Goal: Task Accomplishment & Management: Manage account settings

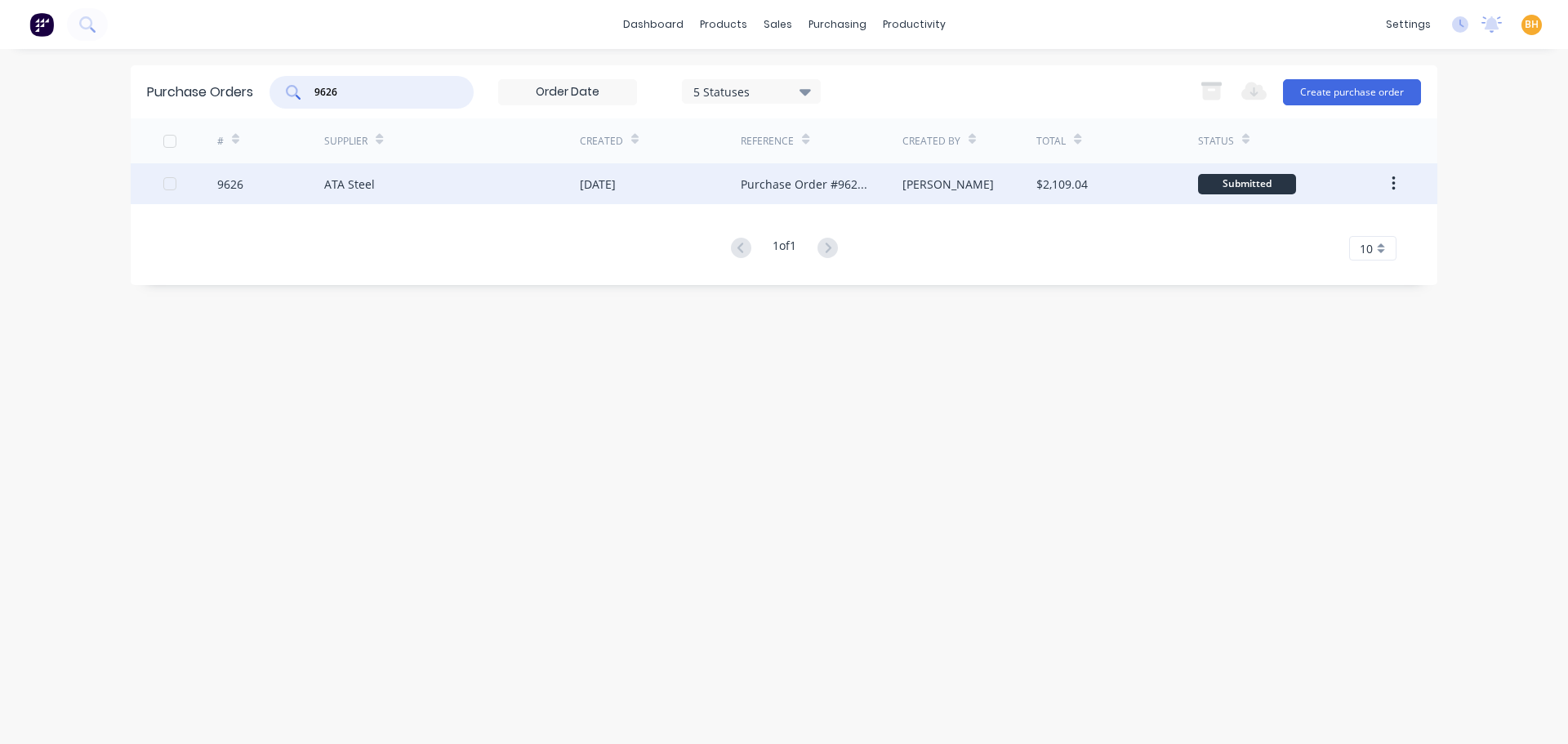
type input "9626"
click at [362, 199] on div "ATA Steel" at bounding box center [452, 184] width 255 height 41
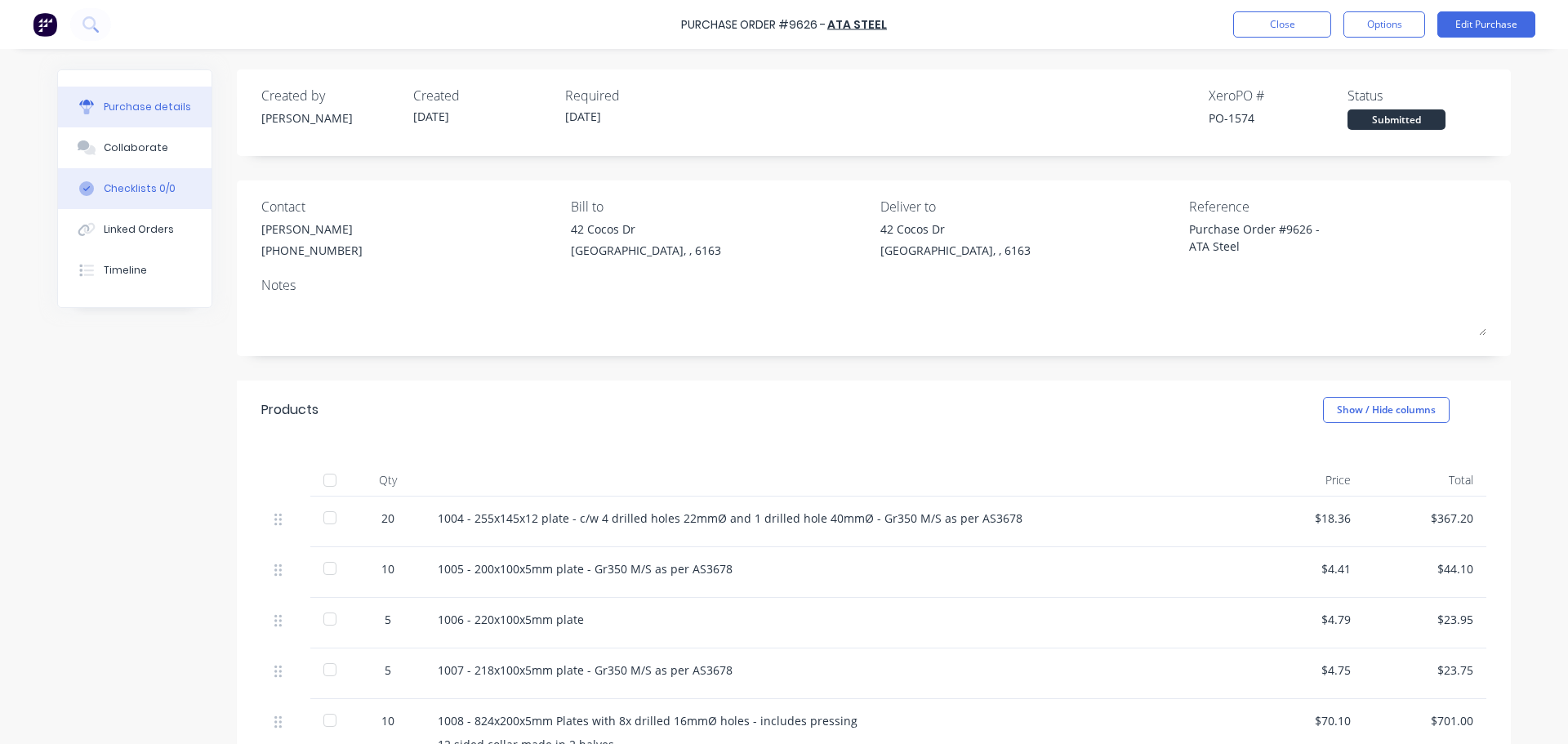
type textarea "x"
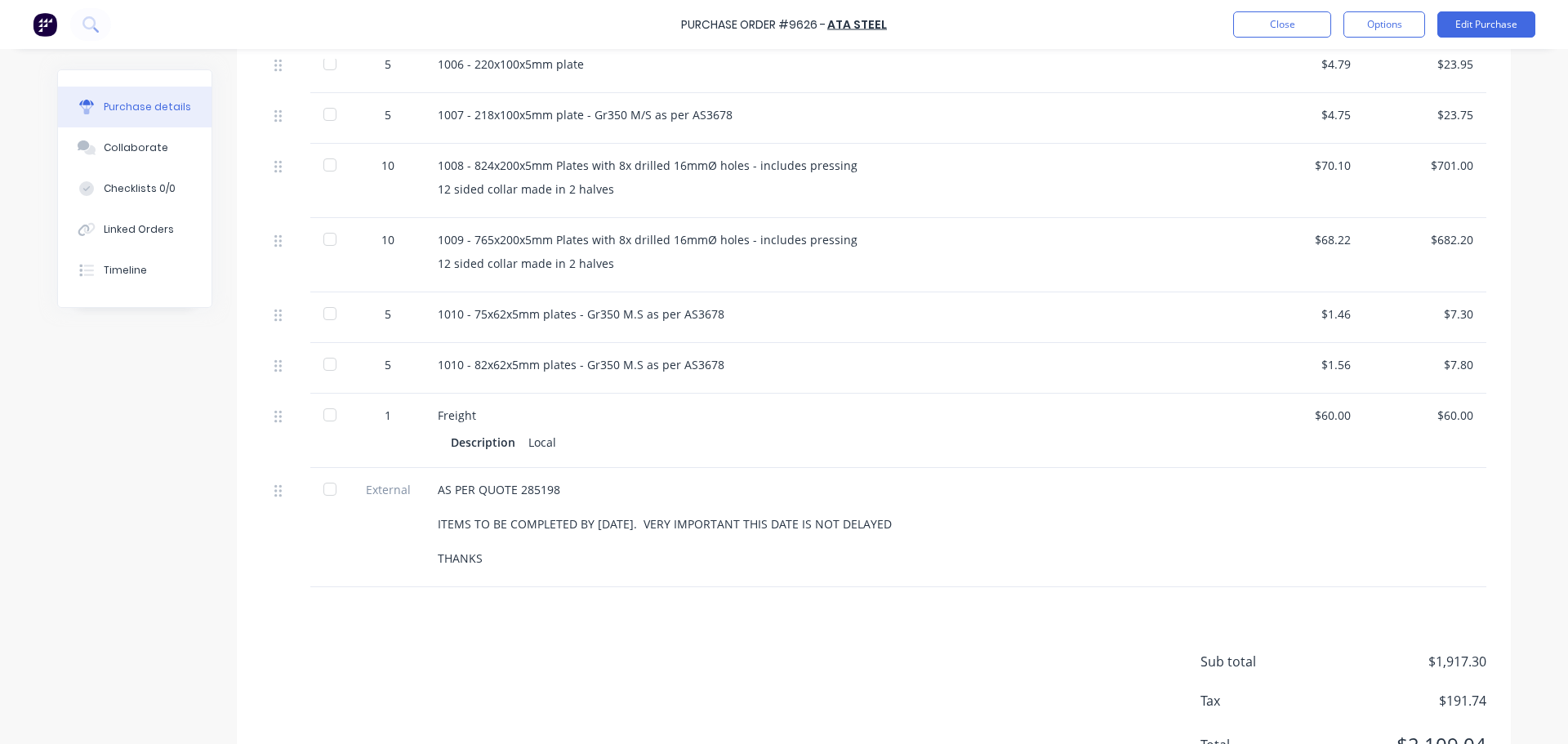
scroll to position [571, 0]
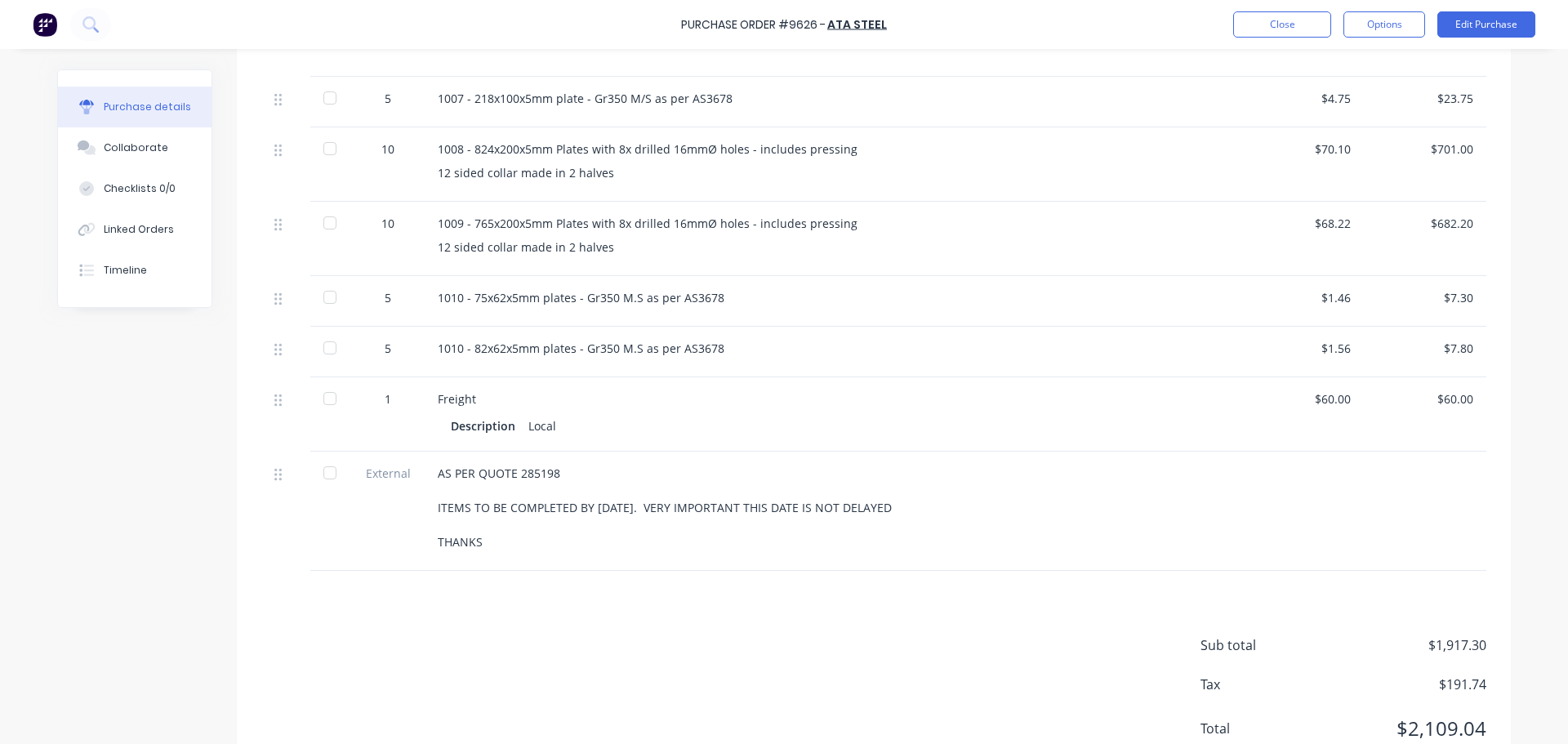
click at [1059, 699] on div "Sub total $1,917.30 Tax $191.74 Total $2,109.04" at bounding box center [874, 678] width 1274 height 217
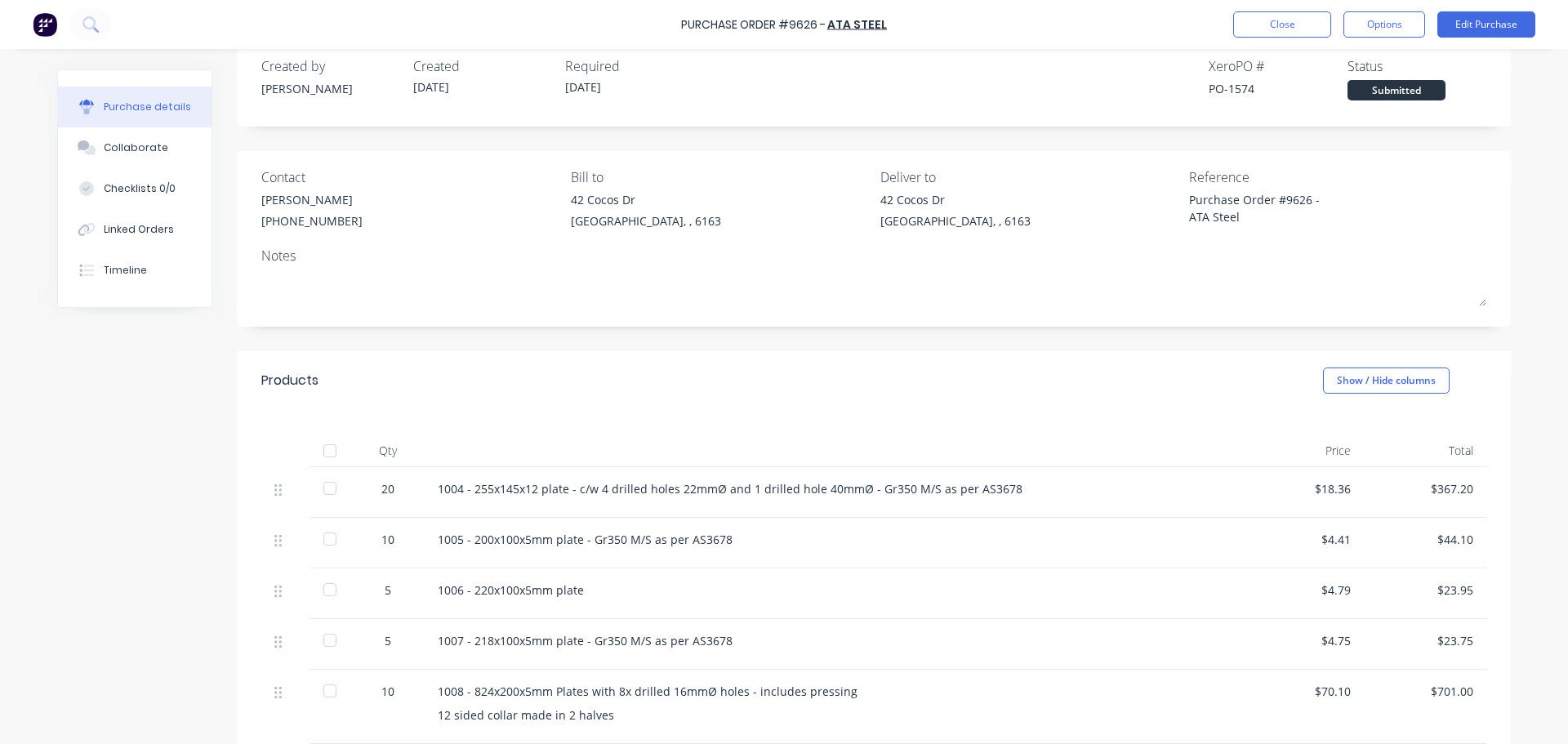
scroll to position [0, 0]
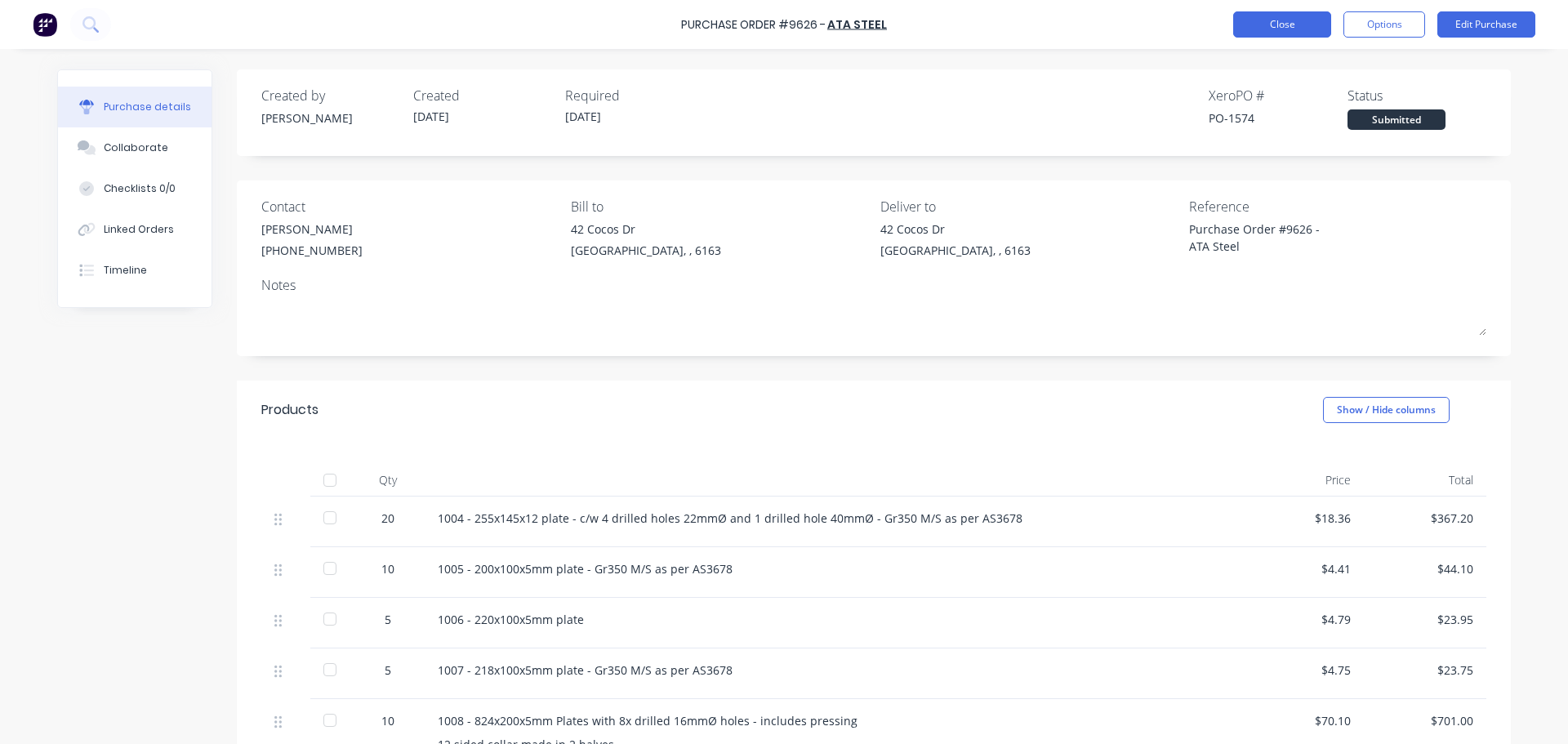
click at [1259, 19] on button "Close" at bounding box center [1282, 24] width 98 height 26
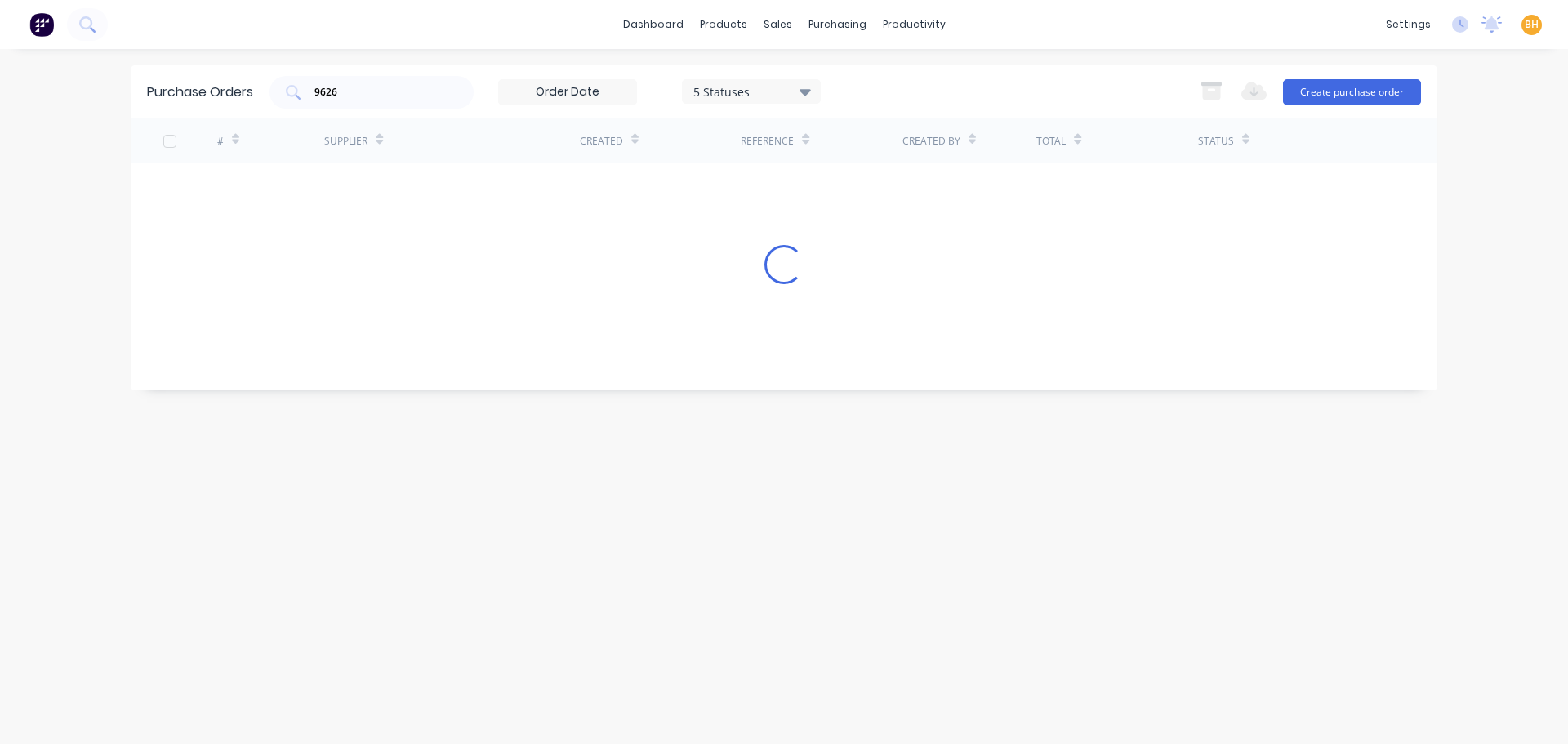
click at [367, 557] on div "Purchase Orders 9626 5 Statuses 5 Statuses Export to Excel (XLSX) Create purcha…" at bounding box center [784, 397] width 1307 height 662
click at [356, 91] on input "9626" at bounding box center [380, 92] width 135 height 16
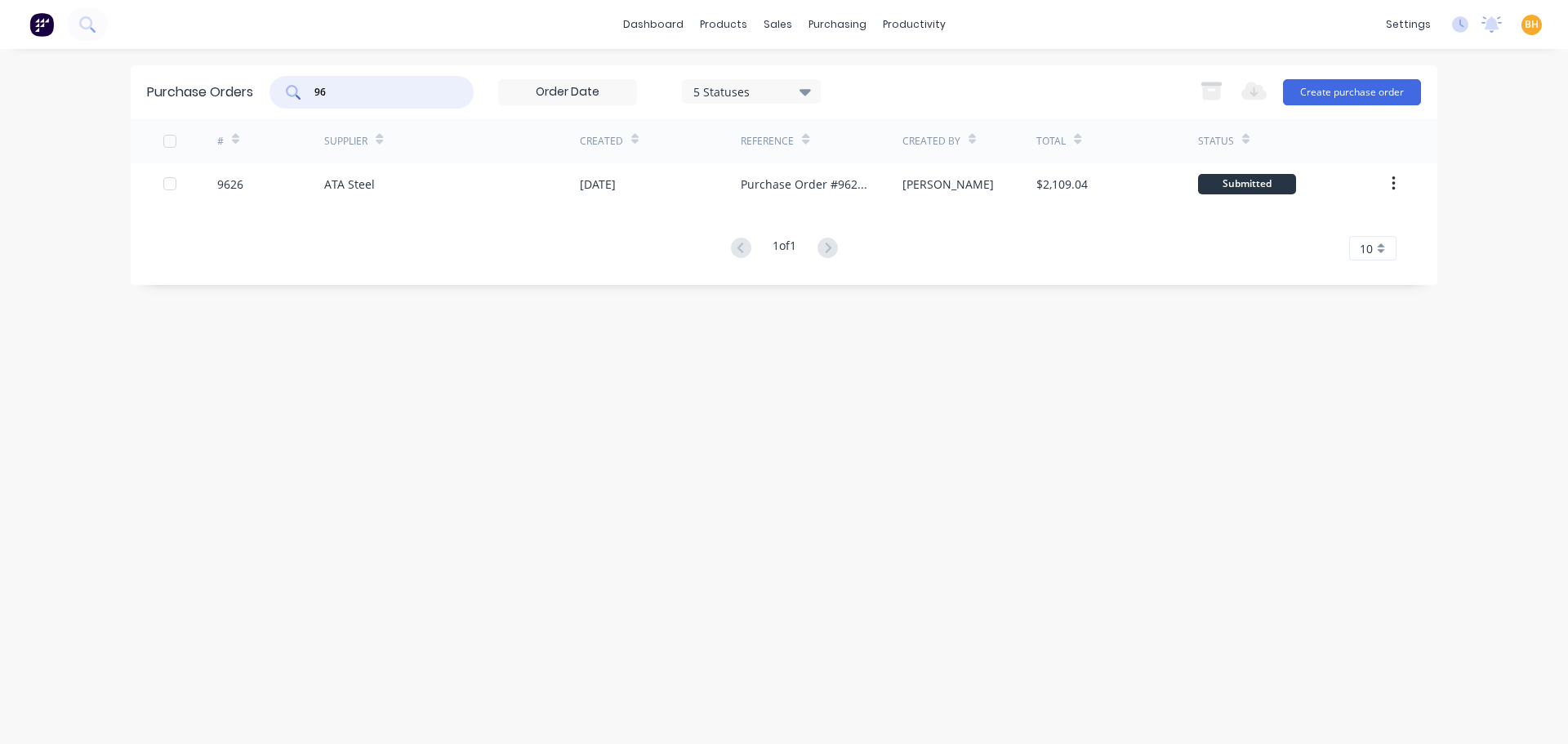
type input "9"
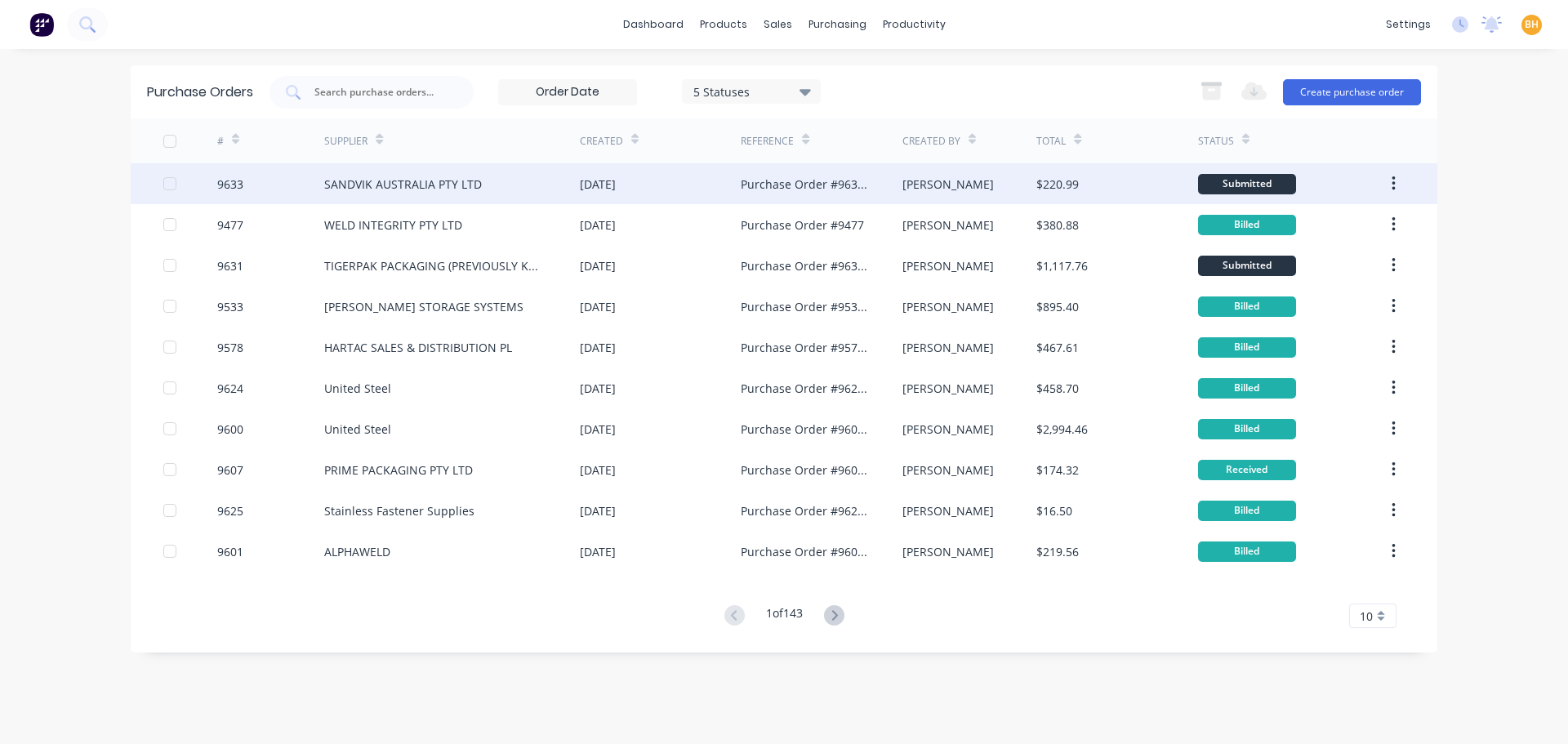
click at [353, 181] on div "SANDVIK AUSTRALIA PTY LTD" at bounding box center [403, 184] width 158 height 17
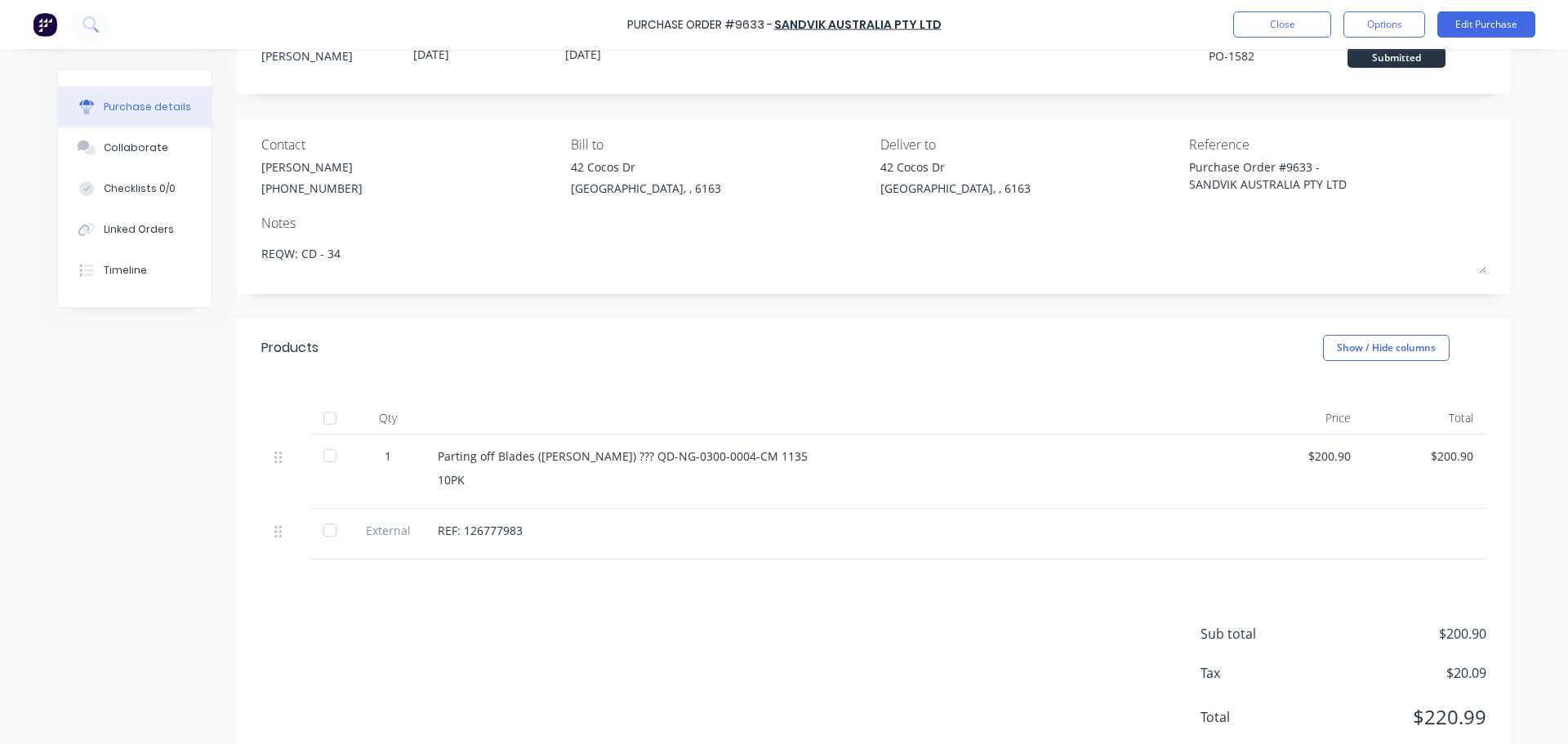
scroll to position [111, 0]
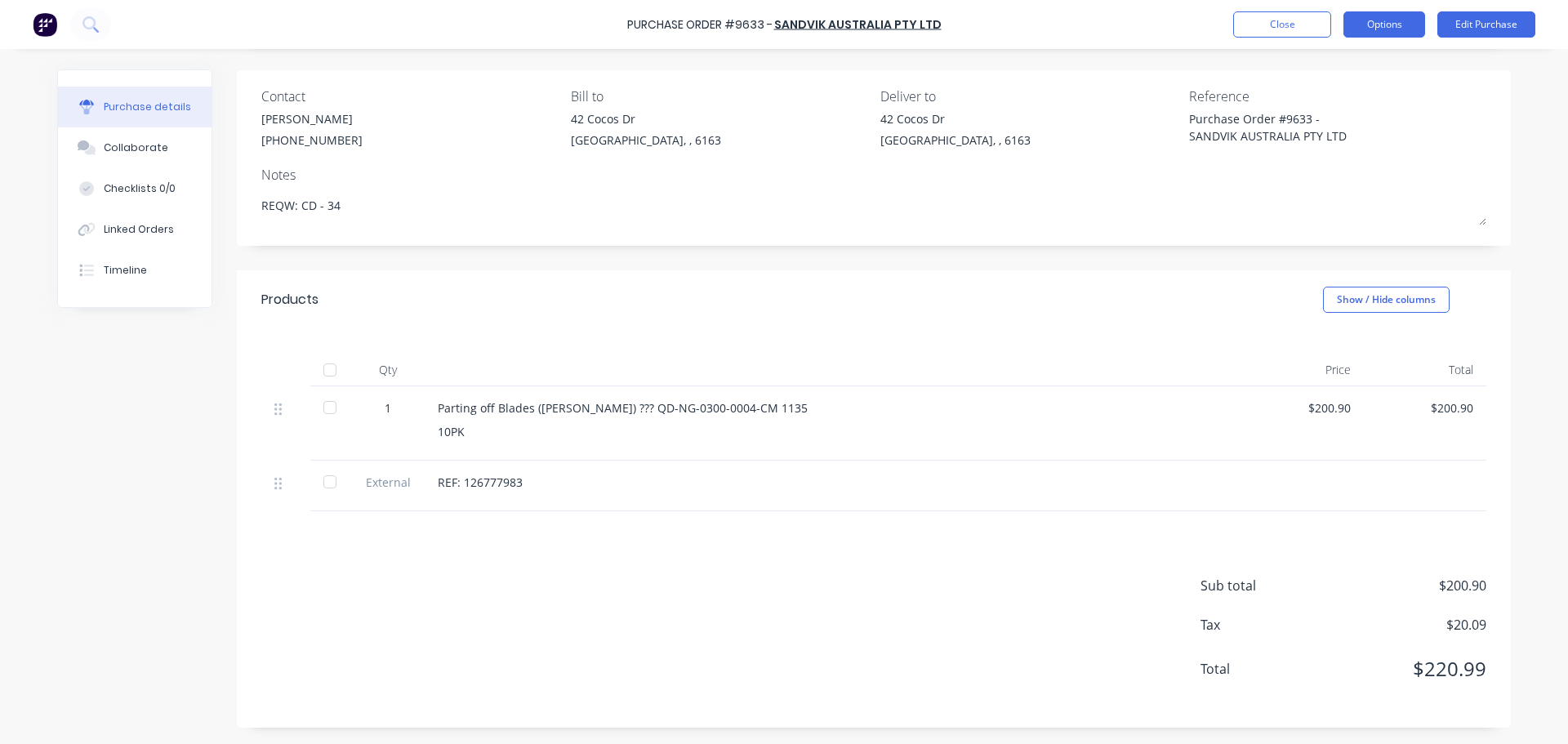
click at [1385, 35] on button "Options" at bounding box center [1384, 24] width 82 height 26
click at [1327, 73] on div "Print / Email" at bounding box center [1347, 66] width 126 height 23
click at [1319, 98] on div "With pricing" at bounding box center [1347, 99] width 126 height 23
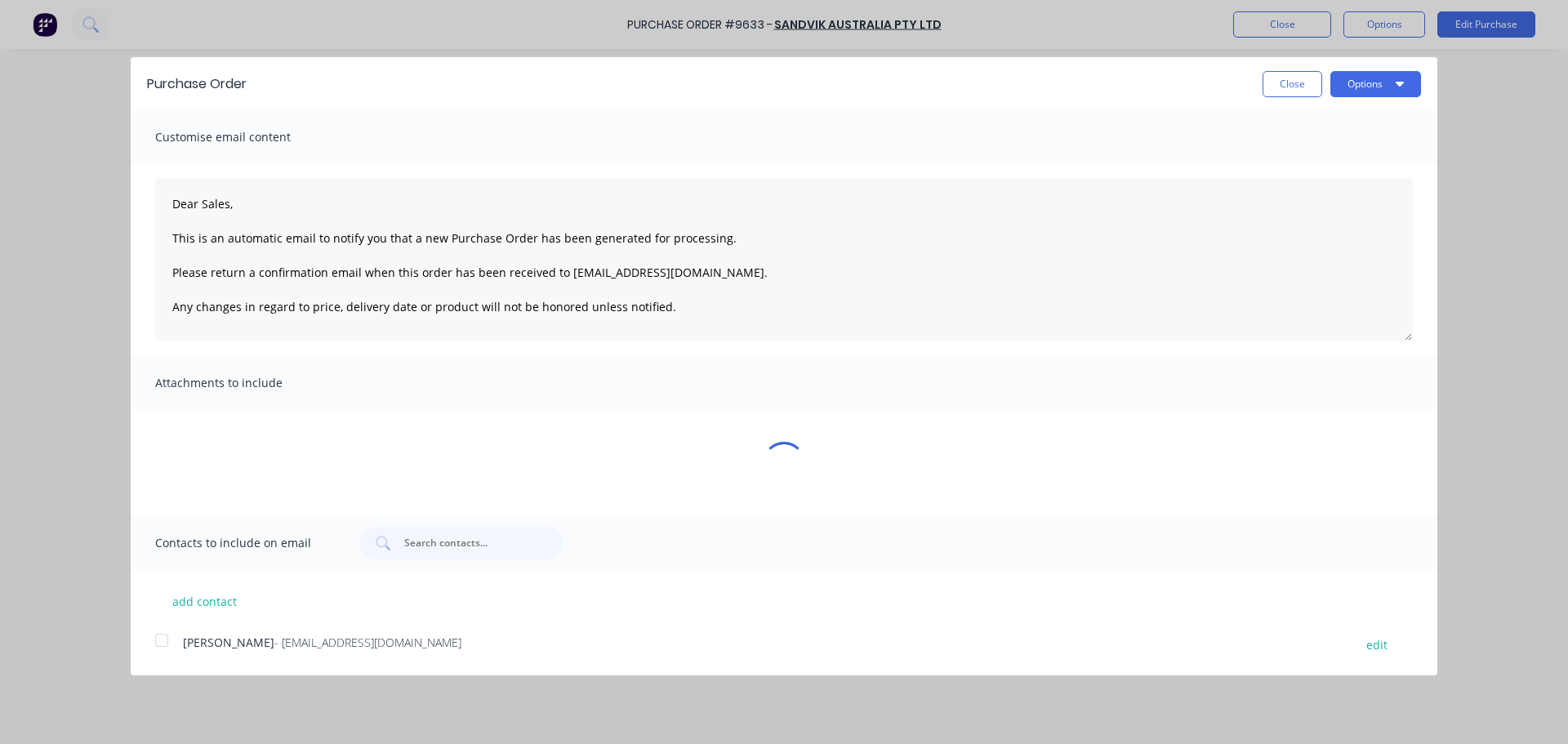
scroll to position [0, 0]
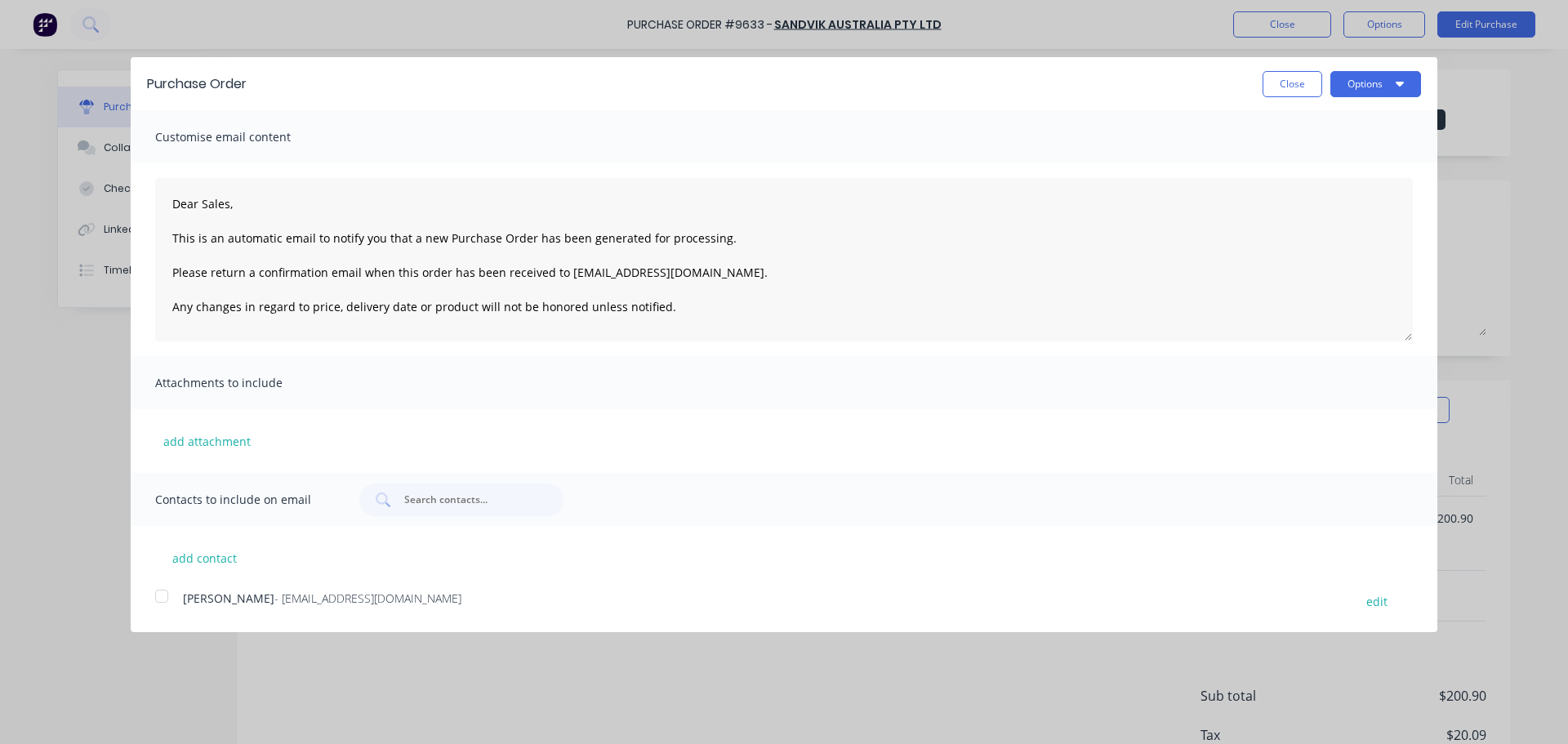
click at [159, 599] on div at bounding box center [161, 596] width 33 height 33
click at [1369, 76] on button "Options" at bounding box center [1376, 84] width 91 height 26
click at [1308, 160] on div "Email" at bounding box center [1344, 158] width 126 height 23
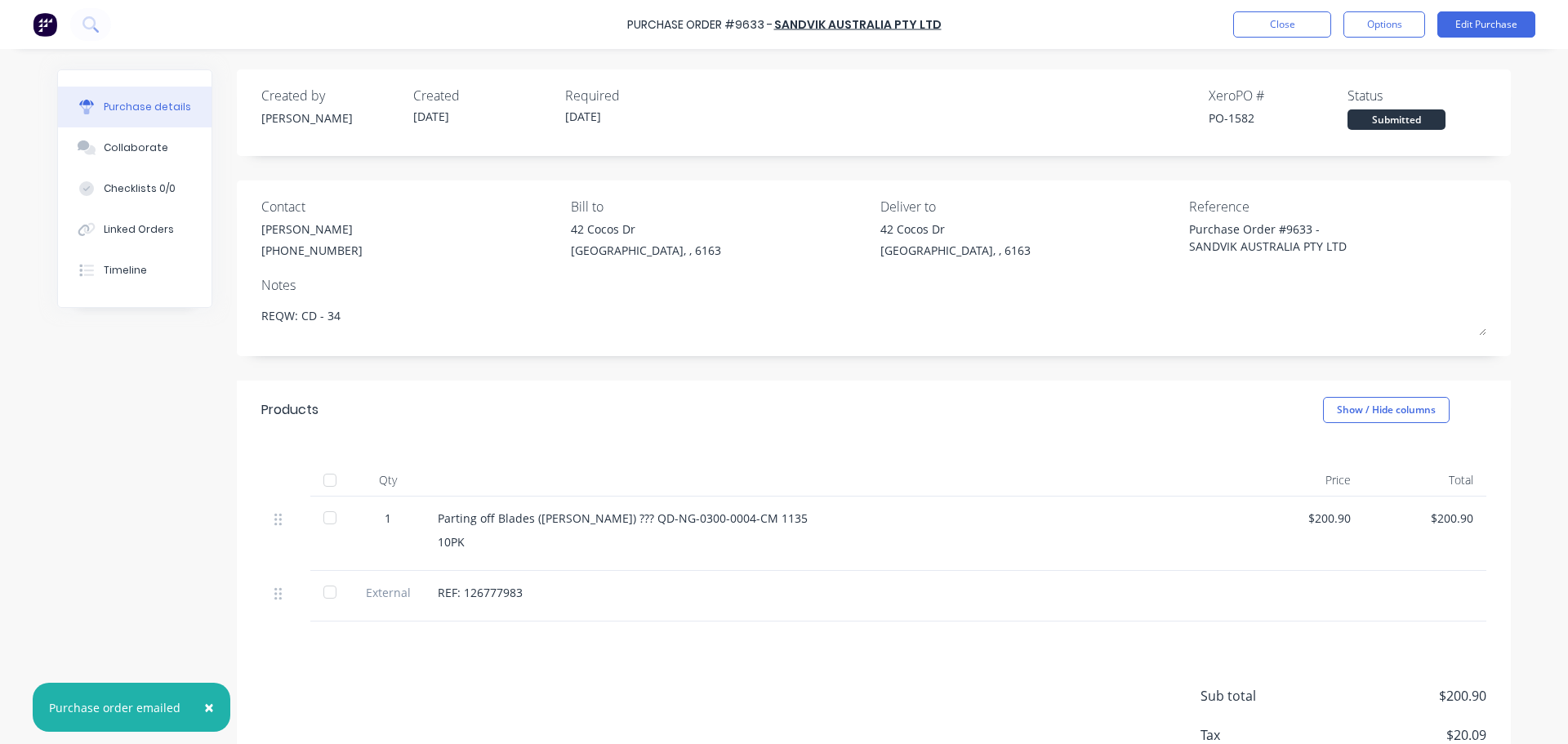
click at [85, 515] on div "Created by Bevan Created 05/09/25 Required 10/09/25 Xero PO # PO-1582 Status Su…" at bounding box center [784, 453] width 1454 height 768
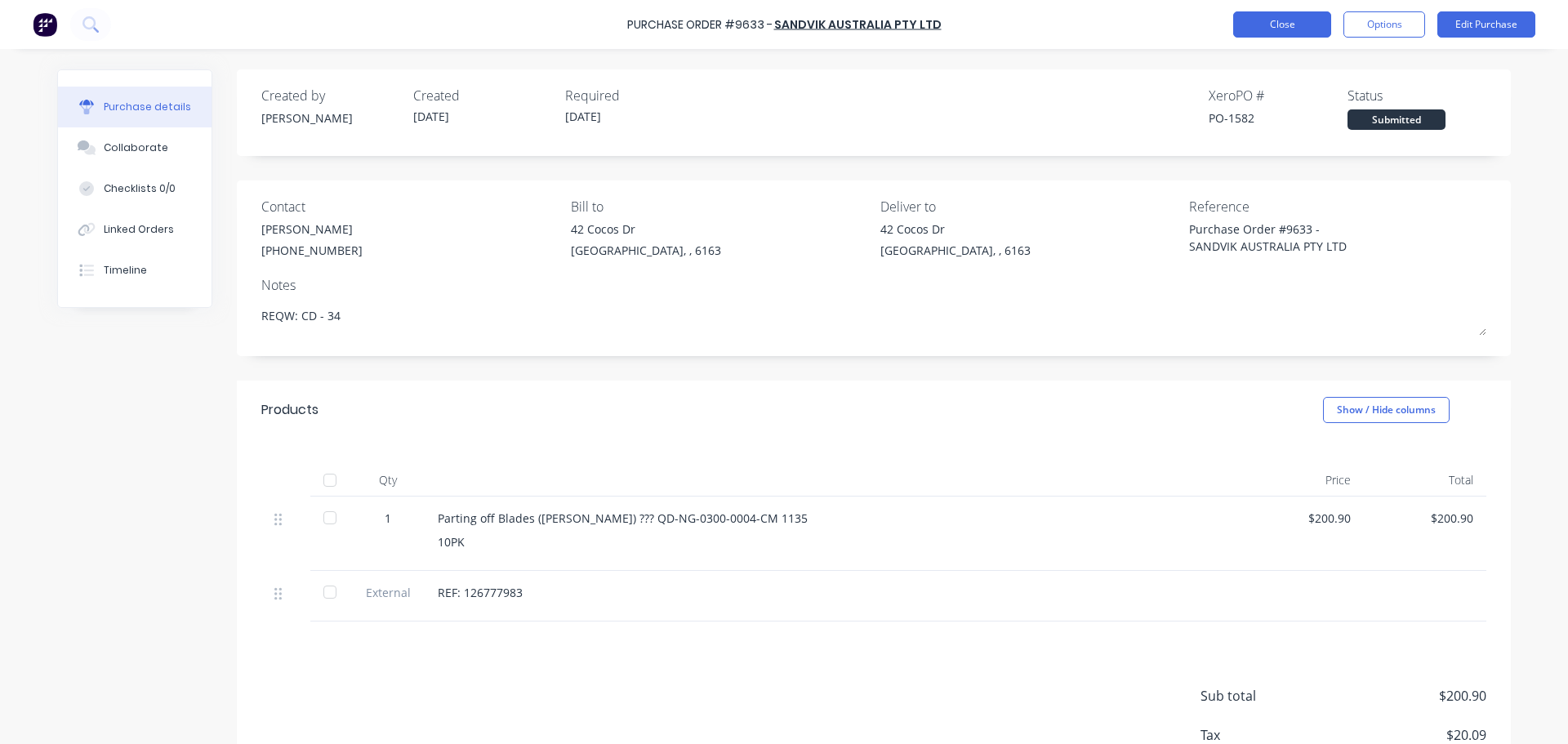
click at [1258, 29] on button "Close" at bounding box center [1282, 24] width 98 height 26
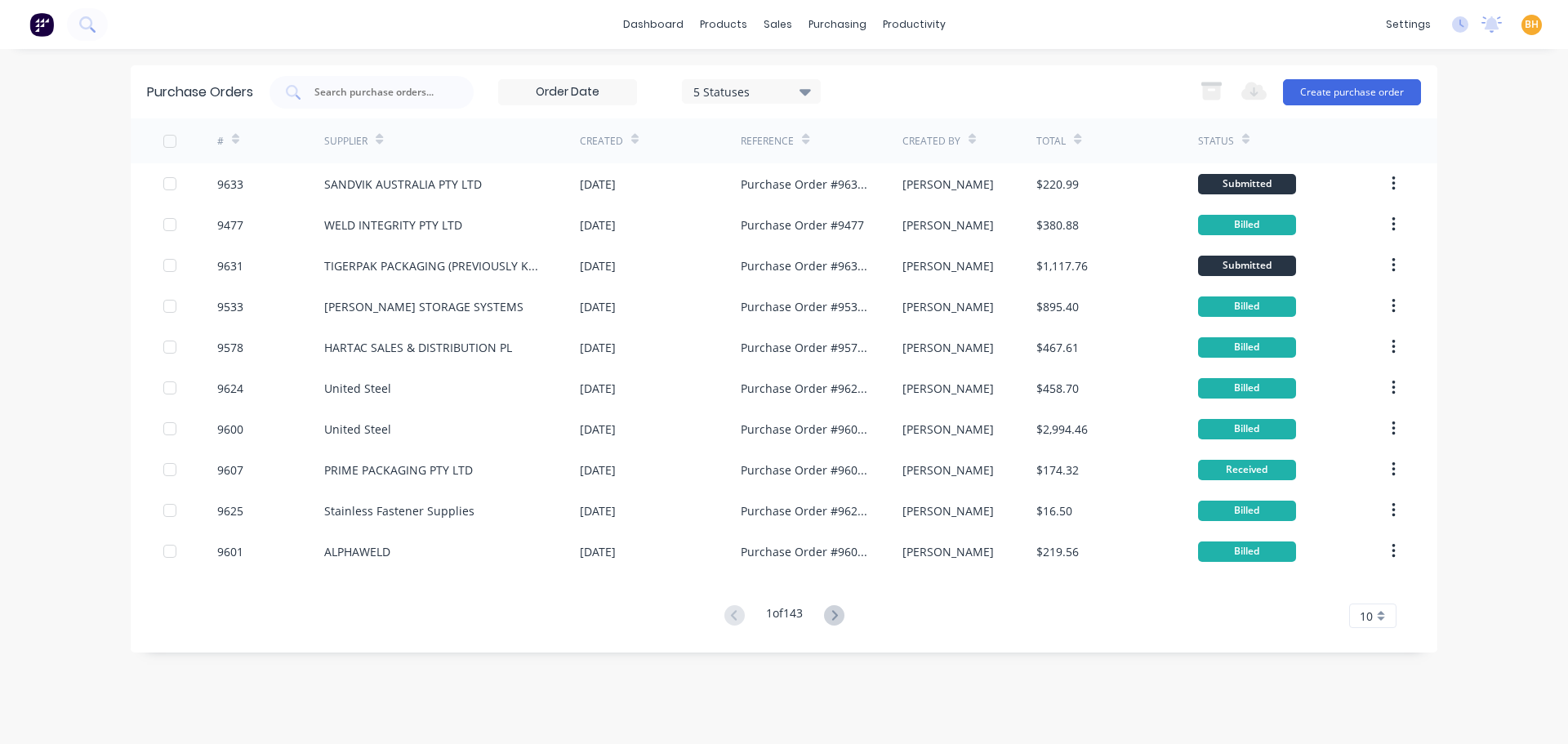
click at [0, 220] on div "dashboard products sales purchasing productivity dashboard products Product Cat…" at bounding box center [784, 372] width 1568 height 744
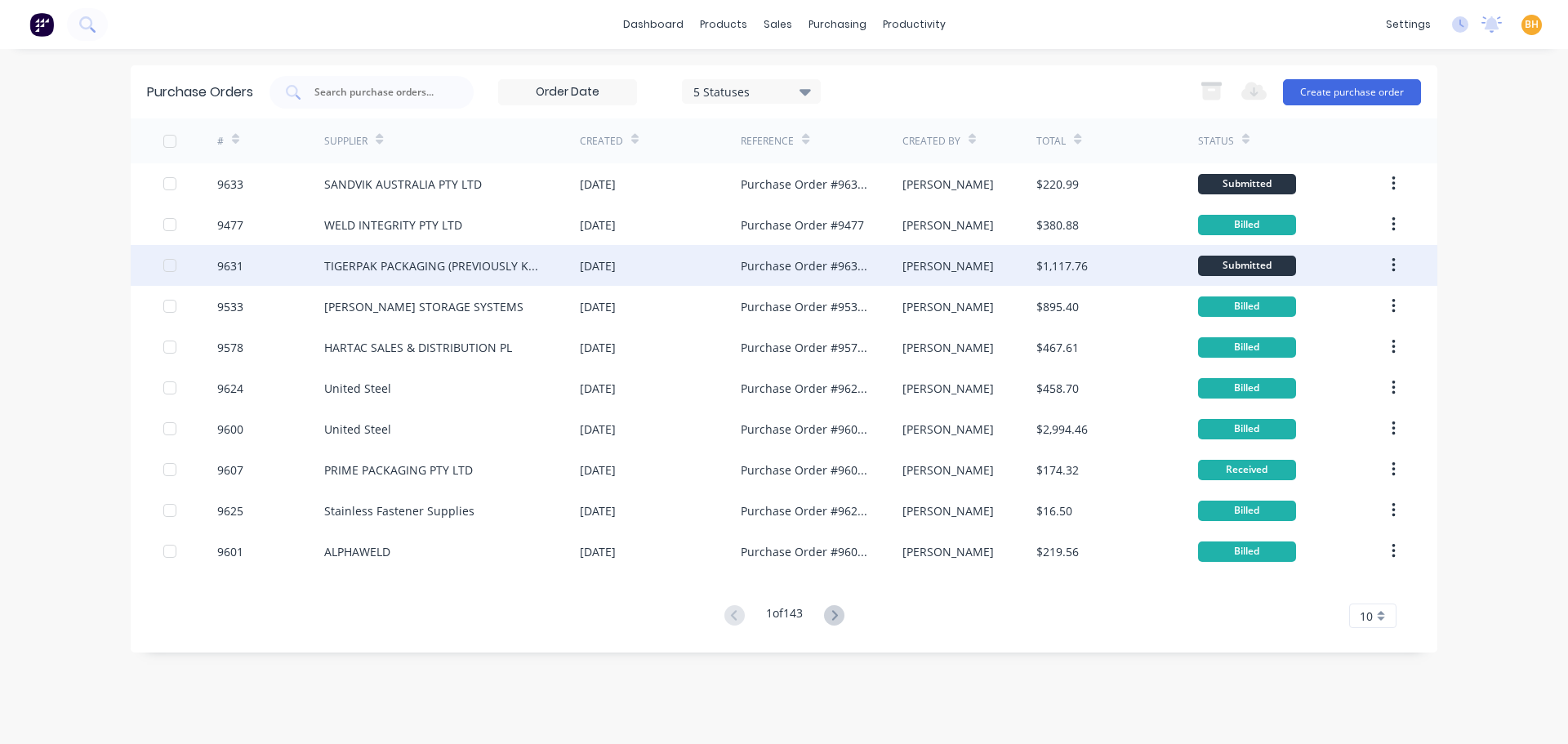
click at [430, 267] on div "TIGERPAK PACKAGING (PREVIOUSLY KNOWN AS POWERPAK)" at bounding box center [436, 266] width 223 height 17
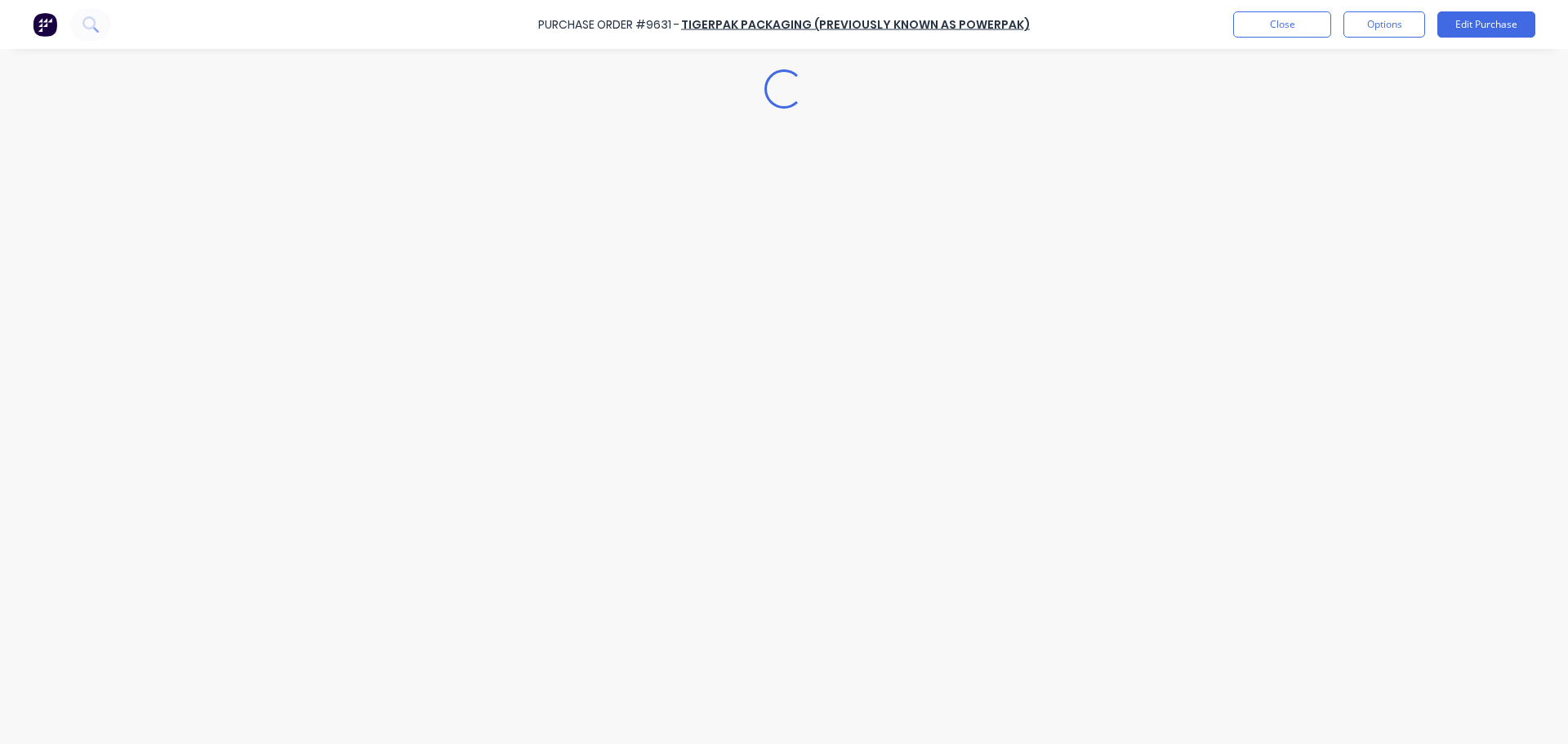
type textarea "x"
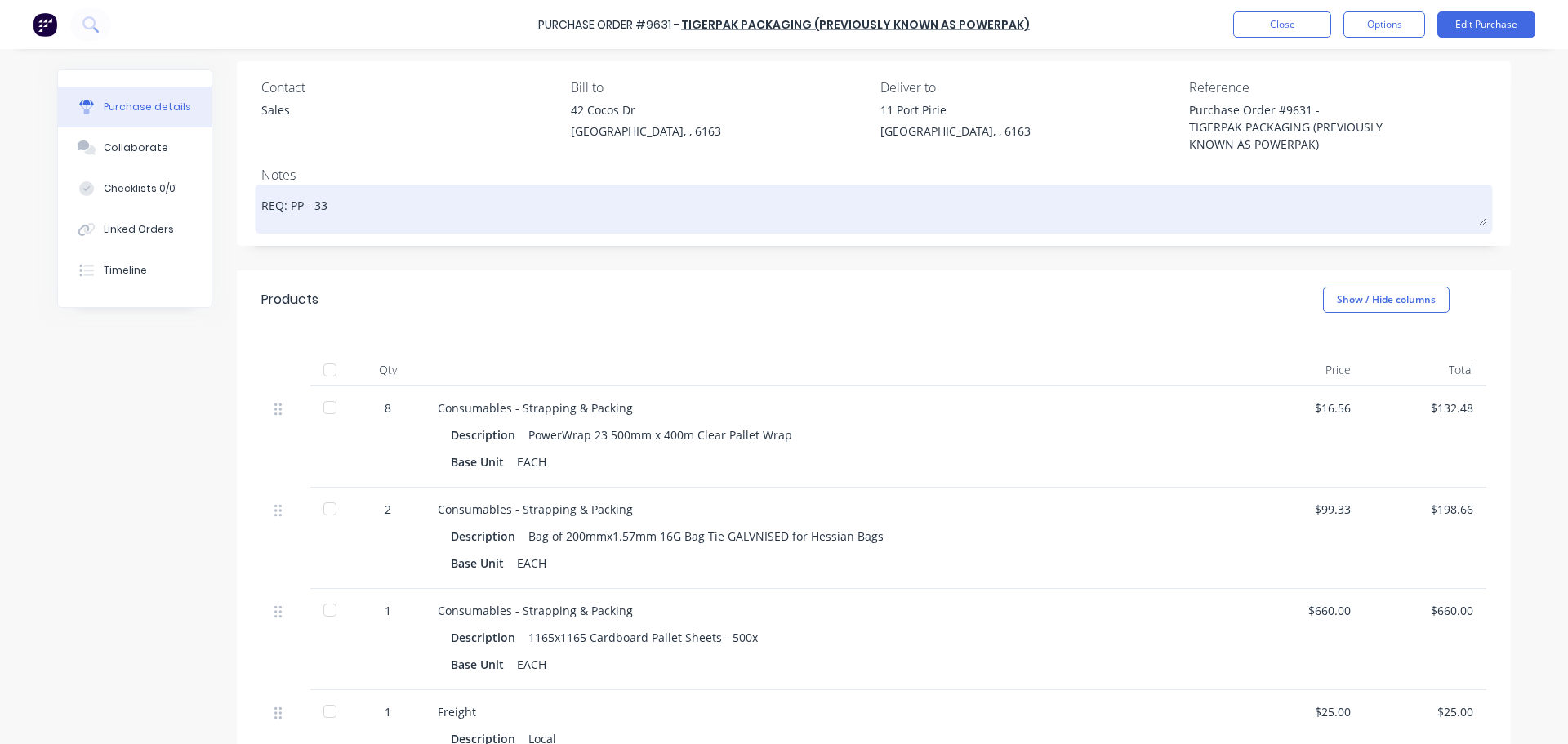
scroll to position [163, 0]
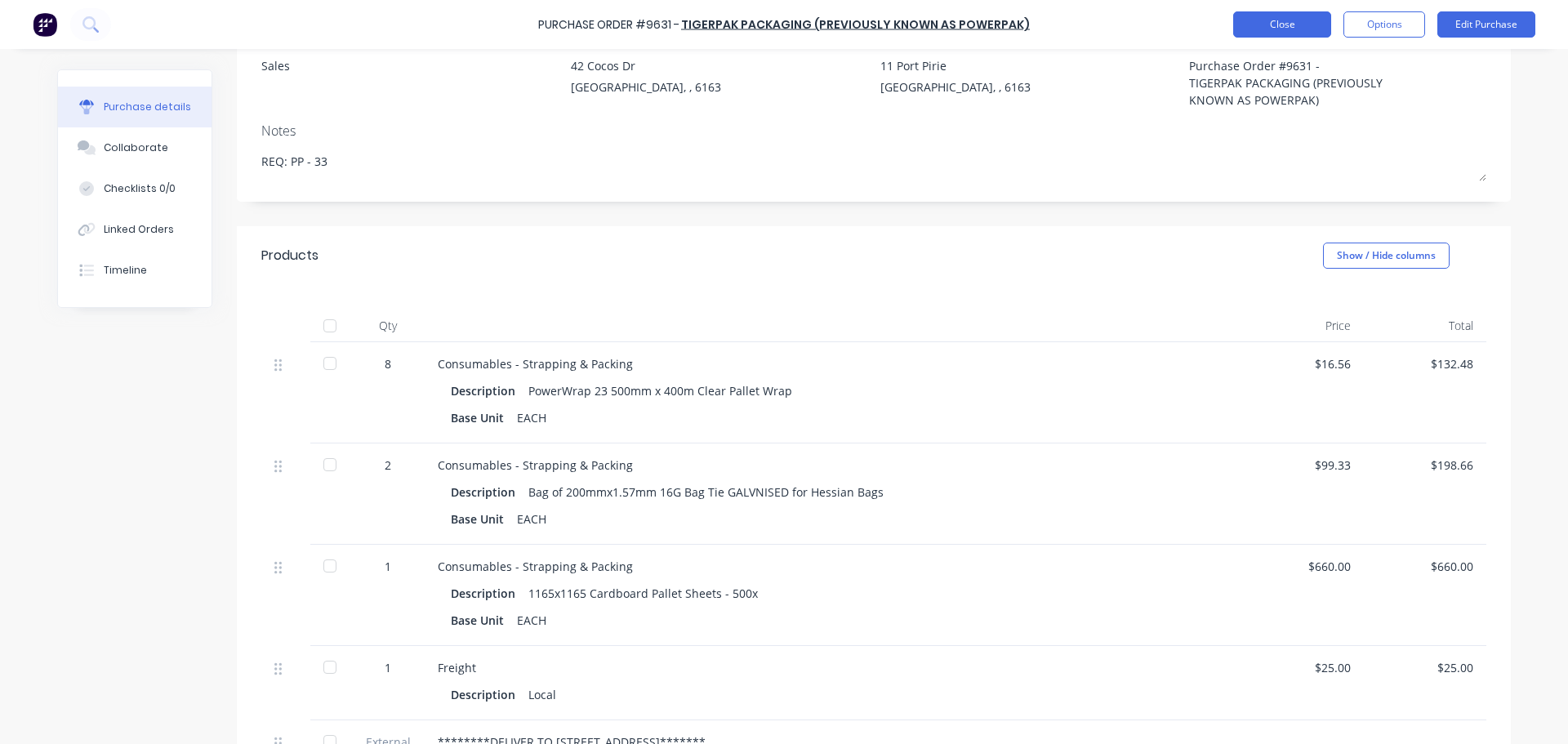
click at [1257, 28] on button "Close" at bounding box center [1282, 24] width 98 height 26
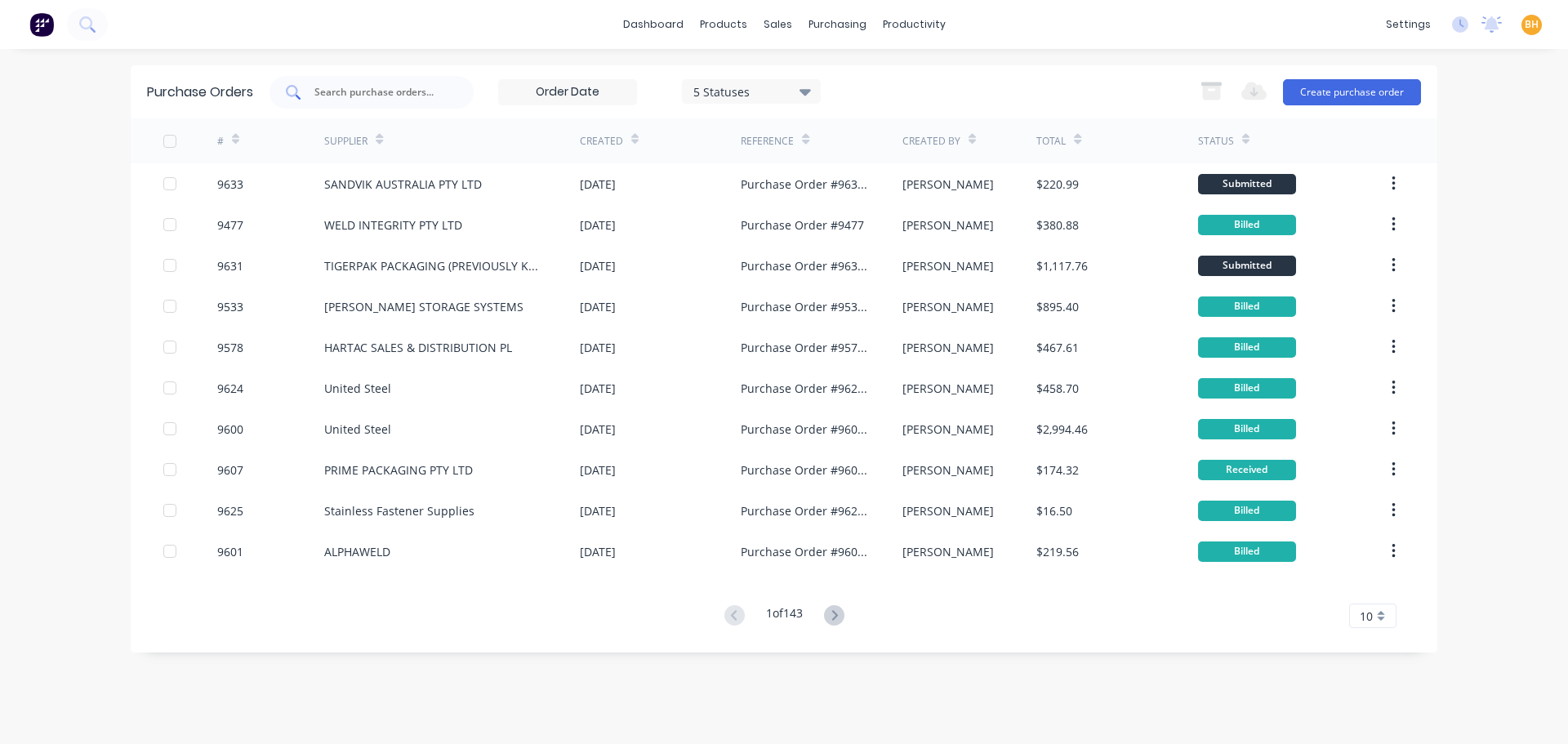
click at [406, 94] on input "text" at bounding box center [380, 92] width 135 height 16
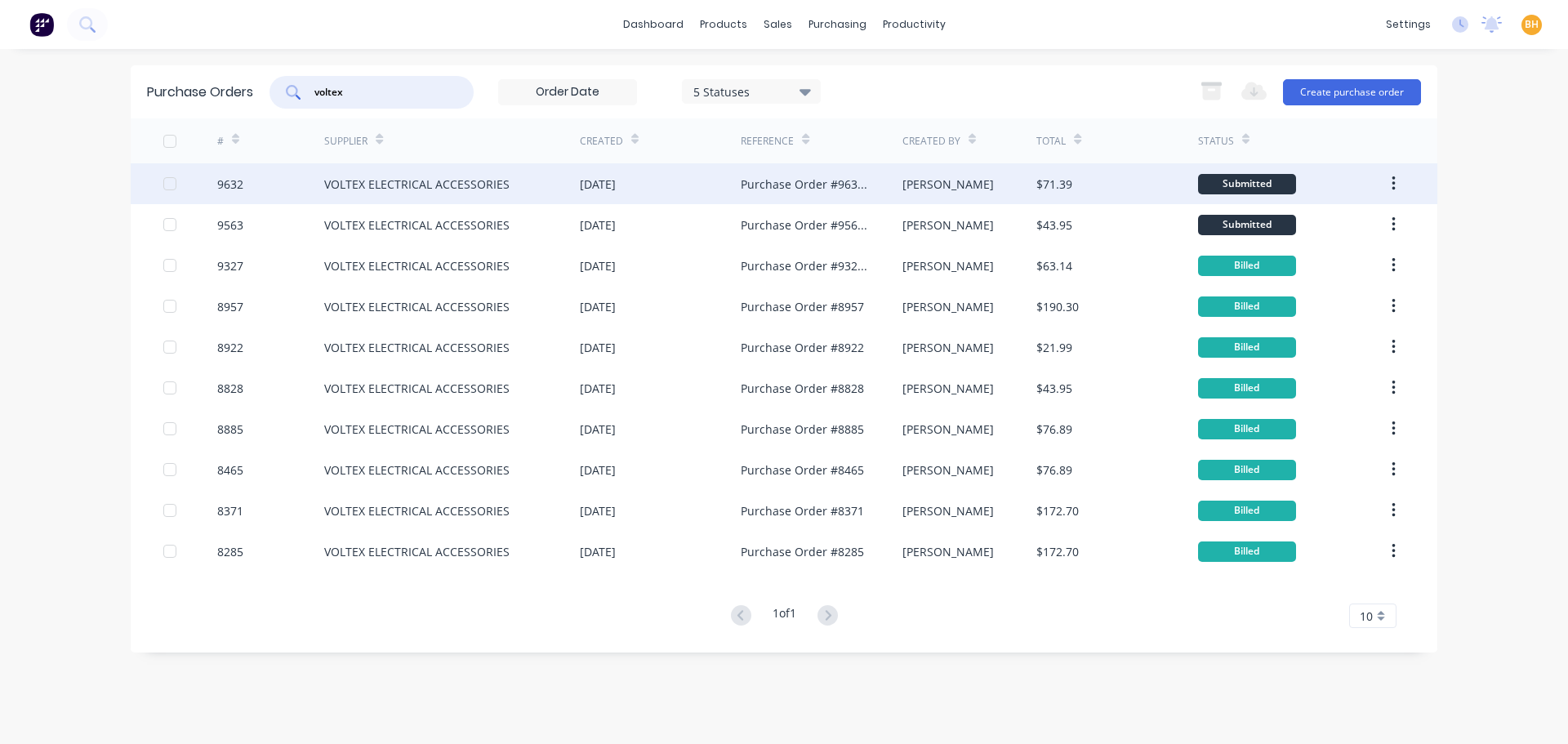
type input "voltex"
click at [387, 190] on div "VOLTEX ELECTRICAL ACCESSORIES" at bounding box center [418, 184] width 186 height 17
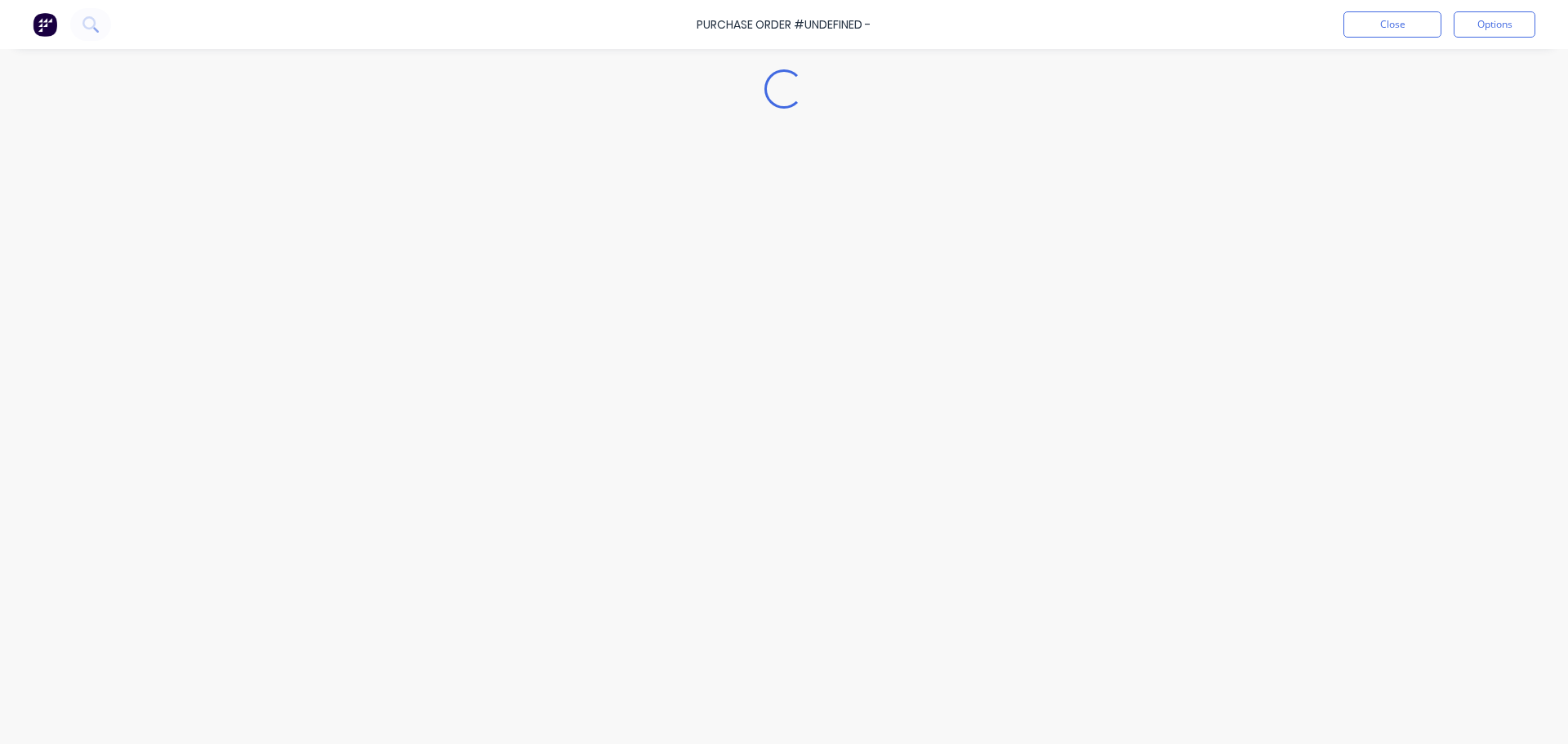
type textarea "x"
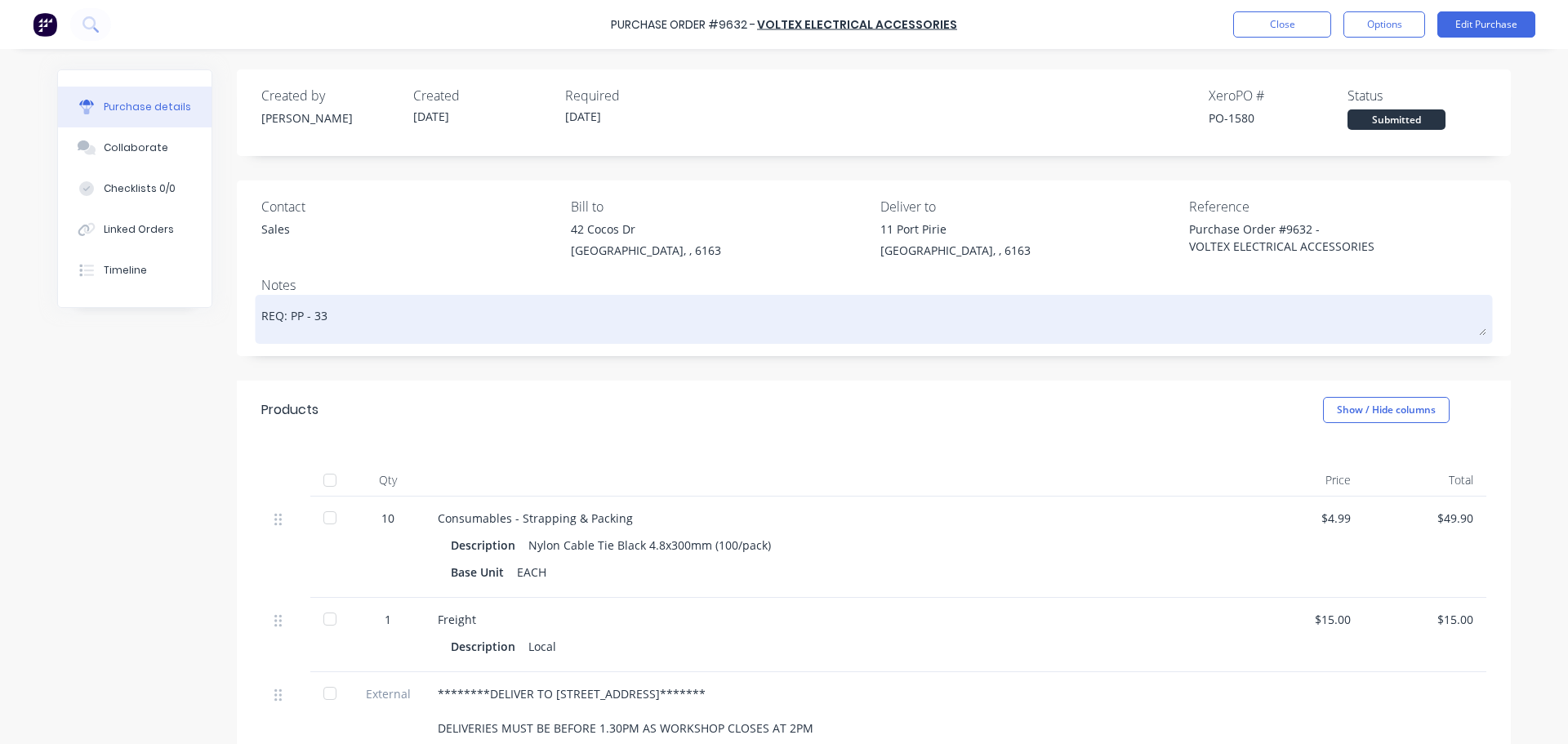
scroll to position [281, 0]
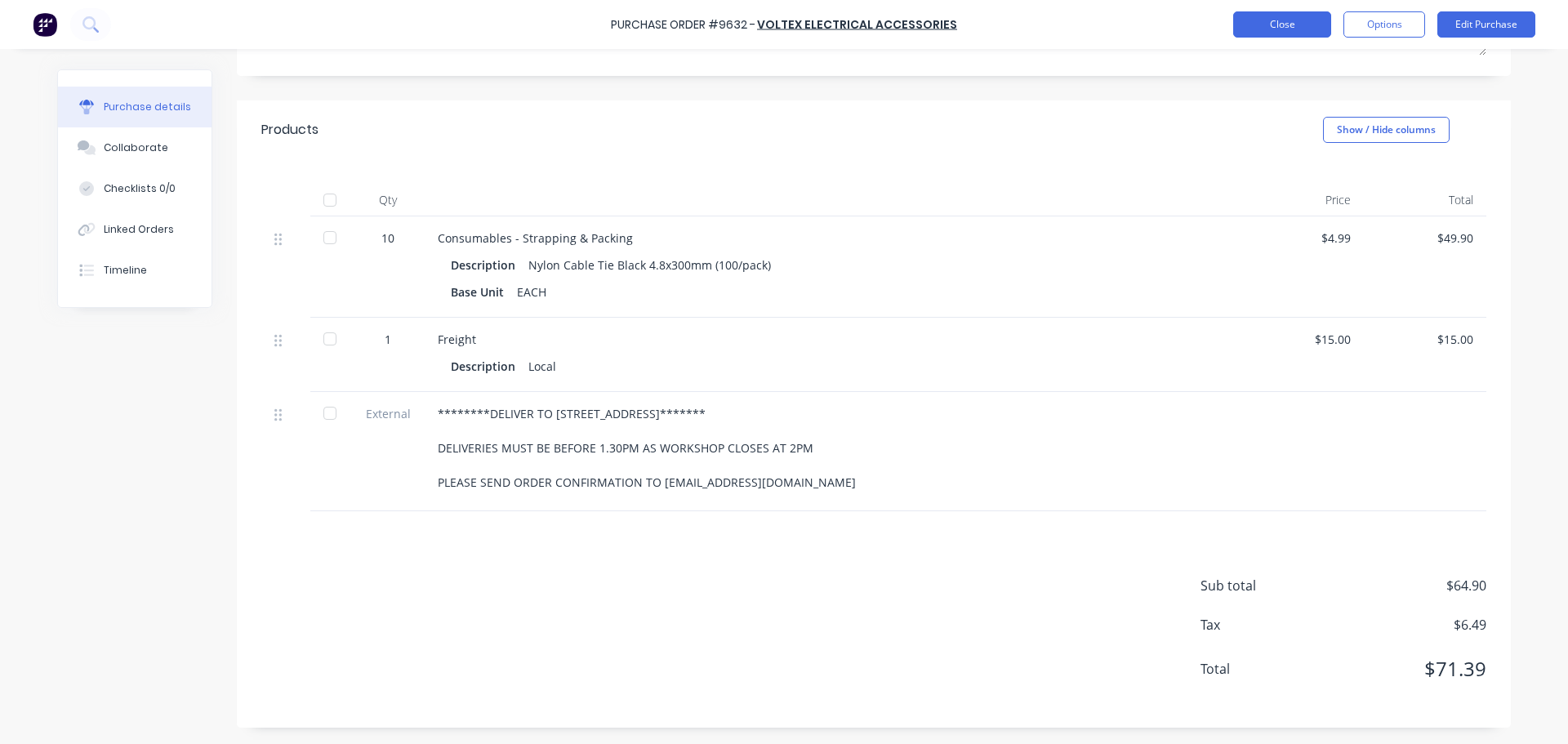
click at [1284, 28] on button "Close" at bounding box center [1282, 24] width 98 height 26
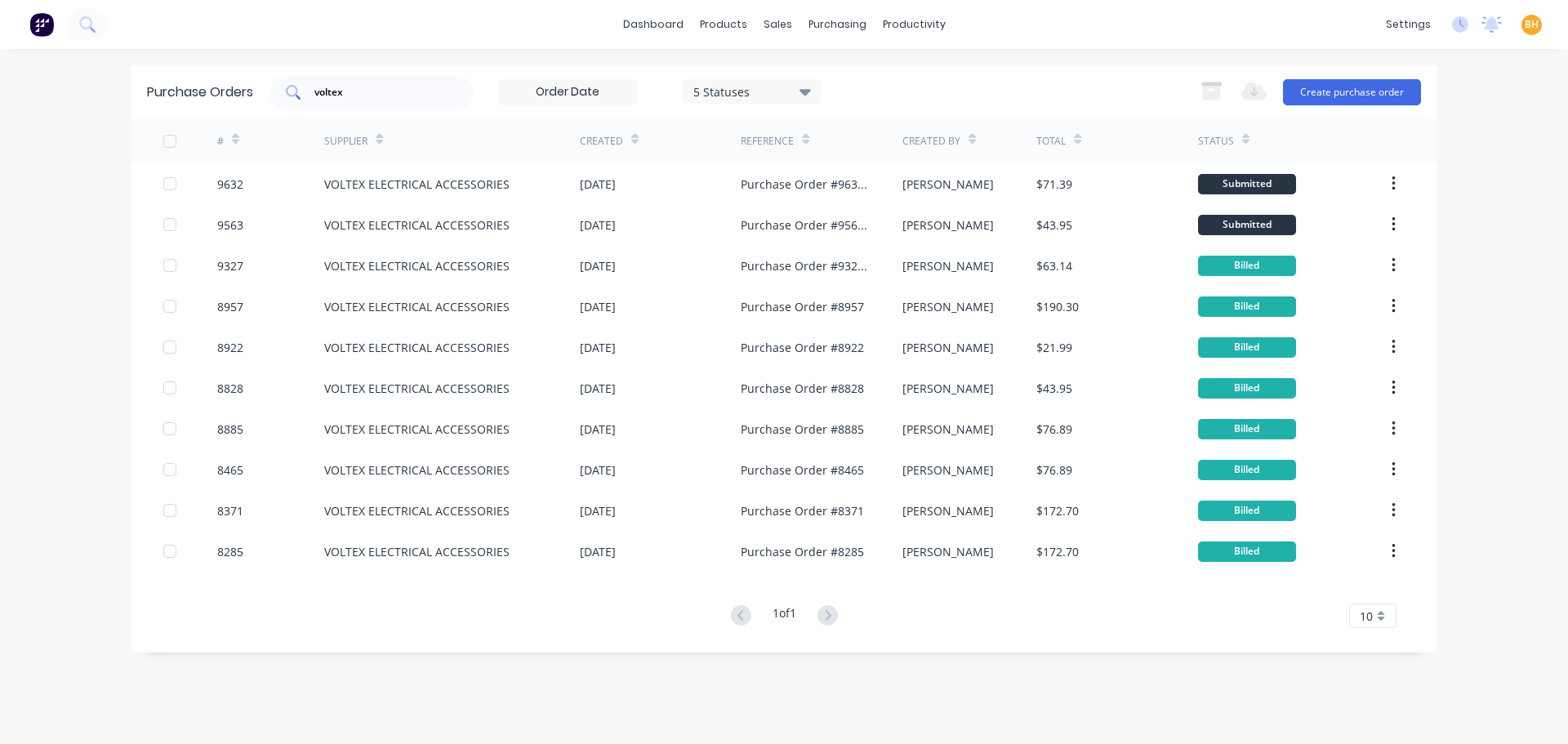
click at [374, 89] on input "voltex" at bounding box center [380, 92] width 135 height 16
type input "v"
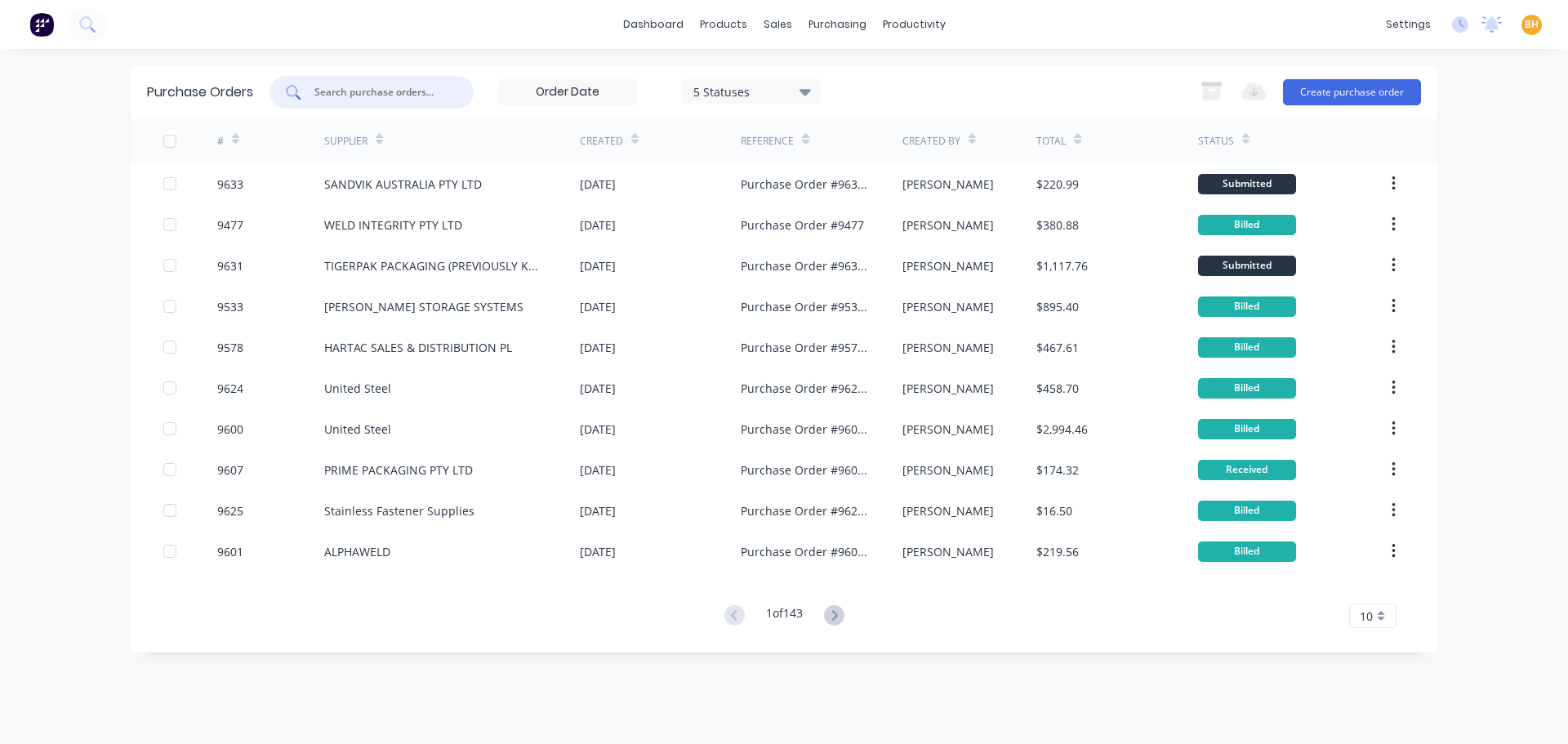
click at [333, 88] on input "text" at bounding box center [380, 92] width 135 height 16
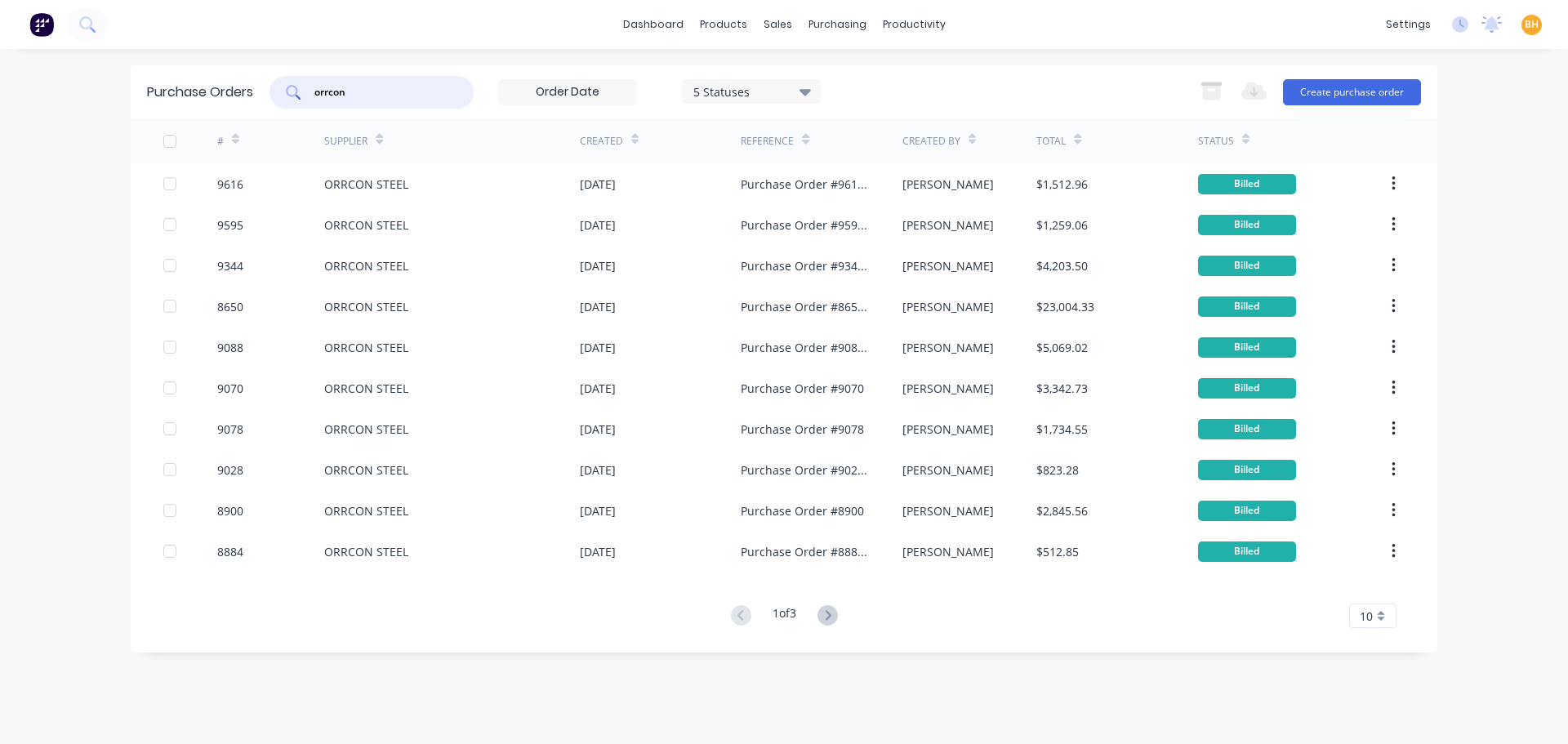
type input "orrcon"
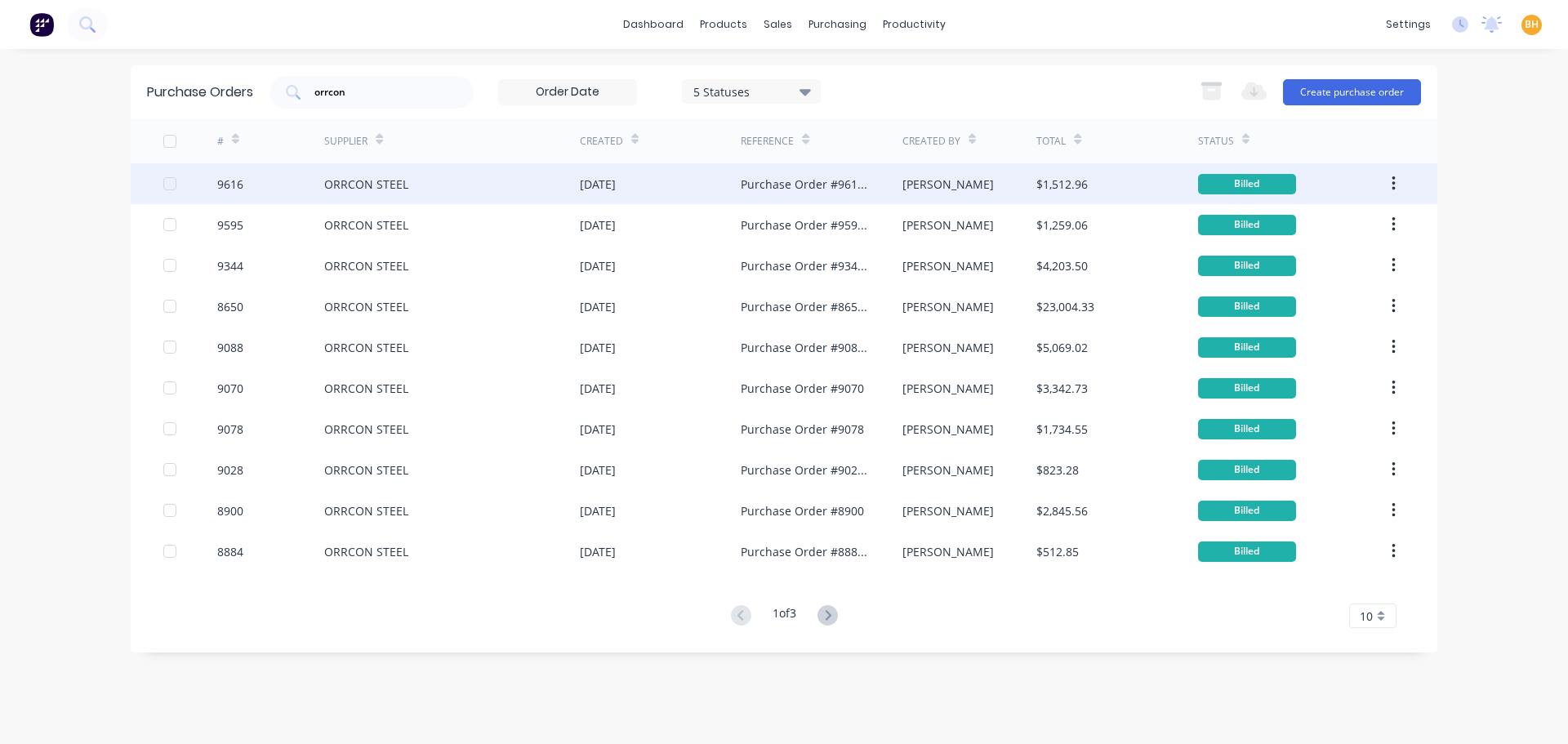
click at [297, 186] on div "9616" at bounding box center [271, 184] width 108 height 41
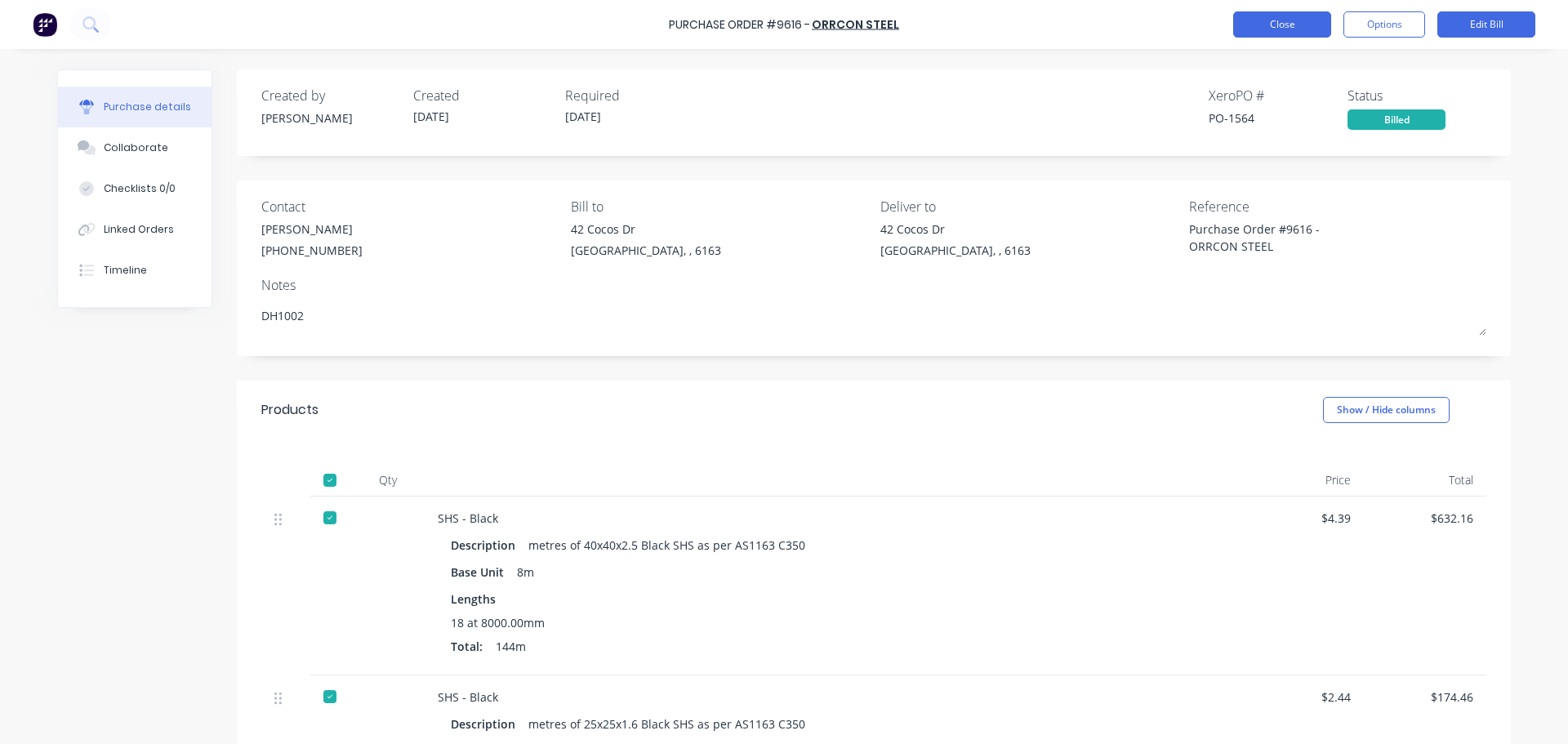
click at [1289, 23] on button "Close" at bounding box center [1282, 24] width 98 height 26
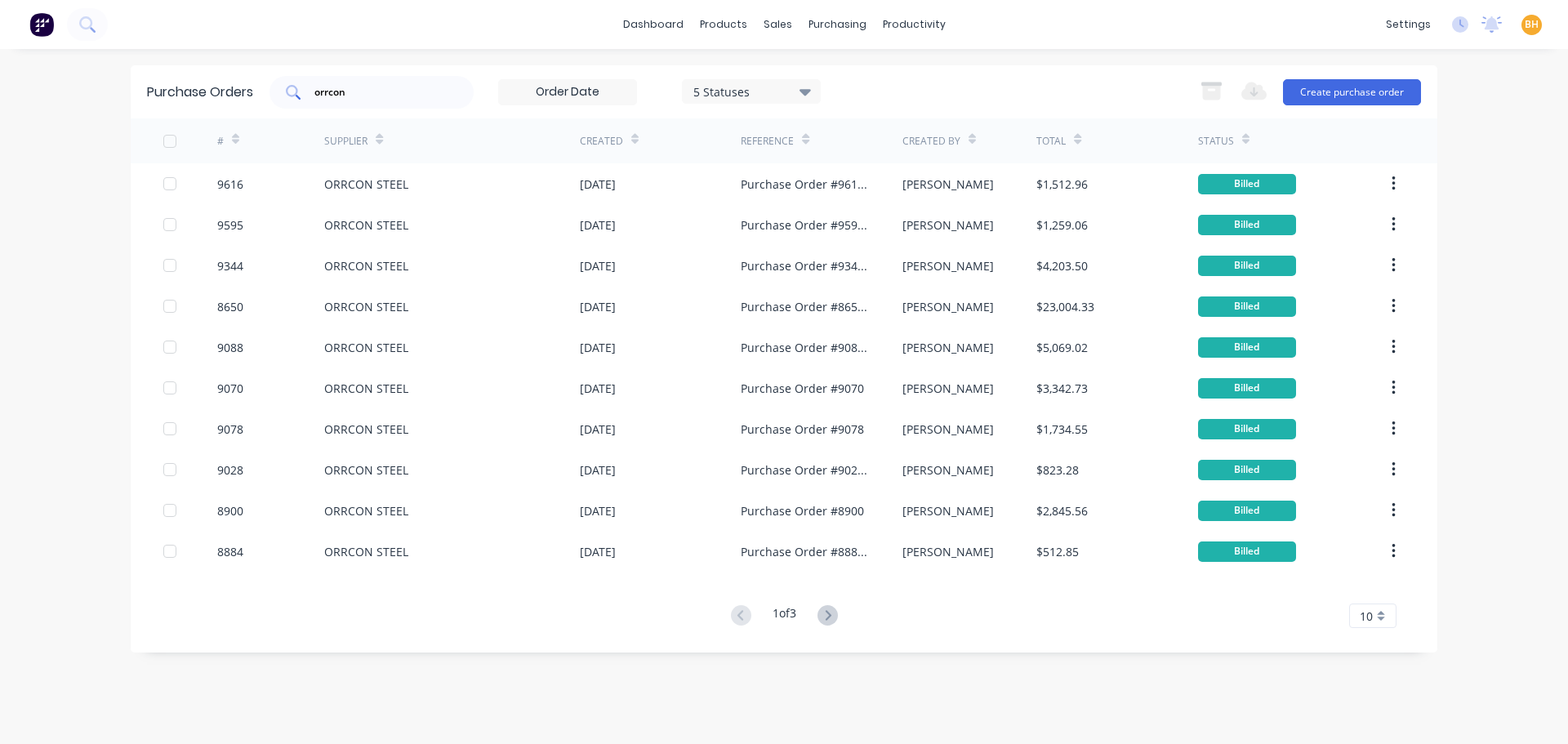
click at [374, 92] on input "orrcon" at bounding box center [380, 92] width 135 height 16
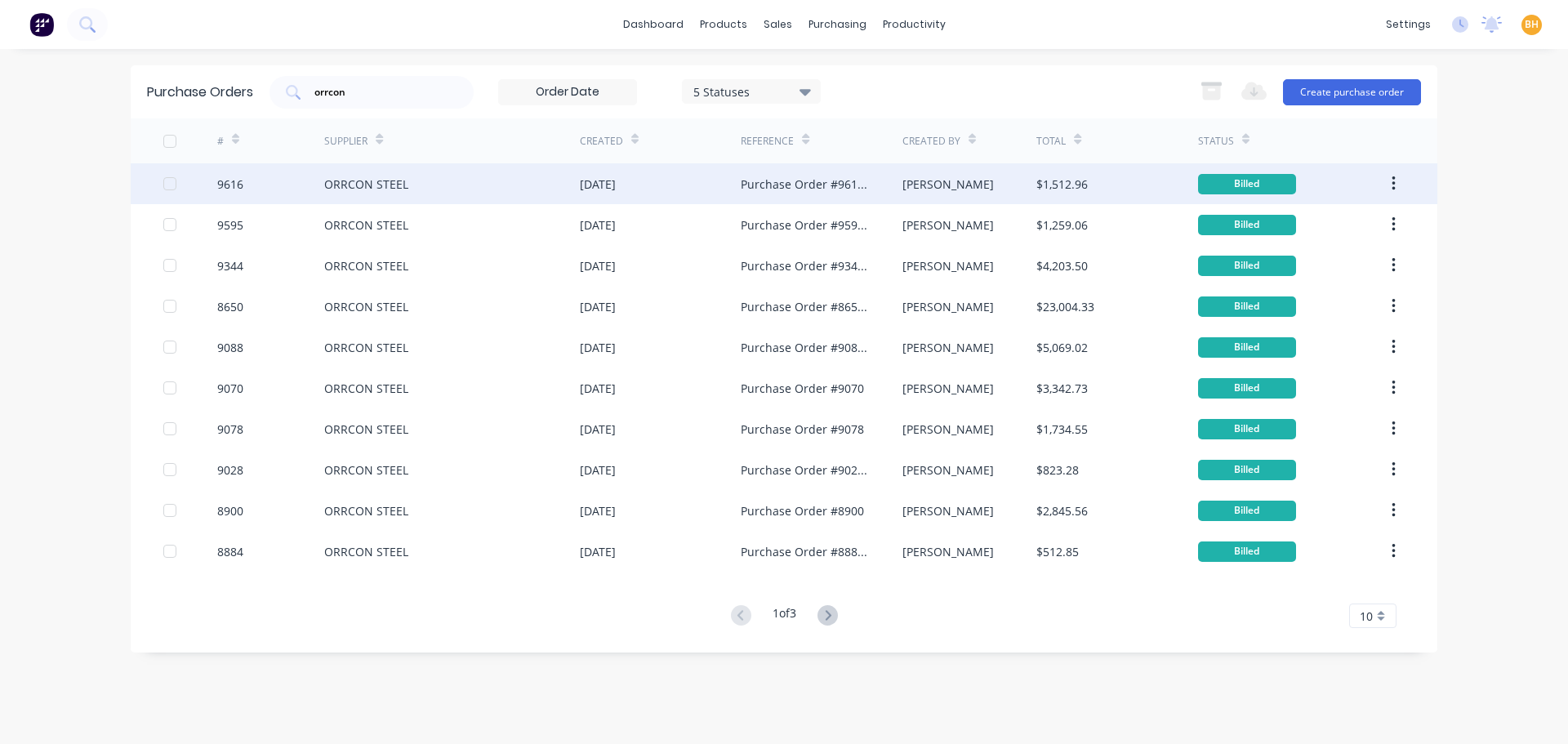
click at [399, 175] on div "ORRCON STEEL" at bounding box center [452, 184] width 255 height 41
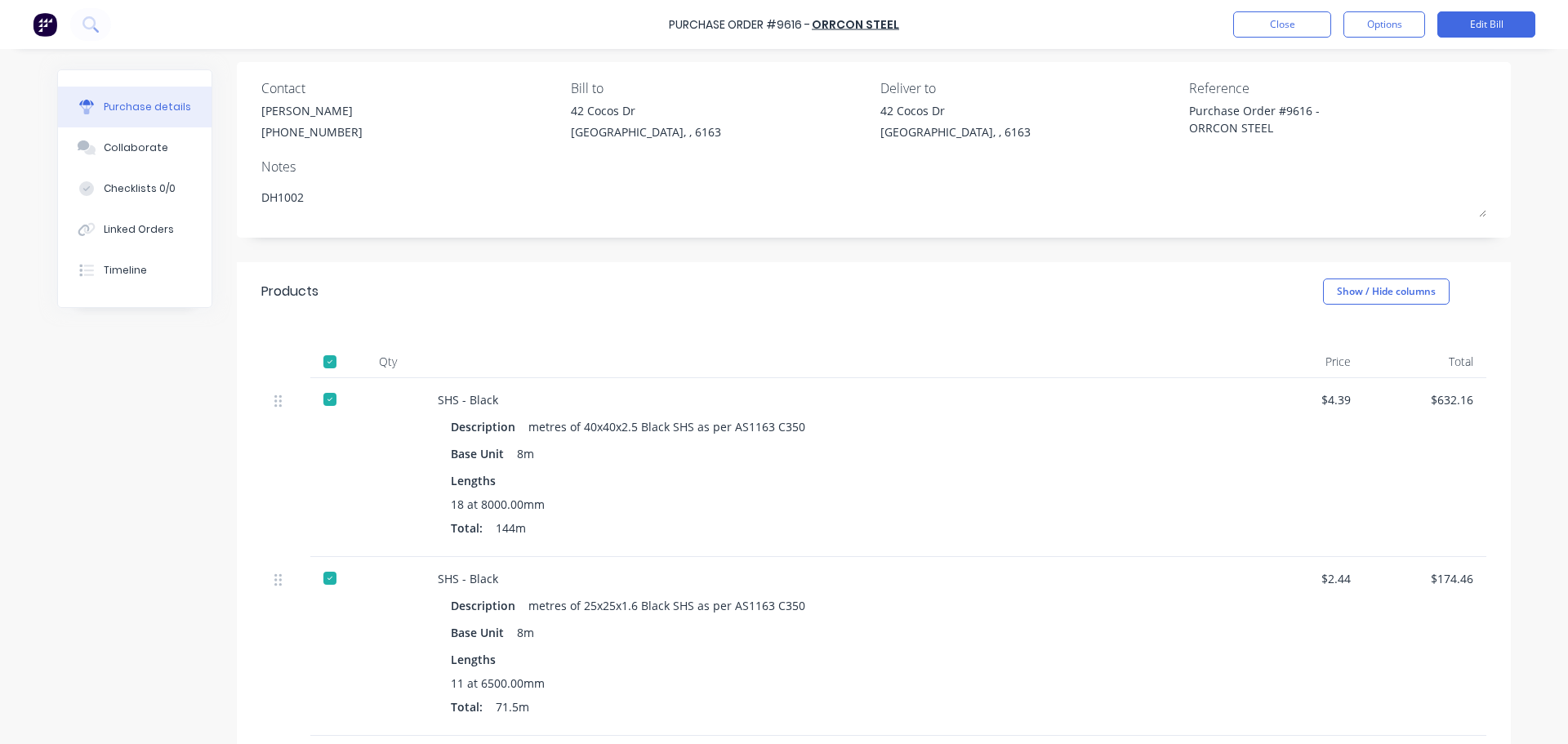
scroll to position [82, 0]
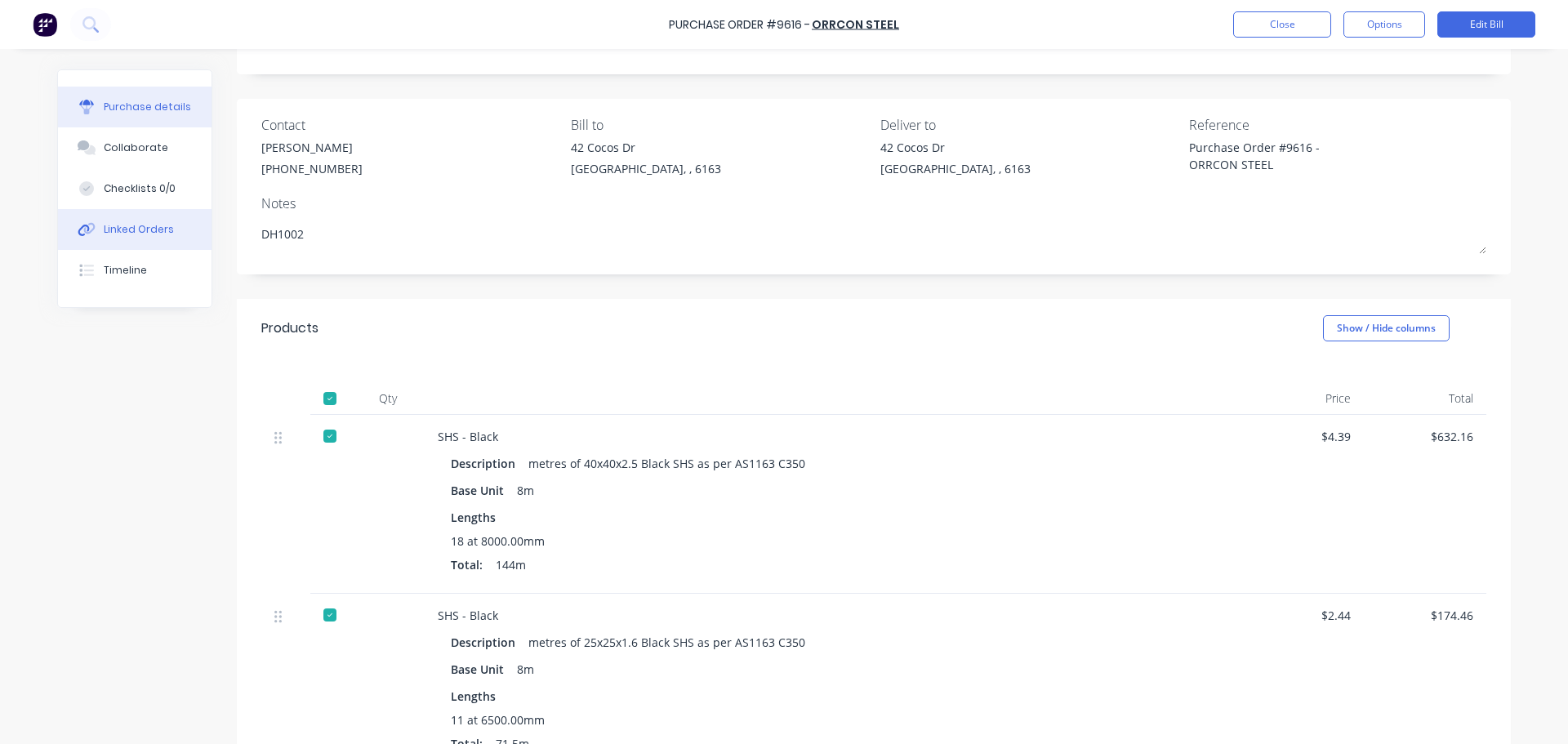
click at [138, 231] on div "Linked Orders" at bounding box center [139, 230] width 70 height 15
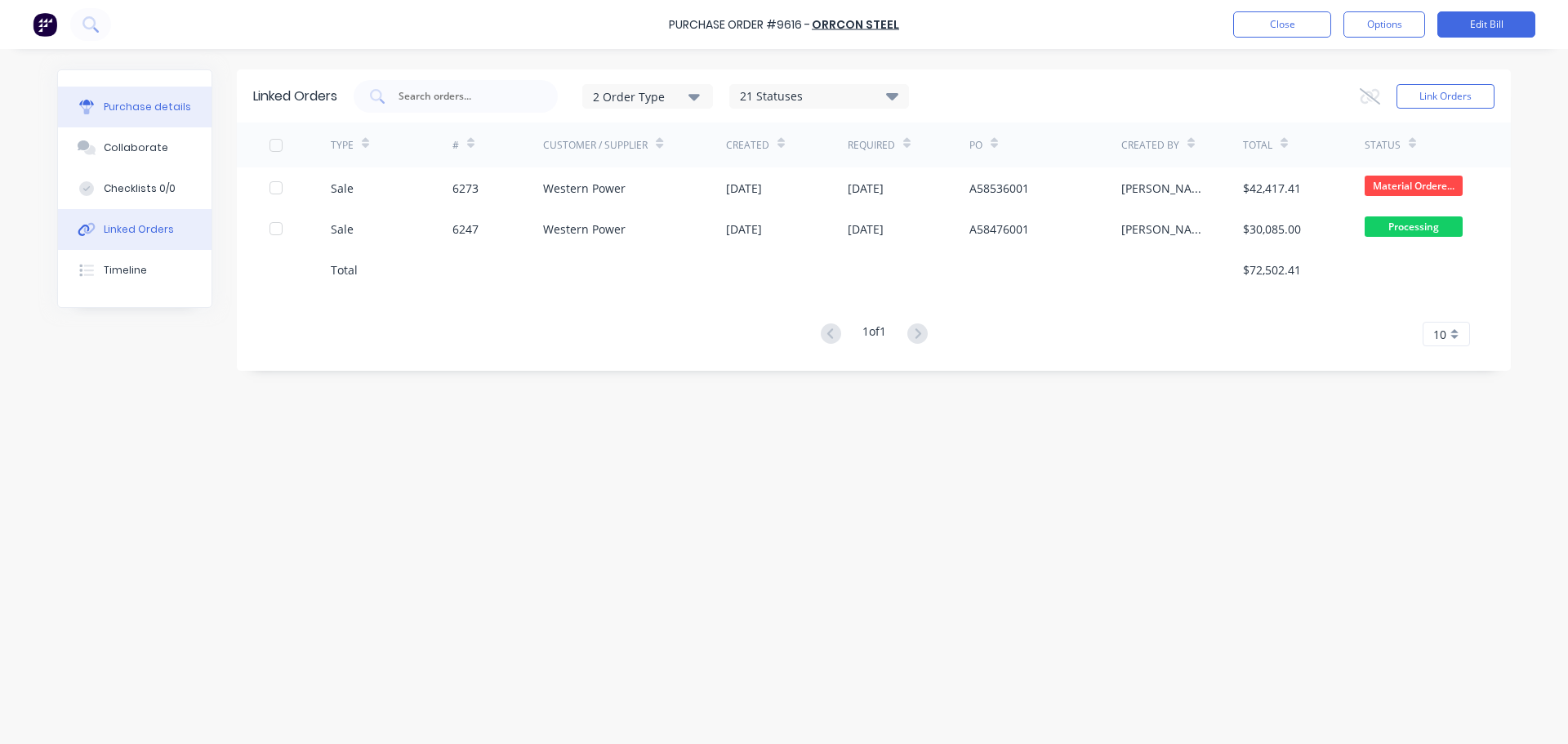
click at [179, 91] on button "Purchase details" at bounding box center [135, 107] width 154 height 41
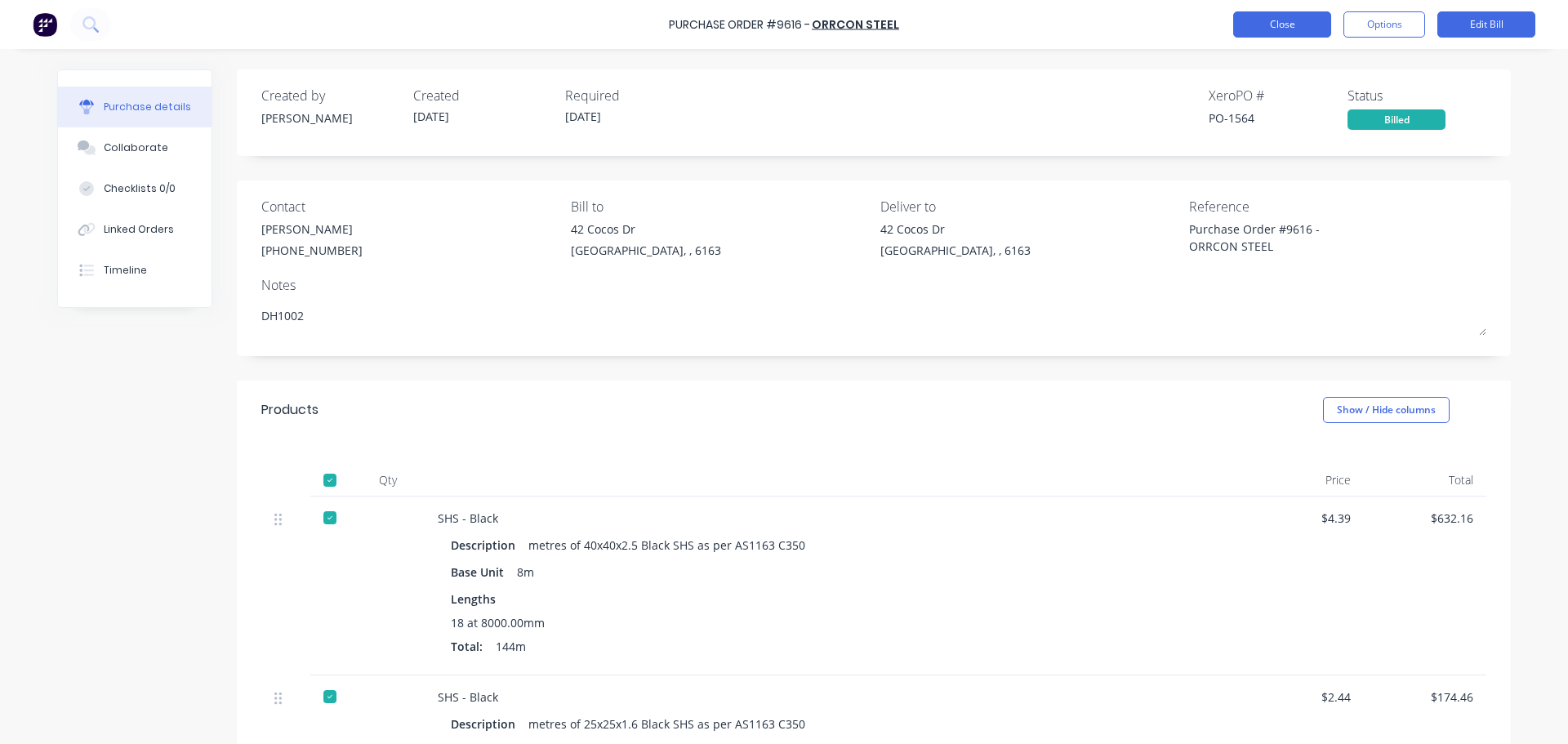
click at [1307, 28] on button "Close" at bounding box center [1282, 24] width 98 height 26
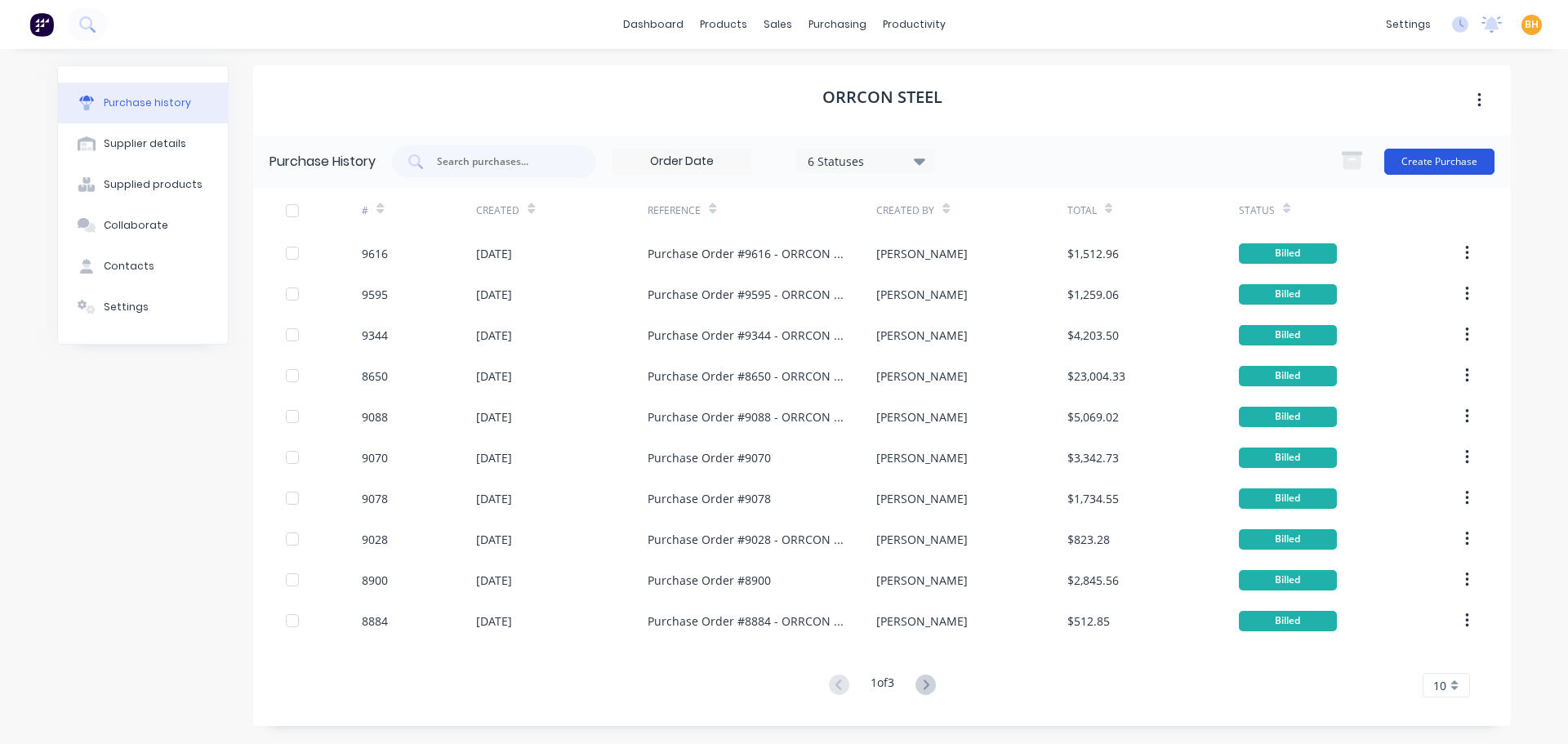
click at [1461, 157] on button "Create Purchase" at bounding box center [1439, 161] width 111 height 26
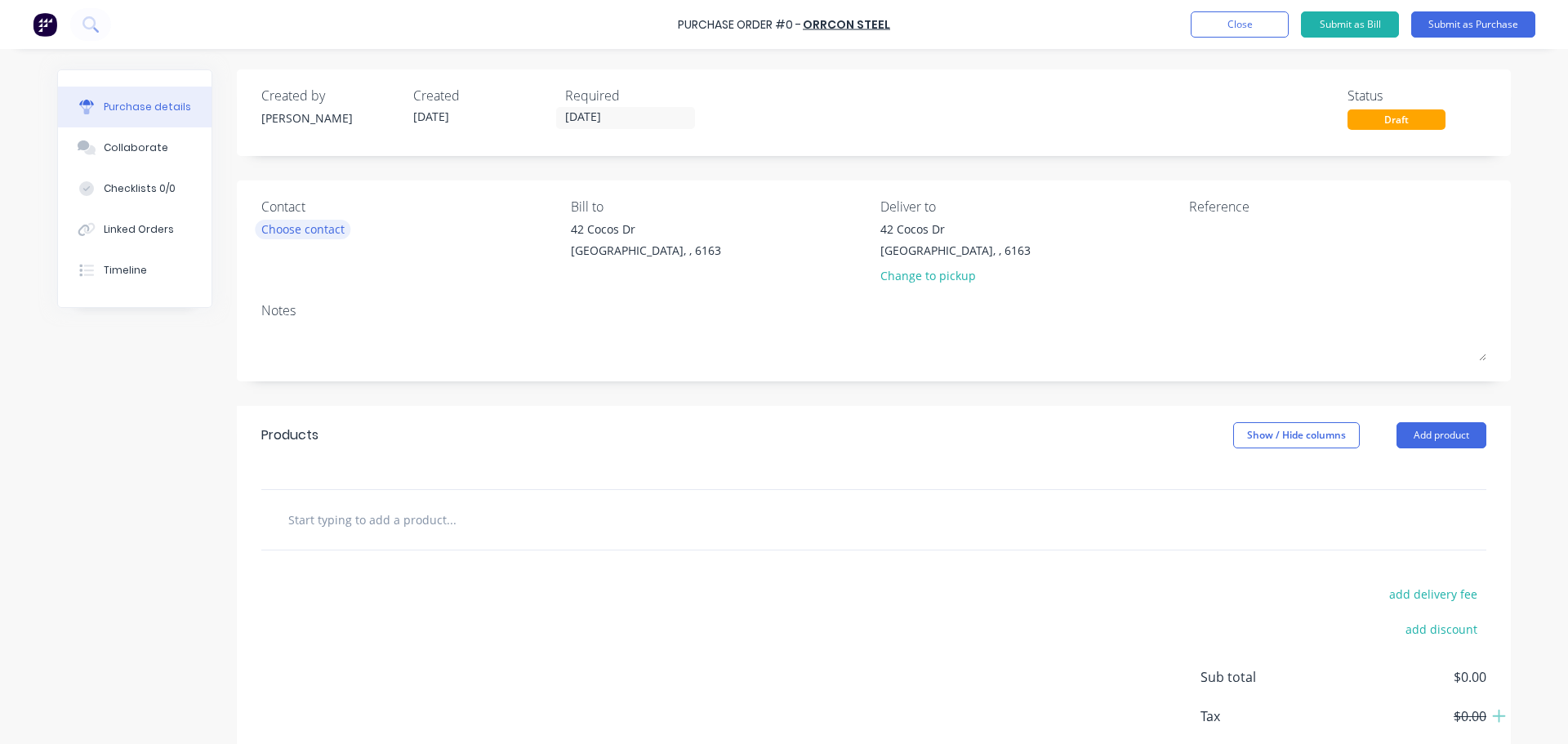
click at [314, 227] on div "Choose contact" at bounding box center [303, 229] width 84 height 17
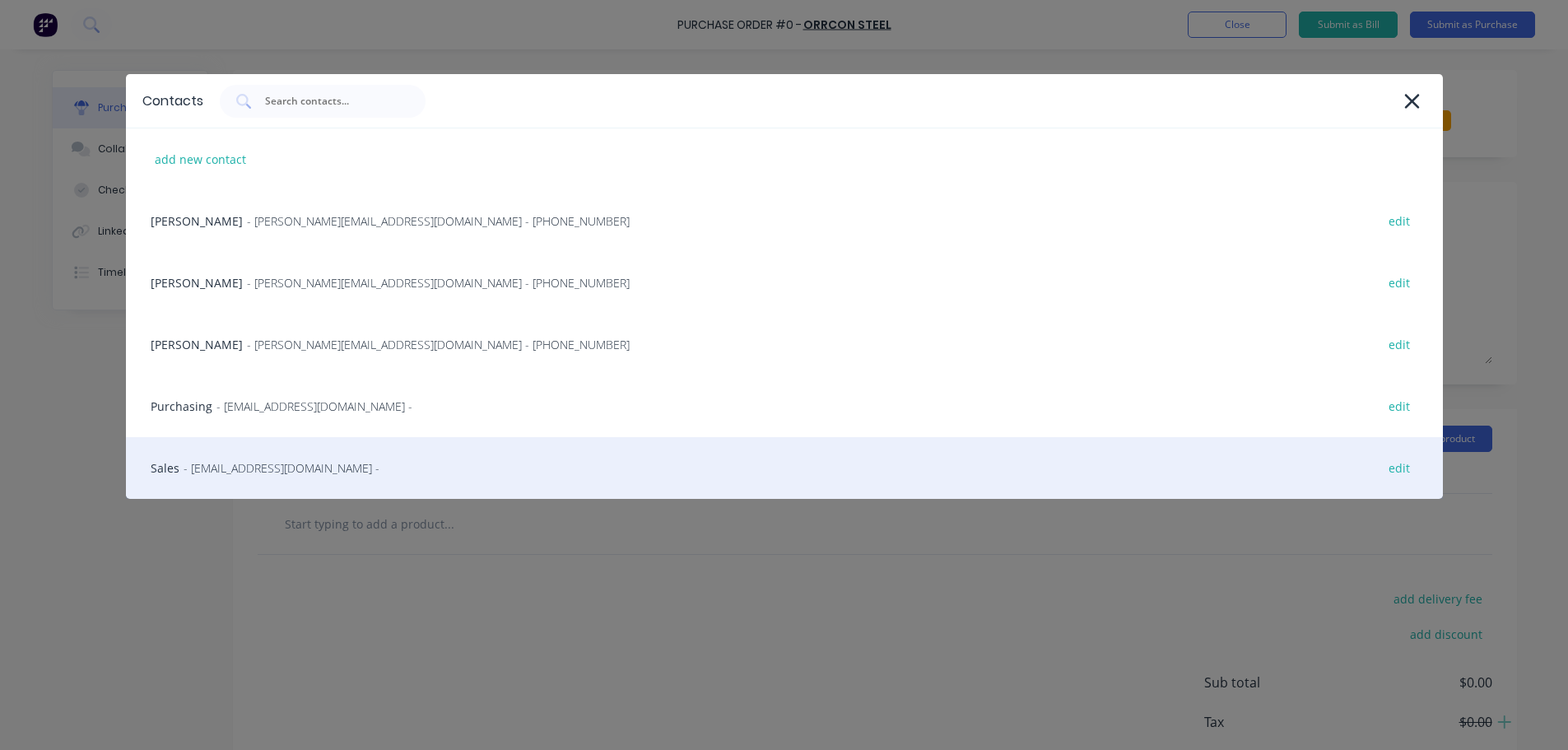
click at [263, 473] on span "- saleswa@orrcon.com.au -" at bounding box center [281, 468] width 196 height 17
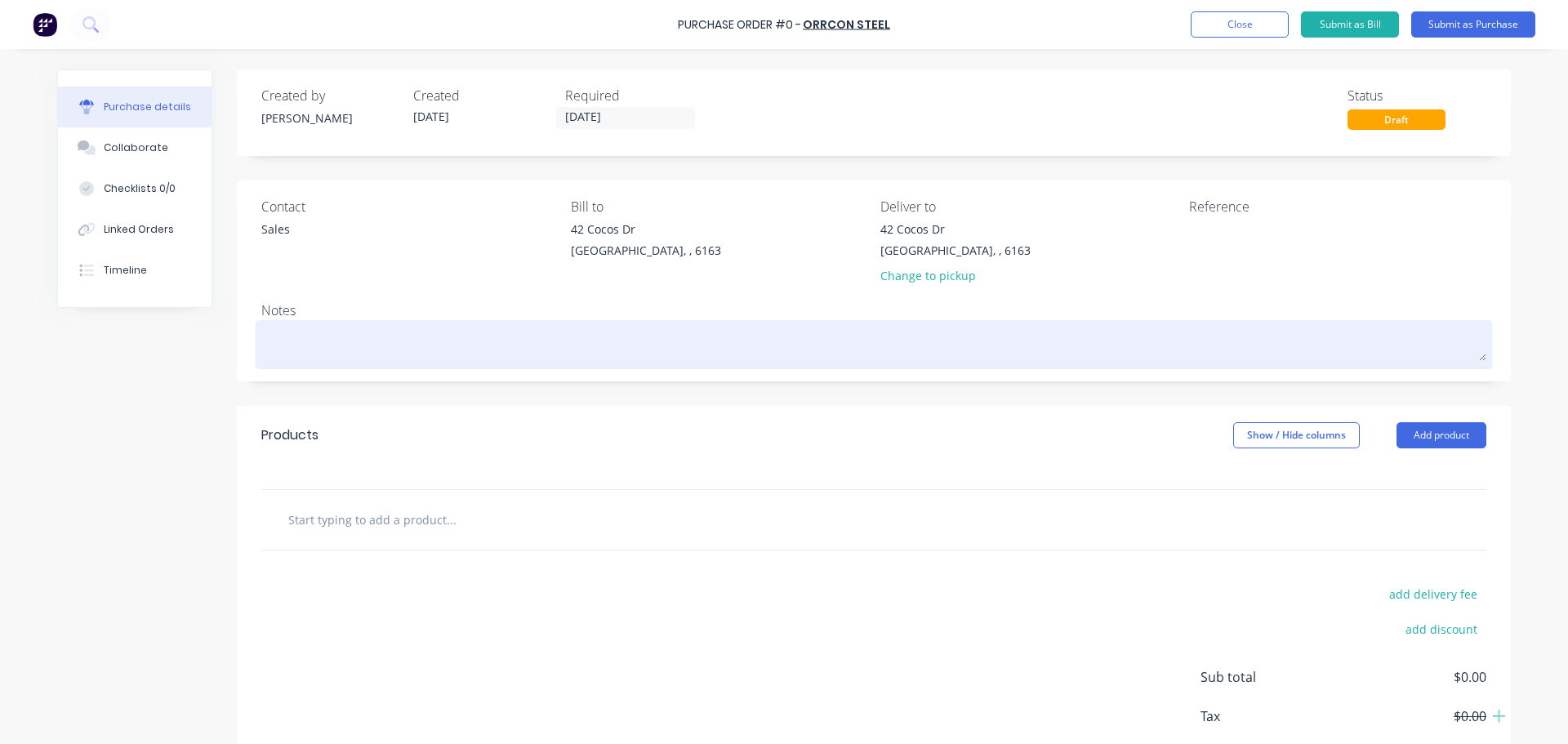
click at [331, 359] on textarea at bounding box center [875, 342] width 1225 height 37
type textarea "x"
type textarea "D"
type textarea "x"
type textarea "DH"
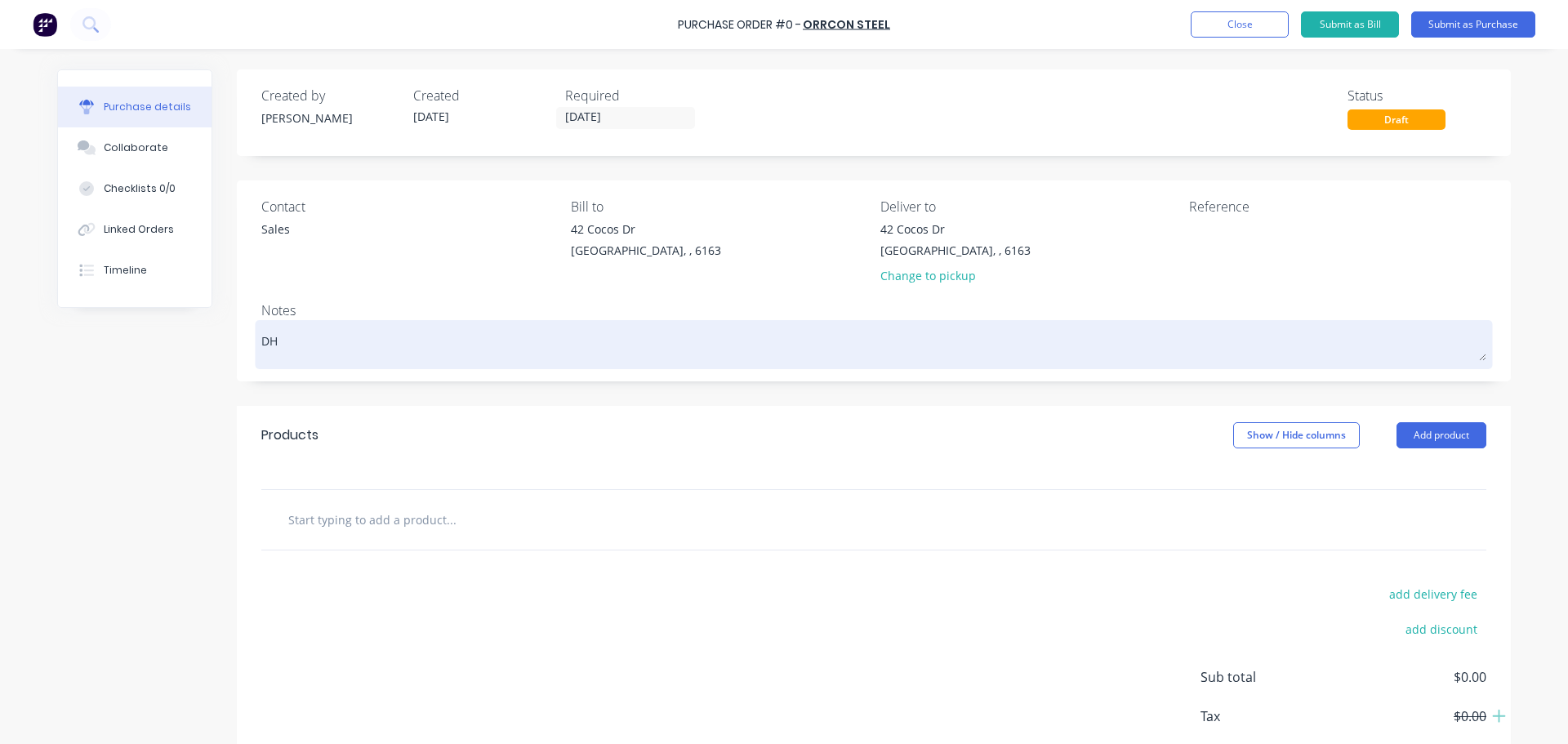
type textarea "x"
type textarea "DH"
type textarea "x"
type textarea "DH 1"
type textarea "x"
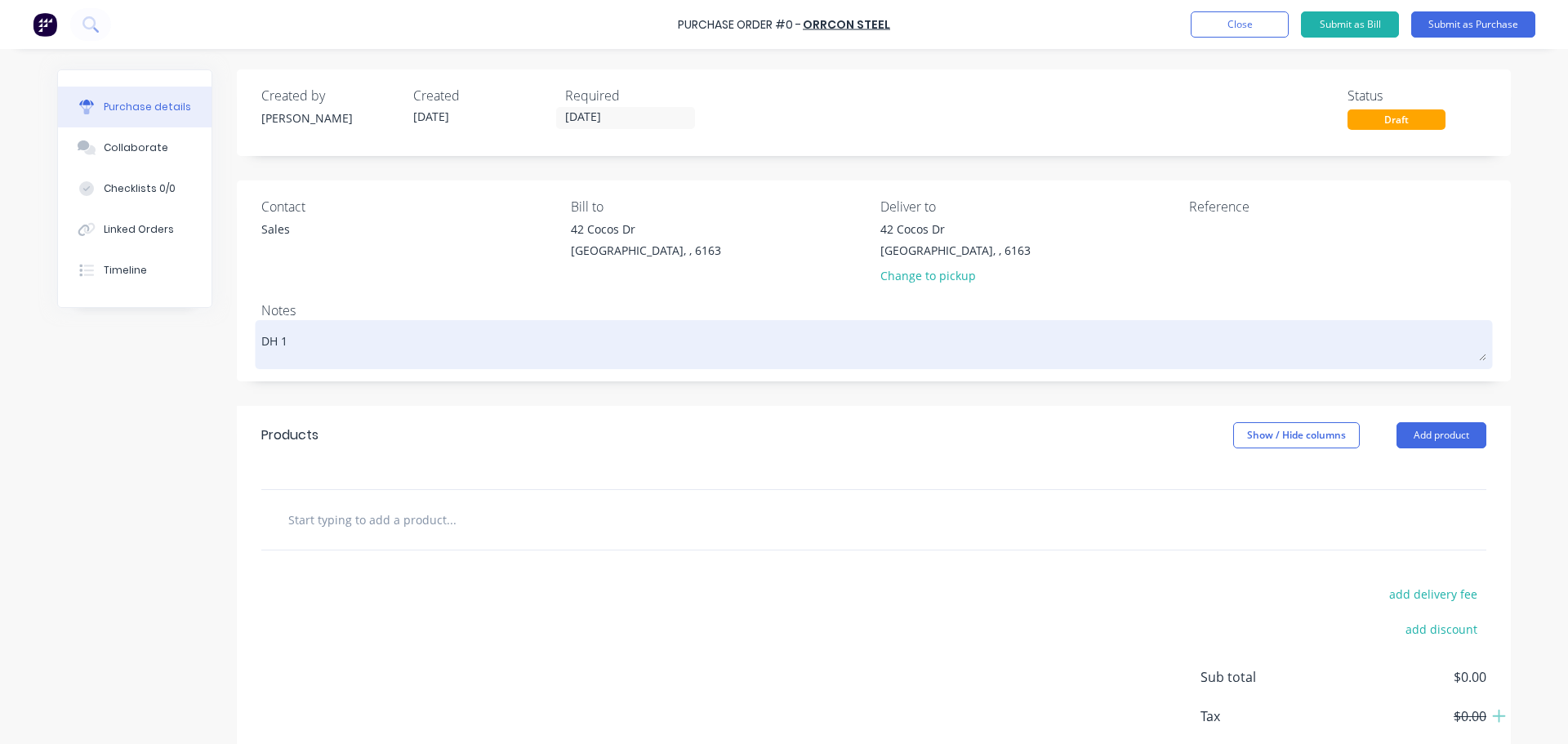
type textarea "DH 10"
type textarea "x"
type textarea "DH 100"
type textarea "x"
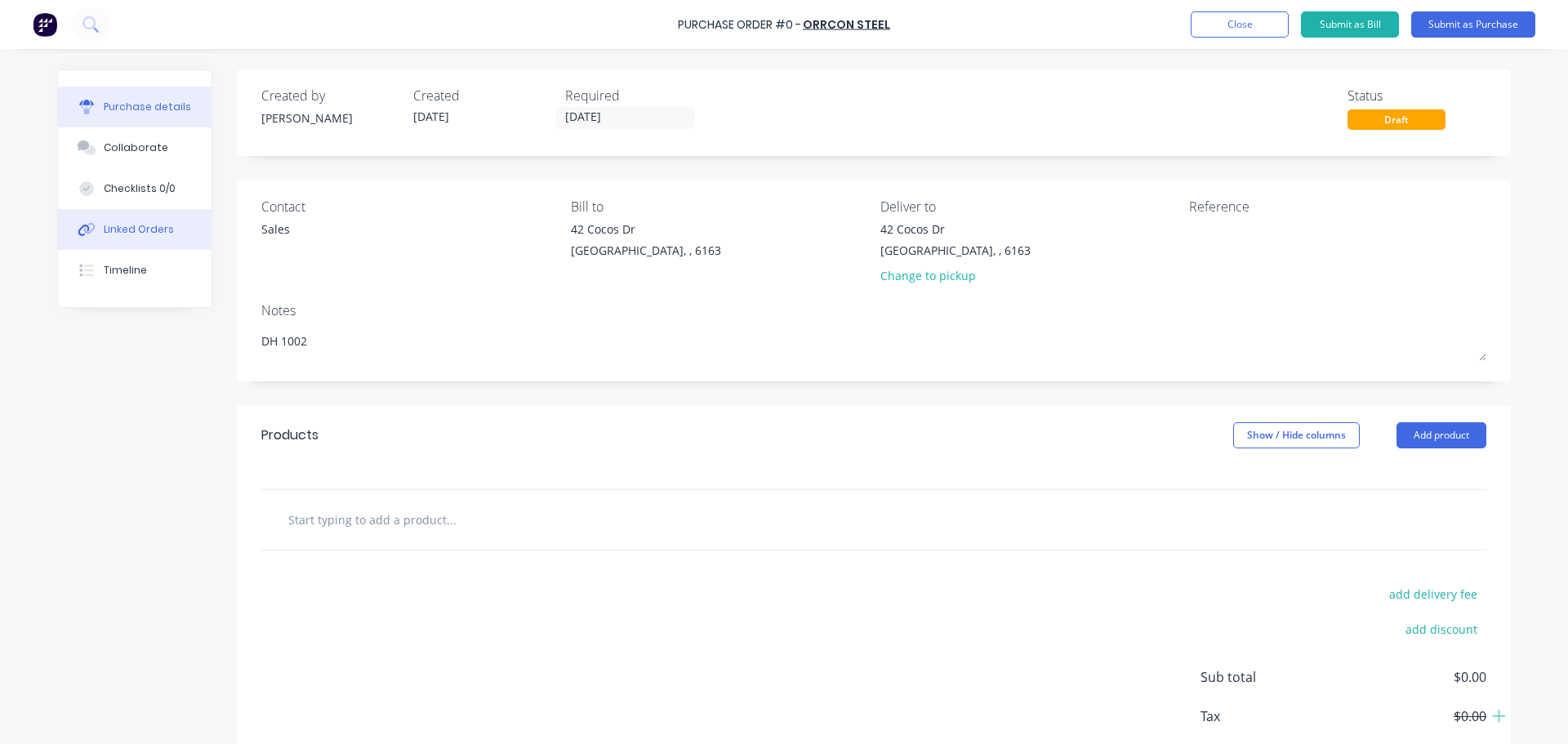
type textarea "DH 1002"
type textarea "x"
type textarea "DH 1002"
click at [113, 222] on div "Linked Orders" at bounding box center [139, 230] width 70 height 15
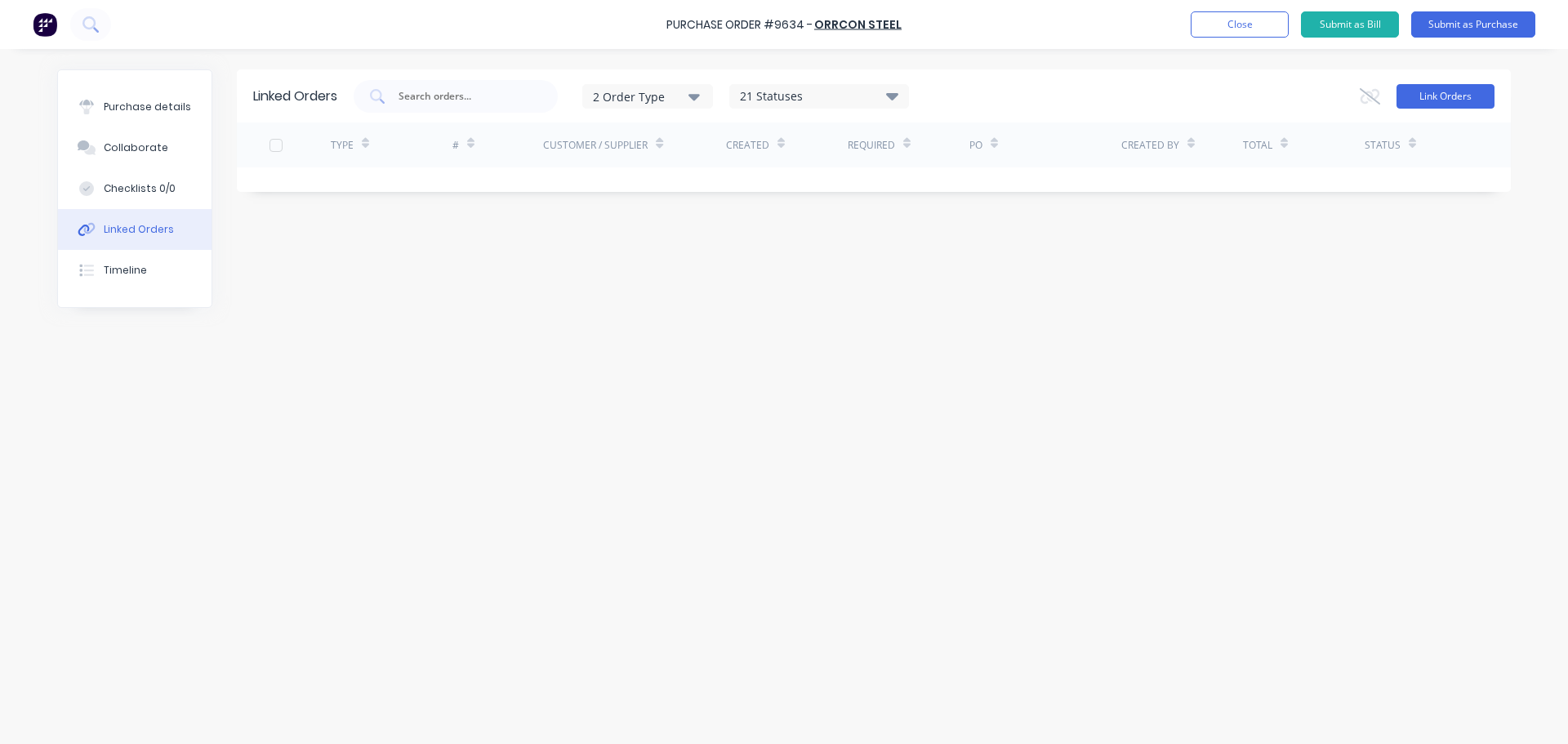
click at [1466, 86] on button "Link Orders" at bounding box center [1445, 97] width 98 height 24
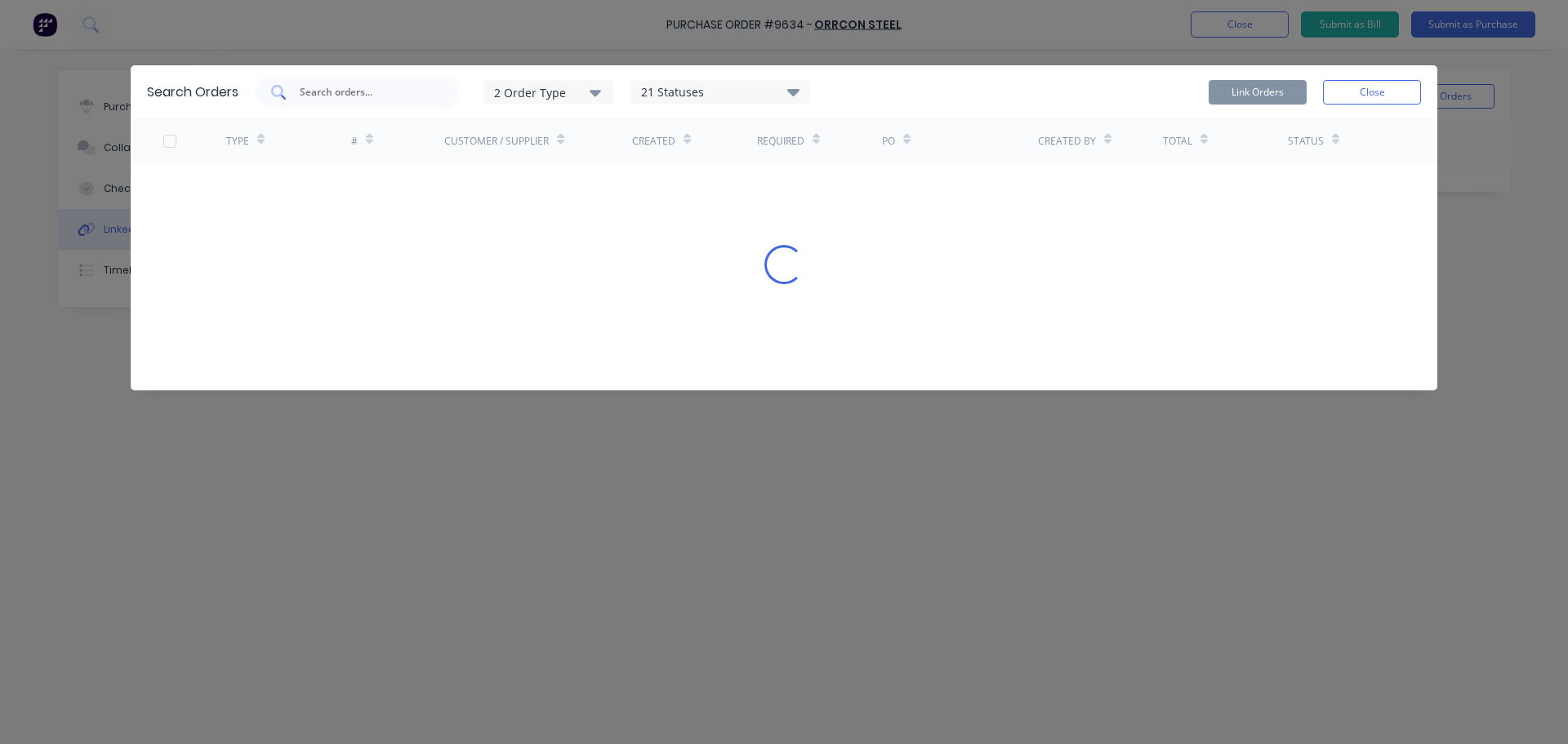
click at [358, 91] on input "text" at bounding box center [366, 92] width 135 height 16
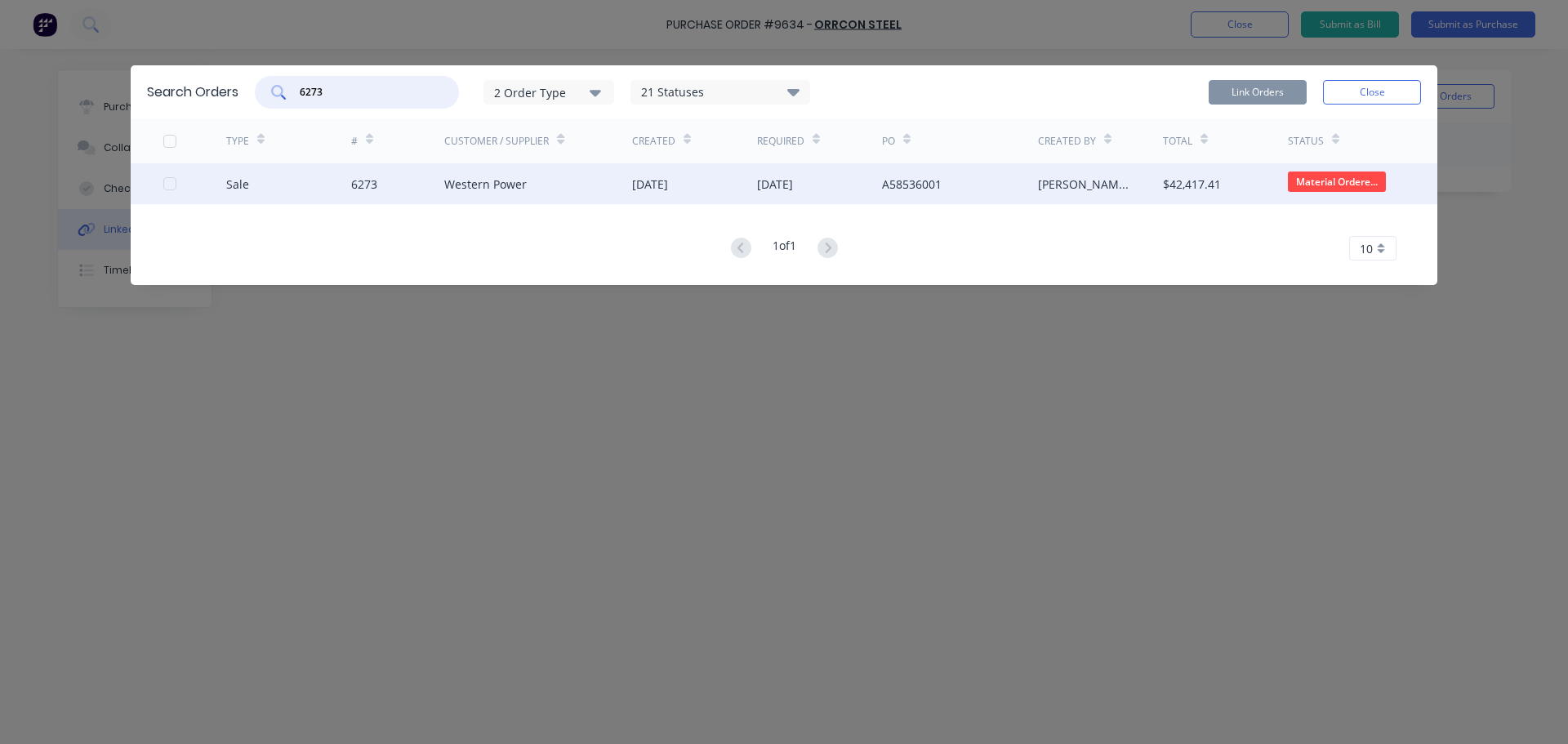
click at [168, 181] on div at bounding box center [170, 183] width 33 height 33
type input "6273"
click at [1266, 93] on button "Link Orders" at bounding box center [1257, 92] width 98 height 24
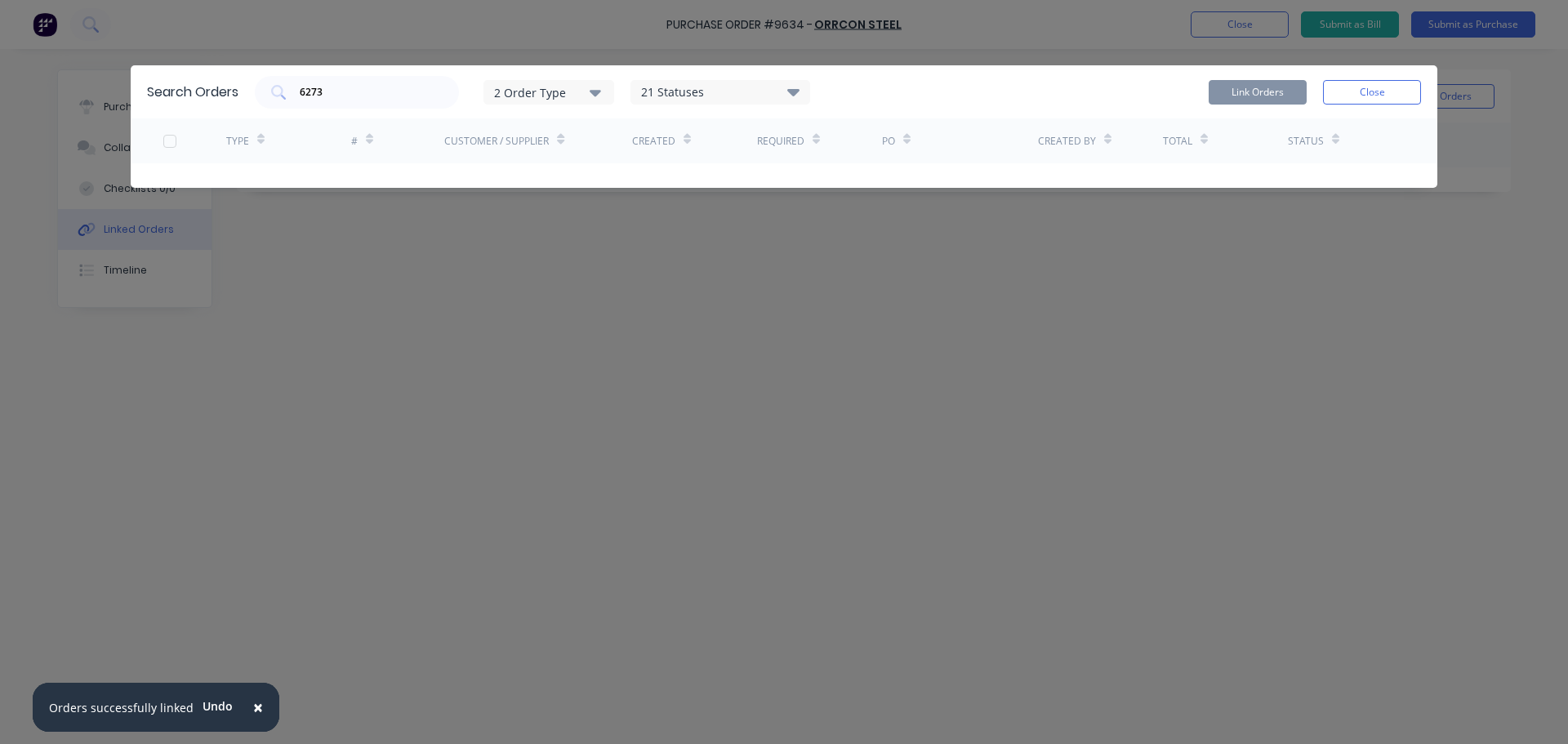
click at [1352, 90] on button "Close" at bounding box center [1372, 92] width 98 height 24
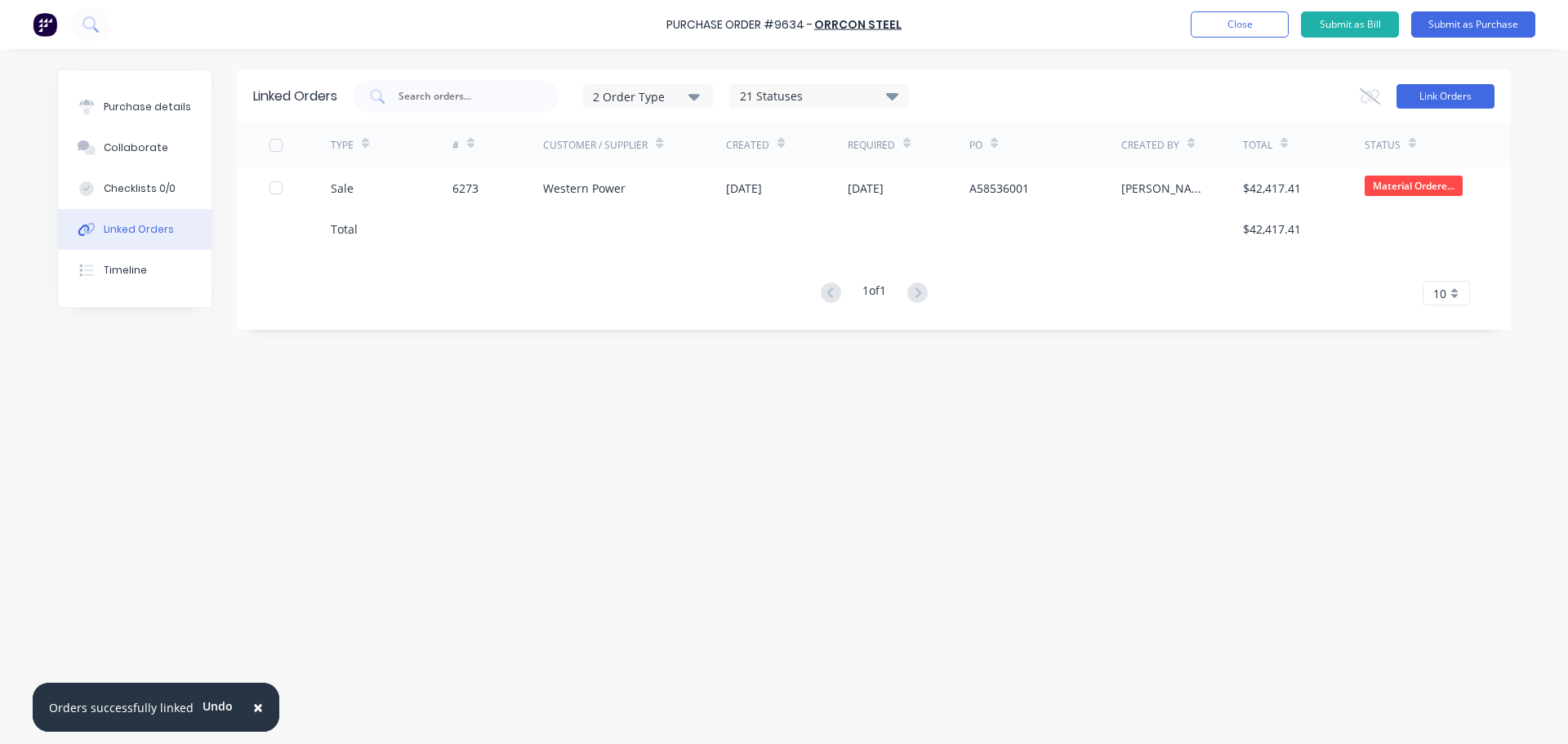
click at [1446, 99] on button "Link Orders" at bounding box center [1445, 97] width 98 height 24
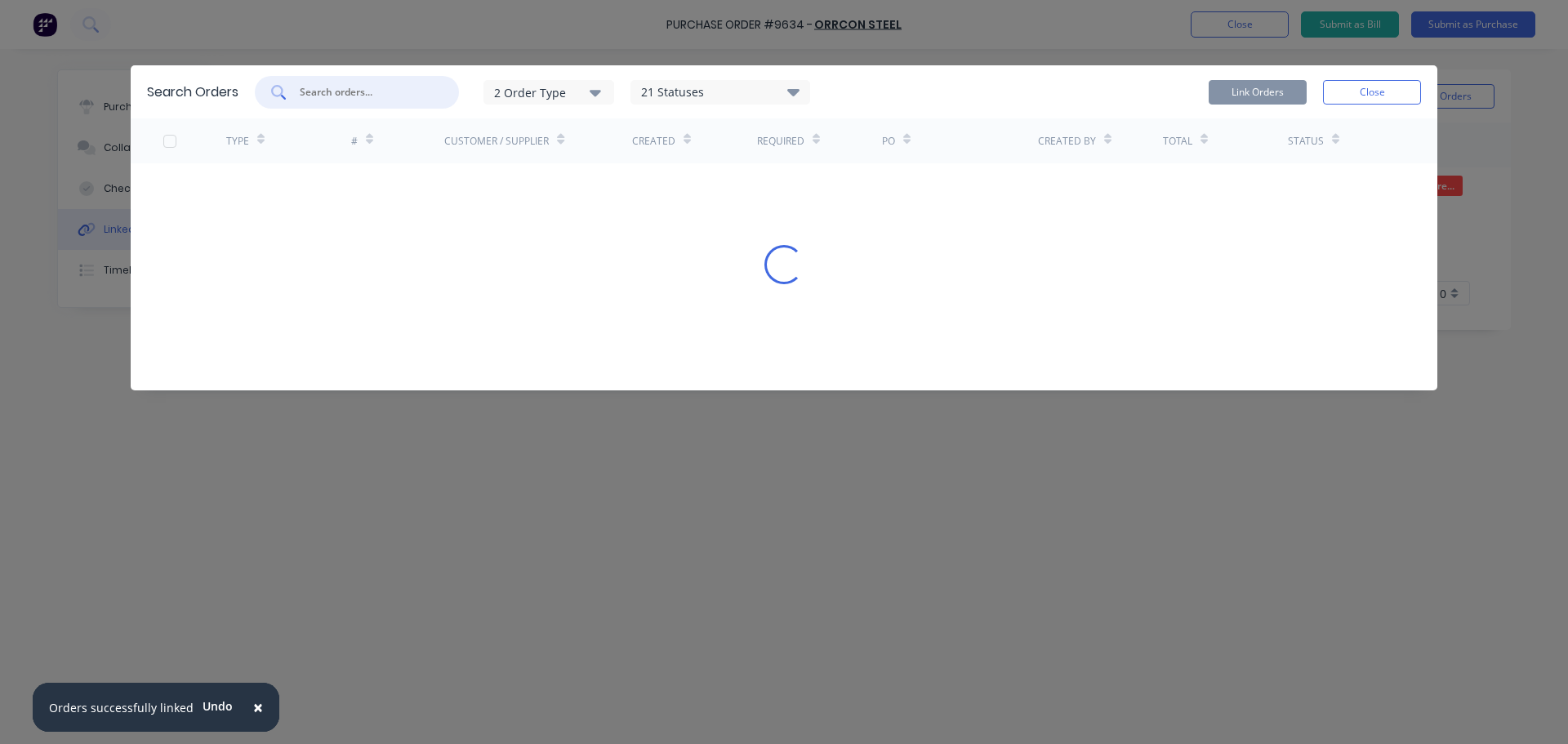
click at [358, 96] on input "text" at bounding box center [366, 92] width 135 height 16
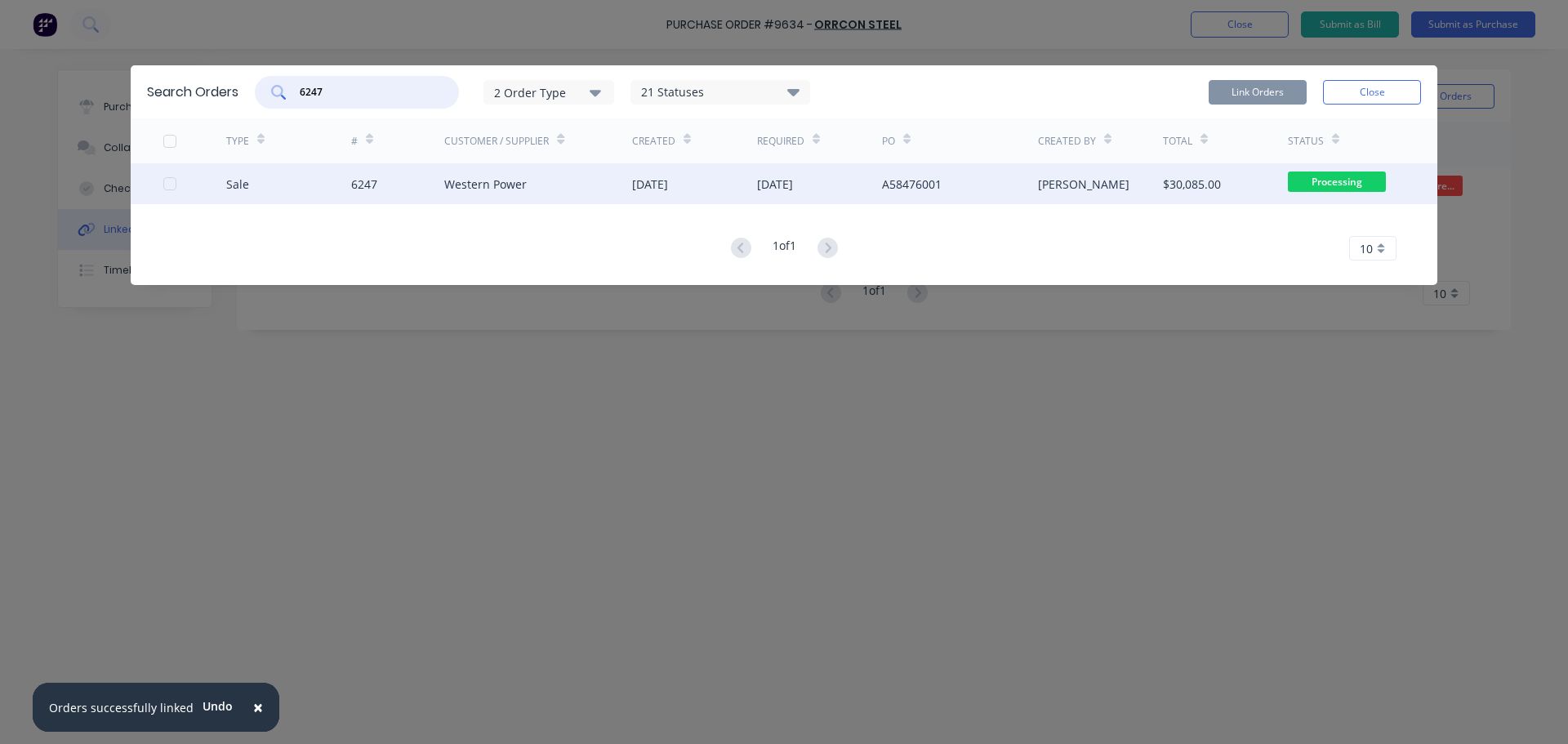
click at [175, 186] on div at bounding box center [170, 183] width 33 height 33
type input "6247"
click at [1256, 91] on button "Link Orders" at bounding box center [1257, 92] width 98 height 24
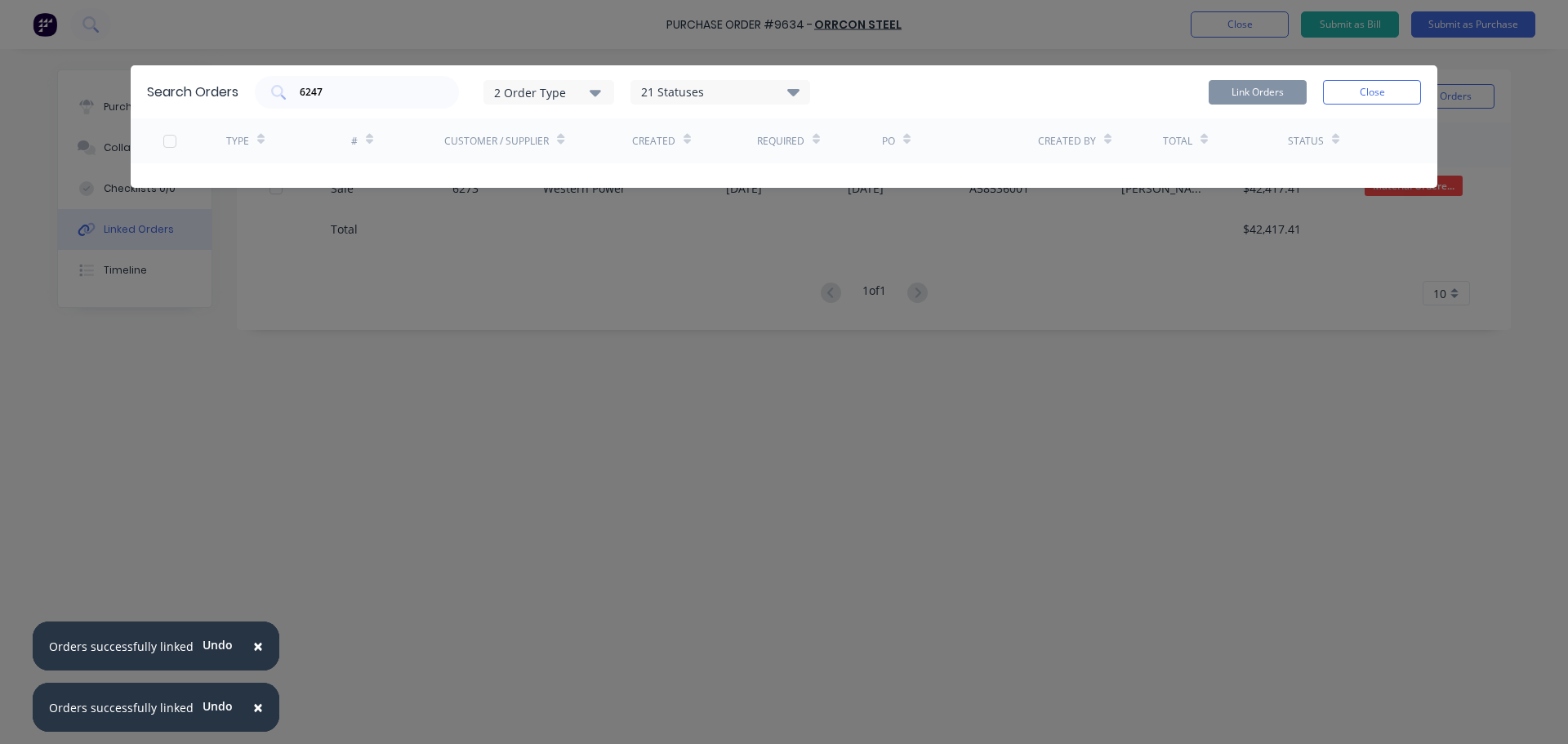
click at [1006, 418] on div "Search Orders 6247 2 Order Type 21 Statuses Sales Order Status All Archived Dra…" at bounding box center [784, 372] width 1568 height 744
click at [1377, 92] on button "Close" at bounding box center [1372, 92] width 98 height 24
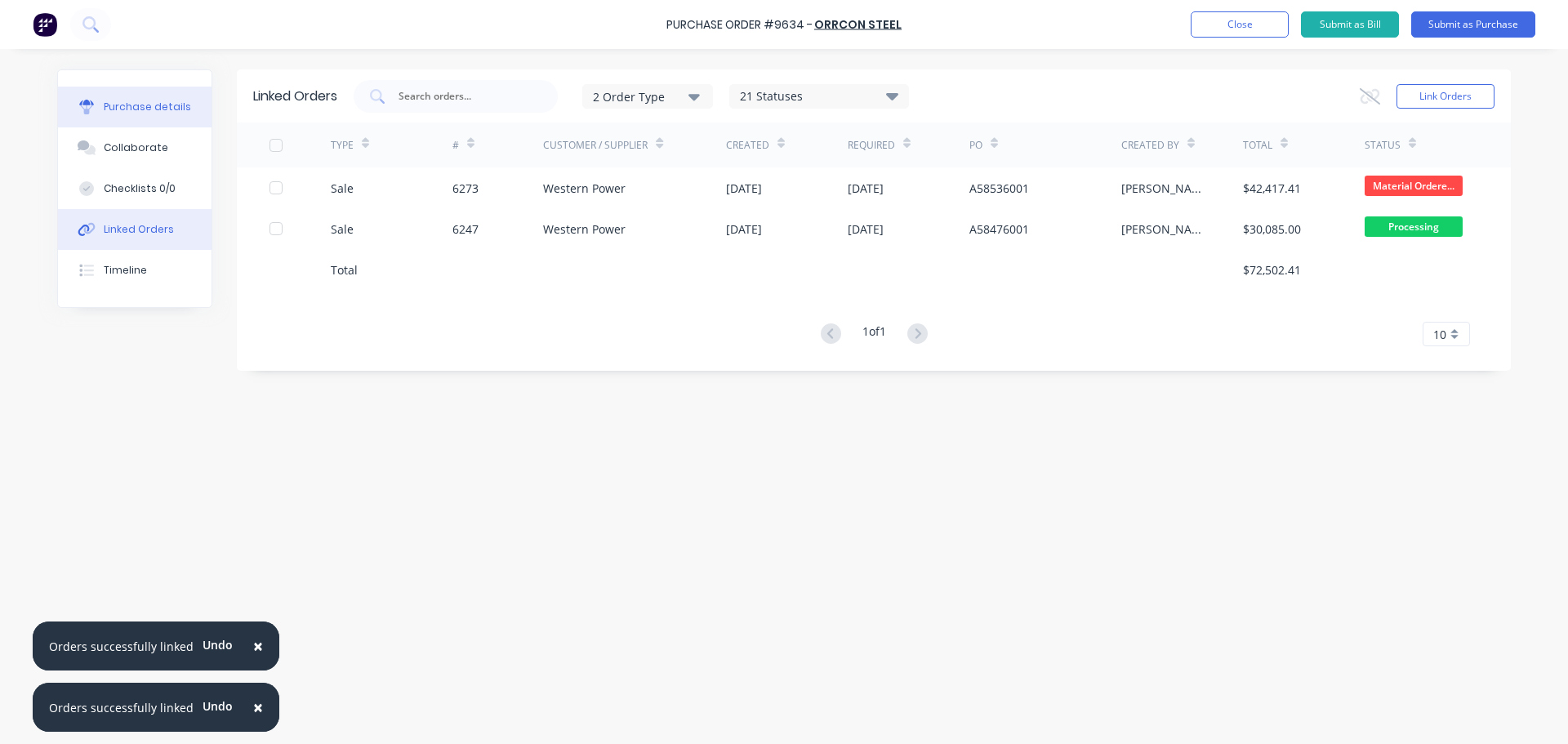
click at [123, 101] on div "Purchase details" at bounding box center [147, 107] width 87 height 15
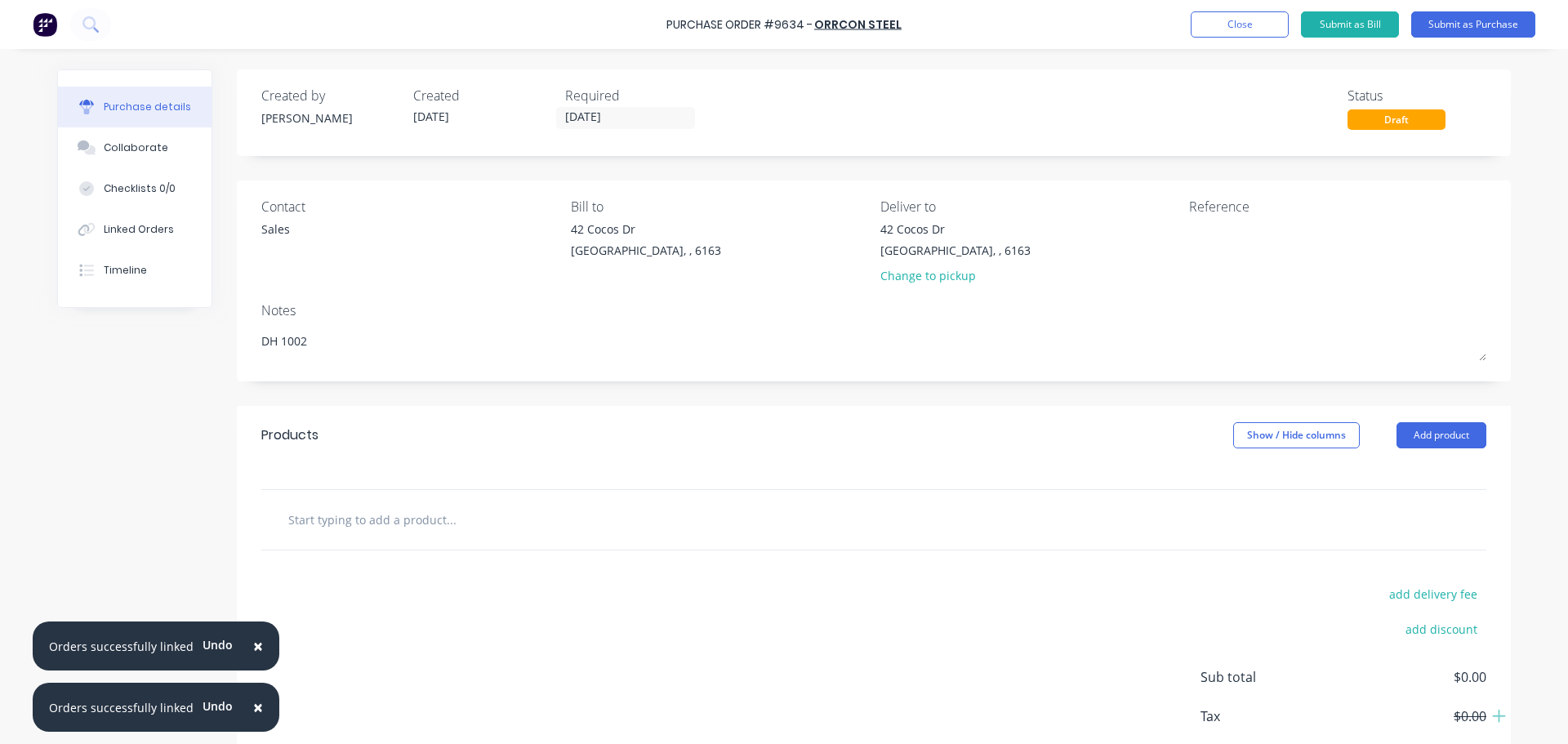
click at [254, 642] on span "×" at bounding box center [258, 645] width 9 height 23
click at [254, 709] on span "×" at bounding box center [258, 707] width 9 height 23
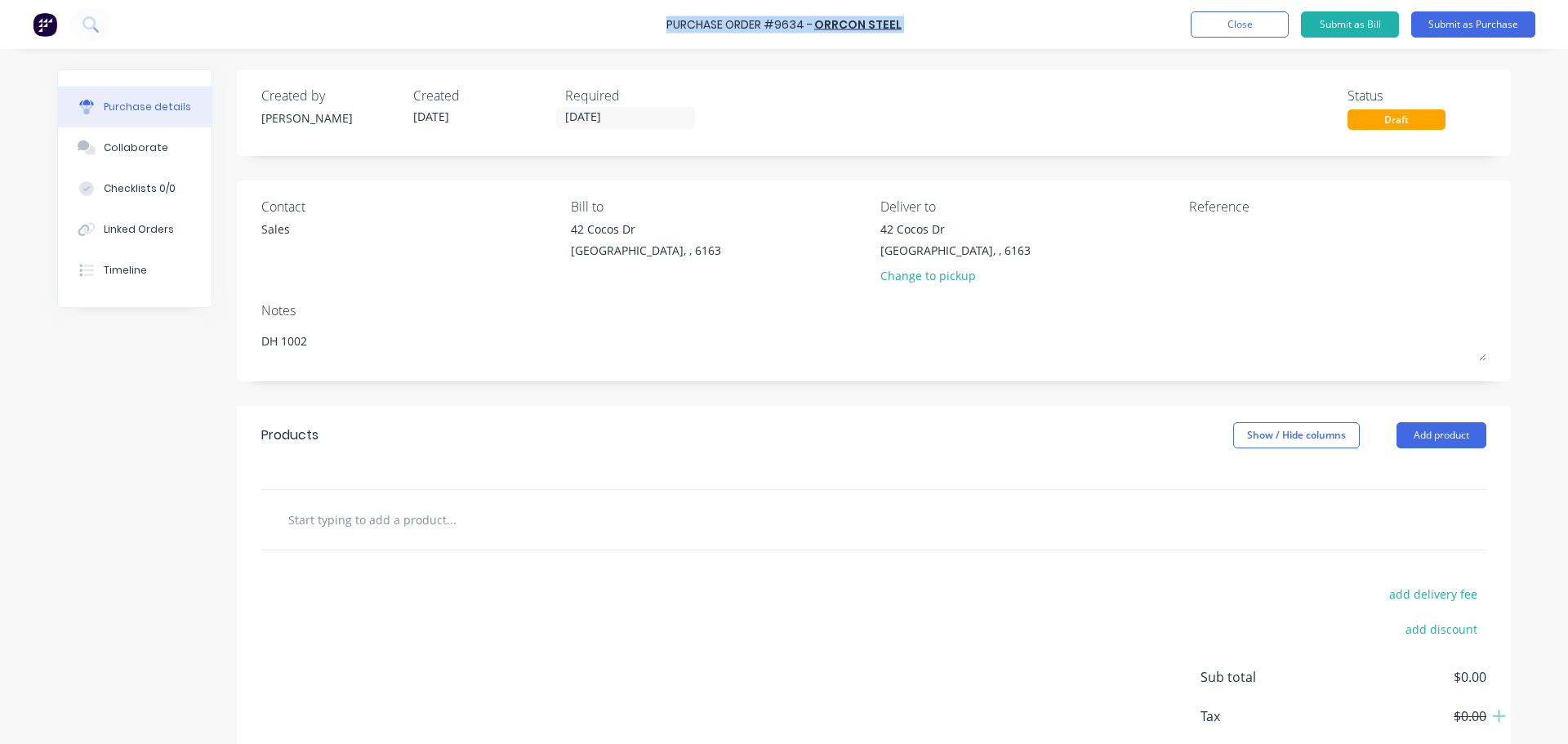
drag, startPoint x: 659, startPoint y: 24, endPoint x: 670, endPoint y: 22, distance: 11.2
click at [670, 22] on div "Purchase Order #9634 - ORRCON STEEL Add product Close Submit as Bill Submit as …" at bounding box center [784, 24] width 1568 height 49
copy div "Purchase Order #9634 - ORRCON STEEL Add product Close Submit as Bill Submit as …"
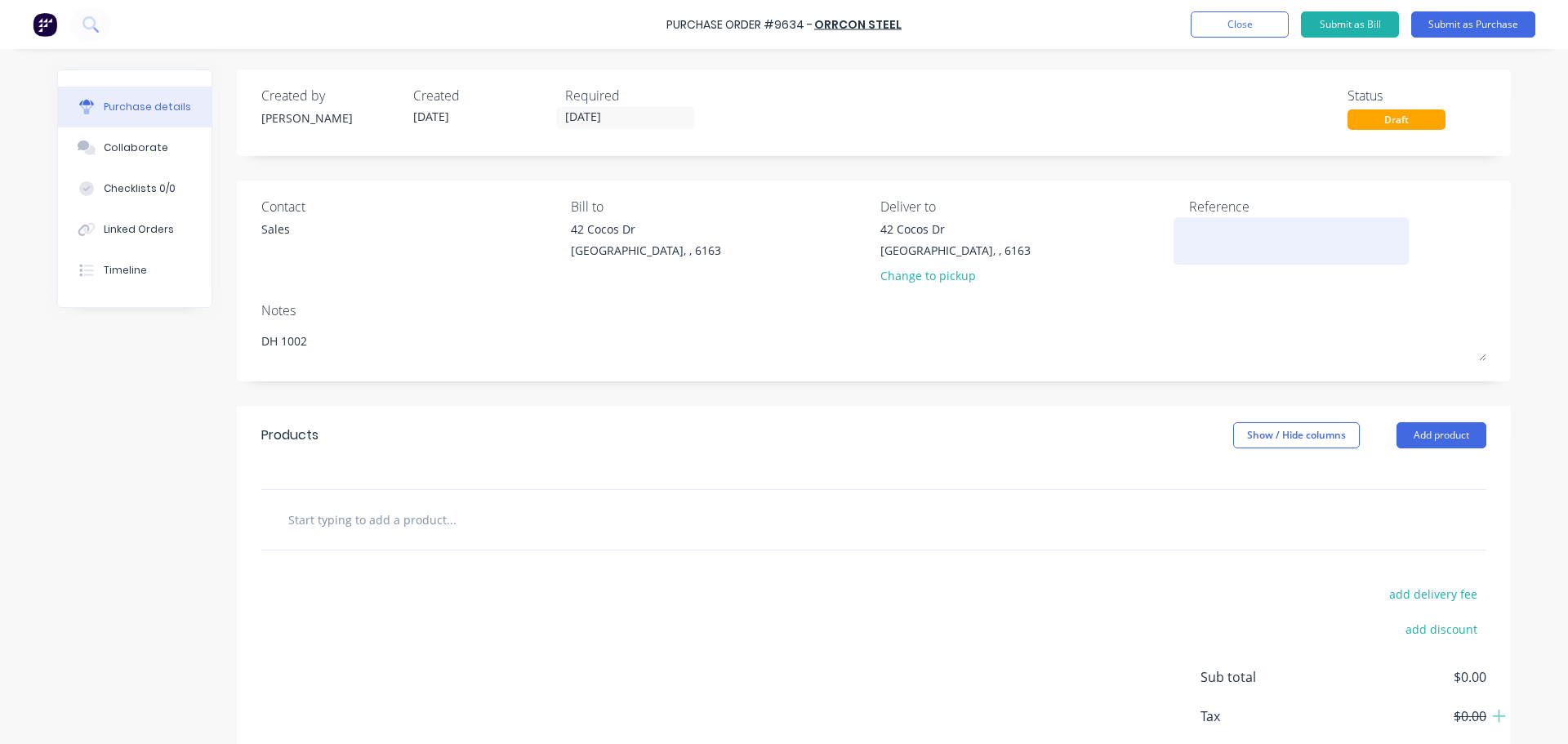
click at [1195, 240] on textarea at bounding box center [1291, 238] width 205 height 37
paste textarea "Purchase Order #9634 - ORRCON STEEL"
type textarea "x"
type textarea "Purchase Order #9634 - ORRCON STEEL"
type textarea "x"
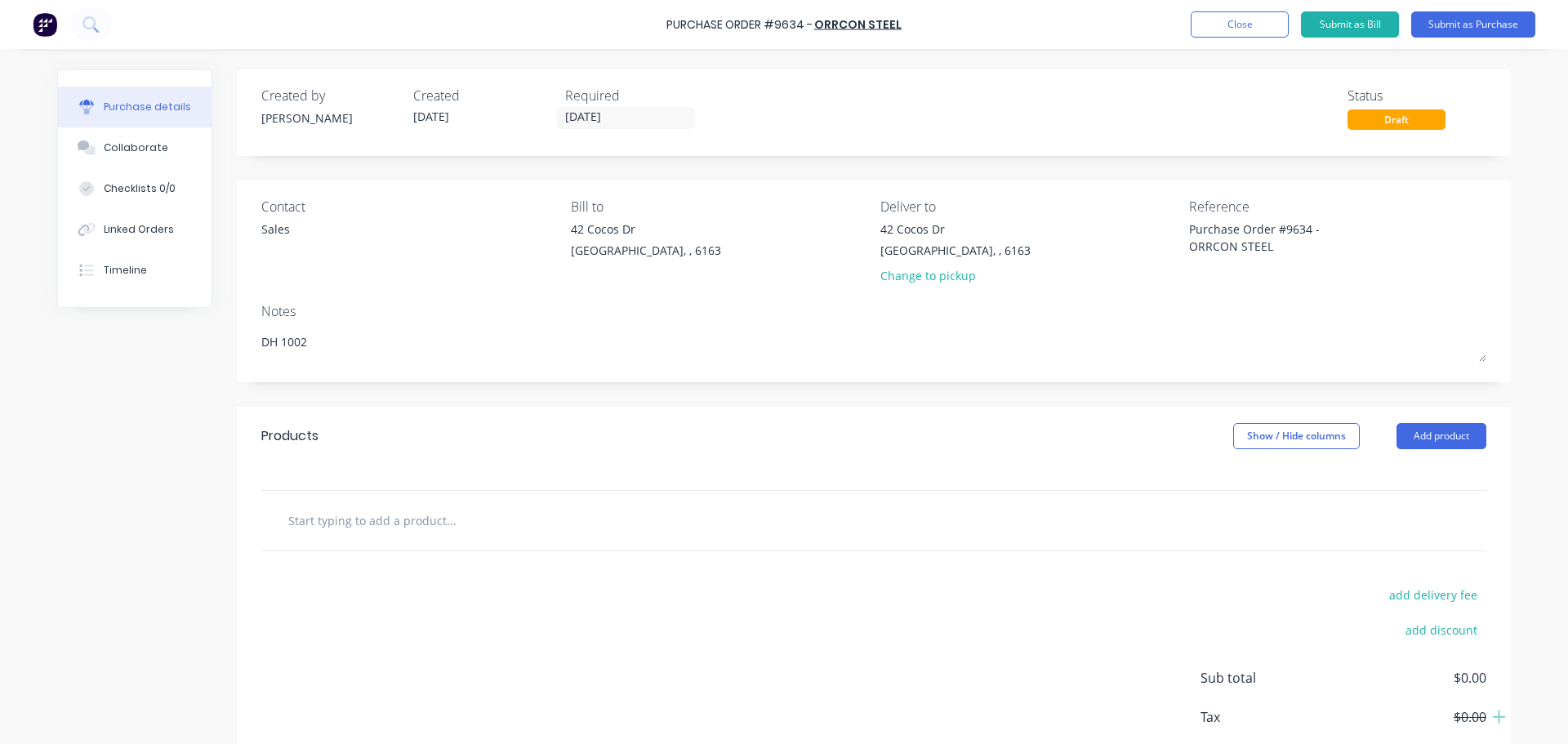
type textarea "Purchase Order #9634 - ORRCON STEEL"
click at [403, 545] on div at bounding box center [875, 521] width 1225 height 60
click at [397, 524] on input "text" at bounding box center [450, 520] width 327 height 33
type textarea "x"
type input "5"
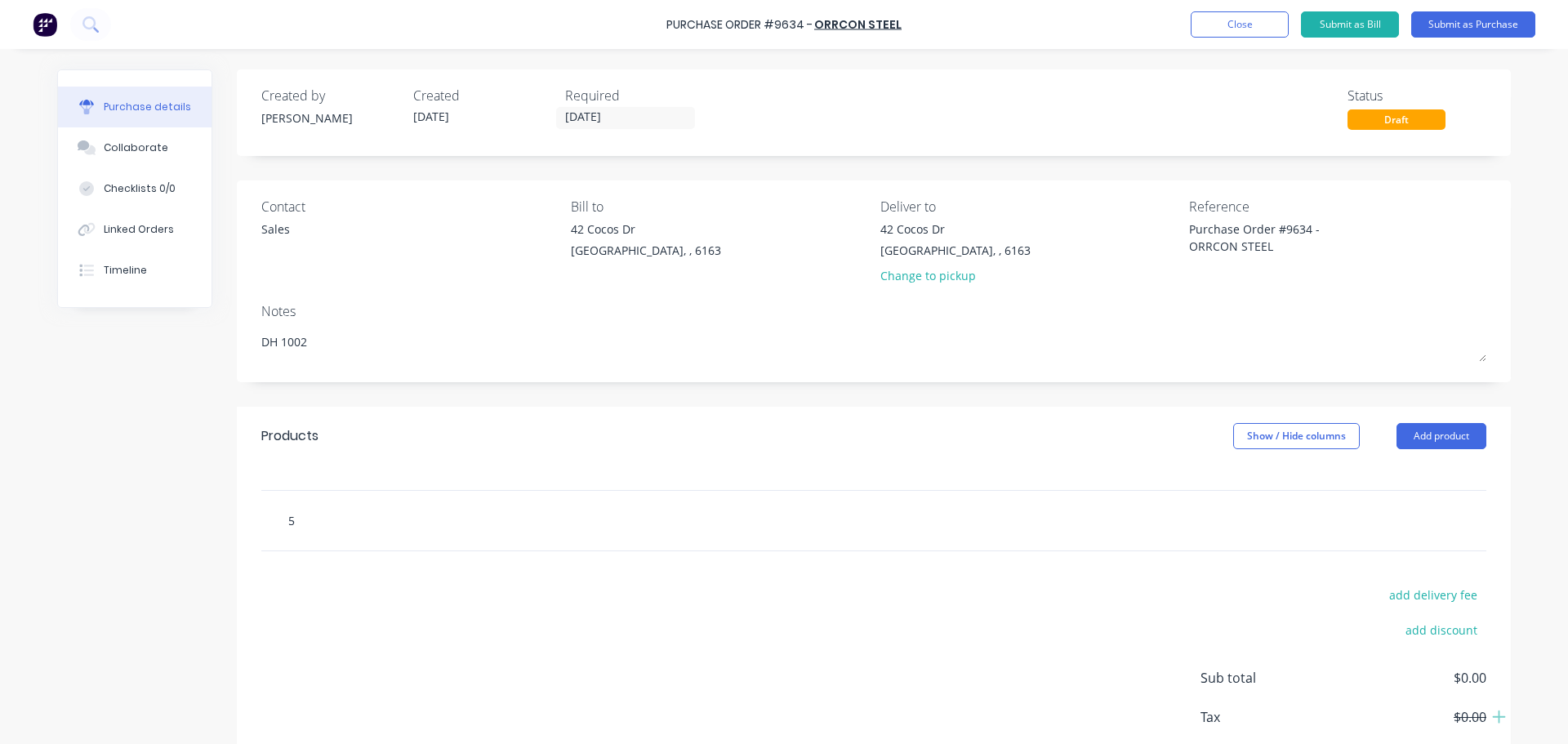
type textarea "x"
type input "50"
type textarea "x"
type input "50x"
type textarea "x"
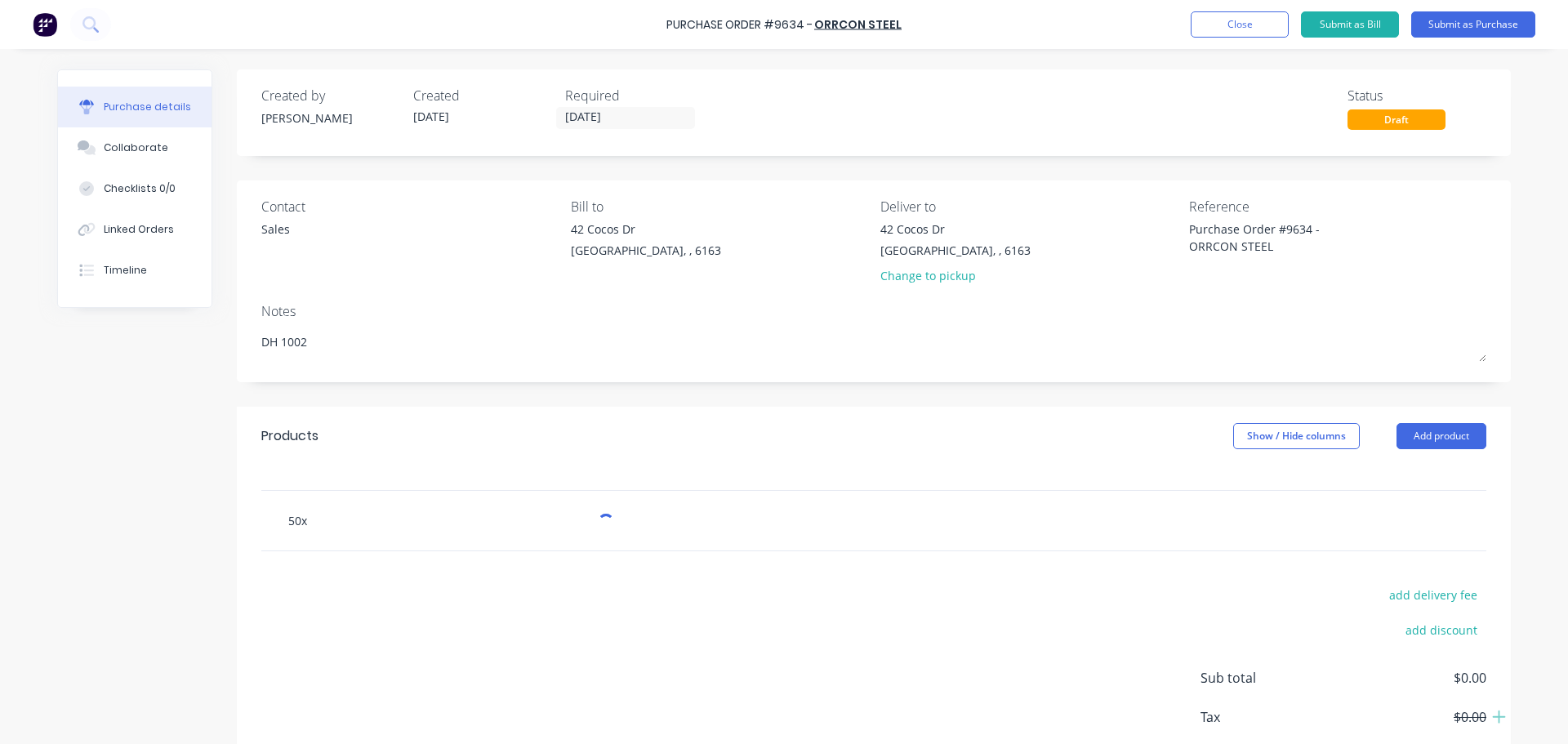
type input "50x2"
type textarea "x"
type input "50x2."
type textarea "x"
type input "50x2.5"
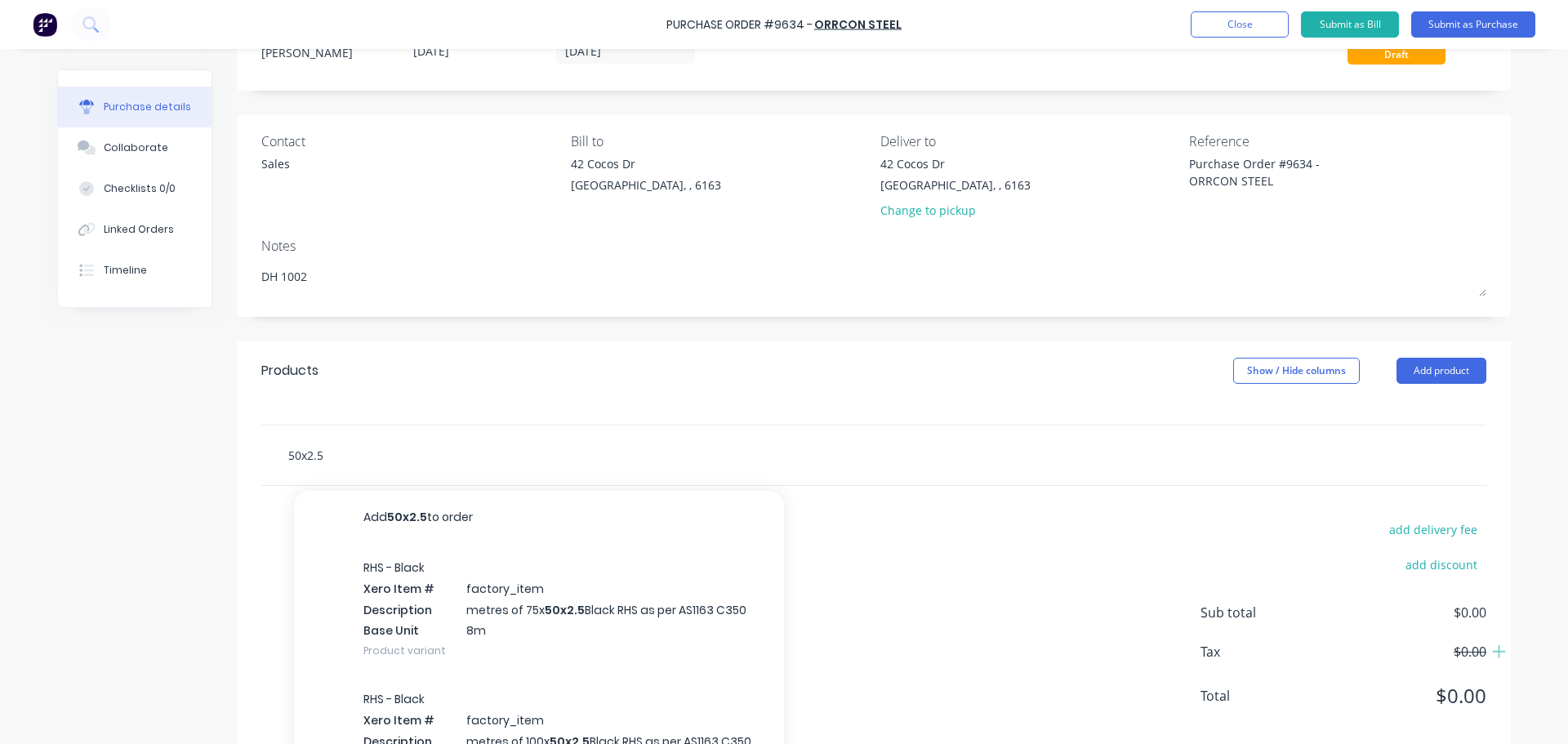
scroll to position [114, 0]
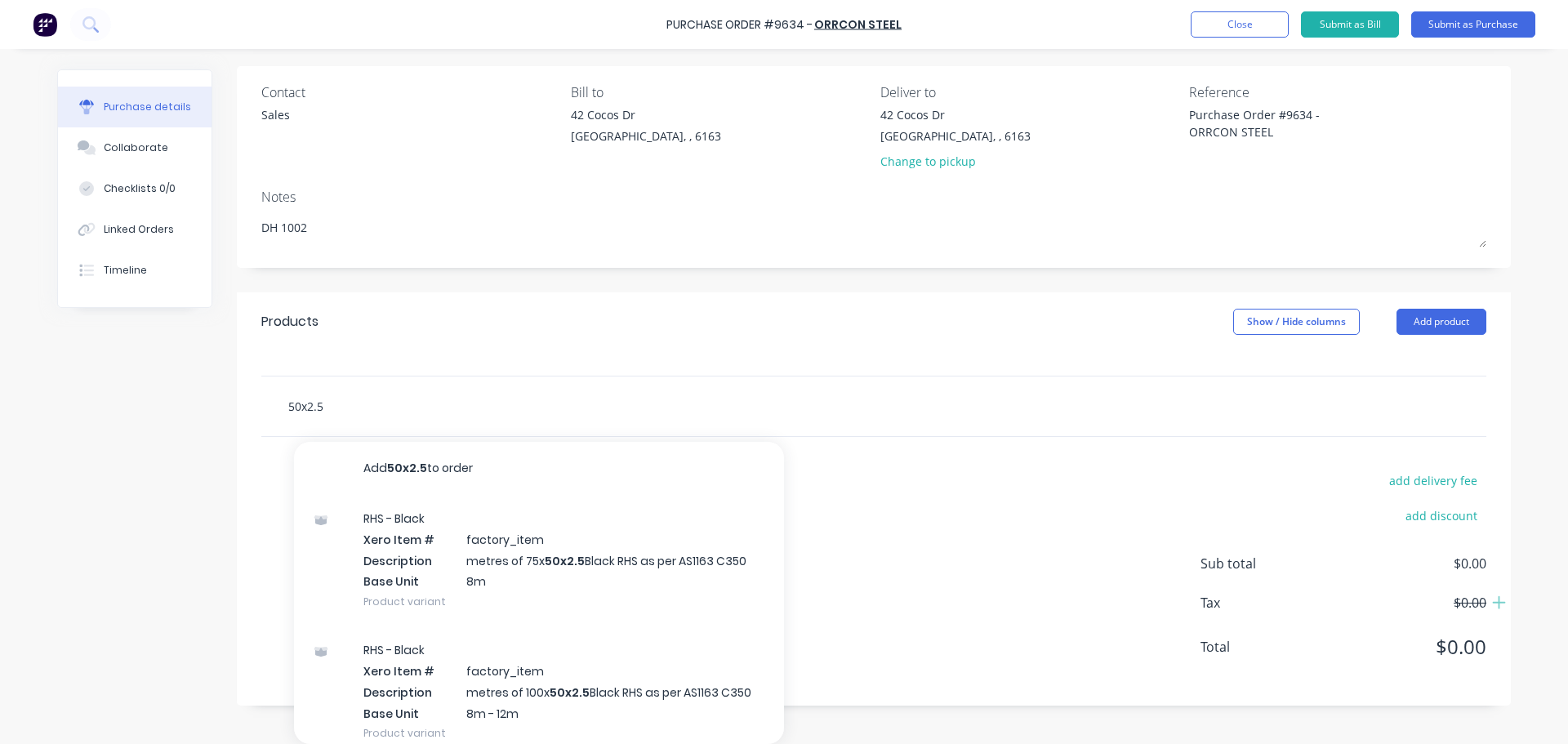
type textarea "x"
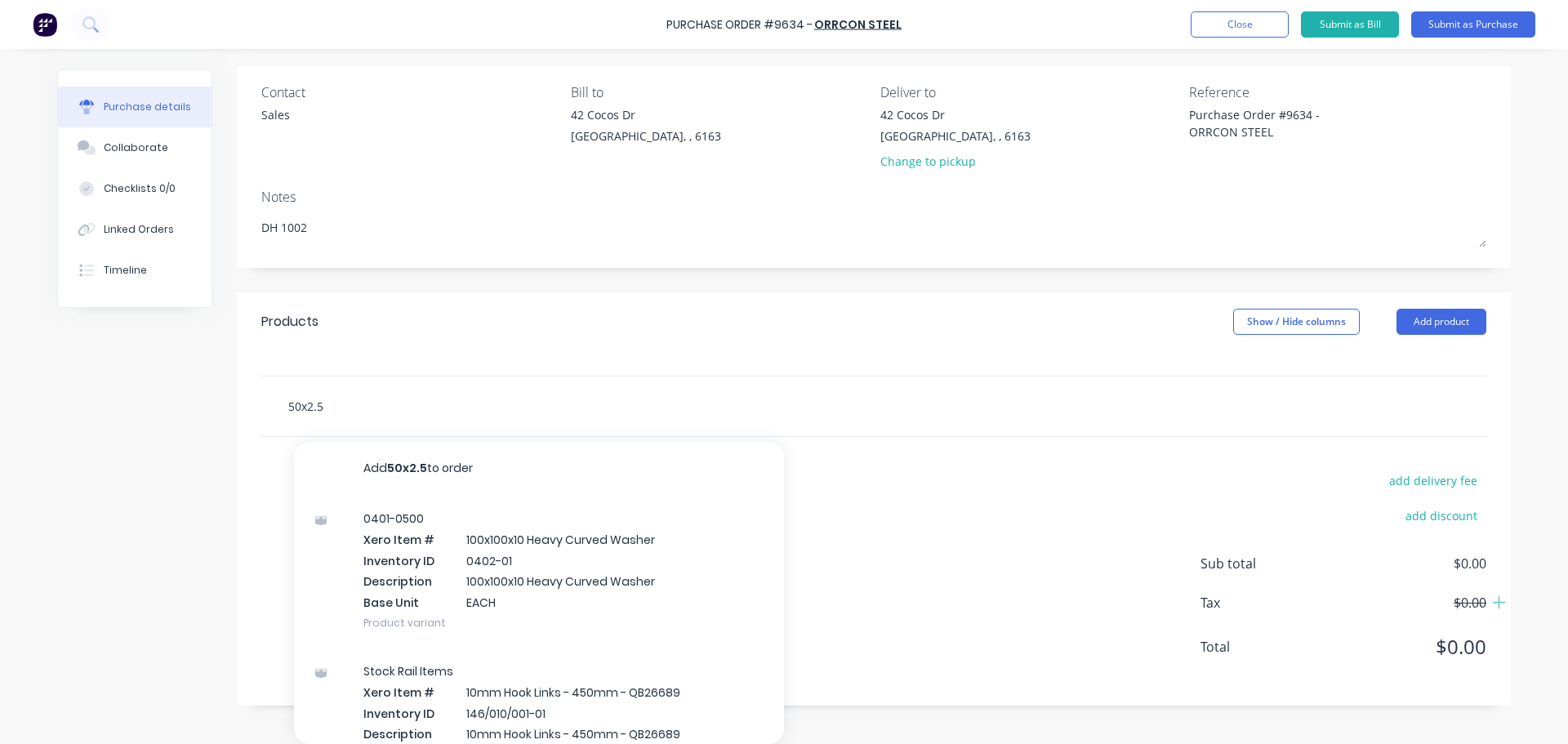
type input "50x2.5"
click at [281, 407] on div "50x2.5 Add 50x2.5 to order 0401-0500 Xero Item # 100x100x10 Heavy Curved Washer…" at bounding box center [519, 405] width 490 height 33
click at [287, 403] on input "50x2.5" at bounding box center [450, 405] width 327 height 33
type textarea "x"
type input "5050x2.5"
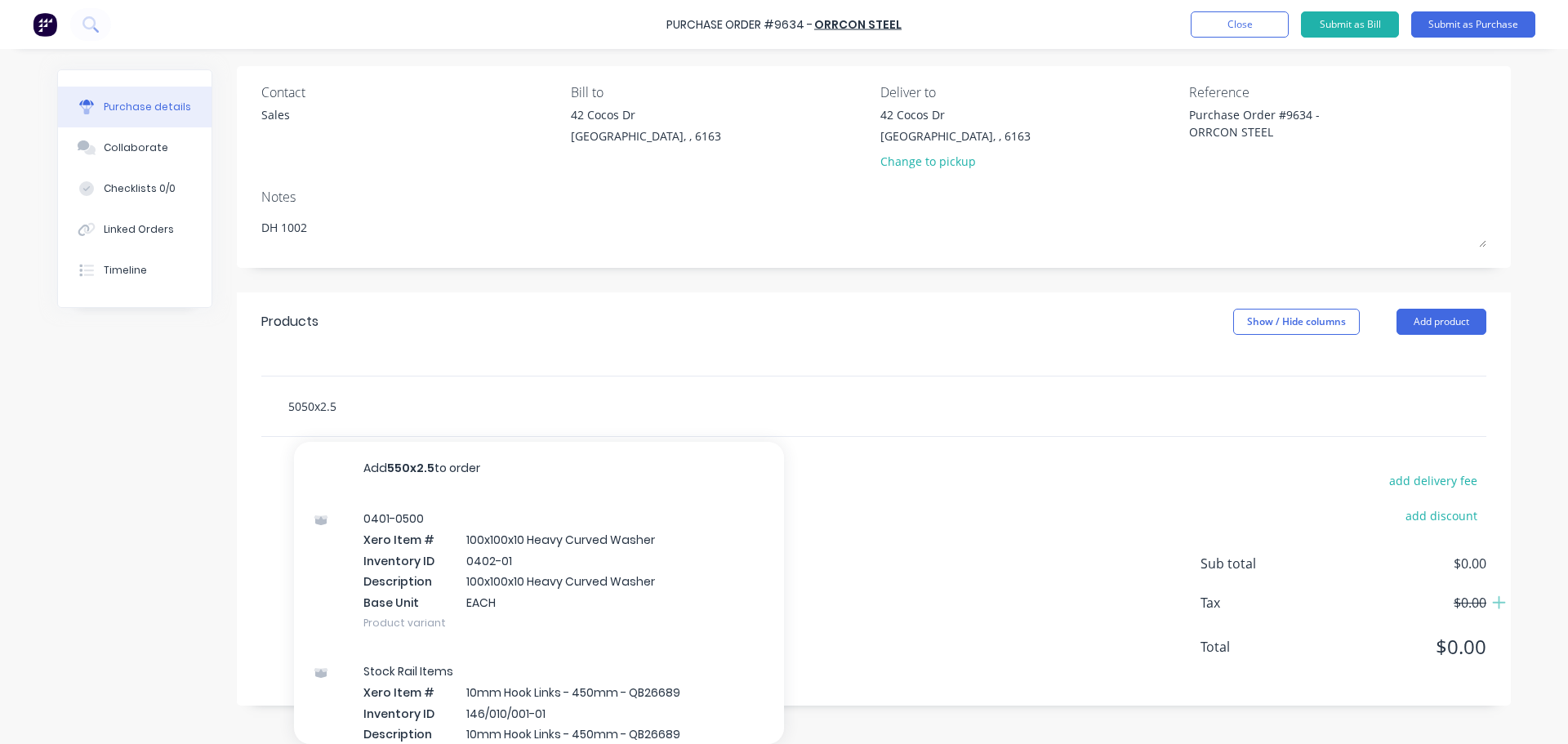
type textarea "x"
type input "50x50x2.5"
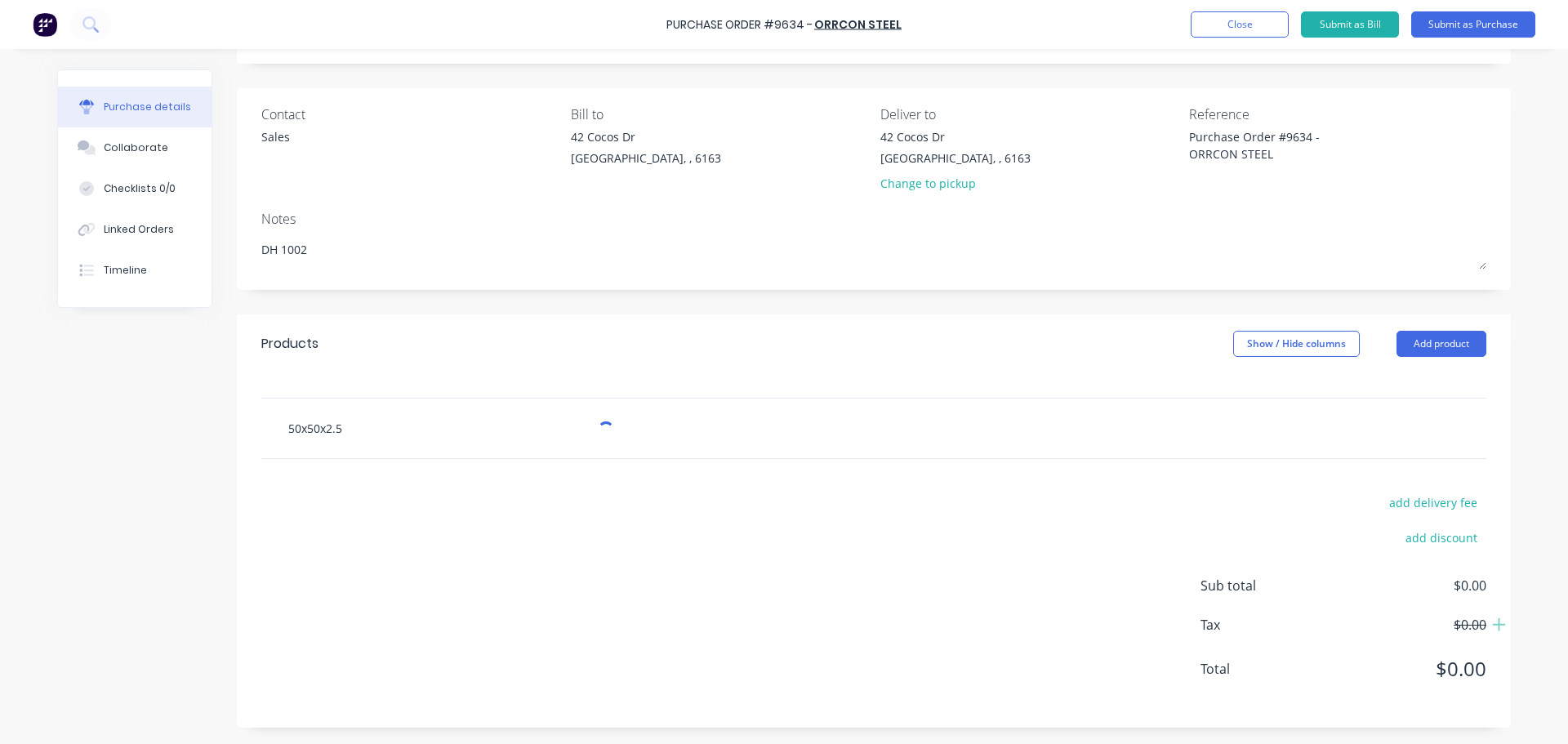
type textarea "x"
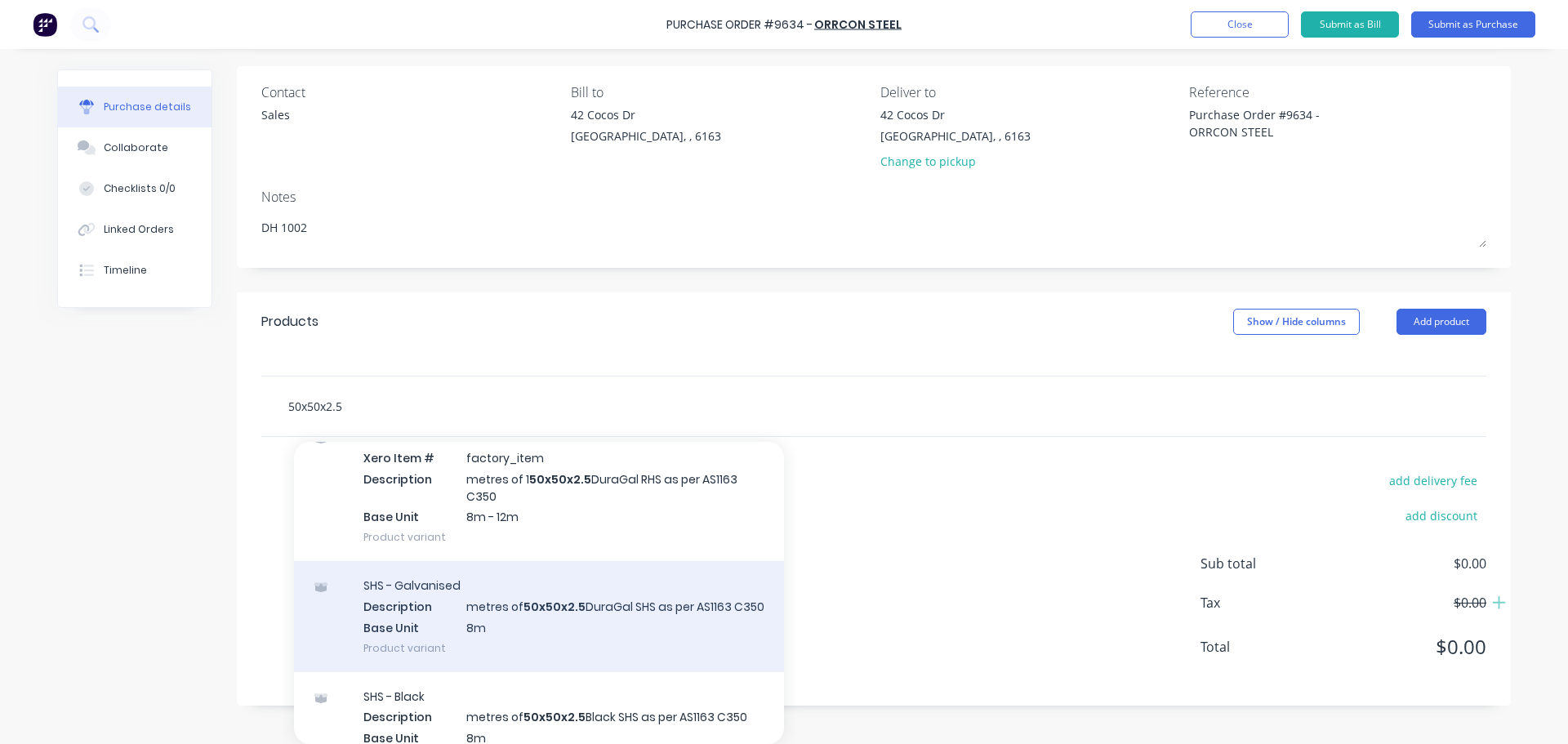
scroll to position [245, 0]
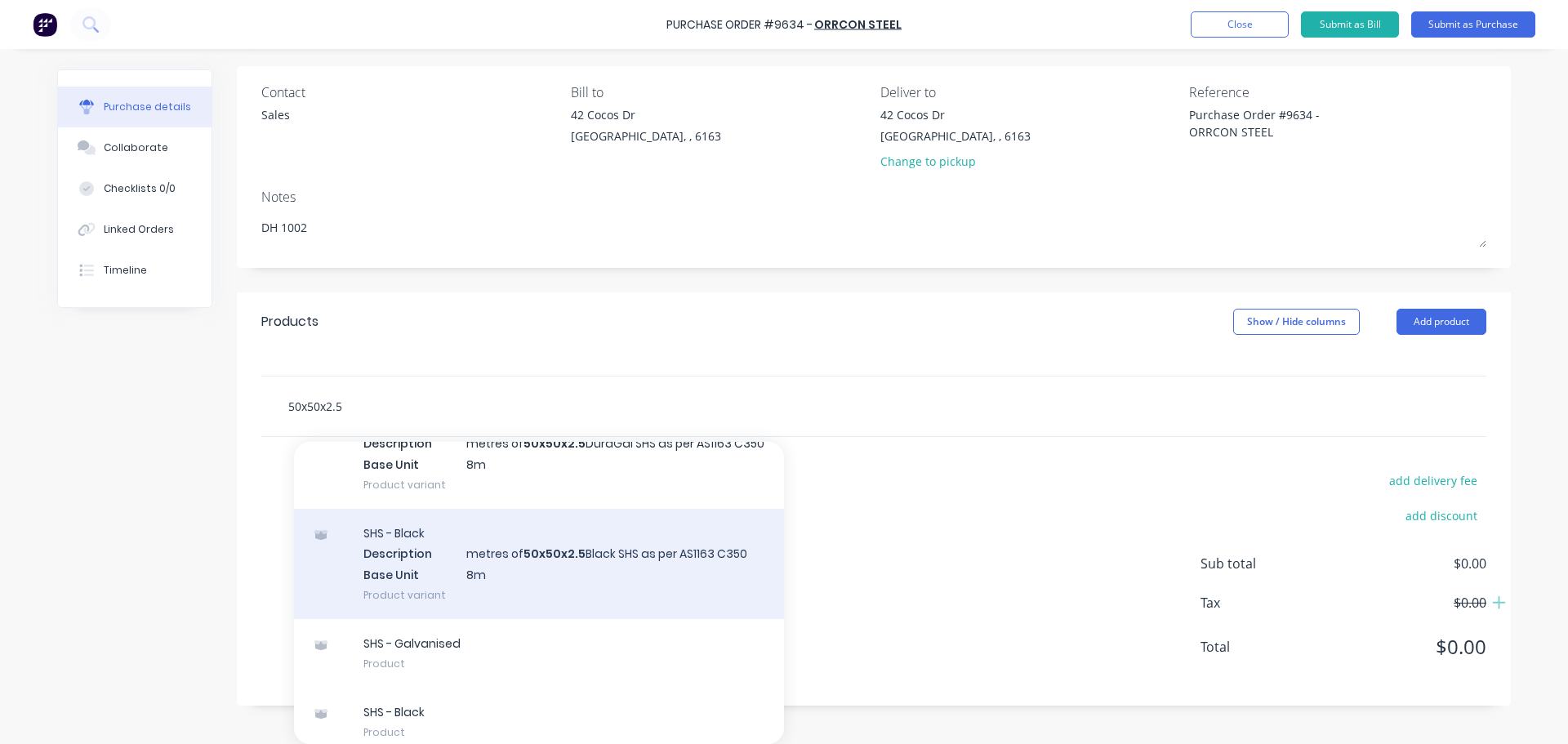
type input "50x50x2.5"
click at [554, 600] on div "SHS - Black Description metres of 50x50x2.5 Black SHS as per AS1163 C350 Base U…" at bounding box center [539, 564] width 490 height 111
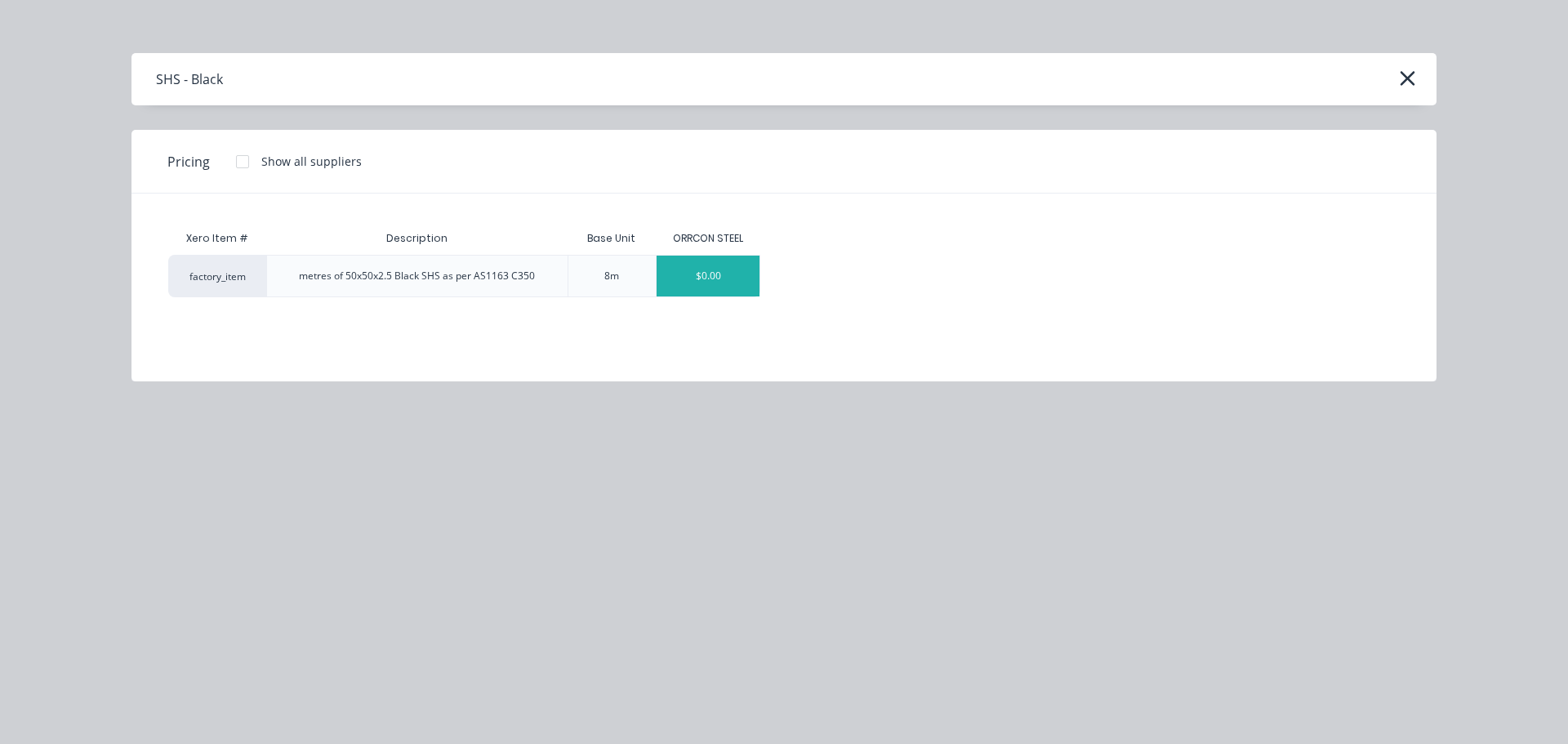
click at [689, 275] on div "$0.00" at bounding box center [708, 276] width 103 height 41
type textarea "x"
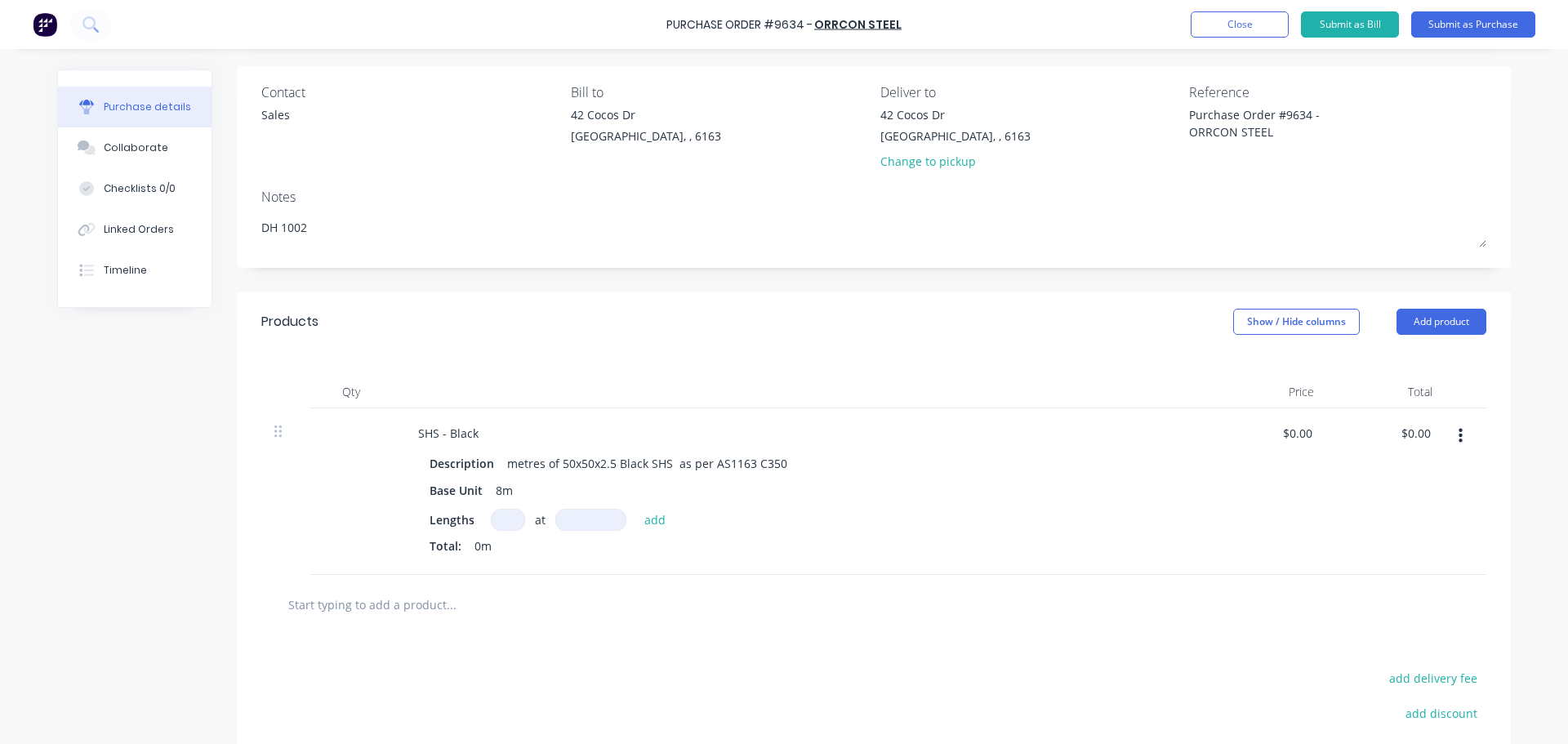
click at [498, 518] on input at bounding box center [508, 520] width 35 height 23
type textarea "x"
type input "9"
type textarea "x"
type input "9"
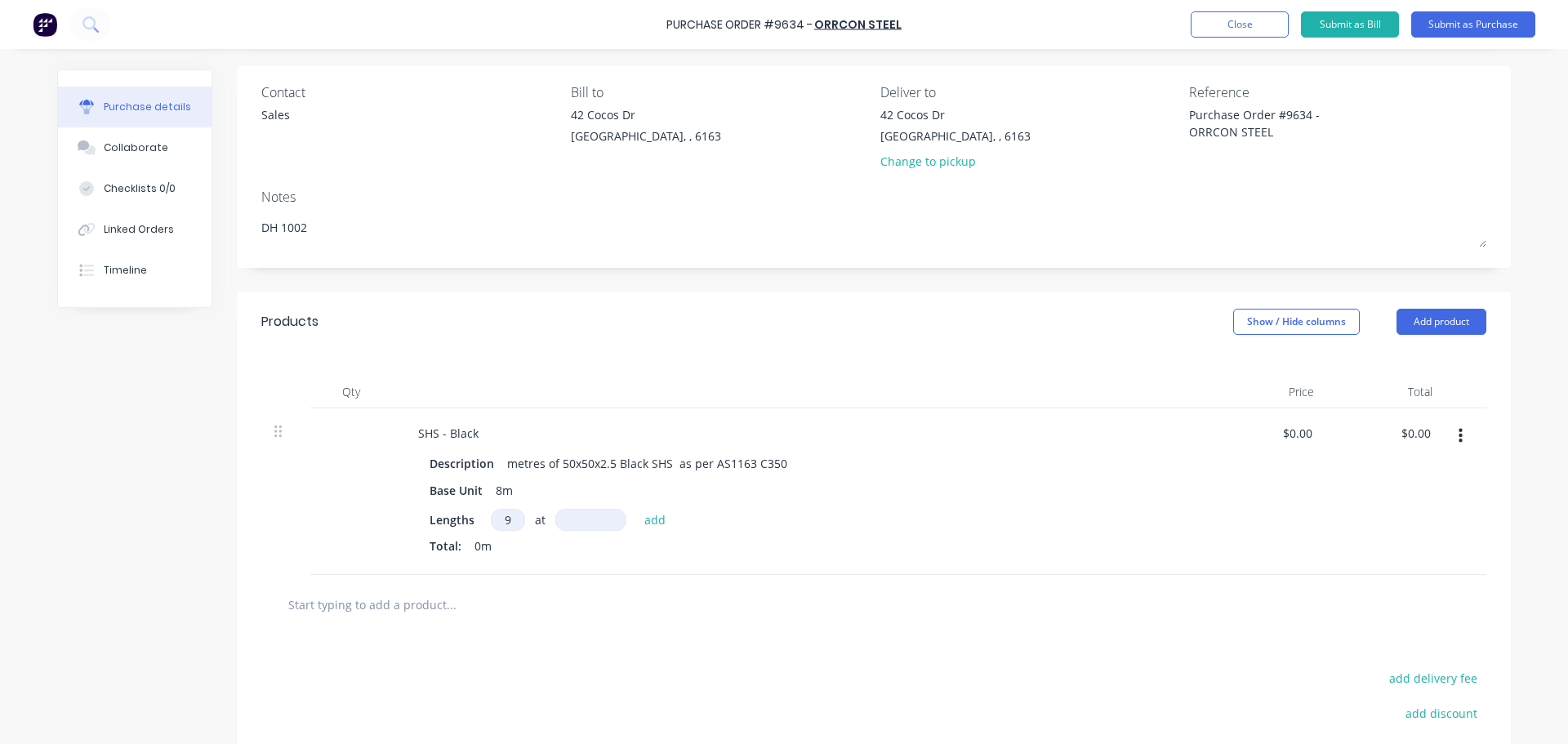
click at [566, 521] on input at bounding box center [591, 520] width 71 height 23
type textarea "x"
type input "8"
type textarea "x"
type input "80"
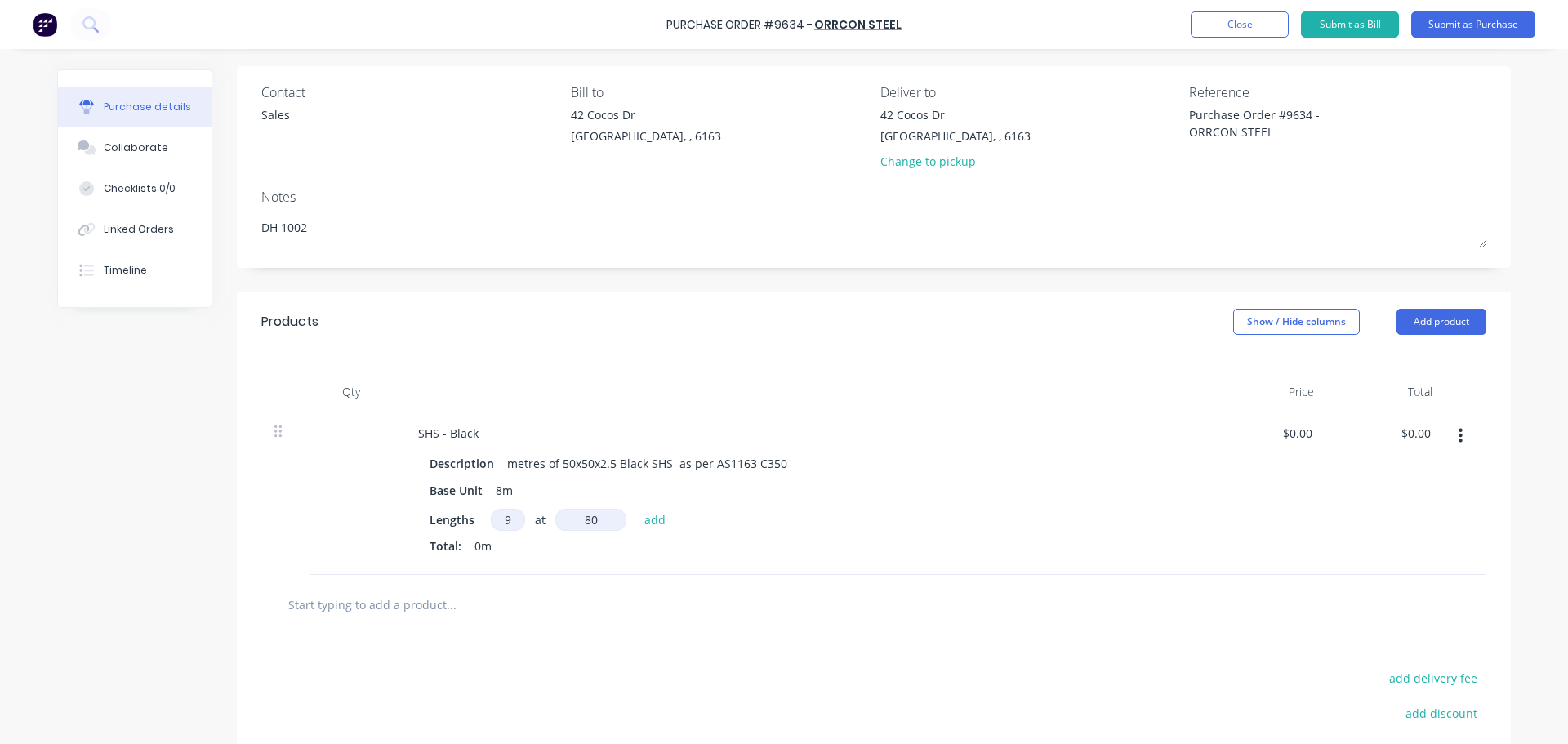
type textarea "x"
type input "800"
type textarea "x"
type input "8000"
type textarea "x"
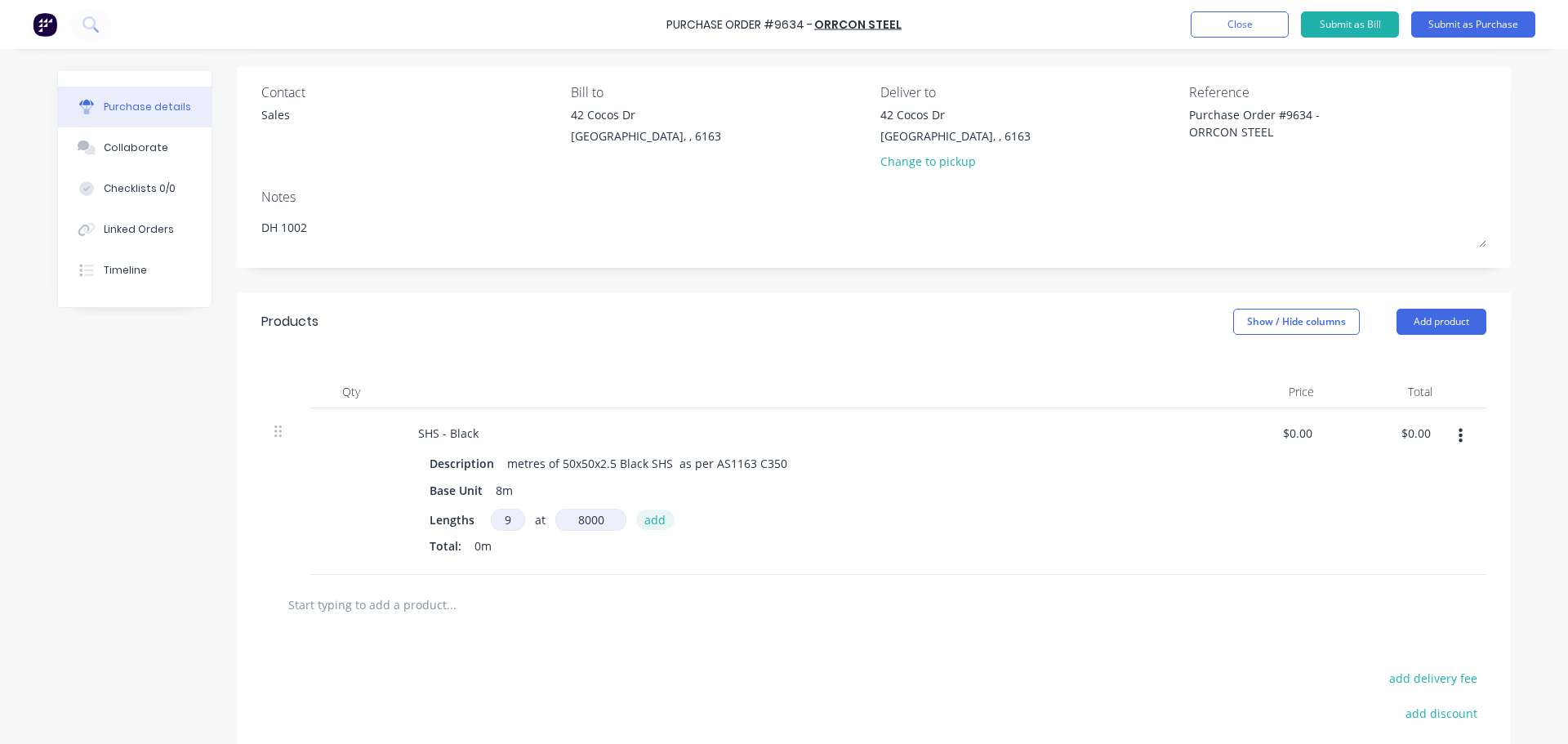
type input "8000mm"
click at [647, 522] on button "add" at bounding box center [655, 519] width 38 height 20
type textarea "x"
click at [1302, 438] on input "0" at bounding box center [1297, 433] width 38 height 23
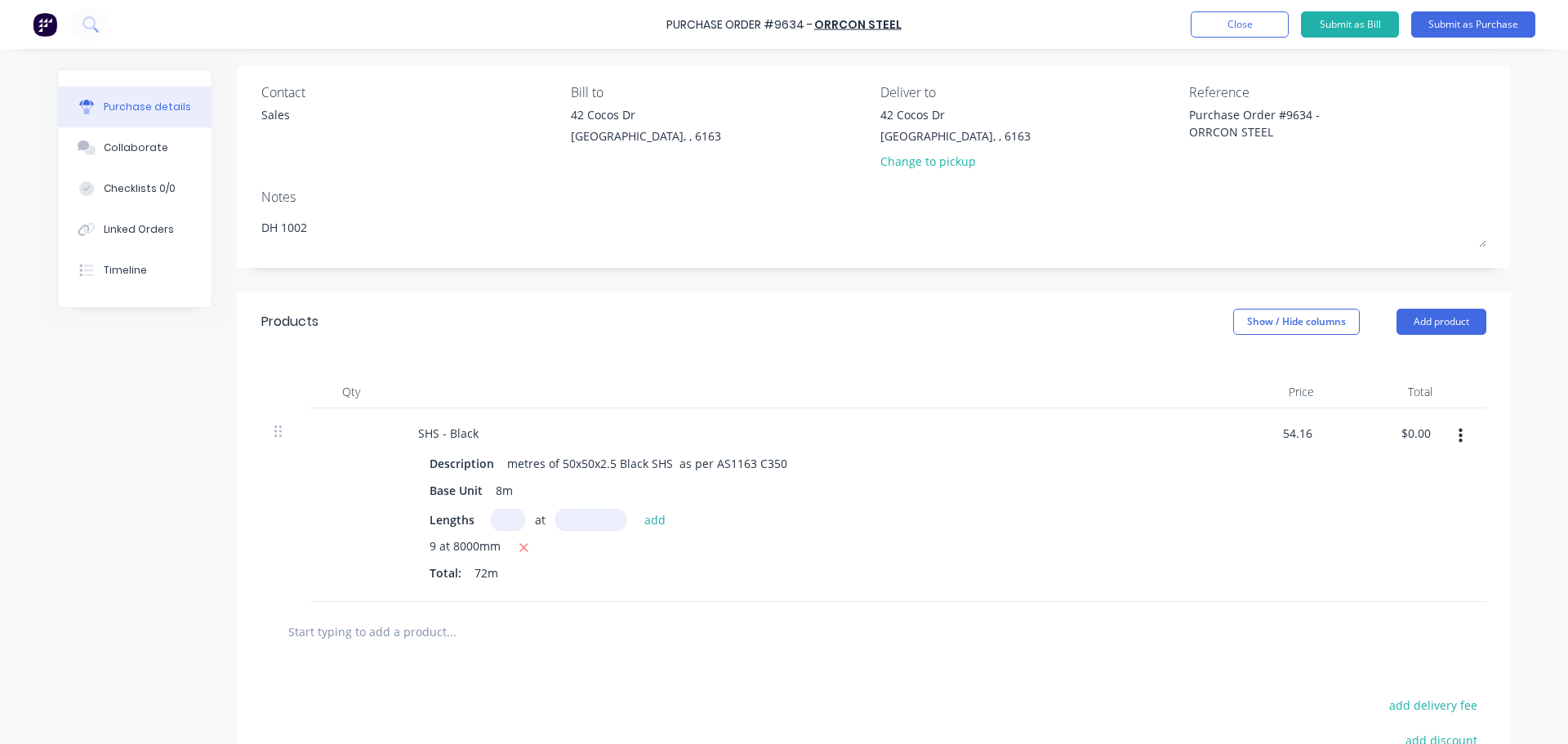
type input "54.16"
type textarea "x"
type input "$54.16"
type input "3"
type textarea "x"
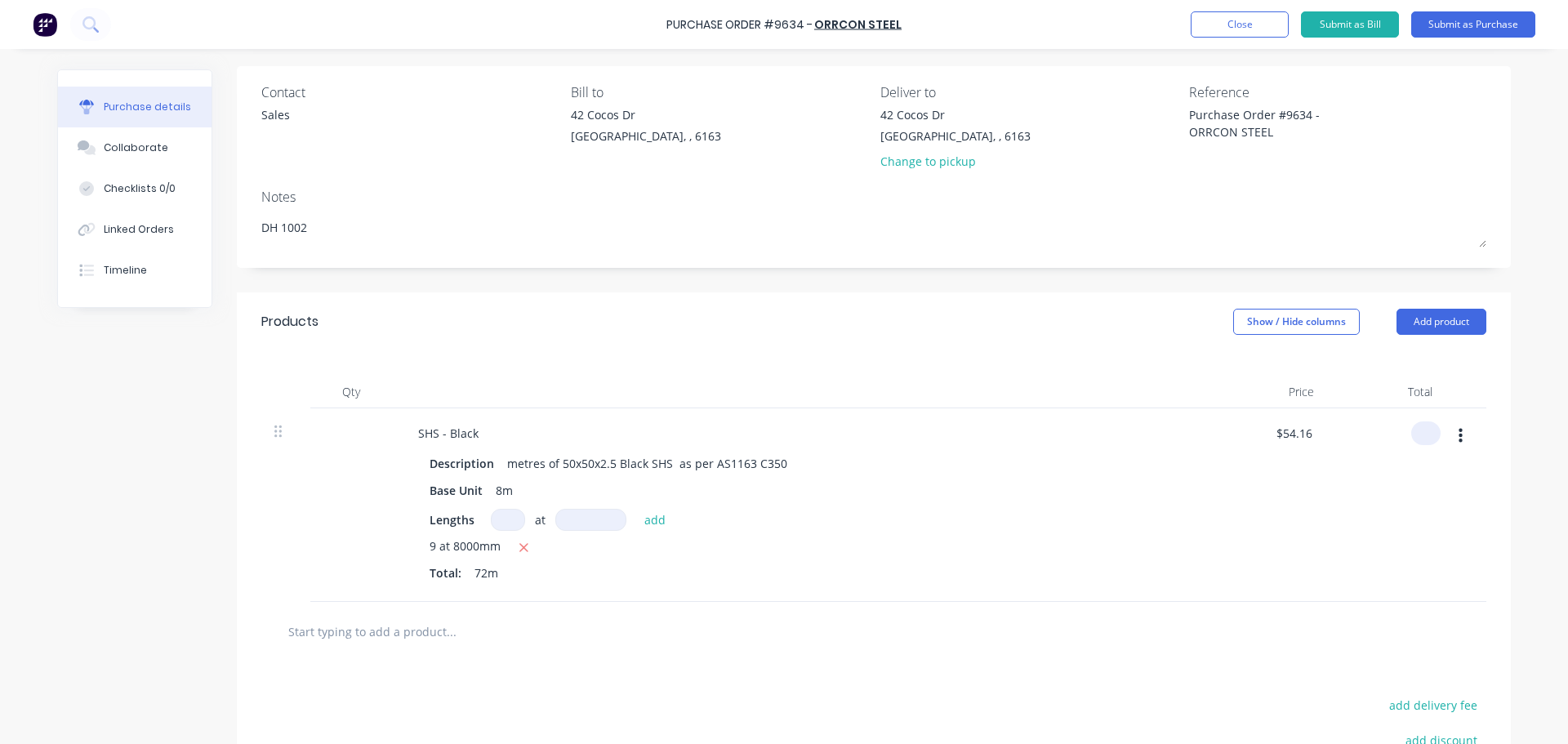
click at [1416, 434] on input at bounding box center [1423, 433] width 23 height 23
type input "487.44"
type textarea "x"
type input "$6.77"
type input "$487.44"
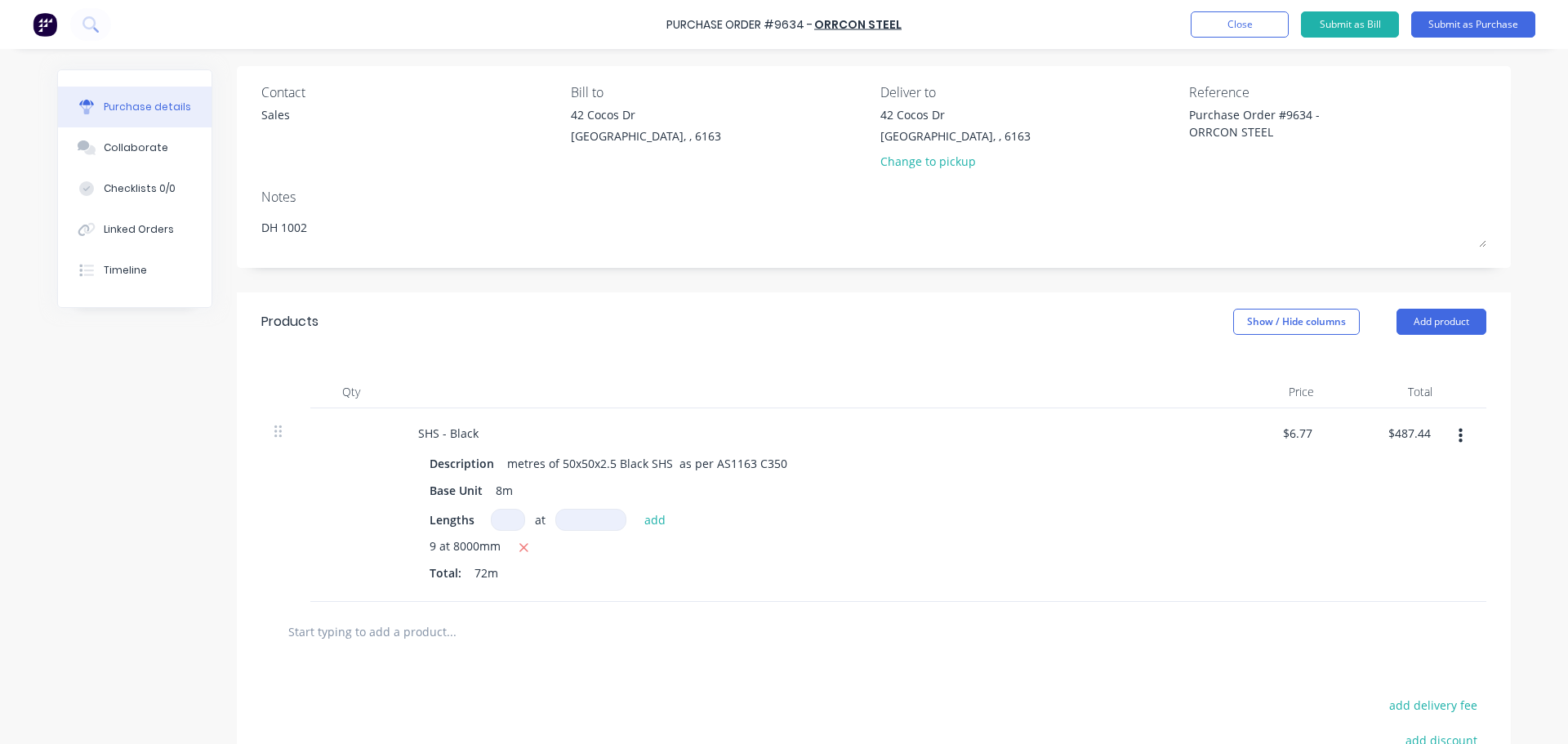
click at [1147, 543] on div "9 at 8000mm" at bounding box center [800, 548] width 741 height 21
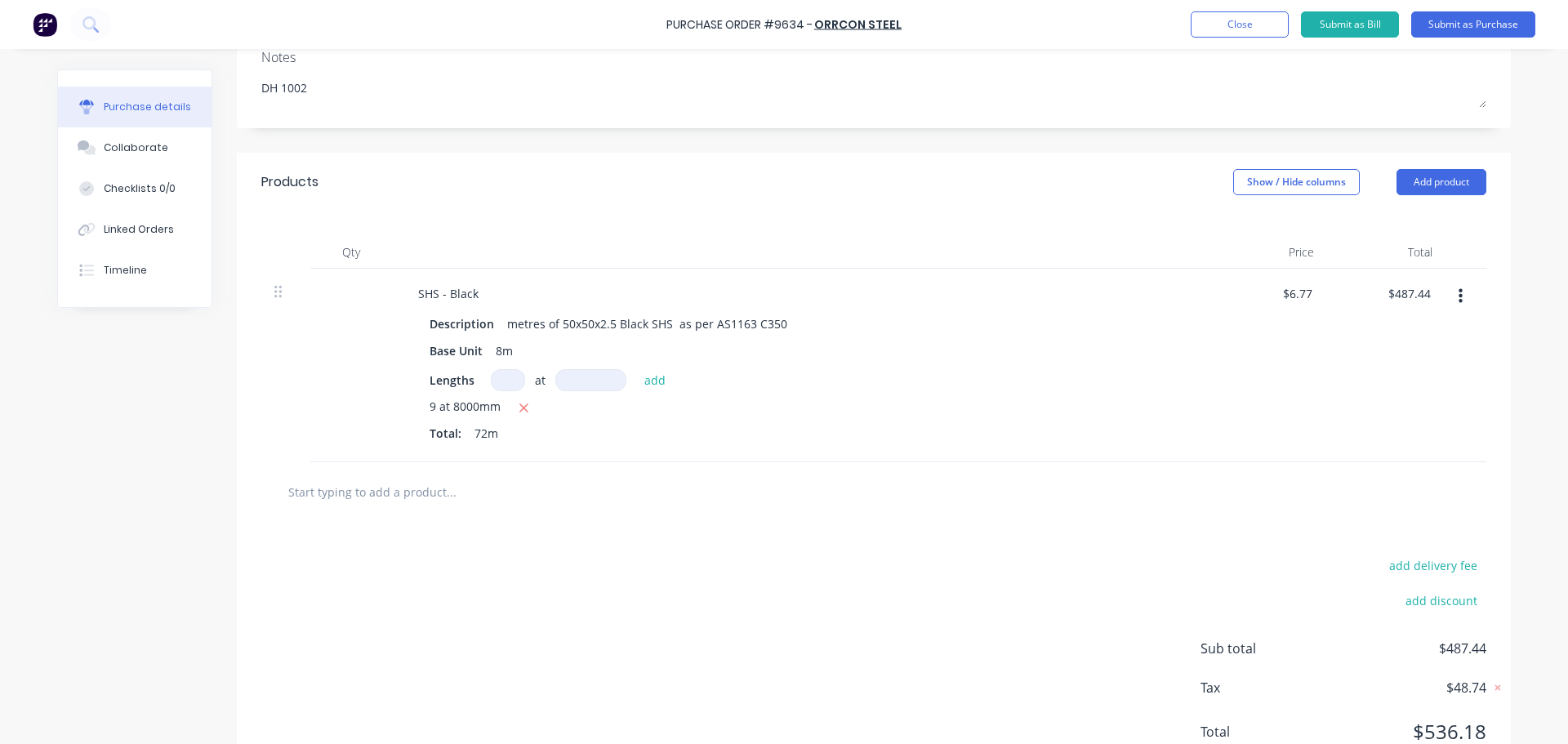
scroll to position [317, 0]
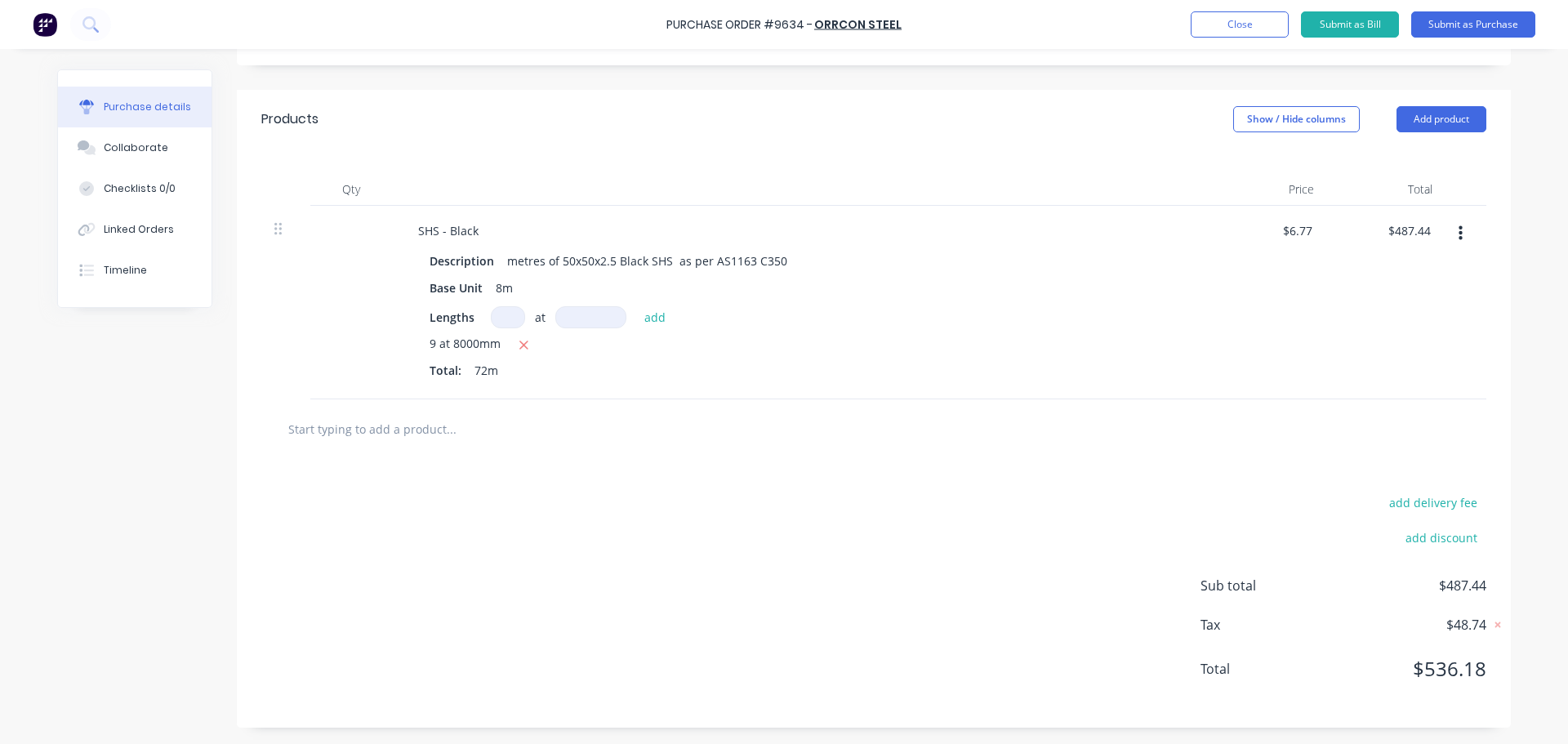
click at [388, 432] on input "text" at bounding box center [450, 429] width 327 height 33
type textarea "x"
type input "f"
type textarea "x"
type input "ft"
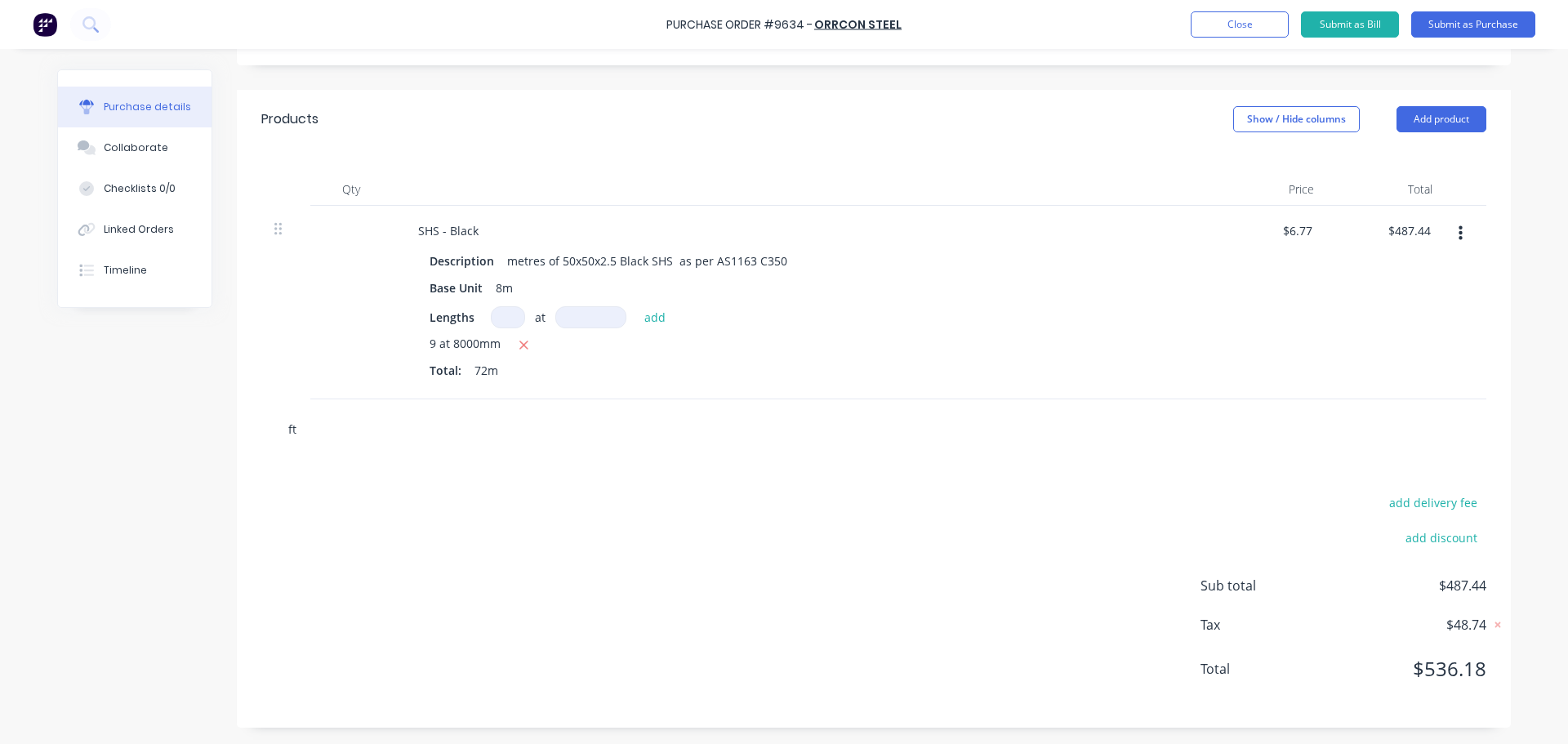
type textarea "x"
type input "ftr"
type textarea "x"
type input "ft"
type textarea "x"
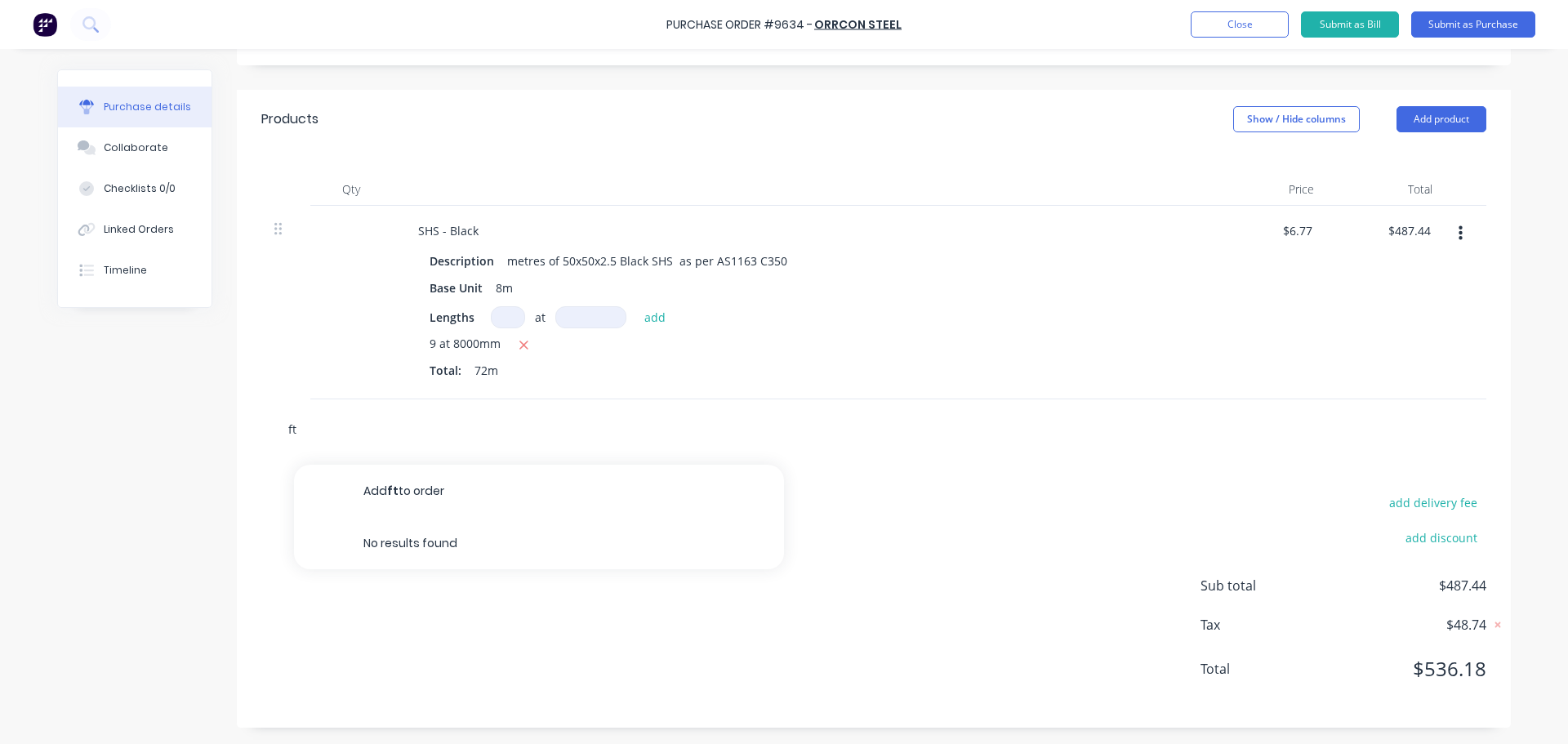
type input "f"
type textarea "x"
type input "fr"
type textarea "x"
type input "fre"
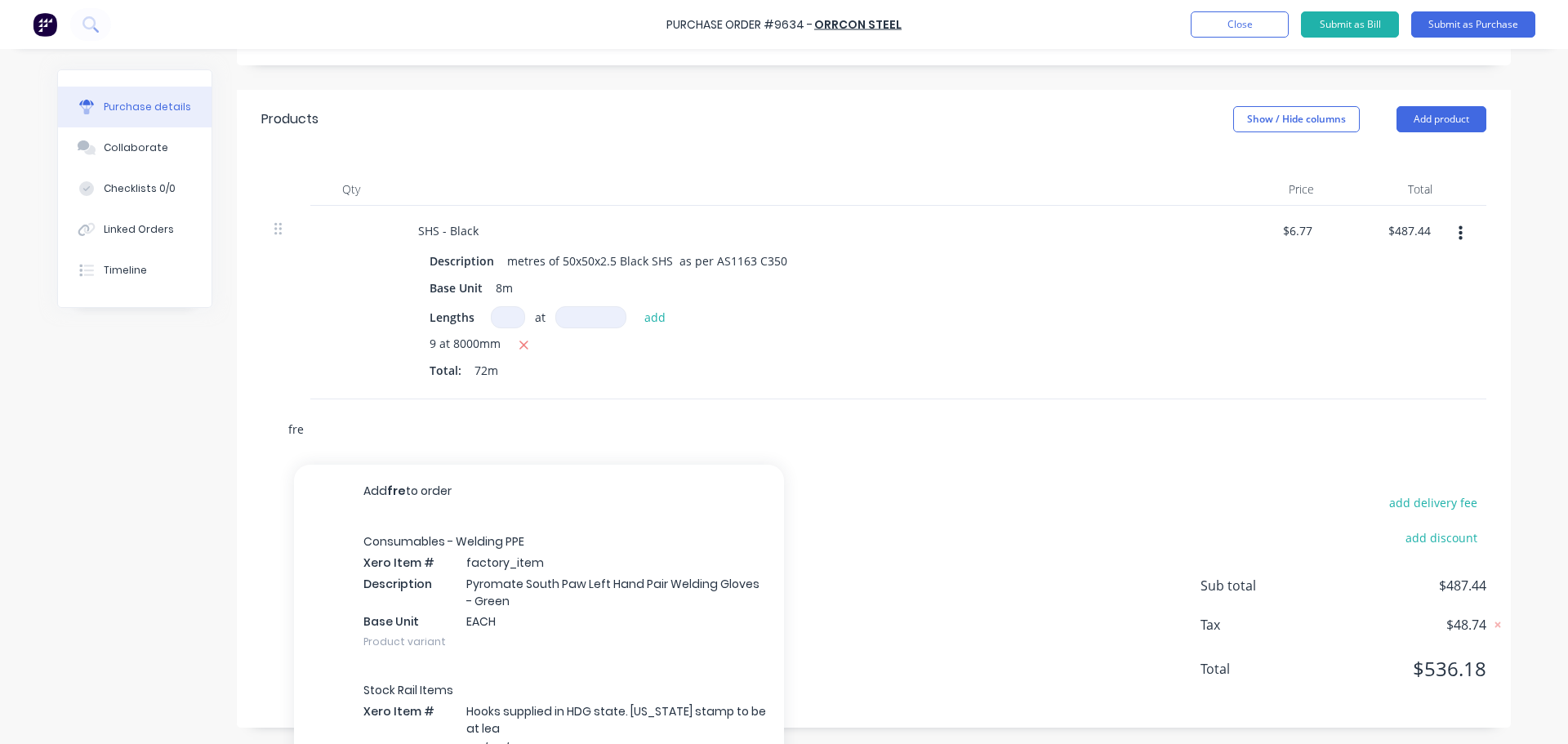
type textarea "x"
type input "frei"
type textarea "x"
type input "freig"
type textarea "x"
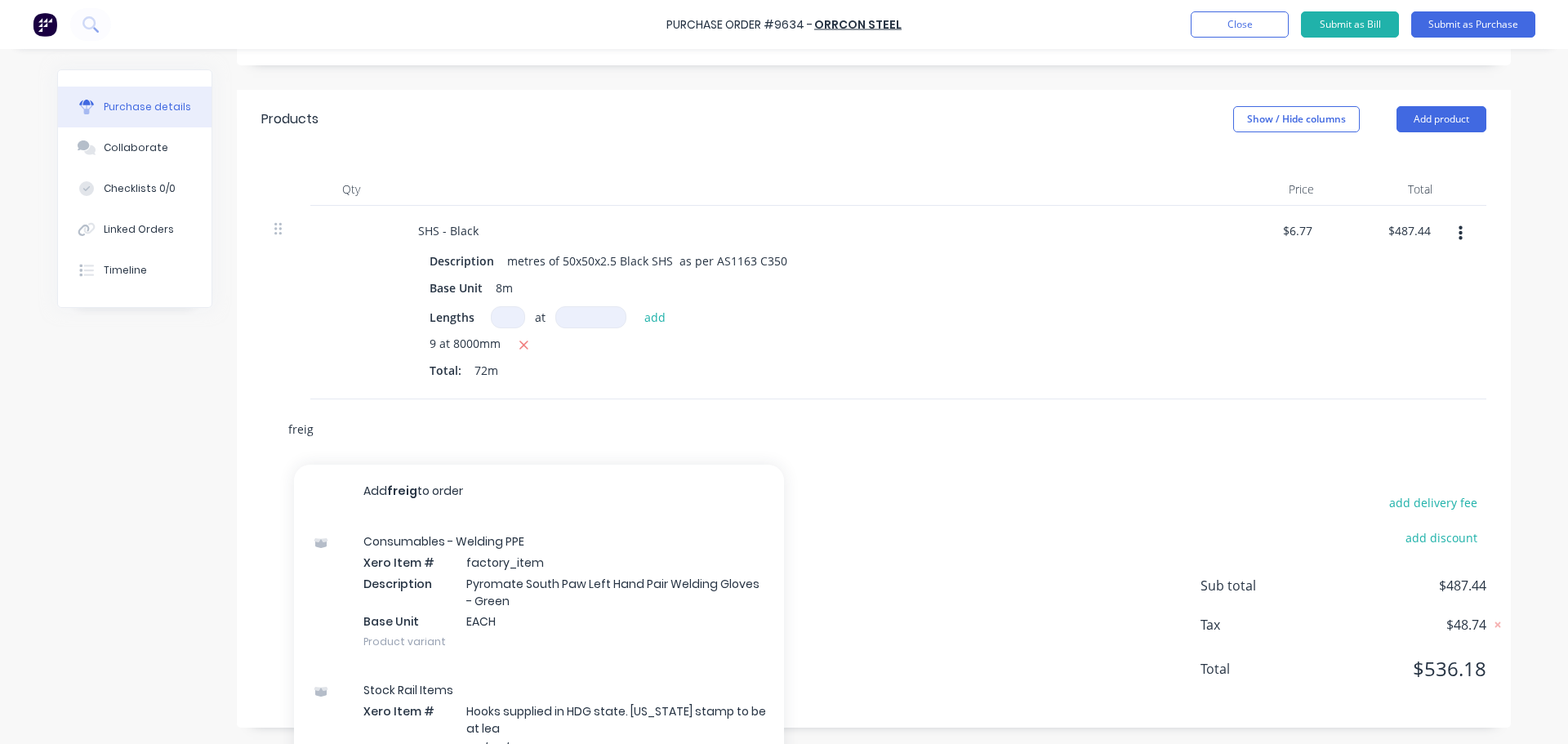
type input "freigh"
type textarea "x"
type input "freight"
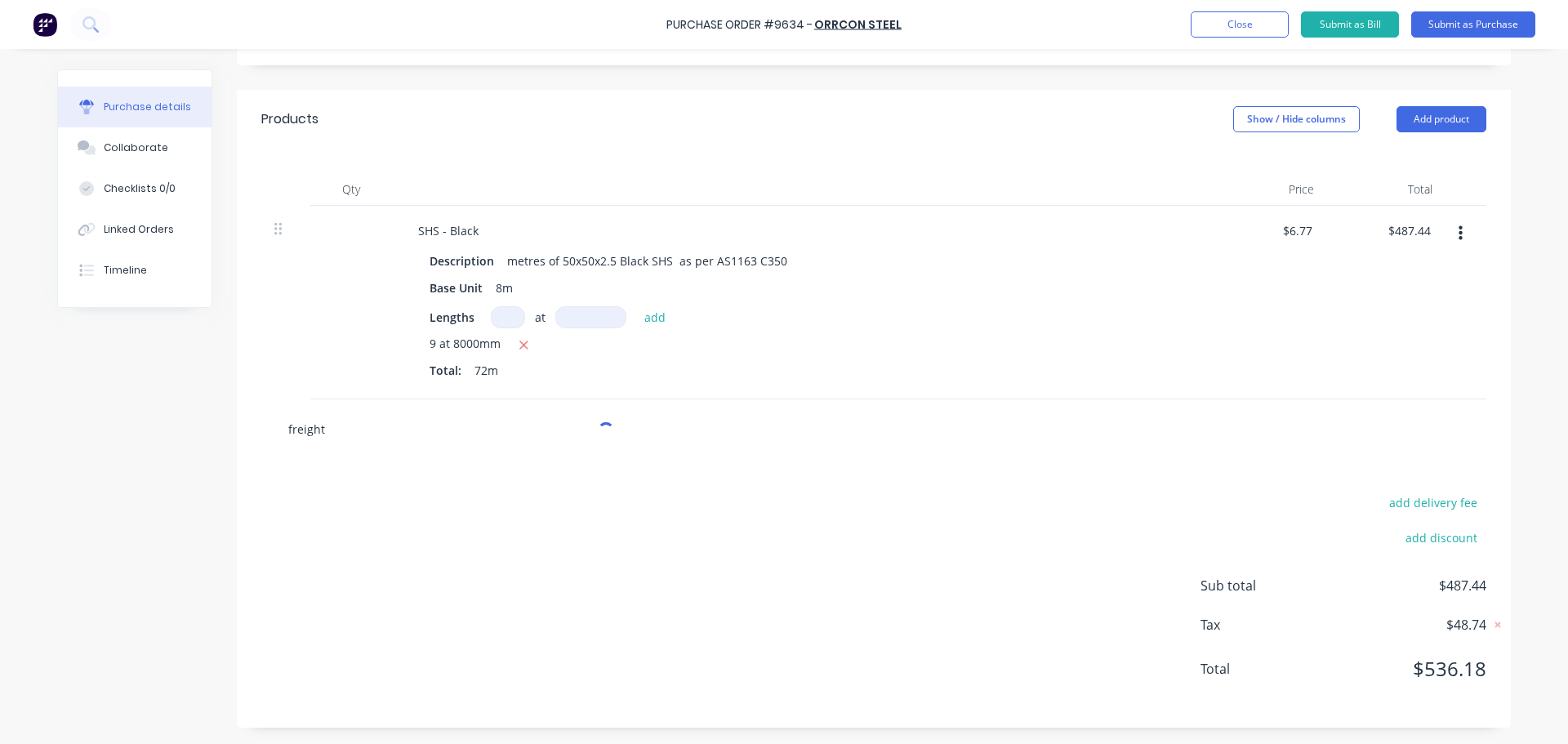
type textarea "x"
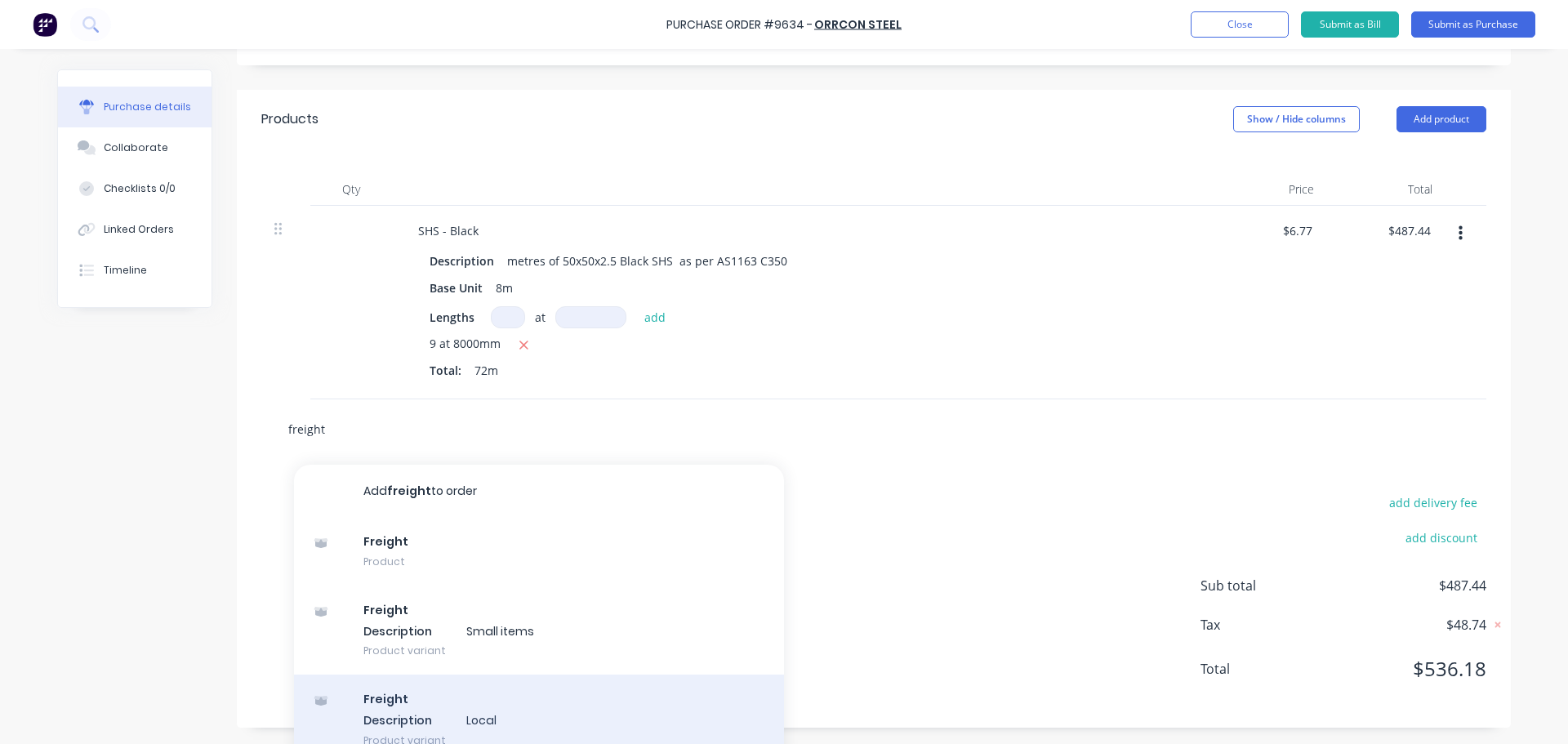
type input "freight"
click at [447, 709] on div "Freight Description Local Product variant" at bounding box center [539, 720] width 490 height 90
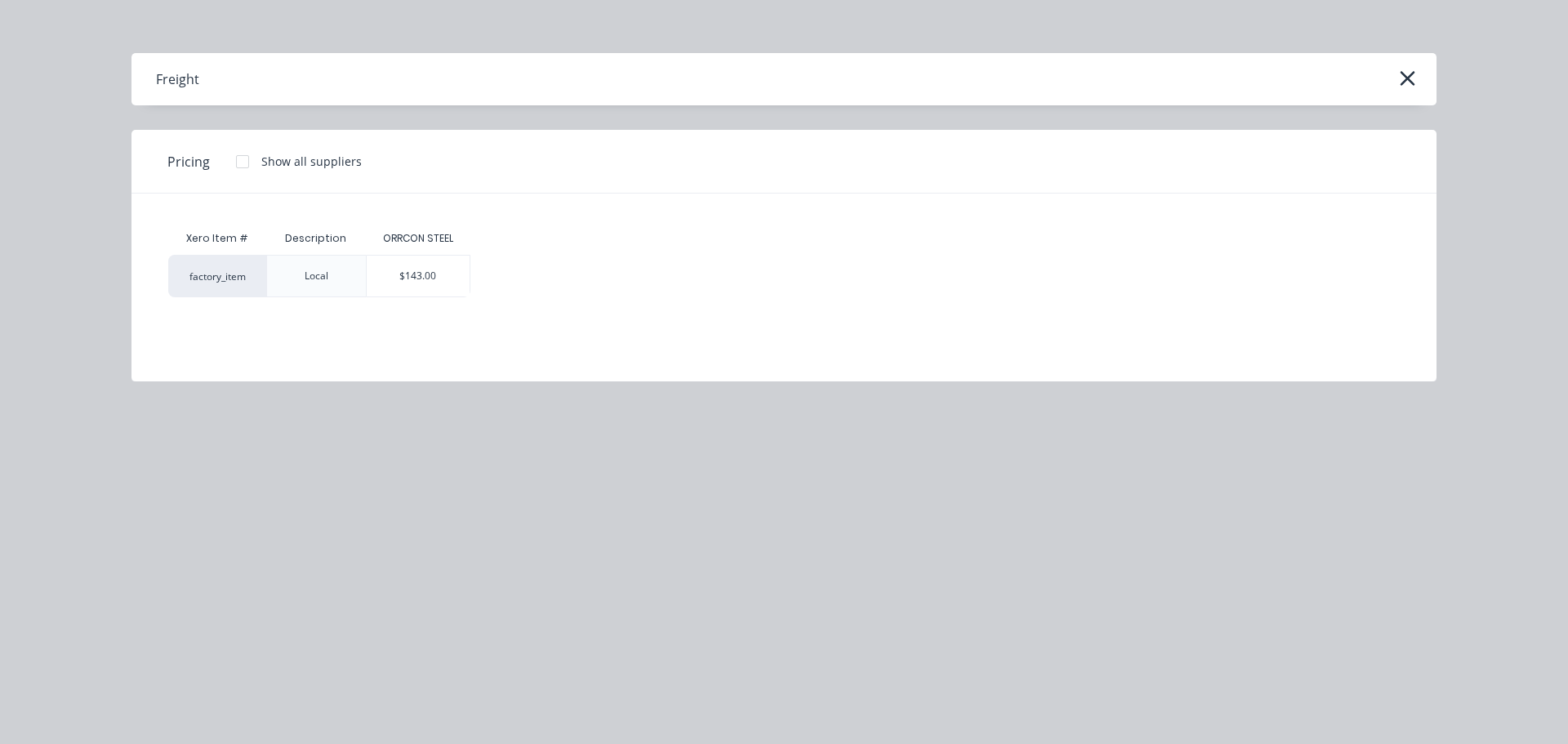
click at [425, 265] on div "$143.00" at bounding box center [419, 276] width 103 height 41
type textarea "x"
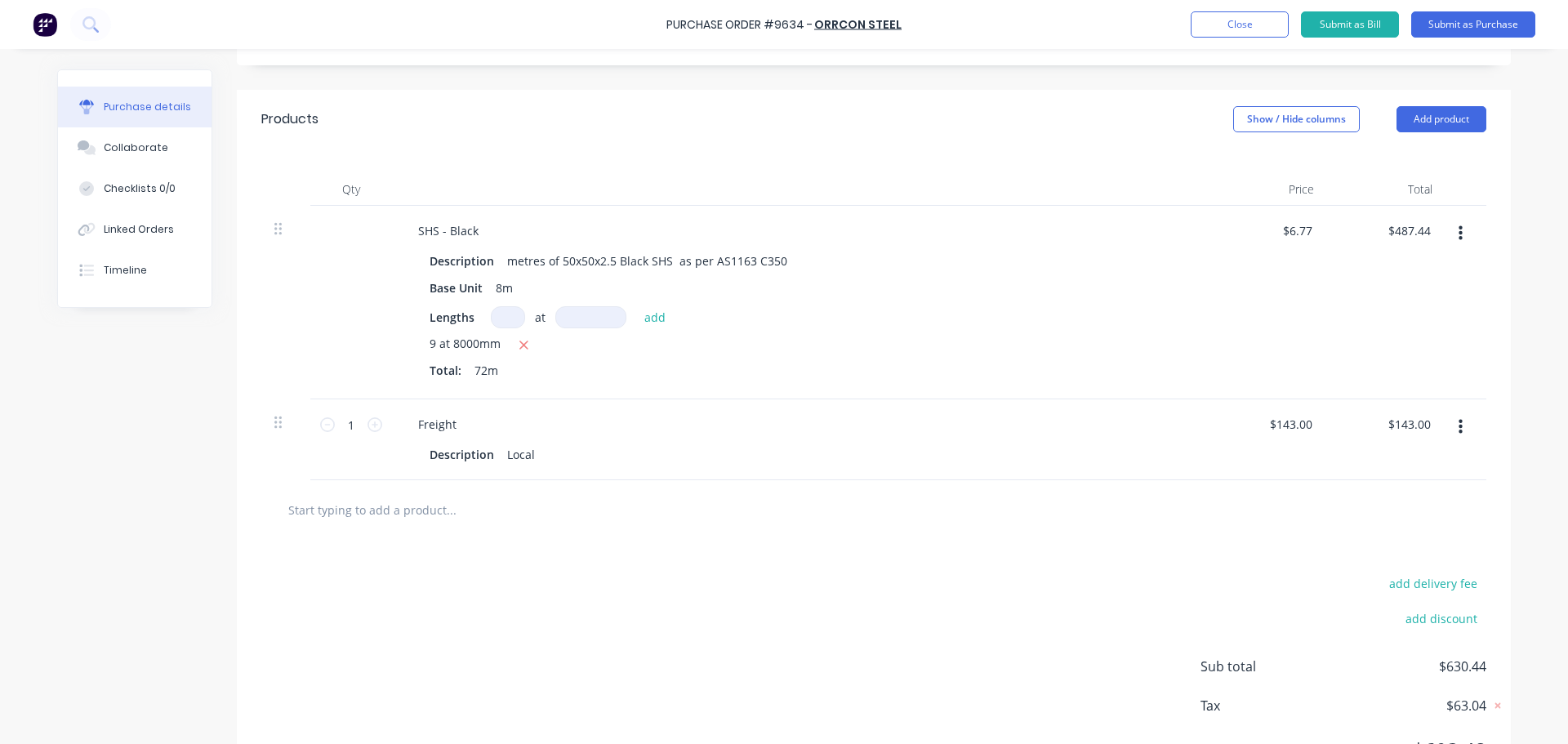
click at [417, 514] on input "text" at bounding box center [450, 509] width 327 height 33
click at [1456, 118] on button "Add product" at bounding box center [1441, 119] width 90 height 26
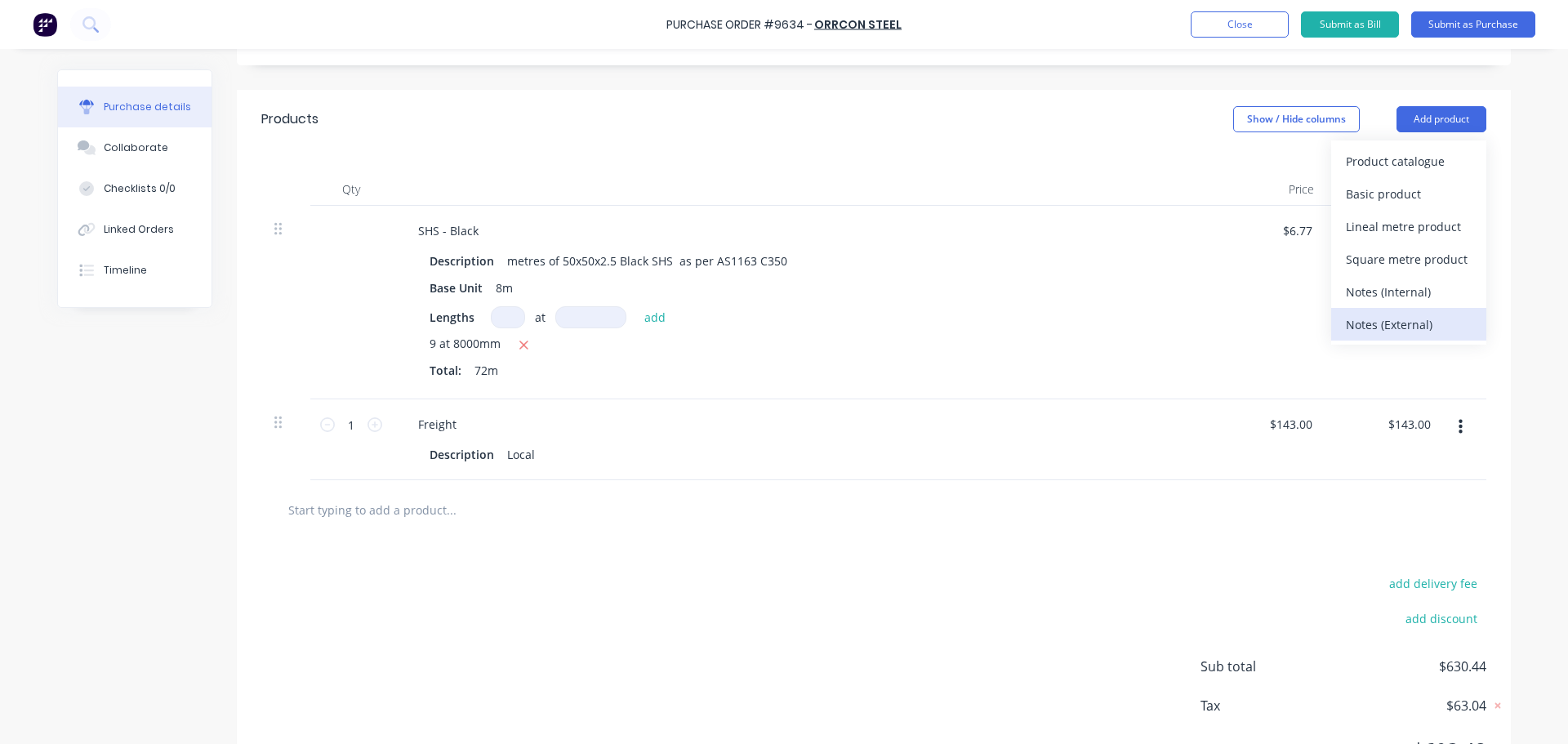
click at [1371, 324] on div "Notes (External)" at bounding box center [1408, 324] width 126 height 23
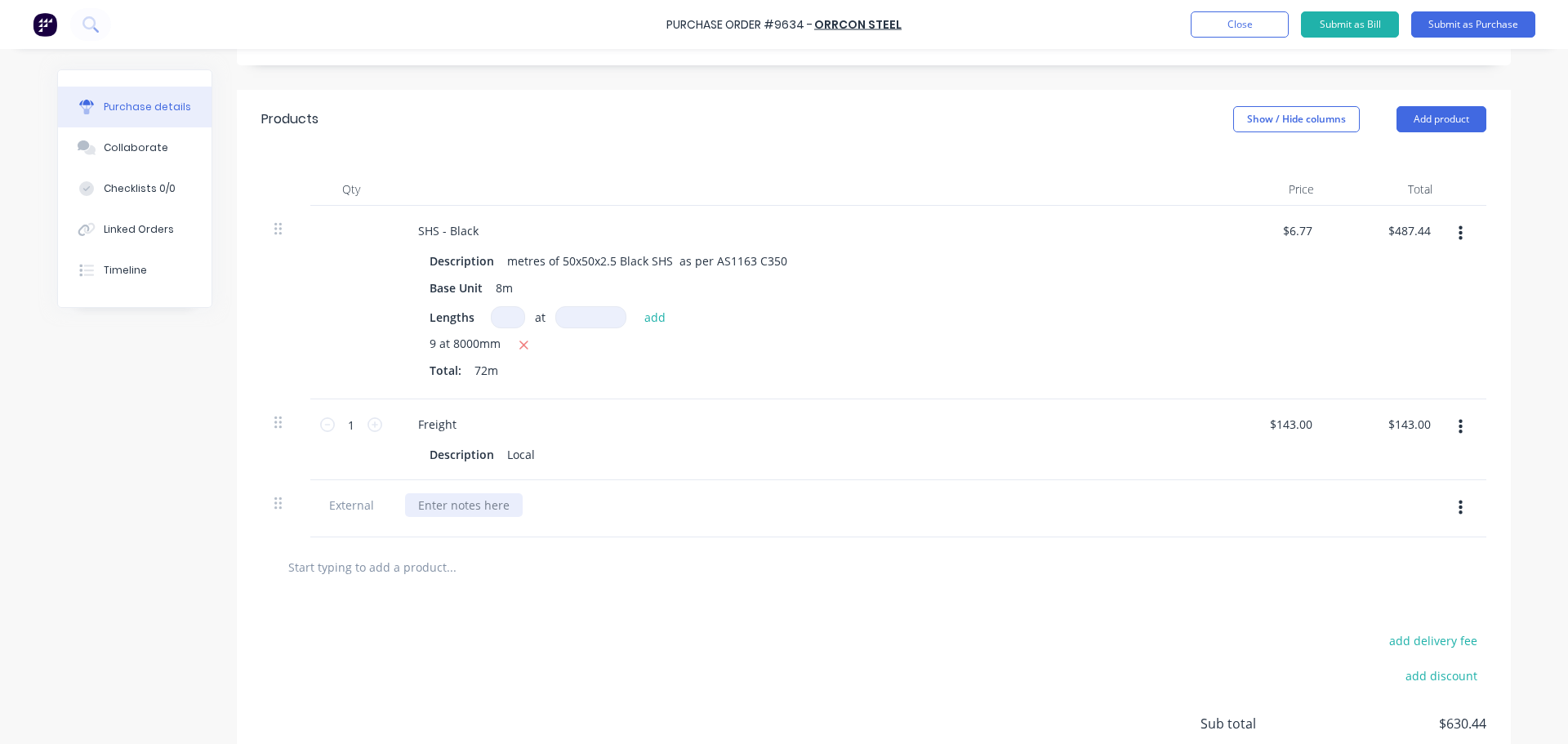
click at [438, 509] on div at bounding box center [464, 505] width 117 height 23
type textarea "x"
click at [453, 500] on div at bounding box center [464, 505] width 117 height 23
paste div
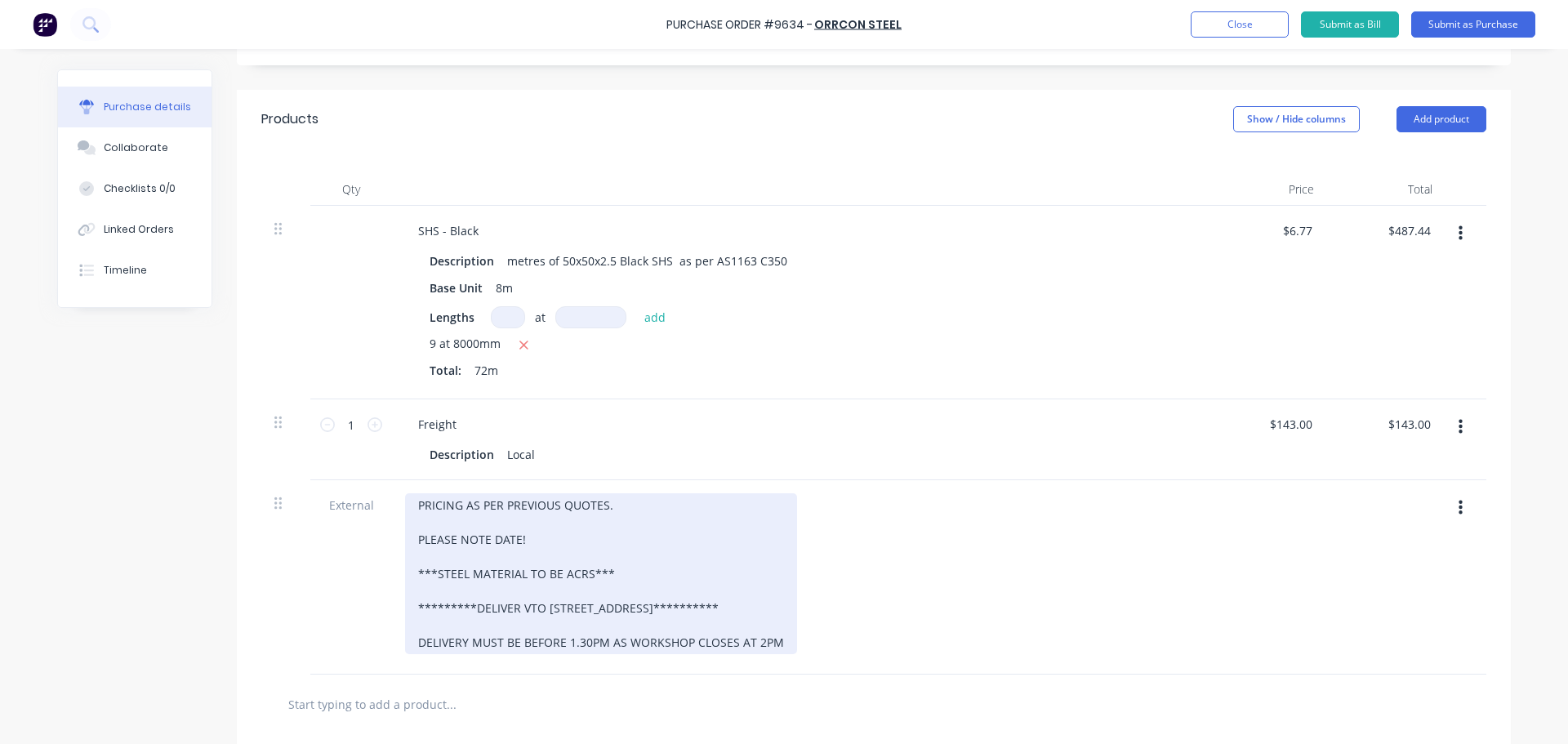
click at [524, 539] on div "**********" at bounding box center [601, 573] width 392 height 160
click at [610, 506] on div "**********" at bounding box center [601, 573] width 392 height 160
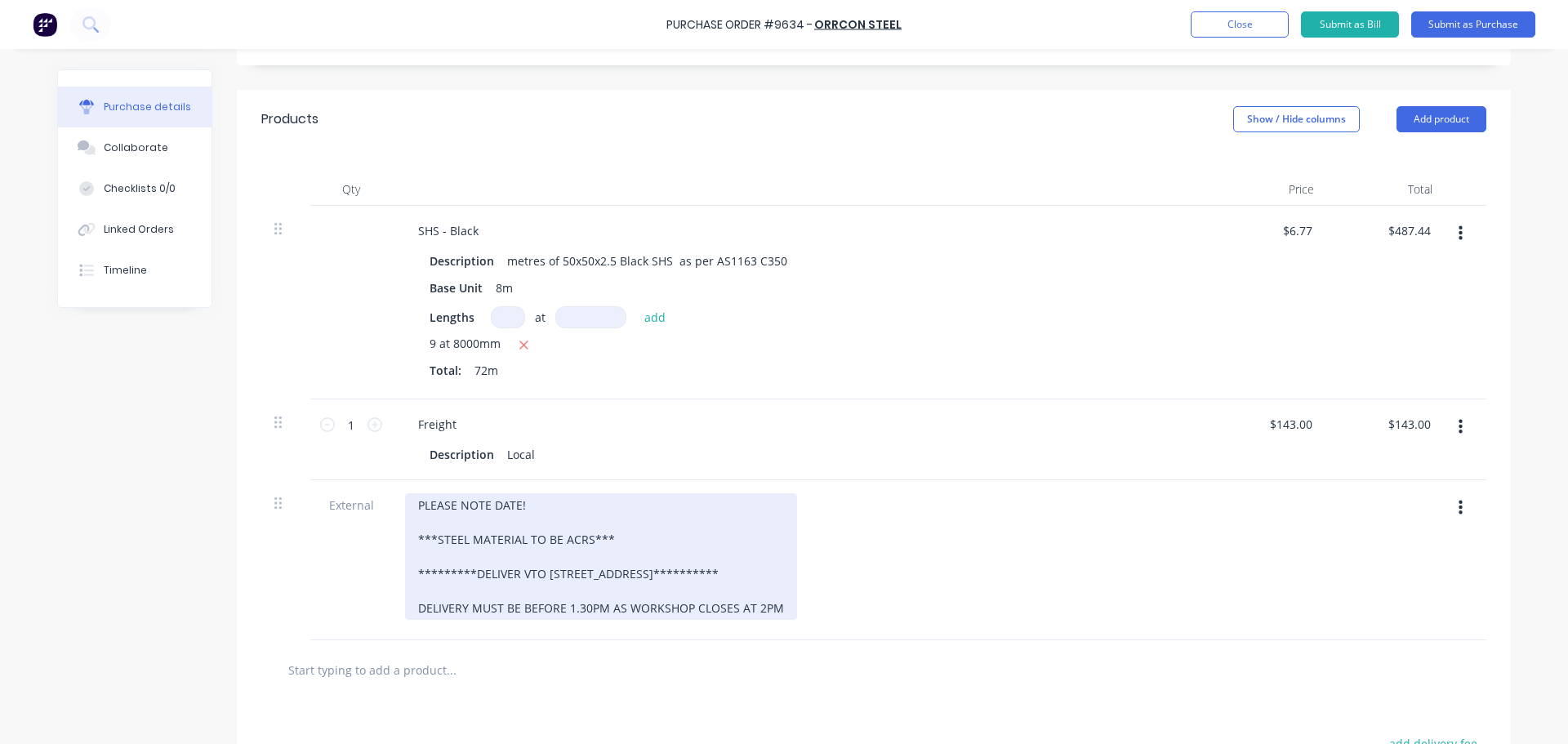
click at [416, 520] on div "**********" at bounding box center [601, 556] width 392 height 127
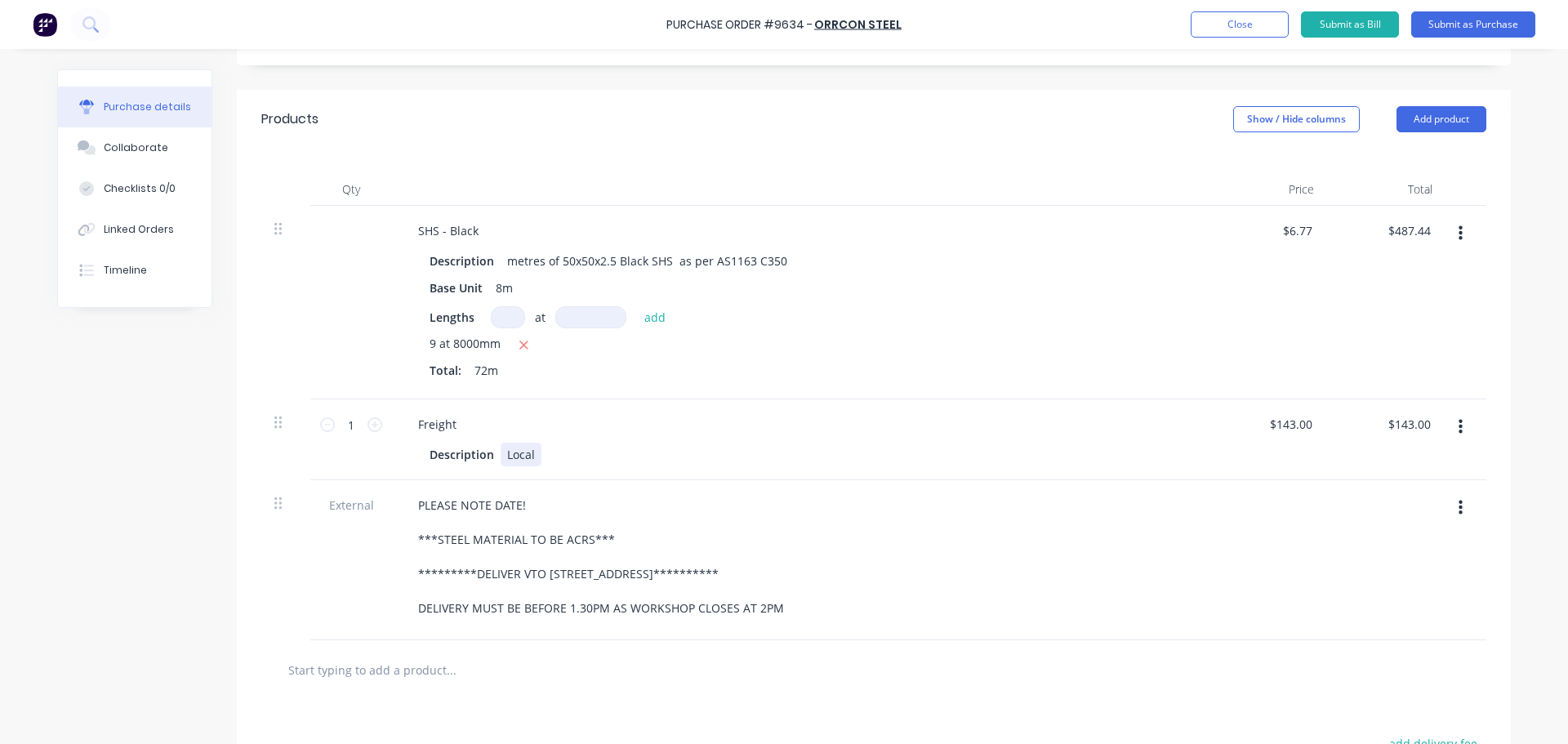
drag, startPoint x: 415, startPoint y: 522, endPoint x: 986, endPoint y: 484, distance: 572.3
click at [1005, 476] on div "Freight Description Local" at bounding box center [800, 440] width 816 height 81
click at [947, 565] on div "**********" at bounding box center [800, 556] width 791 height 127
click at [1440, 116] on button "Add product" at bounding box center [1441, 119] width 90 height 26
drag, startPoint x: 1388, startPoint y: 321, endPoint x: 1330, endPoint y: 358, distance: 68.8
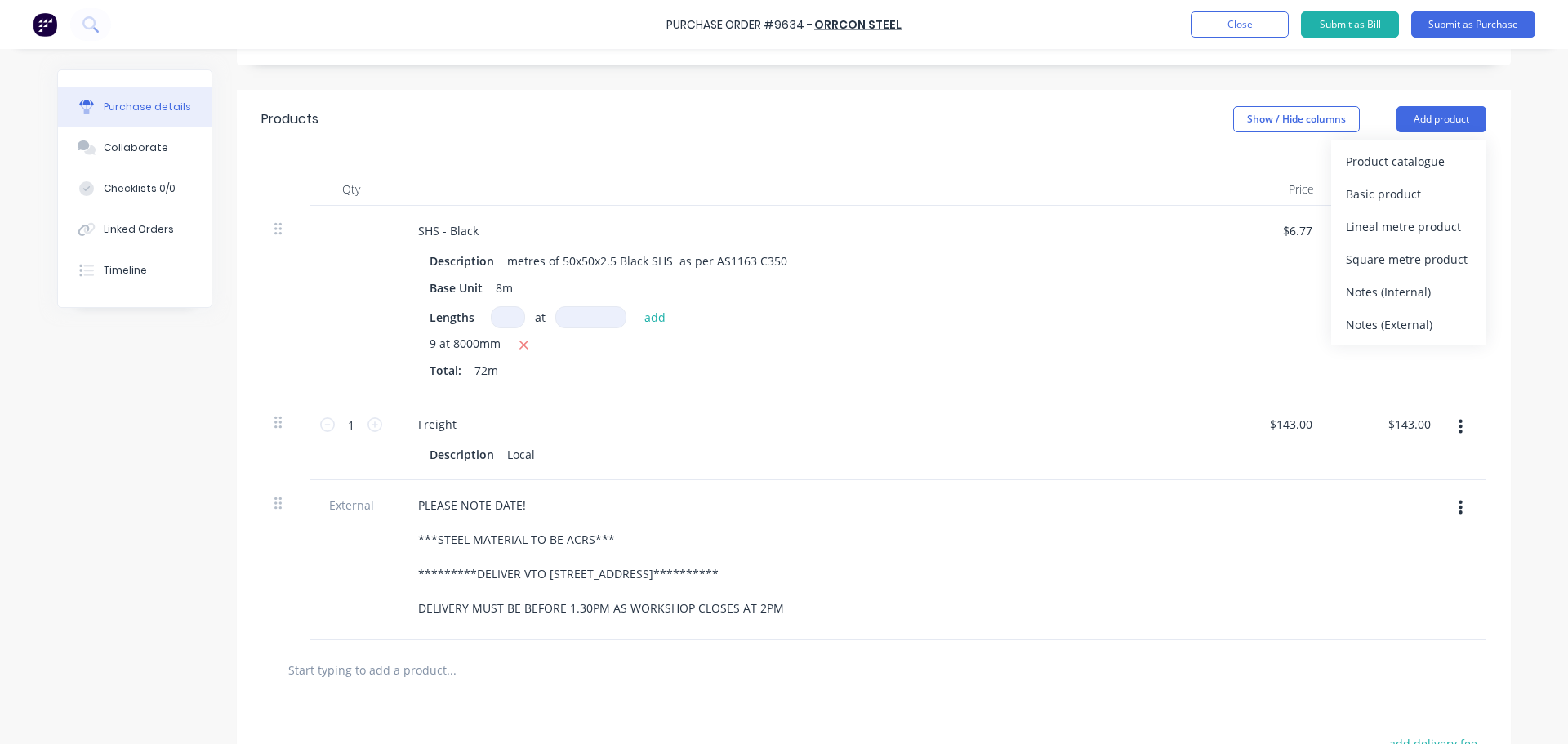
click at [1388, 321] on div "Notes (External)" at bounding box center [1408, 324] width 126 height 23
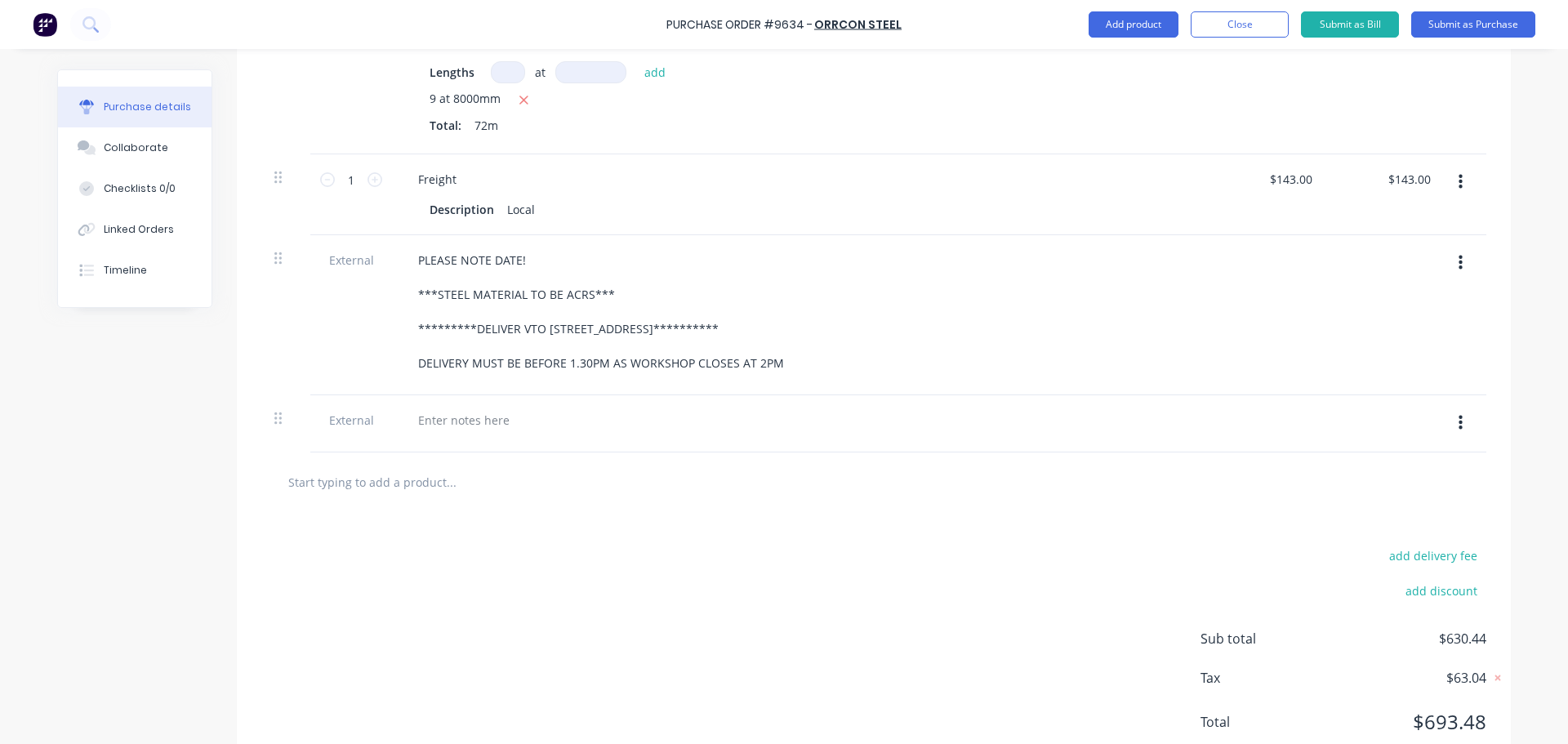
scroll to position [558, 0]
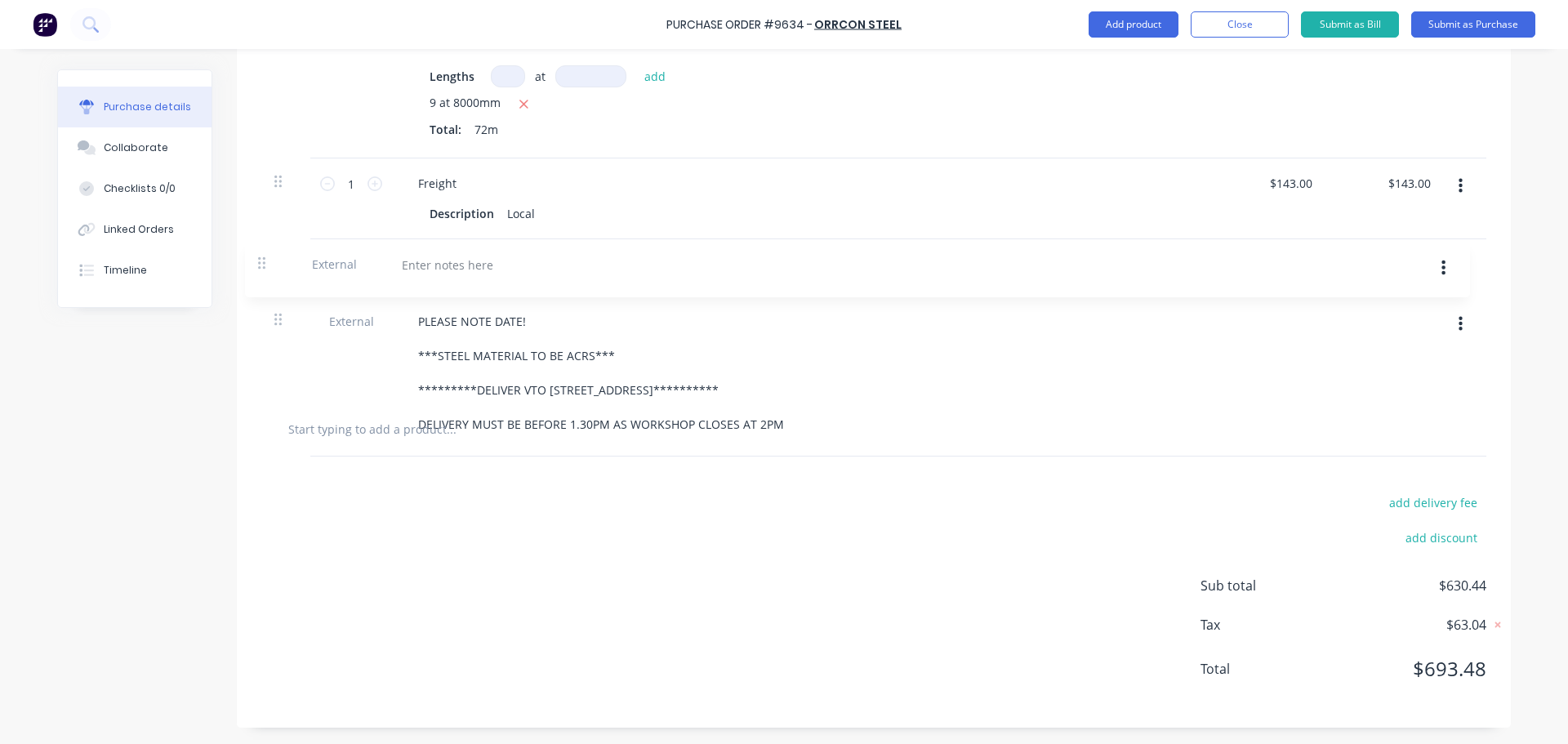
drag, startPoint x: 274, startPoint y: 419, endPoint x: 266, endPoint y: 259, distance: 160.2
click at [266, 259] on div "**********" at bounding box center [875, 182] width 1225 height 434
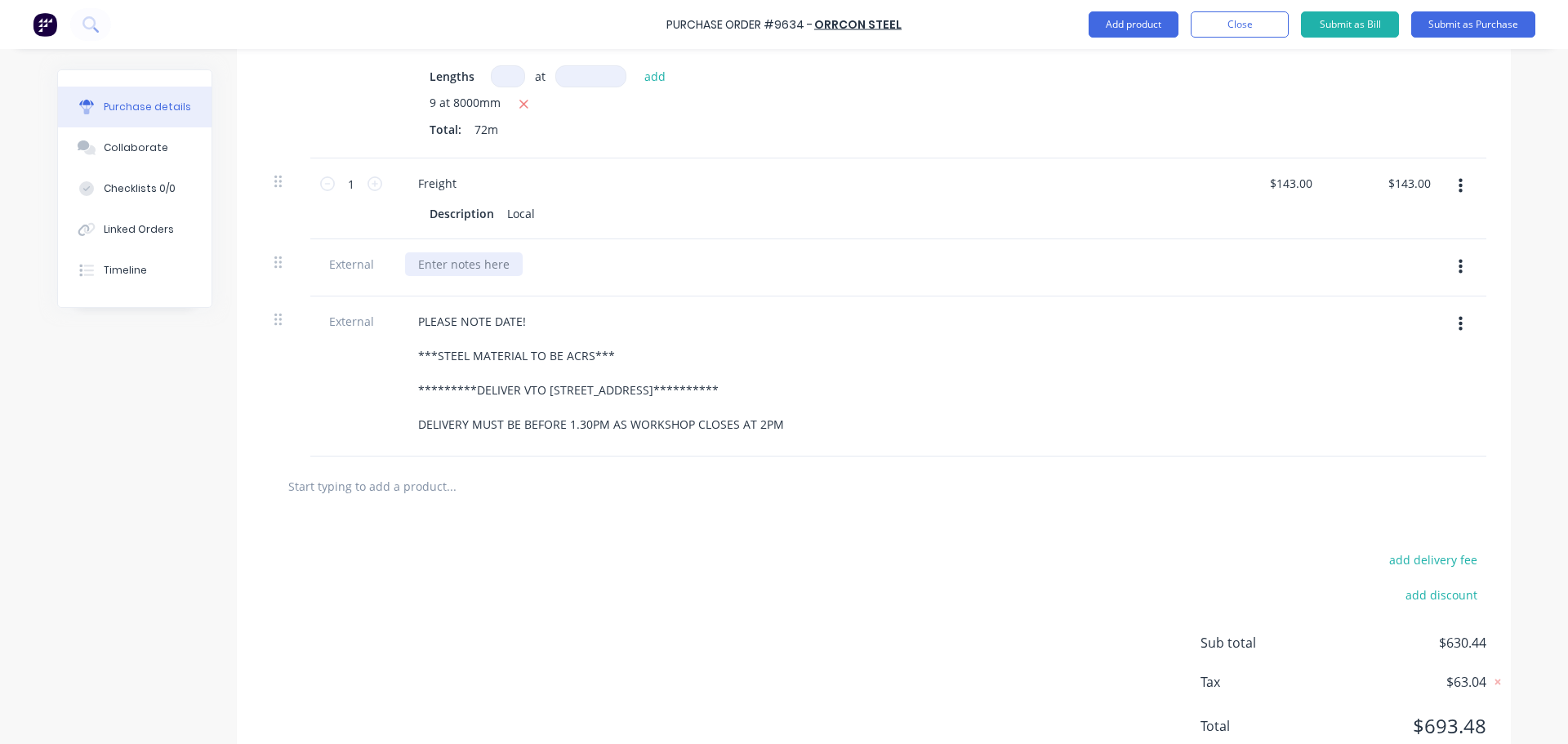
type textarea "x"
type textarea "Purchase Order #9634 - ORRCON STEEL"
click at [451, 259] on div at bounding box center [464, 263] width 117 height 23
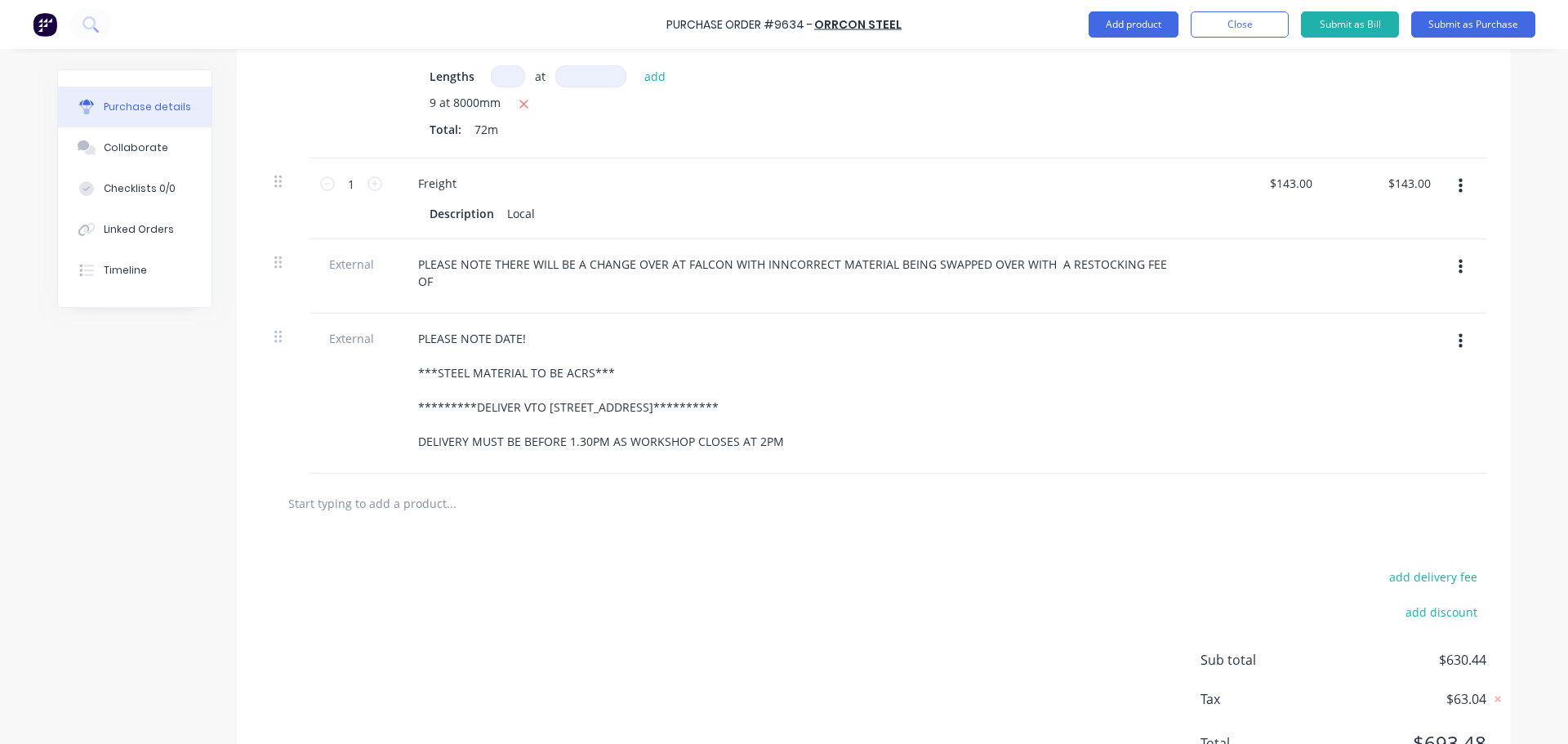
click at [1457, 267] on button "button" at bounding box center [1460, 266] width 38 height 29
click at [1378, 343] on button "Delete" at bounding box center [1410, 342] width 139 height 33
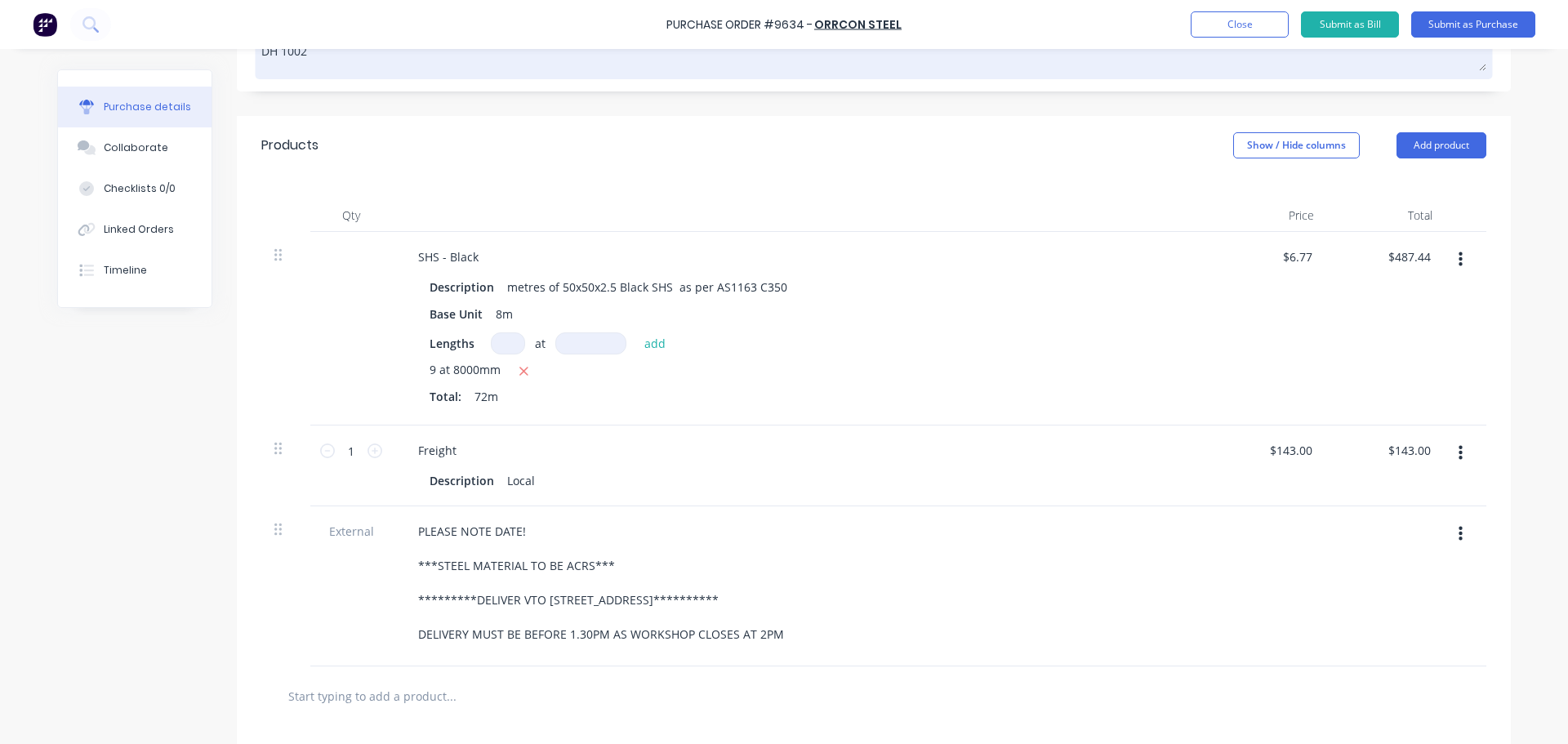
scroll to position [67, 0]
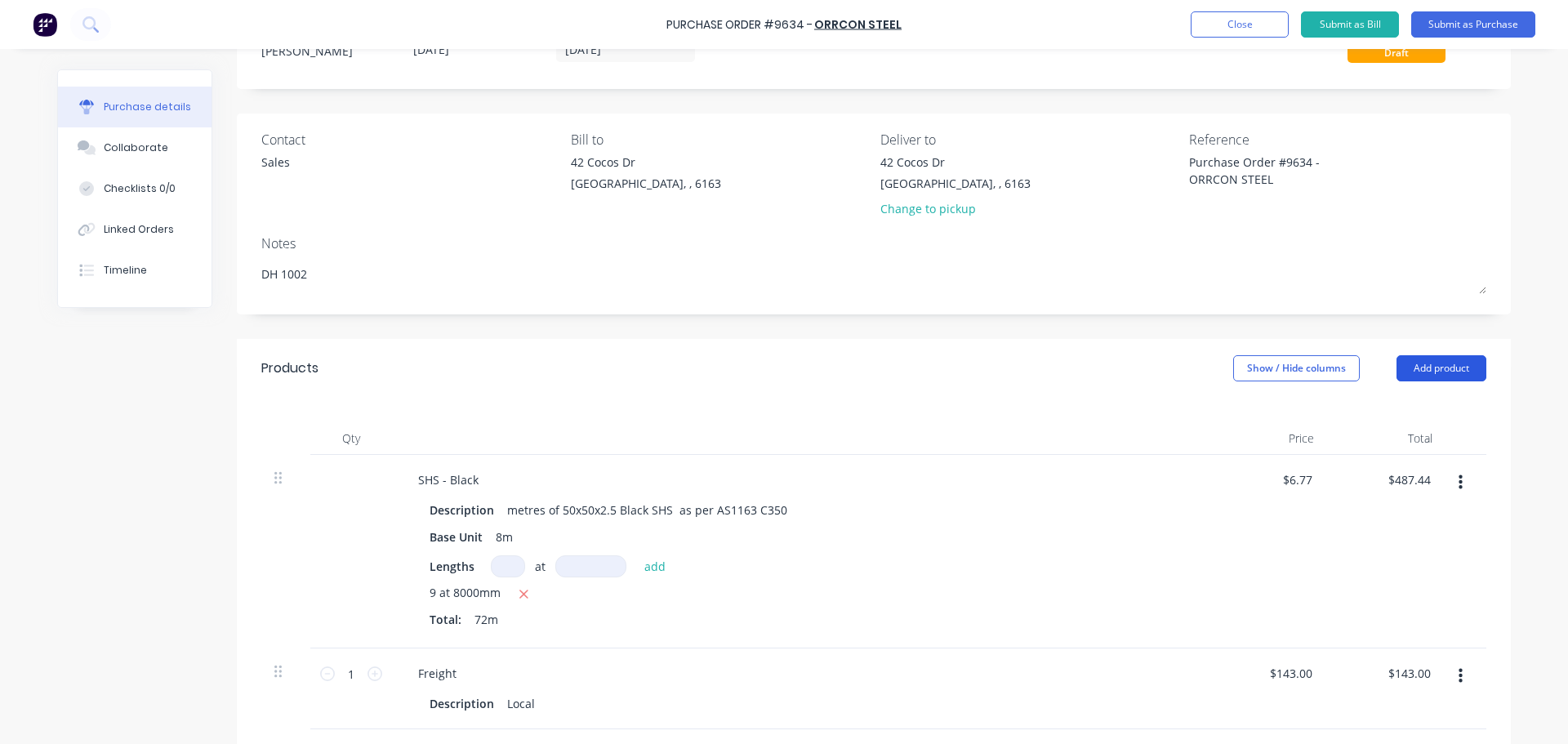
click at [1432, 372] on button "Add product" at bounding box center [1441, 369] width 90 height 26
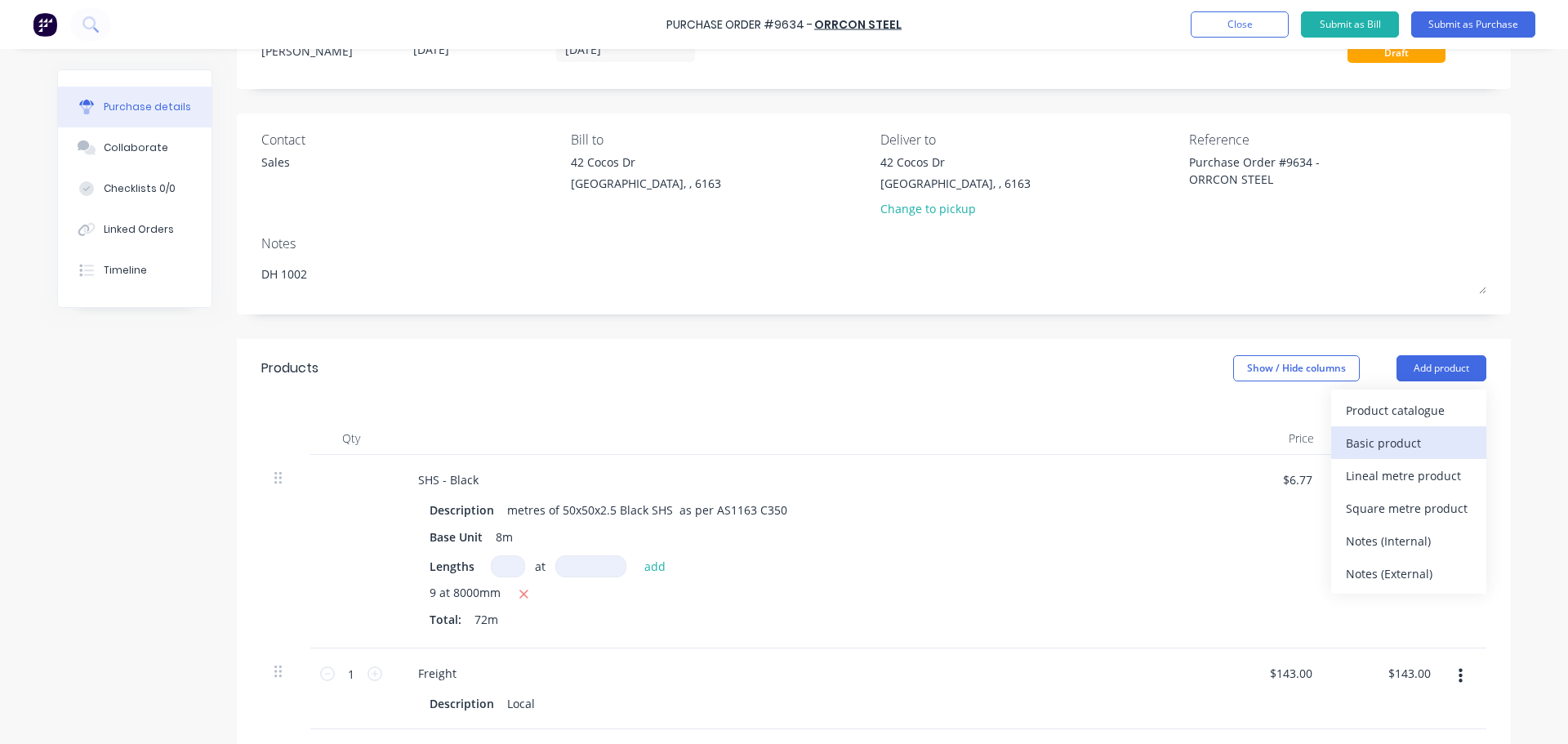
click at [1388, 439] on div "Basic product" at bounding box center [1408, 443] width 126 height 23
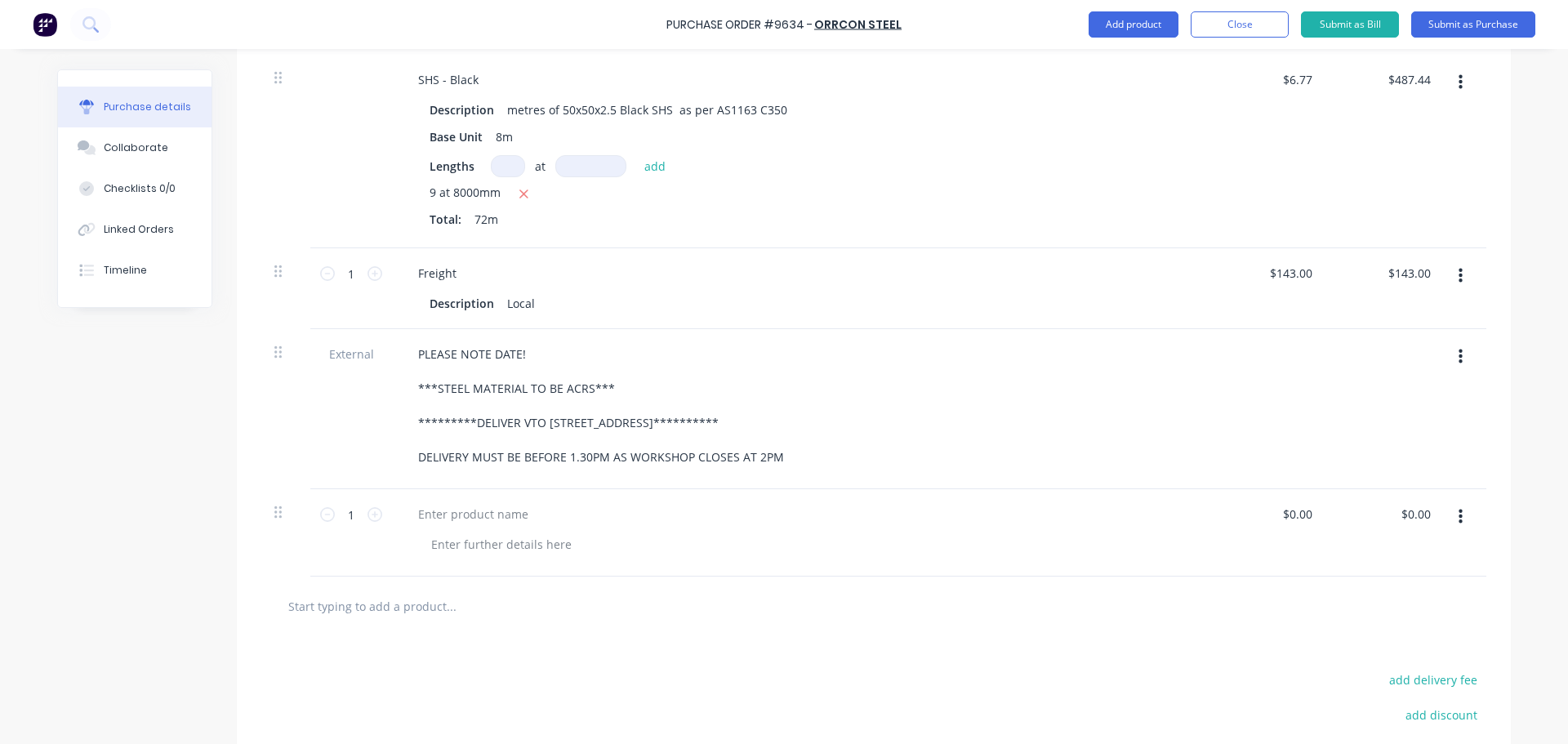
scroll to position [476, 0]
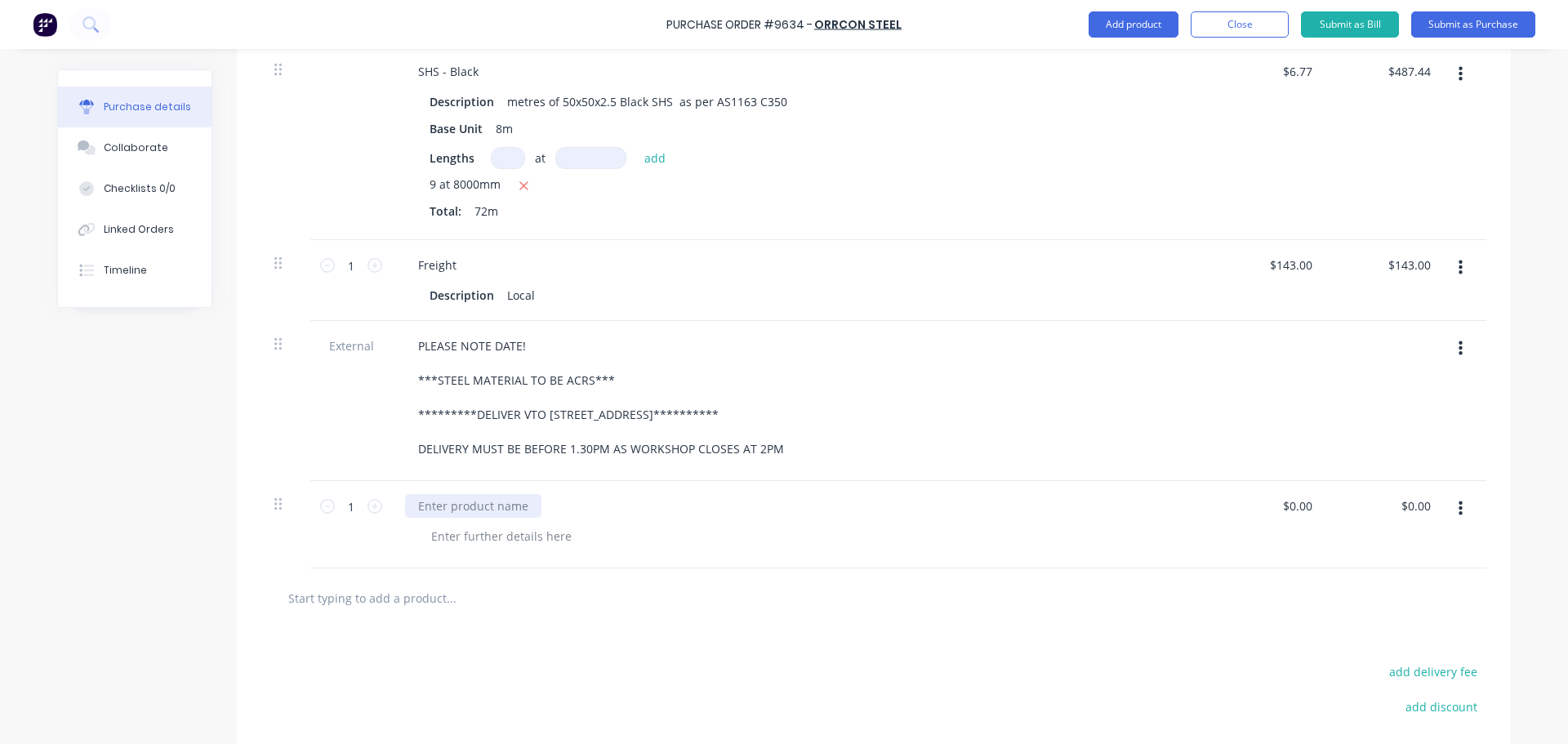
type textarea "x"
click at [451, 510] on div at bounding box center [473, 506] width 136 height 23
click at [974, 512] on div "PLEASE NOTE THERE WILL BE A MATERIAL SWAP OVER AT FALCON, WITH A RETURN OF 50X2…" at bounding box center [700, 506] width 589 height 23
click at [974, 511] on div "PLEASE NOTE THERE WILL BE A MATERIAL SWAP OVER AT FALCON, WITH A RETURN OF 50X2…" at bounding box center [720, 506] width 629 height 23
click at [952, 509] on div "PLEASE NOTE THERE WILL BE A MATERIAL SWAP OVER AT FALCON, WITH A RETURN OF 50X2…" at bounding box center [720, 506] width 629 height 23
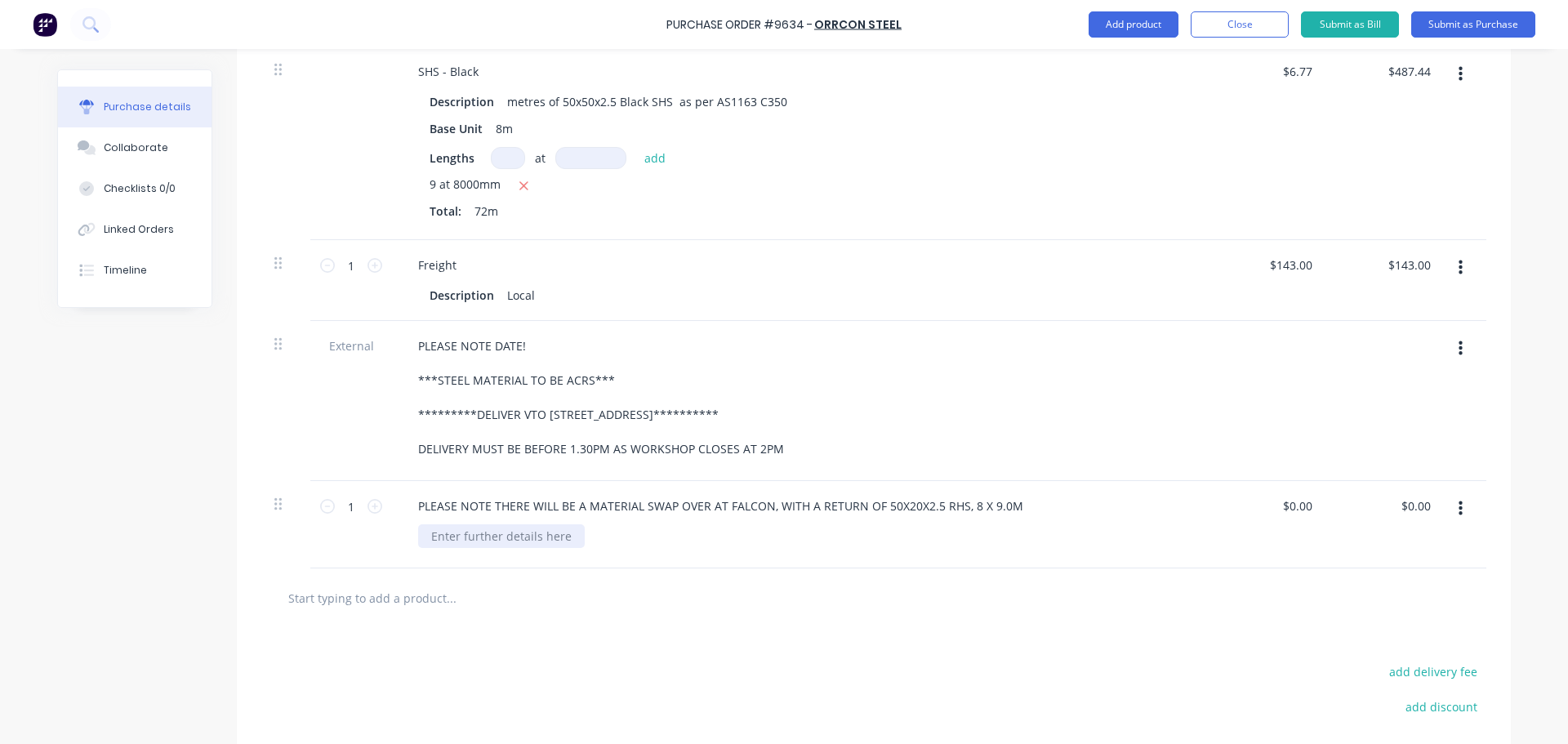
type textarea "x"
click at [457, 536] on div at bounding box center [502, 536] width 167 height 23
type textarea "x"
click at [1306, 508] on input "0.00" at bounding box center [1300, 506] width 31 height 23
type input "0"
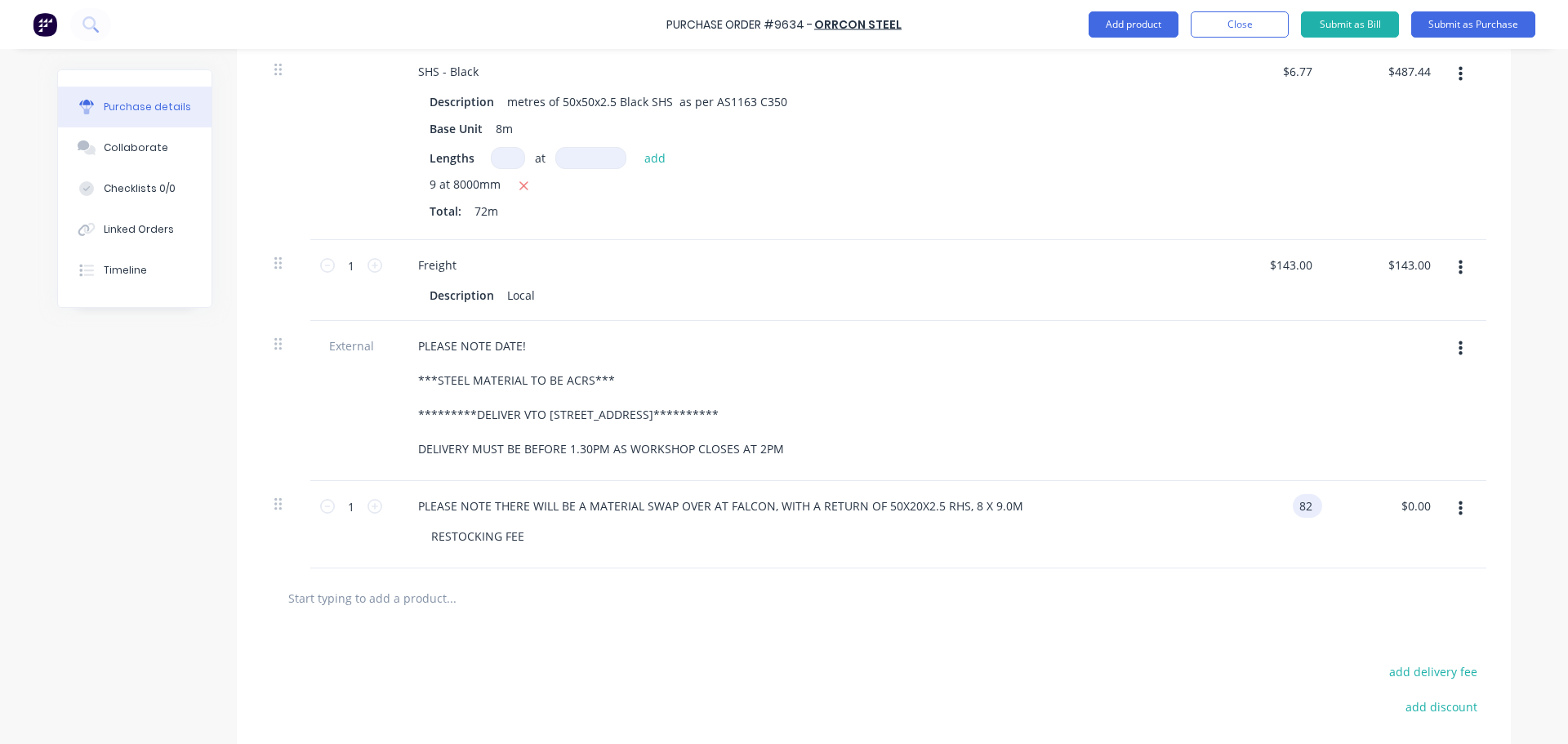
type input "82"
type textarea "x"
type input "$82.00"
type input "82.00"
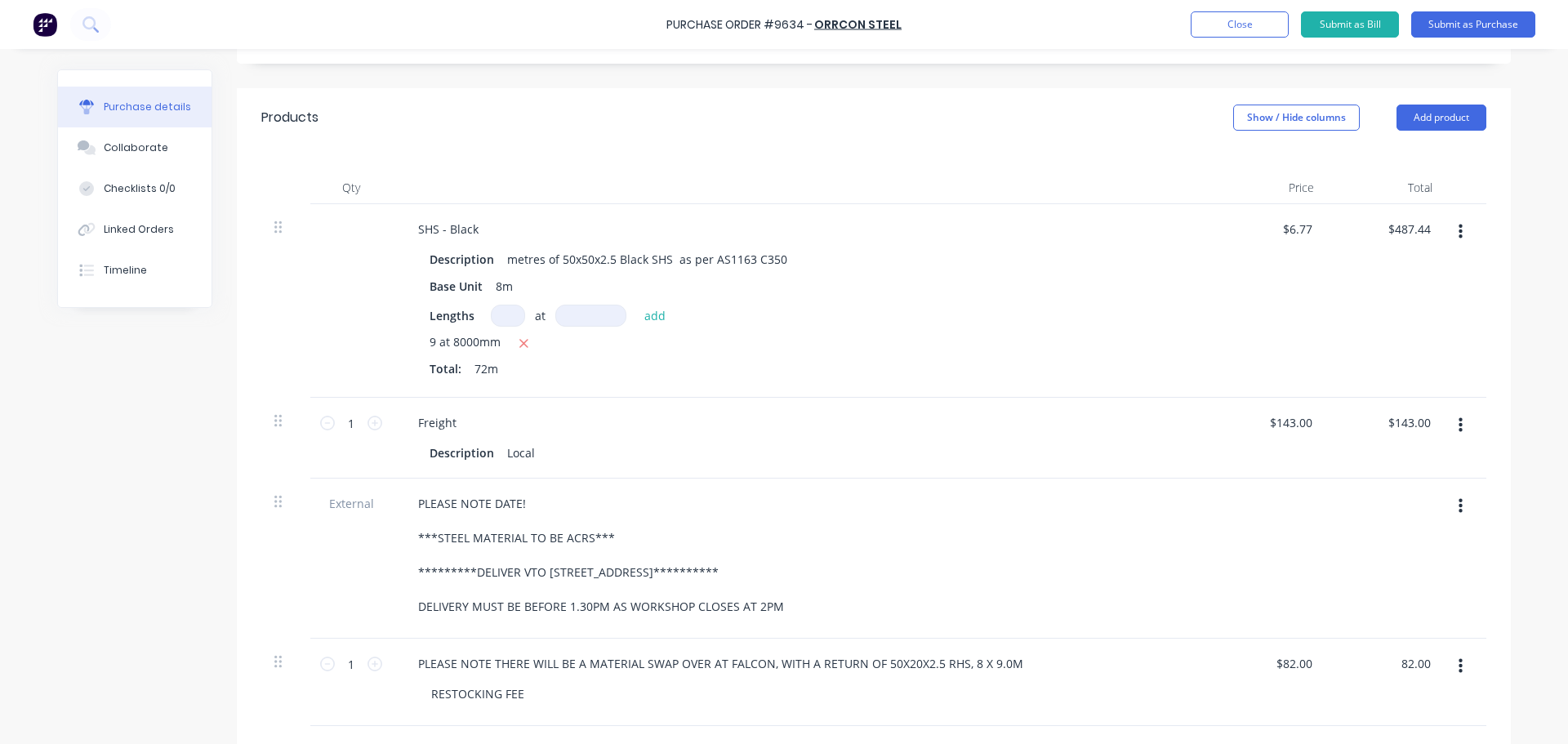
scroll to position [400, 0]
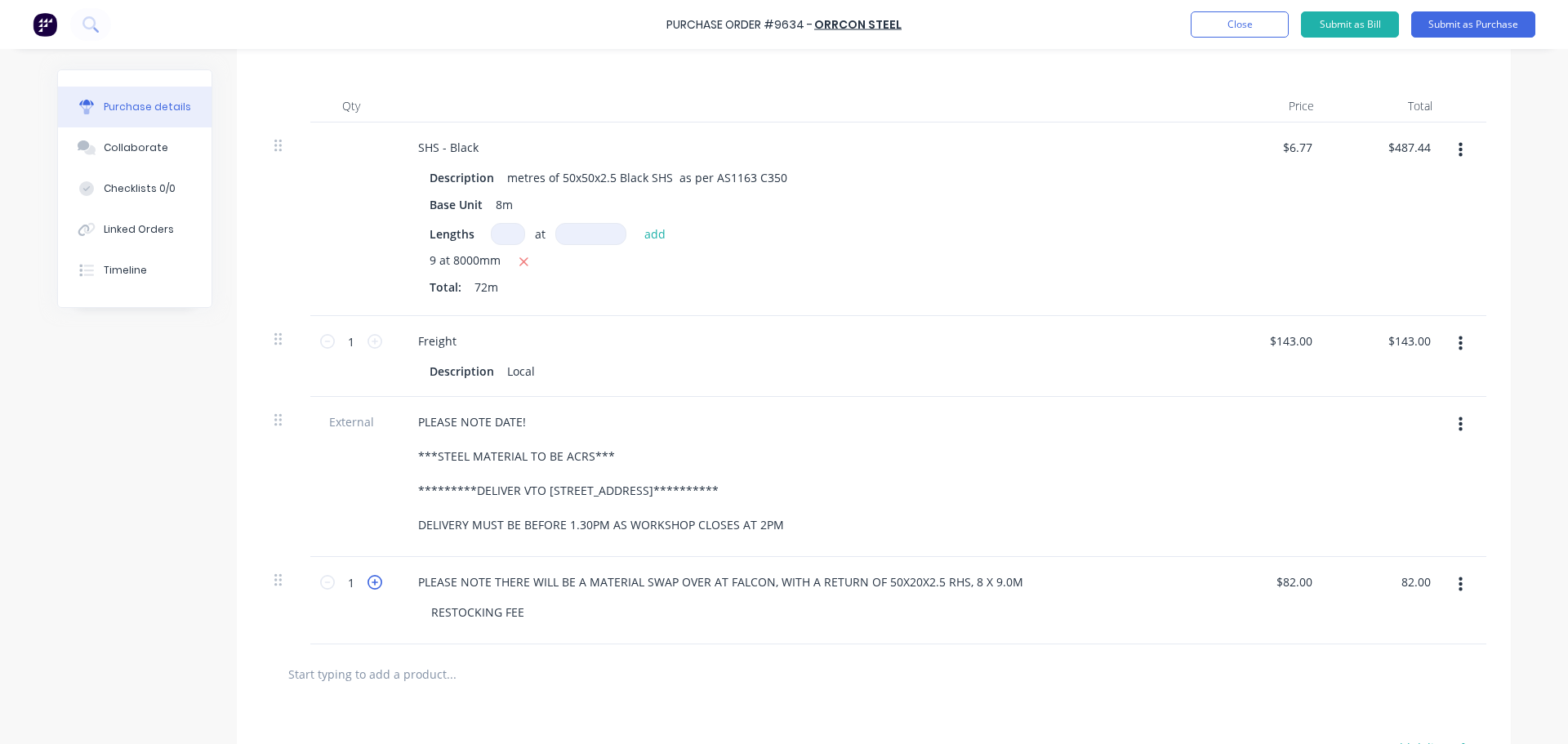
type textarea "x"
type input "$82.00"
click at [369, 575] on icon at bounding box center [375, 583] width 15 height 15
type textarea "x"
type input "2"
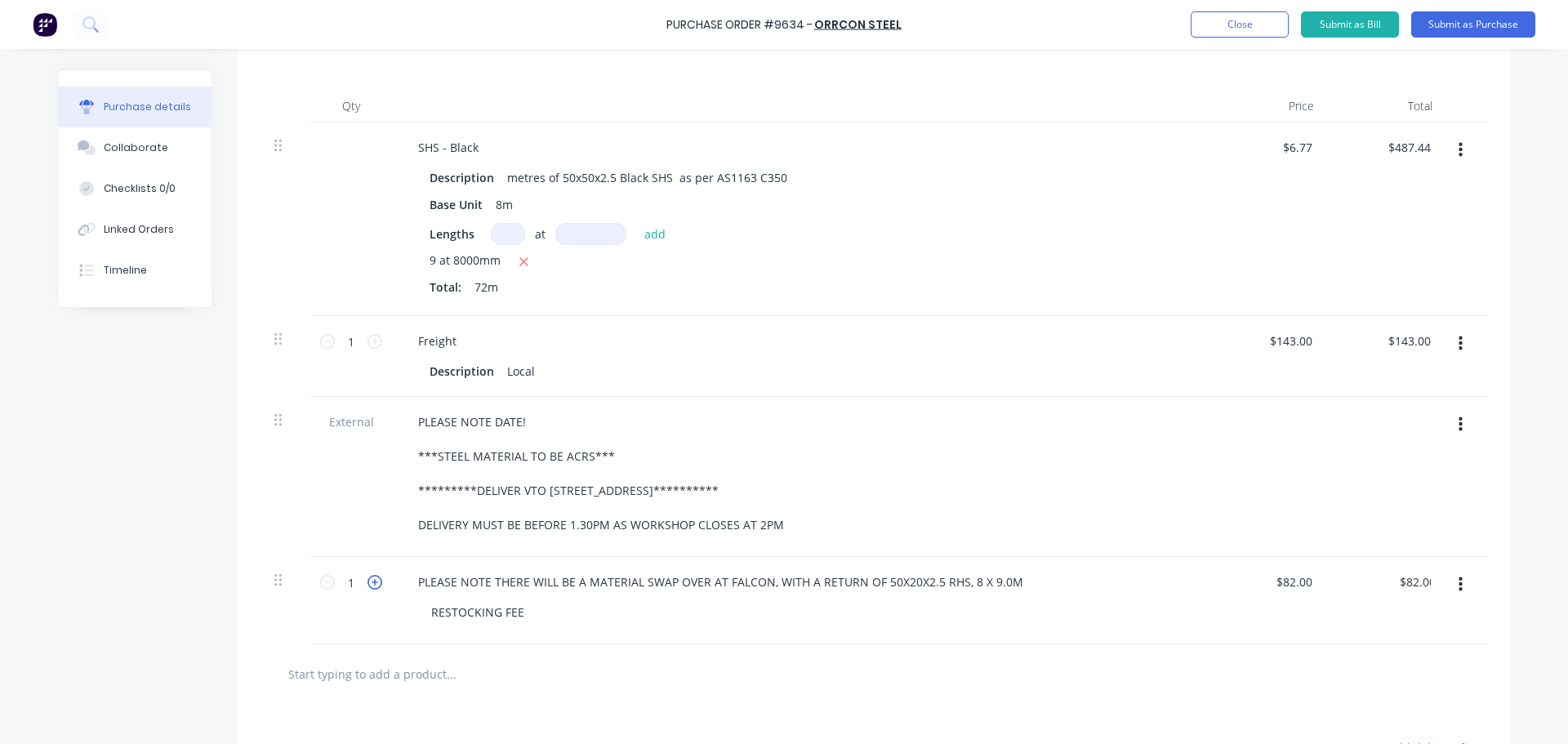
type input "$164.00"
click at [320, 584] on icon at bounding box center [327, 583] width 15 height 15
type textarea "x"
type input "1"
type input "$82.00"
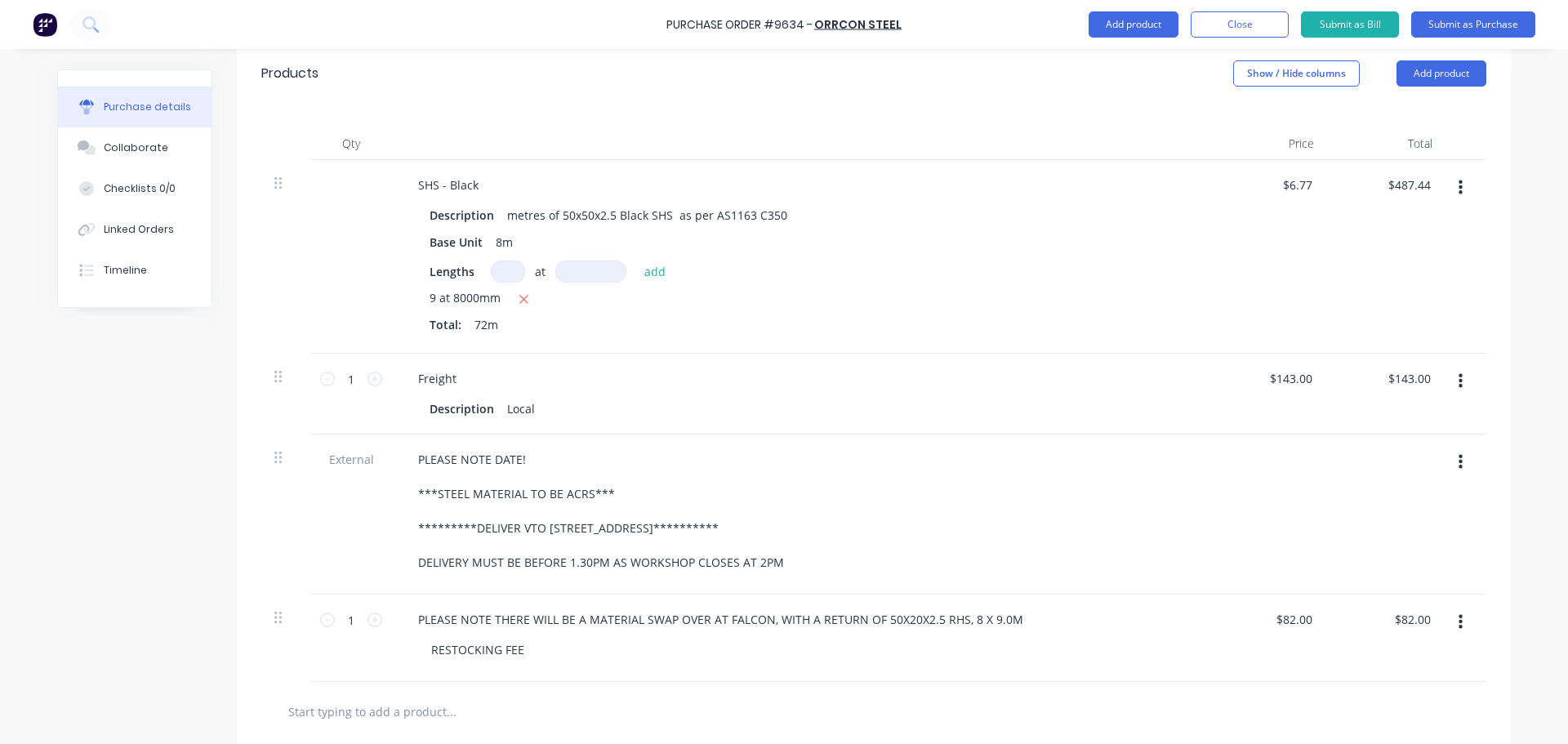
scroll to position [155, 0]
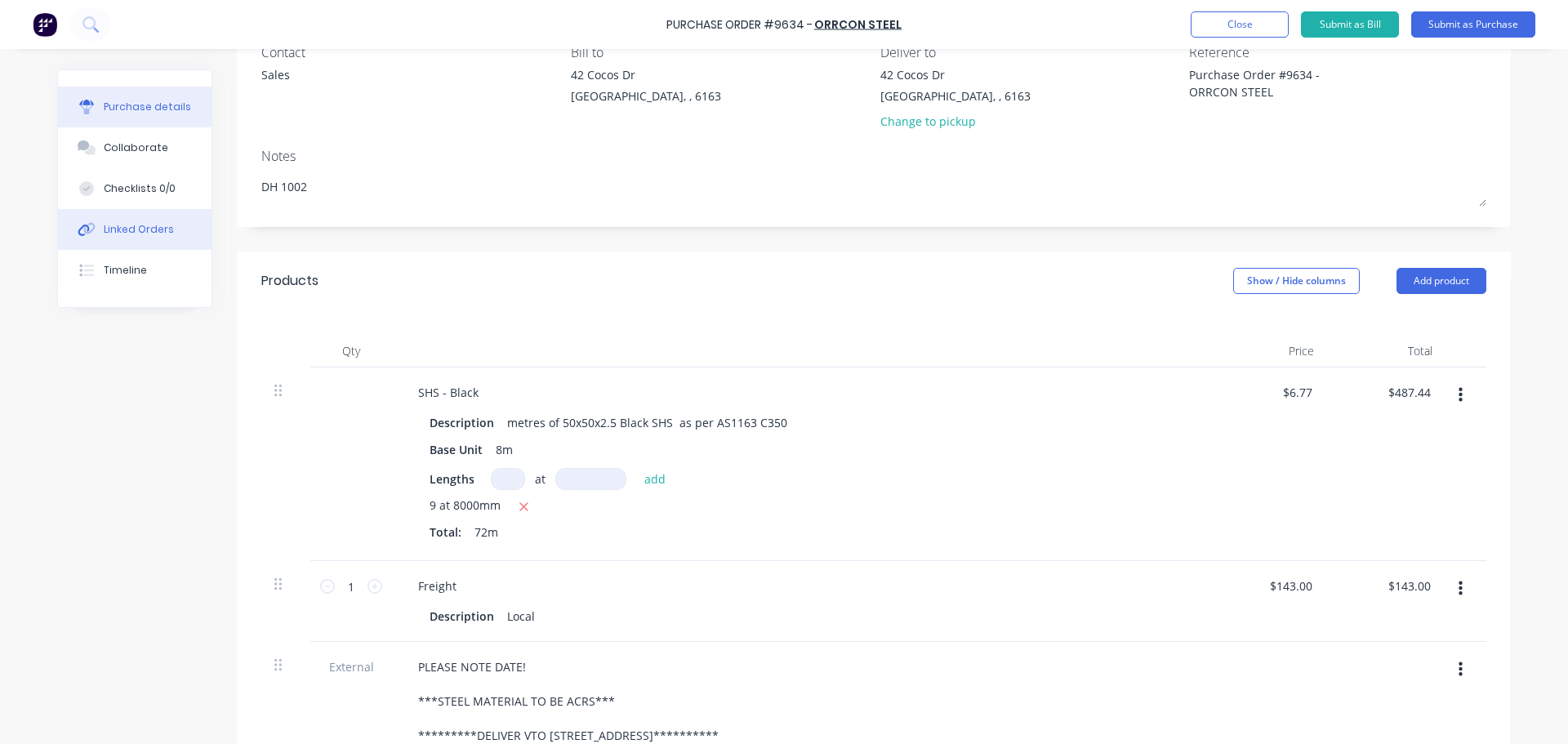
click at [139, 243] on button "Linked Orders" at bounding box center [135, 230] width 154 height 41
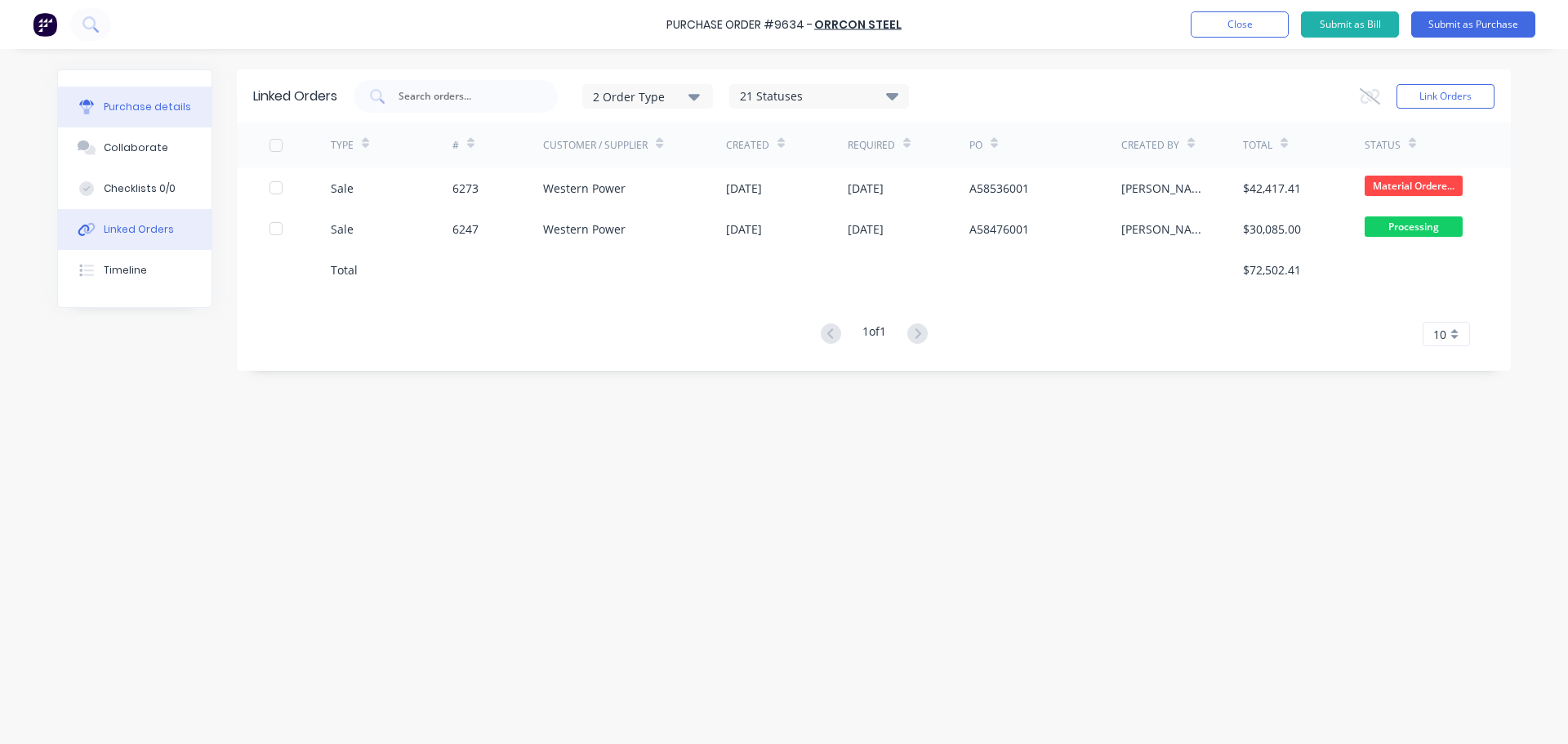
click at [141, 88] on button "Purchase details" at bounding box center [135, 107] width 154 height 41
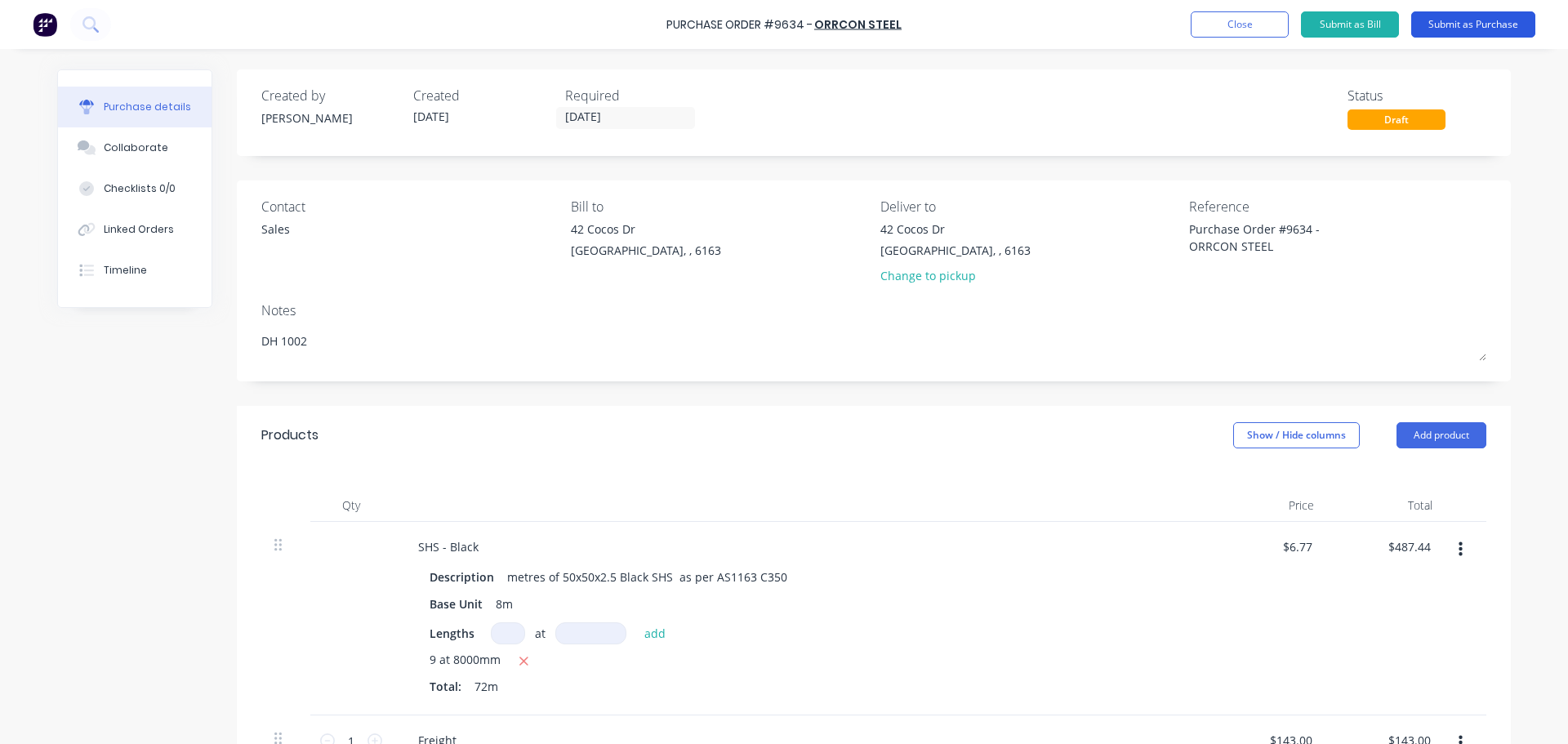
click at [1475, 21] on button "Submit as Purchase" at bounding box center [1473, 24] width 124 height 26
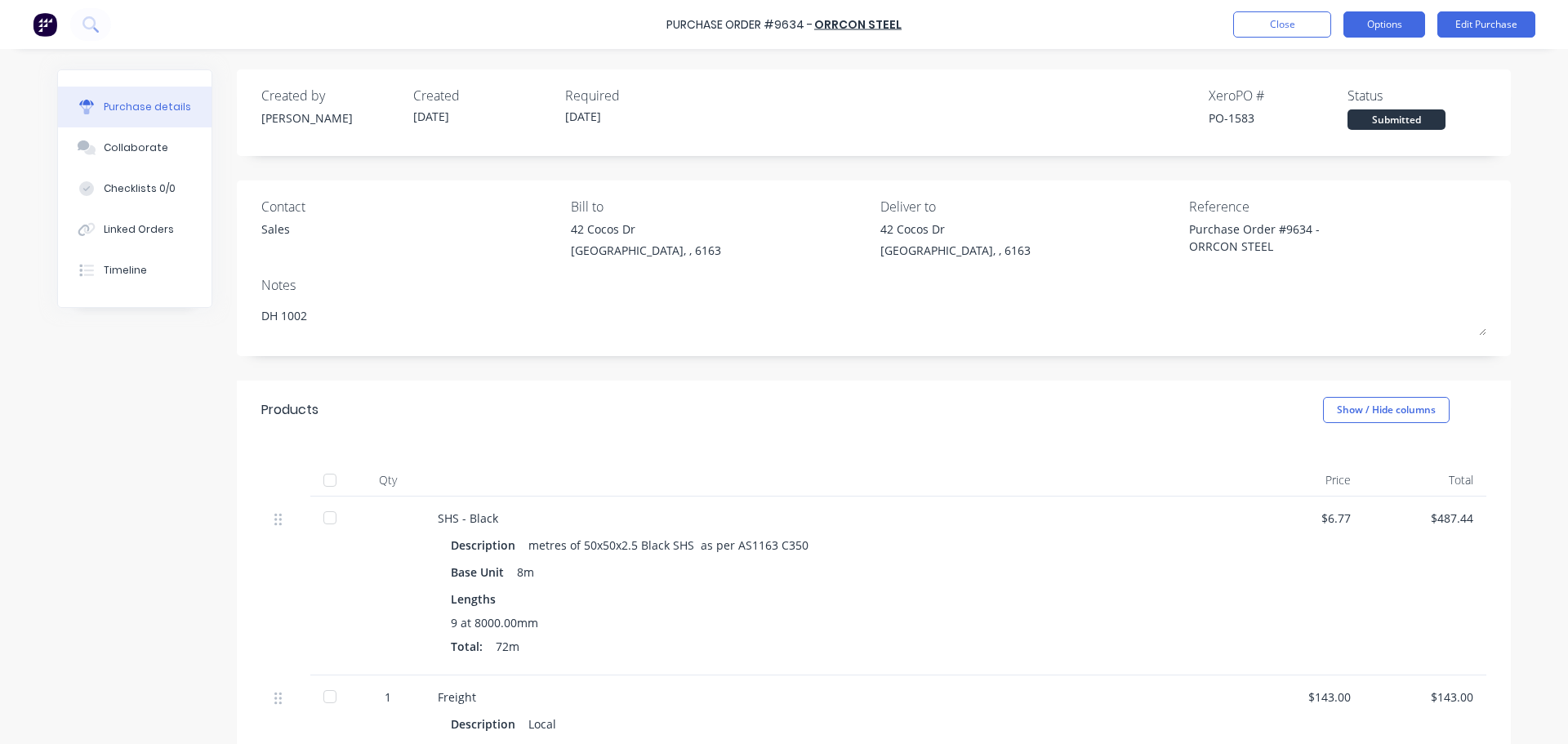
click at [1378, 23] on button "Options" at bounding box center [1384, 24] width 82 height 26
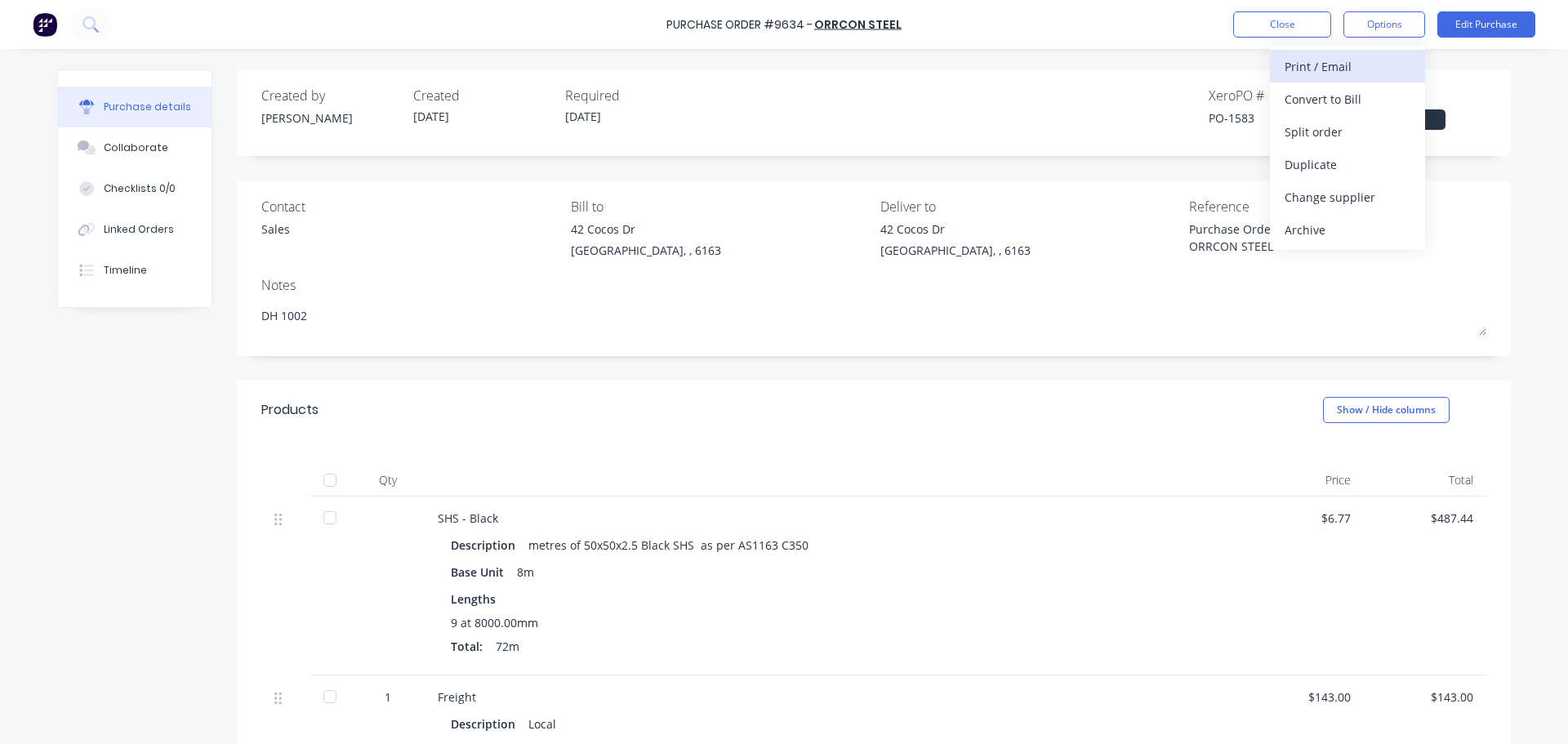
click at [1314, 67] on div "Print / Email" at bounding box center [1347, 66] width 126 height 23
click at [1302, 91] on div "With pricing" at bounding box center [1347, 99] width 126 height 23
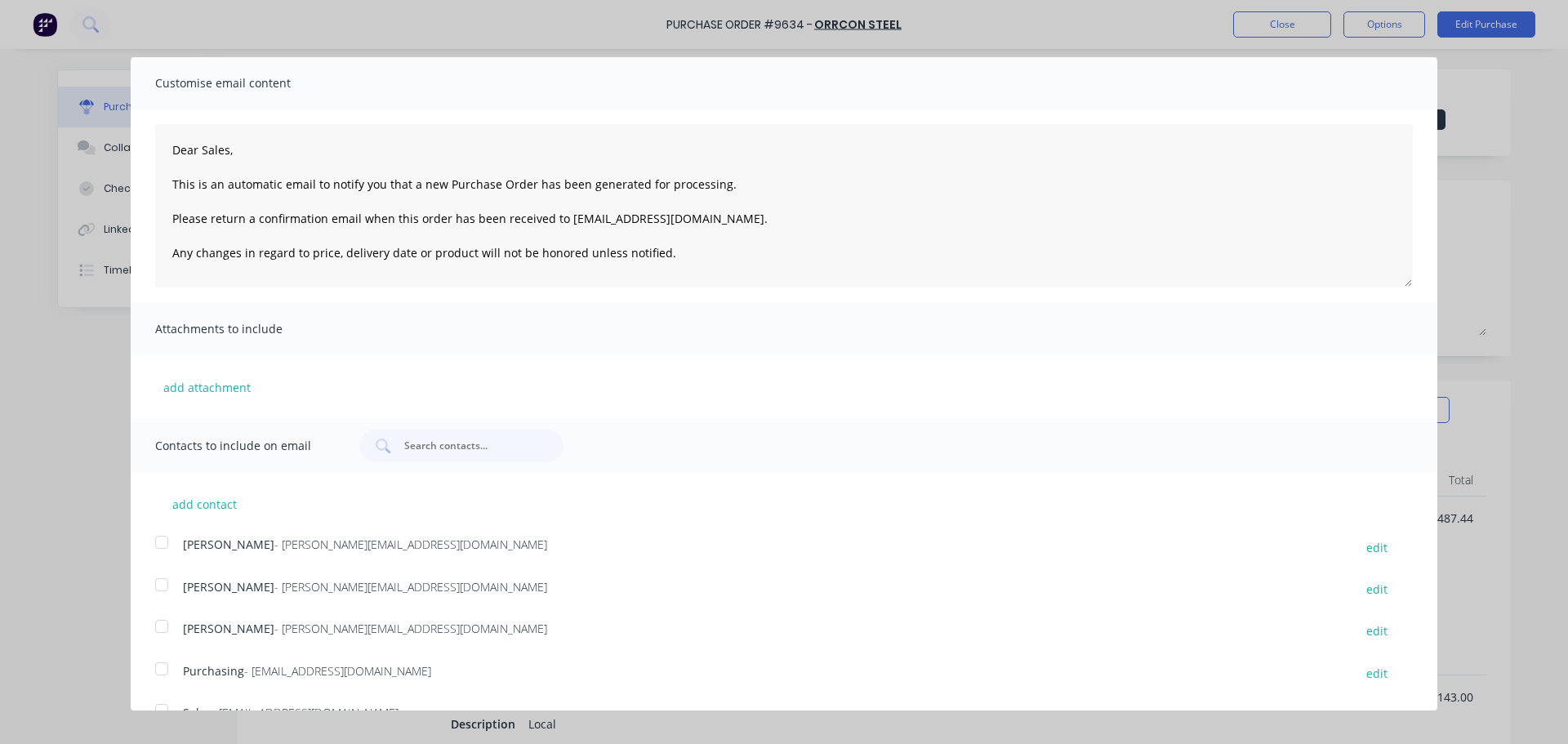
scroll to position [89, 0]
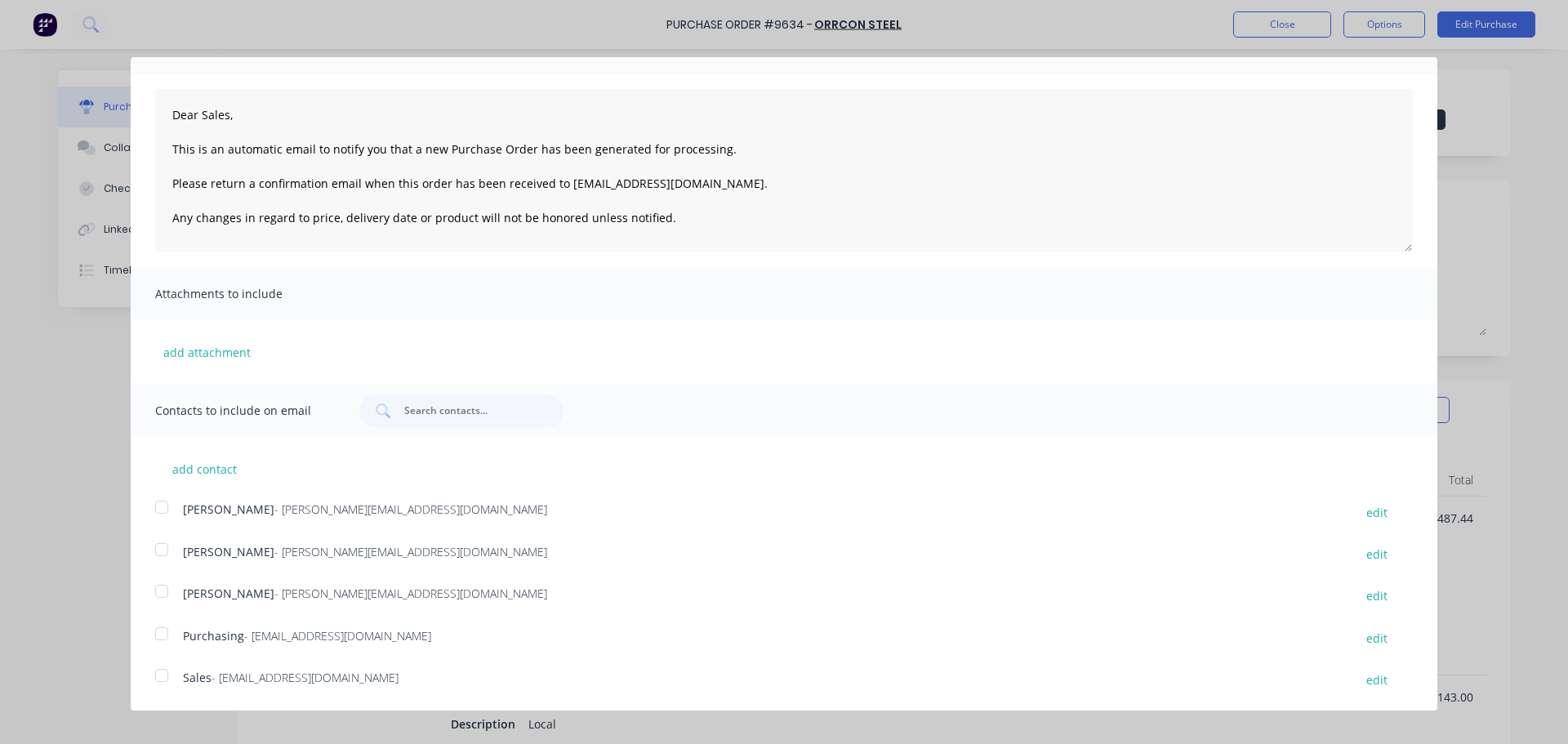
click at [160, 674] on div at bounding box center [161, 675] width 33 height 33
drag, startPoint x: 160, startPoint y: 630, endPoint x: 161, endPoint y: 646, distance: 16.0
click at [160, 630] on div at bounding box center [161, 633] width 33 height 33
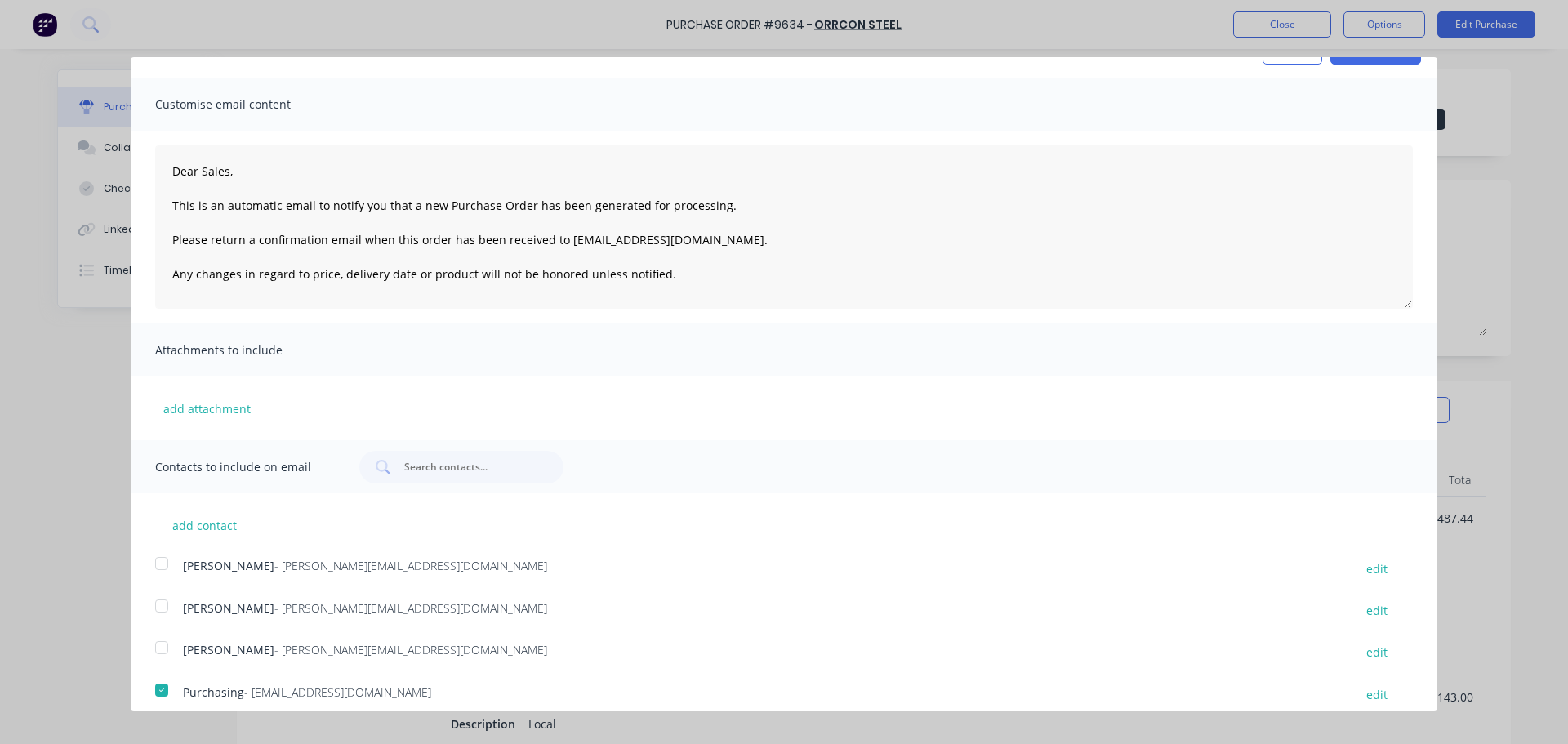
scroll to position [0, 0]
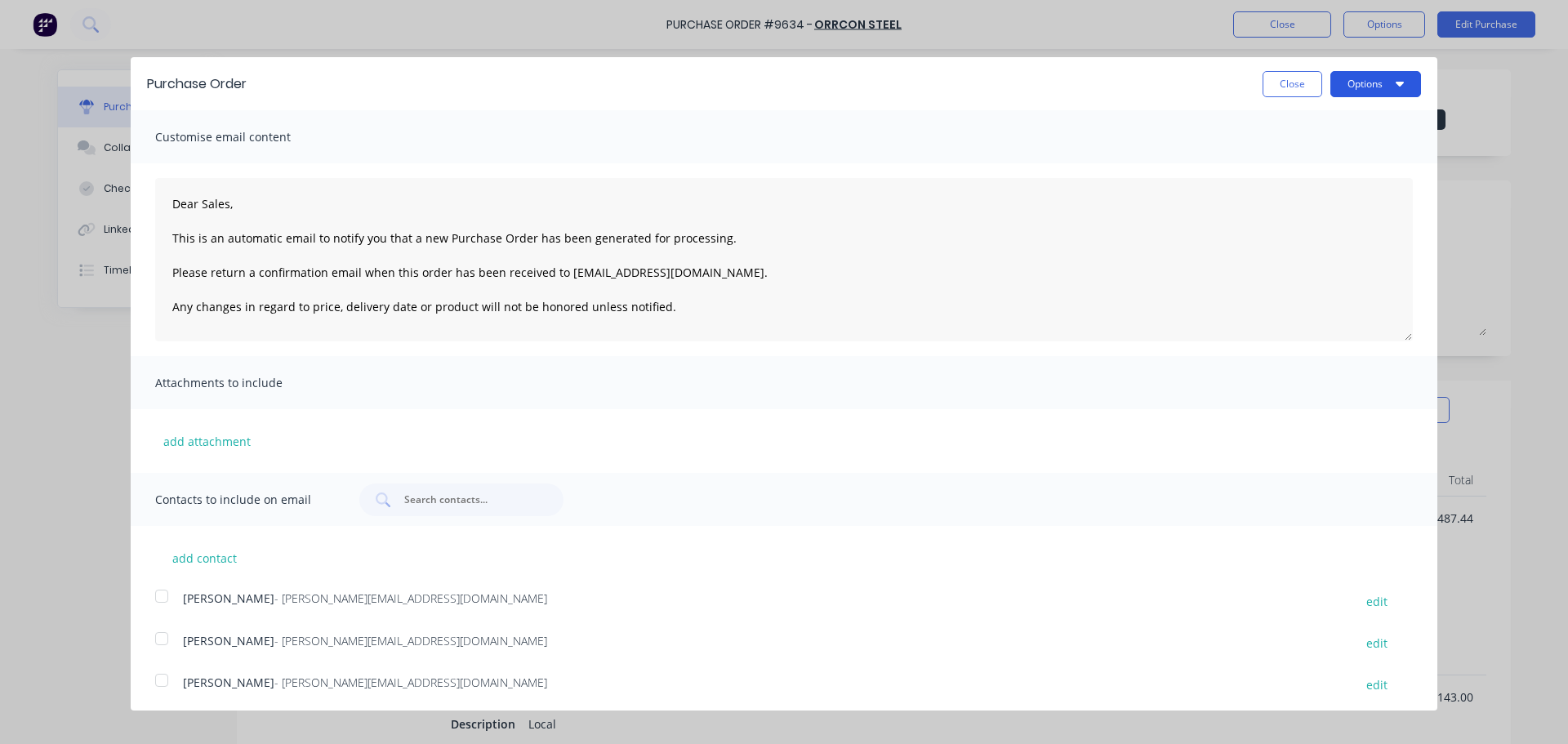
click at [1371, 79] on button "Options" at bounding box center [1376, 84] width 91 height 26
click at [1295, 152] on div "Email" at bounding box center [1344, 158] width 126 height 23
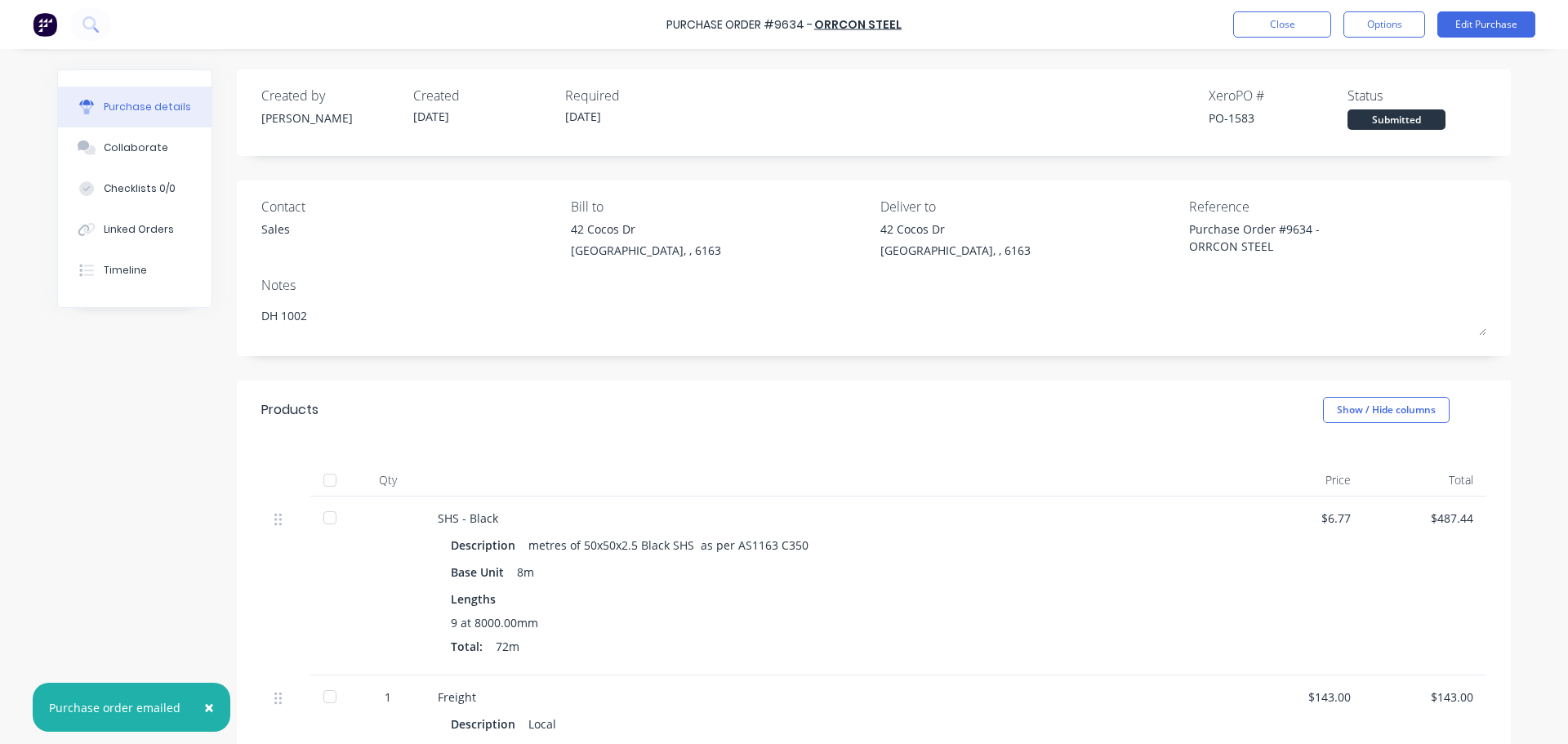
click at [69, 548] on div "**********" at bounding box center [784, 631] width 1454 height 1125
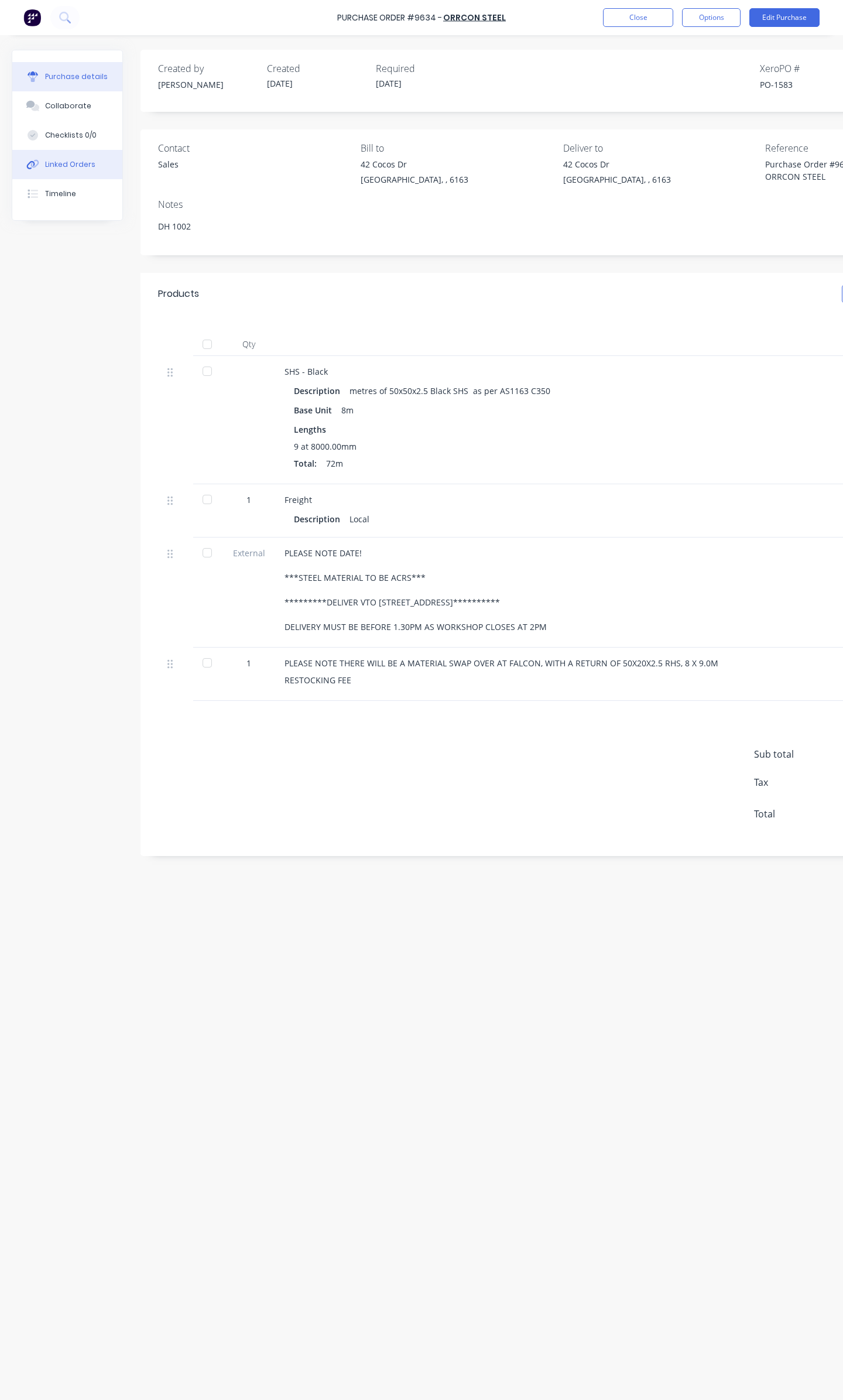
click at [85, 160] on div "Linked Orders" at bounding box center [70, 165] width 50 height 11
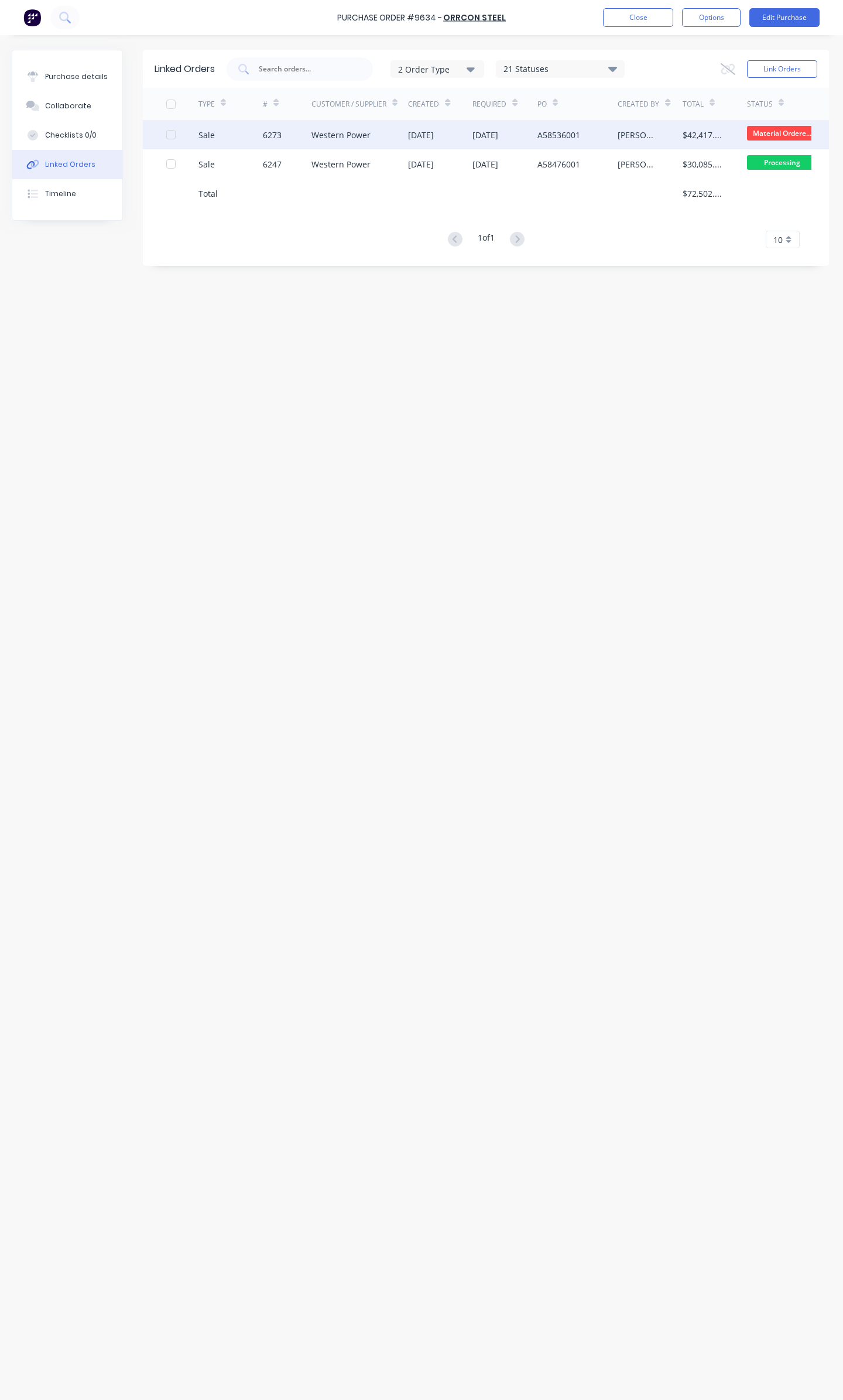
click at [345, 135] on div "Western Power" at bounding box center [341, 135] width 59 height 12
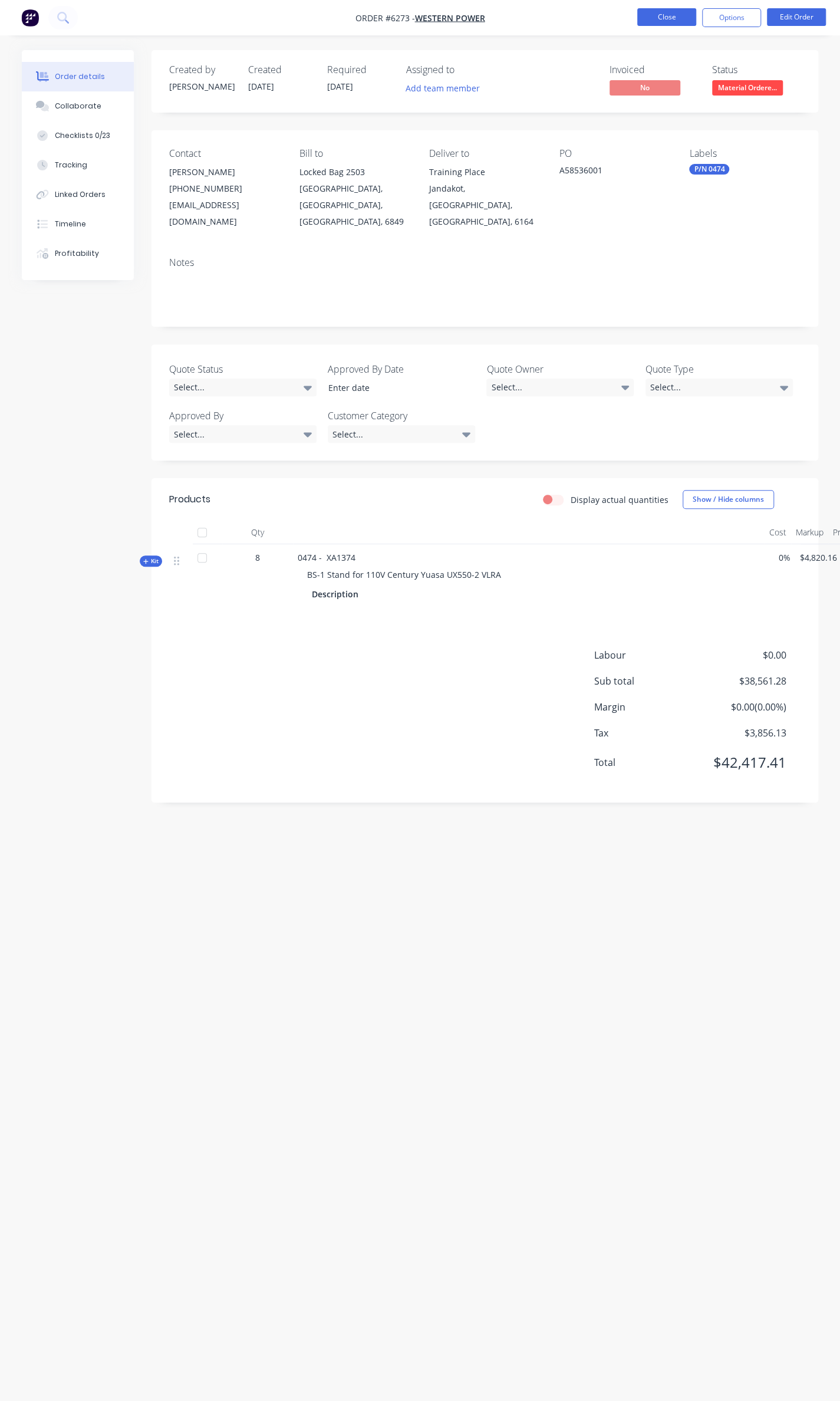
click at [652, 20] on button "Close" at bounding box center [667, 17] width 59 height 18
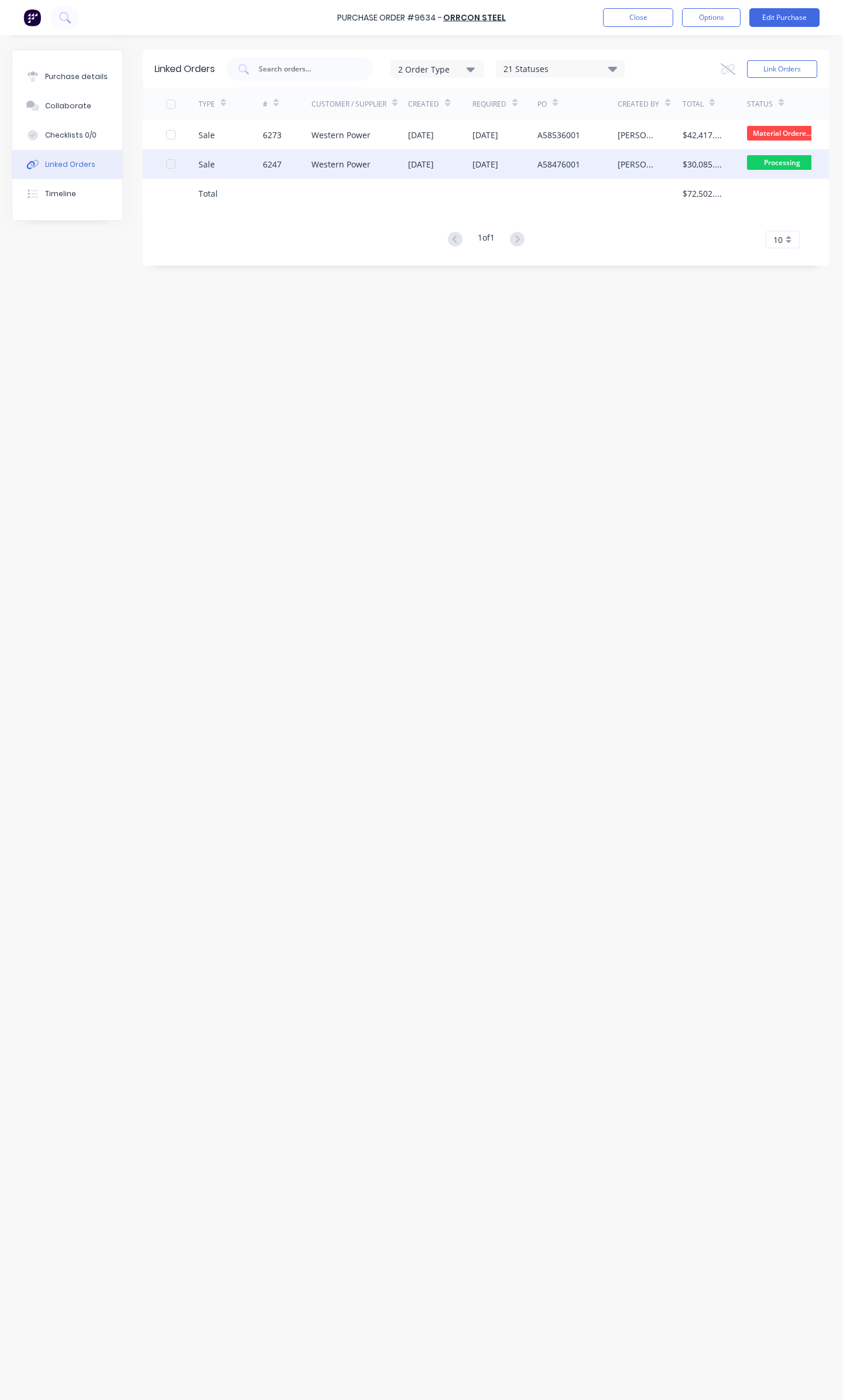
click at [334, 170] on div "Western Power" at bounding box center [341, 164] width 59 height 12
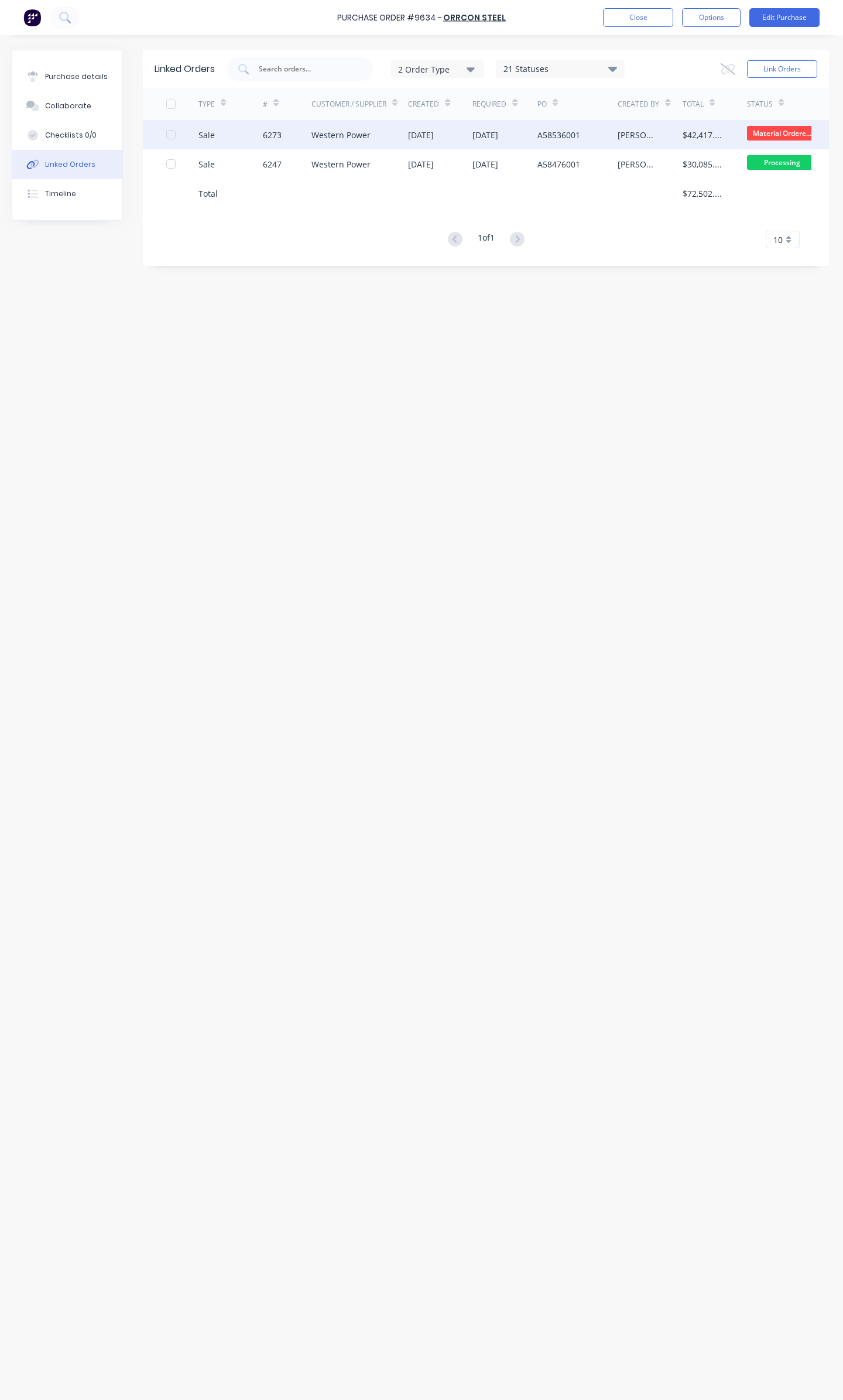
click at [343, 141] on div "Western Power" at bounding box center [341, 135] width 59 height 12
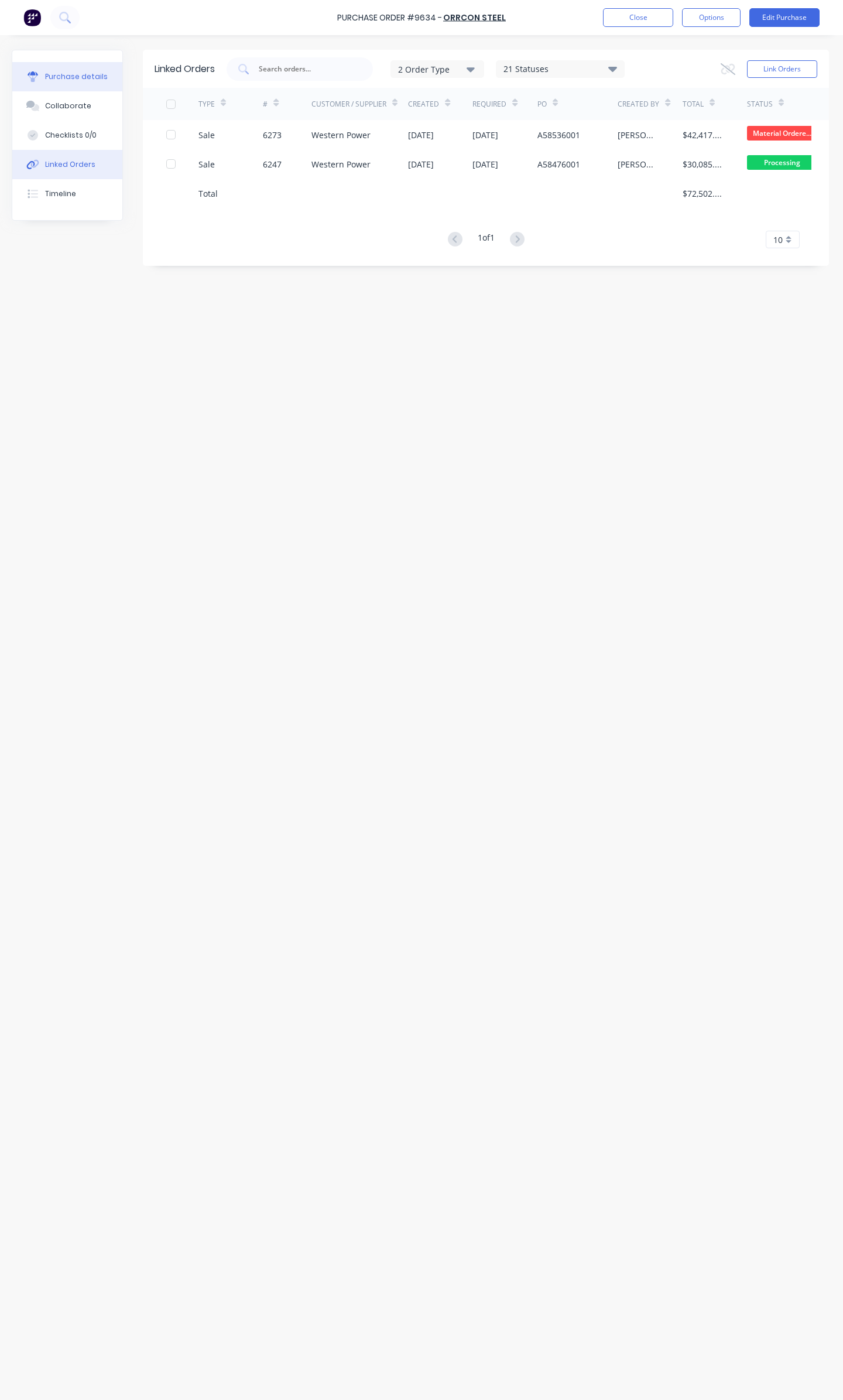
click at [52, 71] on div "Purchase details" at bounding box center [76, 77] width 63 height 11
type textarea "x"
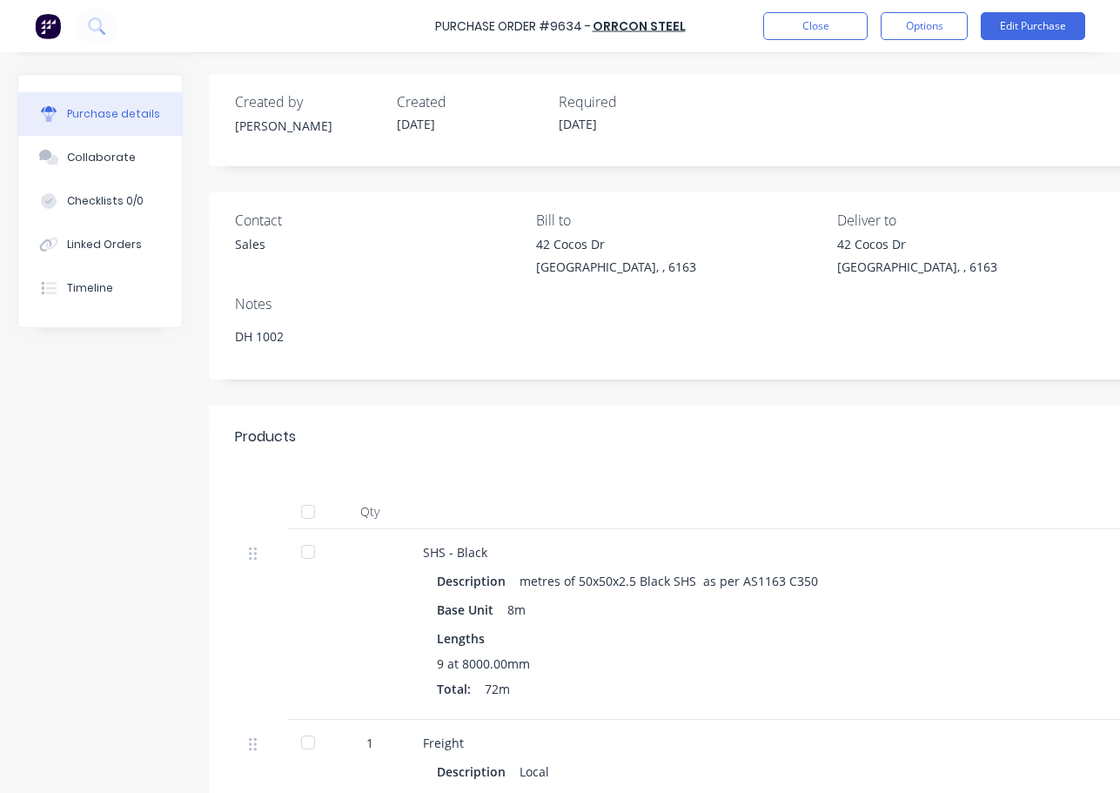
type textarea "x"
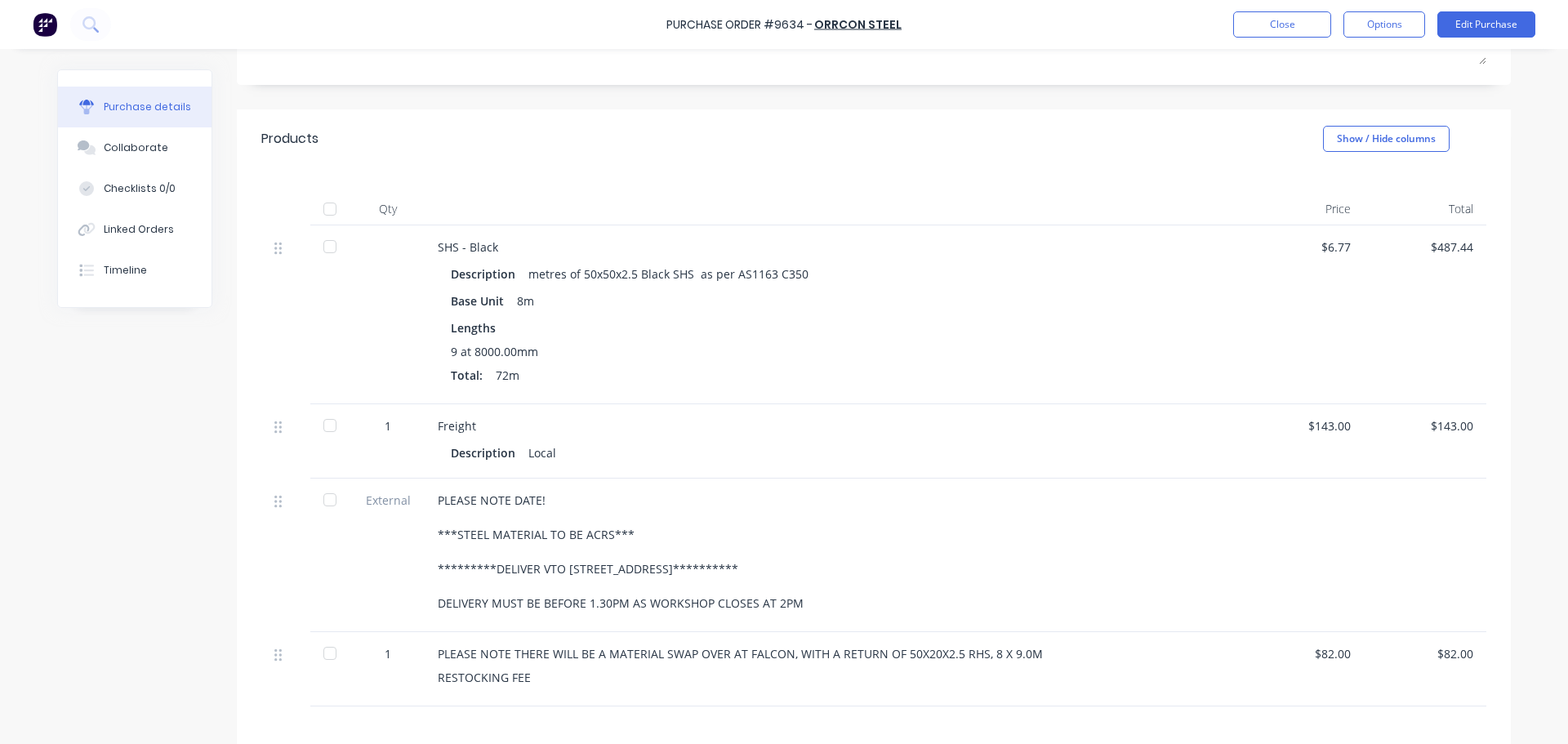
scroll to position [408, 0]
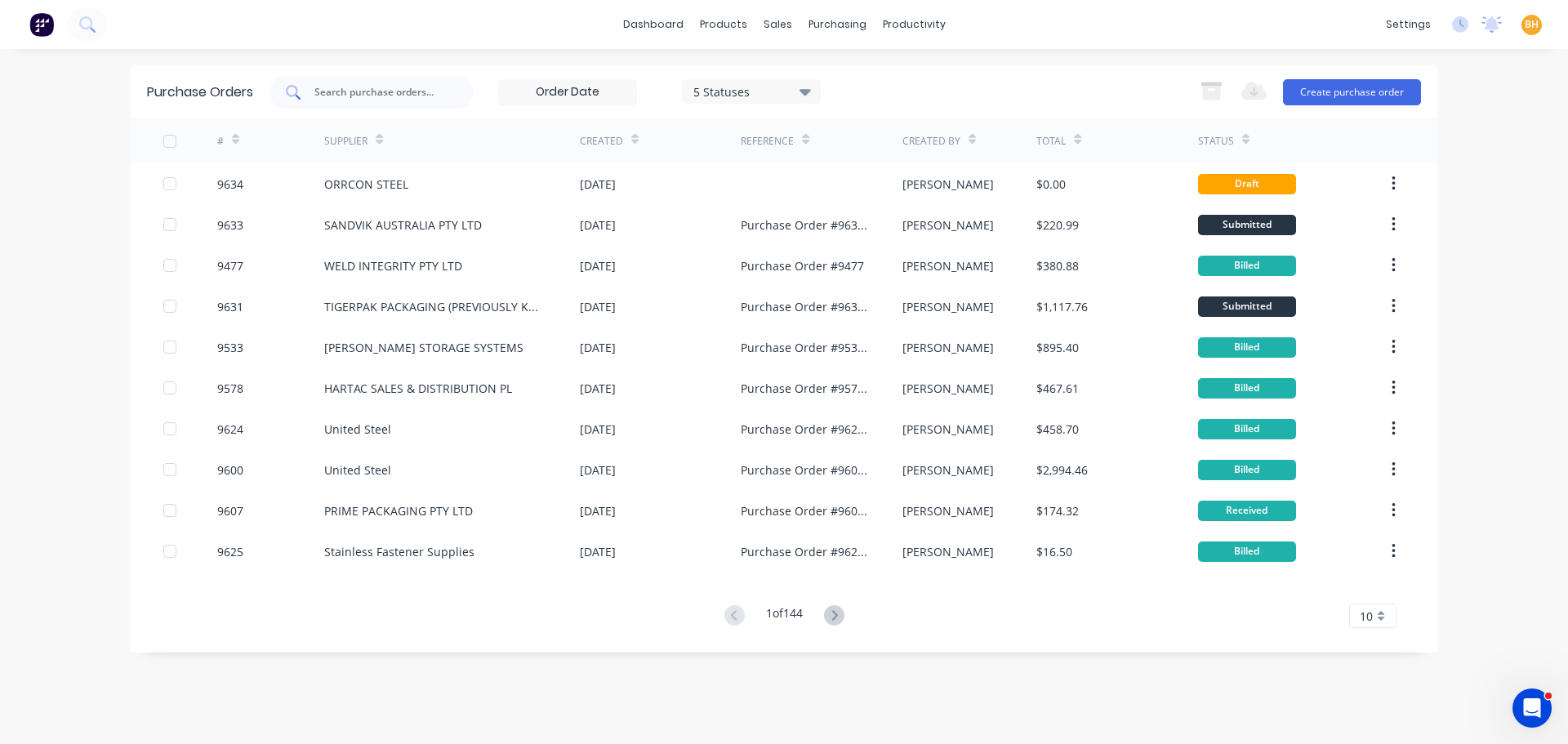
click at [357, 95] on div at bounding box center [372, 92] width 205 height 33
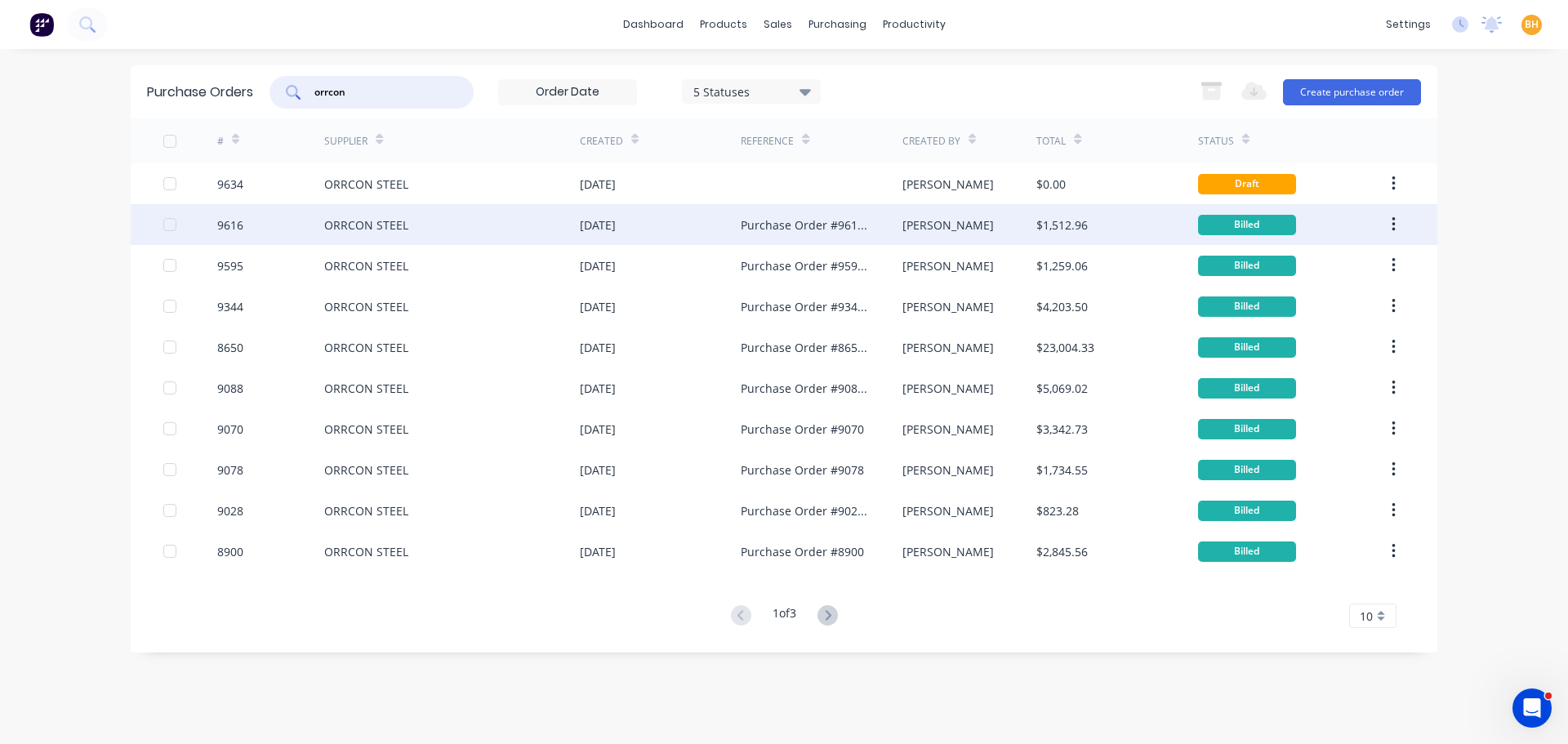
type input "orrcon"
click at [372, 214] on div "ORRCON STEEL" at bounding box center [452, 225] width 255 height 41
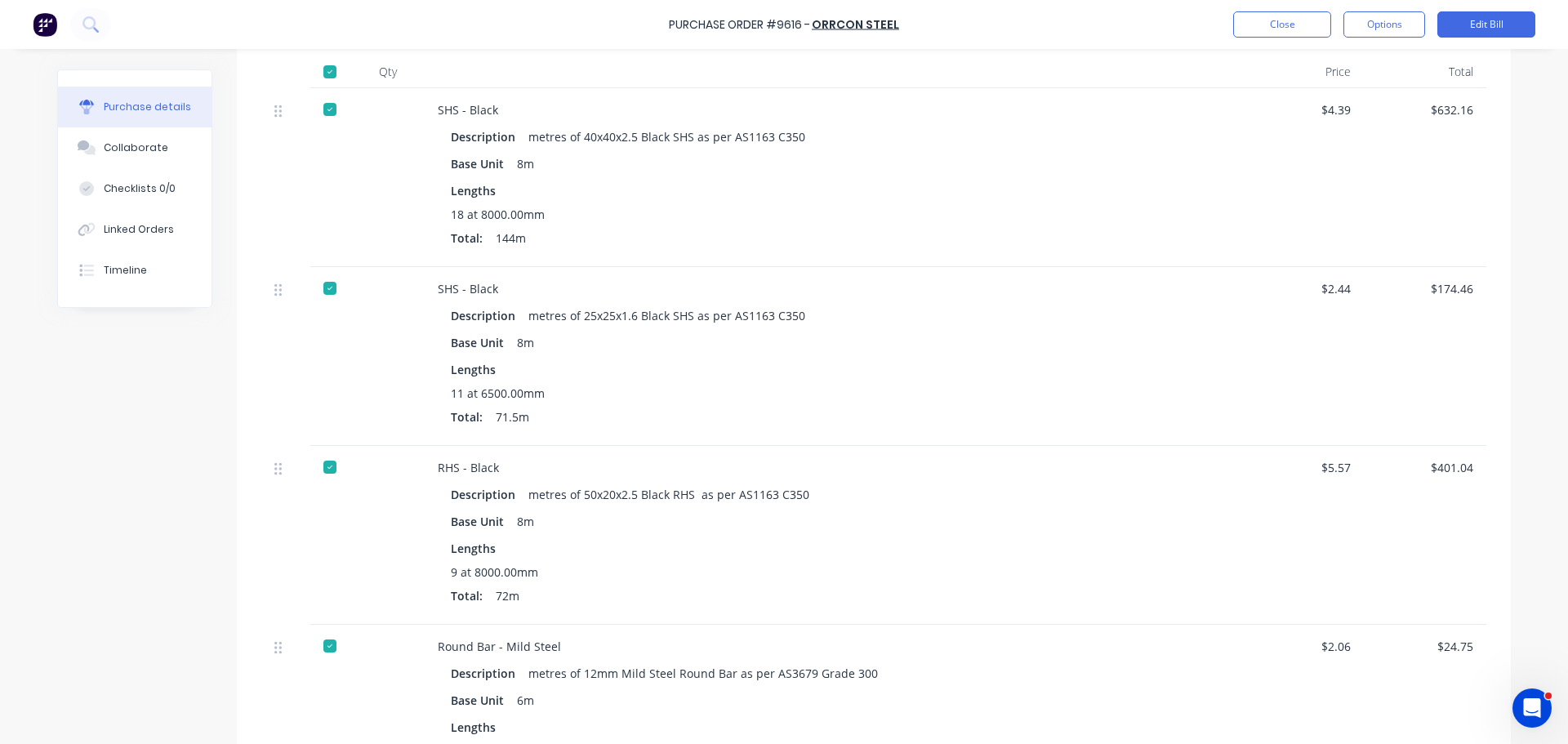
scroll to position [82, 0]
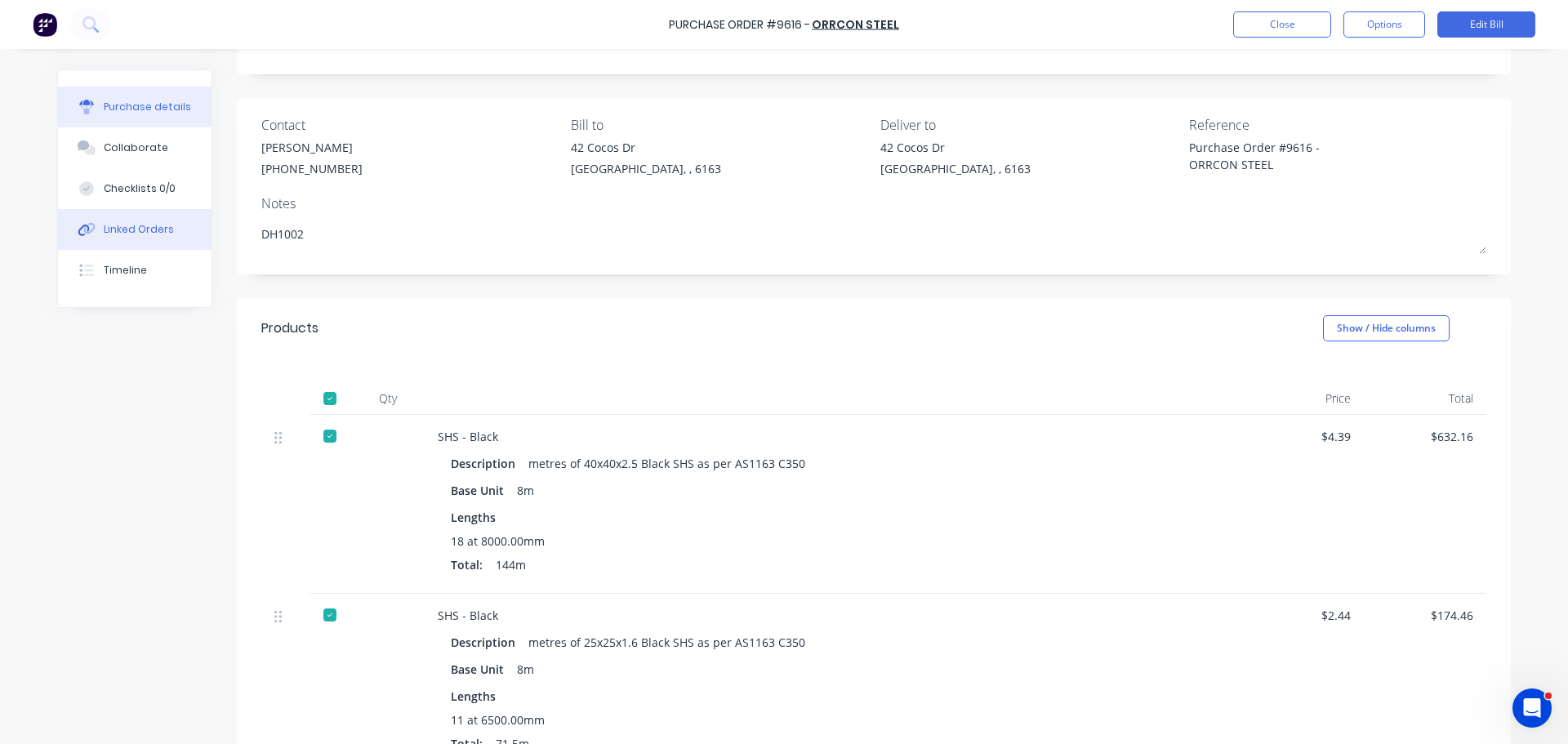
click at [144, 234] on div "Linked Orders" at bounding box center [139, 230] width 70 height 15
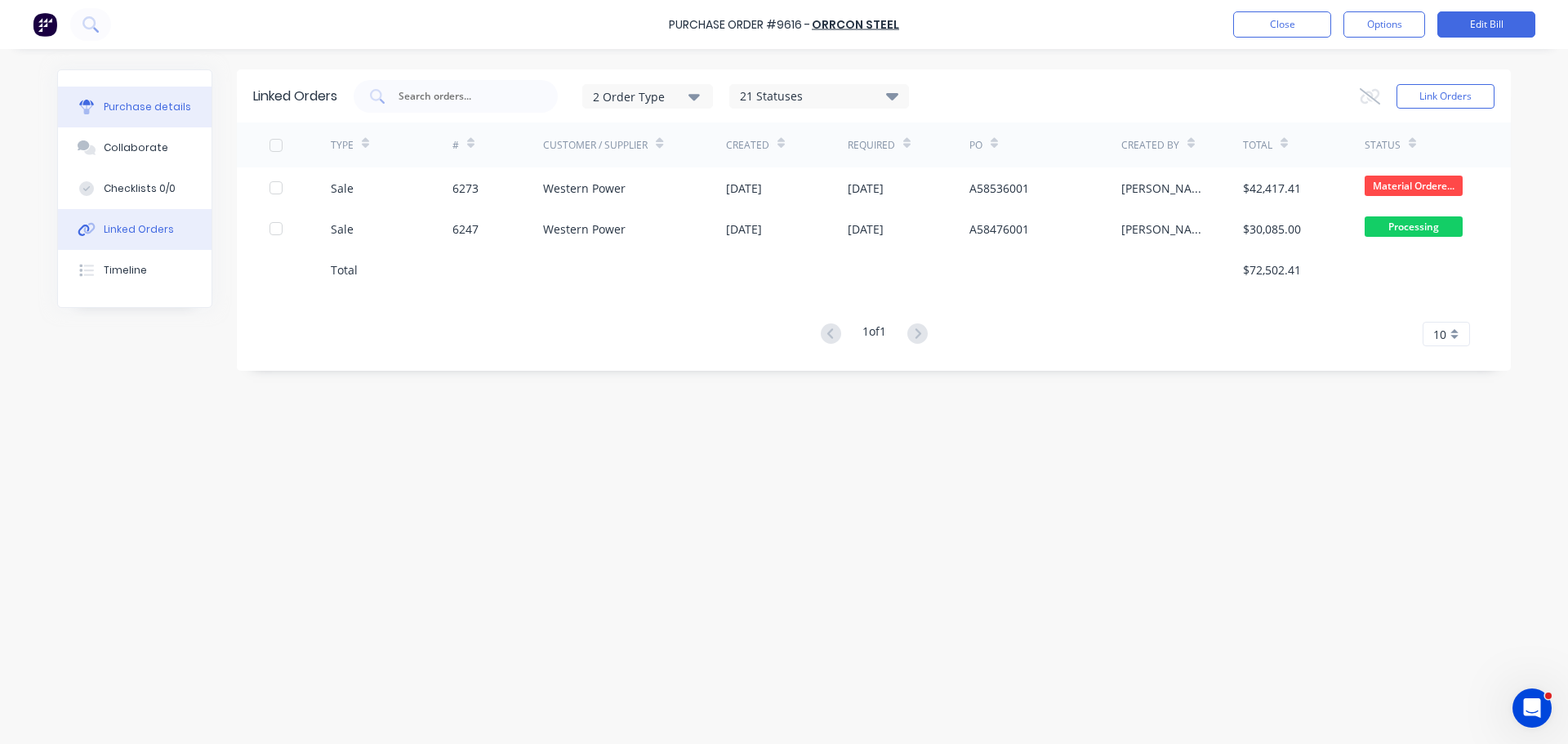
click at [127, 111] on div "Purchase details" at bounding box center [147, 107] width 87 height 15
type textarea "x"
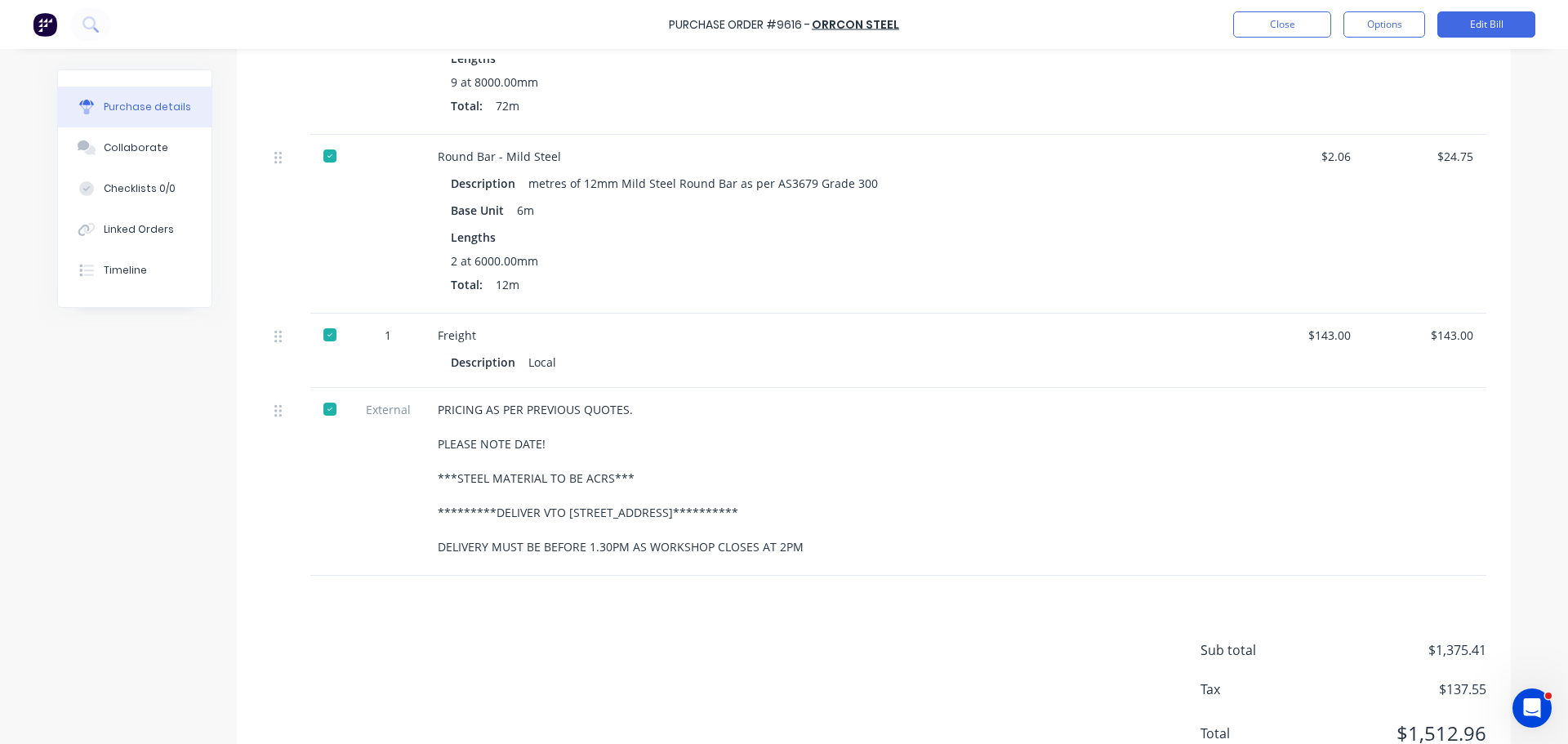
scroll to position [963, 0]
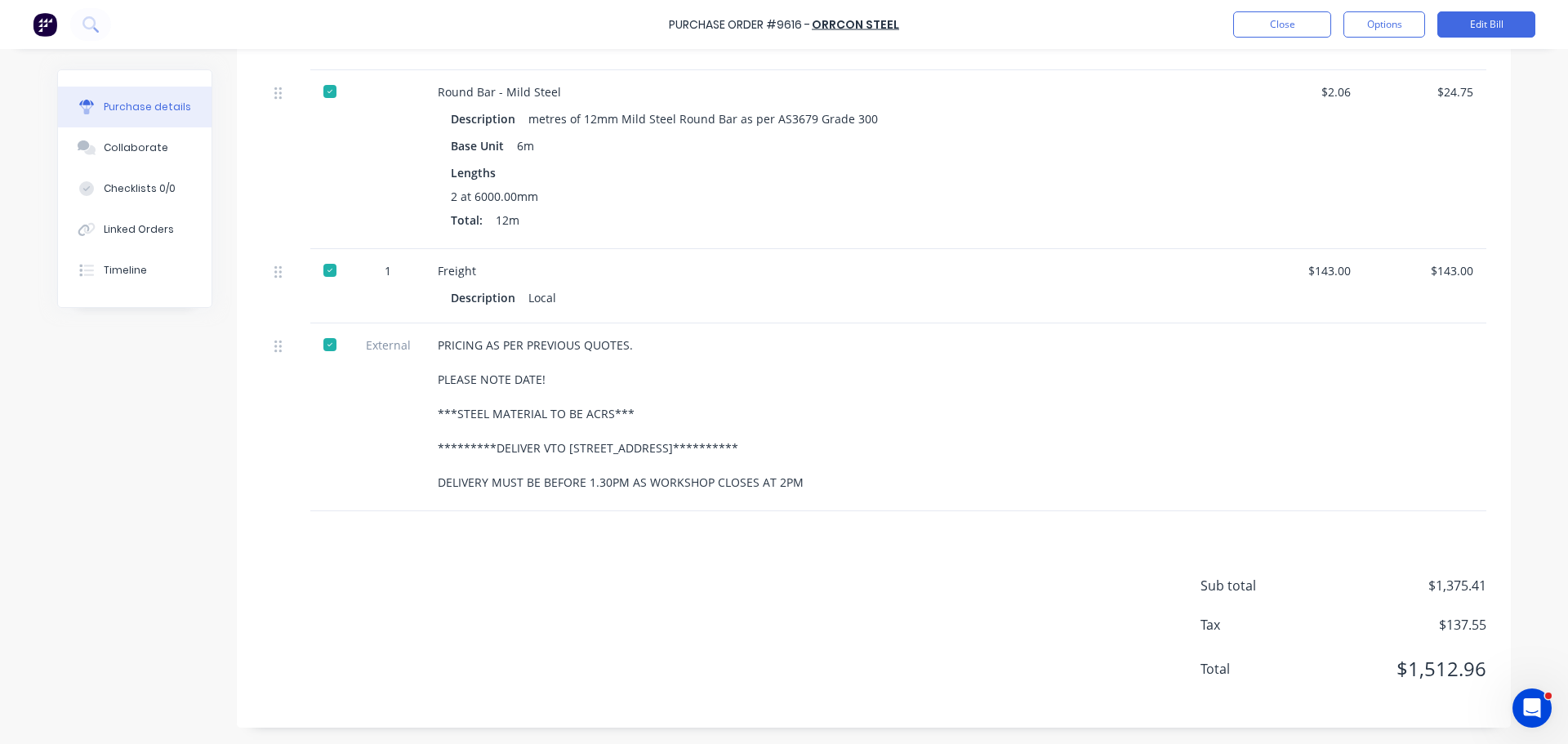
click at [429, 347] on div "**********" at bounding box center [833, 418] width 816 height 188
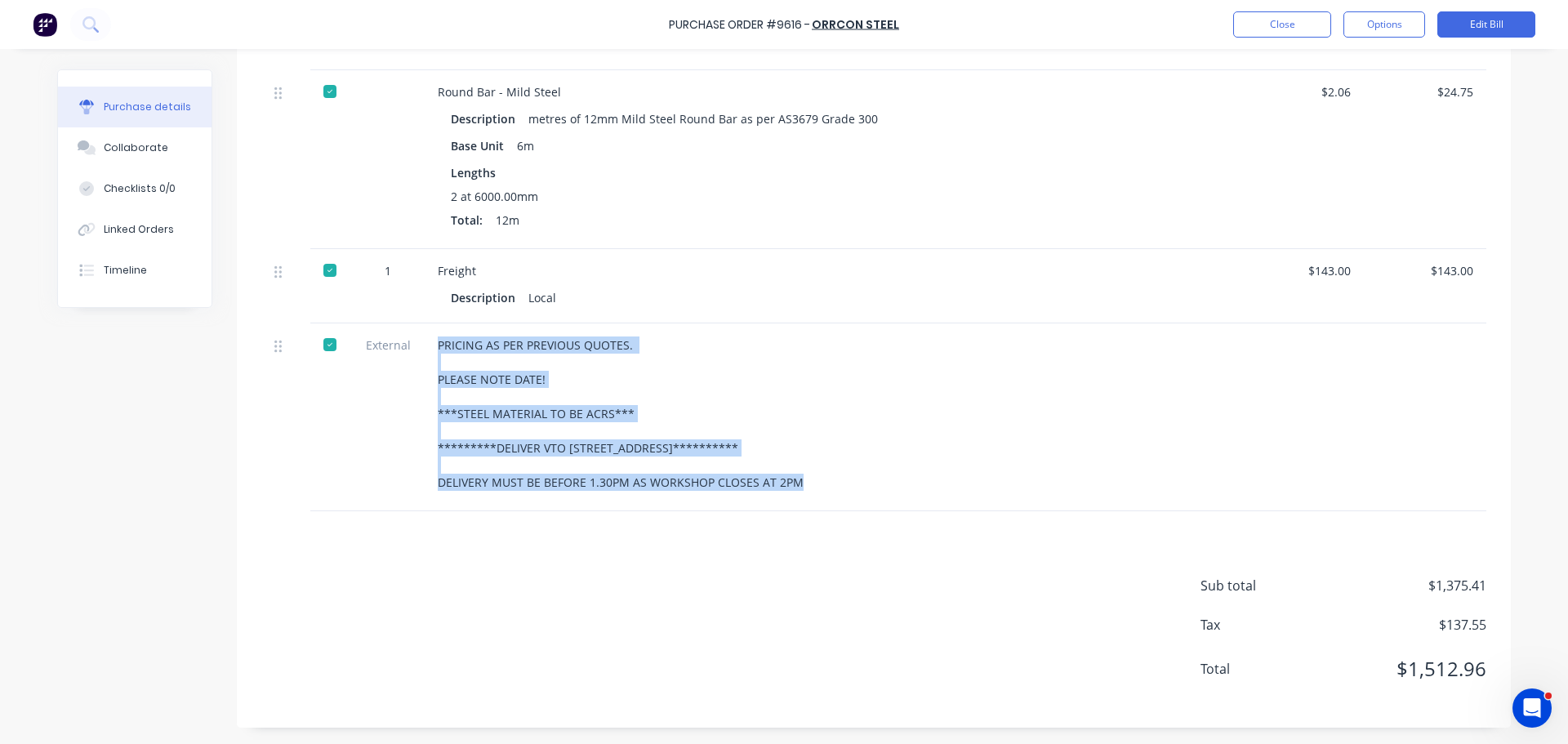
drag, startPoint x: 429, startPoint y: 348, endPoint x: 742, endPoint y: 525, distance: 359.6
click at [741, 526] on div "**********" at bounding box center [874, 72] width 1274 height 1310
copy div "**********"
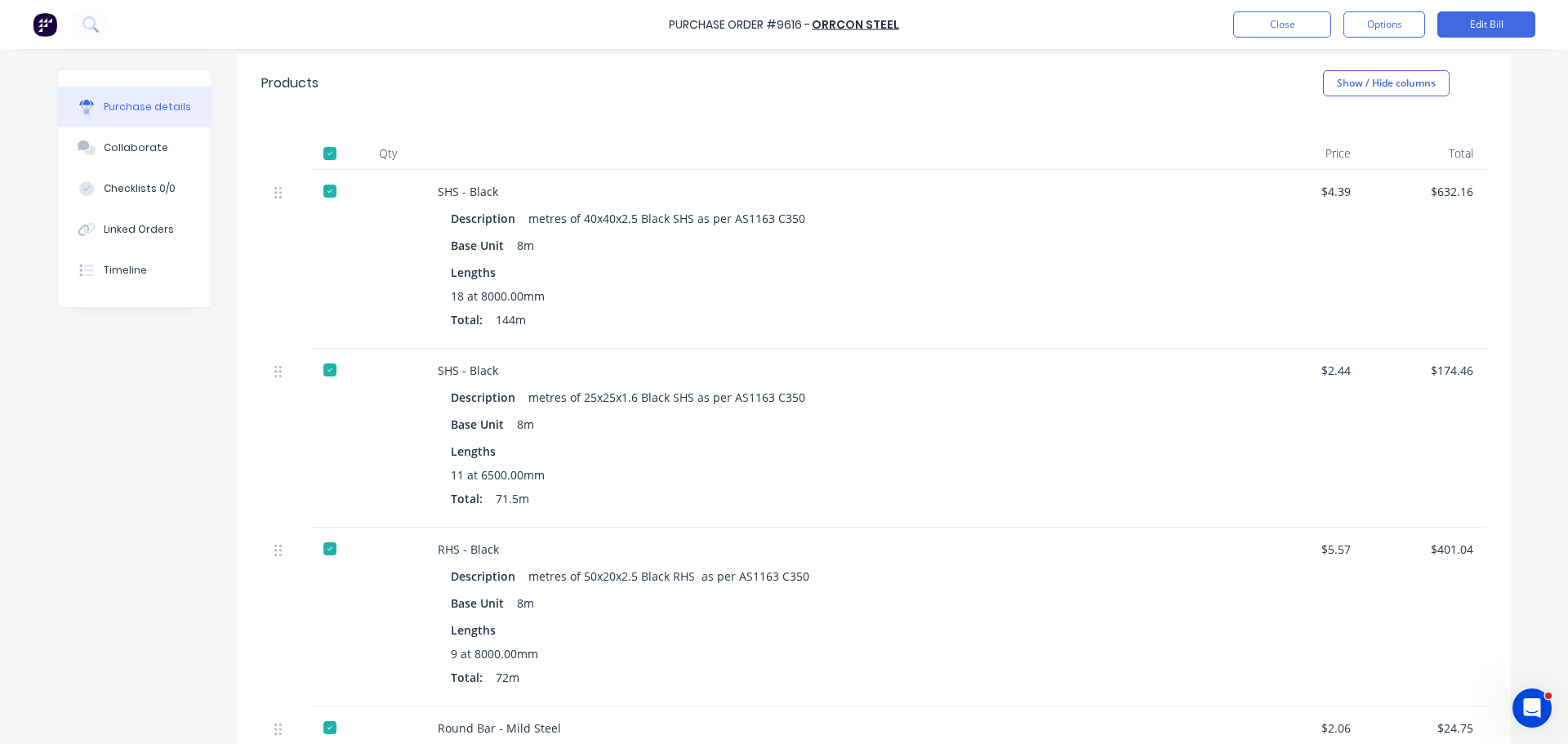
scroll to position [490, 0]
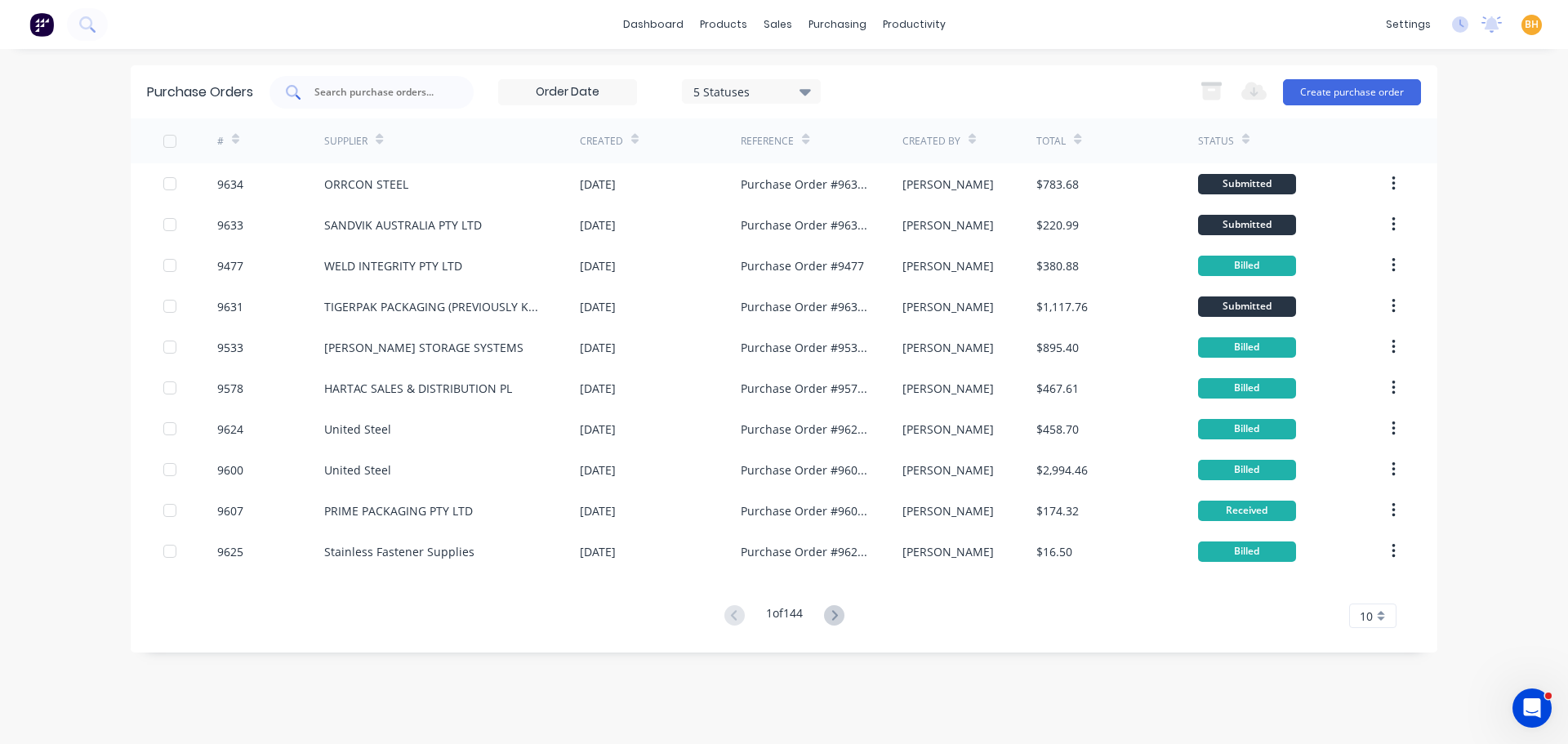
click at [346, 99] on div at bounding box center [372, 92] width 205 height 33
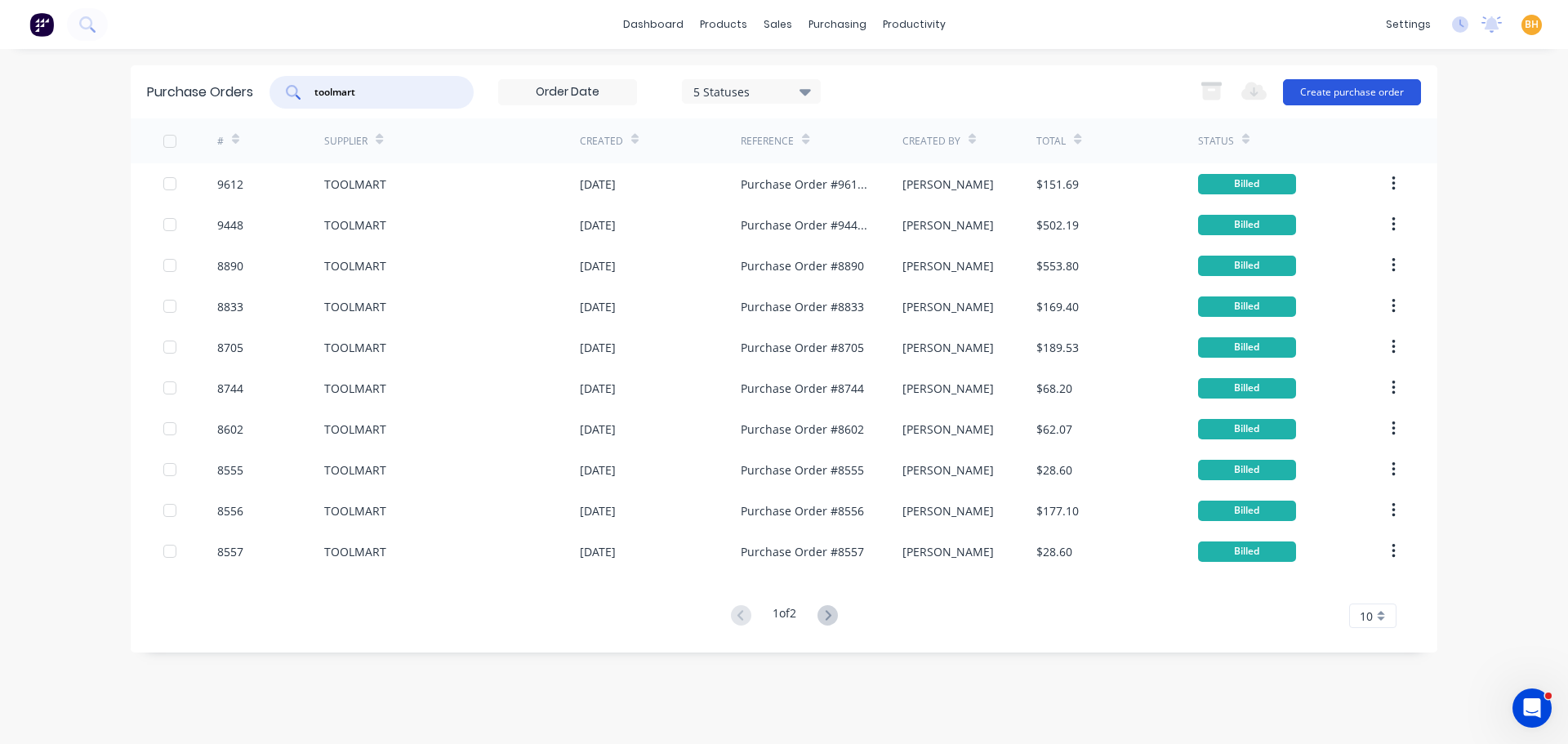
type input "toolmart"
click at [1332, 85] on button "Create purchase order" at bounding box center [1351, 92] width 138 height 26
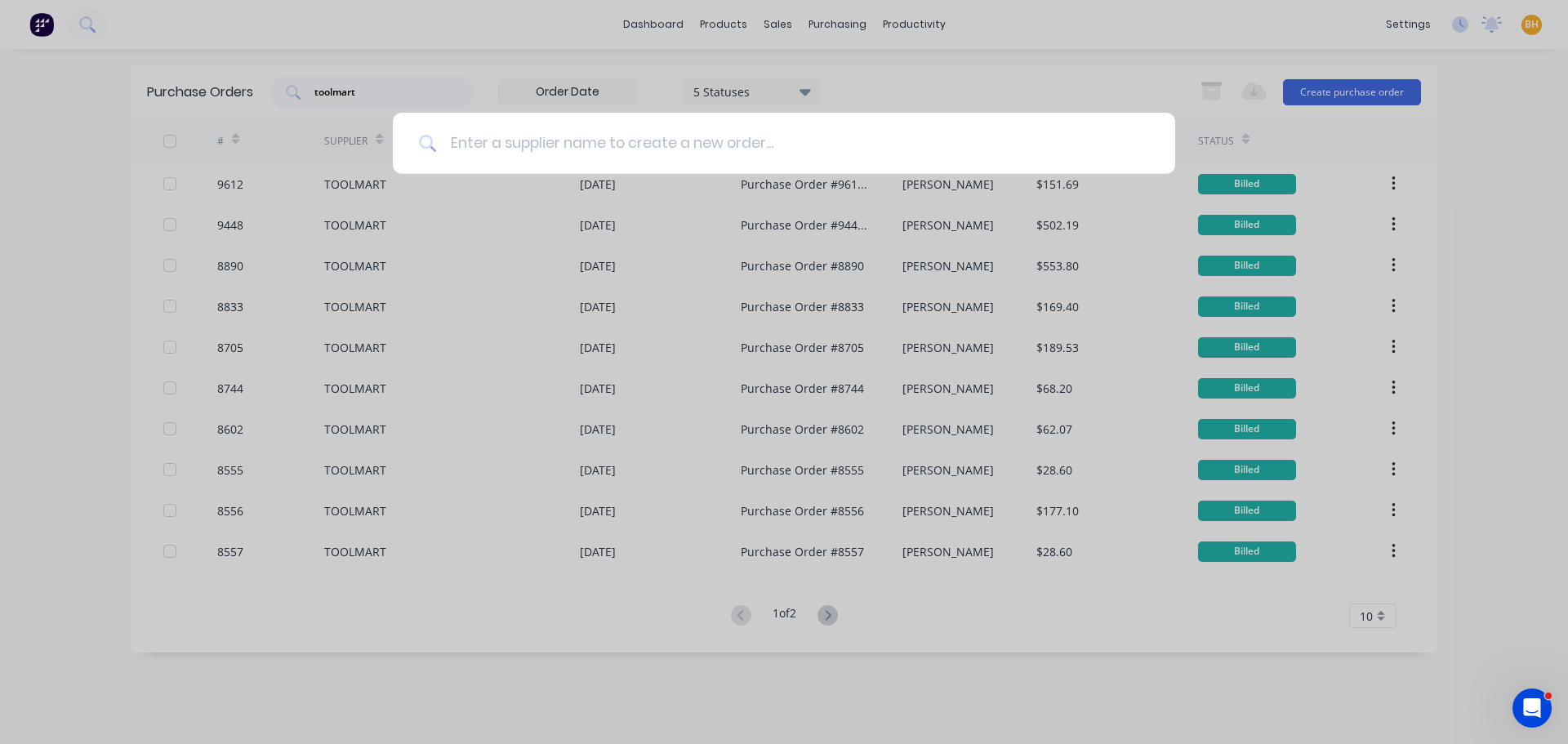
click at [457, 144] on input at bounding box center [793, 143] width 712 height 61
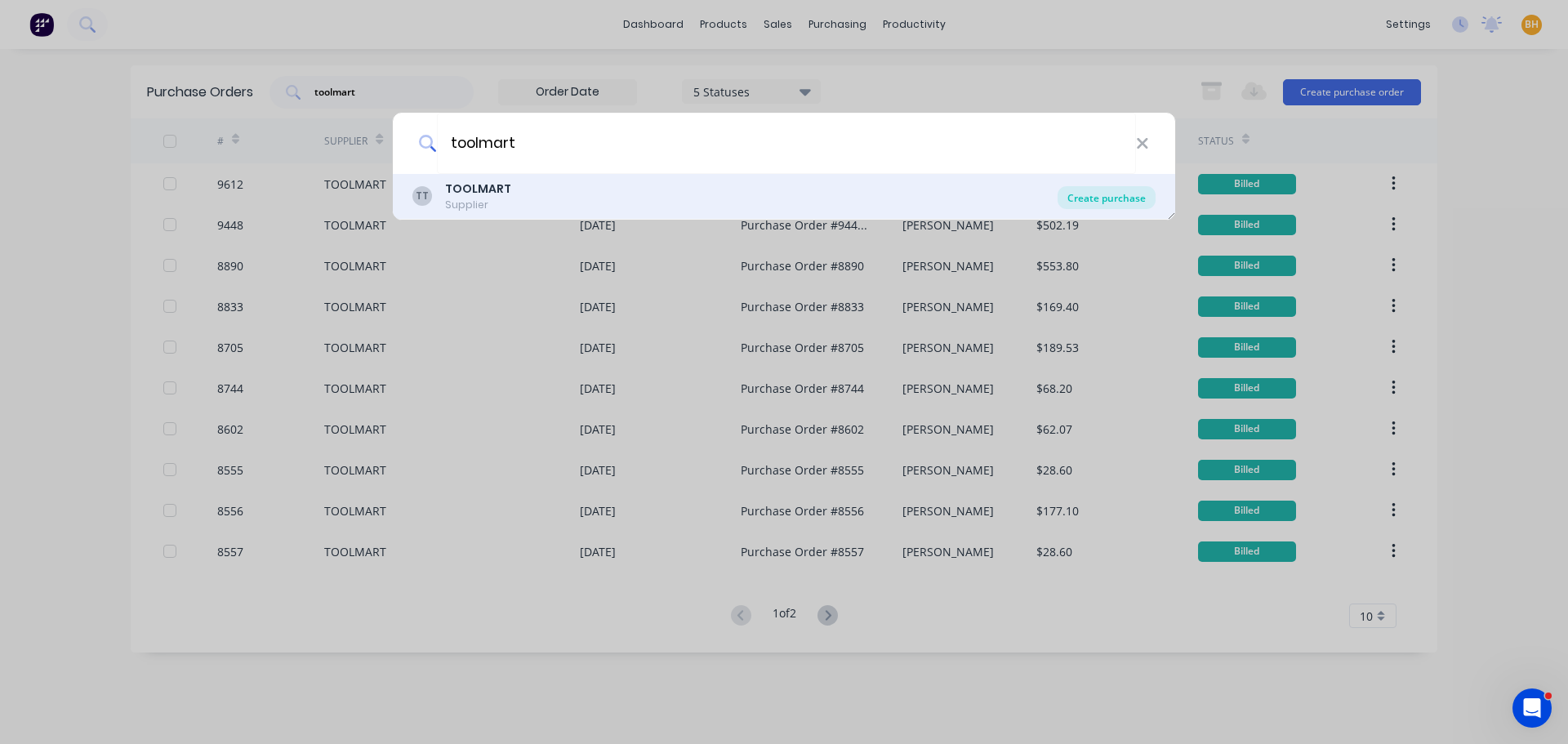
type input "toolmart"
click at [1088, 193] on div "Create purchase" at bounding box center [1106, 197] width 98 height 23
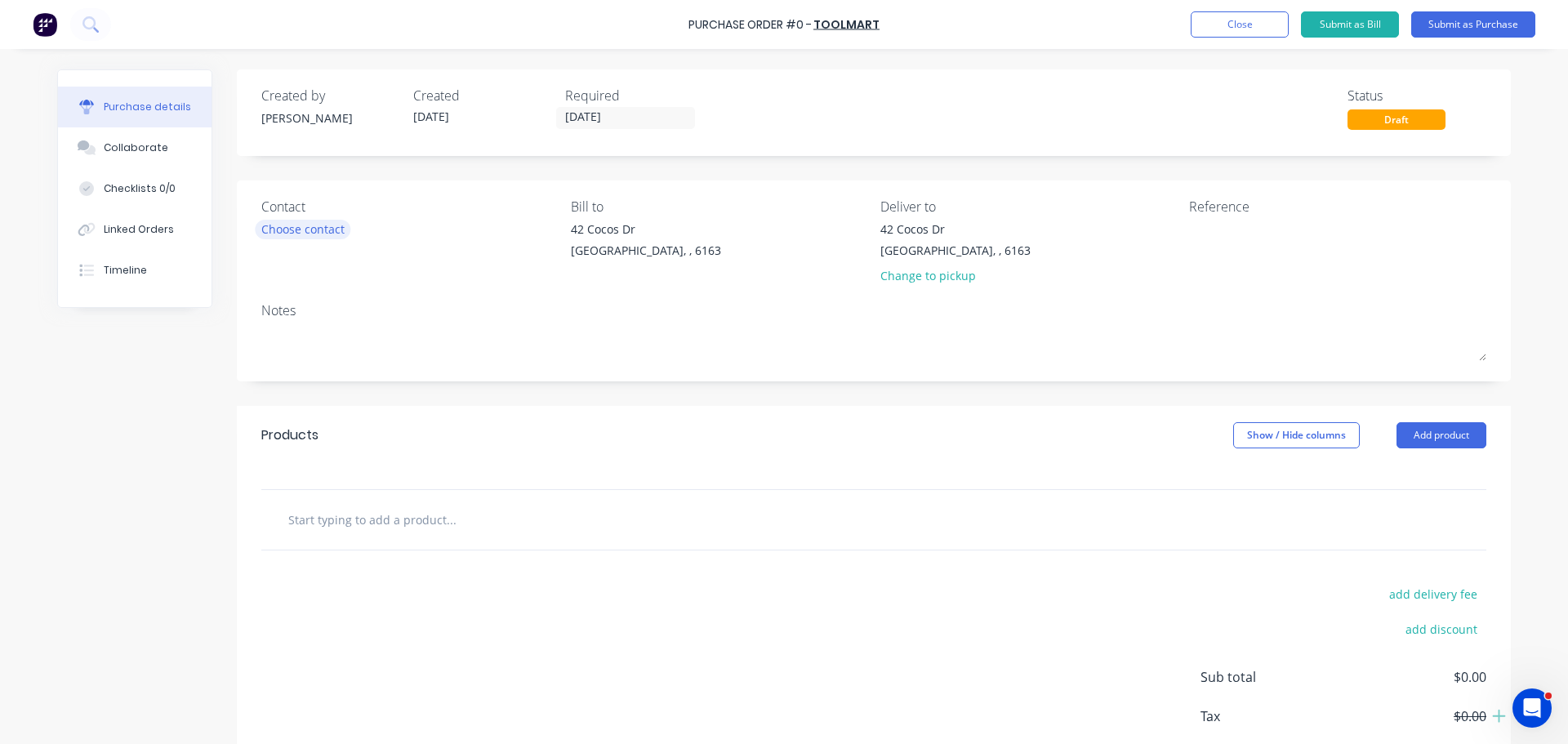
click at [318, 234] on div "Choose contact" at bounding box center [303, 229] width 84 height 17
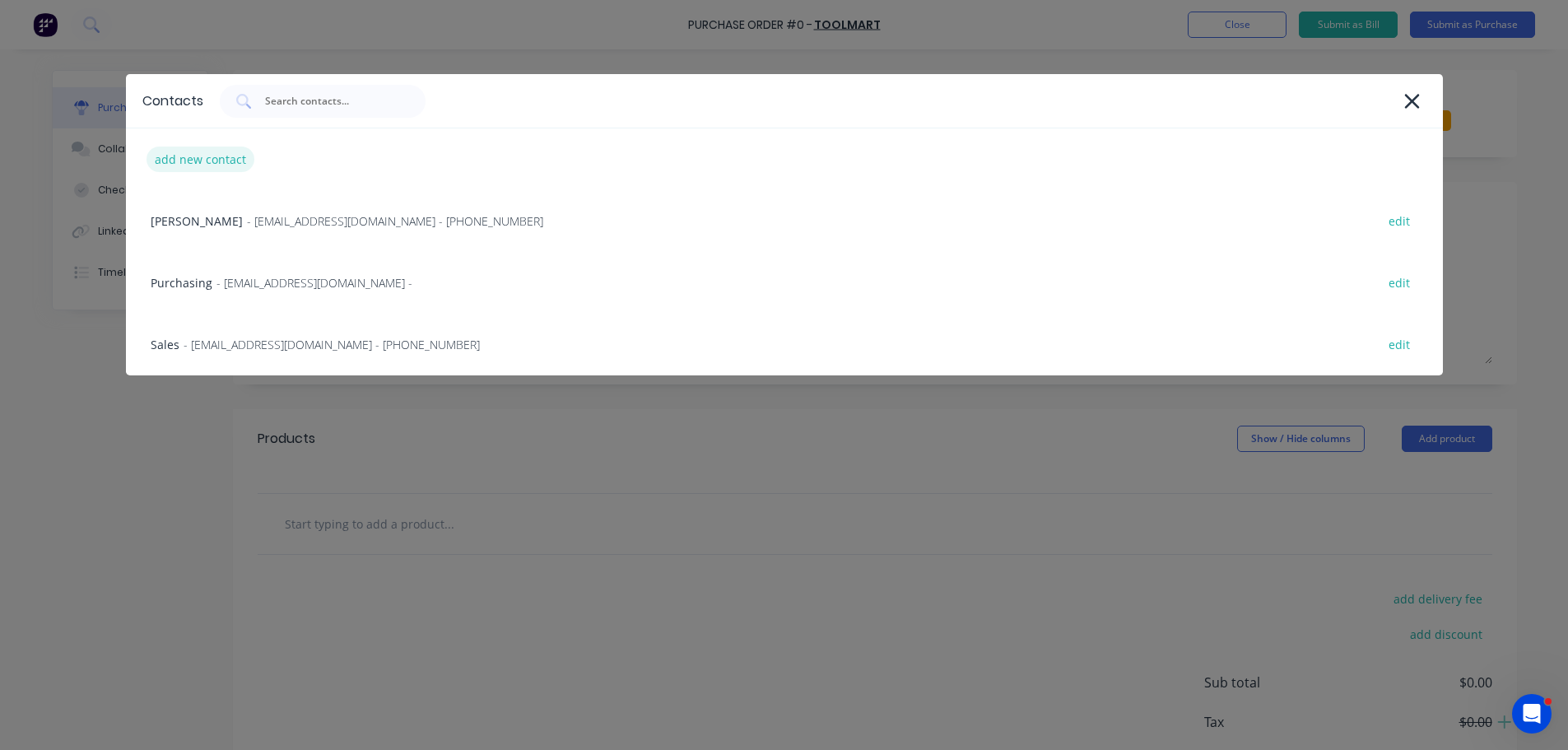
click at [207, 162] on div "add new contact" at bounding box center [200, 159] width 108 height 26
select select "AU"
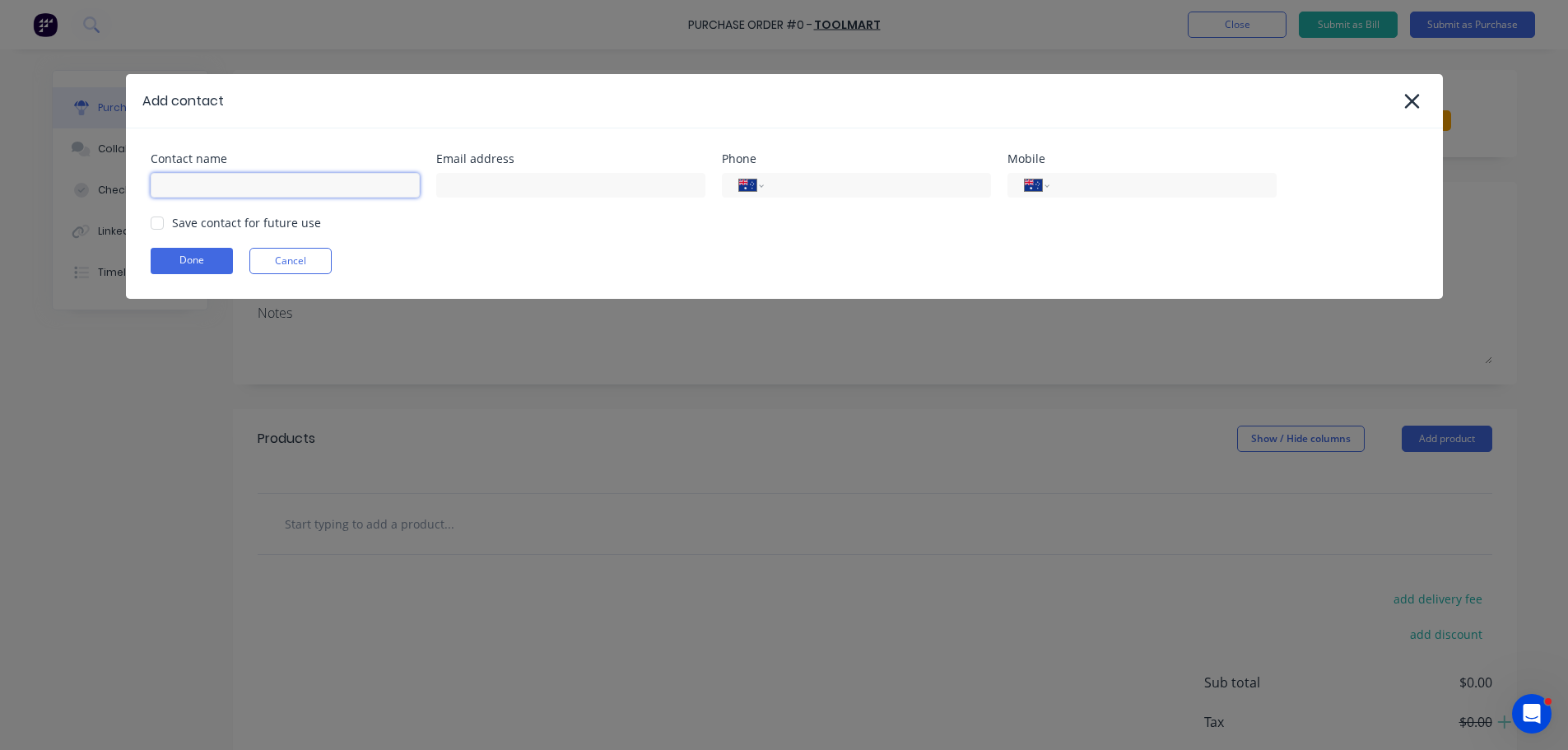
click at [195, 187] on input at bounding box center [285, 185] width 270 height 25
type input "john"
click at [817, 192] on input "tel" at bounding box center [874, 185] width 198 height 19
click at [834, 187] on input "(08)" at bounding box center [874, 185] width 198 height 19
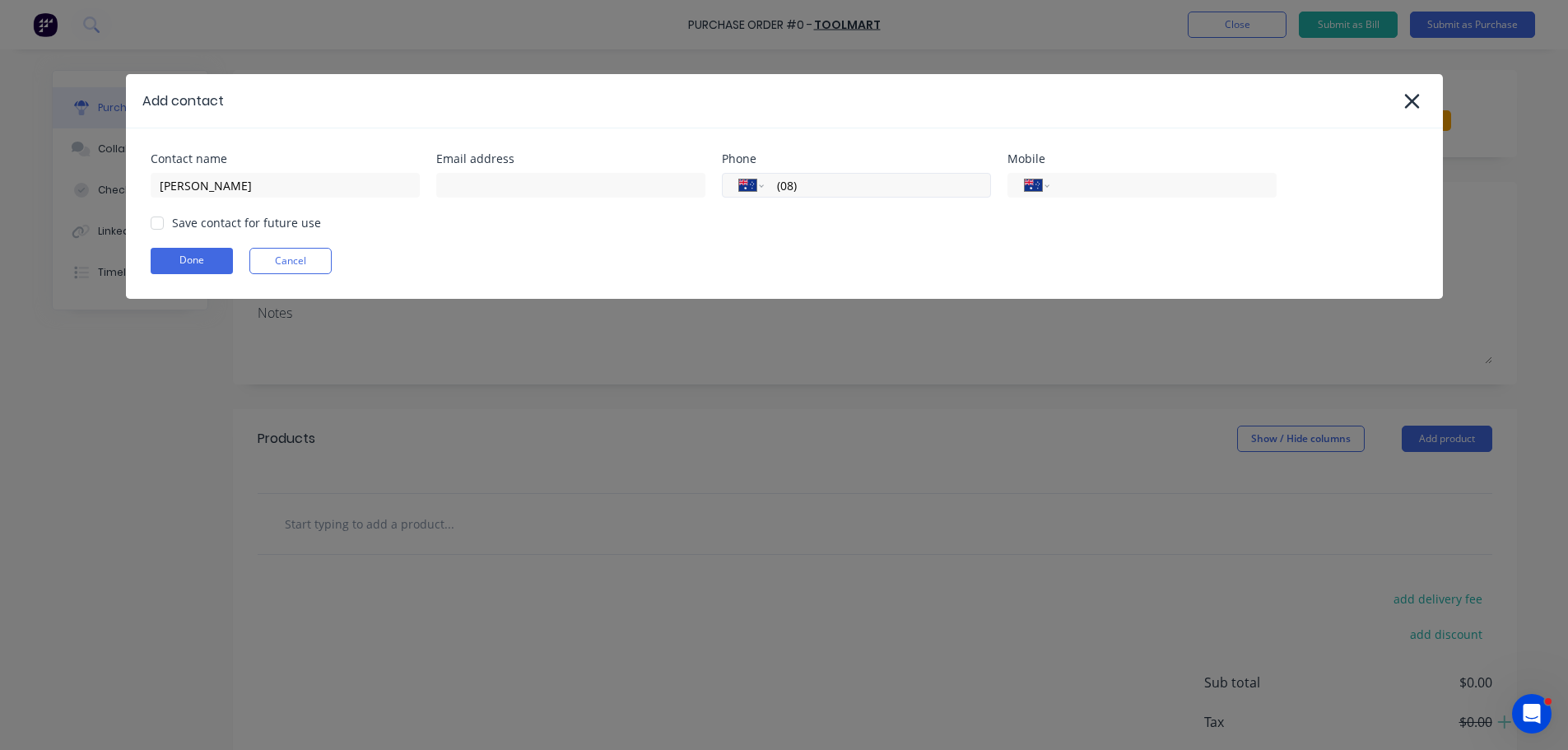
click at [829, 190] on input "(08)" at bounding box center [874, 185] width 198 height 19
click at [810, 185] on input "(08)" at bounding box center [874, 185] width 198 height 19
type input "(08) 6279 0055"
click at [194, 259] on button "Done" at bounding box center [191, 261] width 82 height 26
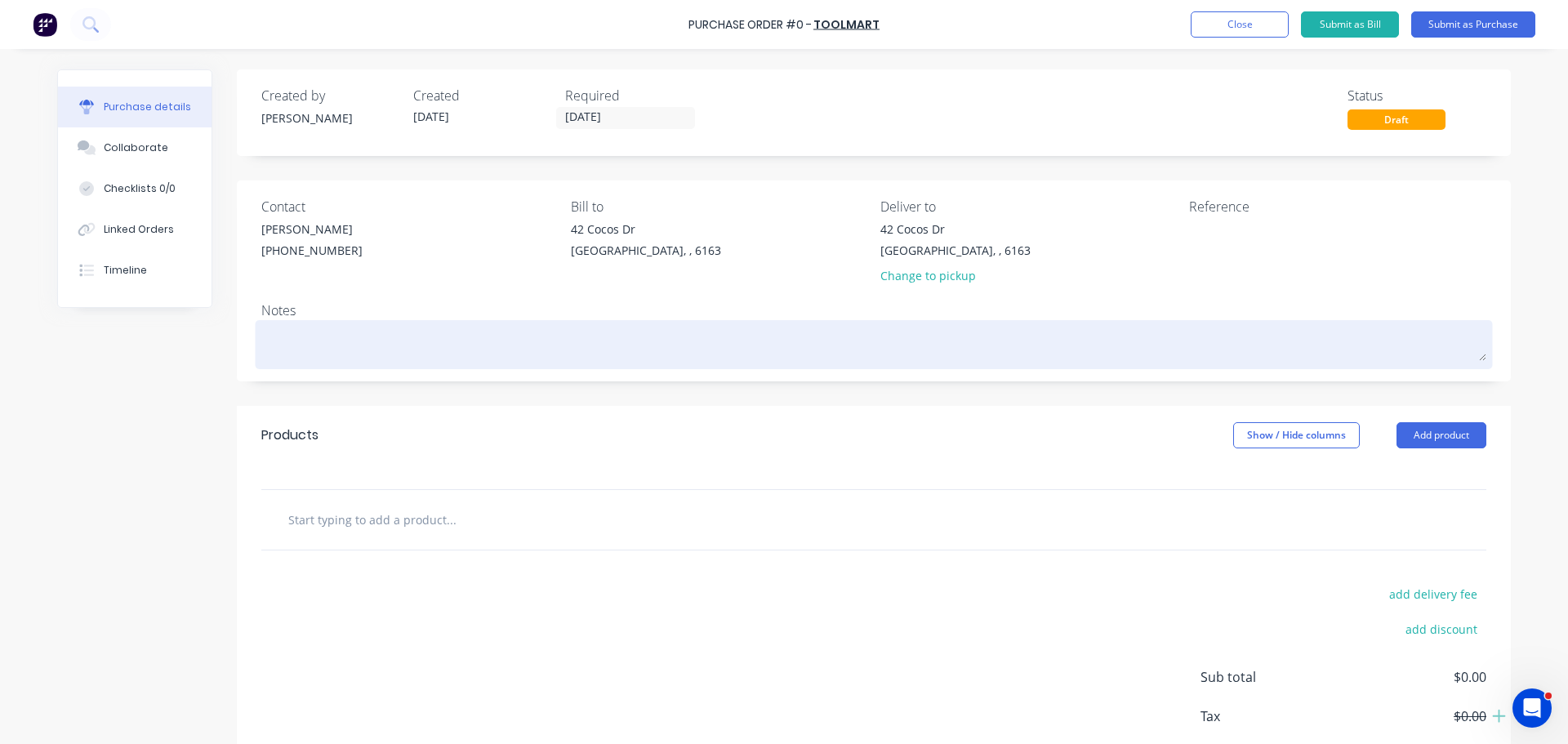
click at [306, 333] on textarea at bounding box center [875, 342] width 1225 height 37
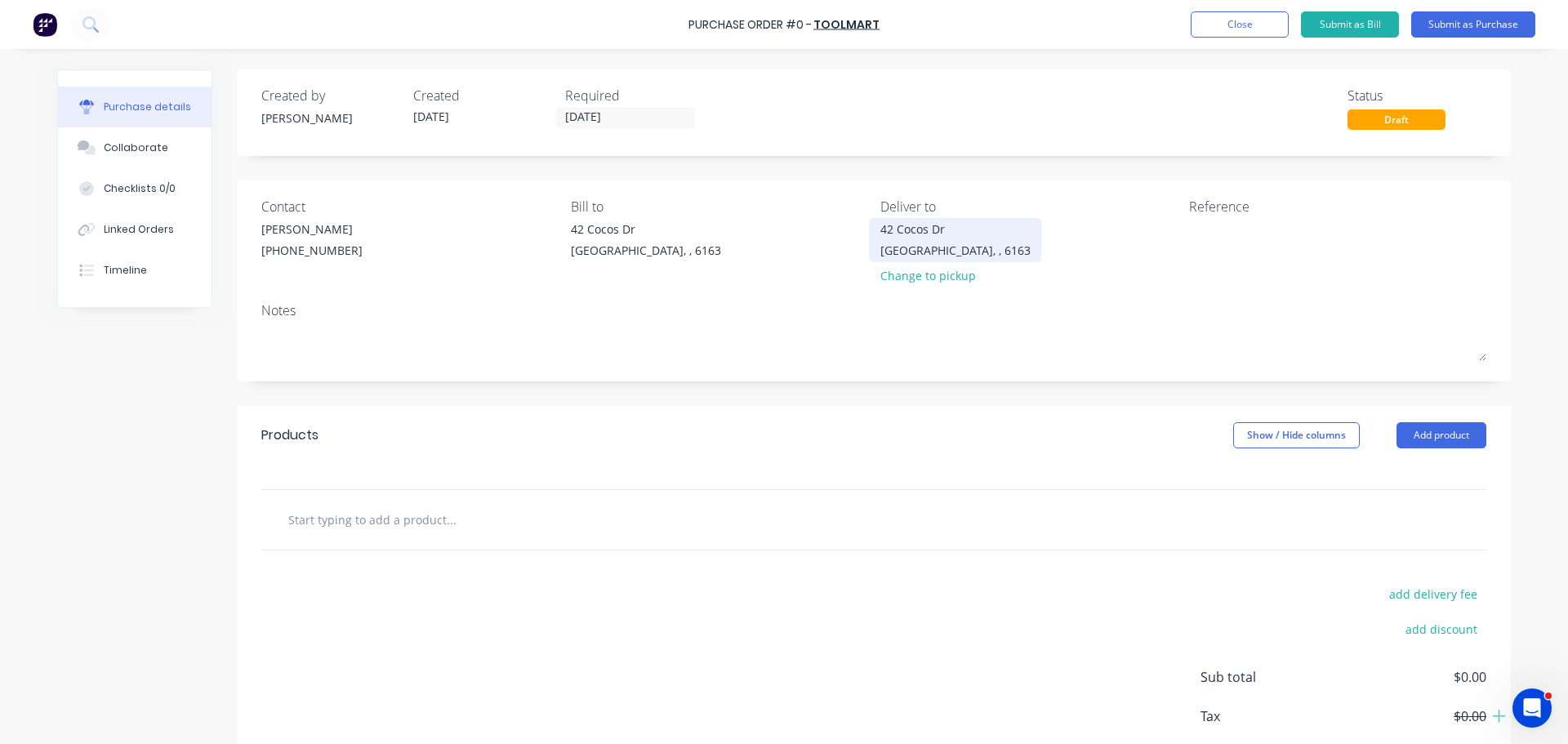
click at [936, 235] on div "42 Cocos Dr" at bounding box center [955, 229] width 150 height 17
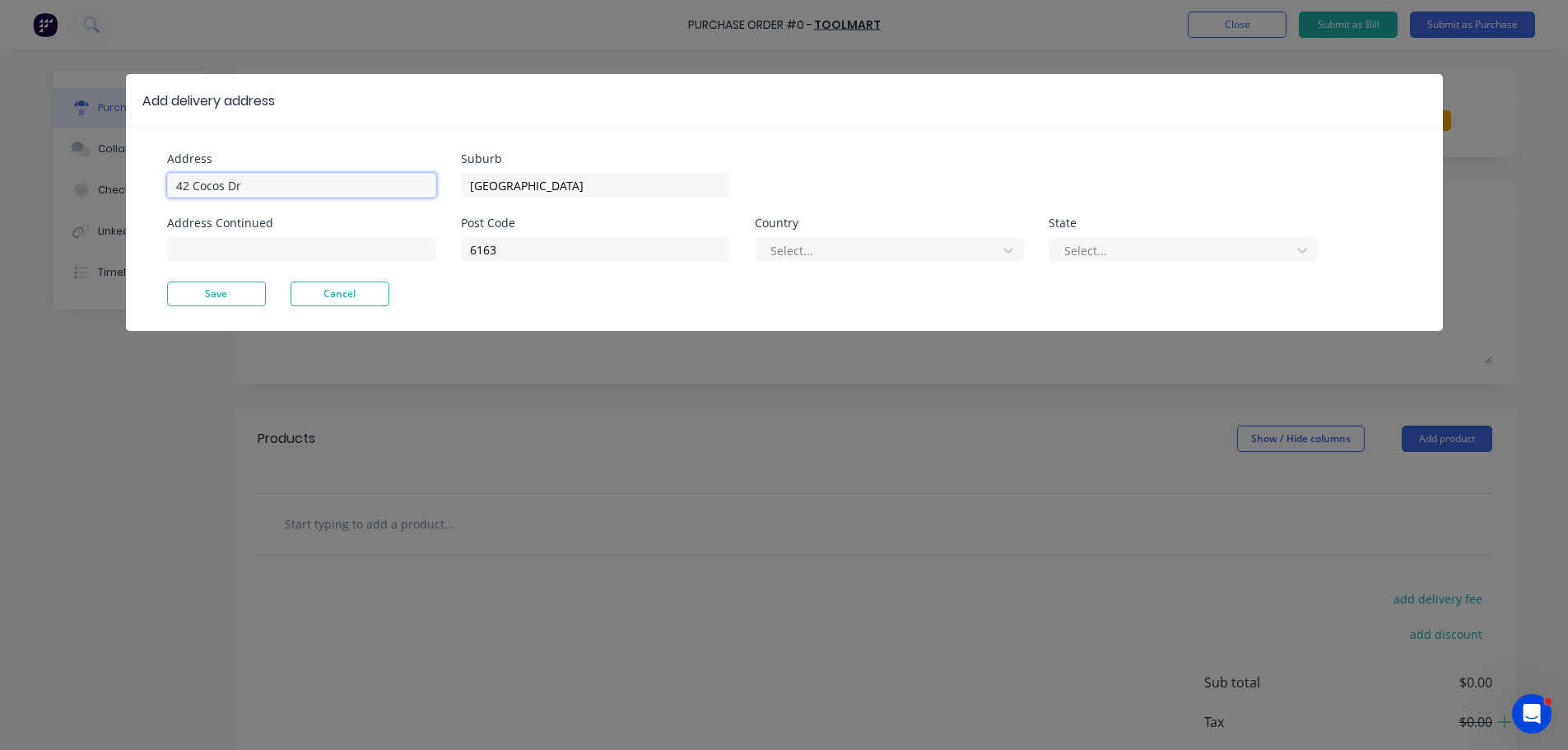
click at [295, 188] on input "42 Cocos Dr" at bounding box center [302, 185] width 270 height 25
type input "4"
type input "59 Wellard Street"
click at [229, 302] on button "Save" at bounding box center [217, 294] width 98 height 25
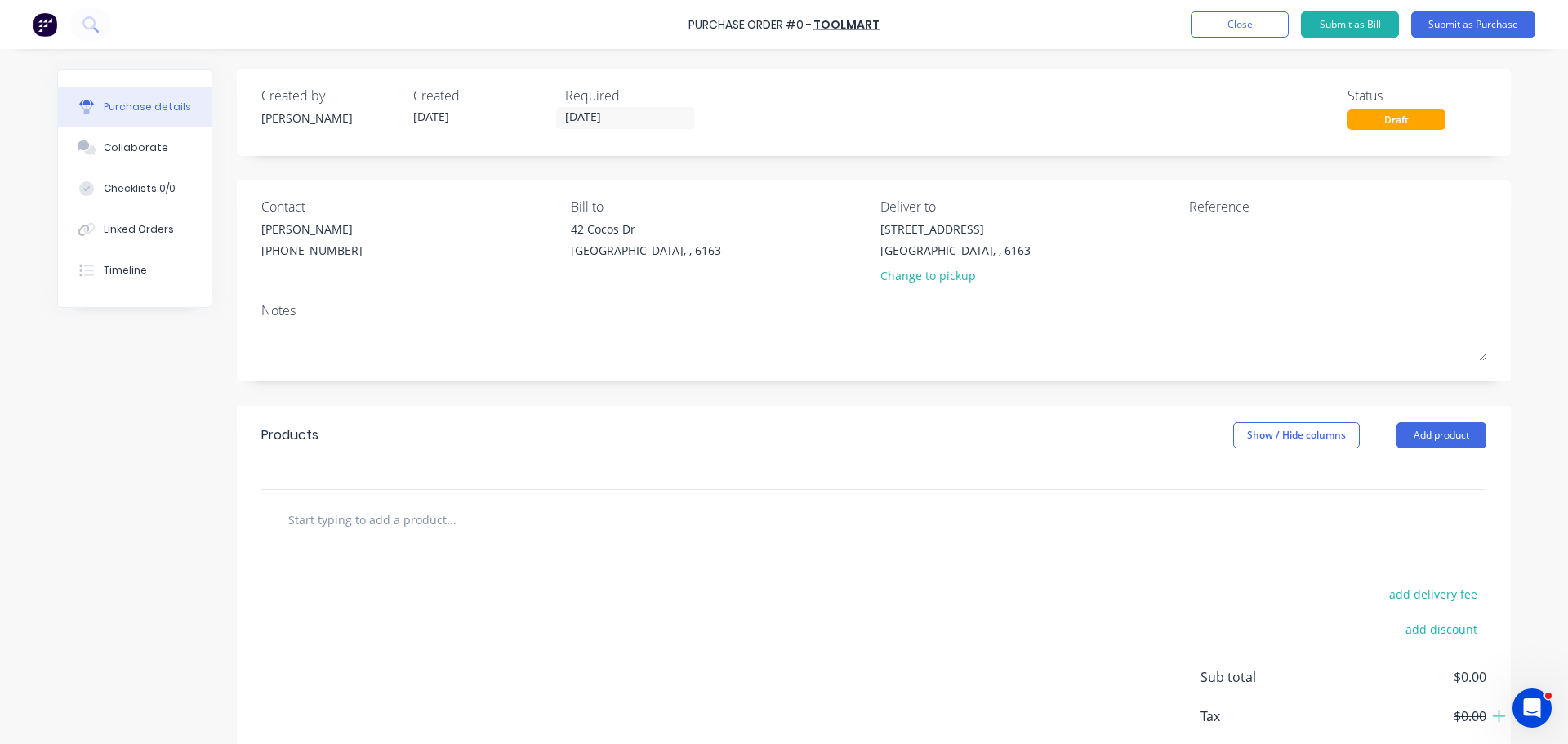
click at [434, 521] on input "text" at bounding box center [450, 519] width 327 height 33
click at [1459, 442] on button "Add product" at bounding box center [1441, 435] width 90 height 26
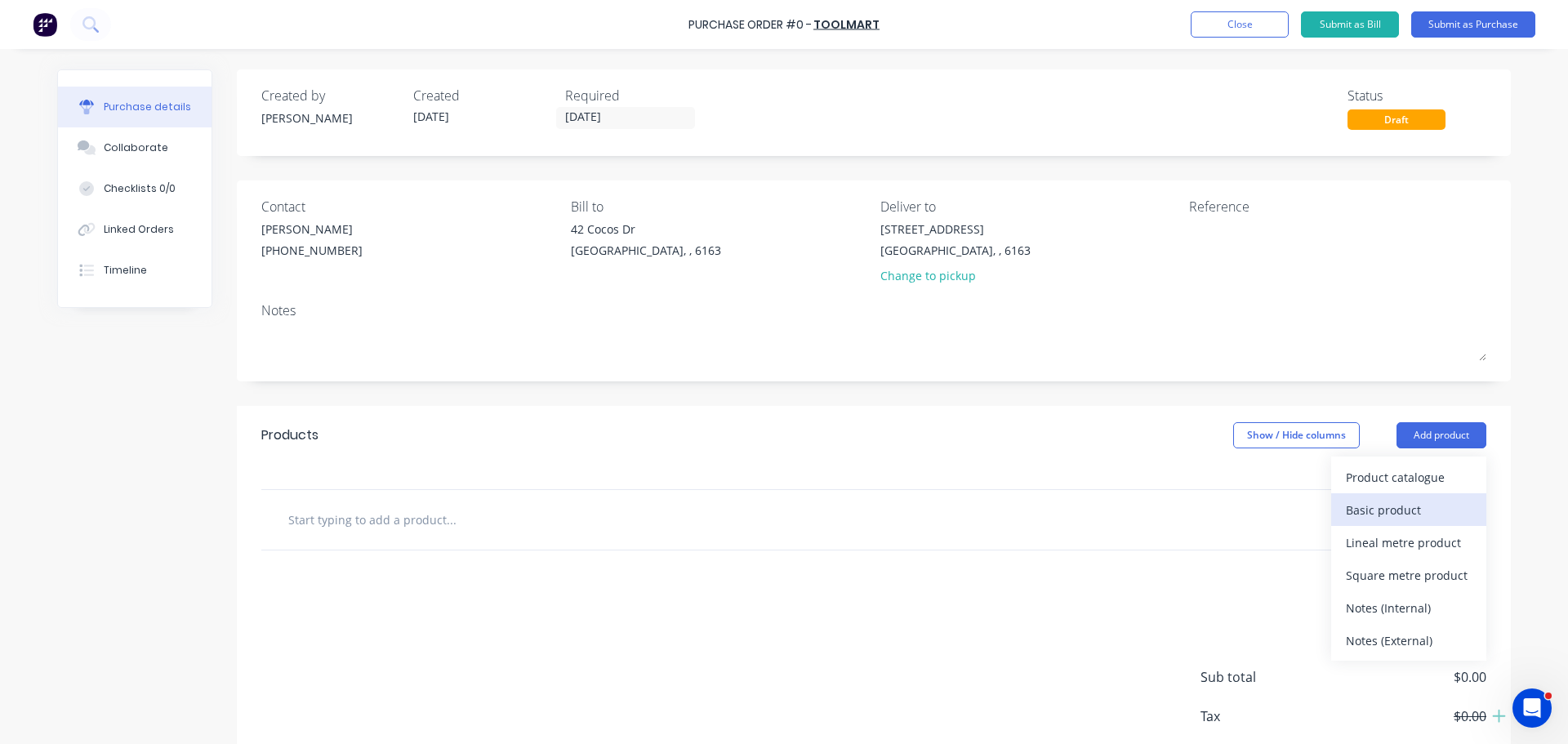
click at [1374, 509] on div "Basic product" at bounding box center [1408, 509] width 126 height 23
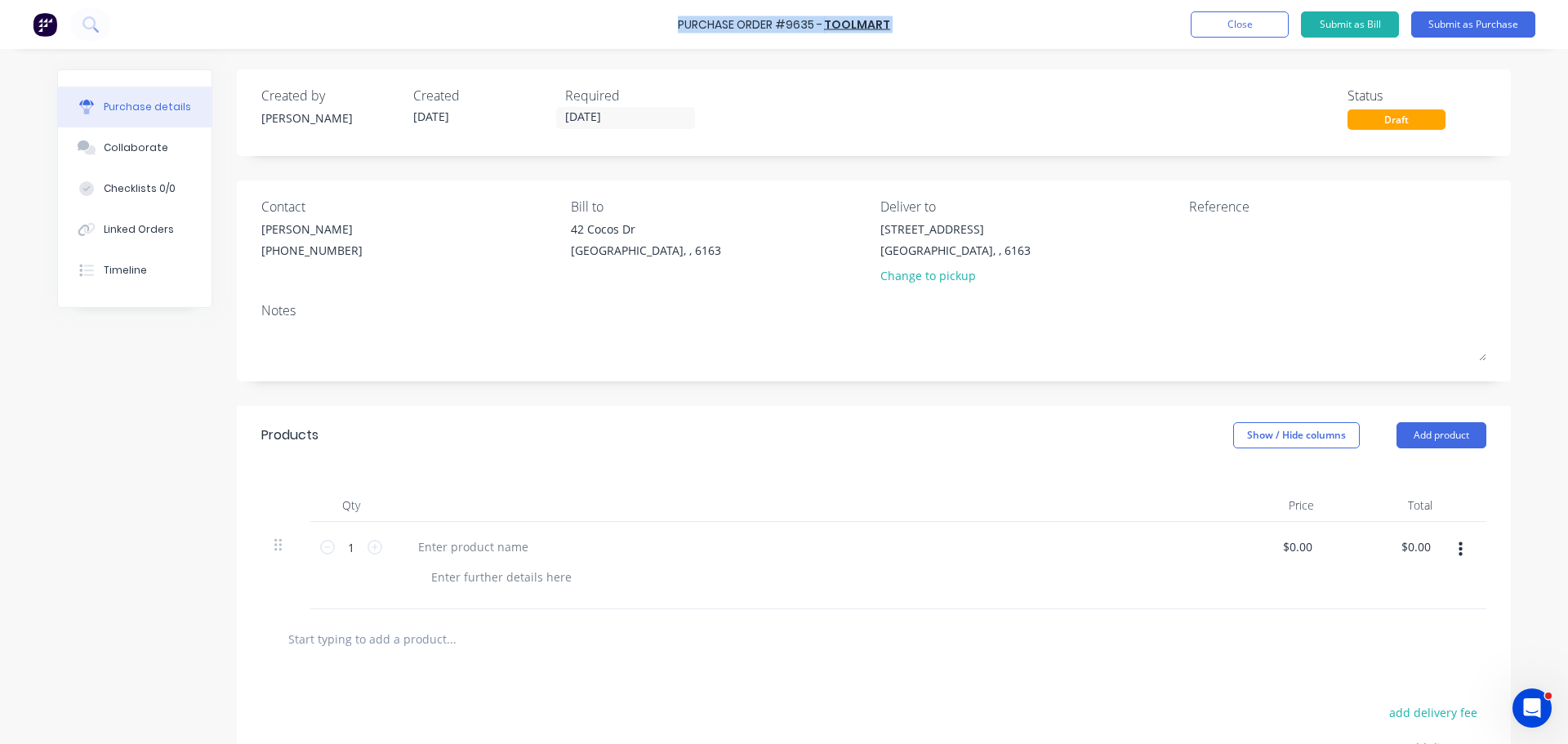
drag, startPoint x: 672, startPoint y: 17, endPoint x: 680, endPoint y: 29, distance: 14.4
click at [680, 29] on div "Purchase Order #9635 - TOOLMART Add product Close Submit as Bill Submit as Purc…" at bounding box center [784, 24] width 1568 height 49
copy div "Purchase Order #9635 - TOOLMART Add product Close Submit as Bill Submit as Purc…"
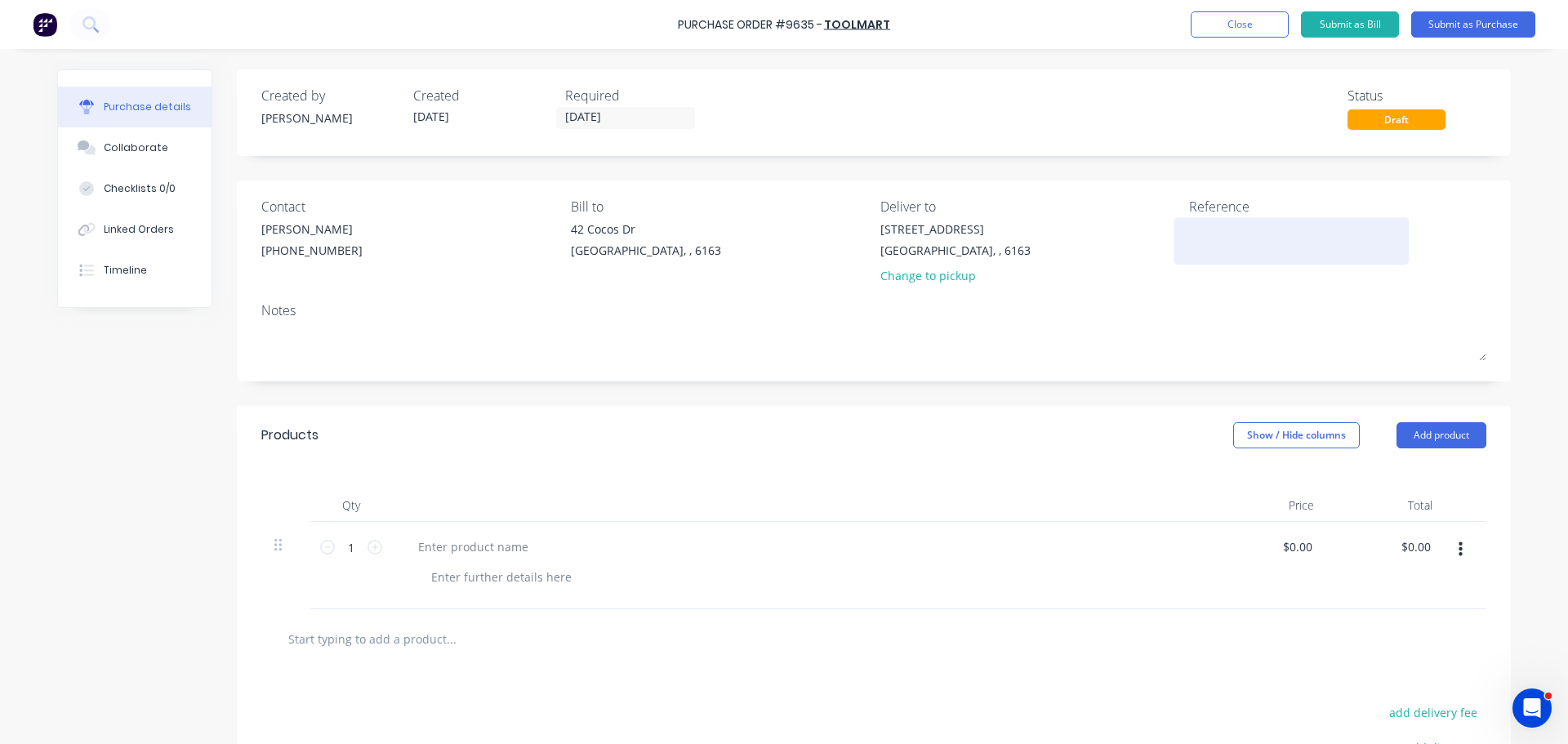
click at [1196, 235] on textarea at bounding box center [1291, 238] width 205 height 37
paste textarea "Purchase Order #9635 - TOOLMART"
type textarea "Purchase Order #9635 - TOOLMART"
type textarea "x"
type textarea "Purchase Order #9635 - TOOLMART"
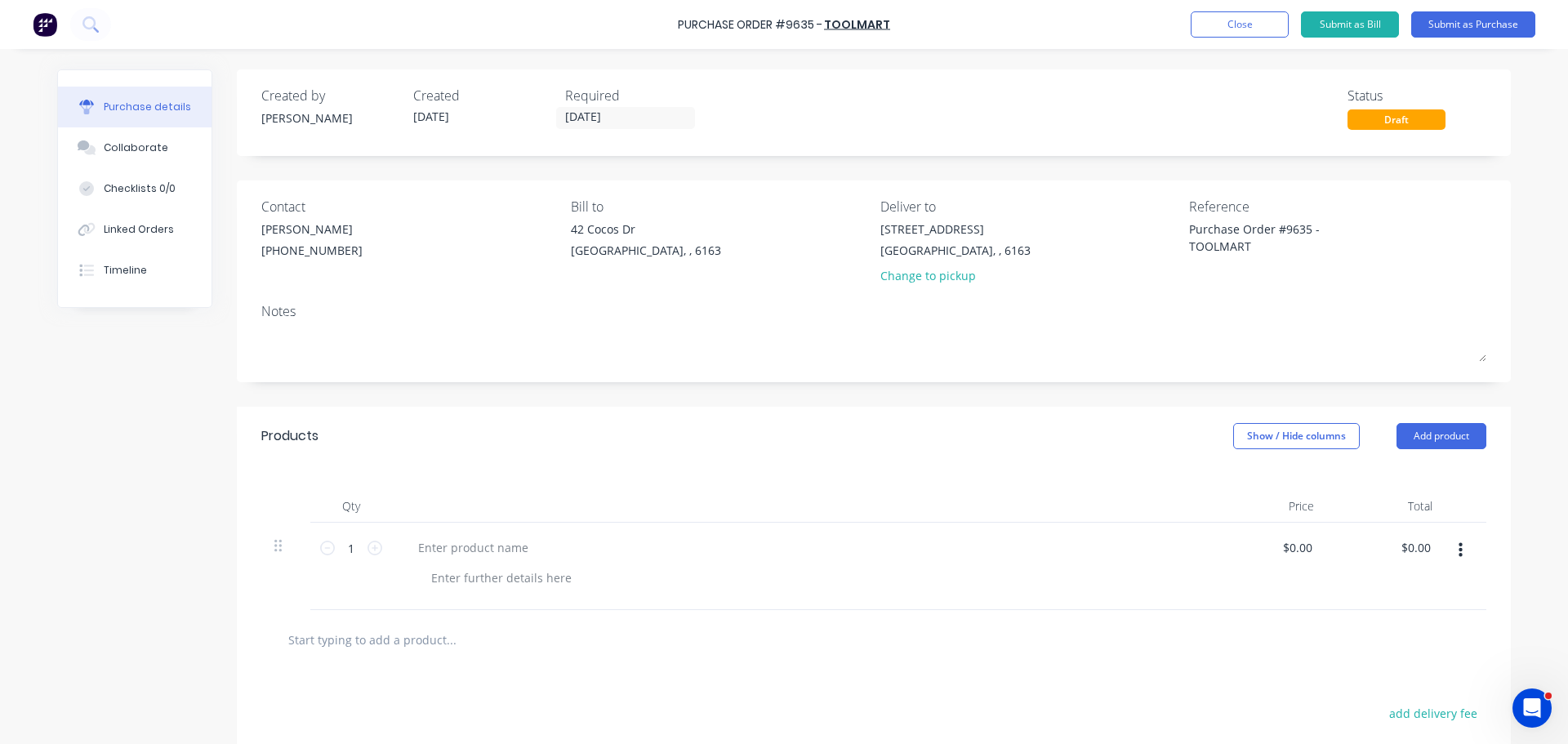
click at [1054, 263] on div "59 Wellard Street Bibra Lake, , 6163 Change to pickup" at bounding box center [1028, 256] width 297 height 72
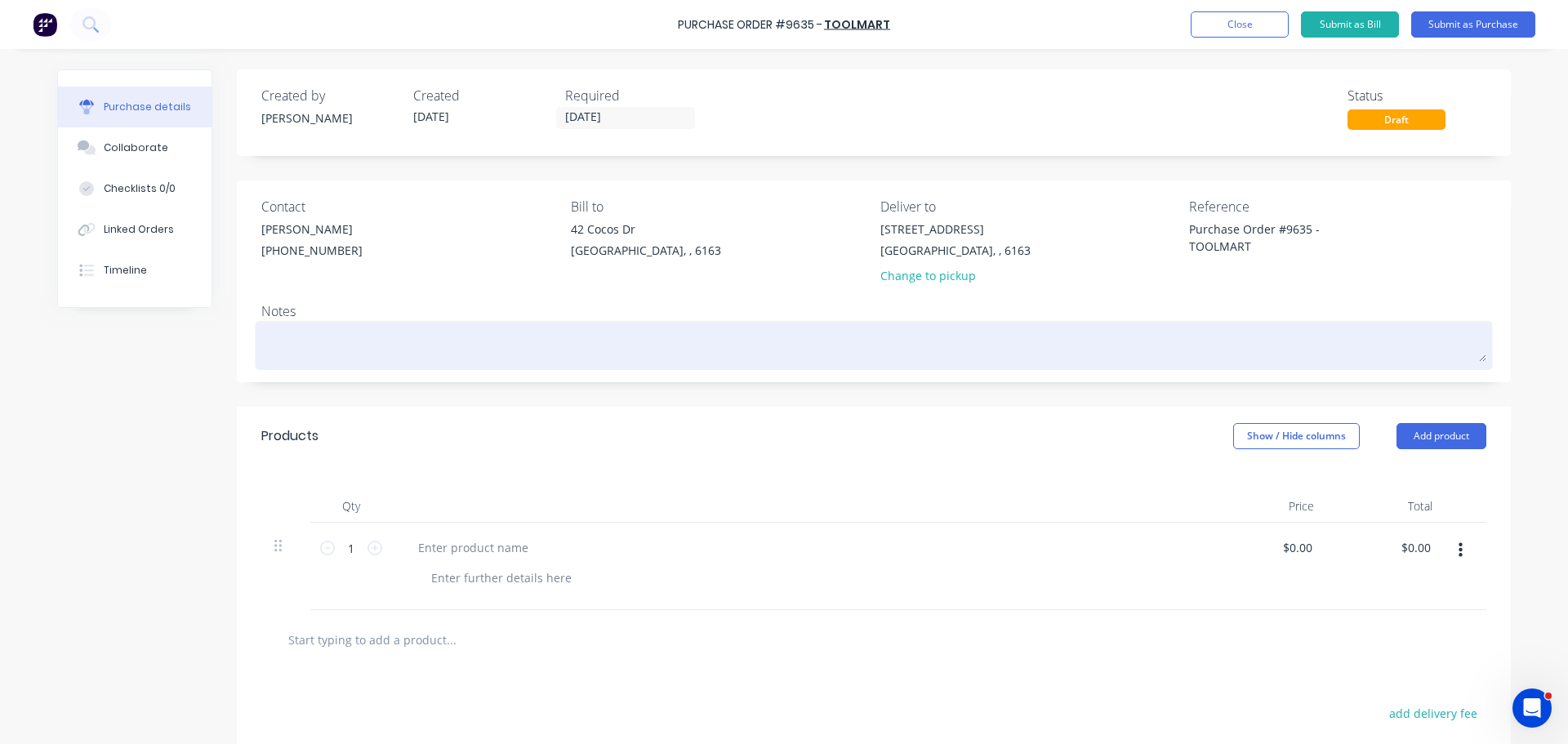
click at [369, 361] on textarea at bounding box center [875, 342] width 1225 height 37
type textarea "x"
type textarea "r"
type textarea "x"
type textarea "ro"
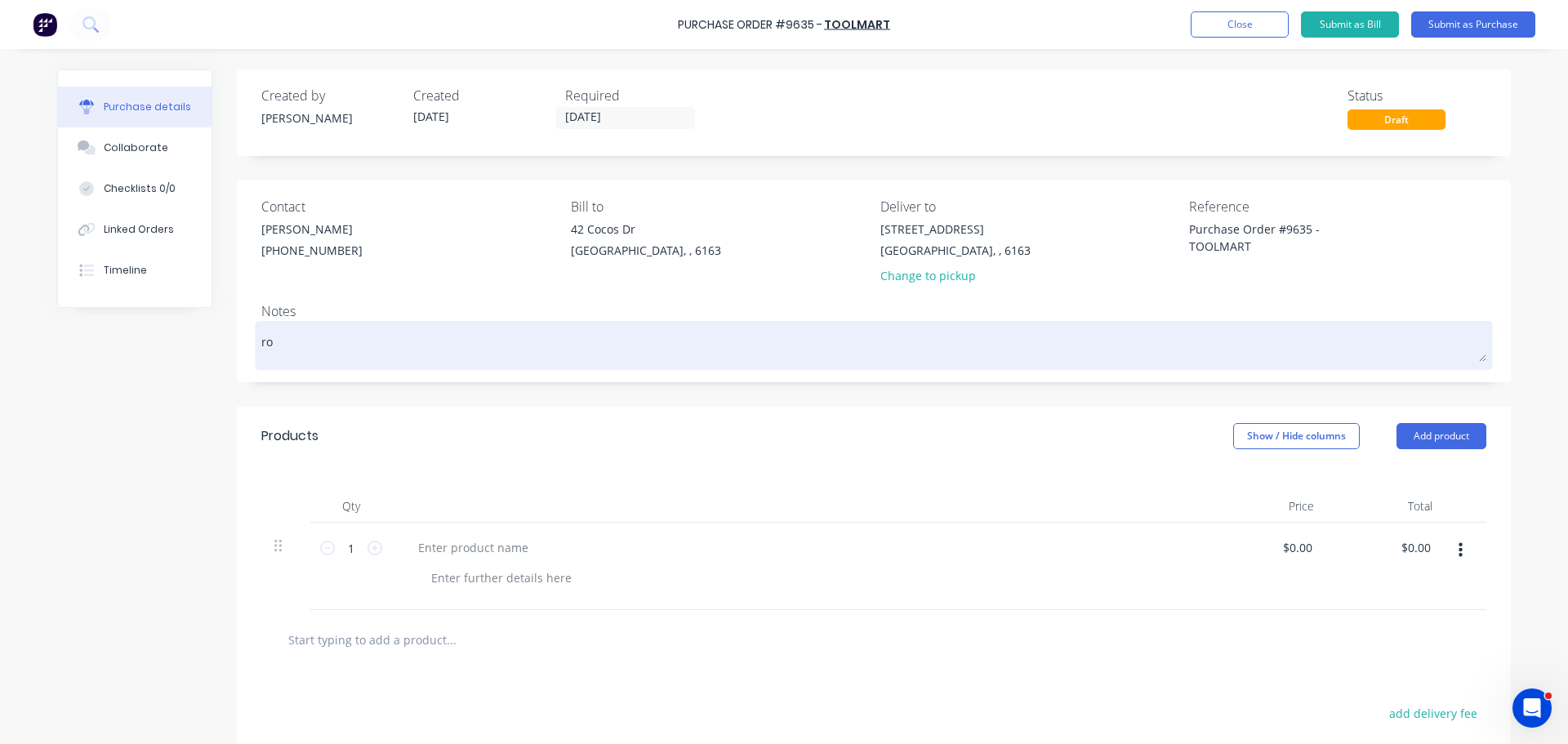
type textarea "x"
type textarea "roc"
type textarea "x"
type textarea "rock"
type textarea "x"
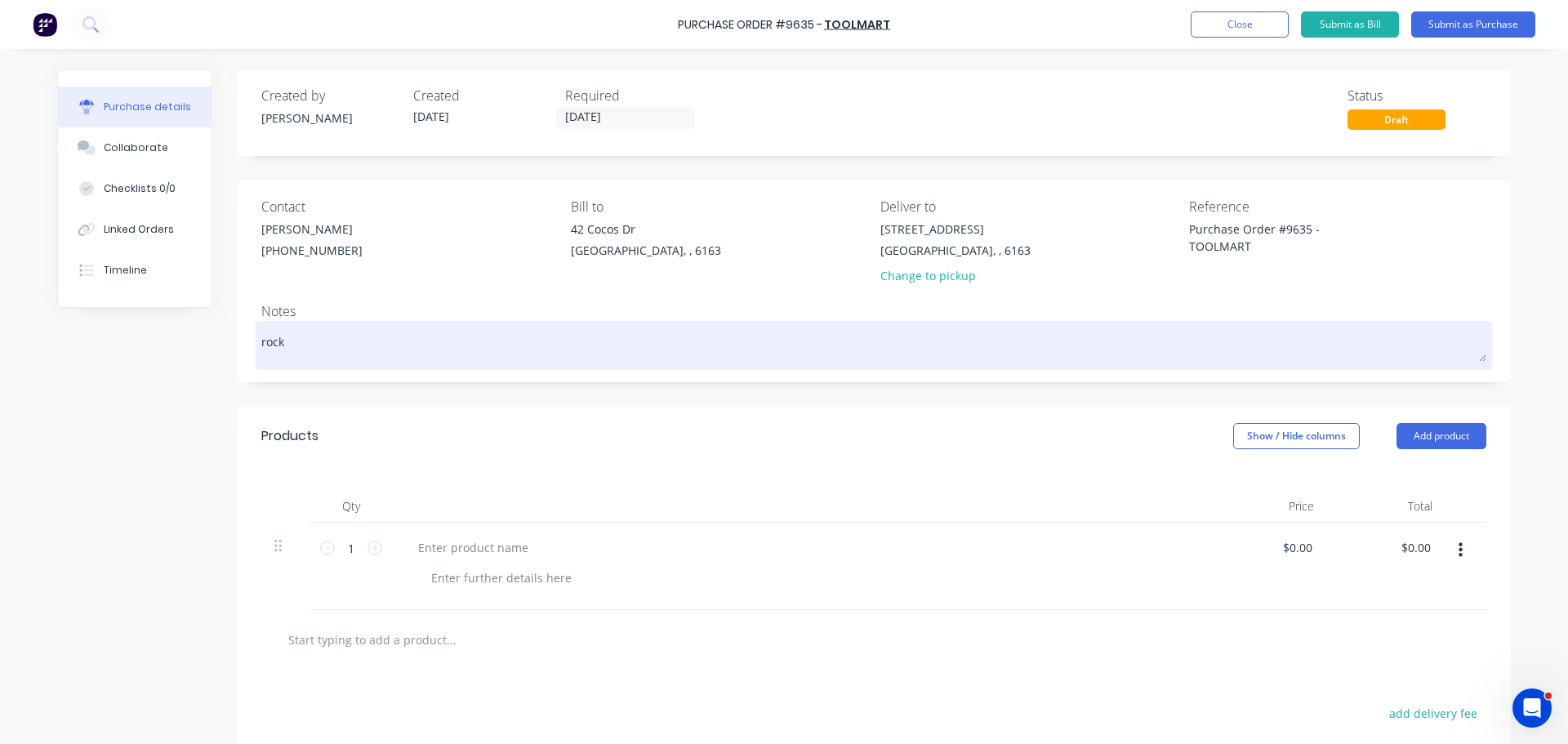
type textarea "rocki"
type textarea "x"
type textarea "rockin"
type textarea "x"
type textarea "rocking"
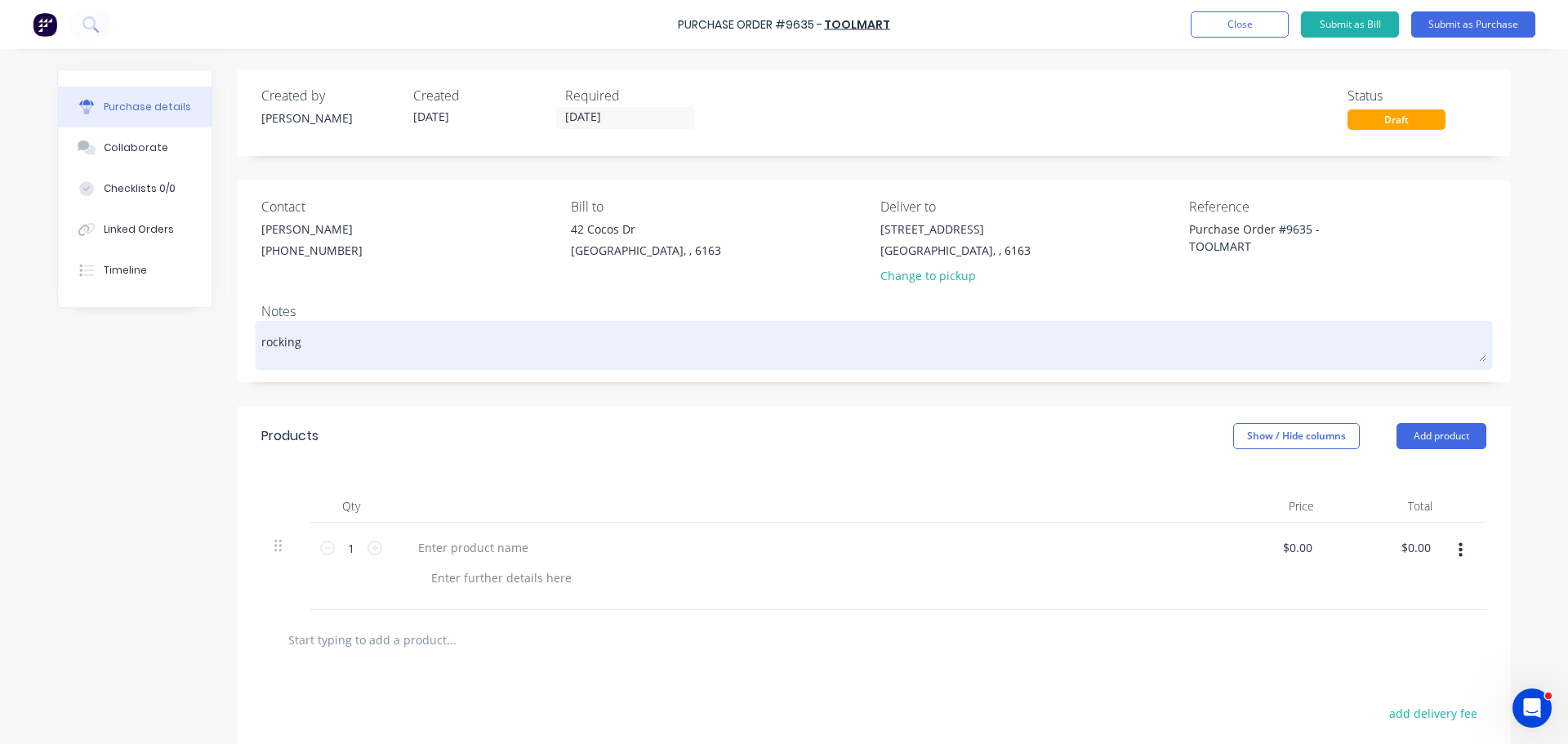
type textarea "x"
type textarea "rockingh"
type textarea "x"
type textarea "rockingha"
type textarea "x"
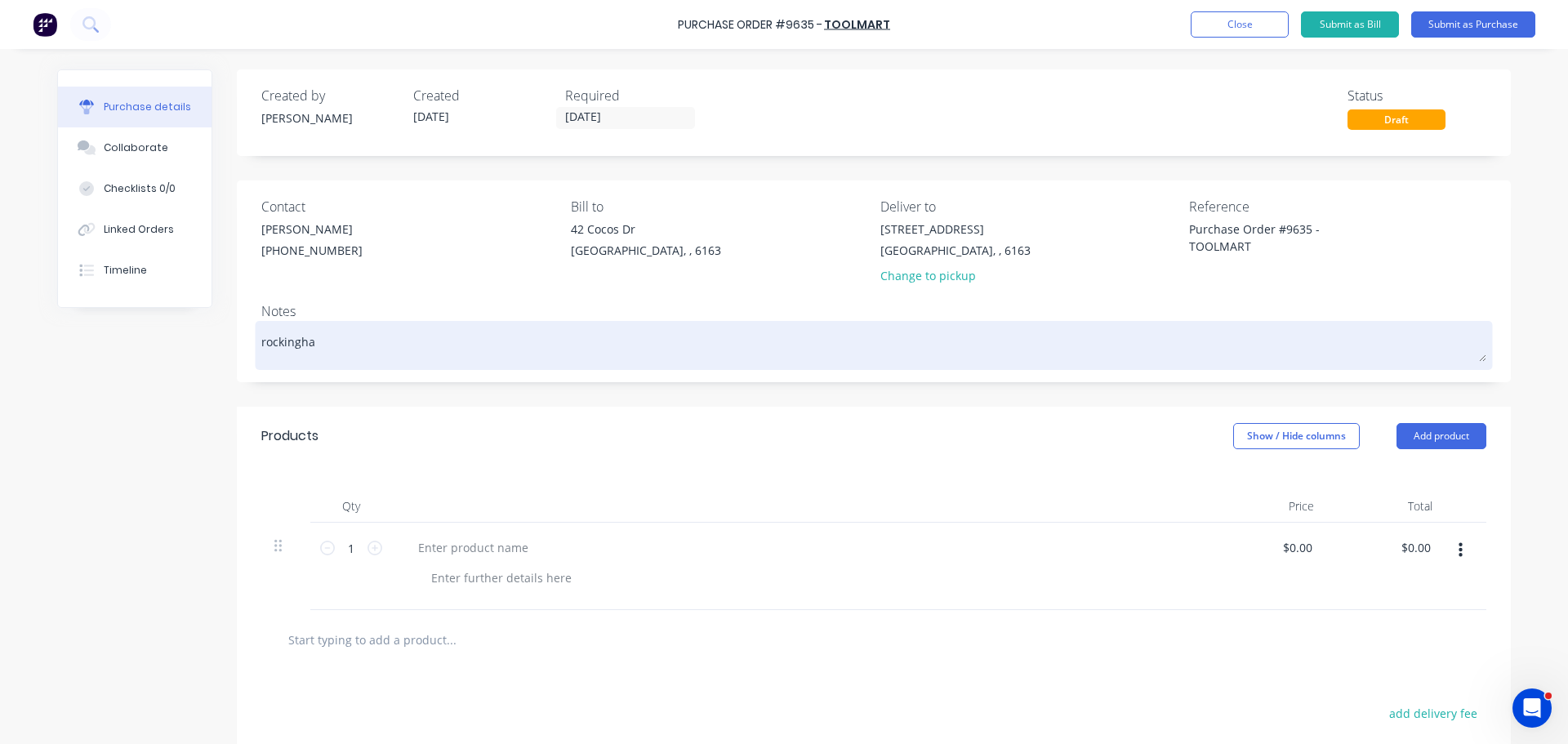
type textarea "rockingham"
type textarea "x"
type textarea "rockingham@"
type textarea "x"
type textarea "rockingham@t"
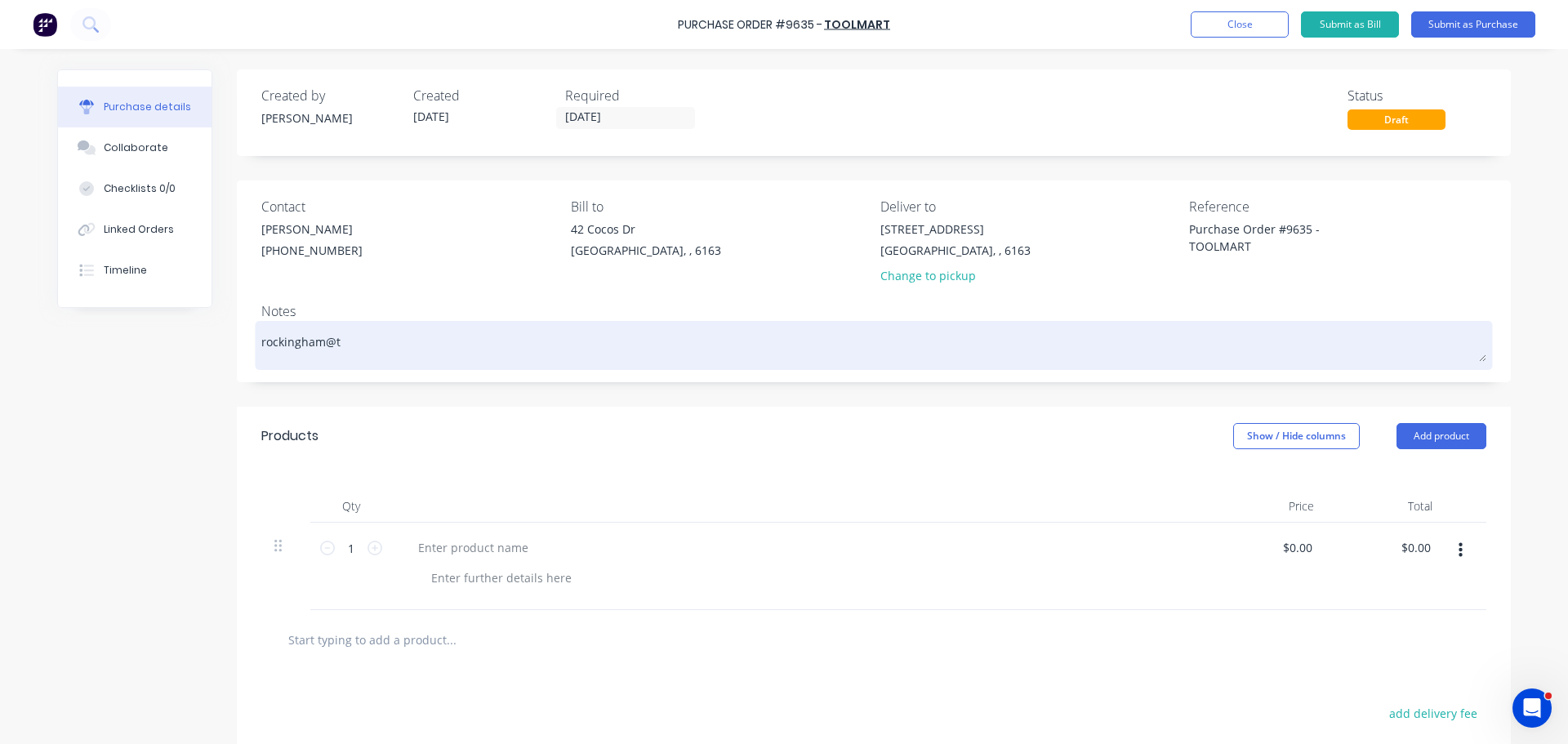
type textarea "x"
type textarea "rockingham@to"
type textarea "x"
type textarea "rockingham@too"
type textarea "x"
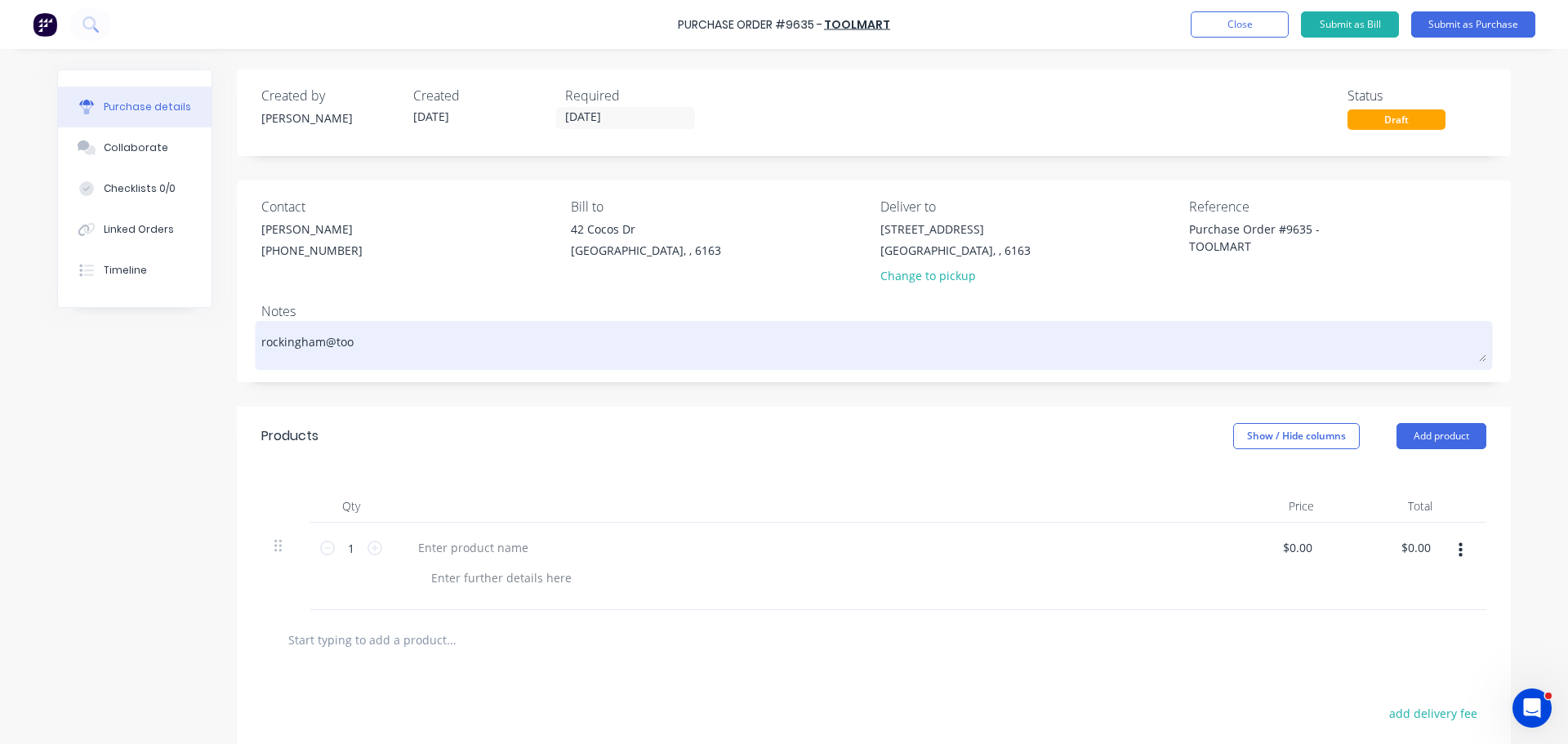
type textarea "rockingham@tool"
type textarea "x"
type textarea "rockingham@toolm"
type textarea "x"
type textarea "rockingham@toolma"
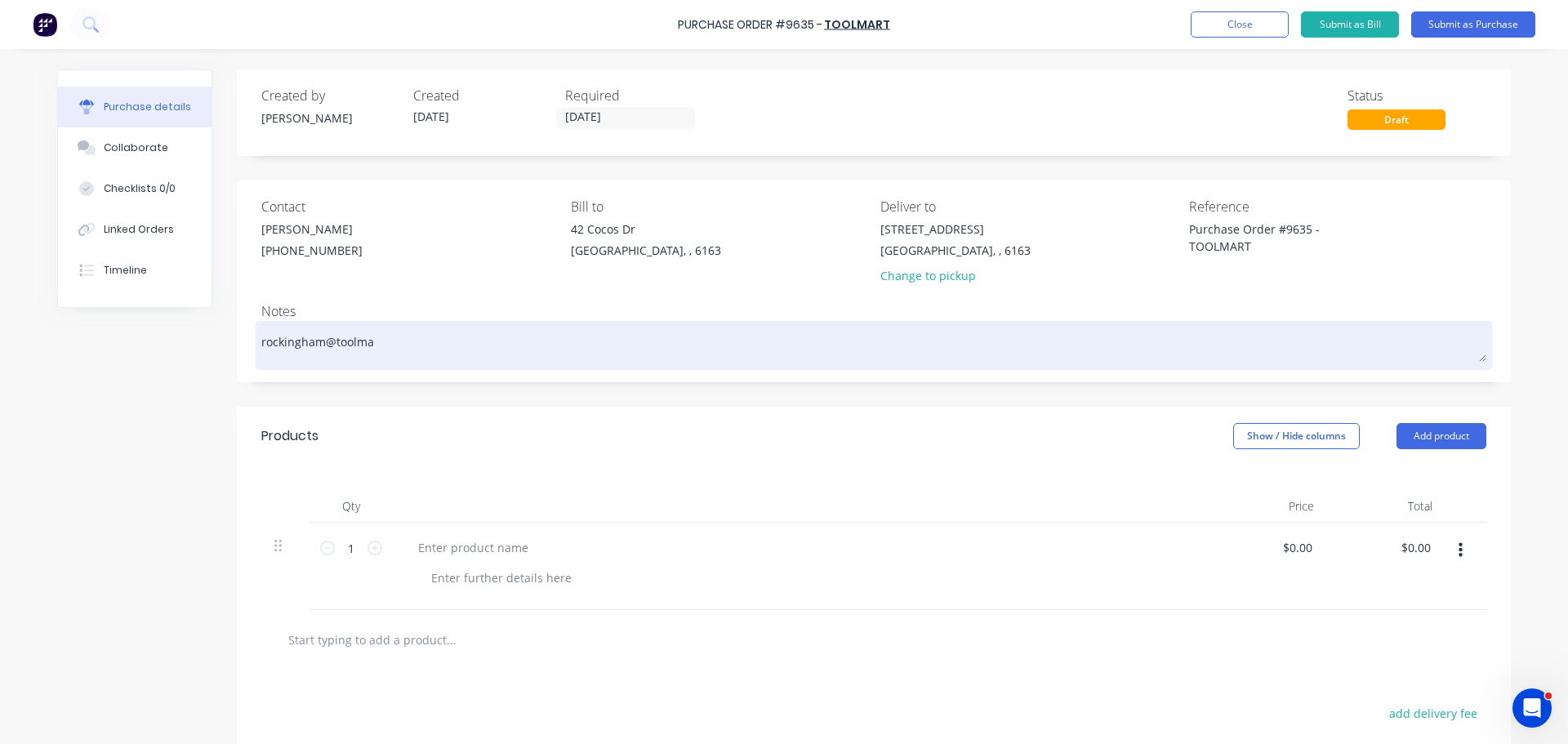
type textarea "x"
type textarea "rockingham@toolmat"
type textarea "x"
type textarea "rockingham@toolma"
type textarea "x"
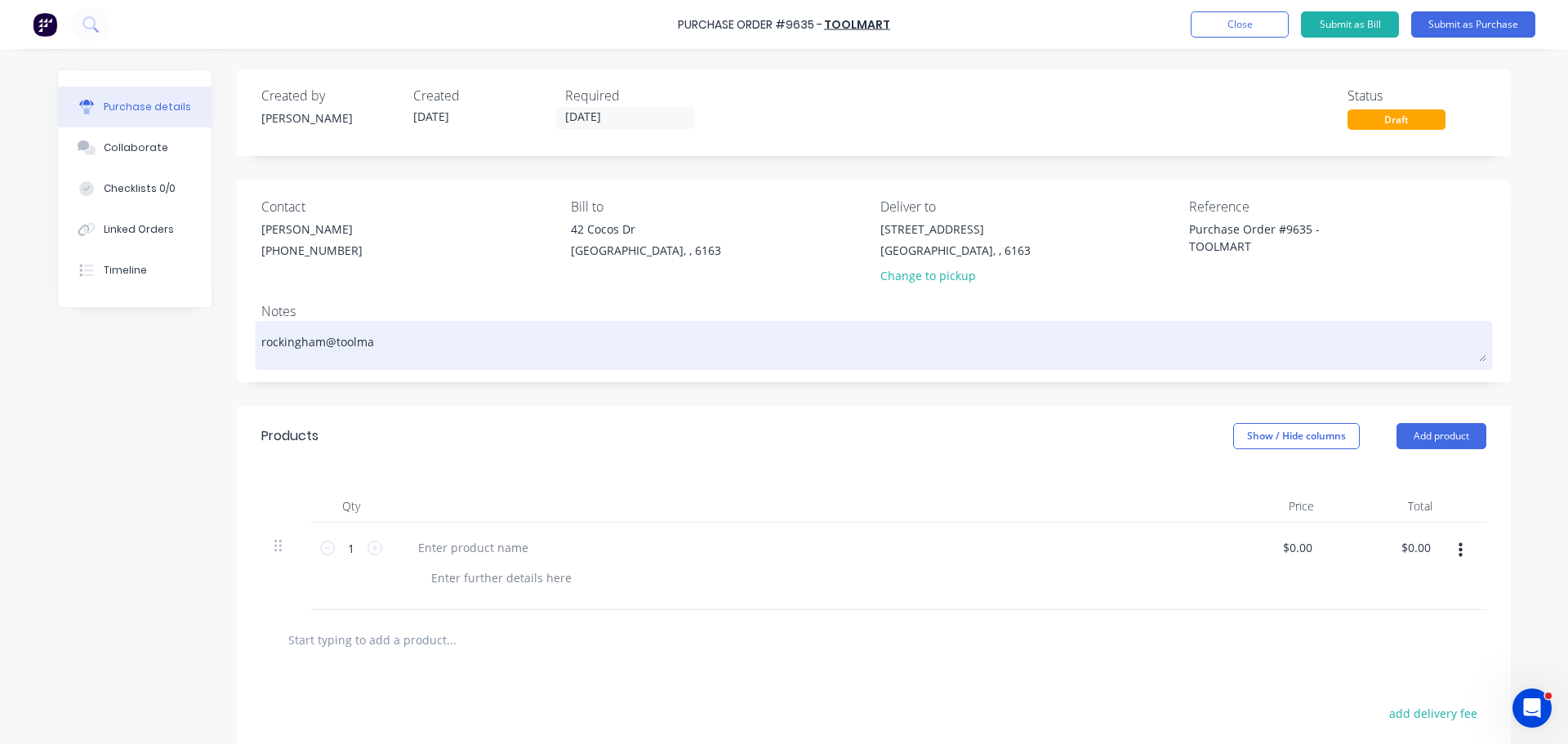
type textarea "rockingham@toolmar"
type textarea "x"
type textarea "rockingham@toolmart"
type textarea "x"
type textarea "rockingham@toolmart."
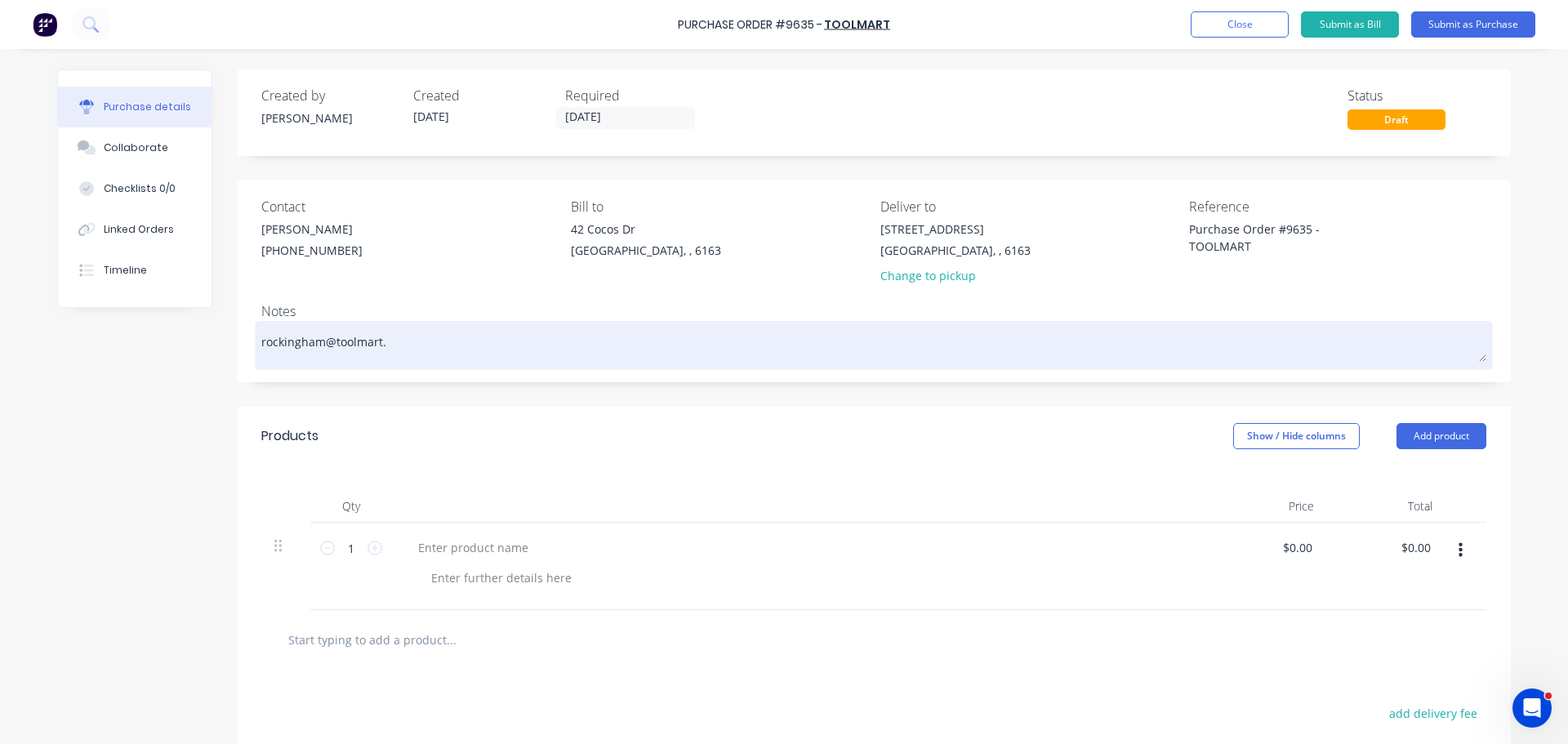
type textarea "x"
type textarea "rockingham@toolmart.c"
type textarea "x"
type textarea "rockingham@toolmart.co"
type textarea "x"
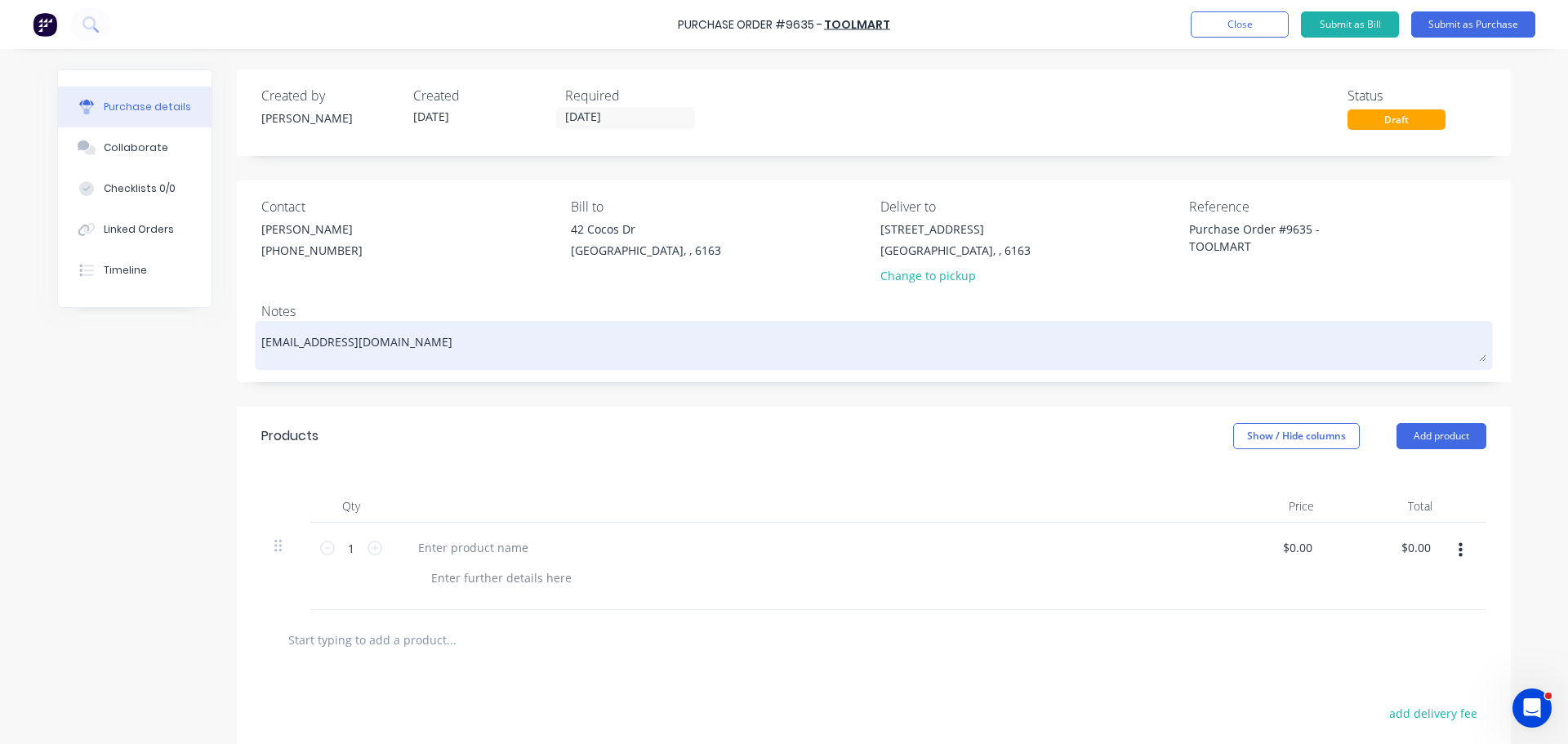
type textarea "rockingham@toolmart.com"
type textarea "x"
type textarea "rockingham@toolmart.com."
type textarea "x"
type textarea "rockingham@toolmart.com.a"
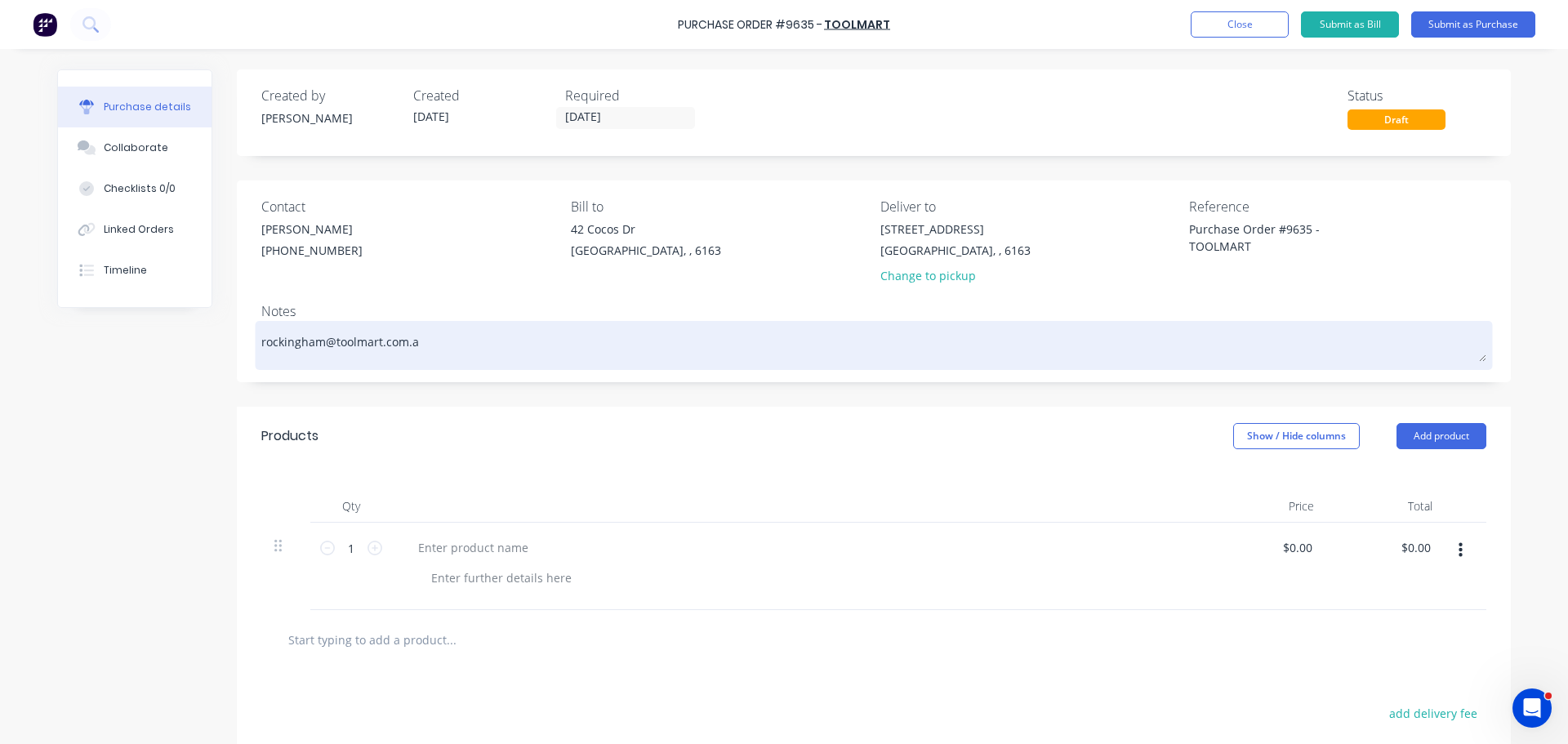
type textarea "x"
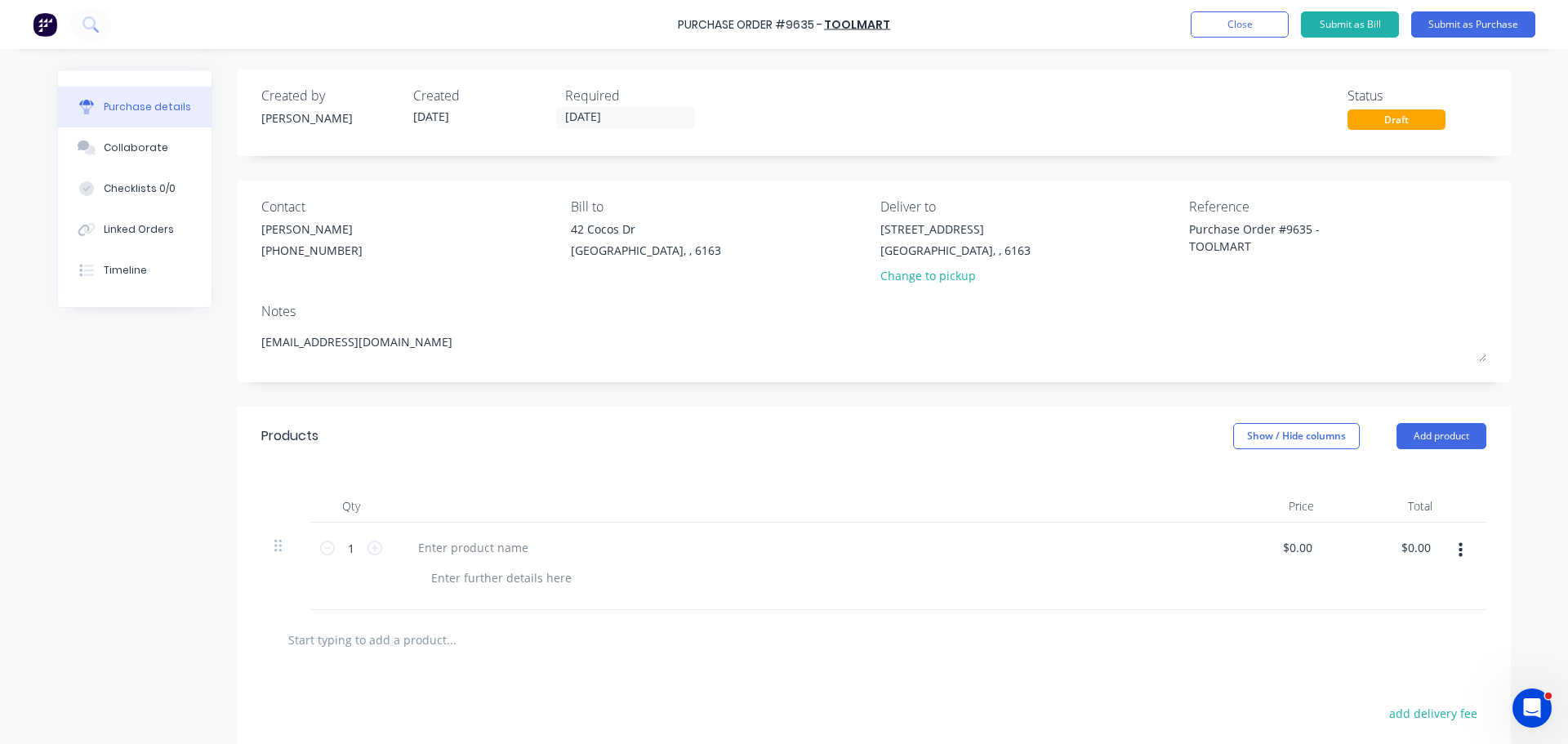
type textarea "rockingham@toolmart.com.au"
type textarea "x"
type textarea "rockingham@toolmart.com.au"
click at [385, 431] on div "Products Show / Hide columns Add product" at bounding box center [874, 435] width 1274 height 59
click at [445, 549] on div at bounding box center [473, 547] width 136 height 23
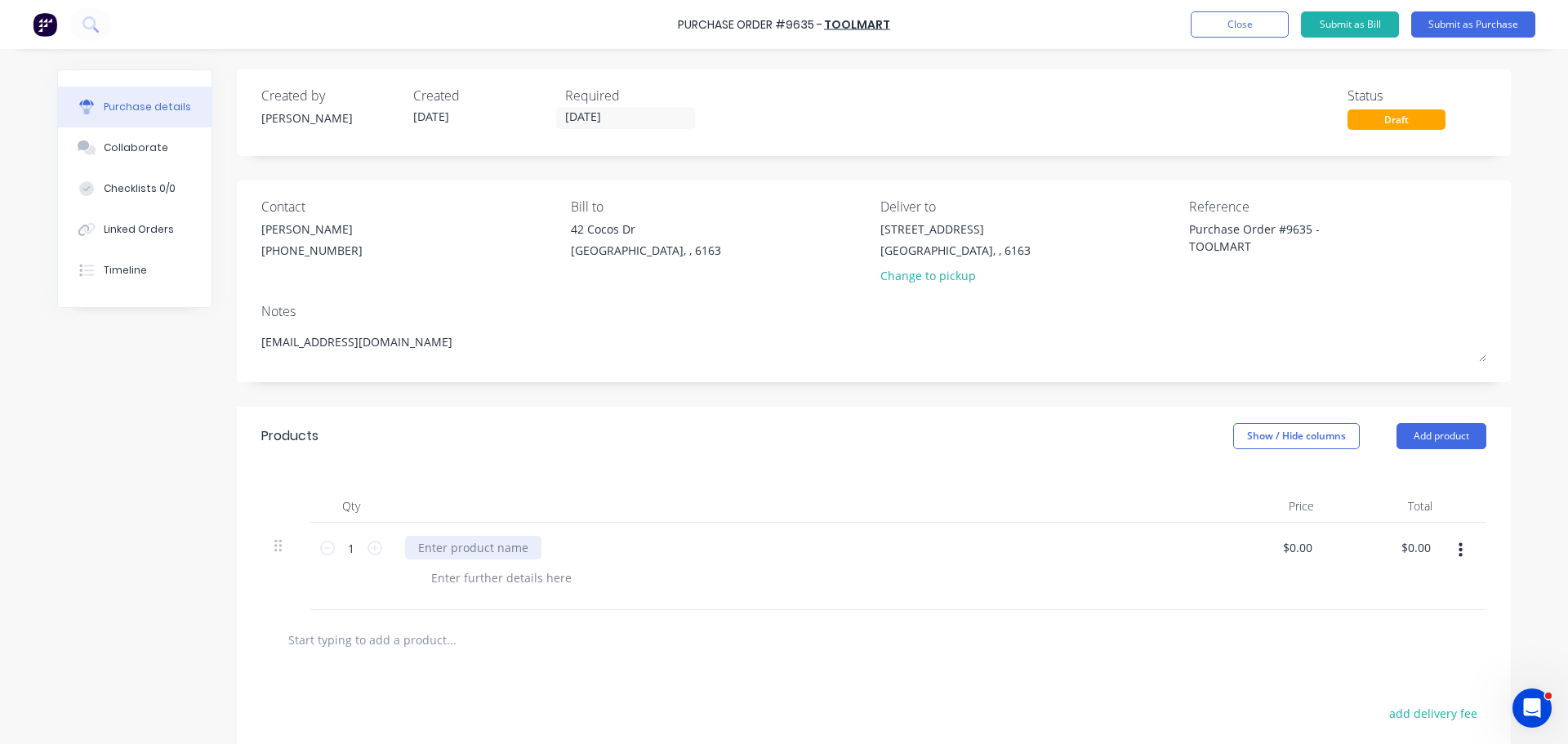
click at [425, 543] on div at bounding box center [473, 547] width 136 height 23
click at [462, 549] on div at bounding box center [473, 547] width 136 height 23
type textarea "x"
click at [453, 539] on div at bounding box center [473, 547] width 136 height 23
paste div
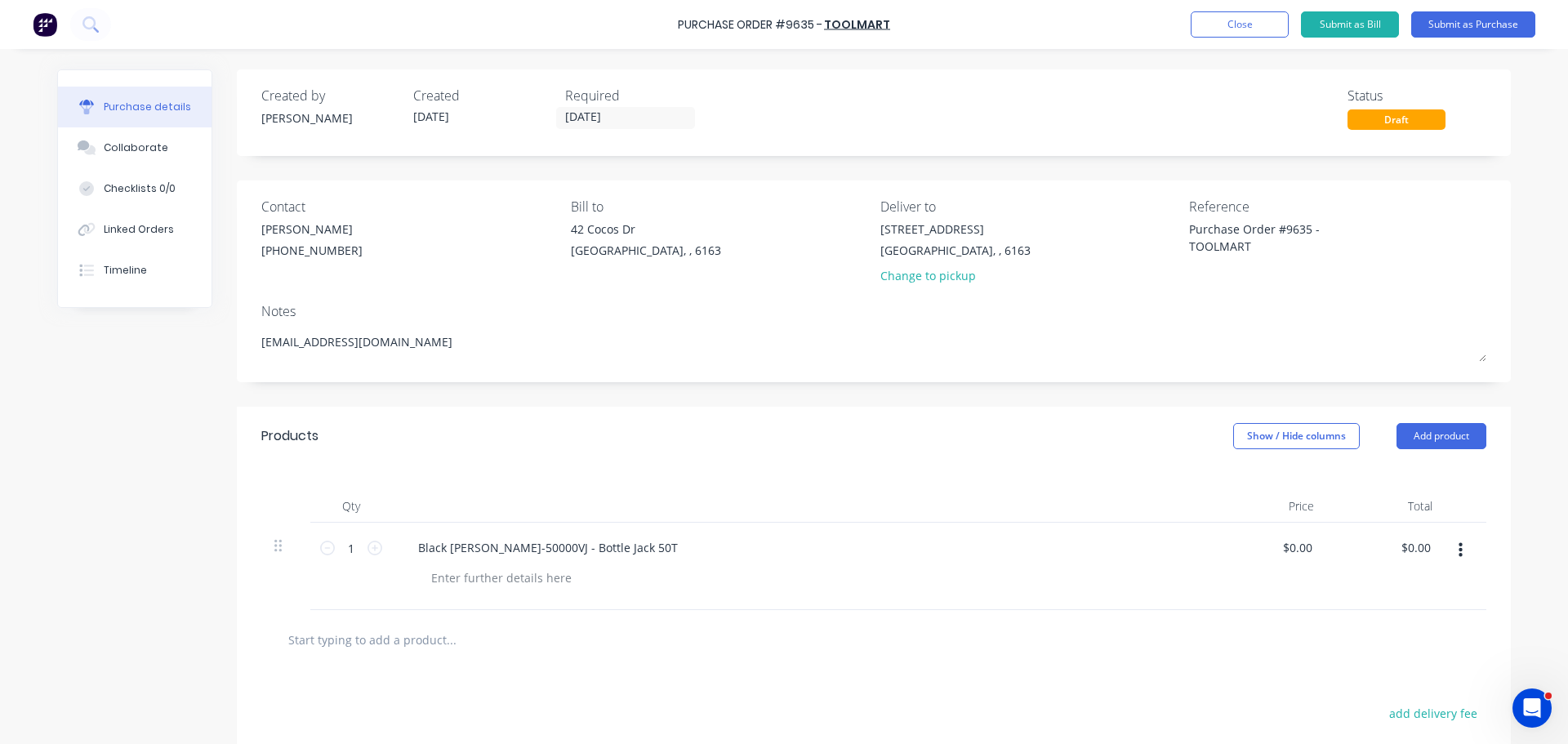
click at [799, 505] on div at bounding box center [800, 506] width 816 height 33
type textarea "x"
click at [444, 572] on div at bounding box center [502, 577] width 167 height 23
paste div
click at [529, 584] on div "MPN: BJ-50000VJ" at bounding box center [807, 577] width 778 height 23
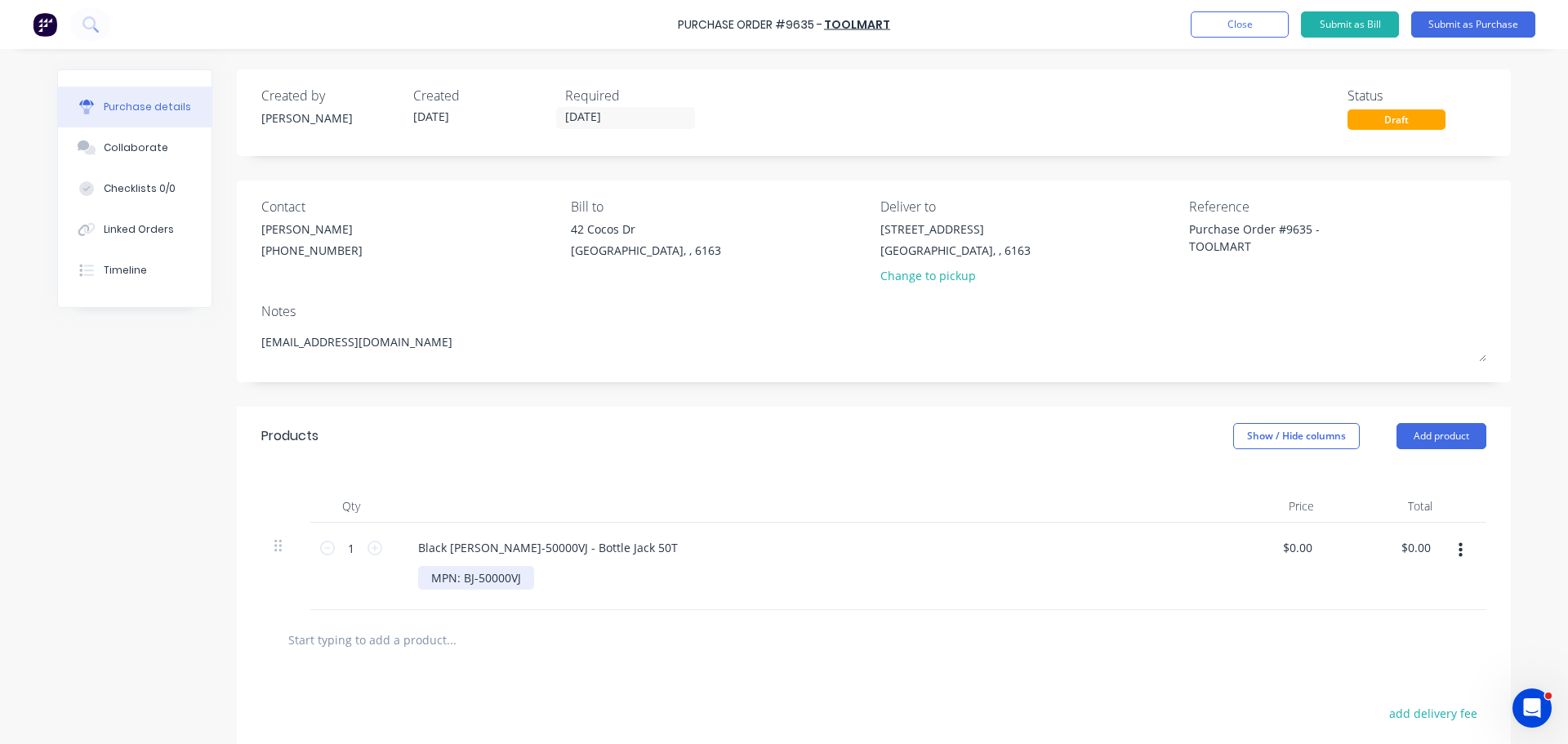
click at [527, 580] on div "MPN: BJ-50000VJ" at bounding box center [807, 577] width 778 height 23
click at [958, 566] on div "MPN: BJ-50000VJ SKU: 1143682" at bounding box center [807, 577] width 778 height 23
type textarea "x"
click at [1306, 551] on input "0.0000" at bounding box center [1297, 547] width 38 height 23
type input "0"
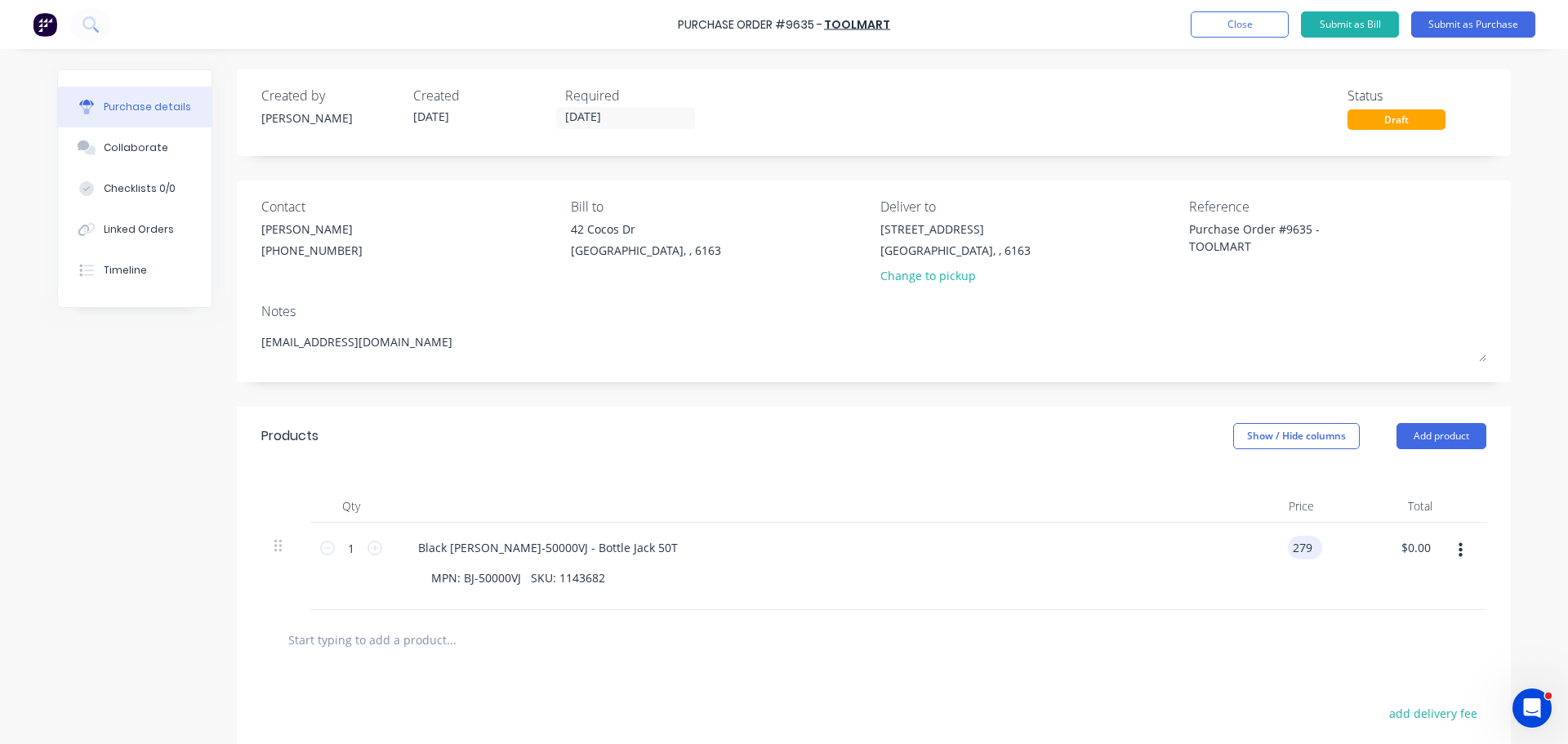
type input "279"
type input "279.00"
type textarea "x"
type input "$279.00"
type textarea "x"
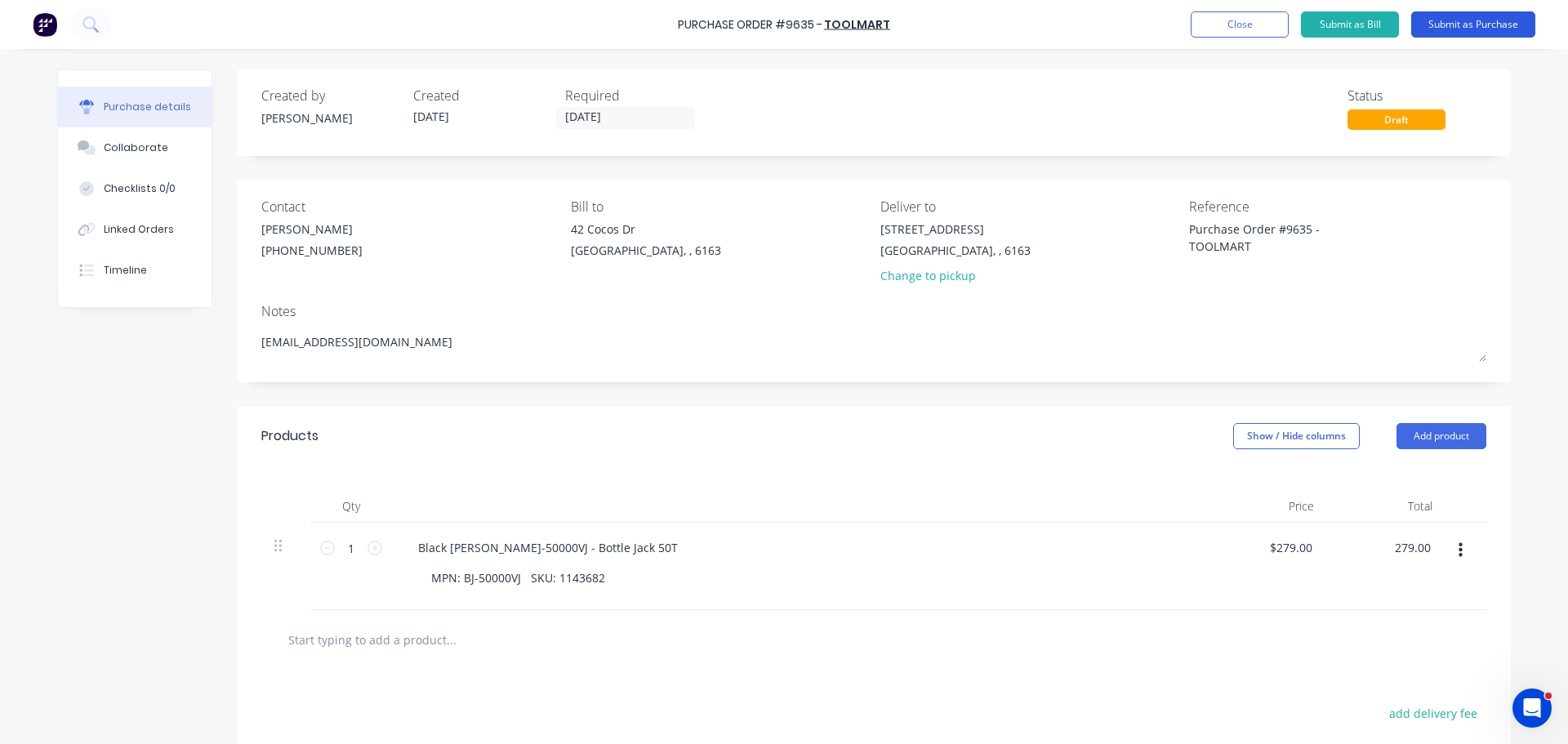
type input "$279.00"
click at [1462, 23] on button "Submit as Purchase" at bounding box center [1473, 24] width 124 height 26
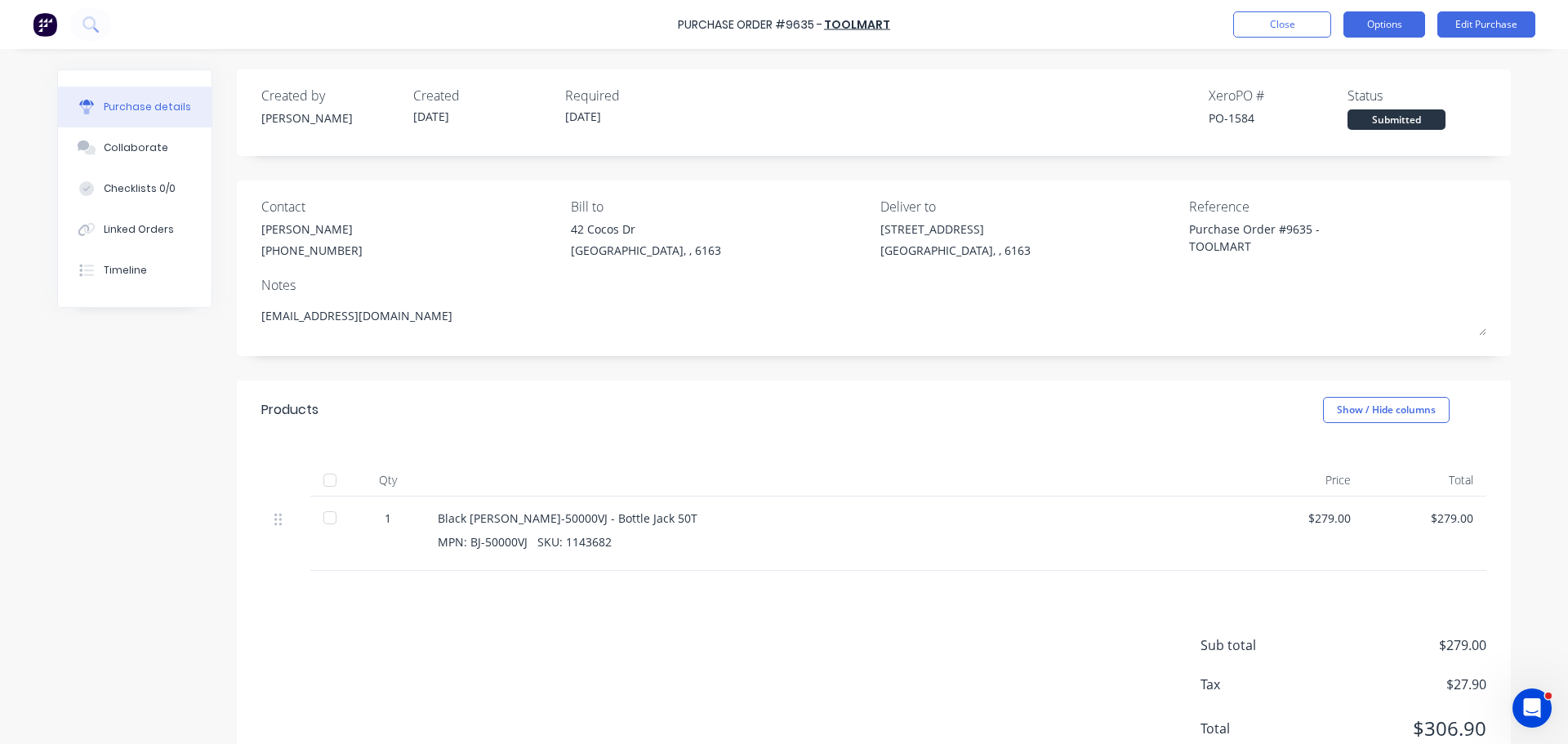
click at [1371, 21] on button "Options" at bounding box center [1384, 24] width 82 height 26
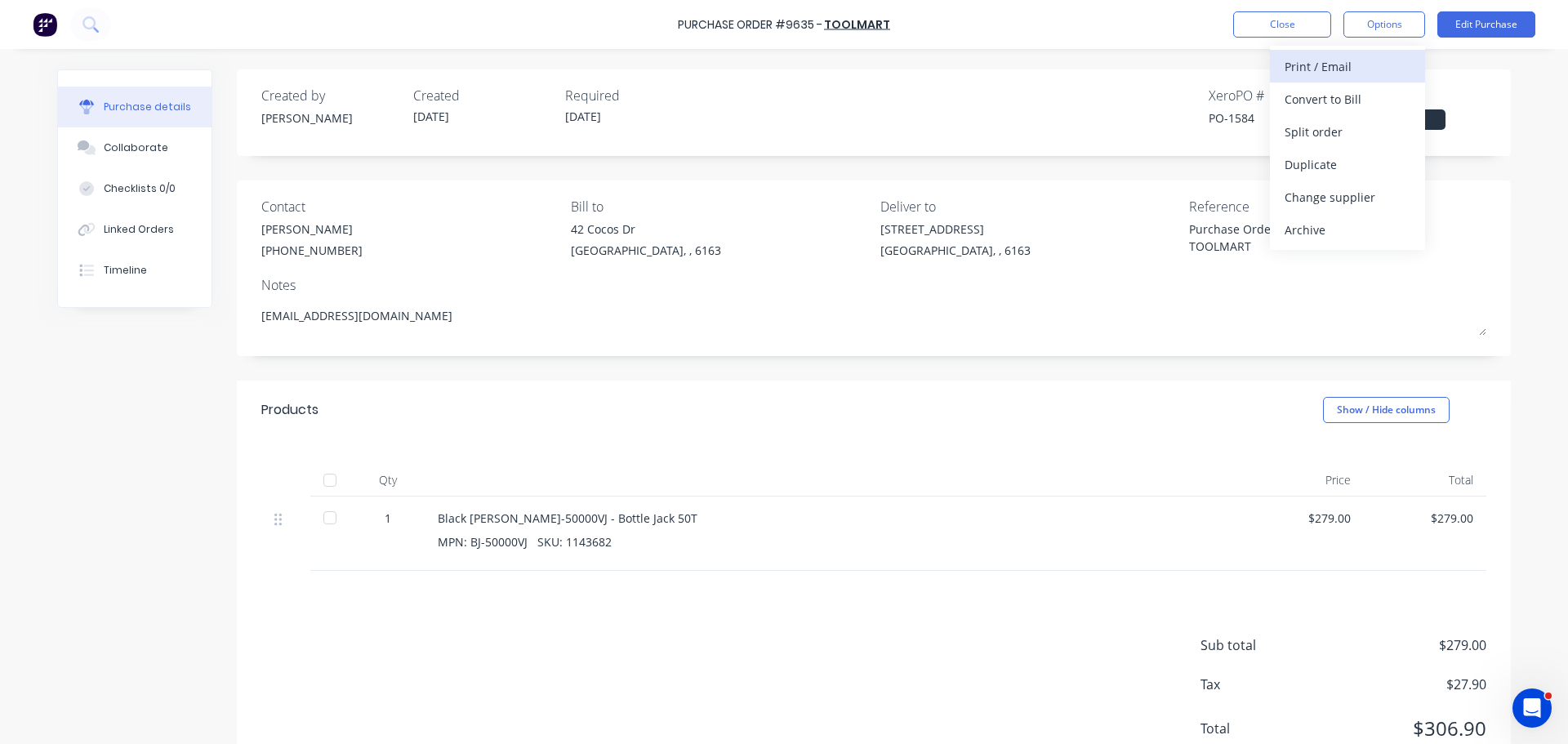
click at [1299, 73] on div "Print / Email" at bounding box center [1347, 66] width 126 height 23
click at [1302, 98] on div "With pricing" at bounding box center [1347, 99] width 126 height 23
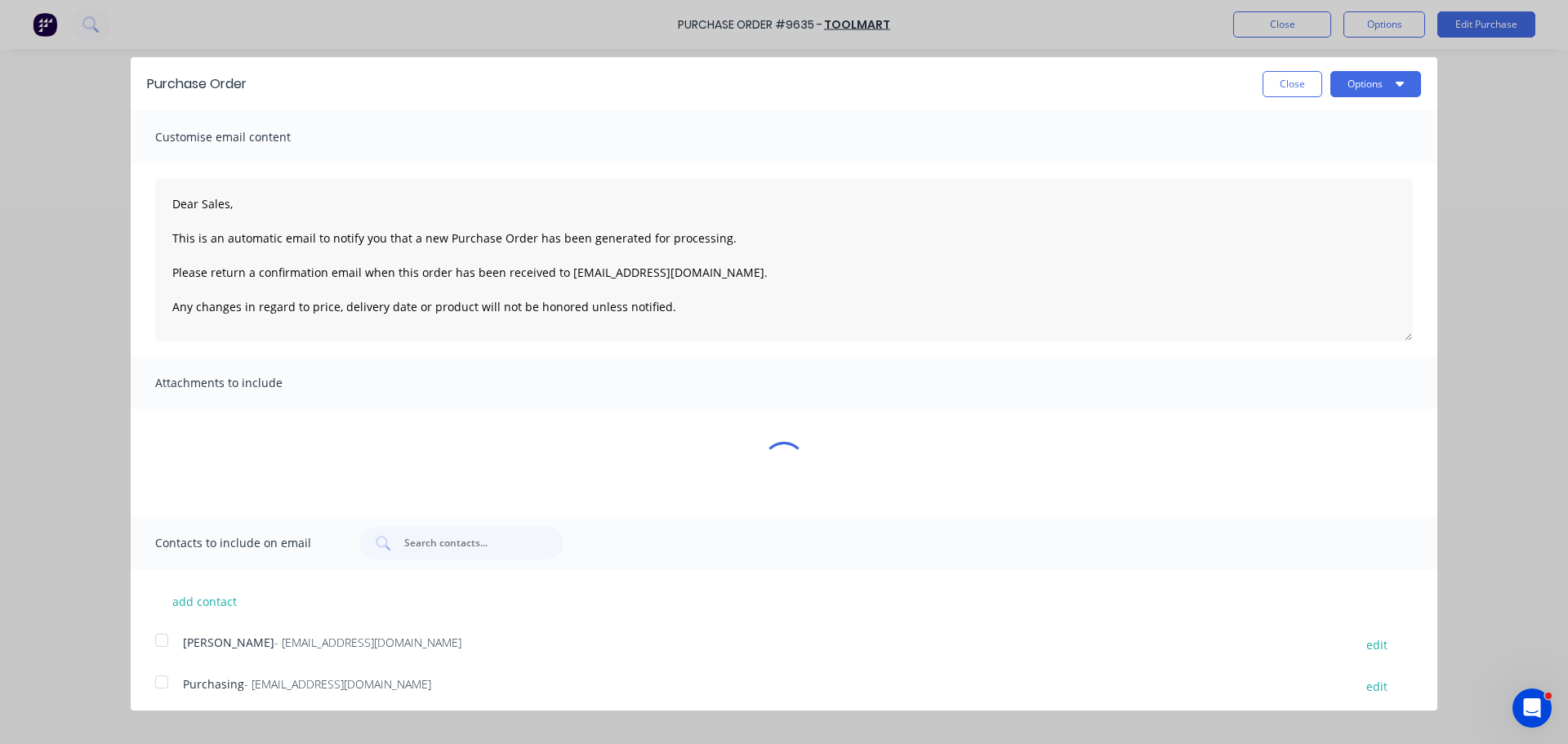
type textarea "x"
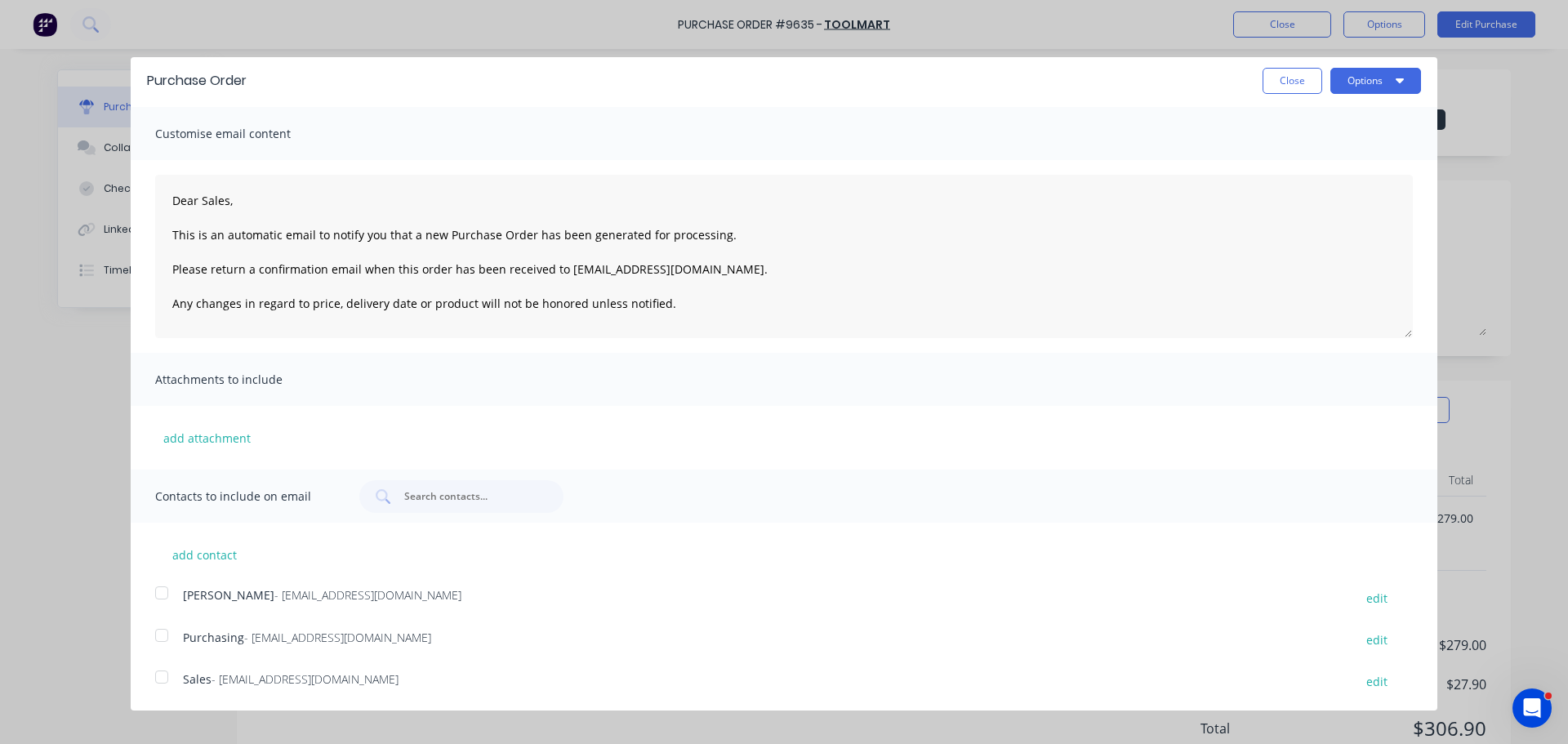
scroll to position [5, 0]
click at [196, 560] on button "add contact" at bounding box center [204, 553] width 98 height 24
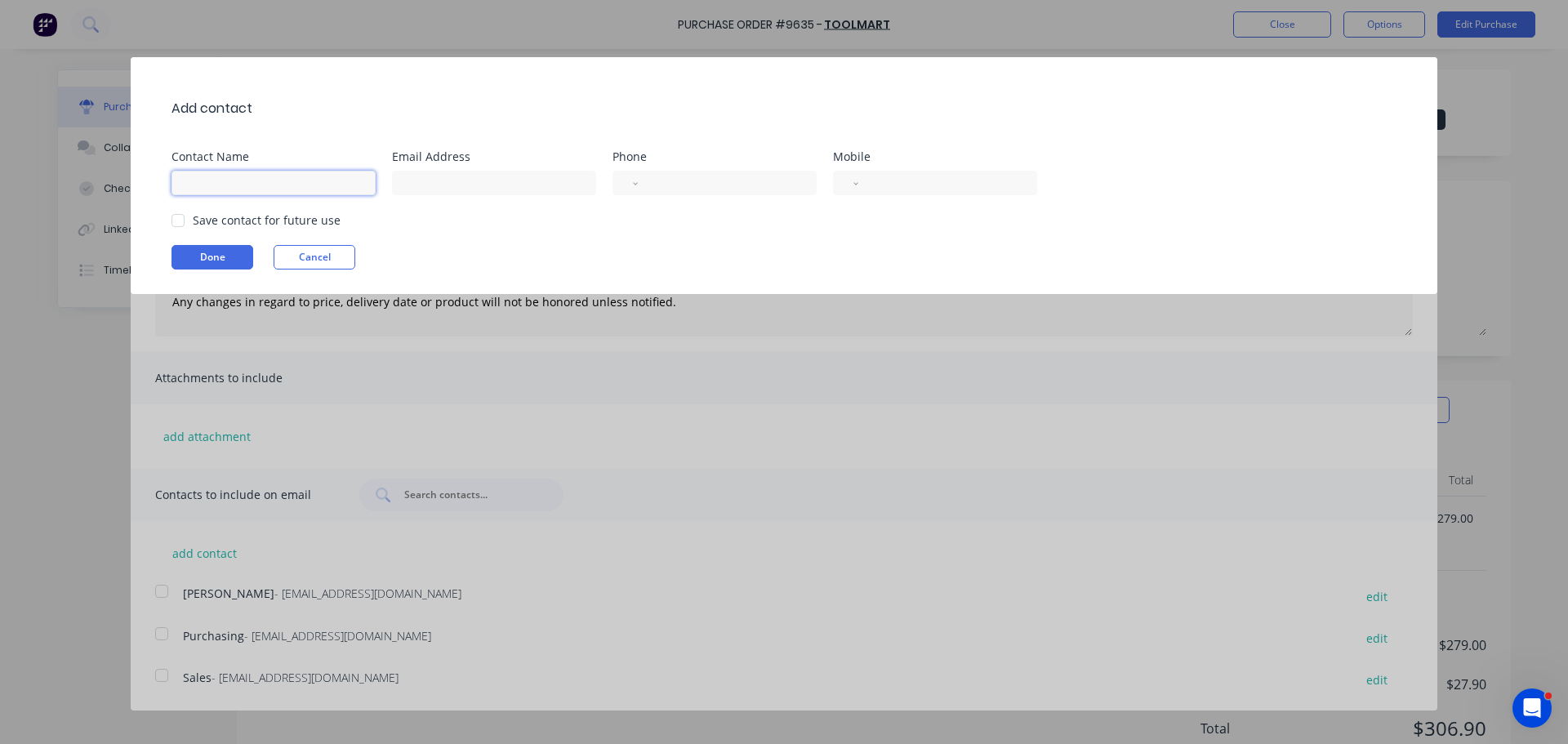
click at [192, 182] on input at bounding box center [274, 183] width 205 height 24
type input "j"
type input "John"
click at [443, 187] on input at bounding box center [495, 183] width 205 height 24
type input "rockingham@toolmart.com.au"
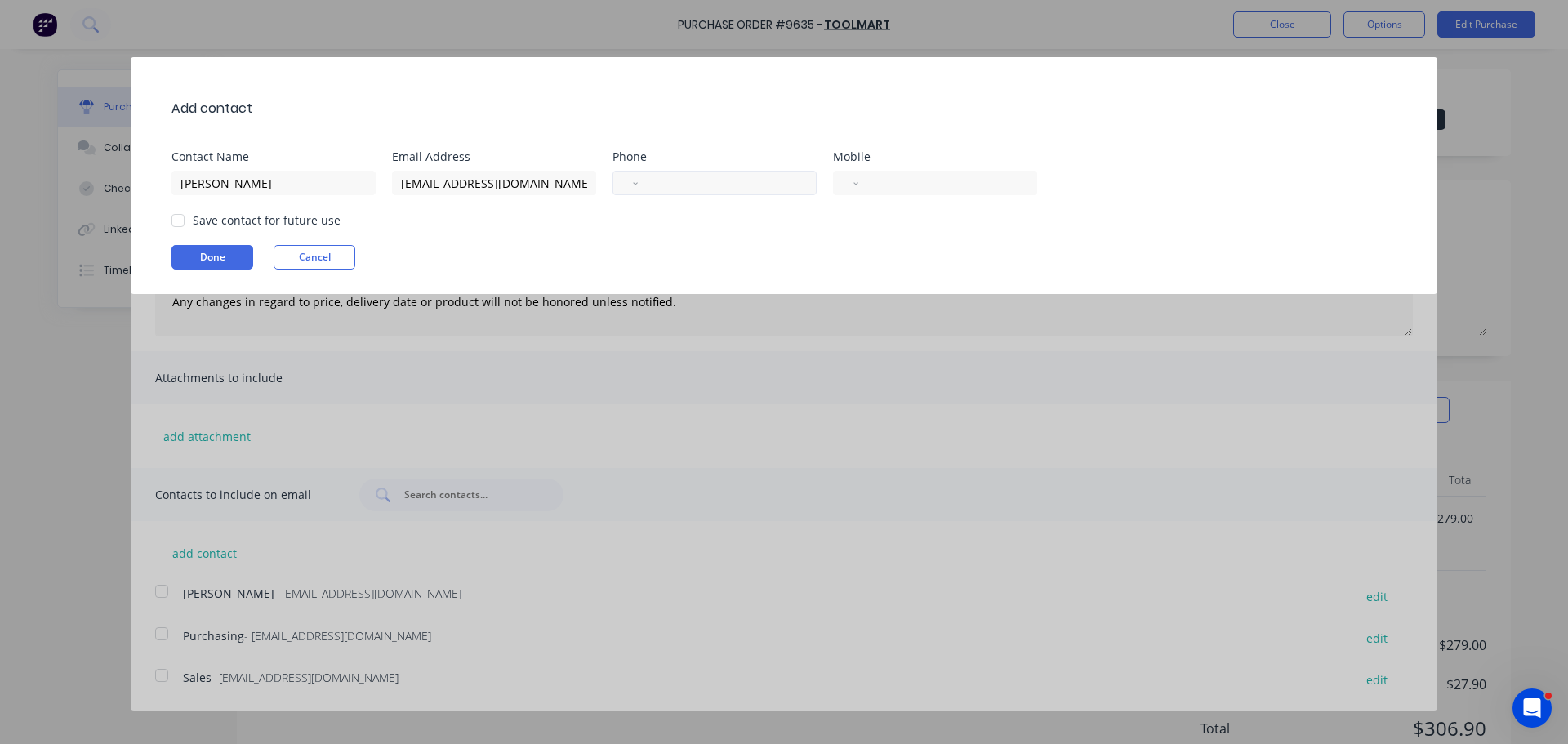
click at [660, 183] on input "tel" at bounding box center [724, 183] width 150 height 19
click at [211, 258] on button "Done" at bounding box center [212, 257] width 82 height 24
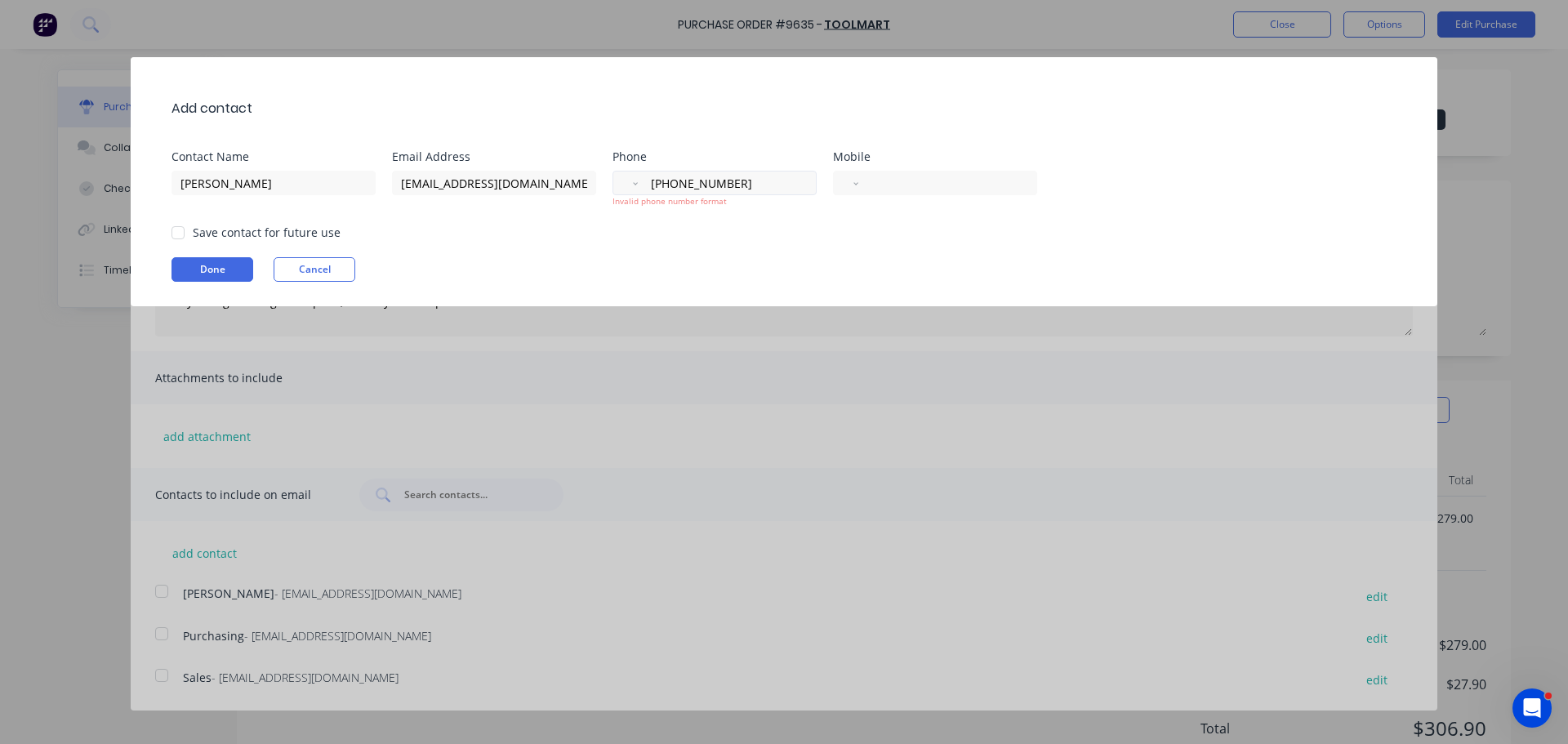
drag, startPoint x: 669, startPoint y: 186, endPoint x: 672, endPoint y: 193, distance: 7.6
click at [669, 185] on input "+0862790055" at bounding box center [724, 183] width 150 height 19
type input "+062790055"
select select "ID"
type input "7"
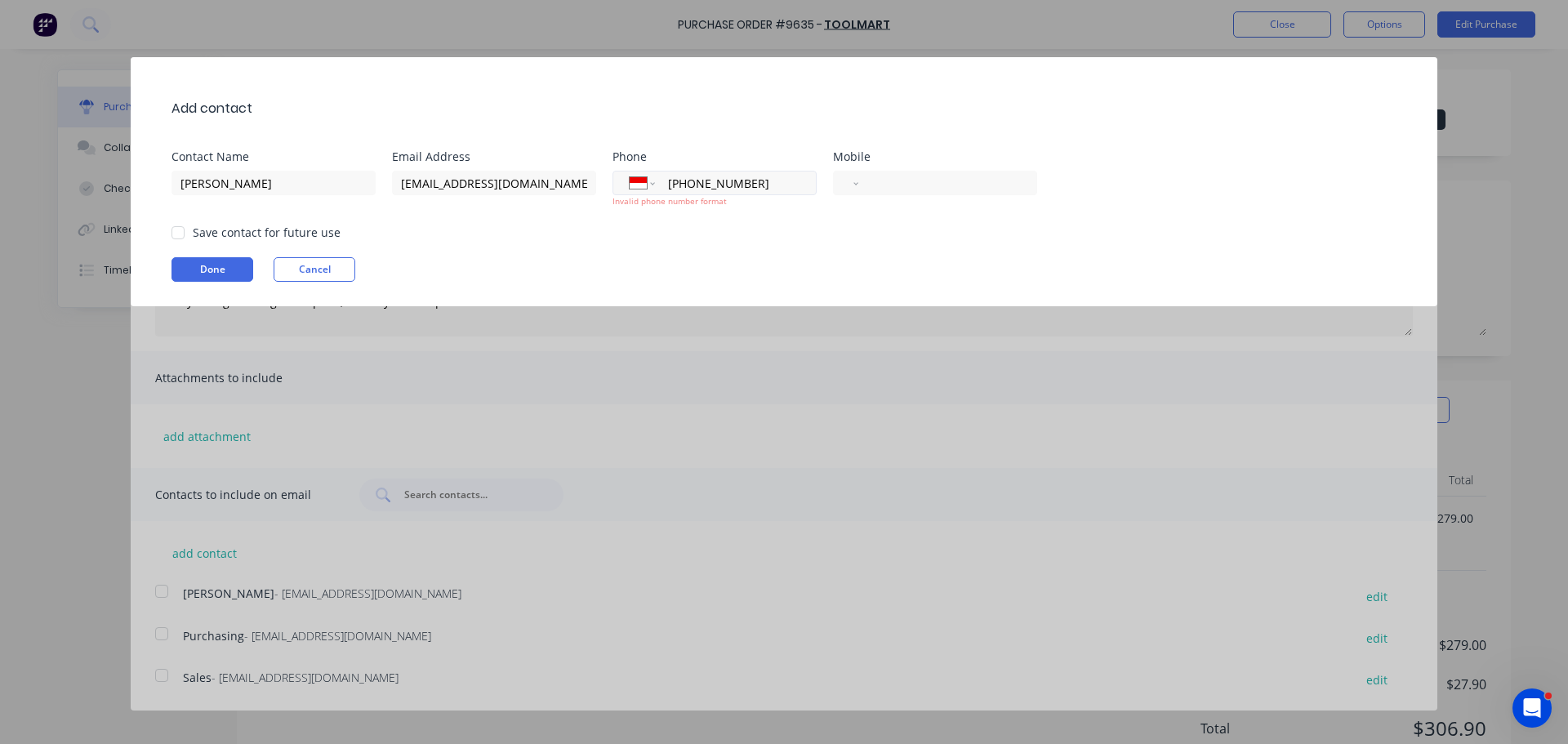
click at [678, 185] on input "0862-790-055" at bounding box center [733, 183] width 133 height 19
type input "62790055"
click at [708, 255] on div "Add contact Contact Name John Email Address rockingham@toolmart.com.au Phone In…" at bounding box center [784, 181] width 1307 height 249
click at [213, 269] on button "Done" at bounding box center [212, 269] width 82 height 24
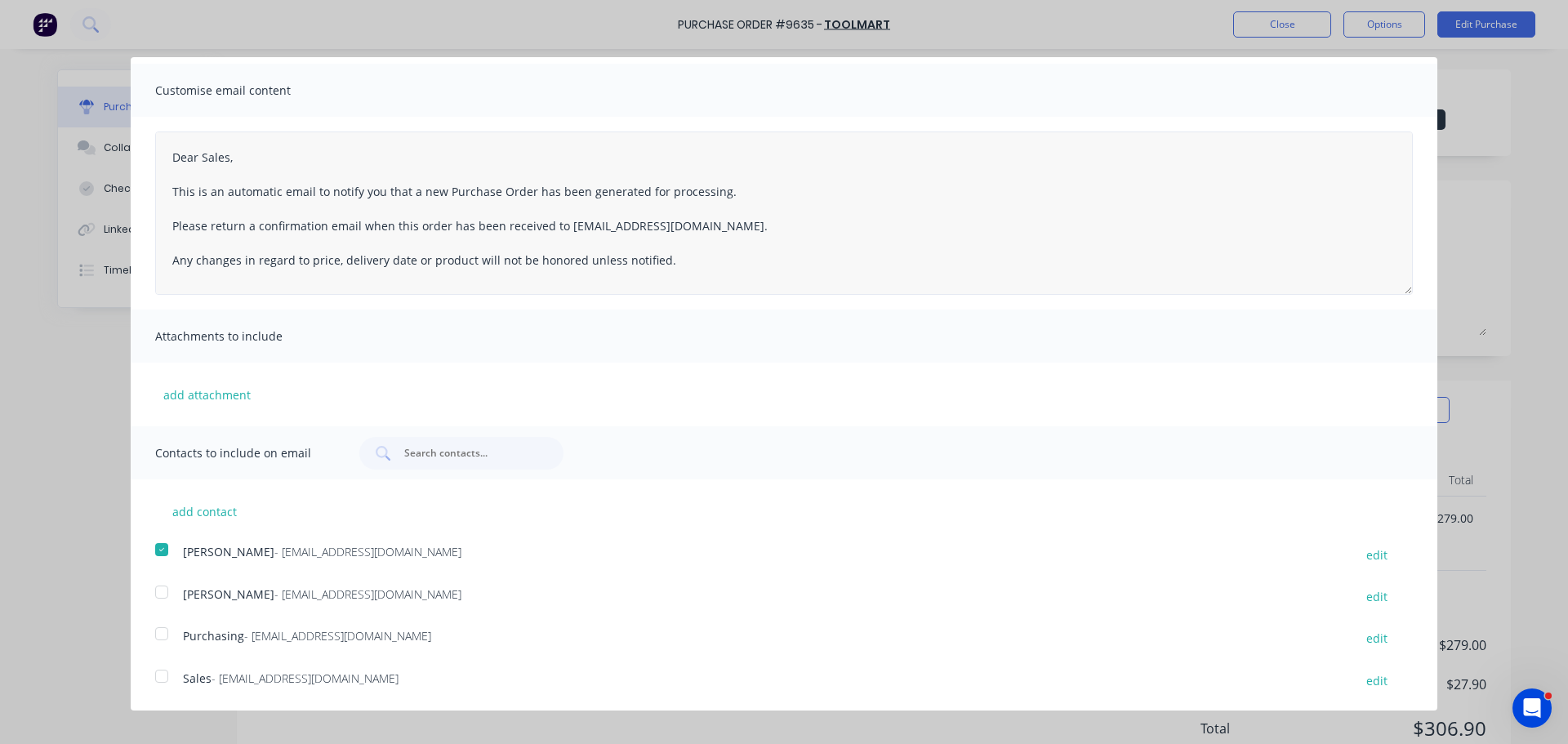
scroll to position [0, 0]
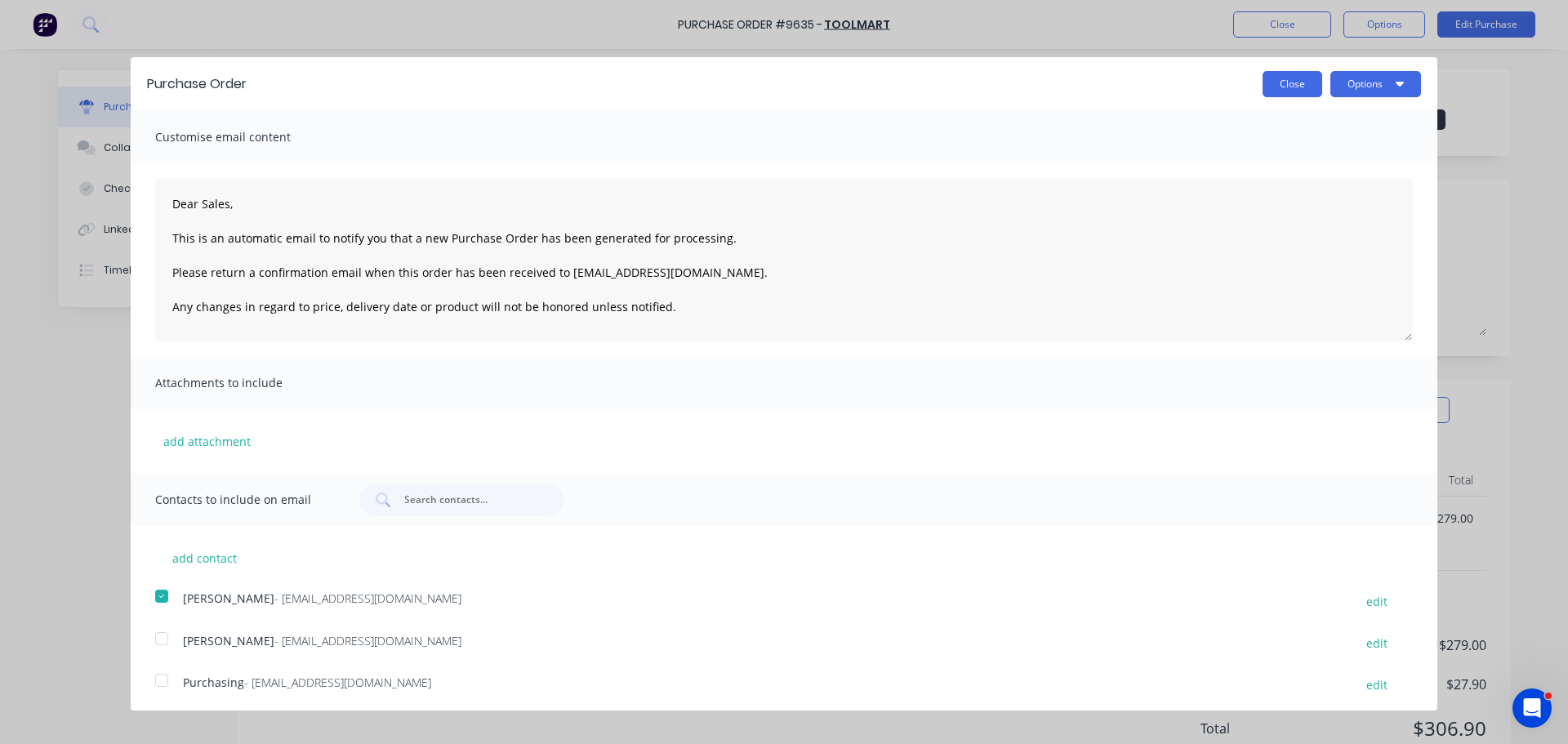
click at [1283, 83] on button "Close" at bounding box center [1293, 84] width 60 height 26
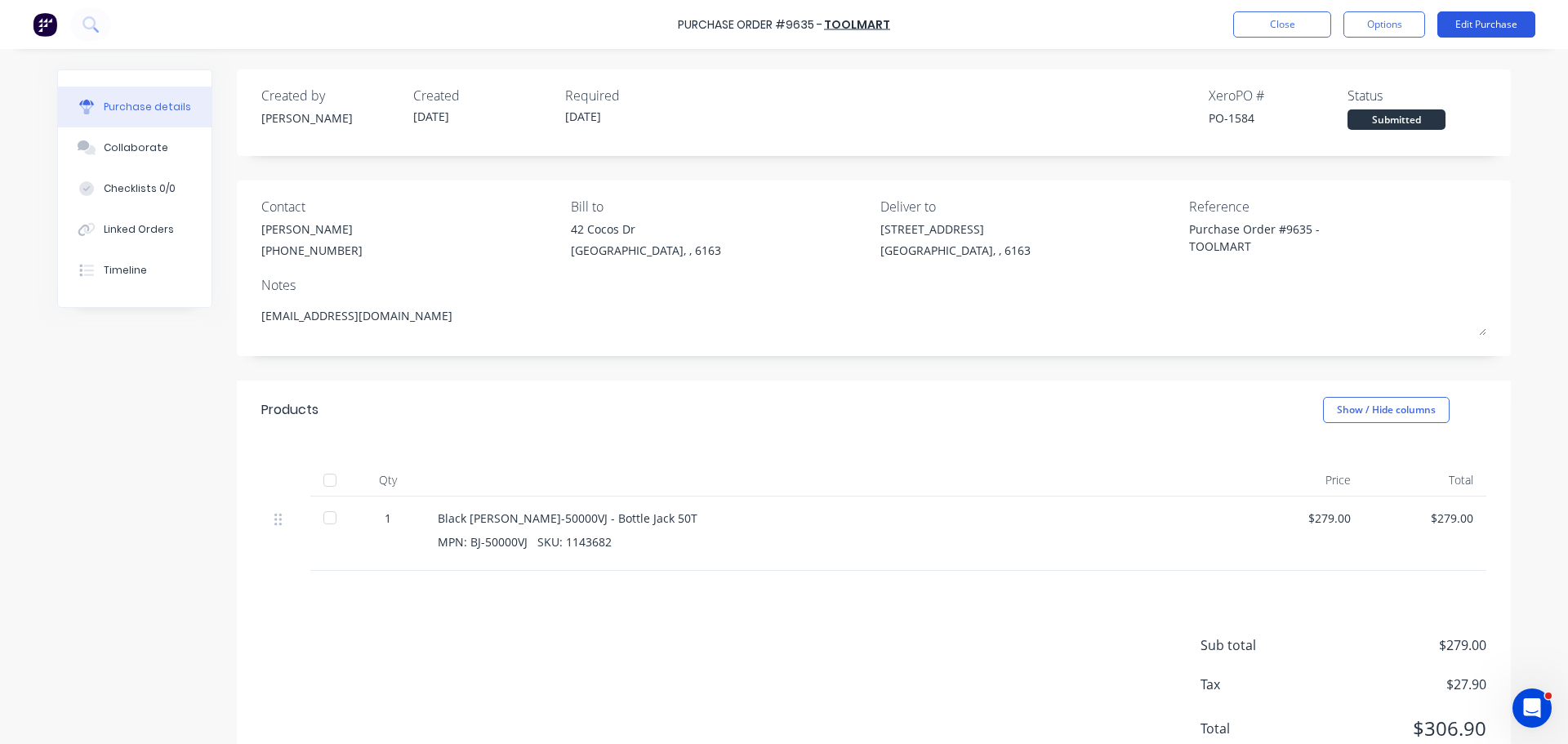
click at [1491, 14] on button "Edit Purchase" at bounding box center [1486, 24] width 98 height 26
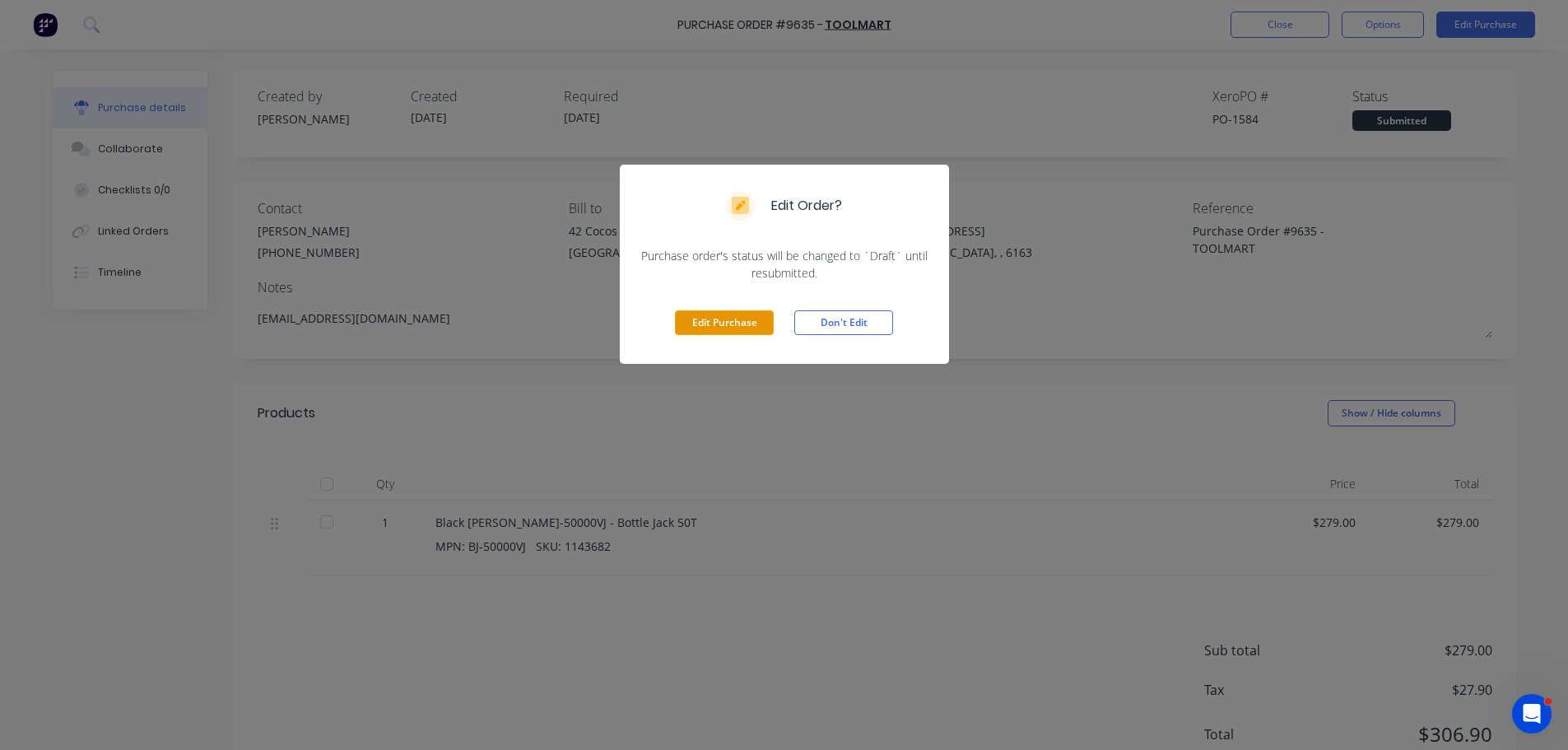
click at [693, 316] on button "Edit Purchase" at bounding box center [724, 323] width 98 height 25
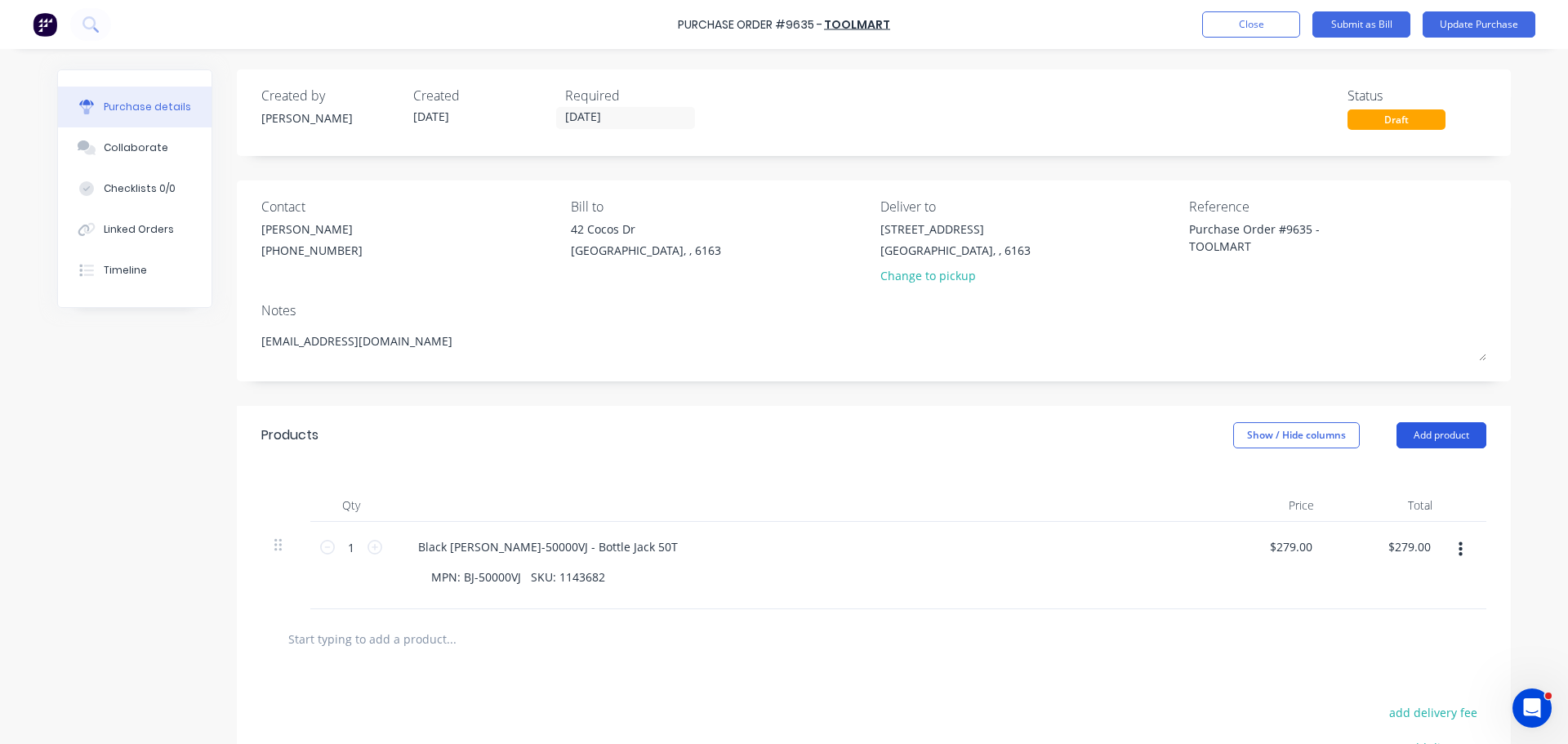
click at [1413, 437] on button "Add product" at bounding box center [1441, 435] width 90 height 26
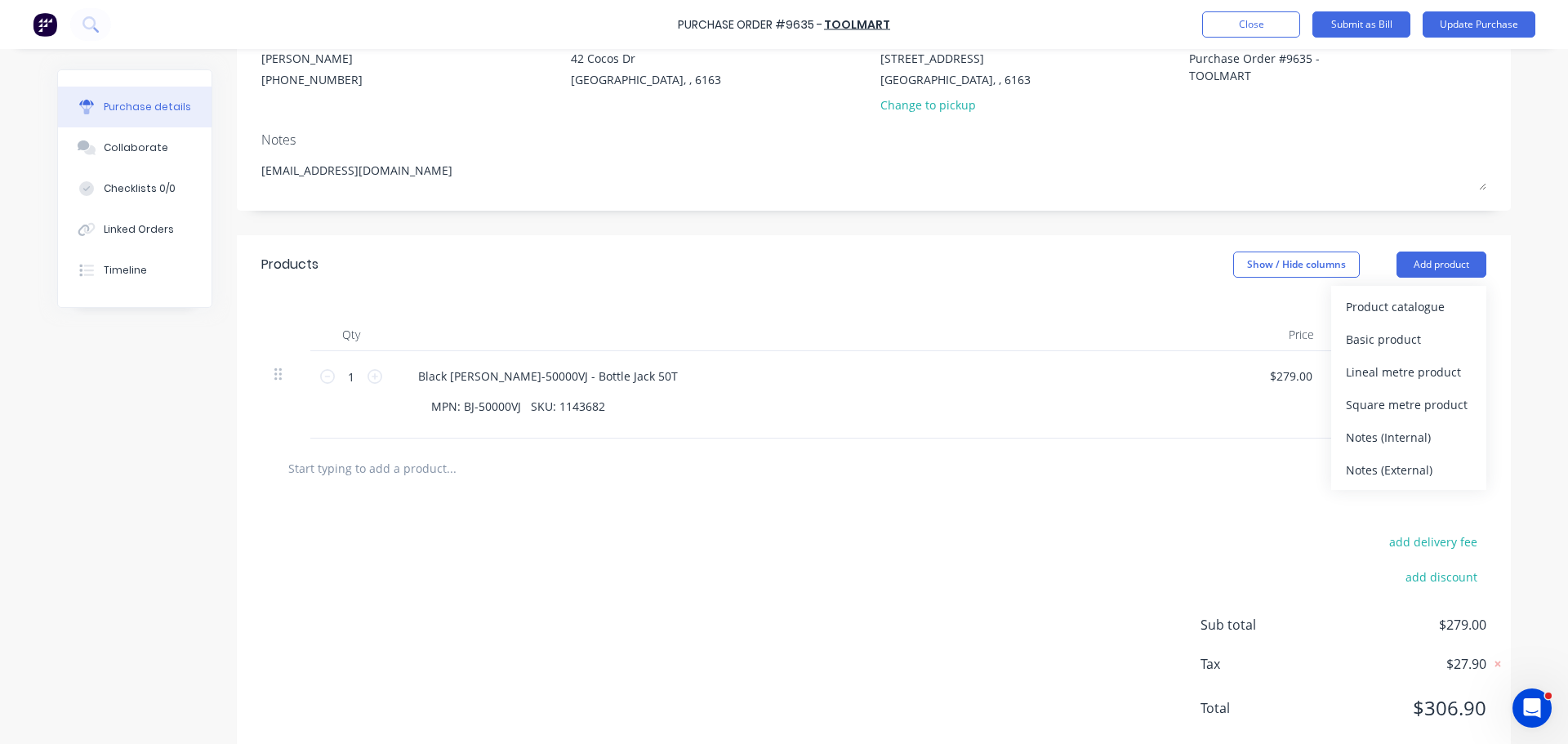
scroll to position [210, 0]
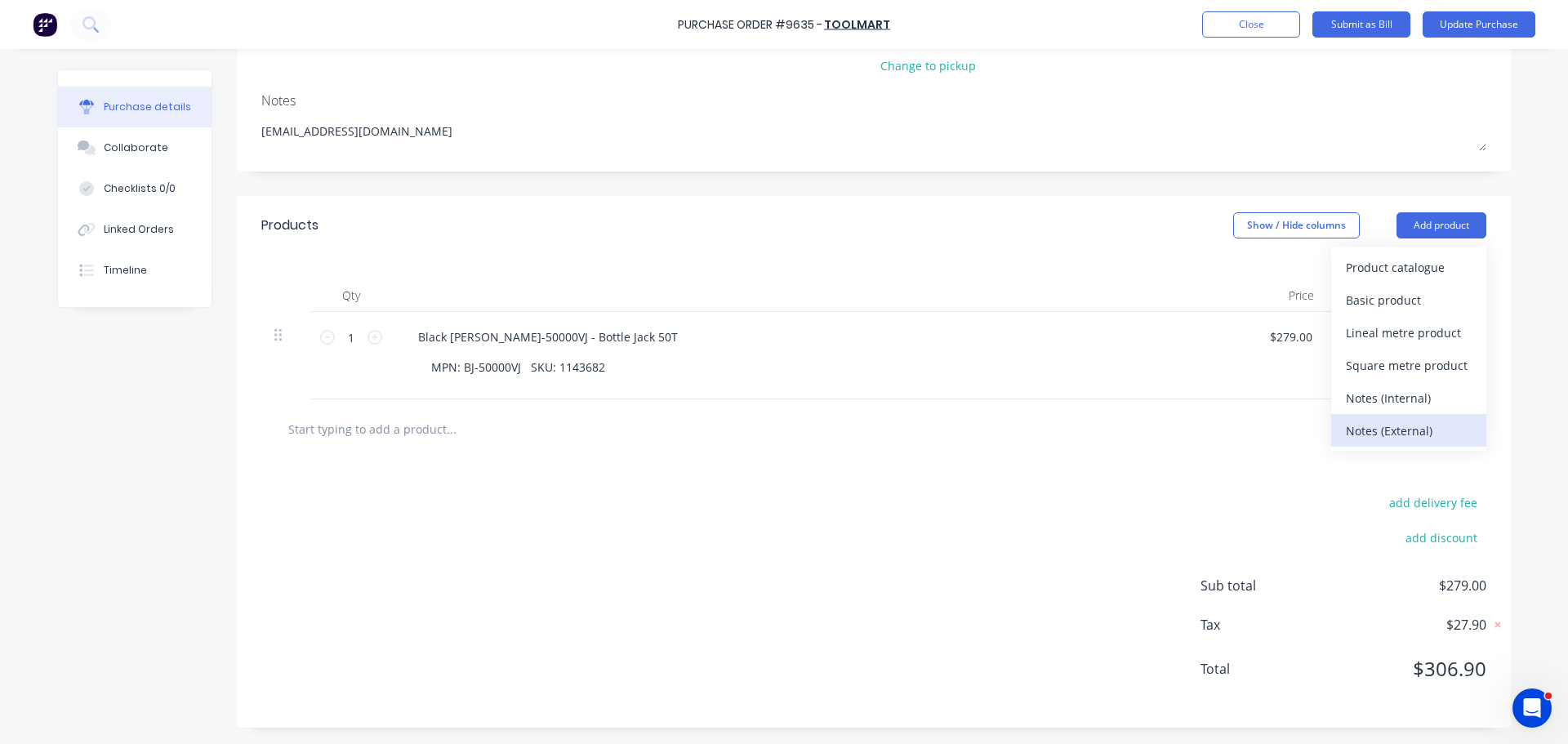
click at [1385, 430] on div "Notes (External)" at bounding box center [1408, 431] width 126 height 23
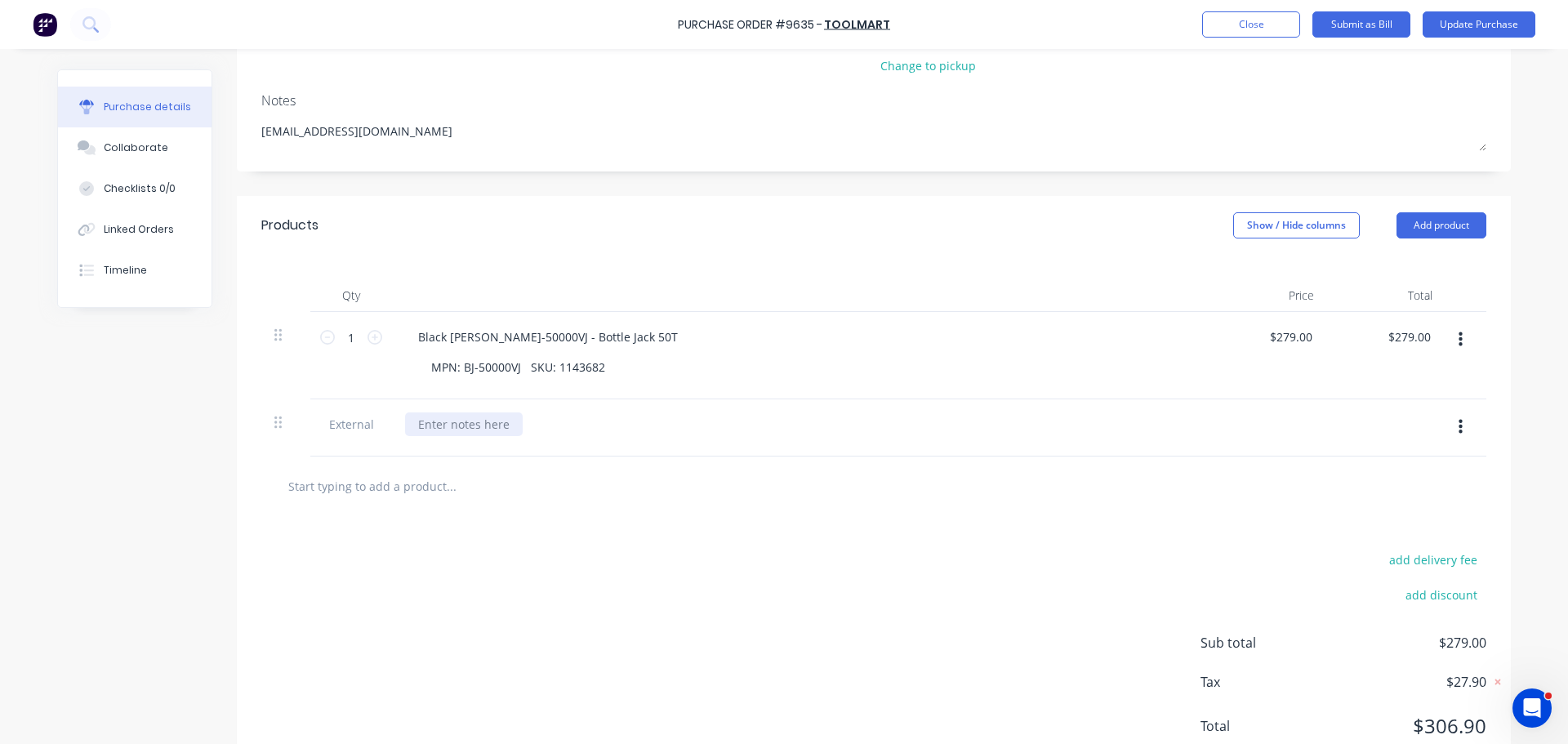
type textarea "x"
click at [425, 423] on div at bounding box center [464, 424] width 117 height 23
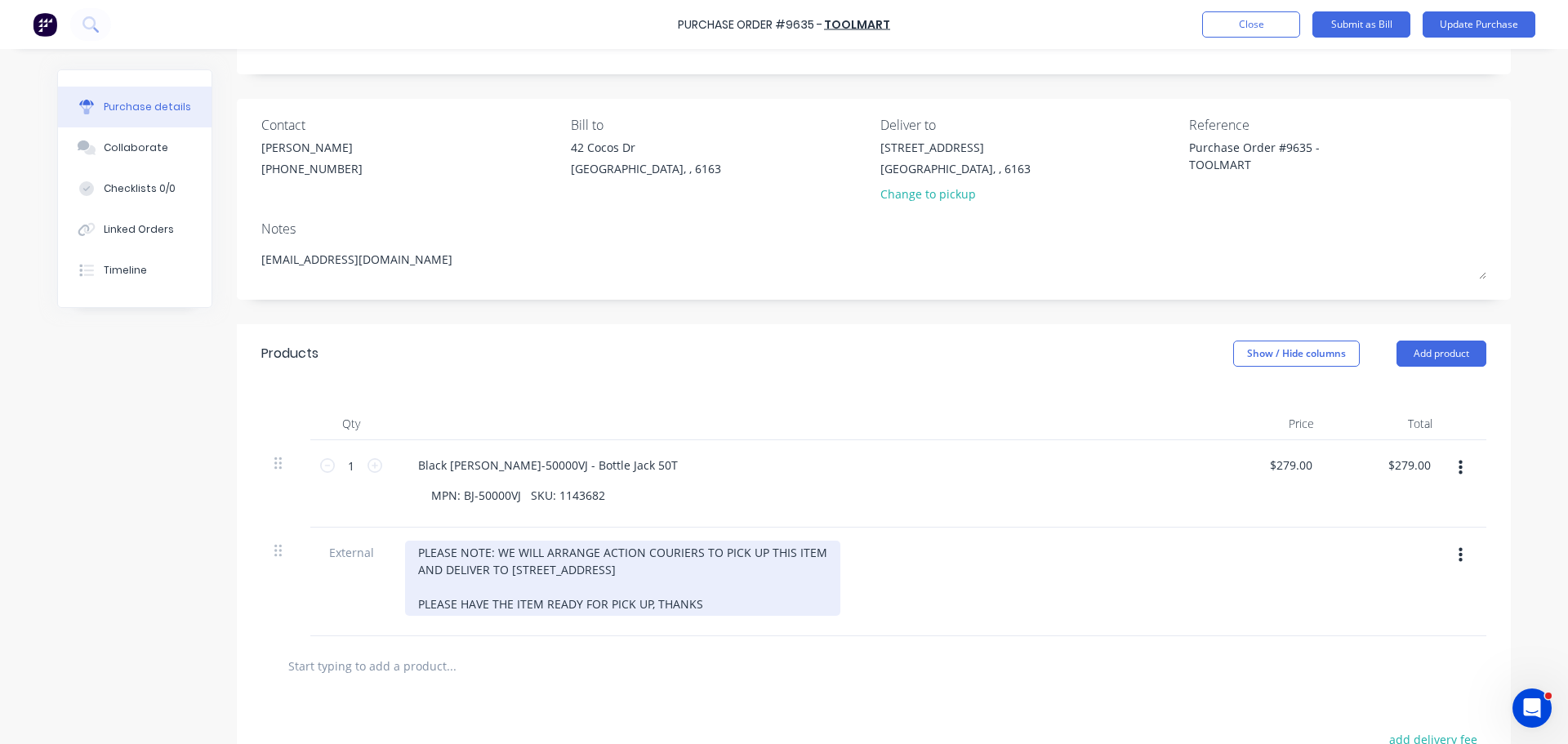
scroll to position [0, 0]
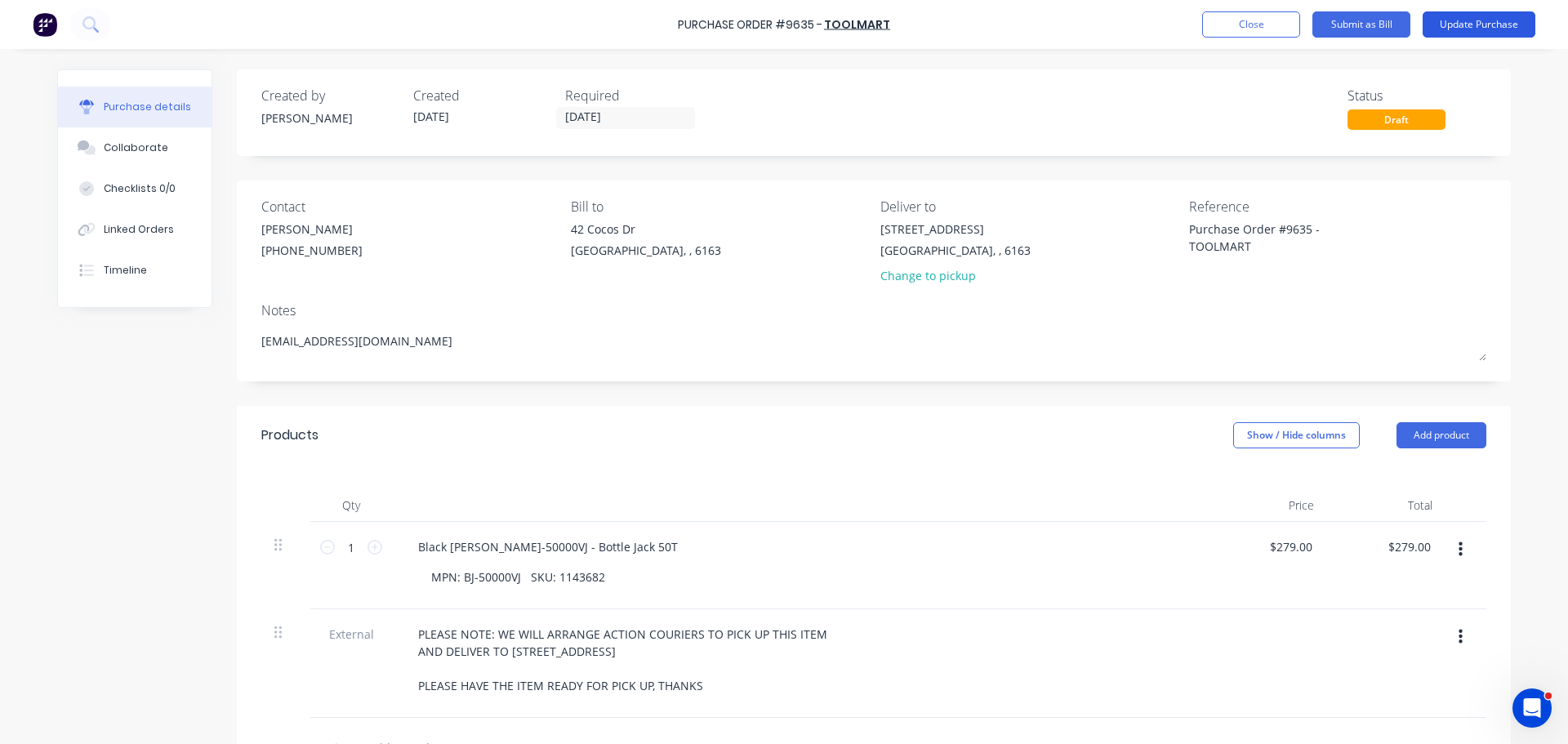
click at [1481, 13] on button "Update Purchase" at bounding box center [1479, 24] width 113 height 26
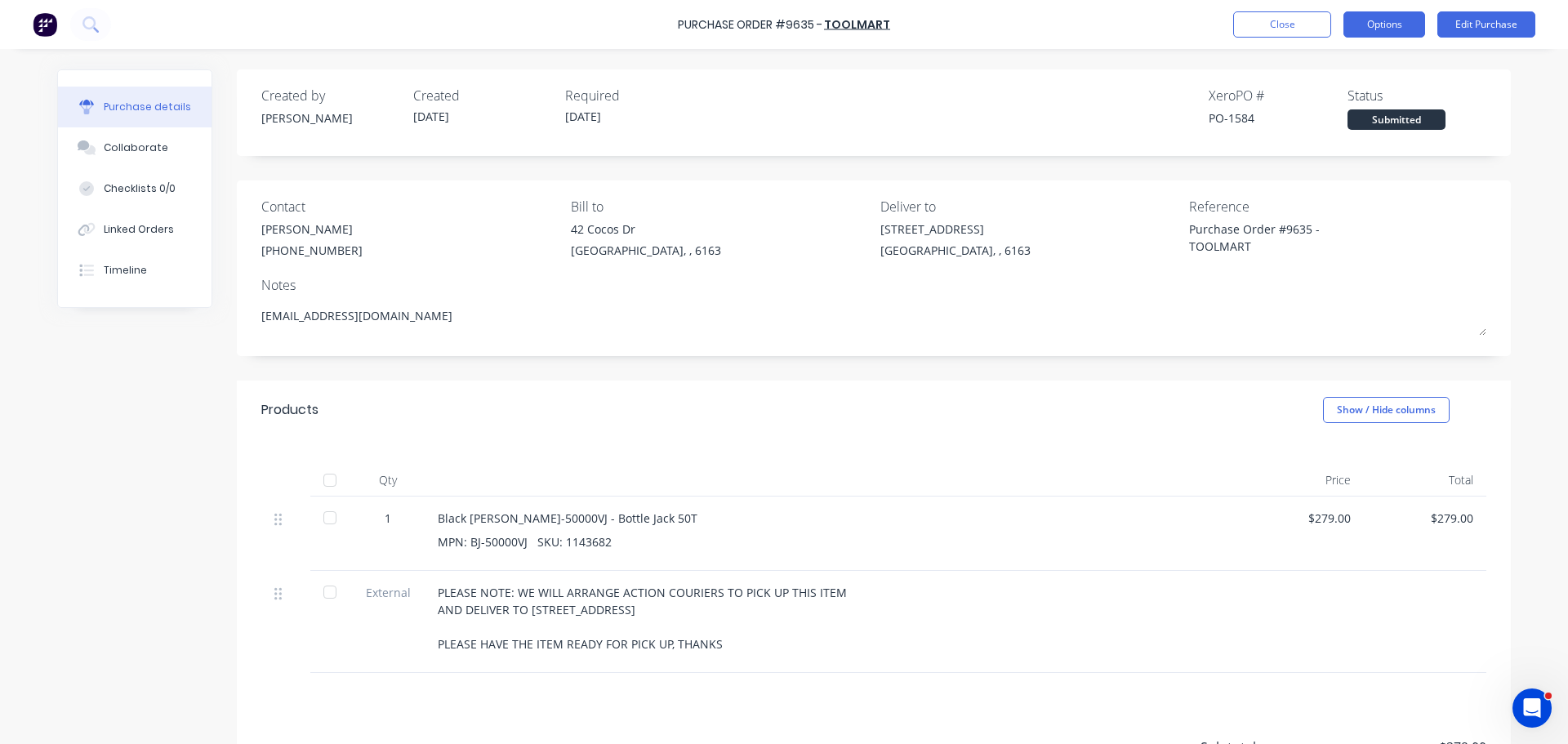
click at [1393, 20] on button "Options" at bounding box center [1384, 24] width 82 height 26
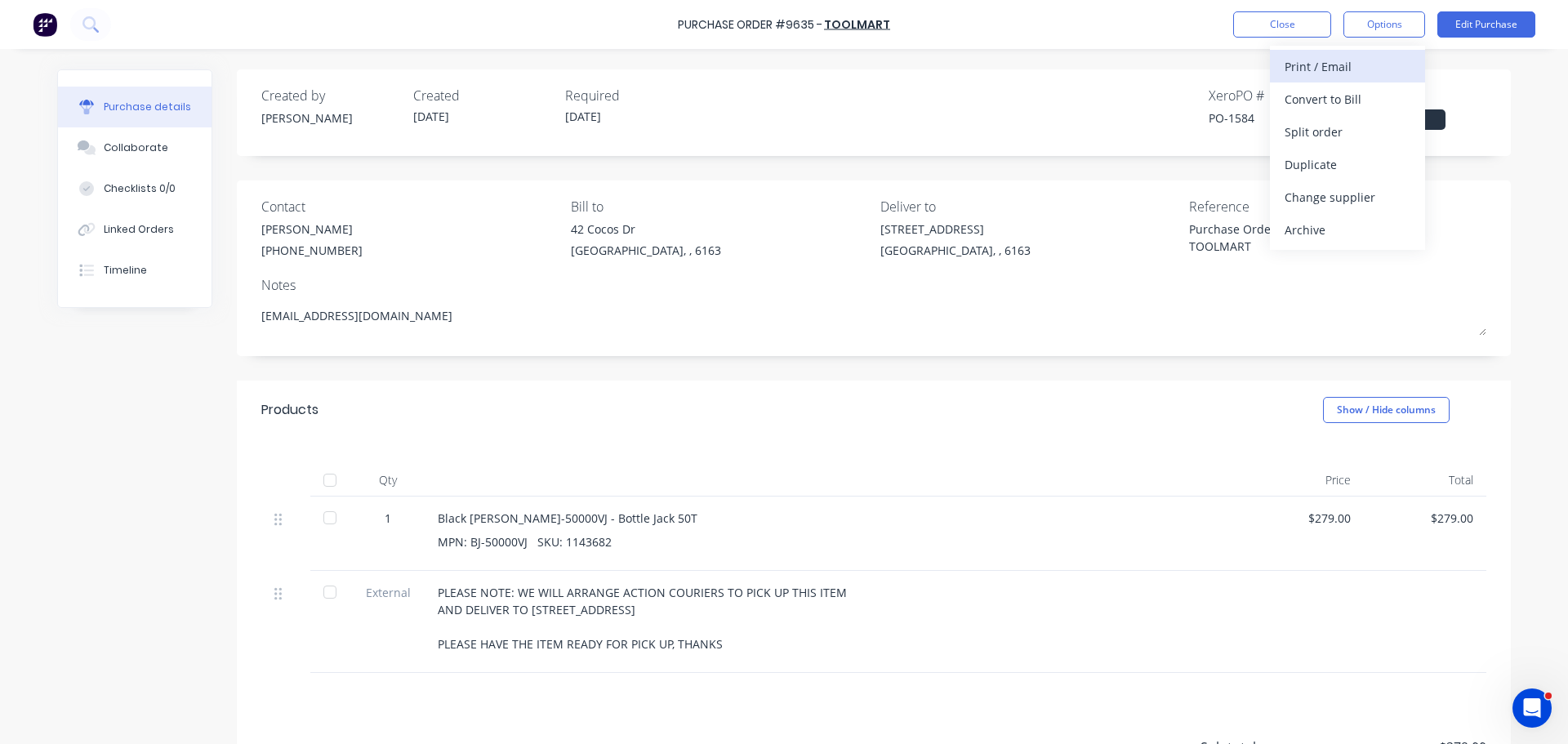
click at [1323, 68] on div "Print / Email" at bounding box center [1347, 66] width 126 height 23
click at [1315, 94] on div "With pricing" at bounding box center [1347, 99] width 126 height 23
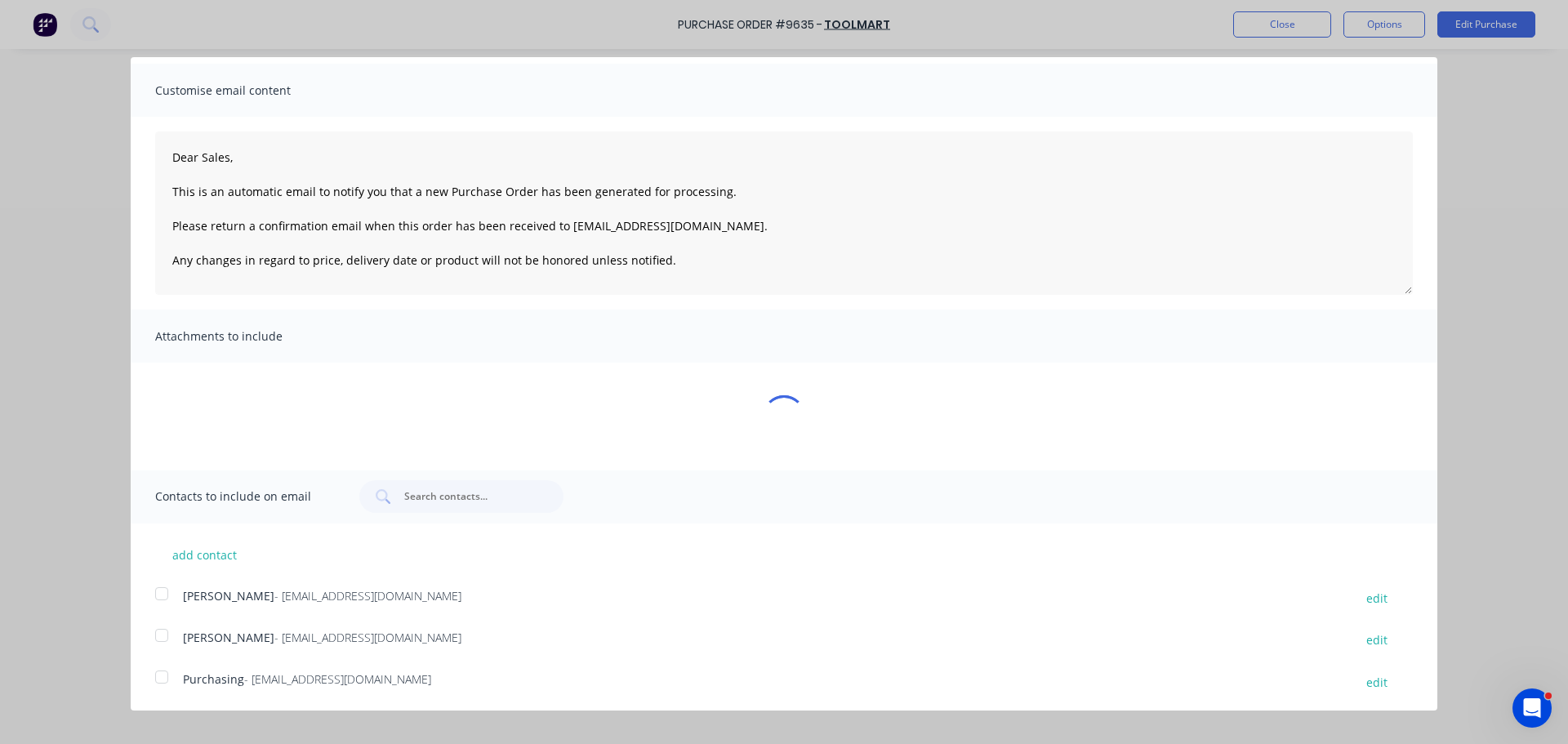
type textarea "x"
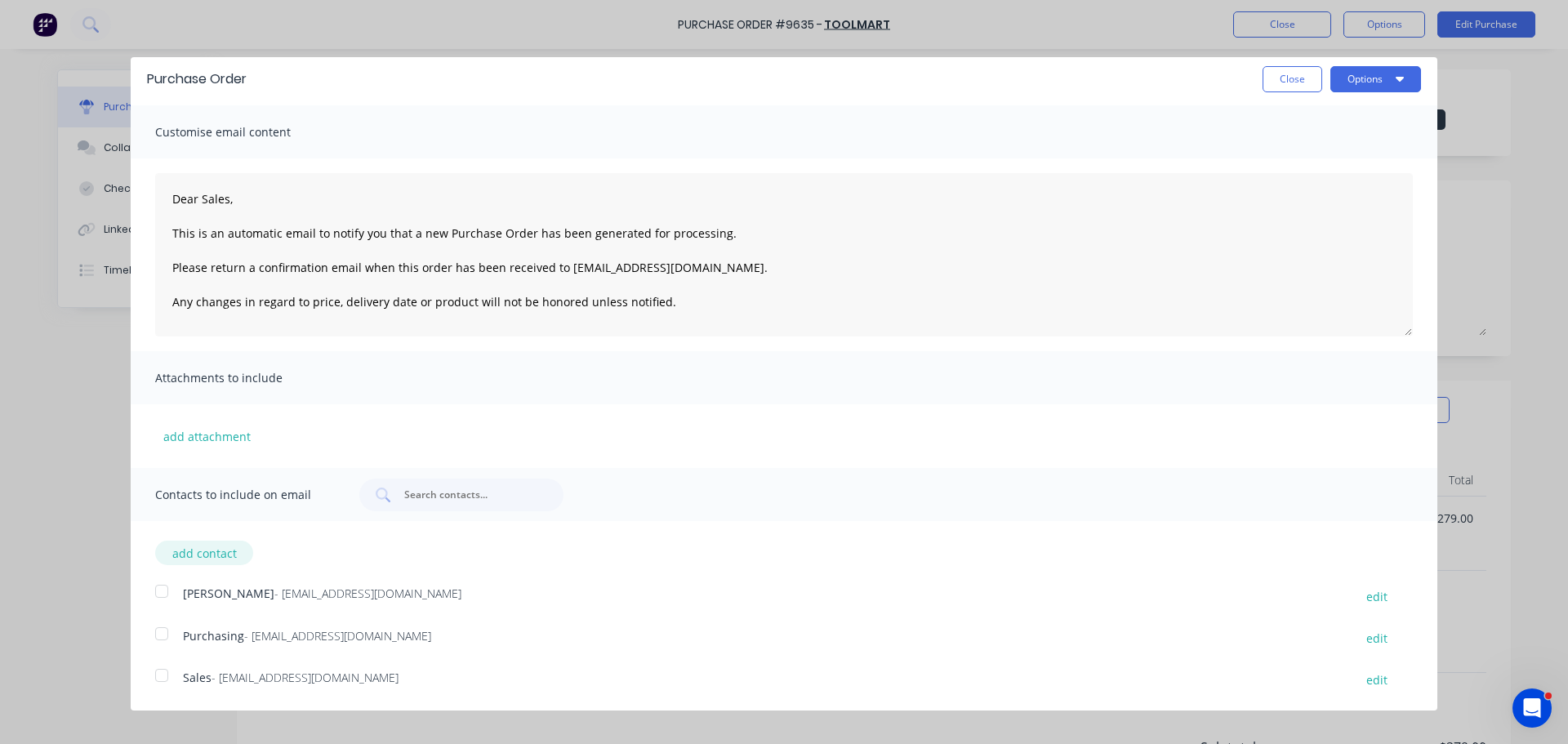
click at [206, 550] on button "add contact" at bounding box center [204, 553] width 98 height 24
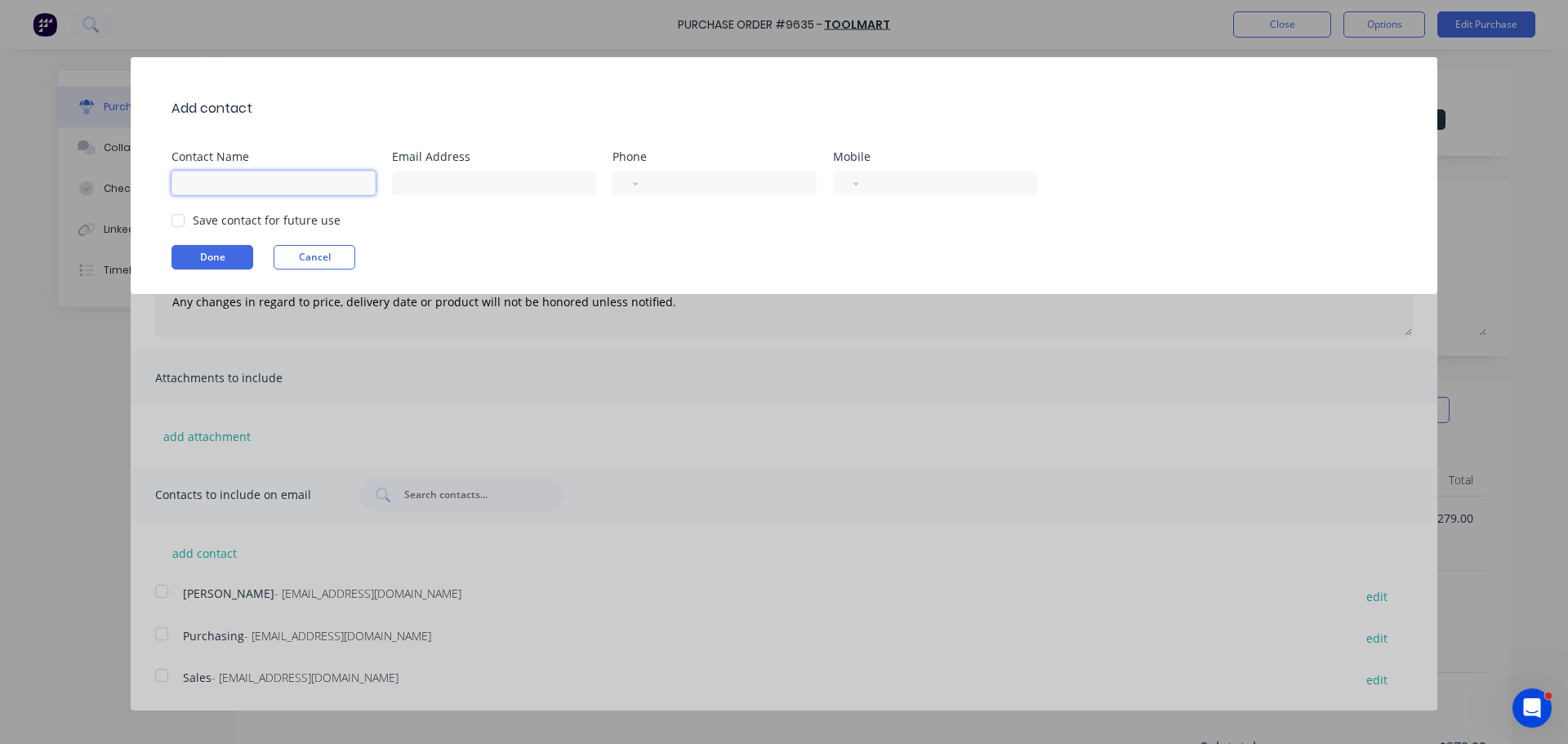
click at [207, 185] on input at bounding box center [274, 183] width 205 height 24
type input "j"
type input "John"
click at [457, 205] on div "Add contact Contact Name John Email Address Phone International Afghanistan Åla…" at bounding box center [784, 175] width 1307 height 236
click at [429, 185] on input at bounding box center [495, 183] width 205 height 24
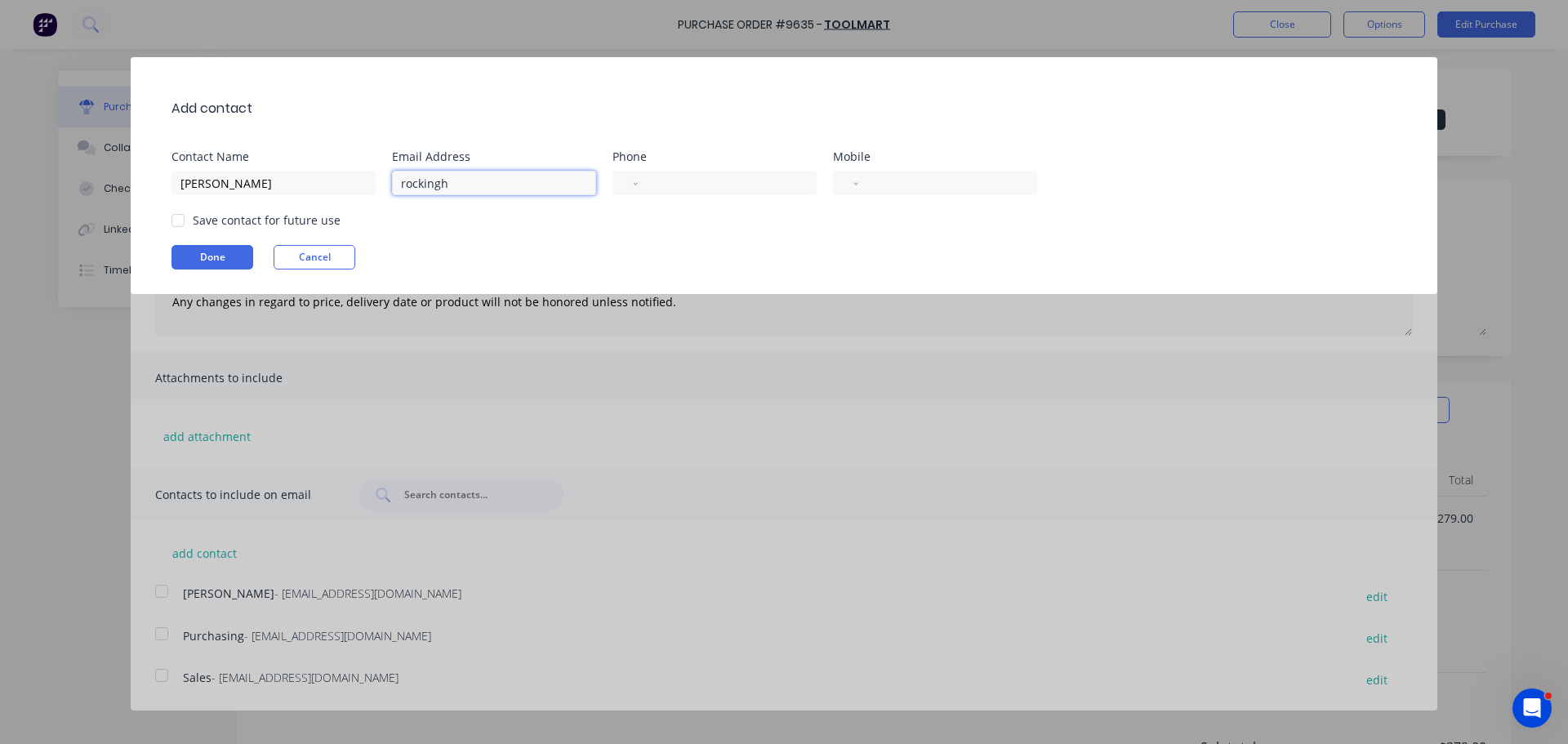
type input "rockingham@toolmart.com.au"
click at [668, 186] on input "tel" at bounding box center [724, 183] width 150 height 19
type input "+6"
select select "ID"
type input "7"
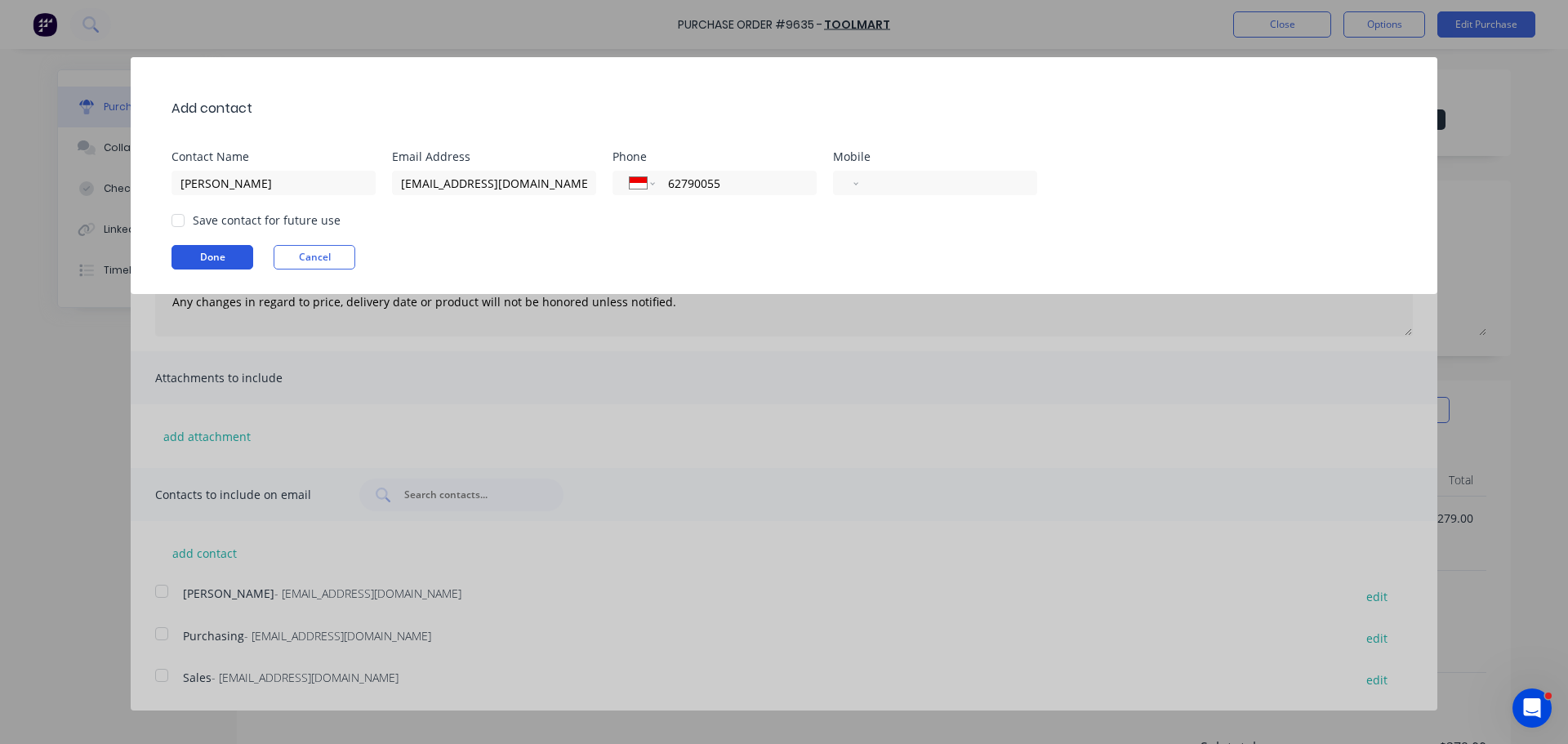
type input "62790055"
click at [199, 261] on button "Done" at bounding box center [212, 257] width 82 height 24
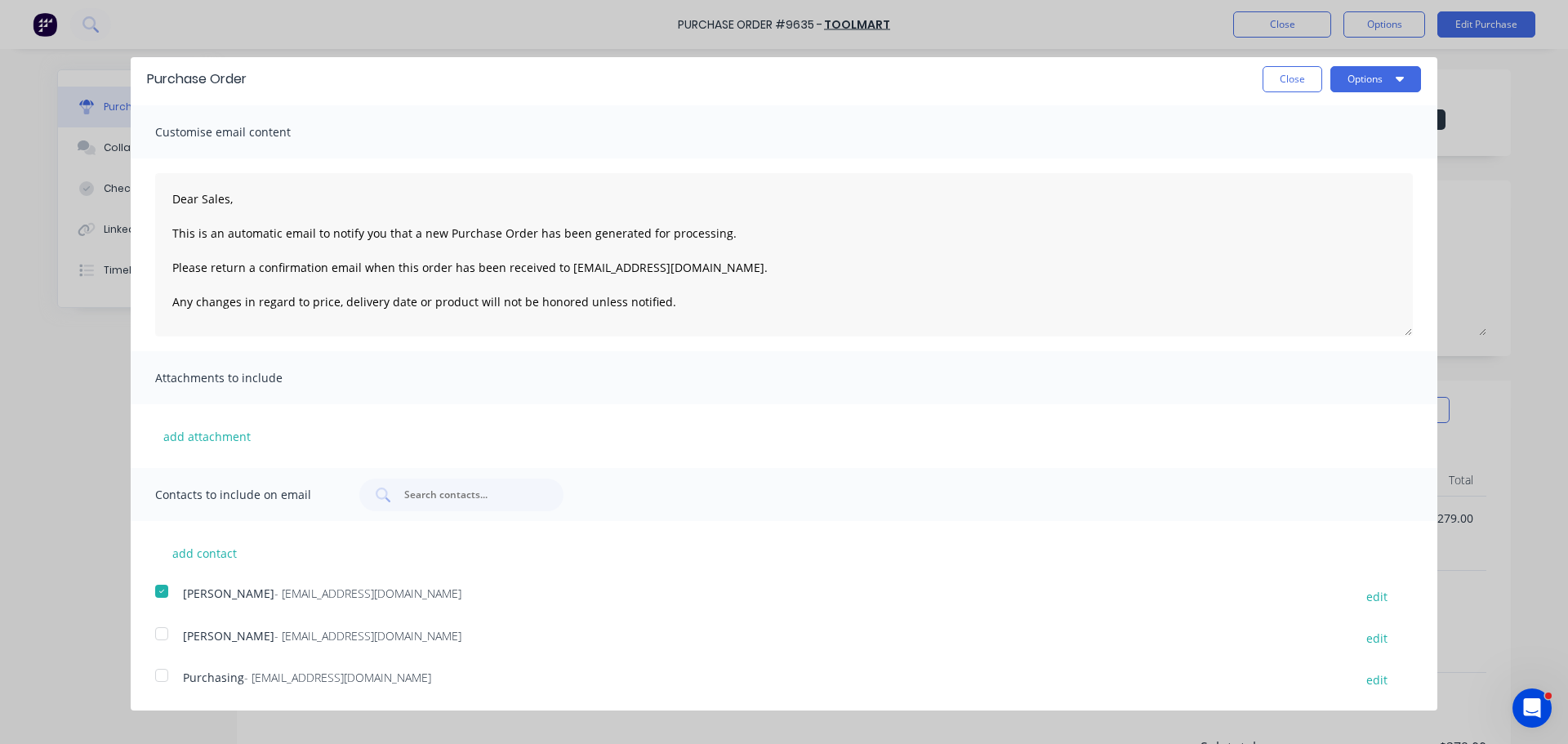
click at [165, 676] on div at bounding box center [161, 675] width 33 height 33
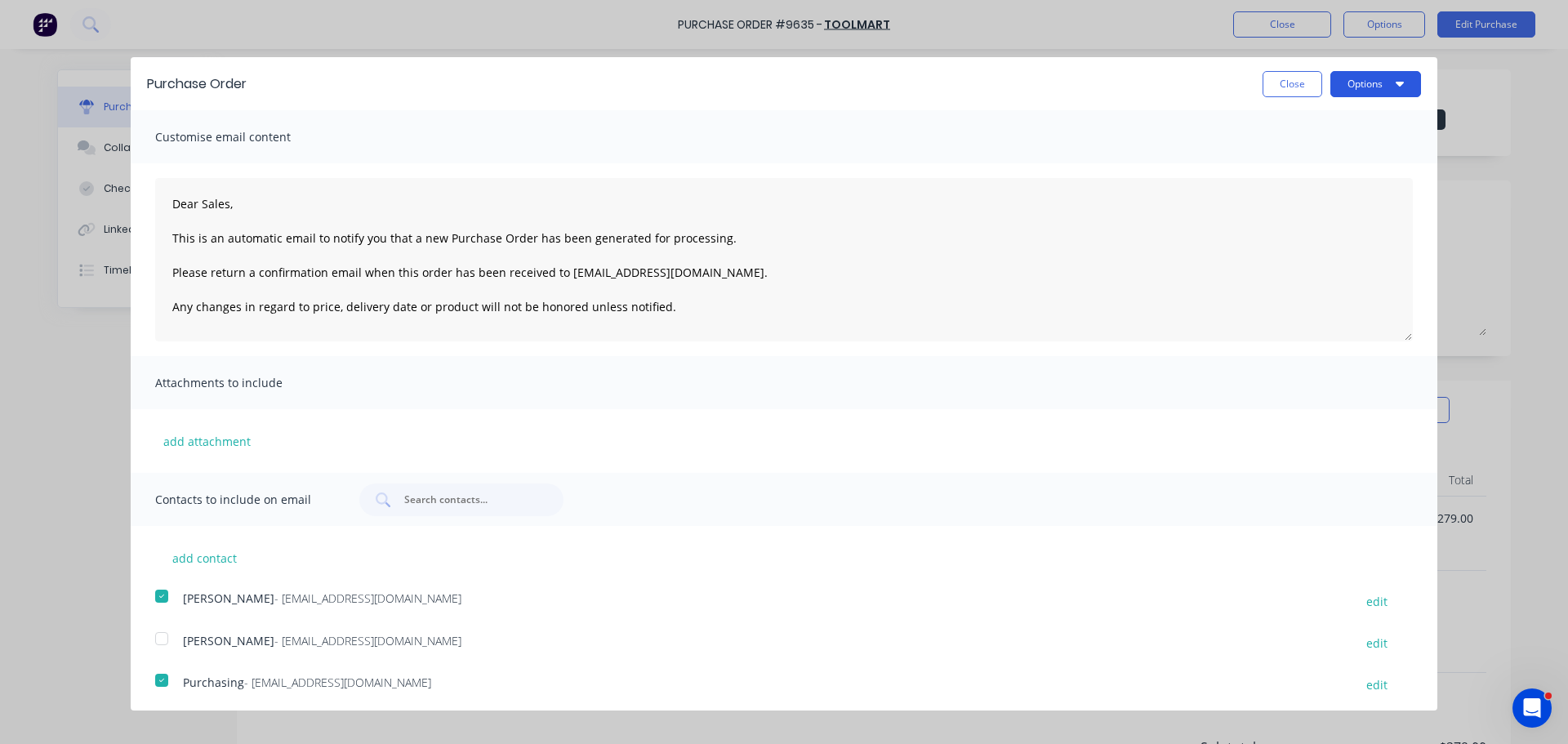
click at [1378, 78] on button "Options" at bounding box center [1376, 84] width 91 height 26
click at [1289, 150] on div "Email" at bounding box center [1344, 158] width 126 height 23
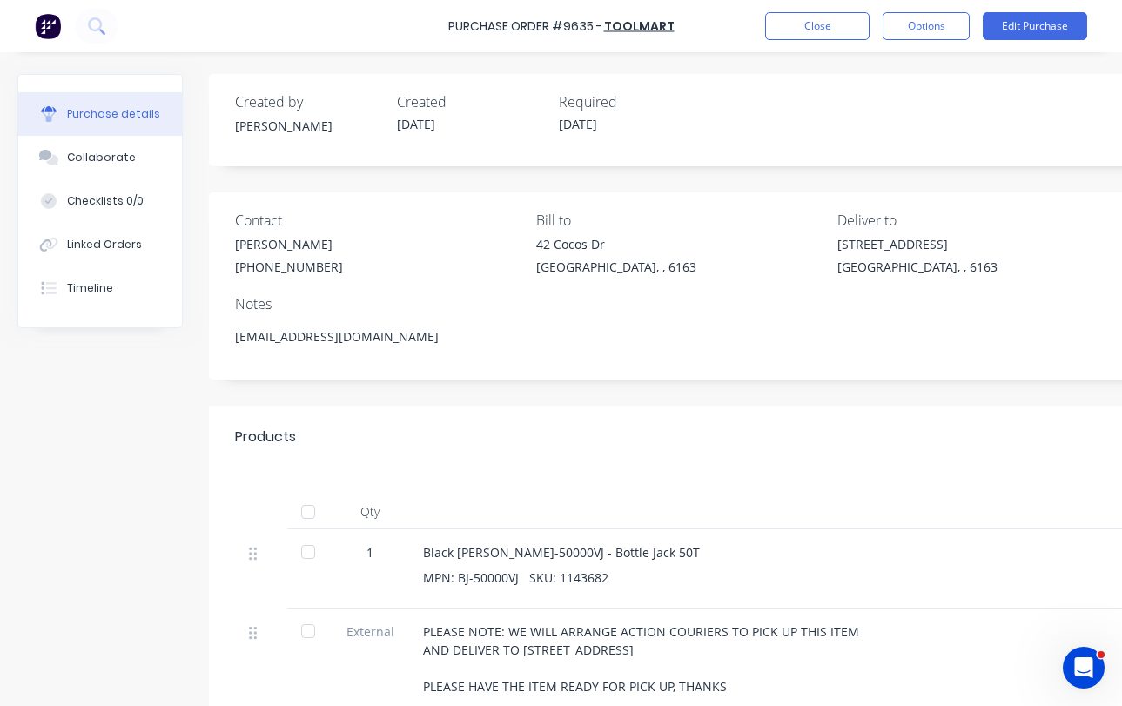
type textarea "x"
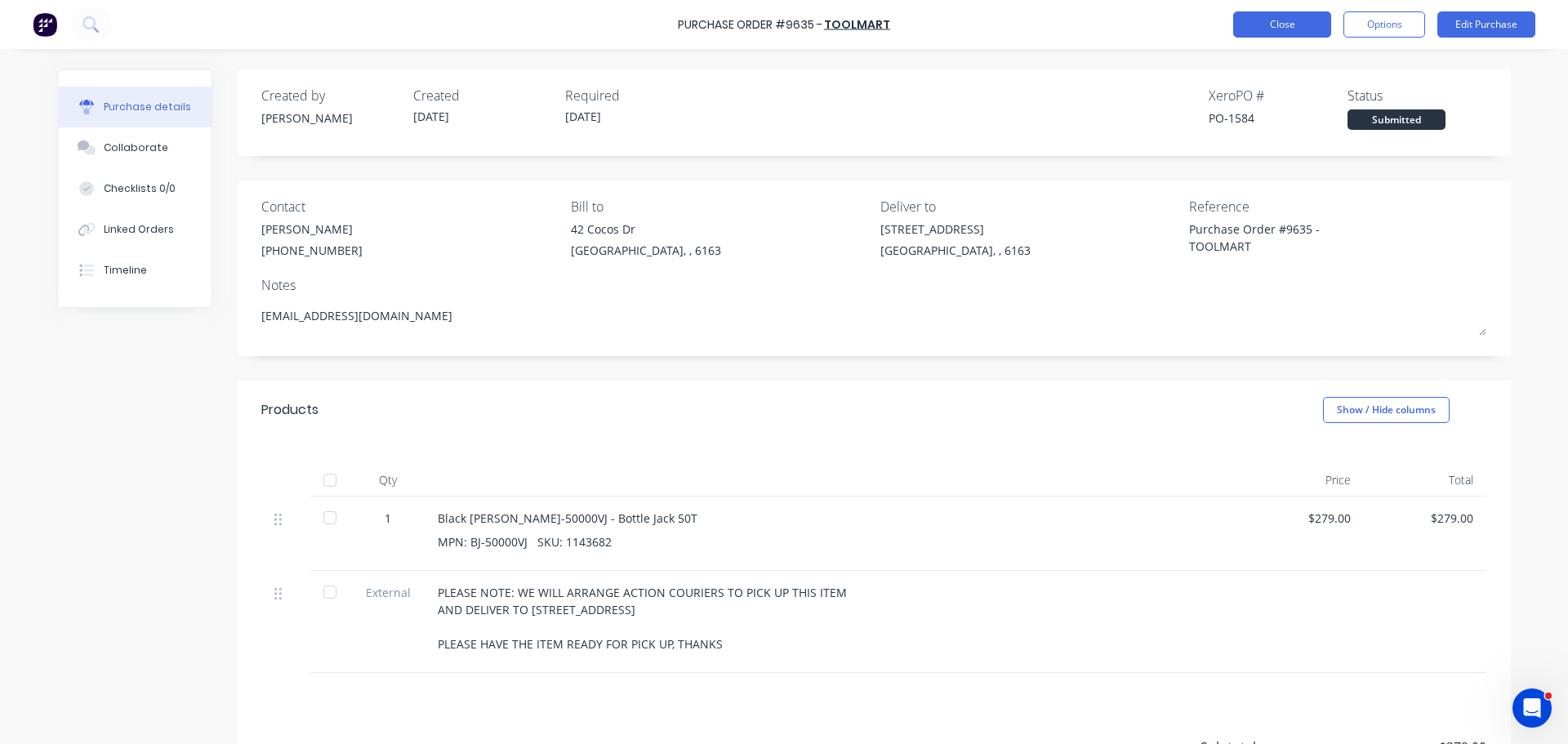
click at [1268, 25] on button "Close" at bounding box center [1282, 24] width 98 height 26
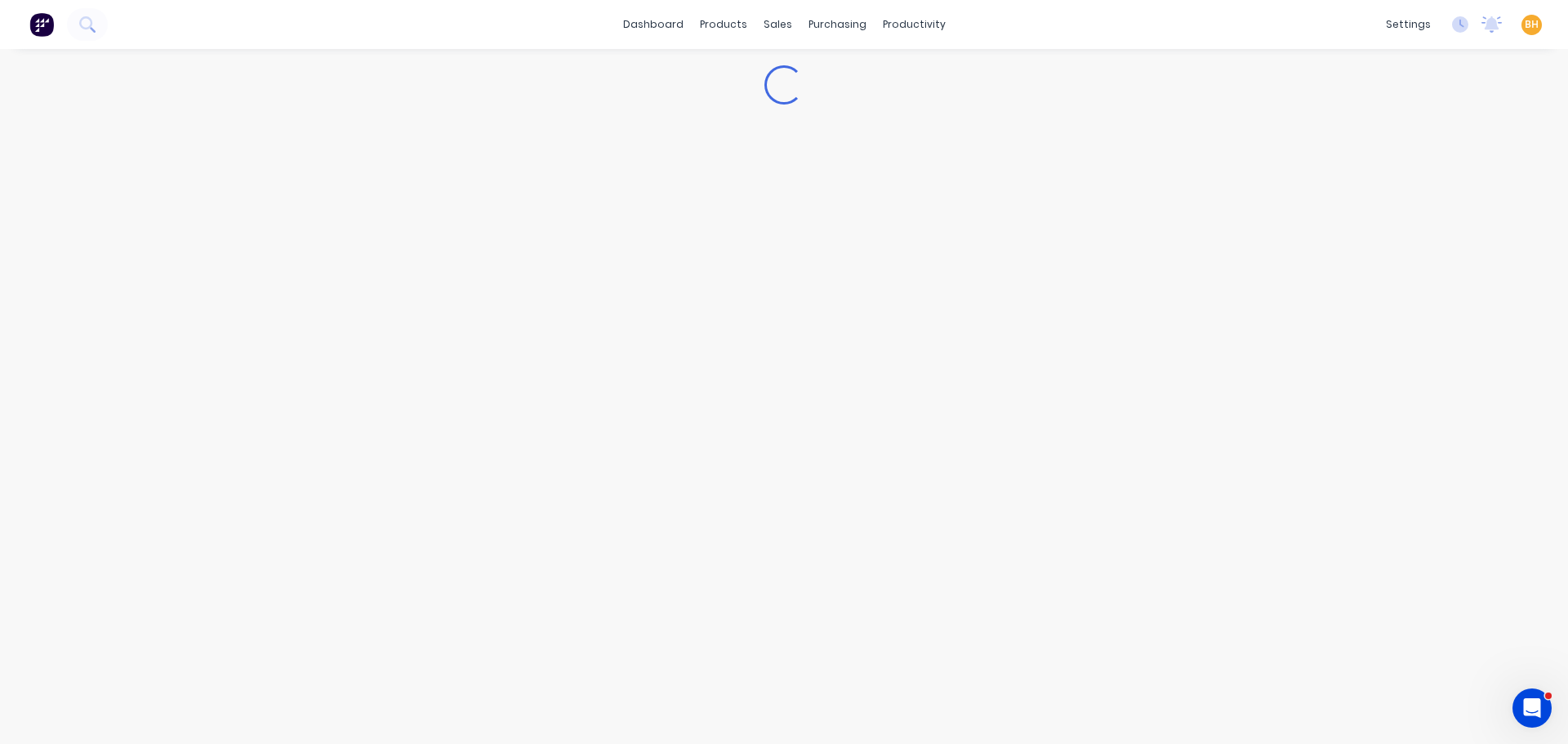
click at [659, 268] on div "Loading..." at bounding box center [784, 380] width 1486 height 662
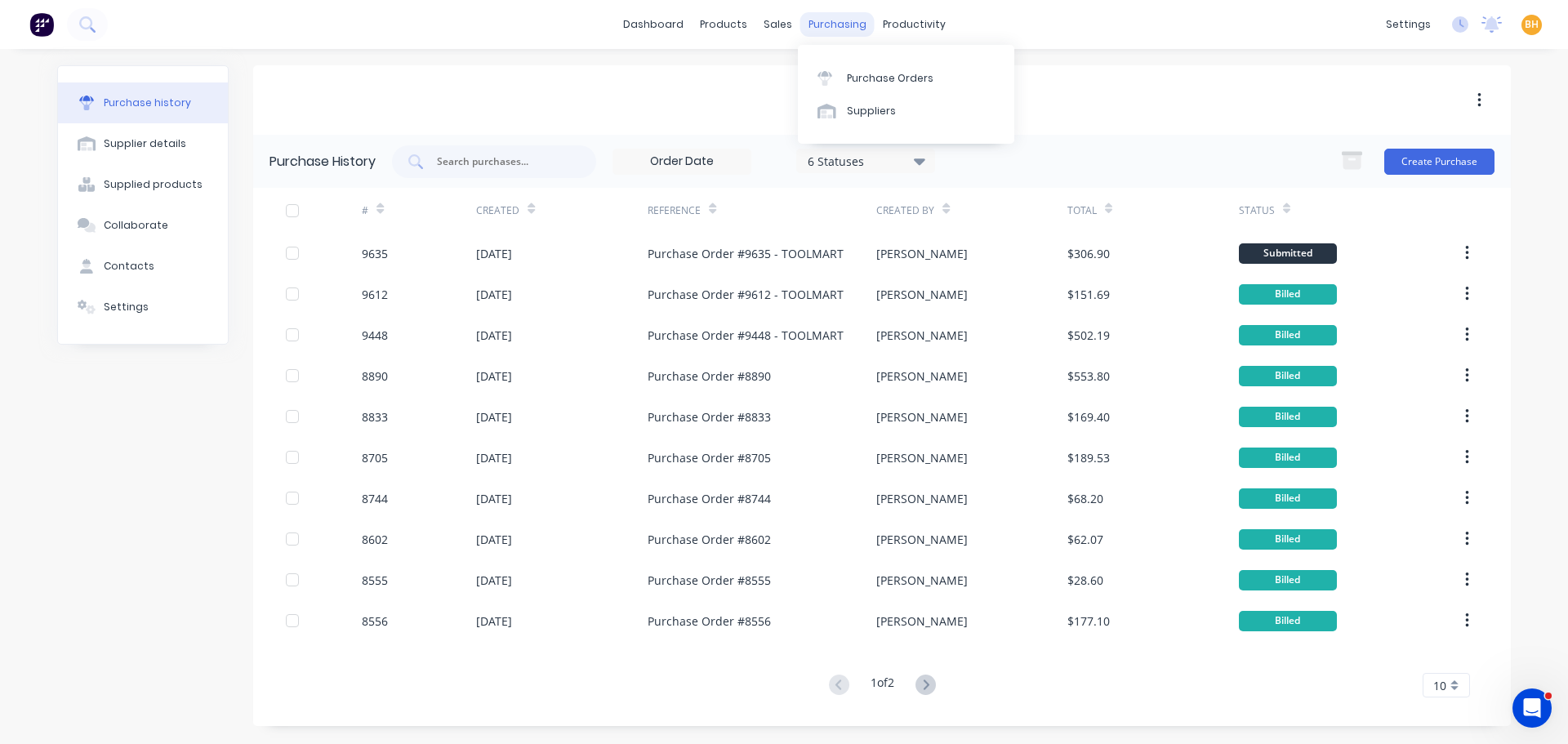
click at [830, 30] on div "purchasing" at bounding box center [837, 24] width 74 height 24
click at [867, 87] on link "Purchase Orders" at bounding box center [906, 77] width 217 height 33
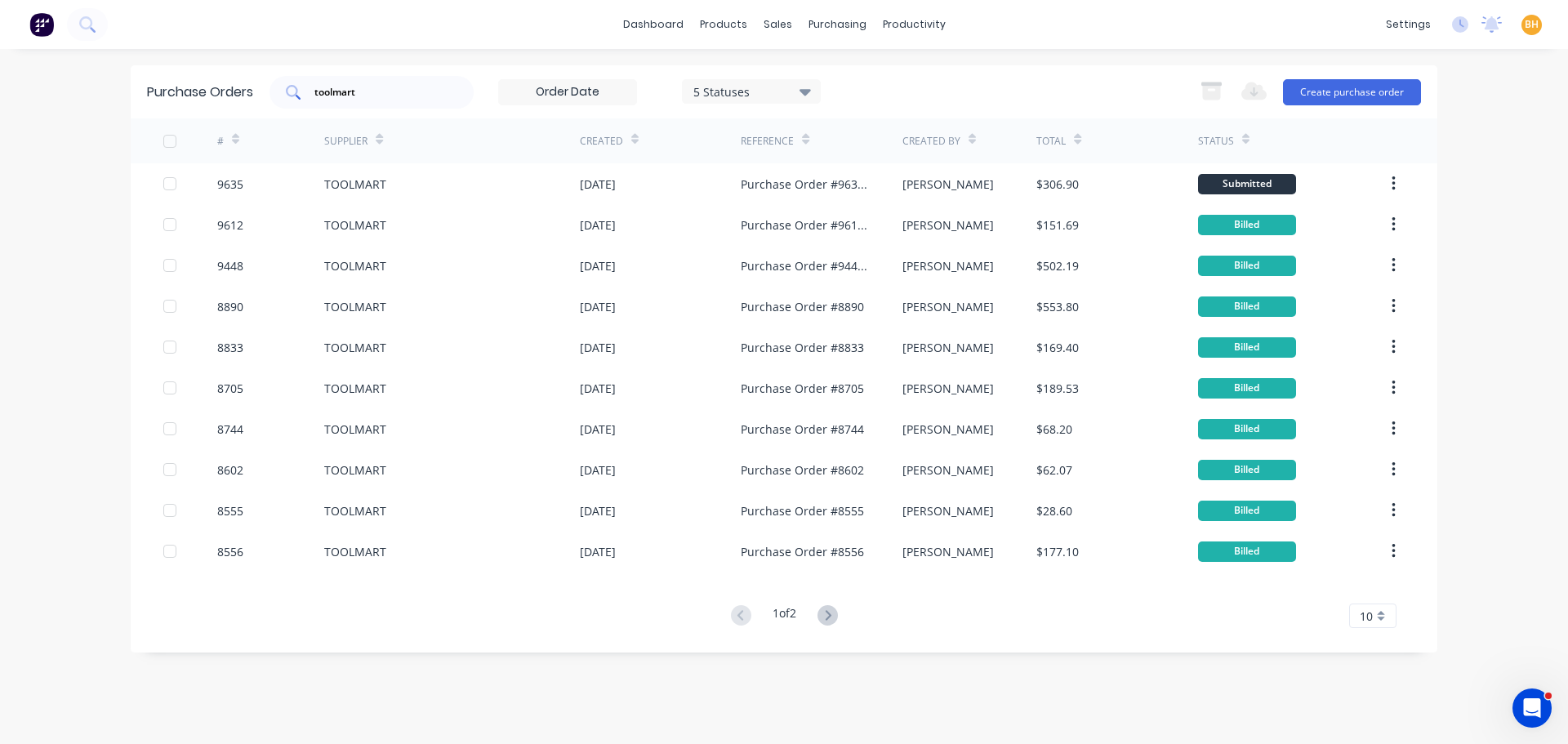
click at [380, 95] on input "toolmart" at bounding box center [380, 92] width 135 height 16
type input "t"
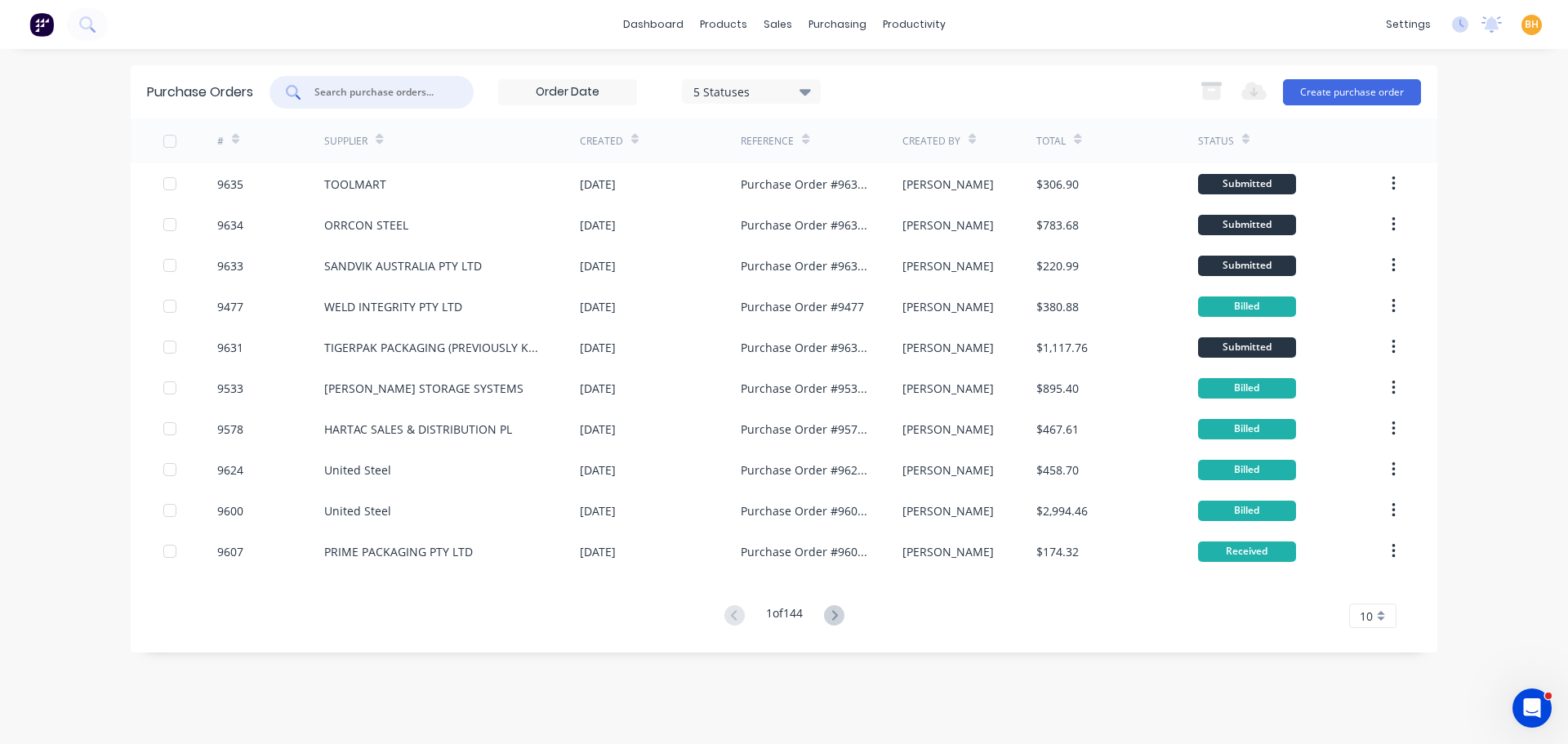
click at [350, 96] on input "text" at bounding box center [380, 92] width 135 height 16
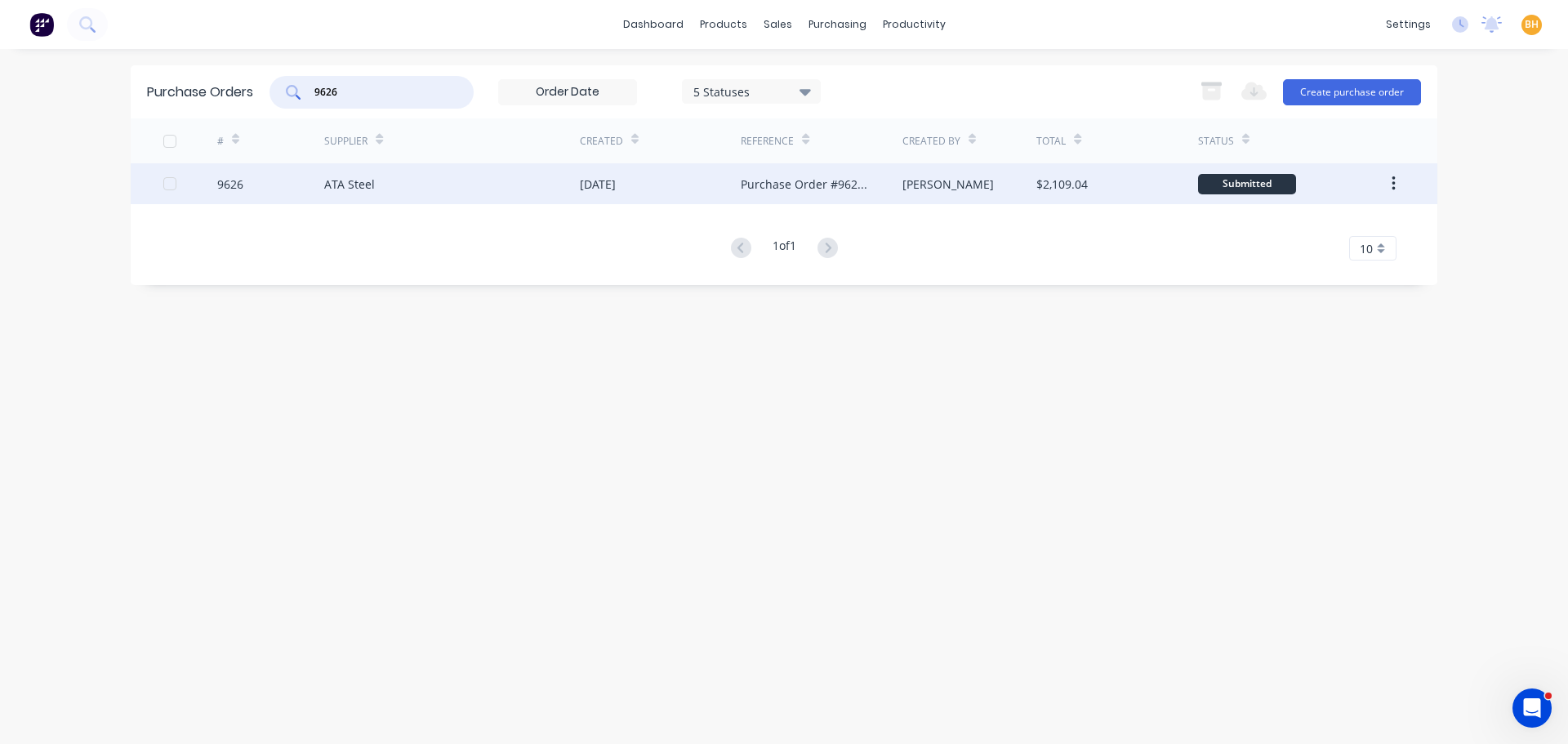
type input "9626"
click at [346, 192] on div "ATA Steel" at bounding box center [452, 184] width 255 height 41
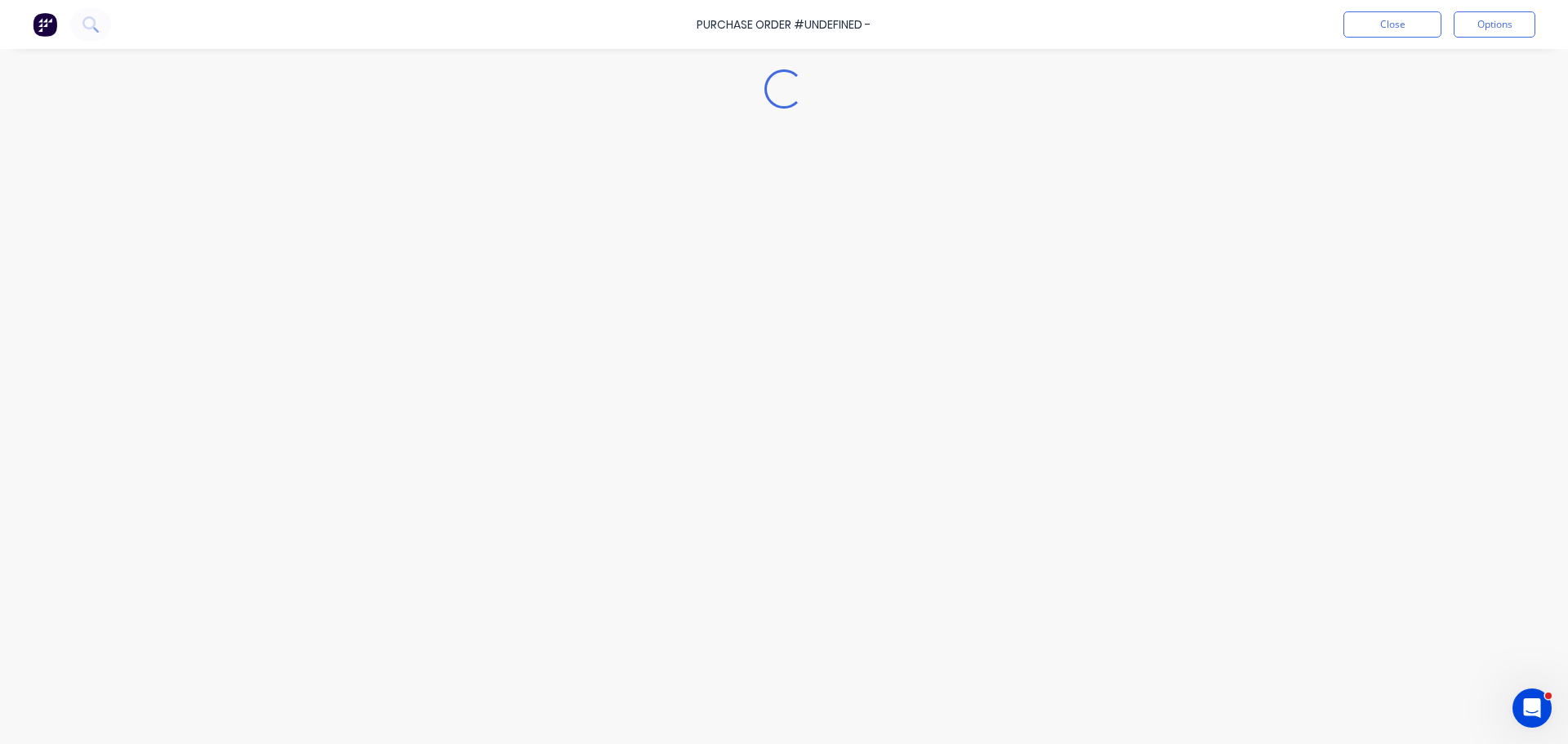
type textarea "x"
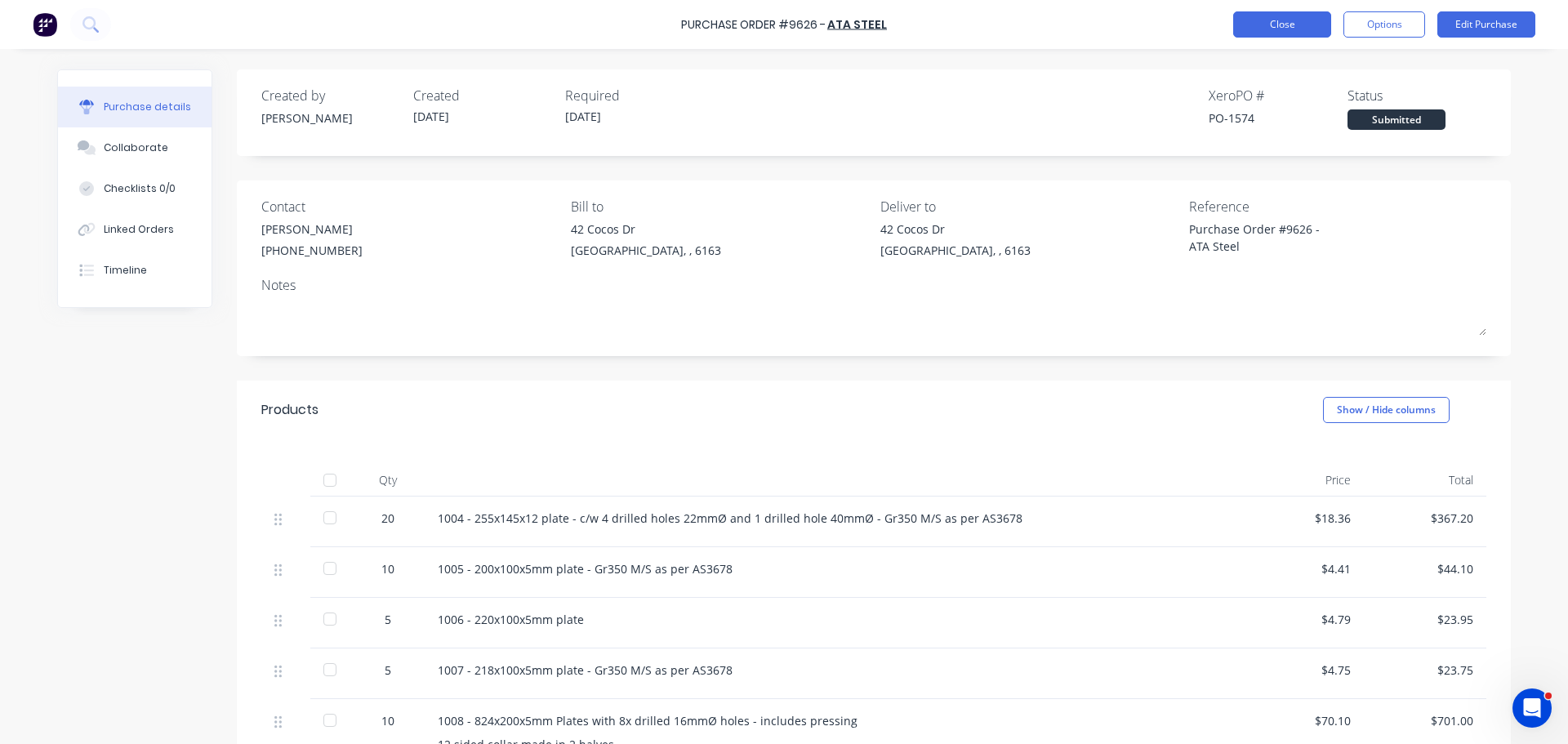
click at [1275, 23] on button "Close" at bounding box center [1282, 24] width 98 height 26
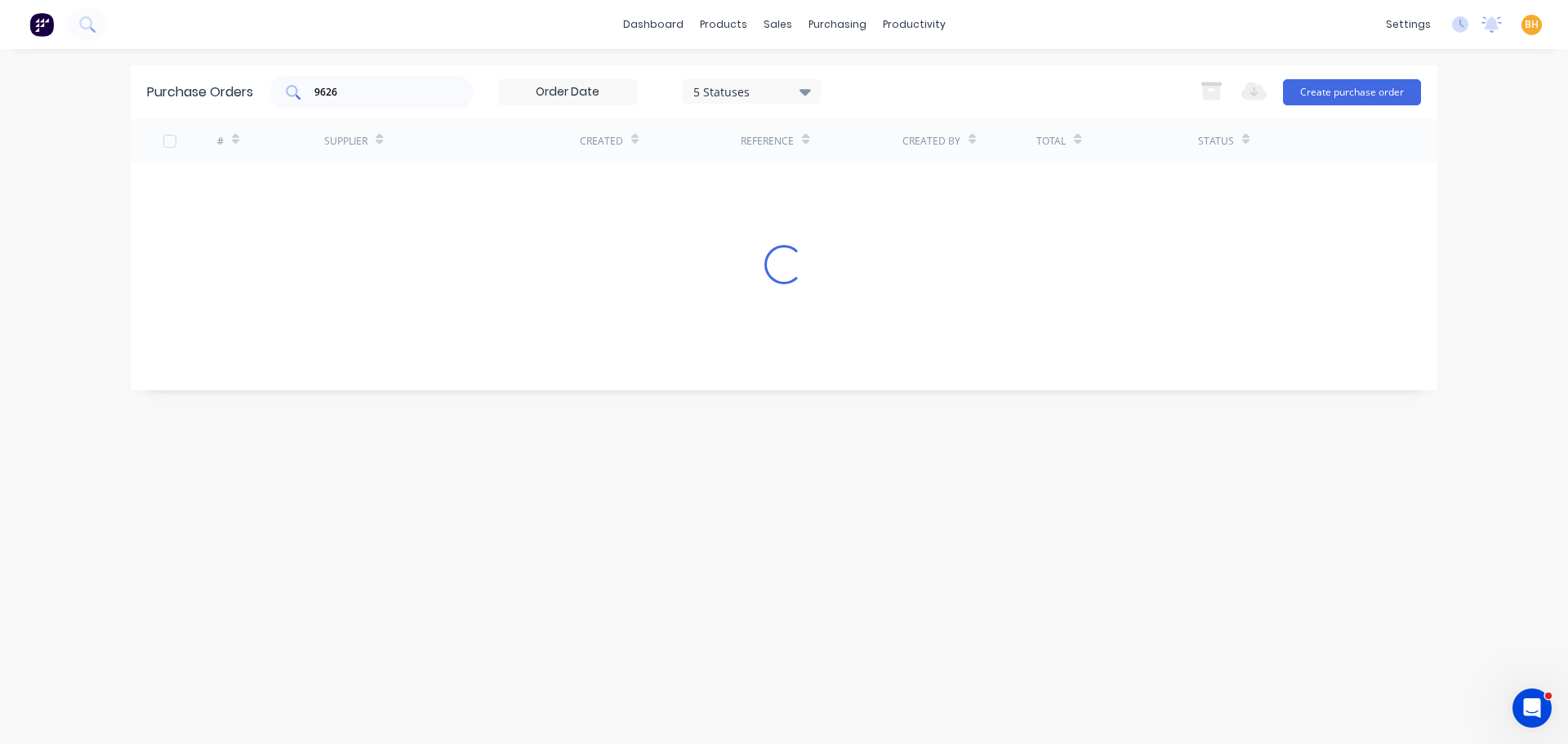
click at [370, 97] on input "9626" at bounding box center [380, 92] width 135 height 16
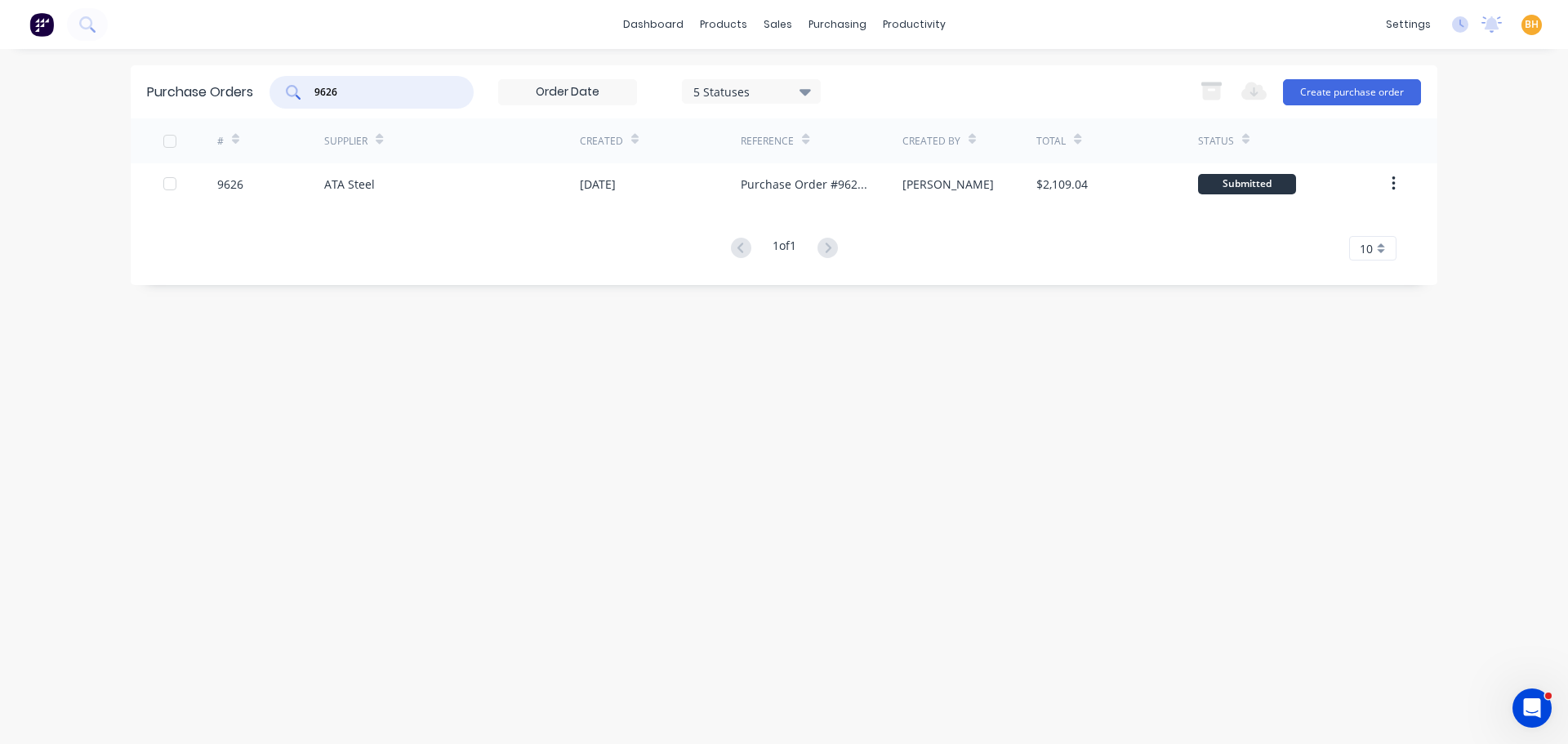
click at [370, 99] on div "9626" at bounding box center [372, 92] width 205 height 33
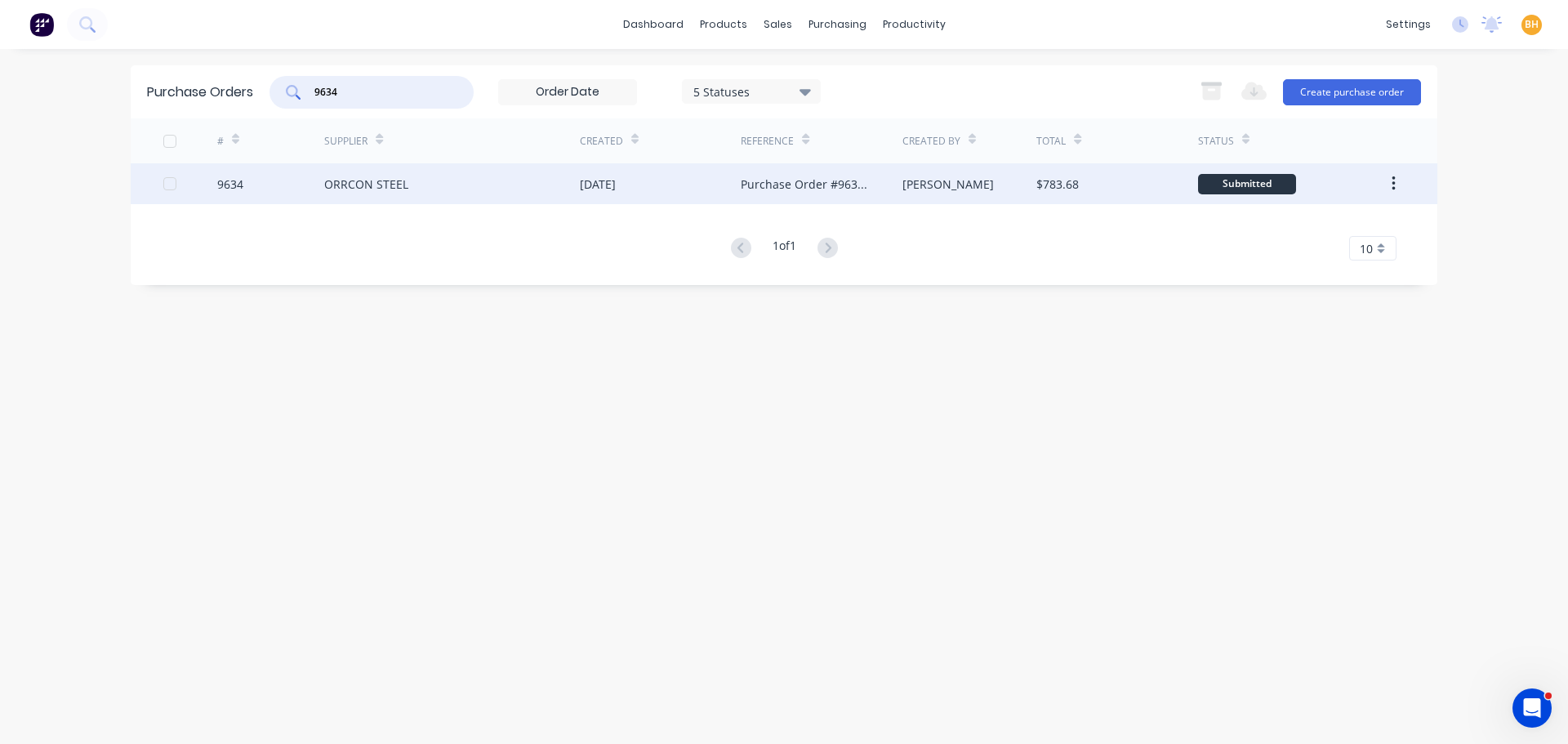
type input "9634"
click at [374, 175] on div "ORRCON STEEL" at bounding box center [452, 184] width 255 height 41
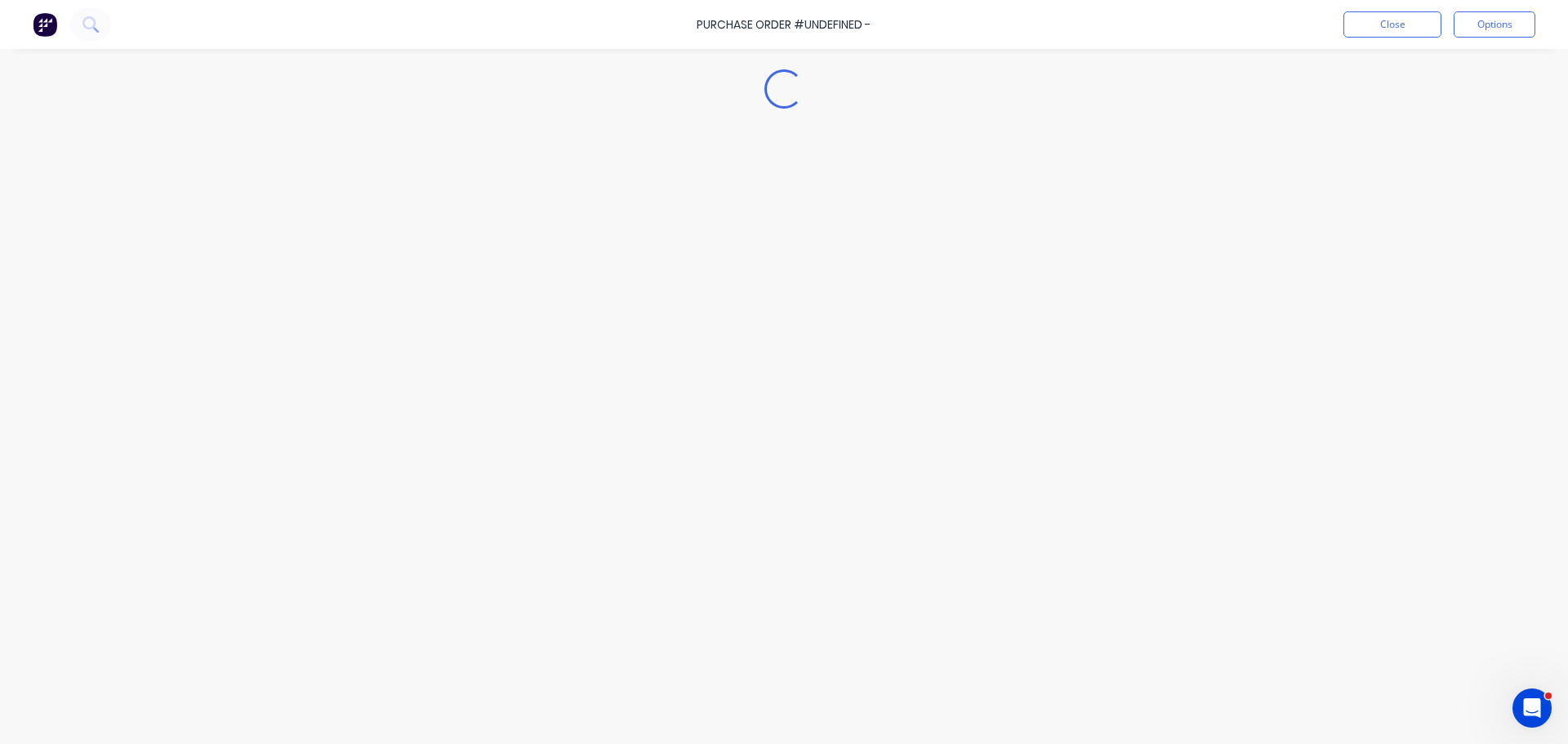
type textarea "x"
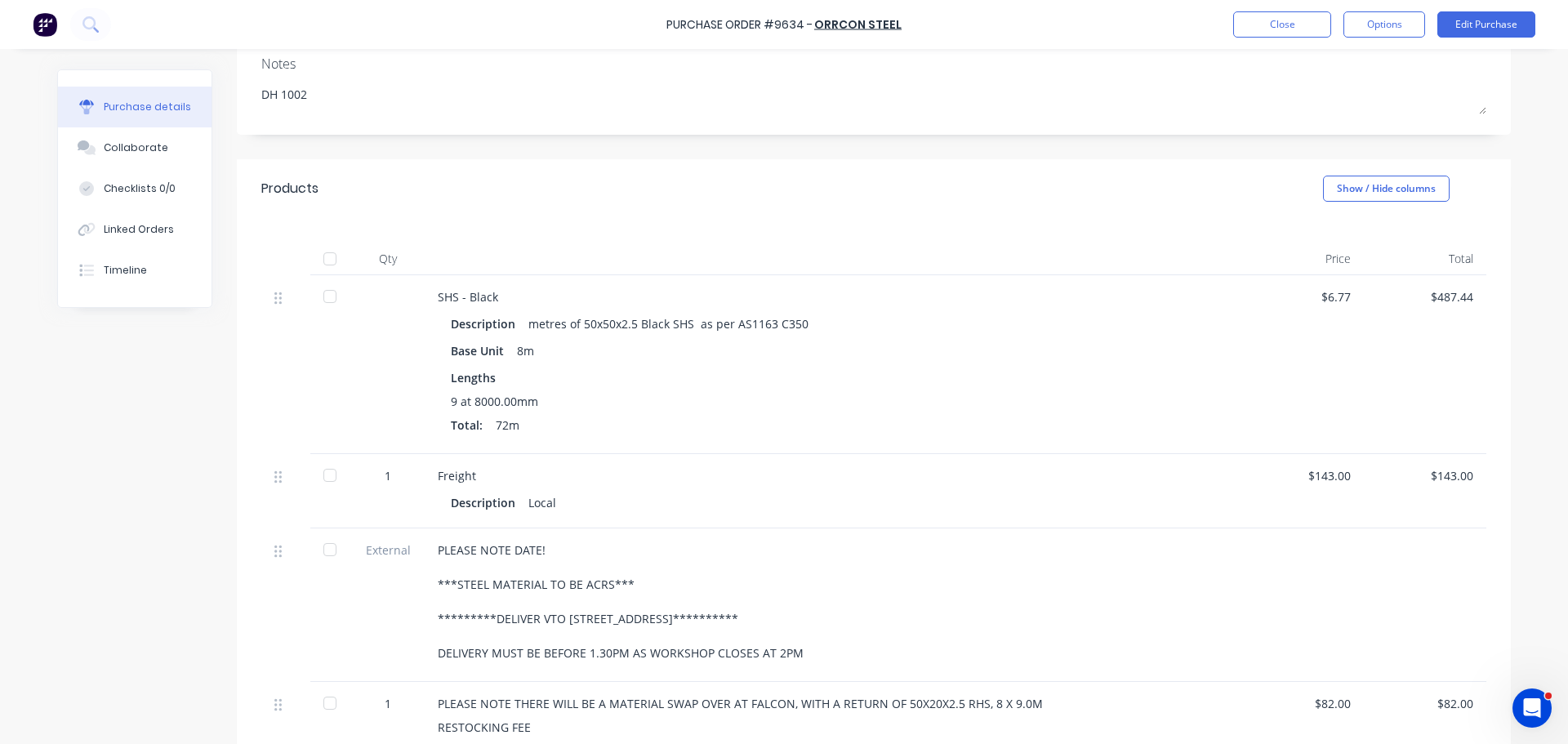
scroll to position [140, 0]
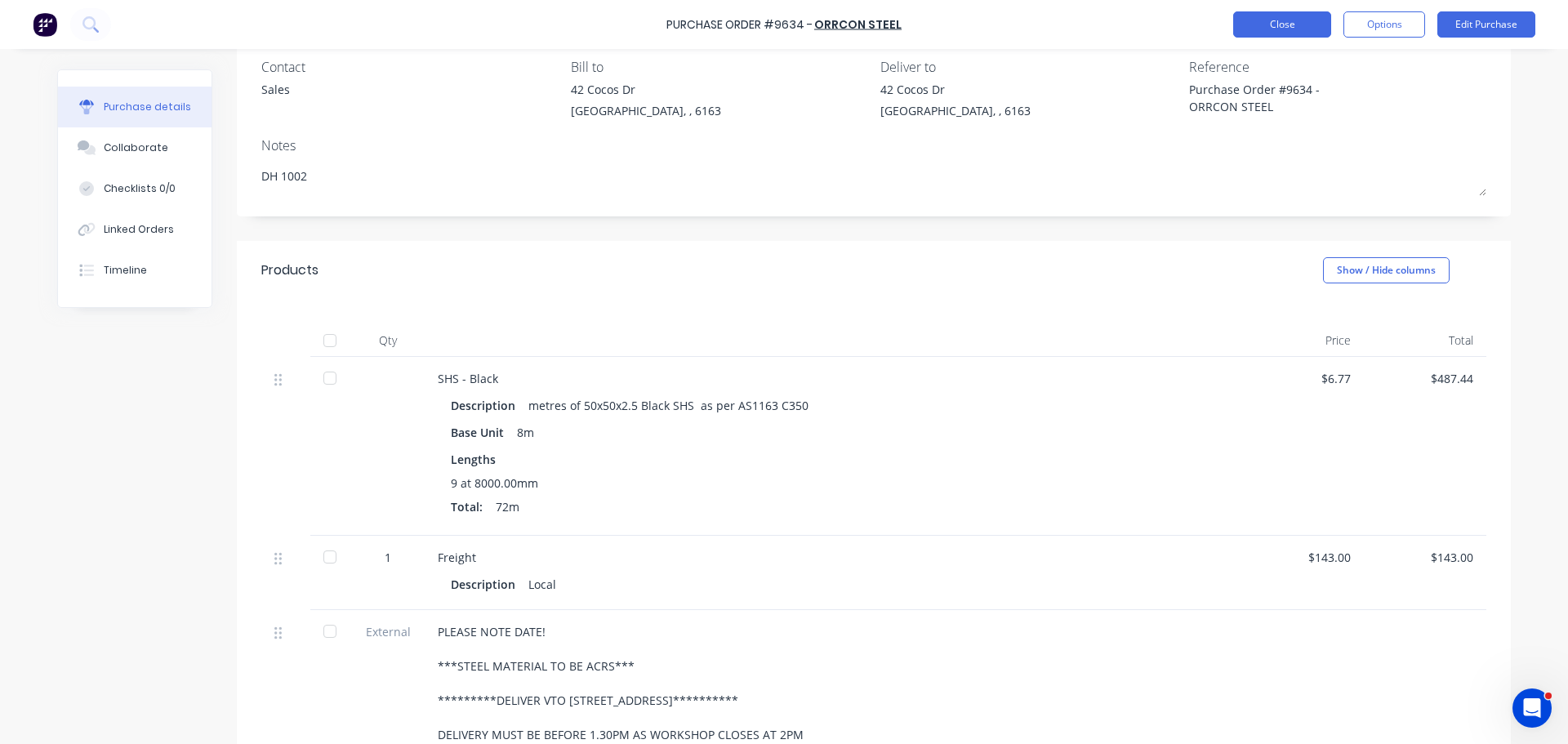
click at [1296, 30] on button "Close" at bounding box center [1282, 24] width 98 height 26
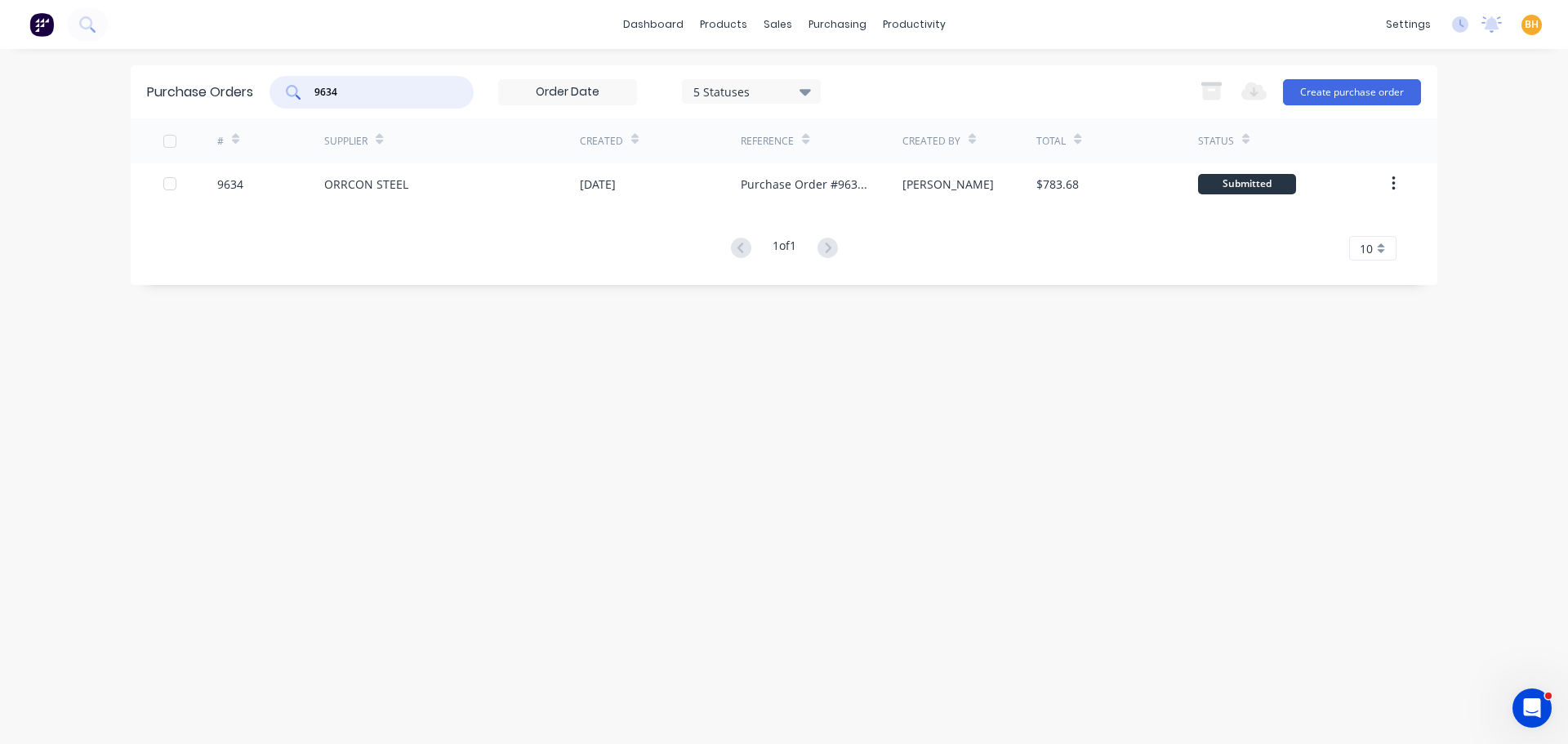
click at [343, 85] on input "9634" at bounding box center [380, 92] width 135 height 16
type input "9"
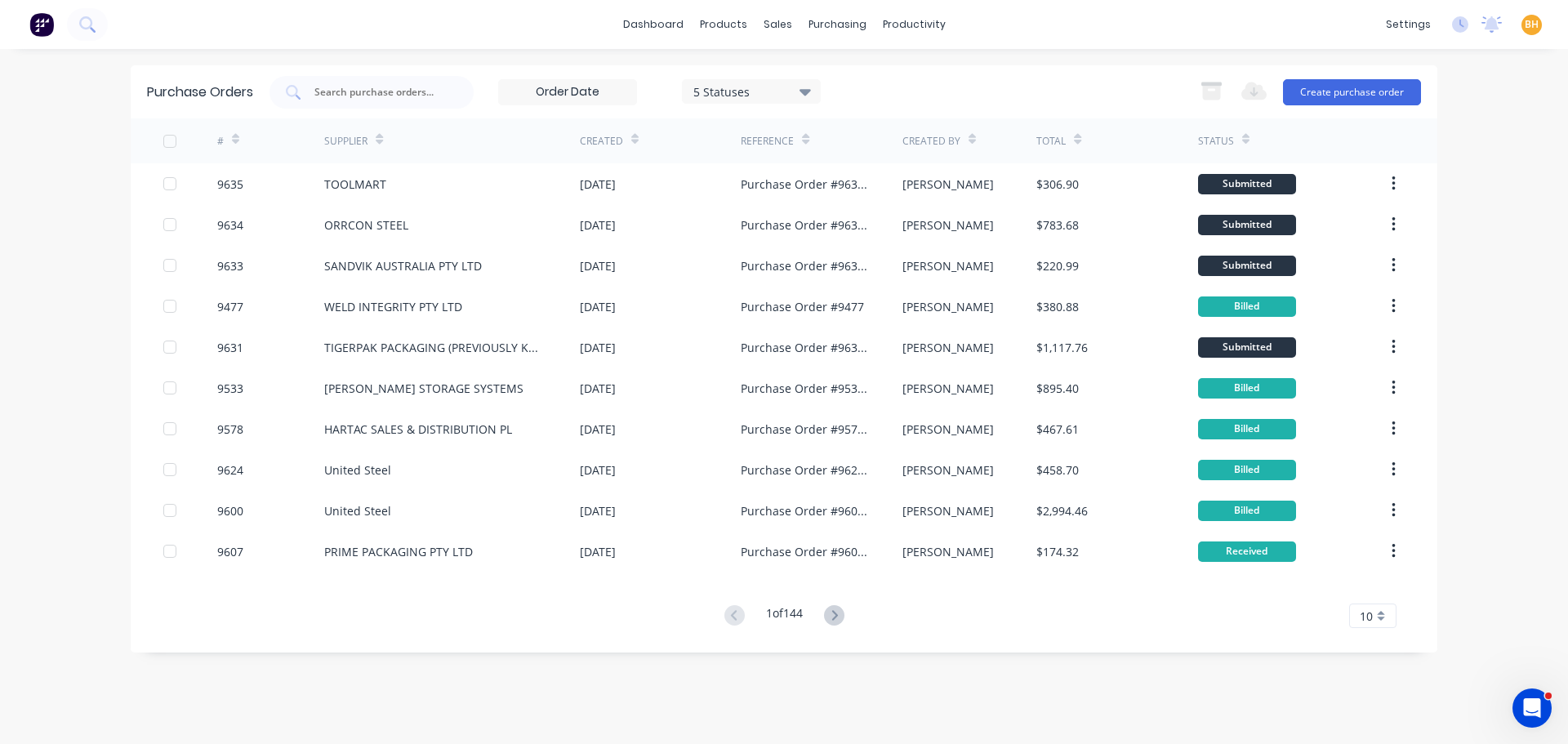
click at [373, 81] on div at bounding box center [372, 92] width 205 height 33
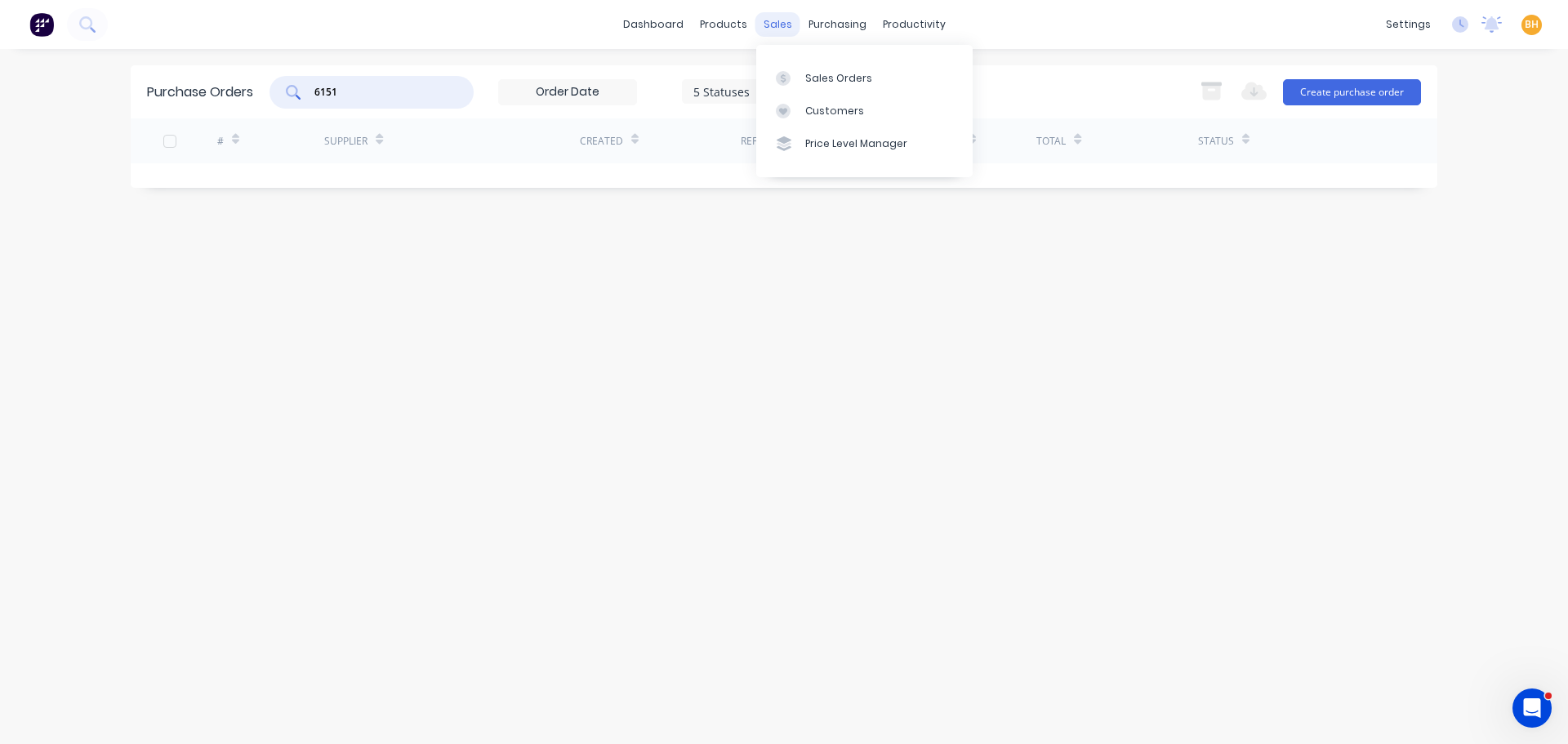
type input "6151"
click at [784, 21] on div "sales" at bounding box center [778, 24] width 45 height 24
click at [803, 69] on link "Sales Orders" at bounding box center [864, 77] width 217 height 33
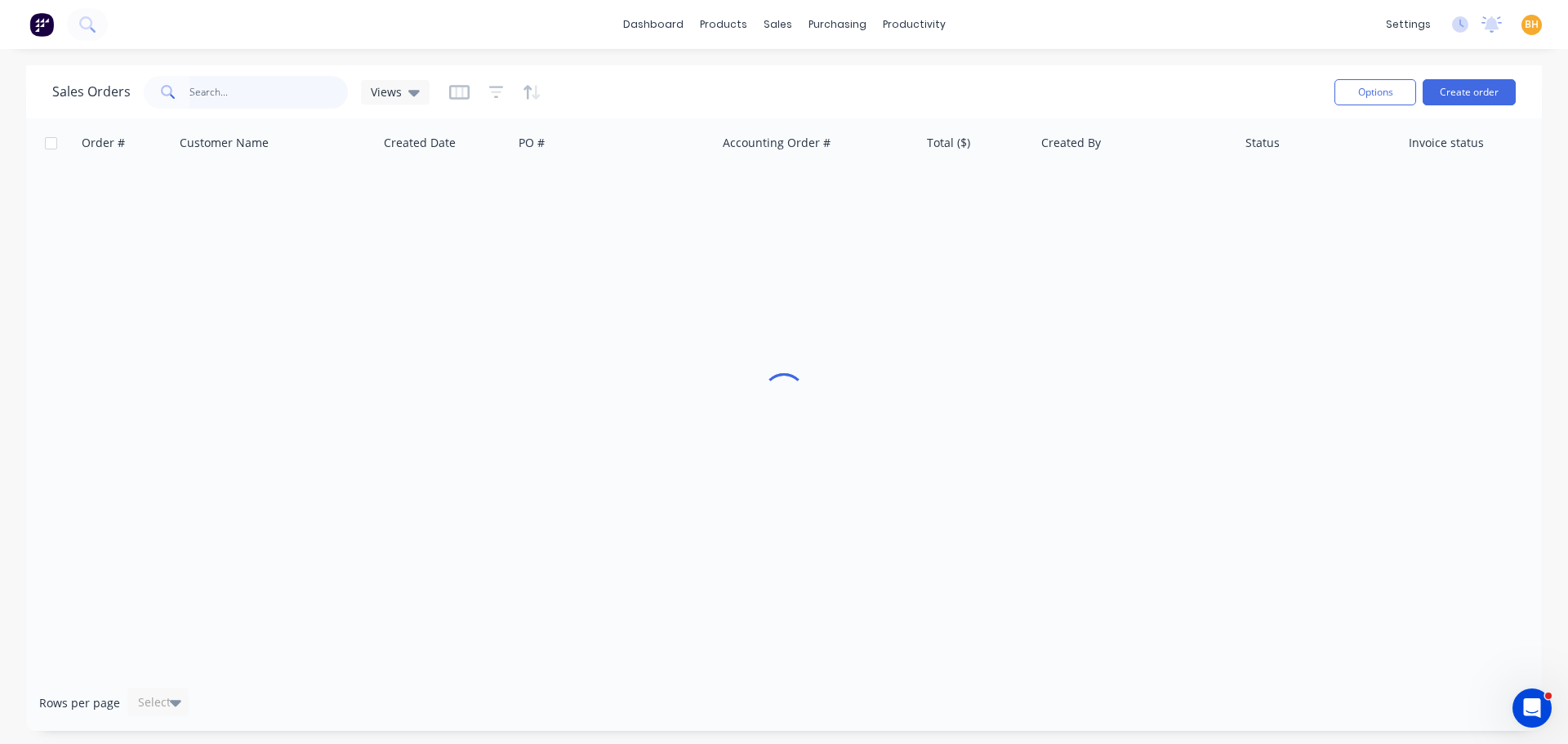
click at [282, 96] on input "text" at bounding box center [269, 92] width 160 height 33
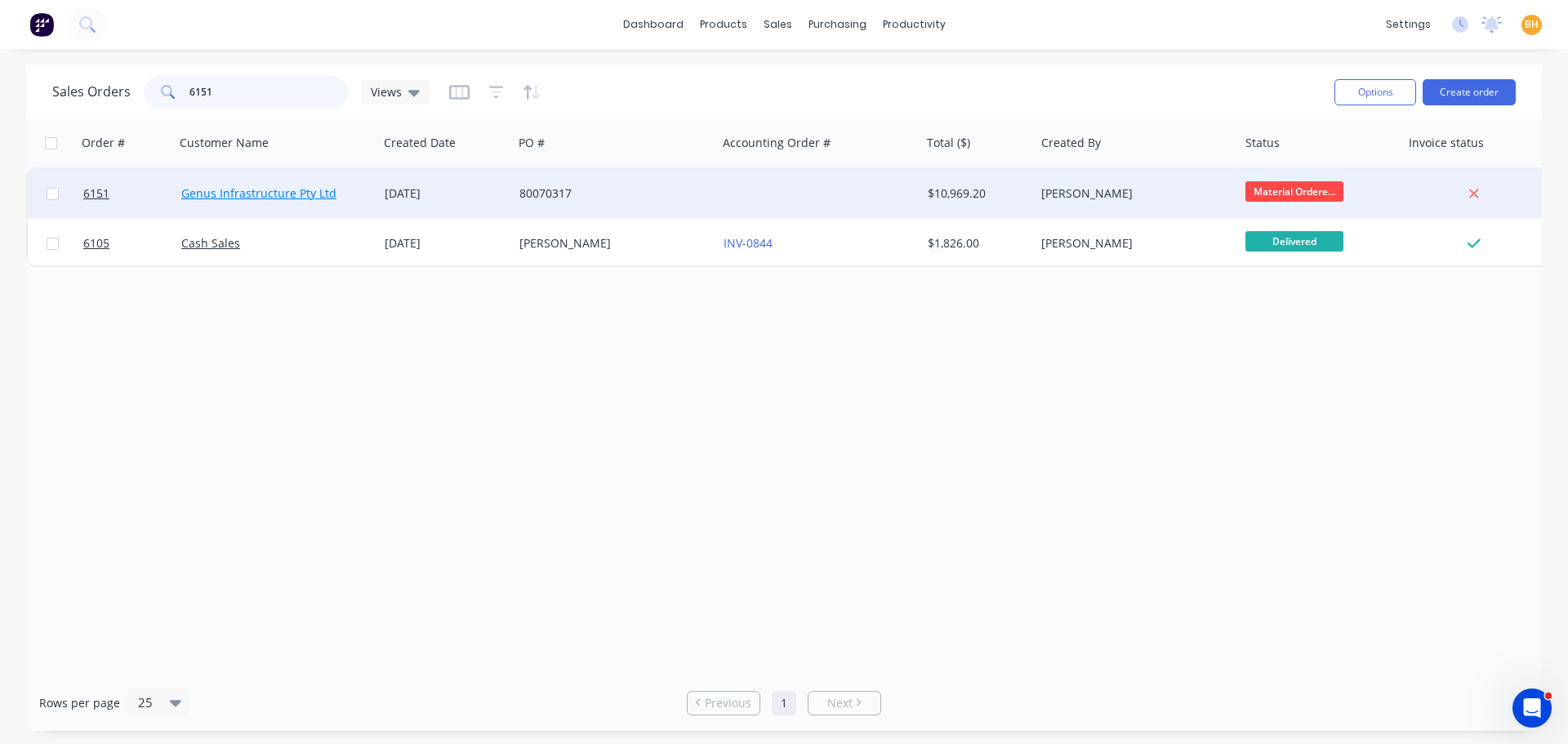
type input "6151"
click at [243, 199] on link "Genus Infrastructure Pty Ltd" at bounding box center [258, 193] width 155 height 16
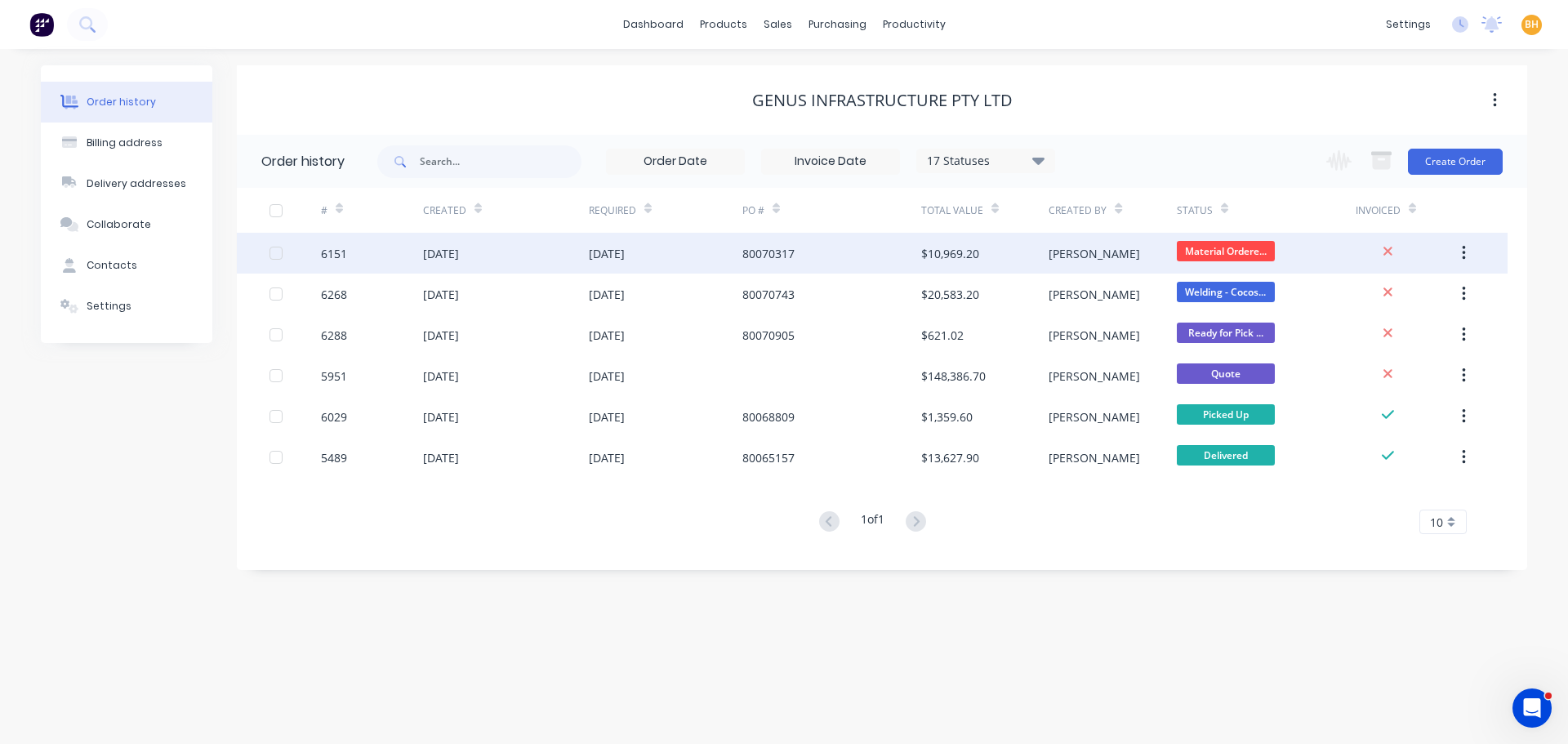
click at [452, 255] on div "19 Aug 2025" at bounding box center [441, 253] width 36 height 17
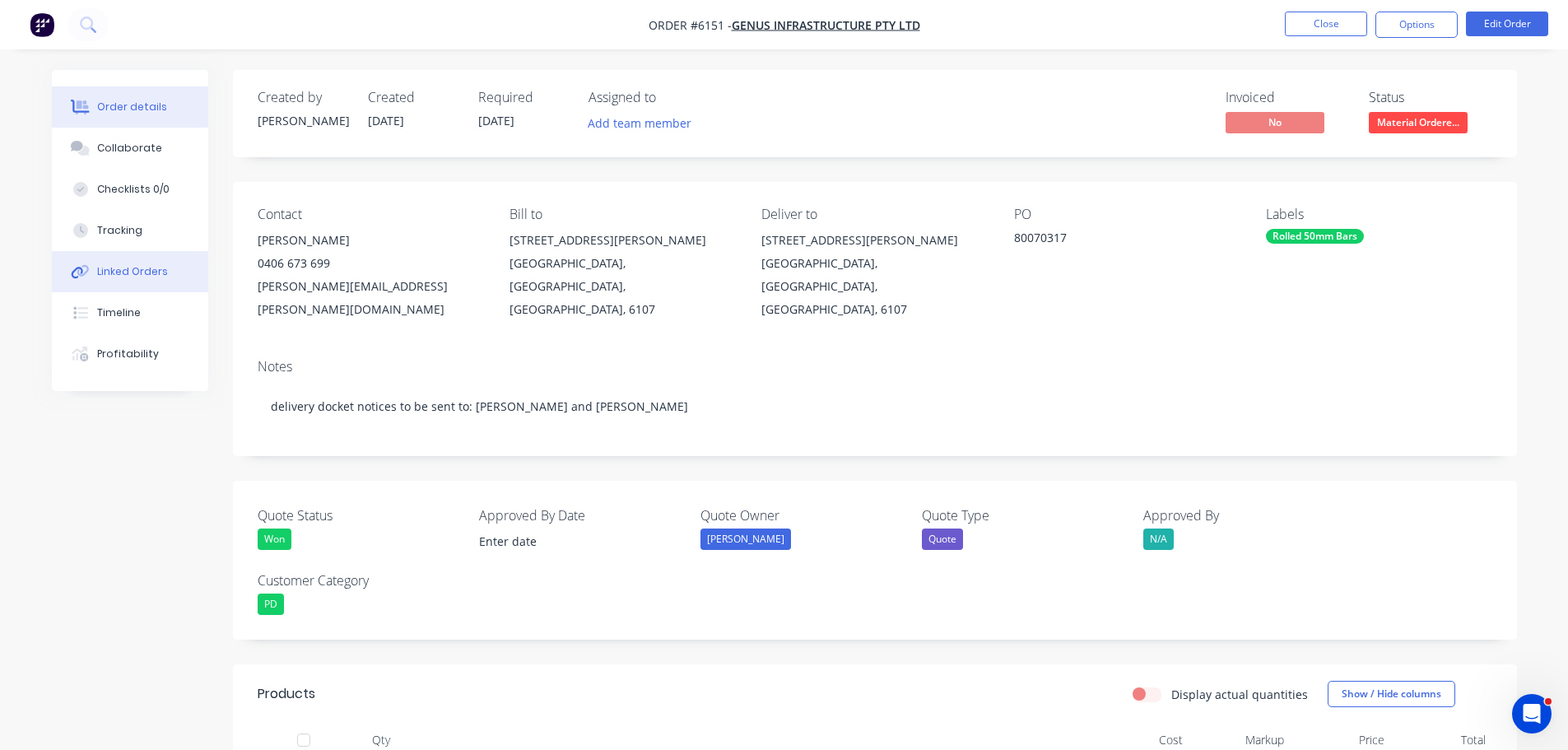
click at [118, 268] on div "Linked Orders" at bounding box center [132, 271] width 71 height 15
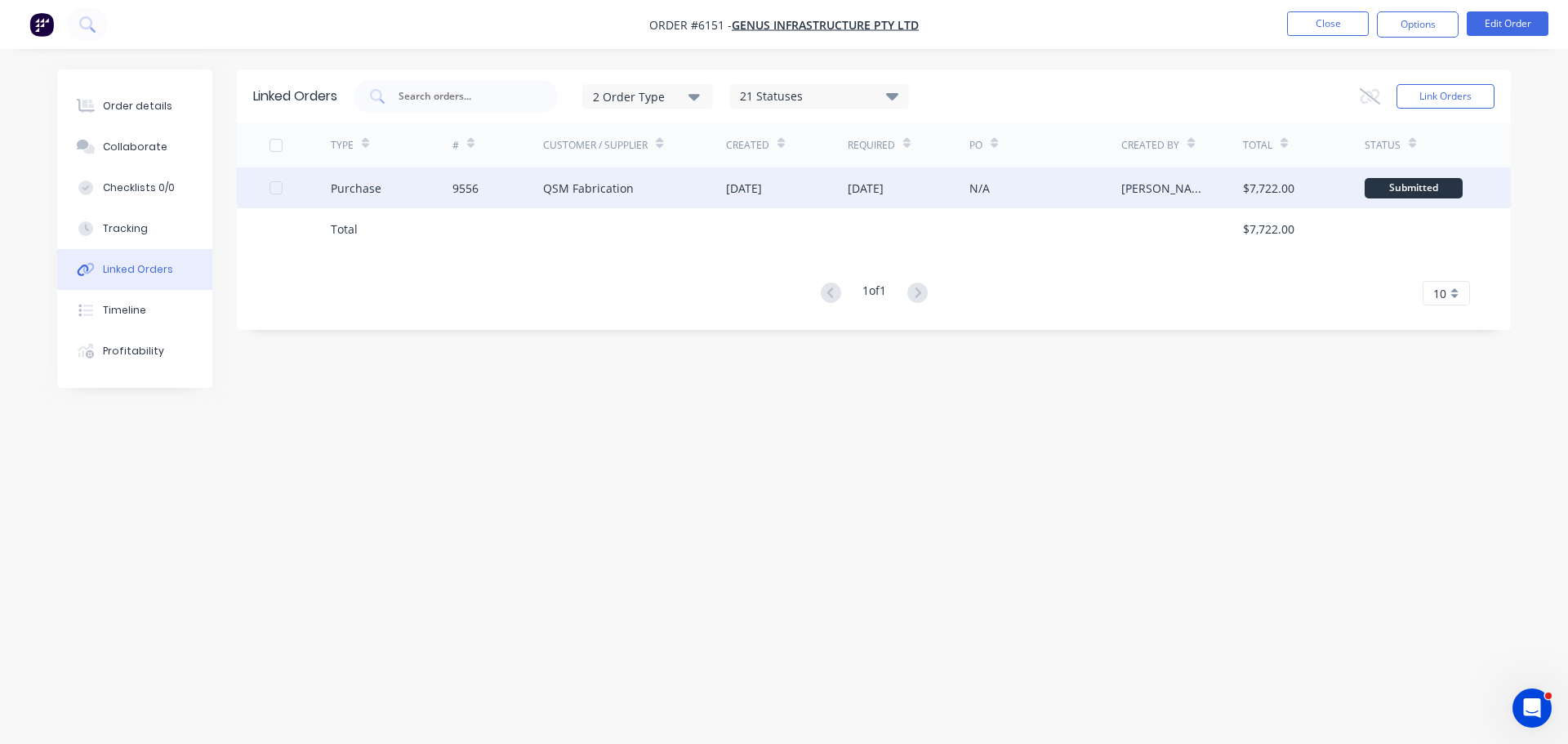
click at [591, 199] on div "QSM Fabrication" at bounding box center [634, 188] width 183 height 41
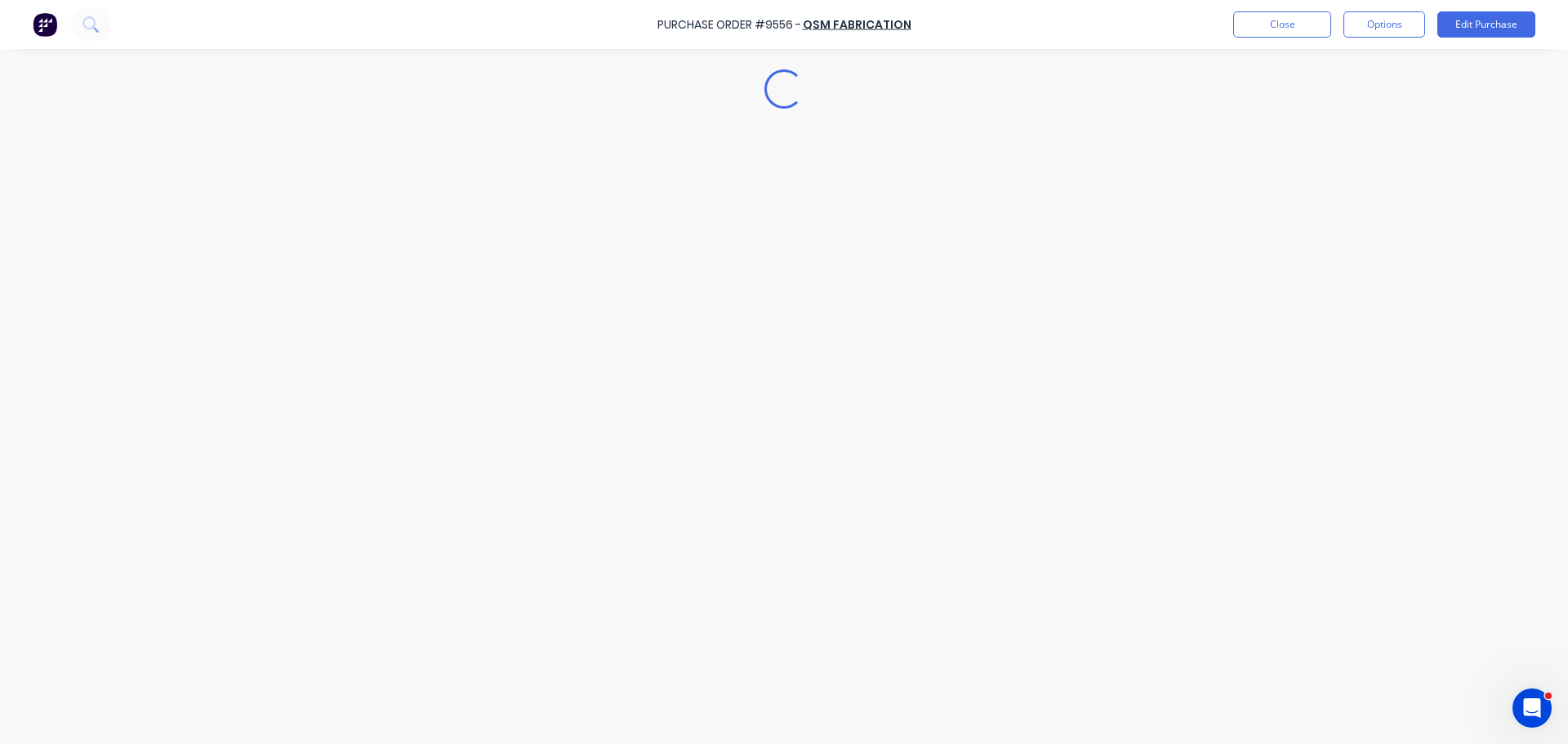
type textarea "x"
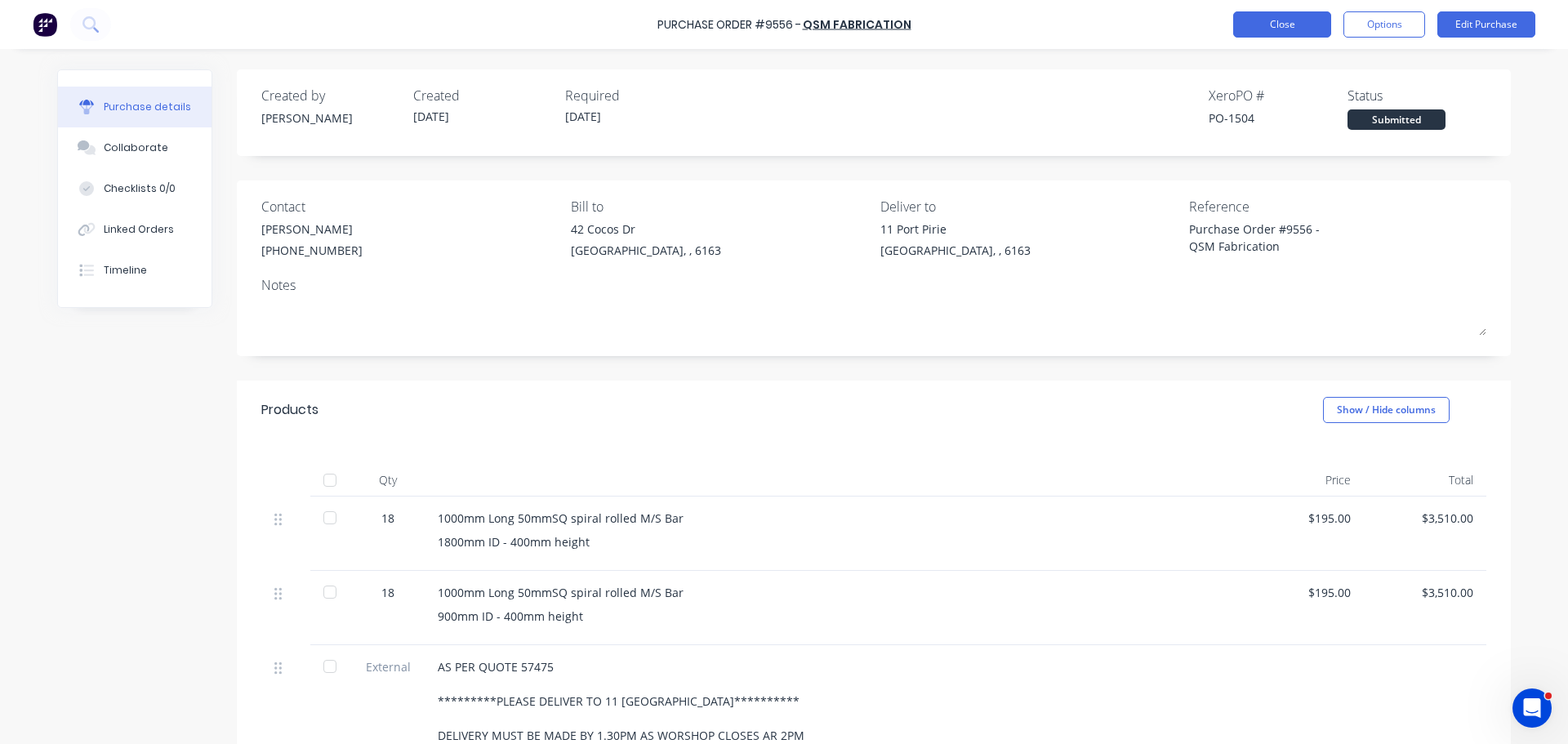
click at [1272, 26] on button "Close" at bounding box center [1282, 24] width 98 height 26
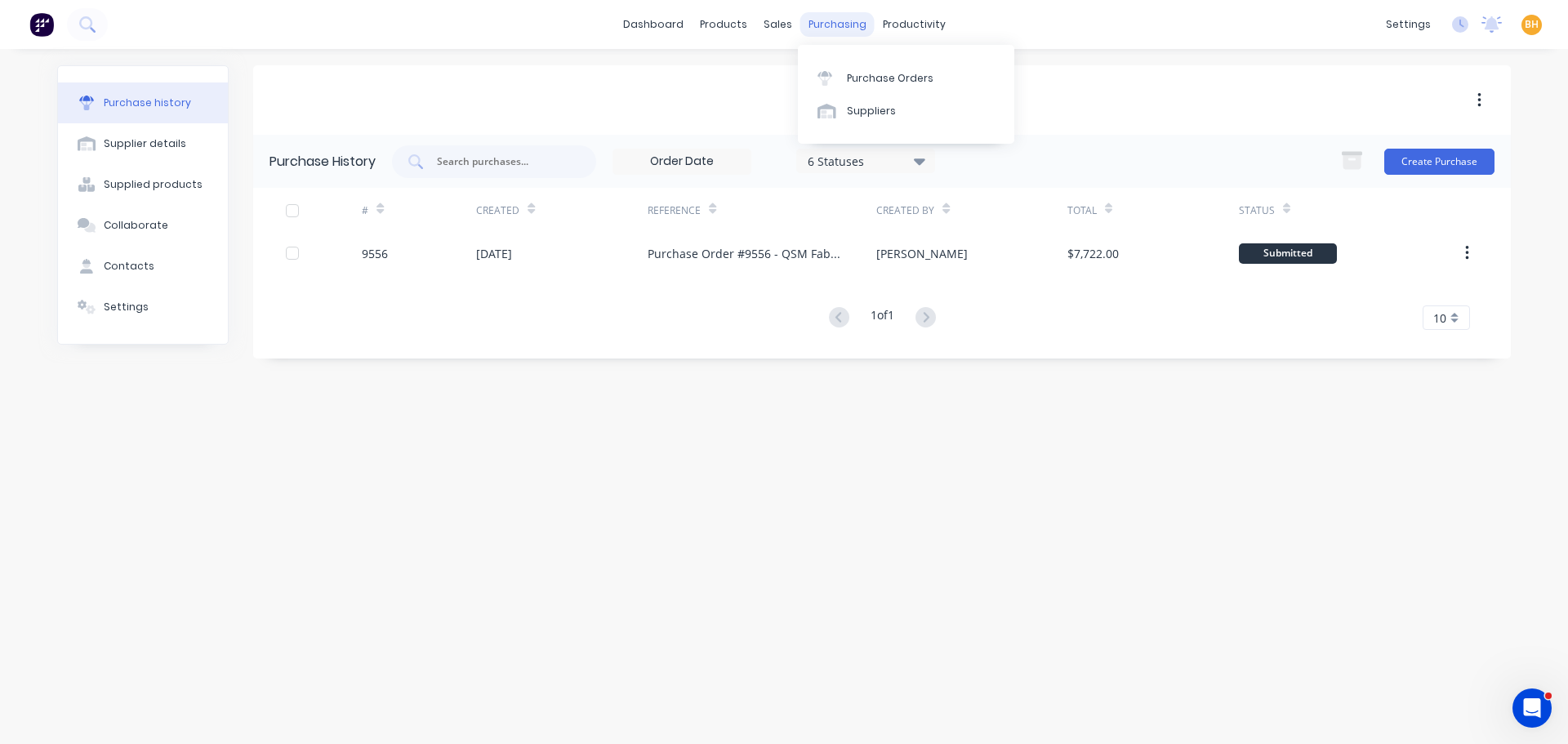
click at [823, 28] on div "purchasing" at bounding box center [837, 24] width 74 height 24
click at [868, 75] on div "Purchase Orders" at bounding box center [891, 79] width 86 height 15
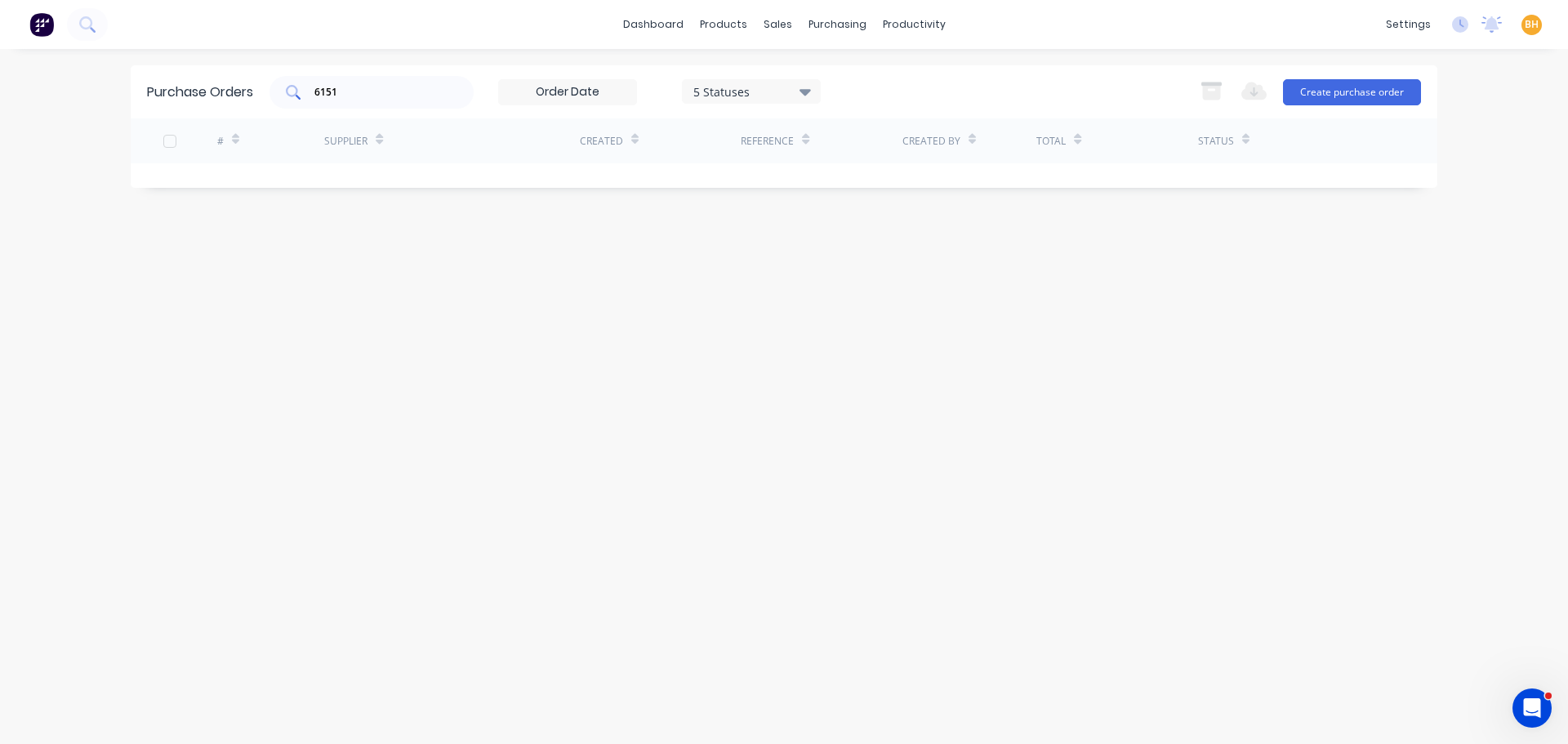
click at [327, 99] on input "6151" at bounding box center [380, 92] width 135 height 16
click at [343, 95] on input "6151" at bounding box center [380, 92] width 135 height 16
type input "6"
click at [1343, 92] on button "Create purchase order" at bounding box center [1351, 92] width 138 height 26
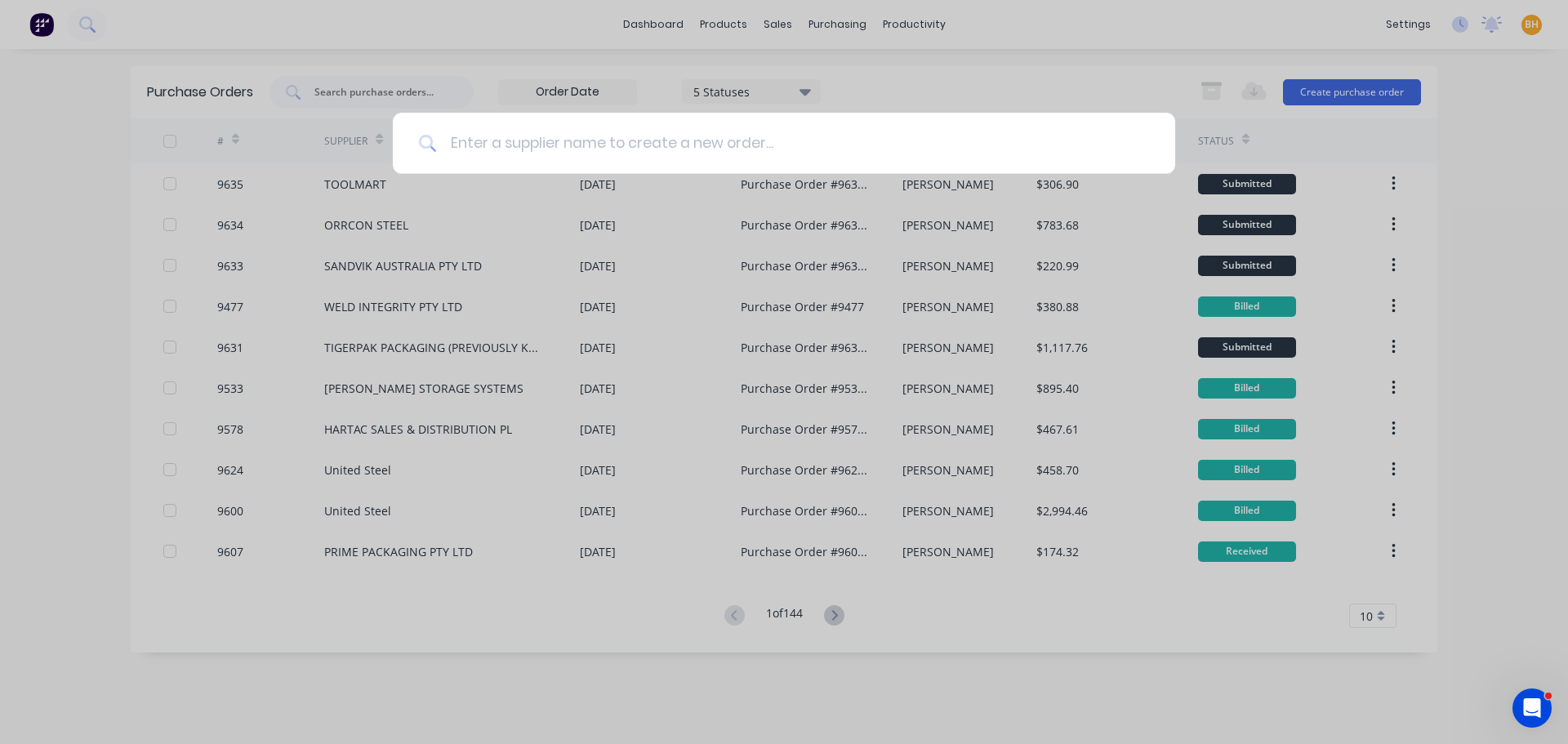
click at [461, 139] on input at bounding box center [793, 143] width 712 height 61
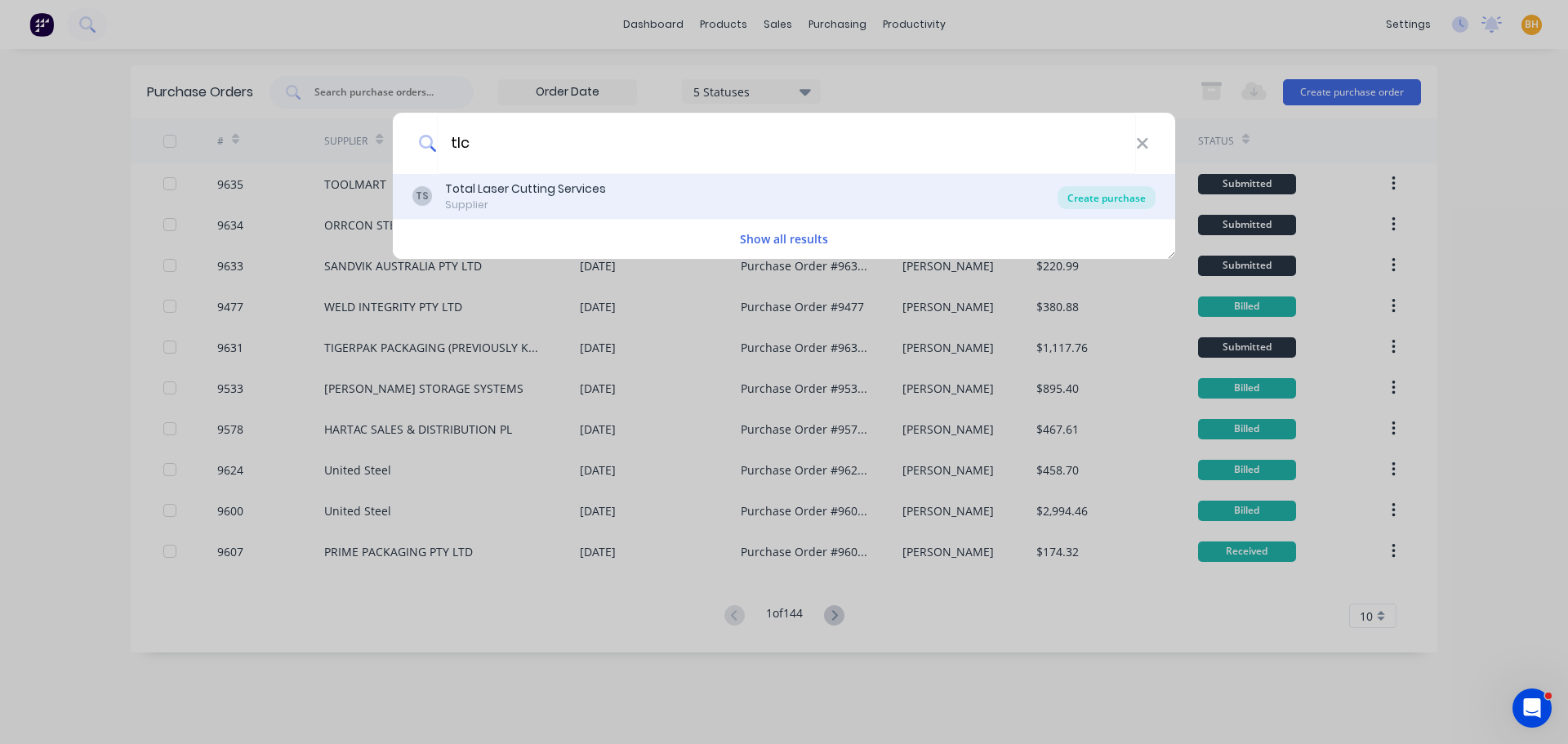
type input "tlc"
click at [1134, 196] on div "Create purchase" at bounding box center [1106, 197] width 98 height 23
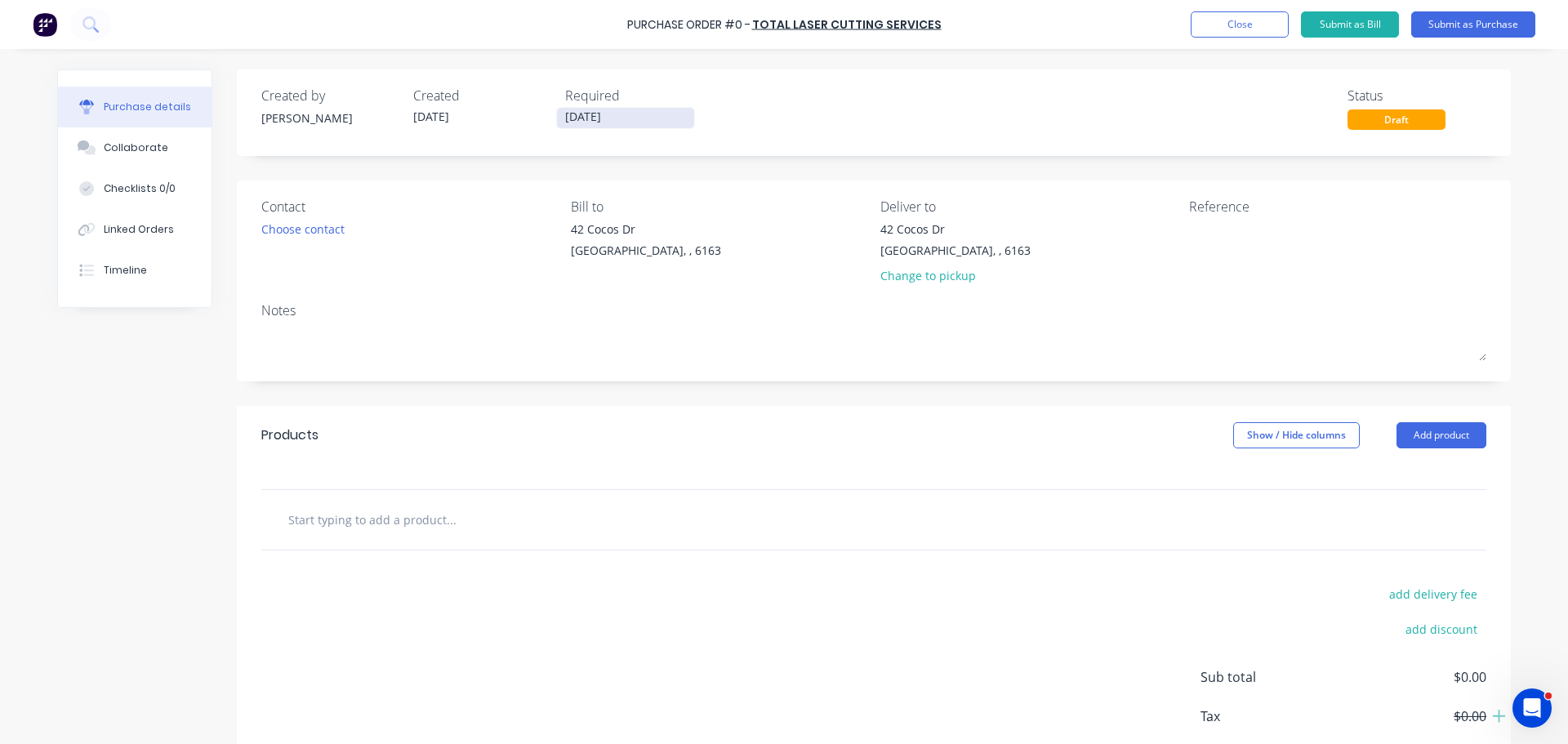
click at [572, 114] on input "08/09/25" at bounding box center [626, 118] width 137 height 21
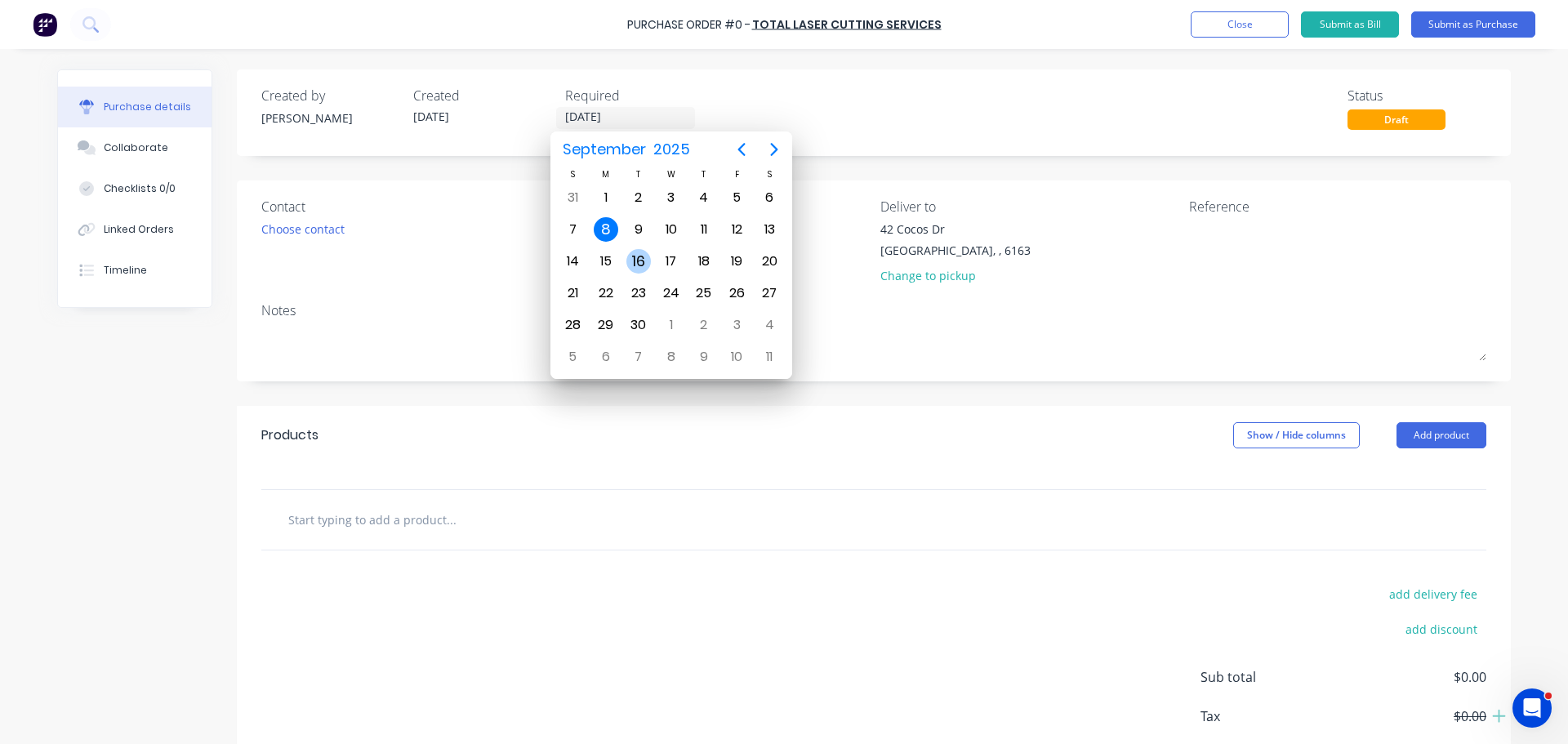
click at [647, 254] on div "16" at bounding box center [639, 261] width 24 height 24
type input "16/09/25"
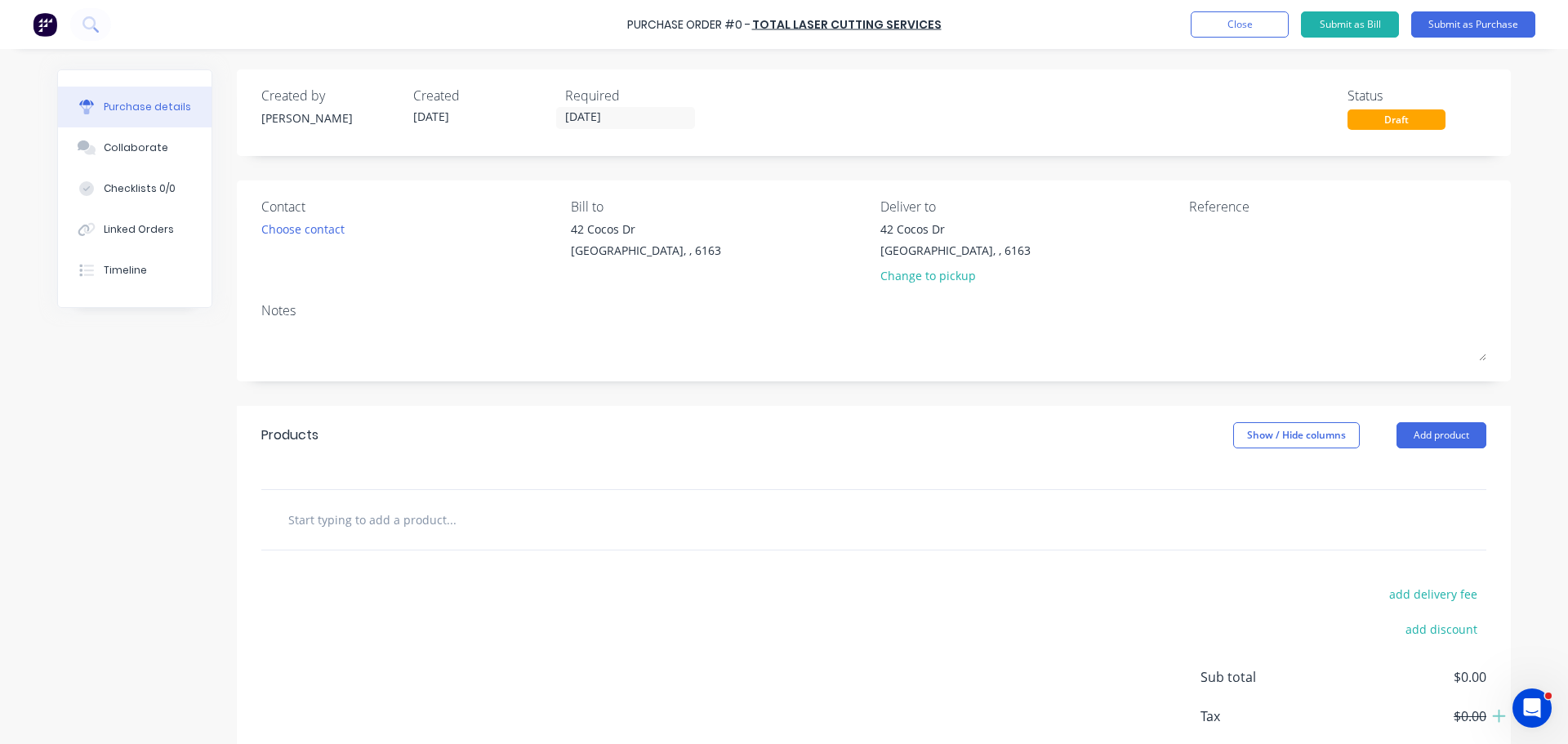
click at [337, 218] on div "Contact Choose contact" at bounding box center [410, 245] width 297 height 96
click at [320, 226] on div "Choose contact" at bounding box center [303, 229] width 84 height 17
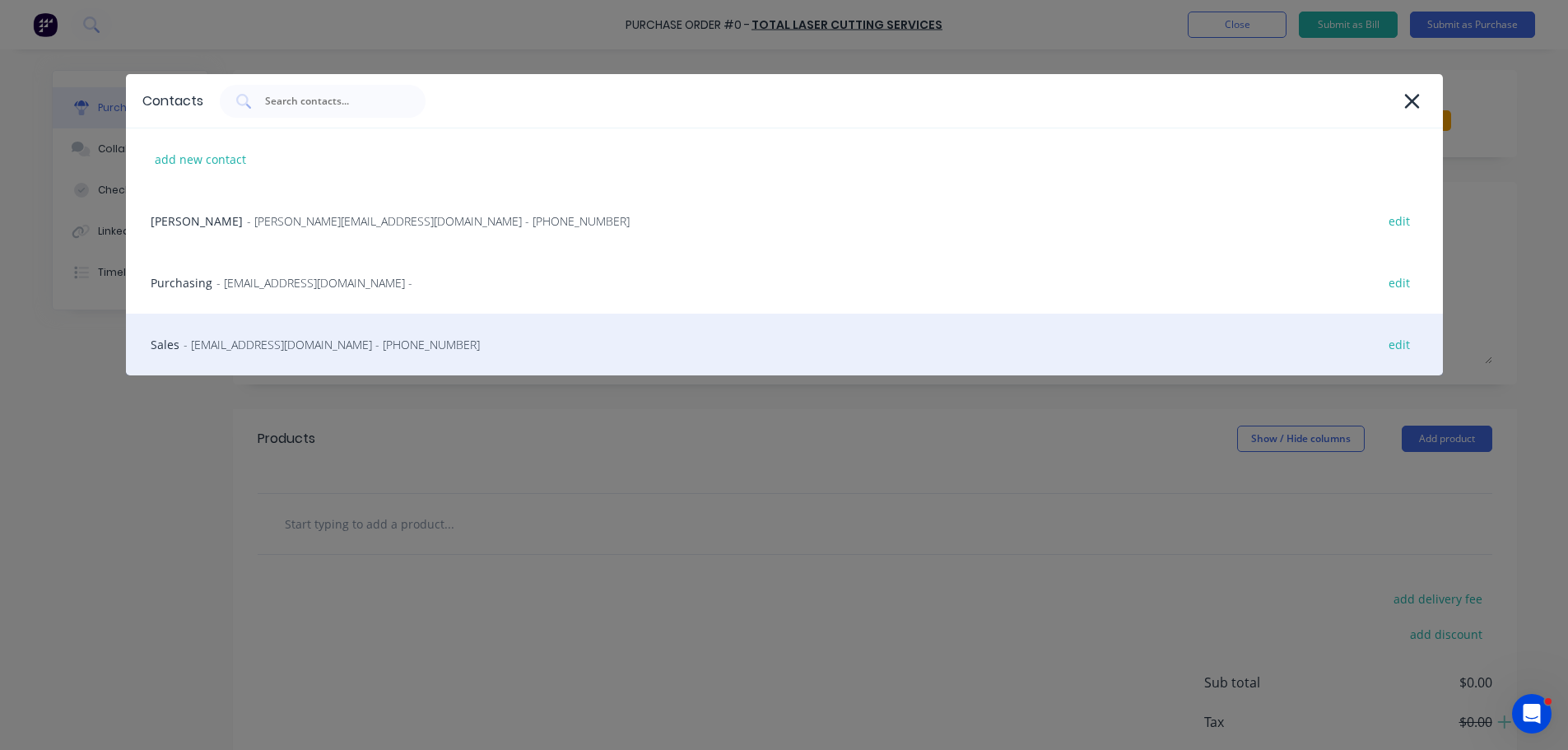
click at [192, 349] on span "- sales@tlcservices.com.au - (08) 9379 0811" at bounding box center [331, 344] width 296 height 17
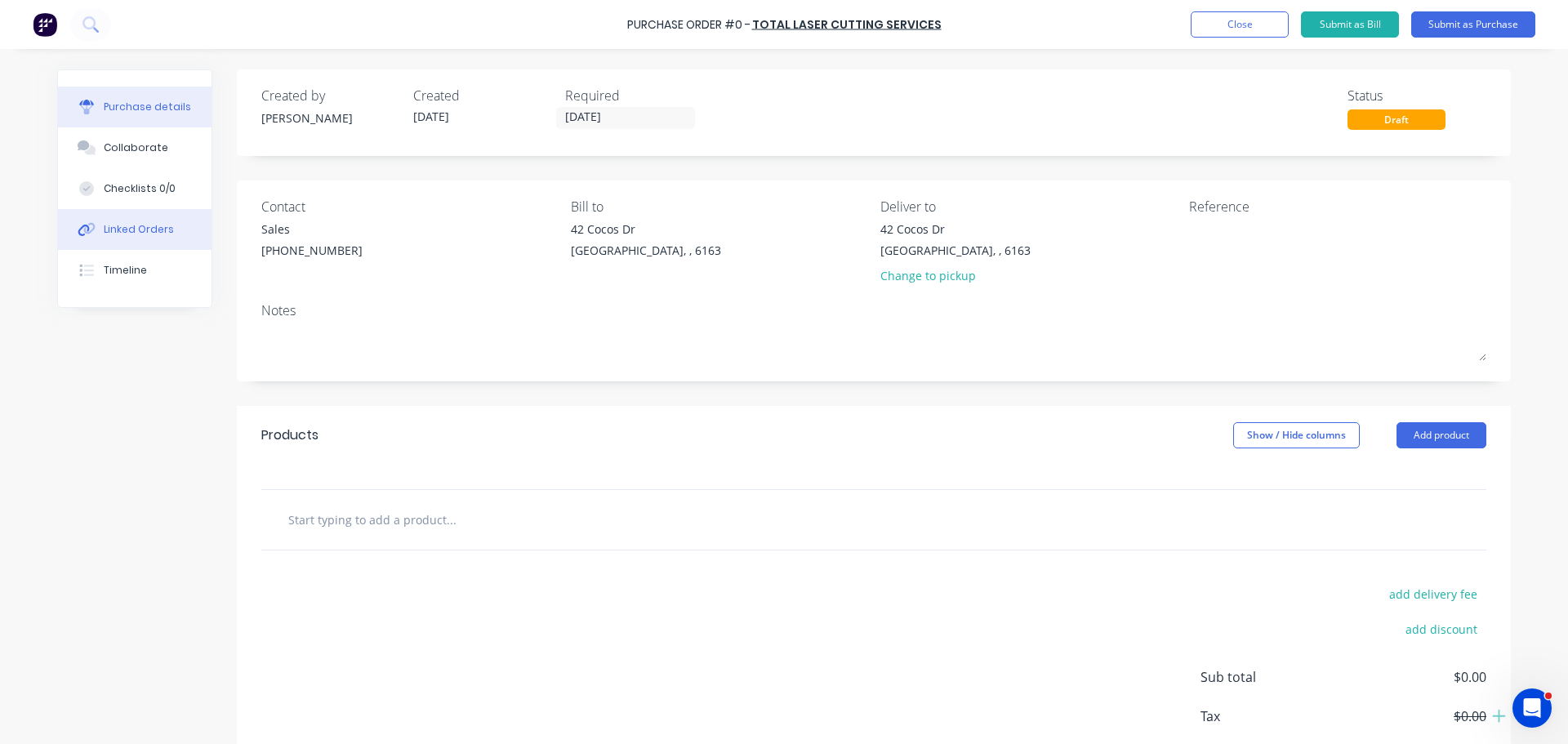
click at [136, 218] on button "Linked Orders" at bounding box center [135, 230] width 154 height 41
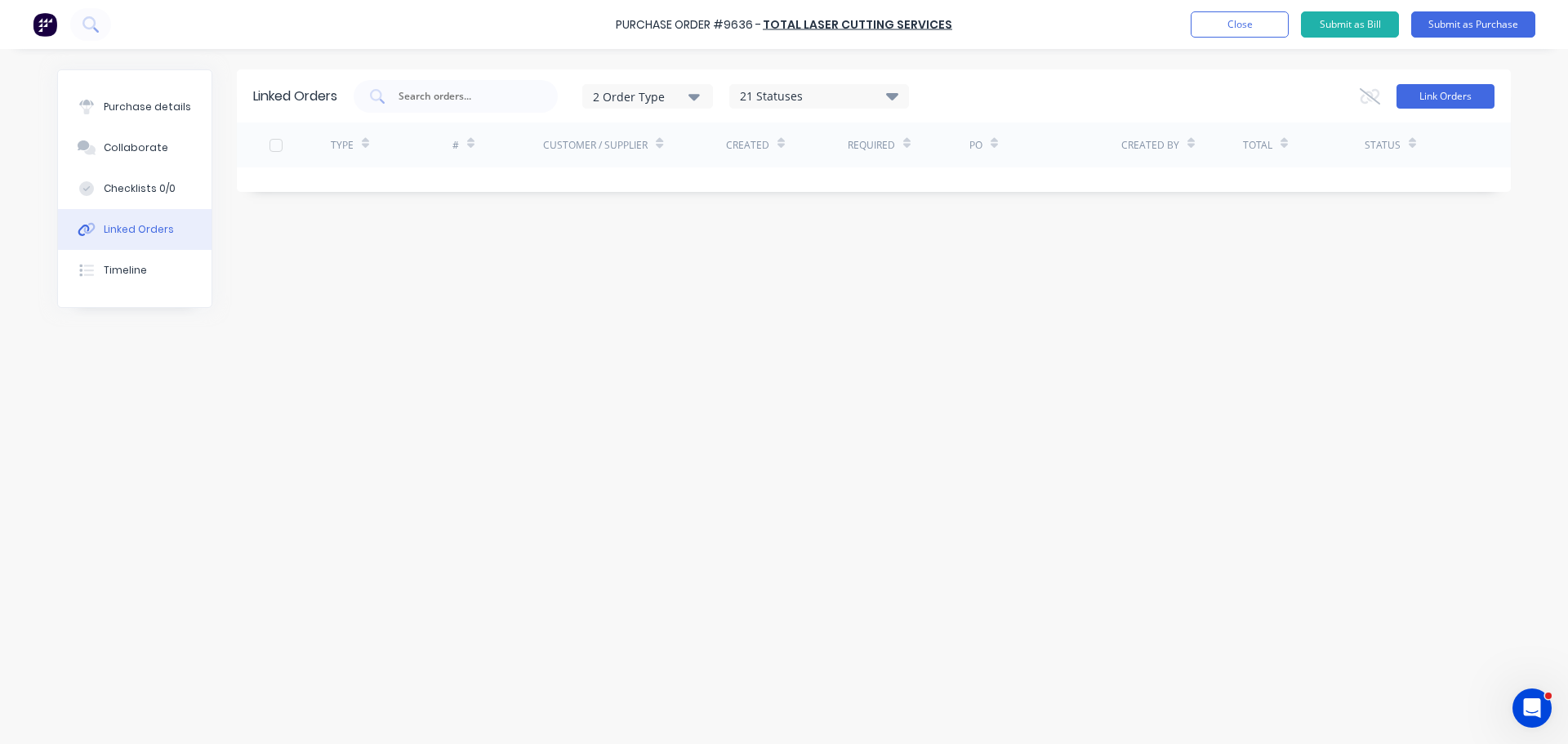
click at [1433, 98] on button "Link Orders" at bounding box center [1445, 97] width 98 height 24
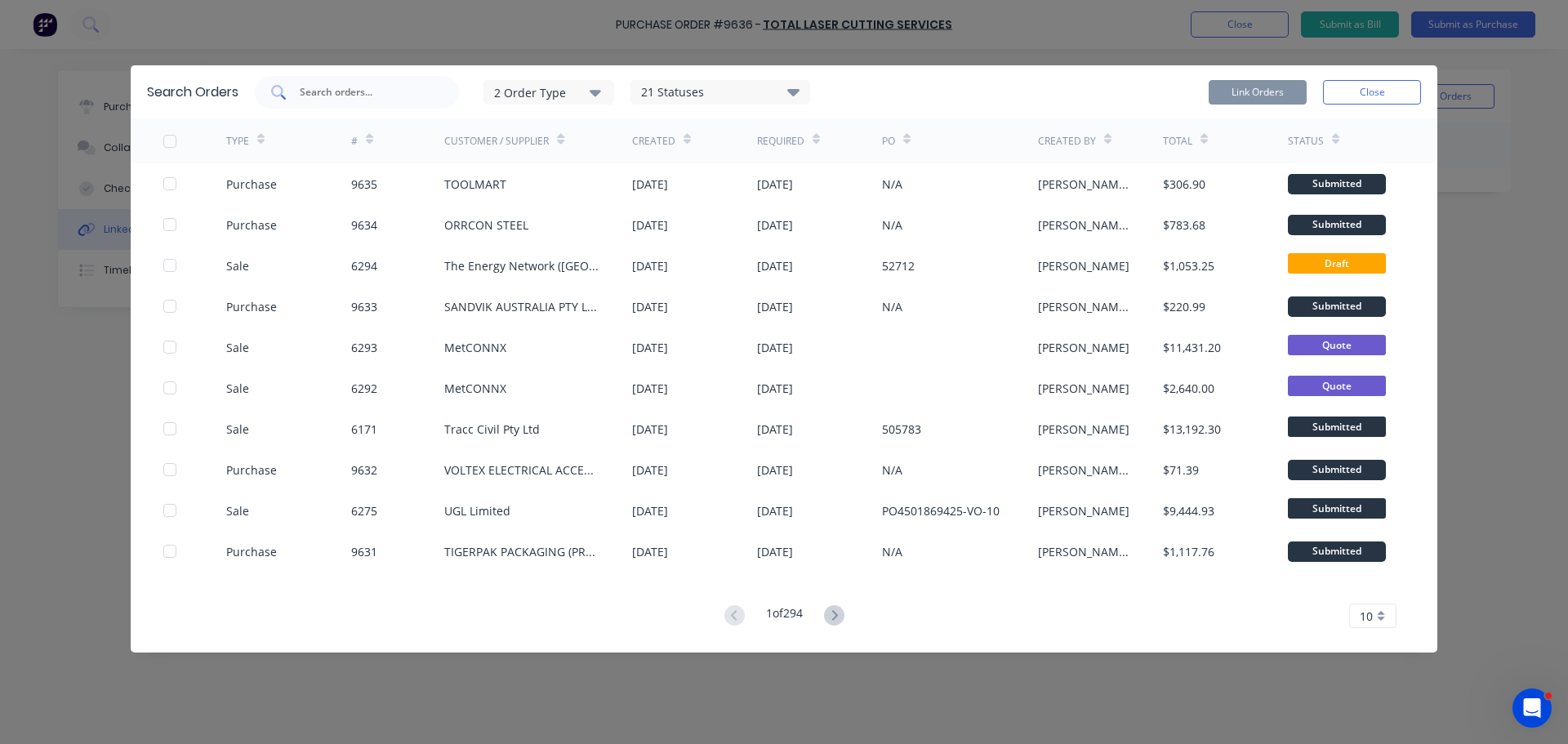
click at [336, 92] on input "text" at bounding box center [366, 92] width 135 height 16
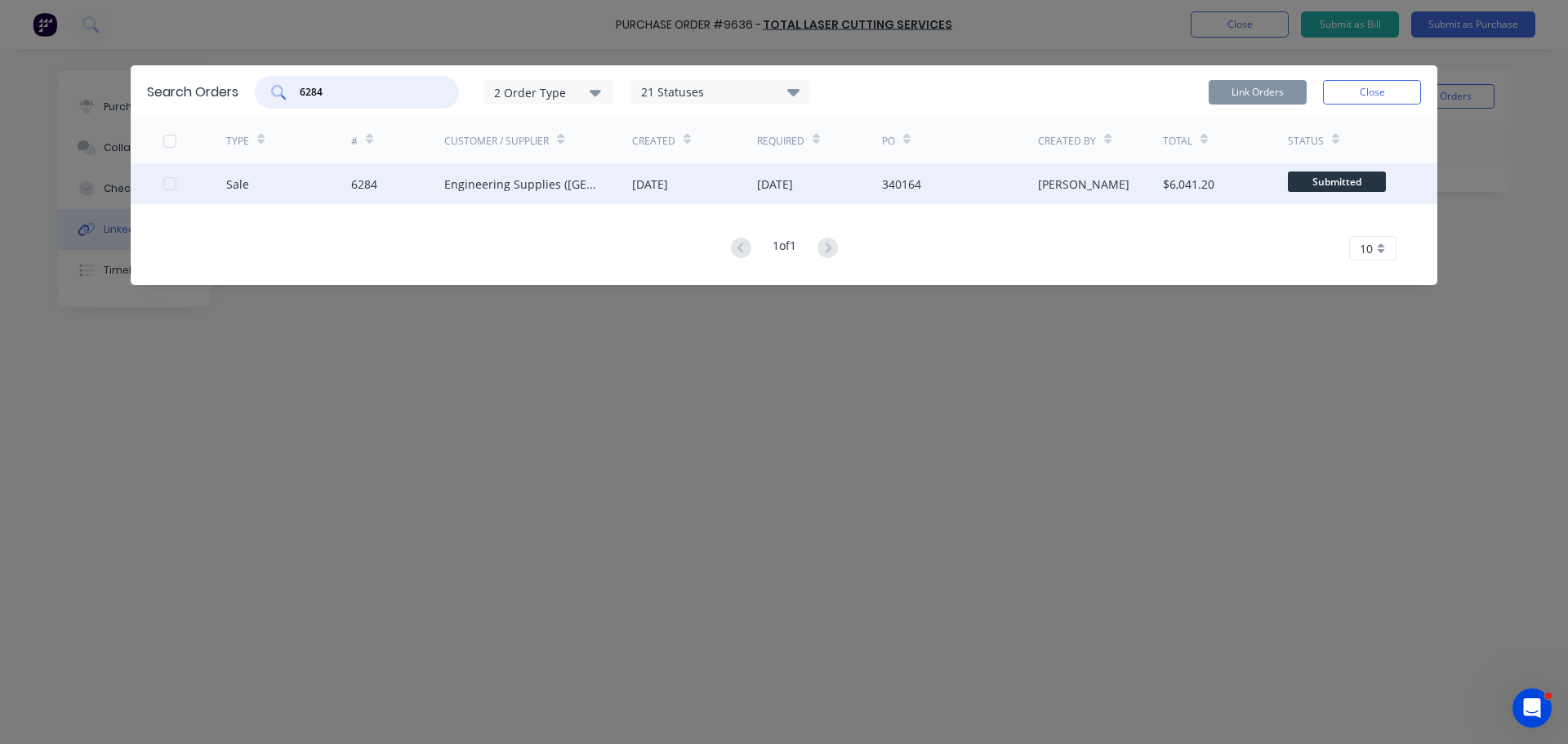
click at [174, 184] on div at bounding box center [170, 183] width 33 height 33
type input "6284"
click at [1271, 90] on button "Link Orders" at bounding box center [1257, 92] width 98 height 24
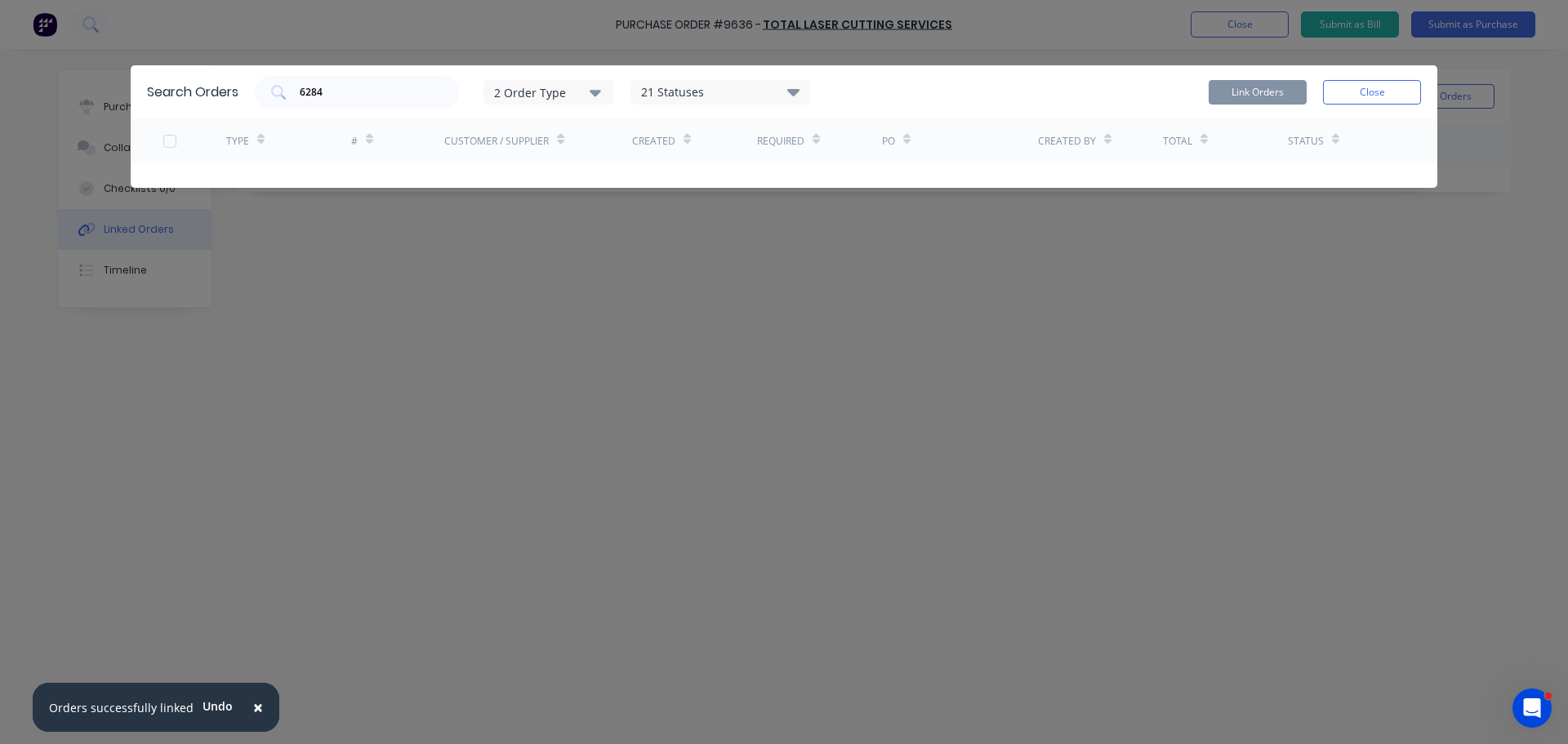
click at [1380, 85] on button "Close" at bounding box center [1372, 92] width 98 height 24
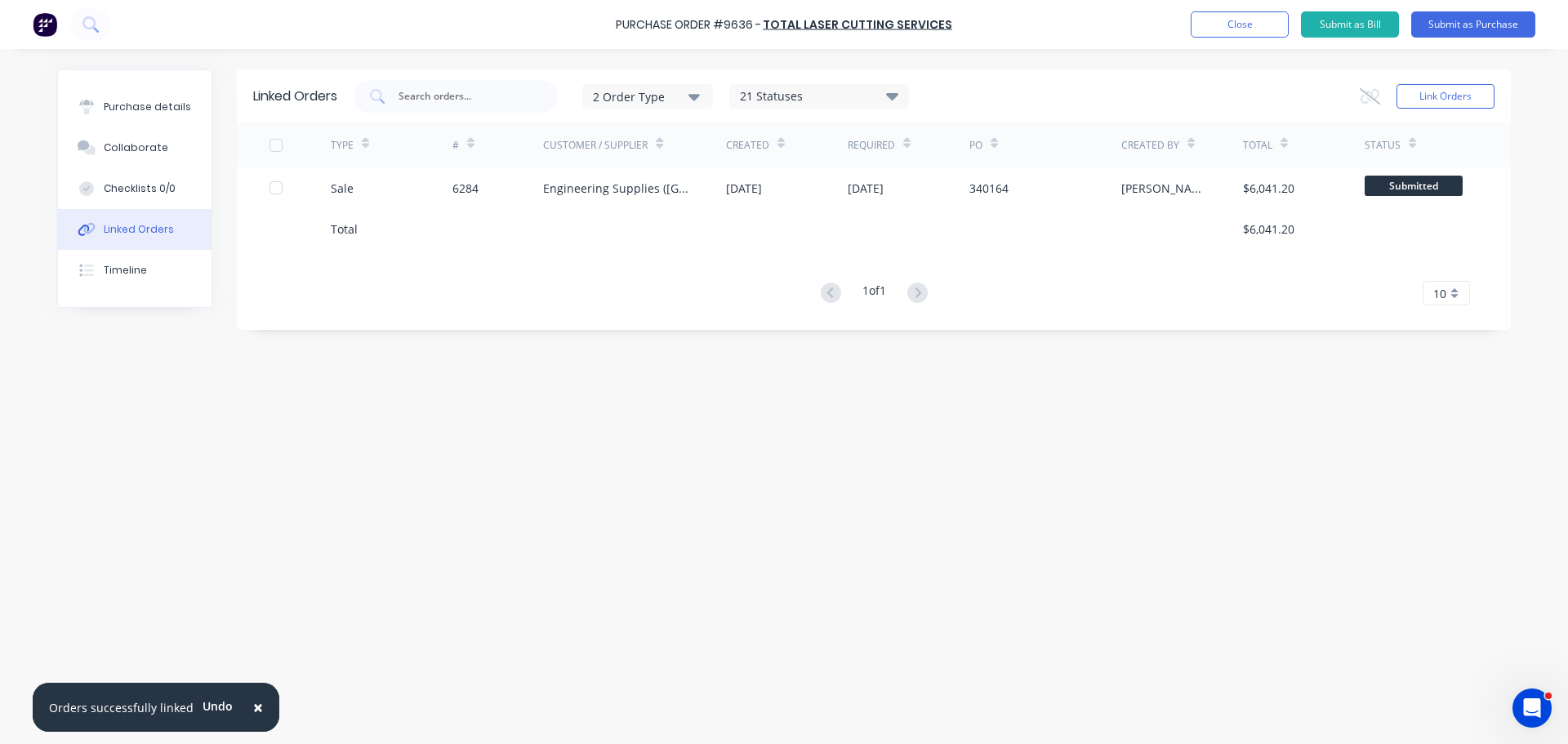
click at [466, 439] on div "Linked Orders 2 Order Type 21 Statuses Sales Order Status All Archived Draft Qu…" at bounding box center [784, 392] width 1454 height 646
click at [115, 106] on div "Purchase details" at bounding box center [147, 107] width 87 height 15
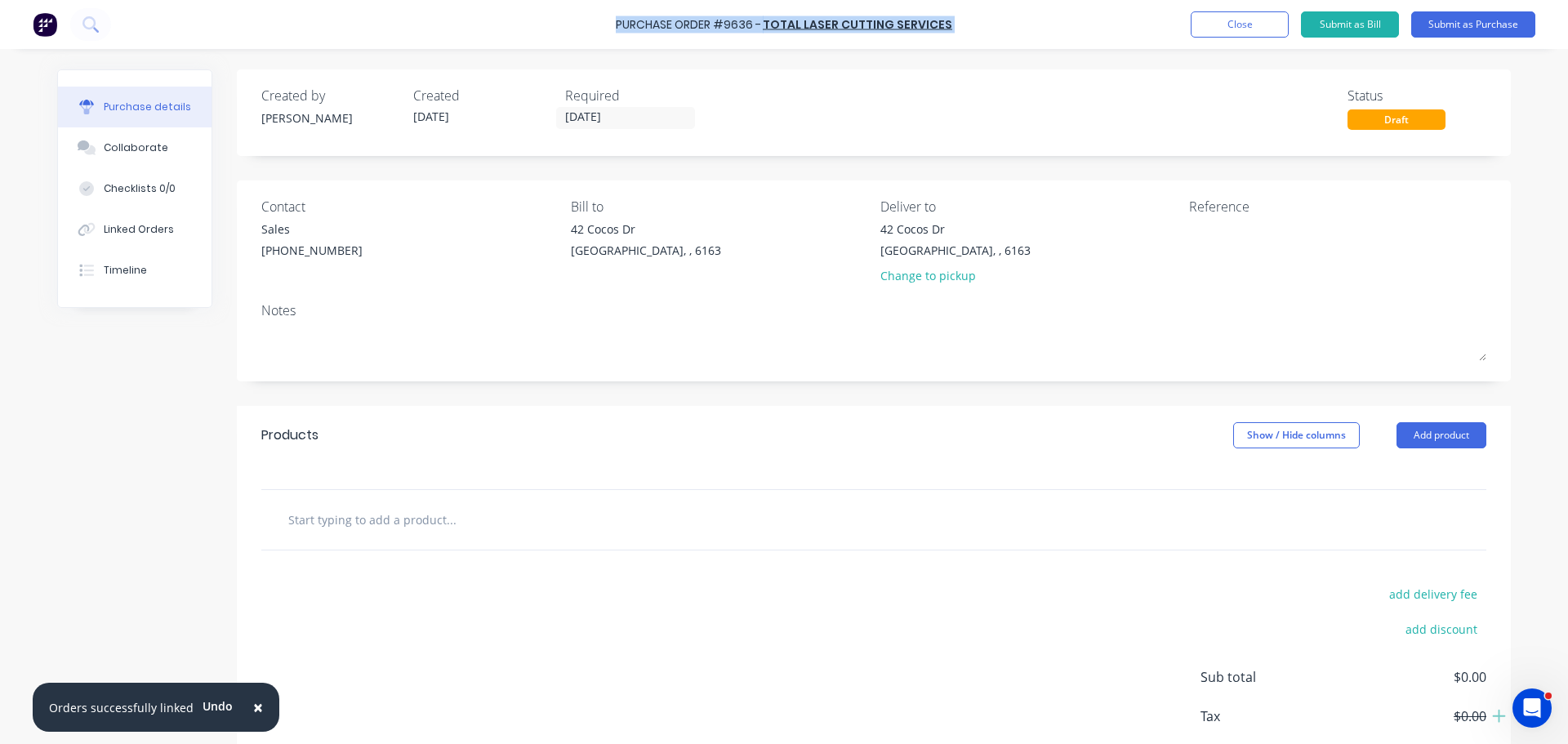
drag, startPoint x: 627, startPoint y: 22, endPoint x: 967, endPoint y: 15, distance: 340.1
click at [967, 15] on div "Purchase Order #9636 - Total Laser Cutting Services Add product Close Submit as…" at bounding box center [784, 24] width 1568 height 49
copy div "Purchase Order #9636 - Total Laser Cutting Services Add product Close Submit as…"
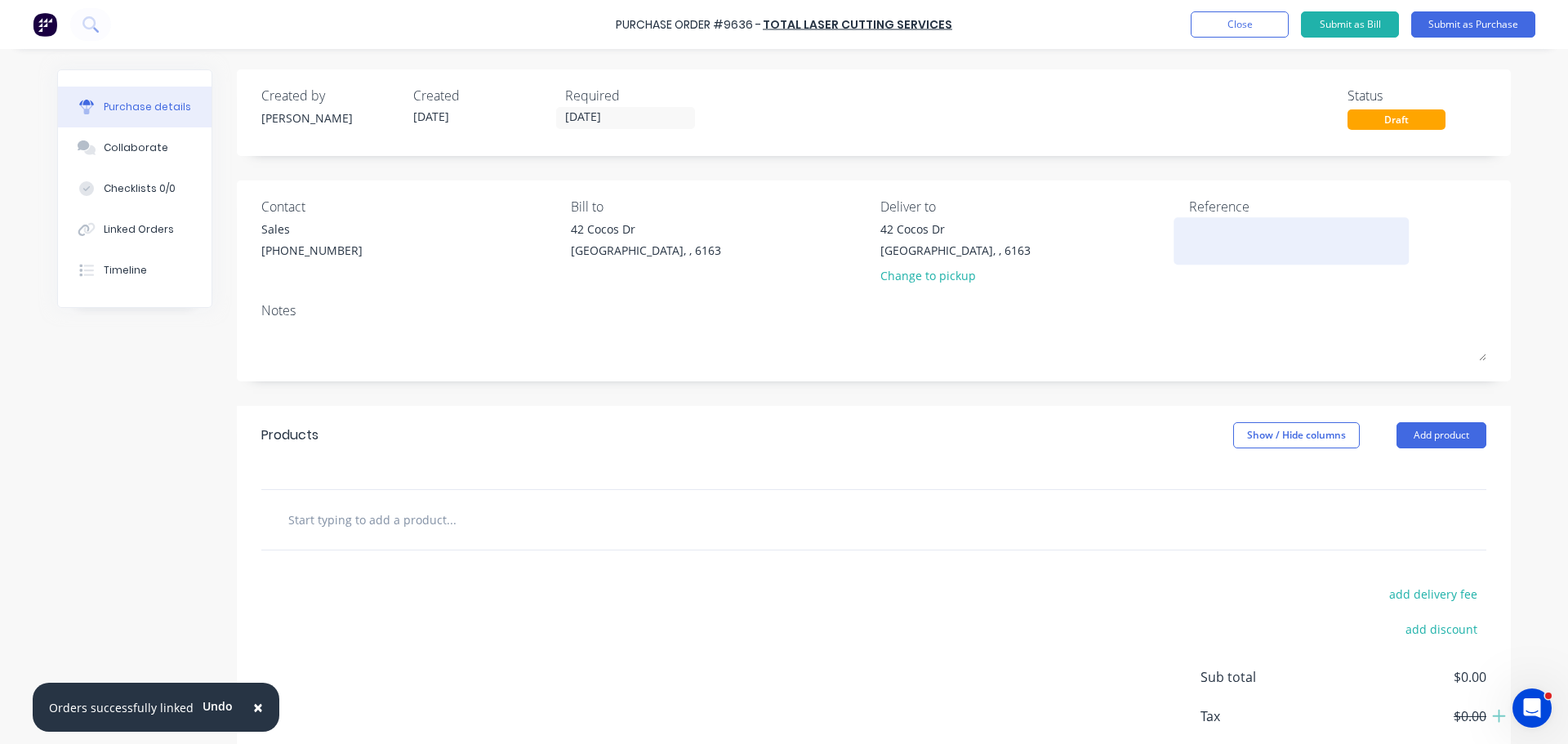
click at [1227, 248] on textarea at bounding box center [1291, 238] width 205 height 37
paste textarea "Purchase Order #9636 - Total Laser Cutting Services"
type textarea "x"
type textarea "Purchase Order #9636 - Total Laser Cutting Services"
type textarea "x"
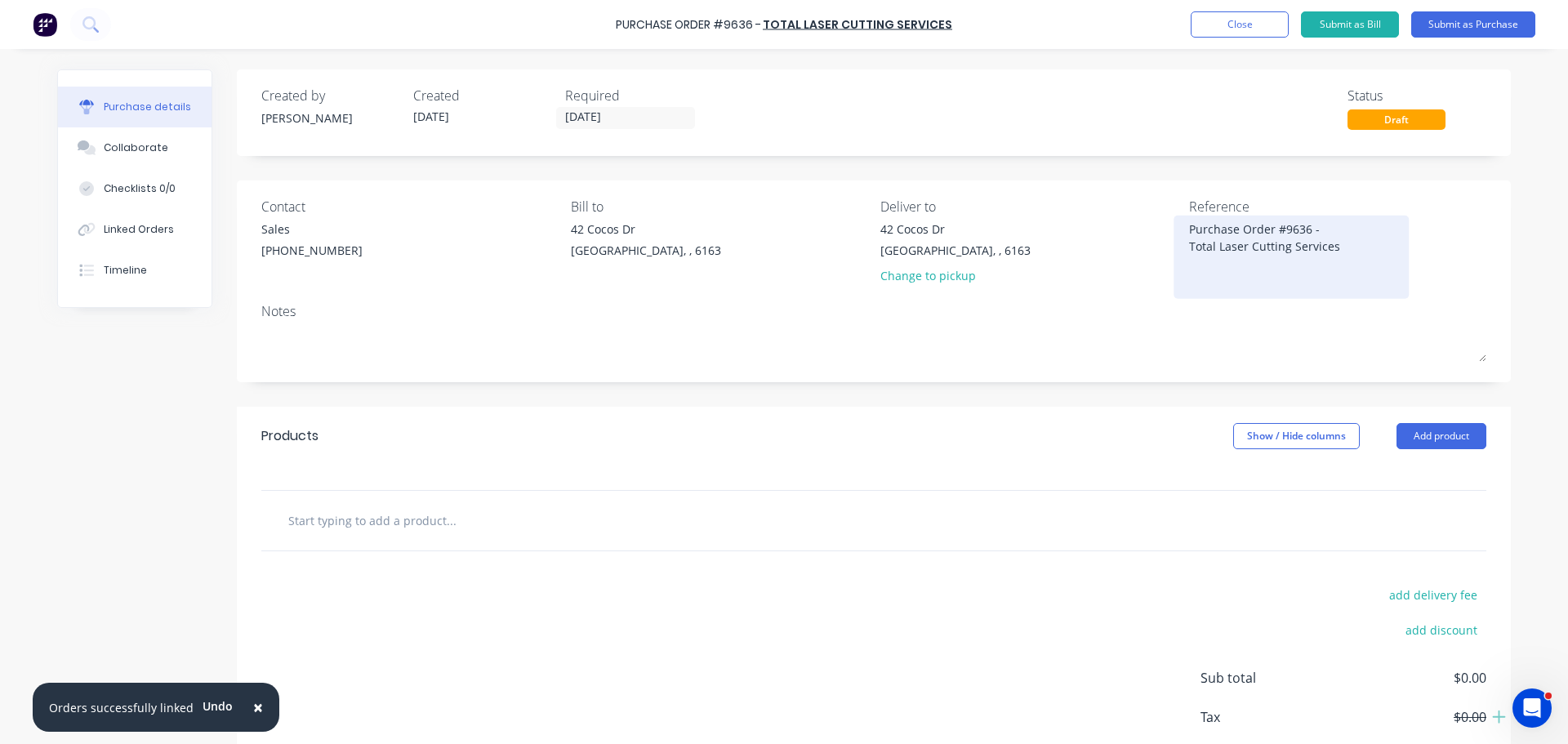
type textarea "Purchase Order #9636 - Total Laser Cutting Services"
type textarea "x"
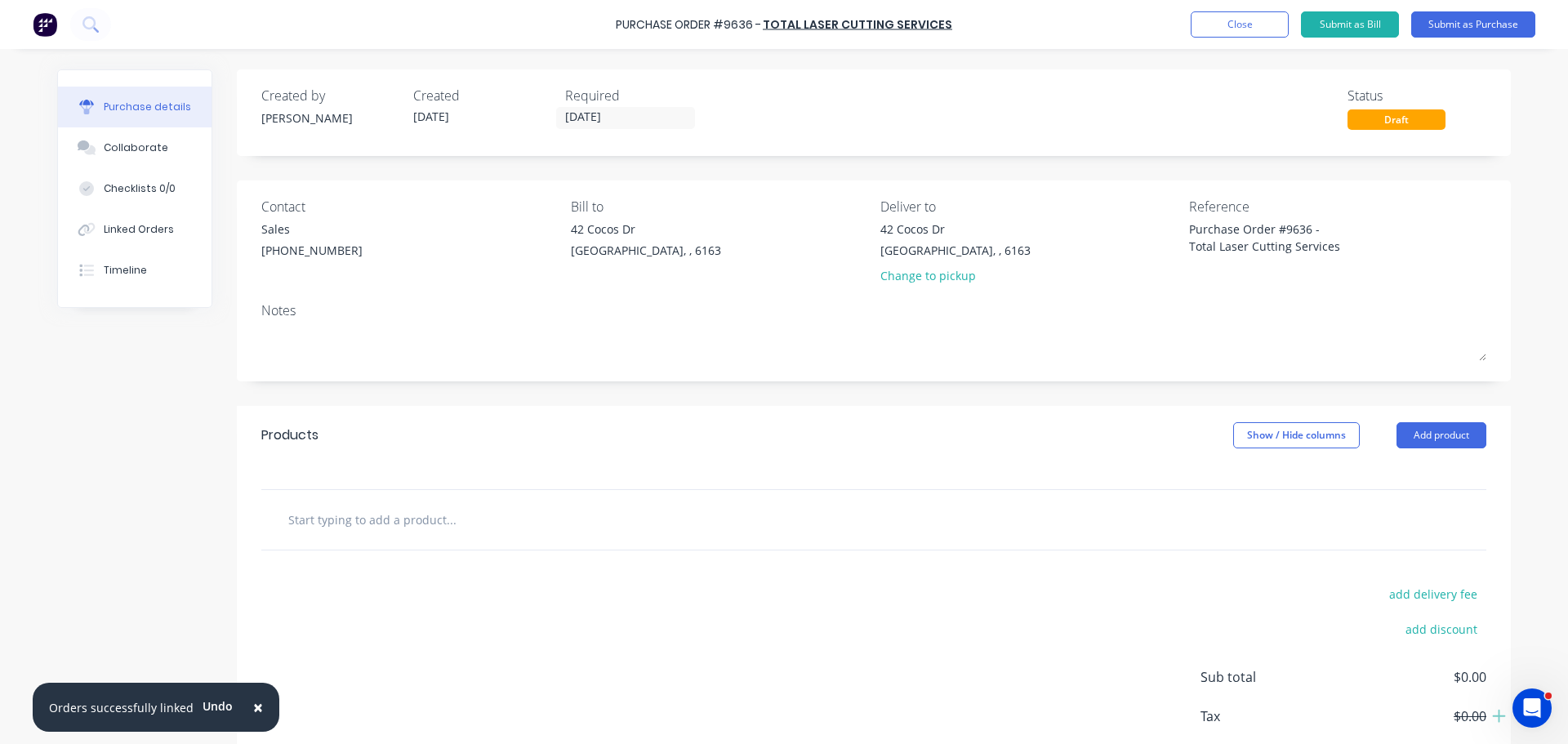
type textarea "Purchase Order #9636 - Total Laser Cutting Services"
type textarea "x"
type textarea "Purchase Order #9636 - Total Laser Cutting Services"
click at [809, 379] on div "Contact Sales (08) 9379 0811 Bill to 42 Cocos Dr Bibra Lake, , 6163 Deliver to …" at bounding box center [874, 281] width 1274 height 201
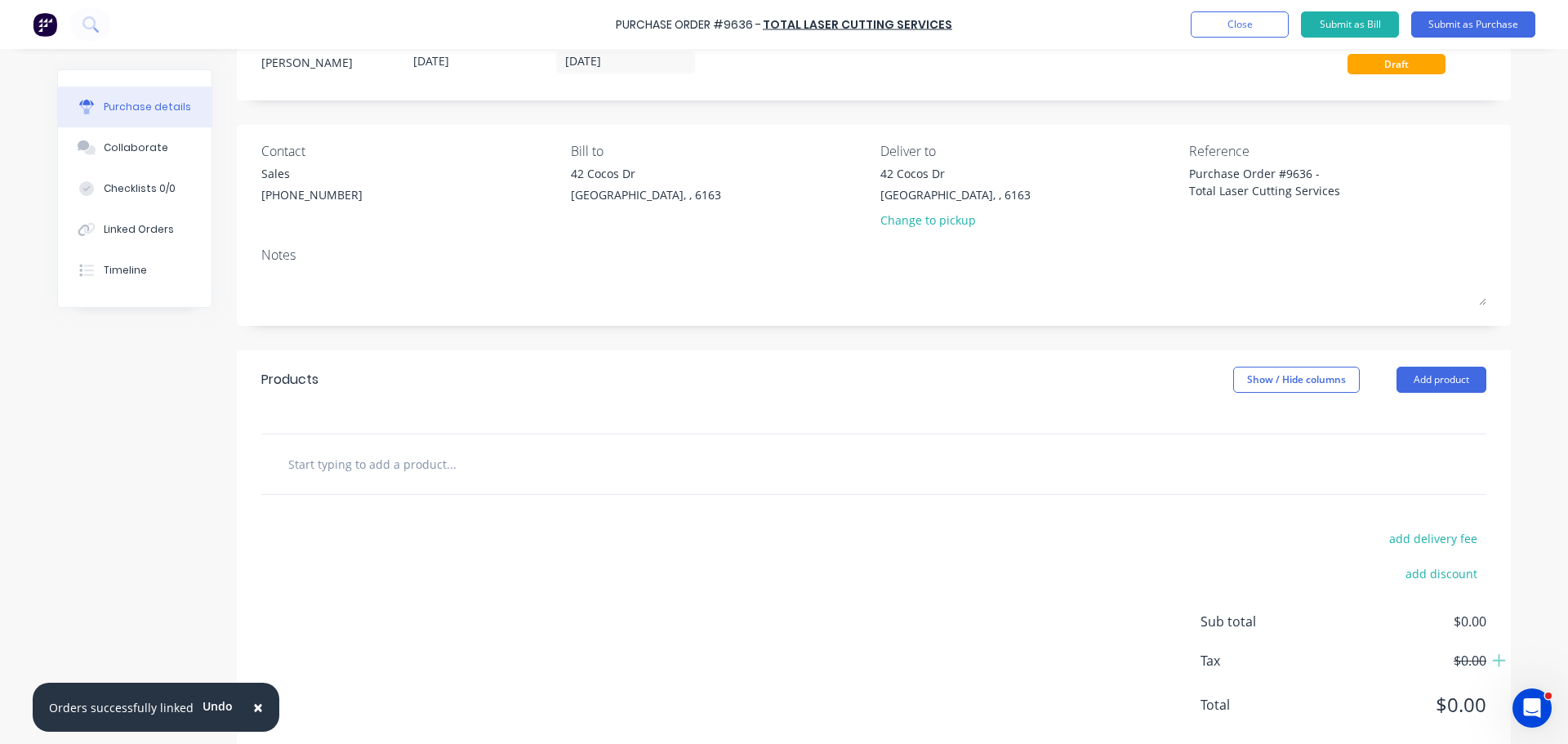
scroll to position [91, 0]
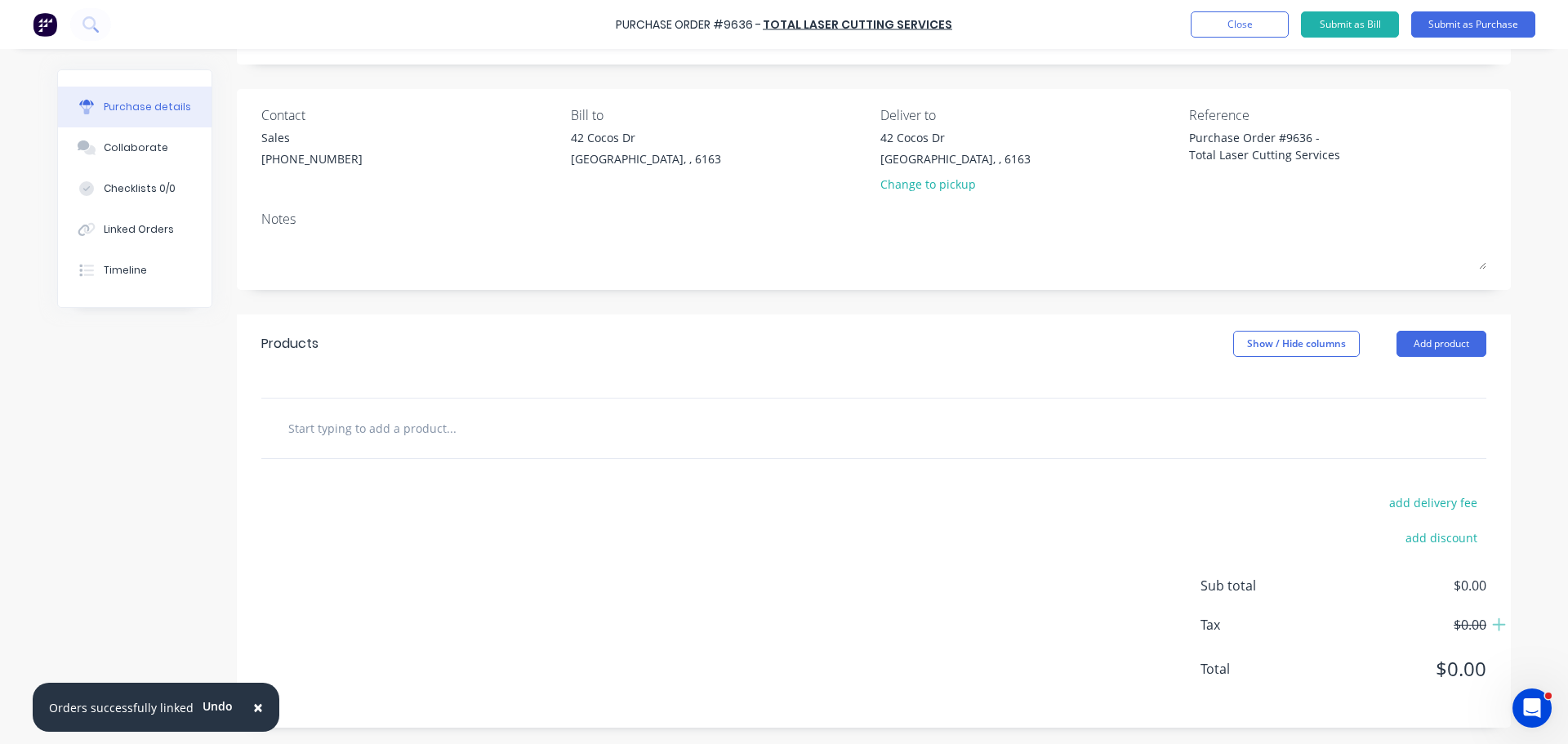
click at [357, 430] on input "text" at bounding box center [450, 428] width 327 height 33
type textarea "x"
type input "4"
type textarea "x"
type input "45"
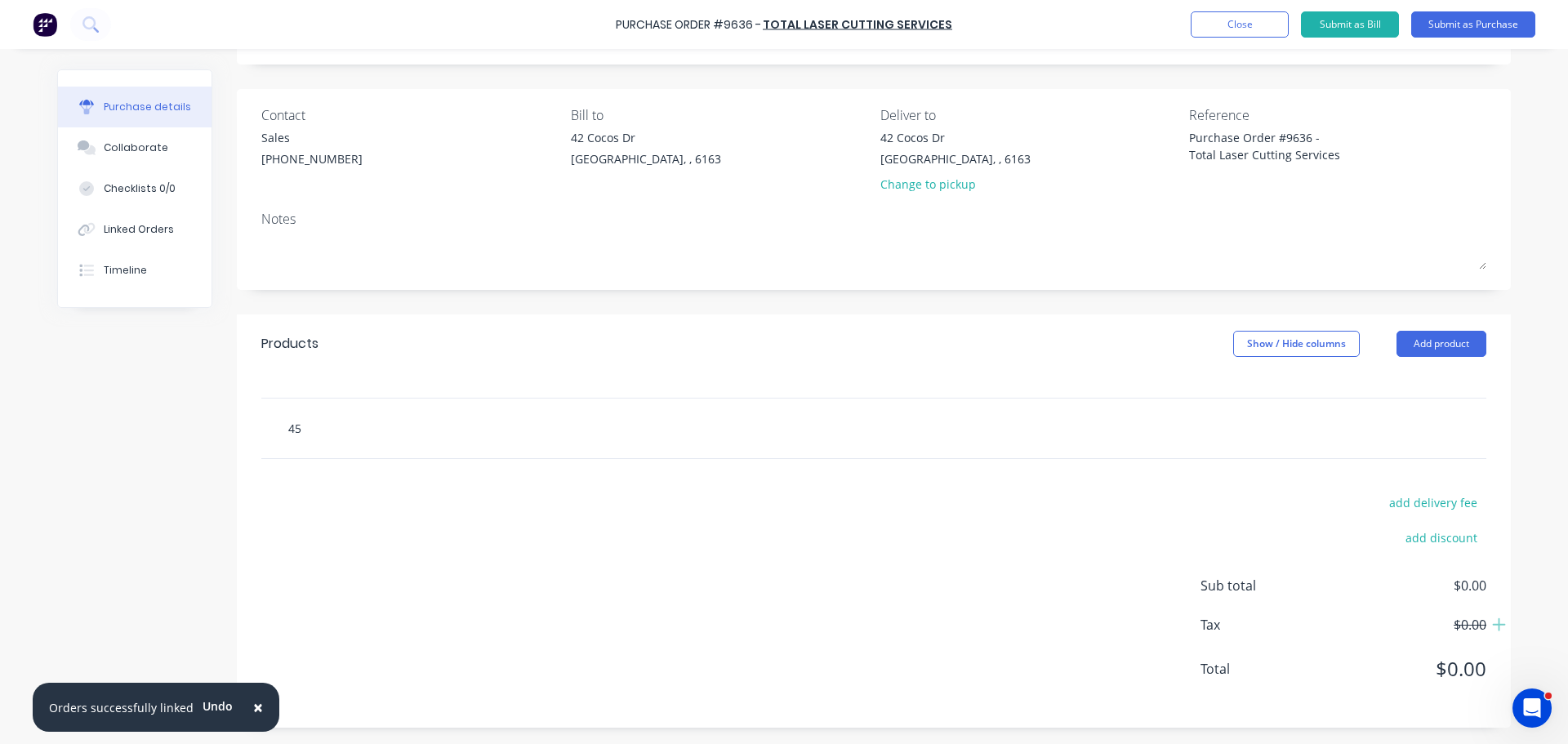
type textarea "x"
type input "450"
type textarea "x"
type input "450x"
type textarea "x"
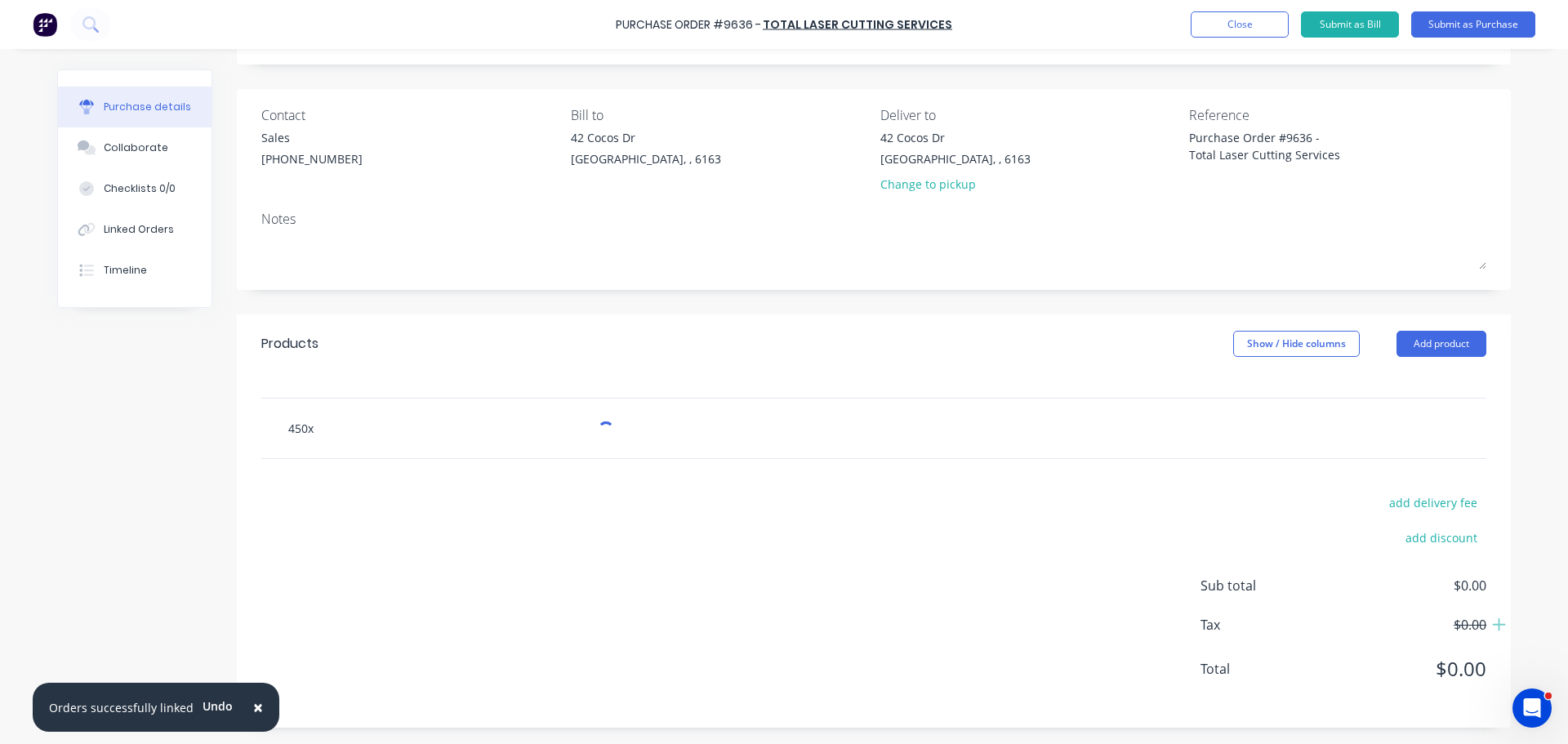
type input "450x4"
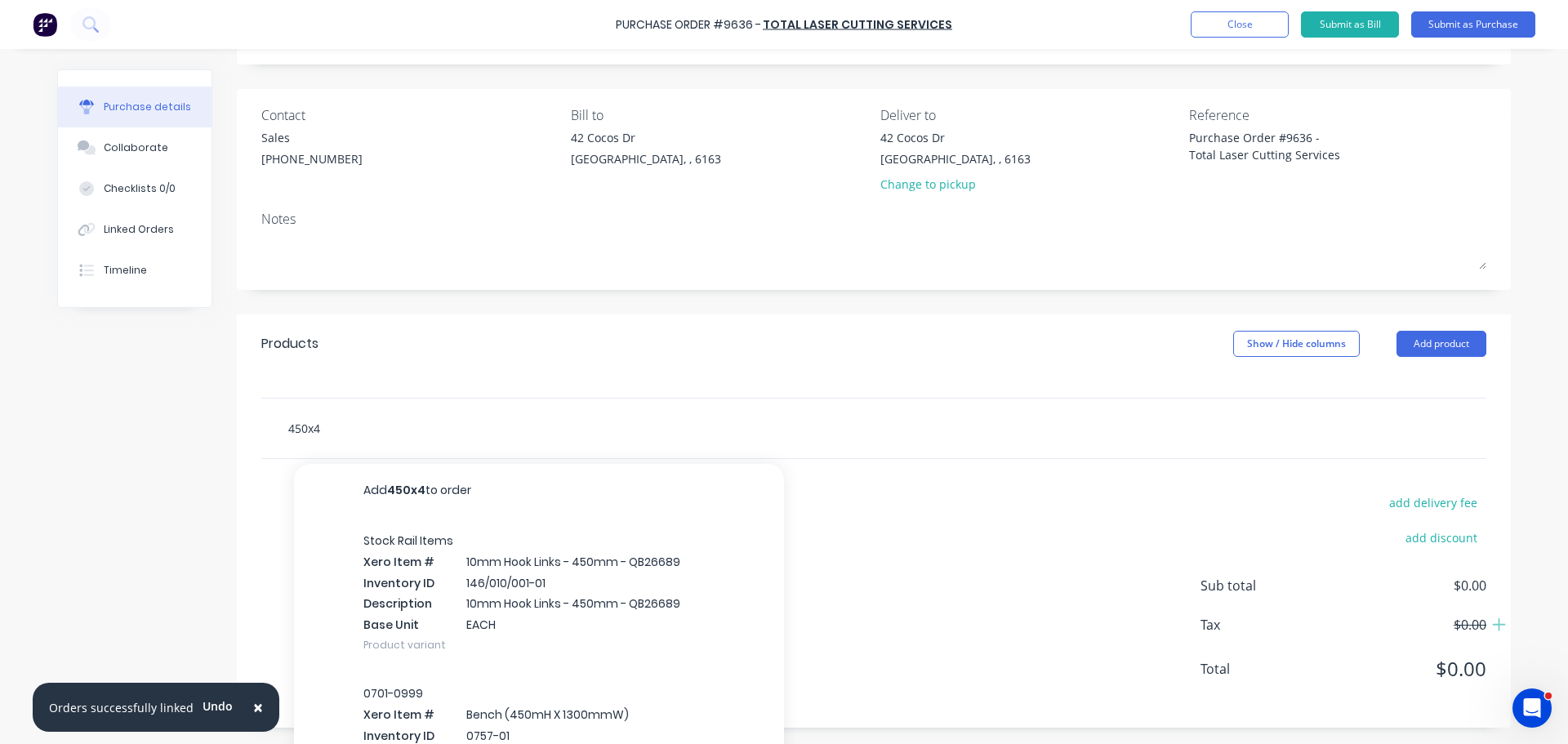
type textarea "x"
type input "450x45"
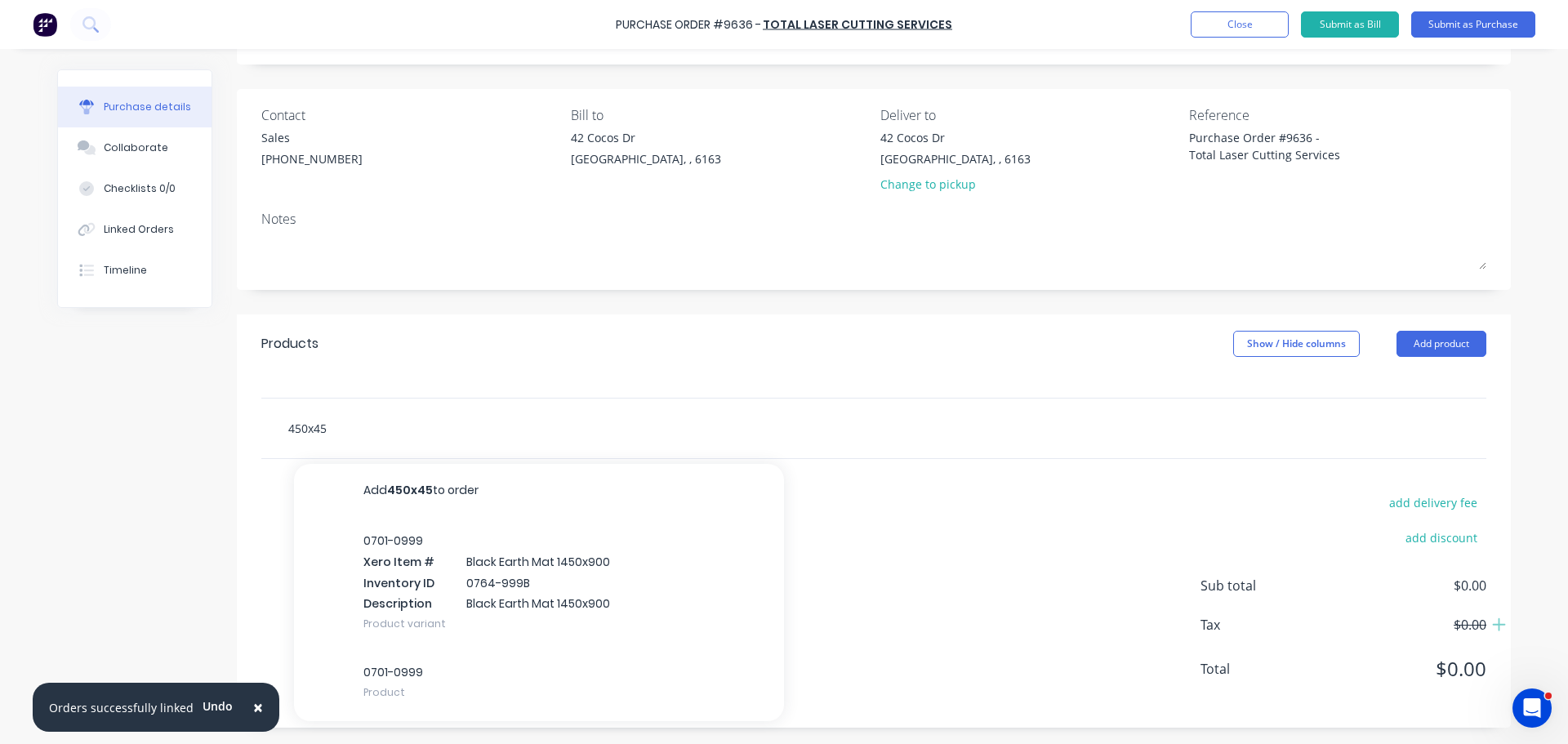
type textarea "x"
type input "450x450"
type textarea "x"
type input "450x450"
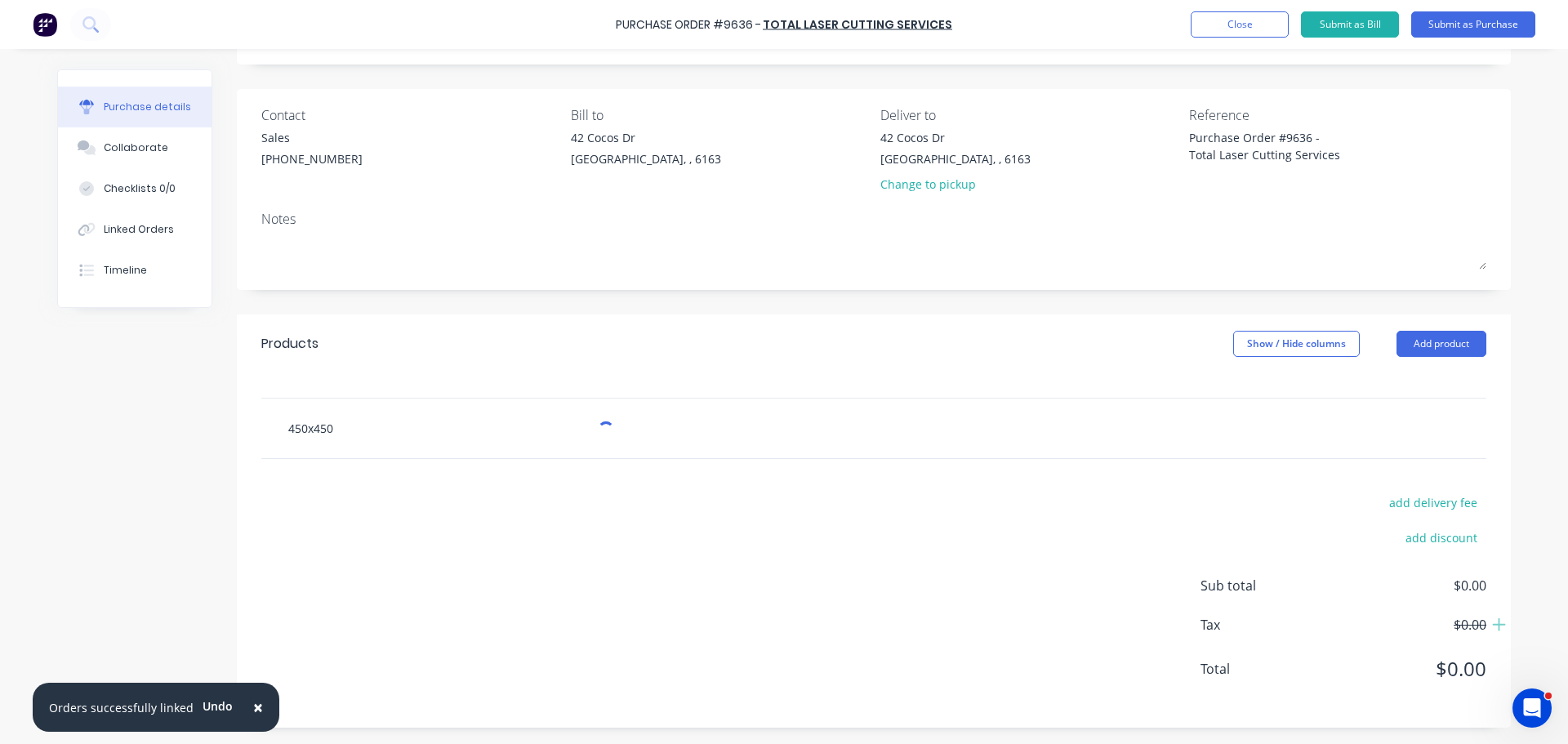
type textarea "x"
type input "450x450"
type textarea "x"
type input "450x450x"
type textarea "x"
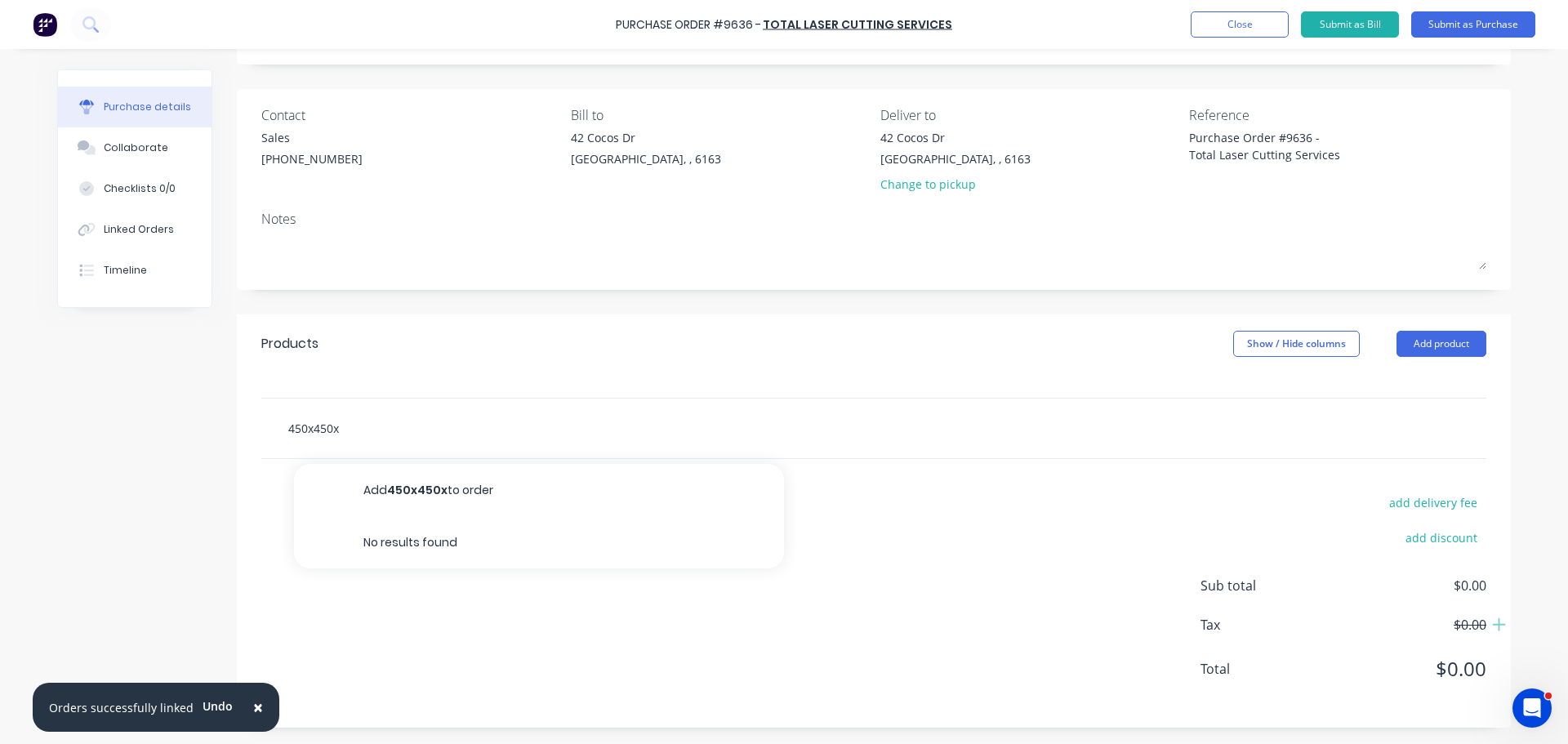
type input "450x450x1"
type textarea "x"
type input "450x450x12"
type textarea "x"
type input "450x450x12"
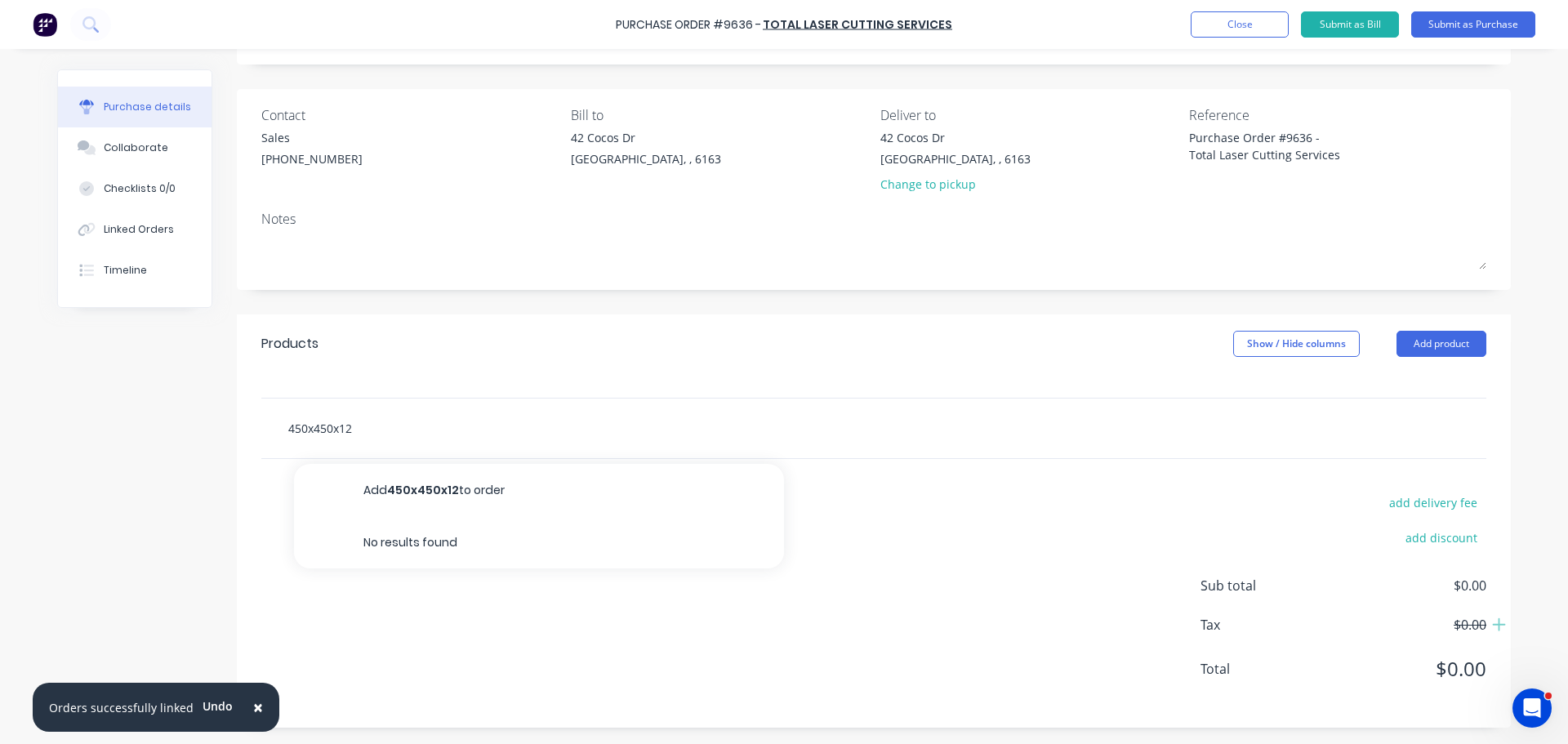
type textarea "x"
type input "450x450x12 p"
type textarea "x"
type input "450x450x12 pl"
type textarea "x"
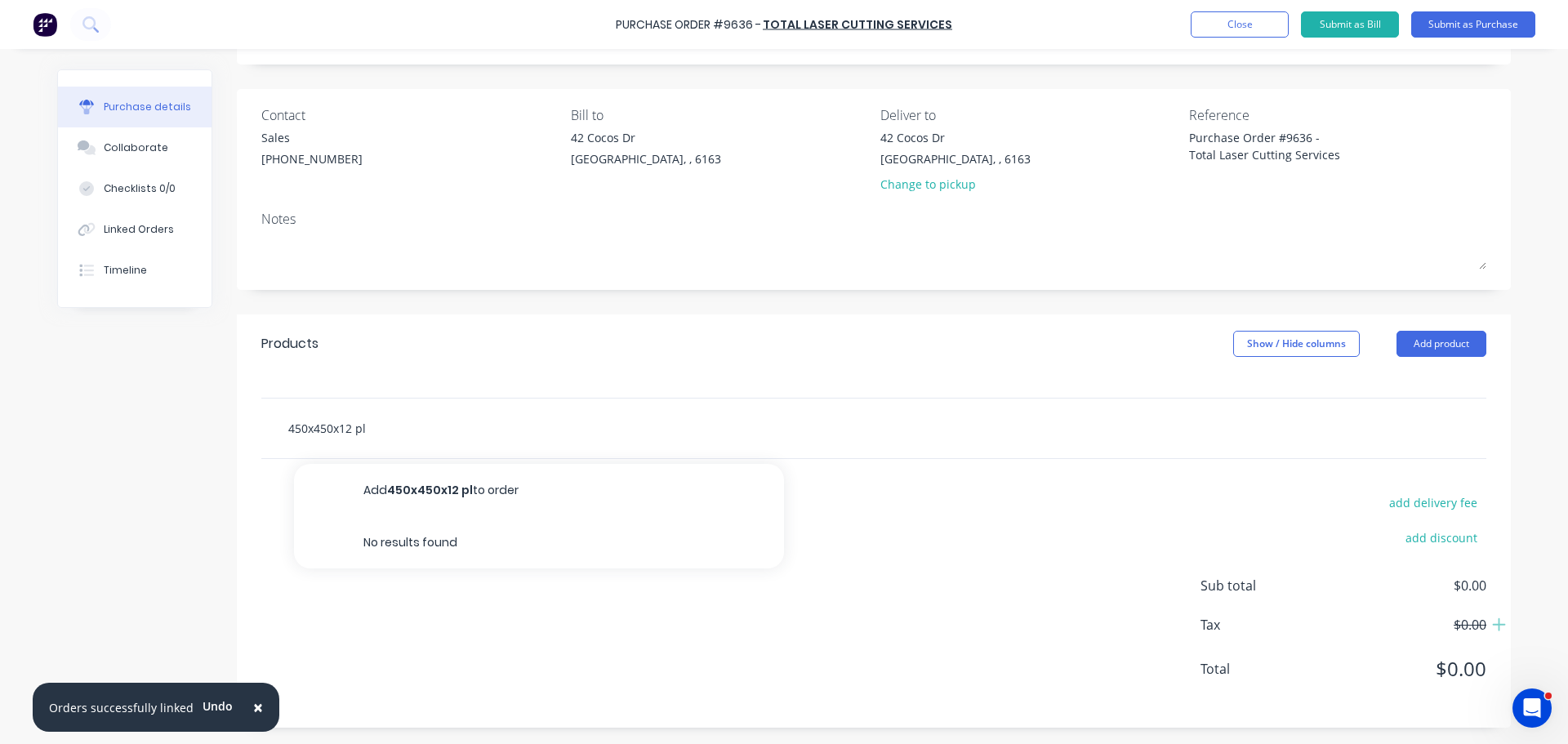
type input "450x450x12 pla"
type textarea "x"
type input "450x450x12 plat"
type textarea "x"
type input "450x450x12 plate"
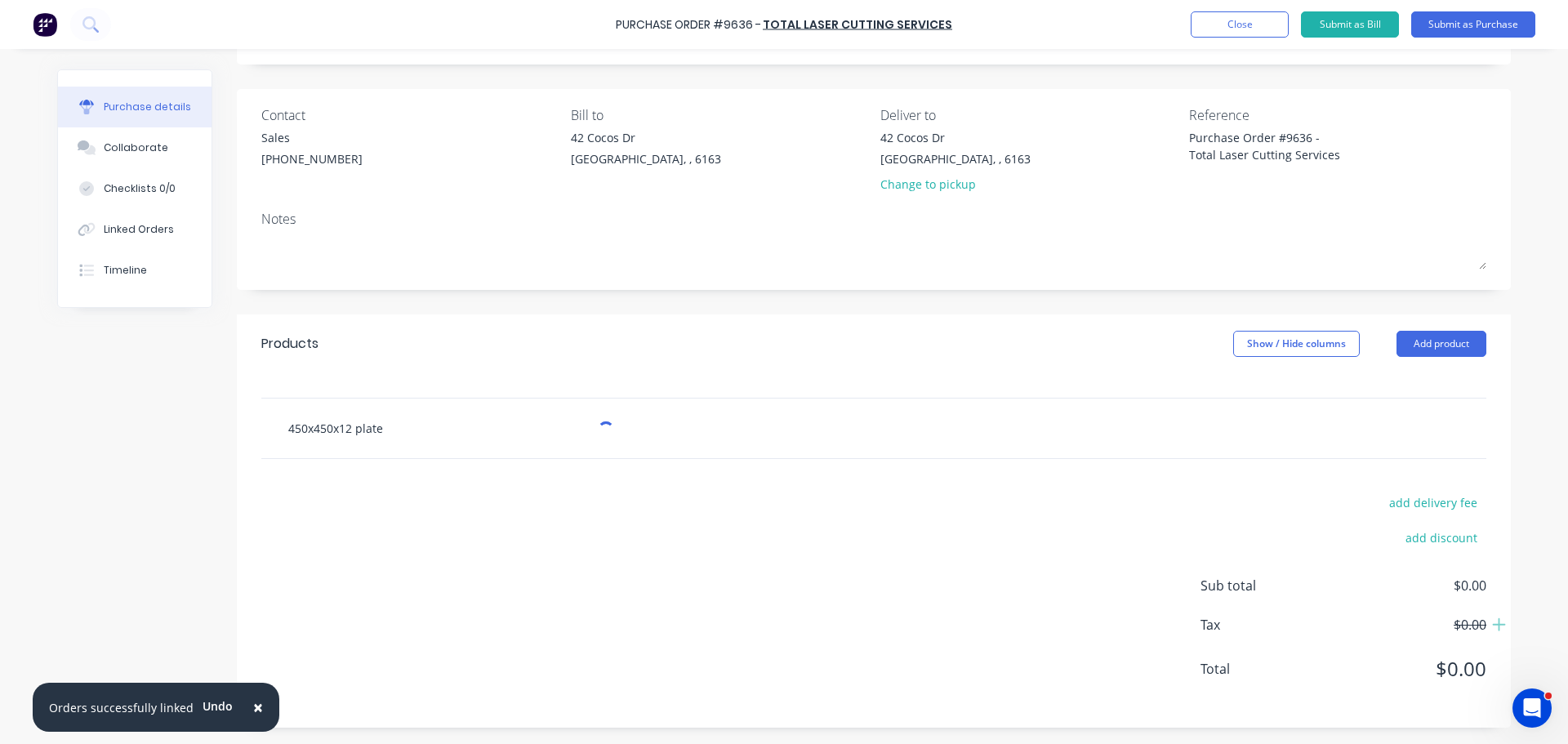
type textarea "x"
type input "450x450x12 plate"
click at [1432, 334] on button "Add product" at bounding box center [1441, 344] width 90 height 26
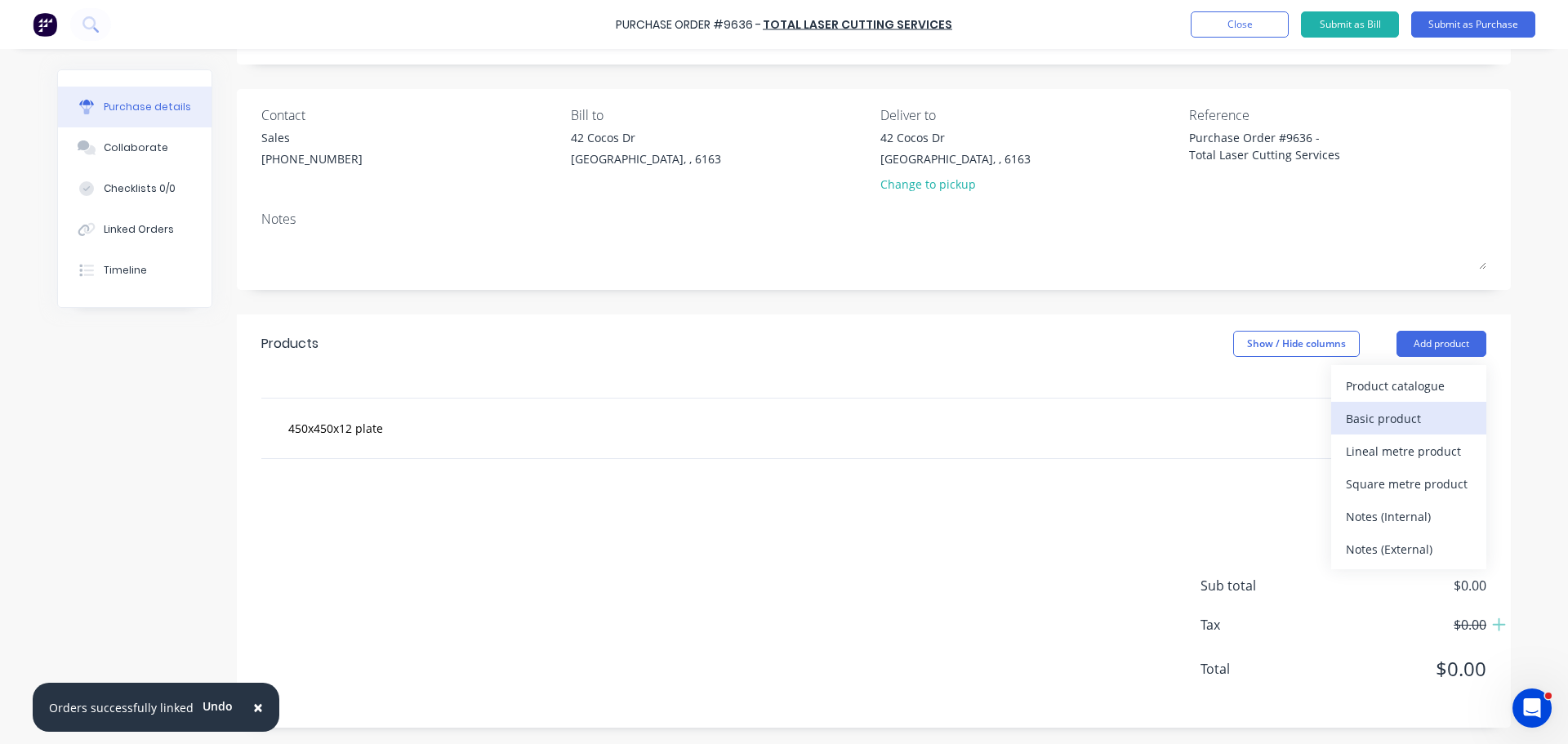
click at [1383, 419] on div "Basic product" at bounding box center [1408, 418] width 126 height 23
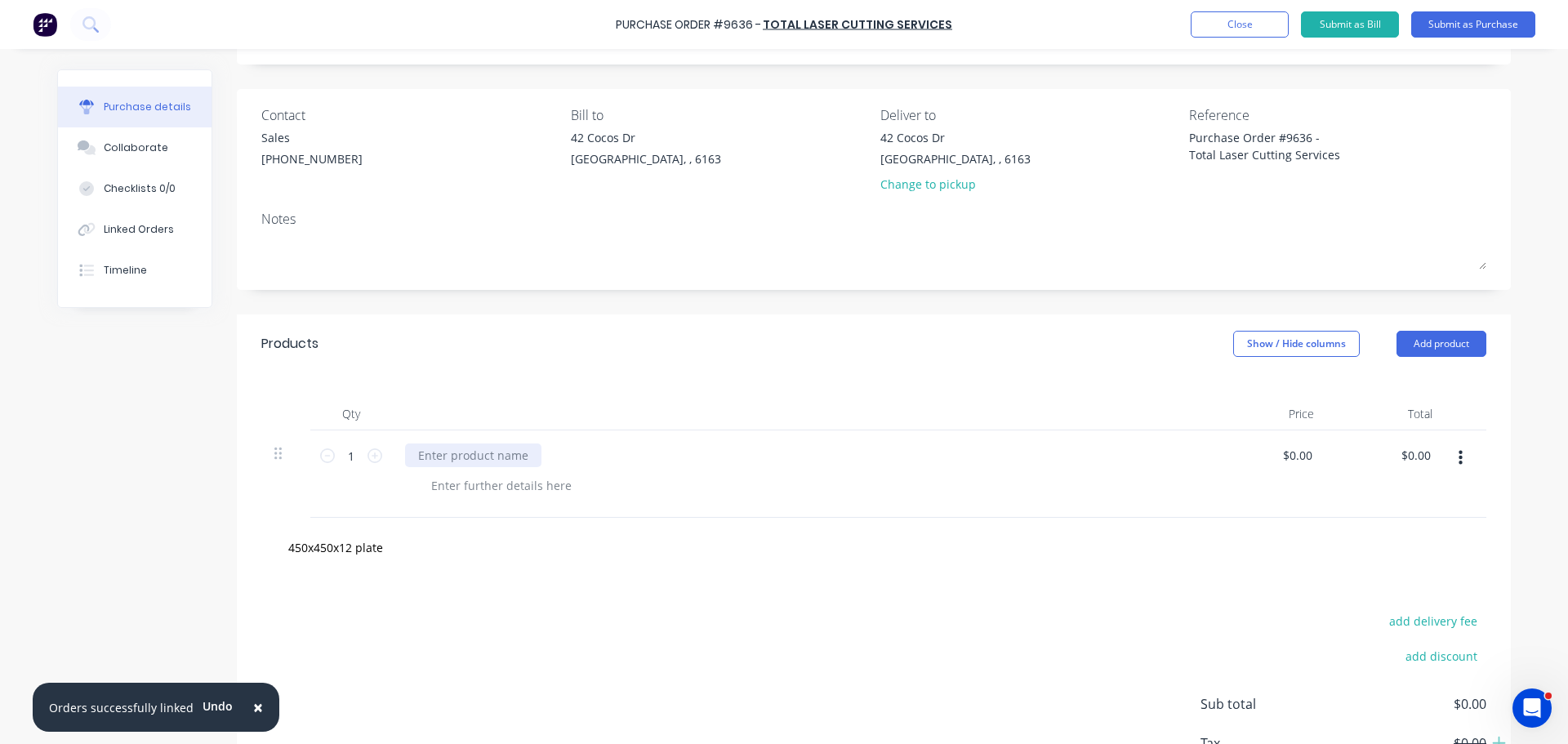
type textarea "x"
click at [432, 465] on div at bounding box center [473, 455] width 136 height 23
type textarea "x"
click at [475, 491] on div at bounding box center [502, 485] width 167 height 23
click at [253, 708] on span "×" at bounding box center [258, 707] width 9 height 23
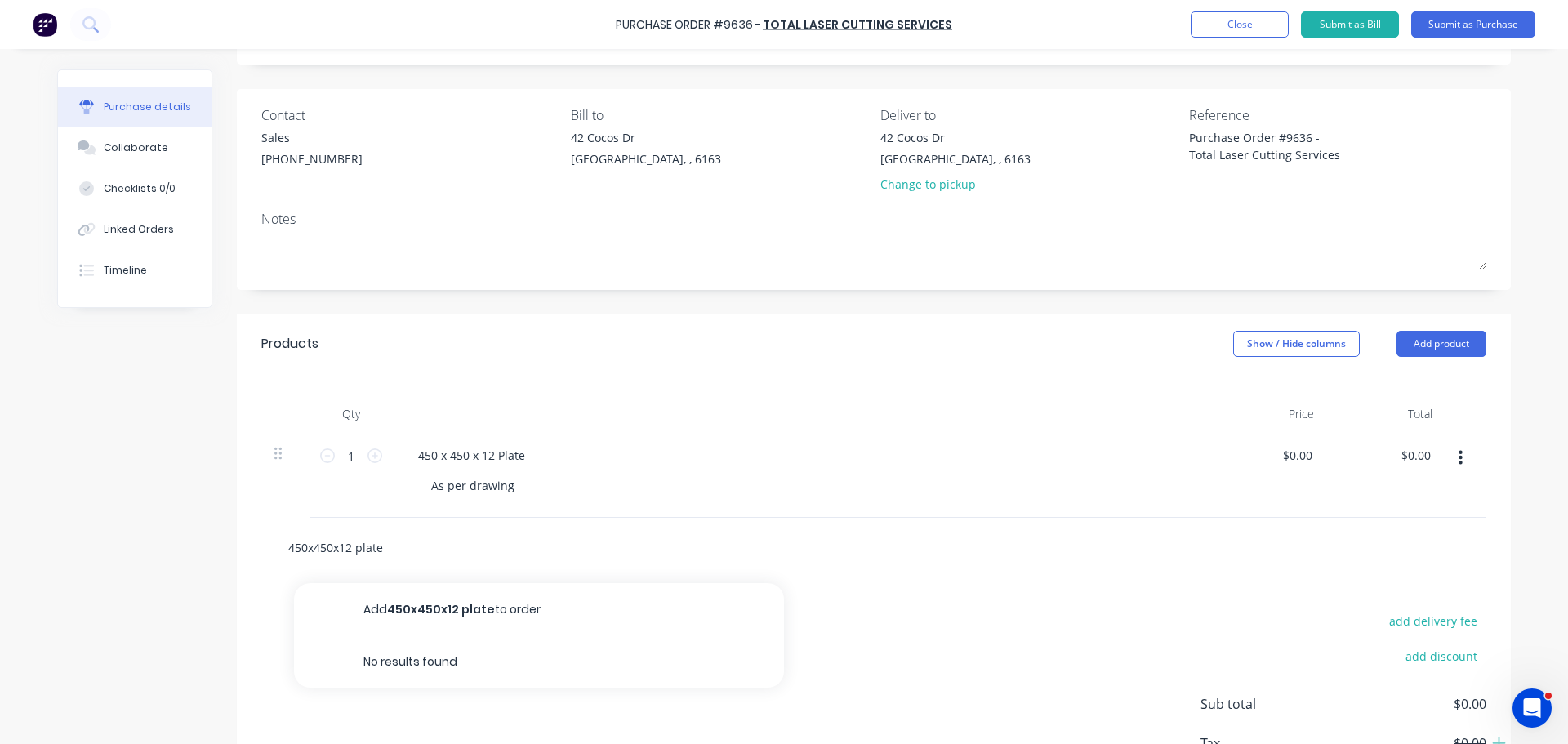
click at [375, 556] on input "450x450x12 plate" at bounding box center [450, 547] width 327 height 33
type textarea "x"
type input "450x450x12 plat"
type textarea "x"
type input "450x450x12 pla"
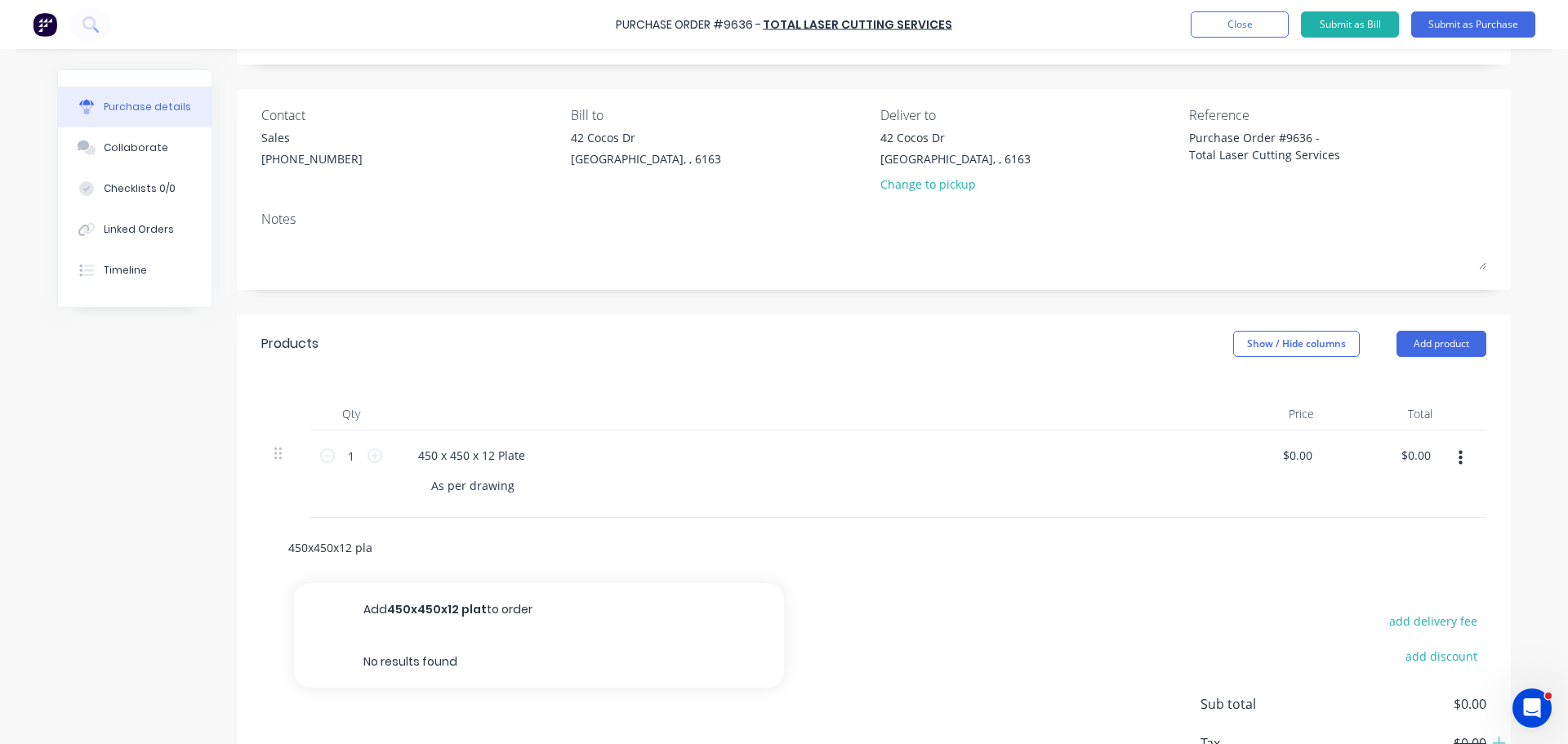
type textarea "x"
type input "450x450x12 pl"
type textarea "x"
type input "450x450x12 p"
type textarea "x"
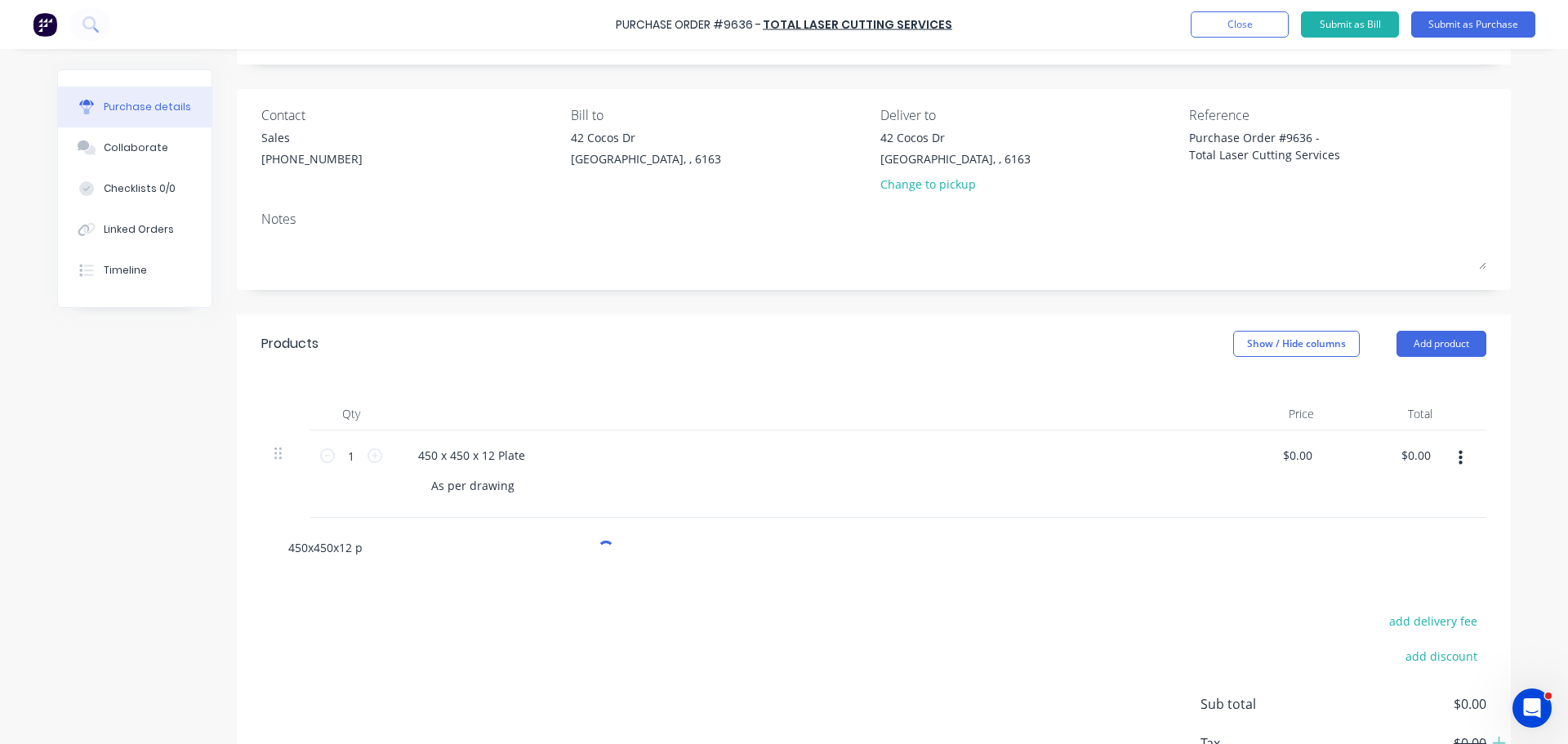
type input "450x450x12"
type textarea "x"
type input "450x450x12"
type textarea "x"
type input "450x450x1"
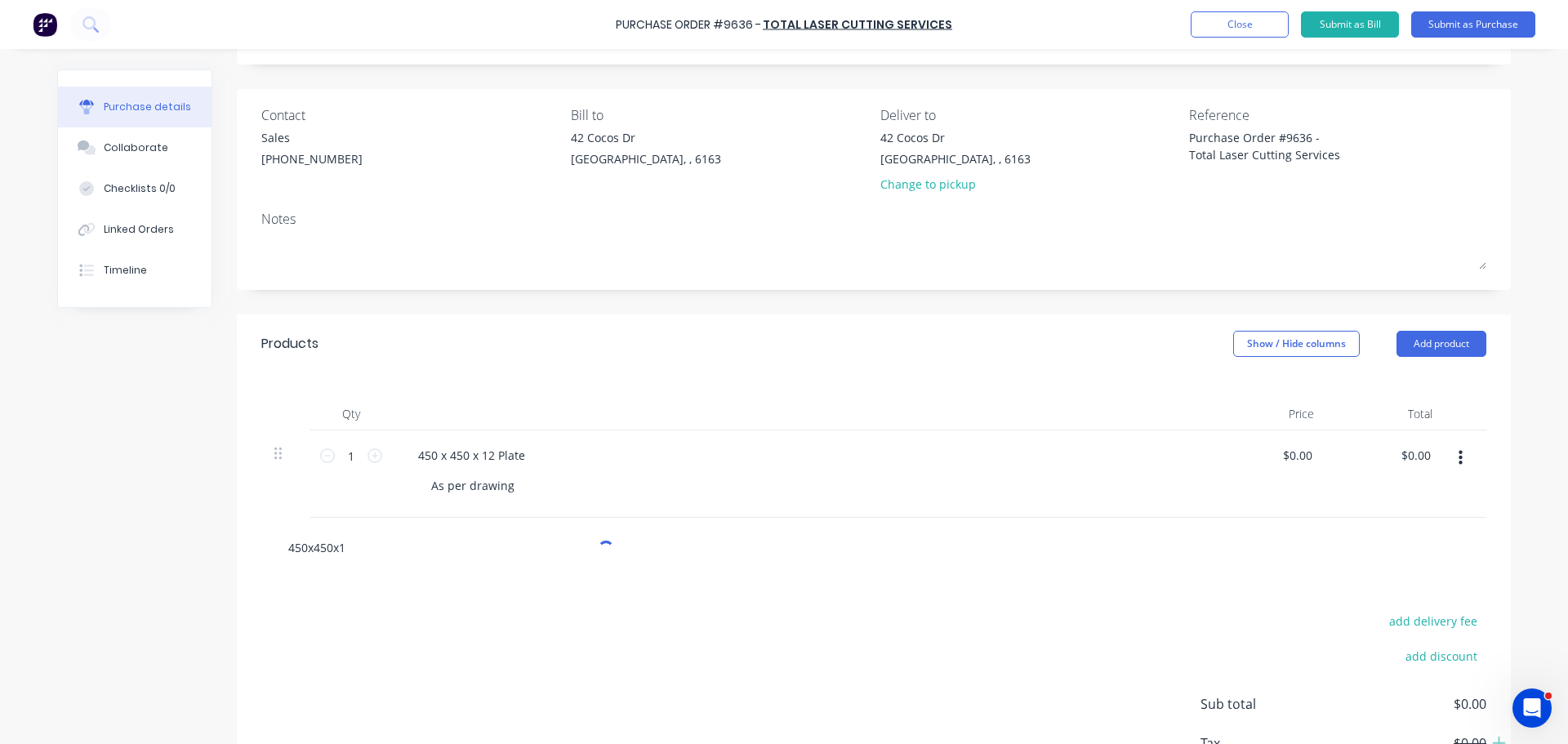
type textarea "x"
type input "450x450x"
type textarea "x"
type input "450x450"
type textarea "x"
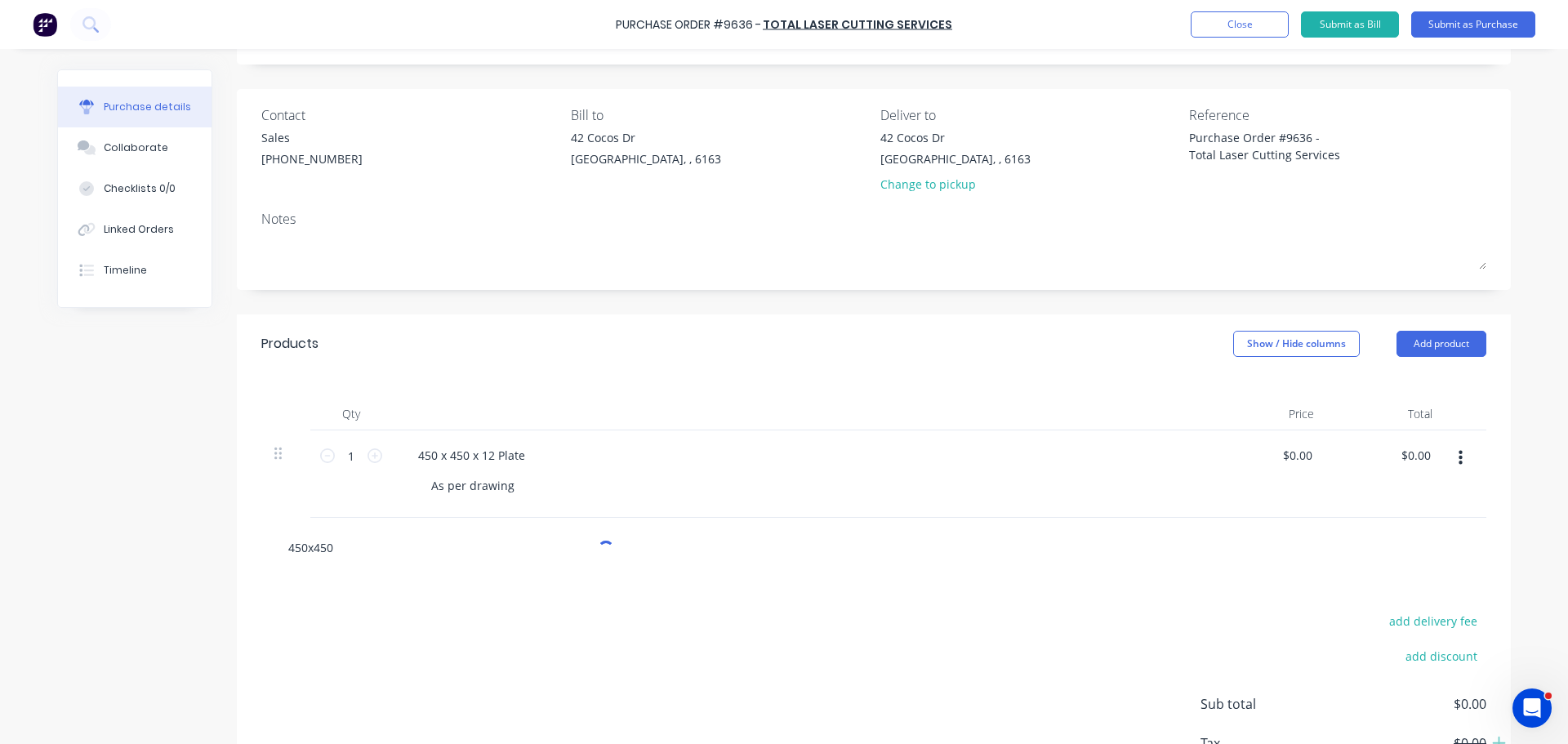
type input "450x45"
type textarea "x"
type input "450x4"
type textarea "x"
type input "450"
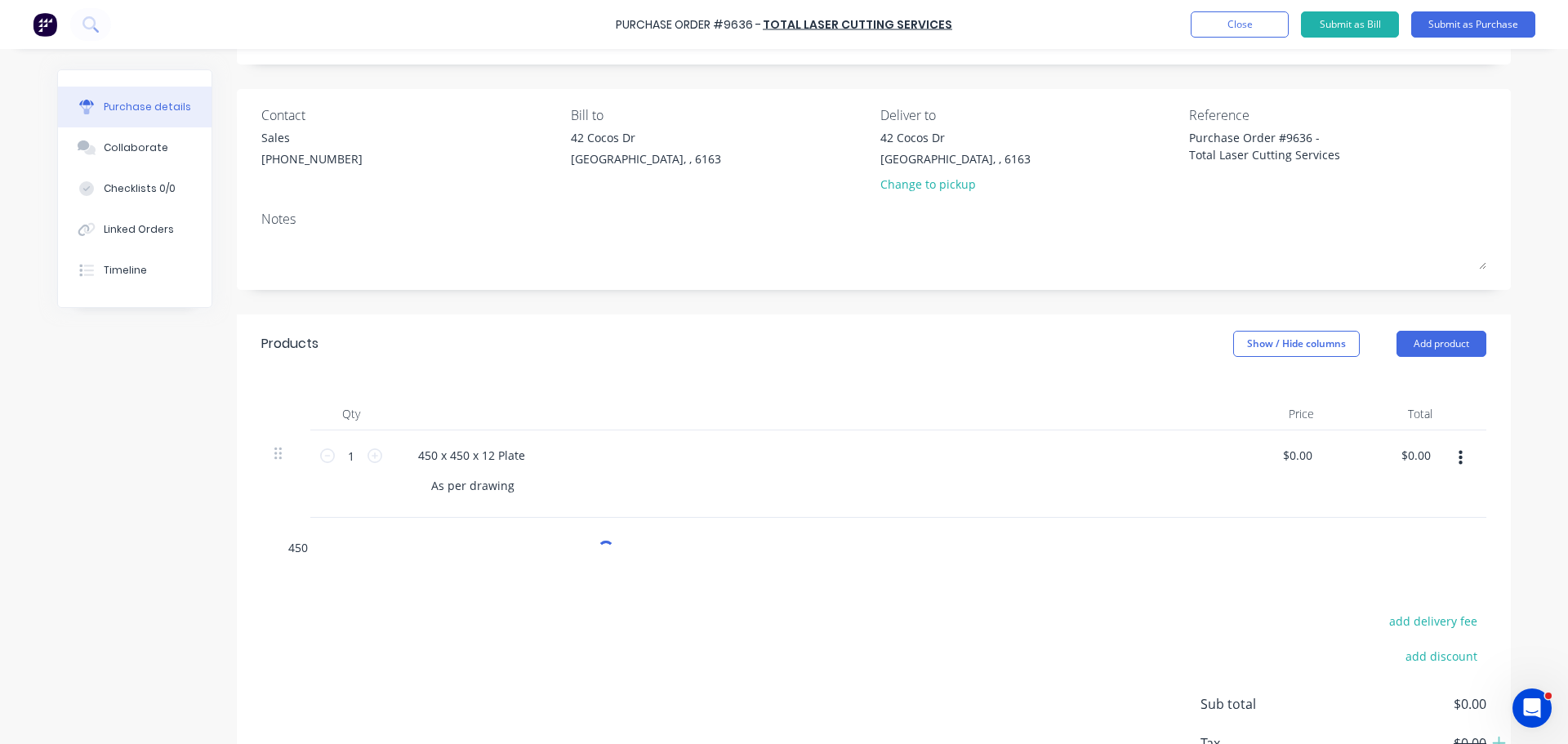
type textarea "x"
type input "45"
type textarea "x"
type input "4"
type textarea "x"
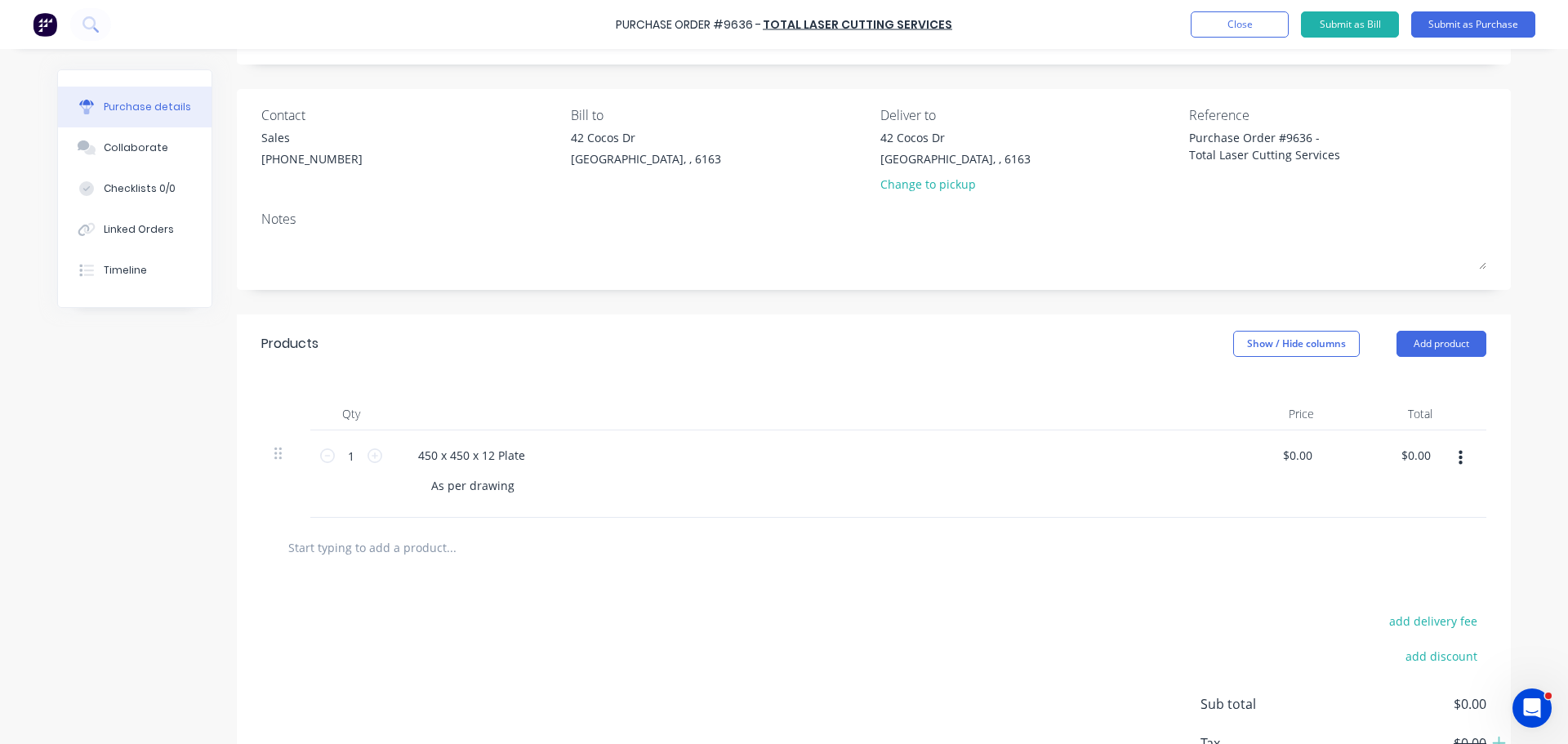
type textarea "x"
click at [1305, 457] on input "0.00" at bounding box center [1300, 455] width 31 height 23
type input "0"
type input "44.79"
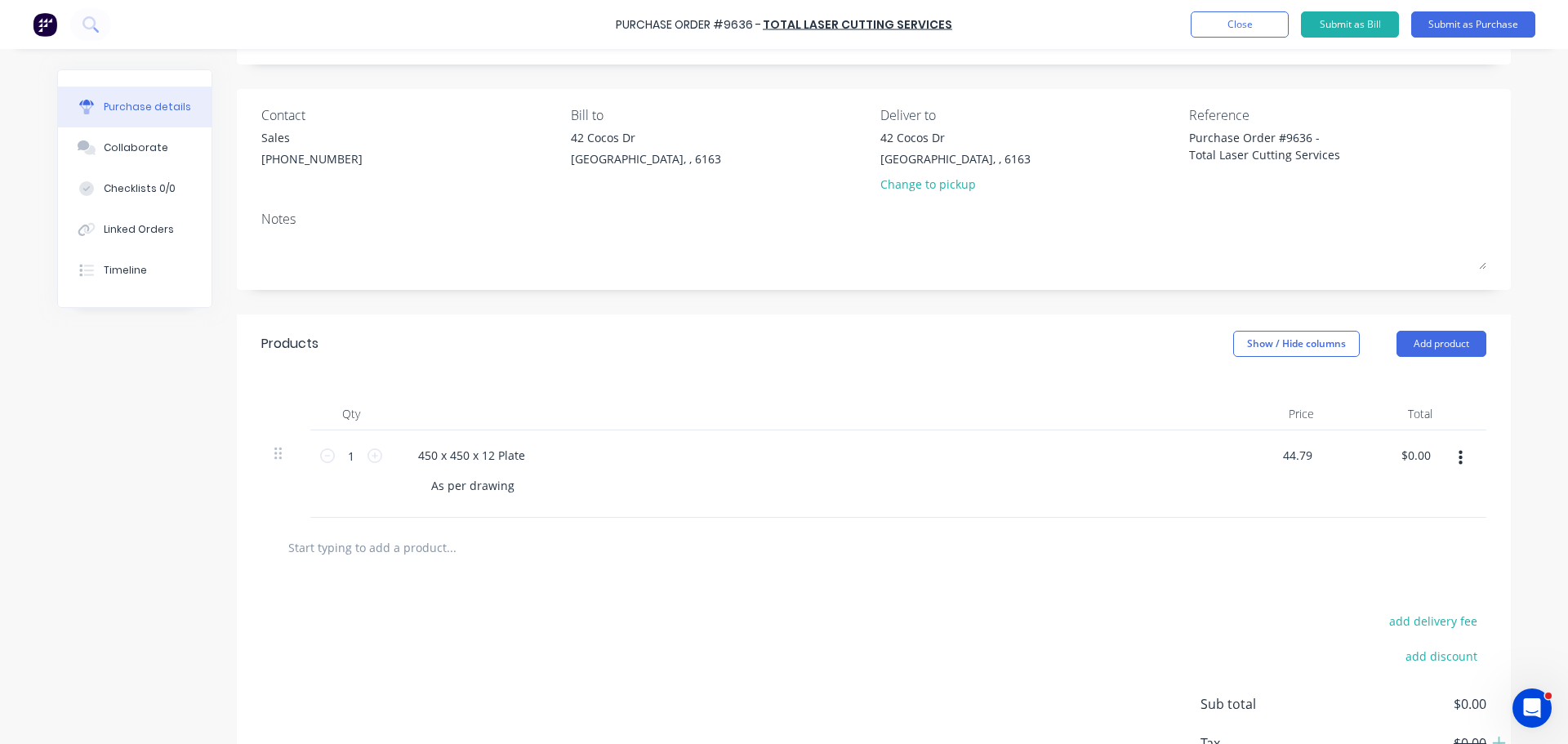
type textarea "x"
click at [358, 460] on input "1" at bounding box center [351, 456] width 33 height 24
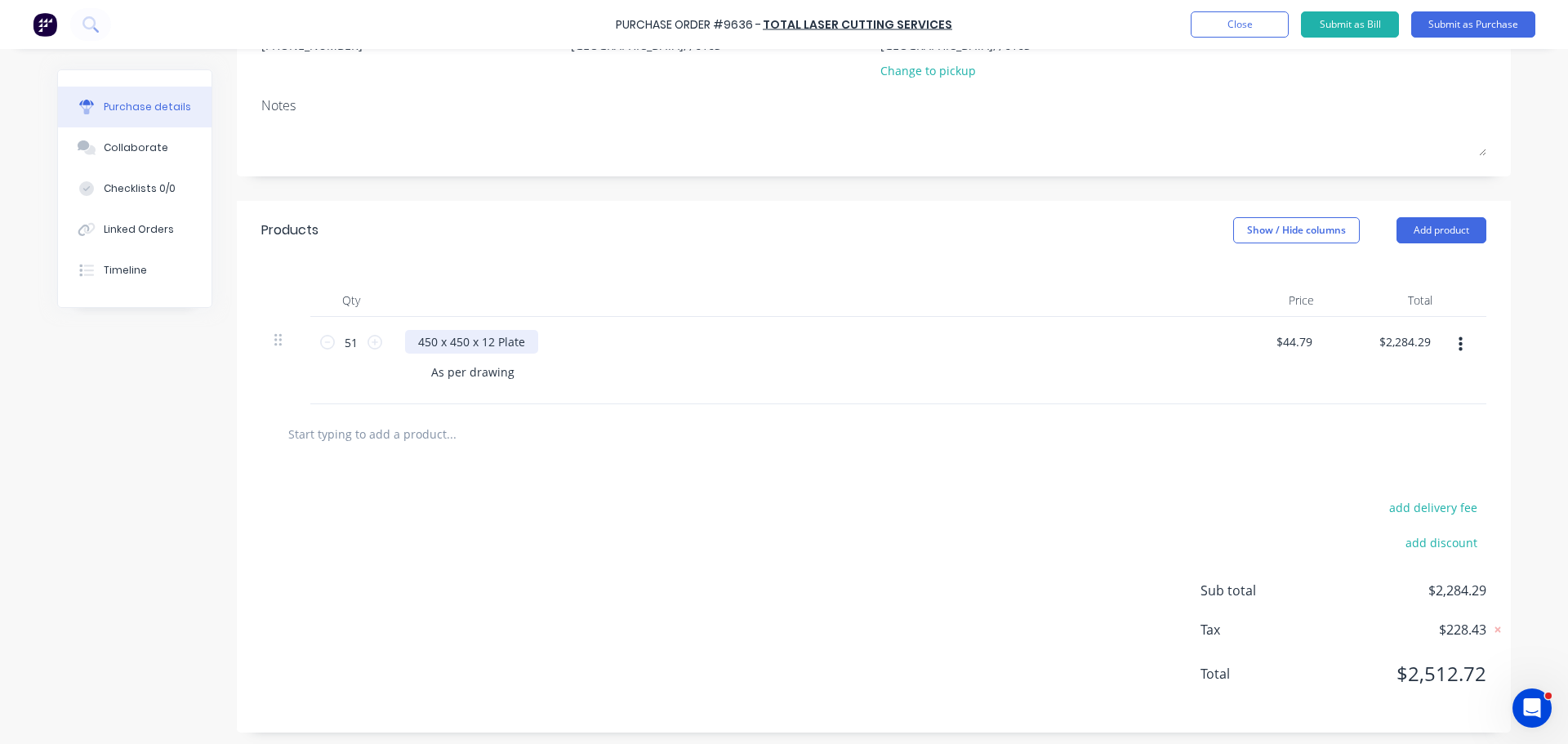
scroll to position [210, 0]
click at [1442, 219] on button "Add product" at bounding box center [1441, 225] width 90 height 26
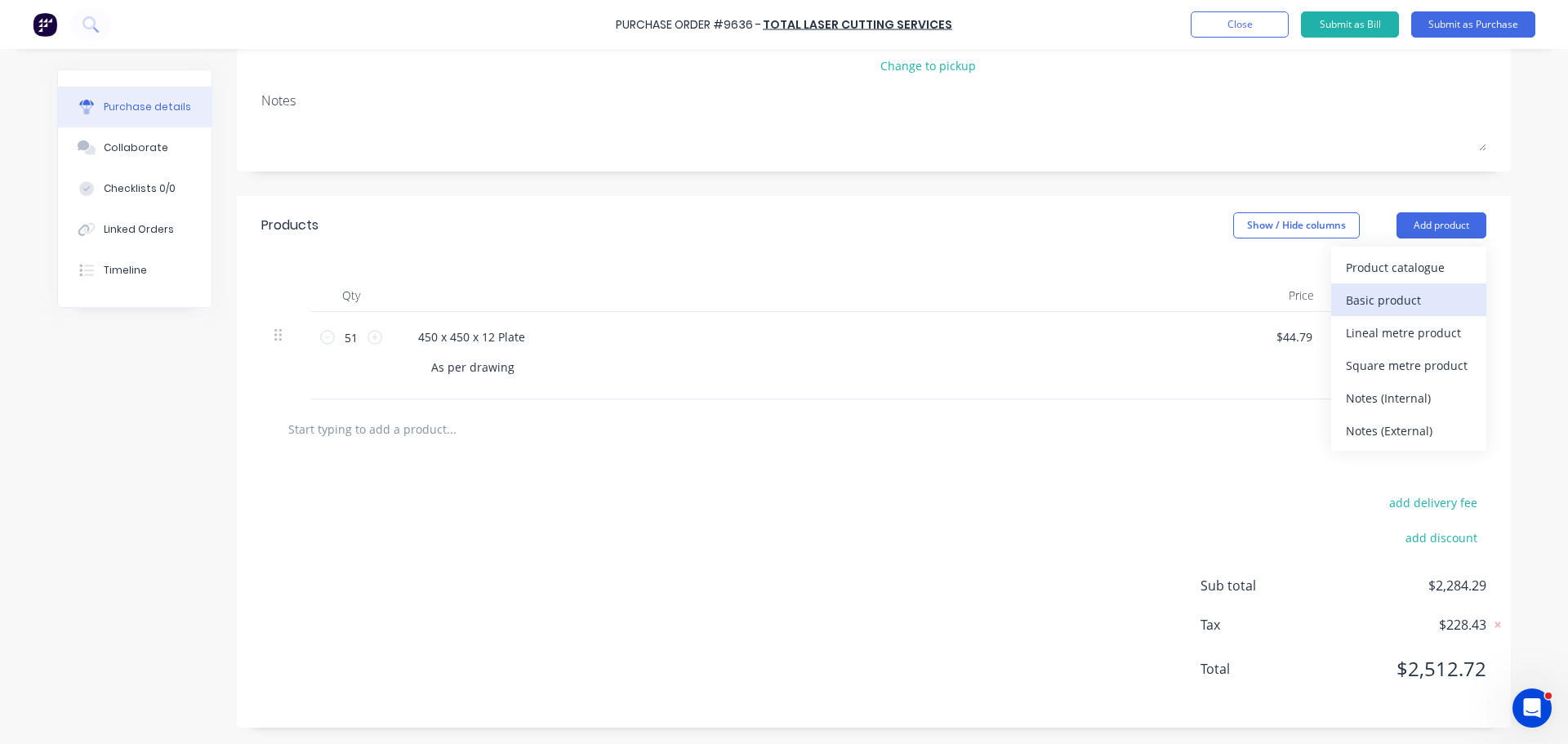
click at [1395, 298] on div "Basic product" at bounding box center [1408, 299] width 126 height 23
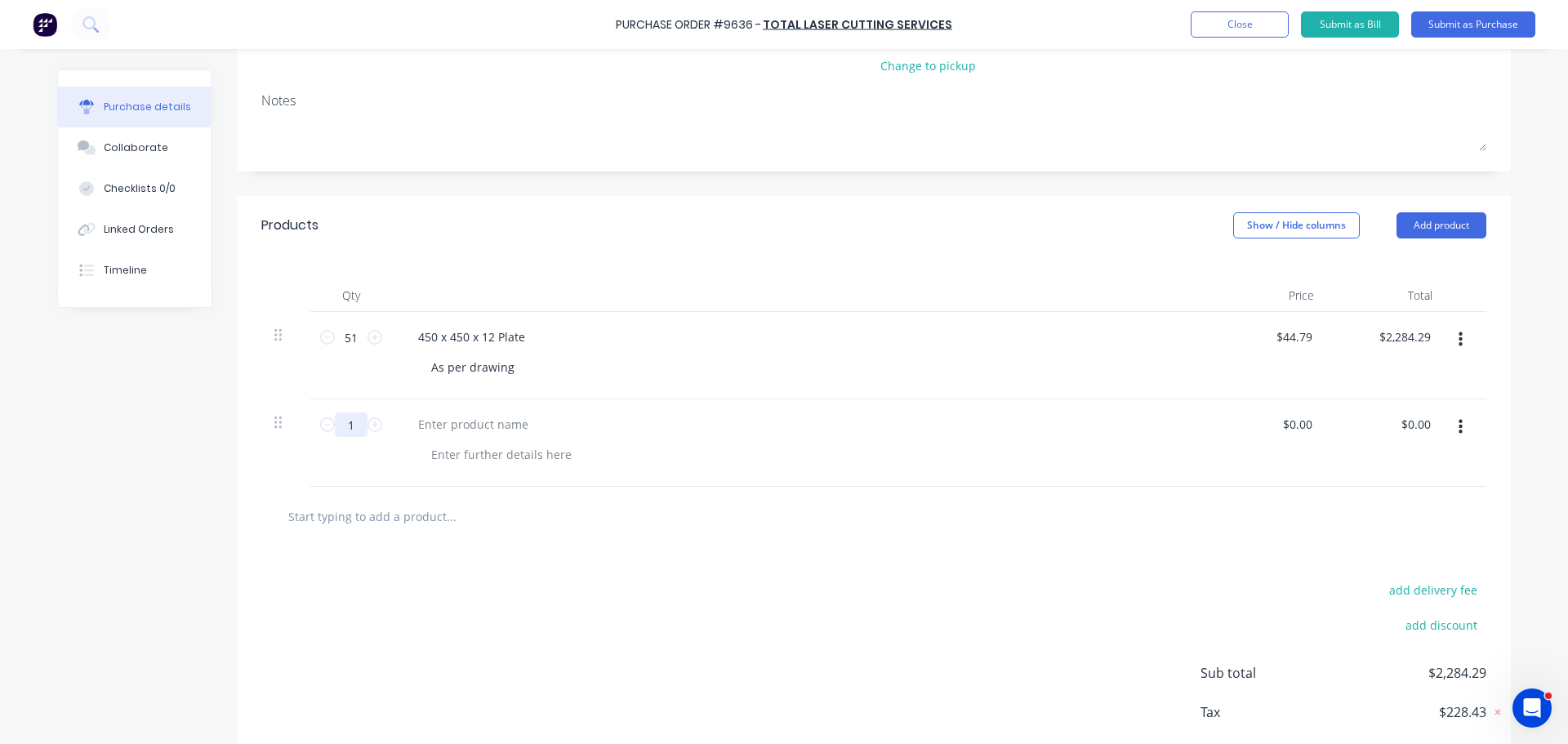
click at [353, 429] on input "1" at bounding box center [351, 425] width 33 height 24
click at [432, 454] on div at bounding box center [502, 454] width 167 height 23
click at [1305, 425] on input "0.00" at bounding box center [1297, 424] width 38 height 23
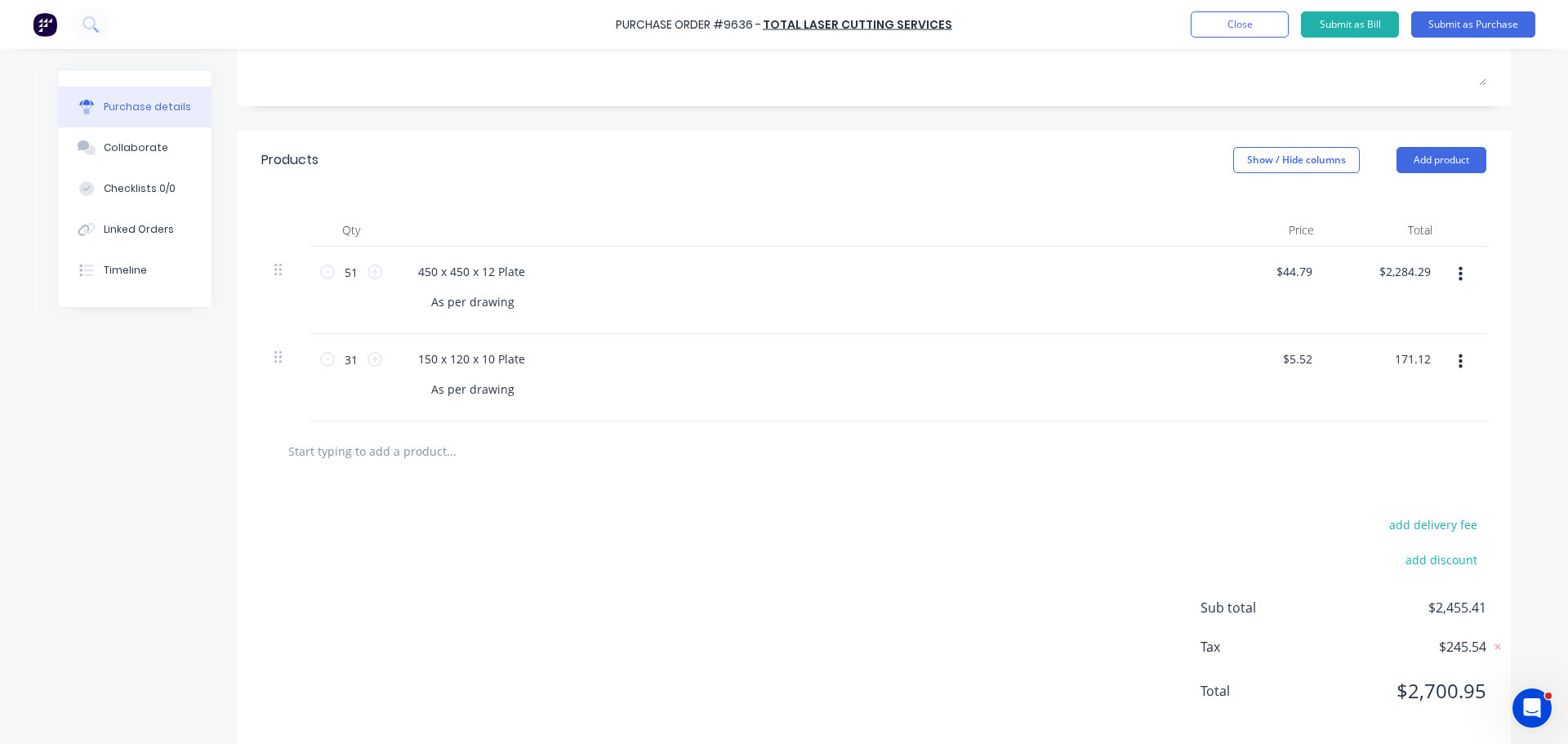
scroll to position [297, 0]
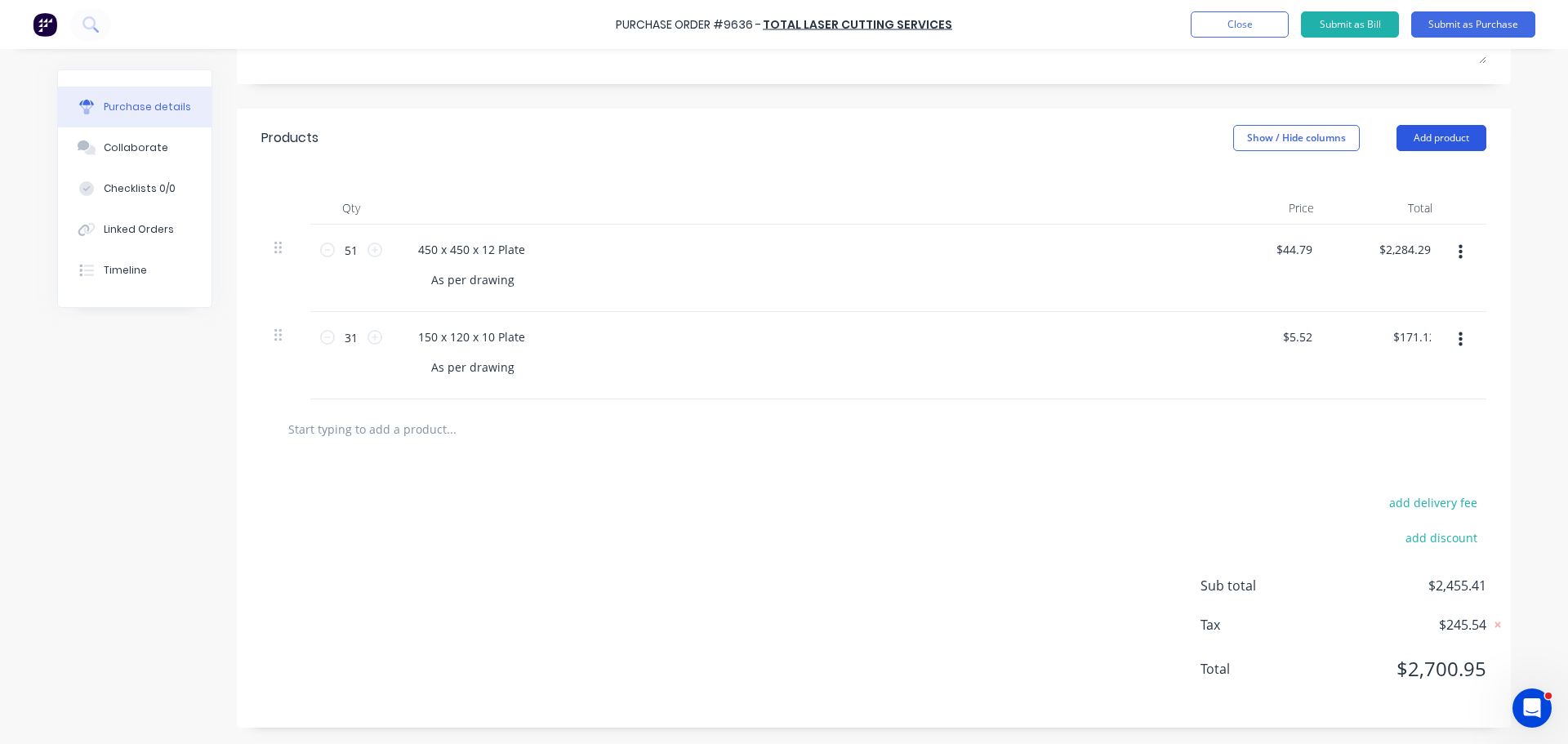
click at [1423, 142] on button "Add product" at bounding box center [1441, 138] width 90 height 26
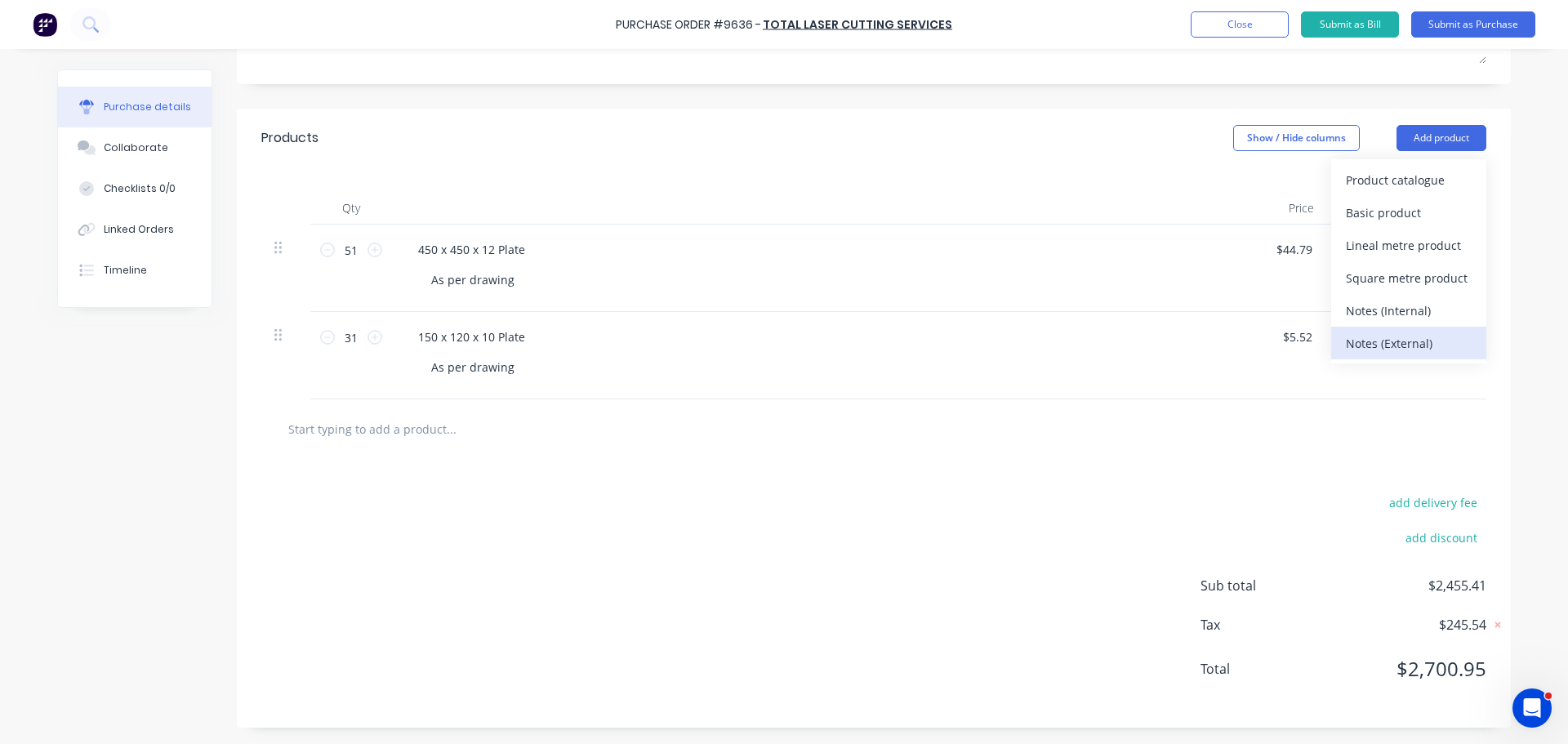
click at [1370, 343] on div "Notes (External)" at bounding box center [1408, 342] width 126 height 23
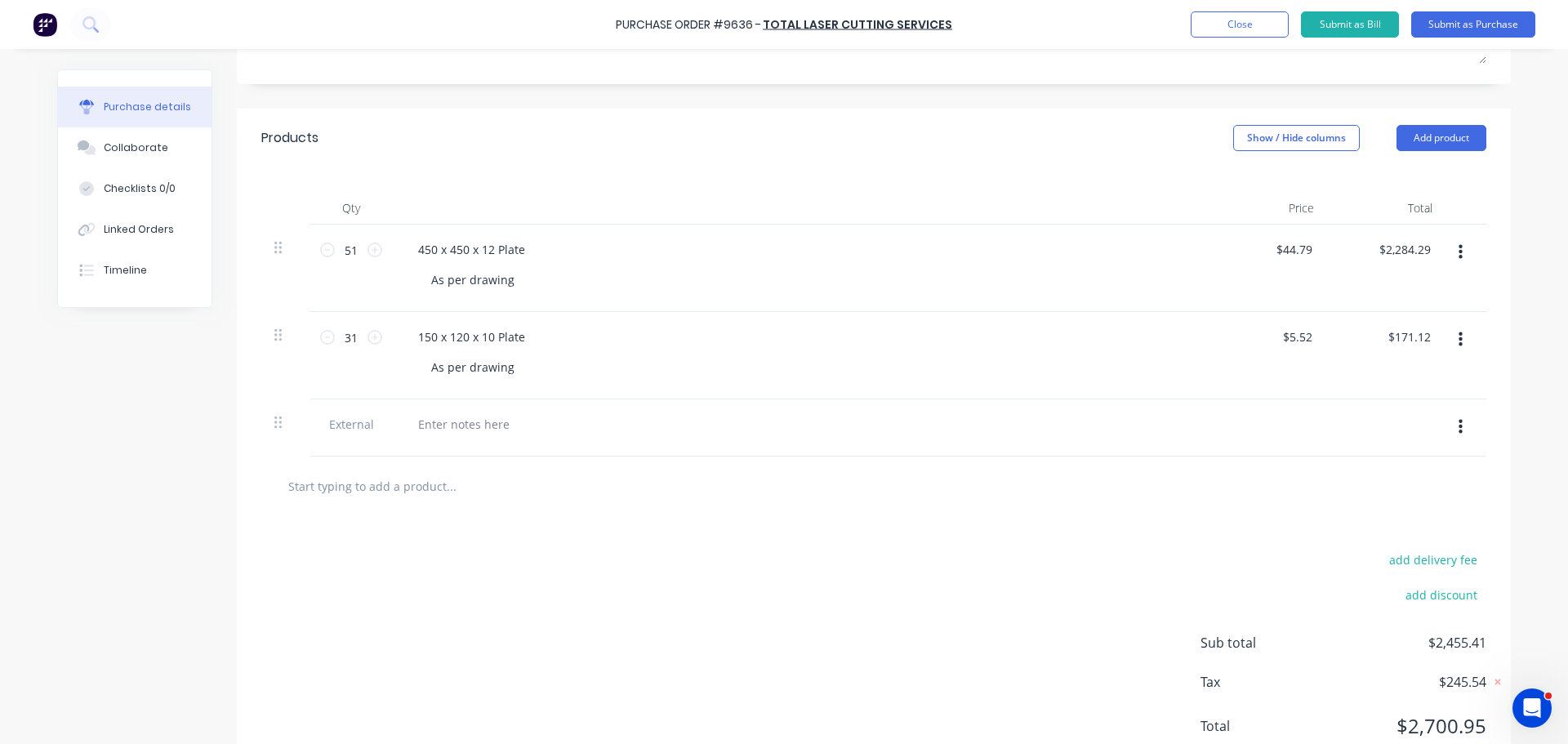
click at [1459, 424] on icon "button" at bounding box center [1461, 427] width 4 height 18
click at [1380, 501] on button "Delete" at bounding box center [1410, 503] width 139 height 33
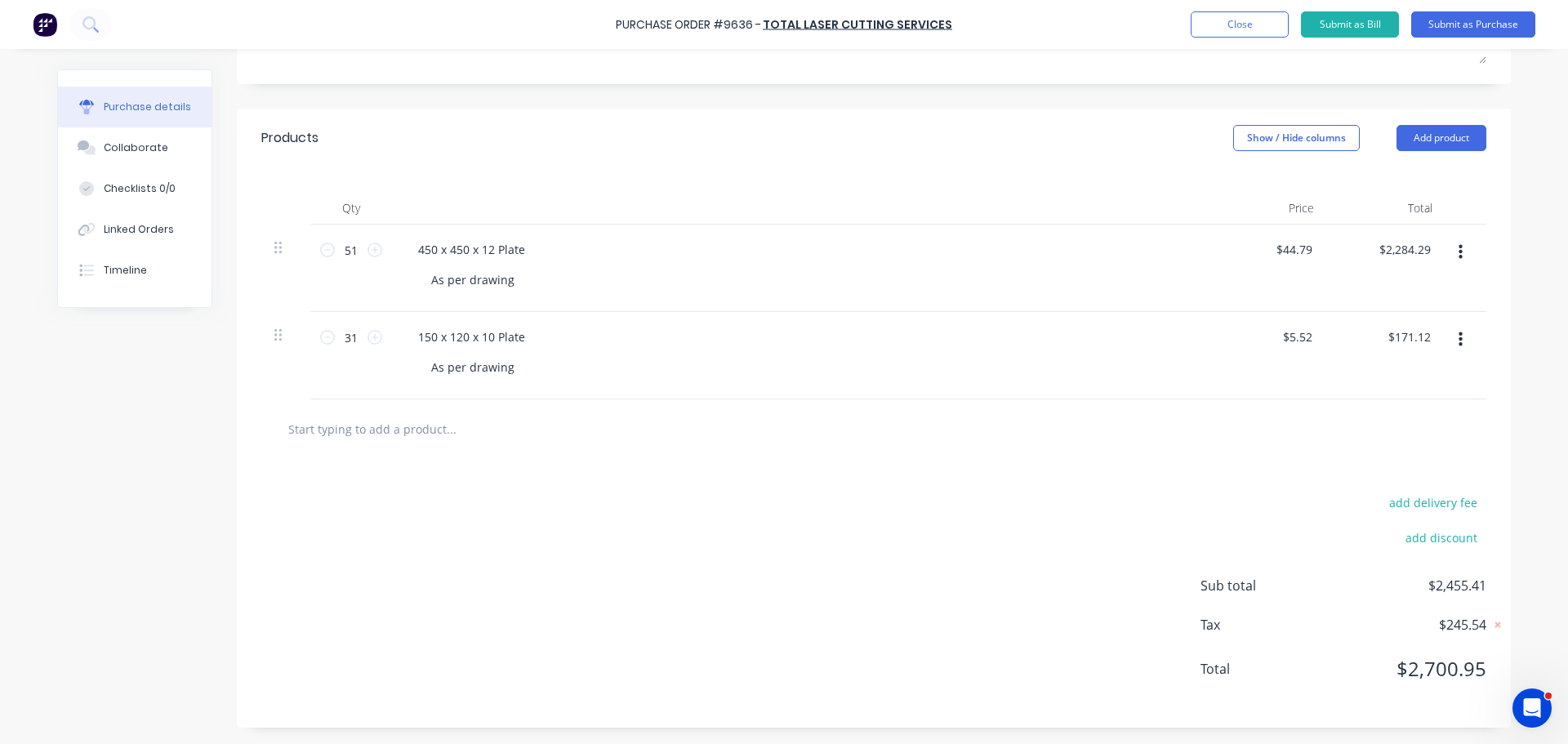
click at [431, 431] on input "text" at bounding box center [450, 429] width 327 height 33
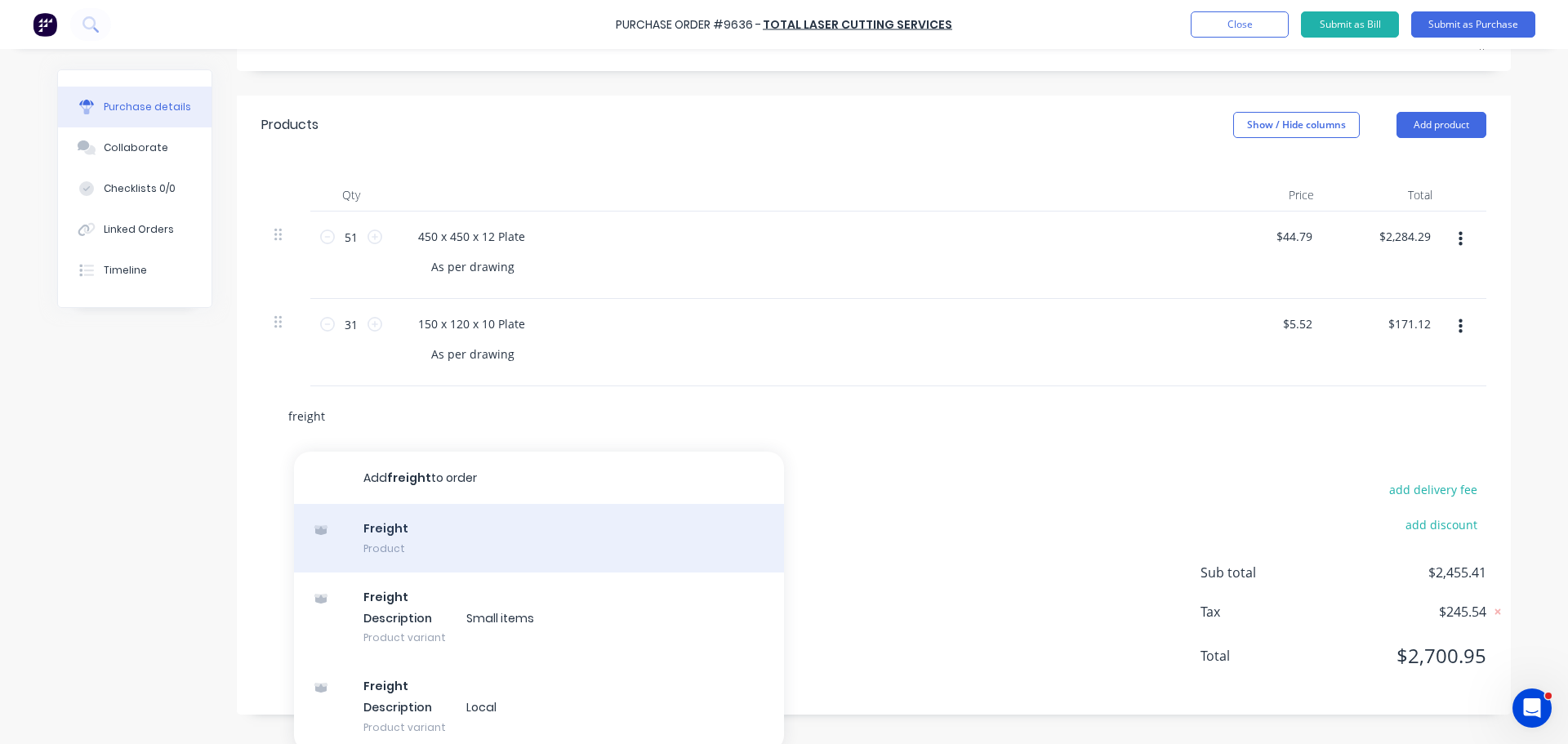
scroll to position [318, 0]
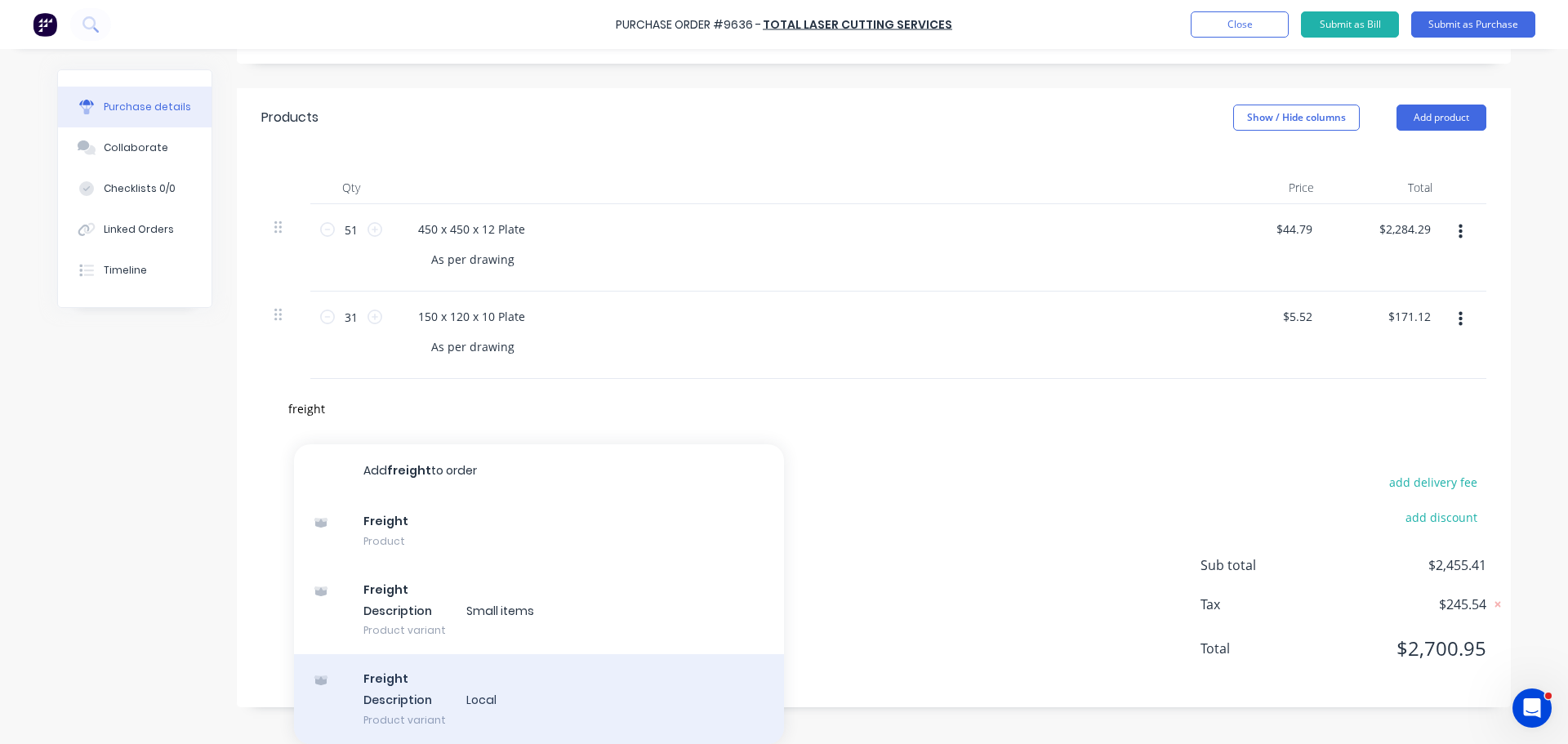
click at [402, 695] on div "Freight Description Local Product variant" at bounding box center [539, 699] width 490 height 90
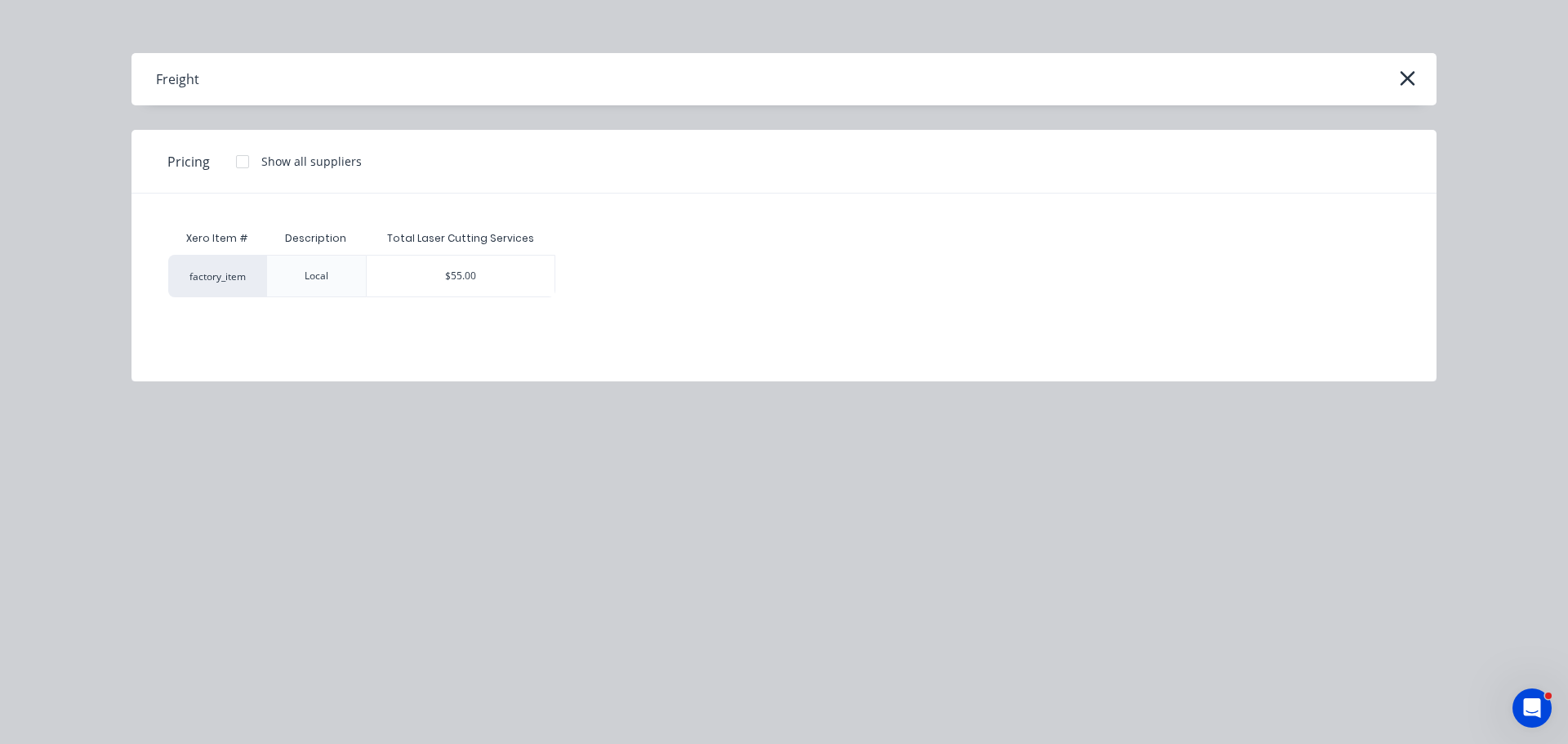
click at [476, 267] on div "$55.00" at bounding box center [461, 276] width 188 height 41
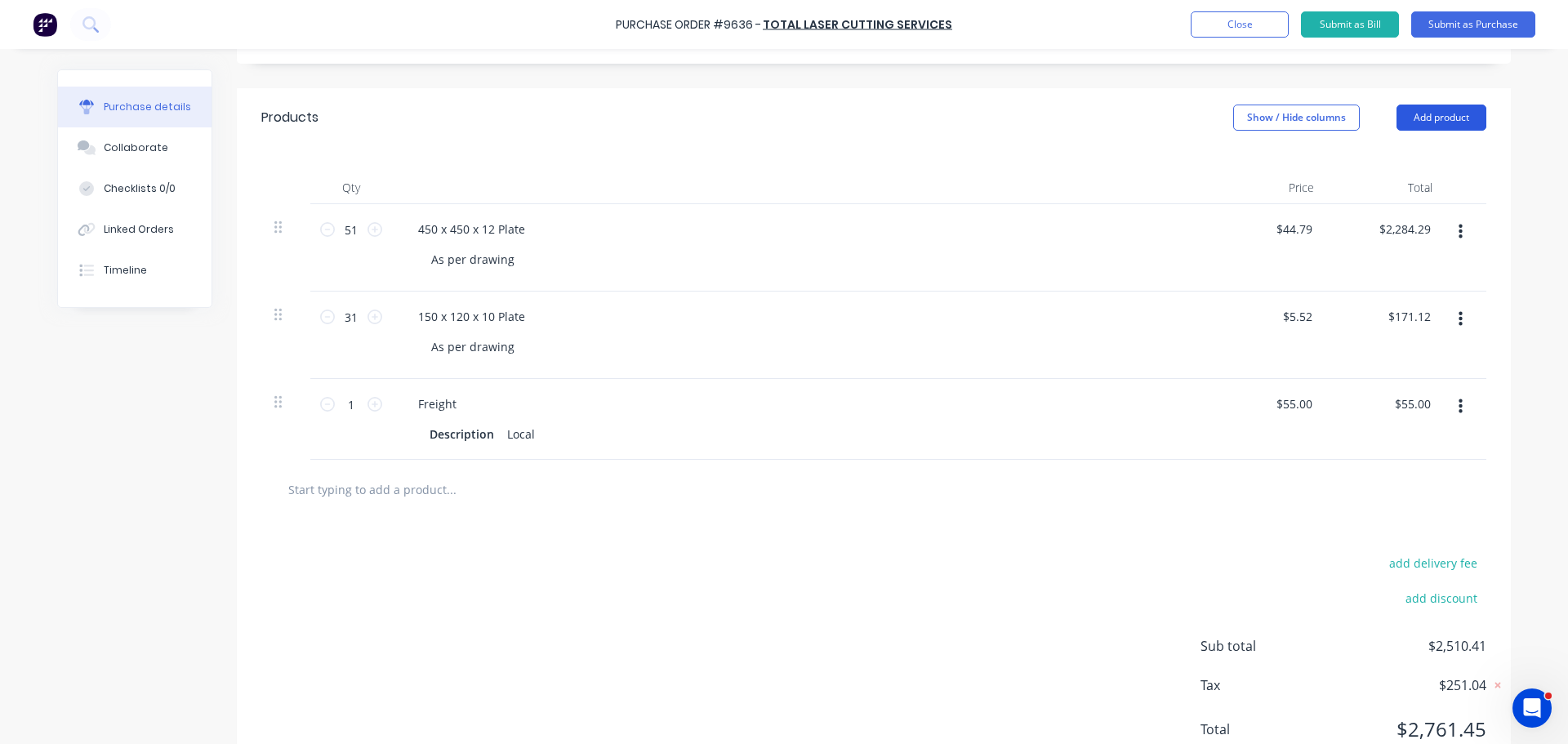
click at [1428, 104] on button "Add product" at bounding box center [1441, 117] width 90 height 26
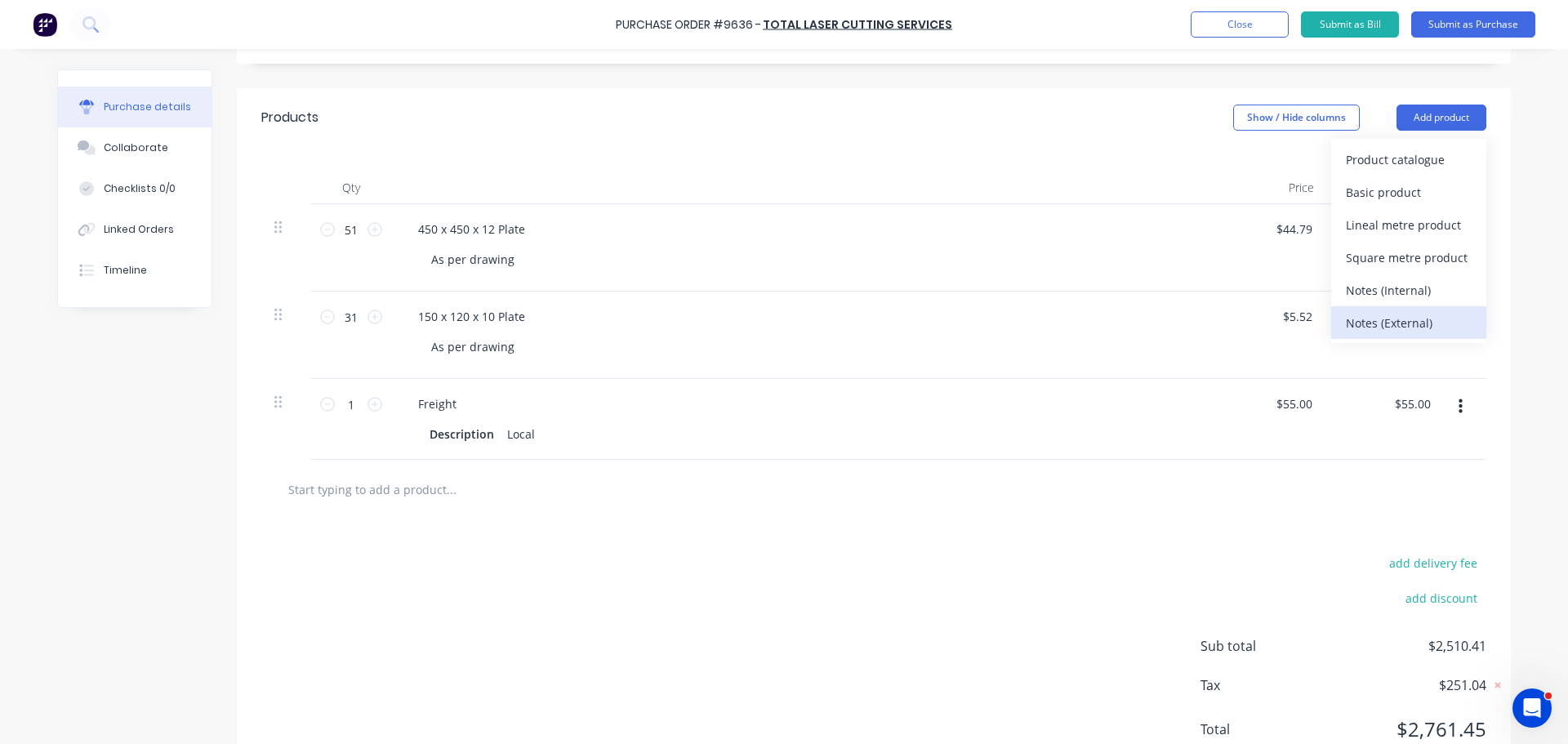
click at [1368, 313] on div "Notes (External)" at bounding box center [1408, 323] width 126 height 23
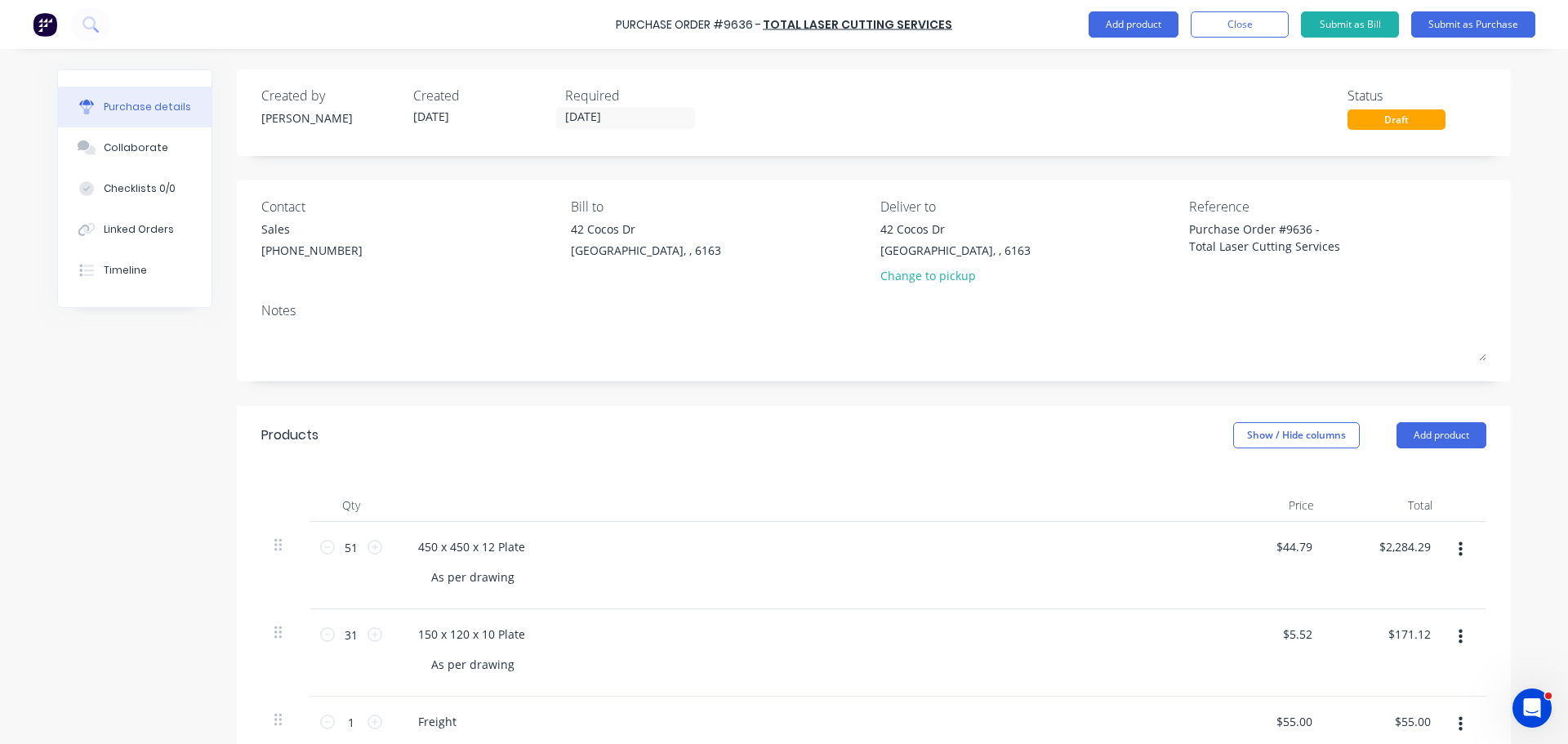
scroll to position [435, 0]
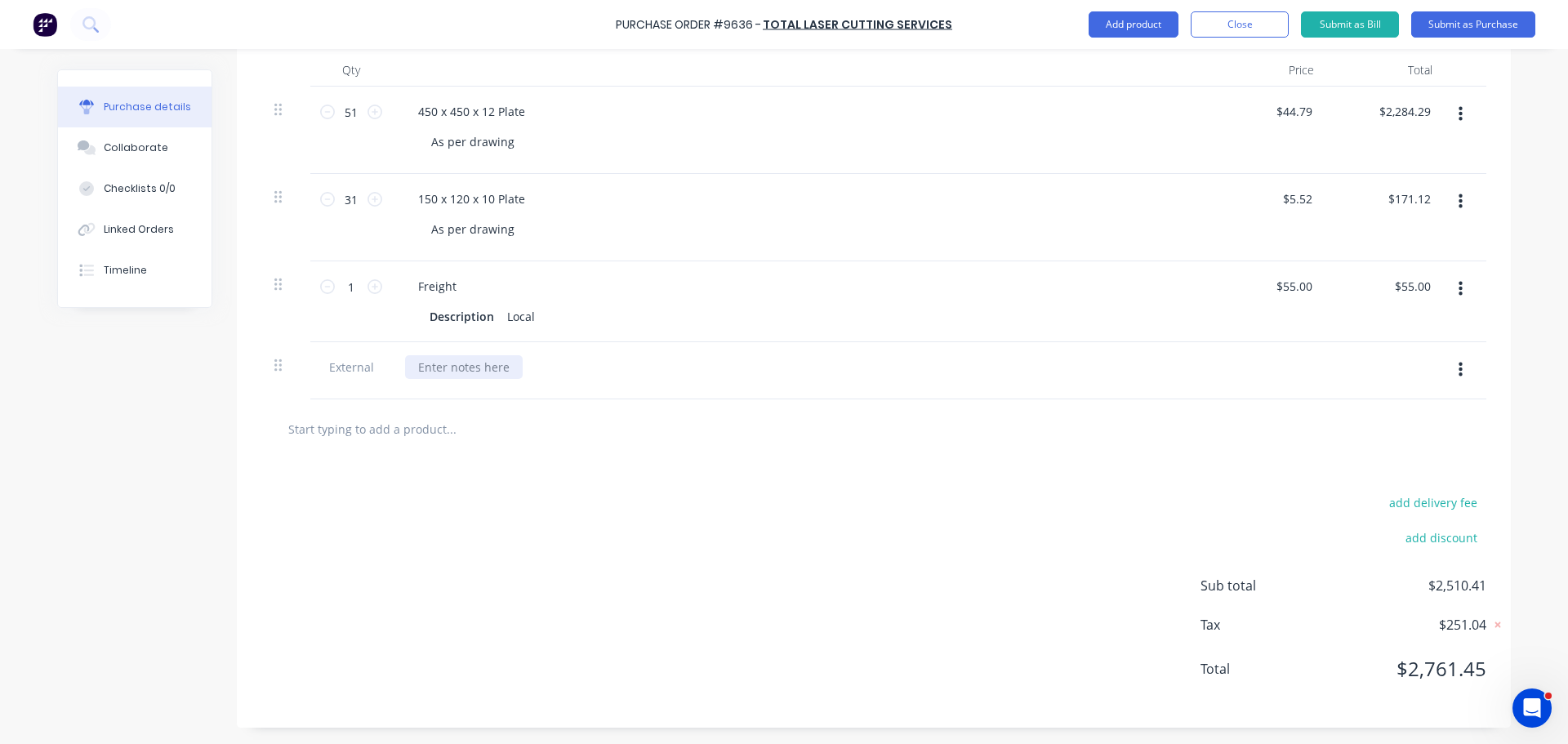
click at [450, 360] on div at bounding box center [464, 367] width 117 height 23
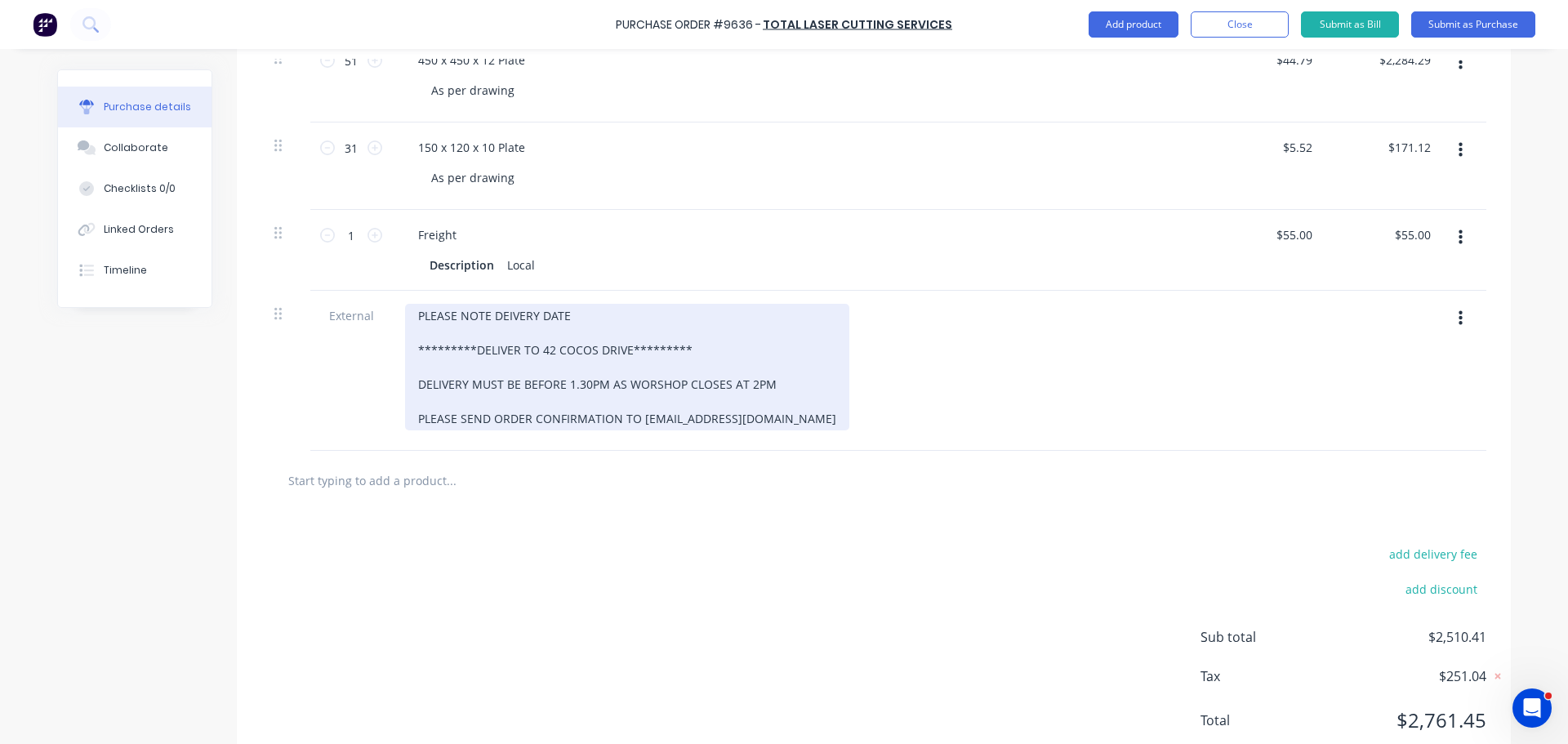
scroll to position [490, 0]
click at [574, 315] on div "PLEASE NOTE DEIVERY DATE *********DELIVER TO 42 COCOS DRIVE********* DELIVERY M…" at bounding box center [628, 363] width 445 height 127
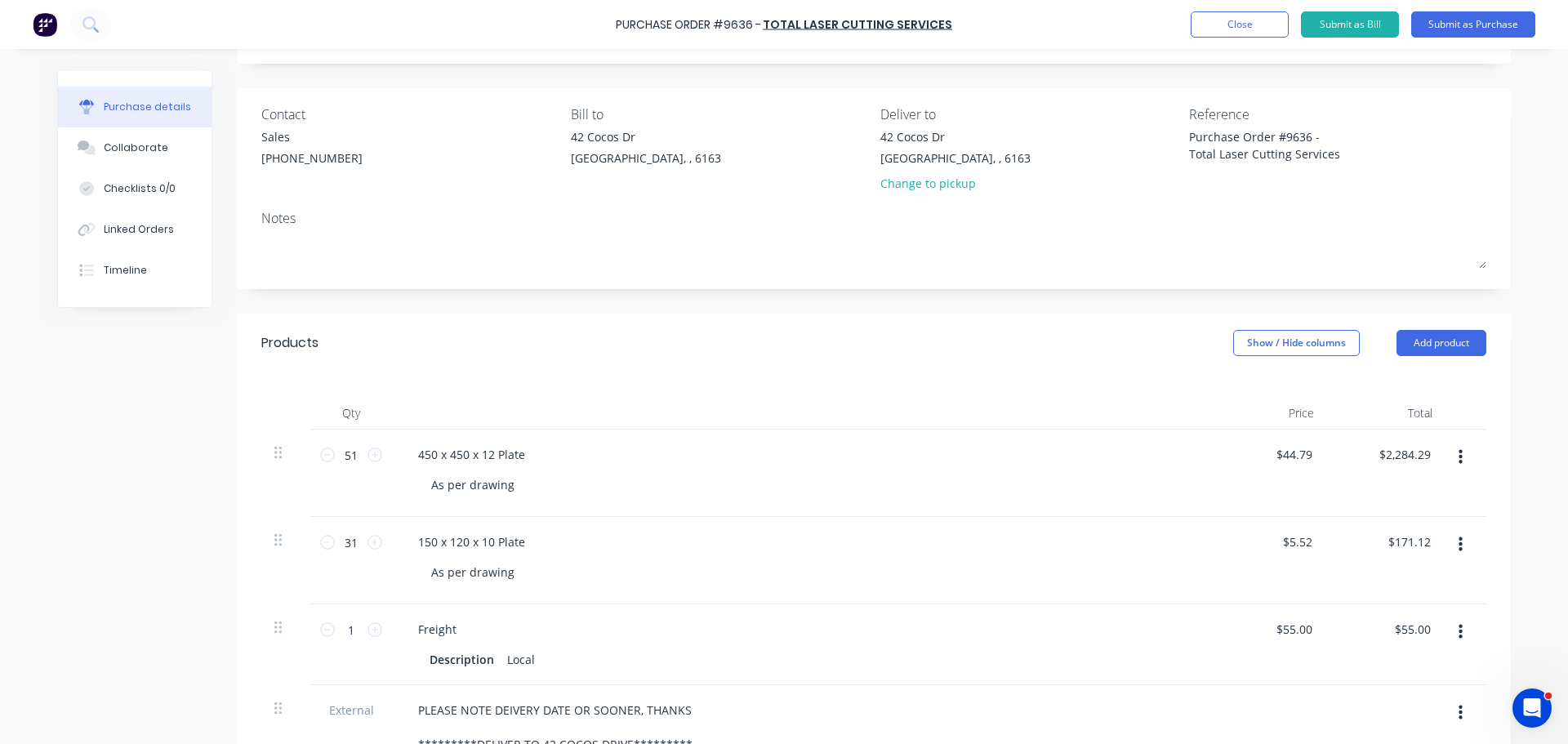
scroll to position [0, 0]
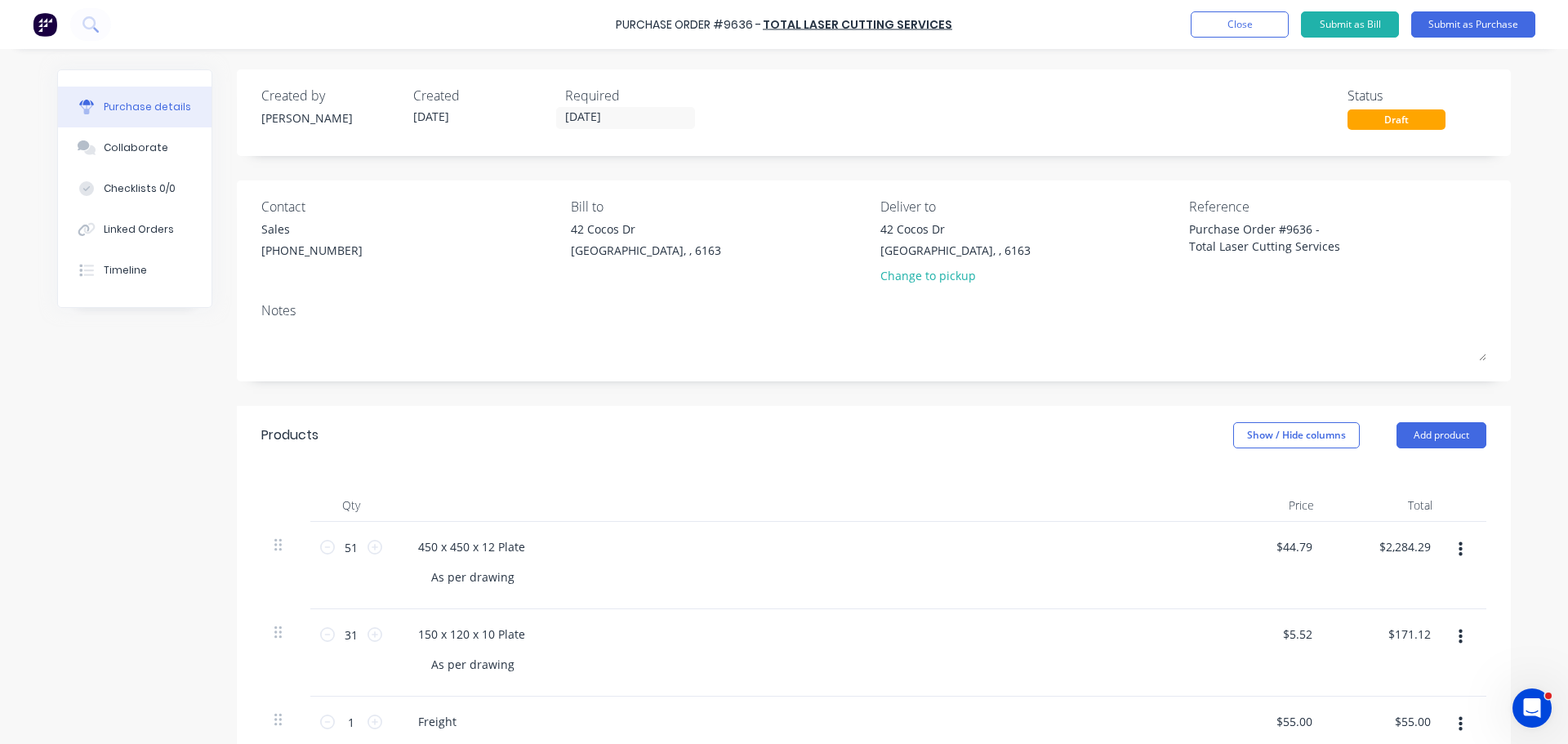
click at [993, 405] on div "Created by Bevan Created 08/09/25 Required 16/09/25 Status Draft Contact Sales …" at bounding box center [874, 667] width 1274 height 1196
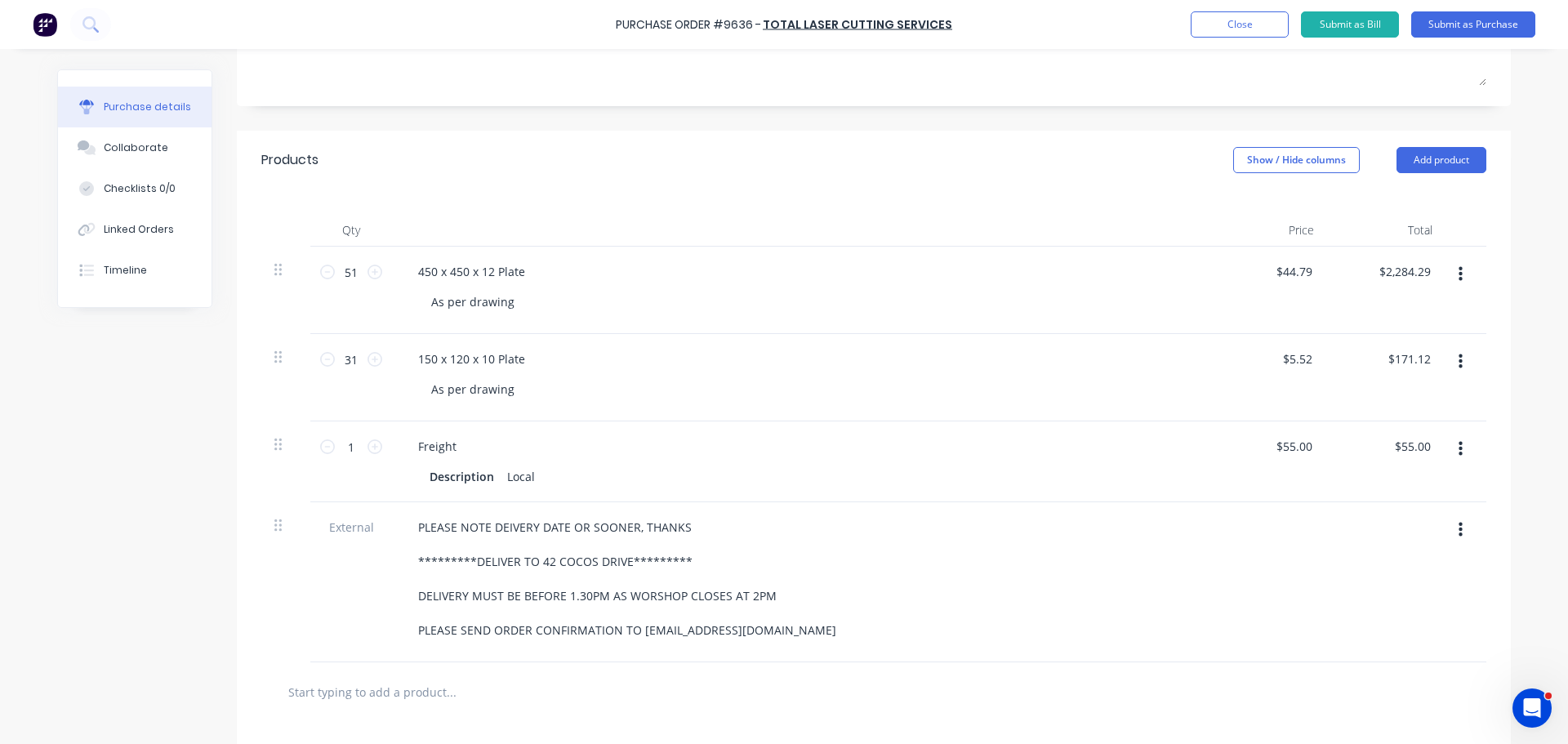
scroll to position [293, 0]
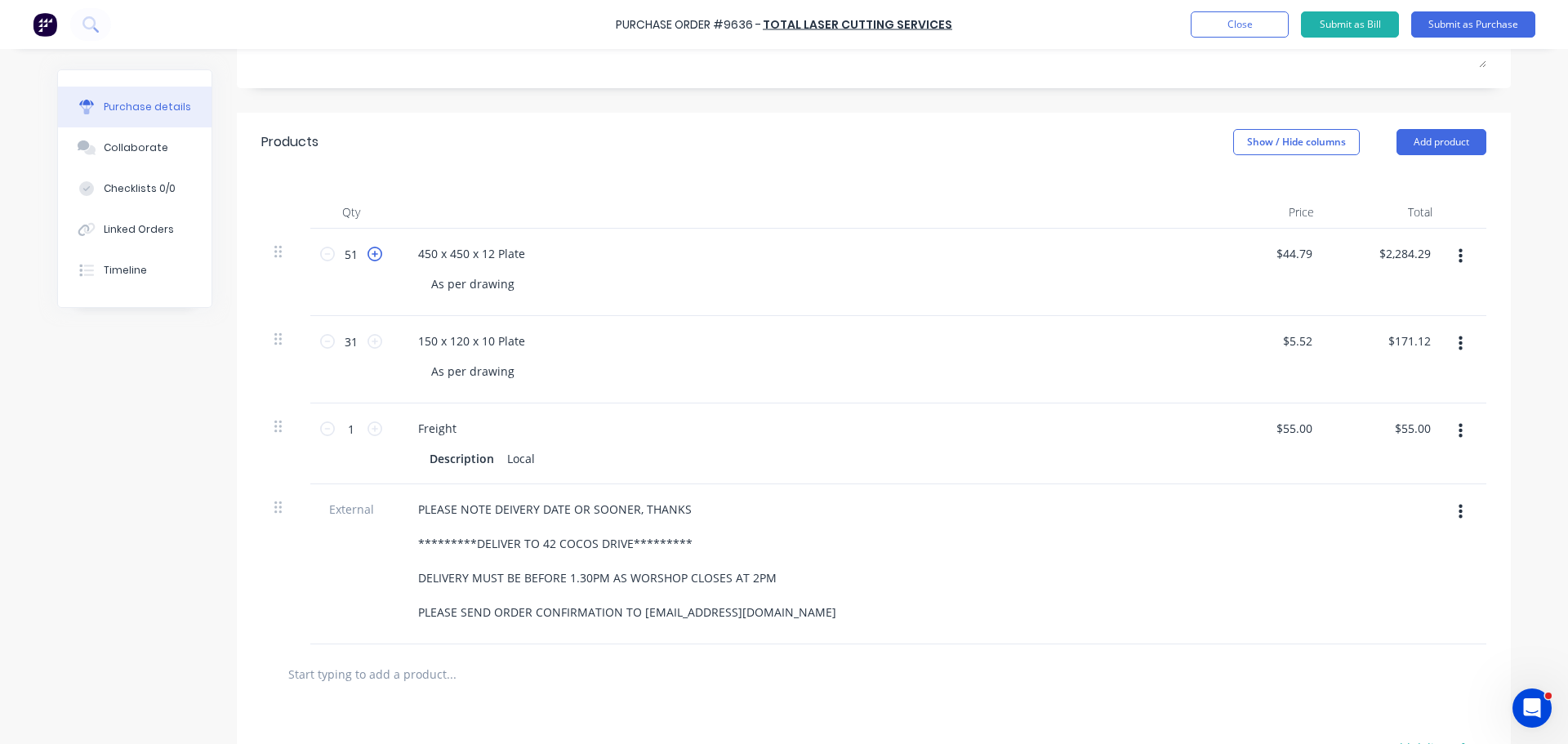
click at [368, 254] on icon at bounding box center [375, 254] width 15 height 15
click at [373, 337] on icon at bounding box center [375, 342] width 15 height 15
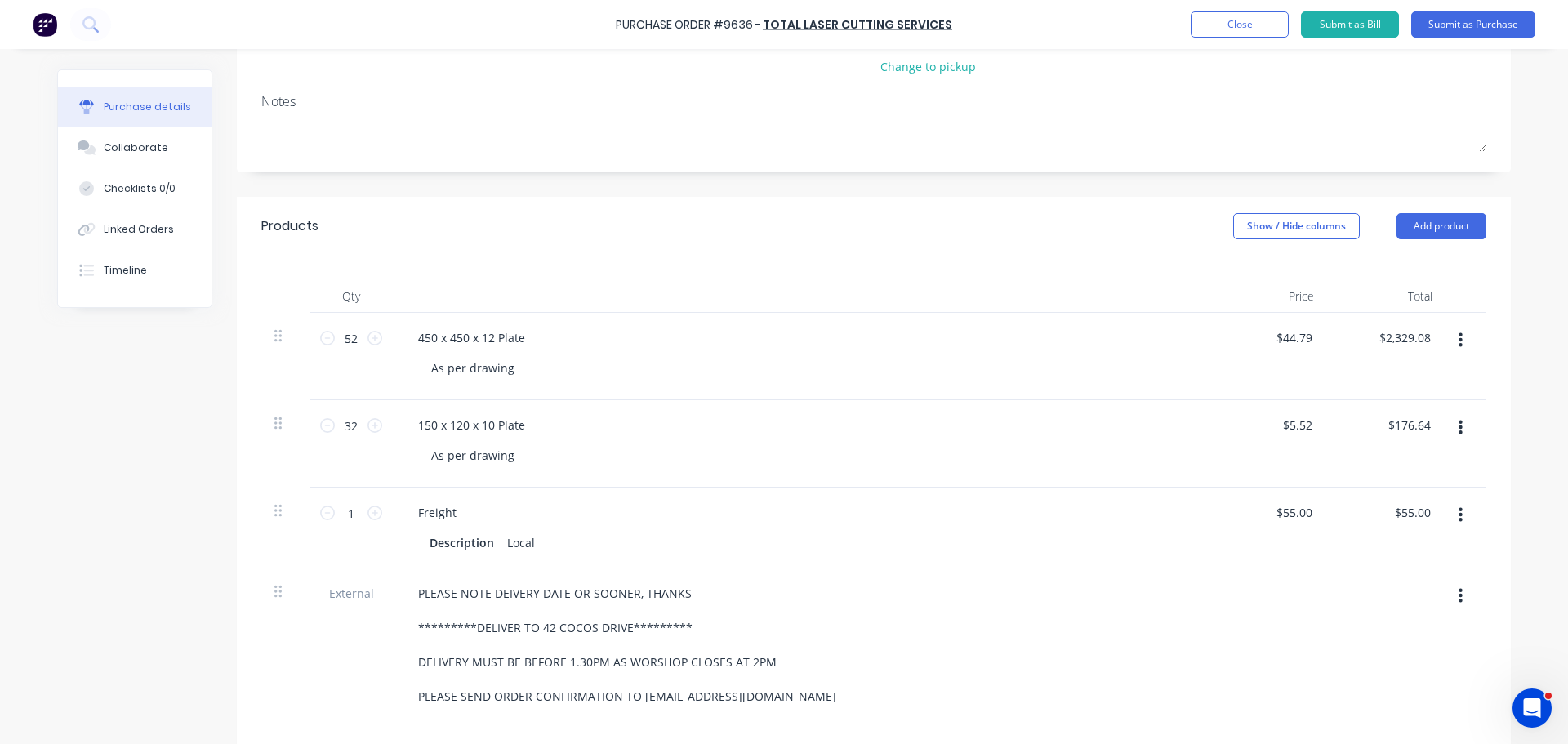
scroll to position [129, 0]
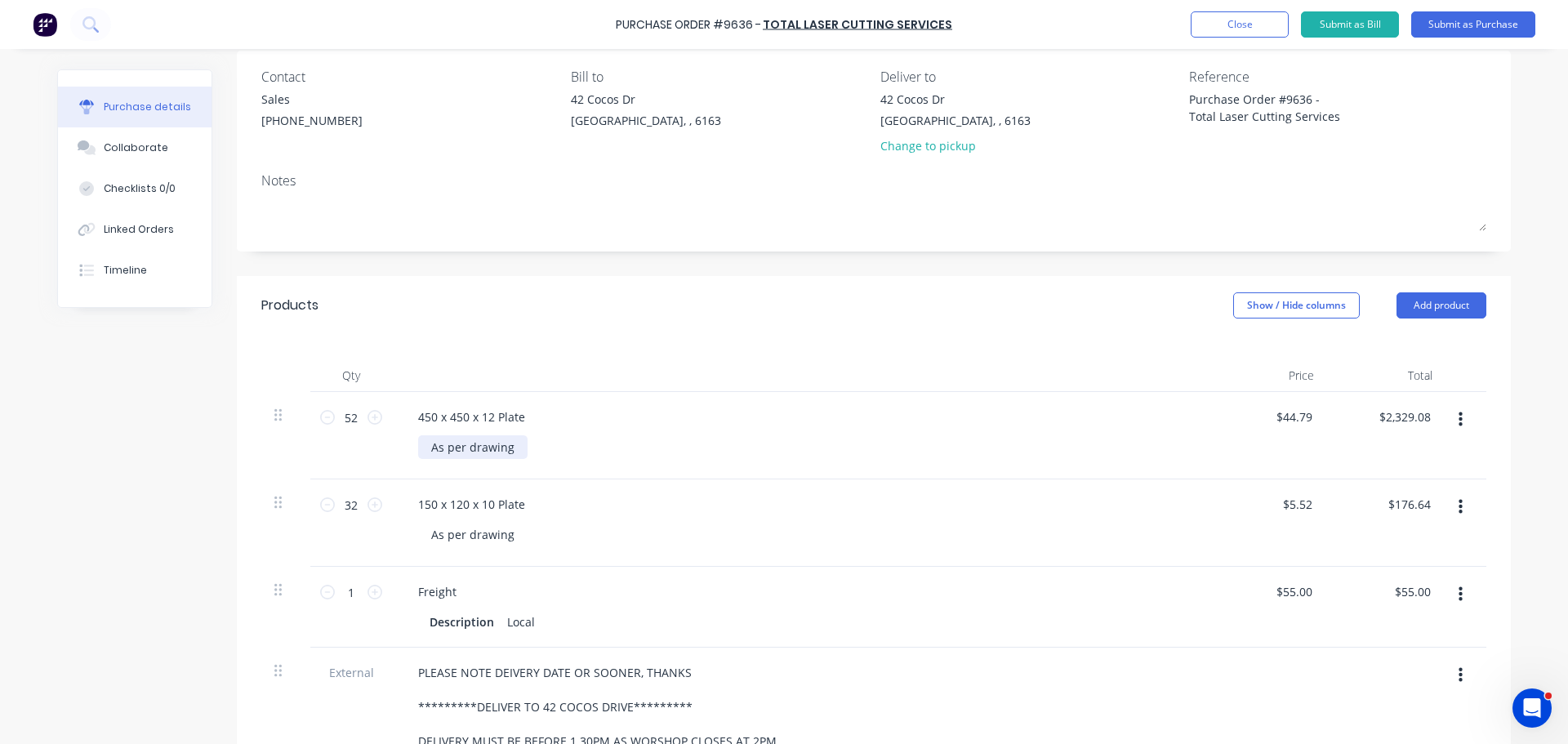
click at [514, 448] on div "As per drawing" at bounding box center [473, 447] width 110 height 23
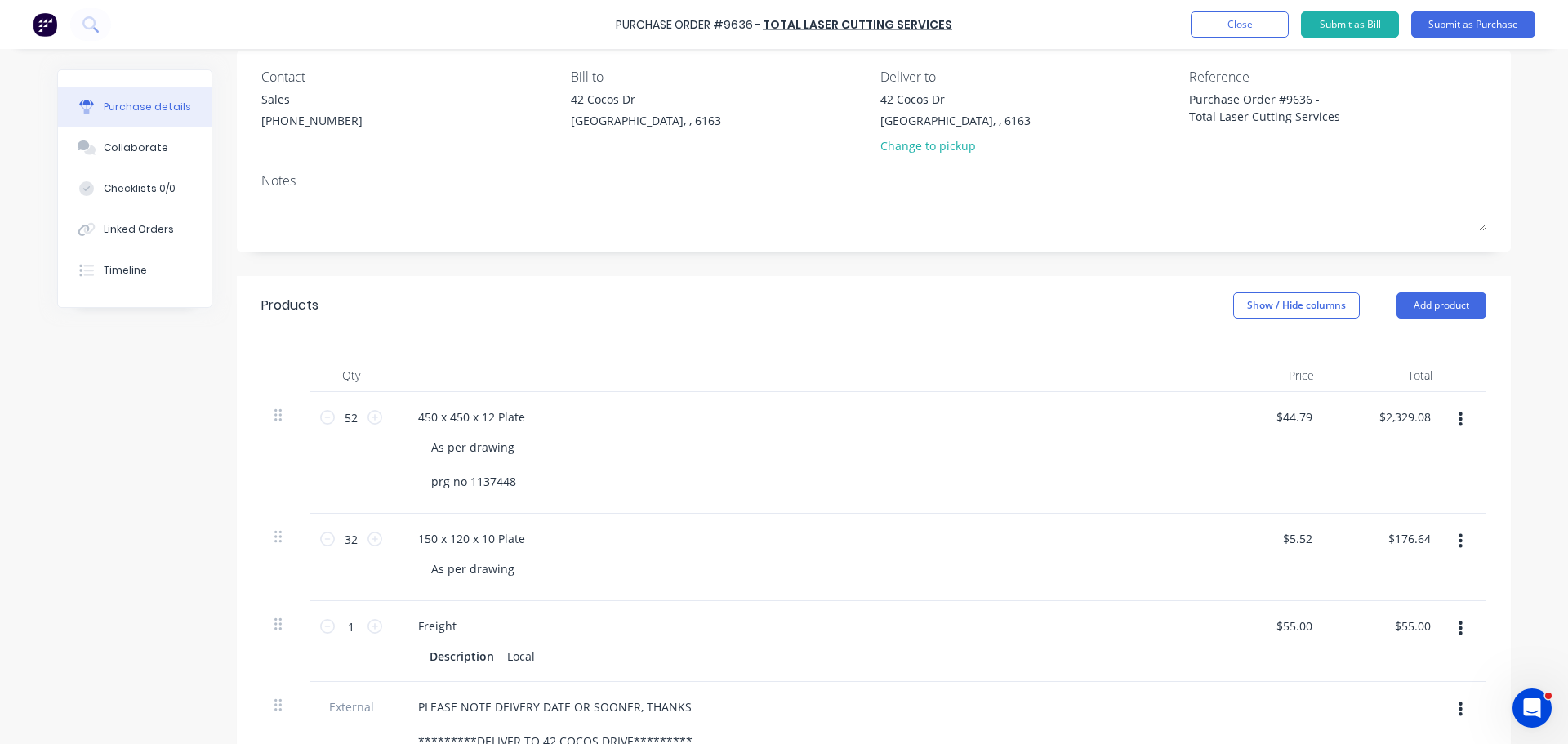
click at [596, 457] on div "As per drawing prg no 1137448" at bounding box center [807, 464] width 778 height 58
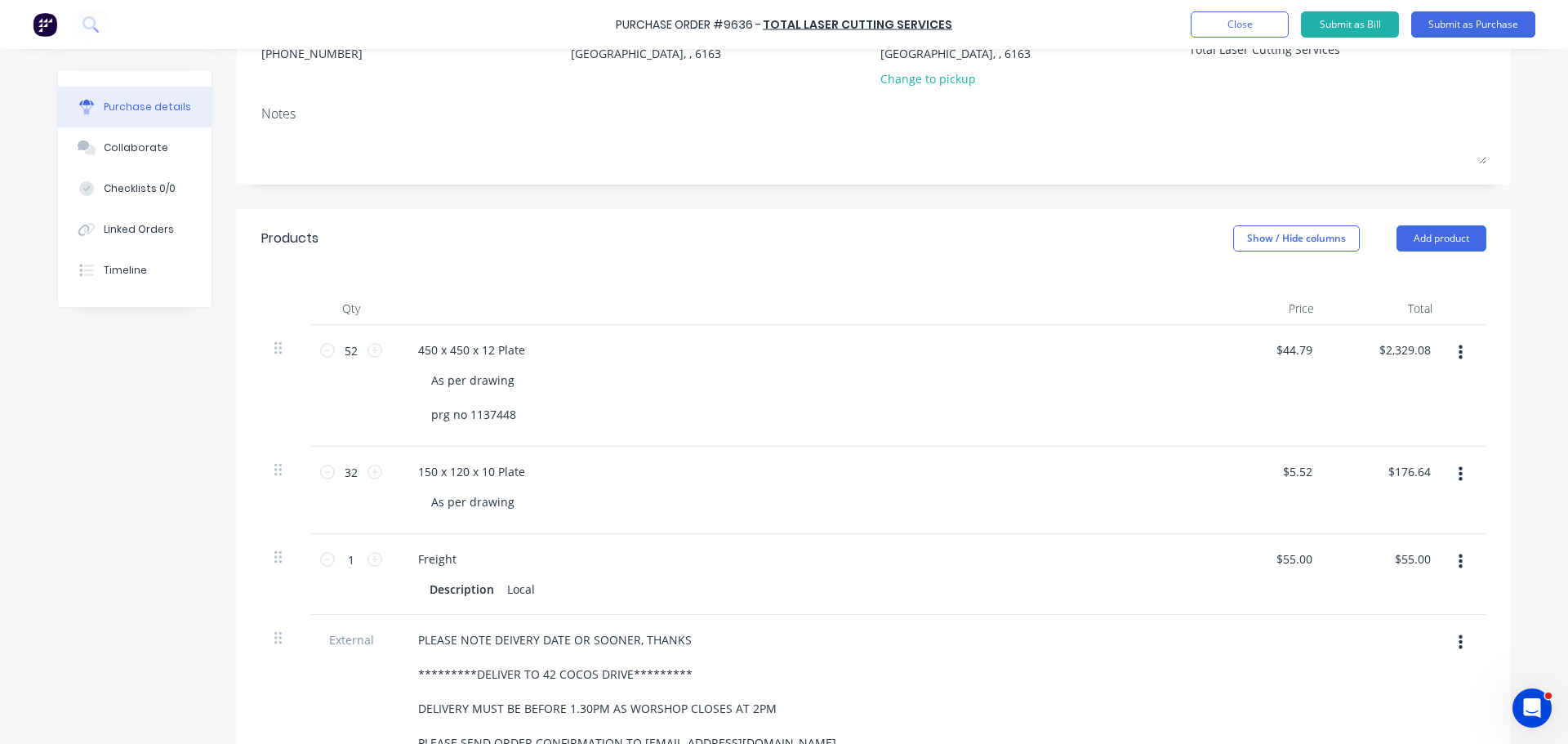
scroll to position [211, 0]
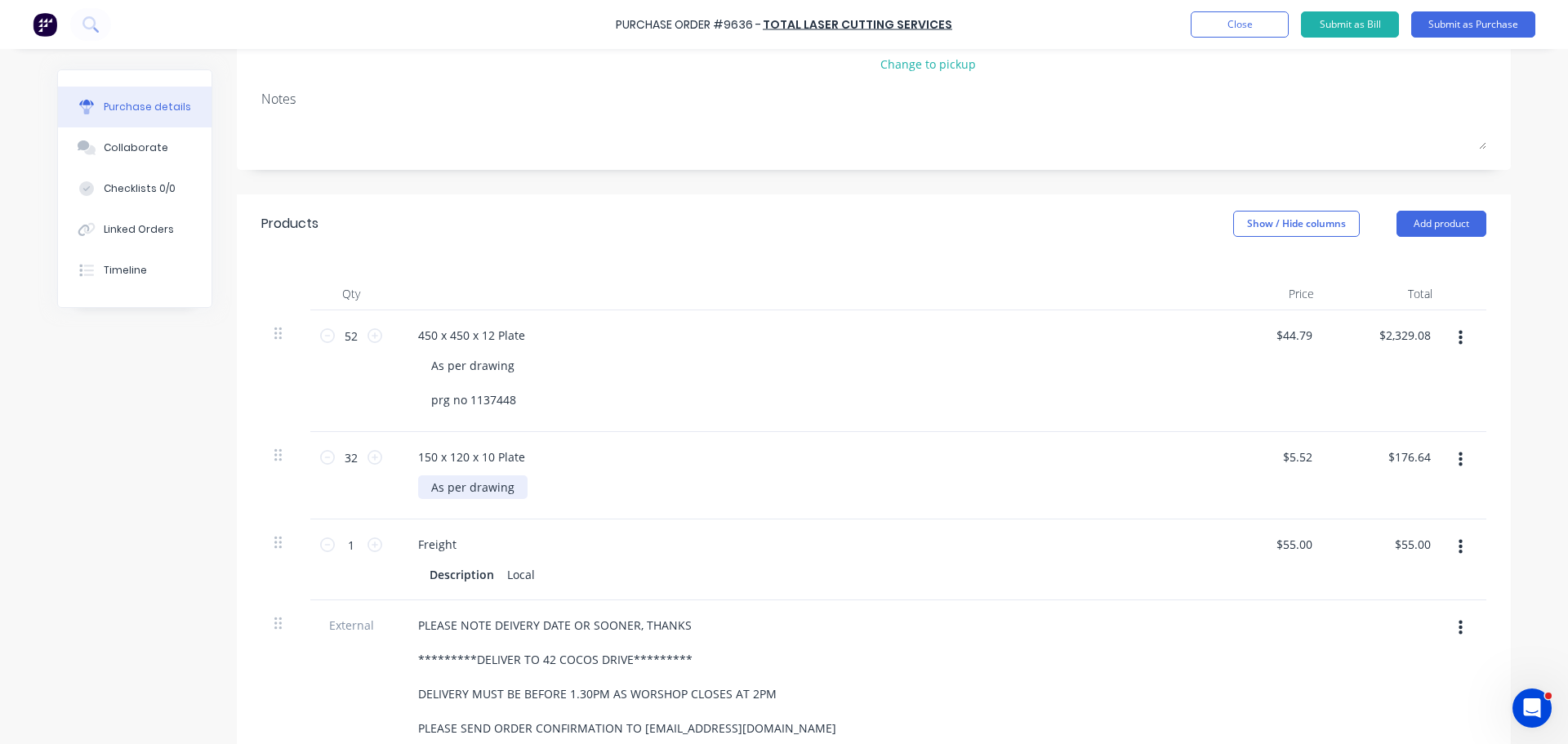
click at [511, 487] on div "As per drawing" at bounding box center [473, 487] width 110 height 23
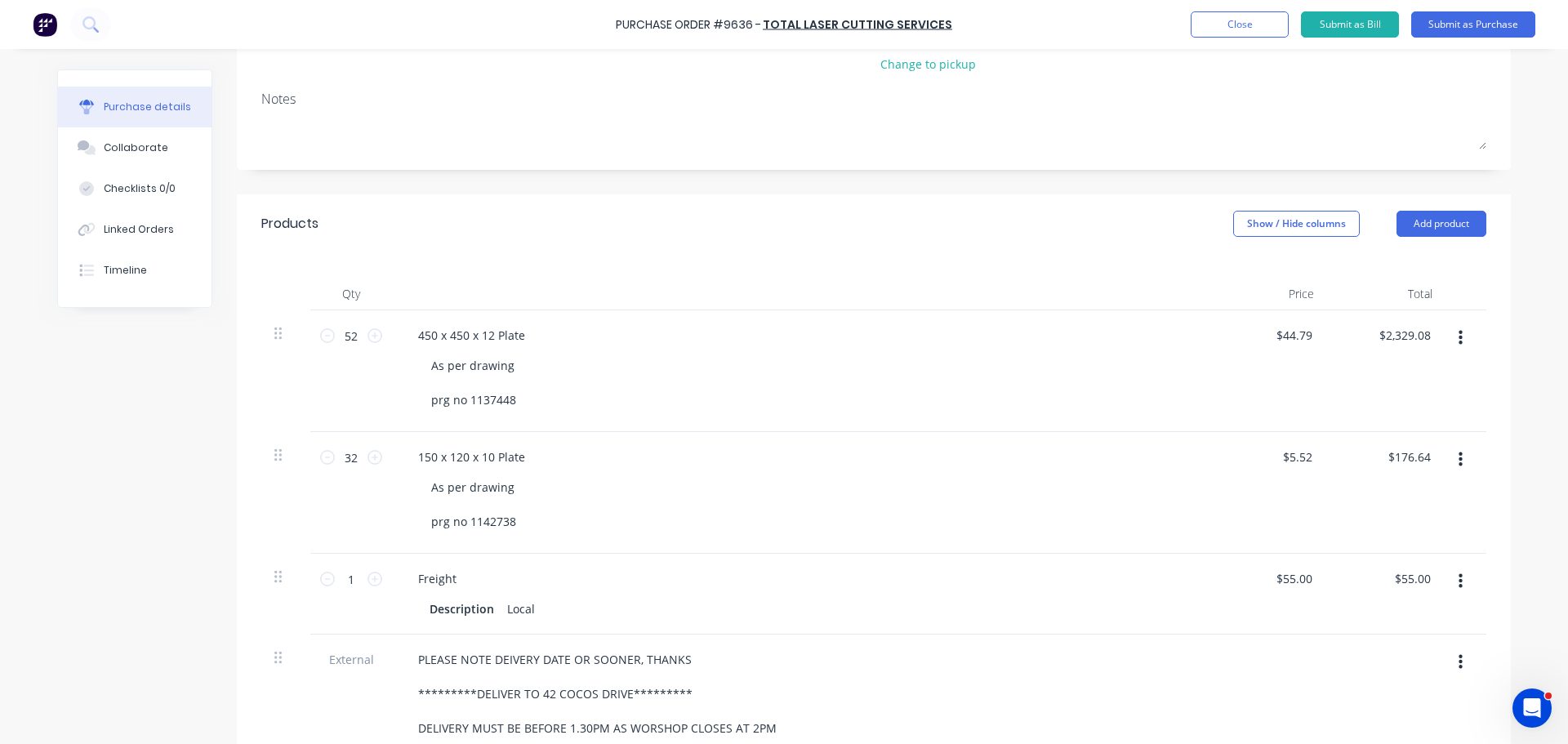
click at [662, 469] on div "150 x 120 x 10 Plate As per drawing prg no 1142738" at bounding box center [800, 493] width 816 height 122
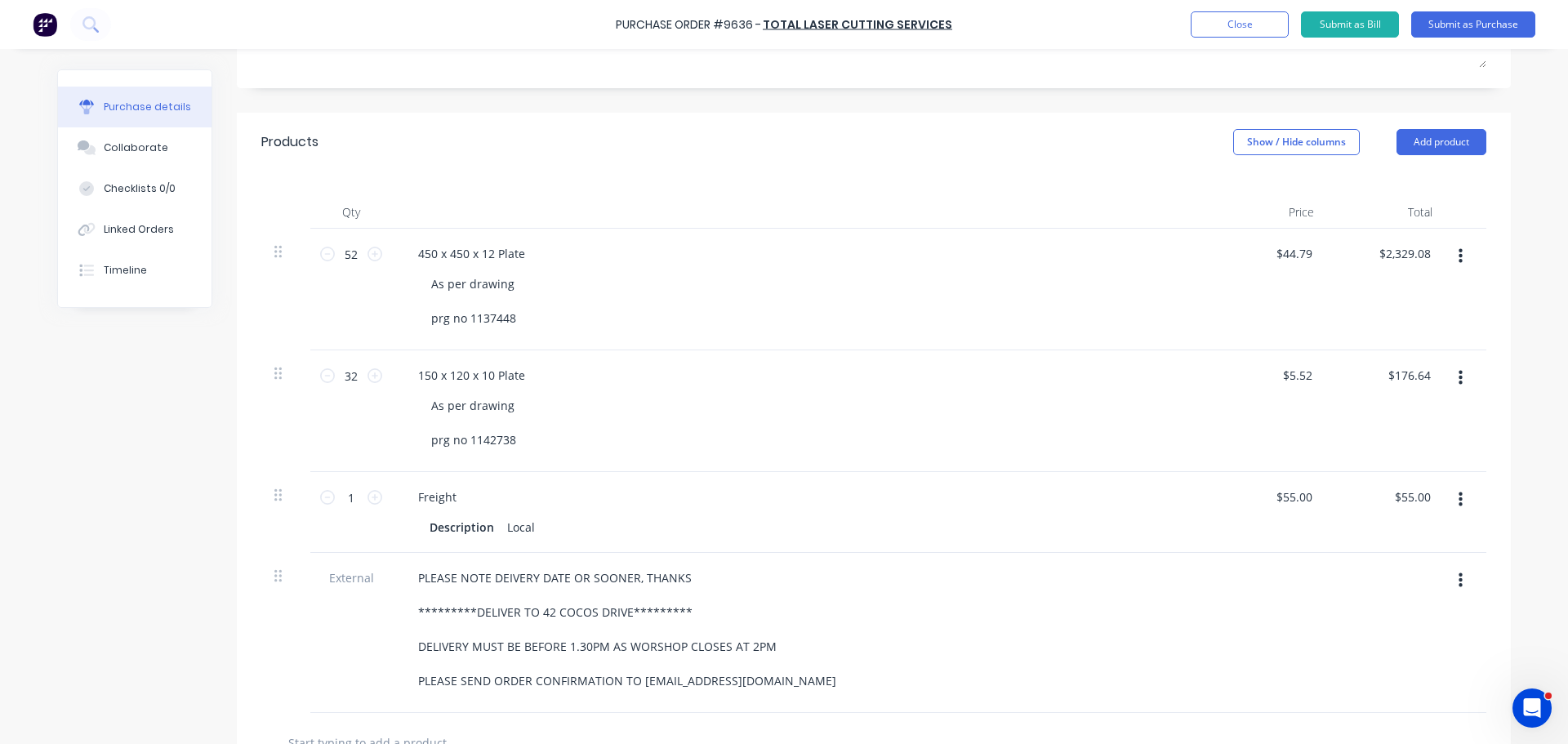
scroll to position [293, 0]
click at [539, 381] on div "150 x 120 x 10 Plate" at bounding box center [800, 374] width 791 height 23
click at [525, 375] on div "150 x 120 x 10 Plate" at bounding box center [472, 374] width 133 height 23
click at [518, 408] on div "As per drawing prg no 1142738" at bounding box center [474, 423] width 111 height 58
click at [510, 281] on div "As per drawing prg no 1137448" at bounding box center [474, 301] width 111 height 58
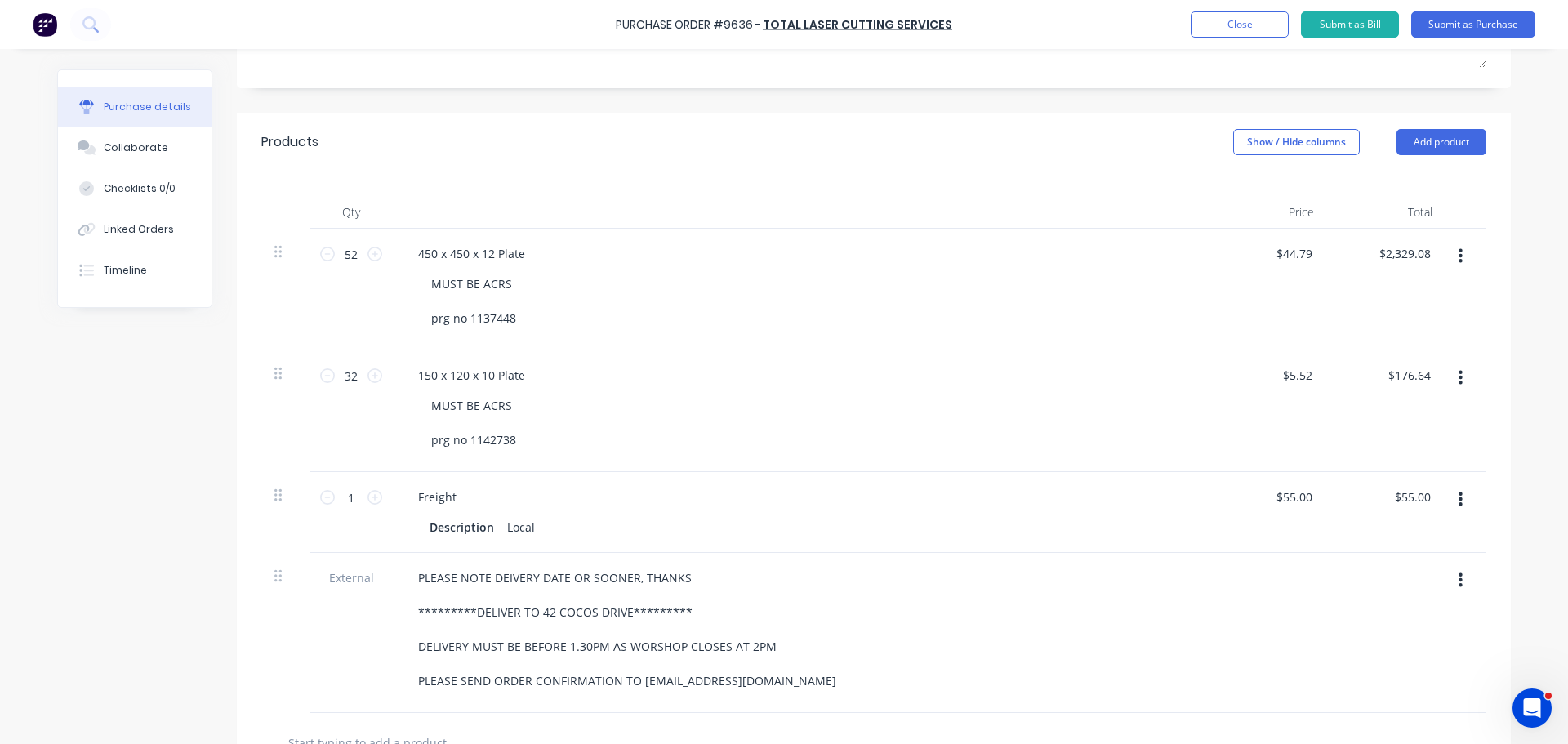
click at [571, 370] on div "150 x 120 x 10 Plate" at bounding box center [800, 374] width 791 height 23
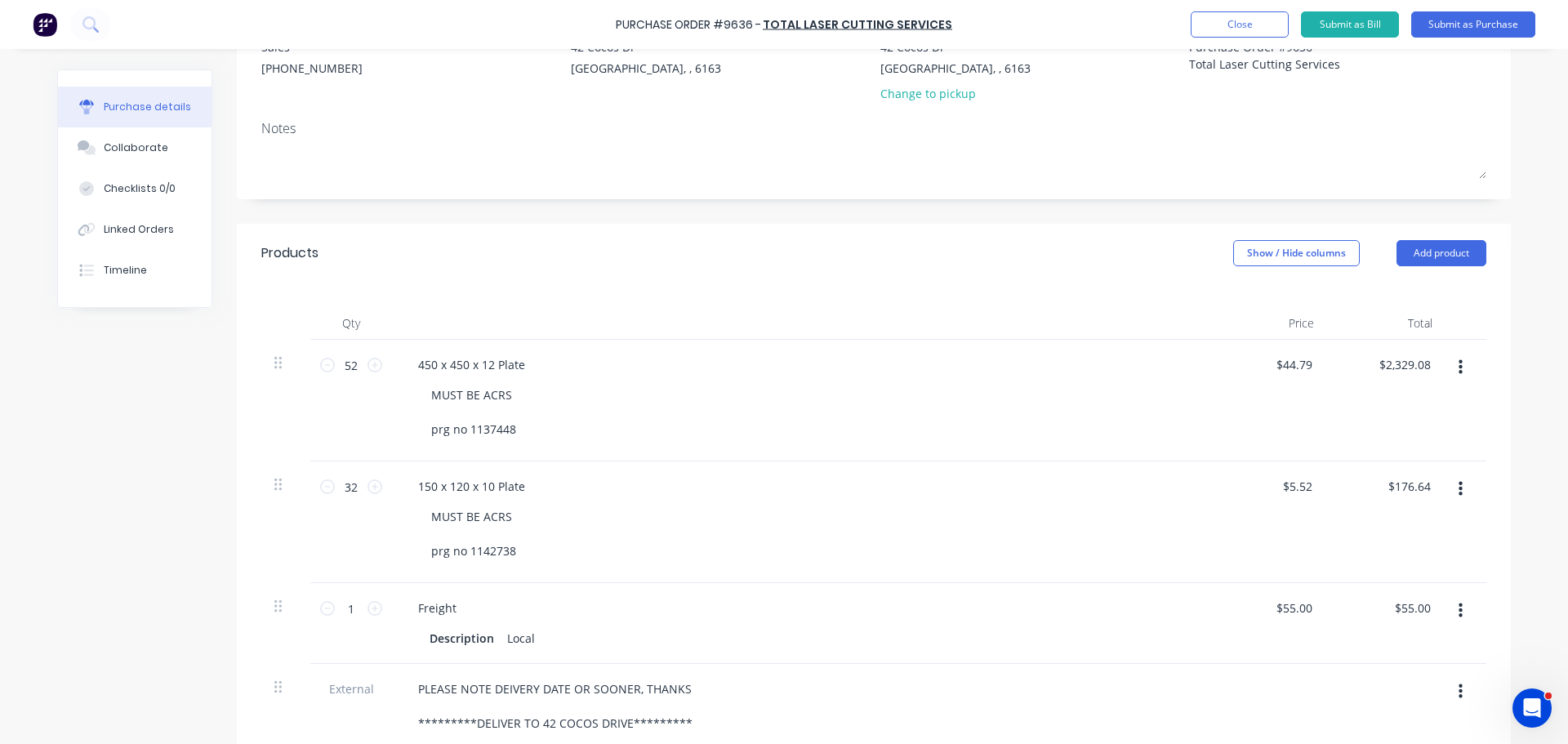
scroll to position [326, 0]
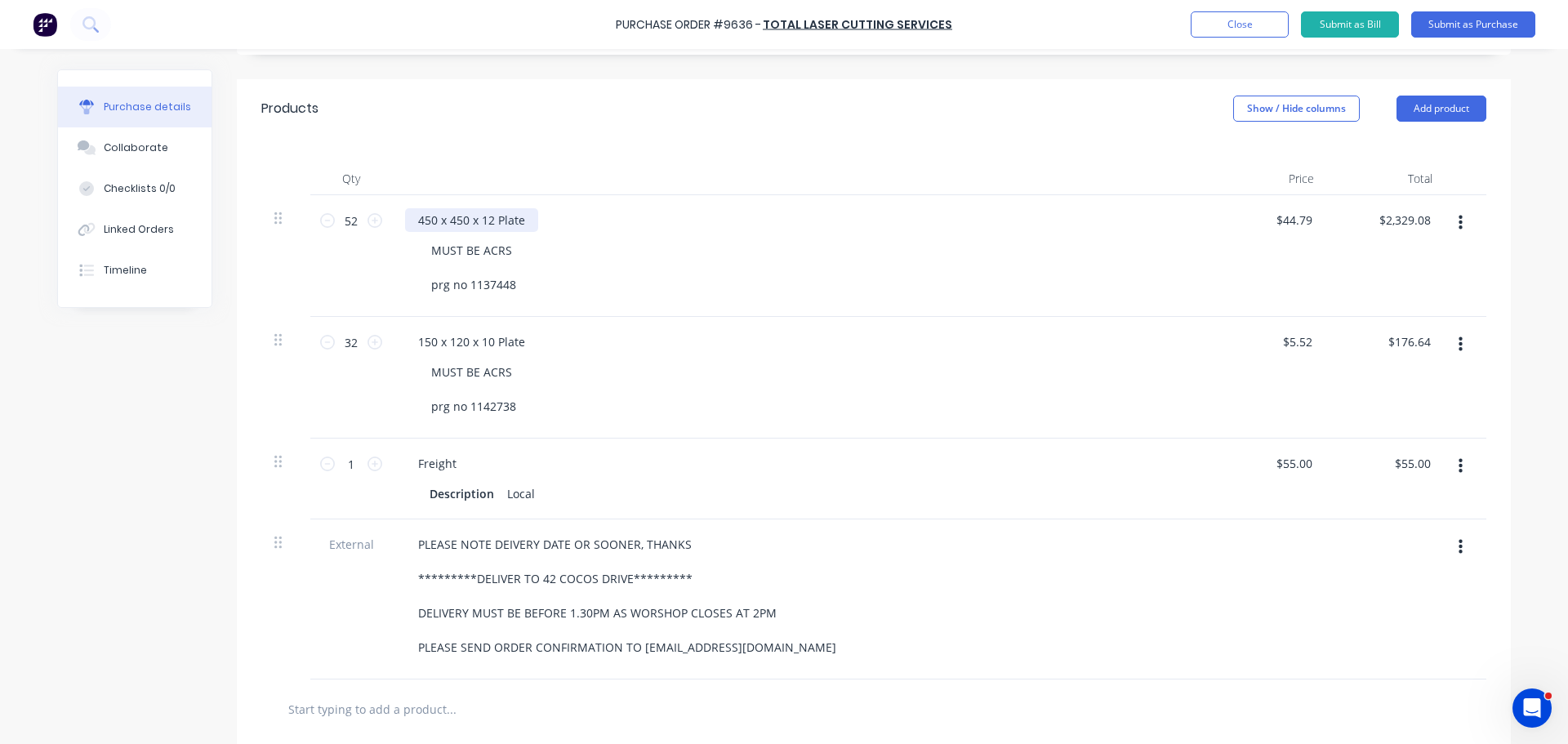
click at [530, 217] on div "450 x 450 x 12 Plate" at bounding box center [472, 220] width 133 height 23
click at [527, 346] on div "150 x 120 x 10 Plate" at bounding box center [472, 342] width 133 height 23
click at [650, 363] on div "MUST BE ACRS prg no 1142738" at bounding box center [807, 389] width 778 height 58
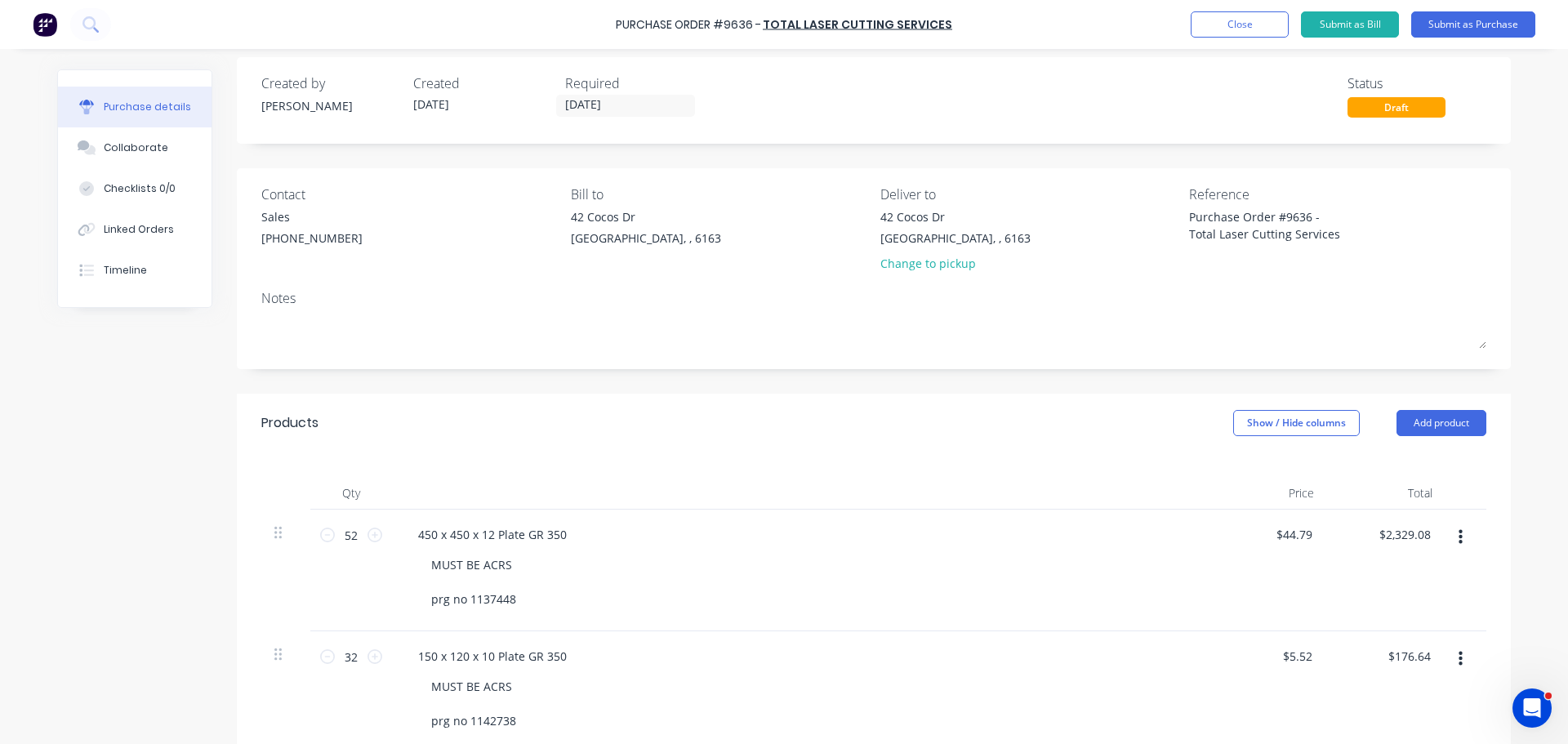
scroll to position [0, 0]
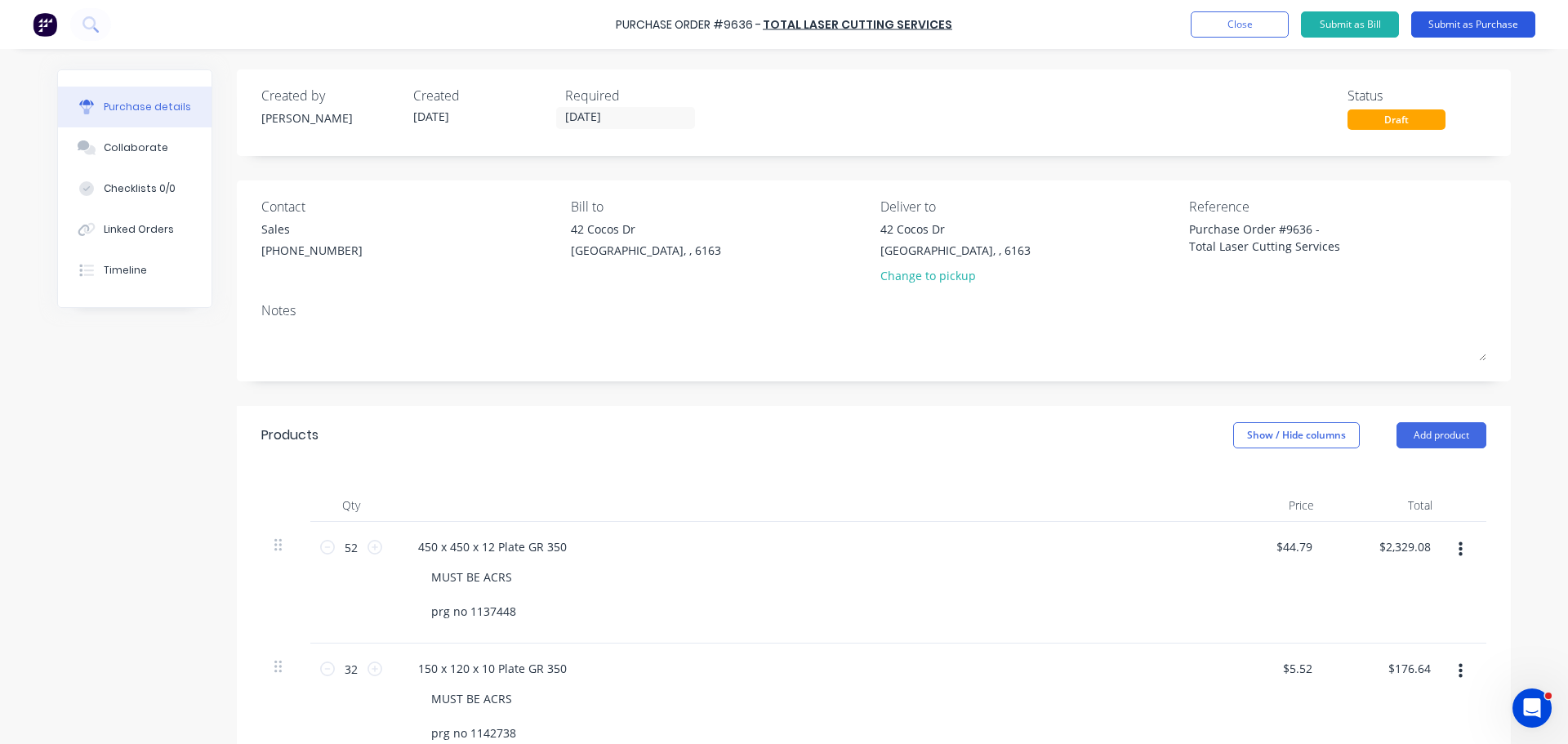
click at [1454, 23] on button "Submit as Purchase" at bounding box center [1473, 24] width 124 height 26
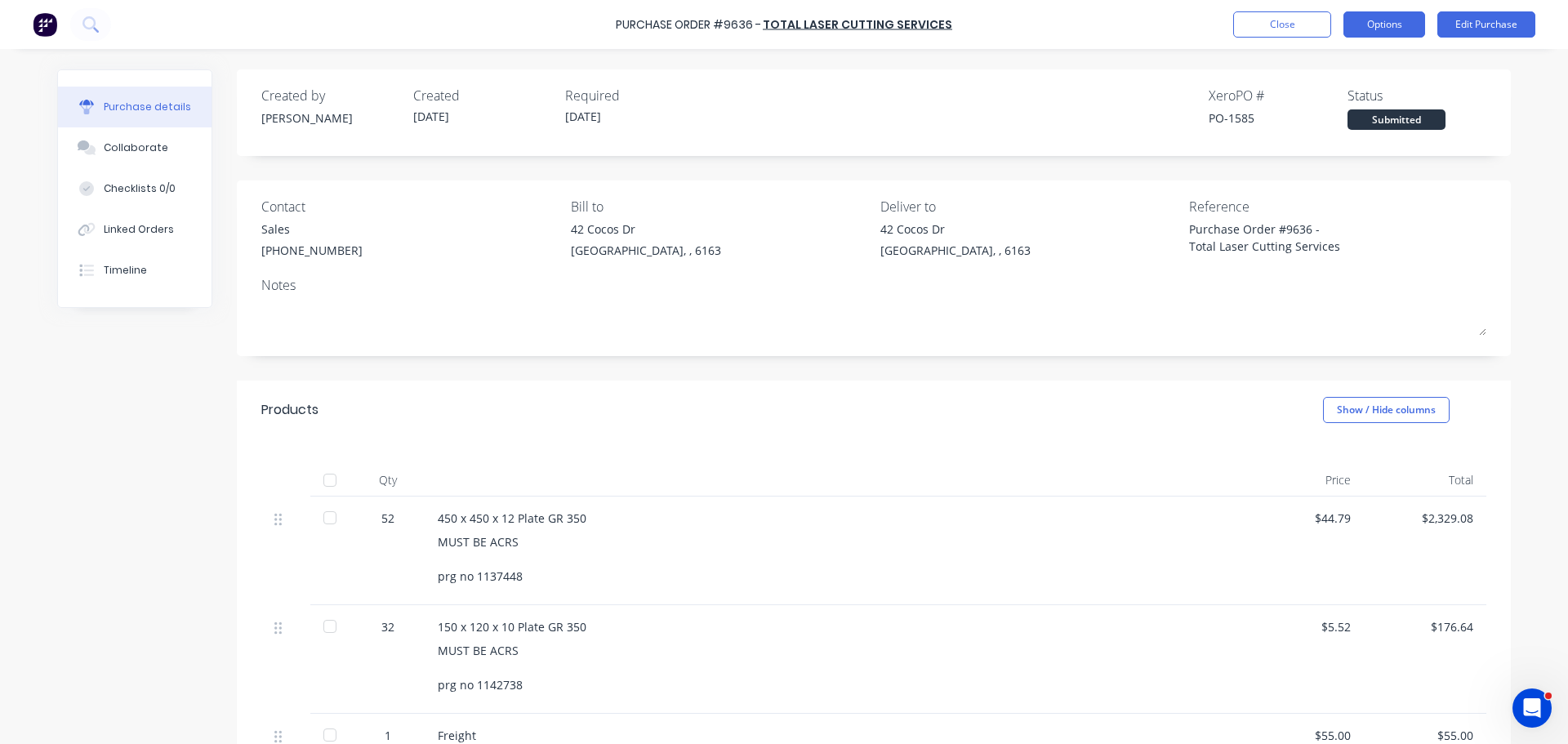
click at [1366, 26] on button "Options" at bounding box center [1384, 24] width 82 height 26
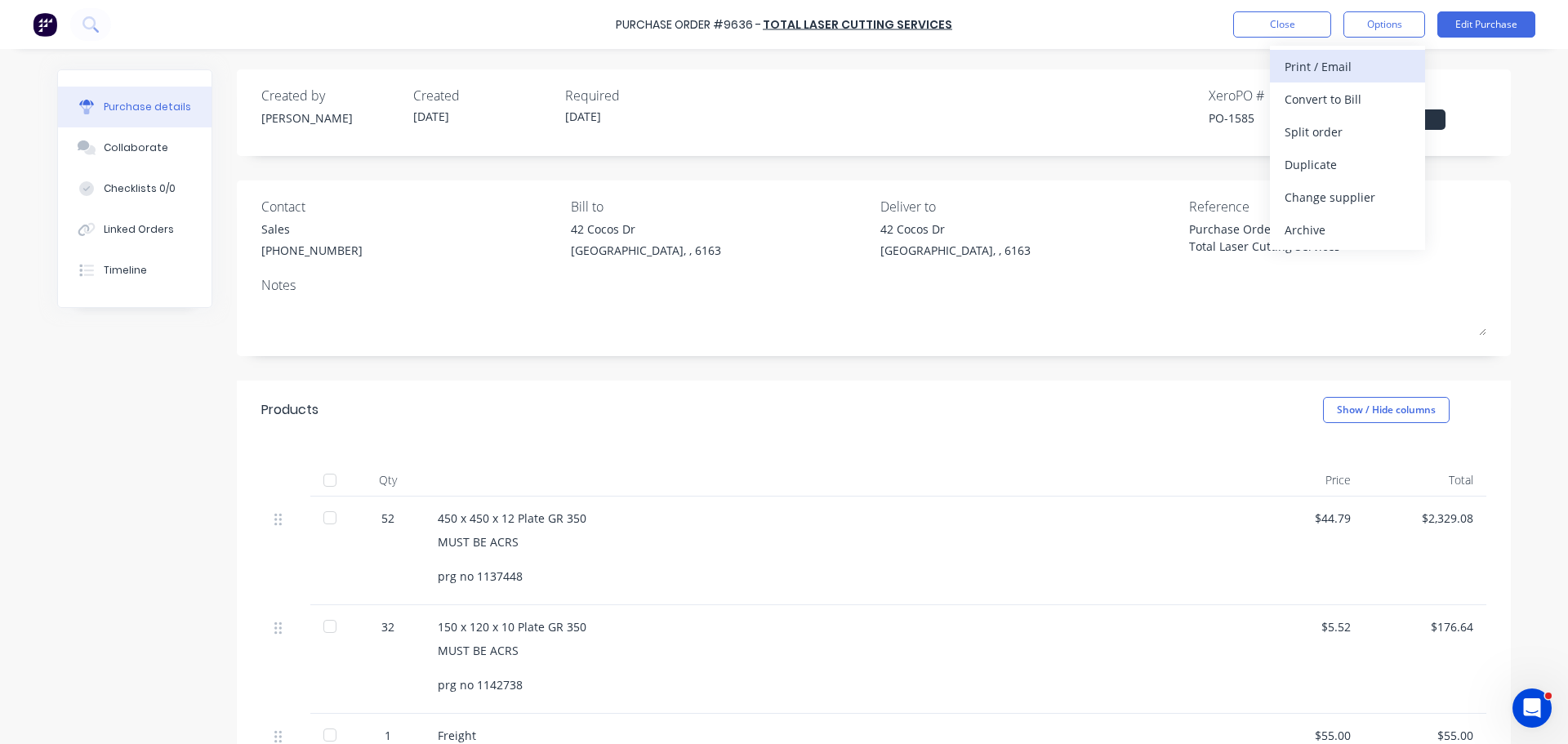
click at [1332, 65] on div "Print / Email" at bounding box center [1347, 66] width 126 height 23
click at [1302, 99] on div "With pricing" at bounding box center [1347, 99] width 126 height 23
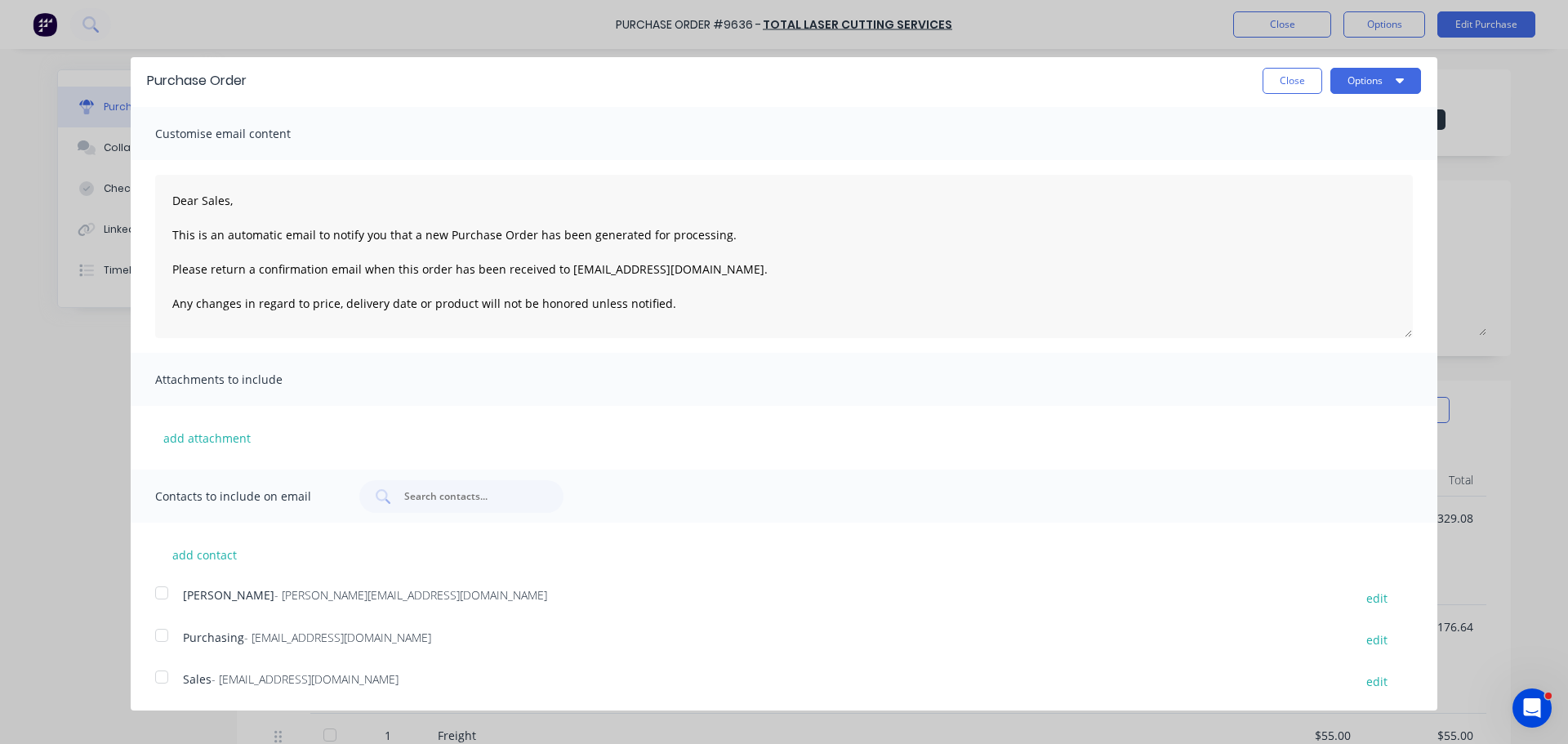
scroll to position [5, 0]
click at [160, 673] on div at bounding box center [161, 675] width 33 height 33
click at [165, 633] on div at bounding box center [161, 633] width 33 height 33
click at [1378, 84] on button "Options" at bounding box center [1376, 84] width 91 height 26
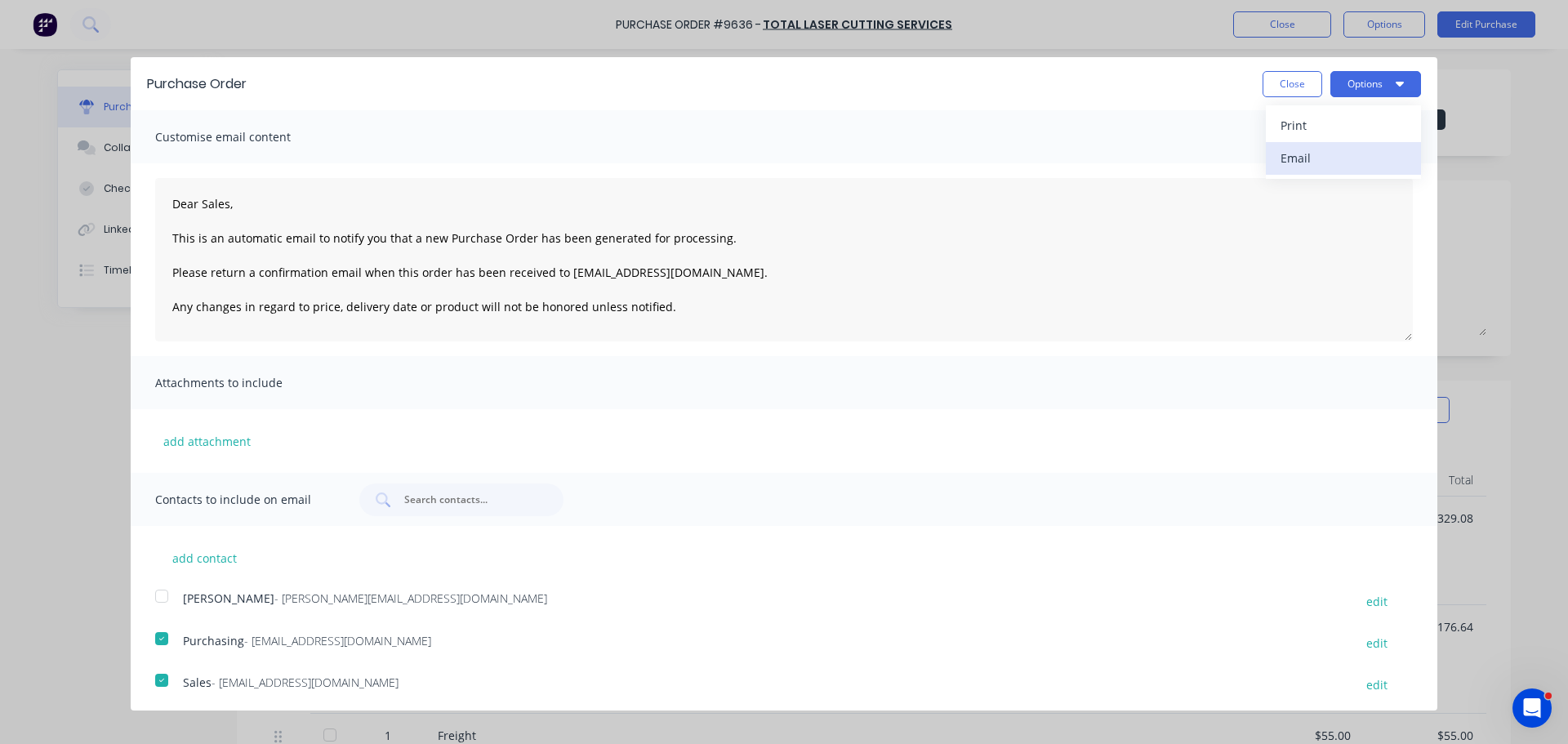
click at [1297, 151] on div "Email" at bounding box center [1344, 158] width 126 height 23
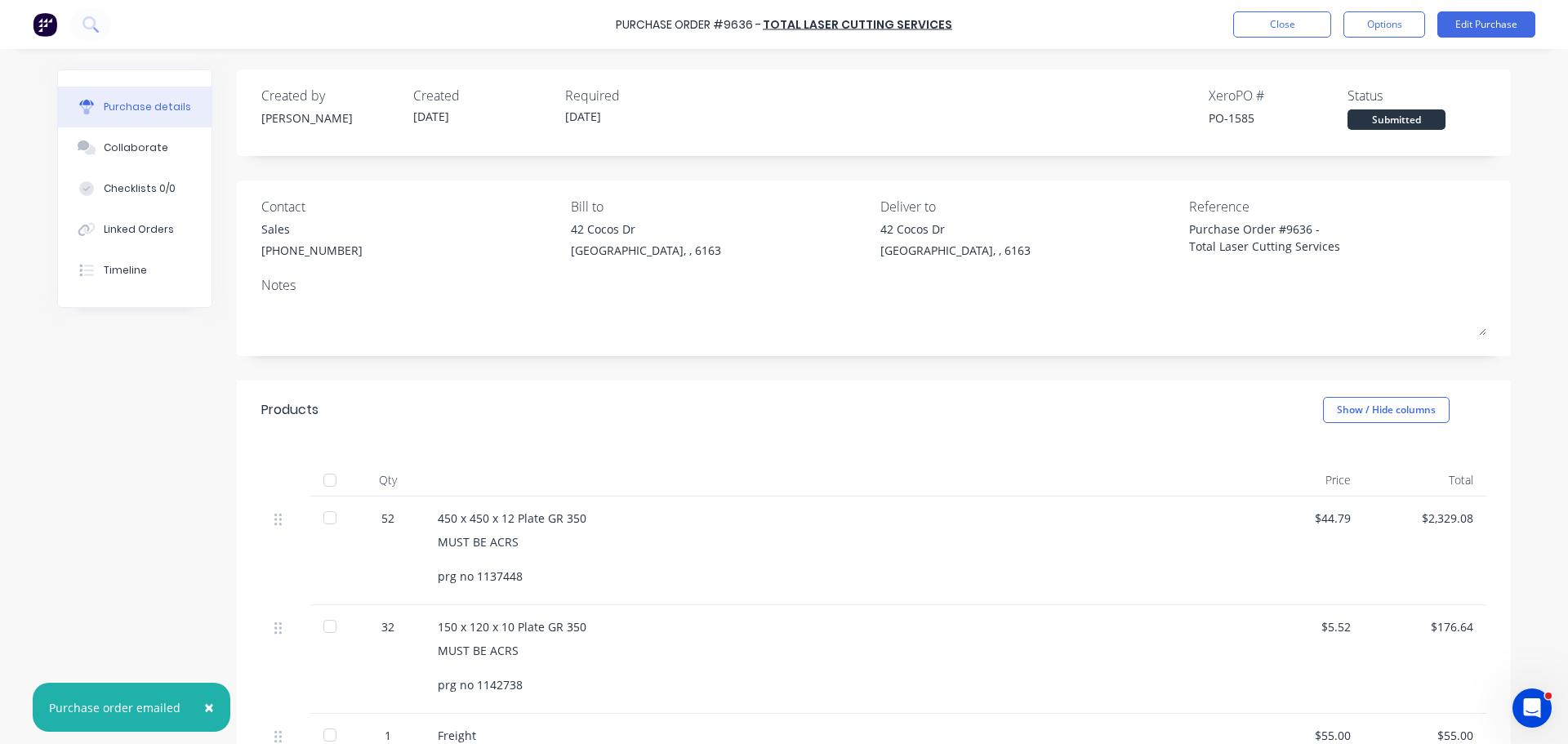
click at [205, 709] on span "×" at bounding box center [209, 707] width 9 height 23
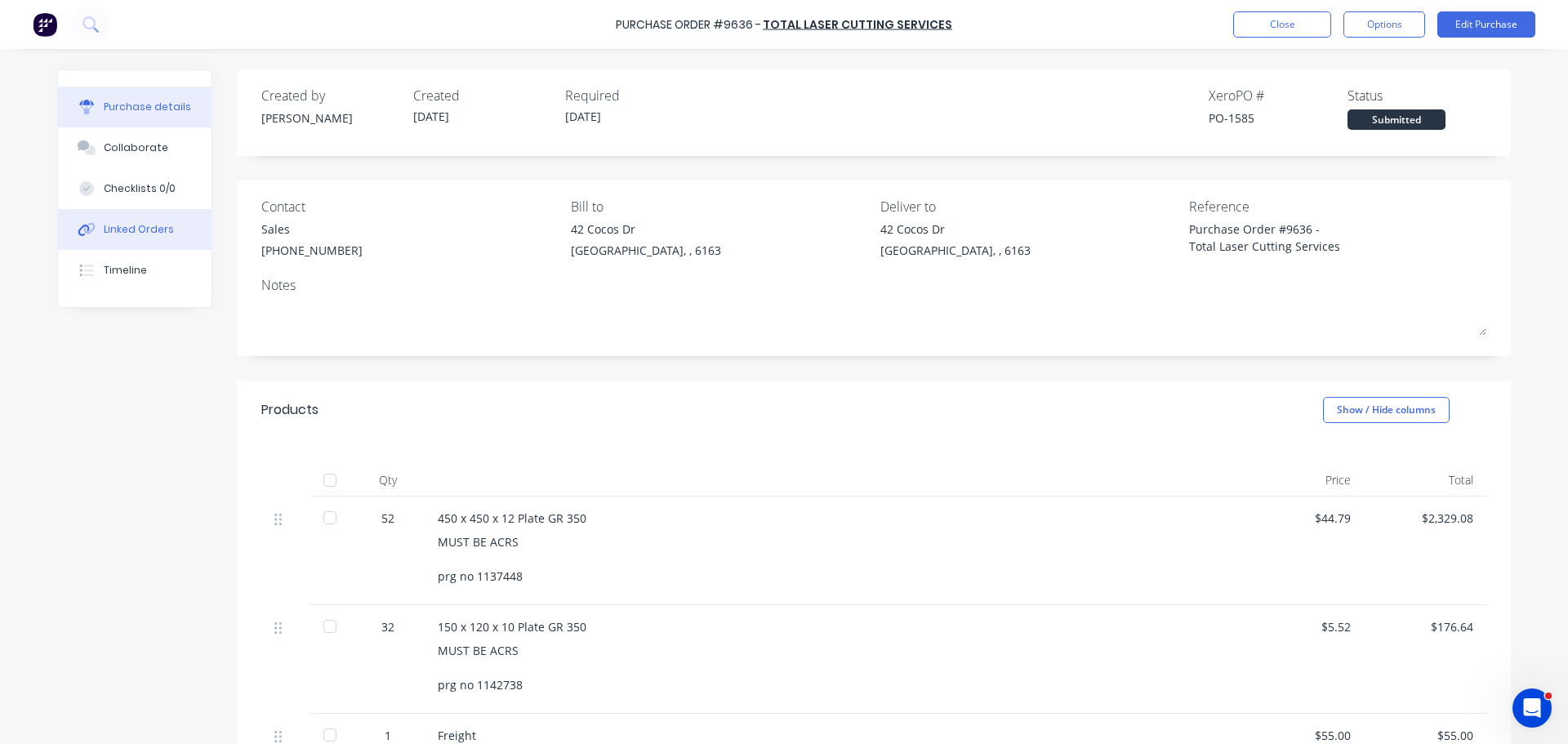
click at [129, 220] on button "Linked Orders" at bounding box center [135, 230] width 154 height 41
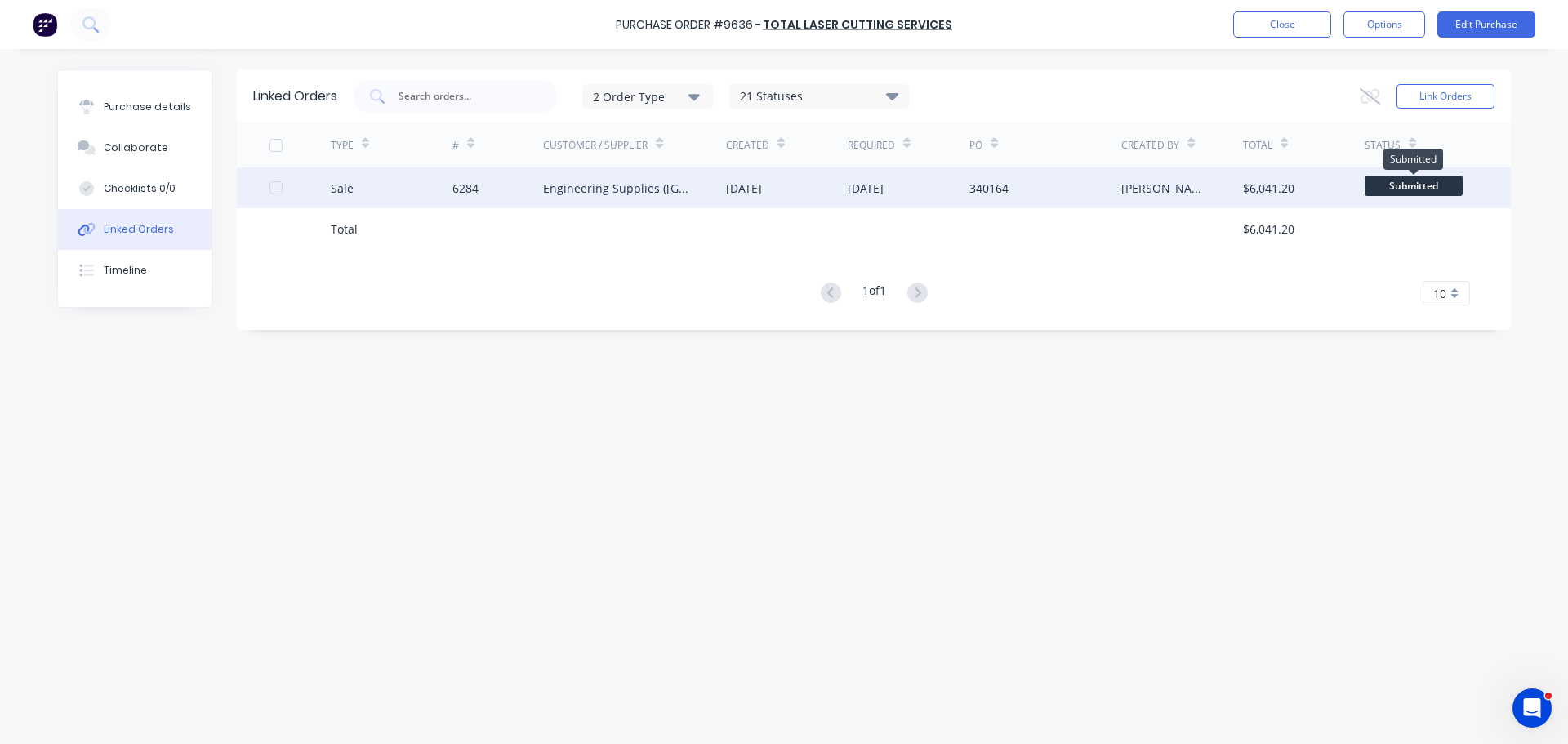
click at [1396, 181] on span "Submitted" at bounding box center [1413, 186] width 98 height 21
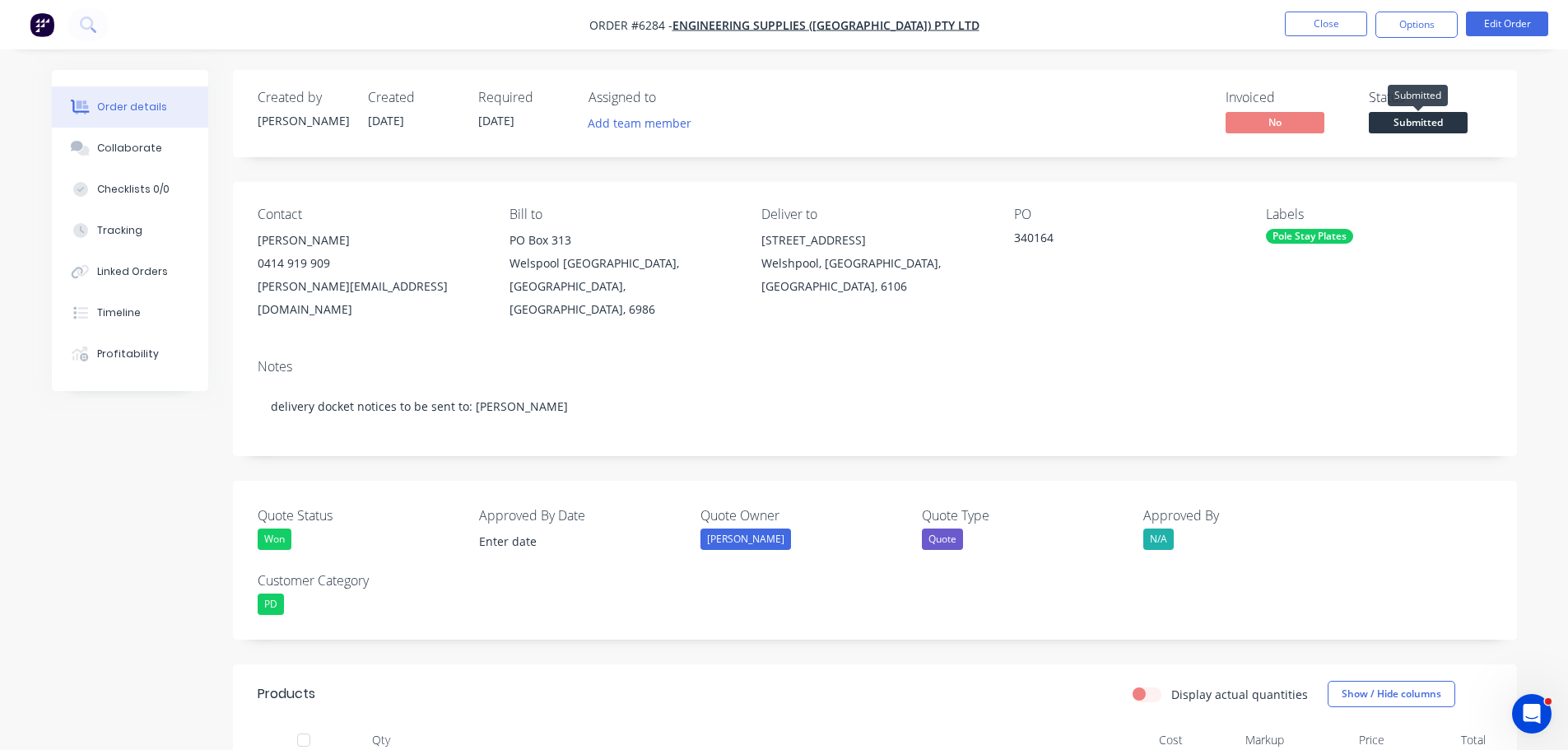
click at [1399, 119] on span "Submitted" at bounding box center [1419, 122] width 98 height 21
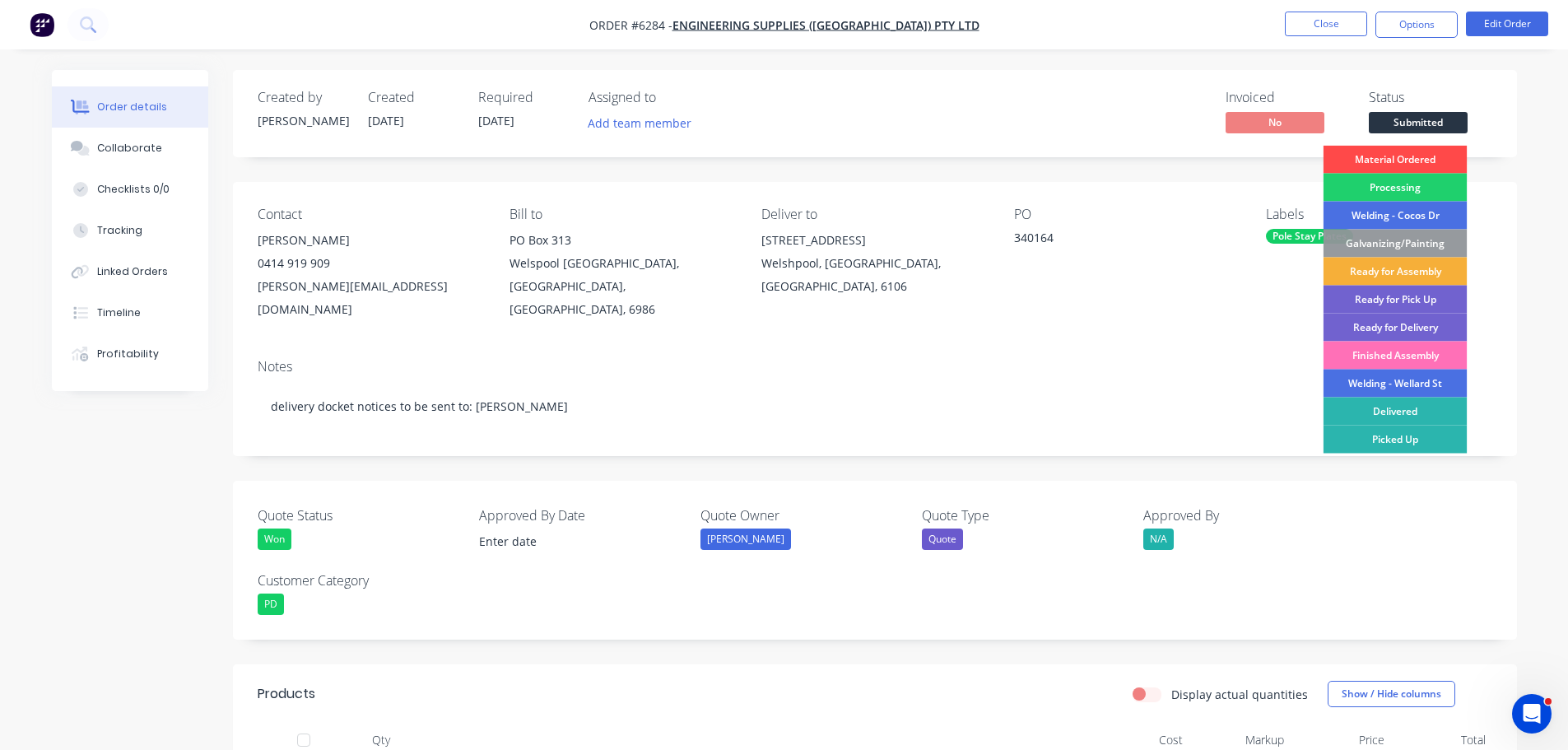
click at [1401, 156] on div "Material Ordered" at bounding box center [1396, 160] width 144 height 28
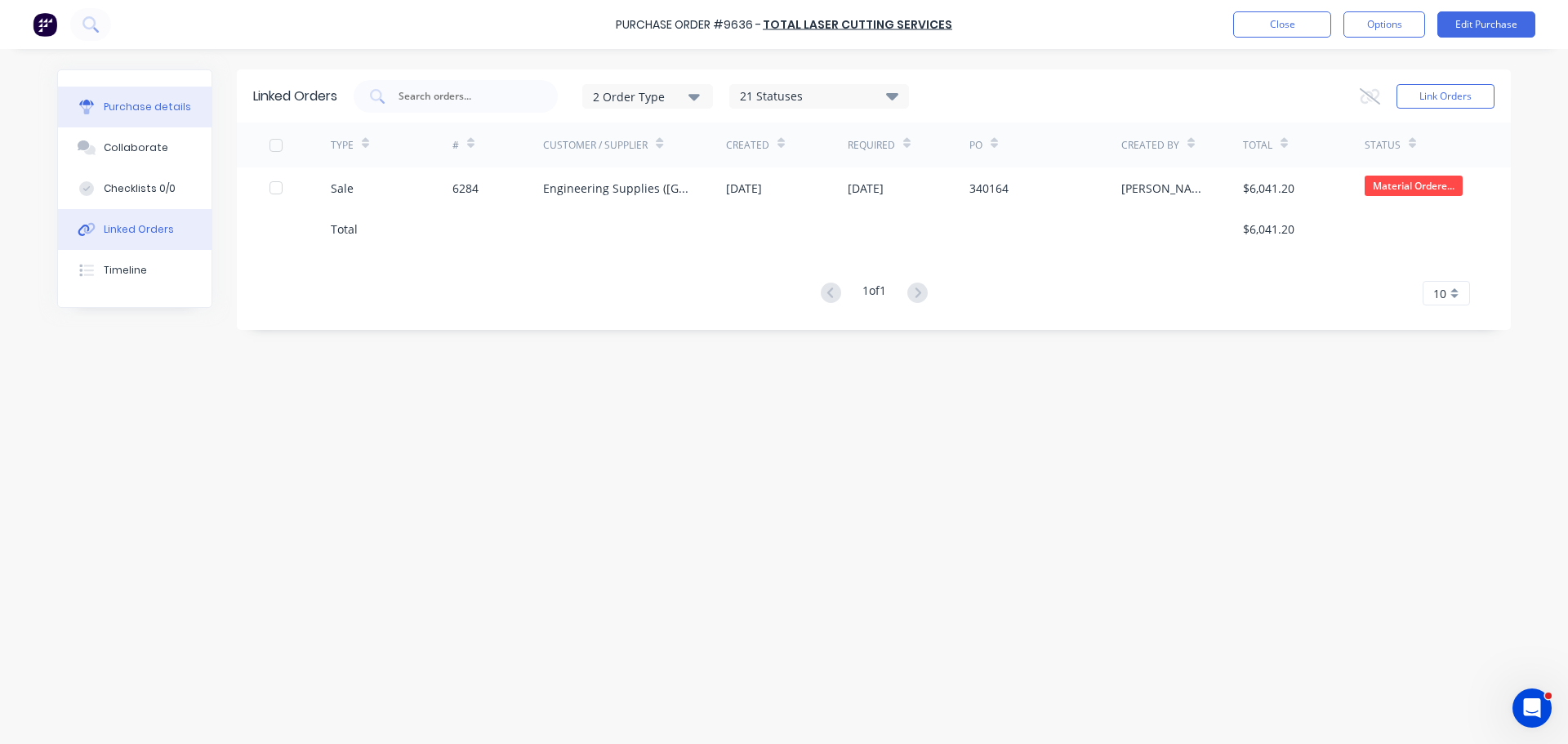
click at [131, 106] on div "Purchase details" at bounding box center [147, 107] width 87 height 15
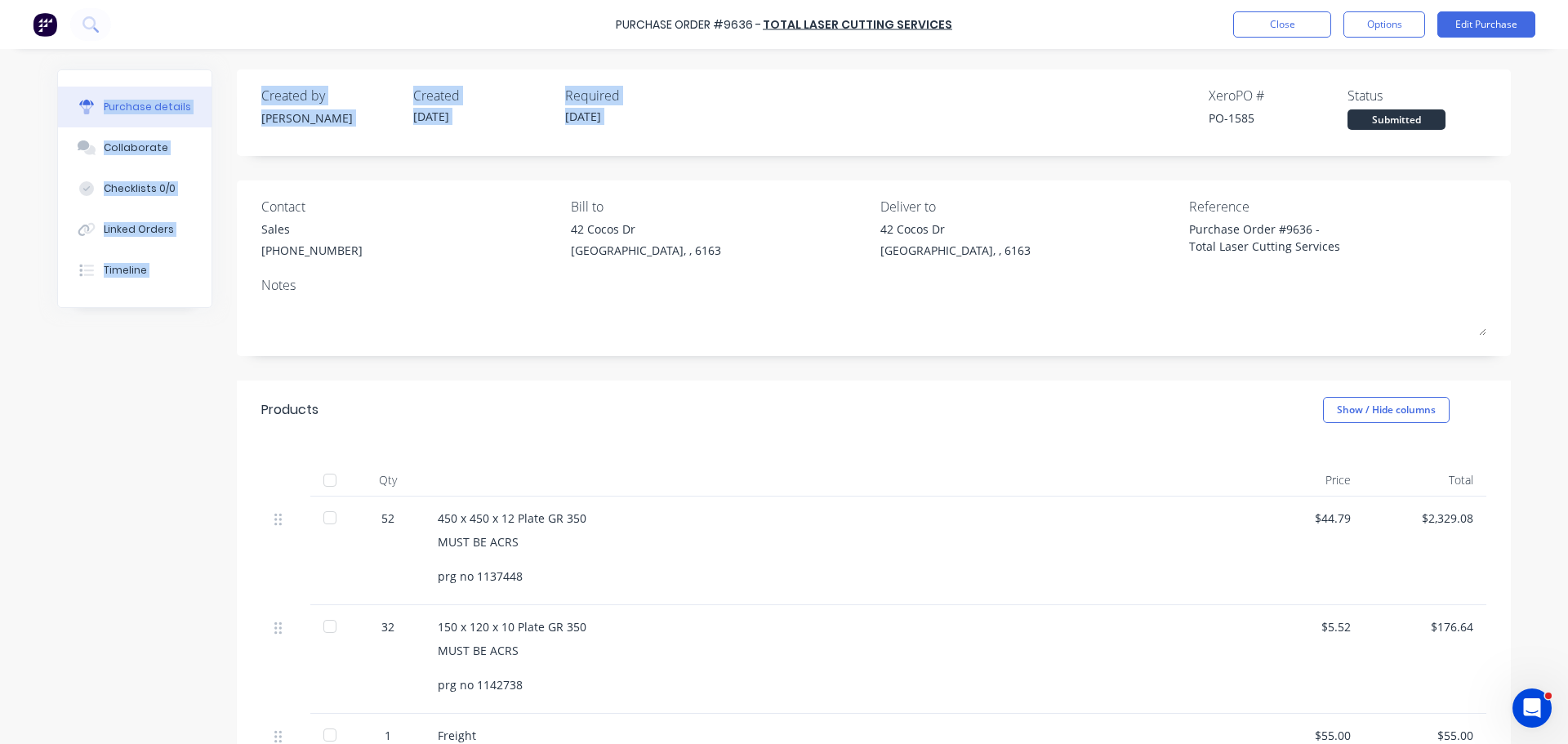
drag, startPoint x: 1087, startPoint y: 14, endPoint x: 1077, endPoint y: -30, distance: 45.1
click at [1077, 0] on html "Purchase Order #9636 - Total Laser Cutting Services Close Options Edit Purchase…" at bounding box center [784, 372] width 1568 height 744
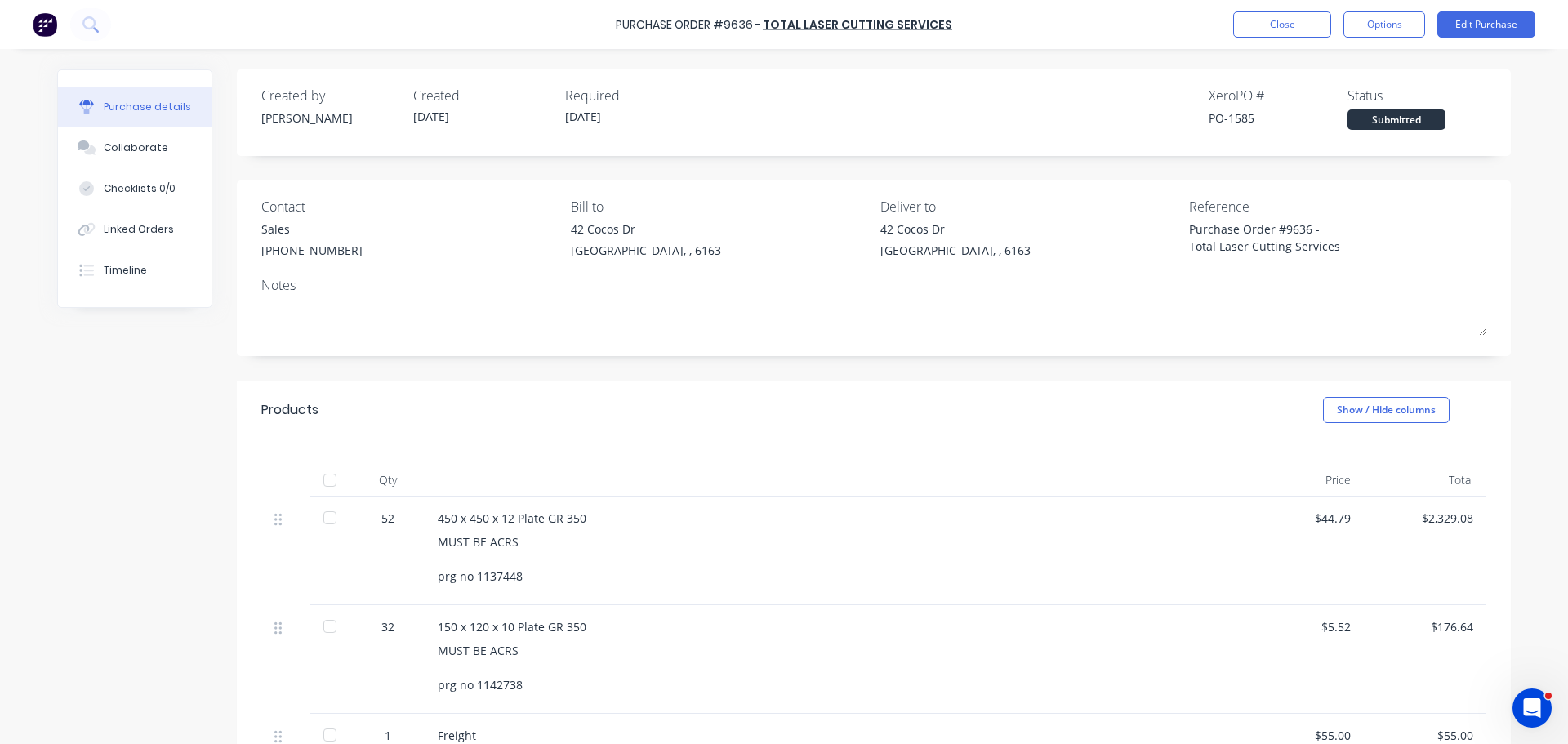
click at [112, 406] on div "Created by Bevan Created 08/09/25 Required 16/09/25 Xero PO # PO-1585 Status Su…" at bounding box center [784, 614] width 1454 height 1088
click at [111, 229] on div "Linked Orders" at bounding box center [139, 230] width 70 height 15
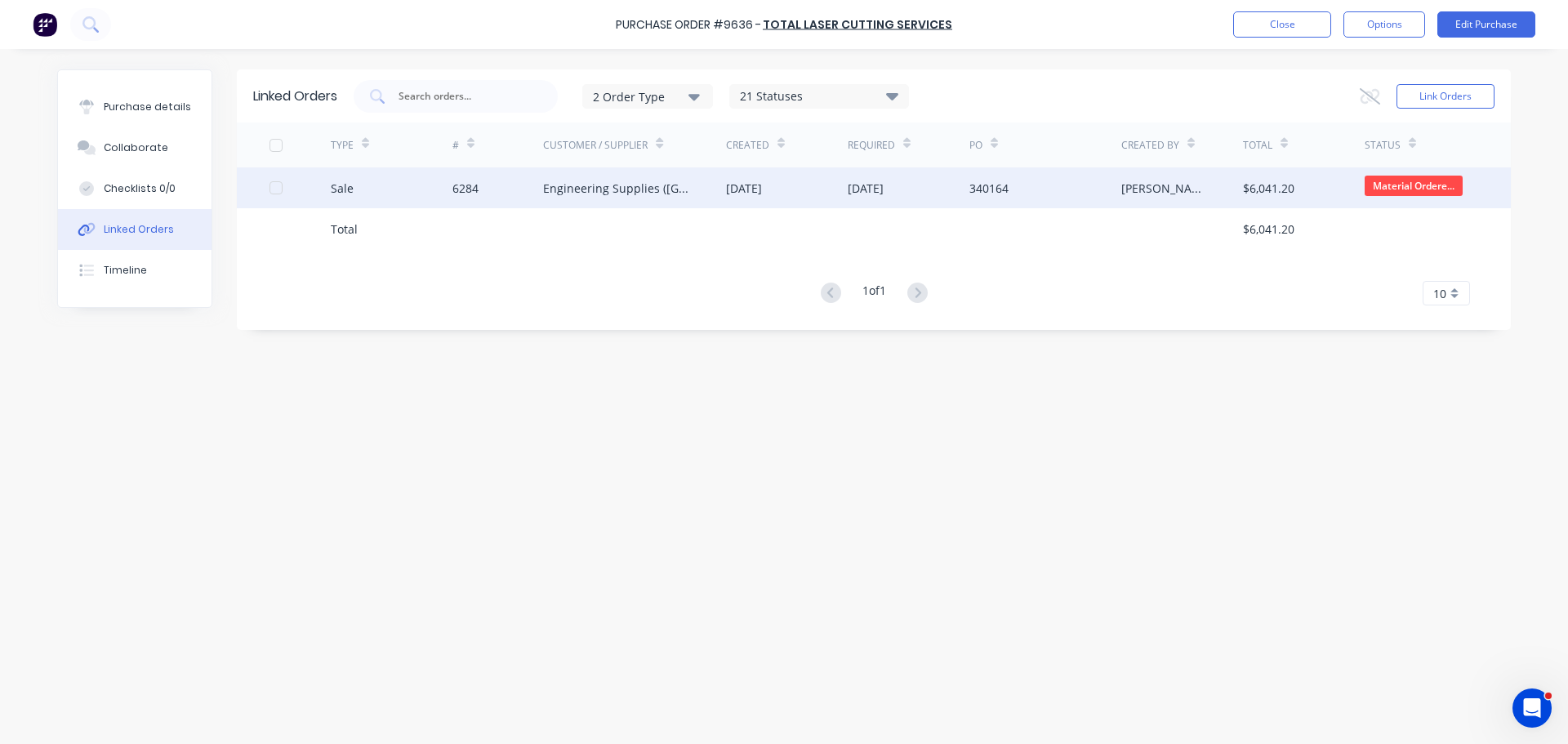
click at [577, 199] on div "Engineering Supplies (WA) Pty Ltd" at bounding box center [634, 188] width 183 height 41
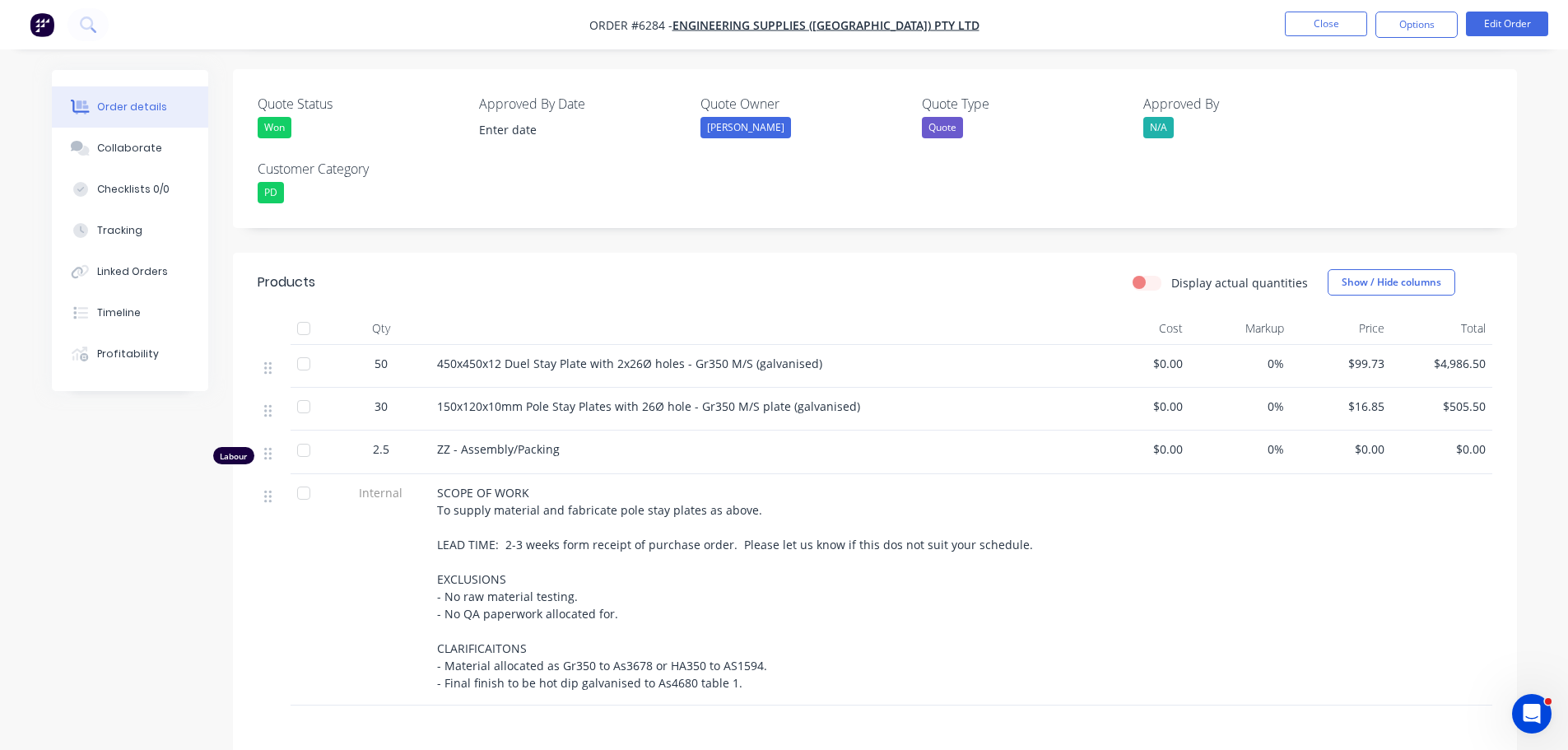
scroll to position [494, 0]
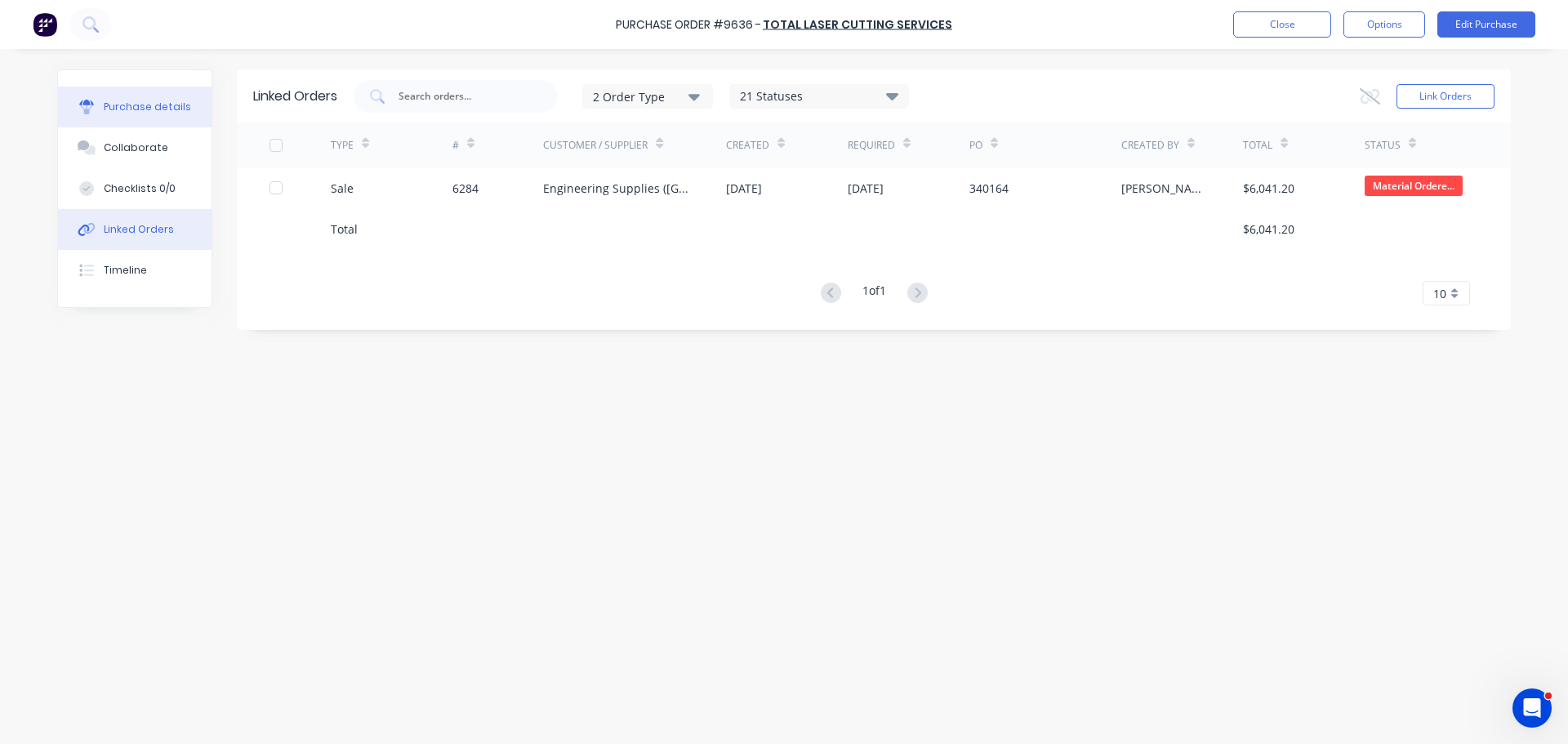
click at [119, 105] on div "Purchase details" at bounding box center [147, 107] width 87 height 15
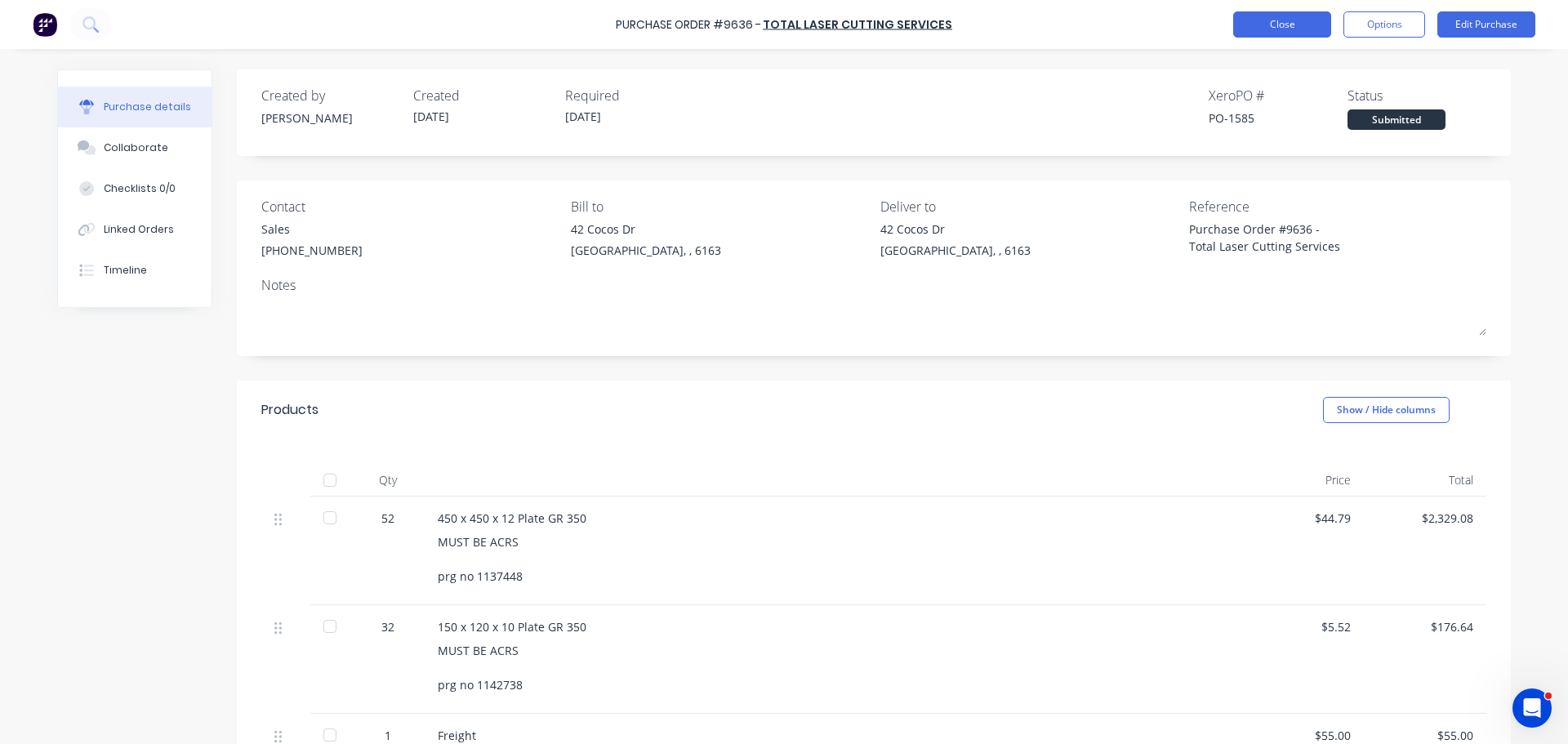
click at [1262, 34] on button "Close" at bounding box center [1282, 24] width 98 height 26
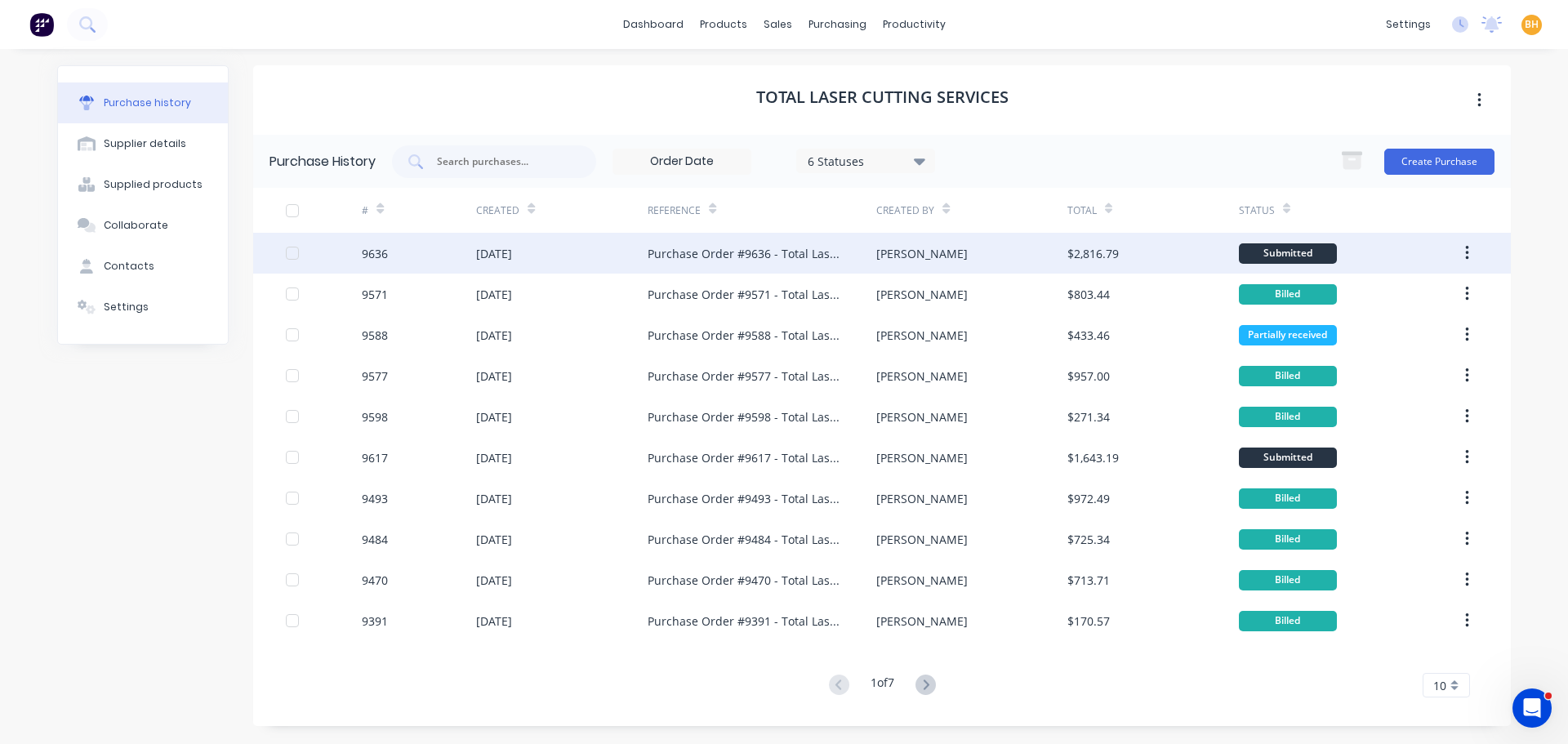
click at [508, 253] on div "[DATE]" at bounding box center [494, 253] width 36 height 17
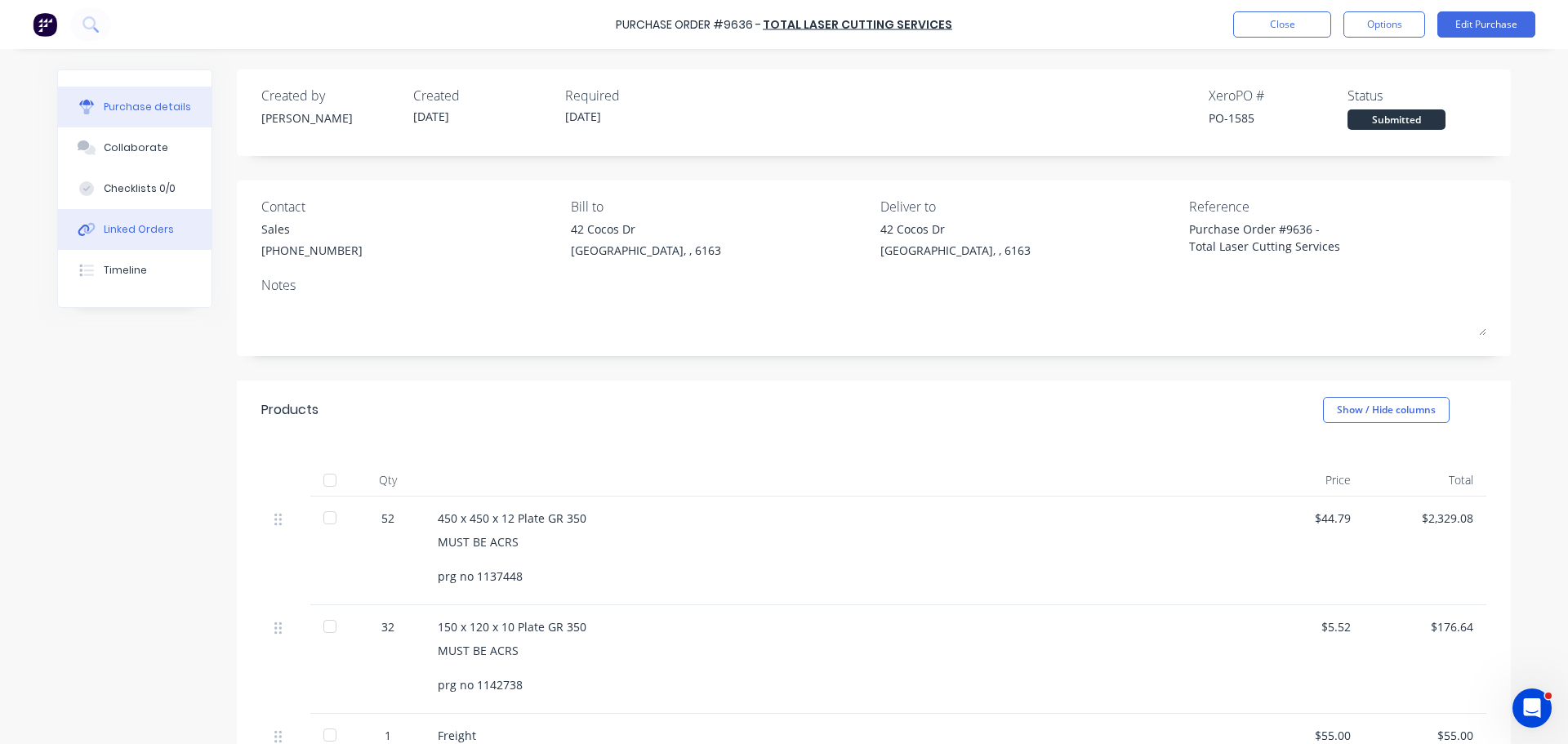
click at [114, 236] on button "Linked Orders" at bounding box center [135, 230] width 154 height 41
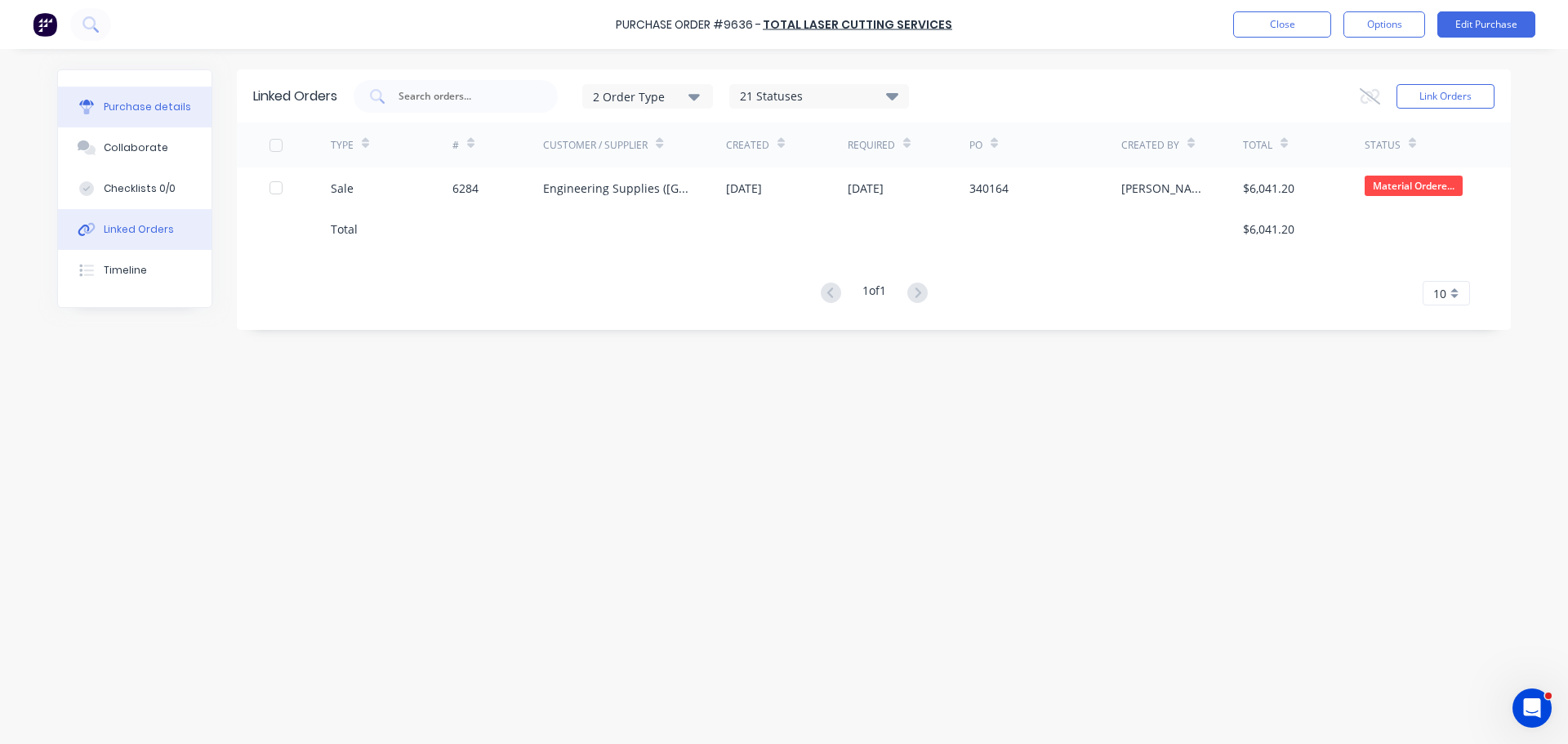
click at [136, 109] on div "Purchase details" at bounding box center [147, 107] width 87 height 15
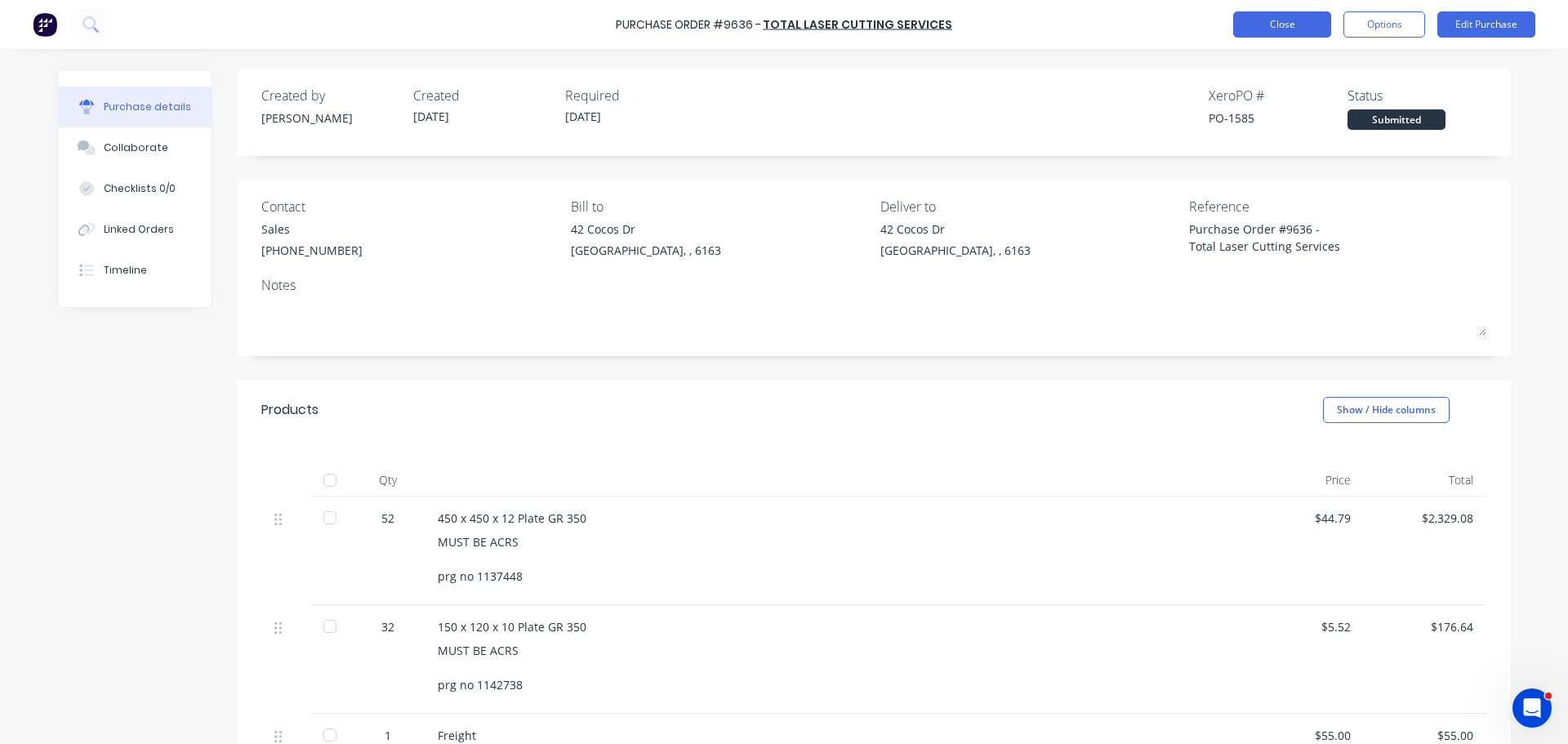
click at [1300, 30] on button "Close" at bounding box center [1282, 24] width 98 height 26
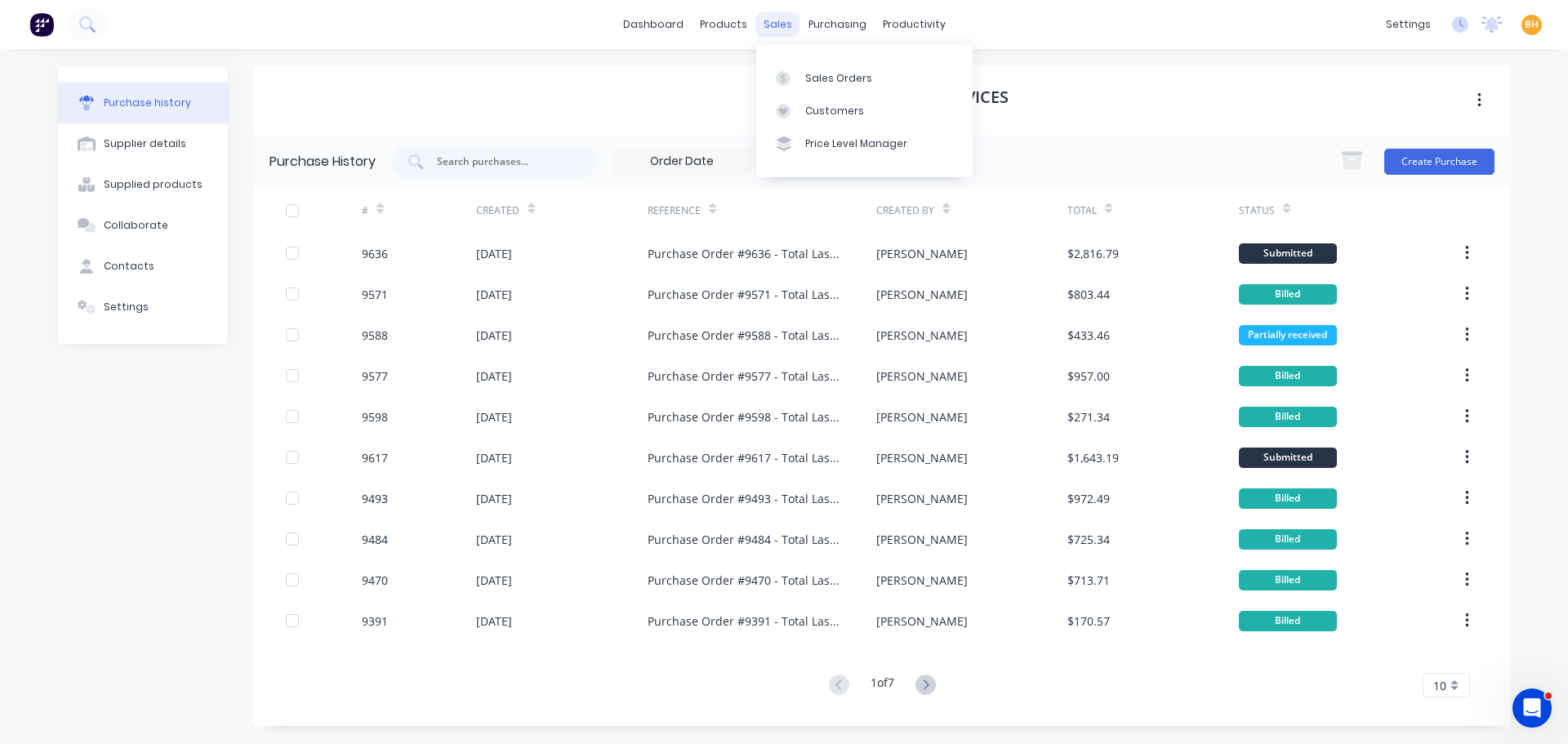
click at [771, 28] on div "sales" at bounding box center [778, 24] width 45 height 24
click at [829, 82] on div "Sales Orders" at bounding box center [838, 79] width 67 height 15
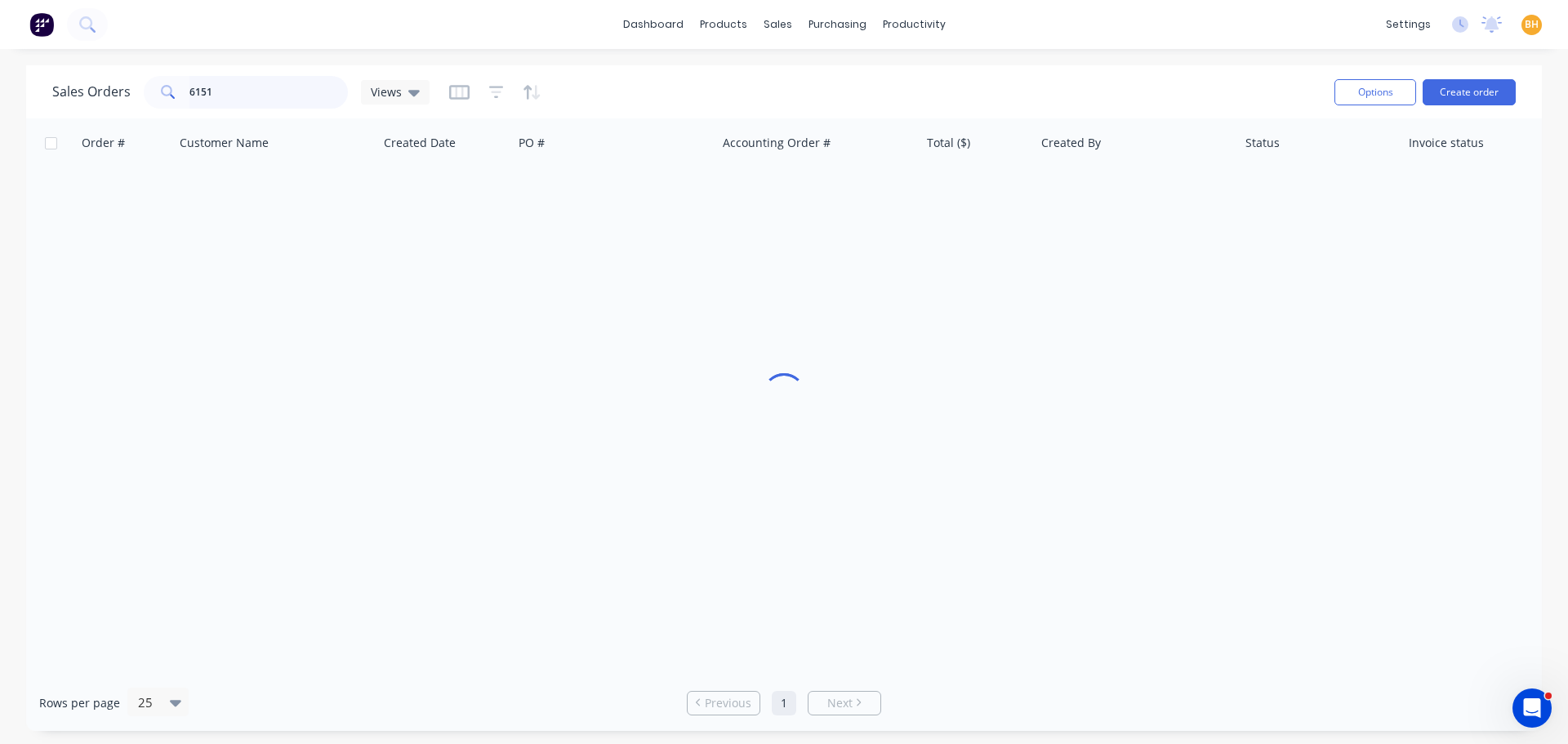
click at [266, 99] on input "6151" at bounding box center [269, 92] width 160 height 33
click at [810, 23] on div "purchasing" at bounding box center [837, 24] width 74 height 24
drag, startPoint x: 829, startPoint y: 26, endPoint x: 848, endPoint y: 62, distance: 40.7
click at [830, 26] on div "purchasing" at bounding box center [837, 24] width 74 height 24
click at [865, 74] on div "Purchase Orders" at bounding box center [891, 79] width 86 height 15
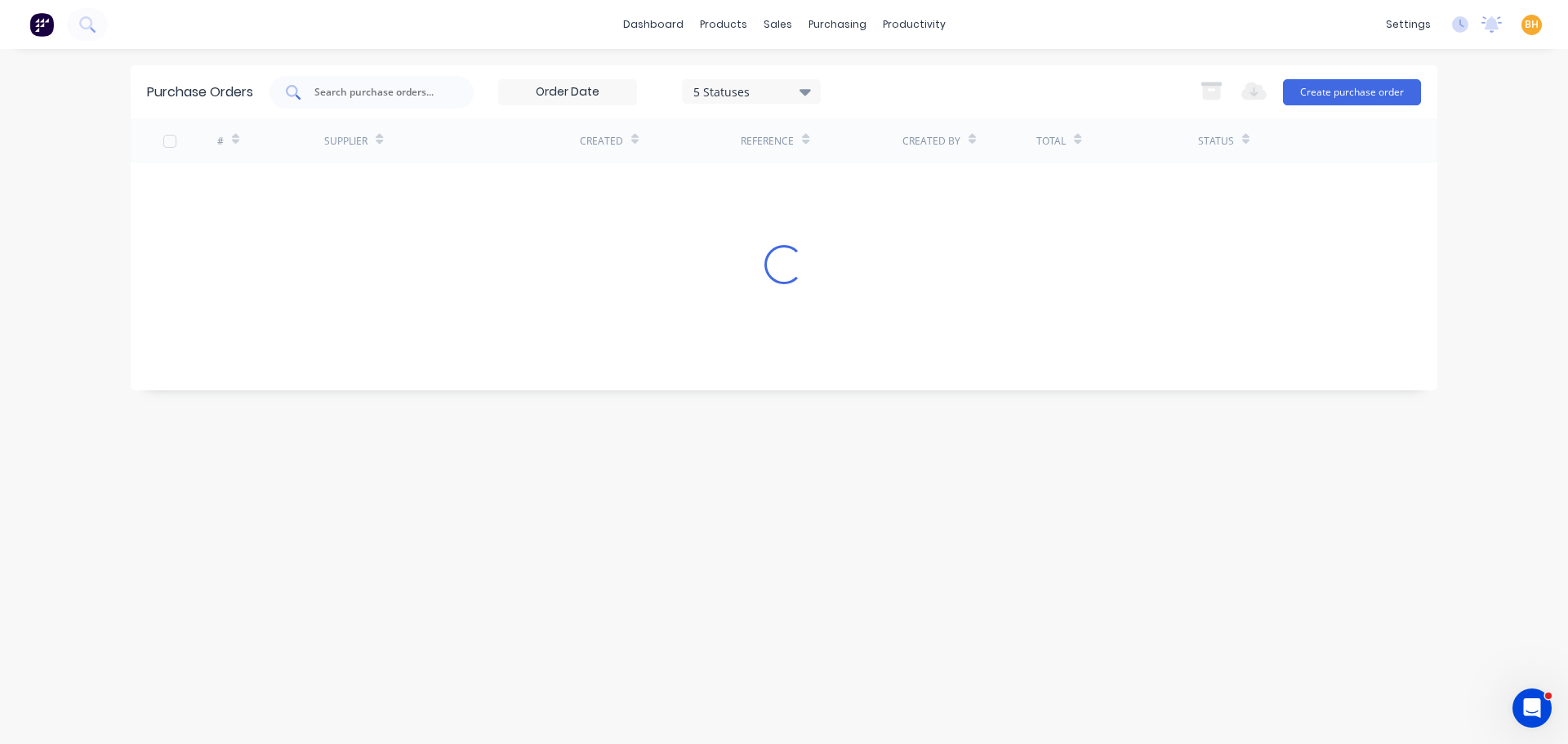
click at [370, 98] on input "text" at bounding box center [380, 92] width 135 height 16
click at [376, 97] on input "5530" at bounding box center [380, 92] width 135 height 16
click at [603, 393] on div "Purchase Orders 5 Statuses 5 Statuses Export to Excel (XLSX) Create purchase or…" at bounding box center [784, 397] width 1307 height 662
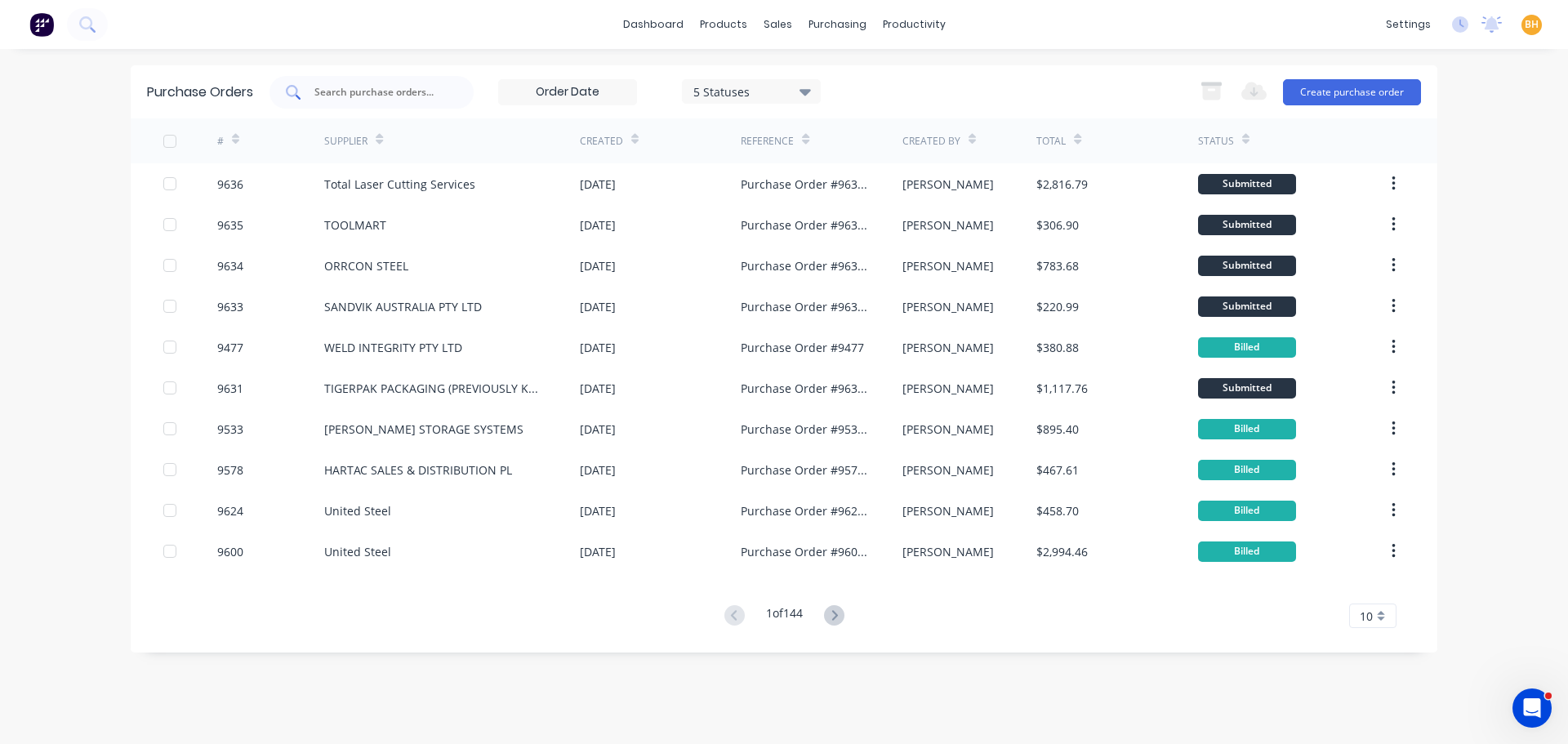
click at [343, 88] on input "text" at bounding box center [380, 92] width 135 height 16
click at [331, 84] on input "text" at bounding box center [380, 92] width 135 height 16
click at [322, 87] on input "text" at bounding box center [380, 92] width 135 height 16
click at [777, 19] on div "sales" at bounding box center [778, 24] width 45 height 24
click at [773, 26] on div "sales" at bounding box center [778, 24] width 45 height 24
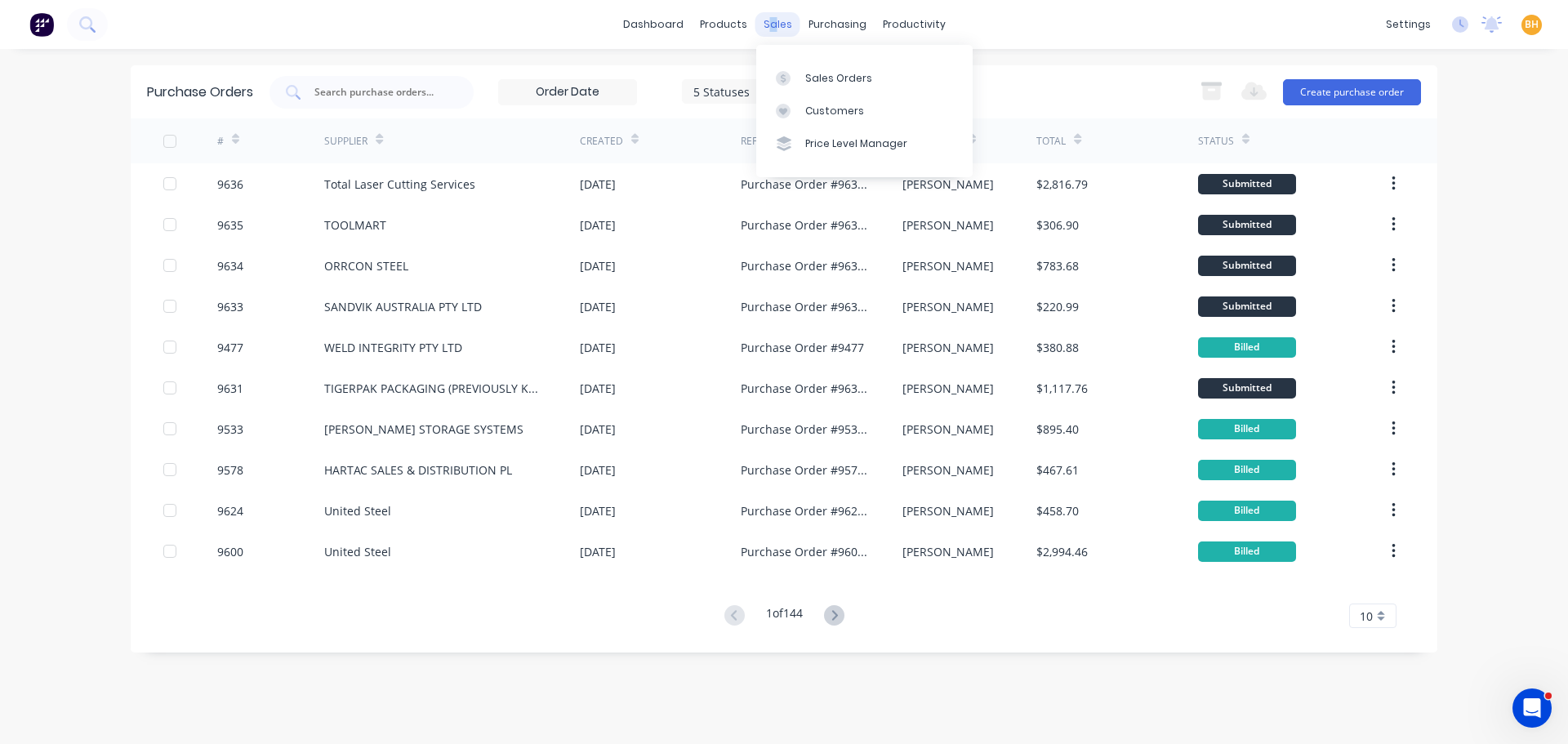
click at [770, 24] on div "sales" at bounding box center [778, 24] width 45 height 24
click at [830, 79] on div "Sales Orders" at bounding box center [838, 79] width 67 height 15
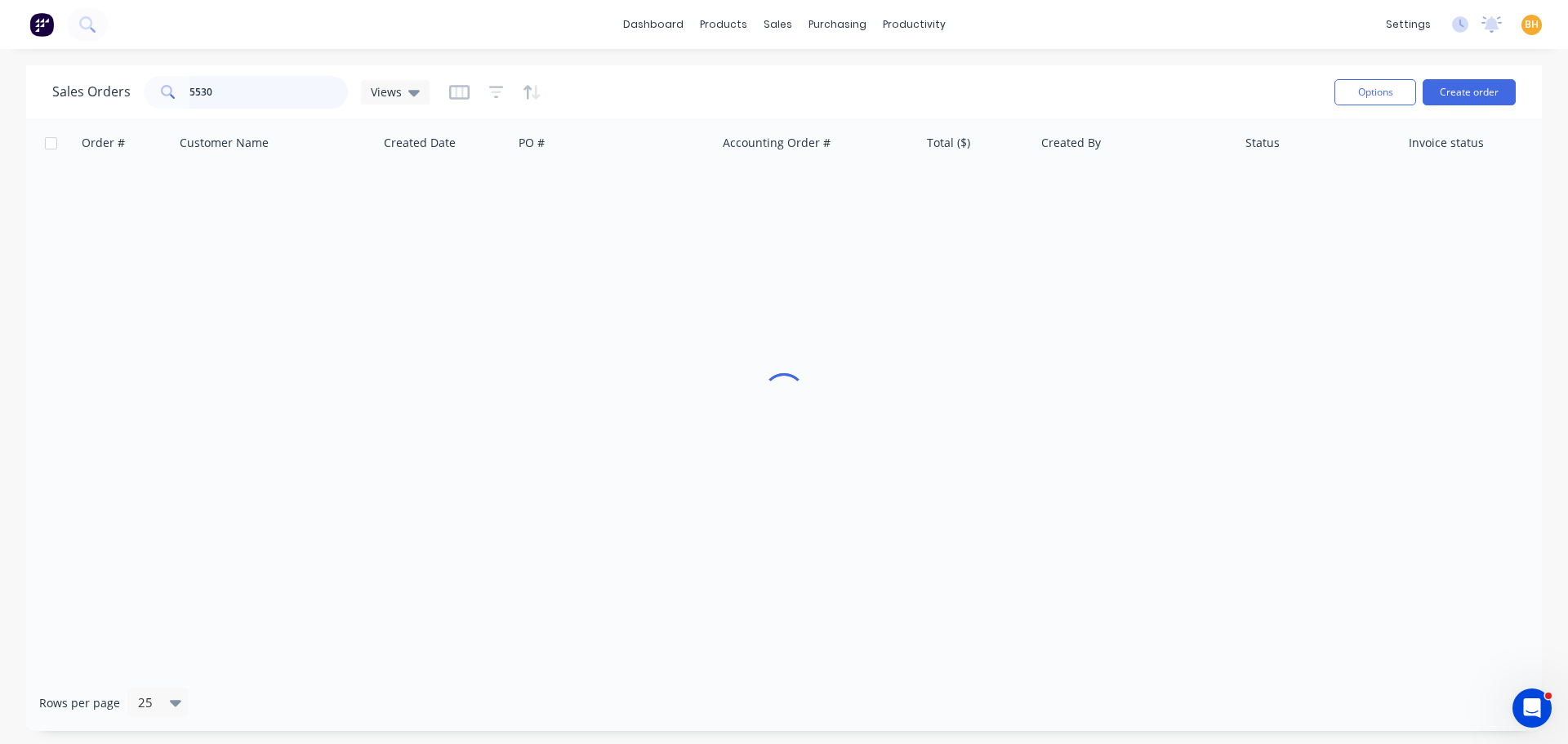
click at [236, 86] on input "5530" at bounding box center [269, 92] width 160 height 33
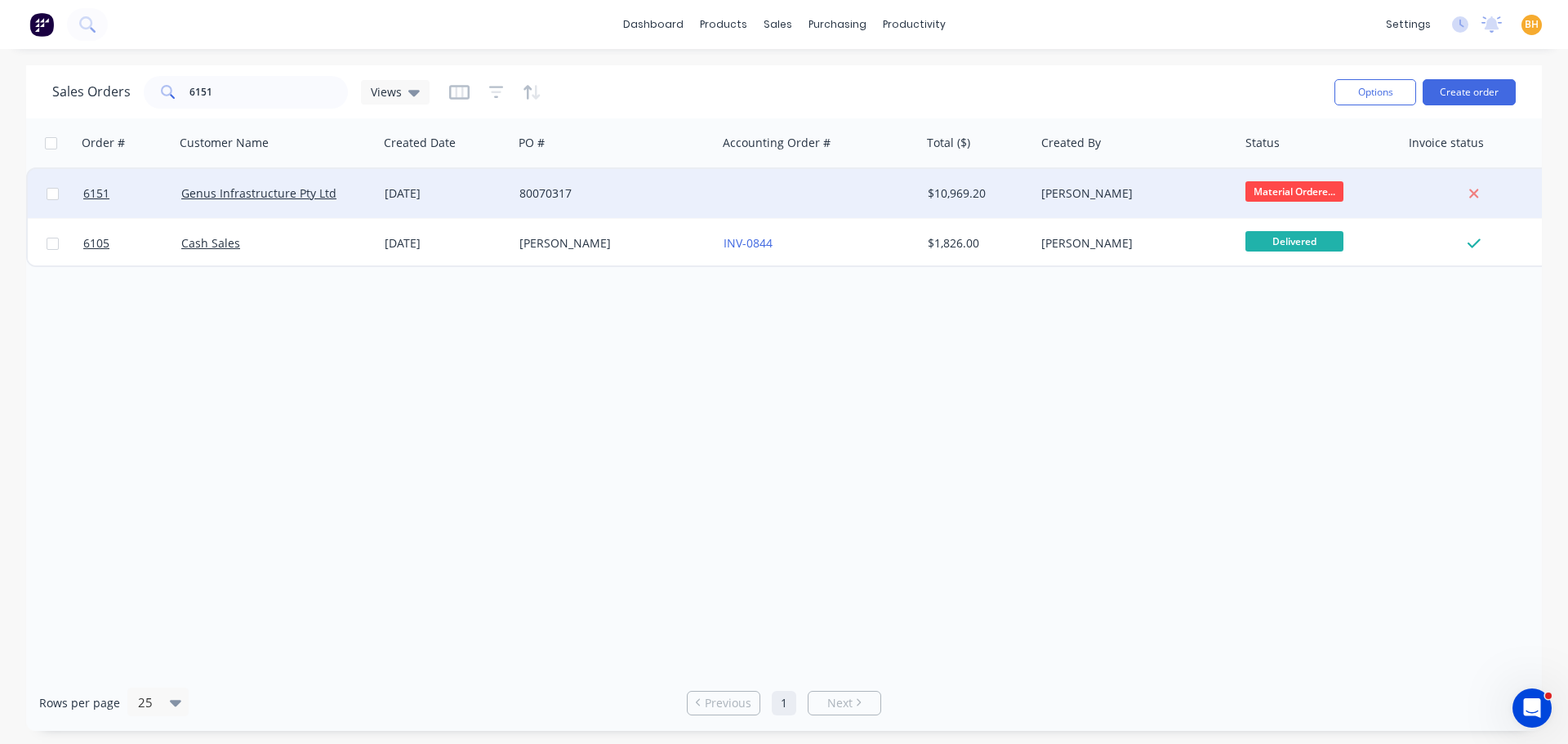
click at [277, 207] on div "Genus Infrastructure Pty Ltd" at bounding box center [277, 193] width 205 height 49
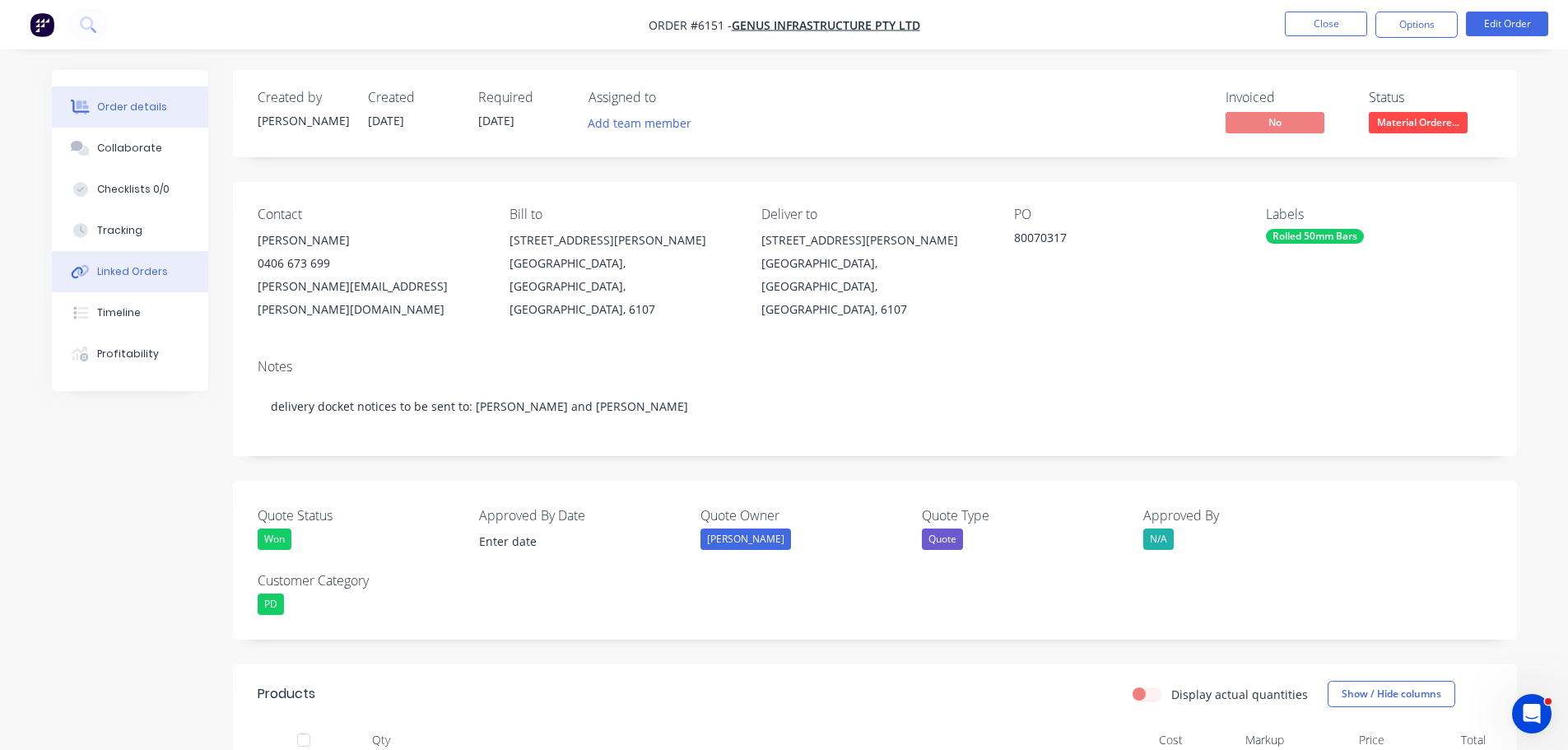
click at [139, 273] on div "Linked Orders" at bounding box center [132, 271] width 71 height 15
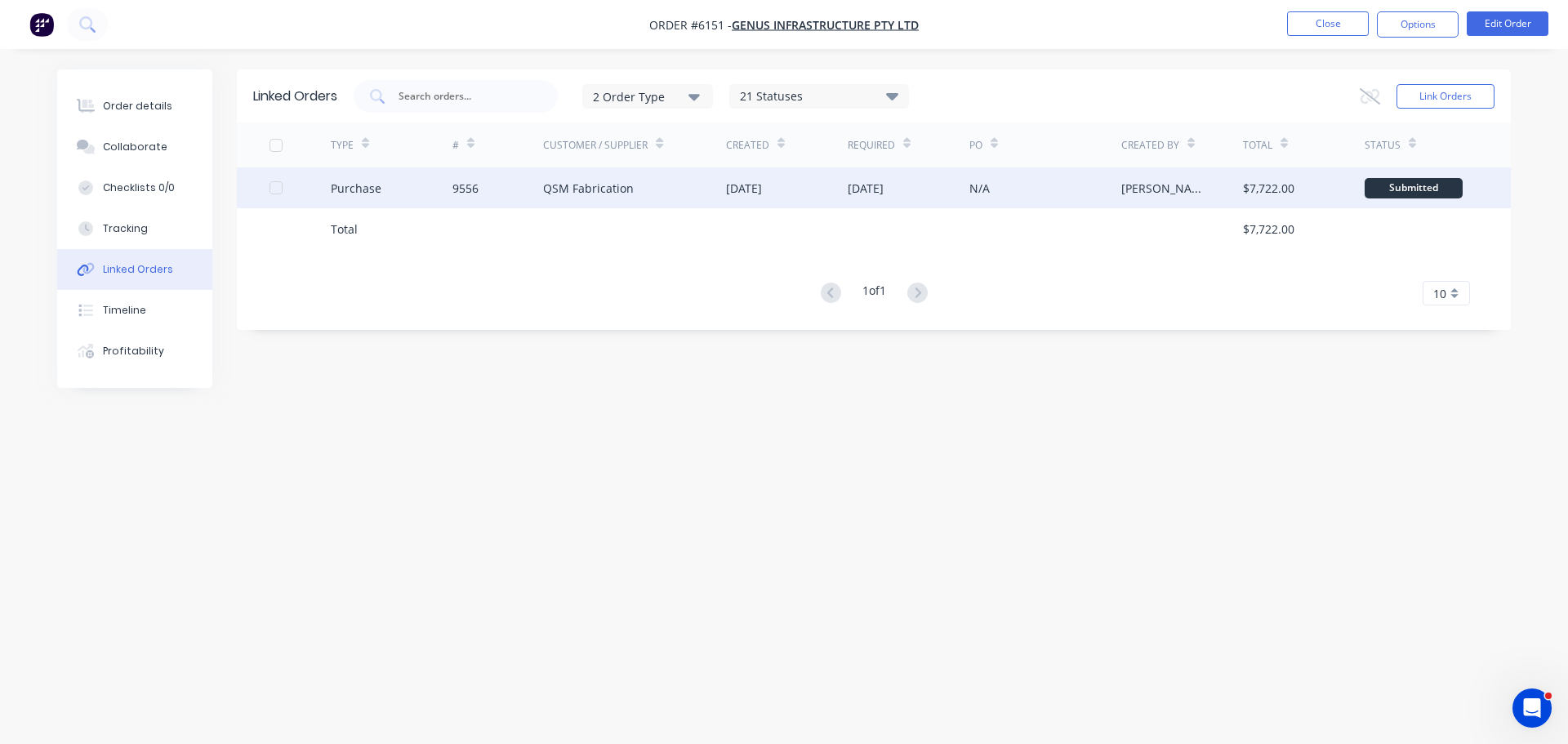
click at [581, 201] on div "QSM Fabrication" at bounding box center [634, 188] width 183 height 41
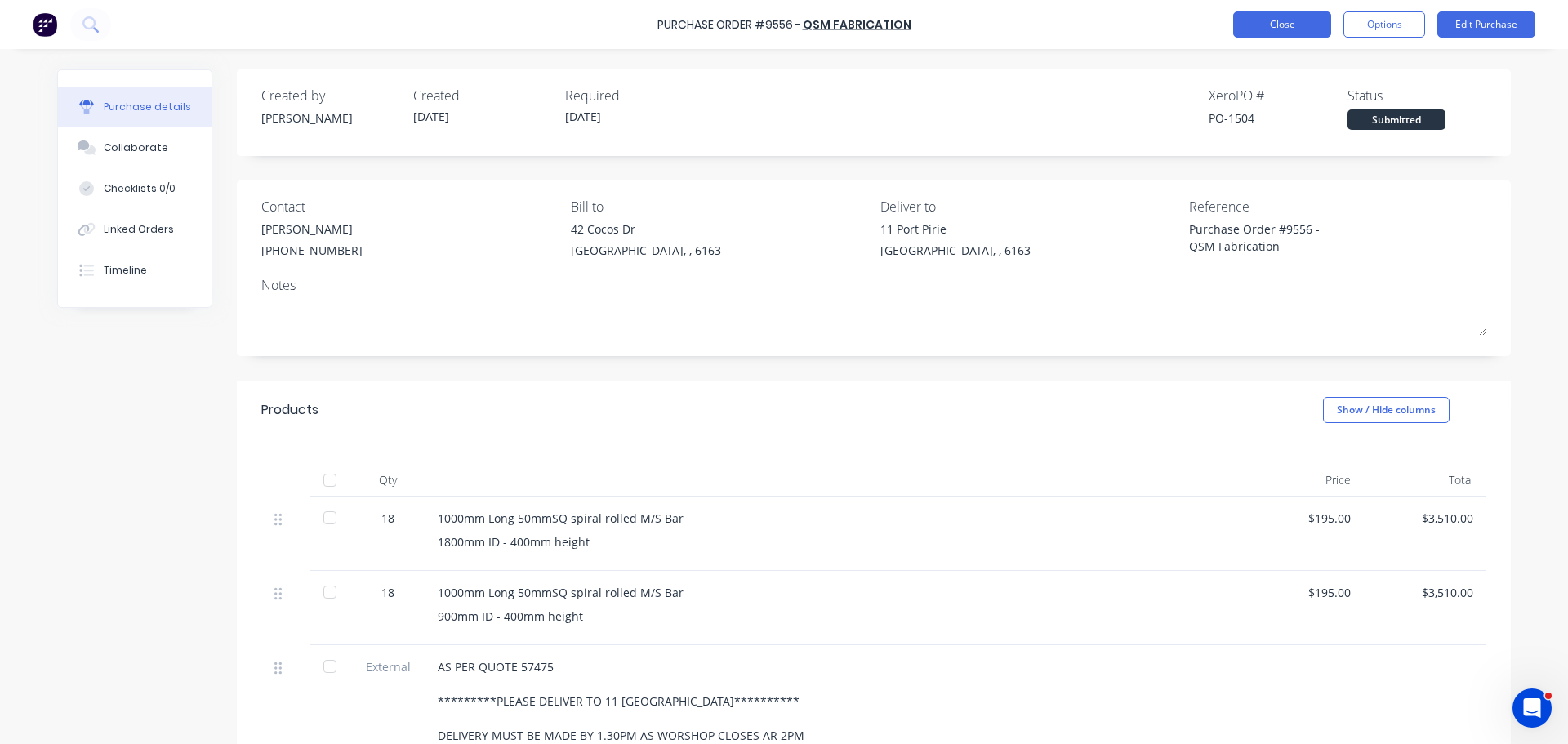
click at [1288, 28] on button "Close" at bounding box center [1282, 24] width 98 height 26
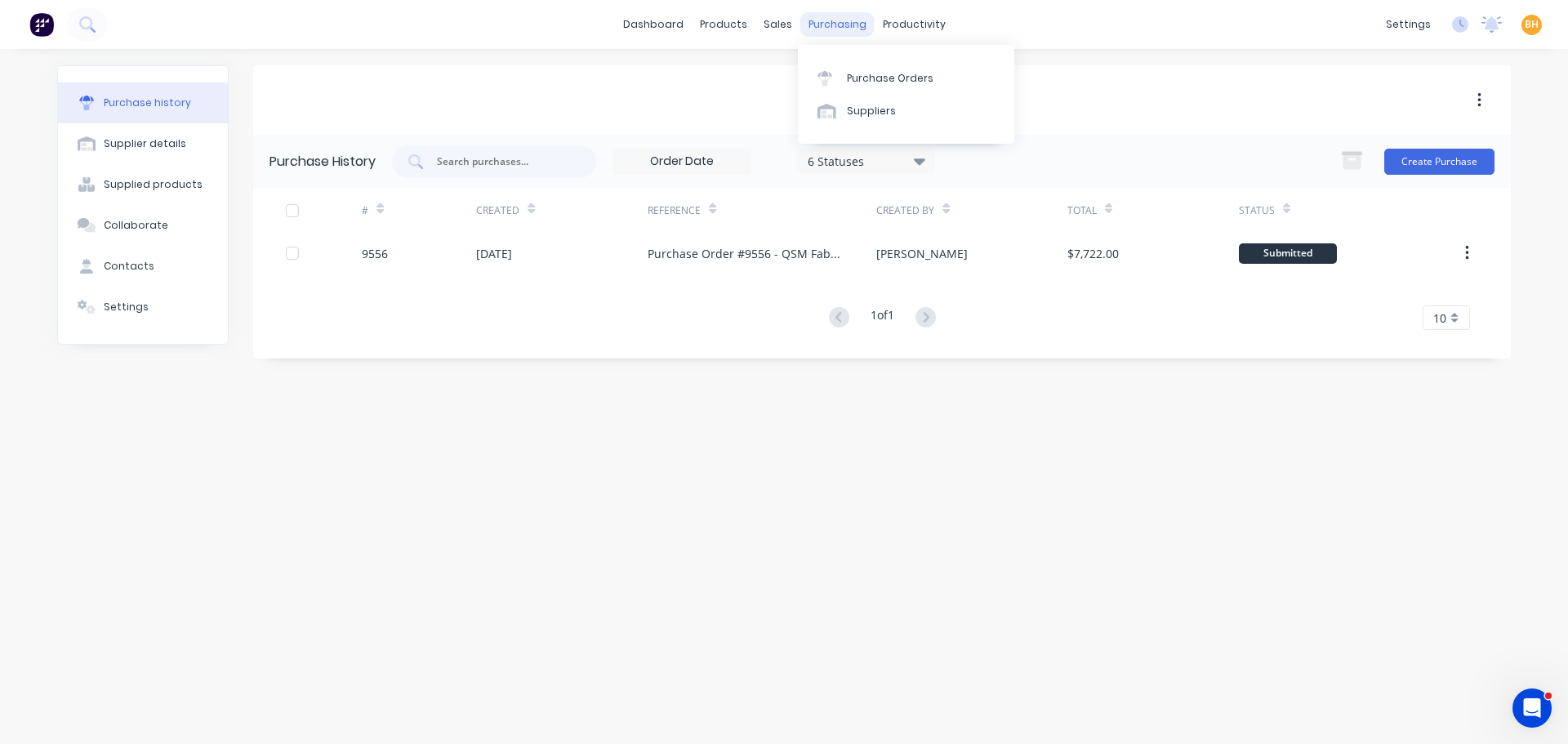
click at [837, 23] on div "purchasing" at bounding box center [837, 24] width 74 height 24
click at [865, 82] on div "Purchase Orders" at bounding box center [891, 79] width 86 height 15
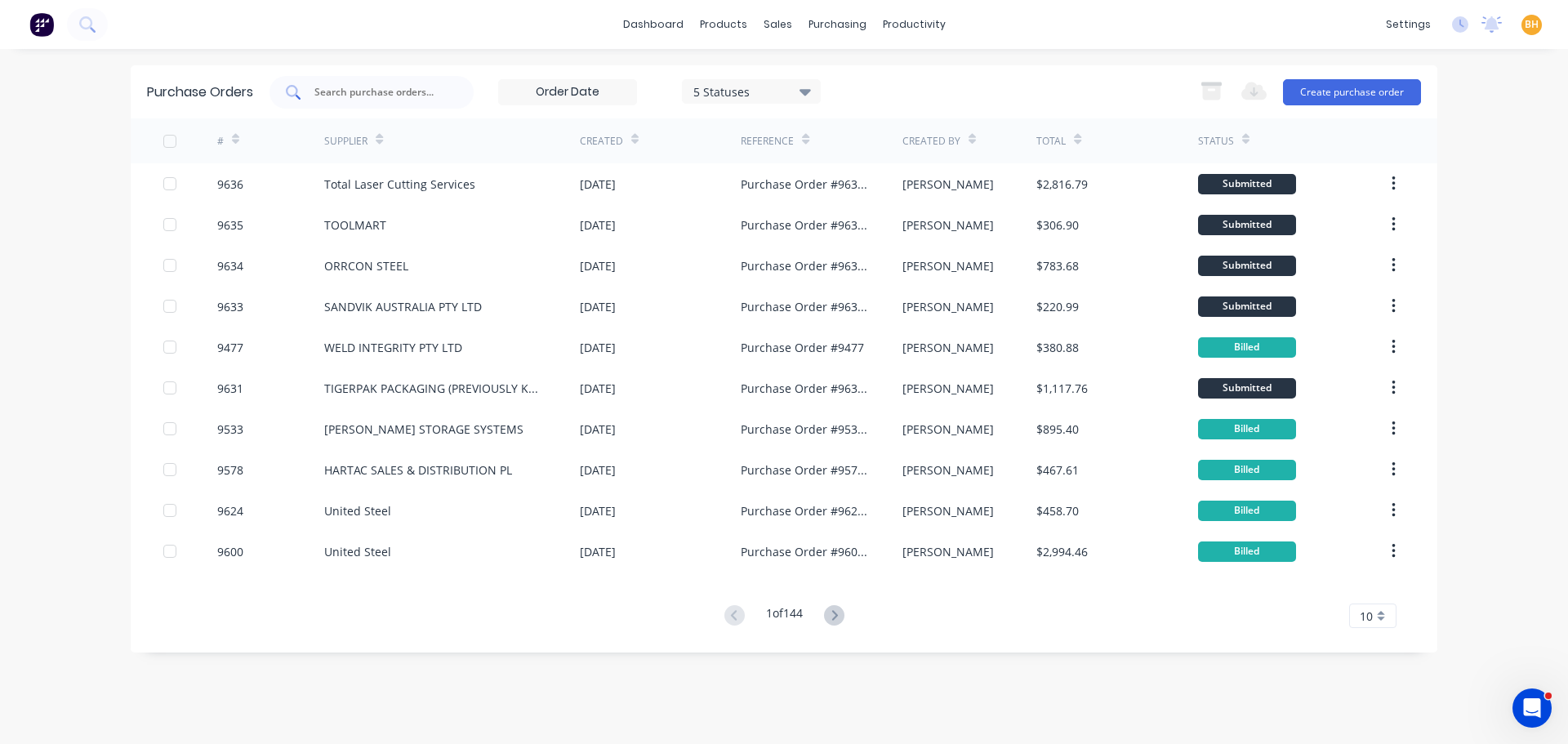
click at [354, 88] on input "text" at bounding box center [380, 92] width 135 height 16
click at [1388, 85] on button "Create purchase order" at bounding box center [1351, 92] width 138 height 26
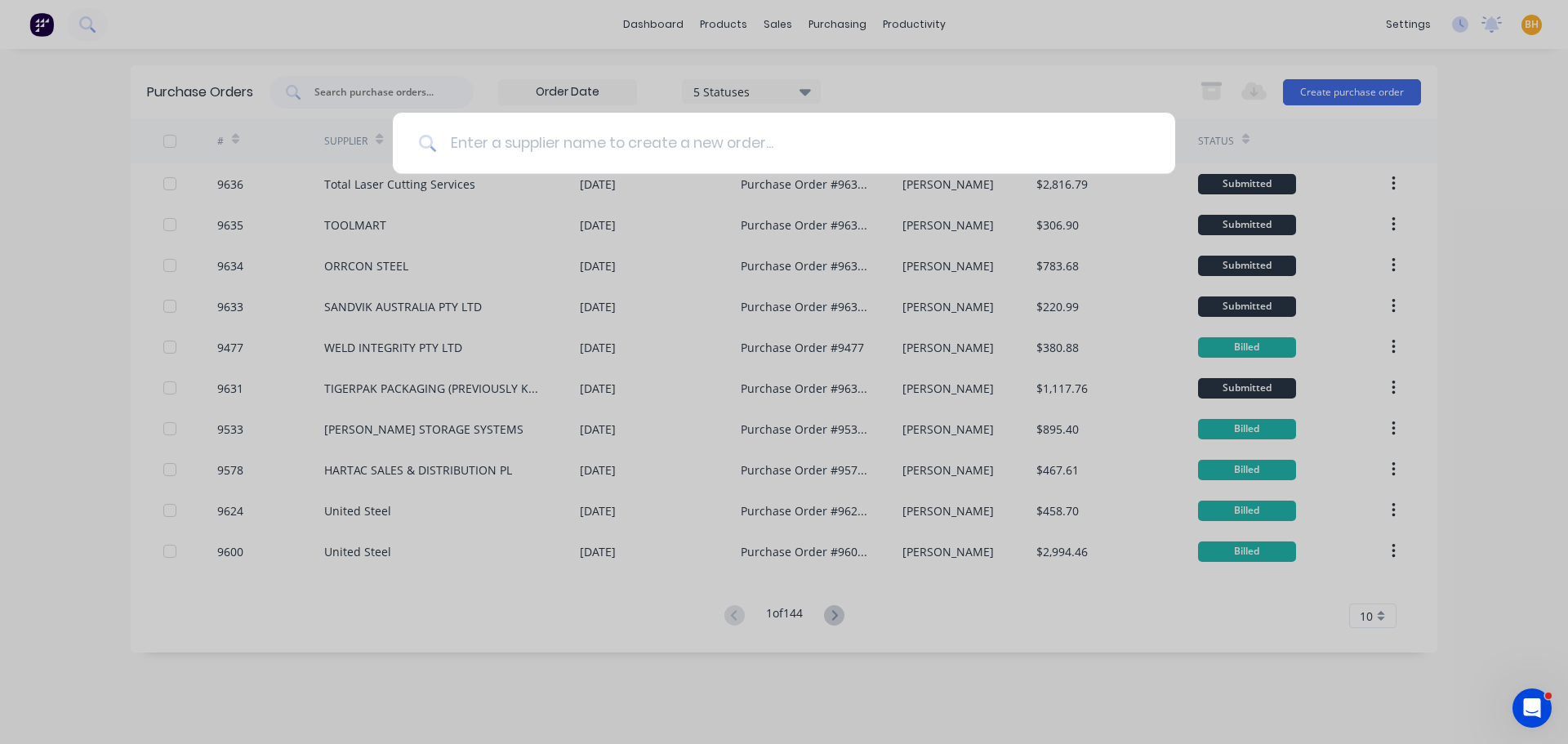
click at [465, 147] on input at bounding box center [793, 143] width 712 height 61
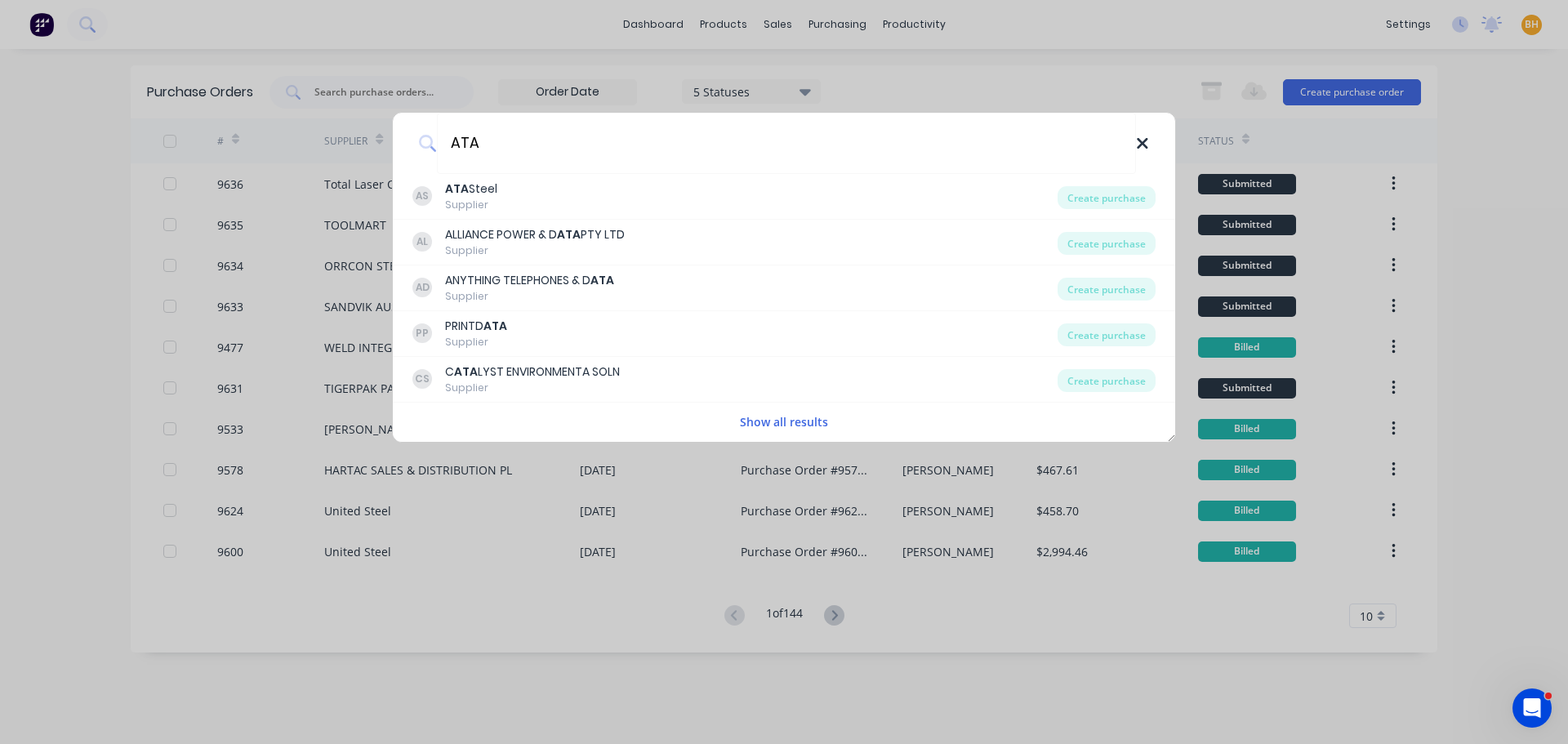
click at [1139, 142] on icon at bounding box center [1142, 143] width 10 height 10
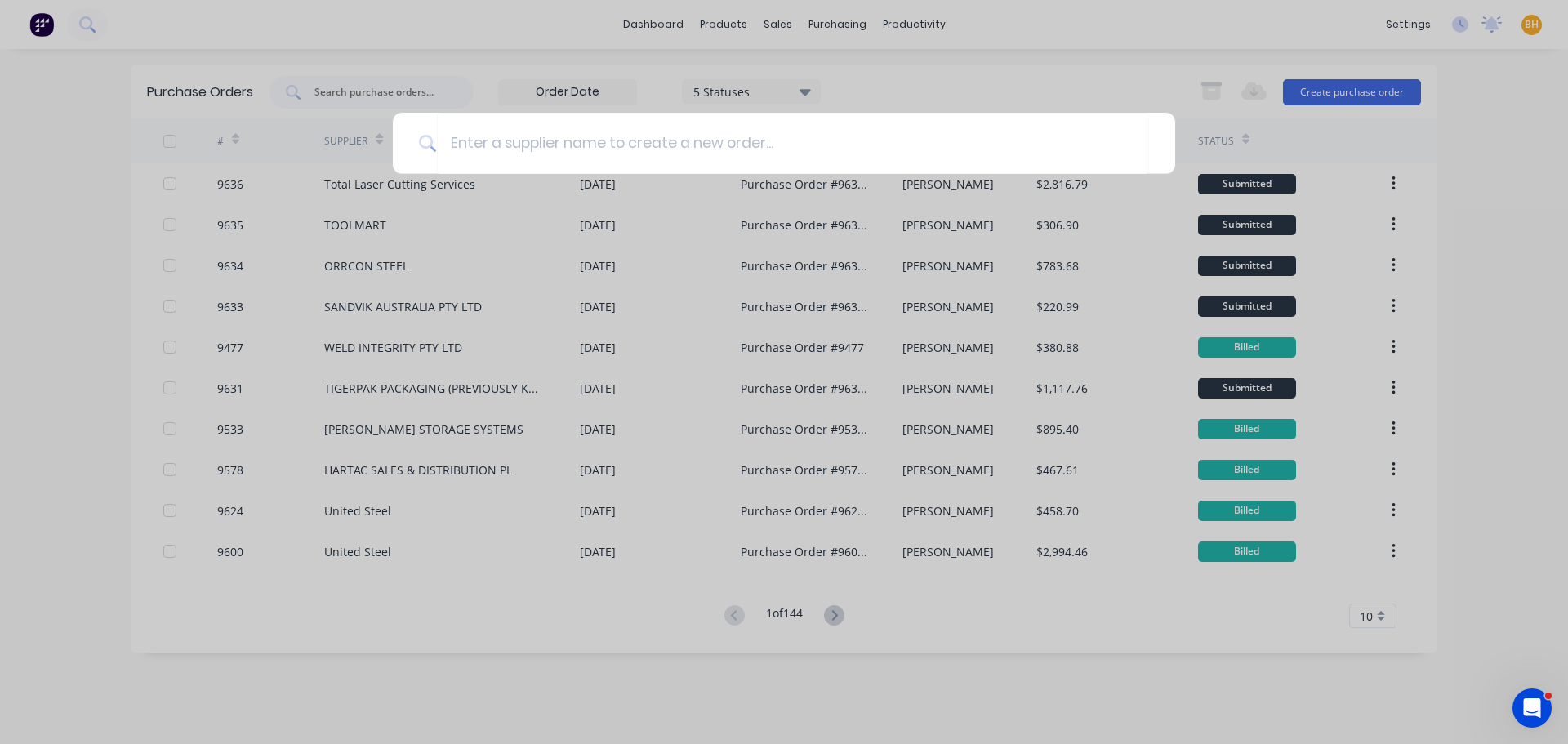
click at [381, 87] on div at bounding box center [784, 372] width 1568 height 744
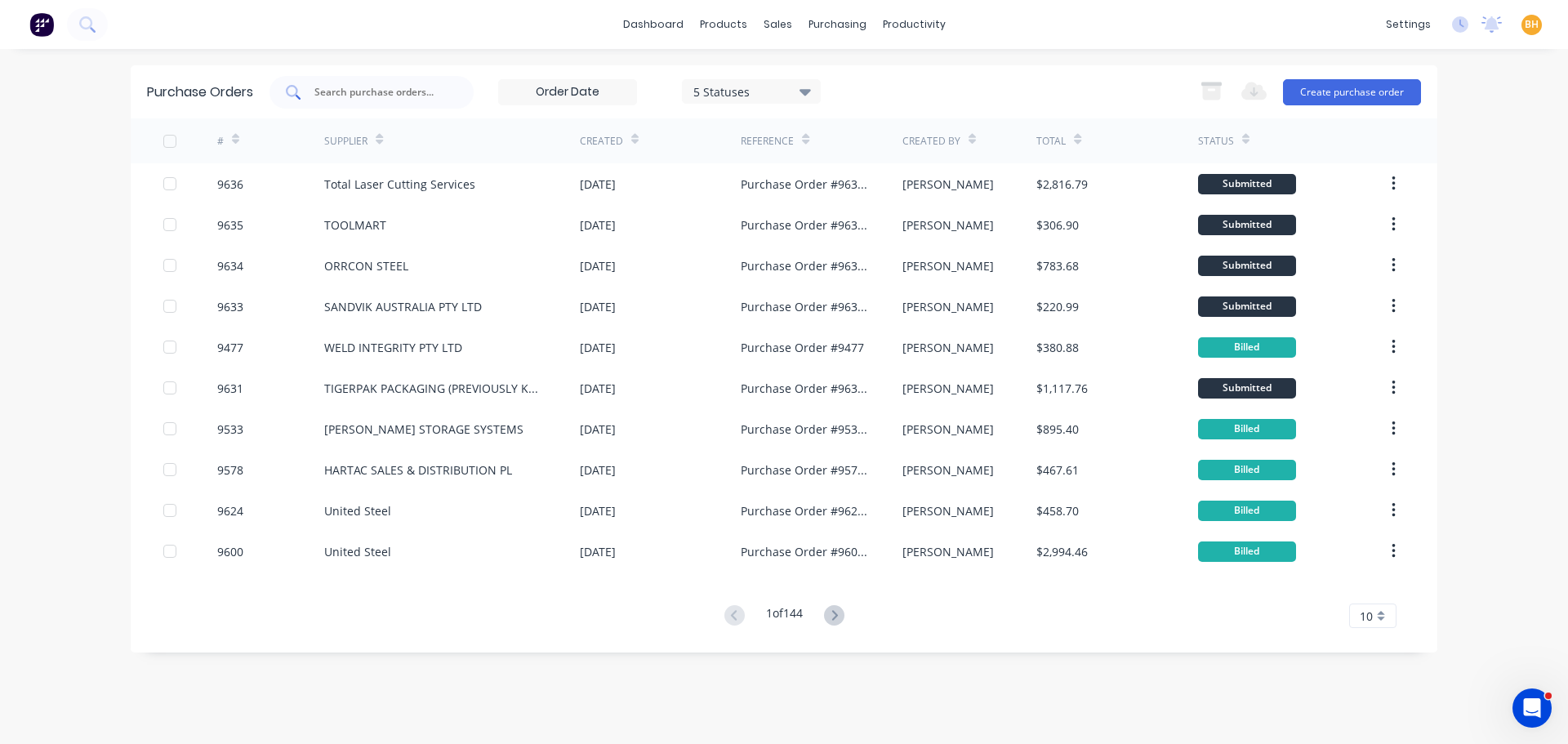
click at [369, 94] on input "text" at bounding box center [380, 92] width 135 height 16
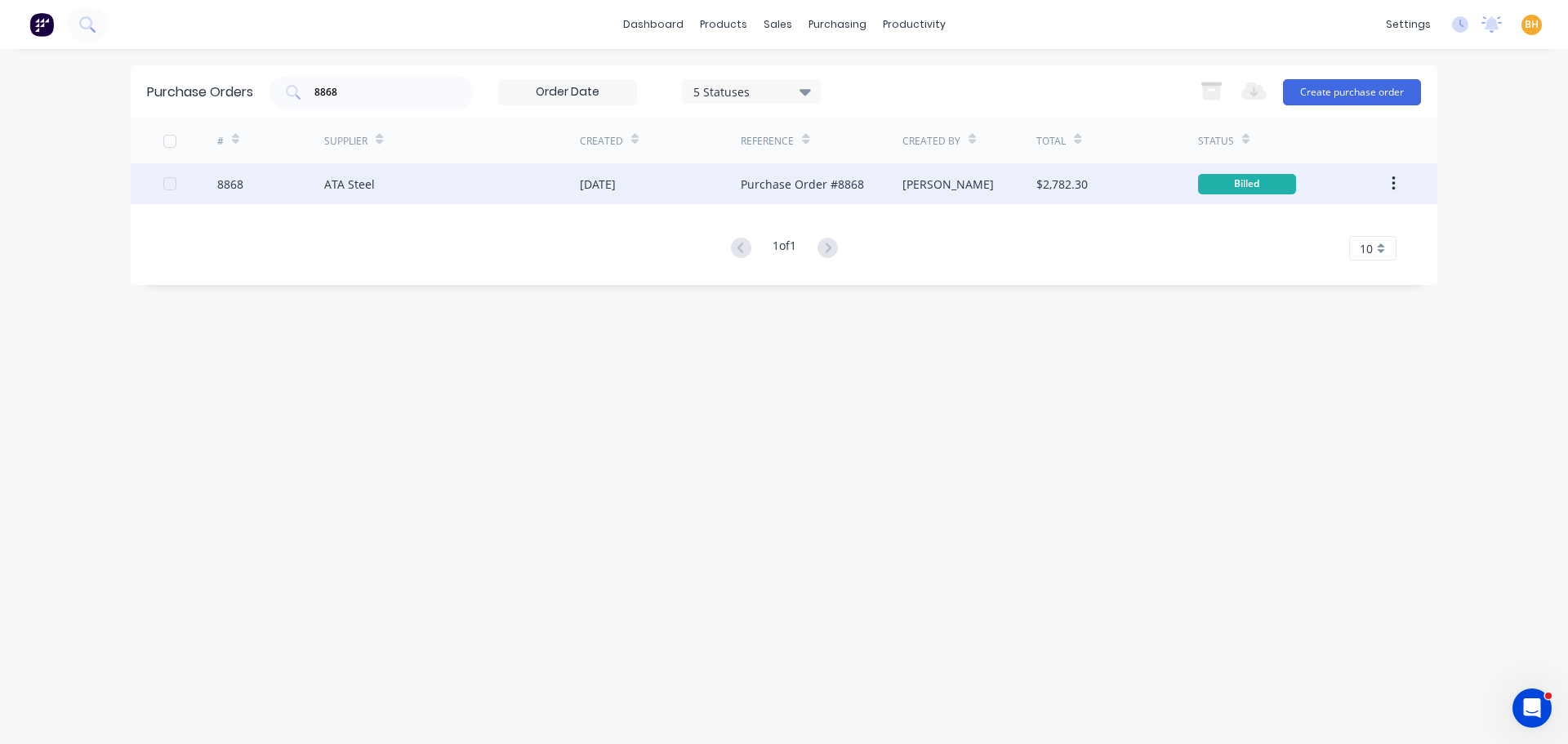
click at [354, 180] on div "ATA Steel" at bounding box center [350, 184] width 51 height 17
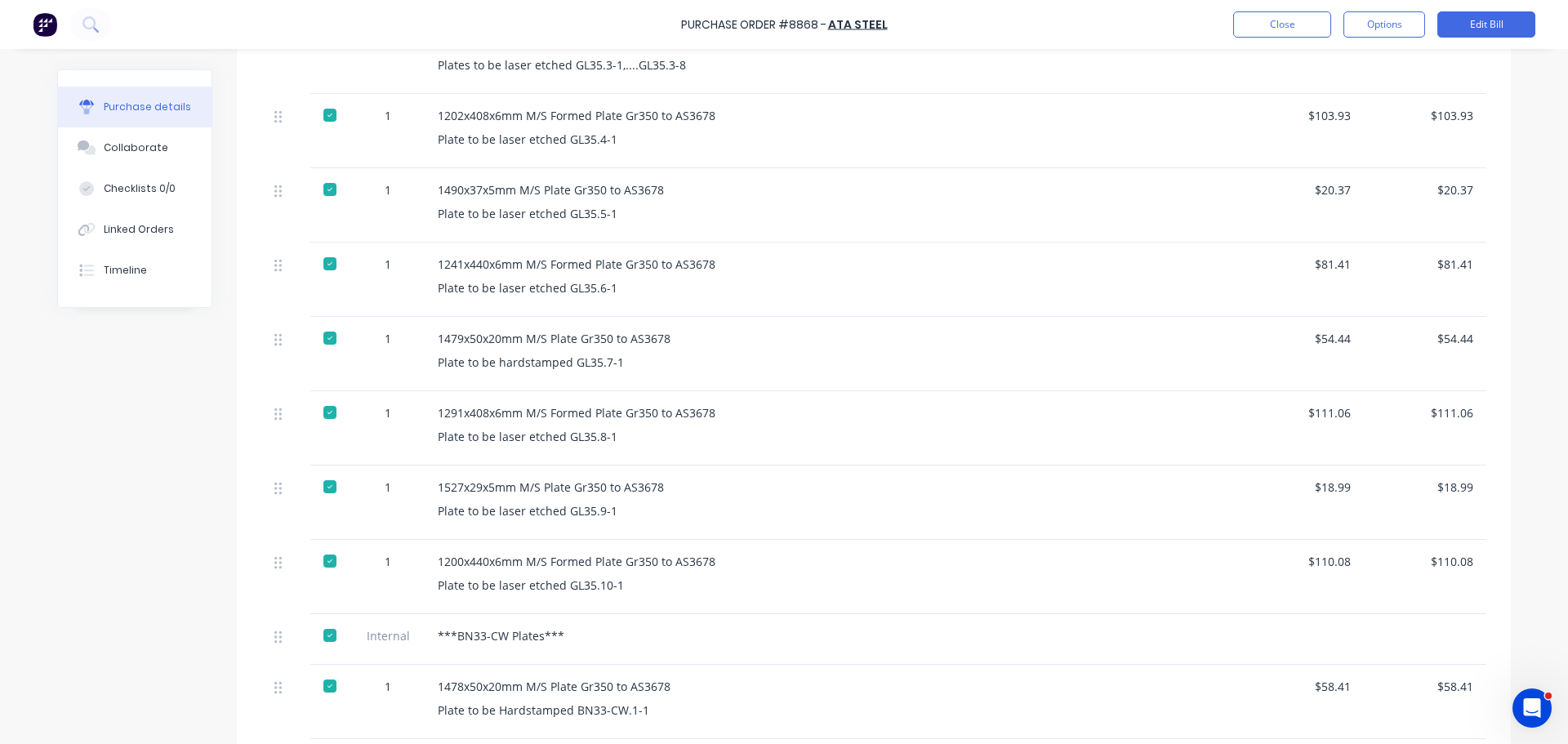
scroll to position [1389, 0]
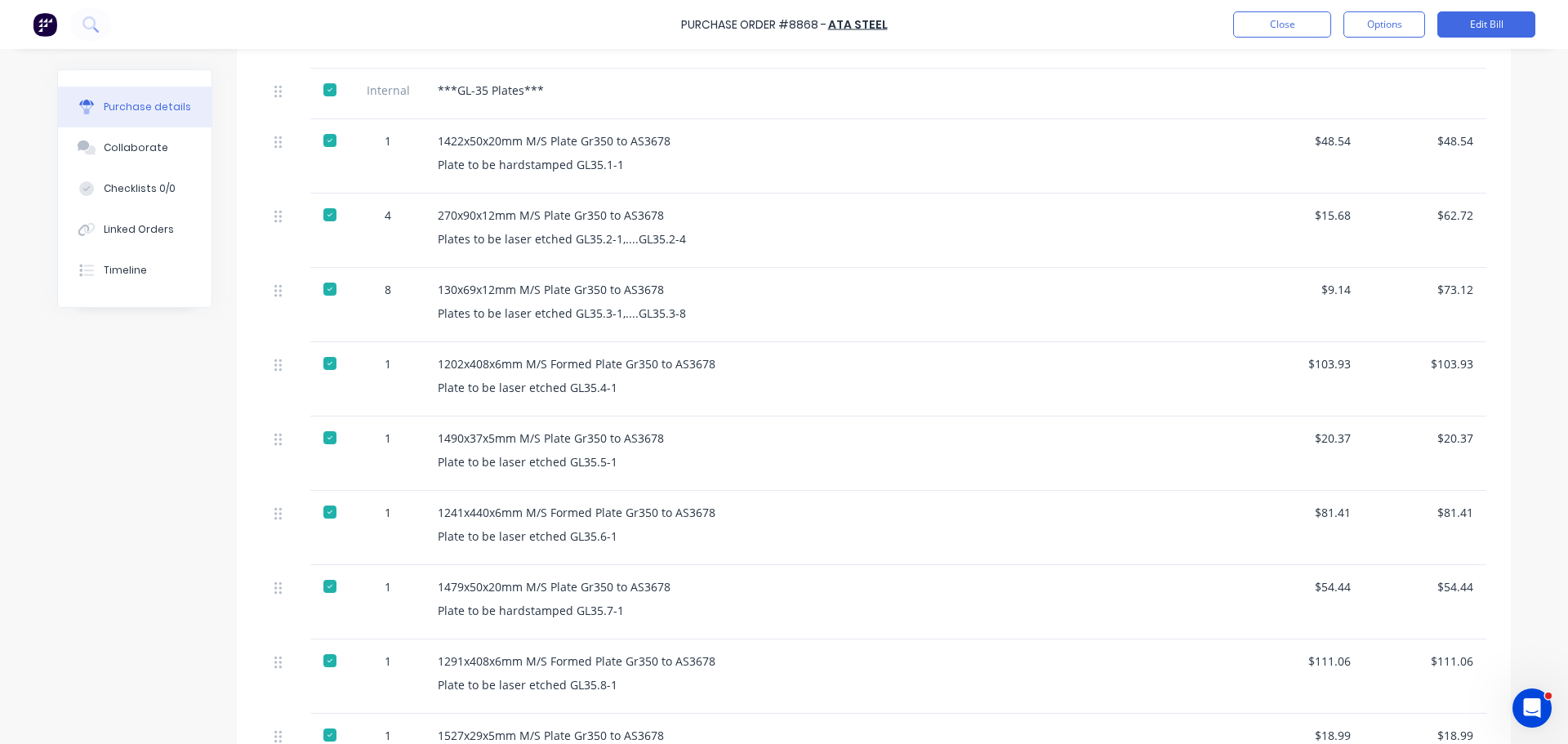
scroll to position [1144, 0]
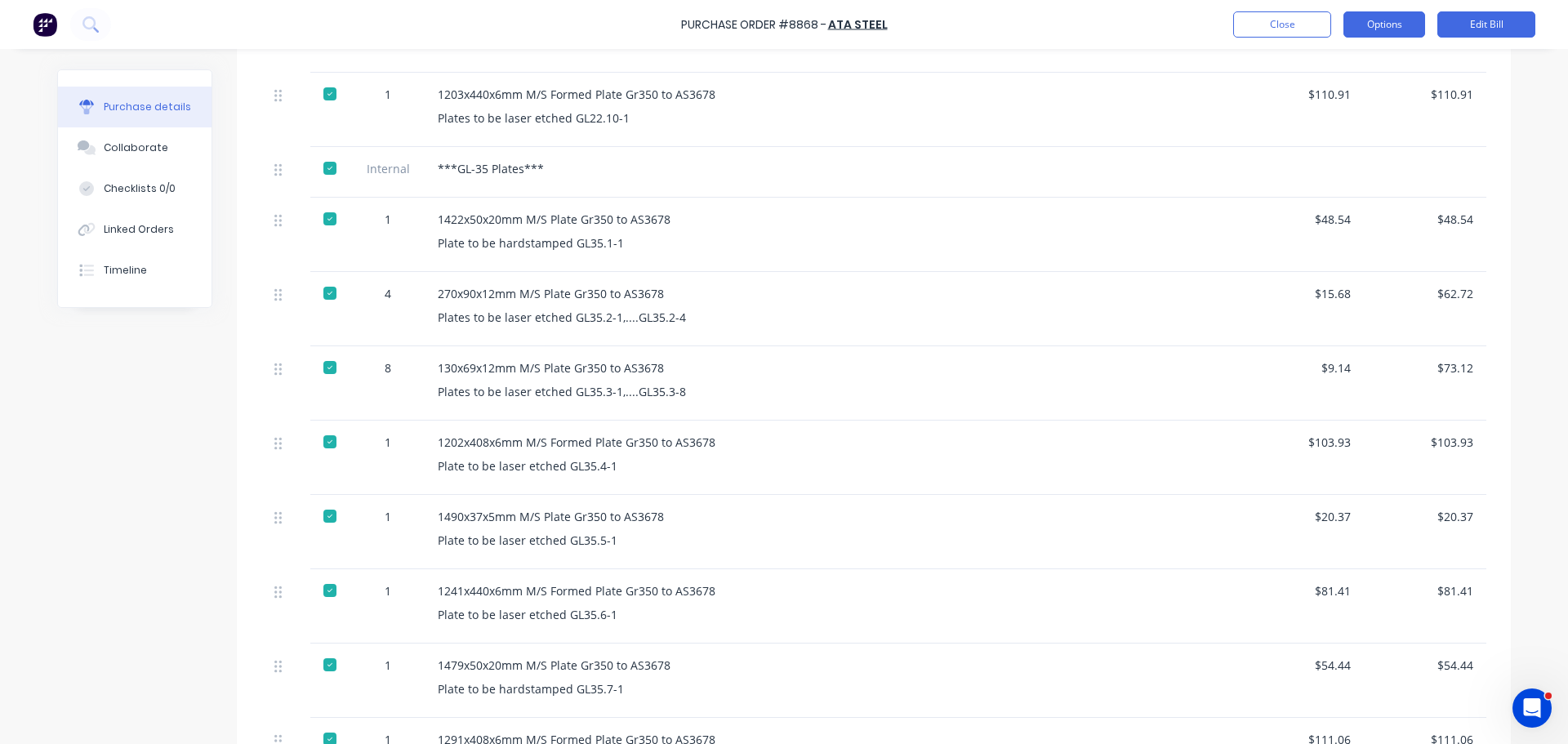
click at [1400, 35] on button "Options" at bounding box center [1384, 24] width 82 height 26
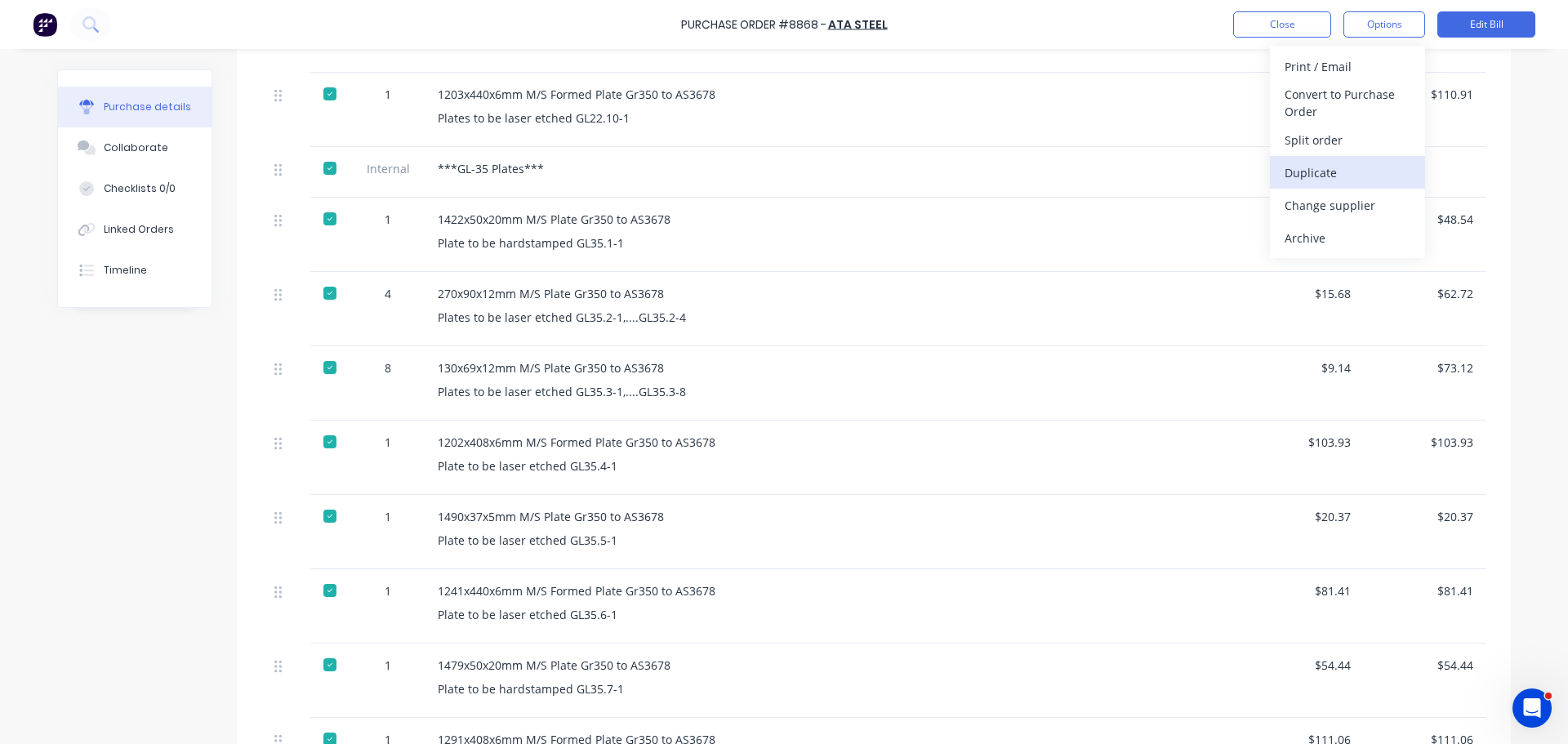
click at [1313, 174] on div "Duplicate" at bounding box center [1347, 172] width 126 height 23
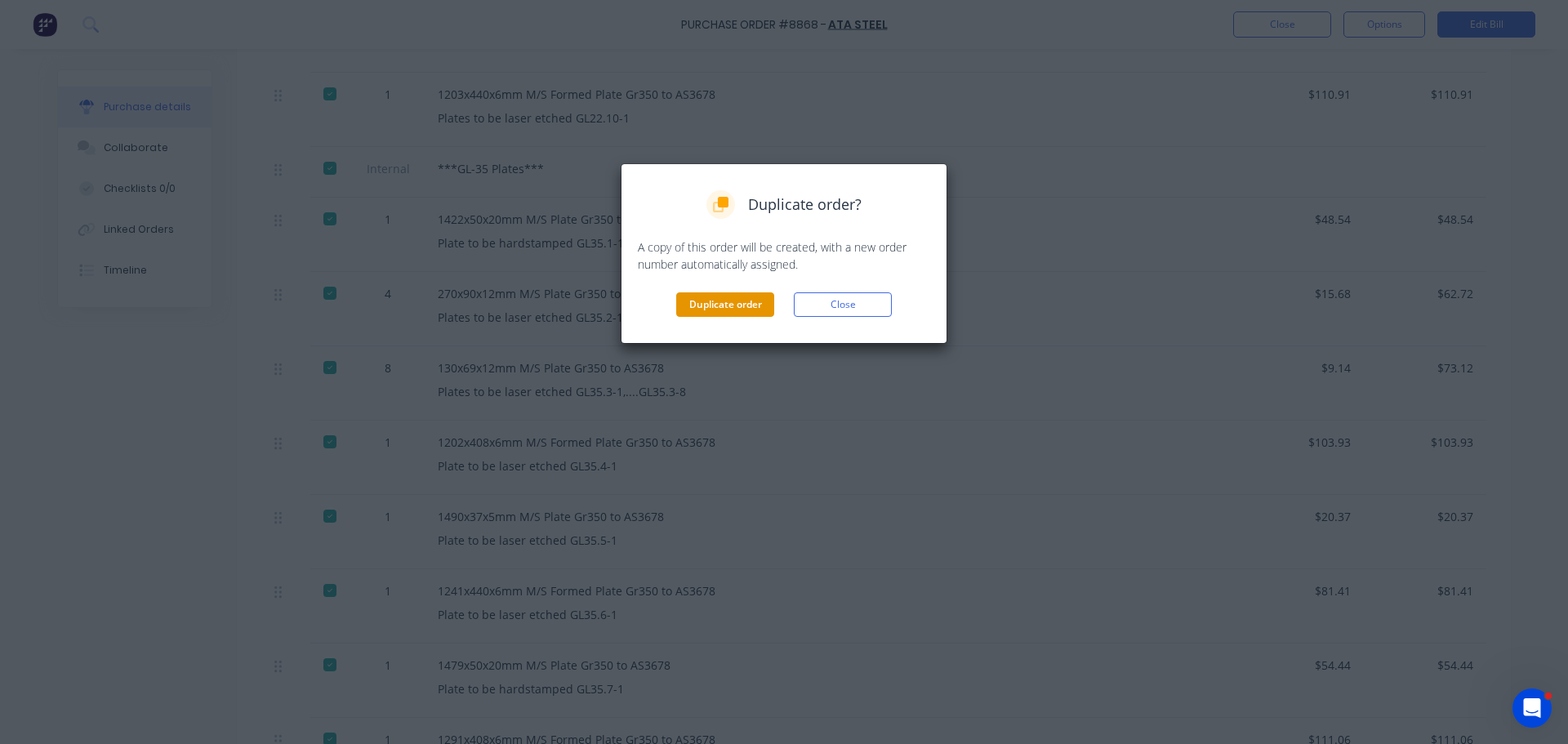
click at [729, 300] on button "Duplicate order" at bounding box center [725, 305] width 98 height 24
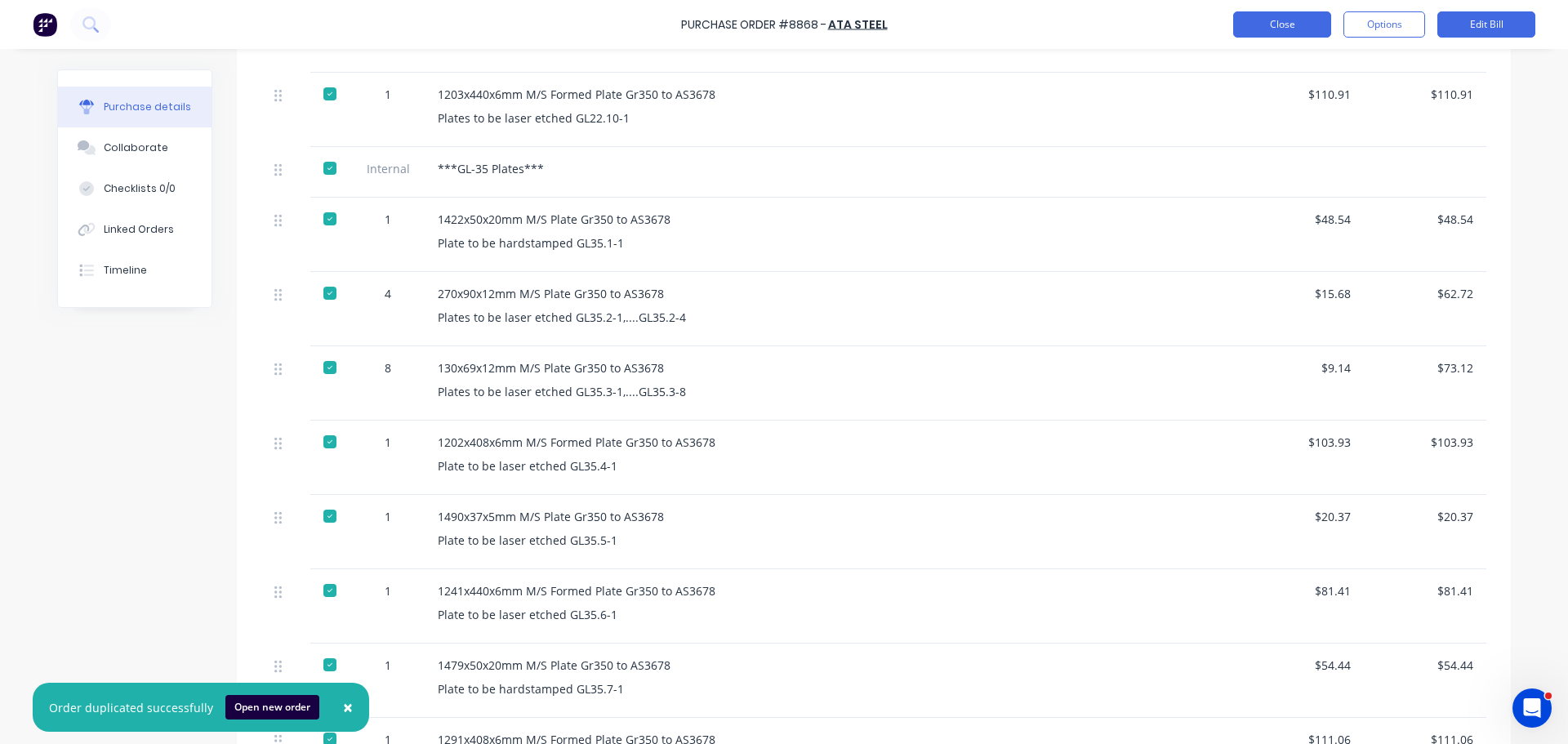
click at [1270, 26] on button "Close" at bounding box center [1282, 24] width 98 height 26
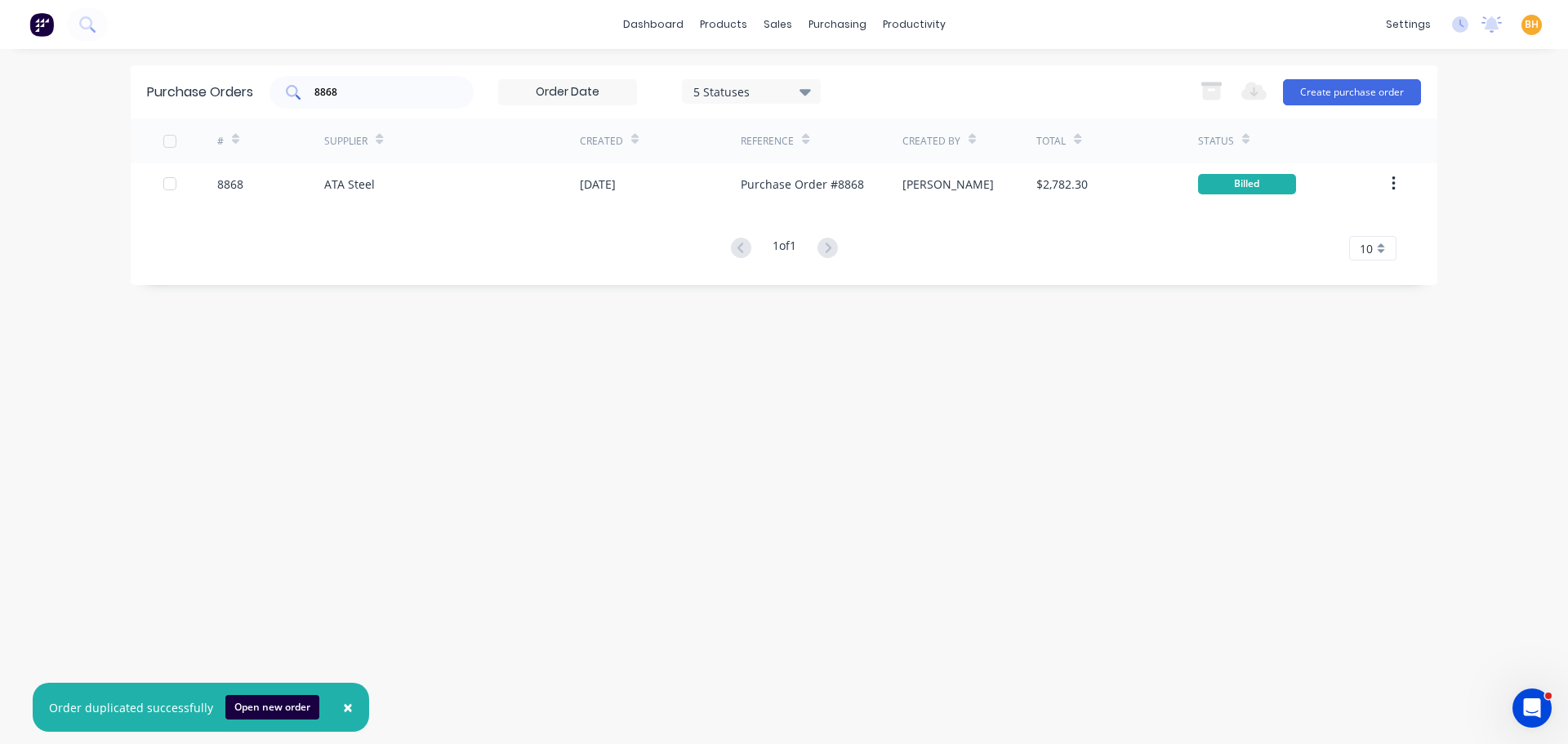
click at [376, 99] on div "8868" at bounding box center [372, 92] width 205 height 33
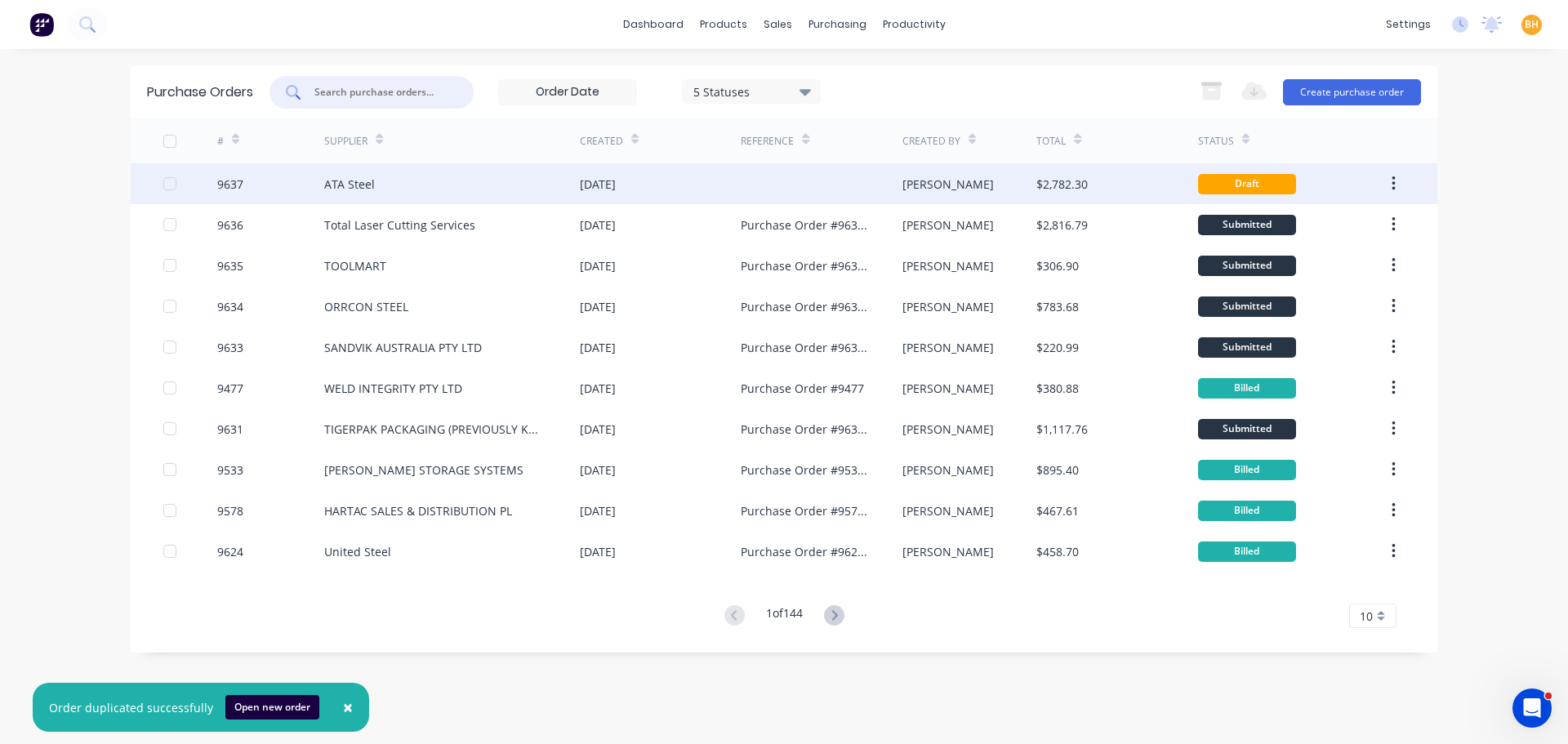
click at [457, 175] on div "ATA Steel" at bounding box center [452, 184] width 255 height 41
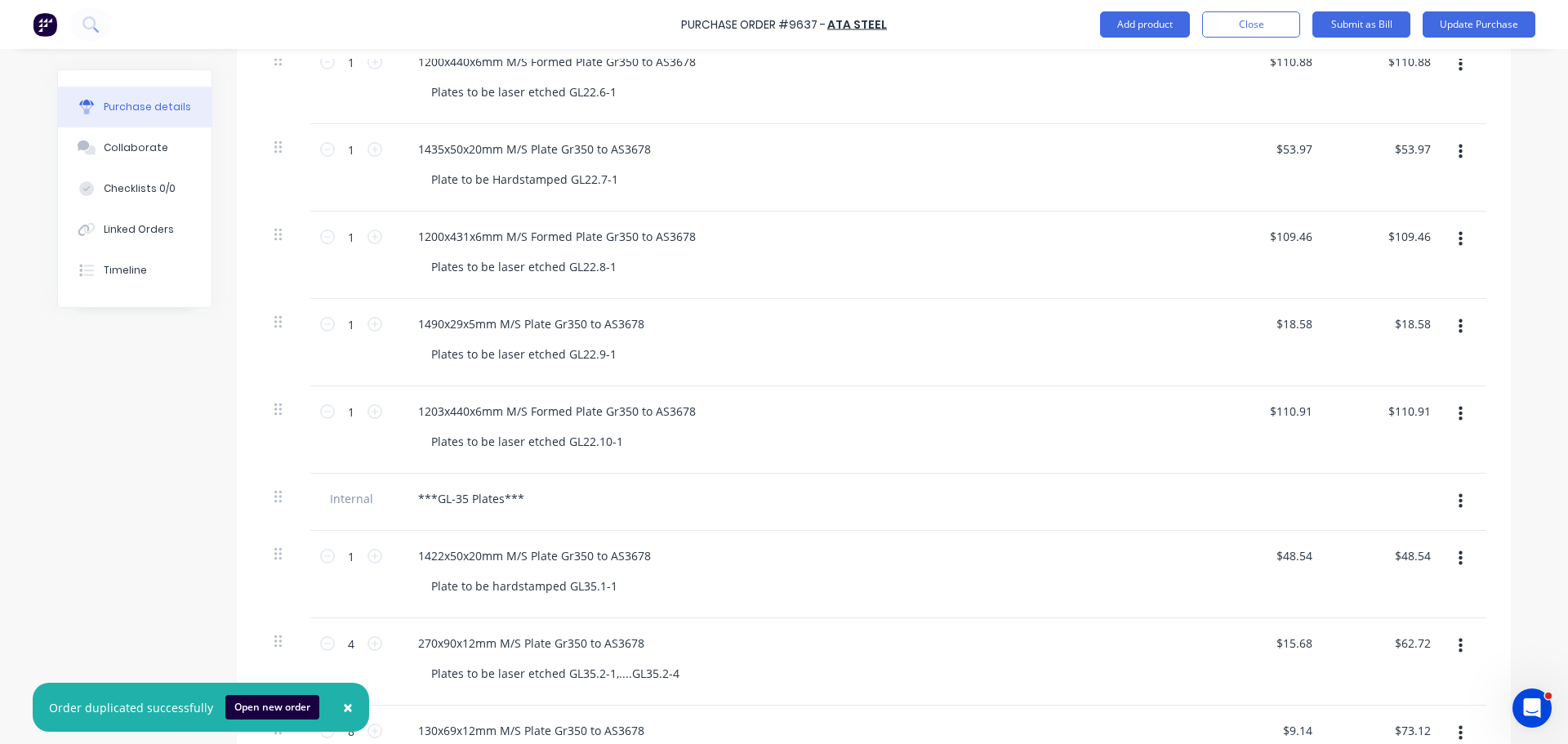
scroll to position [980, 0]
click at [343, 707] on span "×" at bounding box center [348, 707] width 9 height 23
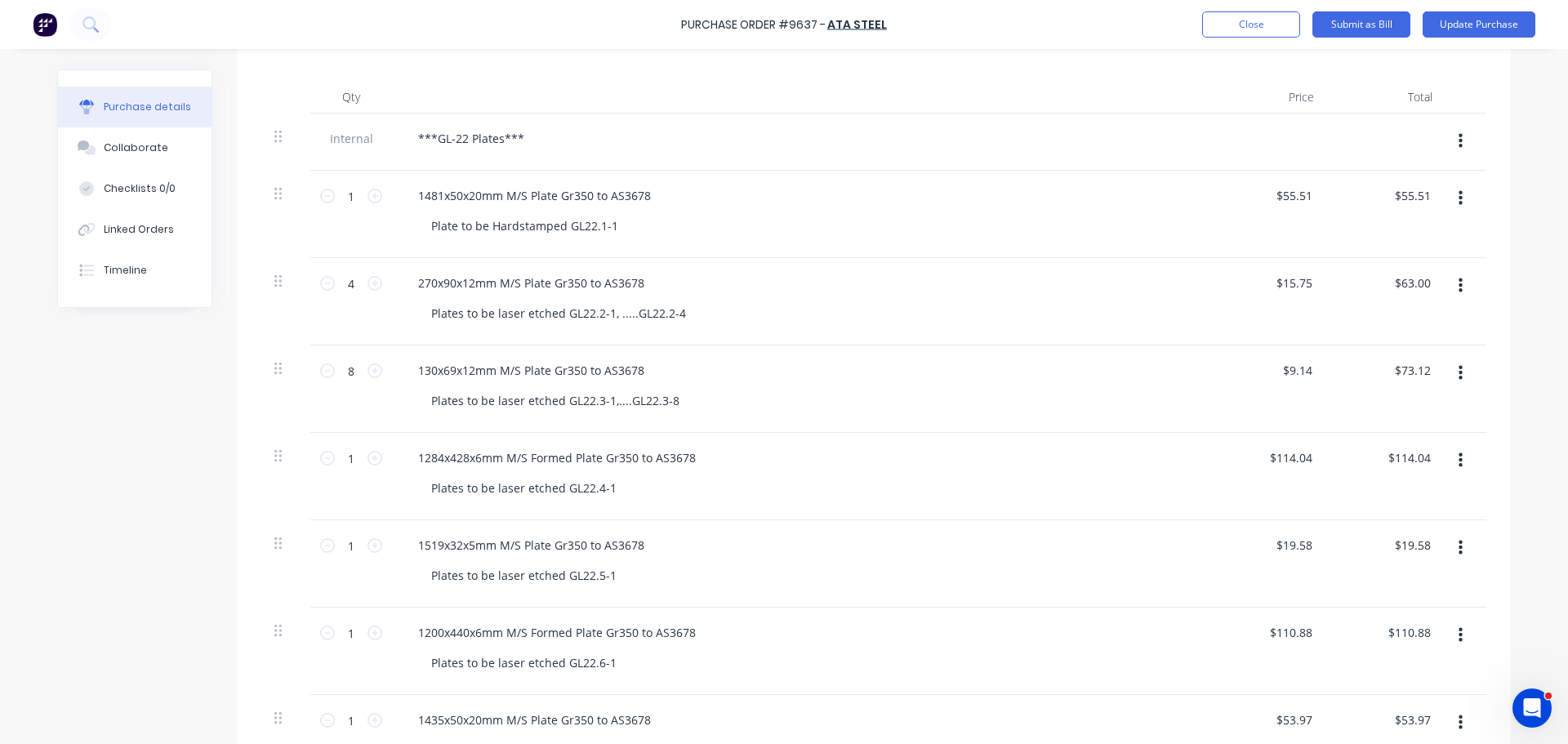
scroll to position [0, 0]
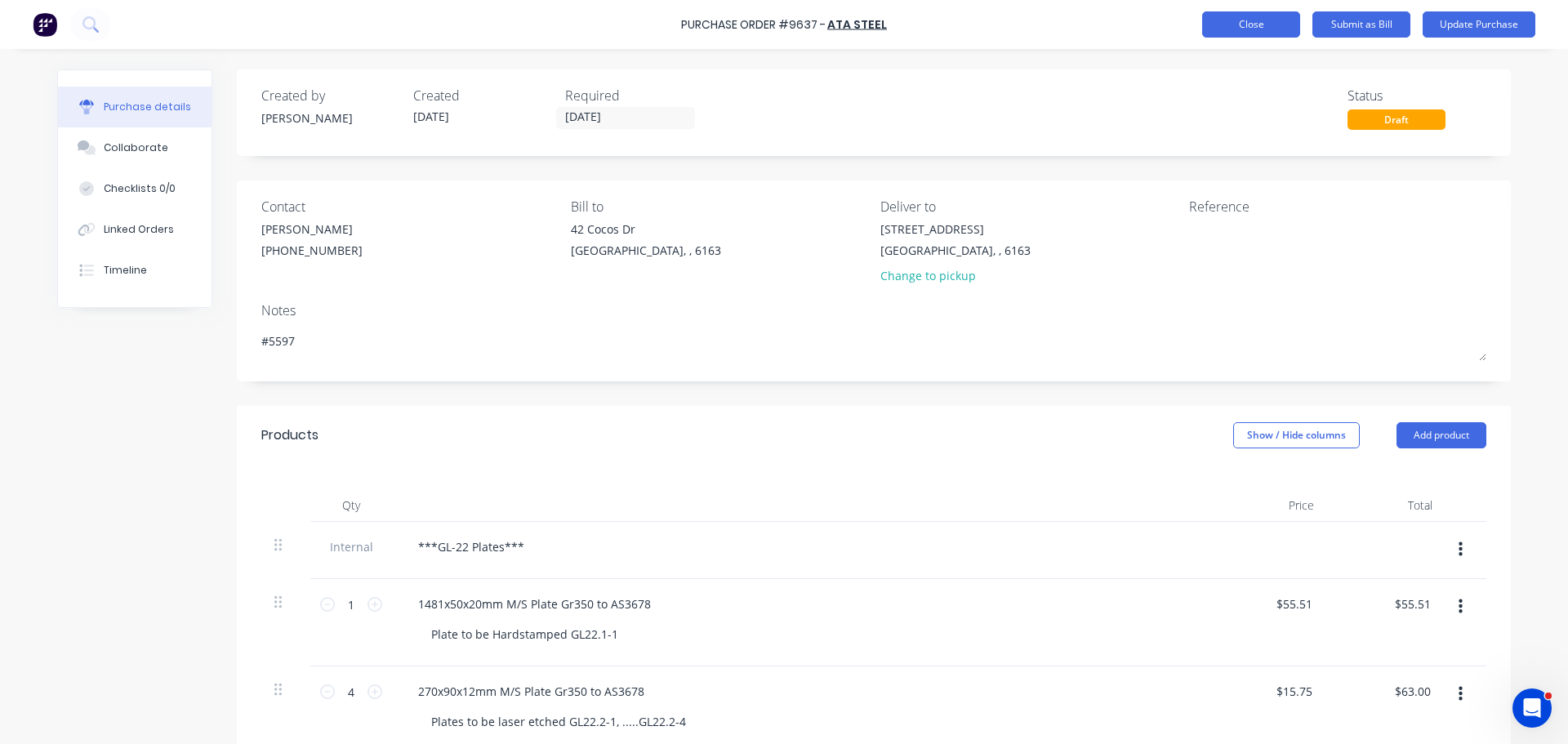
click at [1271, 23] on button "Close" at bounding box center [1251, 24] width 98 height 26
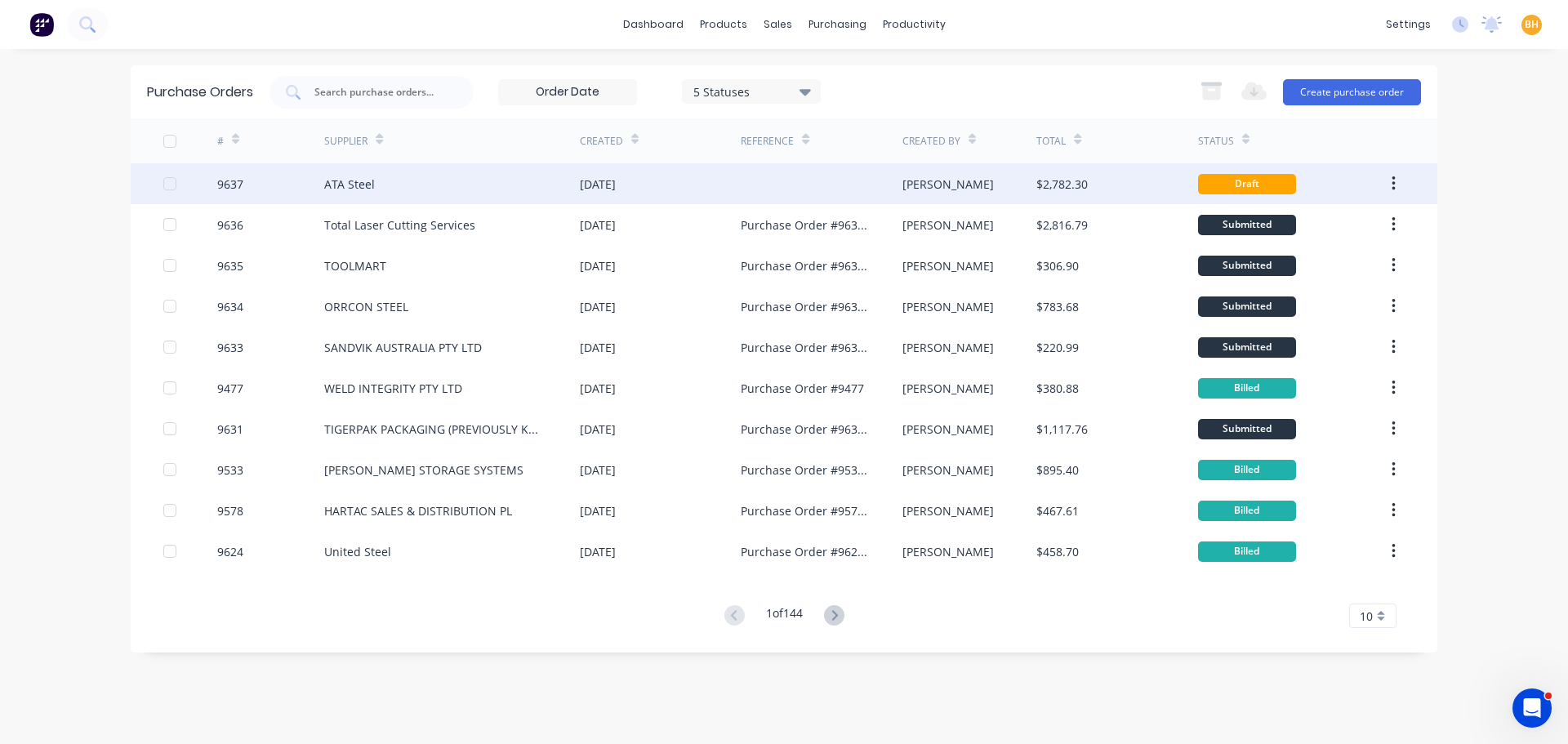
click at [382, 194] on div "ATA Steel" at bounding box center [452, 184] width 255 height 41
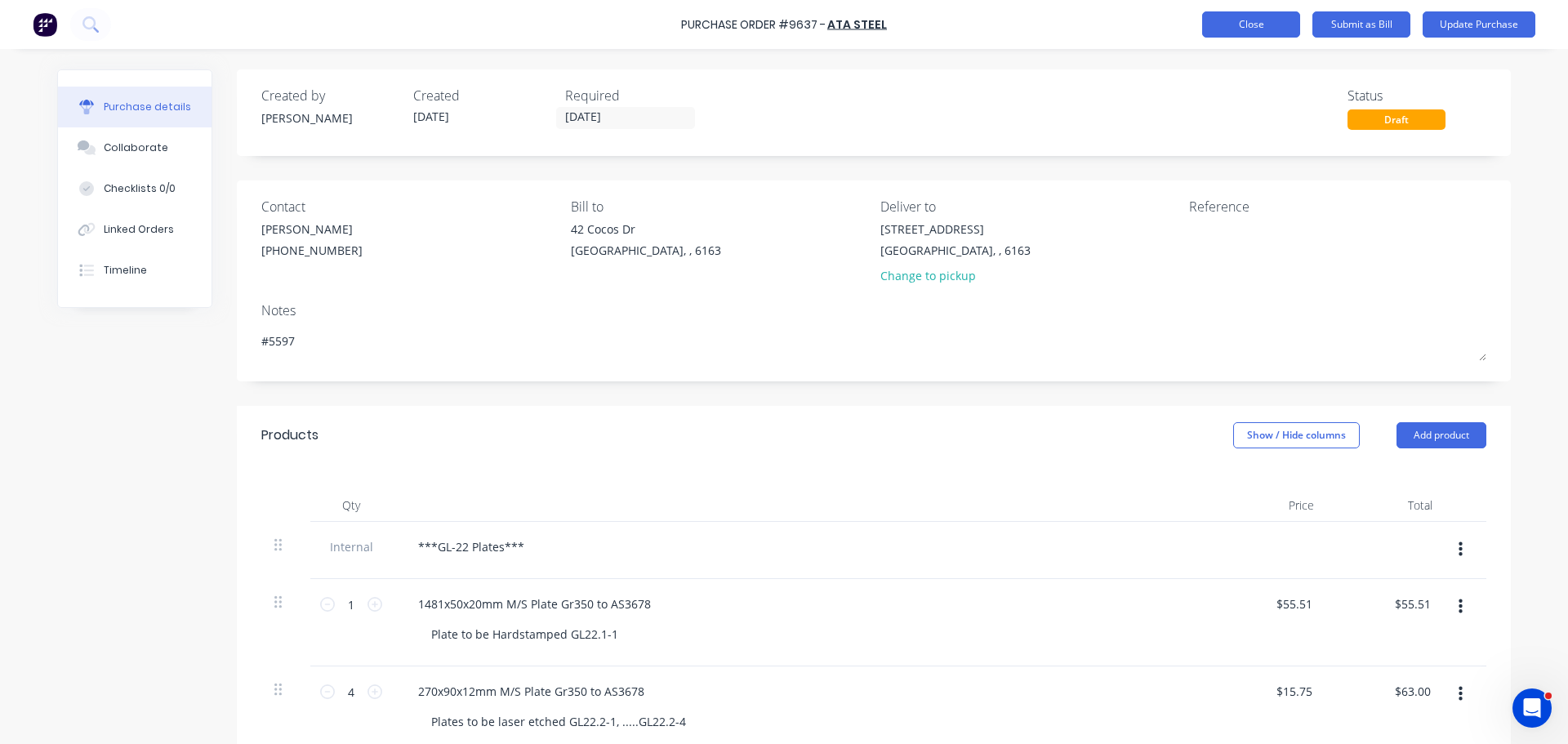
click at [1240, 23] on button "Close" at bounding box center [1251, 24] width 98 height 26
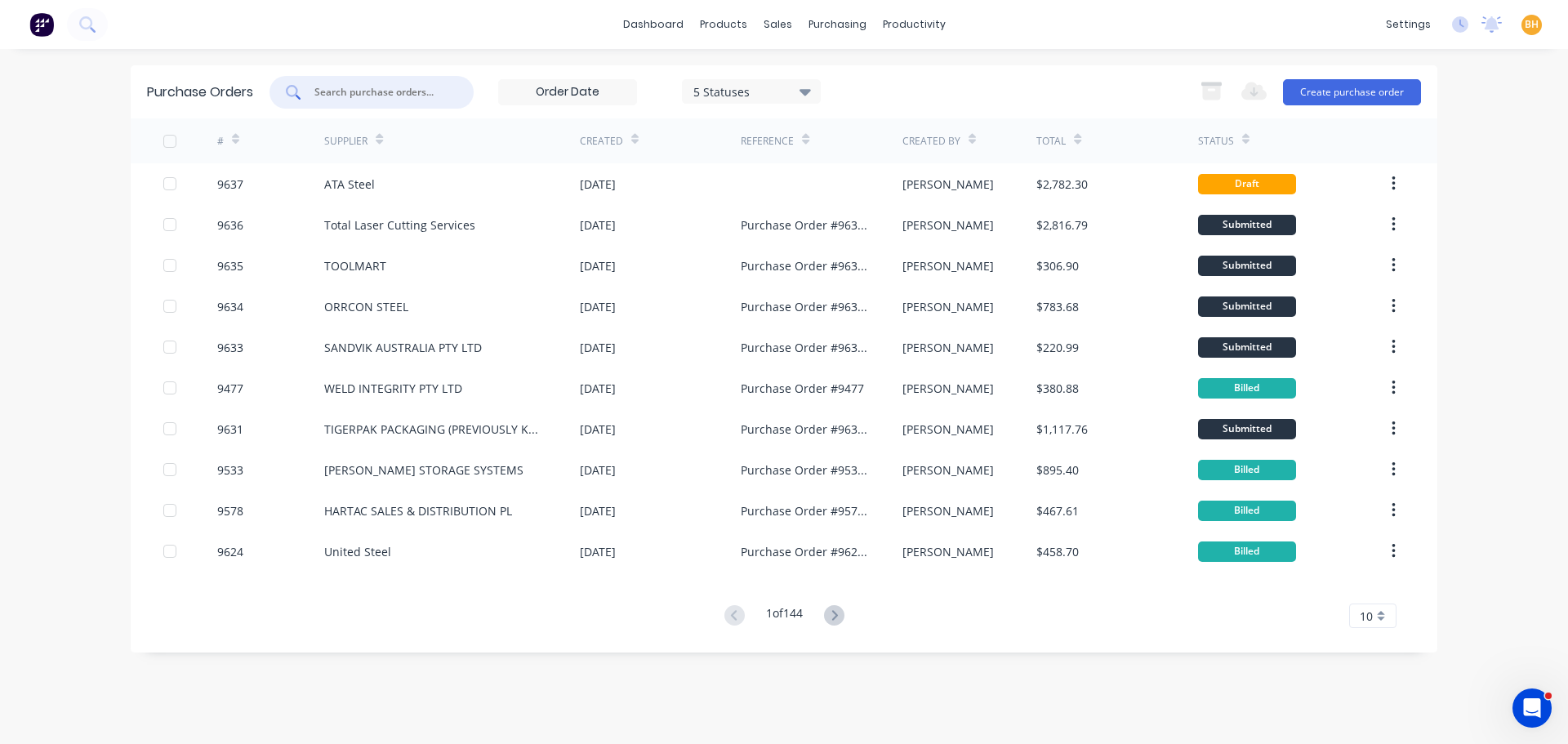
click at [348, 93] on input "text" at bounding box center [380, 92] width 135 height 16
click at [360, 95] on input "text" at bounding box center [380, 92] width 135 height 16
click at [343, 91] on input "text" at bounding box center [380, 92] width 135 height 16
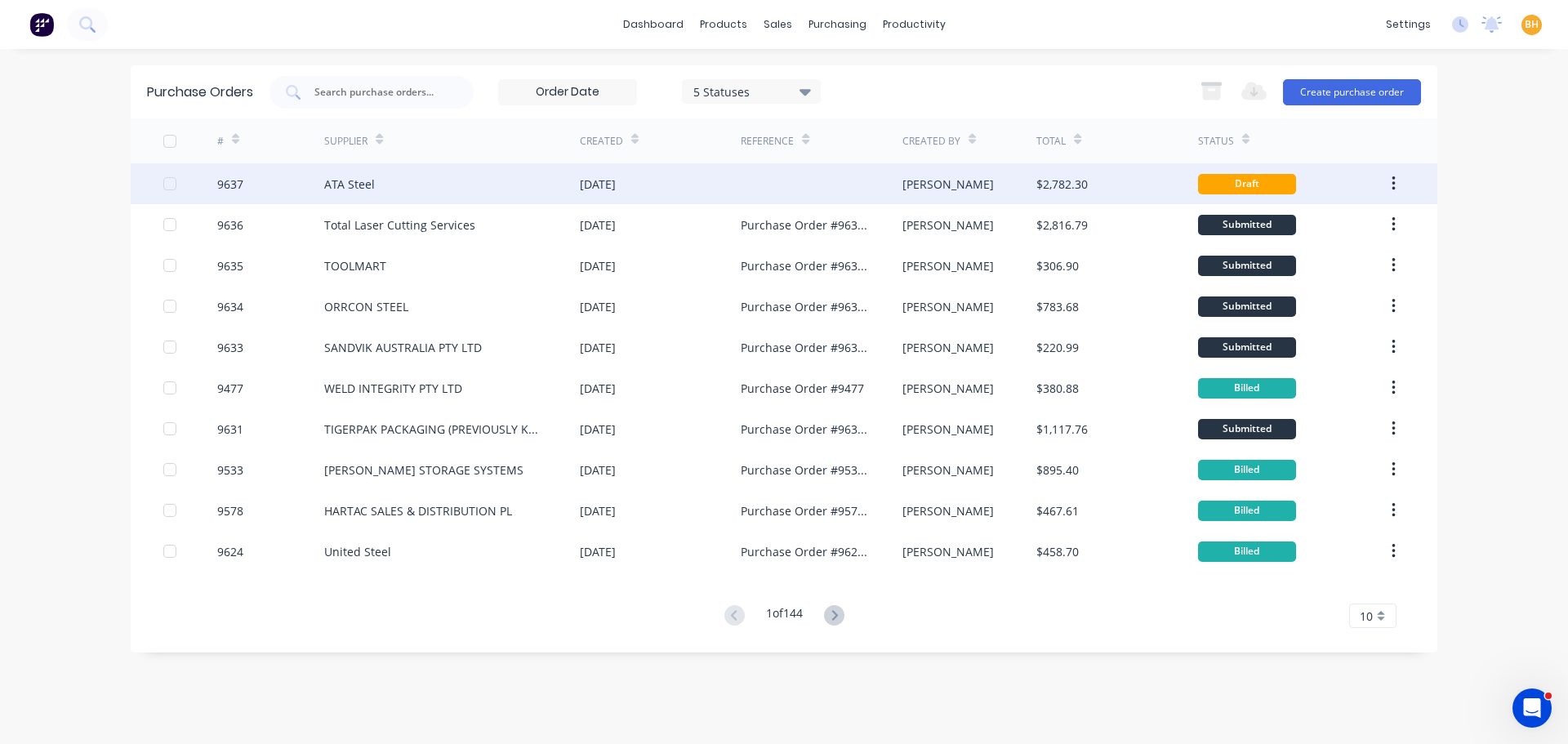
click at [346, 184] on div "ATA Steel" at bounding box center [350, 184] width 51 height 17
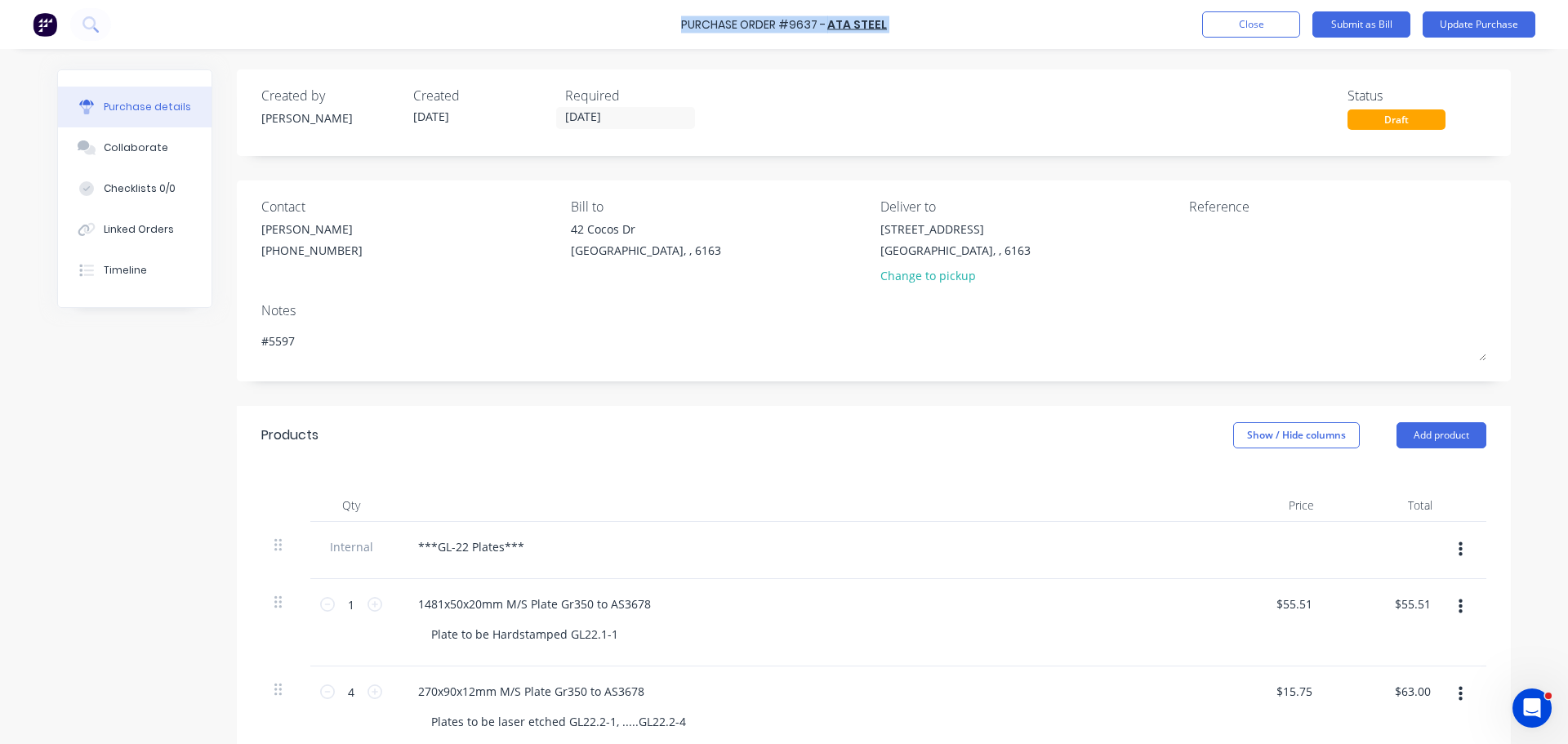
click at [684, 23] on div "Purchase Order #9637 - ATA Steel Add product Close Submit as Bill Update Purcha…" at bounding box center [784, 24] width 1568 height 49
copy div "Purchase Order #9637 - ATA Steel Add product Close Submit as Bill Update Purcha…"
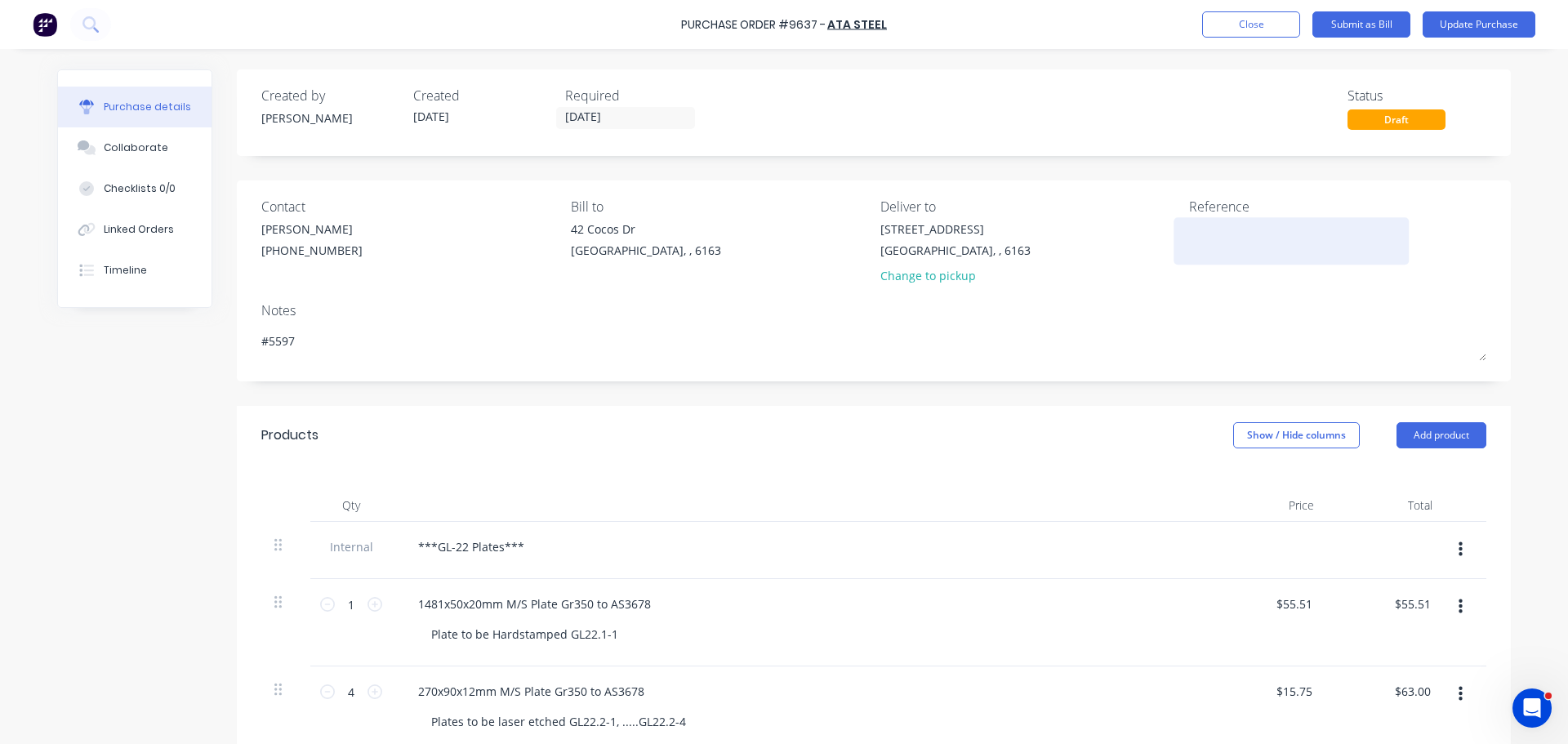
click at [1189, 239] on div at bounding box center [1291, 241] width 205 height 41
click at [898, 24] on div "Purchase Order #9637 - ATA Steel Add product Close Submit as Bill Update Purcha…" at bounding box center [784, 24] width 1568 height 49
click at [886, 24] on div "Purchase Order #9637 - ATA Steel Add product Close Submit as Bill Update Purcha…" at bounding box center [784, 24] width 1568 height 49
click at [885, 24] on div "Purchase Order #9637 - ATA Steel Add product Close Submit as Bill Update Purcha…" at bounding box center [784, 24] width 1568 height 49
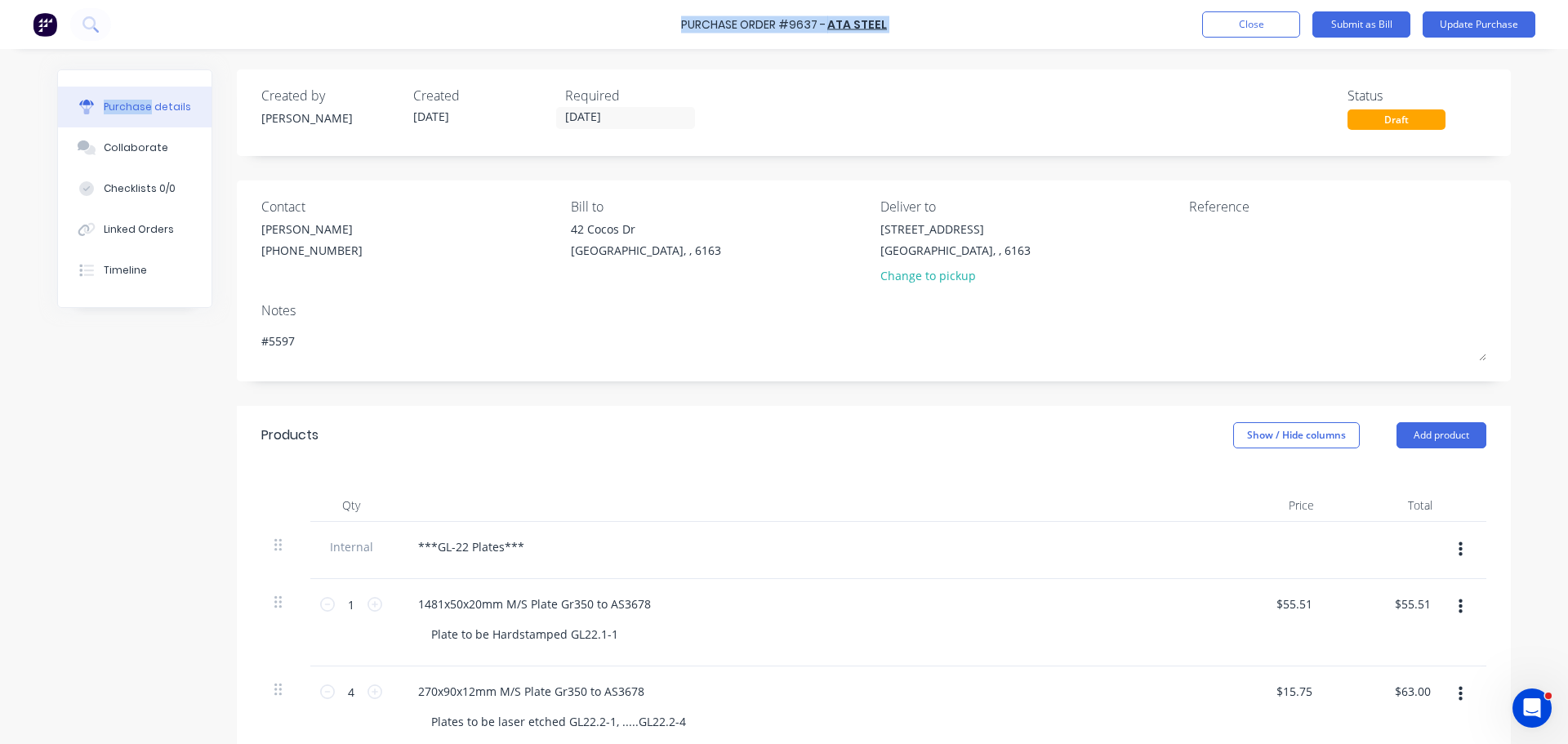
drag, startPoint x: 885, startPoint y: 24, endPoint x: 705, endPoint y: 27, distance: 180.0
click at [705, 27] on div "Purchase Order #9637 - ATA Steel Add product Close Submit as Bill Update Purcha…" at bounding box center [784, 24] width 1568 height 49
click at [516, 1] on div "Purchase Order #9637 - ATA Steel Add product Close Submit as Bill Update Purcha…" at bounding box center [784, 24] width 1568 height 49
click at [617, 14] on div "Purchase Order #9637 - ATA Steel Add product Close Submit as Bill Update Purcha…" at bounding box center [784, 24] width 1568 height 49
click at [615, 12] on div "Purchase Order #9637 - ATA Steel Add product Close Submit as Bill Update Purcha…" at bounding box center [784, 24] width 1568 height 49
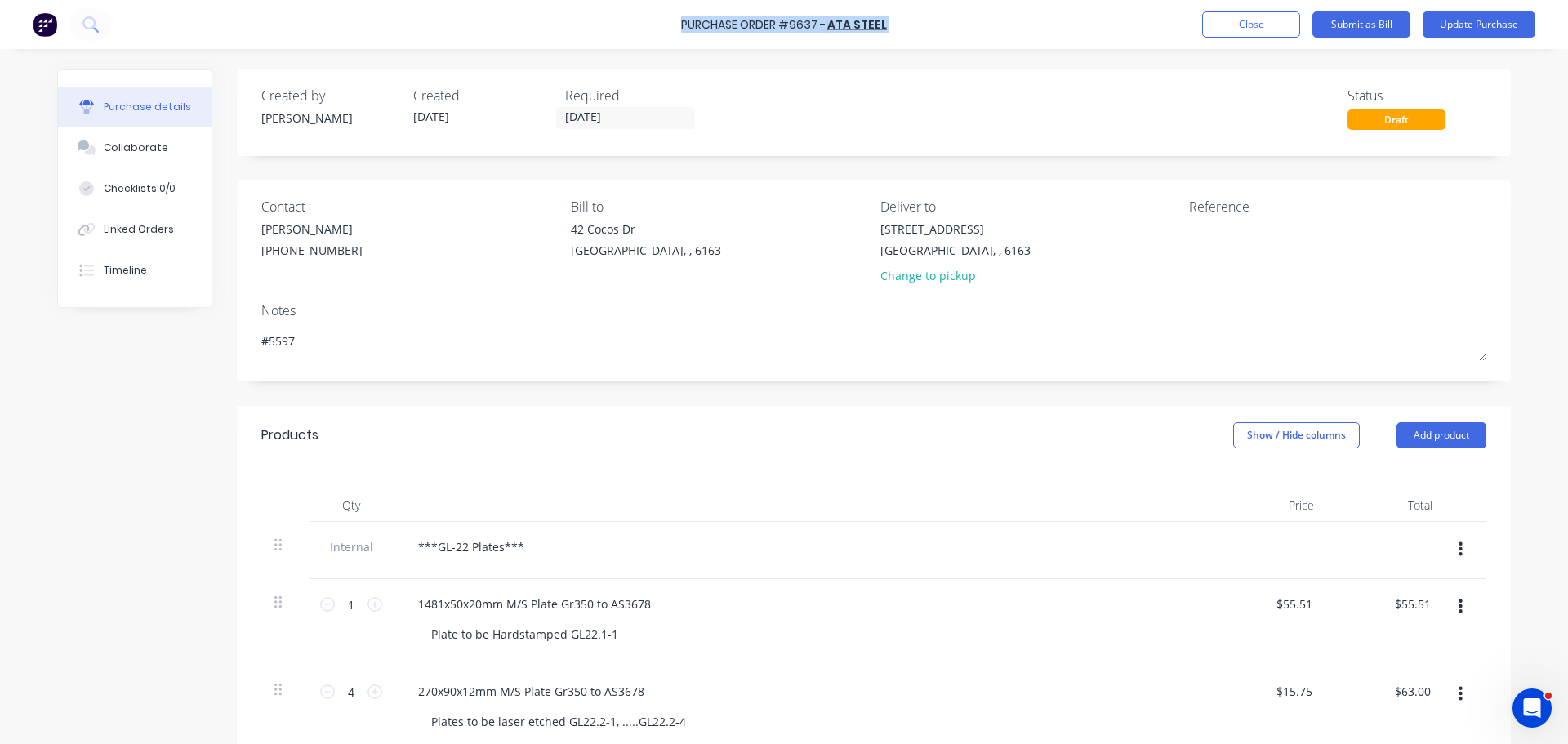
drag, startPoint x: 665, startPoint y: 17, endPoint x: 684, endPoint y: 25, distance: 20.6
click at [684, 25] on div "Purchase Order #9637 - ATA Steel Add product Close Submit as Bill Update Purcha…" at bounding box center [784, 24] width 1568 height 49
copy div "Purchase Order #9637 - ATA Steel Add product Close Submit as Bill Update Purcha…"
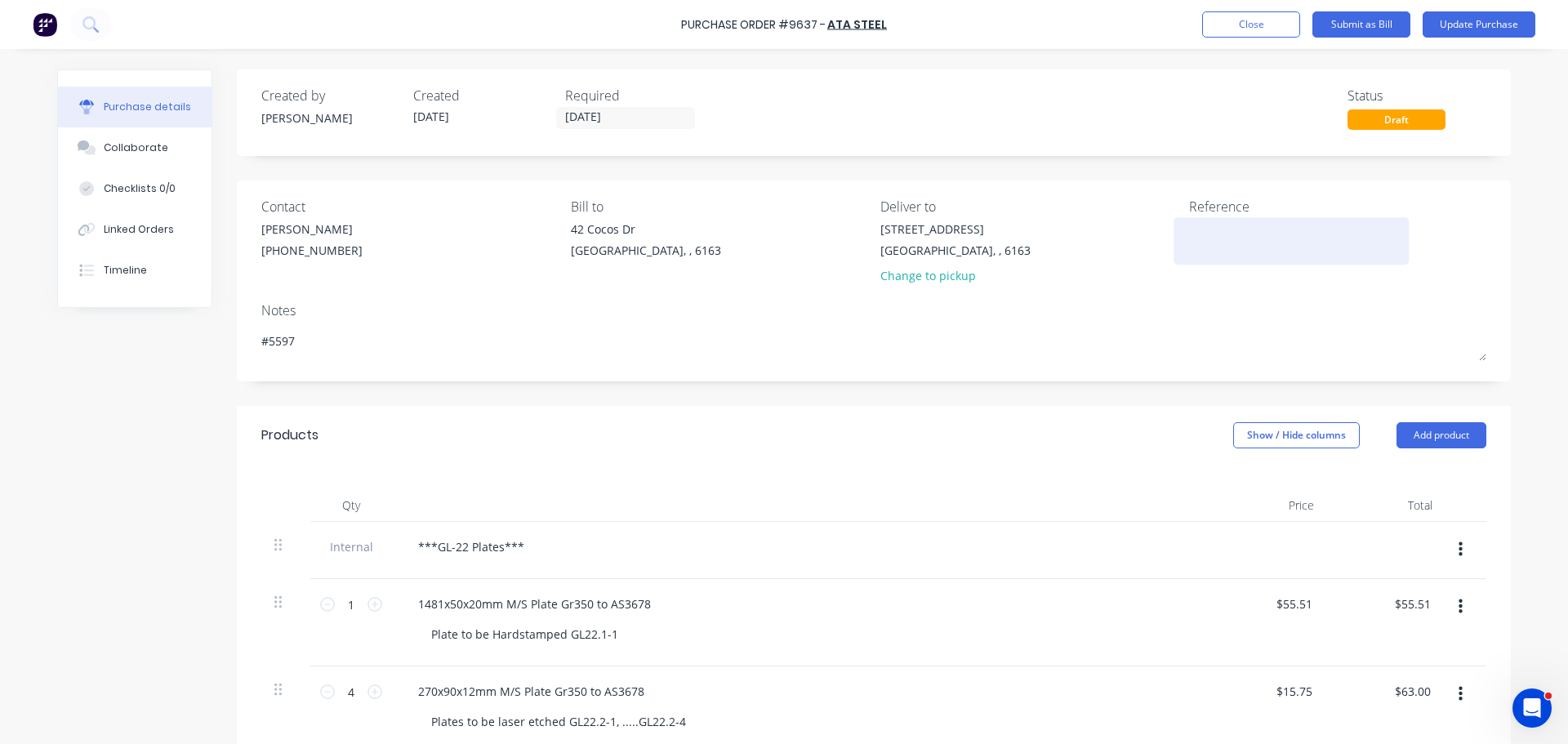
click at [1210, 247] on textarea at bounding box center [1291, 238] width 205 height 37
paste textarea "Purchase Order #9637 - ATA Steel"
click at [855, 314] on div "Notes" at bounding box center [875, 310] width 1225 height 20
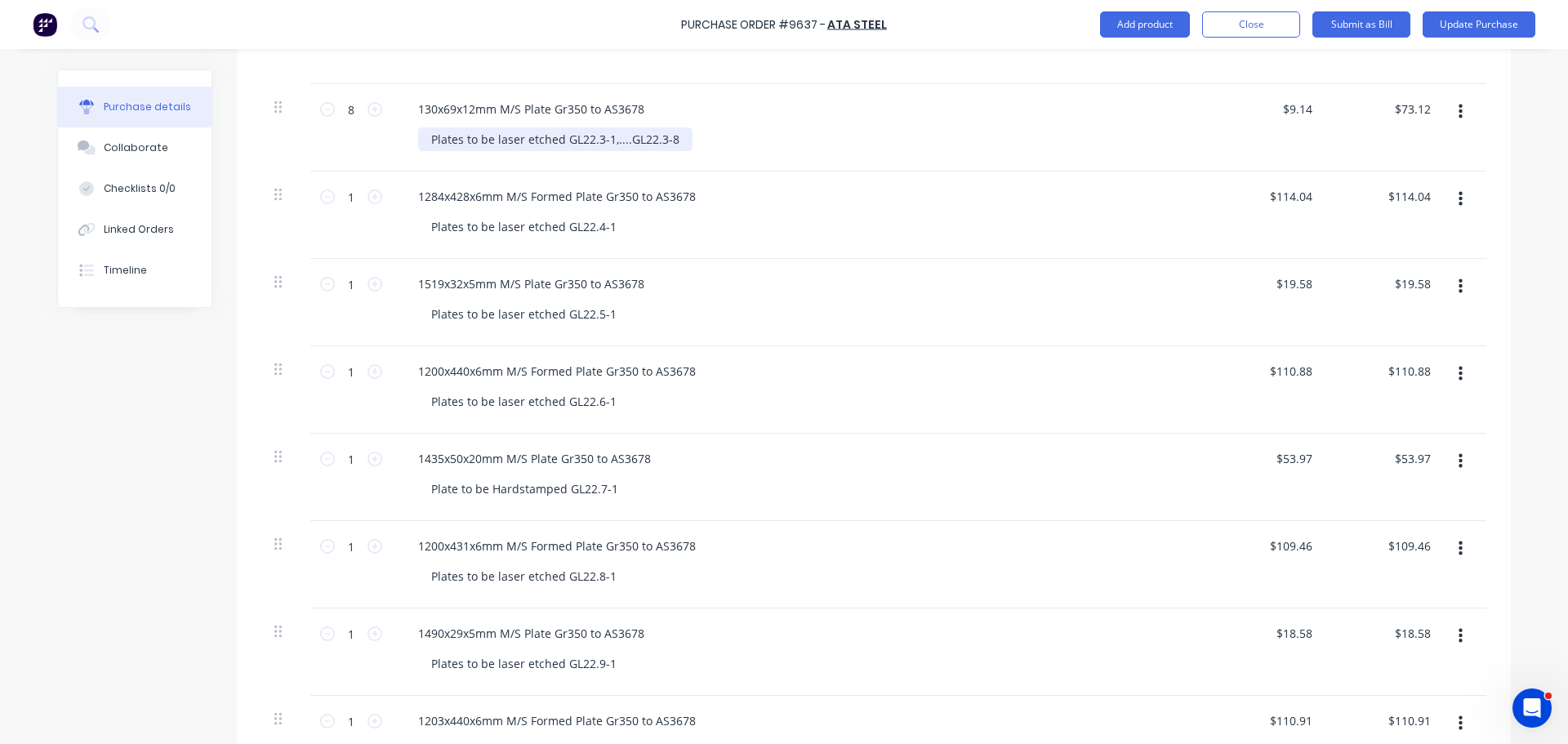
scroll to position [408, 0]
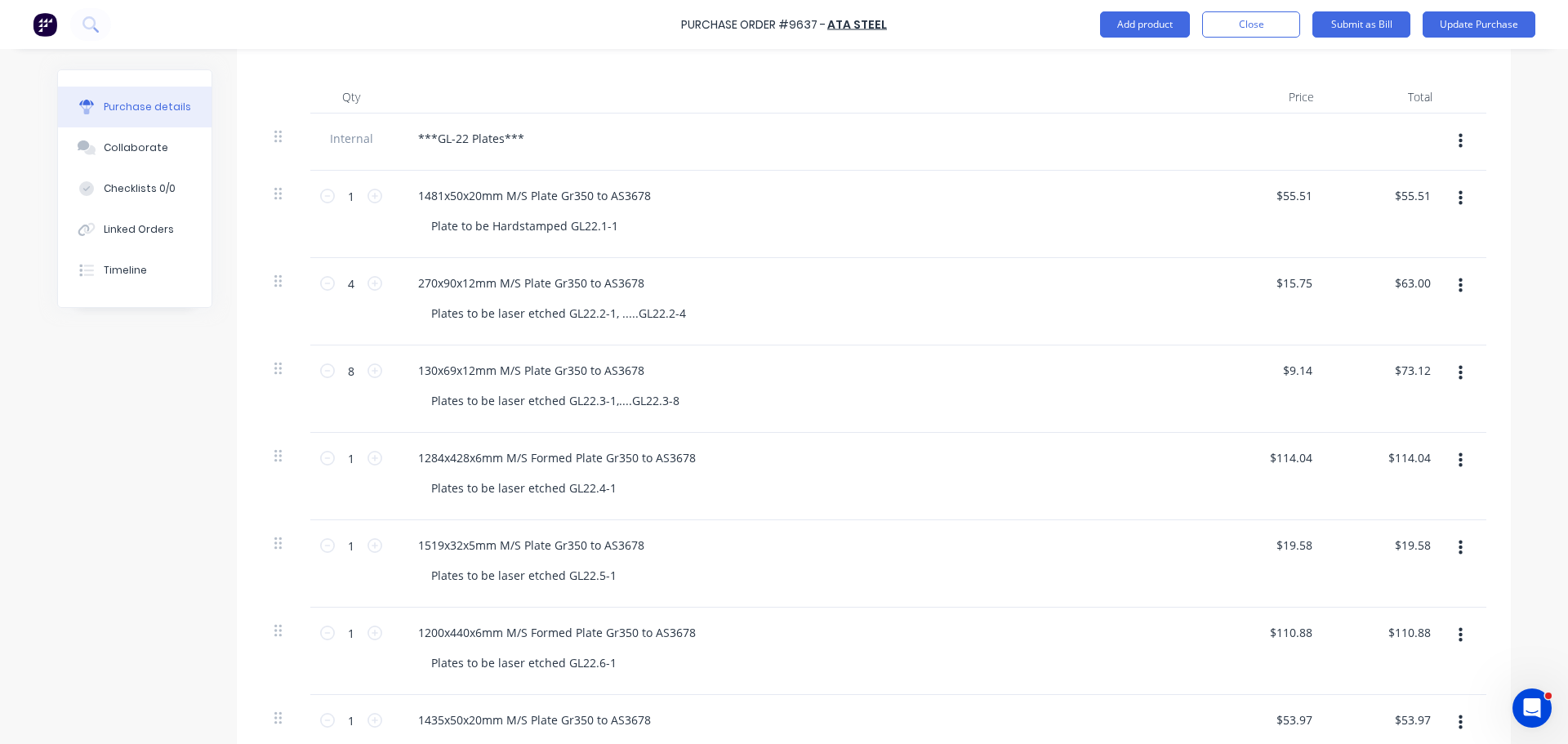
click at [1459, 199] on icon "button" at bounding box center [1461, 199] width 4 height 15
click at [1371, 331] on button "Delete" at bounding box center [1410, 340] width 139 height 33
click at [1459, 195] on icon "button" at bounding box center [1461, 198] width 4 height 18
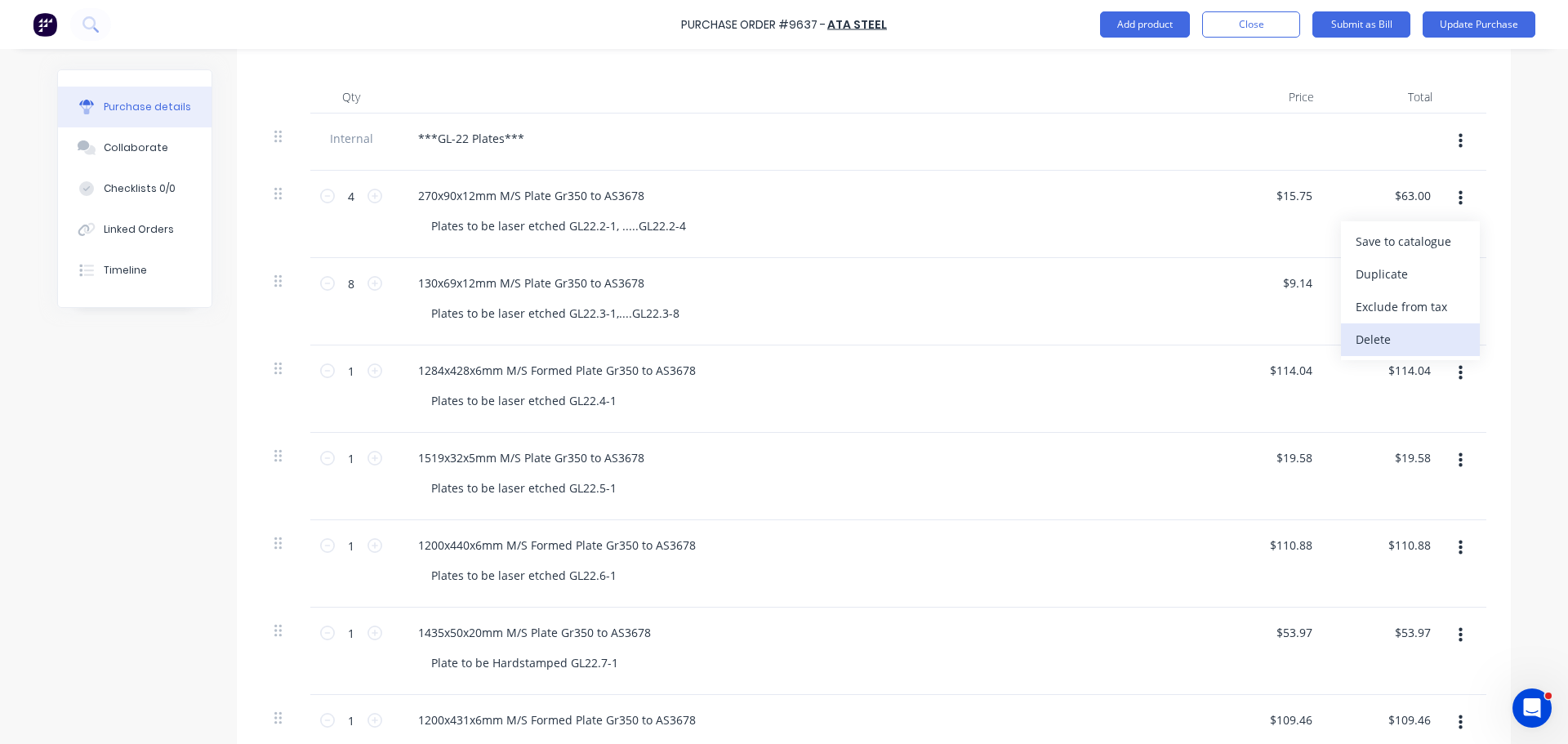
click at [1371, 331] on button "Delete" at bounding box center [1410, 340] width 139 height 33
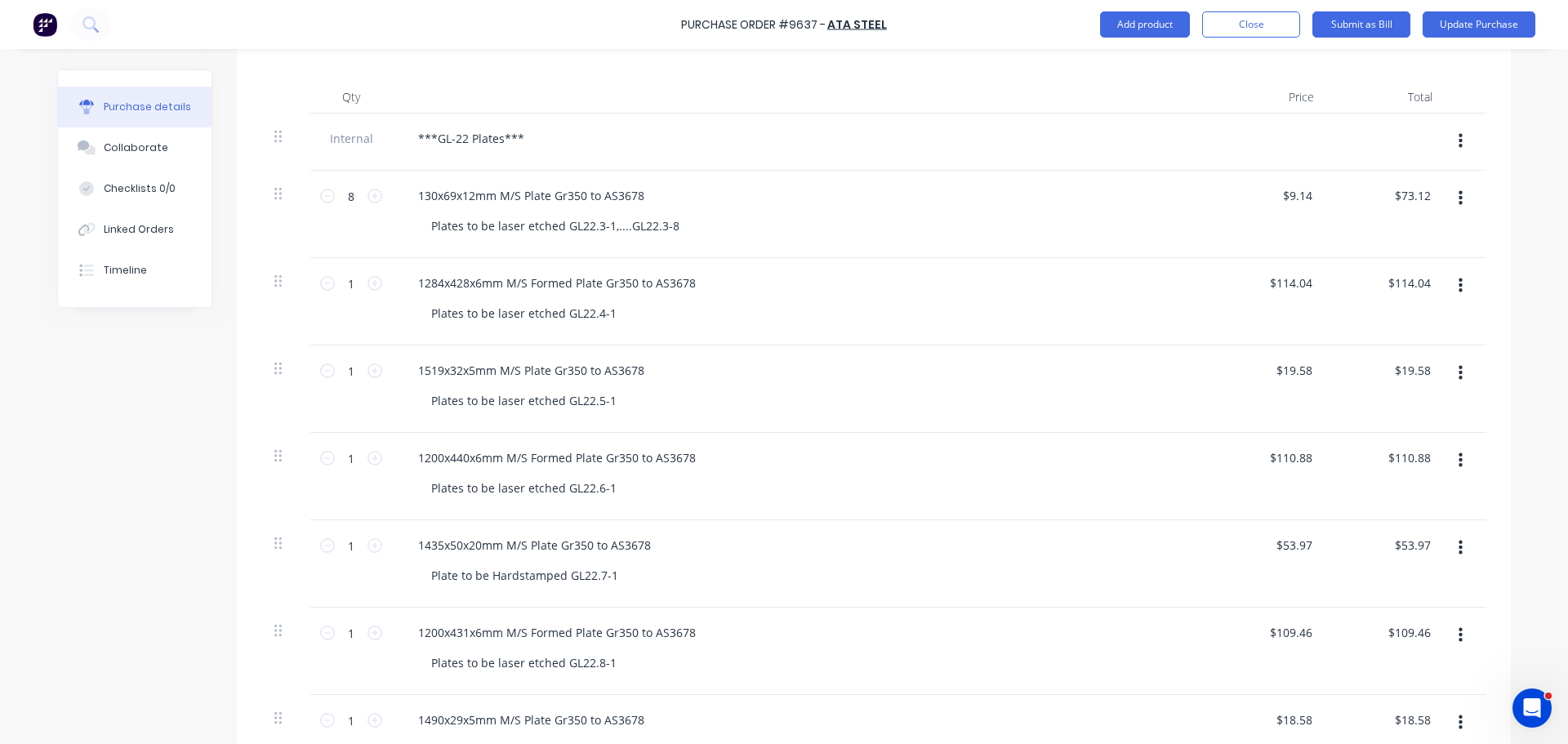
click at [1456, 204] on button "button" at bounding box center [1460, 198] width 38 height 29
click at [1371, 341] on button "Delete" at bounding box center [1410, 340] width 139 height 33
click at [1451, 201] on button "button" at bounding box center [1460, 198] width 38 height 29
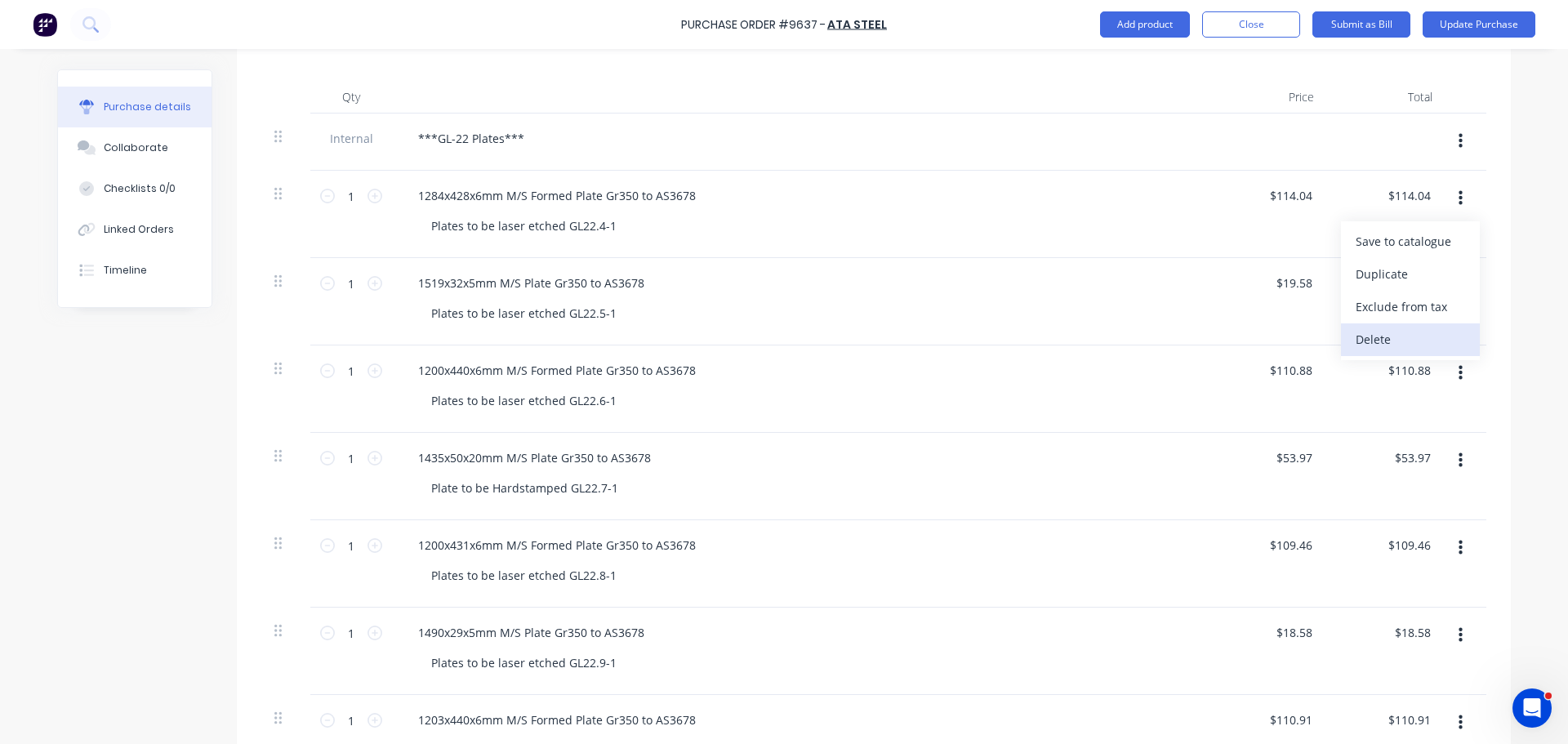
click at [1387, 331] on button "Delete" at bounding box center [1410, 340] width 139 height 33
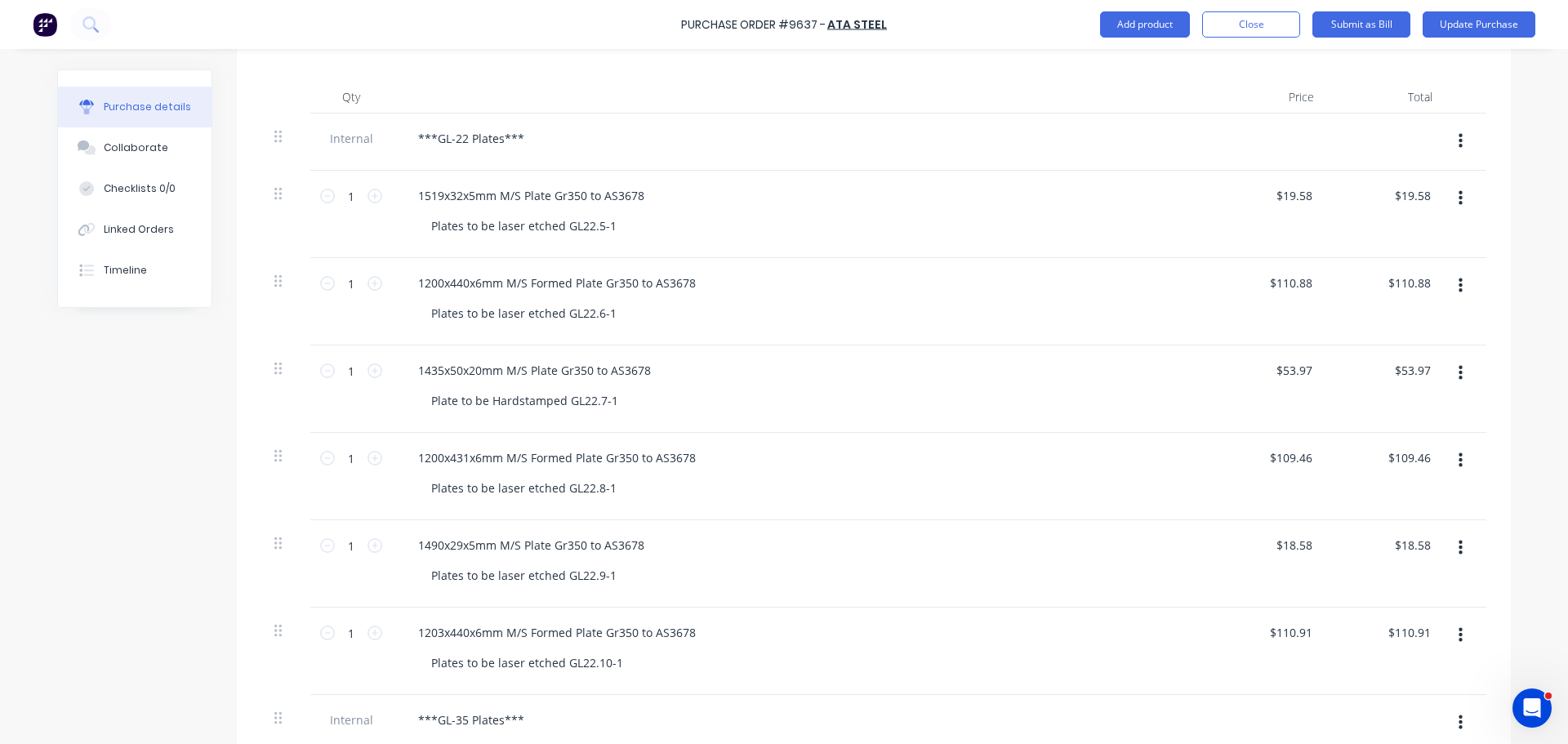
scroll to position [490, 0]
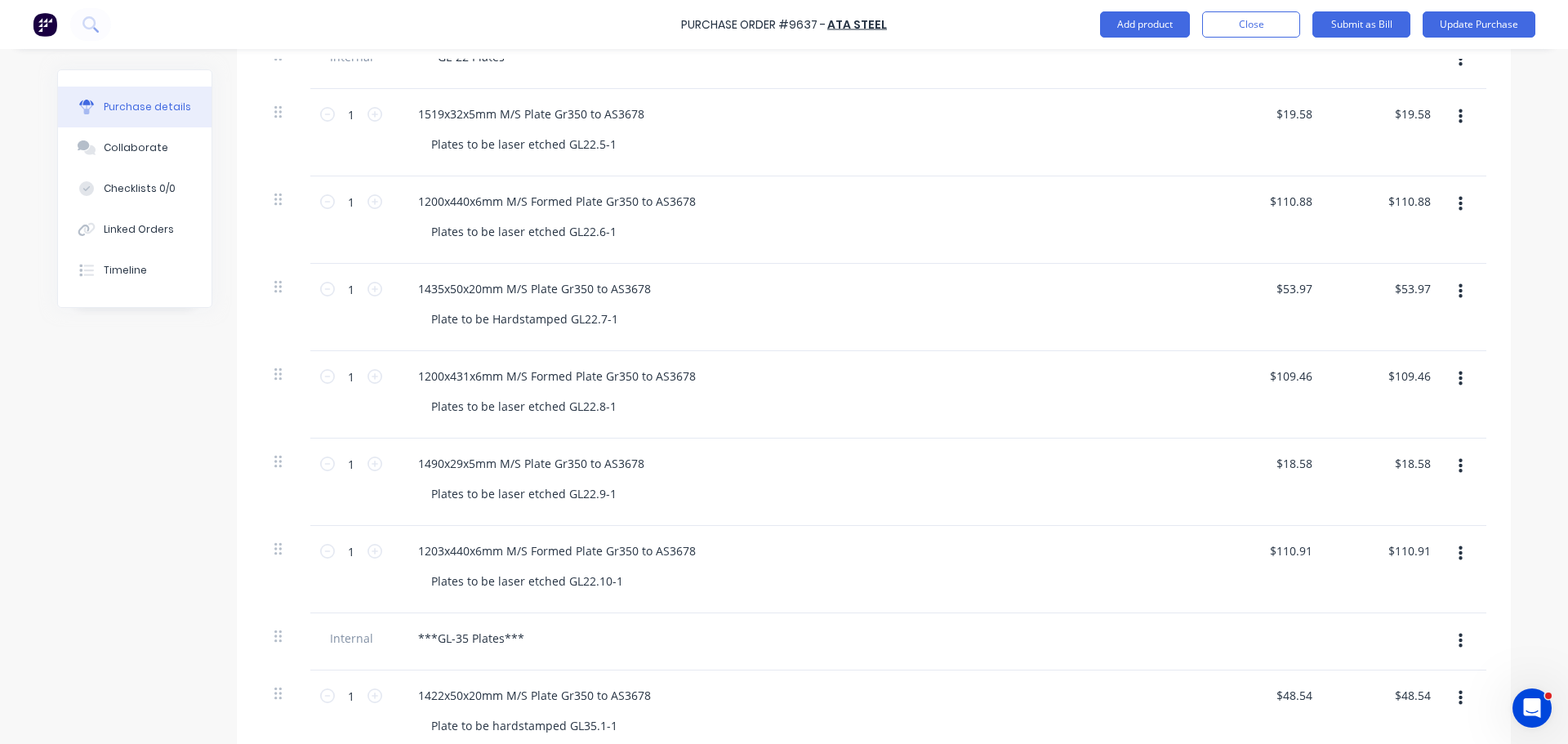
click at [1458, 376] on button "button" at bounding box center [1460, 378] width 38 height 29
click at [1385, 518] on button "Delete" at bounding box center [1410, 520] width 139 height 33
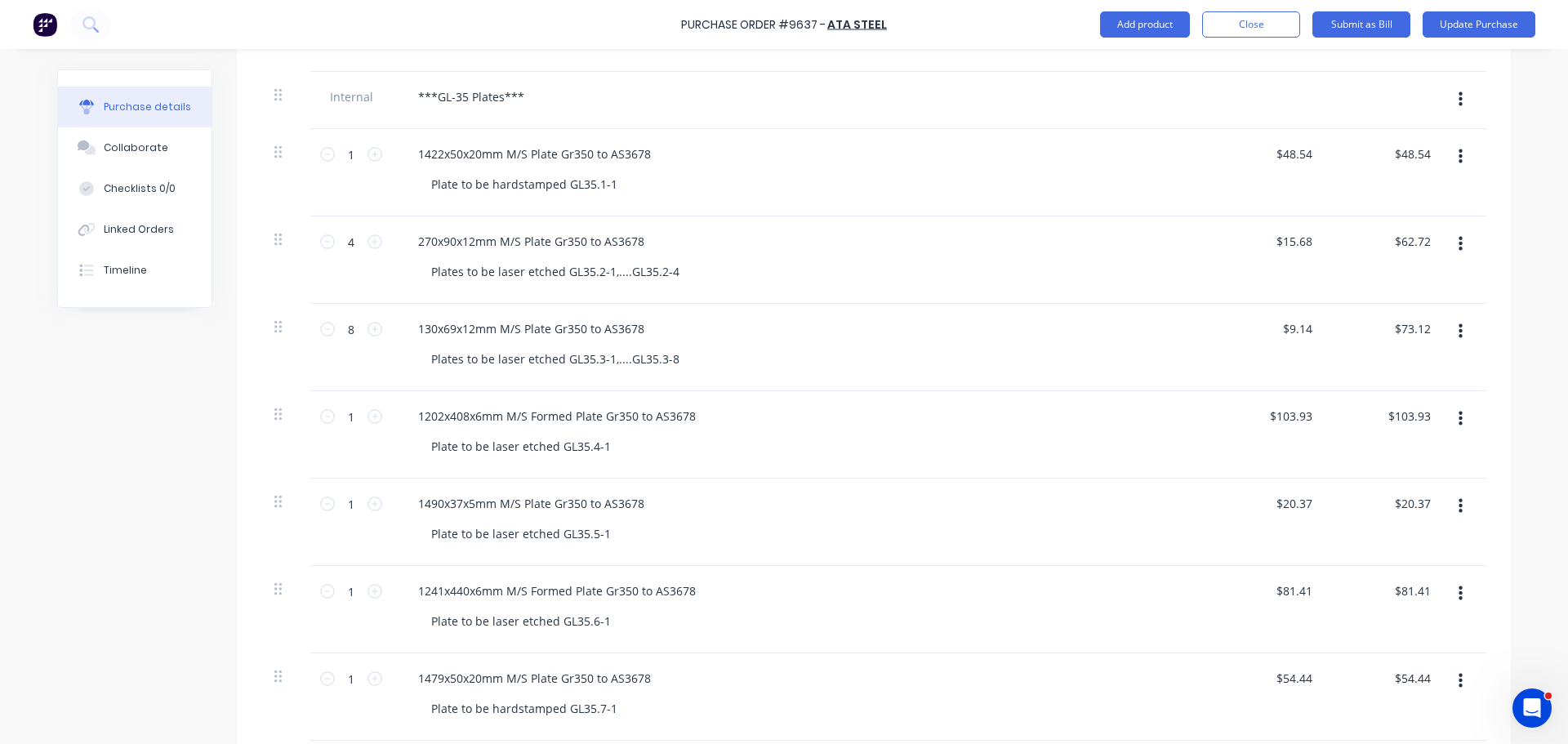
scroll to position [980, 0]
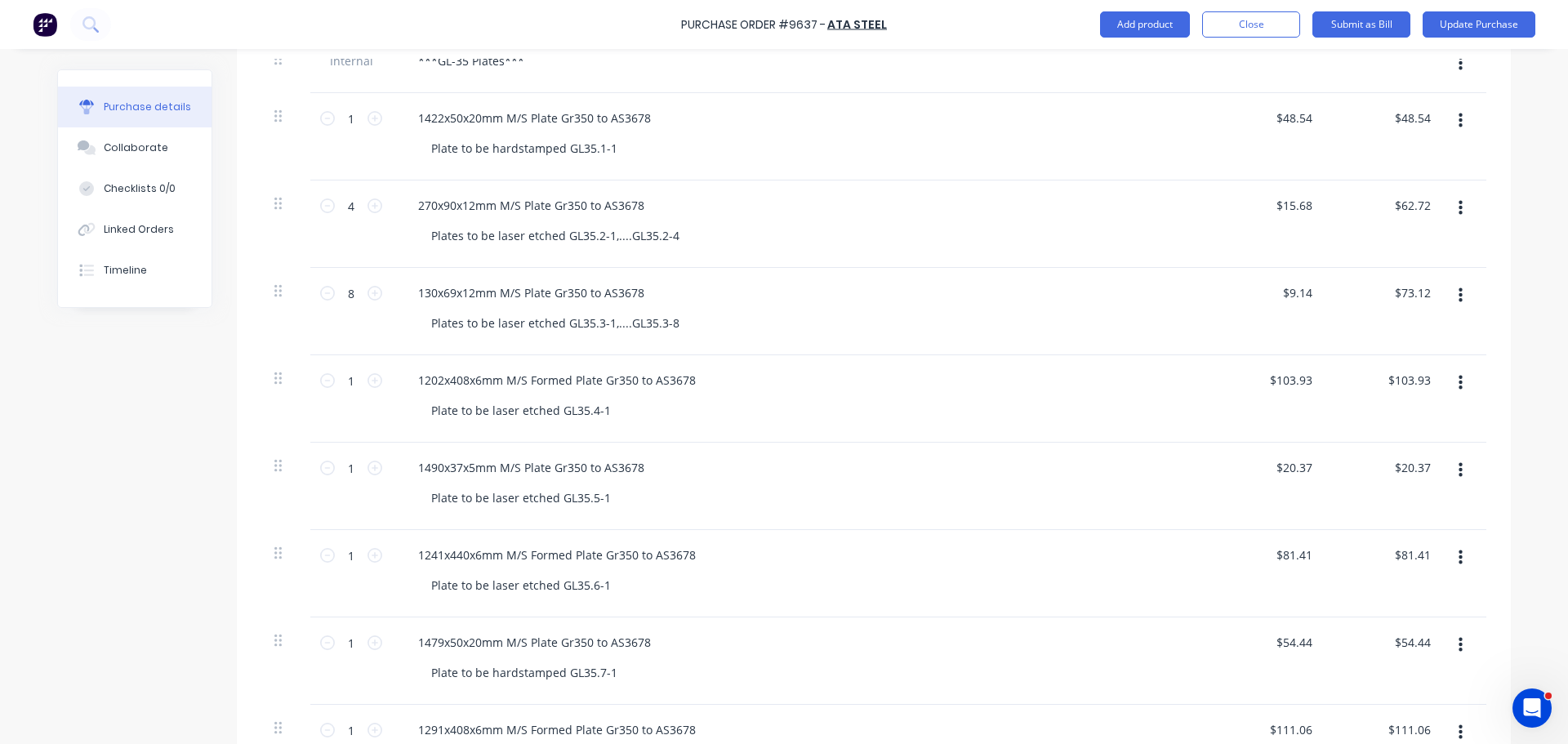
click at [1451, 295] on button "button" at bounding box center [1460, 295] width 38 height 29
click at [1371, 430] on button "Delete" at bounding box center [1410, 436] width 139 height 33
click at [1451, 214] on button "button" at bounding box center [1460, 207] width 38 height 29
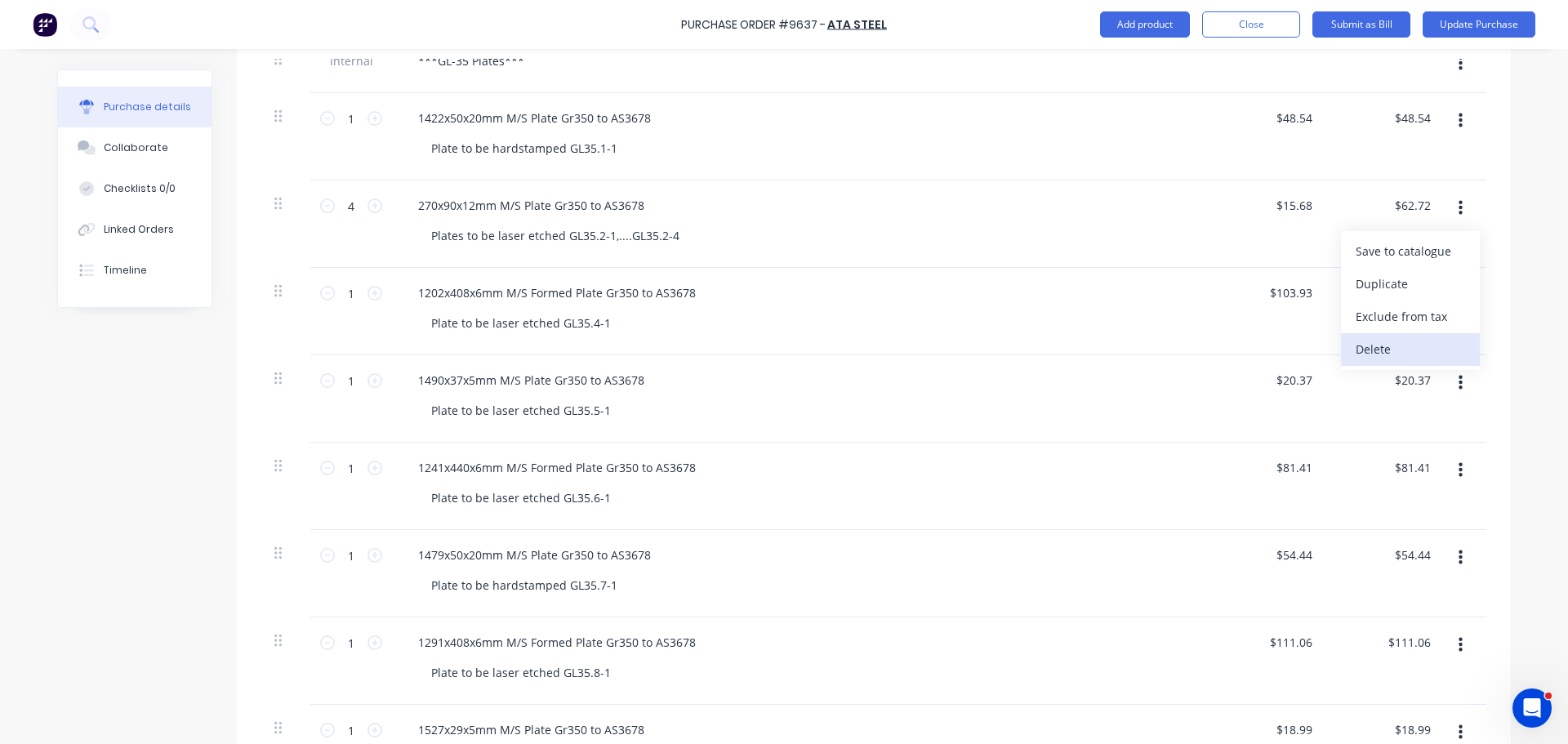
click at [1371, 343] on button "Delete" at bounding box center [1410, 349] width 139 height 33
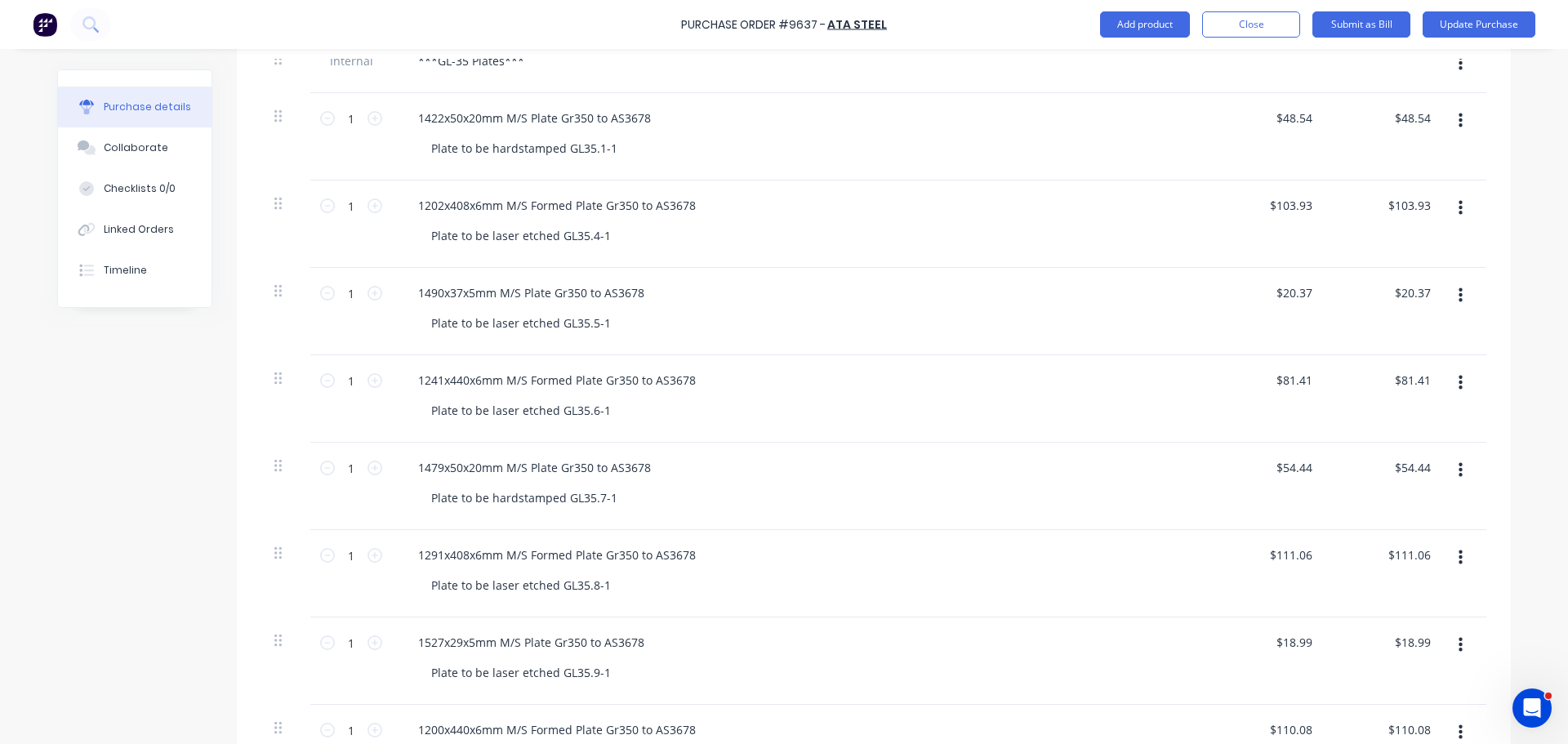
click at [1444, 124] on button "button" at bounding box center [1460, 120] width 38 height 29
click at [1368, 263] on button "Delete" at bounding box center [1410, 262] width 139 height 33
click at [1459, 293] on button "button" at bounding box center [1460, 295] width 38 height 29
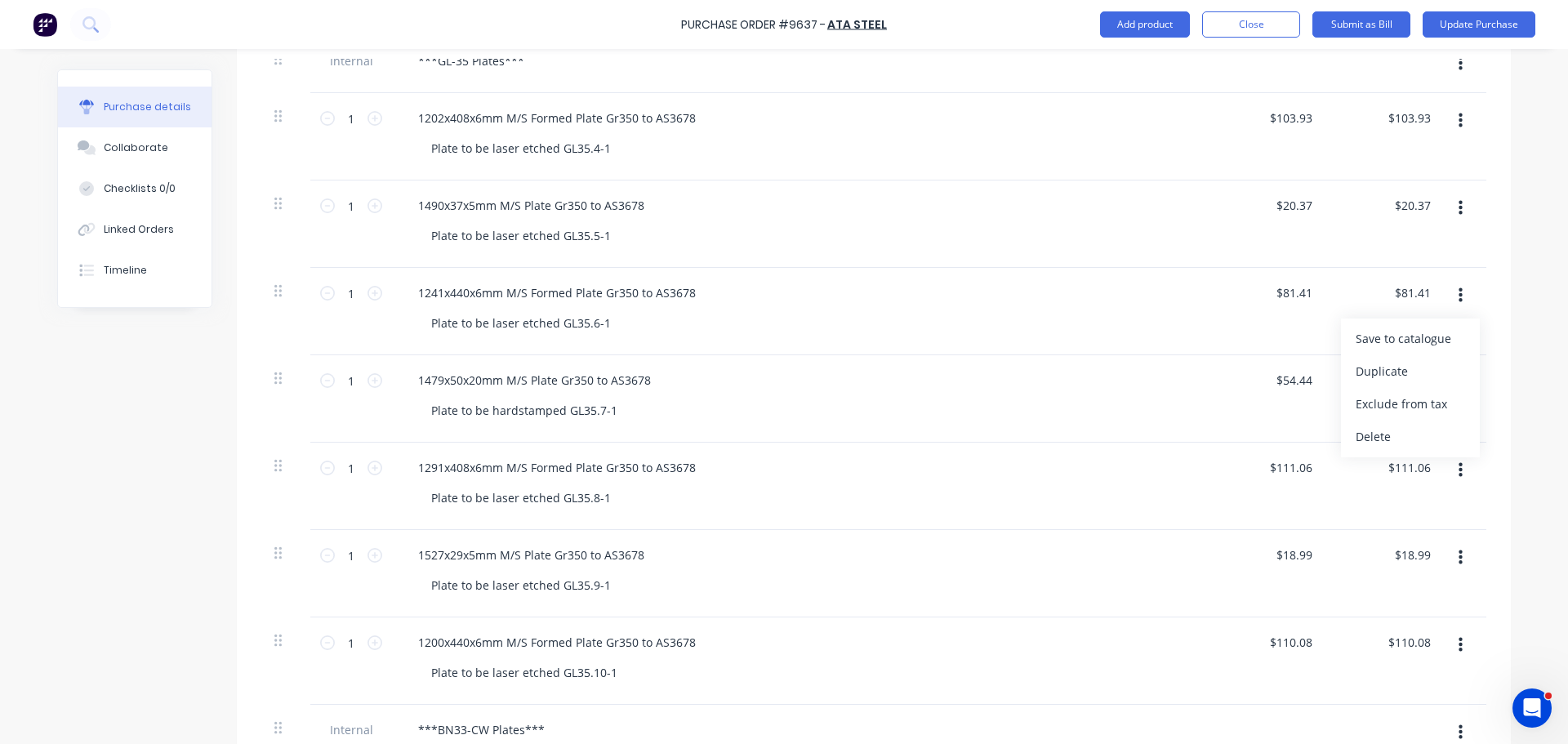
click at [1379, 427] on button "Delete" at bounding box center [1410, 436] width 139 height 33
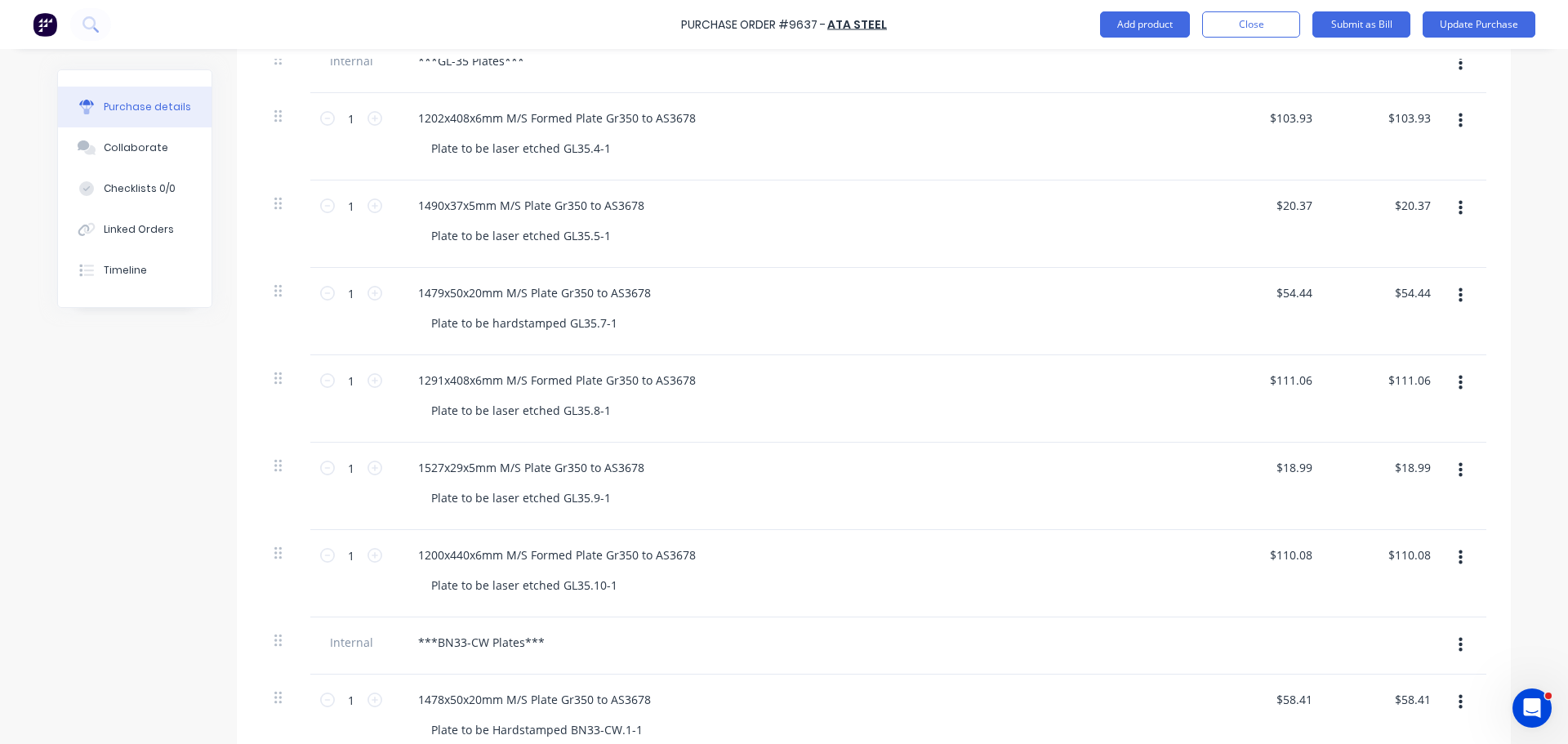
click at [1459, 294] on icon "button" at bounding box center [1461, 296] width 4 height 15
click at [1371, 433] on button "Delete" at bounding box center [1410, 436] width 139 height 33
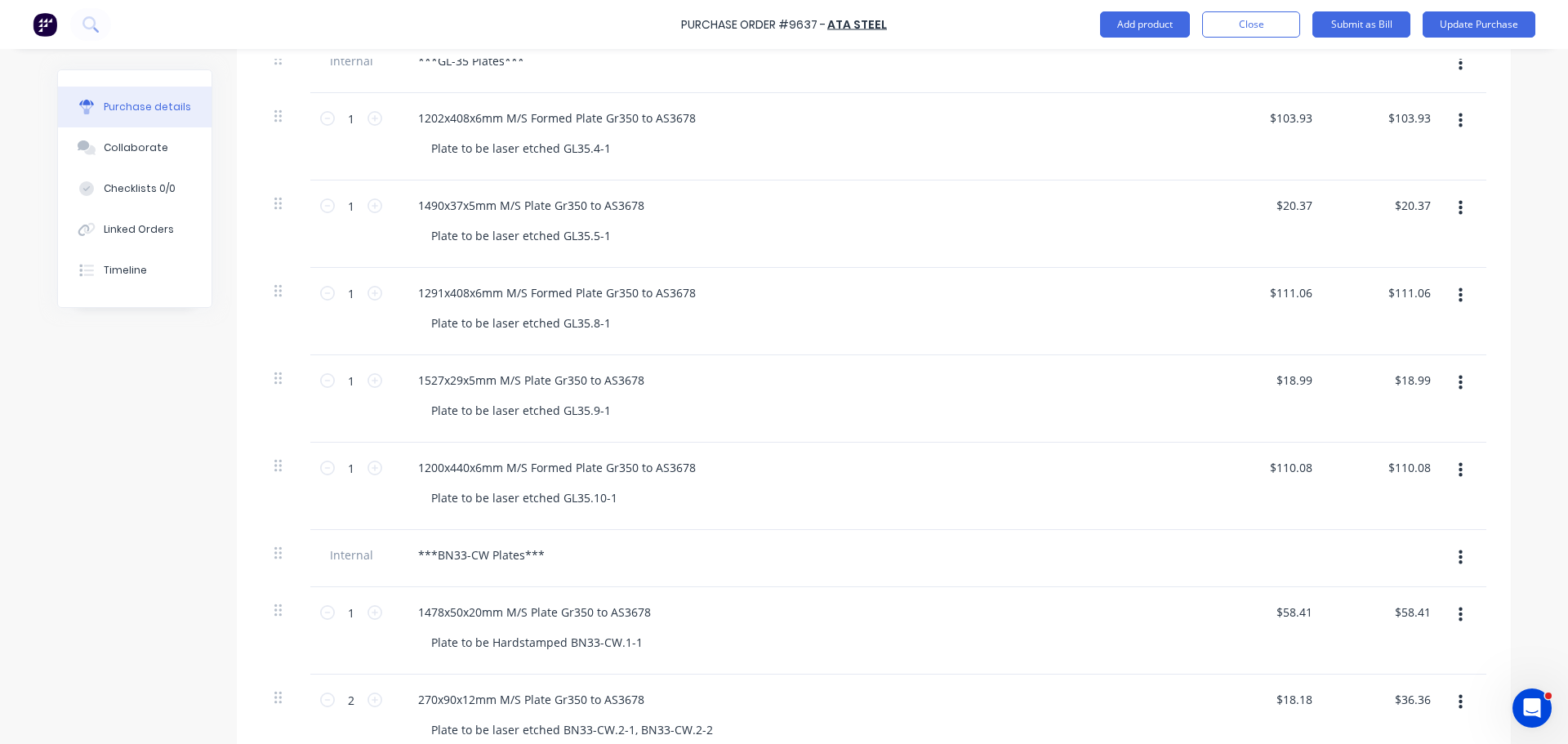
click at [1452, 293] on button "button" at bounding box center [1460, 295] width 38 height 29
click at [1374, 436] on button "Delete" at bounding box center [1410, 436] width 139 height 33
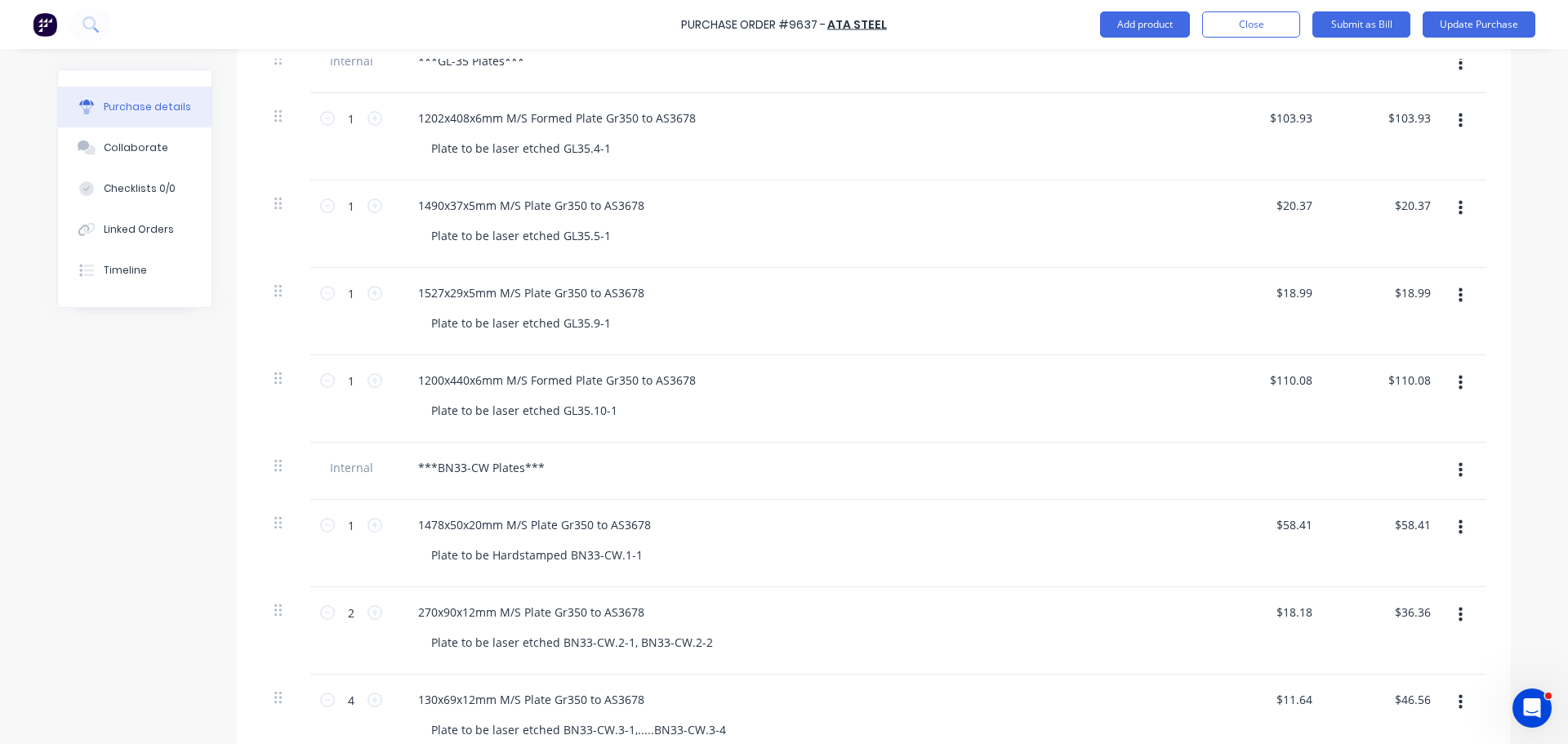
click at [1452, 301] on button "button" at bounding box center [1460, 295] width 38 height 29
drag, startPoint x: 1382, startPoint y: 442, endPoint x: 1379, endPoint y: 430, distance: 12.4
click at [1380, 438] on button "Delete" at bounding box center [1410, 436] width 139 height 33
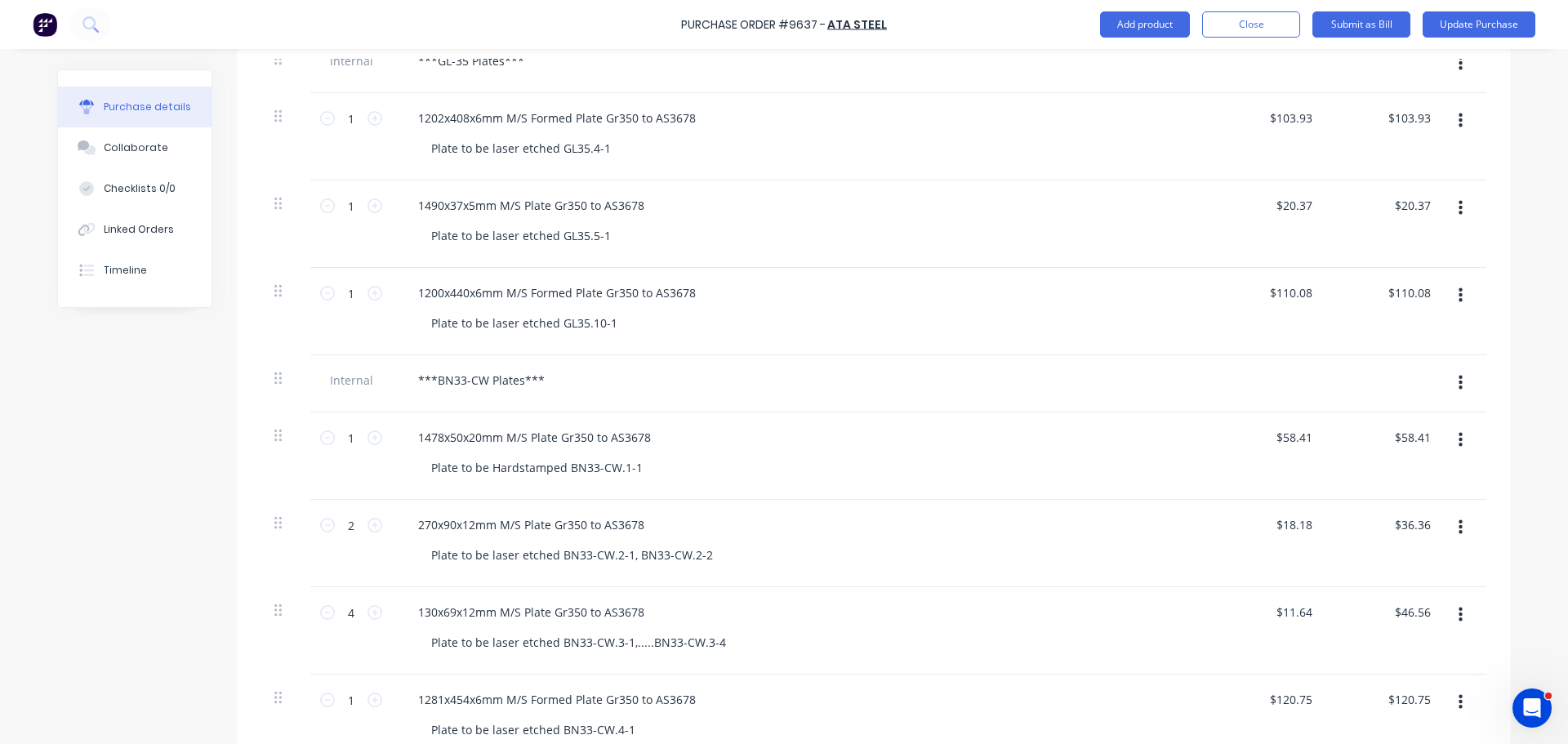
click at [1451, 305] on button "button" at bounding box center [1460, 295] width 38 height 29
click at [1388, 426] on button "Delete" at bounding box center [1410, 436] width 139 height 33
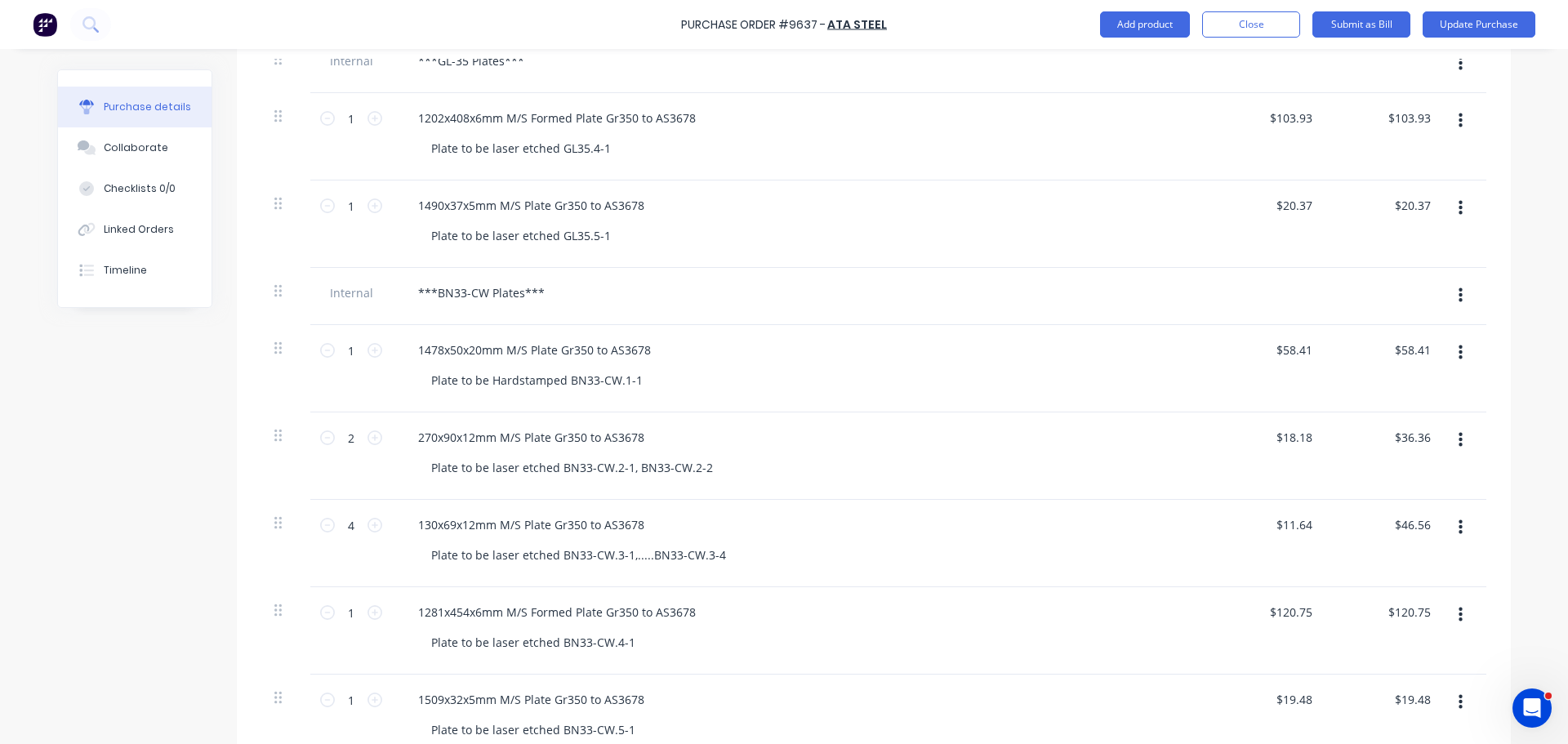
click at [1452, 289] on button "button" at bounding box center [1460, 295] width 38 height 29
click at [1375, 377] on button "Delete" at bounding box center [1410, 372] width 139 height 33
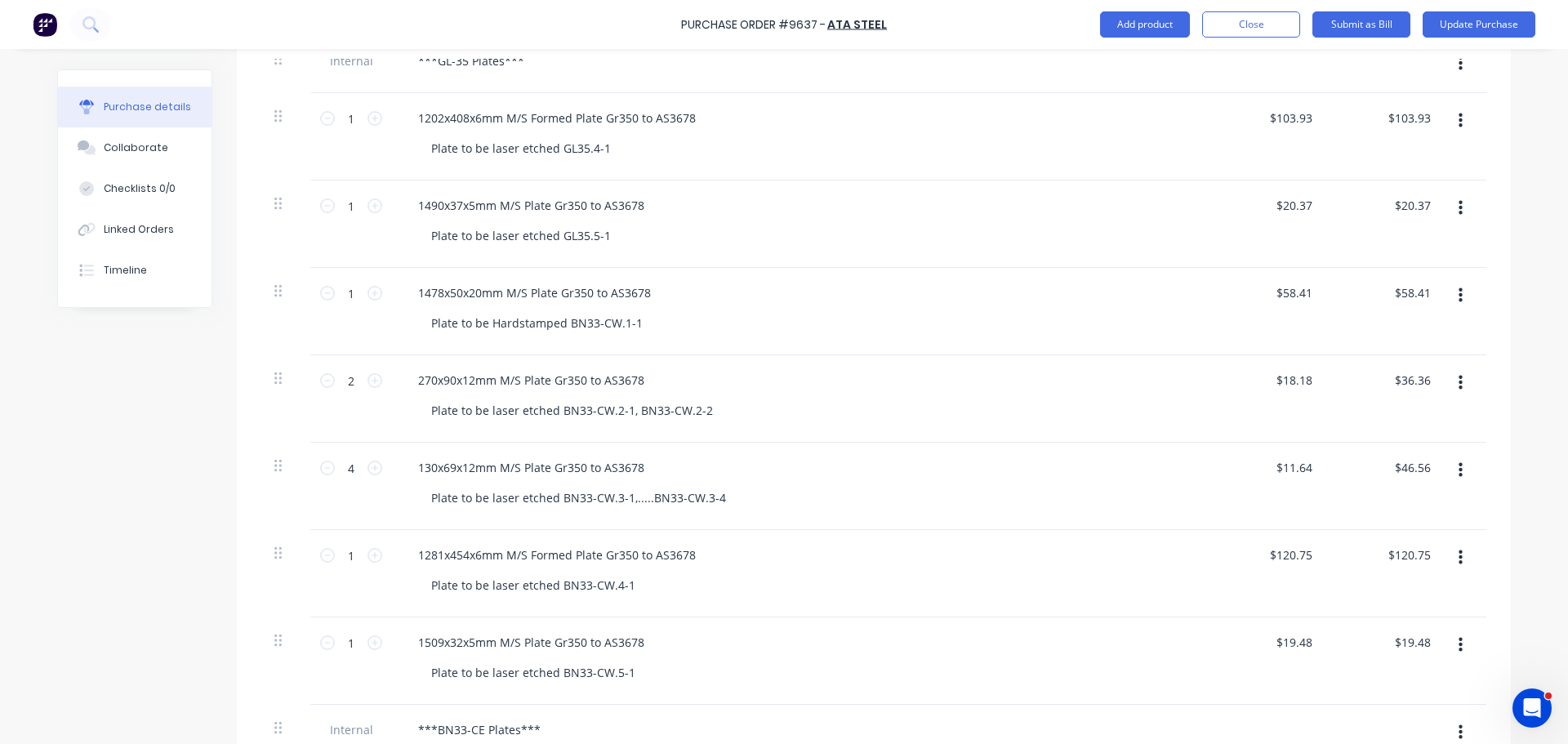
click at [1459, 297] on icon "button" at bounding box center [1461, 296] width 4 height 18
click at [1387, 427] on button "Delete" at bounding box center [1410, 436] width 139 height 33
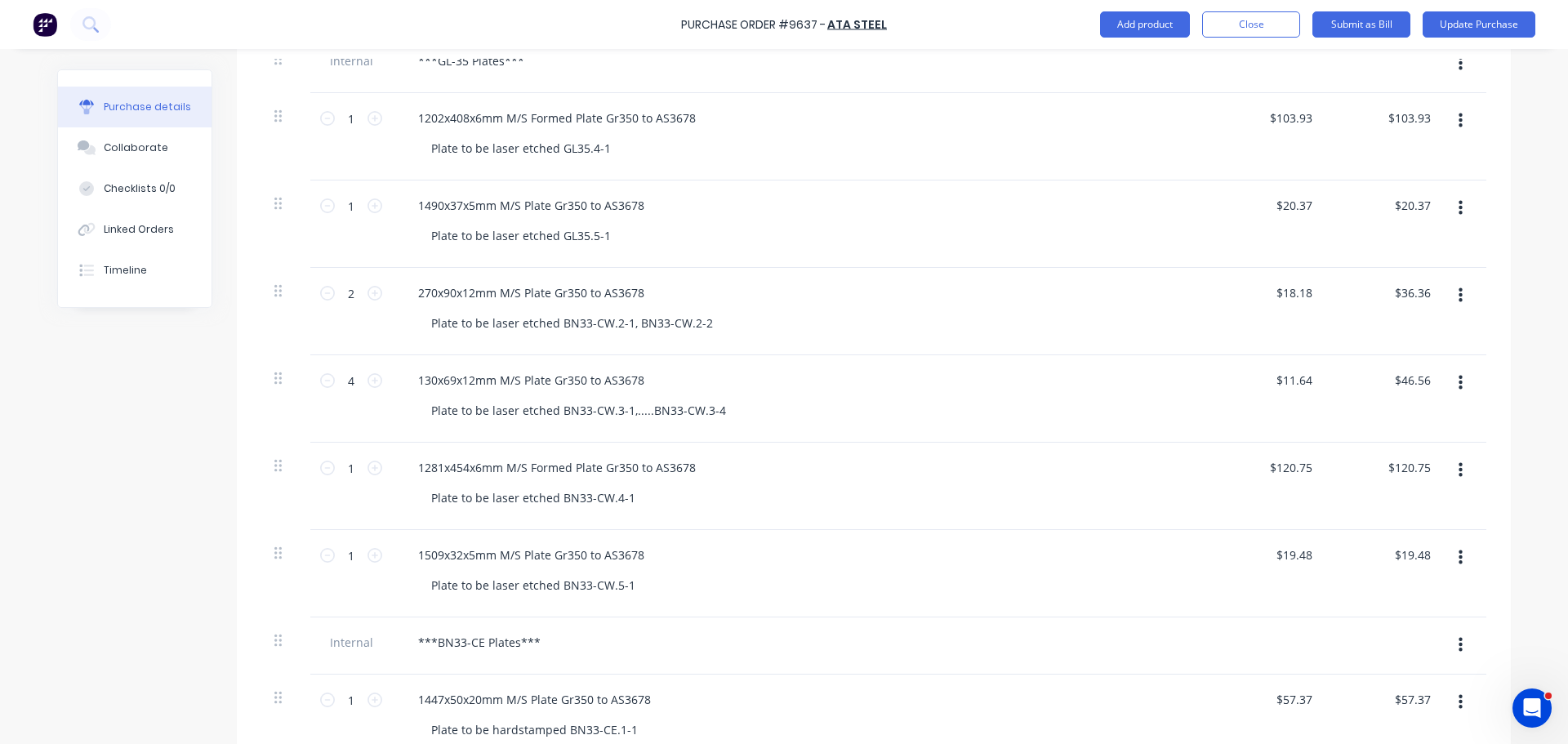
click at [1459, 296] on icon "button" at bounding box center [1461, 296] width 4 height 15
click at [1371, 440] on button "Delete" at bounding box center [1410, 436] width 139 height 33
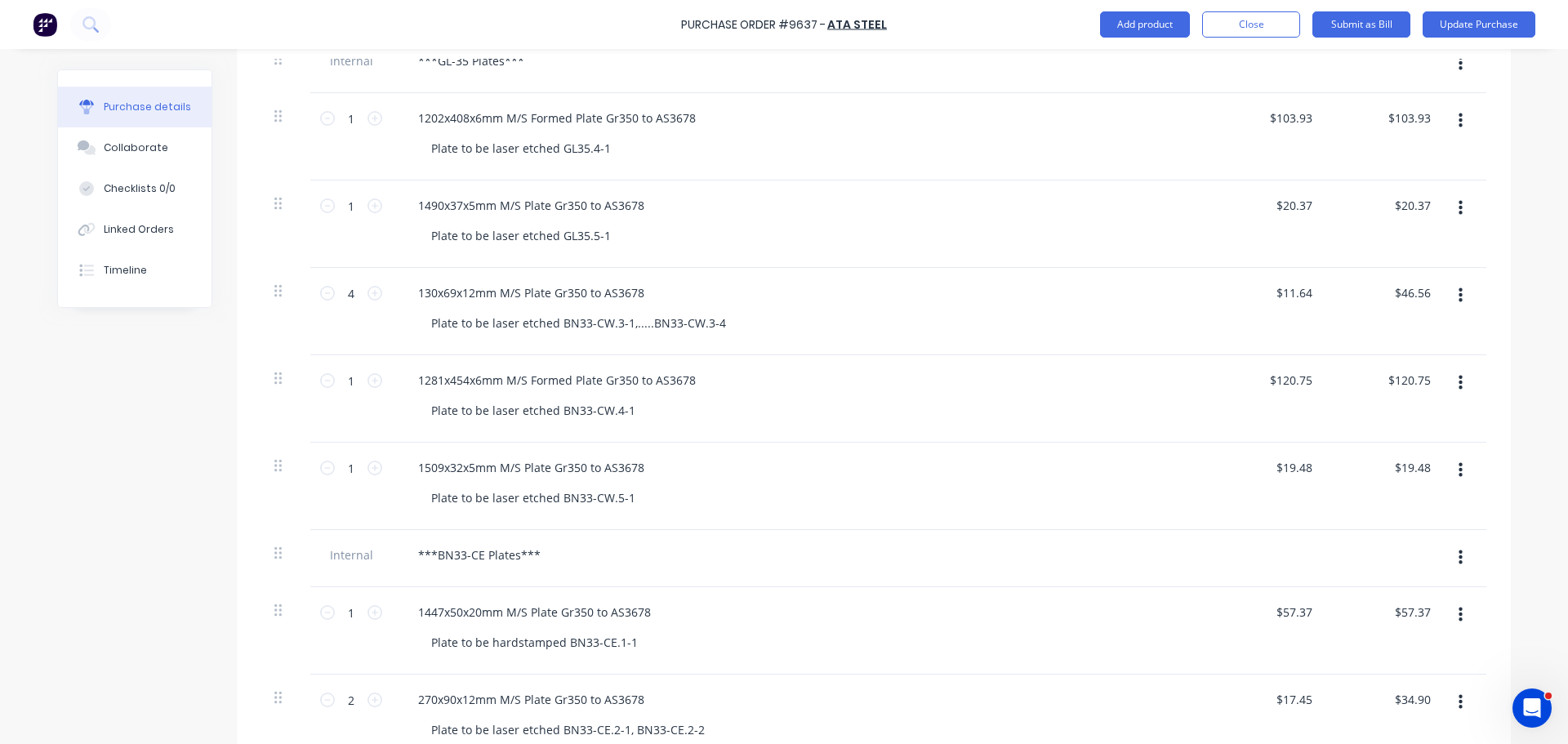
click at [1451, 299] on button "button" at bounding box center [1460, 295] width 38 height 29
click at [1372, 426] on button "Delete" at bounding box center [1410, 436] width 139 height 33
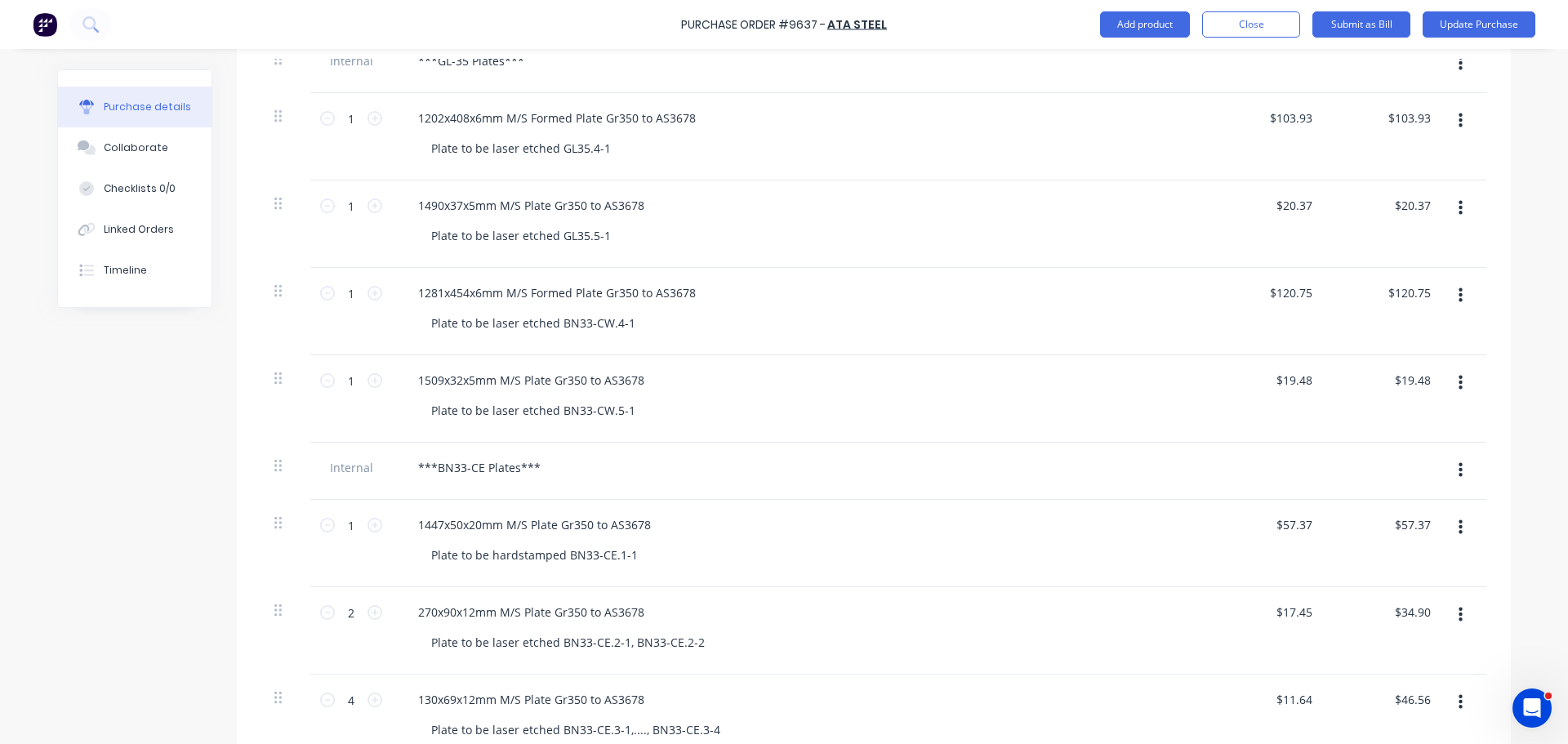
click at [1453, 289] on button "button" at bounding box center [1460, 295] width 38 height 29
drag, startPoint x: 1384, startPoint y: 428, endPoint x: 1402, endPoint y: 388, distance: 43.9
click at [1384, 427] on button "Delete" at bounding box center [1410, 436] width 139 height 33
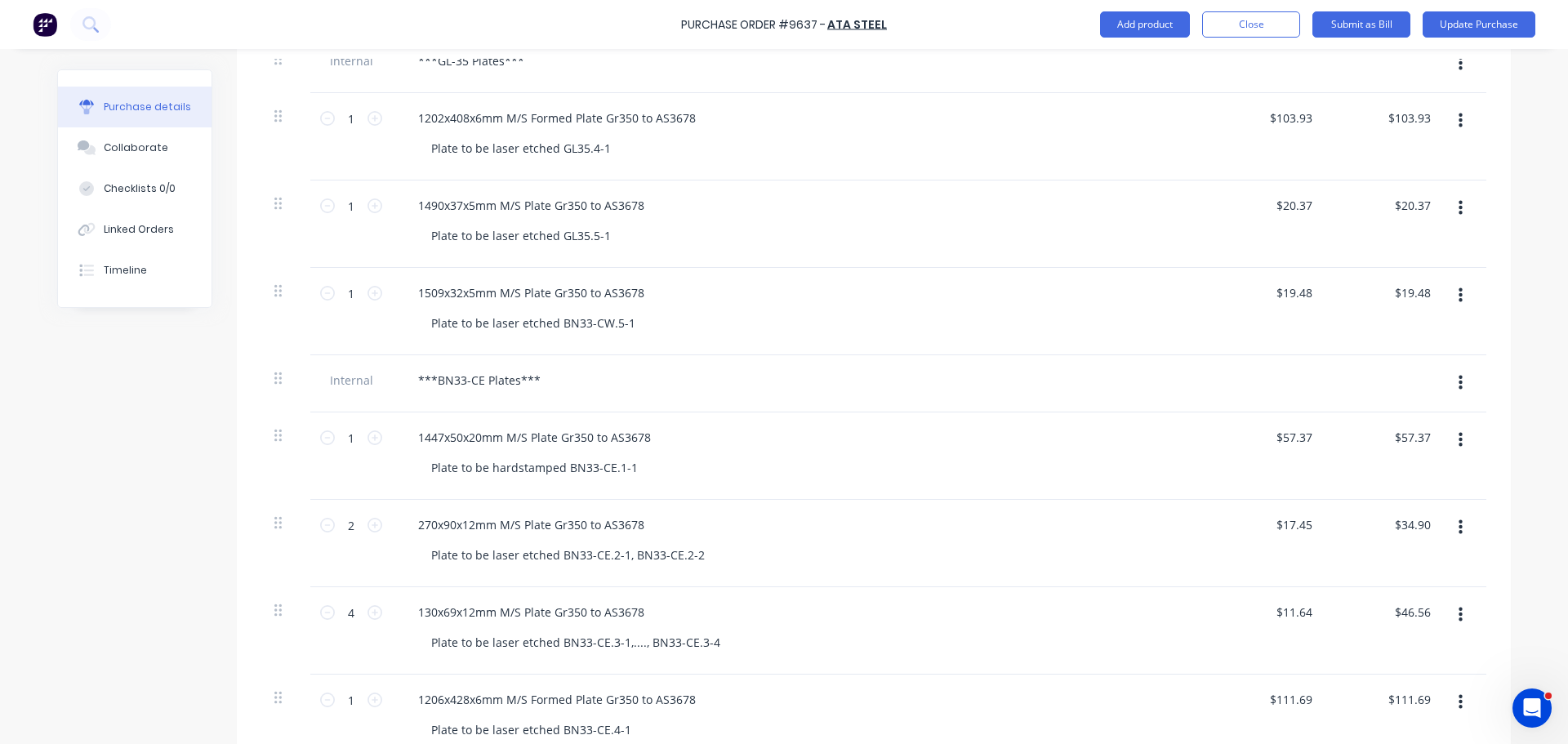
click at [1459, 298] on icon "button" at bounding box center [1461, 296] width 4 height 18
click at [1375, 426] on button "Delete" at bounding box center [1410, 436] width 139 height 33
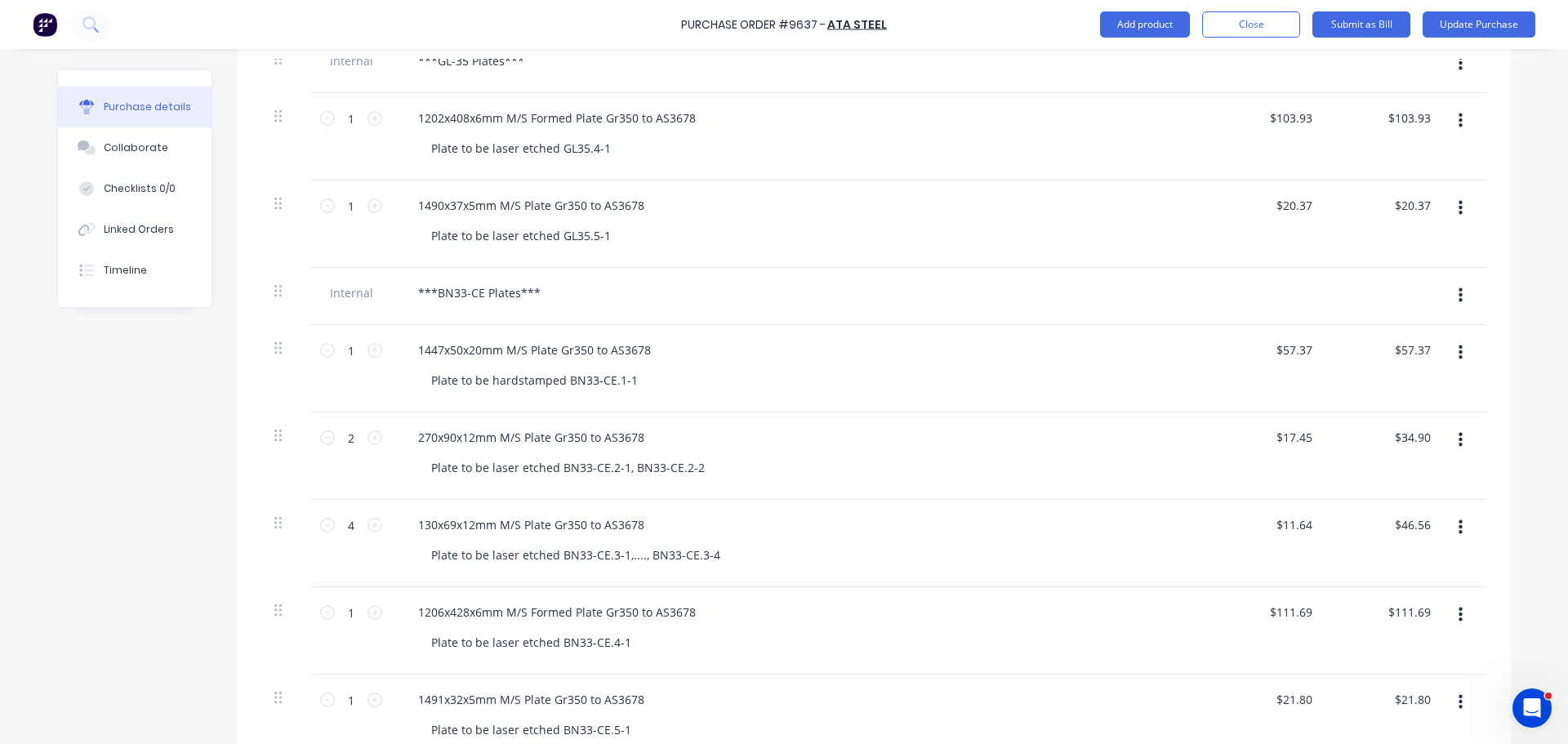
click at [1451, 298] on button "button" at bounding box center [1460, 295] width 38 height 29
click at [1380, 373] on button "Delete" at bounding box center [1410, 372] width 139 height 33
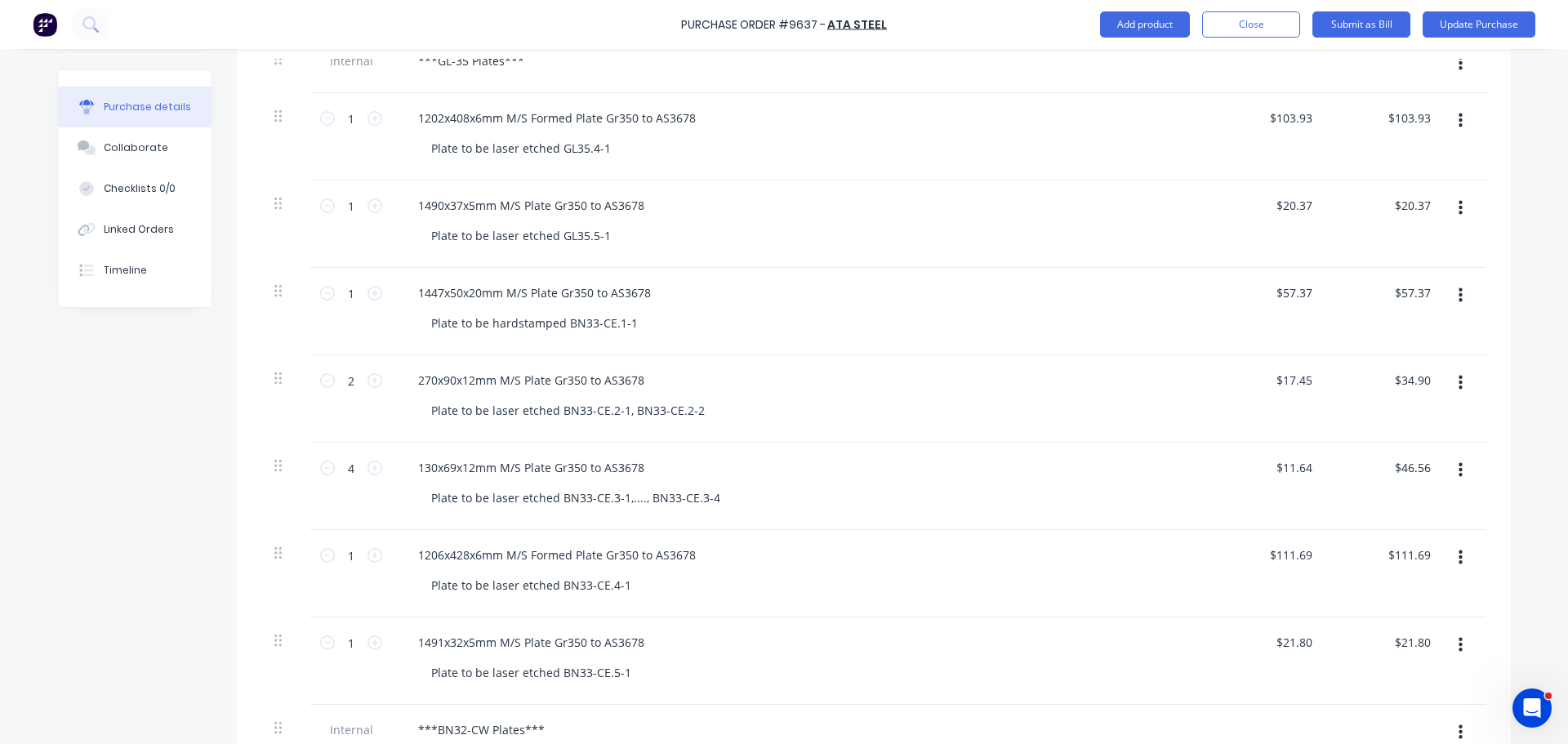
click at [1459, 293] on button "button" at bounding box center [1460, 295] width 38 height 29
click at [1371, 431] on button "Delete" at bounding box center [1410, 436] width 139 height 33
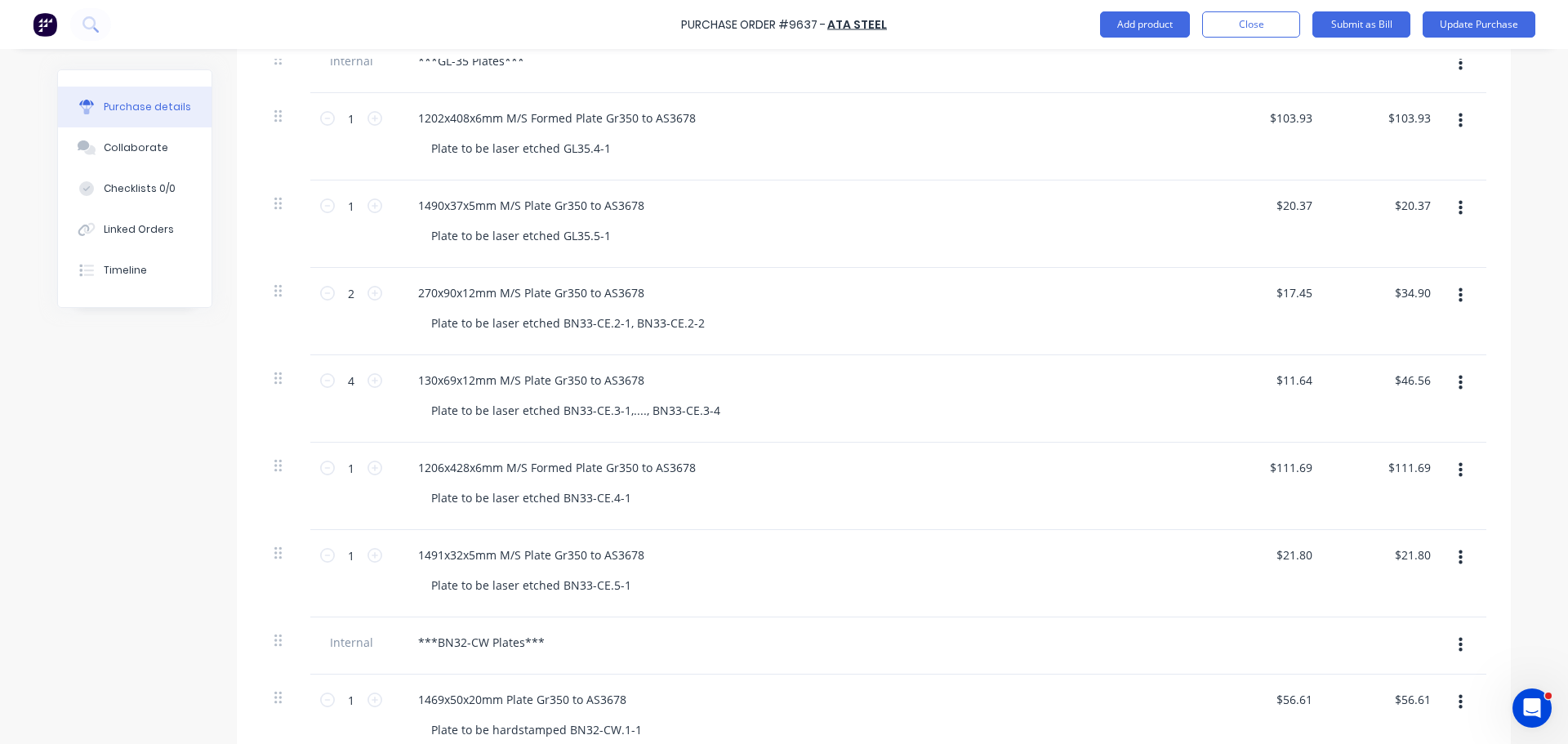
drag, startPoint x: 1450, startPoint y: 293, endPoint x: 1448, endPoint y: 302, distance: 9.2
click at [1451, 293] on button "button" at bounding box center [1460, 295] width 38 height 29
click at [1378, 431] on button "Delete" at bounding box center [1410, 436] width 139 height 33
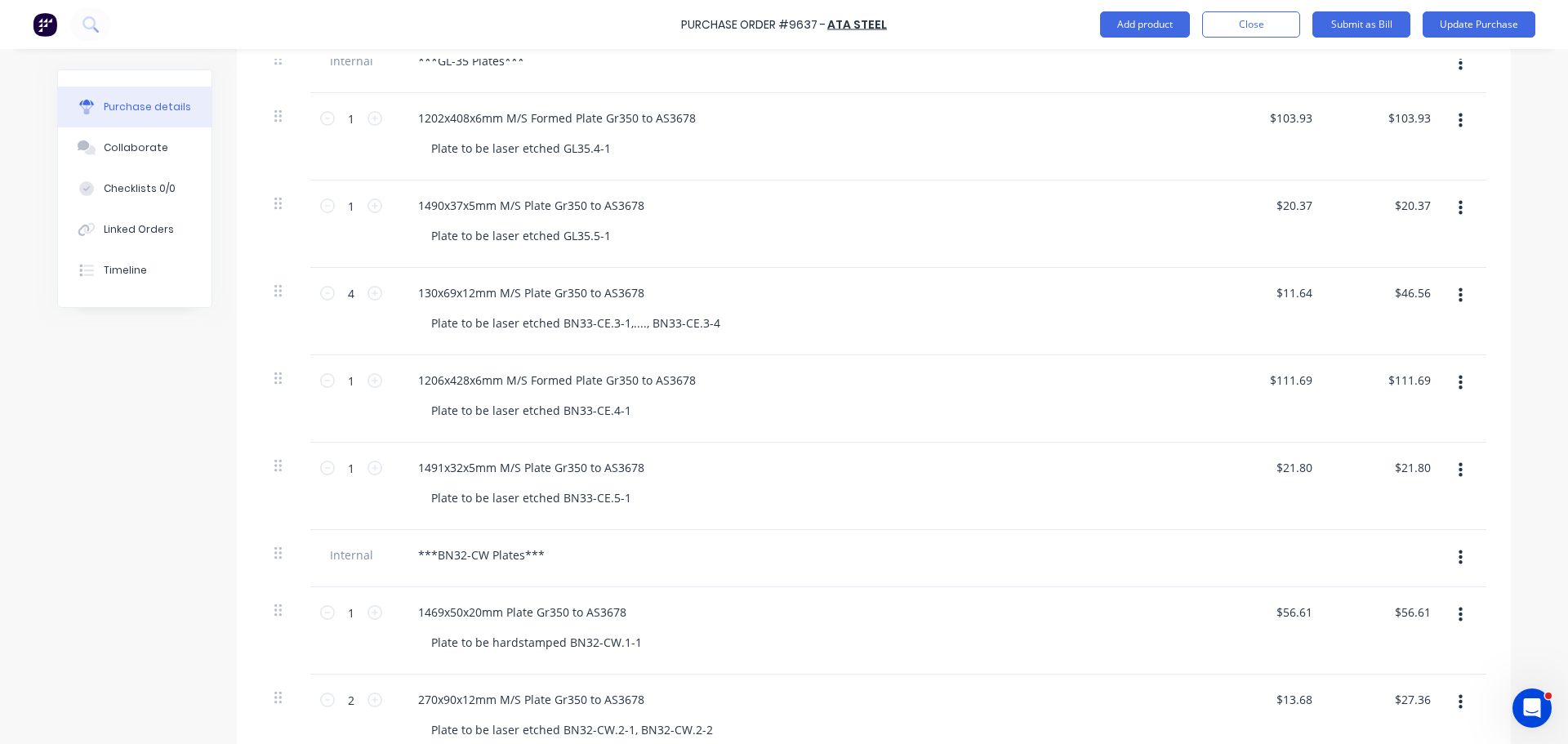
click at [1454, 305] on button "button" at bounding box center [1460, 295] width 38 height 29
click at [1385, 429] on button "Delete" at bounding box center [1410, 436] width 139 height 33
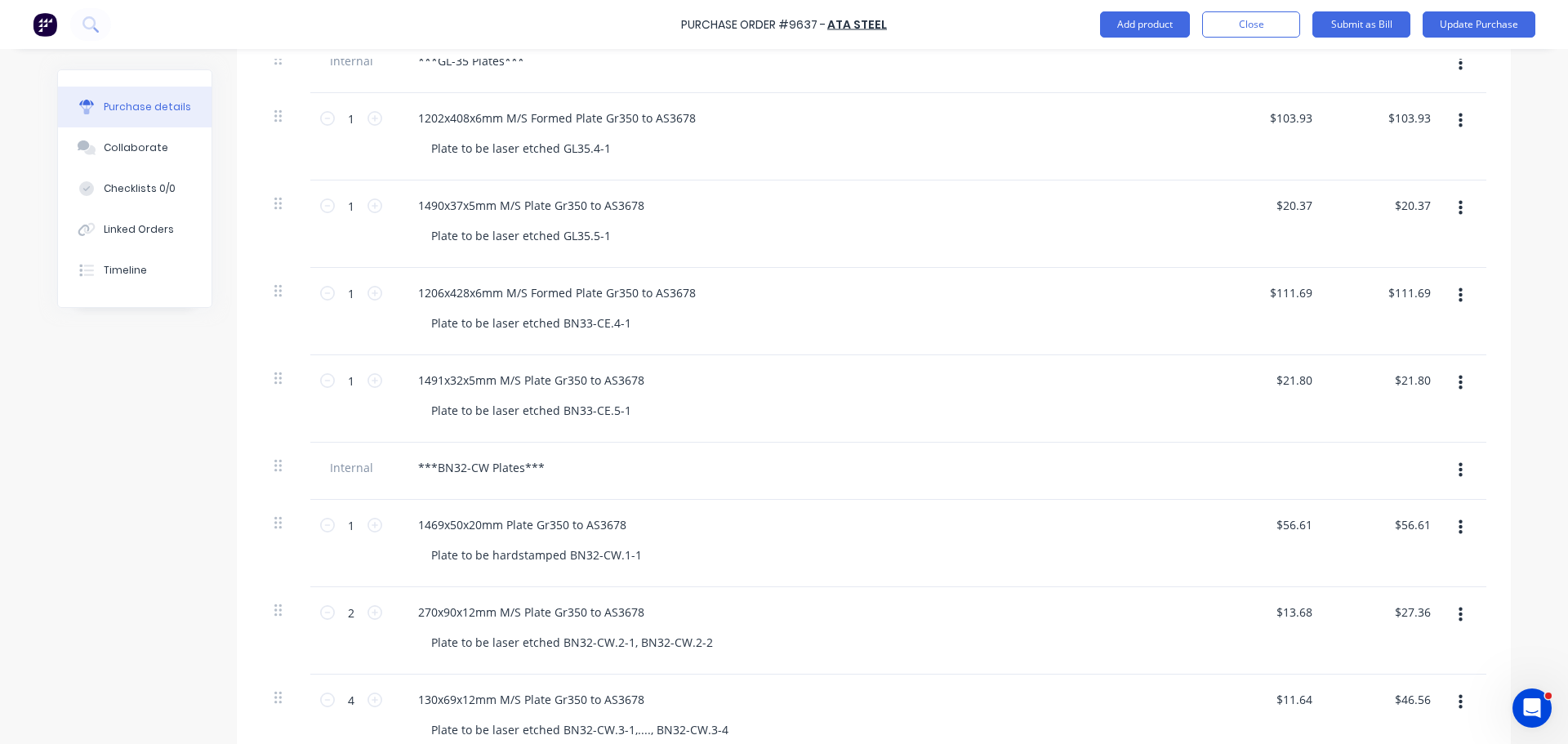
click at [1458, 294] on button "button" at bounding box center [1460, 295] width 38 height 29
click at [1384, 433] on button "Delete" at bounding box center [1410, 436] width 139 height 33
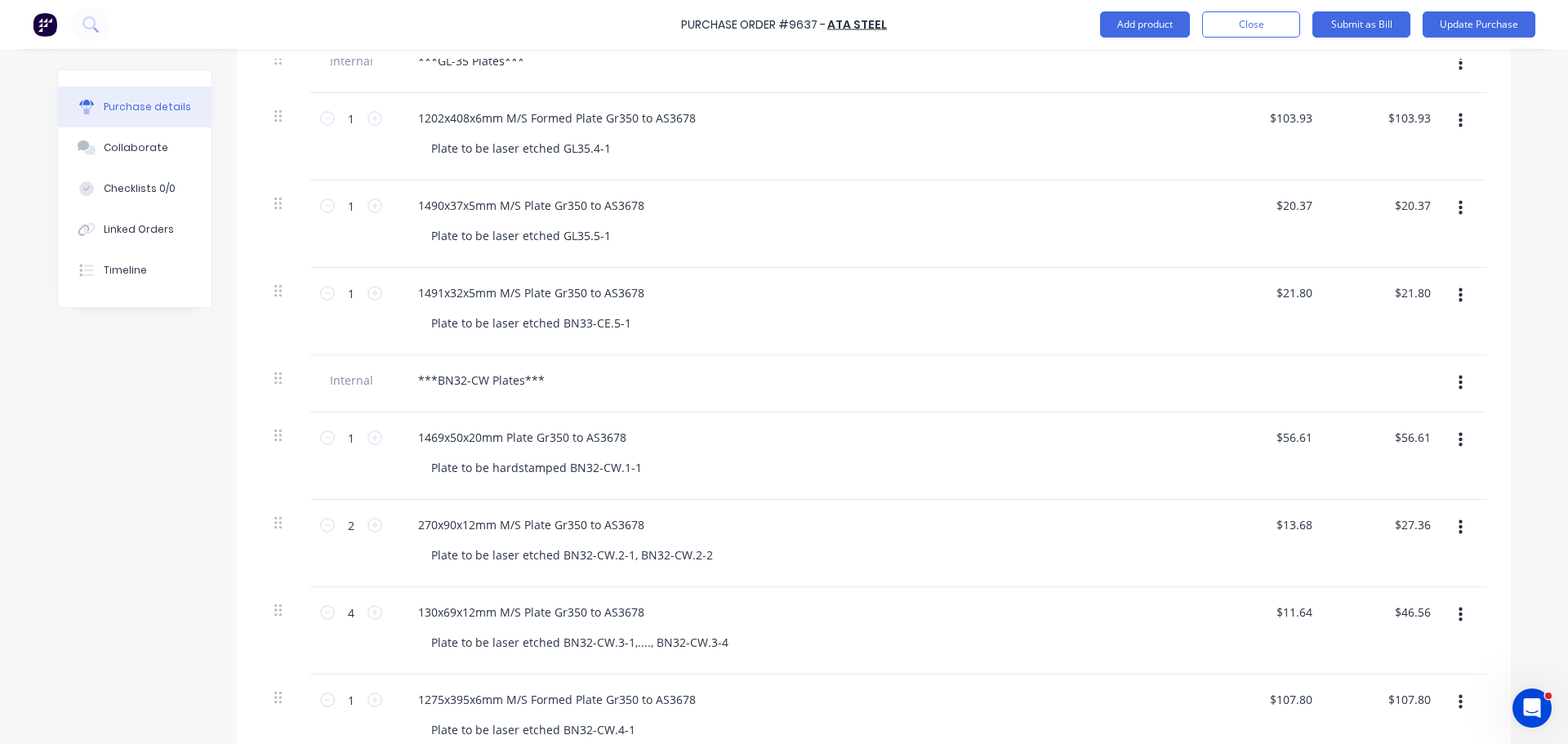
click at [1459, 297] on icon "button" at bounding box center [1461, 296] width 4 height 18
click at [1374, 434] on button "Delete" at bounding box center [1410, 436] width 139 height 33
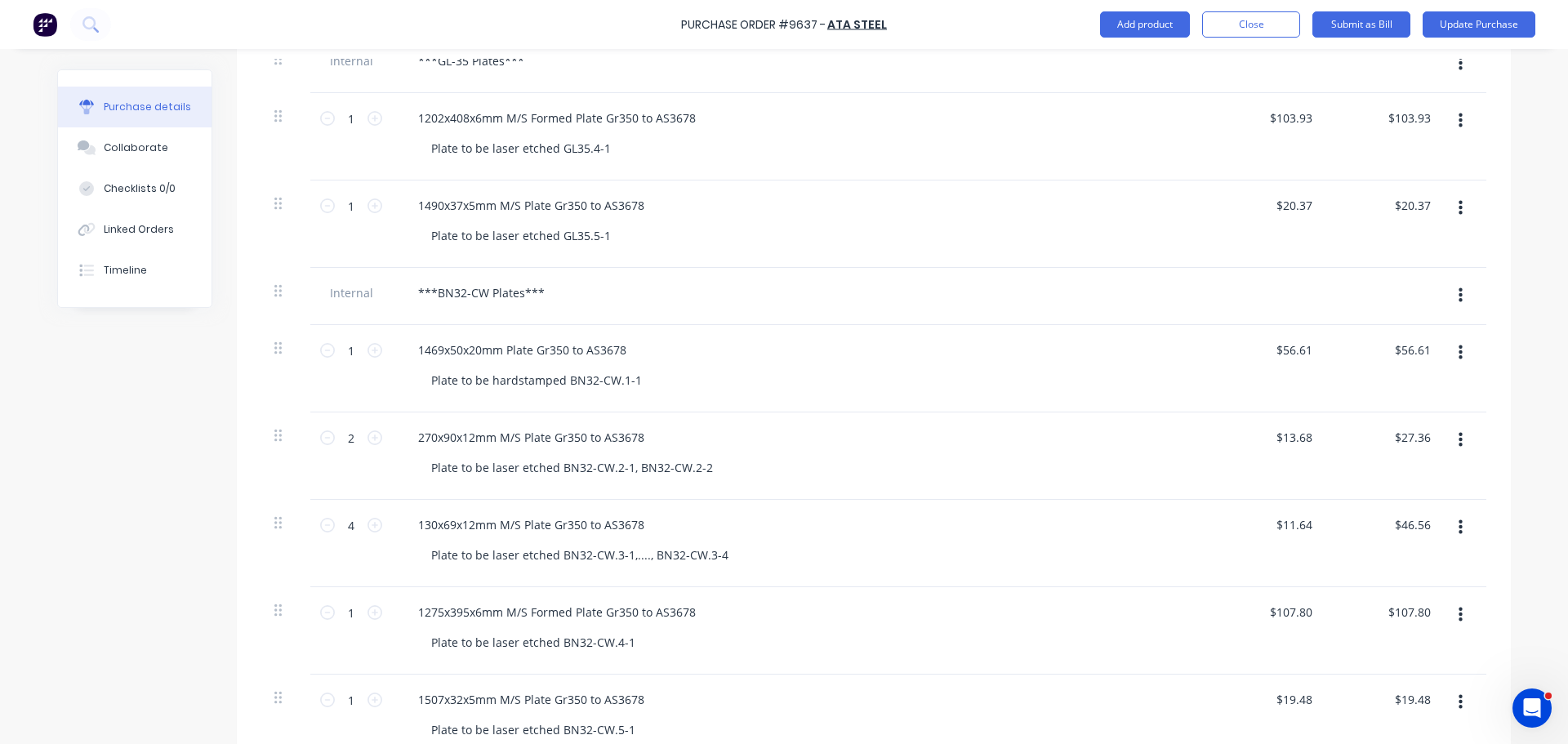
click at [1459, 295] on button "button" at bounding box center [1460, 295] width 38 height 29
click at [1390, 370] on button "Delete" at bounding box center [1410, 372] width 139 height 33
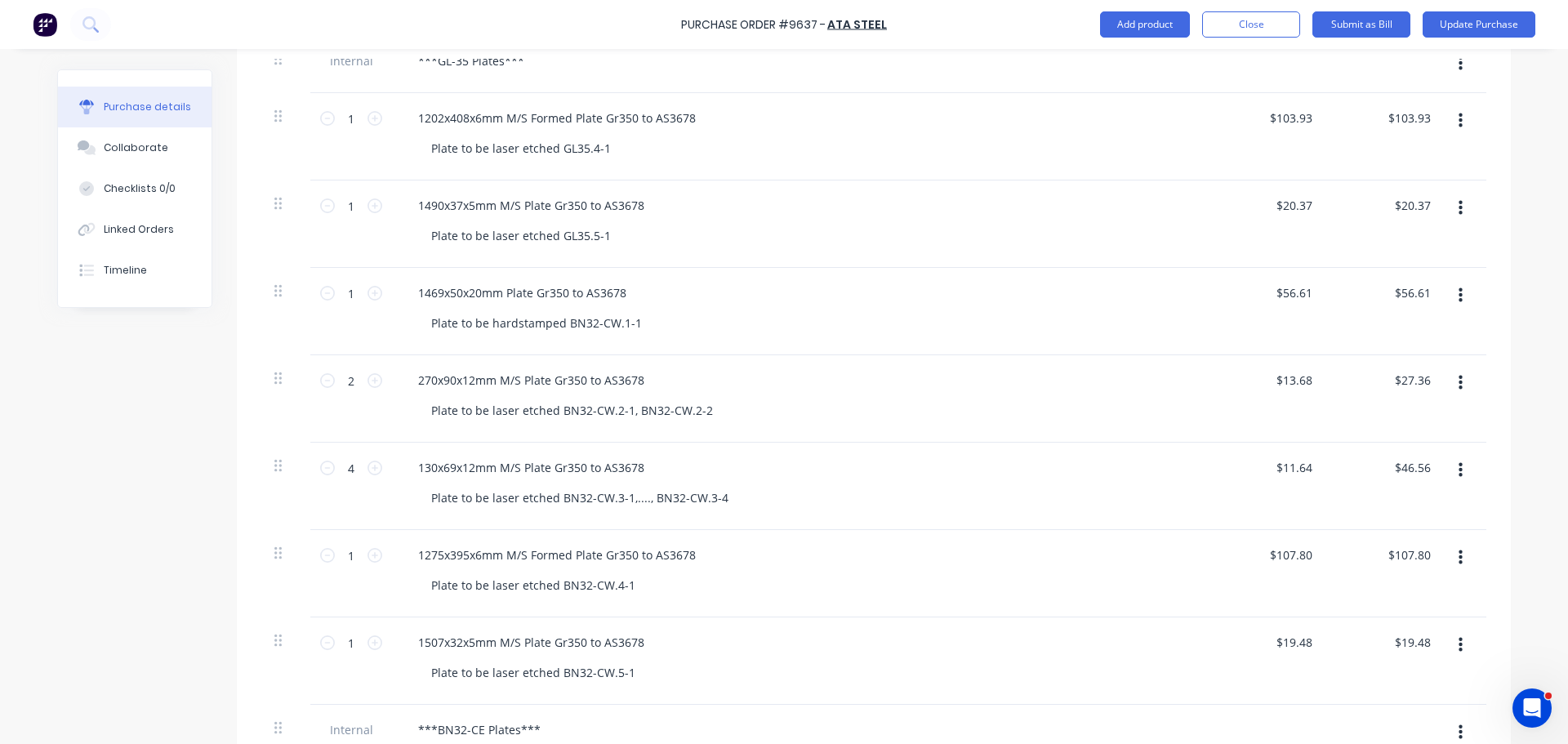
click at [1456, 300] on button "button" at bounding box center [1460, 295] width 38 height 29
click at [1372, 433] on button "Delete" at bounding box center [1410, 436] width 139 height 33
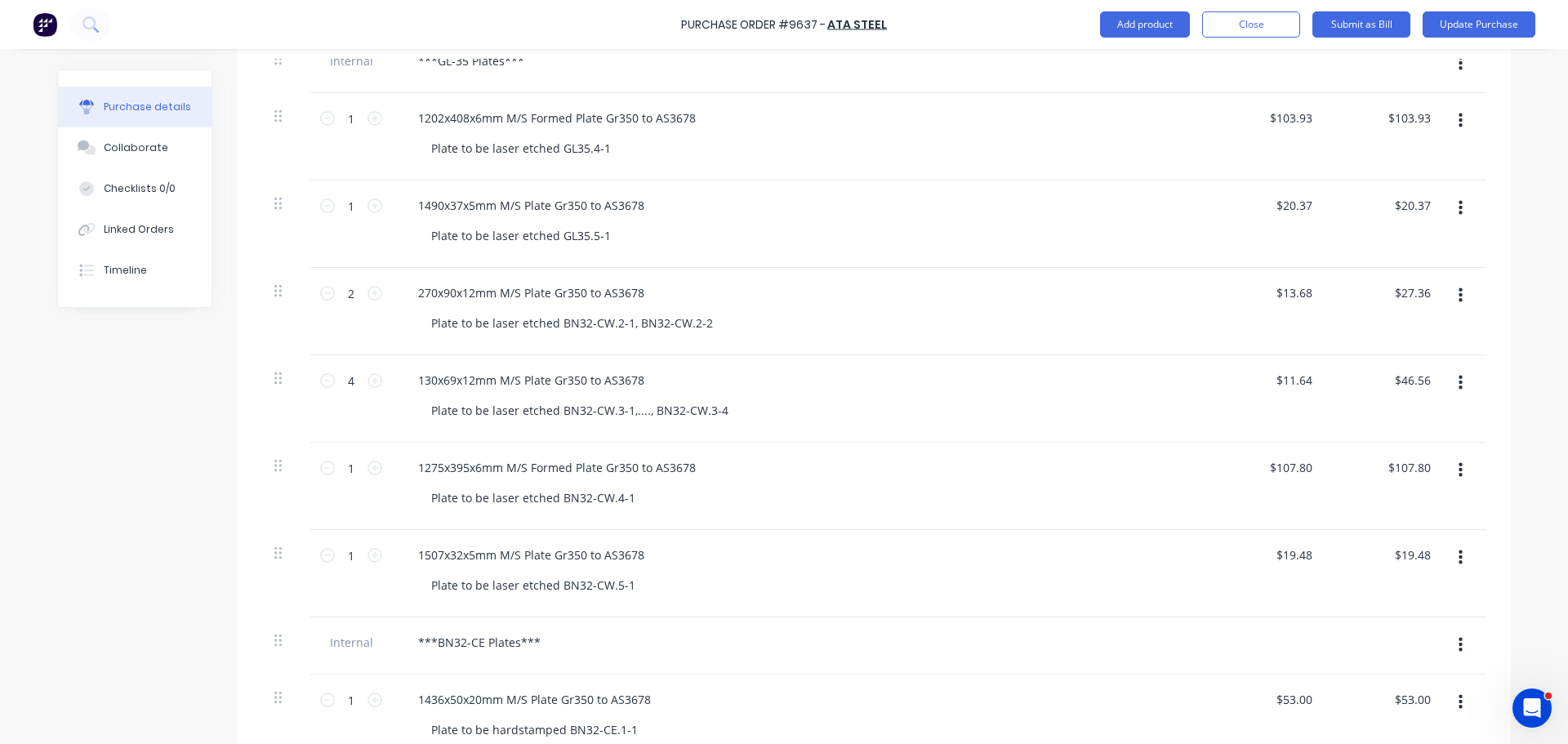
click at [1456, 293] on button "button" at bounding box center [1460, 295] width 38 height 29
drag, startPoint x: 1368, startPoint y: 438, endPoint x: 1379, endPoint y: 406, distance: 33.8
click at [1370, 438] on button "Delete" at bounding box center [1410, 436] width 139 height 33
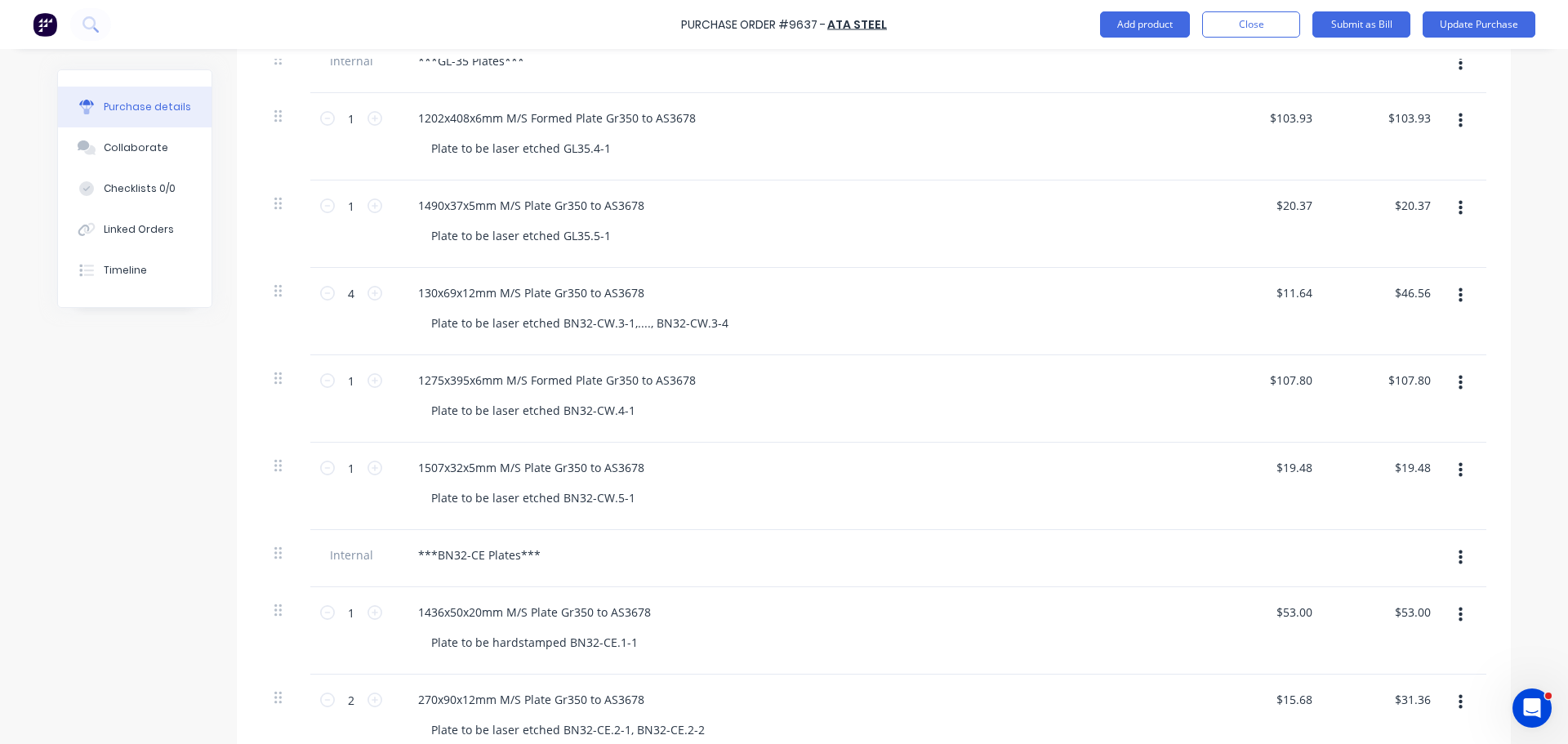
click at [1450, 294] on button "button" at bounding box center [1460, 295] width 38 height 29
click at [1363, 427] on button "Delete" at bounding box center [1410, 436] width 139 height 33
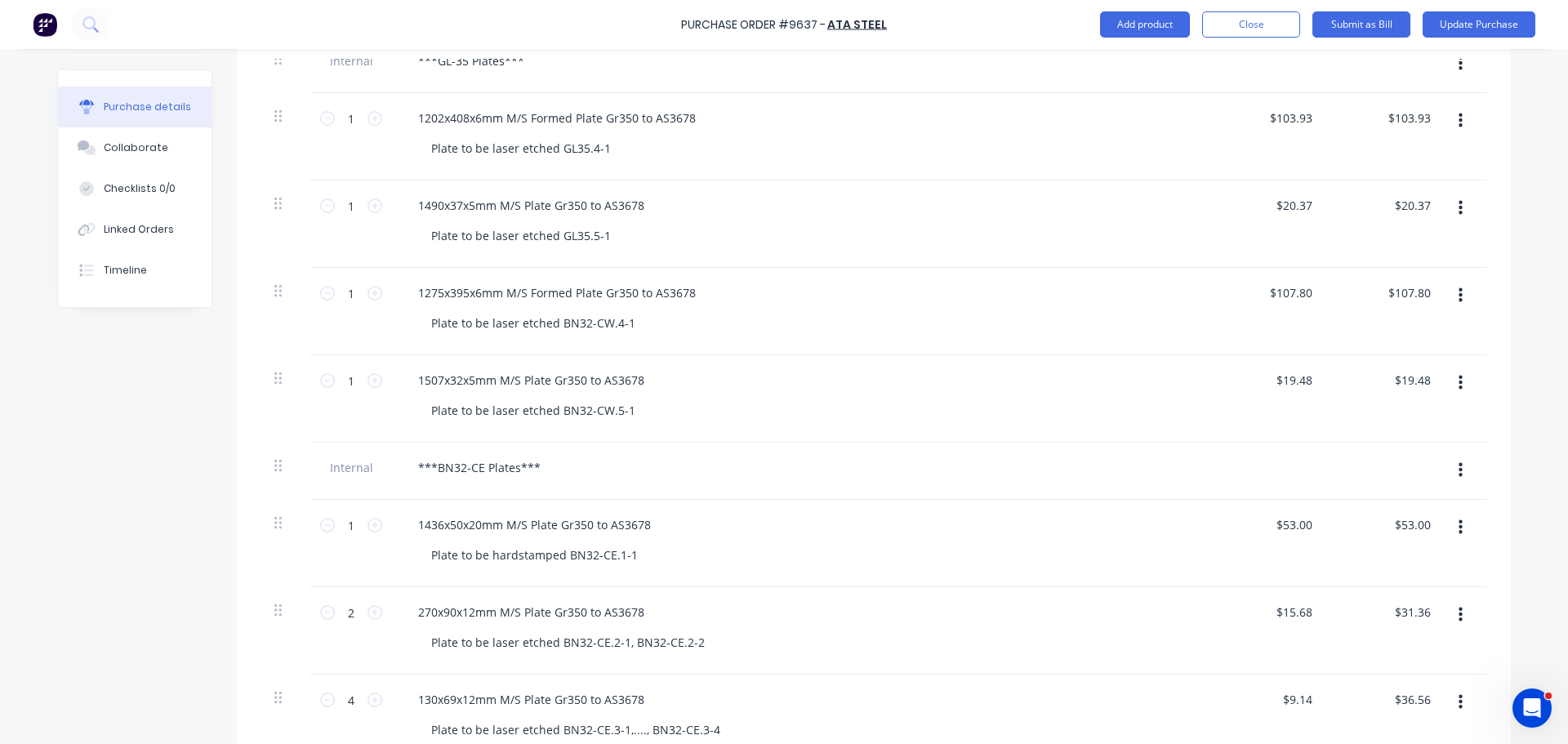
click at [1452, 303] on button "button" at bounding box center [1460, 295] width 38 height 29
click at [1378, 425] on button "Delete" at bounding box center [1410, 436] width 139 height 33
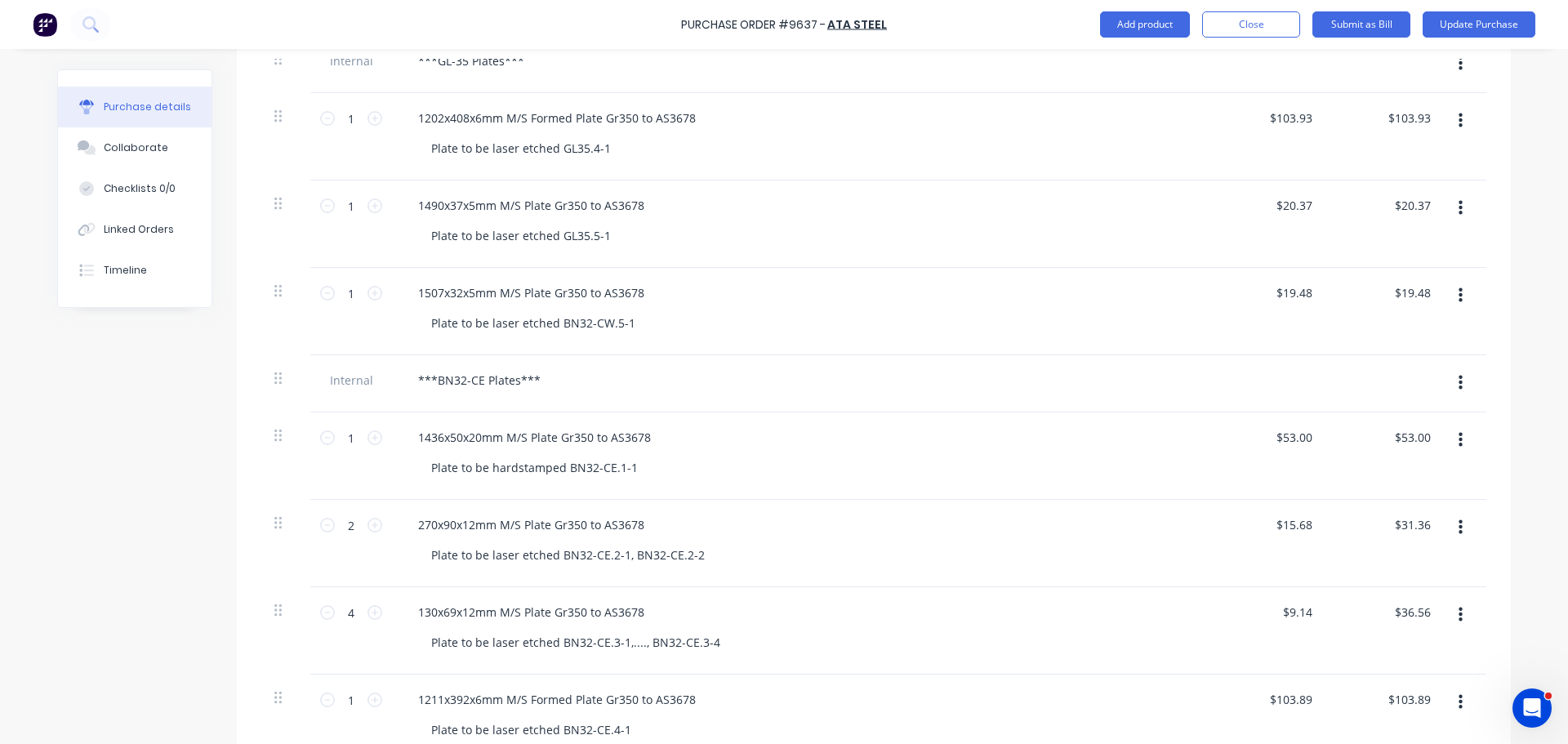
click at [1451, 291] on button "button" at bounding box center [1460, 295] width 38 height 29
drag, startPoint x: 1378, startPoint y: 431, endPoint x: 1377, endPoint y: 414, distance: 17.0
click at [1378, 430] on button "Delete" at bounding box center [1410, 436] width 139 height 33
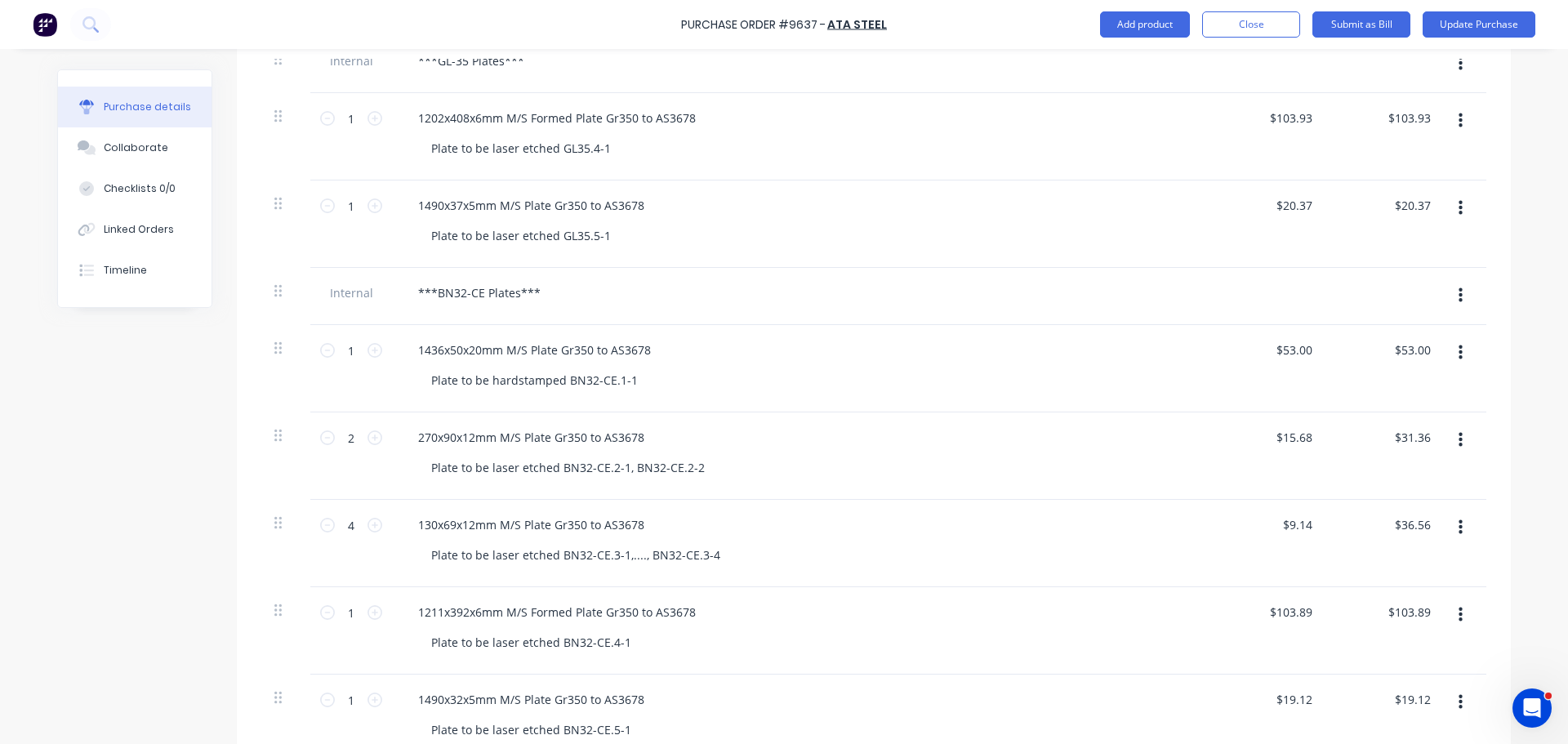
click at [1452, 289] on button "button" at bounding box center [1460, 295] width 38 height 29
click at [1396, 378] on button "Delete" at bounding box center [1410, 372] width 139 height 33
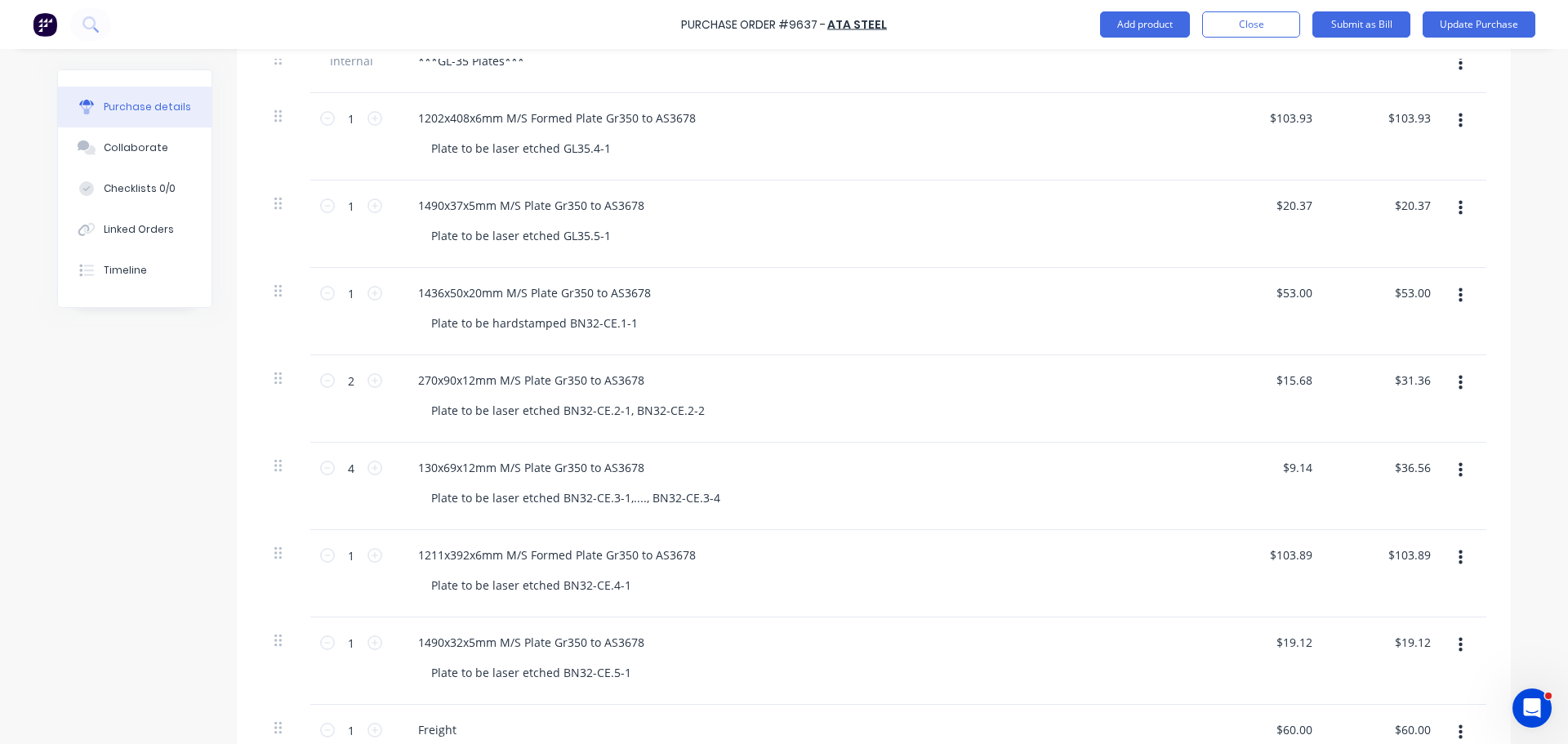
click at [1466, 296] on button "button" at bounding box center [1460, 295] width 38 height 29
click at [1384, 427] on button "Delete" at bounding box center [1410, 436] width 139 height 33
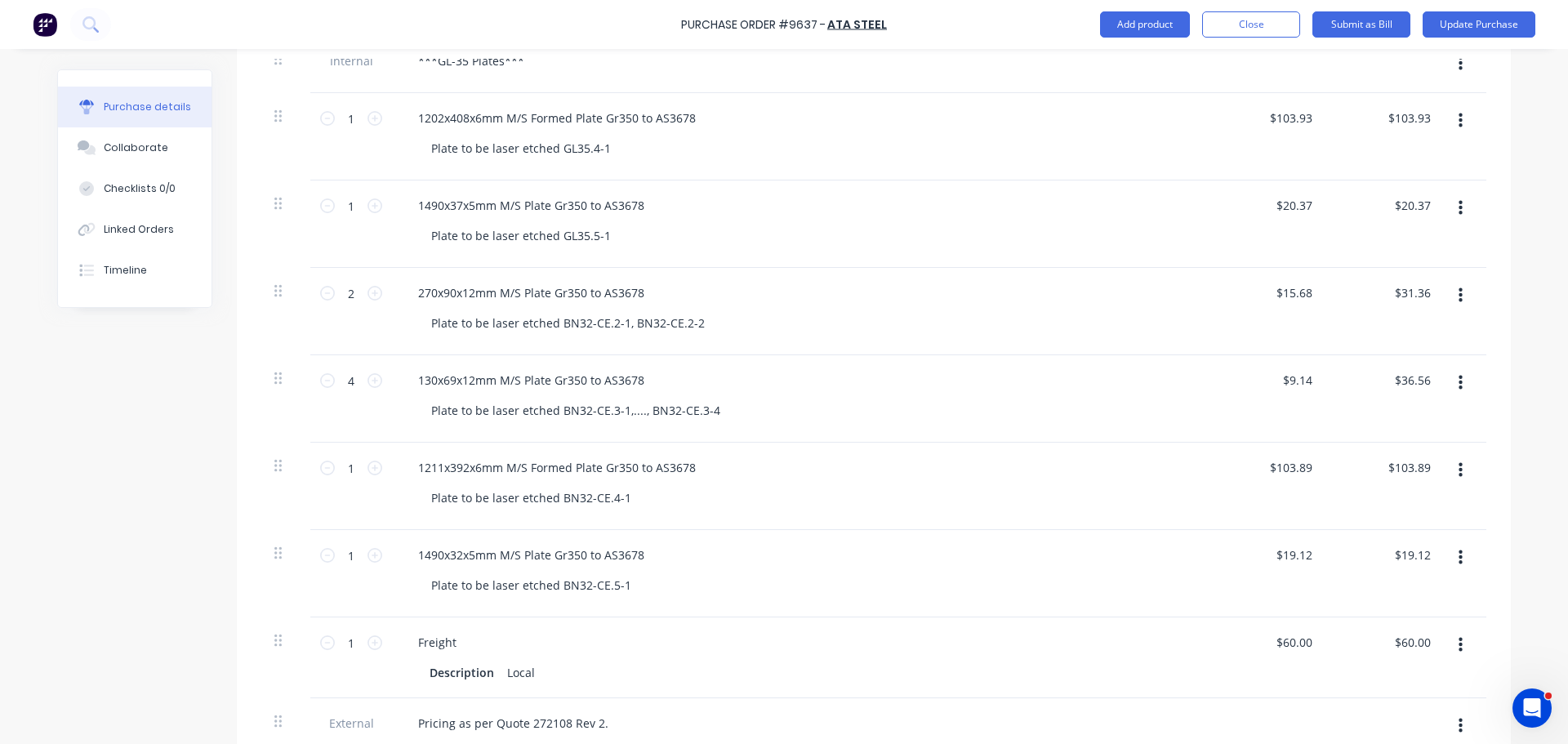
click at [1456, 293] on button "button" at bounding box center [1460, 295] width 38 height 29
click at [1359, 429] on button "Delete" at bounding box center [1410, 436] width 139 height 33
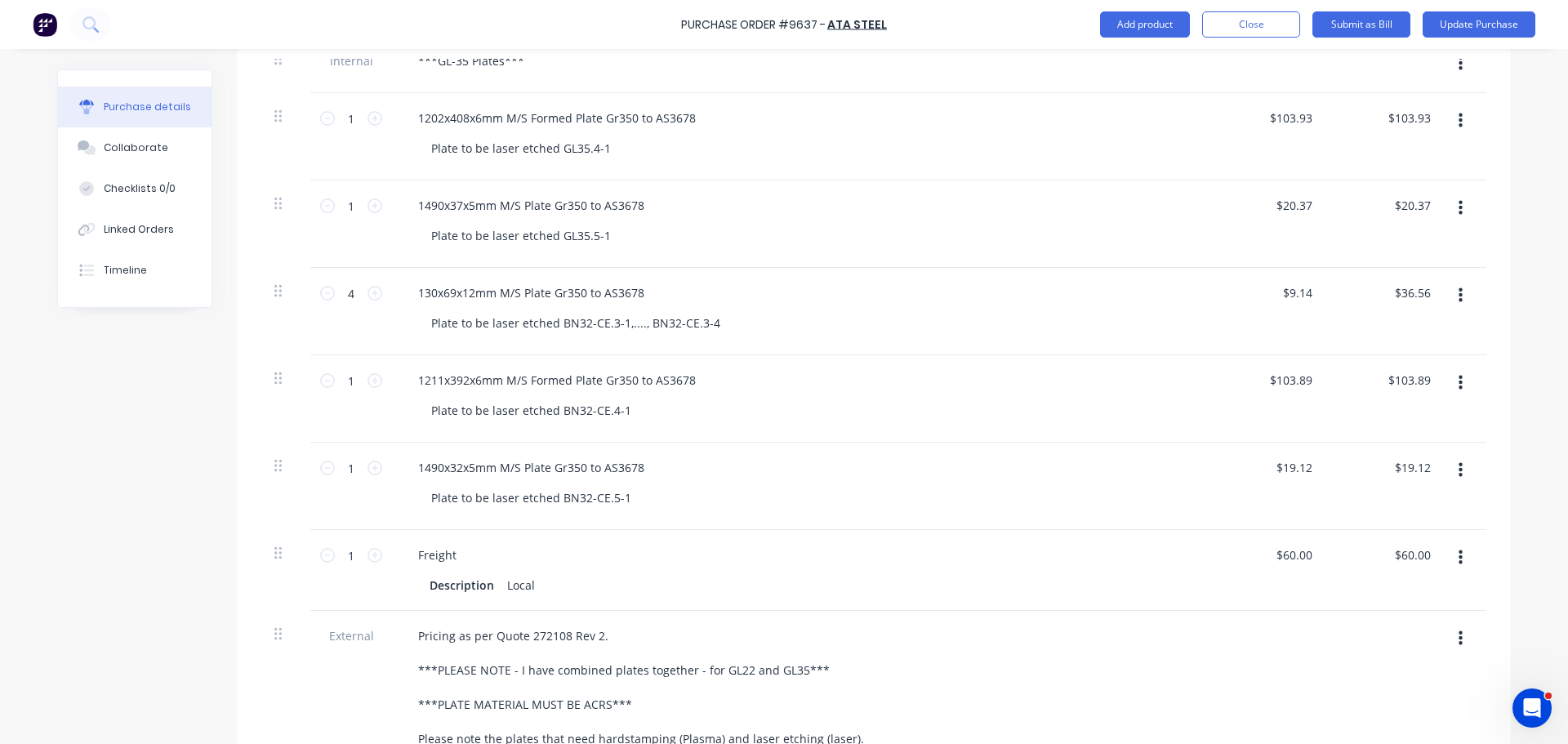
click at [1450, 298] on button "button" at bounding box center [1460, 295] width 38 height 29
drag, startPoint x: 1393, startPoint y: 427, endPoint x: 1429, endPoint y: 372, distance: 65.7
click at [1394, 424] on button "Delete" at bounding box center [1410, 436] width 139 height 33
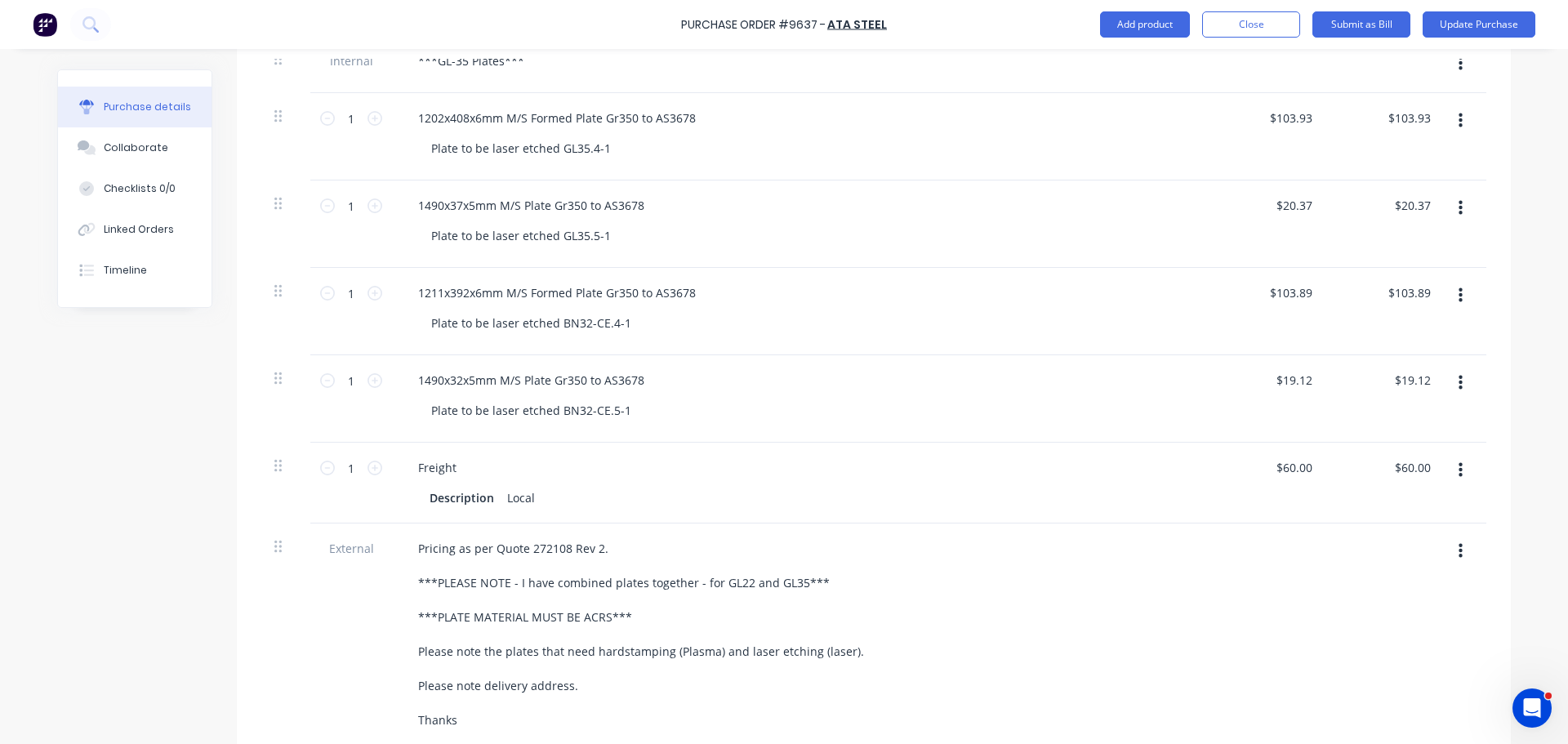
click at [1459, 303] on icon "button" at bounding box center [1461, 296] width 4 height 18
click at [1369, 438] on button "Delete" at bounding box center [1410, 436] width 139 height 33
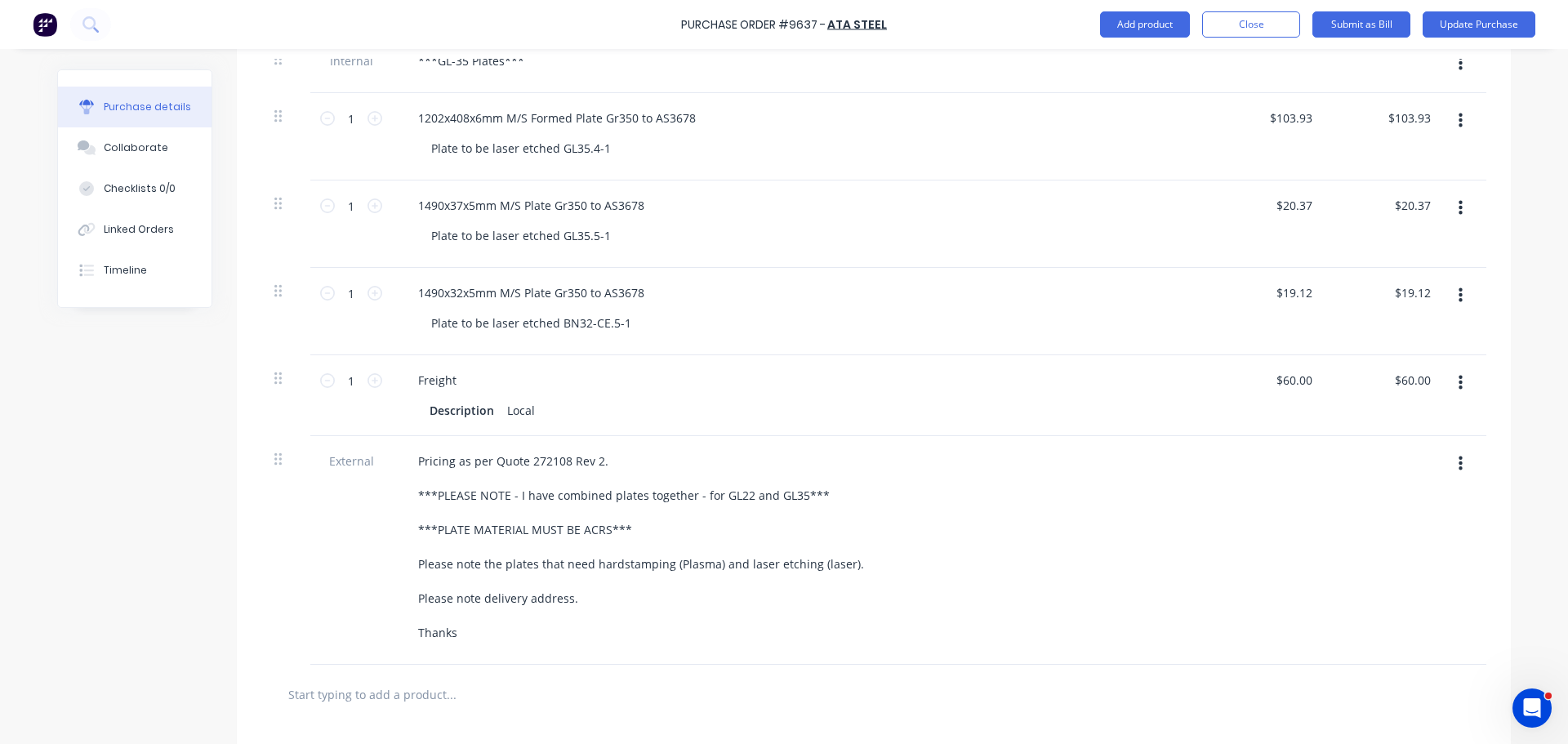
click at [1441, 289] on button "button" at bounding box center [1460, 295] width 38 height 29
click at [1372, 433] on button "Delete" at bounding box center [1410, 436] width 139 height 33
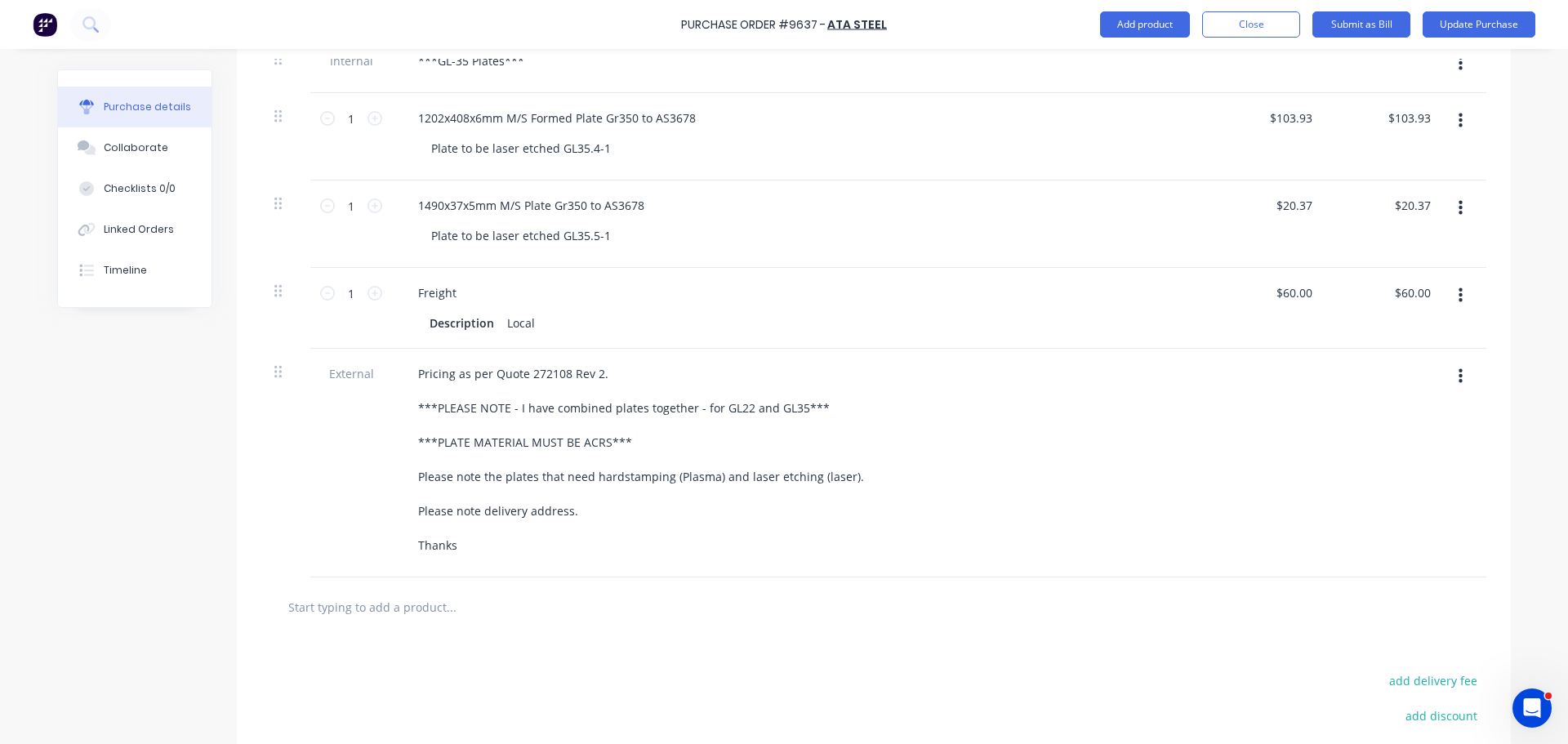
click at [1459, 293] on button "button" at bounding box center [1460, 295] width 38 height 29
click at [1383, 431] on button "Delete" at bounding box center [1410, 436] width 139 height 33
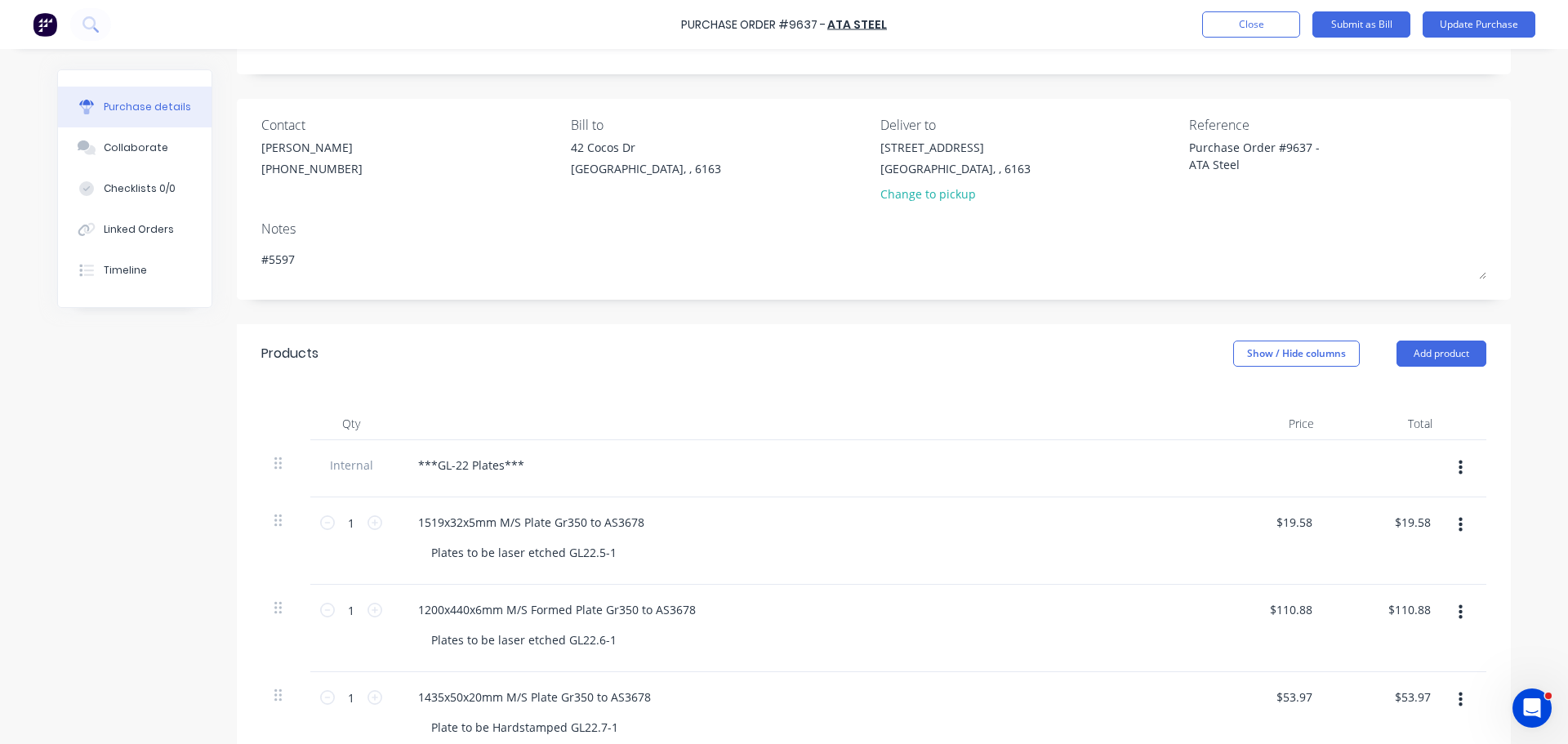
scroll to position [326, 0]
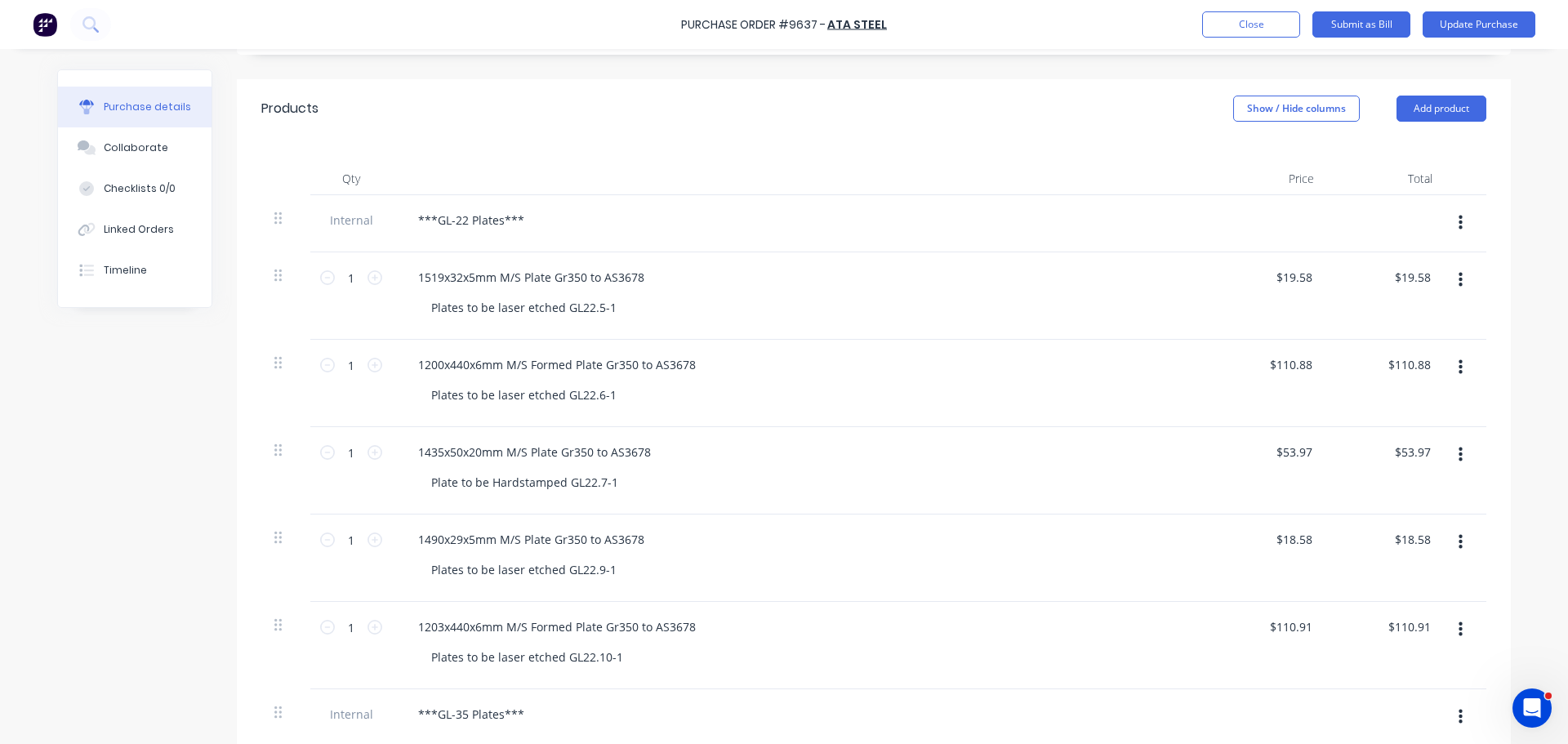
click at [1450, 223] on button "button" at bounding box center [1460, 222] width 38 height 29
click at [1358, 297] on button "Delete" at bounding box center [1410, 298] width 139 height 33
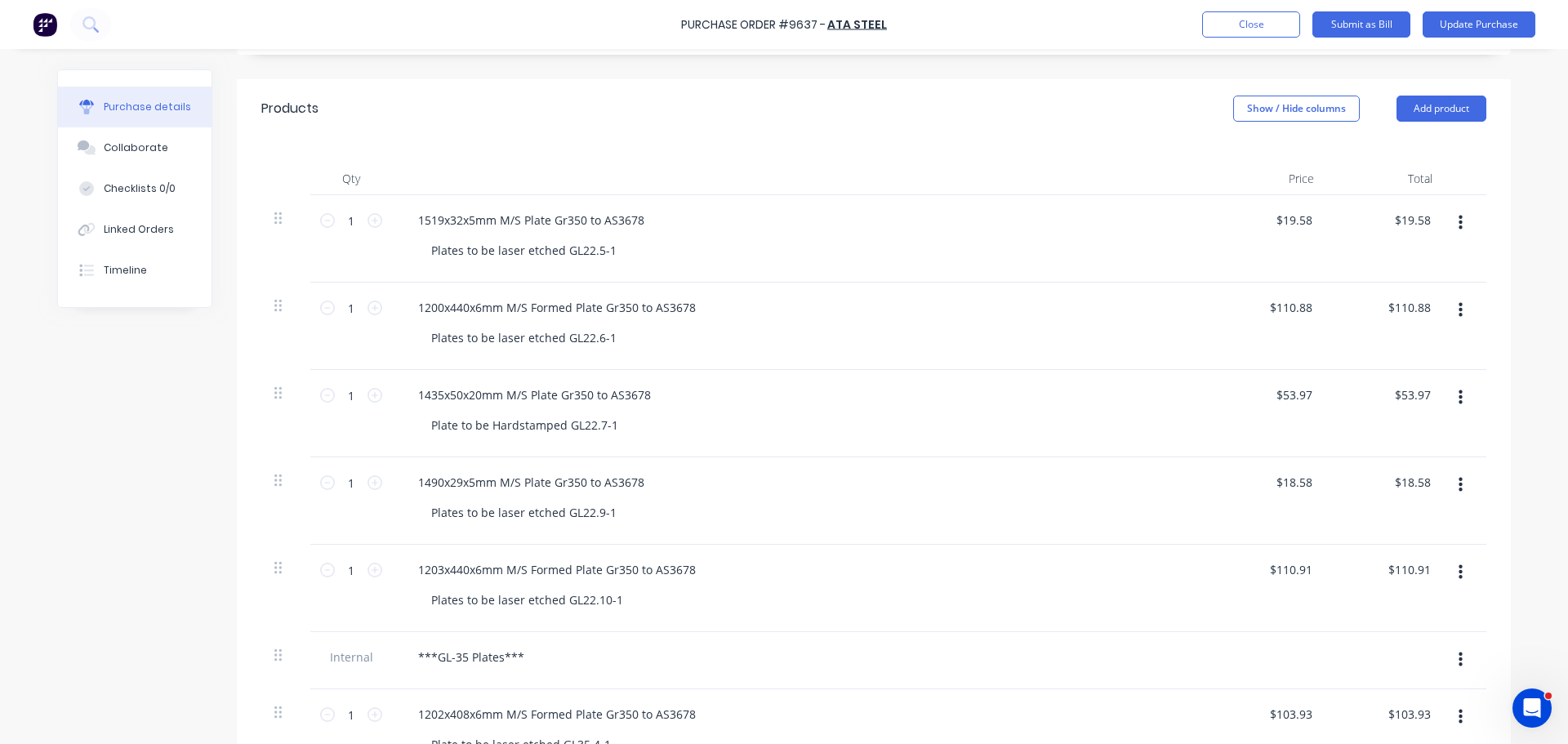
click at [1459, 220] on icon "button" at bounding box center [1461, 222] width 4 height 18
drag, startPoint x: 1382, startPoint y: 368, endPoint x: 1445, endPoint y: 315, distance: 82.3
click at [1383, 367] on button "Delete" at bounding box center [1410, 364] width 139 height 33
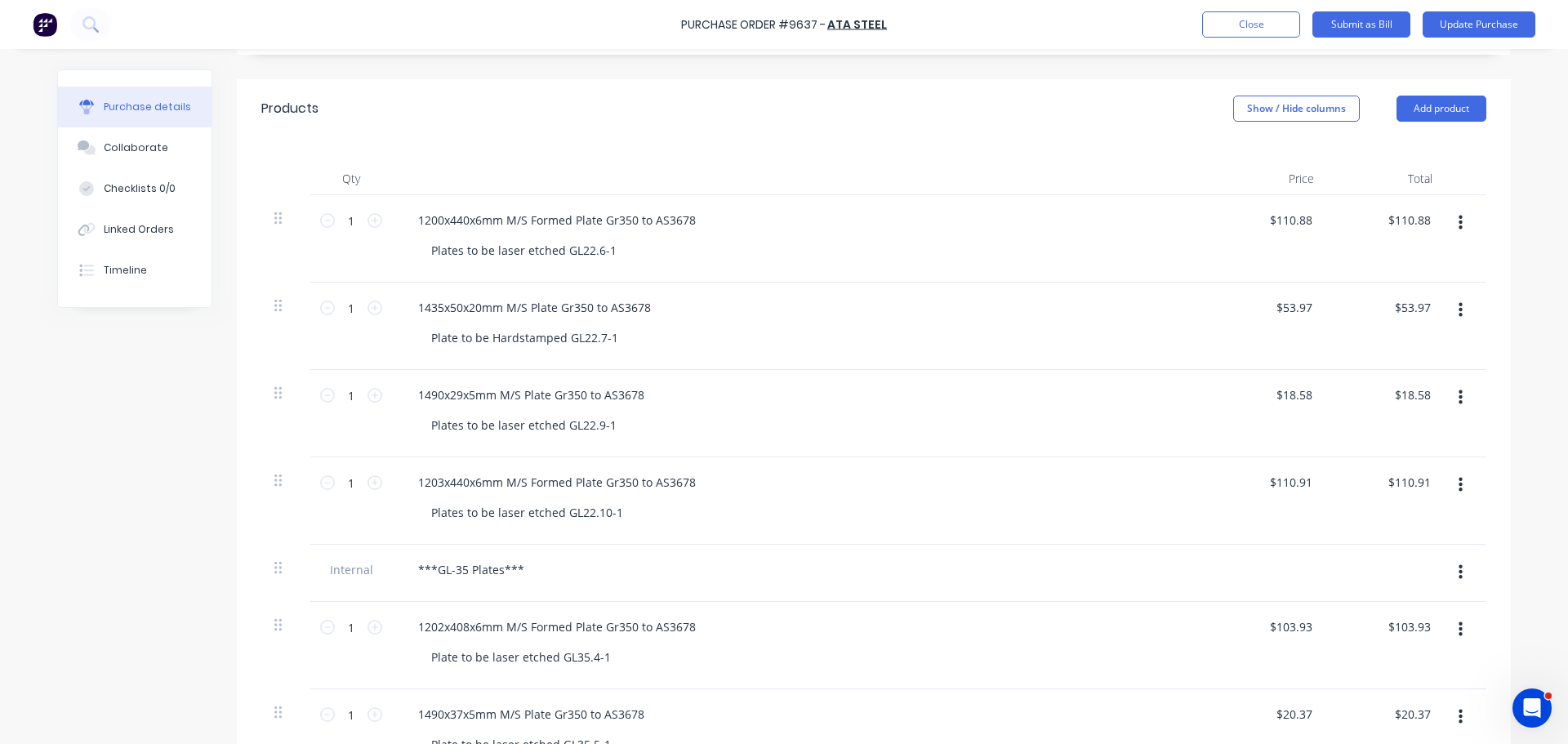
click at [1459, 230] on icon "button" at bounding box center [1461, 222] width 4 height 18
click at [1407, 357] on button "Delete" at bounding box center [1410, 364] width 139 height 33
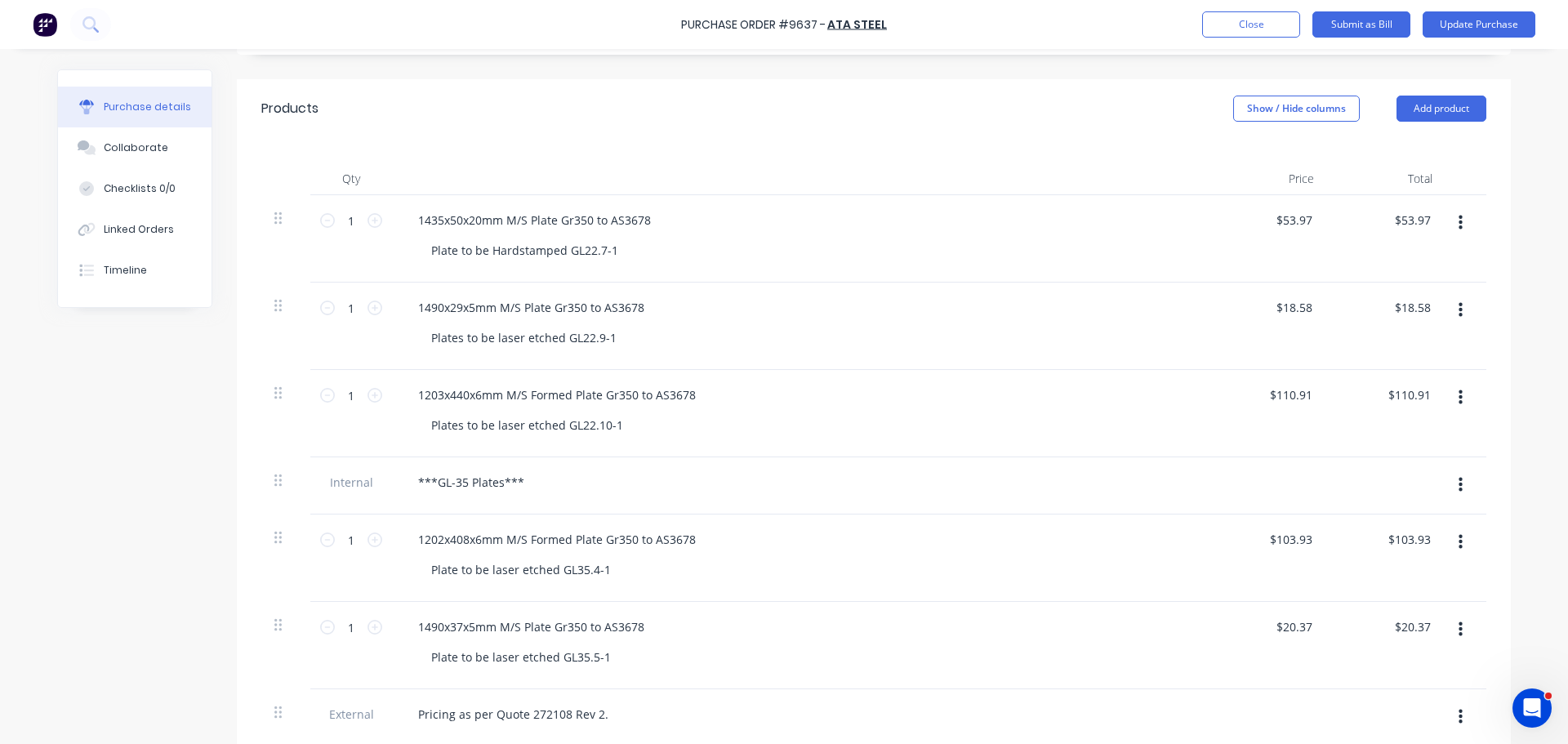
click at [1457, 219] on button "button" at bounding box center [1460, 222] width 38 height 29
drag, startPoint x: 1401, startPoint y: 363, endPoint x: 1409, endPoint y: 345, distance: 19.7
click at [1401, 362] on button "Delete" at bounding box center [1410, 364] width 139 height 33
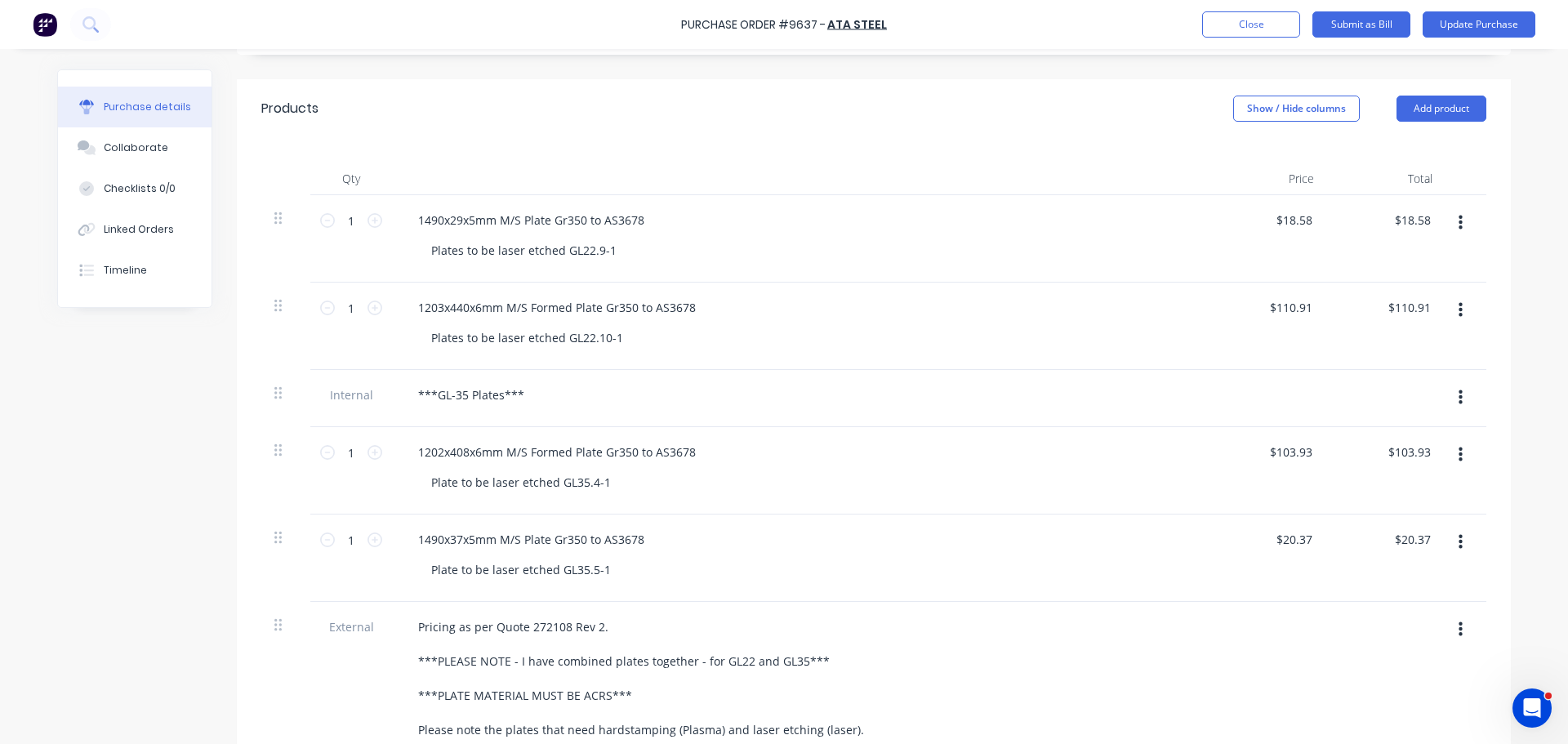
click at [1459, 222] on icon "button" at bounding box center [1461, 223] width 4 height 15
click at [1390, 357] on button "Delete" at bounding box center [1410, 364] width 139 height 33
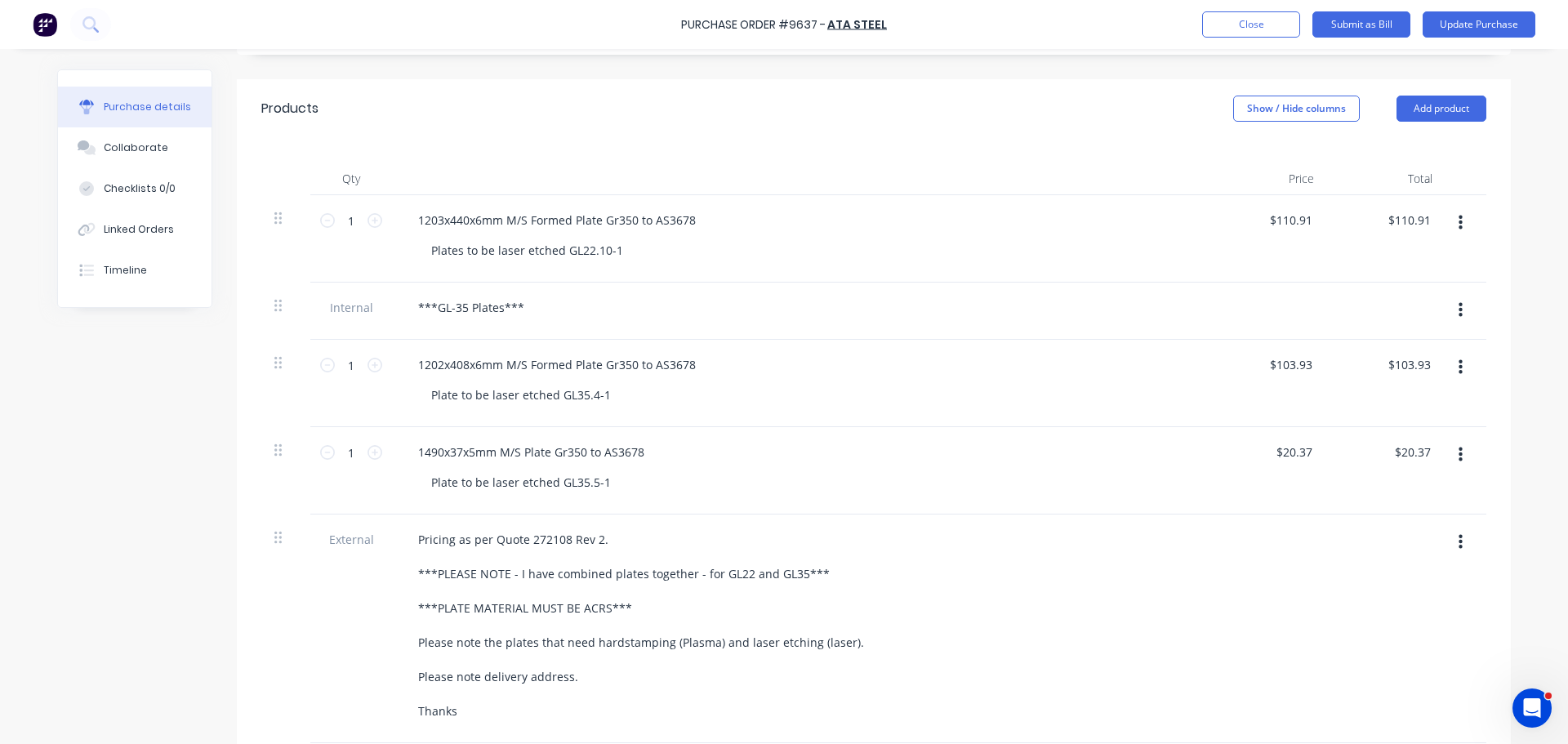
click at [1459, 230] on icon "button" at bounding box center [1461, 222] width 4 height 18
click at [1393, 356] on button "Delete" at bounding box center [1410, 364] width 139 height 33
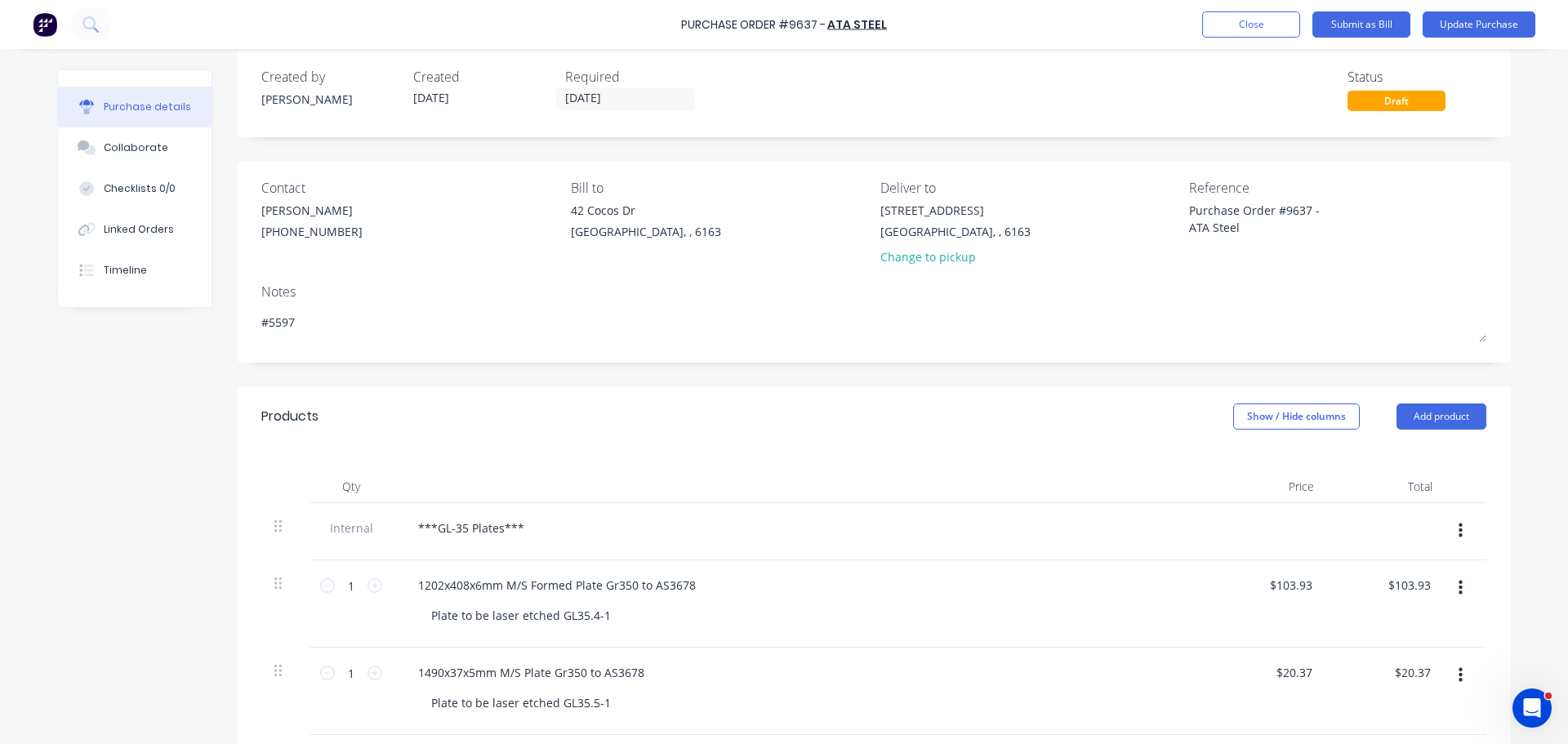
scroll to position [0, 0]
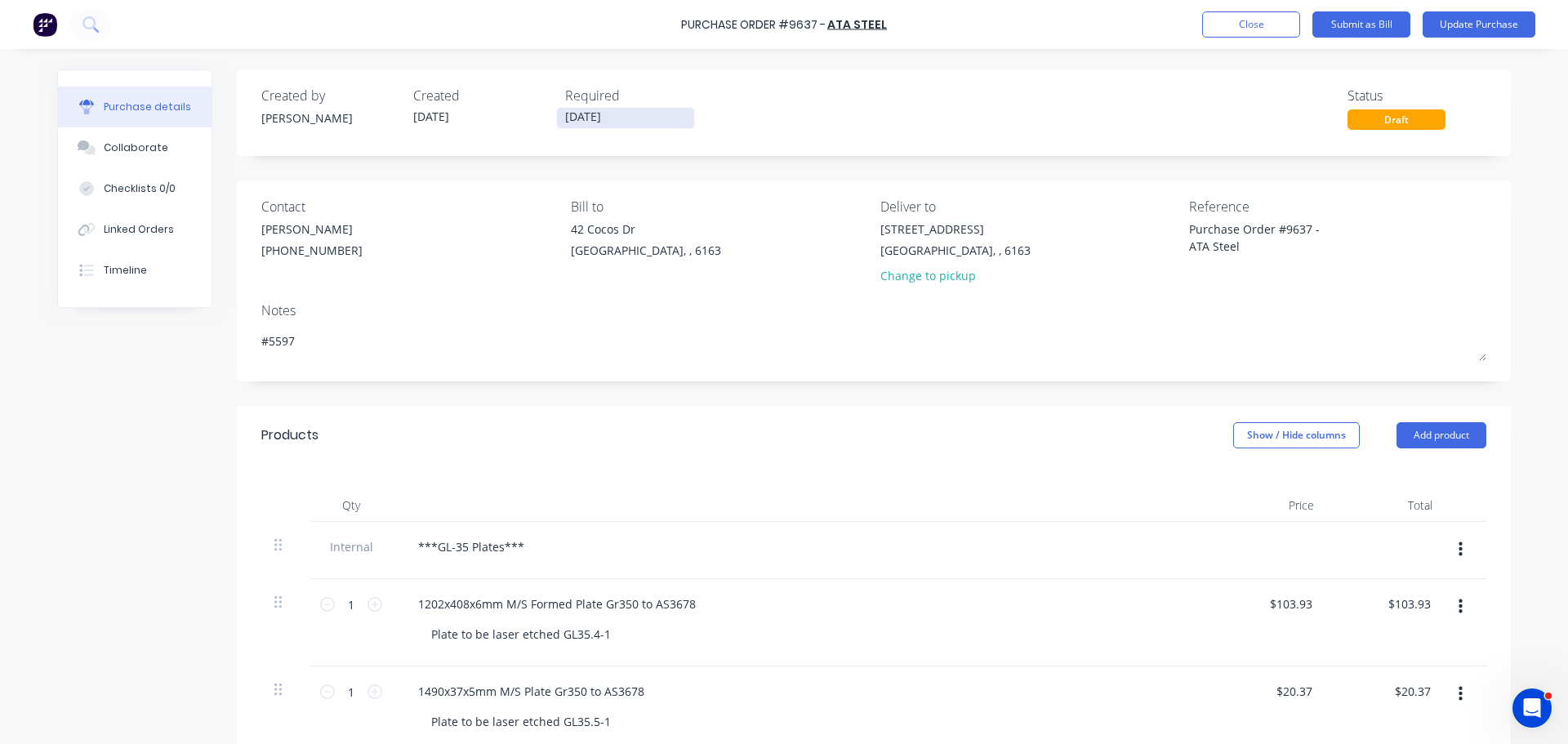
click at [589, 113] on input "08/09/25" at bounding box center [626, 118] width 137 height 21
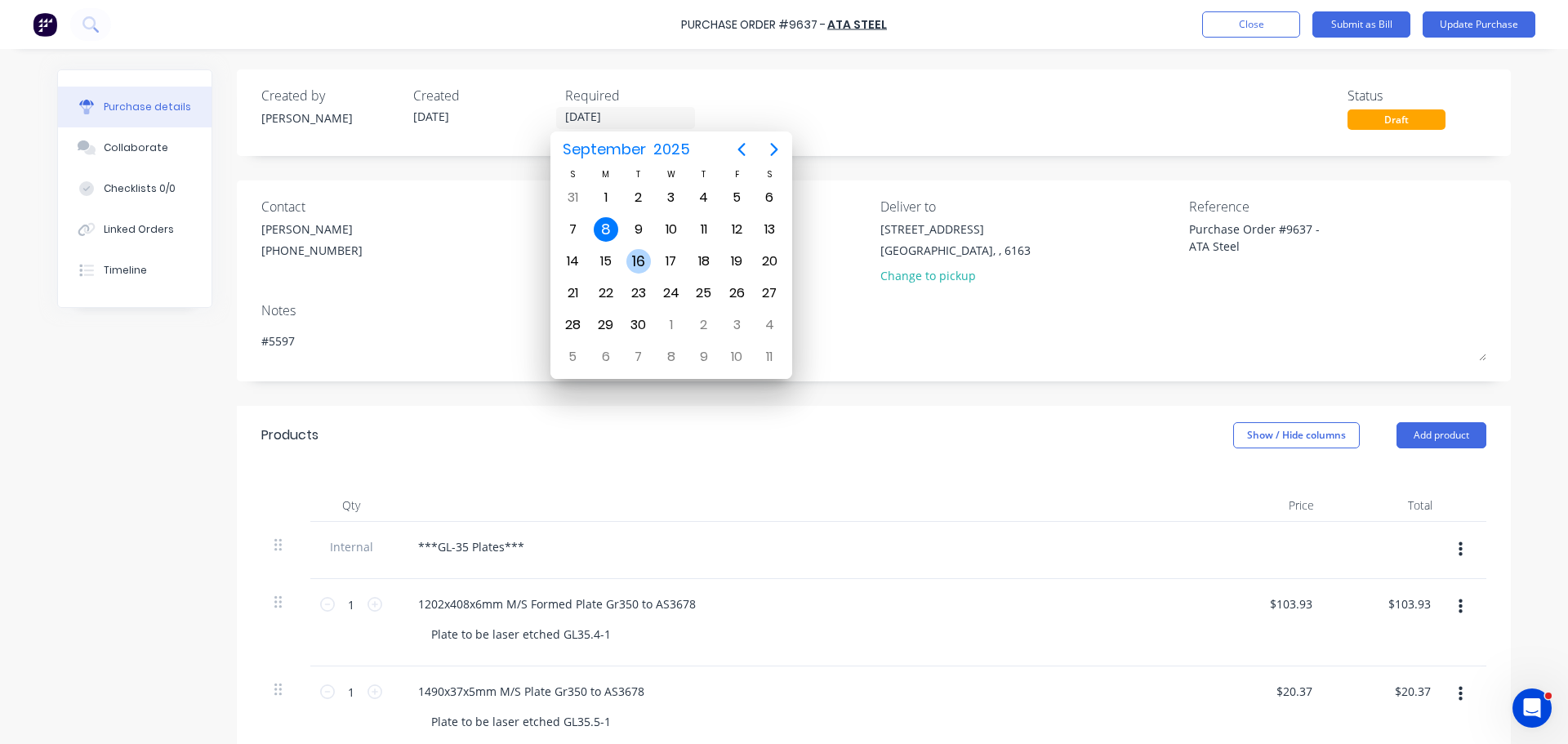
click at [631, 257] on div "16" at bounding box center [639, 261] width 24 height 24
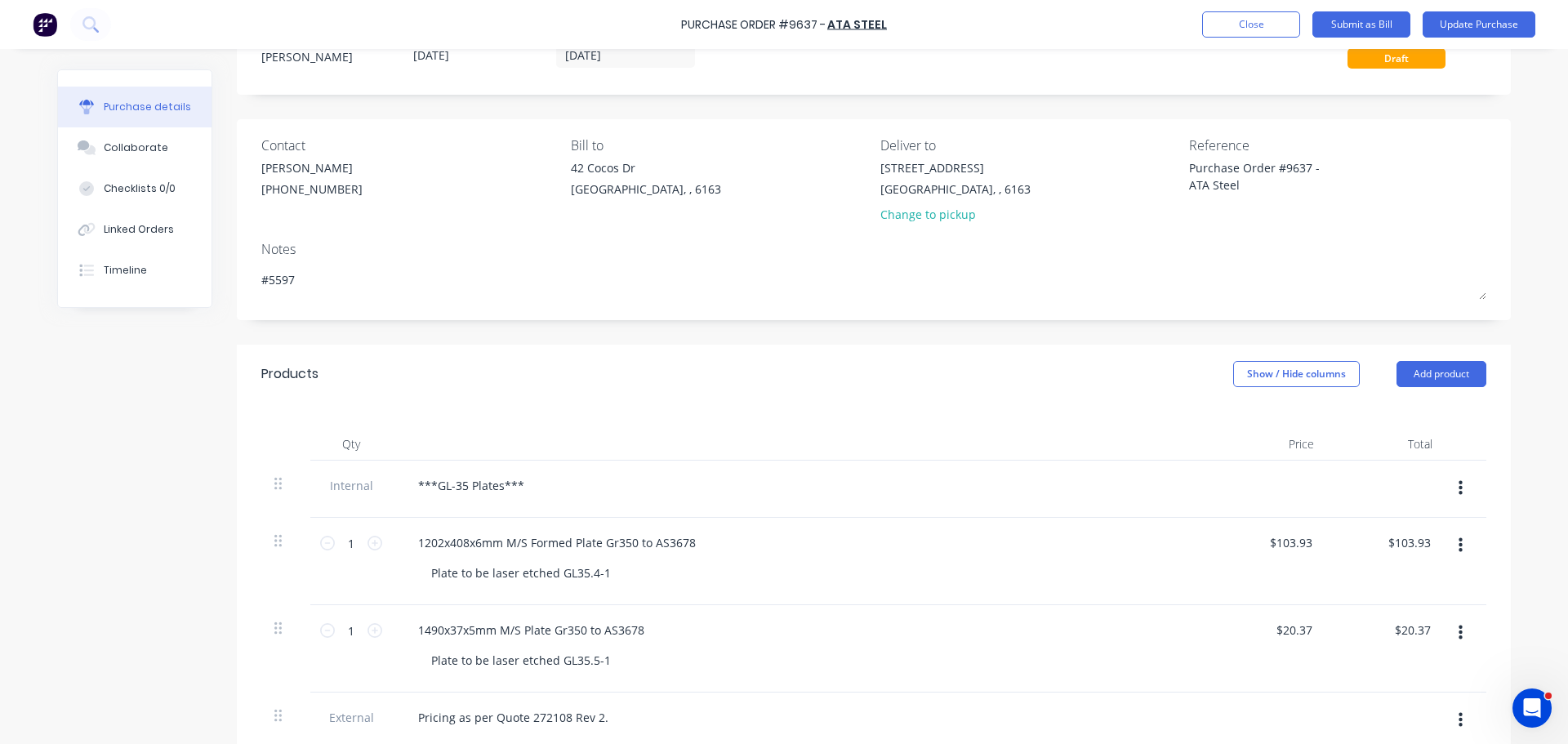
scroll to position [82, 0]
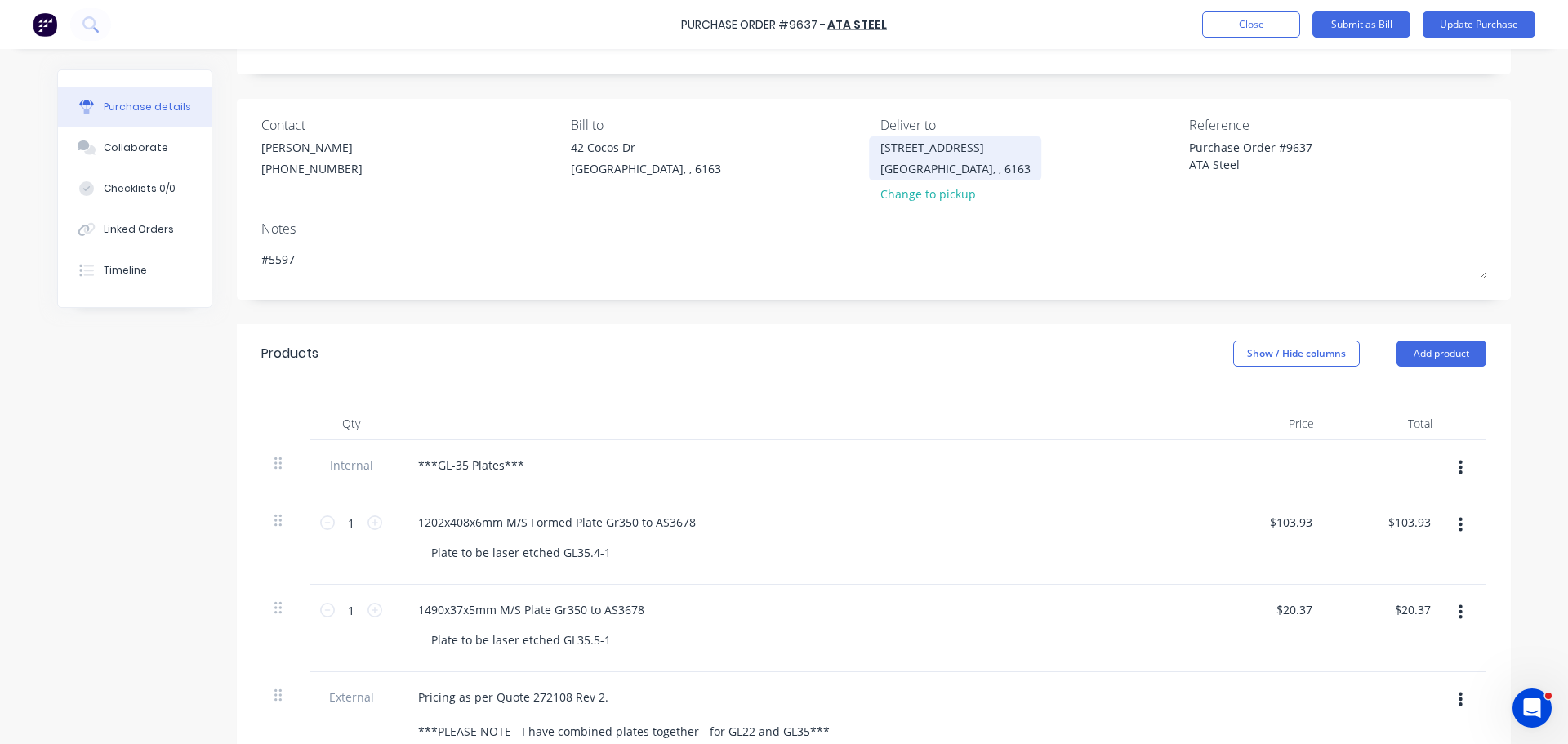
click at [964, 149] on div "59 Wellard Street" at bounding box center [955, 147] width 150 height 17
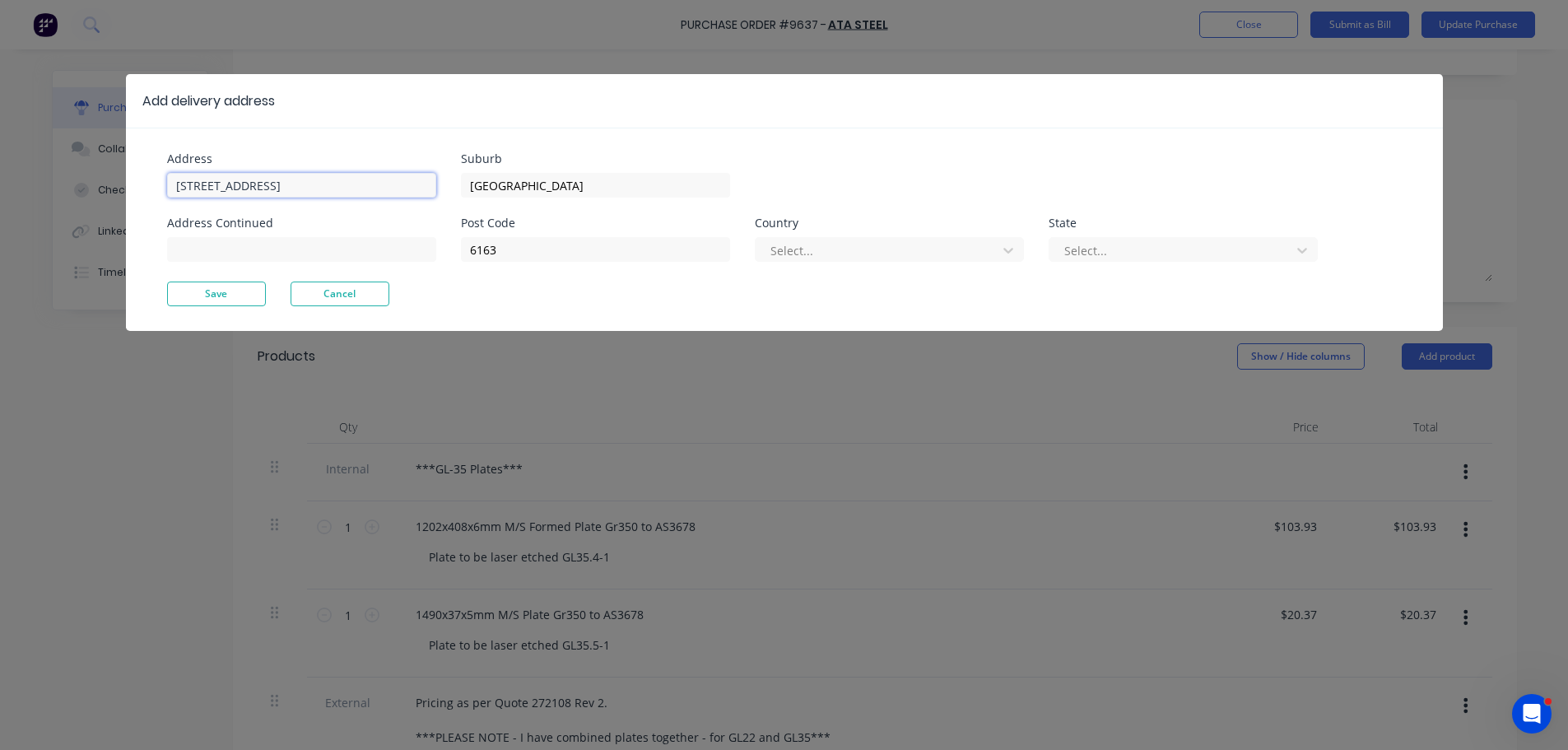
drag, startPoint x: 295, startPoint y: 179, endPoint x: 308, endPoint y: 168, distance: 17.0
click at [296, 179] on input "59 Wellard Street" at bounding box center [302, 185] width 270 height 25
click at [229, 298] on button "Save" at bounding box center [217, 294] width 98 height 25
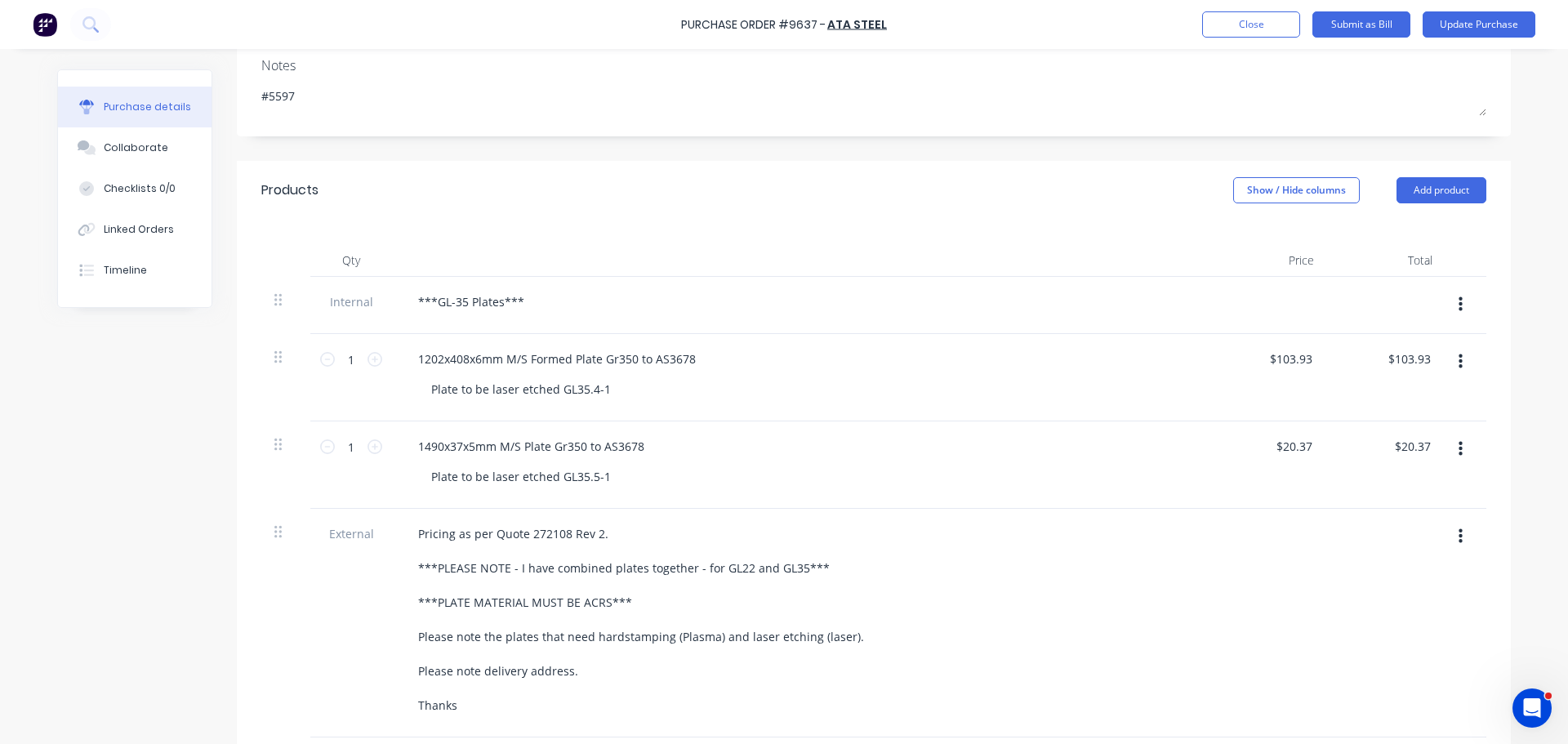
scroll to position [0, 0]
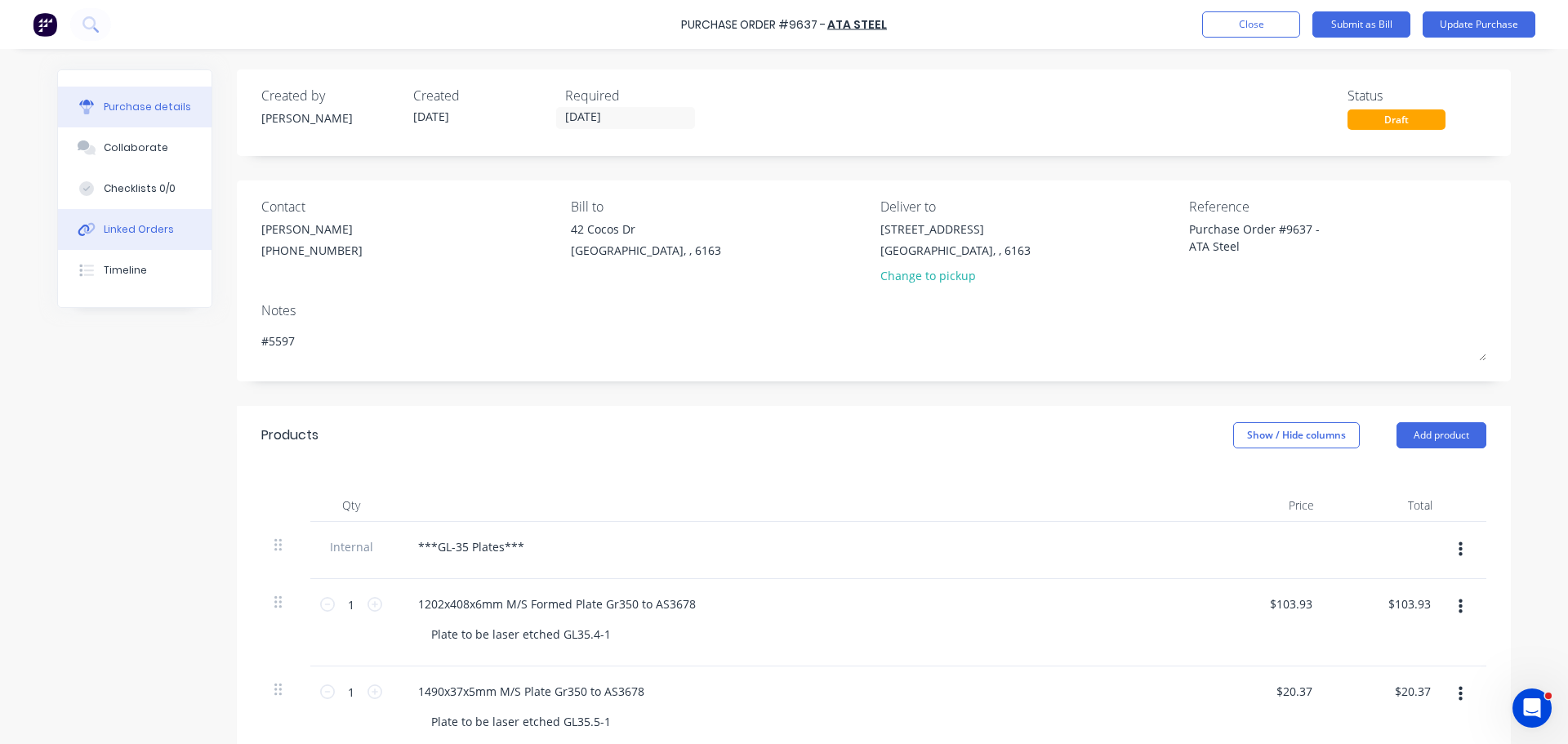
click at [154, 236] on div "Linked Orders" at bounding box center [139, 230] width 70 height 15
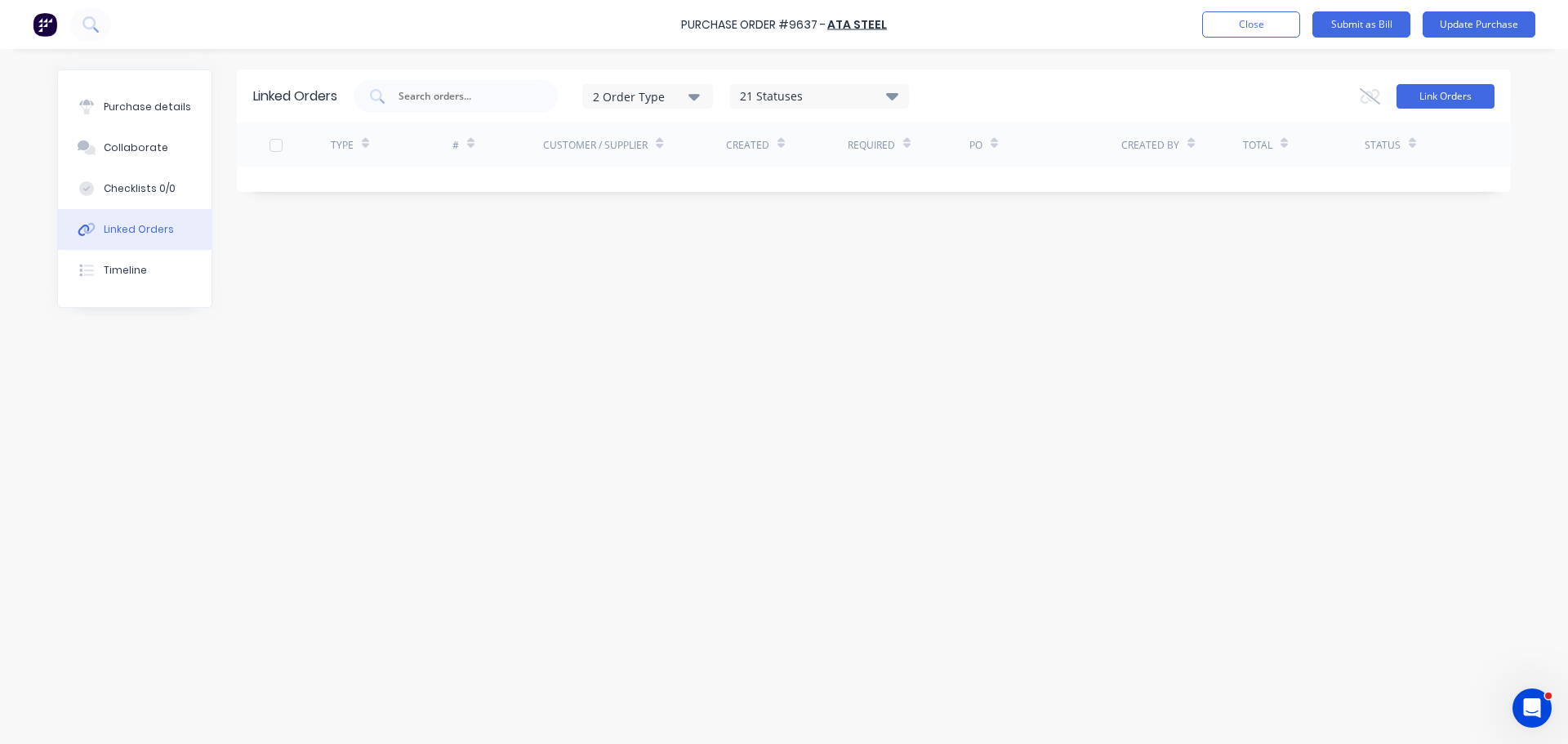
click at [1446, 98] on button "Link Orders" at bounding box center [1445, 97] width 98 height 24
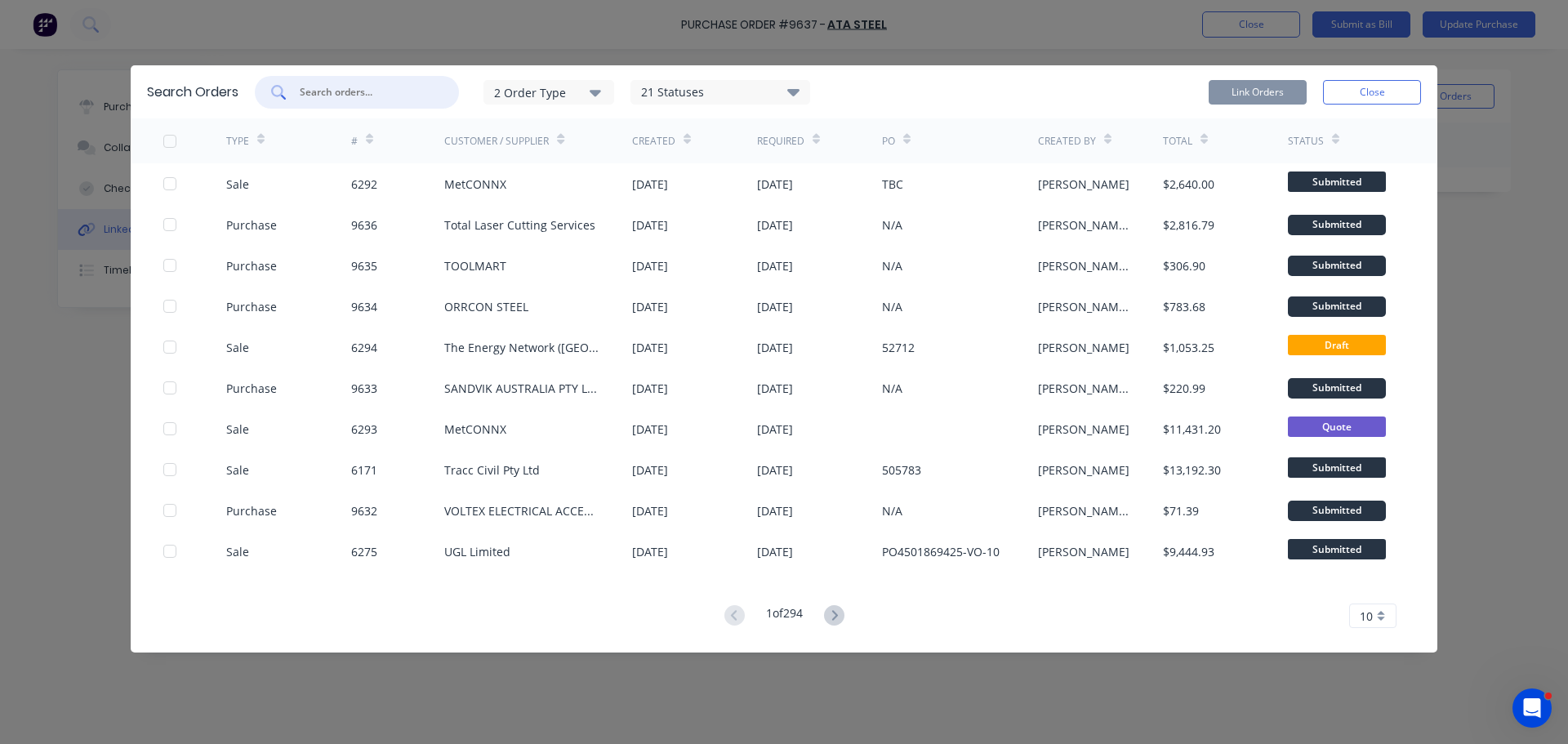
click at [350, 90] on input "text" at bounding box center [366, 92] width 135 height 16
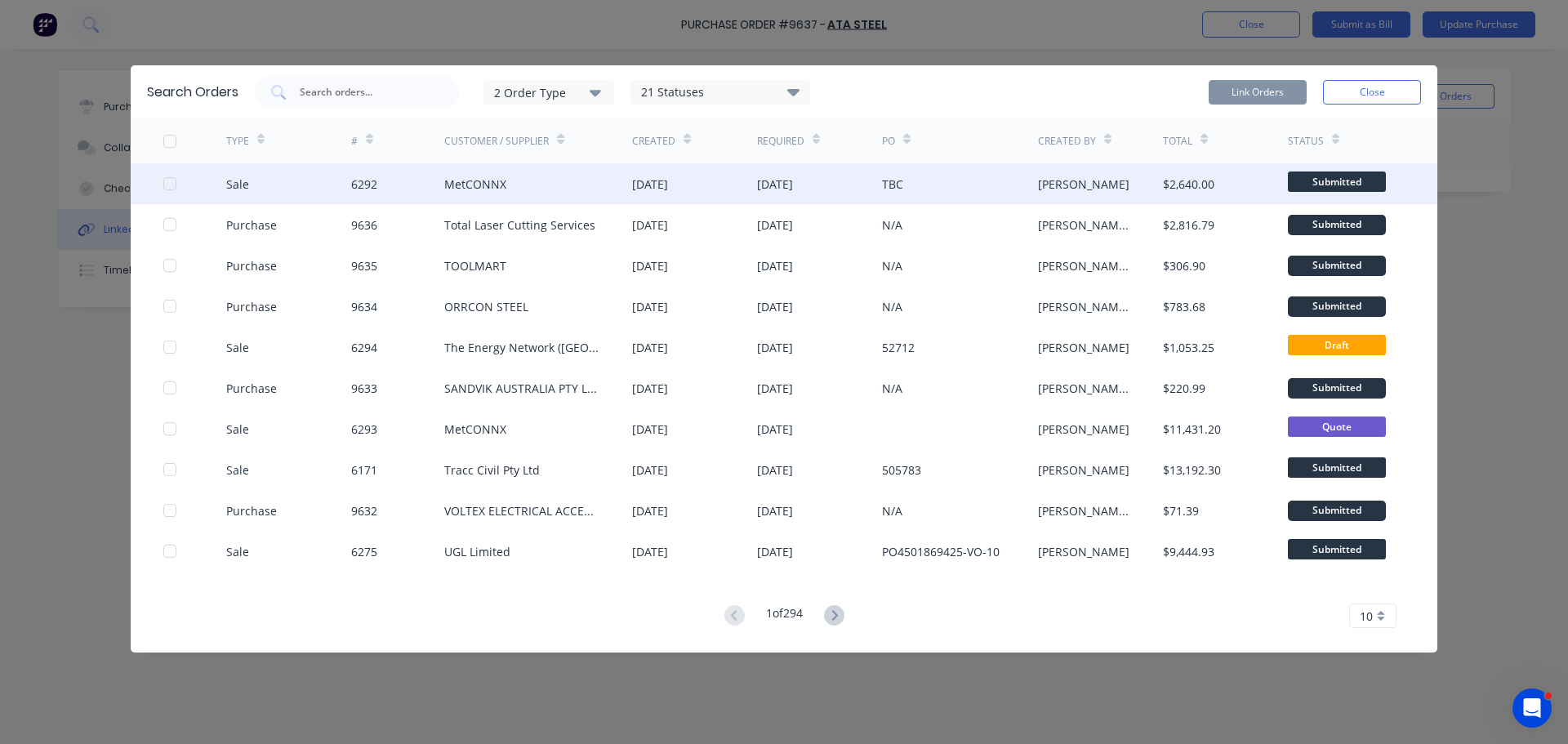
click at [174, 174] on div at bounding box center [194, 184] width 63 height 41
click at [170, 187] on div at bounding box center [170, 183] width 33 height 33
click at [1276, 93] on button "Link Orders" at bounding box center [1257, 92] width 98 height 24
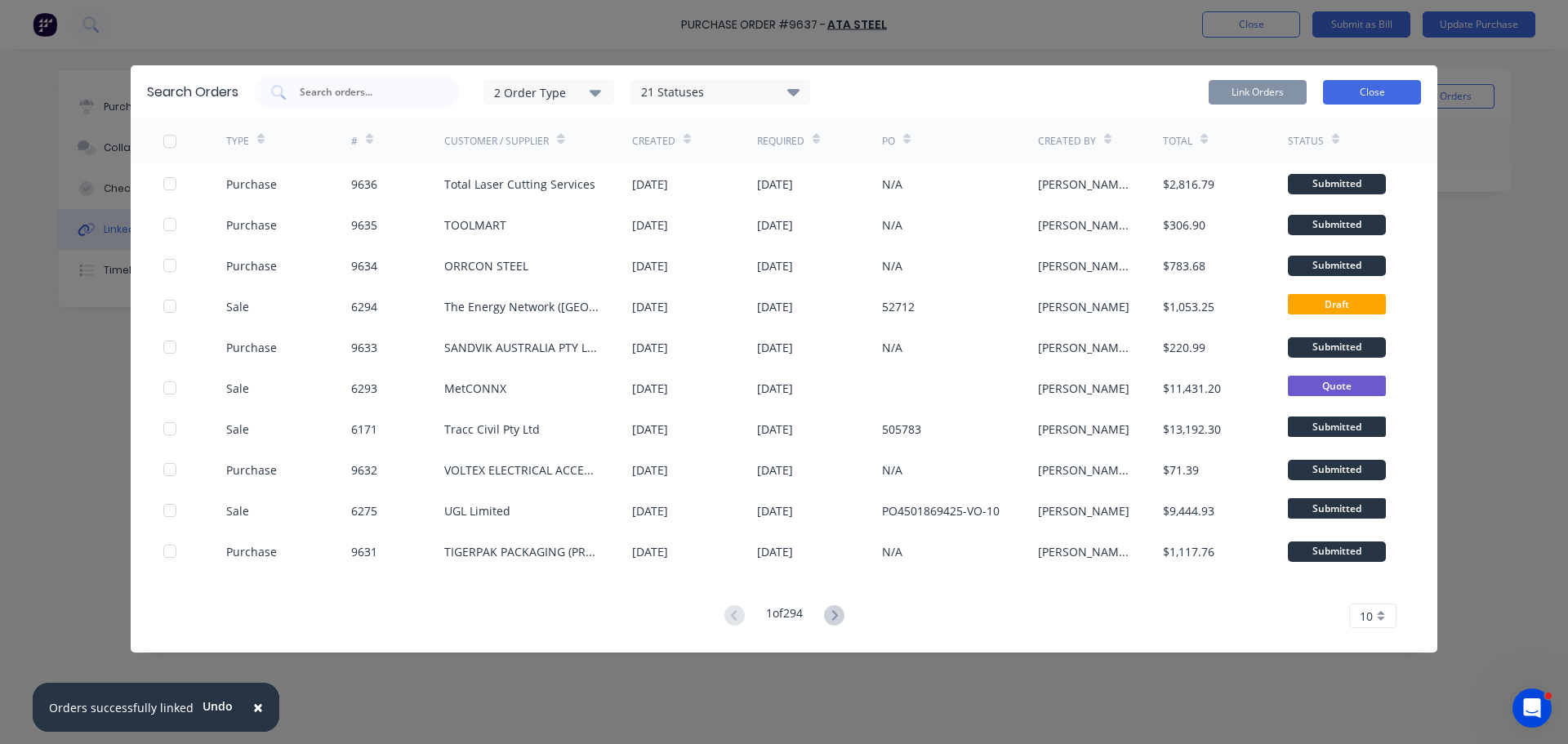
click at [1343, 86] on button "Close" at bounding box center [1372, 92] width 98 height 24
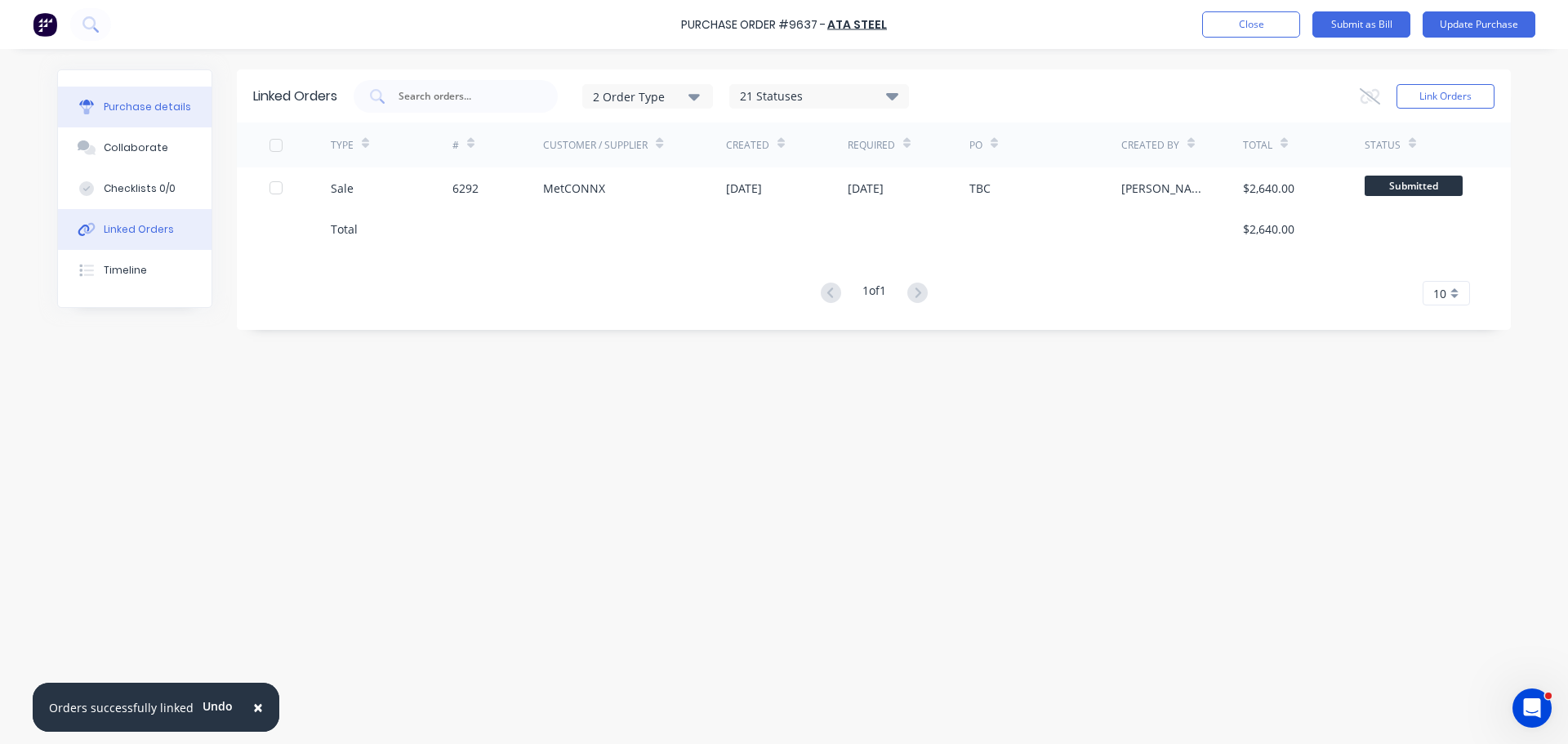
click at [118, 95] on button "Purchase details" at bounding box center [135, 107] width 154 height 41
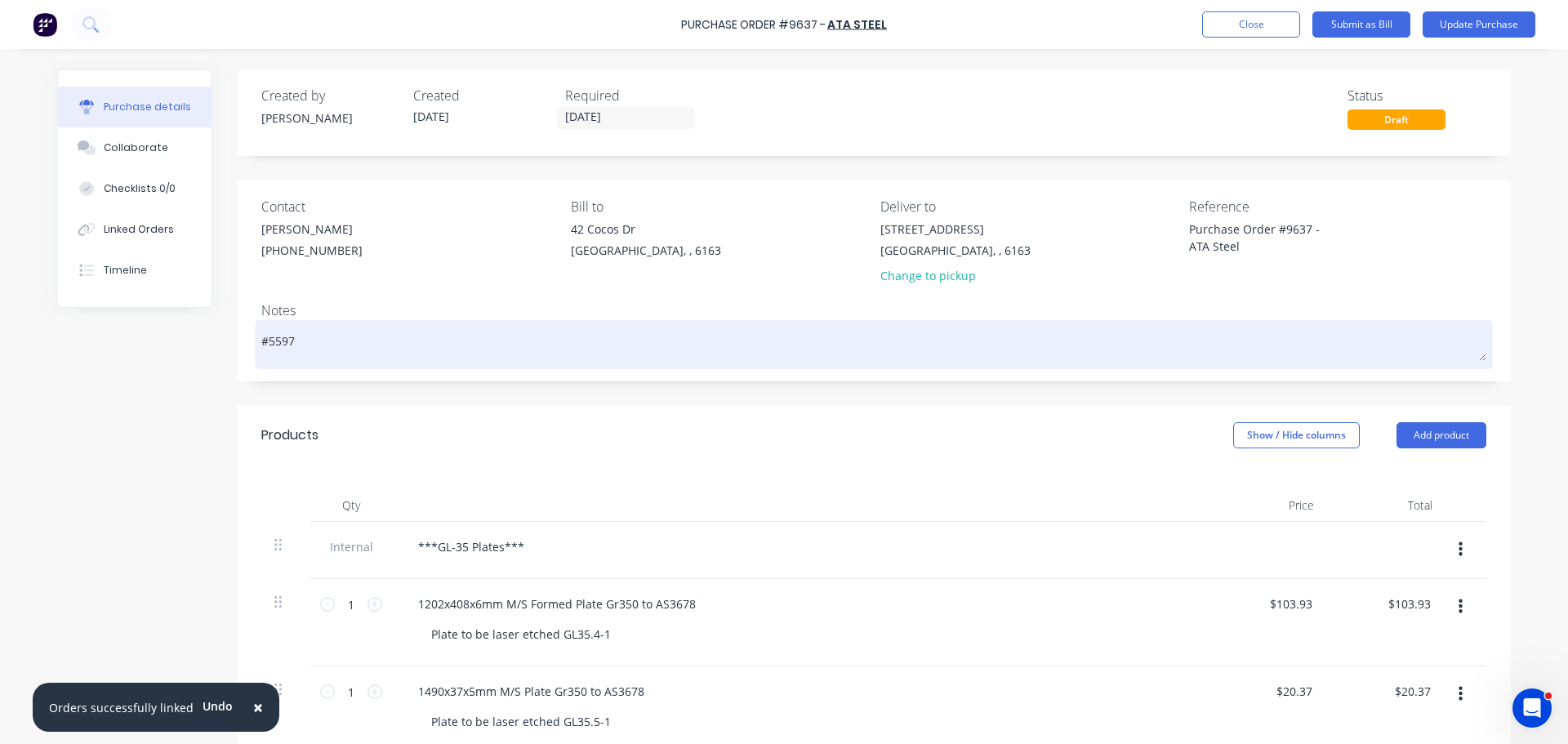
click at [314, 337] on textarea "#5597" at bounding box center [875, 342] width 1225 height 37
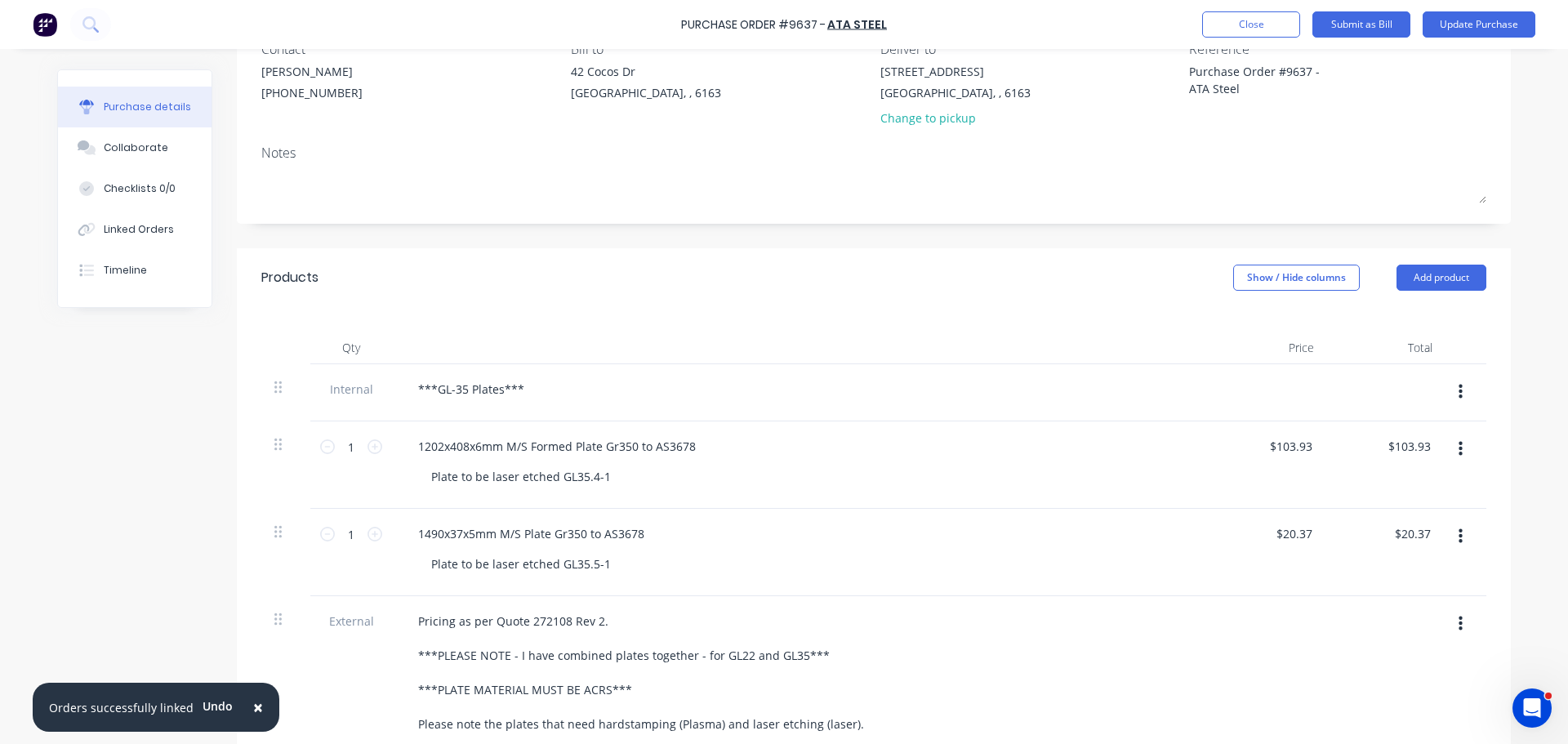
scroll to position [163, 0]
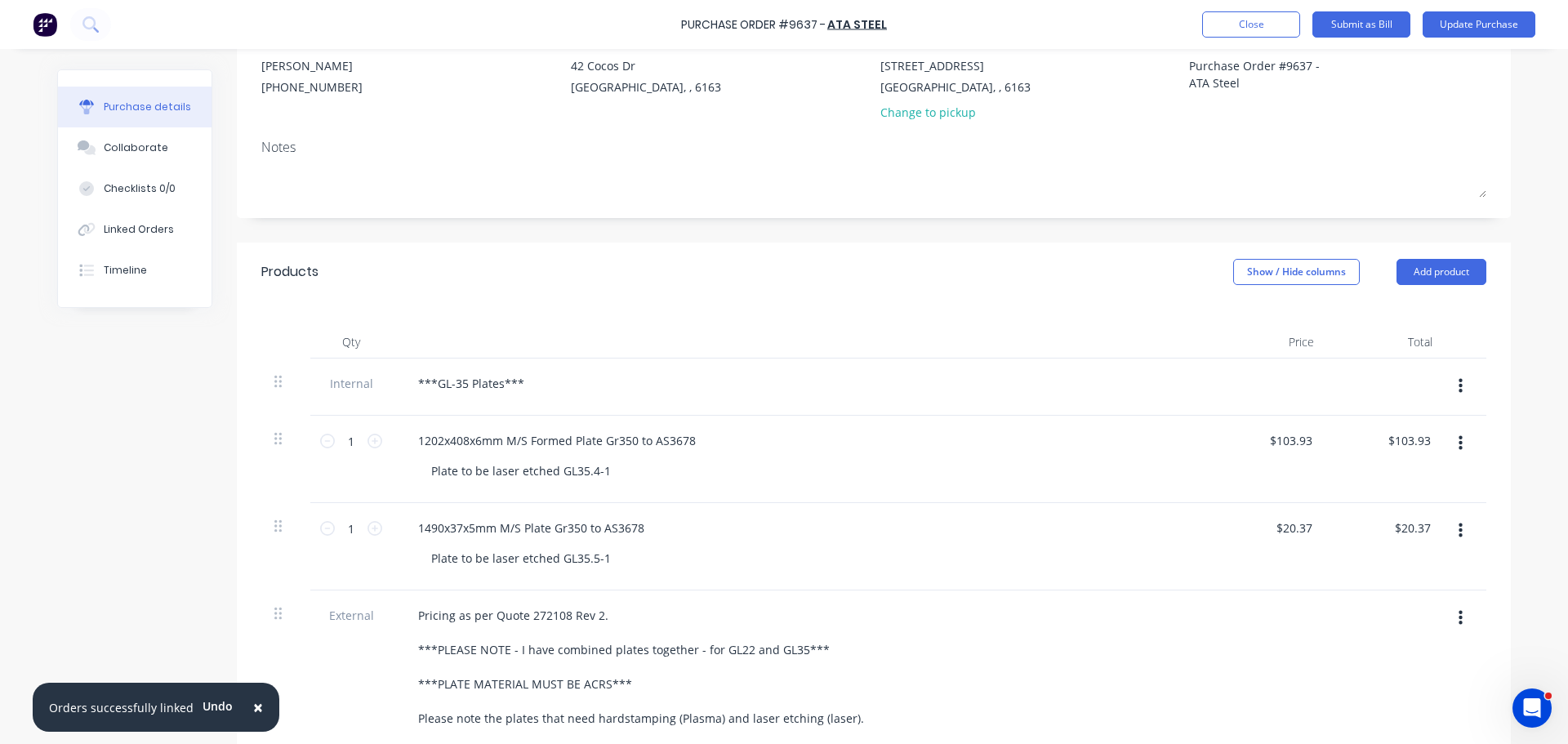
click at [253, 712] on span "×" at bounding box center [258, 707] width 9 height 23
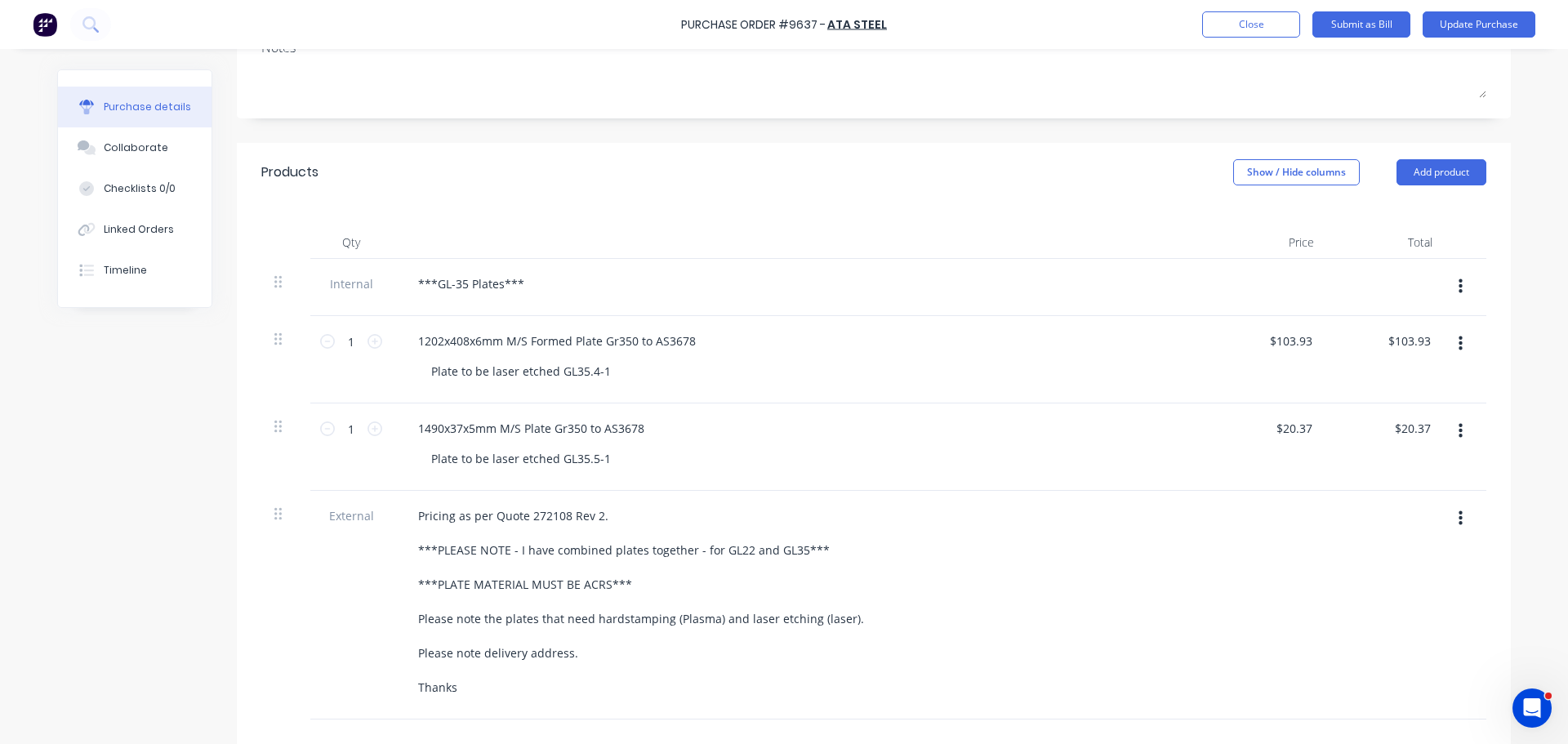
scroll to position [326, 0]
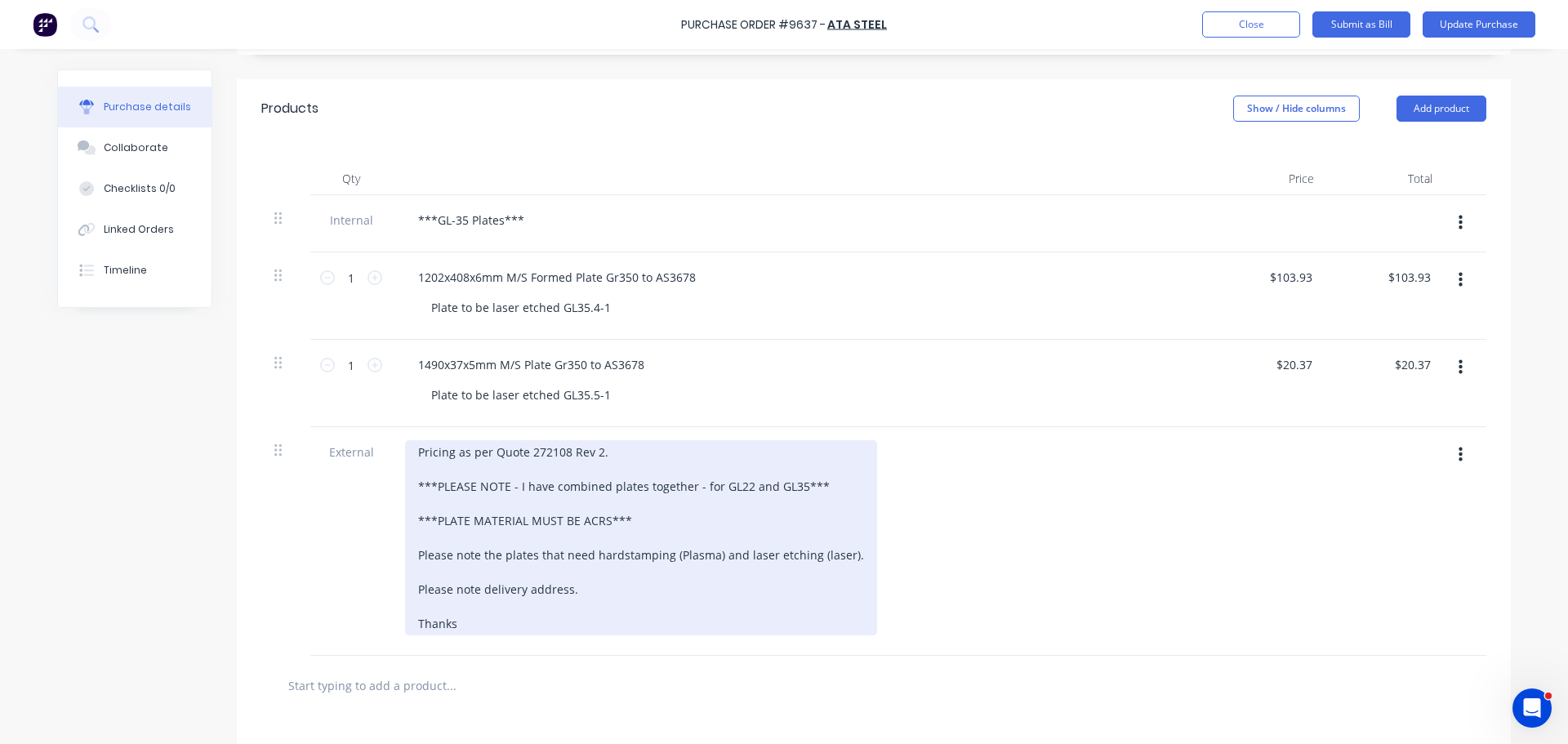
click at [813, 488] on div "Pricing as per Quote 272108 Rev 2. ***PLEASE NOTE - I have combined plates toge…" at bounding box center [641, 538] width 472 height 195
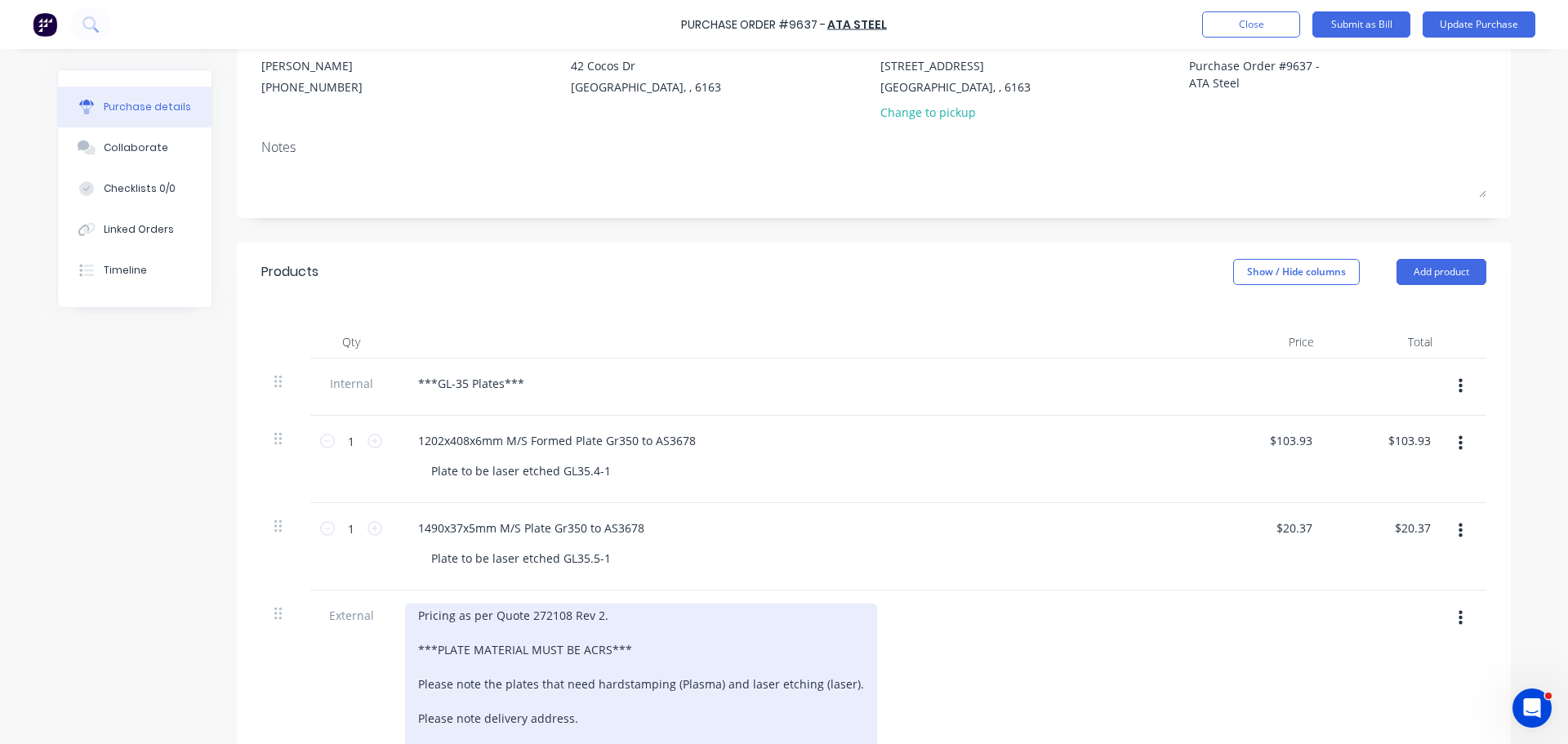
scroll to position [245, 0]
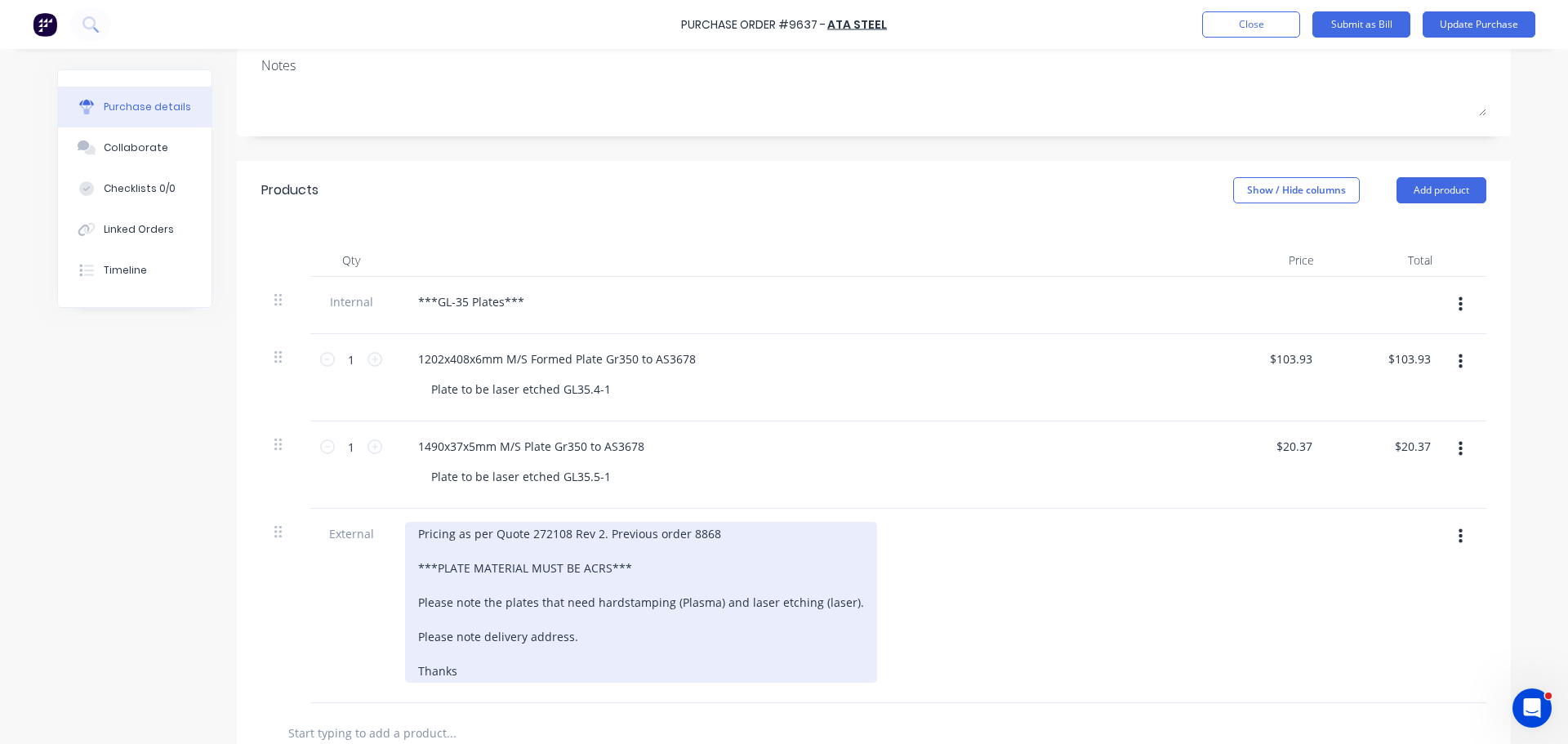
click at [680, 540] on div "Pricing as per Quote 272108 Rev 2. Previous order 8868 ***PLATE MATERIAL MUST B…" at bounding box center [641, 601] width 472 height 160
click at [748, 619] on div "Pricing as per Quote 272108 Rev 2. Previous order PO8868 ***PLATE MATERIAL MUST…" at bounding box center [641, 601] width 472 height 160
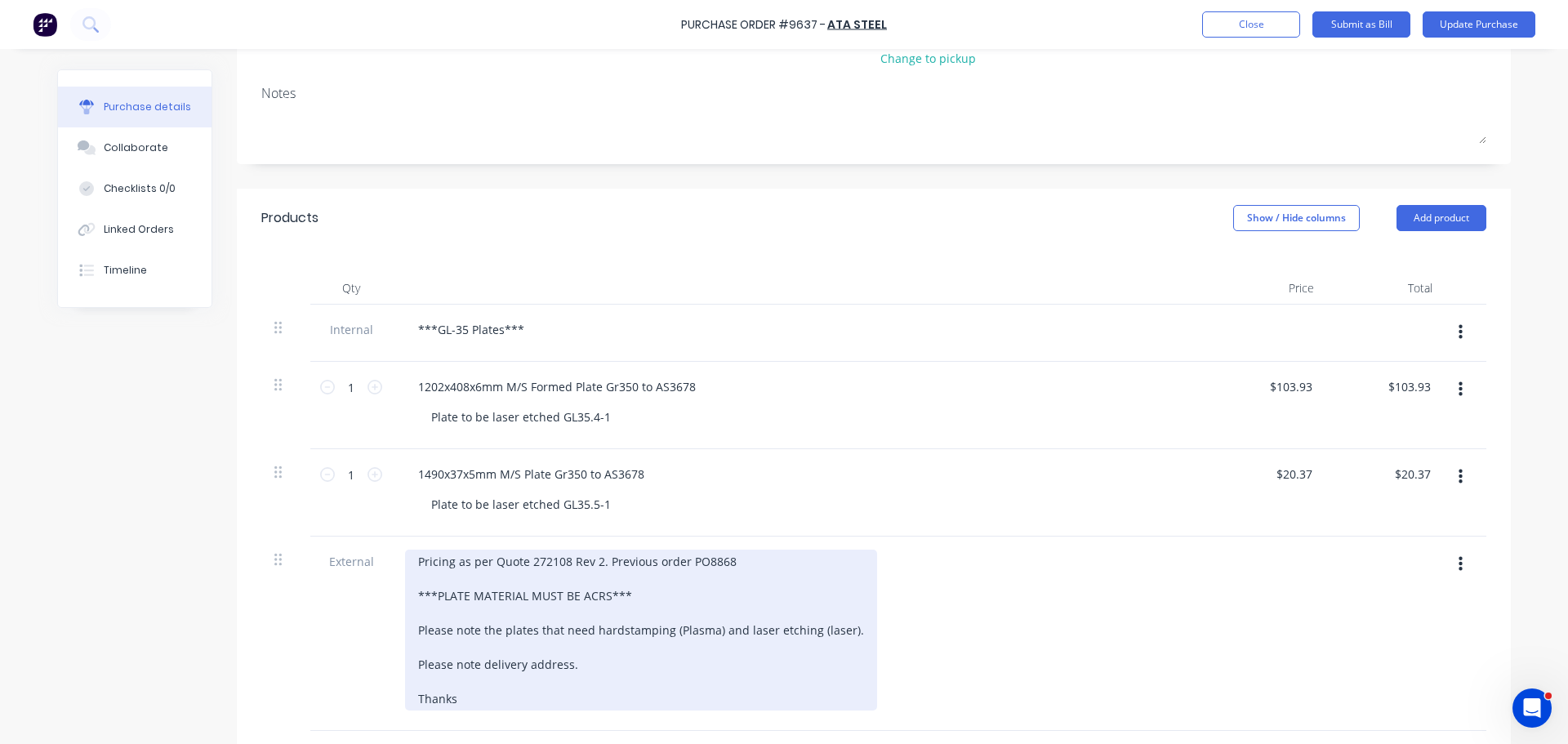
scroll to position [326, 0]
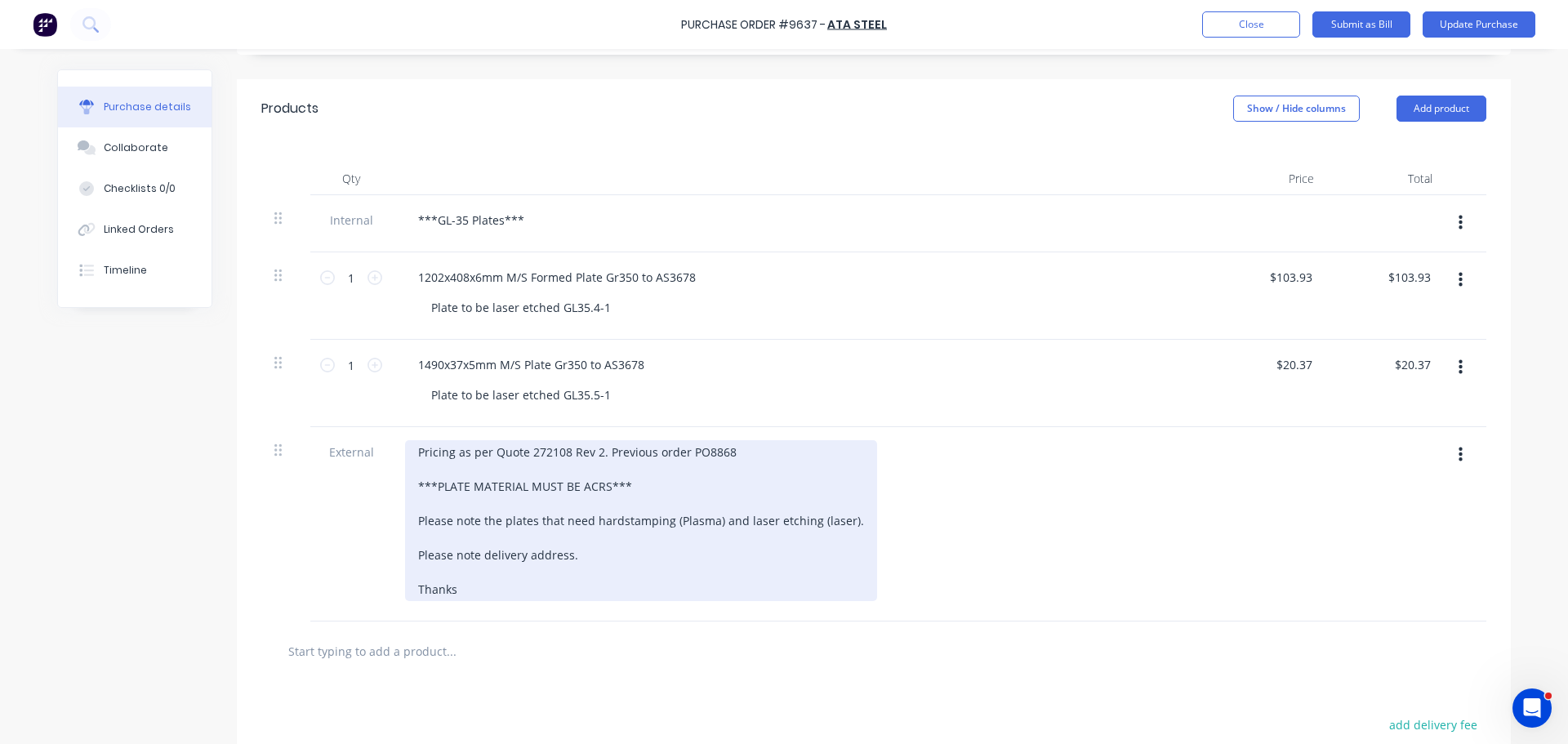
click at [571, 555] on div "Pricing as per Quote 272108 Rev 2. Previous order PO8868 ***PLATE MATERIAL MUST…" at bounding box center [641, 520] width 472 height 160
click at [462, 593] on div "Pricing as per Quote 272108 Rev 2. Previous order PO8868 ***PLATE MATERIAL MUST…" at bounding box center [641, 520] width 472 height 160
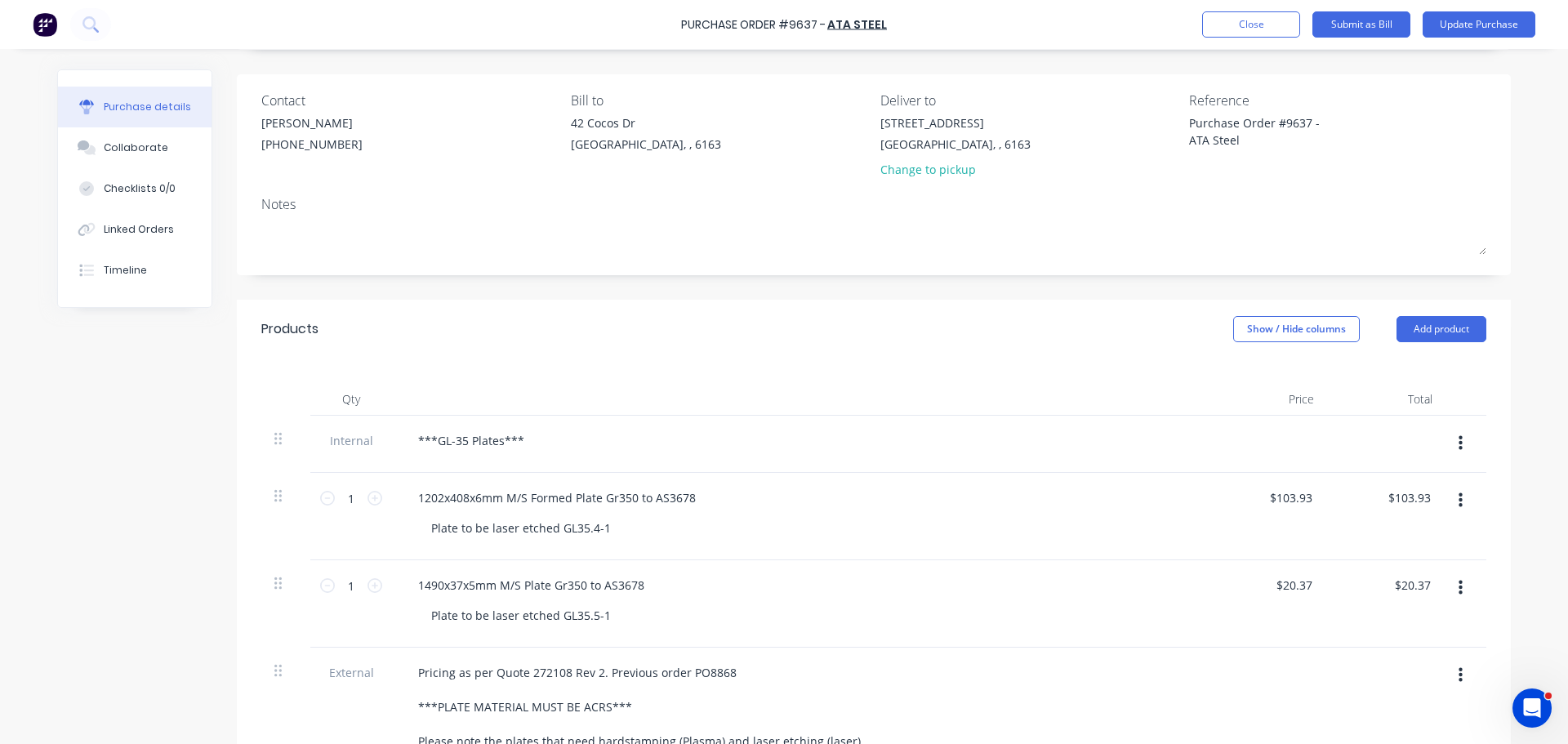
scroll to position [433, 0]
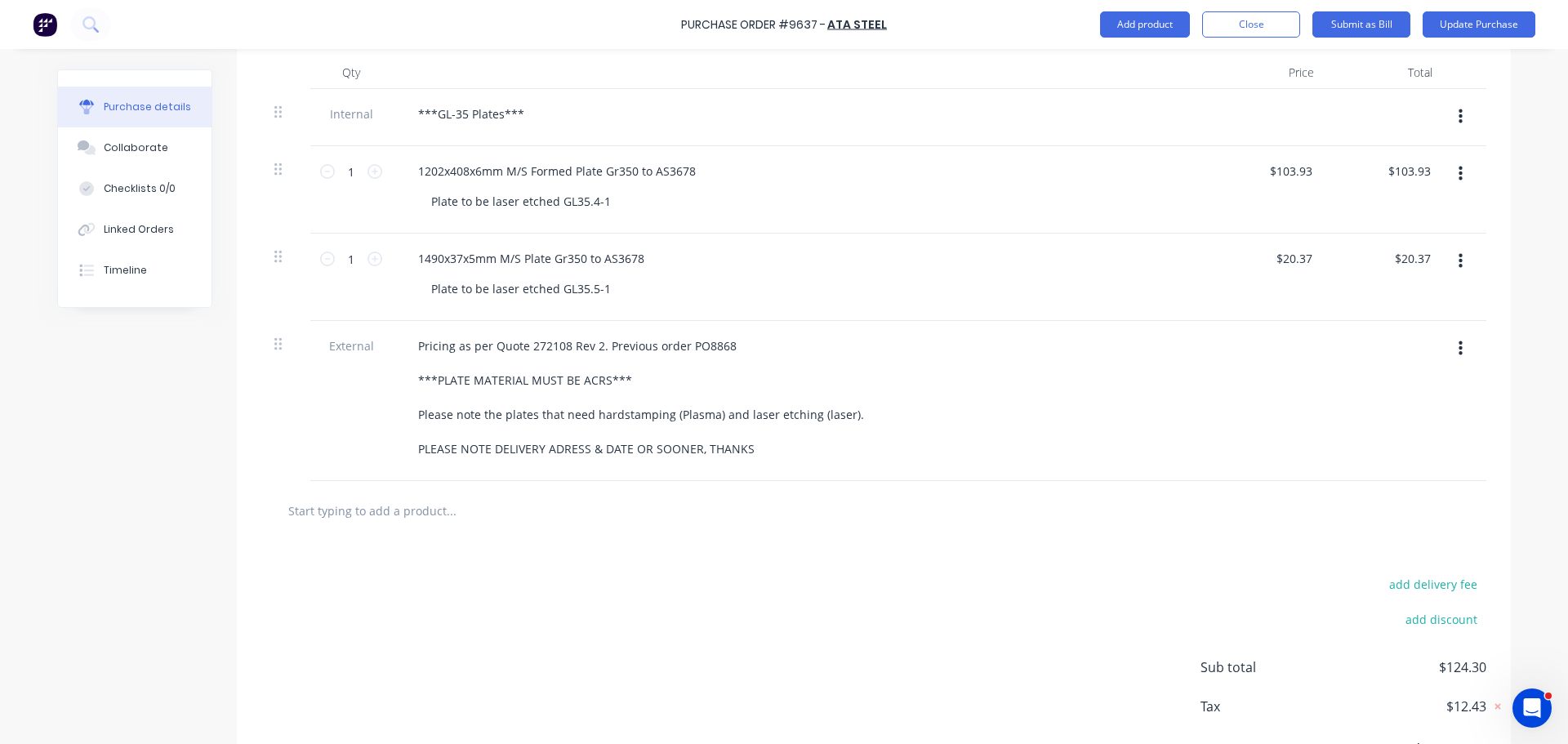
click at [385, 519] on input "text" at bounding box center [450, 510] width 327 height 33
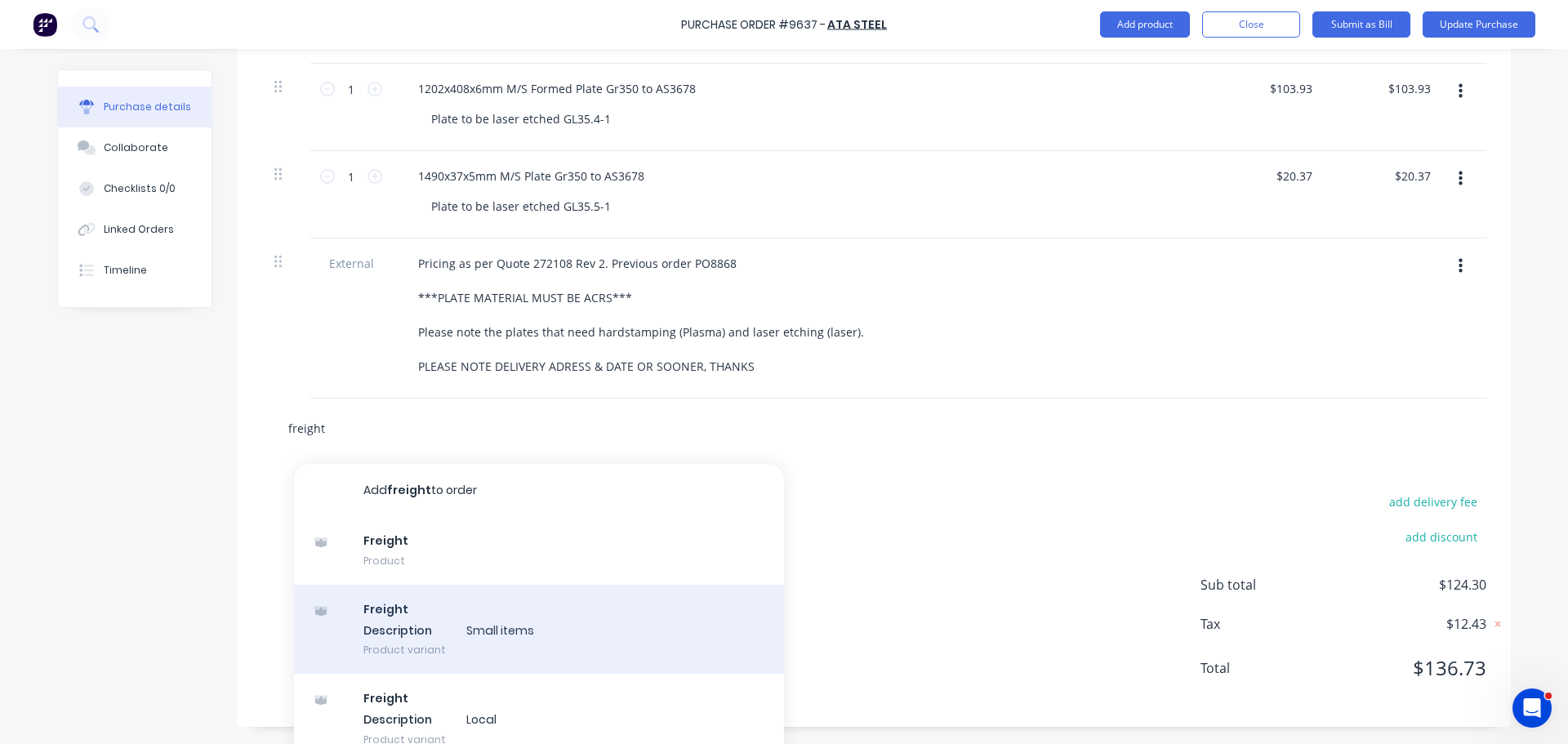
scroll to position [535, 0]
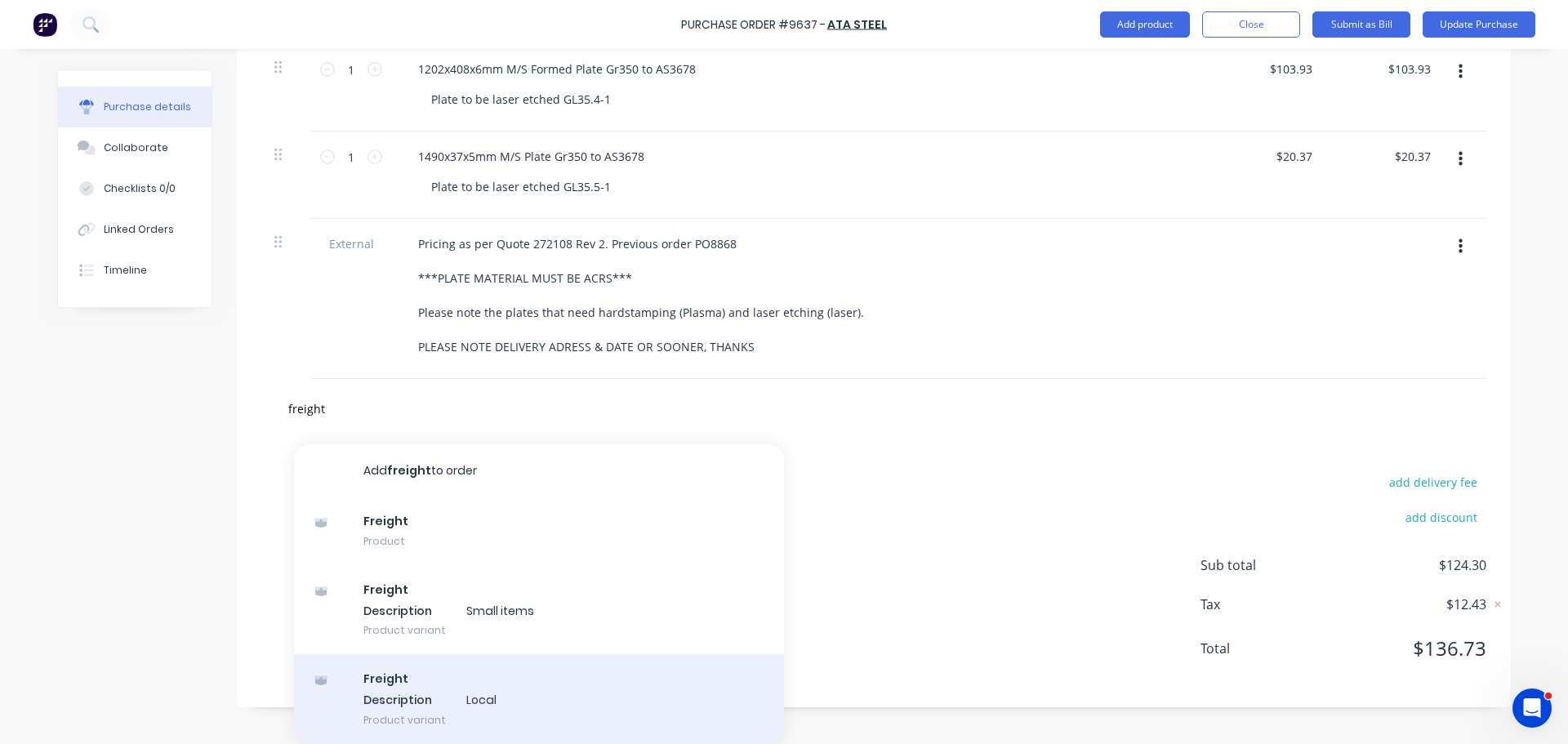
click at [406, 694] on div "Freight Description Local Product variant" at bounding box center [539, 699] width 490 height 90
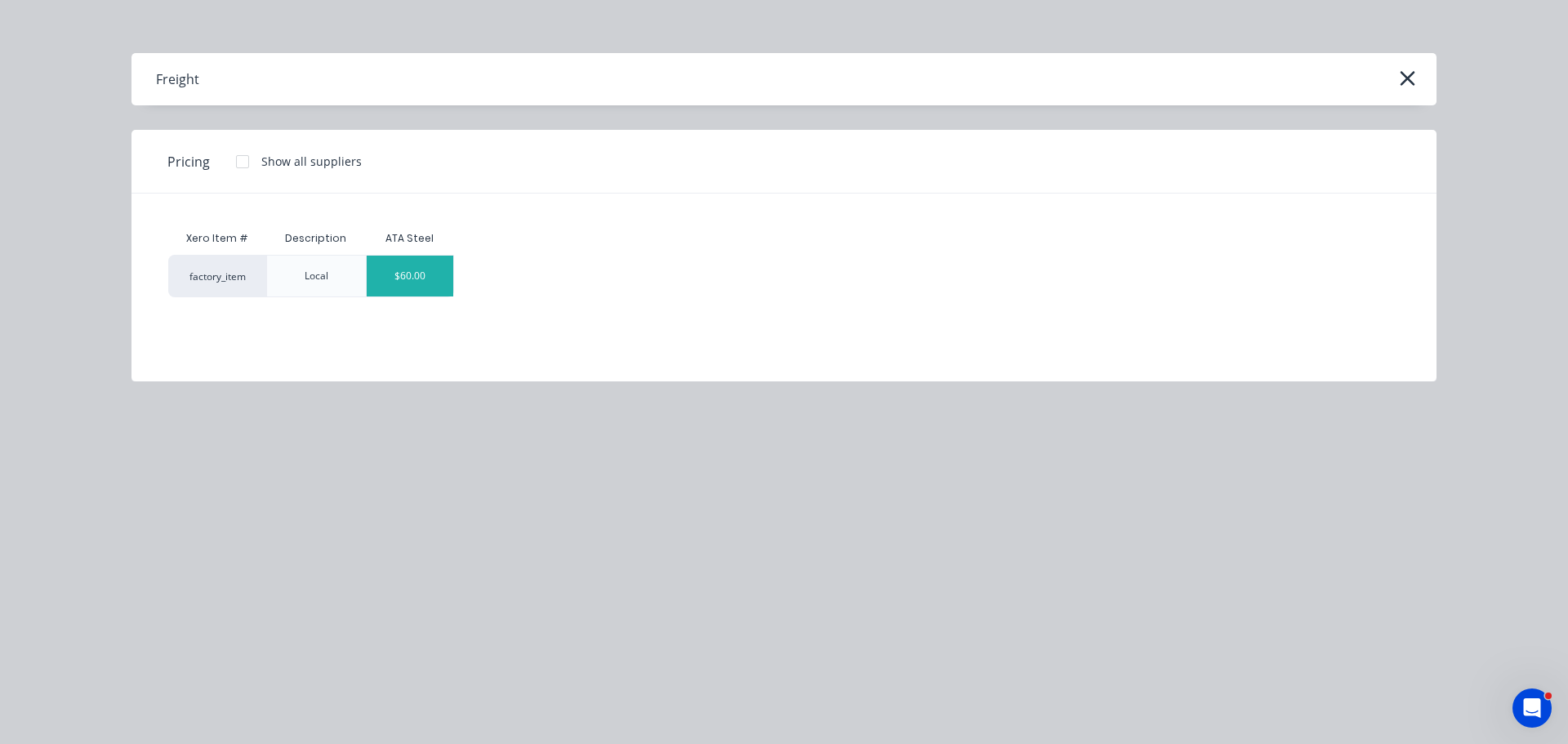
click at [394, 278] on div "$60.00" at bounding box center [410, 276] width 87 height 41
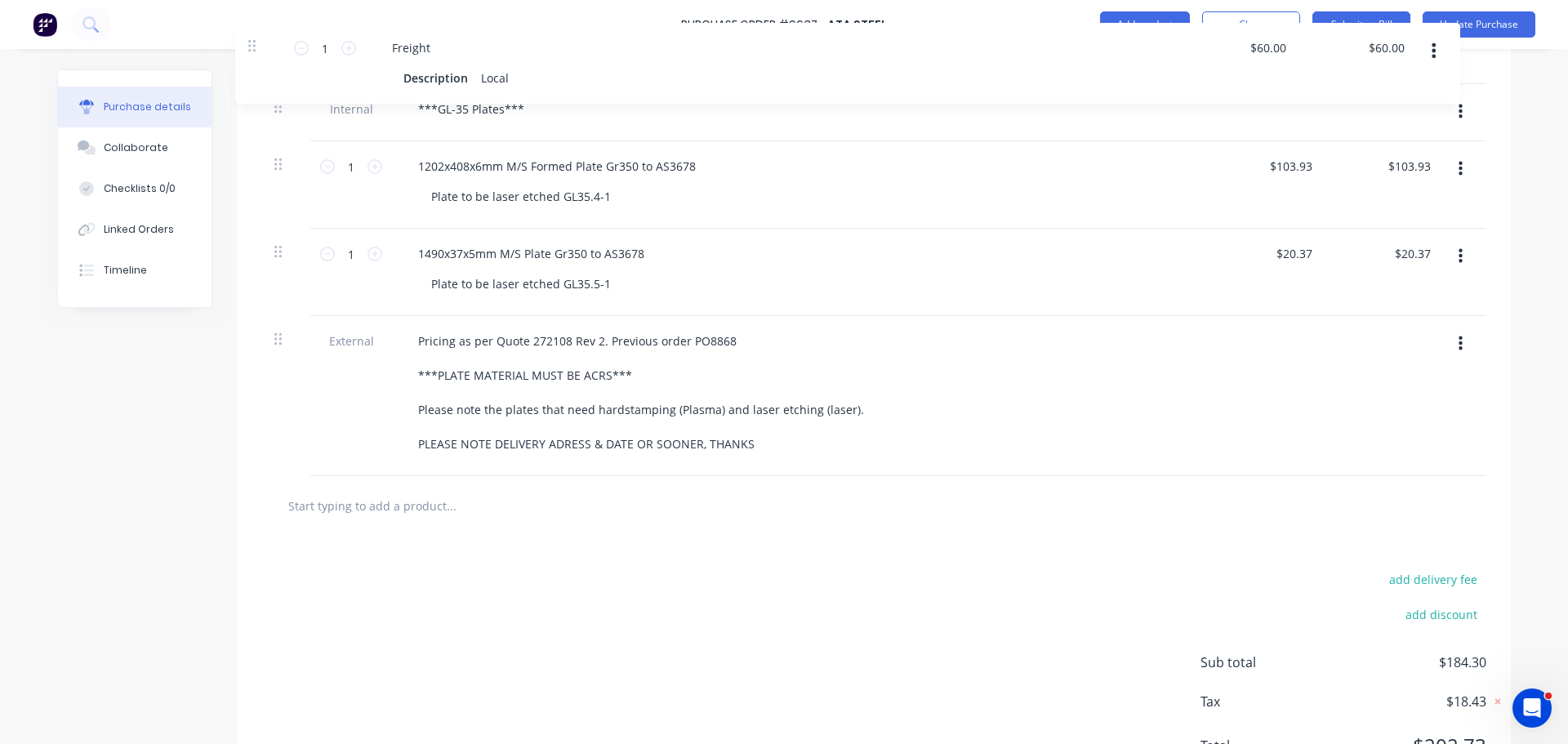
scroll to position [380, 0]
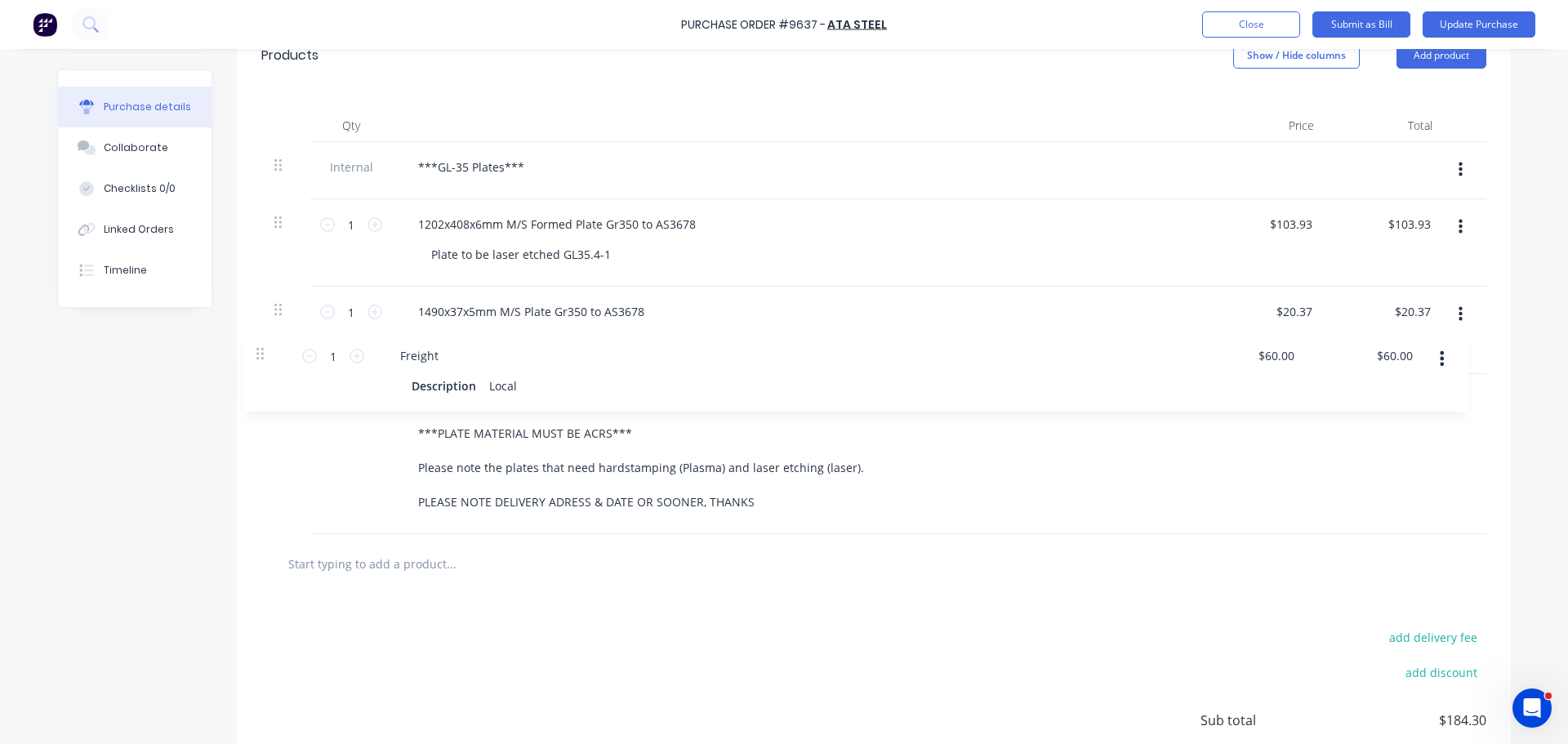
drag, startPoint x: 272, startPoint y: 401, endPoint x: 260, endPoint y: 348, distance: 54.3
click at [262, 348] on div "Internal ***GL-35 Plates*** 1 1 1202x408x6mm M/S Formed Plate Gr350 to AS3678 P…" at bounding box center [875, 338] width 1225 height 392
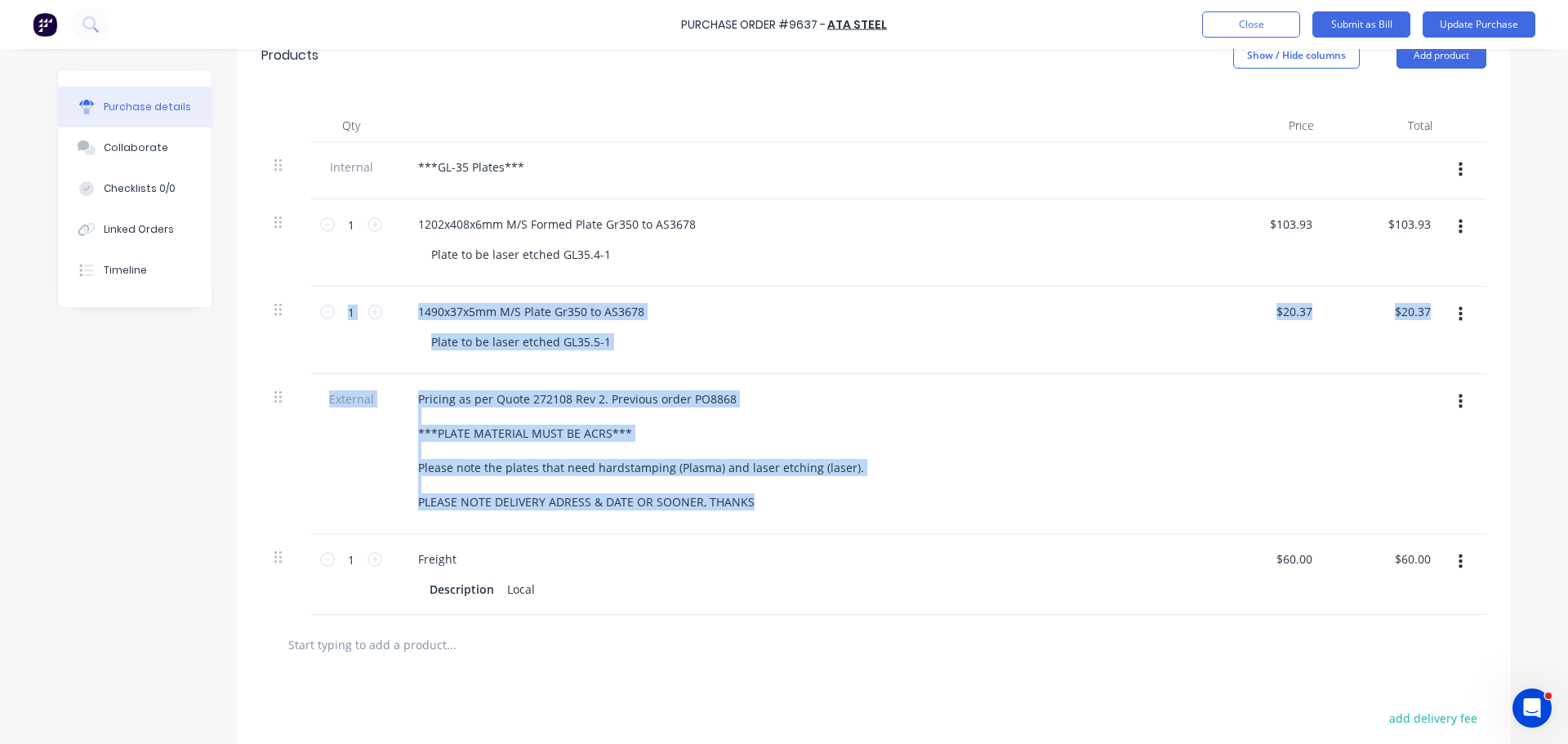
drag, startPoint x: 267, startPoint y: 548, endPoint x: 258, endPoint y: 372, distance: 176.2
click at [262, 368] on div "Internal ***GL-35 Plates*** 1 1 1202x408x6mm M/S Formed Plate Gr350 to AS3678 P…" at bounding box center [875, 378] width 1225 height 473
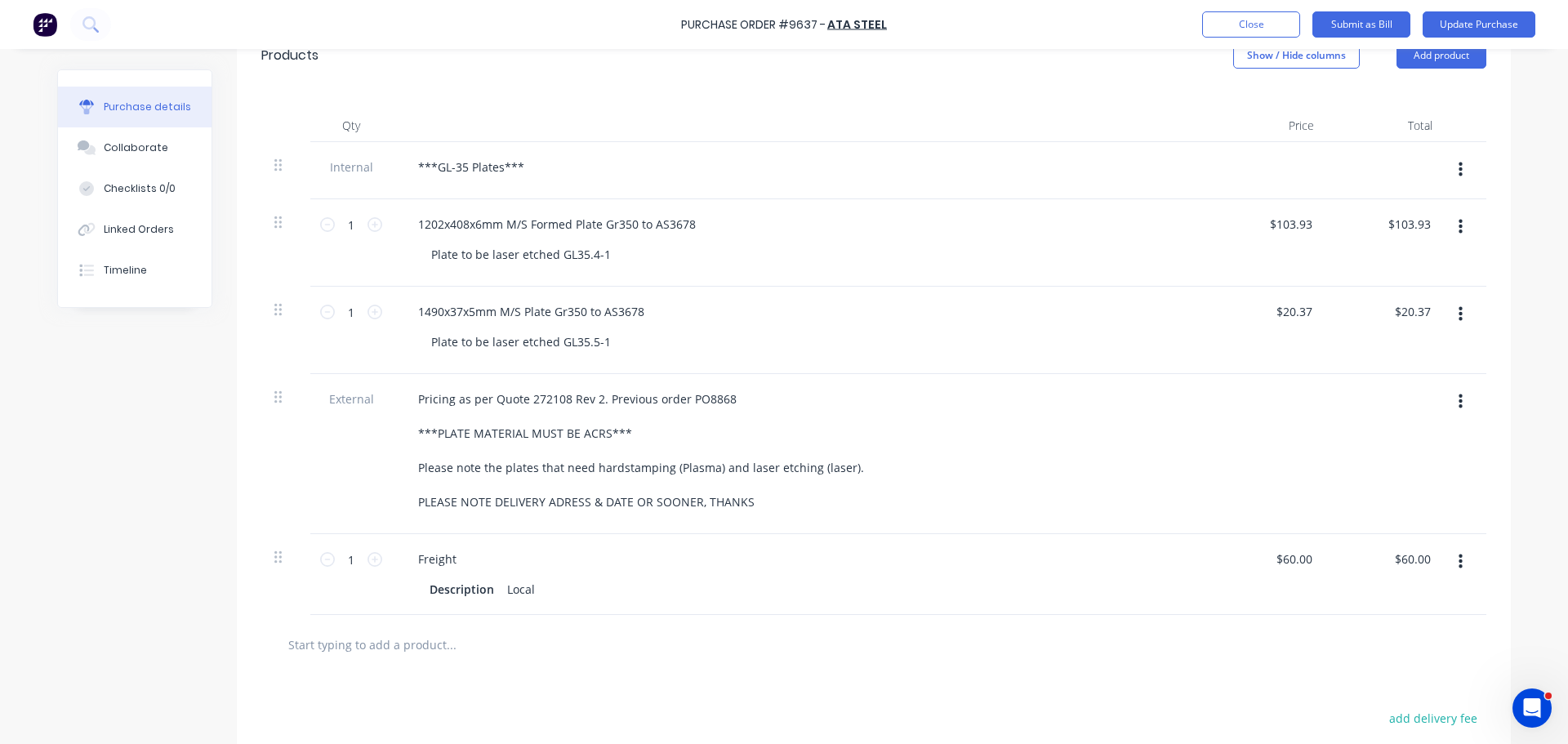
drag, startPoint x: 445, startPoint y: 669, endPoint x: 515, endPoint y: 666, distance: 70.1
click at [449, 667] on div at bounding box center [875, 645] width 1225 height 60
click at [593, 664] on div at bounding box center [875, 645] width 1225 height 60
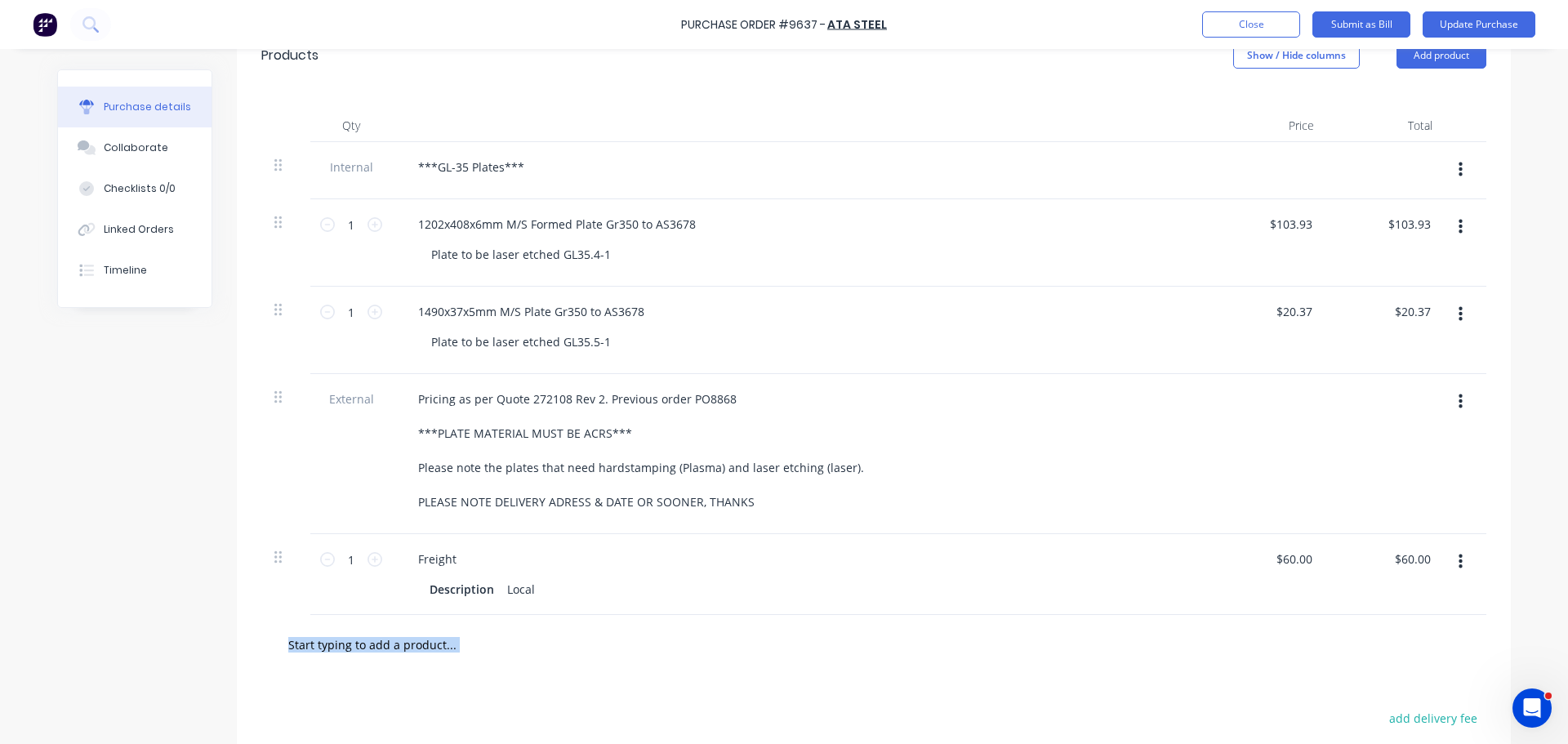
scroll to position [381, 0]
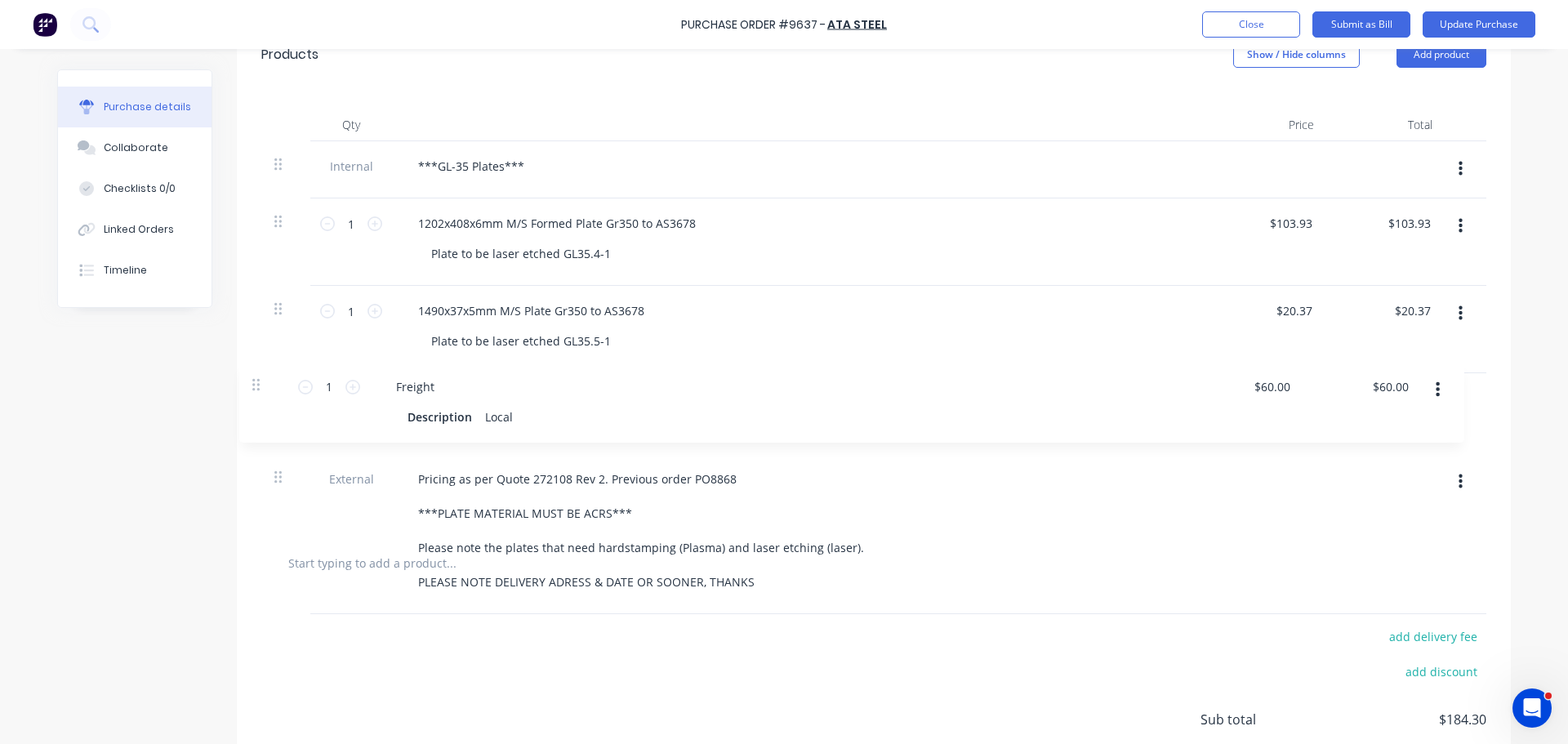
drag, startPoint x: 275, startPoint y: 554, endPoint x: 258, endPoint y: 378, distance: 176.8
click at [262, 378] on div "Internal ***GL-35 Plates*** 1 1 1202x408x6mm M/S Formed Plate Gr350 to AS3678 P…" at bounding box center [875, 338] width 1225 height 392
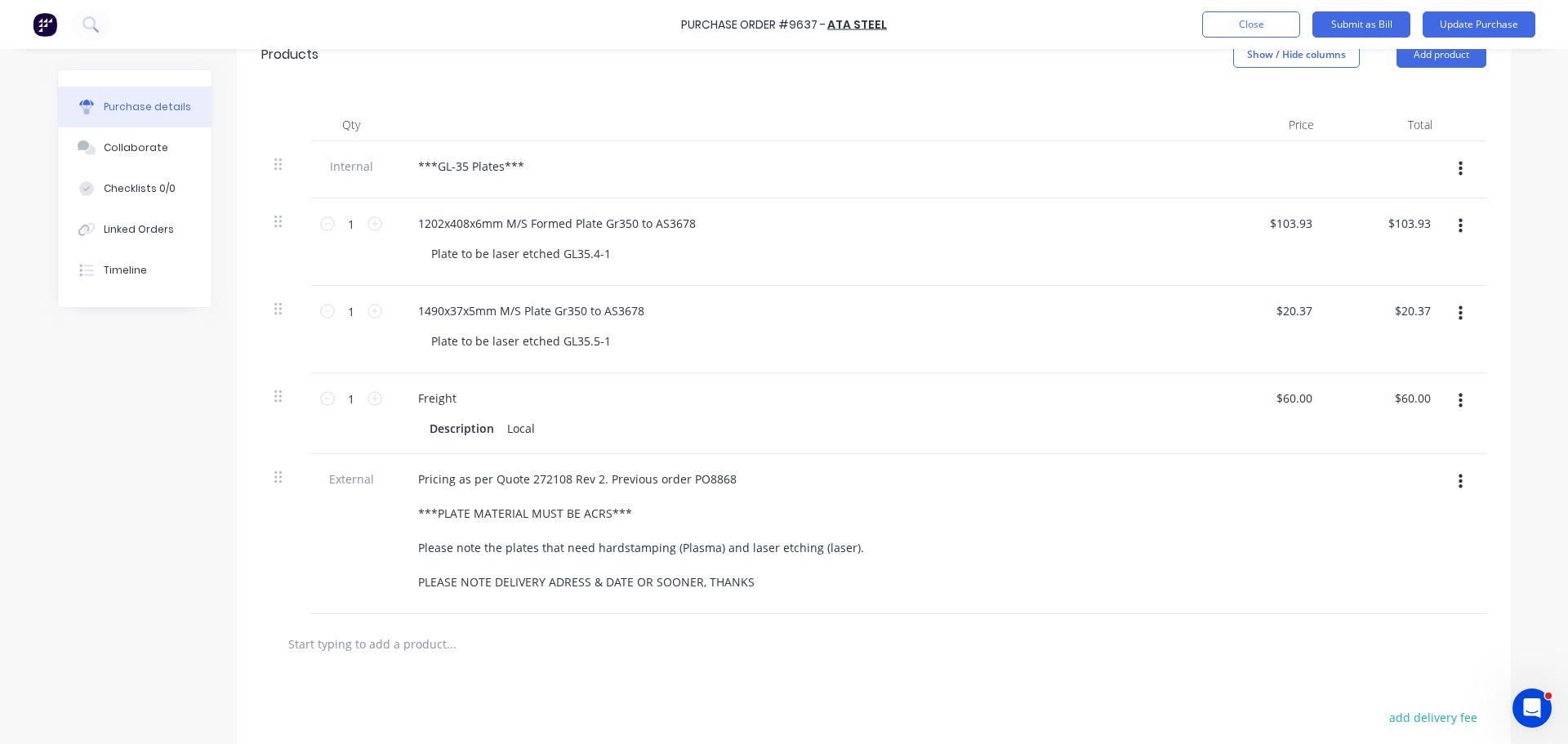
click at [906, 611] on div "Pricing as per Quote 272108 Rev 2. Previous order PO8868 ***PLATE MATERIAL MUST…" at bounding box center [800, 534] width 816 height 160
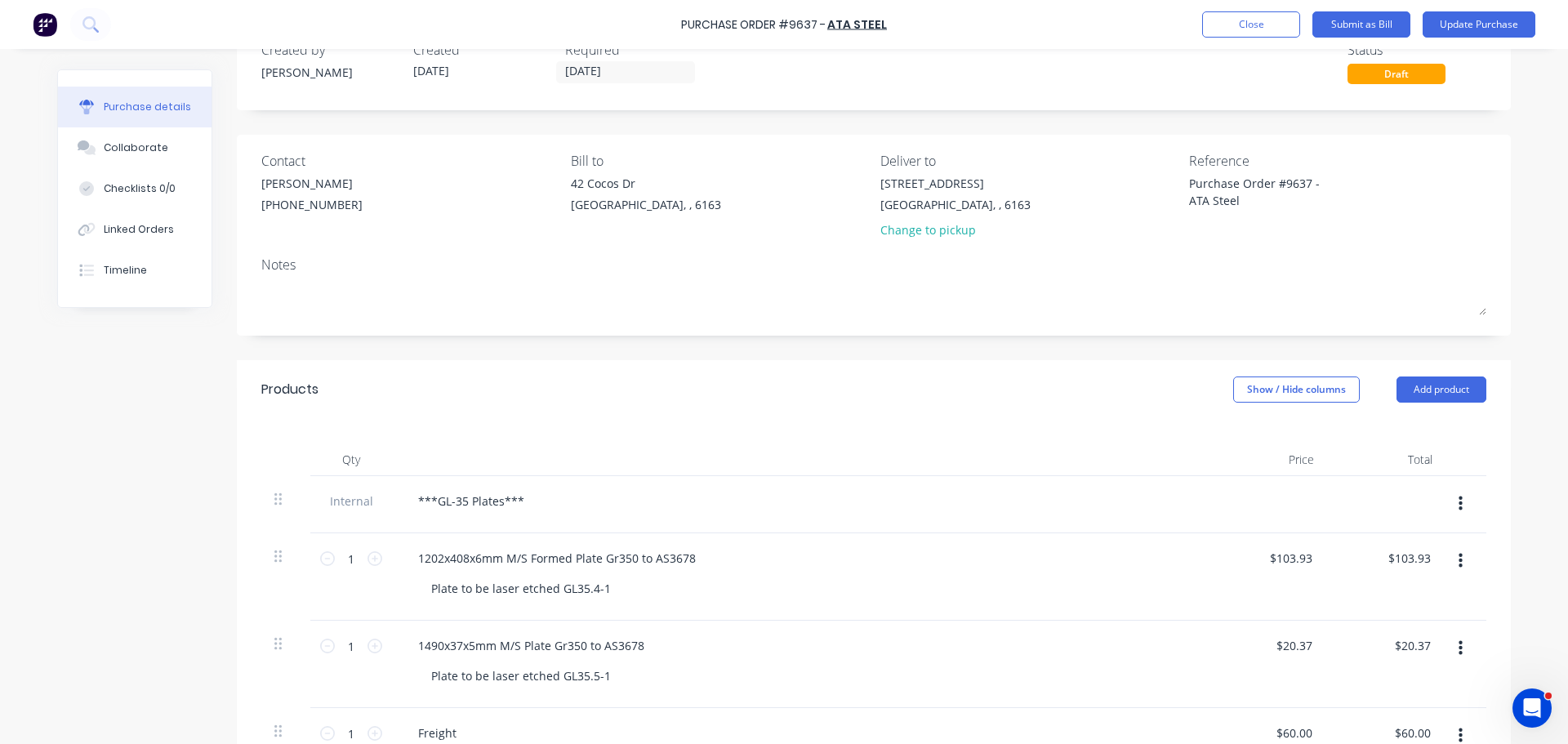
scroll to position [0, 0]
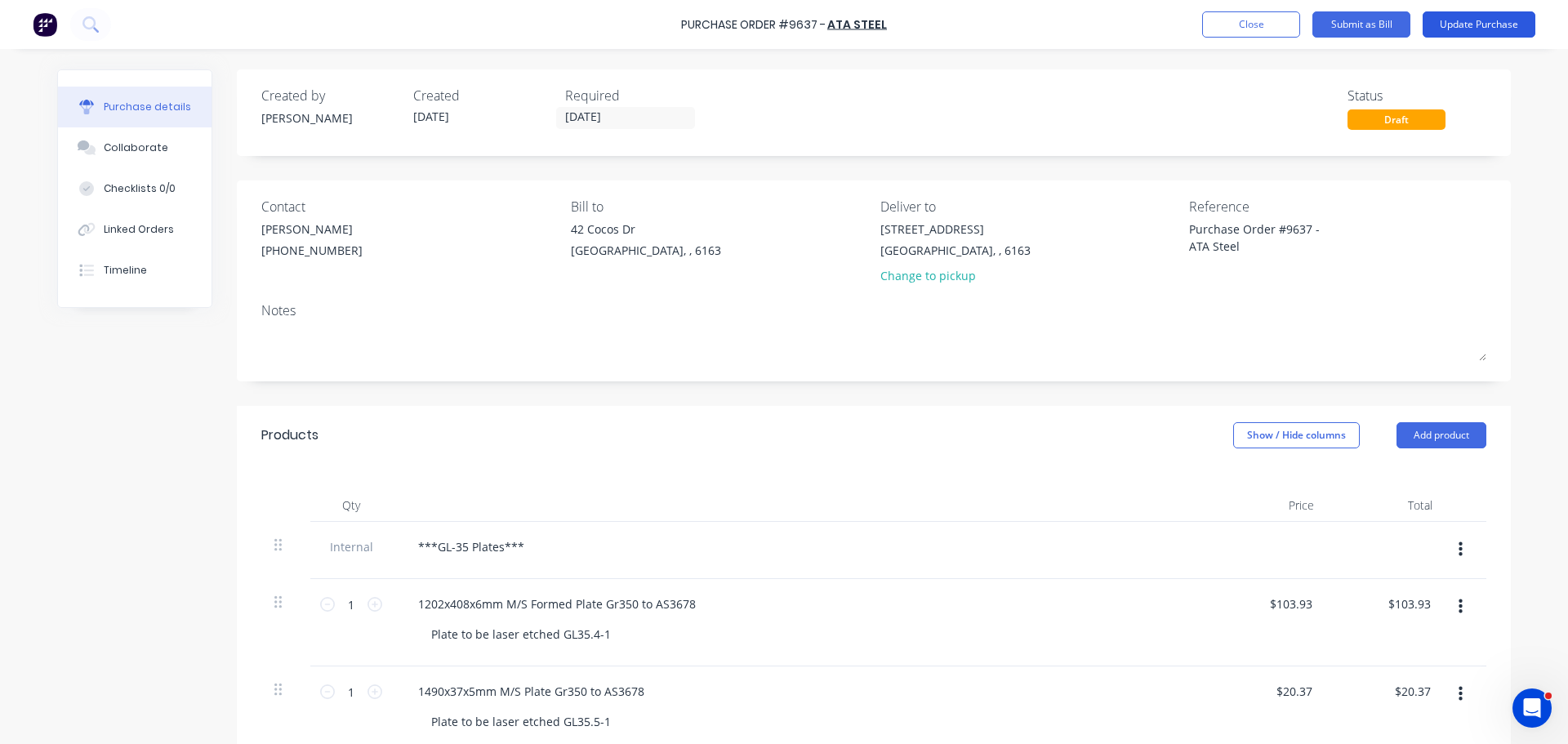
click at [1477, 33] on button "Update Purchase" at bounding box center [1479, 24] width 113 height 26
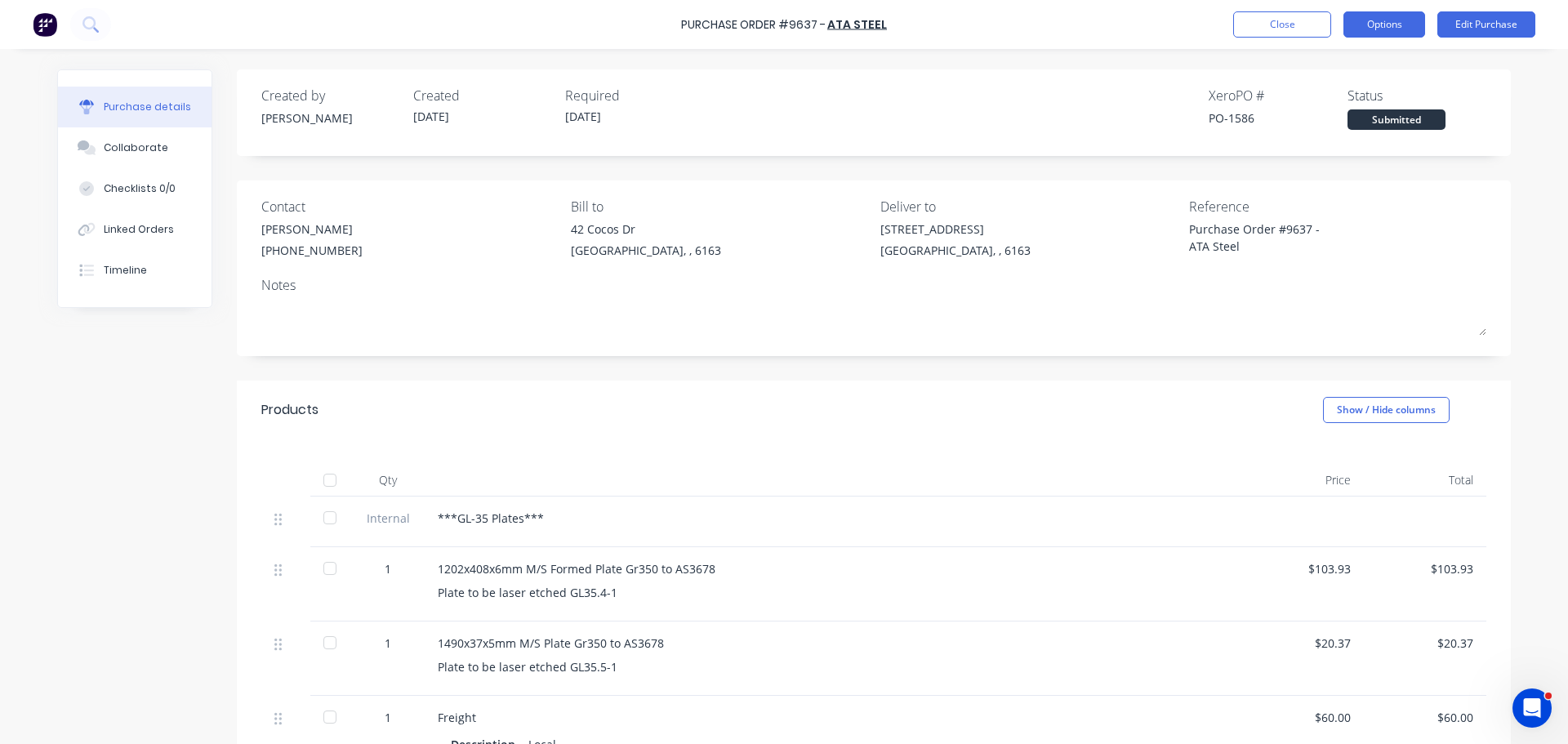
click at [1381, 24] on button "Options" at bounding box center [1384, 24] width 82 height 26
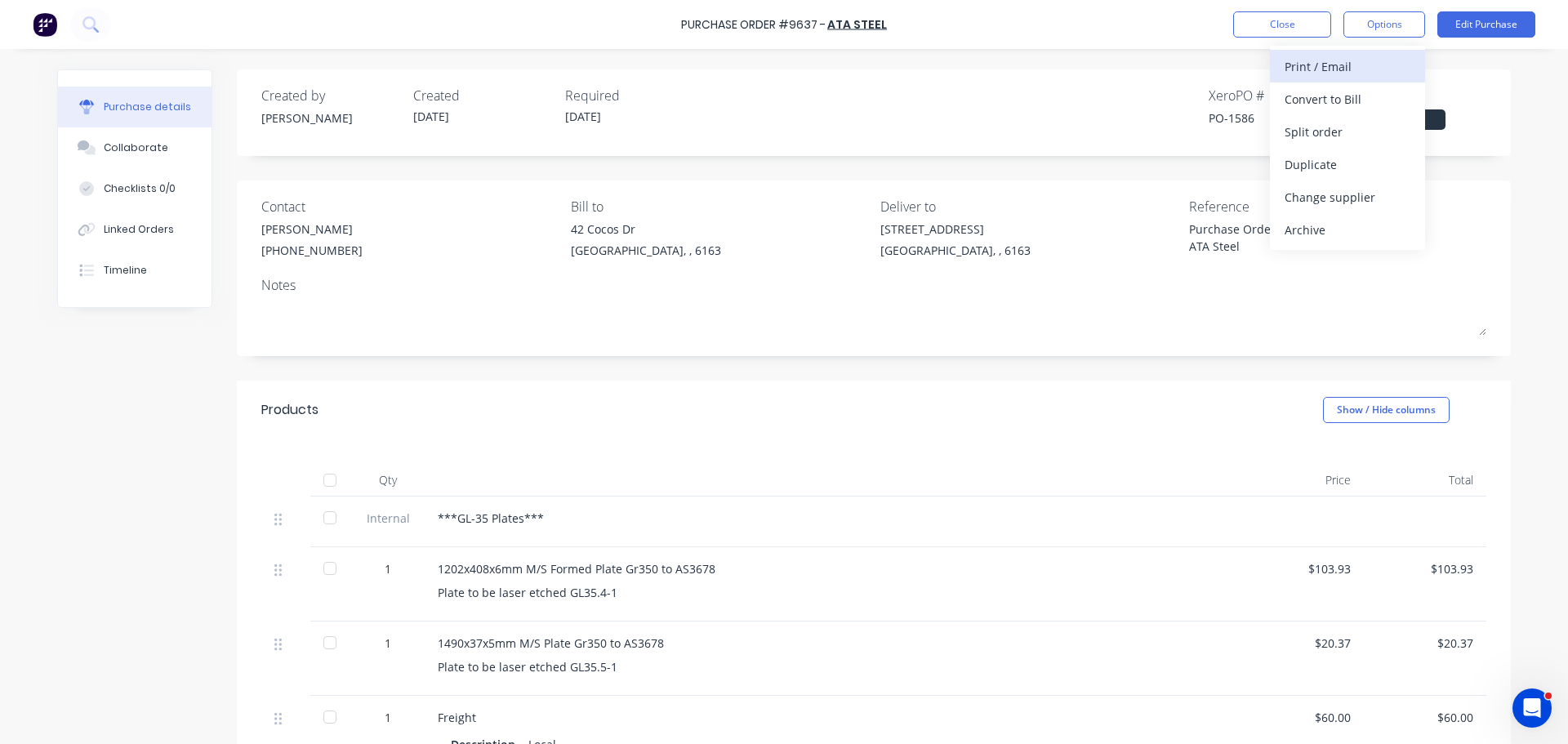
click at [1311, 68] on div "Print / Email" at bounding box center [1347, 66] width 126 height 23
click at [1306, 100] on div "With pricing" at bounding box center [1347, 99] width 126 height 23
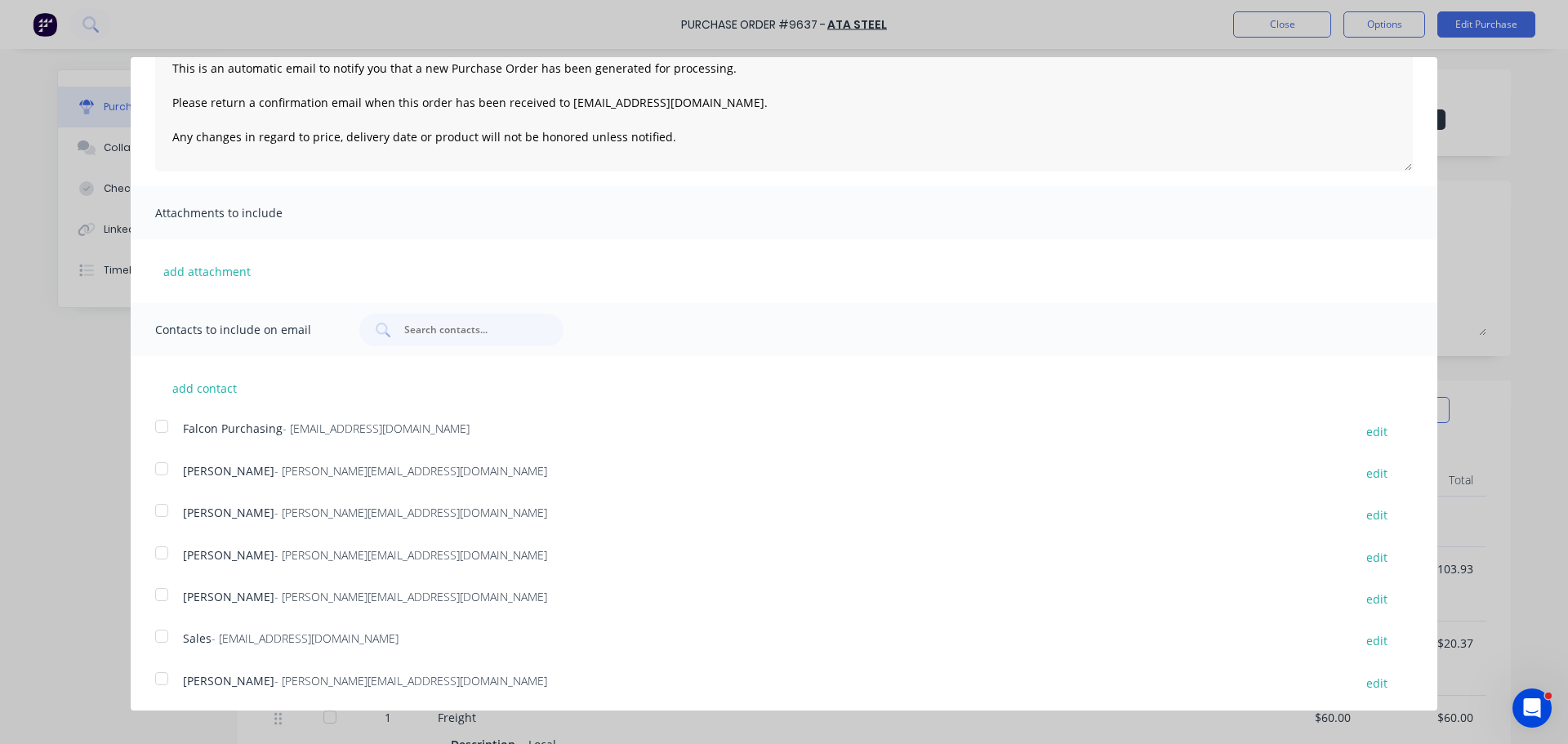
scroll to position [173, 0]
click at [163, 633] on div at bounding box center [161, 633] width 33 height 33
click at [159, 425] on div at bounding box center [161, 423] width 33 height 33
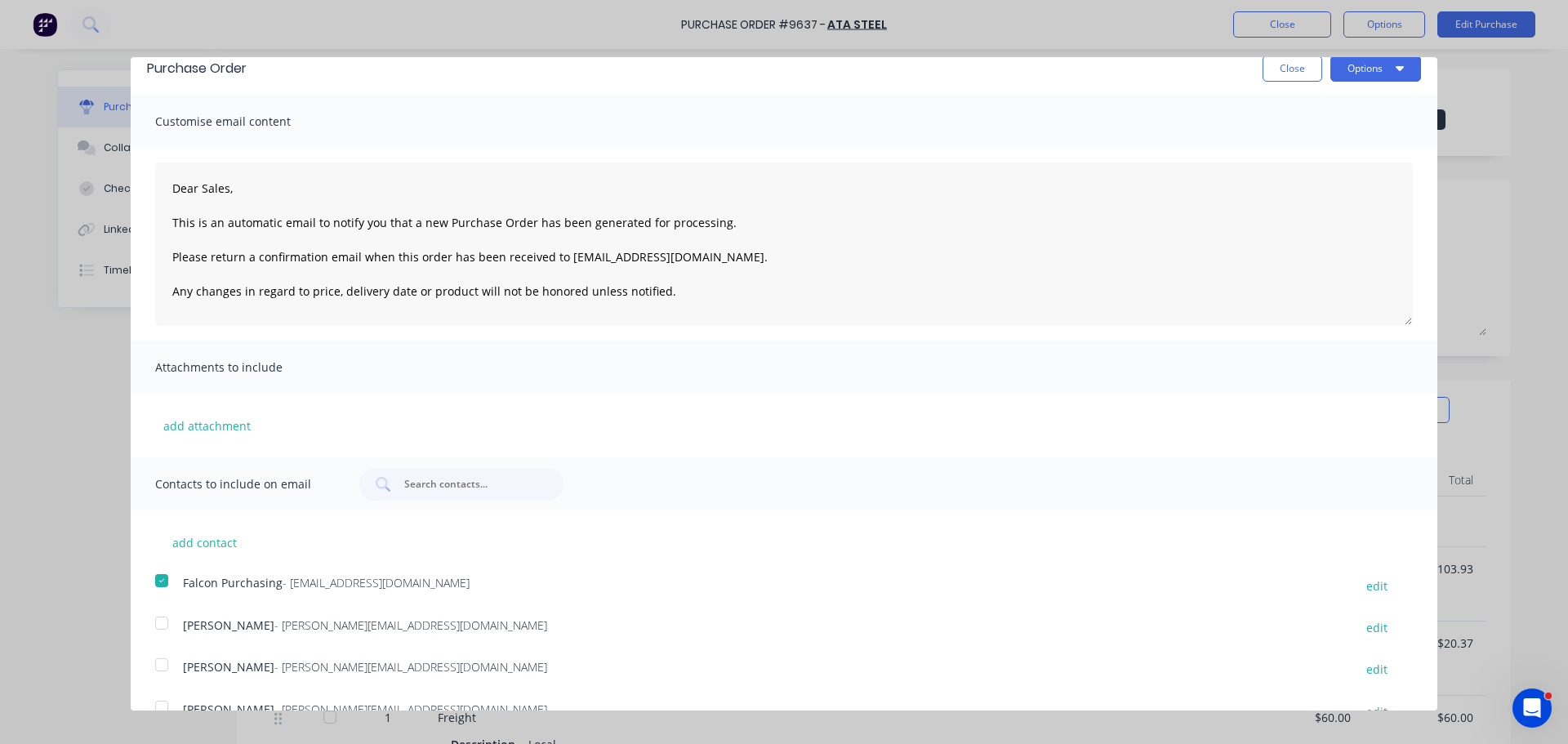
scroll to position [0, 0]
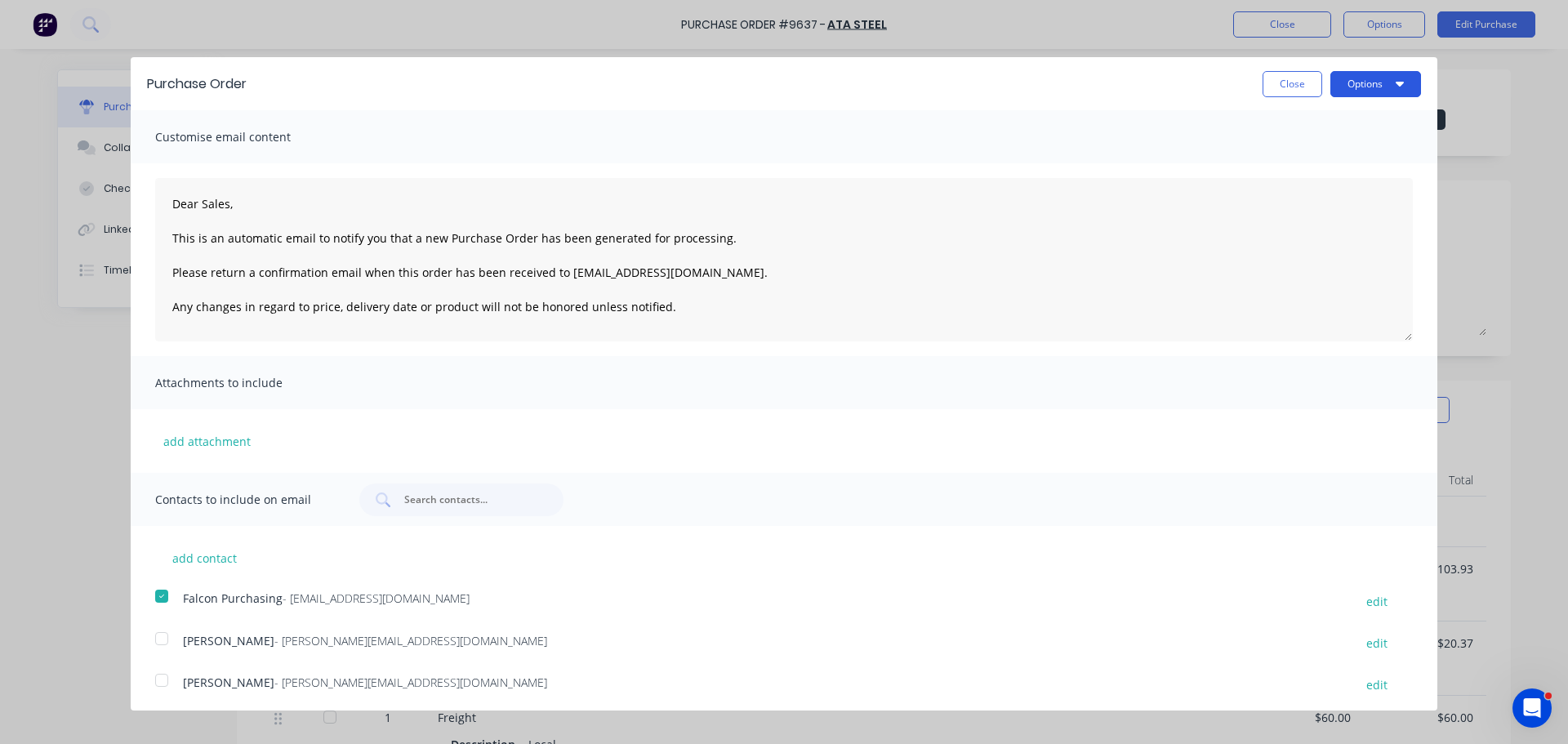
click at [1378, 79] on button "Options" at bounding box center [1376, 84] width 91 height 26
click at [1305, 164] on div "Email" at bounding box center [1344, 158] width 126 height 23
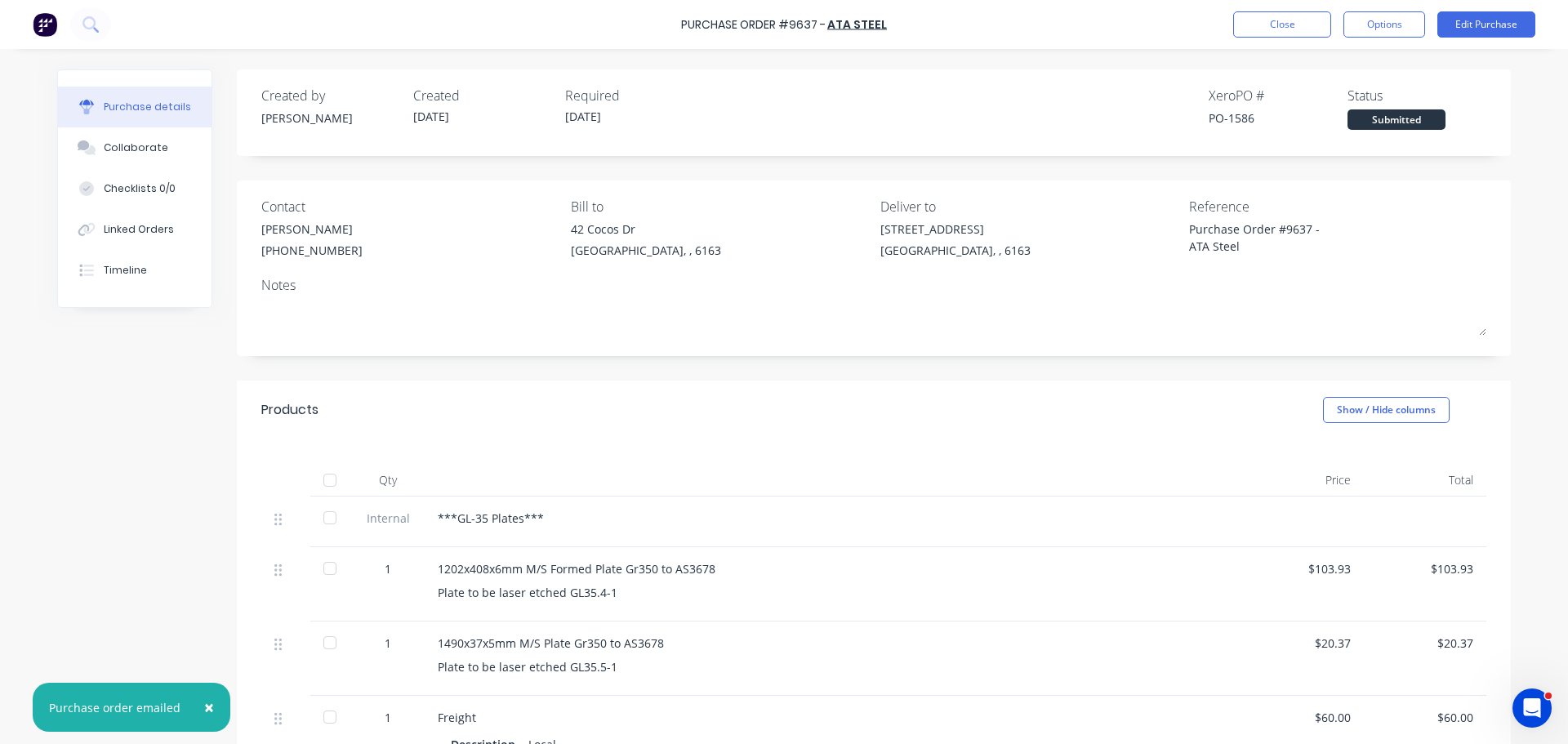
click at [205, 706] on span "×" at bounding box center [209, 707] width 9 height 23
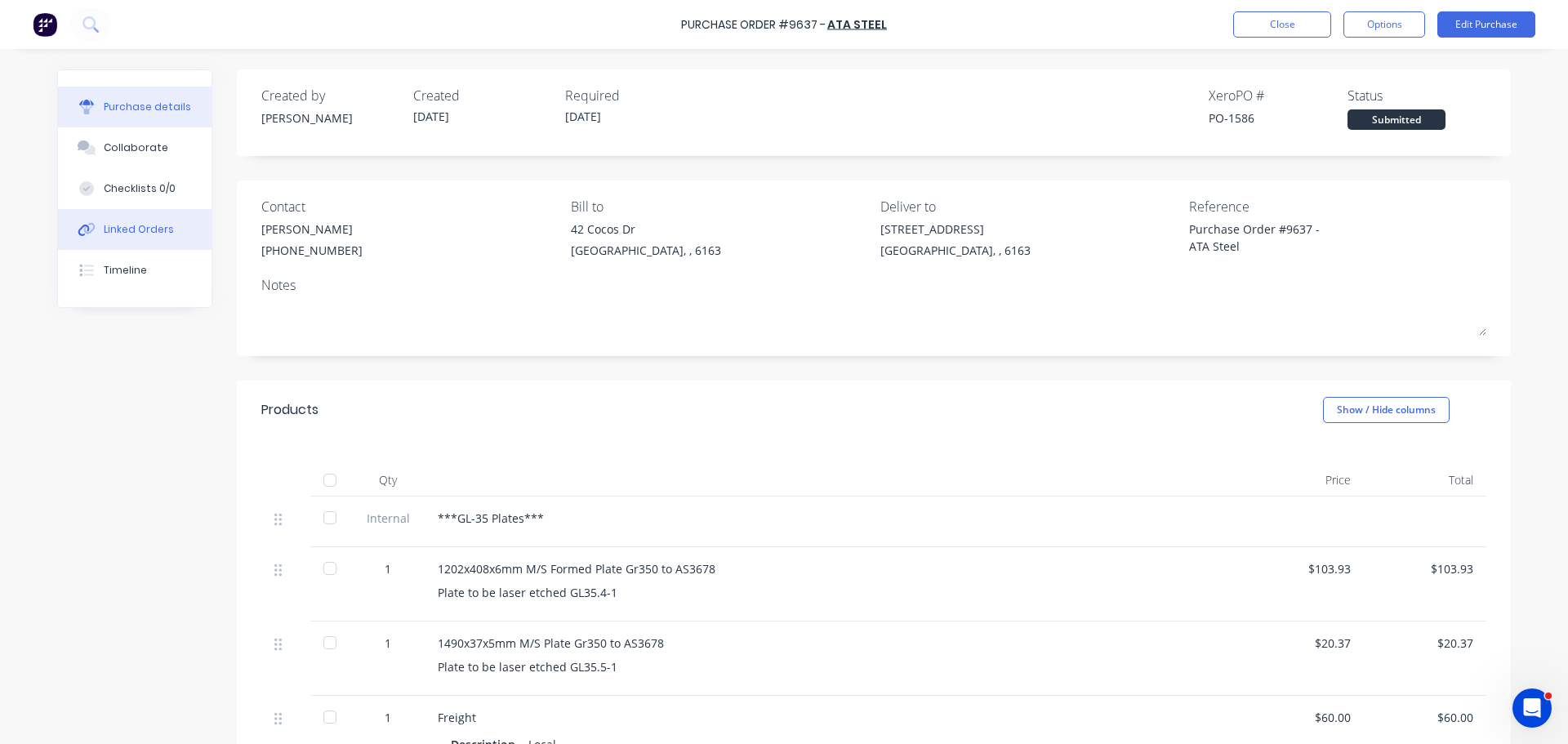
click at [137, 221] on button "Linked Orders" at bounding box center [135, 230] width 154 height 41
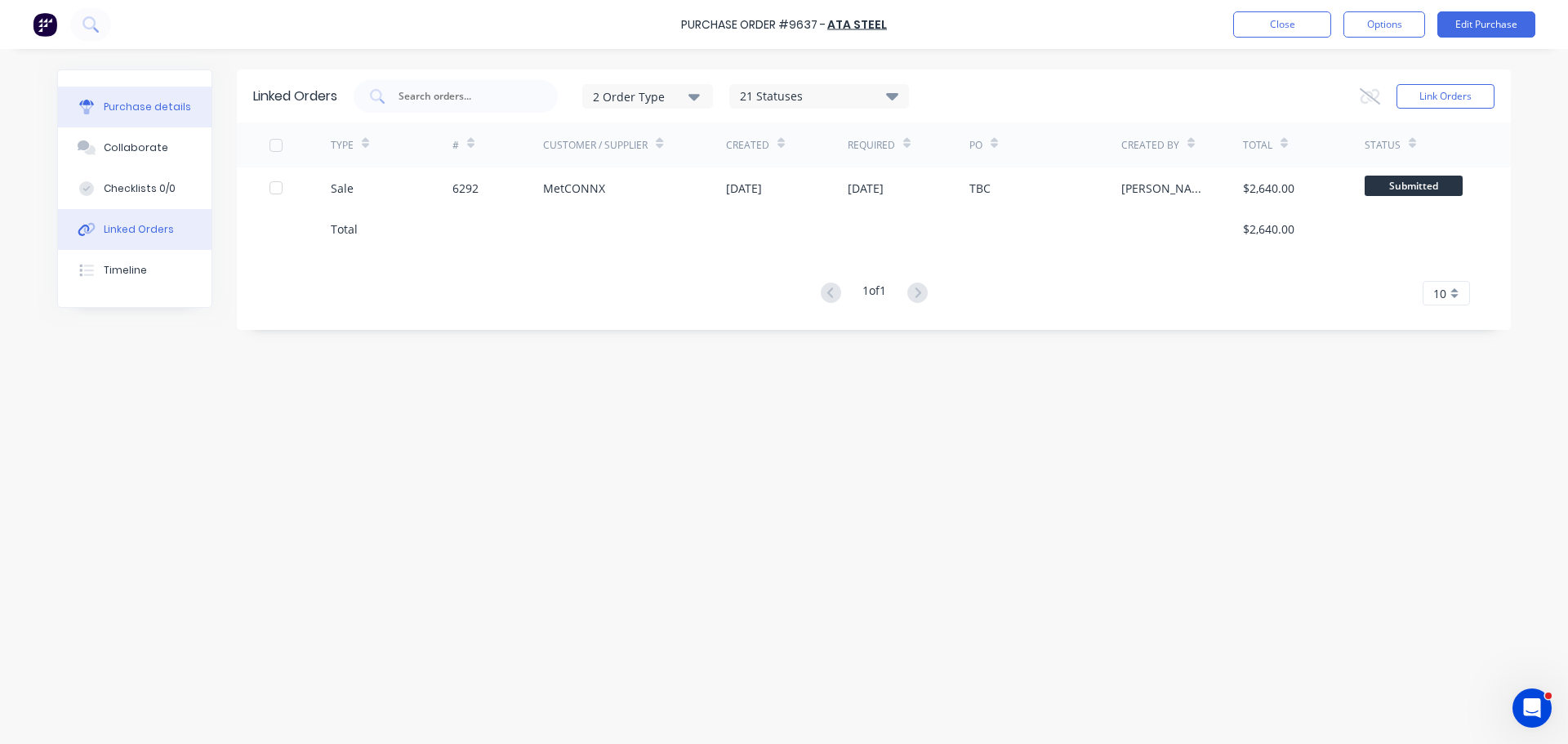
click at [122, 102] on div "Purchase details" at bounding box center [147, 107] width 87 height 15
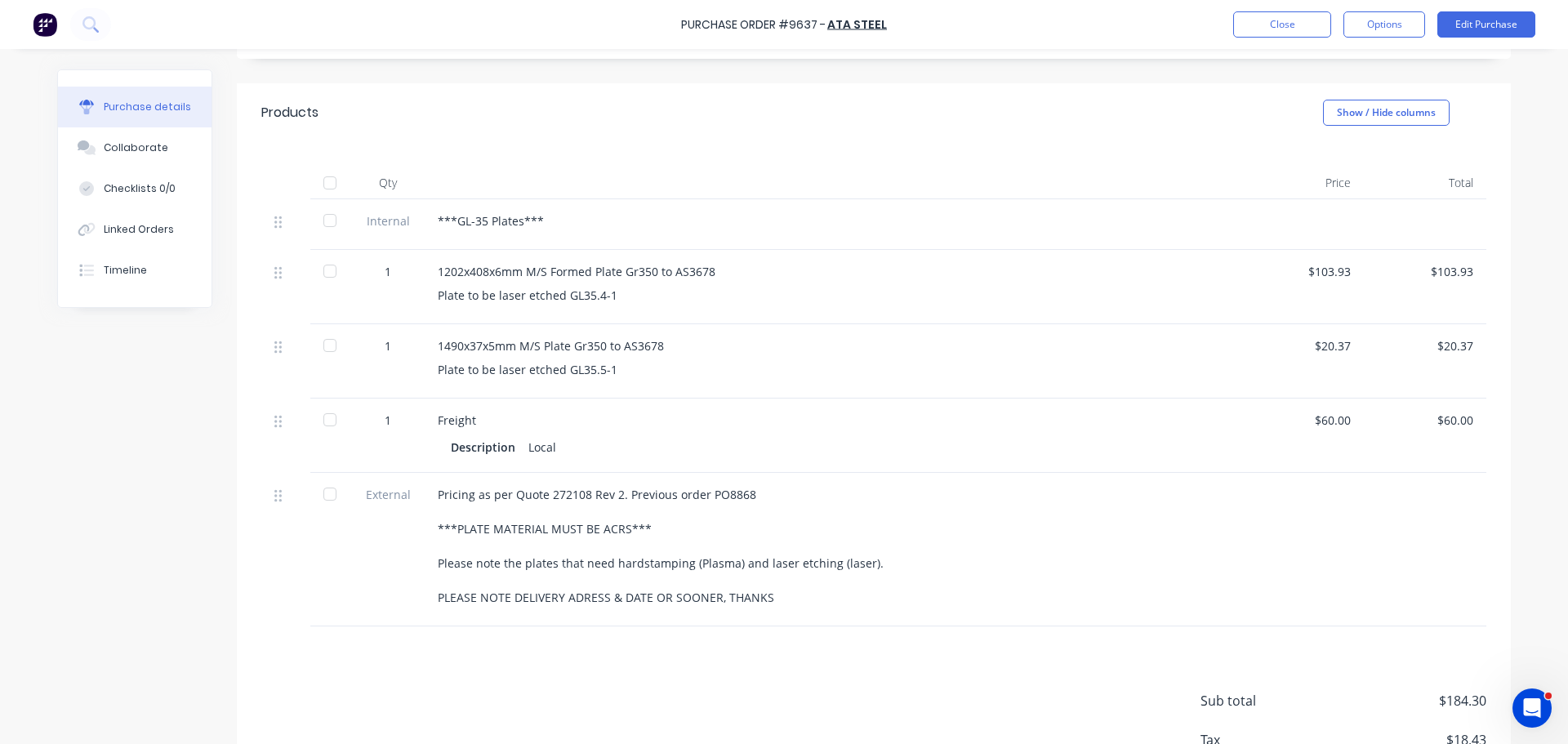
scroll to position [408, 0]
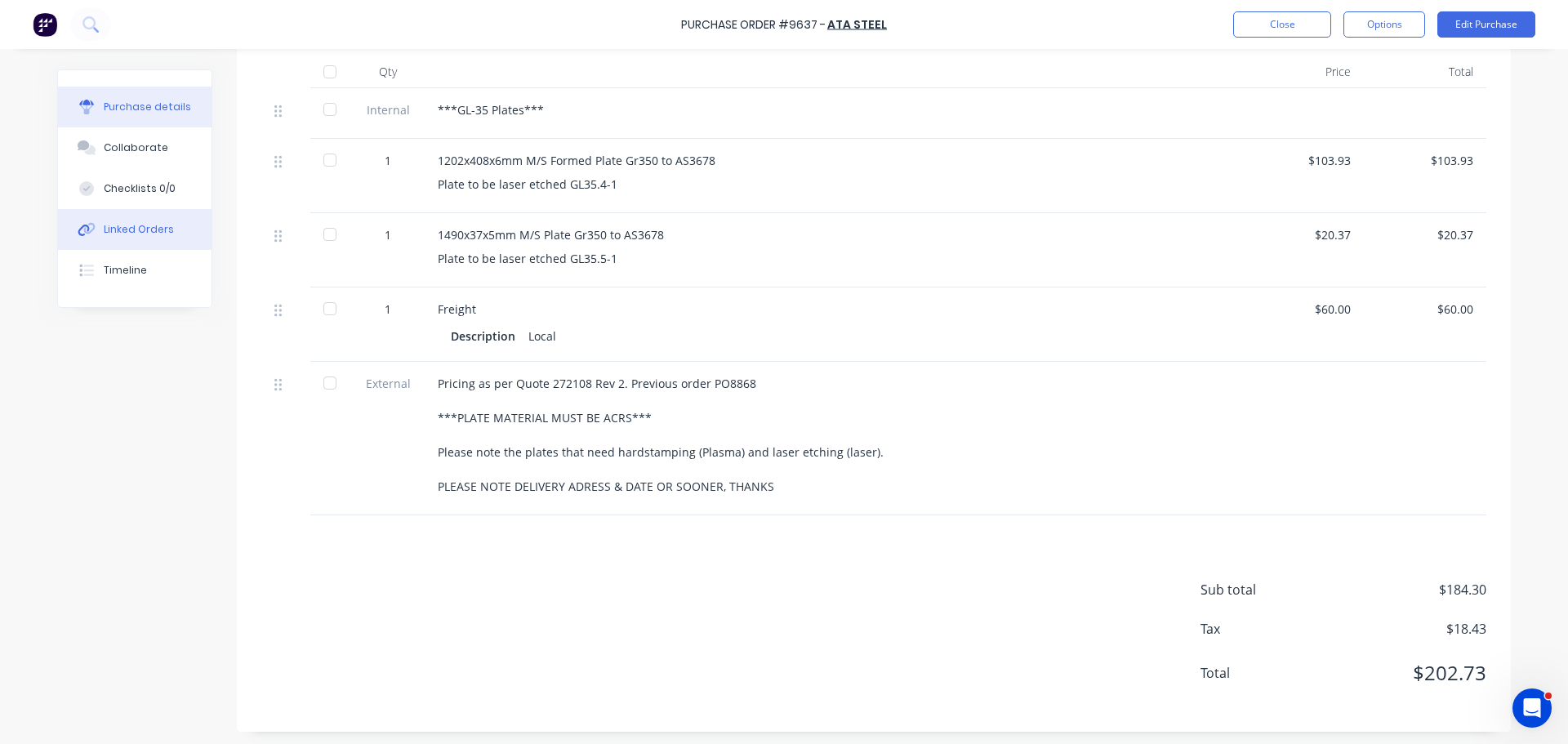
click at [137, 216] on button "Linked Orders" at bounding box center [135, 230] width 154 height 41
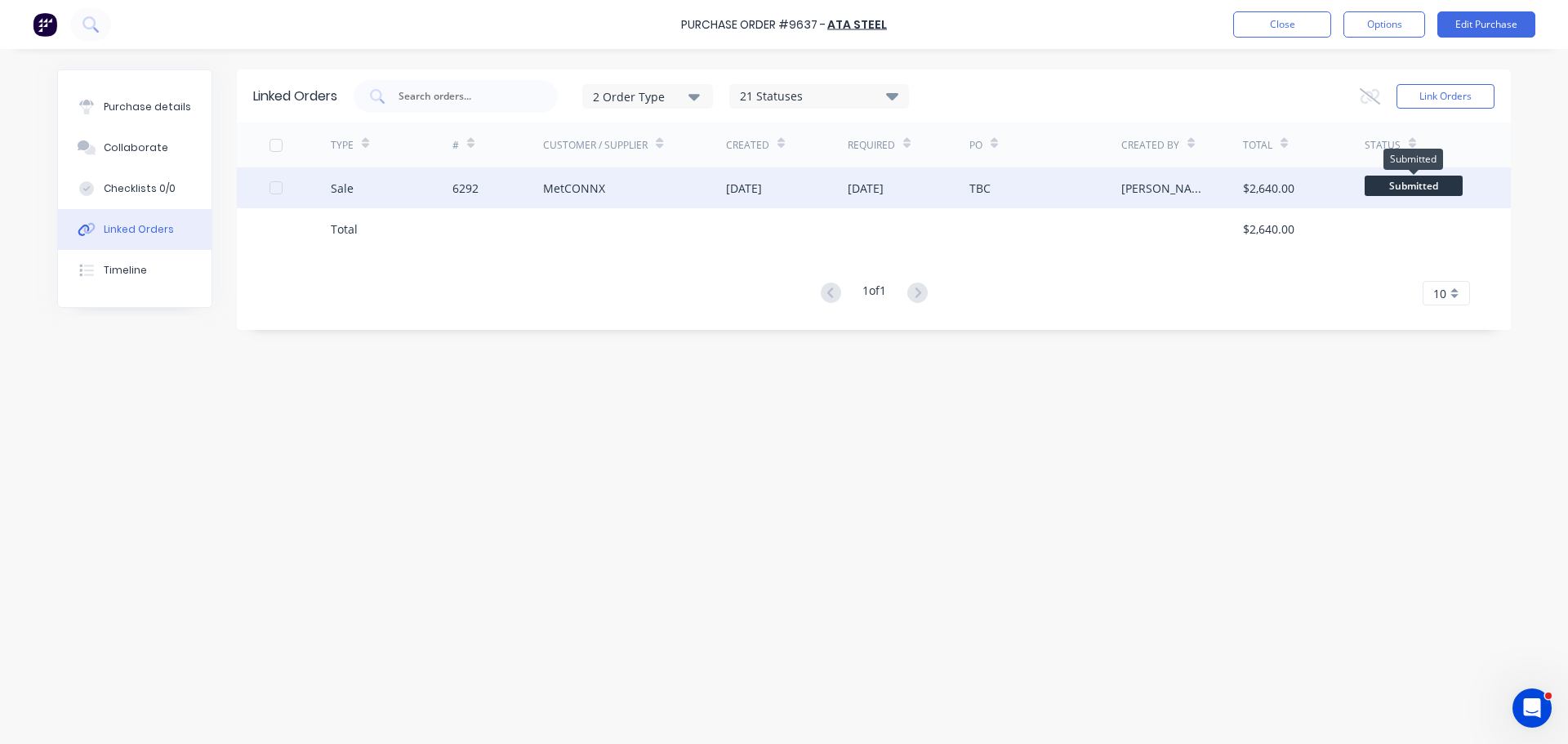
click at [1420, 189] on span "Submitted" at bounding box center [1413, 186] width 98 height 21
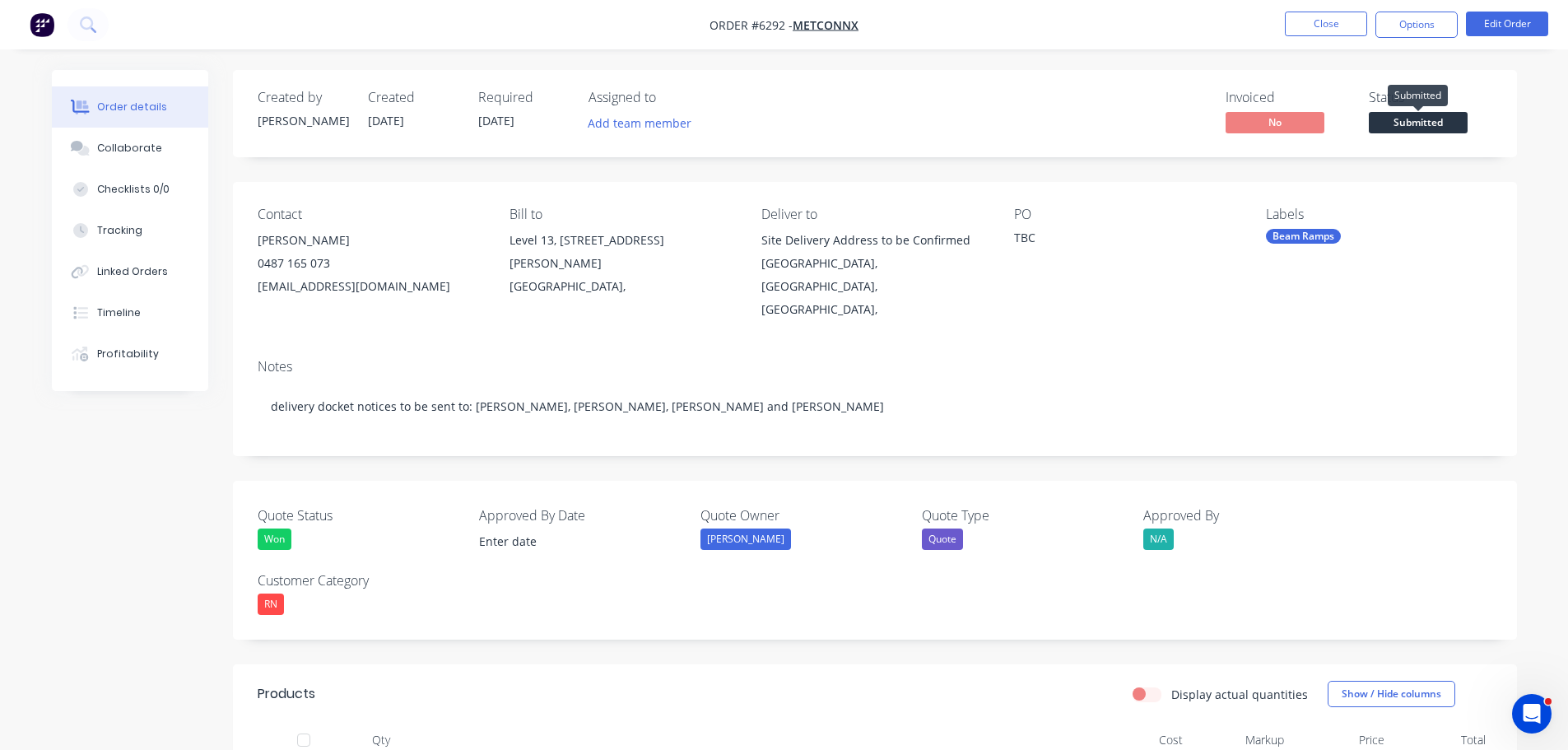
click at [1425, 116] on span "Submitted" at bounding box center [1419, 122] width 98 height 21
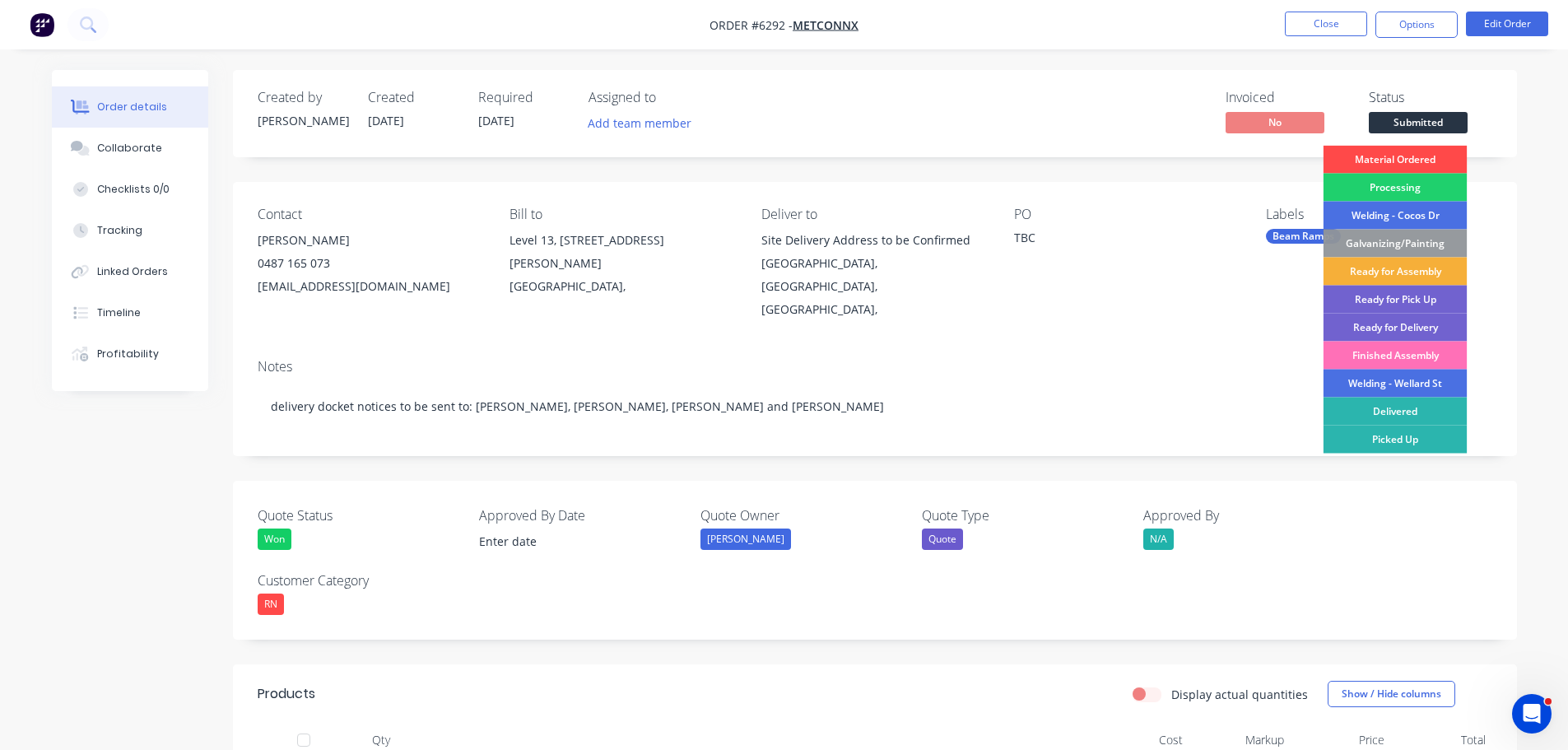
click at [1393, 156] on div "Material Ordered" at bounding box center [1396, 160] width 144 height 28
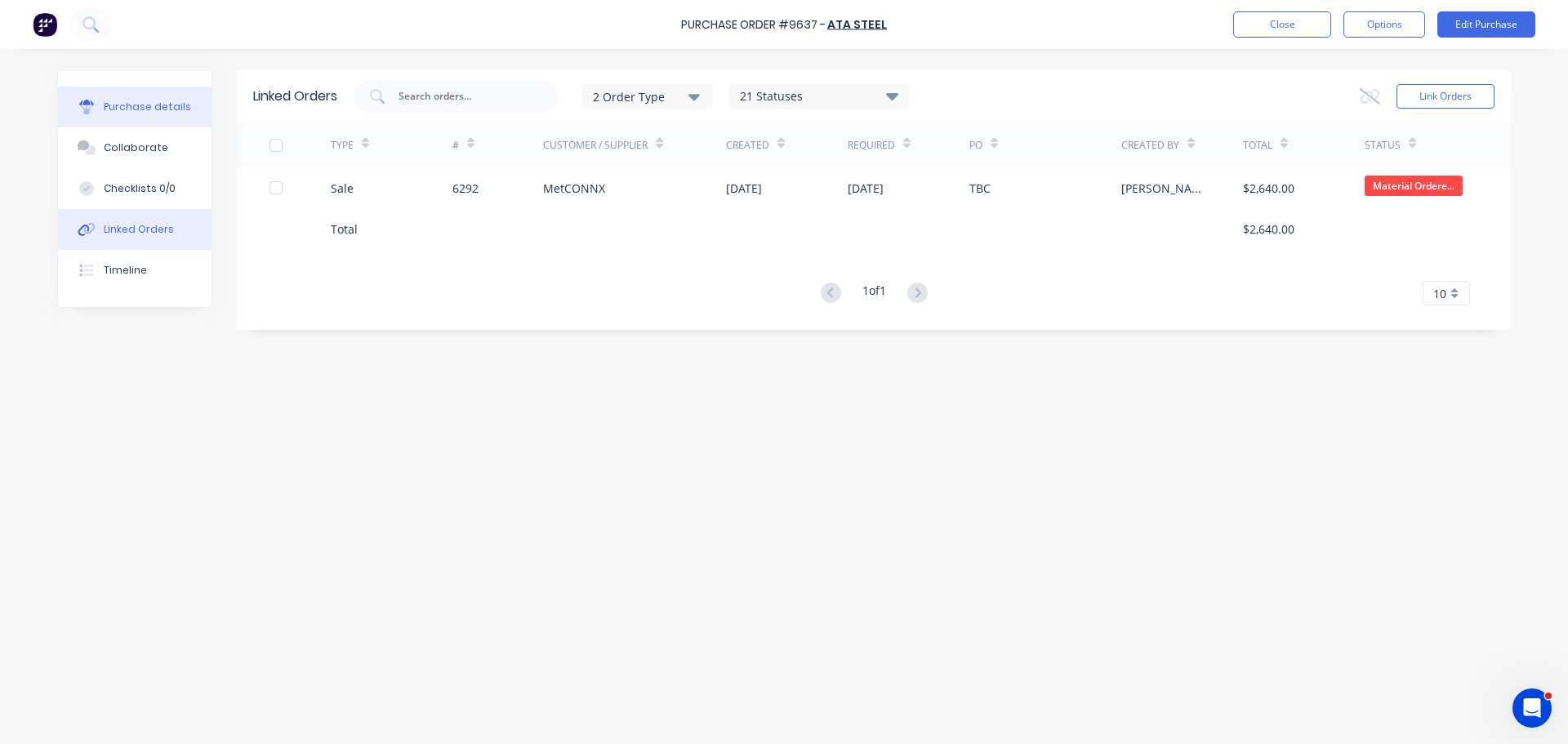
click at [129, 111] on div "Purchase details" at bounding box center [147, 107] width 87 height 15
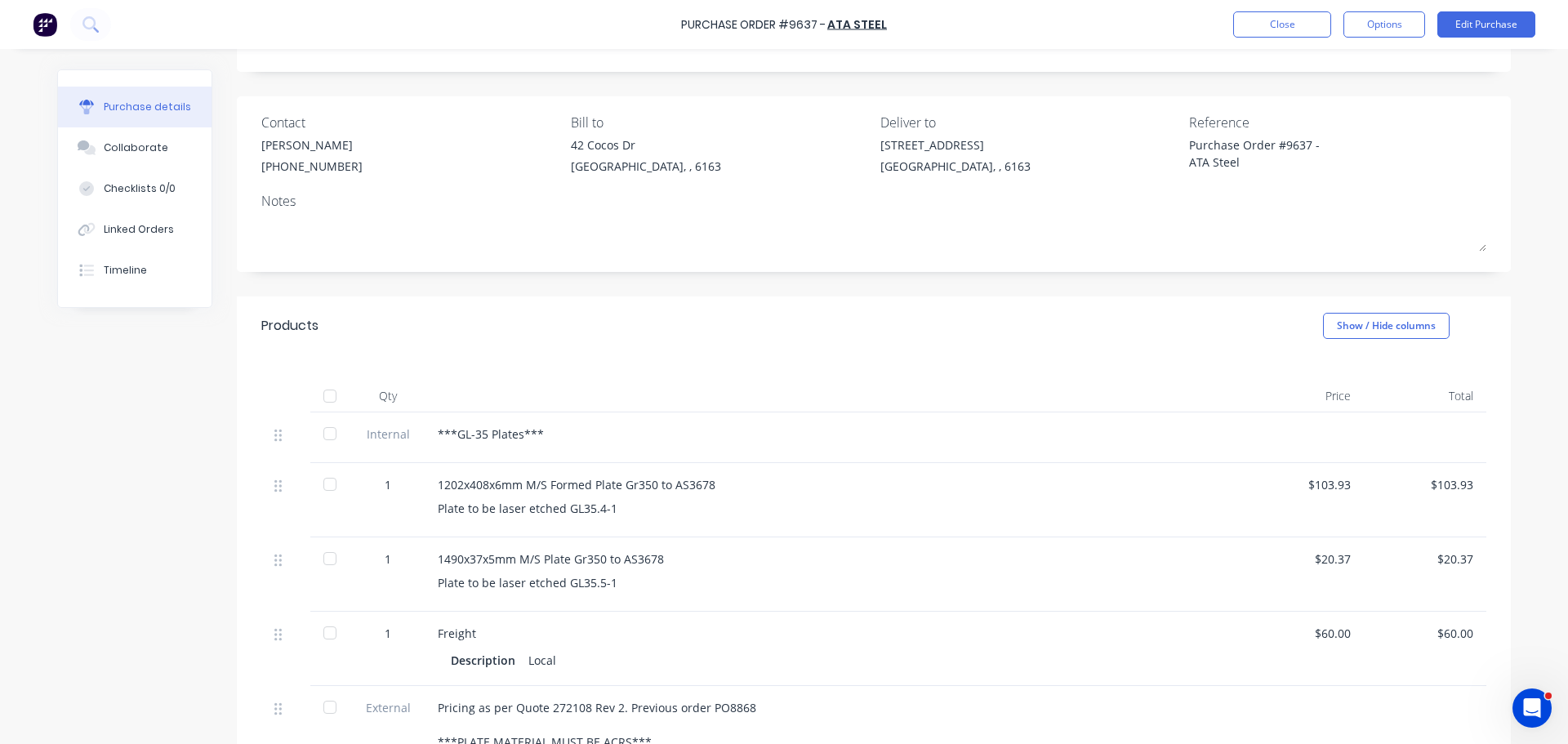
scroll to position [163, 0]
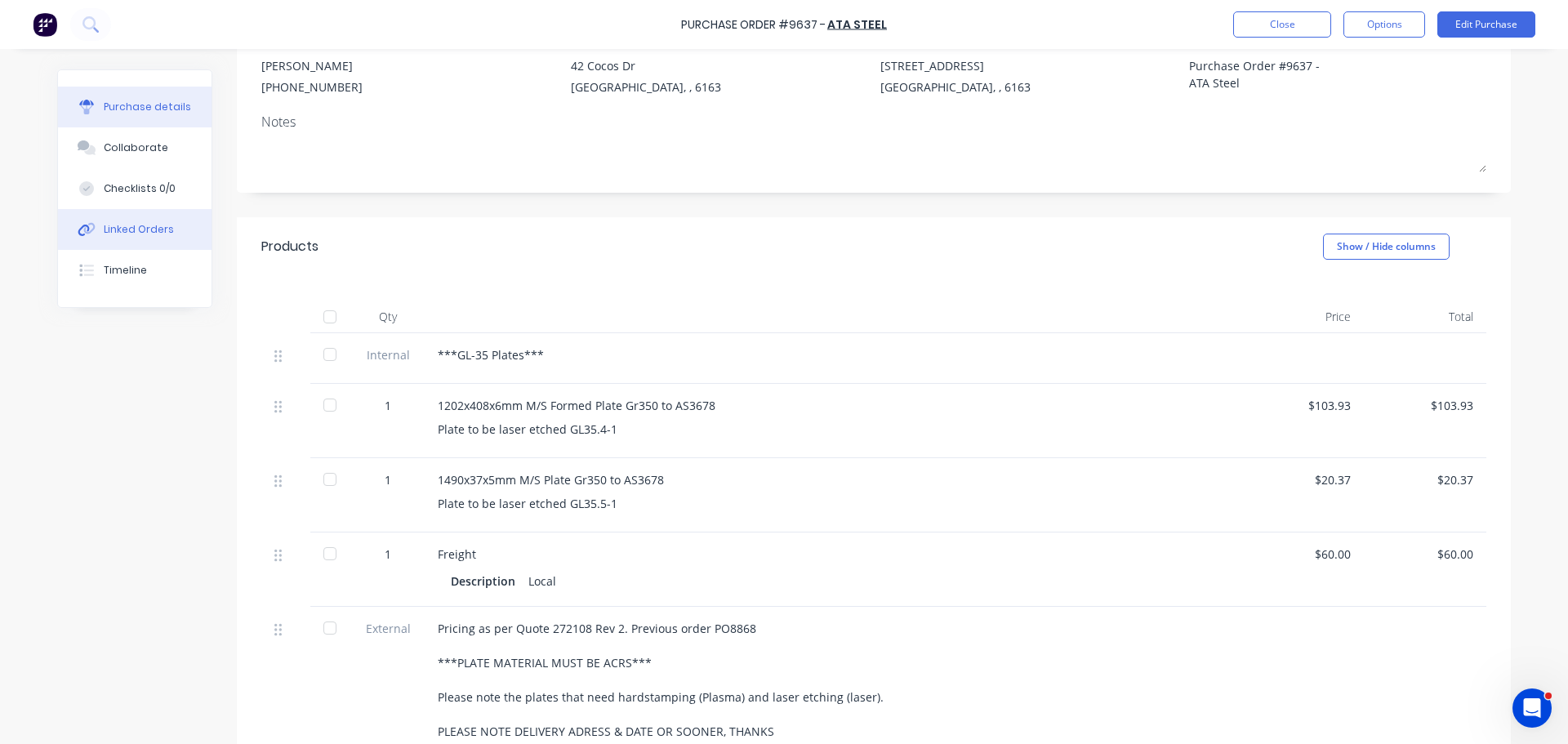
click at [129, 235] on div "Linked Orders" at bounding box center [139, 230] width 70 height 15
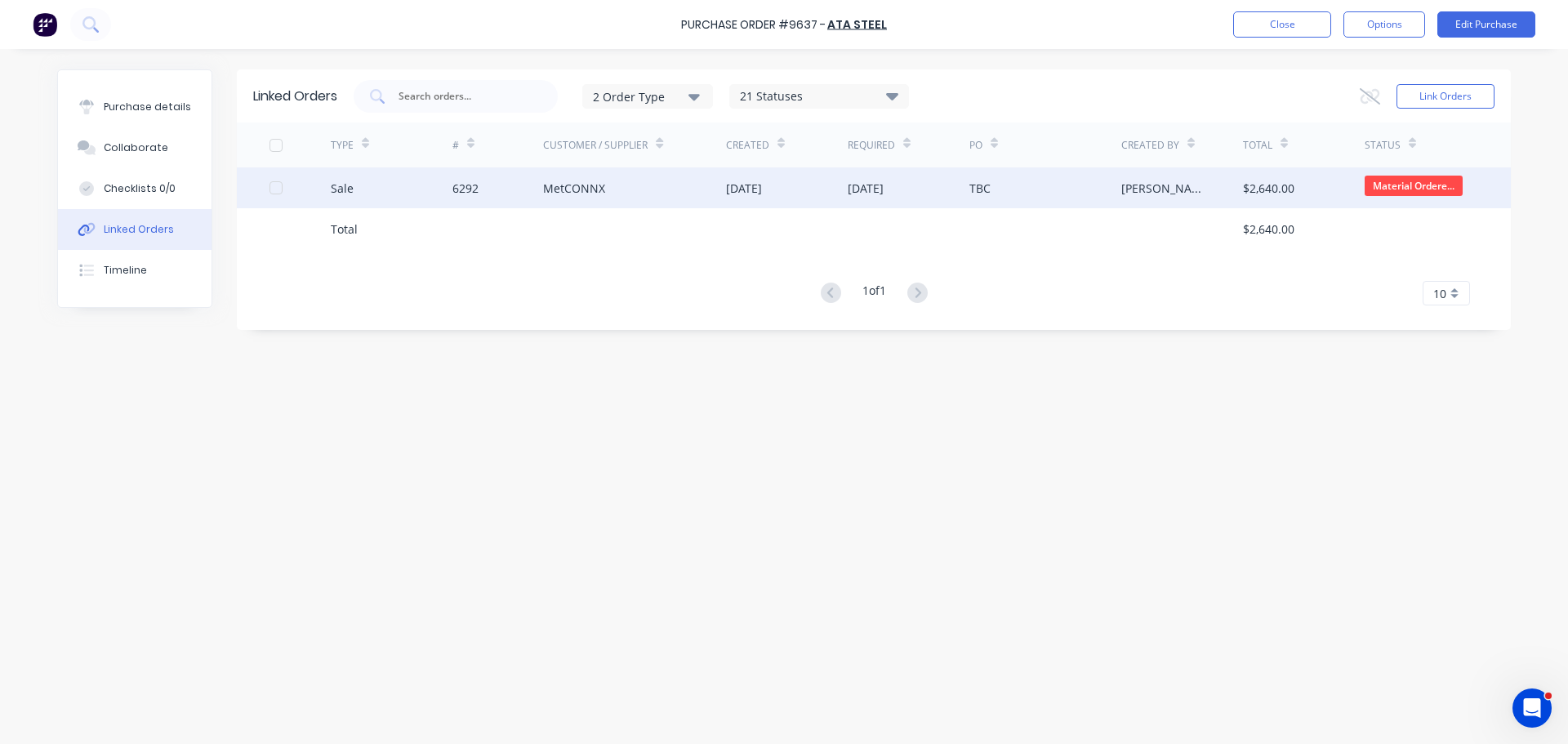
click at [651, 207] on div "MetCONNX" at bounding box center [634, 188] width 183 height 41
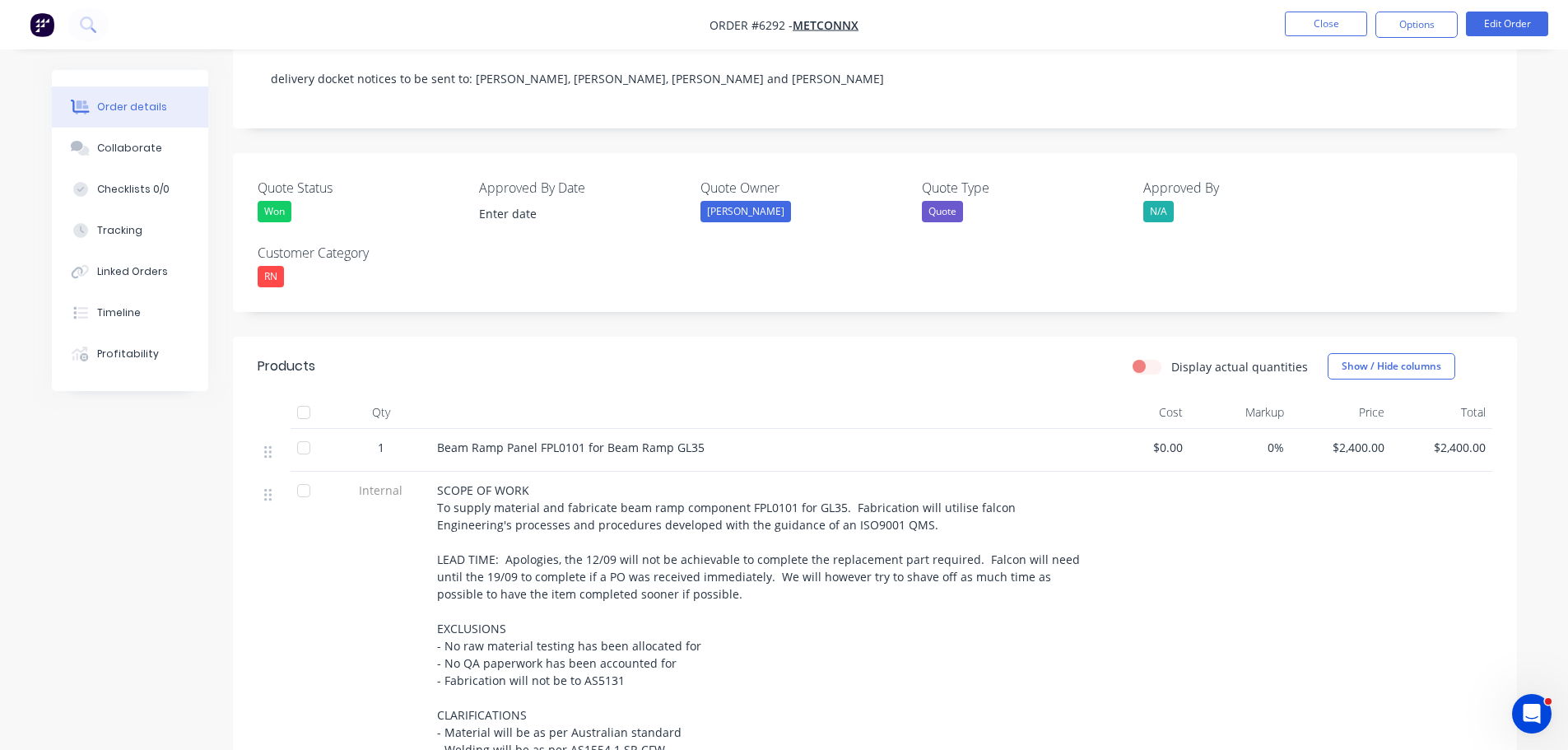
scroll to position [329, 0]
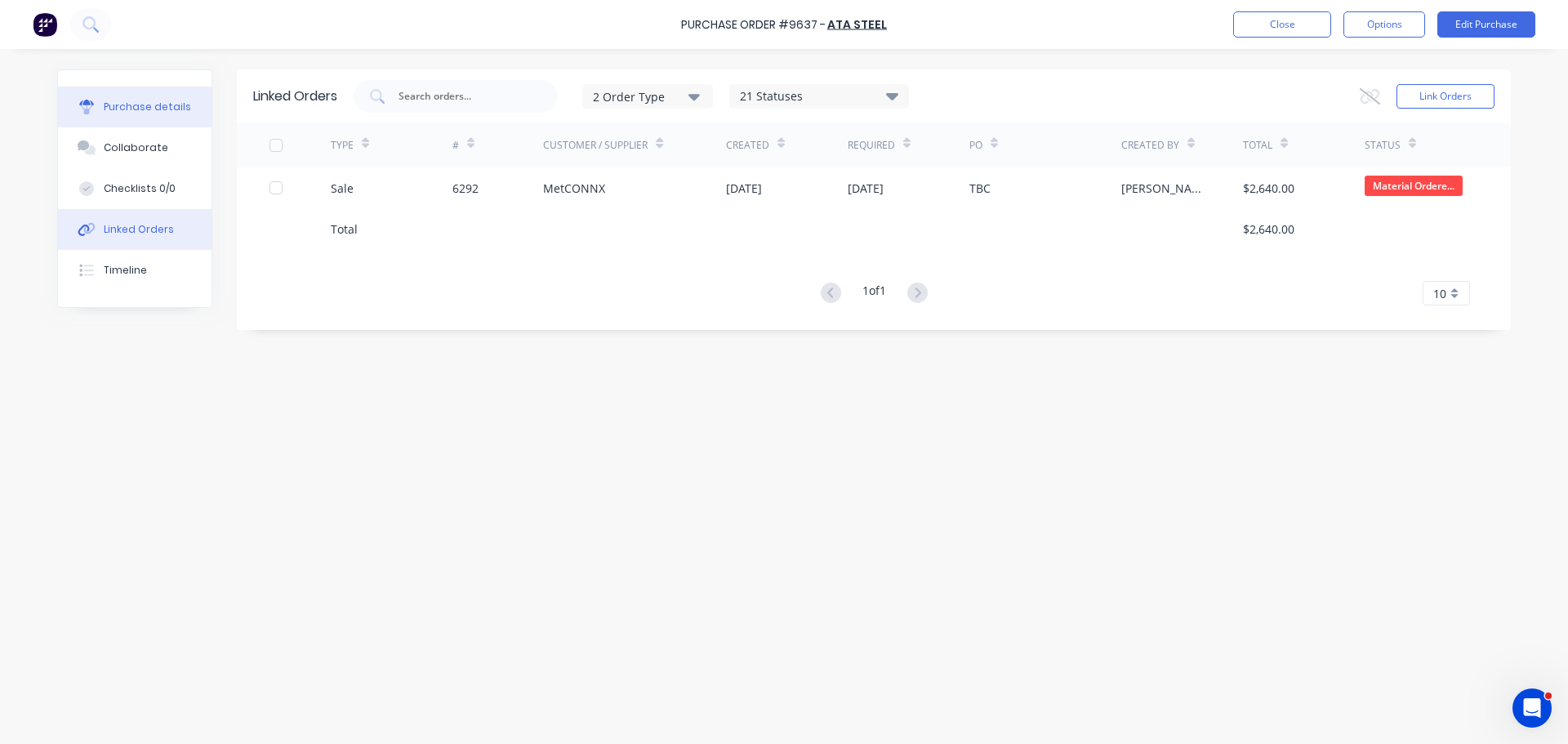
click at [141, 114] on button "Purchase details" at bounding box center [135, 107] width 154 height 41
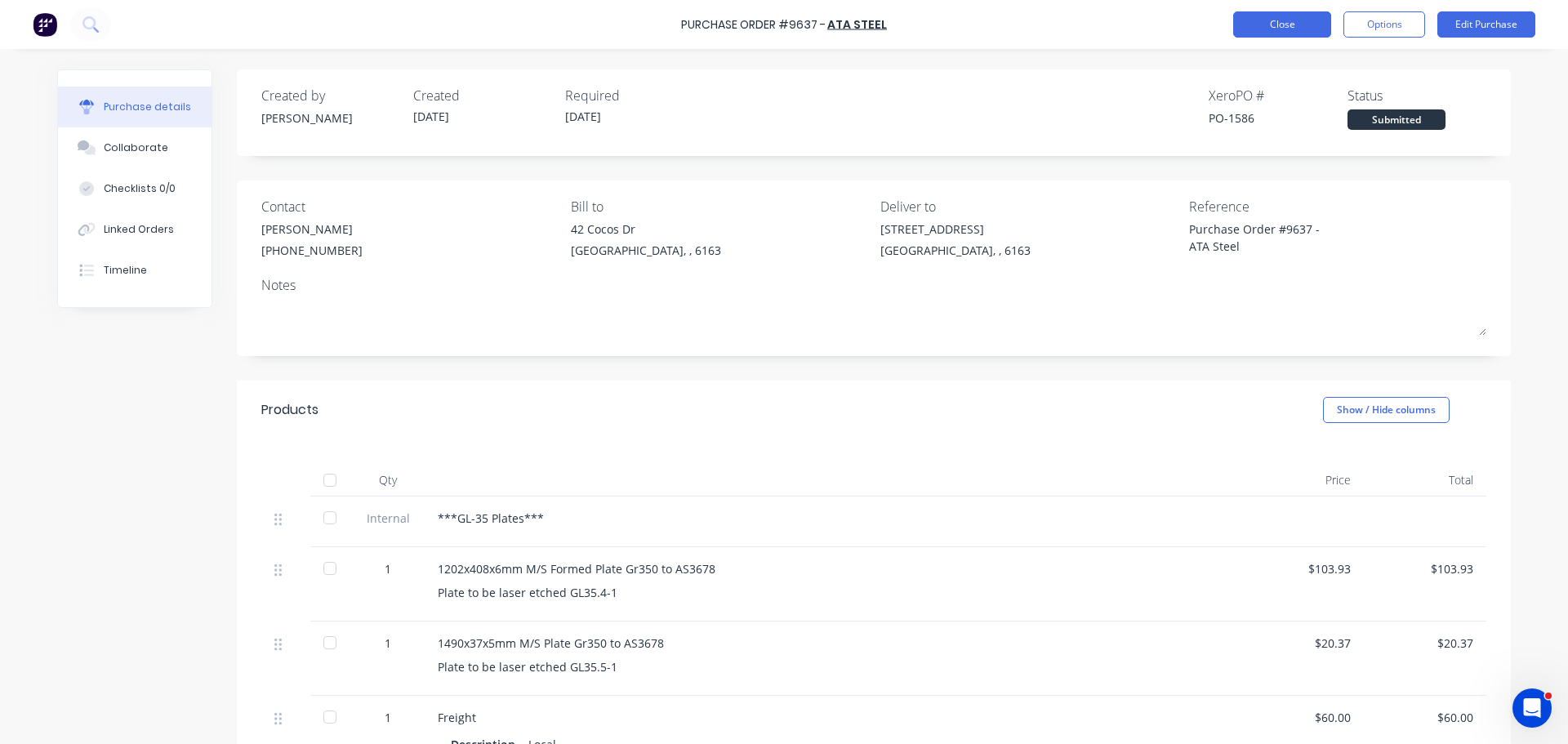
click at [1271, 19] on button "Close" at bounding box center [1282, 24] width 98 height 26
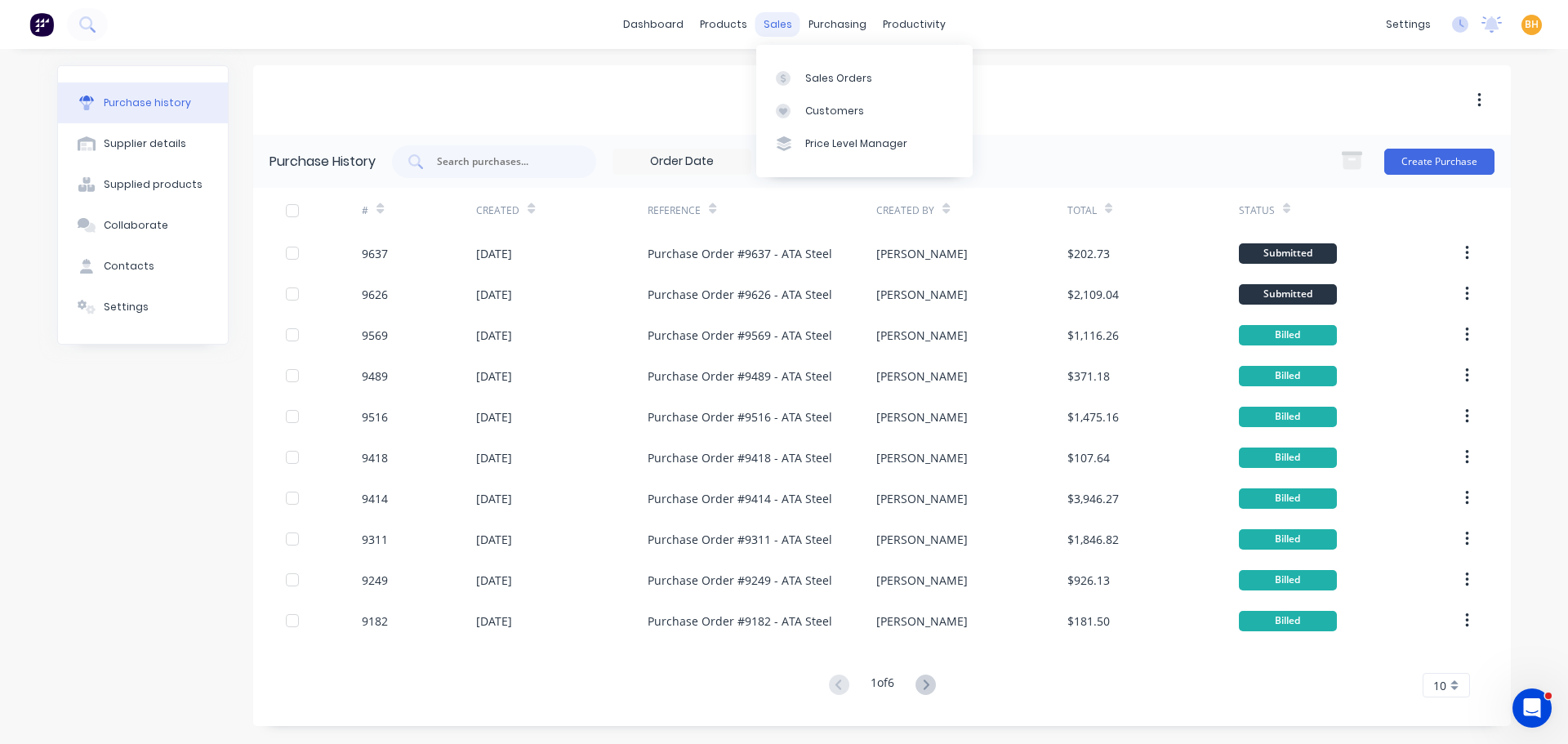
click at [775, 34] on div "sales" at bounding box center [778, 24] width 45 height 24
click at [824, 80] on div "Sales Orders" at bounding box center [838, 79] width 67 height 15
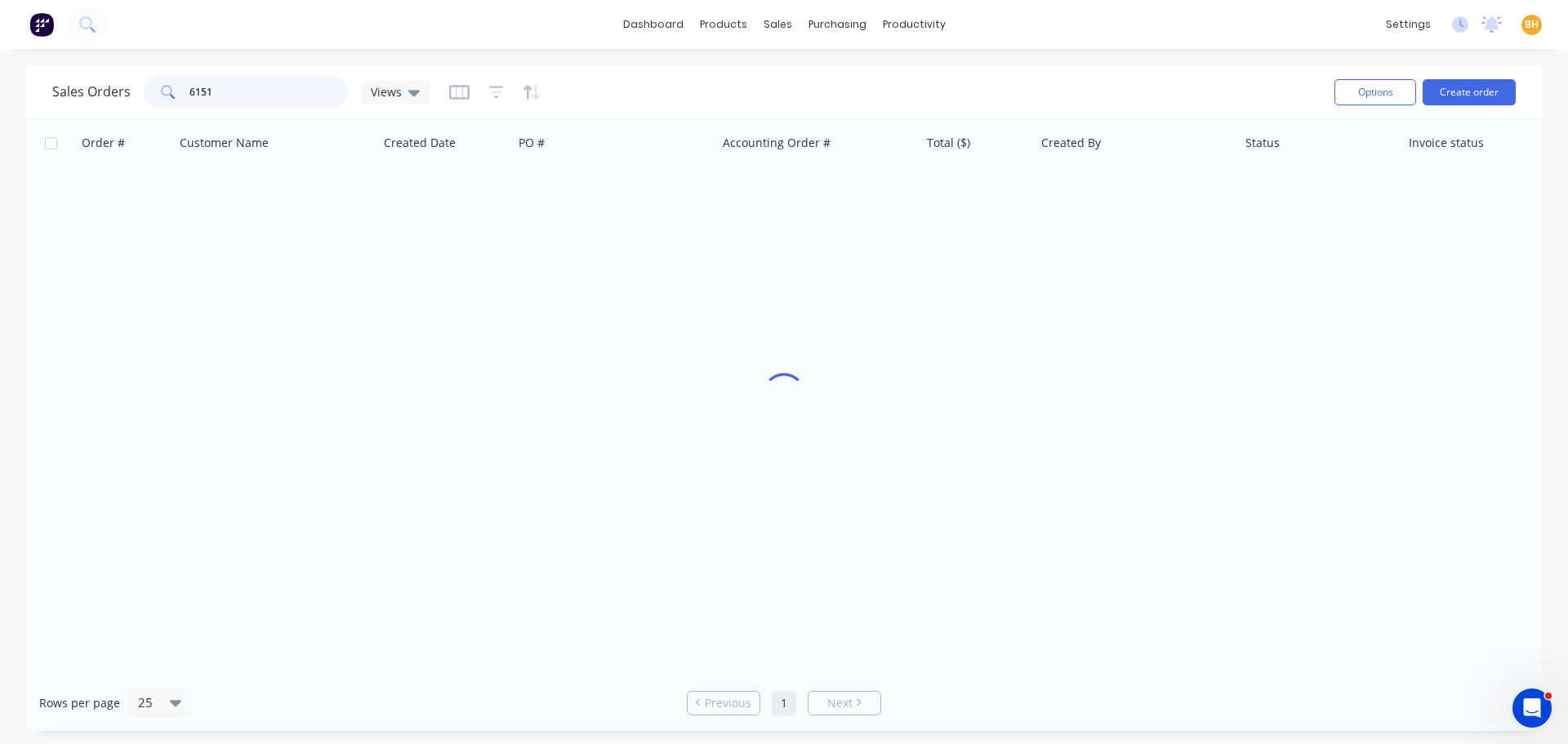
click at [223, 95] on input "6151" at bounding box center [269, 92] width 160 height 33
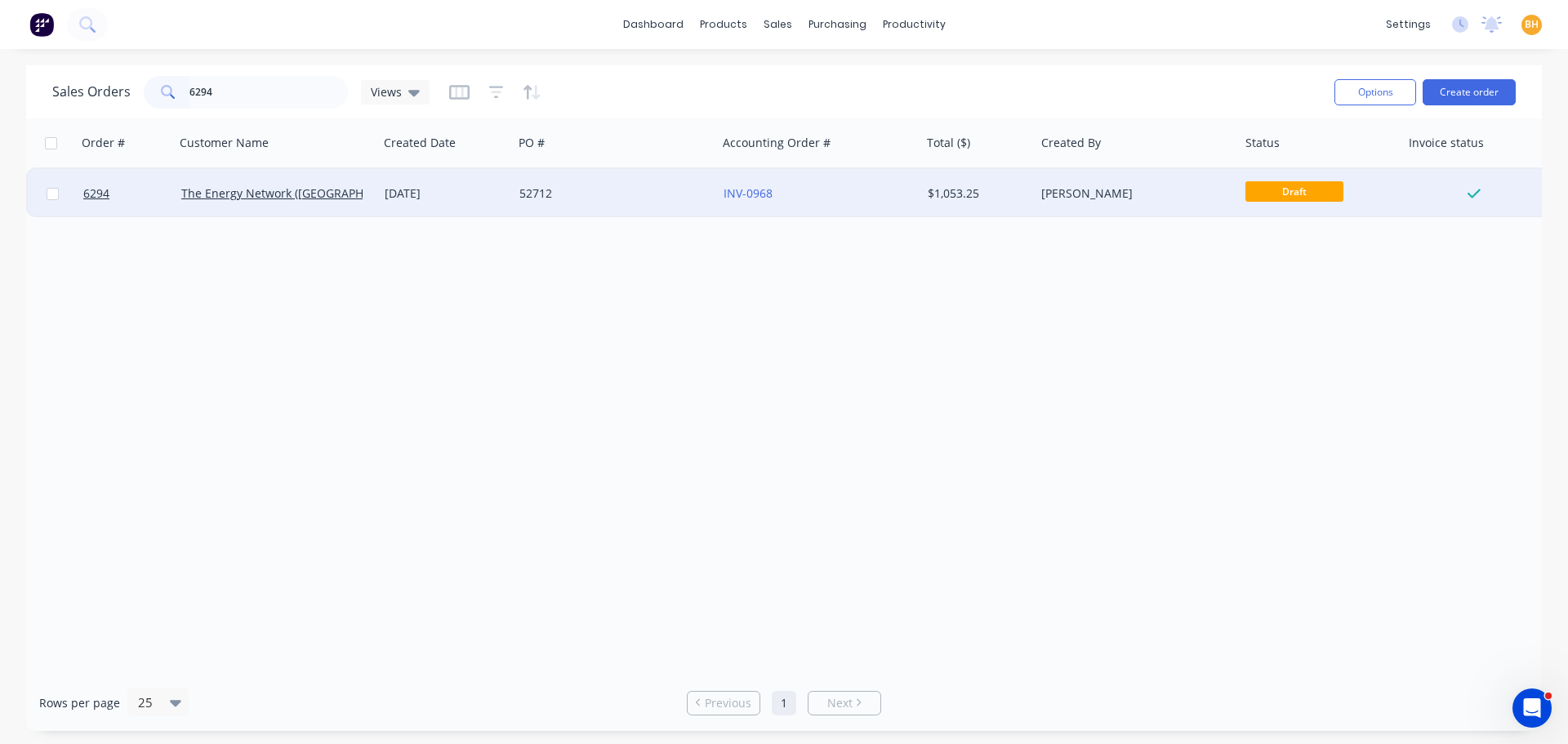
click at [293, 203] on div "The Energy Network (Australia) Pty Ltd" at bounding box center [277, 193] width 205 height 49
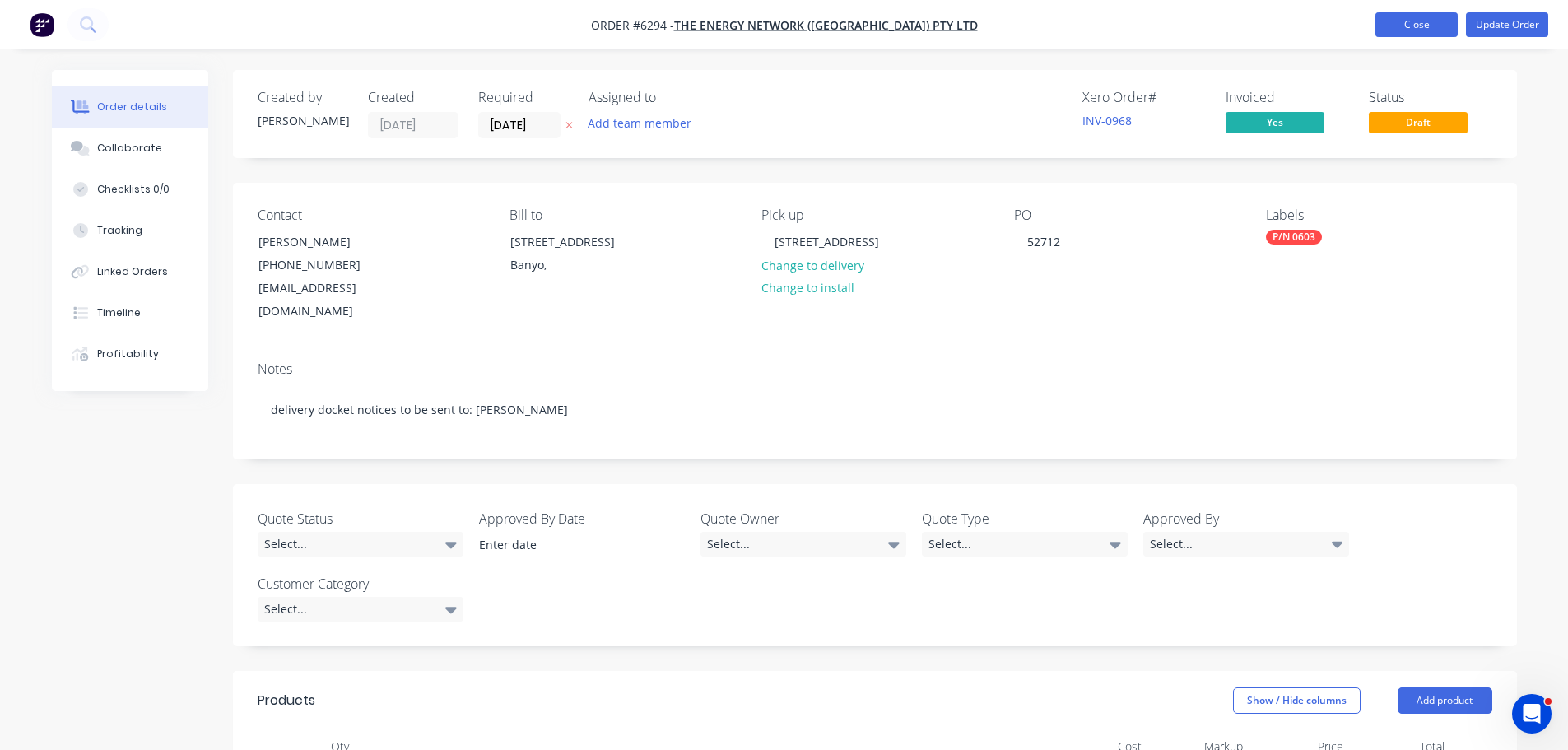
click at [1388, 20] on button "Close" at bounding box center [1416, 25] width 82 height 25
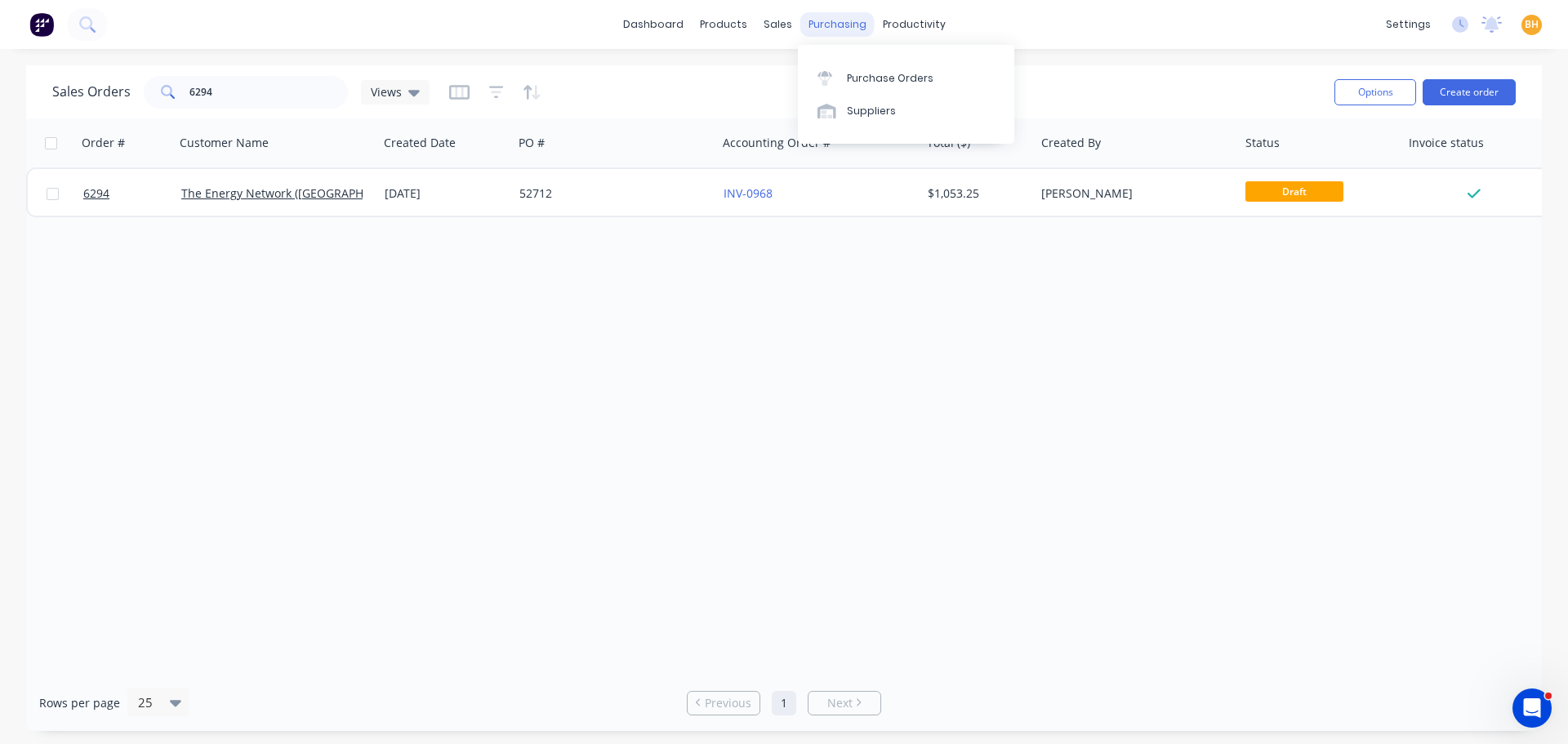
click at [829, 23] on div "purchasing" at bounding box center [837, 24] width 74 height 24
click at [877, 74] on div "Purchase Orders" at bounding box center [891, 79] width 86 height 15
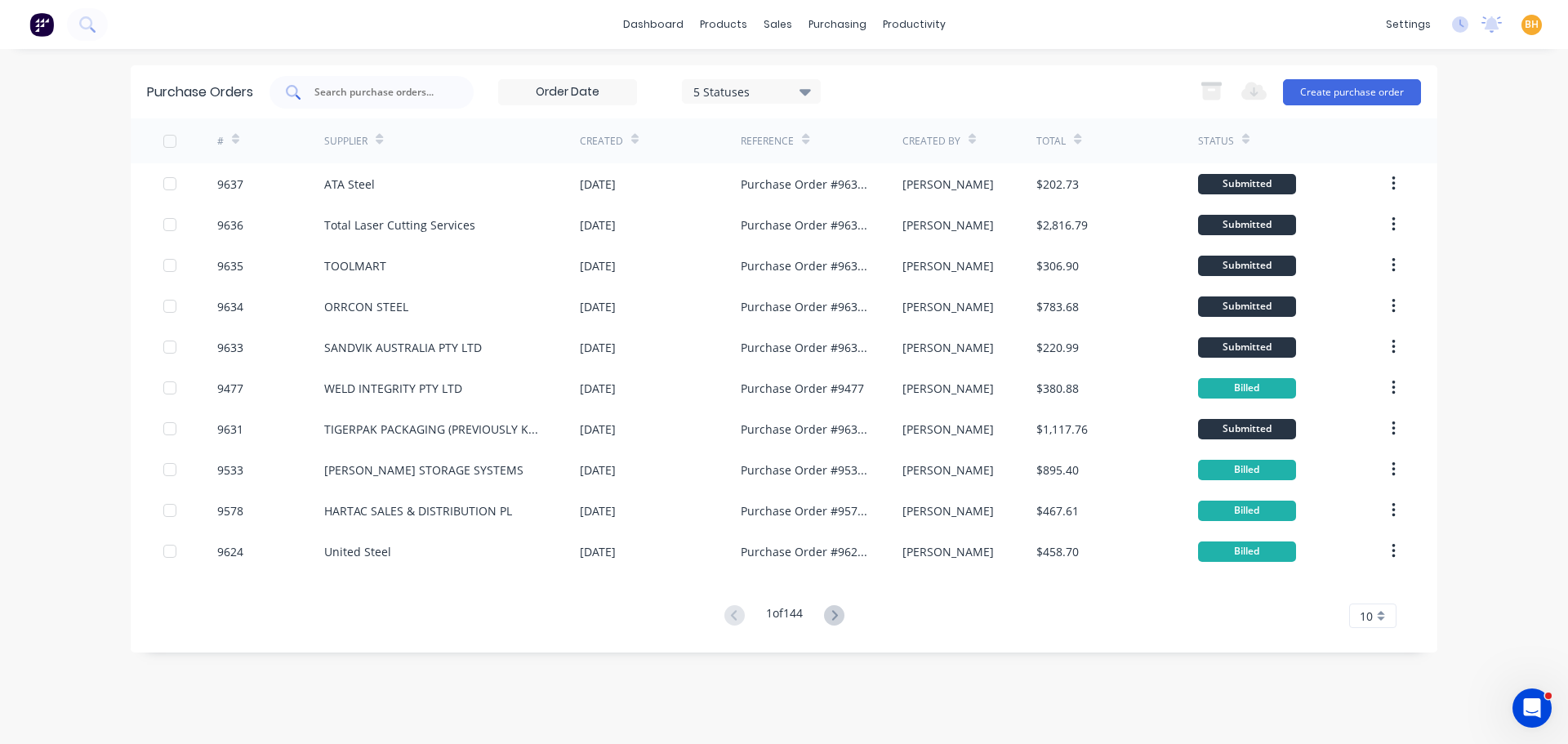
click at [358, 103] on div at bounding box center [372, 92] width 205 height 33
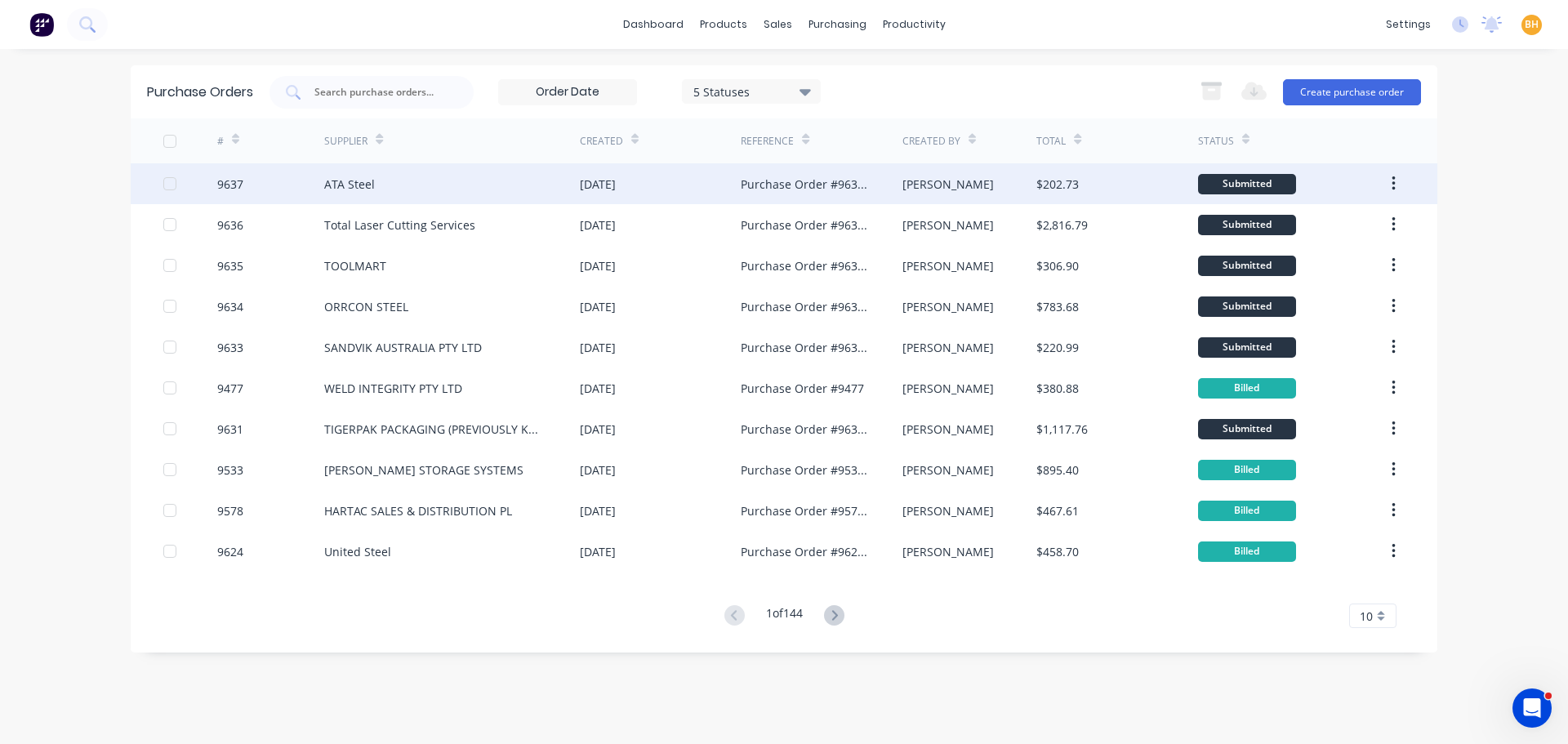
click at [334, 179] on div "ATA Steel" at bounding box center [350, 184] width 51 height 17
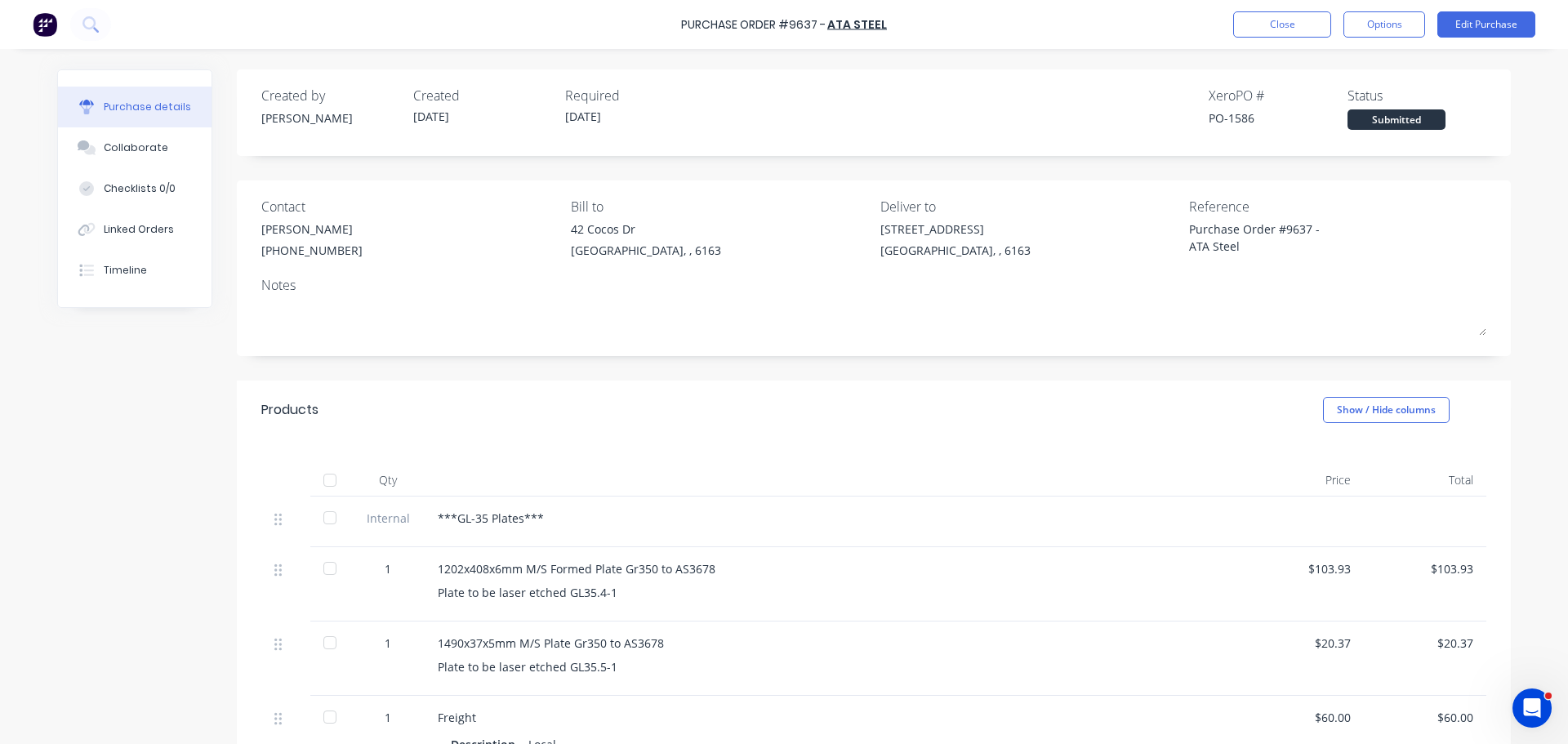
click at [1091, 38] on div "Purchase Order #9637 - ATA Steel Close Options Edit Purchase" at bounding box center [784, 24] width 1568 height 49
click at [1268, 17] on button "Close" at bounding box center [1282, 24] width 98 height 26
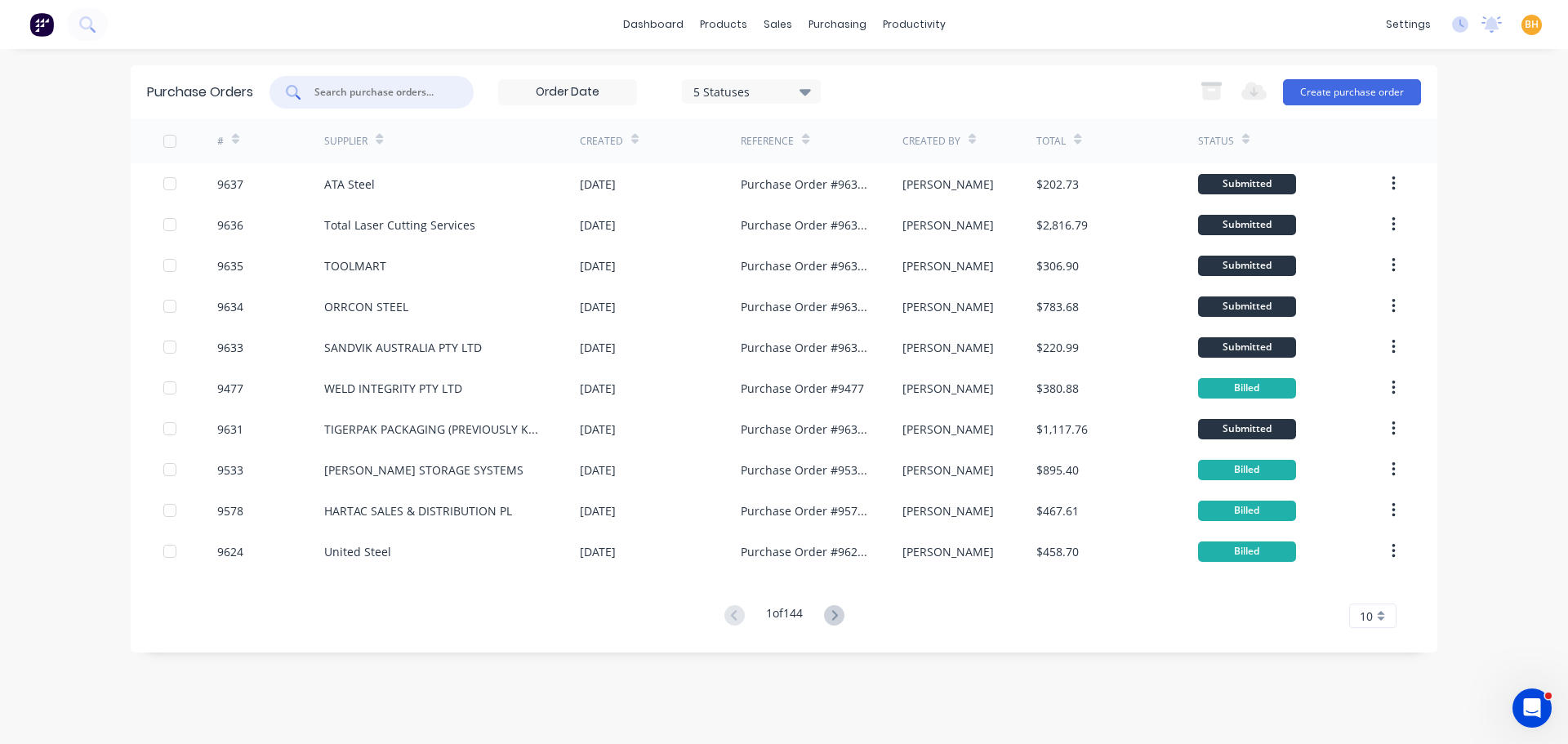
click at [371, 91] on input "text" at bounding box center [380, 92] width 135 height 16
click at [359, 90] on input "text" at bounding box center [380, 92] width 135 height 16
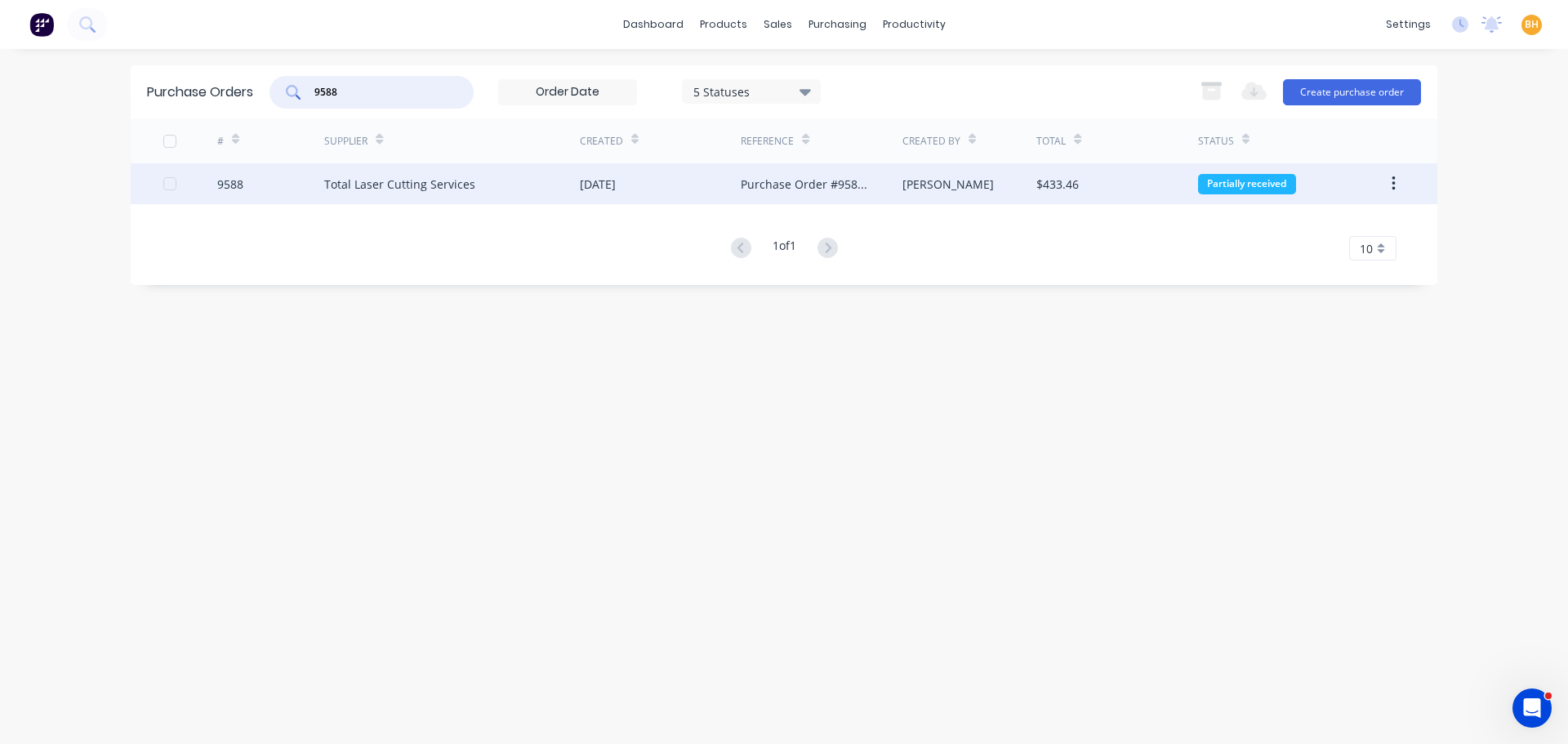
click at [383, 193] on div "Total Laser Cutting Services" at bounding box center [452, 184] width 255 height 41
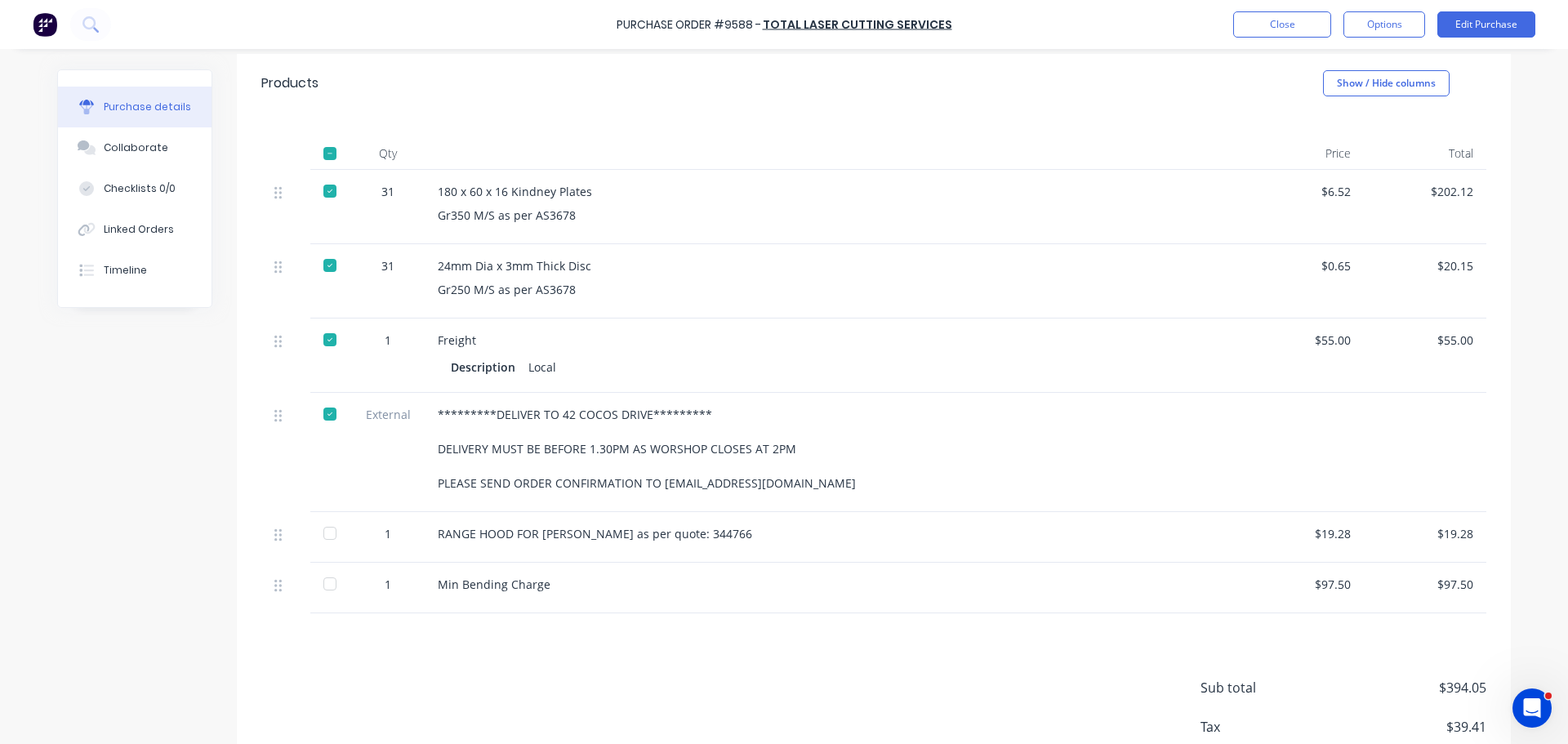
scroll to position [408, 0]
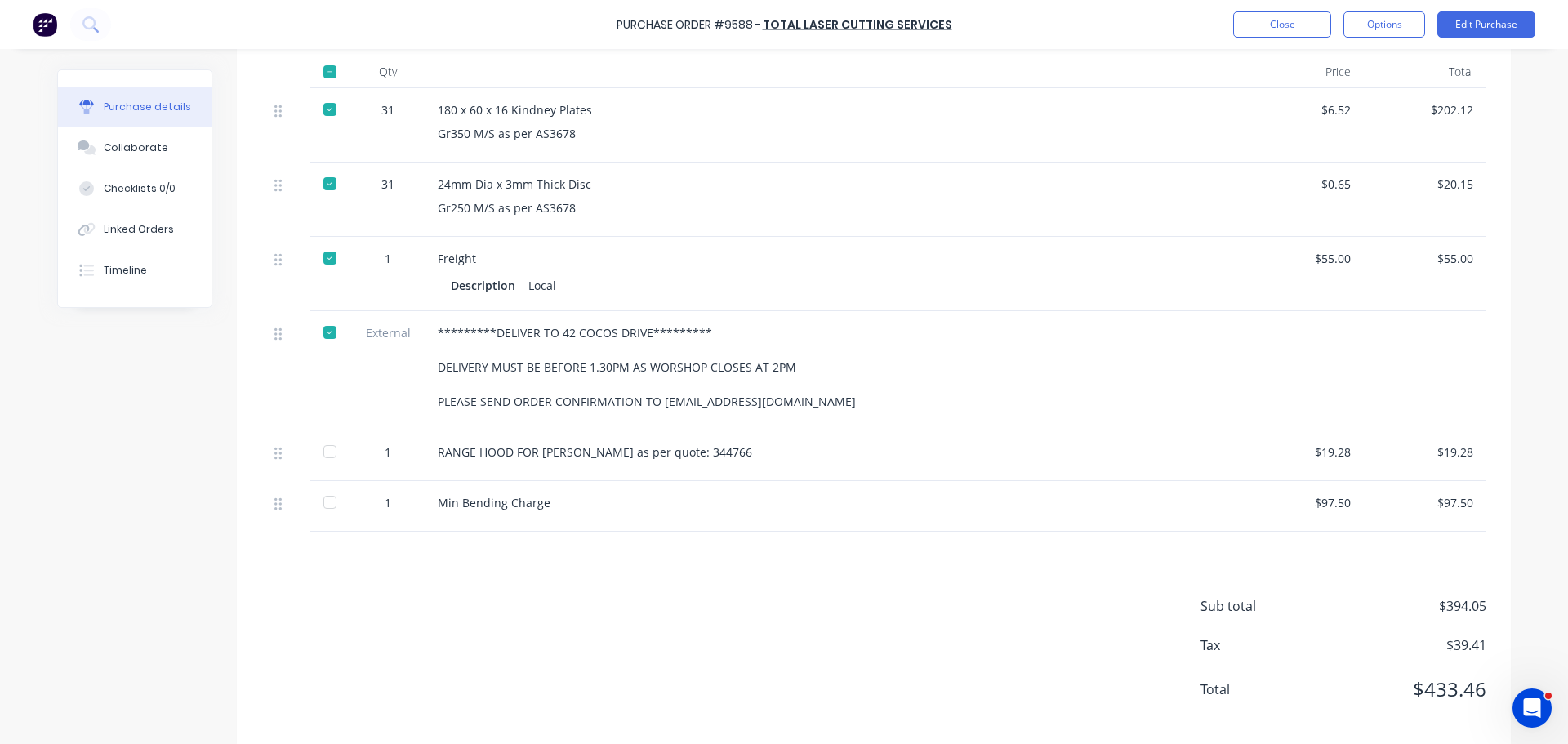
click at [329, 450] on div at bounding box center [329, 451] width 33 height 33
click at [323, 505] on div at bounding box center [329, 502] width 33 height 33
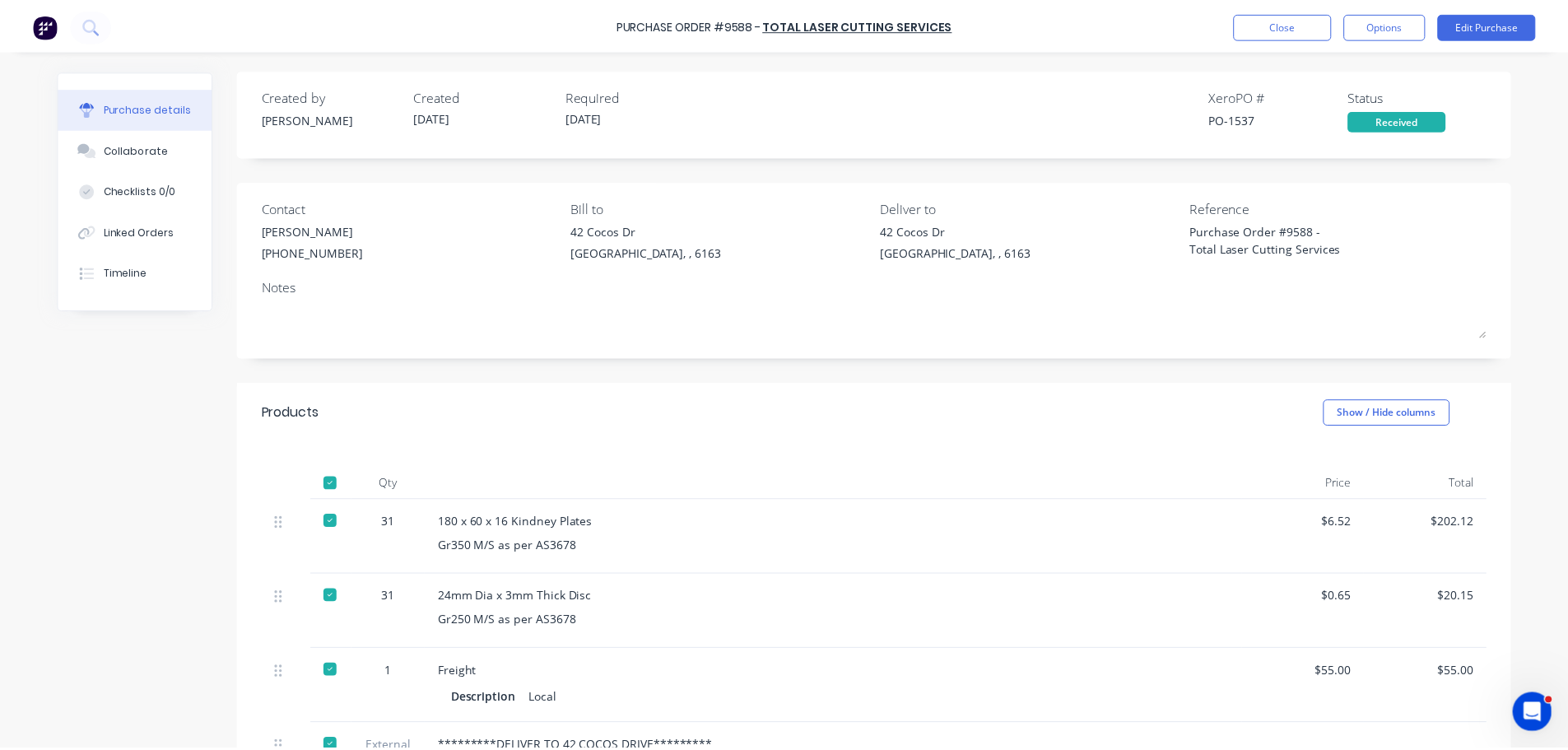
scroll to position [0, 0]
click at [1260, 32] on button "Close" at bounding box center [1292, 25] width 98 height 26
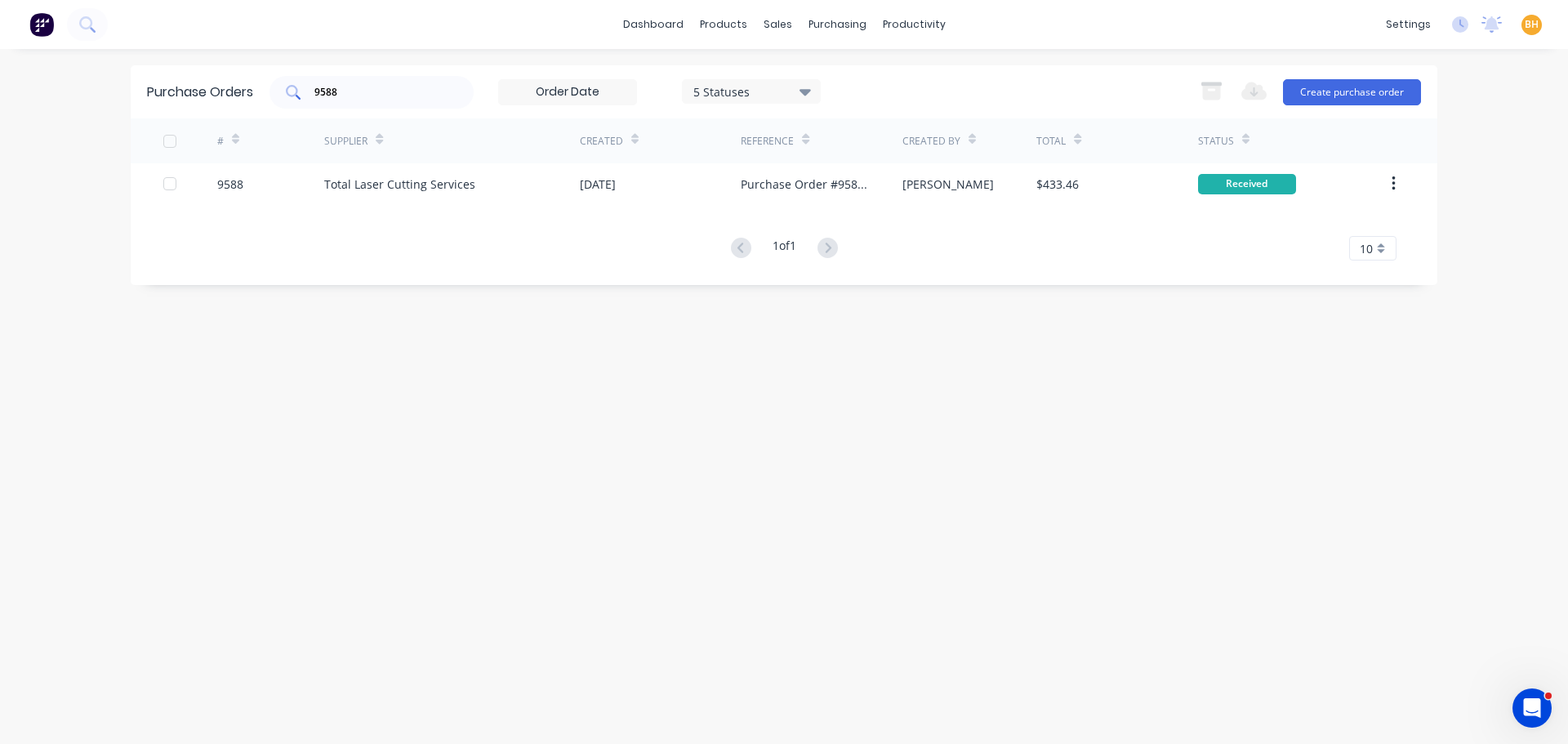
click at [395, 98] on input "9588" at bounding box center [380, 92] width 135 height 16
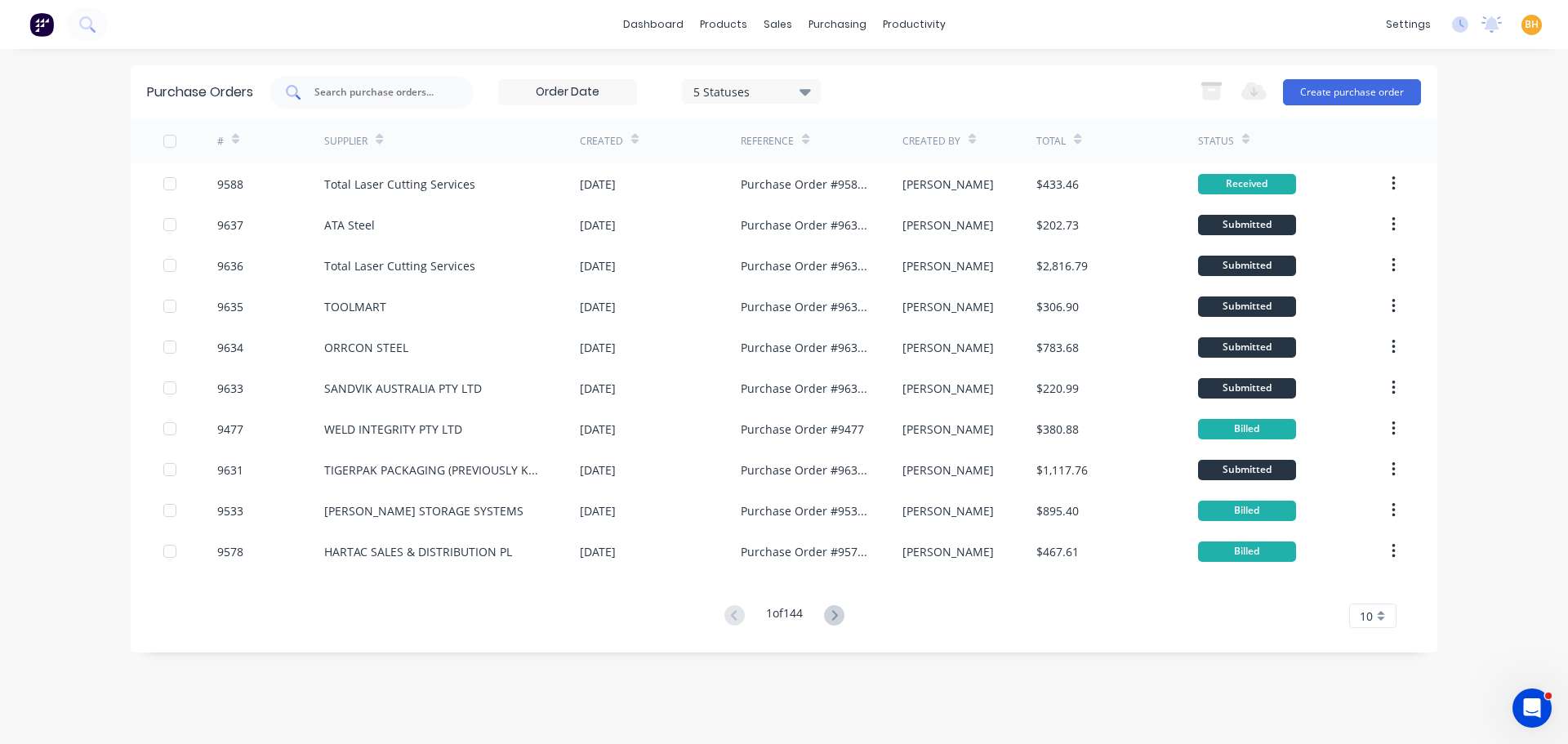
click at [325, 83] on div at bounding box center [372, 92] width 205 height 33
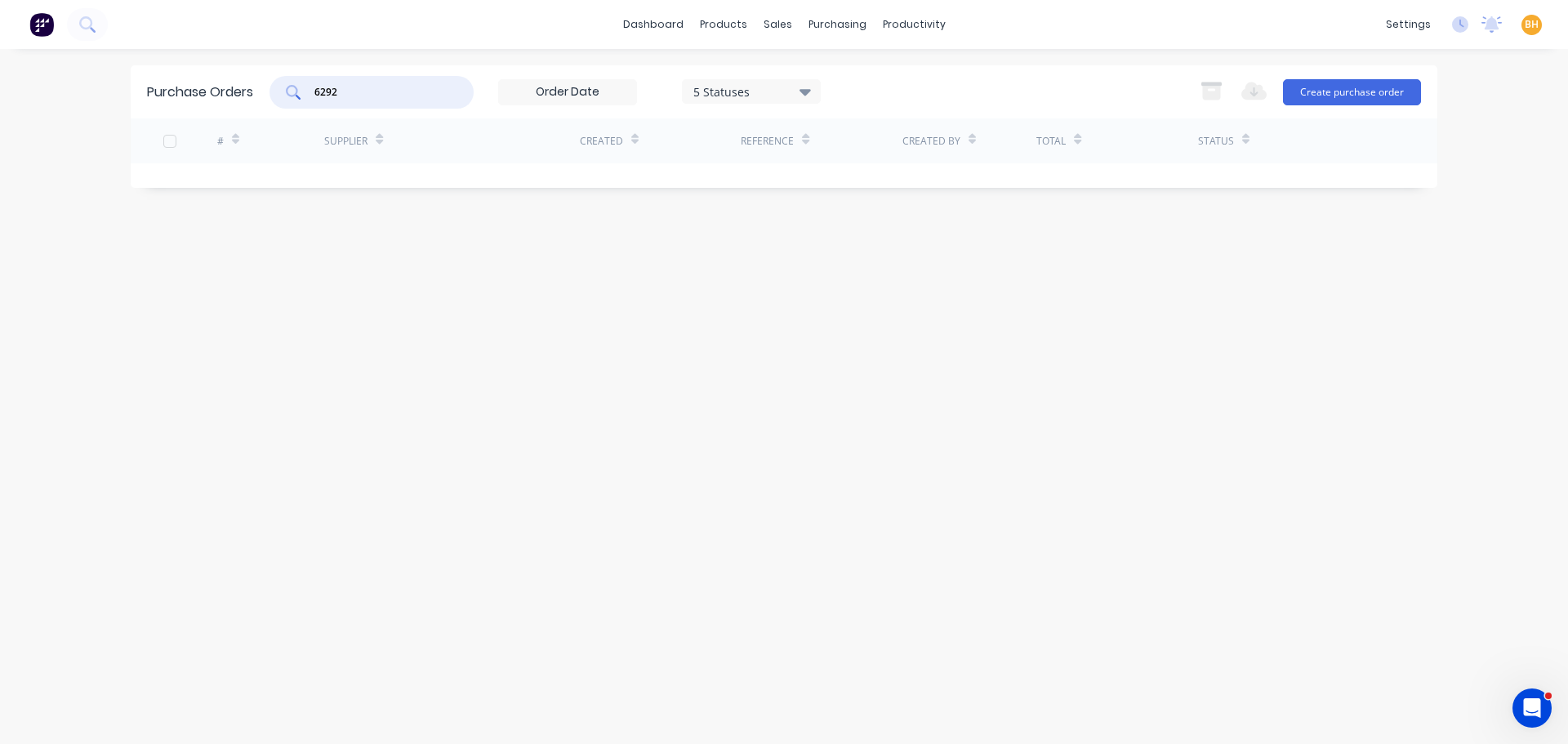
click at [364, 91] on input "6292" at bounding box center [380, 92] width 135 height 16
click at [767, 19] on div "sales" at bounding box center [778, 24] width 45 height 24
click at [784, 26] on div "sales" at bounding box center [778, 24] width 45 height 24
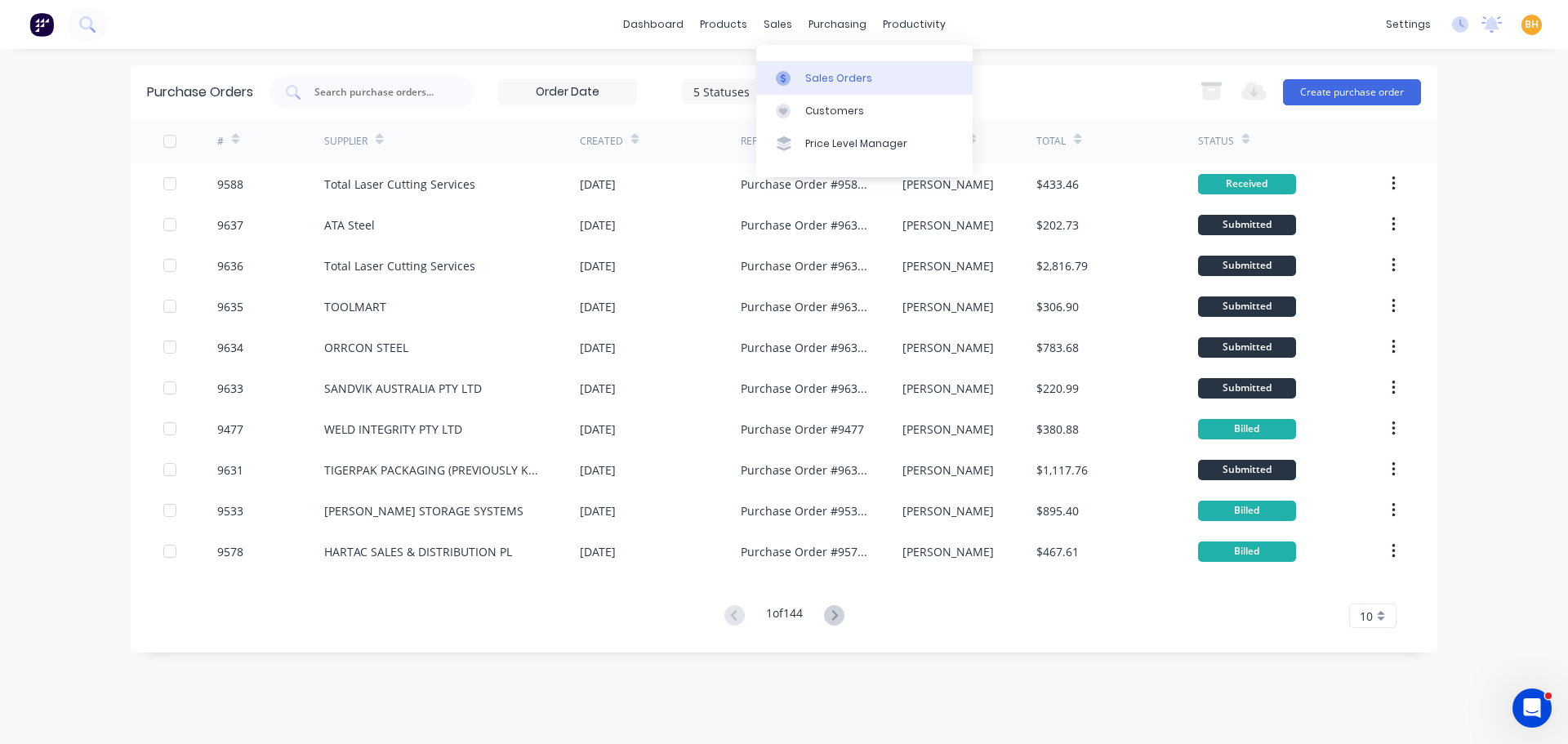
click at [813, 78] on div "Sales Orders" at bounding box center [838, 79] width 67 height 15
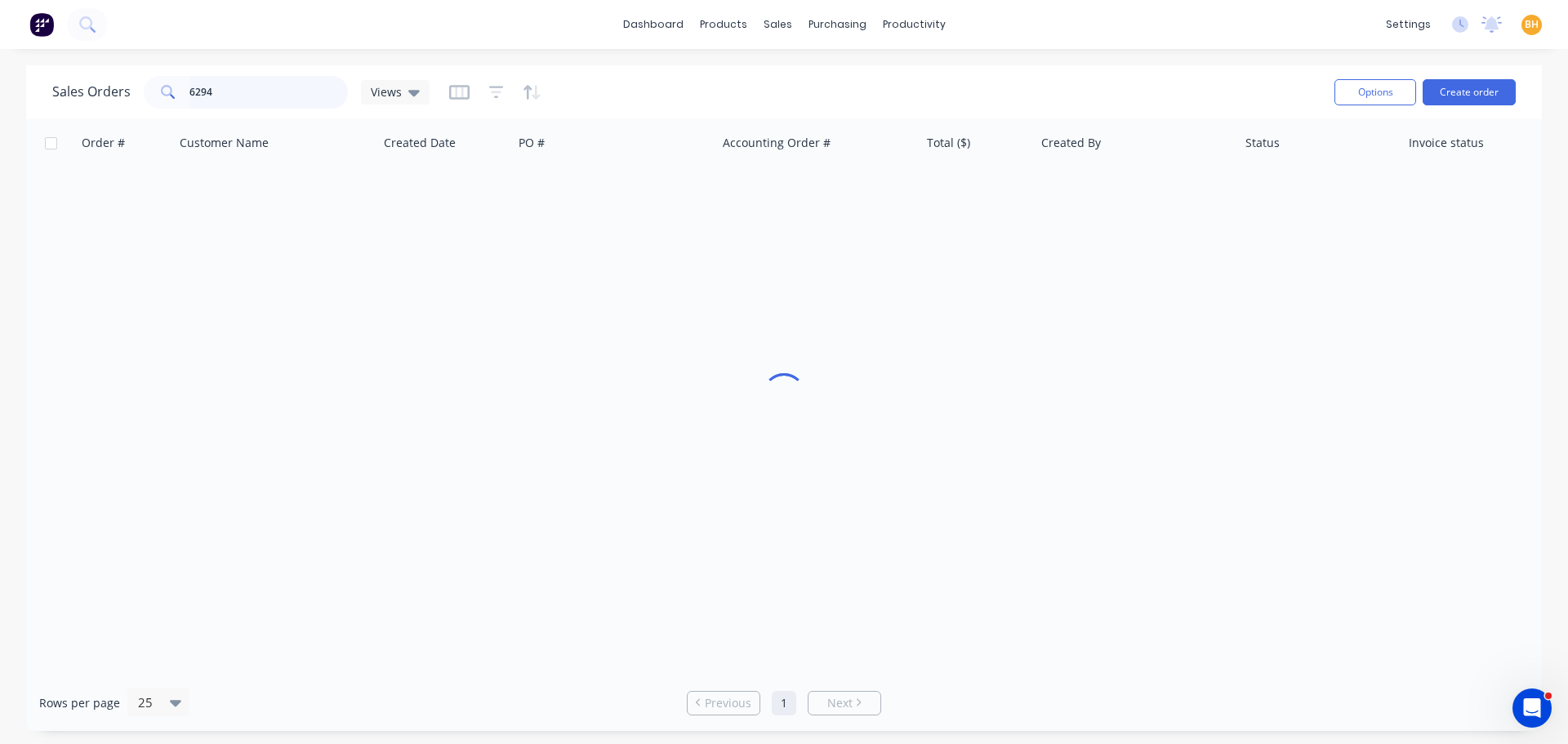
click at [231, 91] on input "6294" at bounding box center [269, 92] width 160 height 33
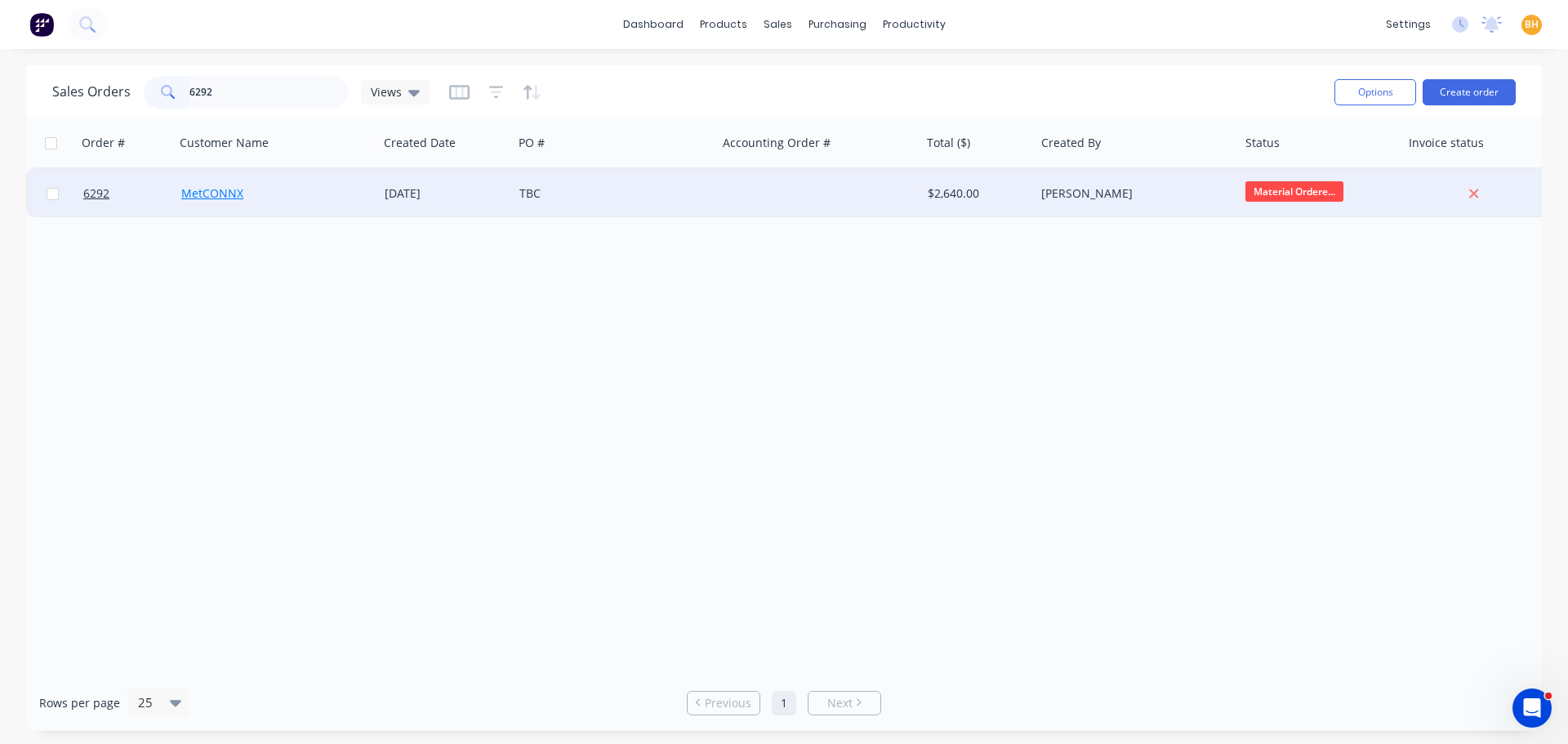
click at [206, 191] on link "MetCONNX" at bounding box center [212, 193] width 62 height 16
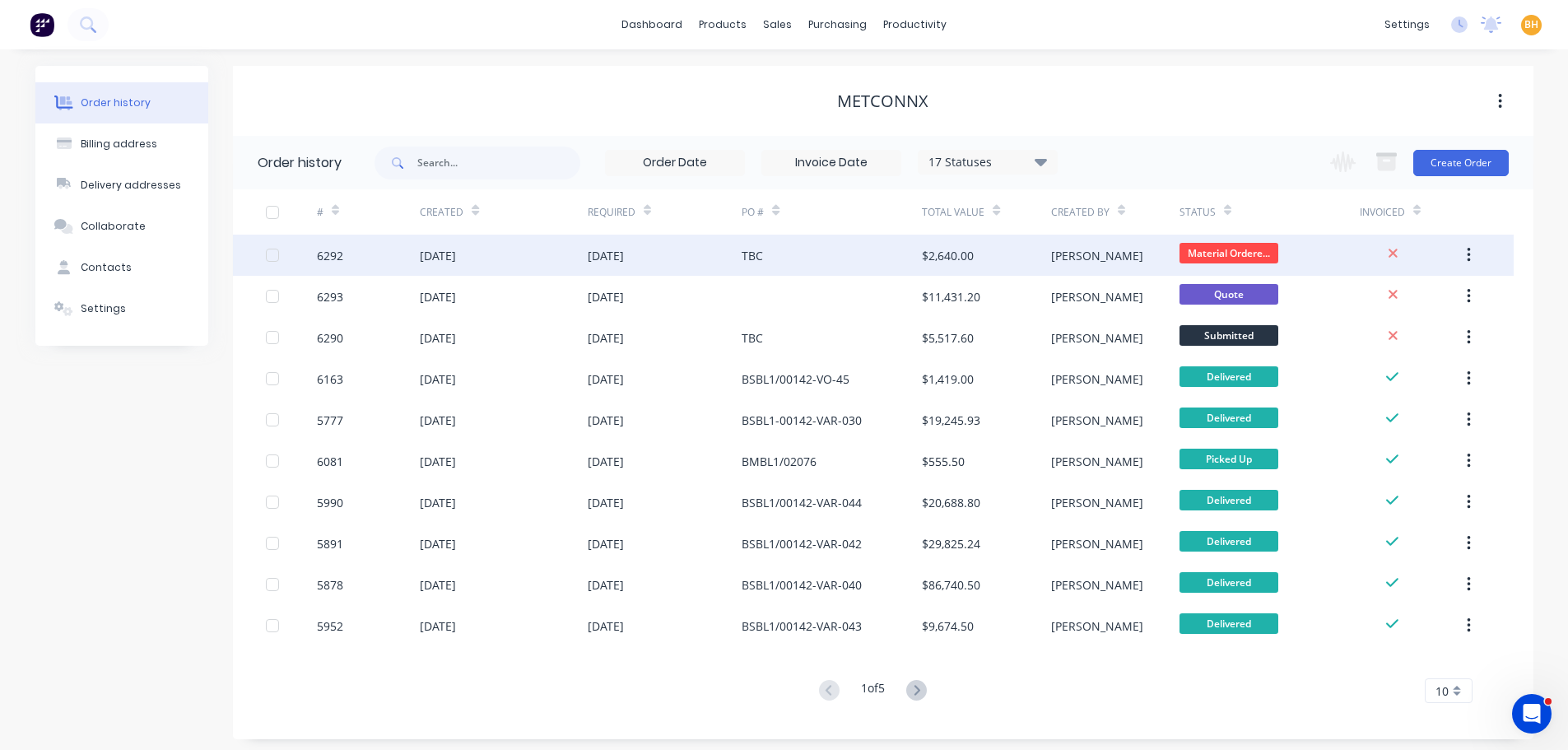
click at [456, 262] on div "[DATE]" at bounding box center [438, 255] width 36 height 17
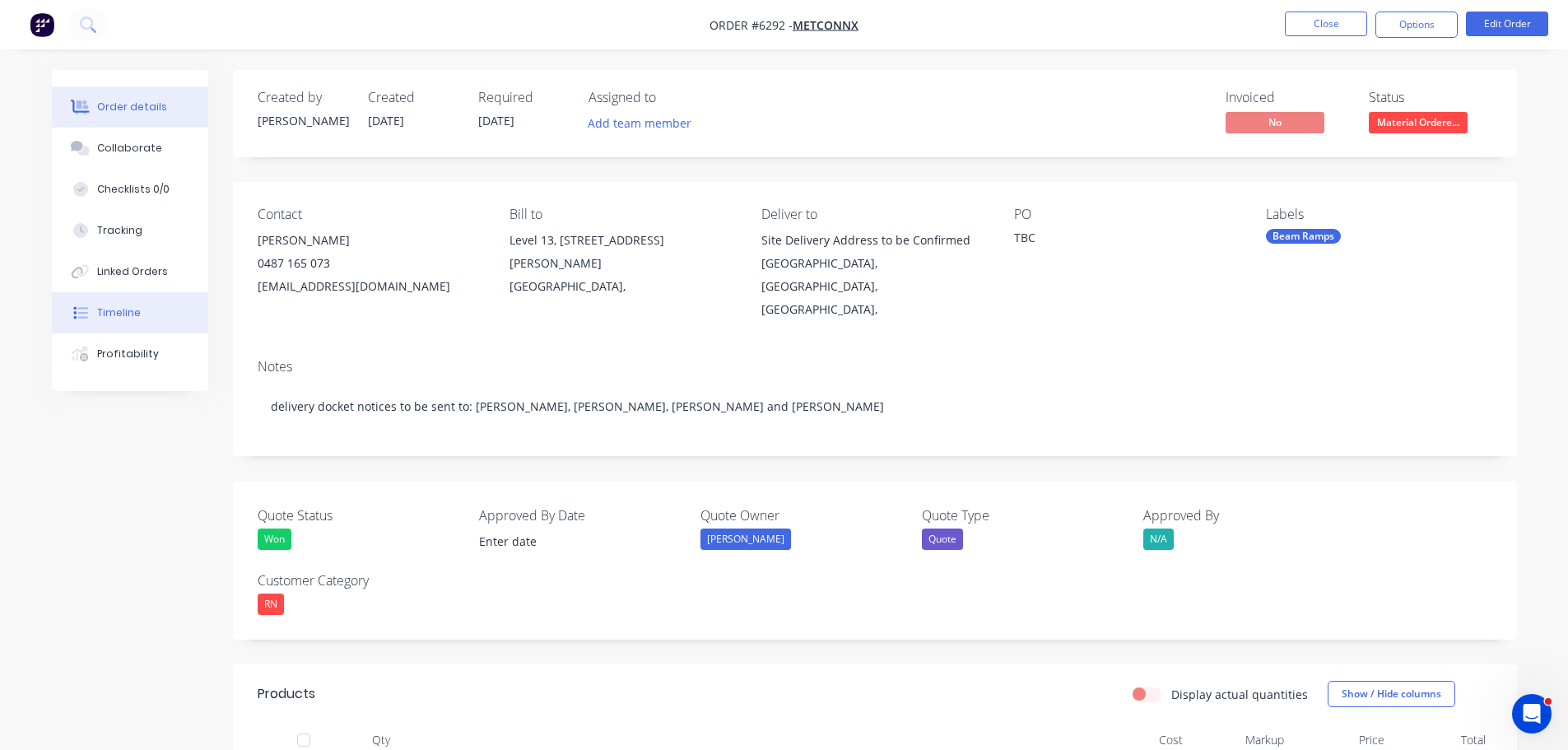
click at [106, 308] on div "Timeline" at bounding box center [119, 313] width 44 height 15
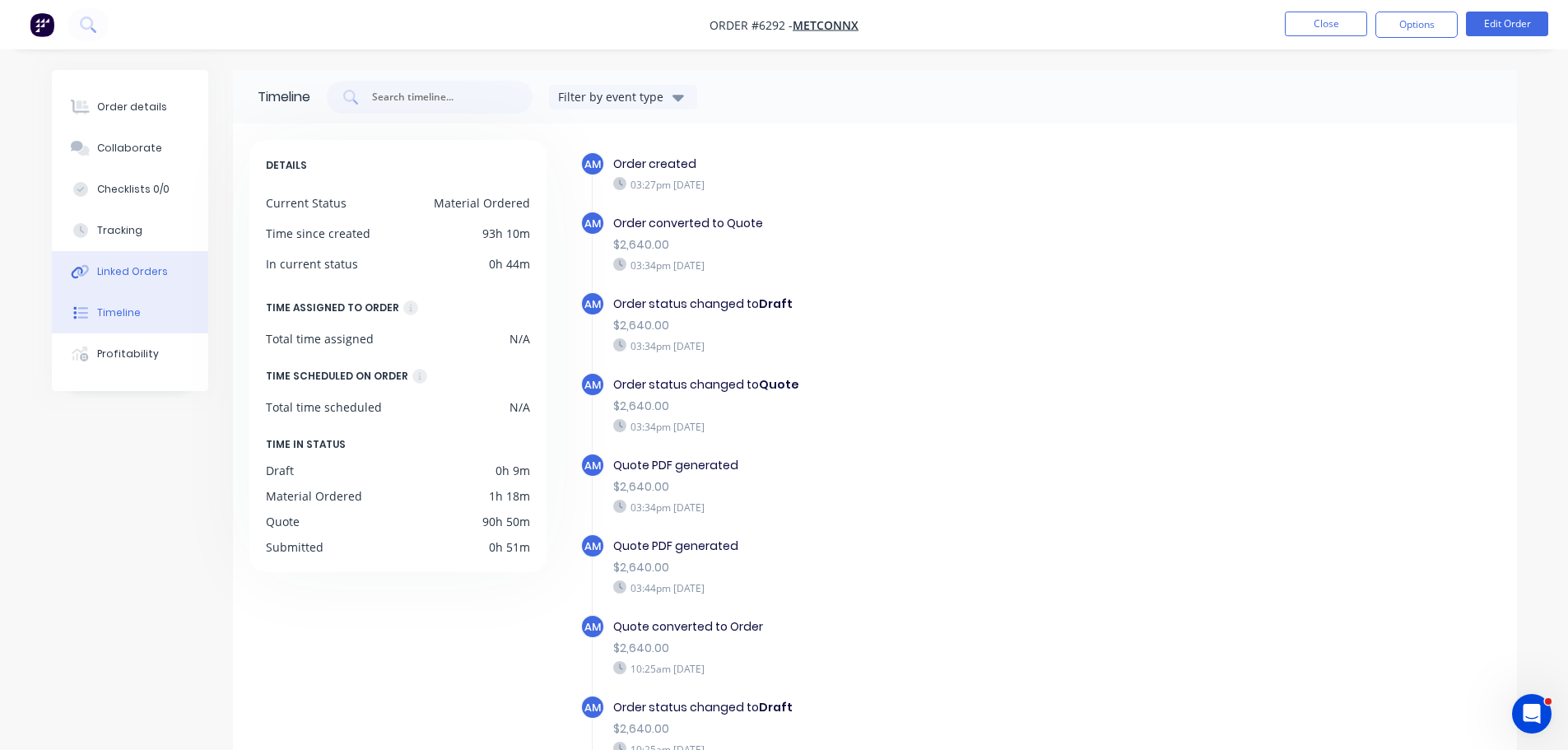
click at [119, 272] on div "Linked Orders" at bounding box center [132, 271] width 71 height 15
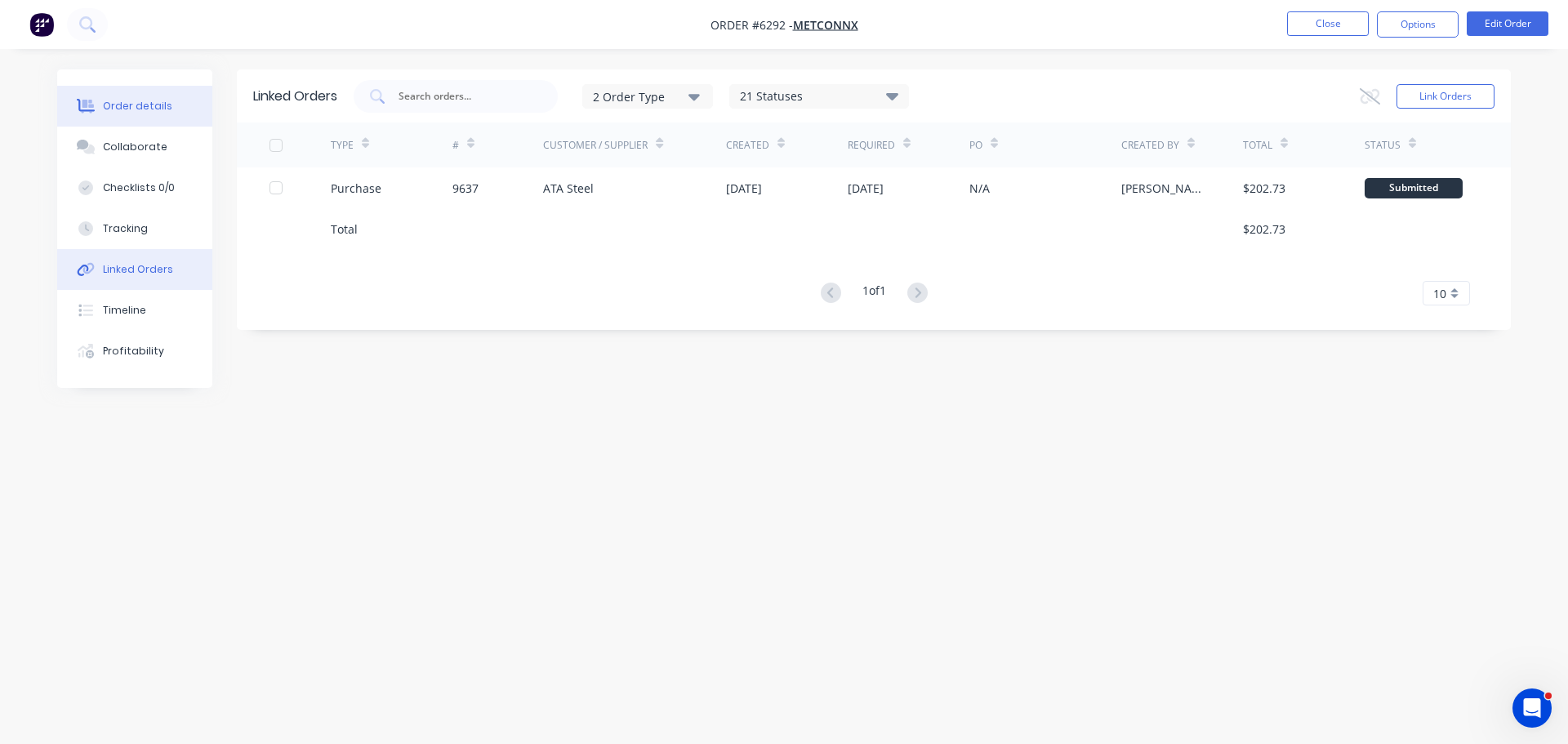
click at [131, 99] on div "Order details" at bounding box center [138, 106] width 69 height 15
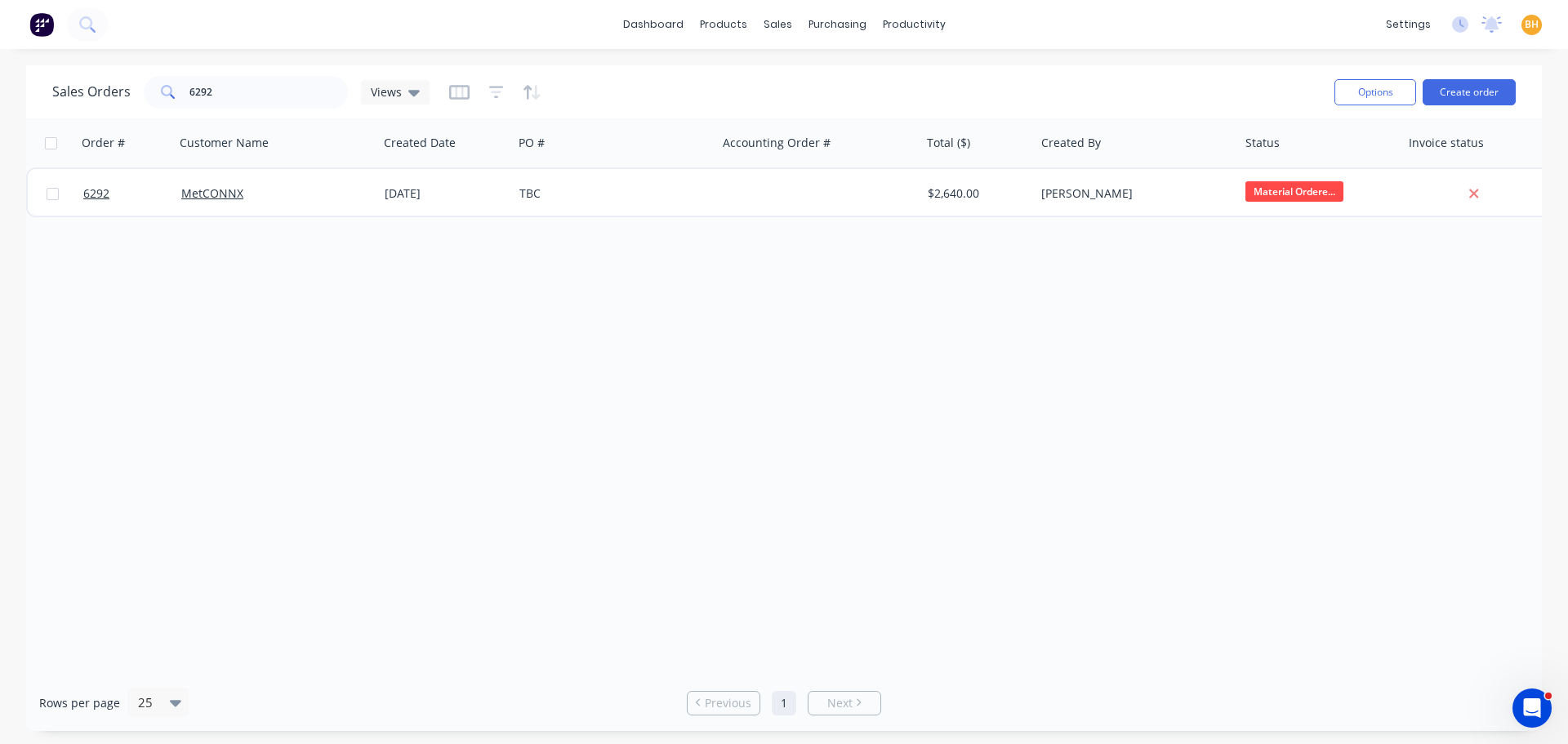
click at [195, 279] on div "Order # Customer Name Created Date PO # Accounting Order # Total ($) Created By…" at bounding box center [784, 396] width 1516 height 556
click at [319, 267] on div "Order # Customer Name Created Date PO # Accounting Order # Total ($) Created By…" at bounding box center [784, 396] width 1516 height 556
click at [800, 27] on div "purchasing" at bounding box center [837, 24] width 74 height 24
click at [881, 75] on div "Purchase Orders" at bounding box center [891, 79] width 86 height 15
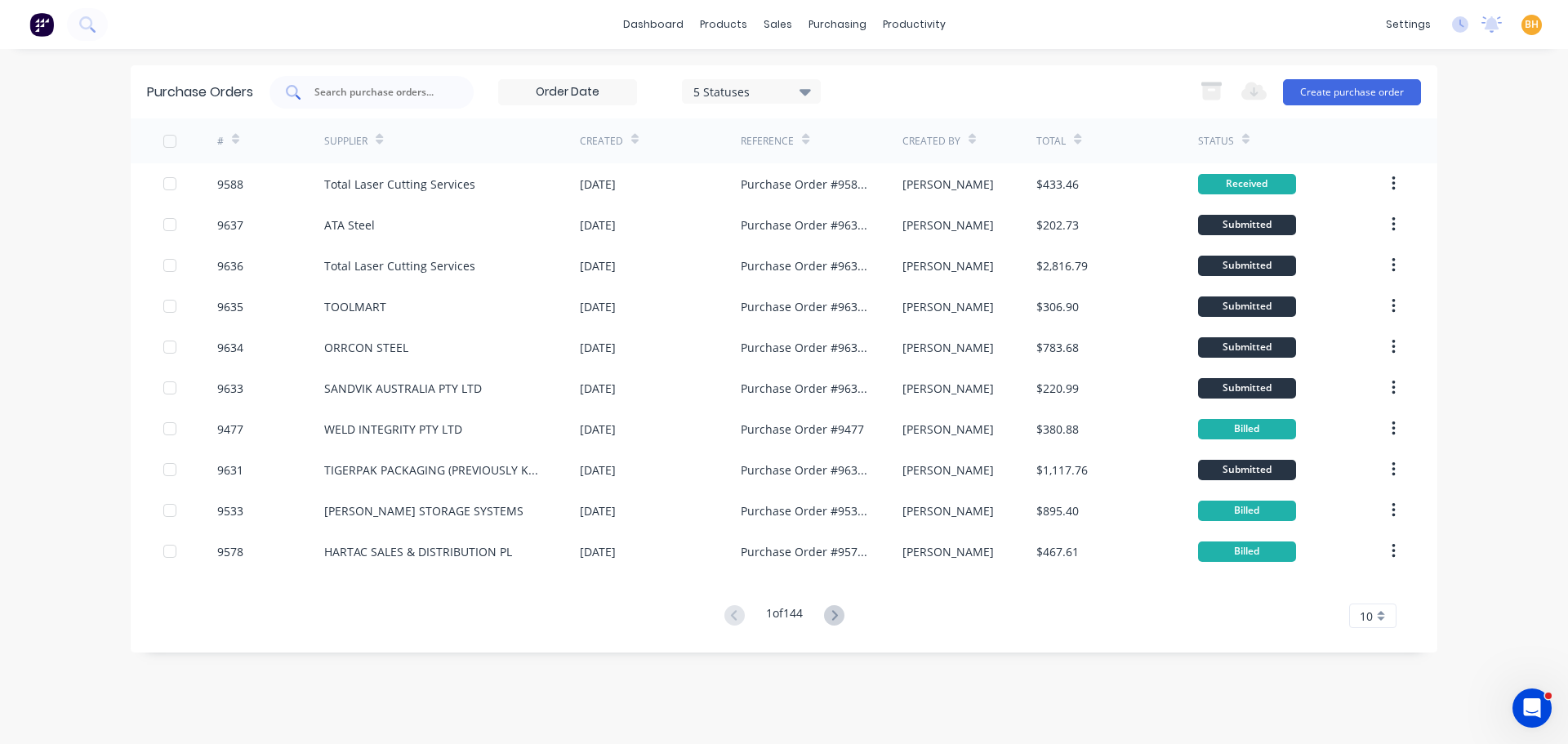
click at [380, 102] on div at bounding box center [372, 92] width 205 height 33
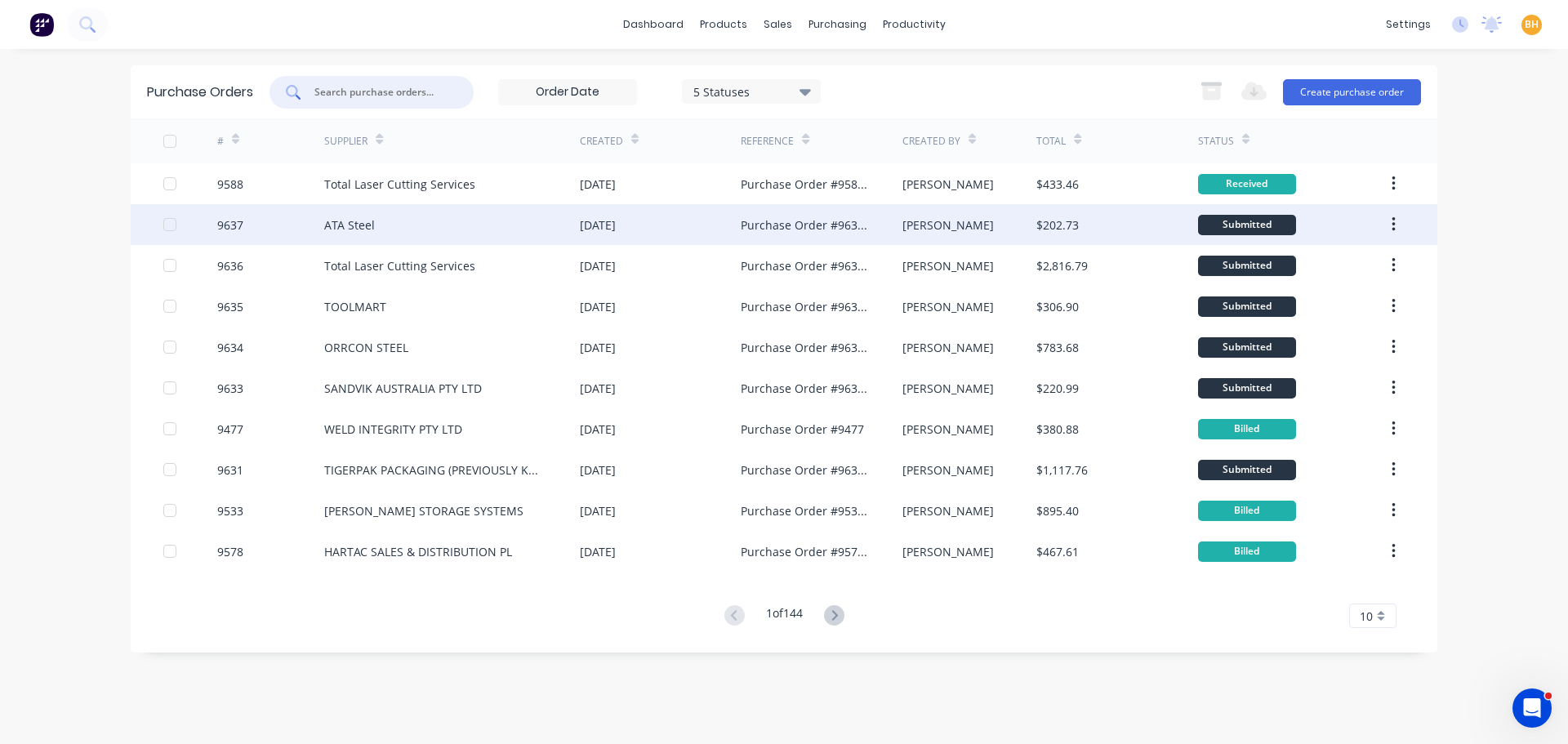
click at [316, 225] on div "9637" at bounding box center [271, 225] width 108 height 41
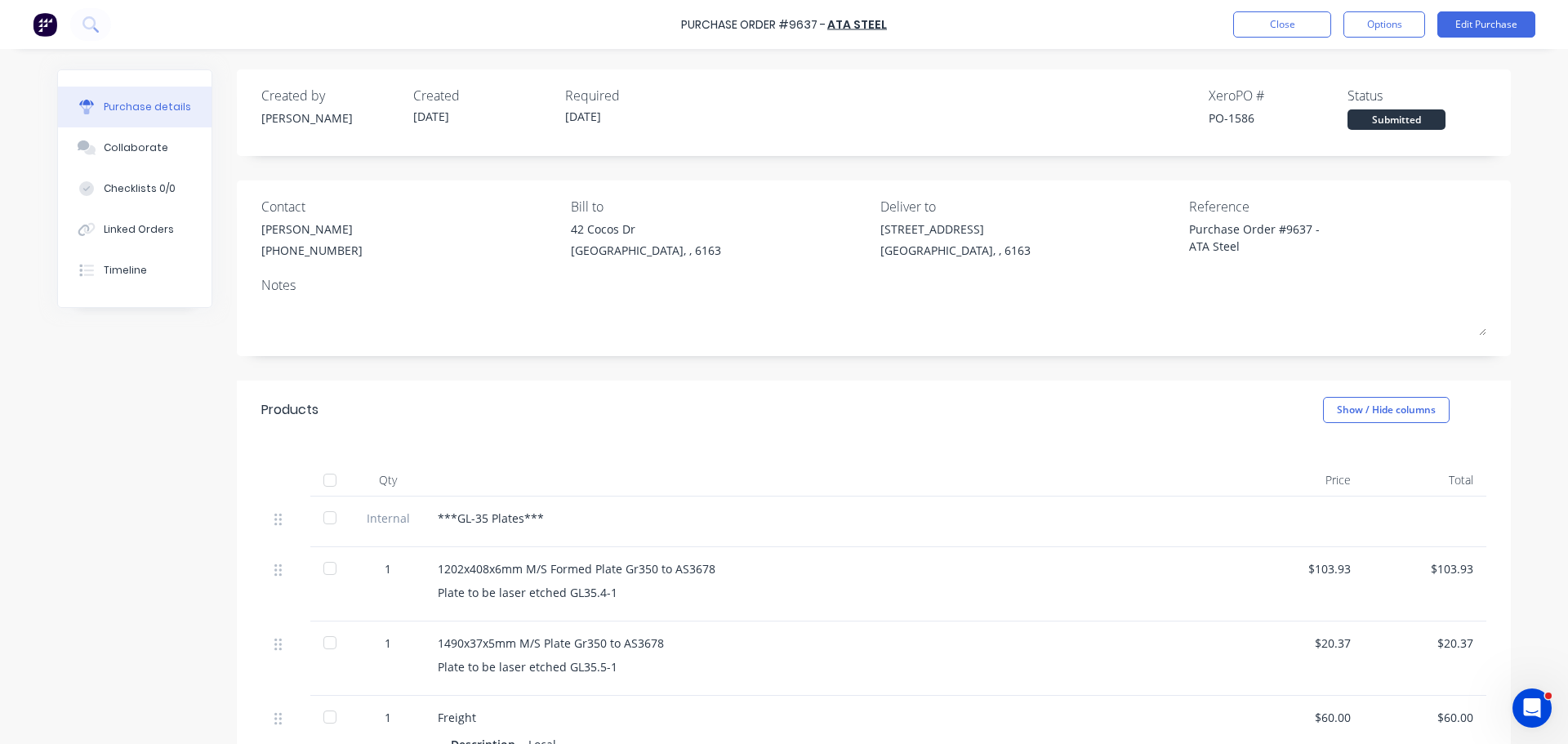
click at [290, 230] on div "[PERSON_NAME]" at bounding box center [312, 229] width 101 height 17
click at [263, 214] on div "Contact" at bounding box center [410, 206] width 297 height 20
click at [262, 225] on div "Raymond Paw (08) 9437 9317" at bounding box center [312, 241] width 101 height 42
click at [281, 230] on div "[PERSON_NAME]" at bounding box center [312, 229] width 101 height 17
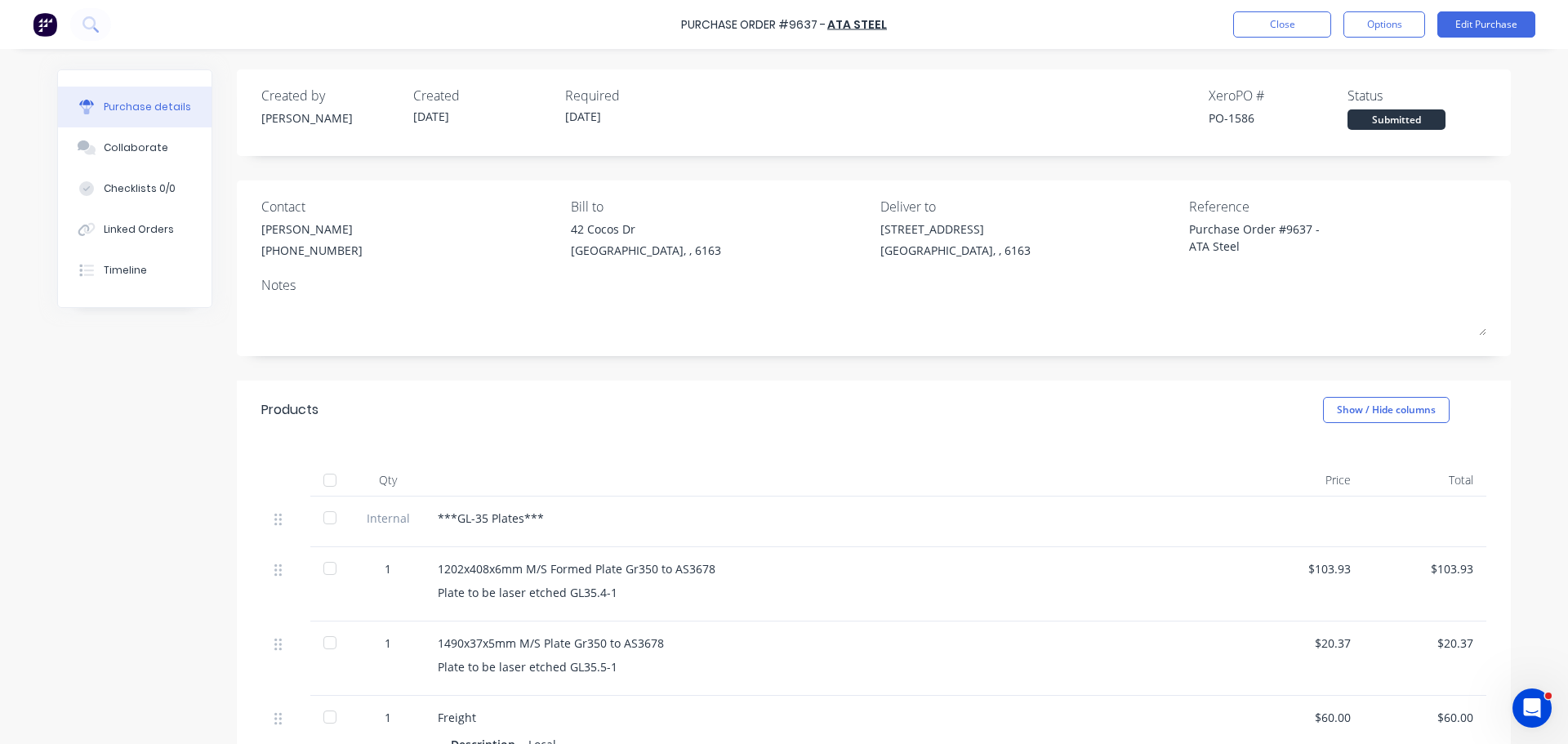
click at [552, 369] on div "Created by Bevan Created 08/09/25 Required 16/09/25 Xero PO # PO-1586 Status Su…" at bounding box center [874, 604] width 1274 height 1070
click at [275, 259] on div "Raymond Paw (08) 9437 9317" at bounding box center [312, 241] width 101 height 42
click at [299, 262] on div "Raymond Paw (08) 9437 9317" at bounding box center [312, 241] width 101 height 42
click at [373, 249] on div "Raymond Paw (08) 9437 9317" at bounding box center [410, 241] width 297 height 42
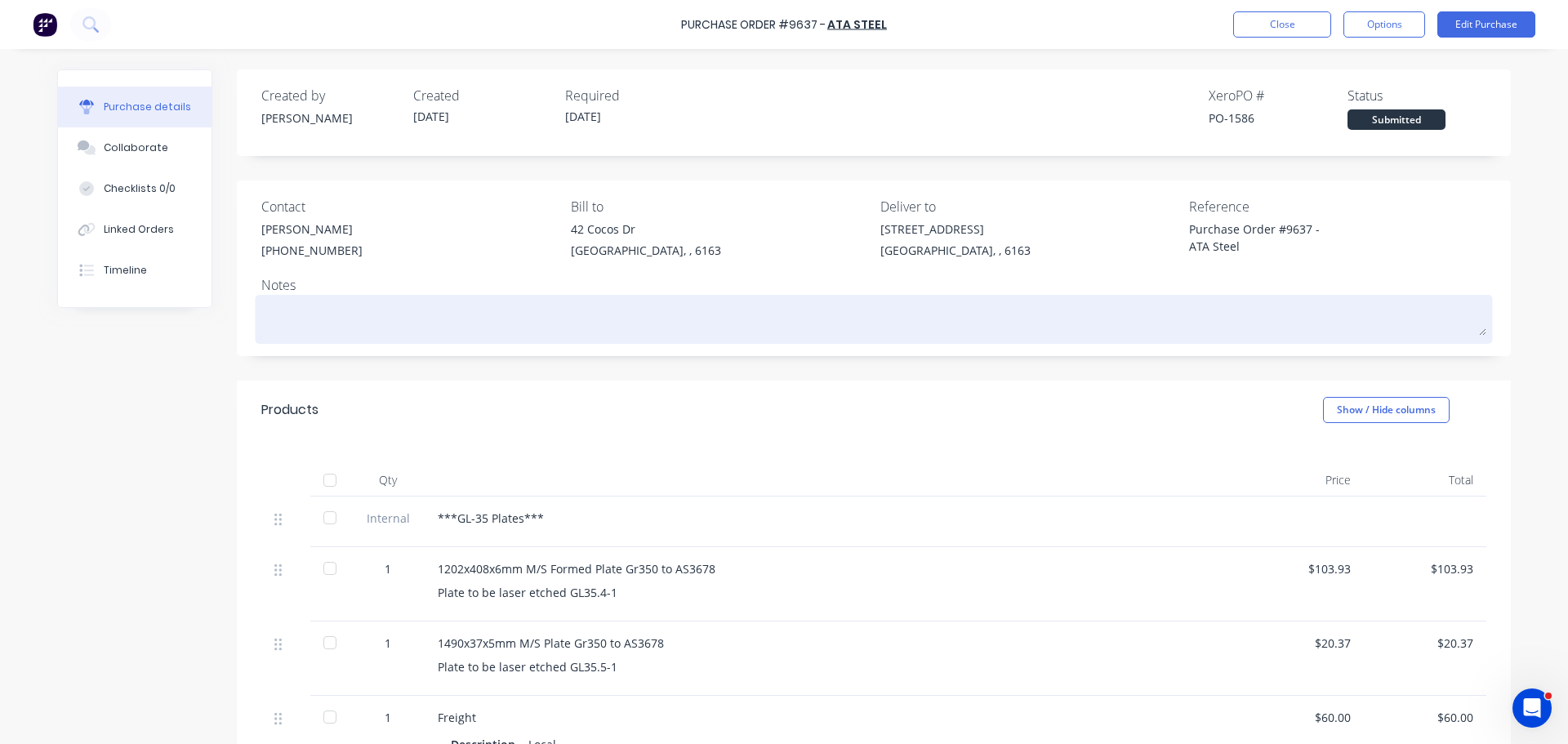
click at [381, 335] on textarea at bounding box center [875, 317] width 1225 height 37
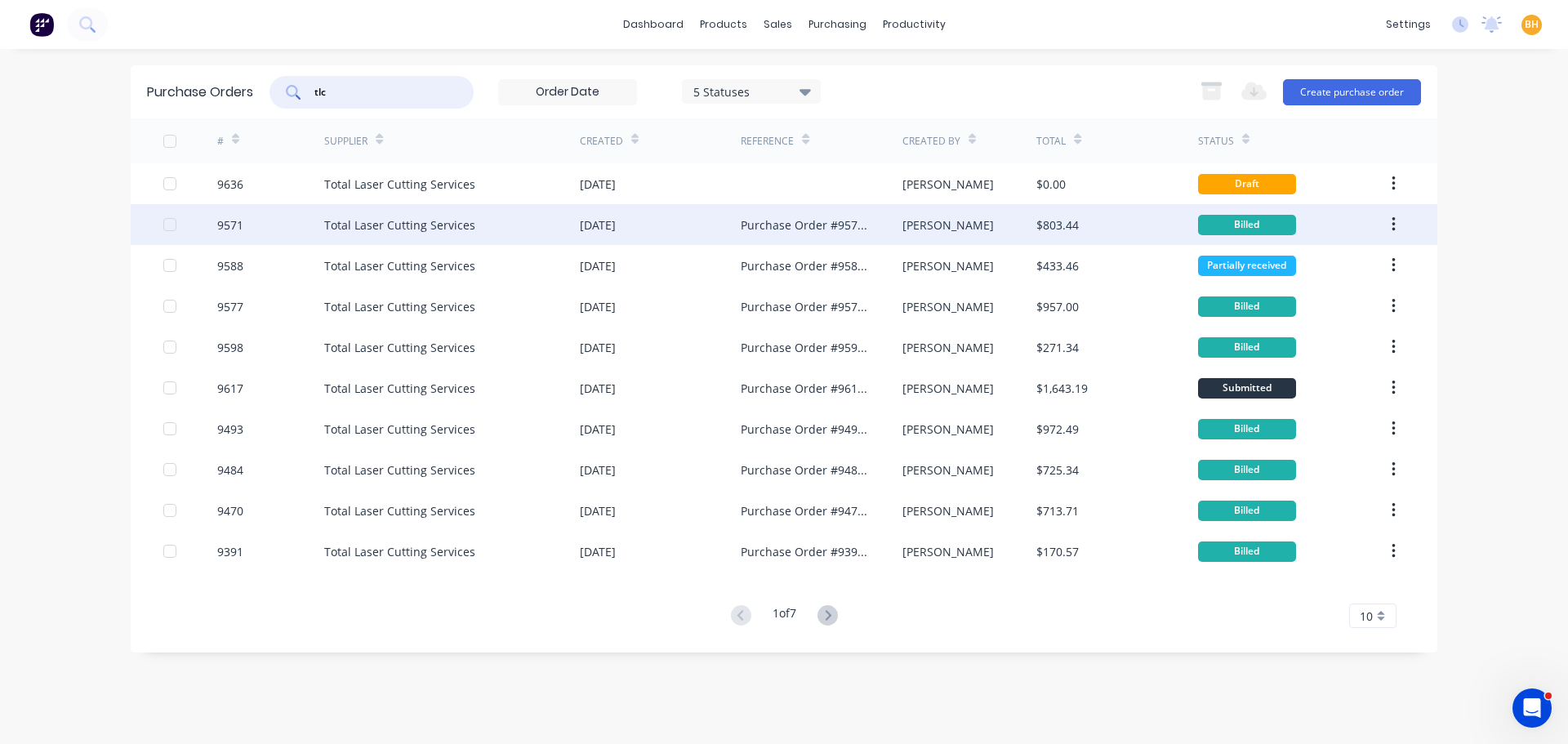
type input "tlc"
click at [464, 235] on div "Total Laser Cutting Services" at bounding box center [452, 225] width 255 height 41
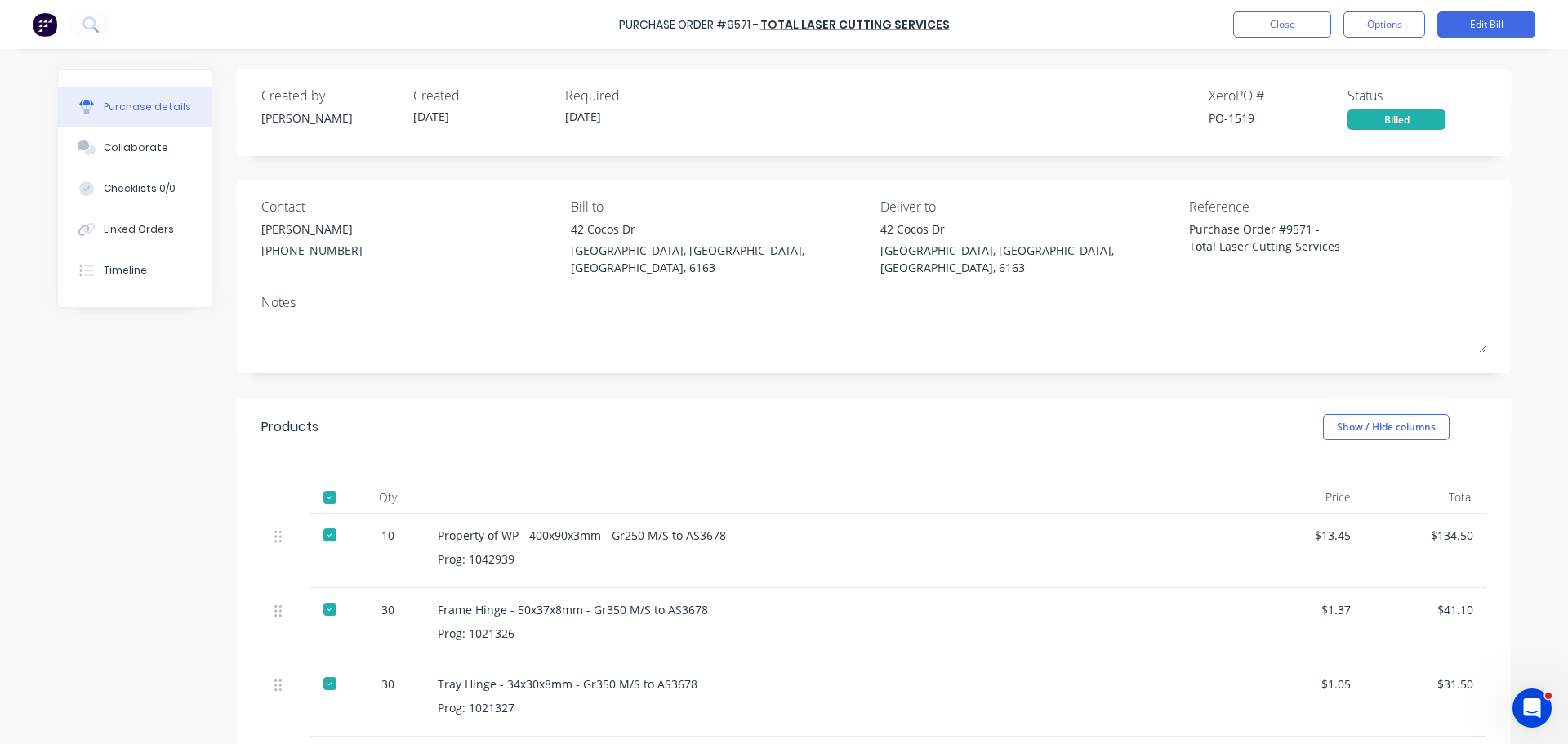
type textarea "x"
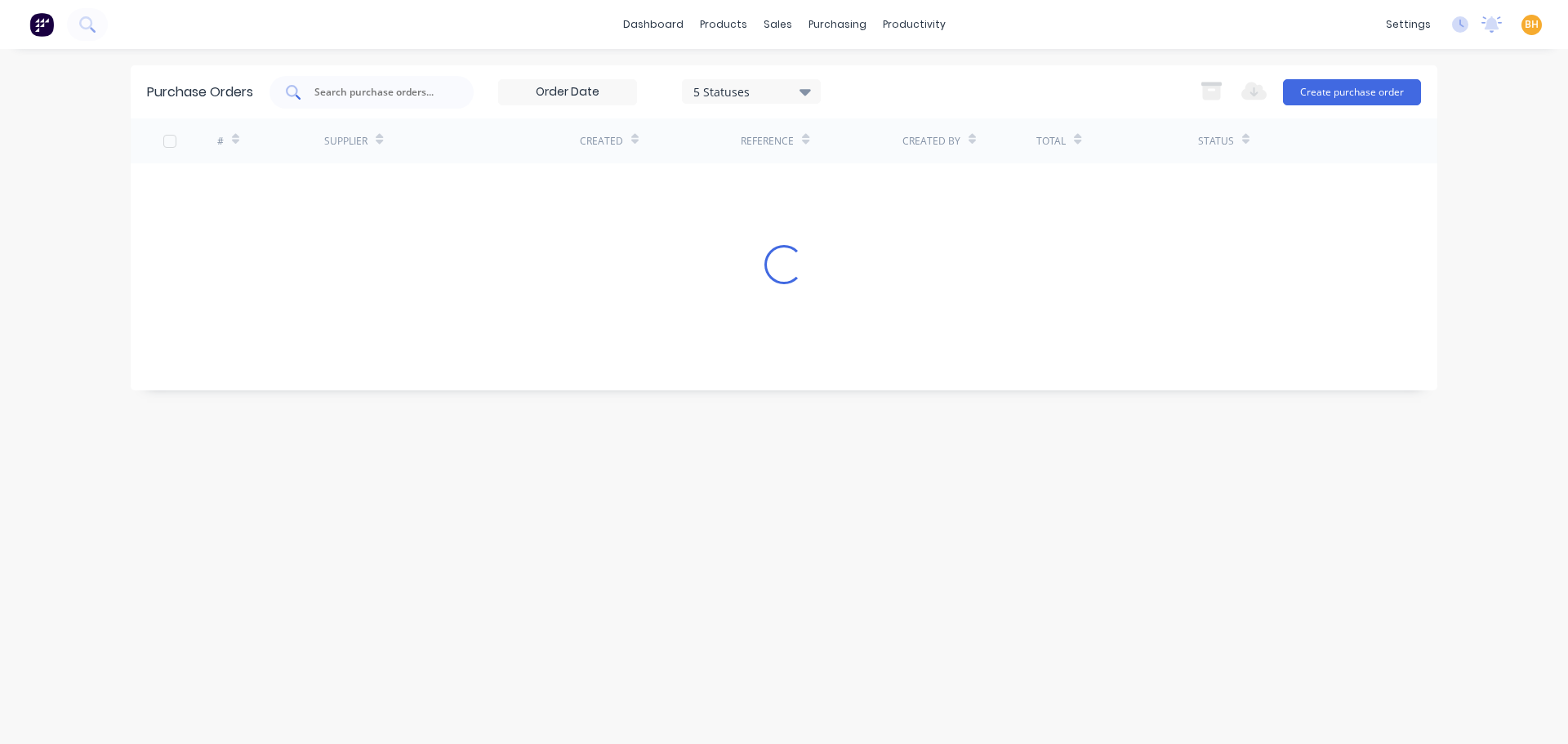
click at [358, 90] on input "text" at bounding box center [380, 92] width 135 height 16
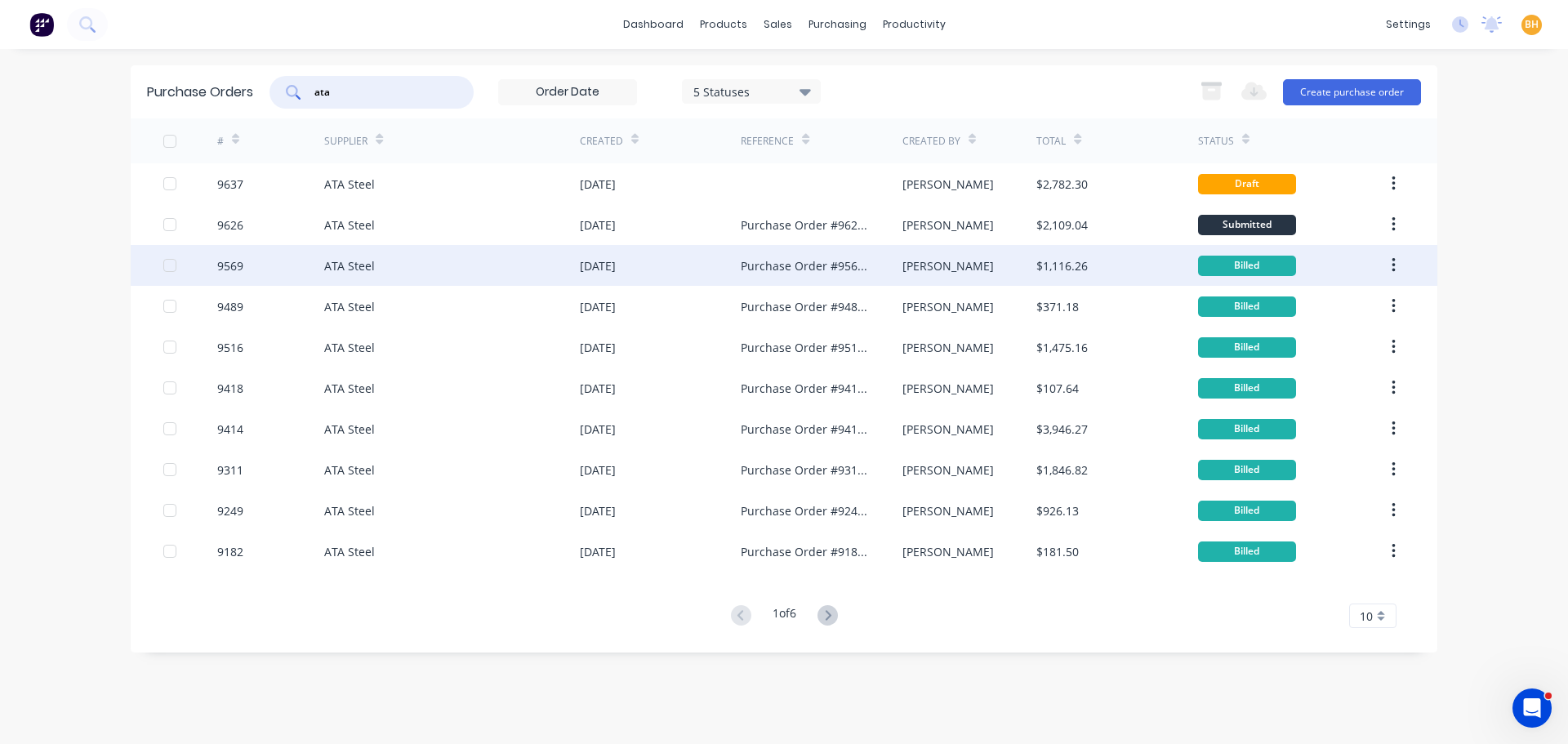
type input "ata"
click at [366, 277] on div "ATA Steel" at bounding box center [452, 266] width 255 height 41
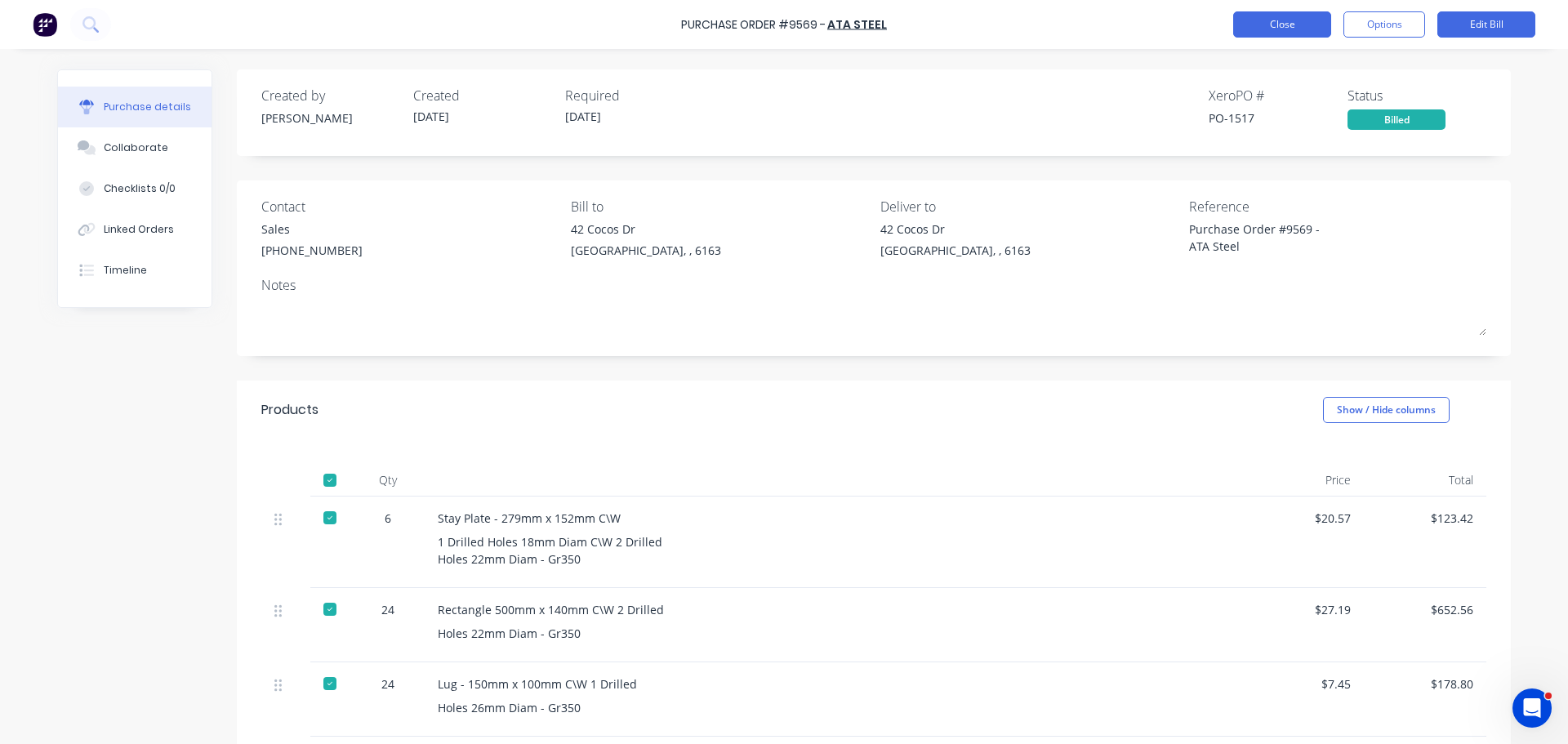
click at [1284, 26] on button "Close" at bounding box center [1282, 24] width 98 height 26
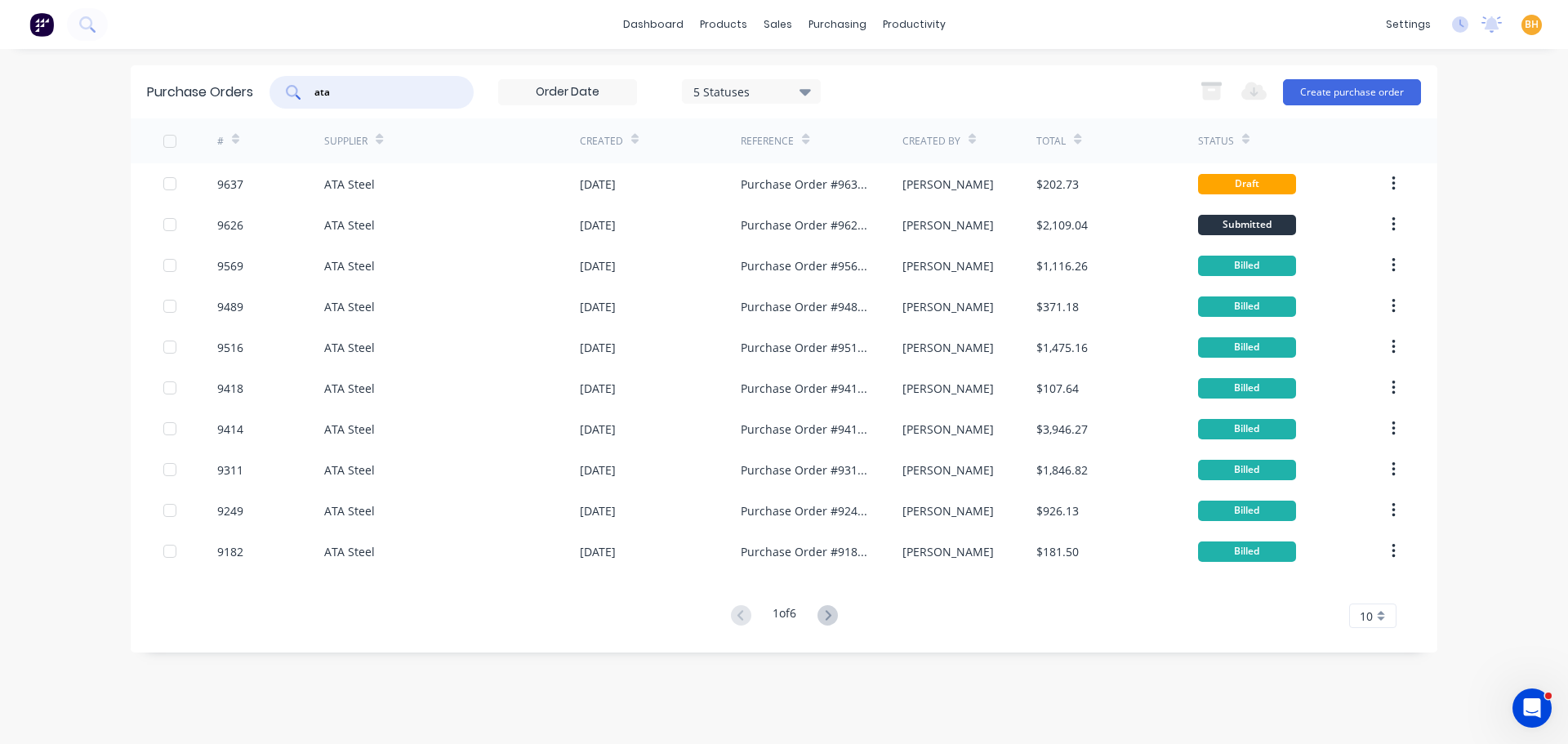
click at [354, 90] on input "ata" at bounding box center [380, 92] width 135 height 16
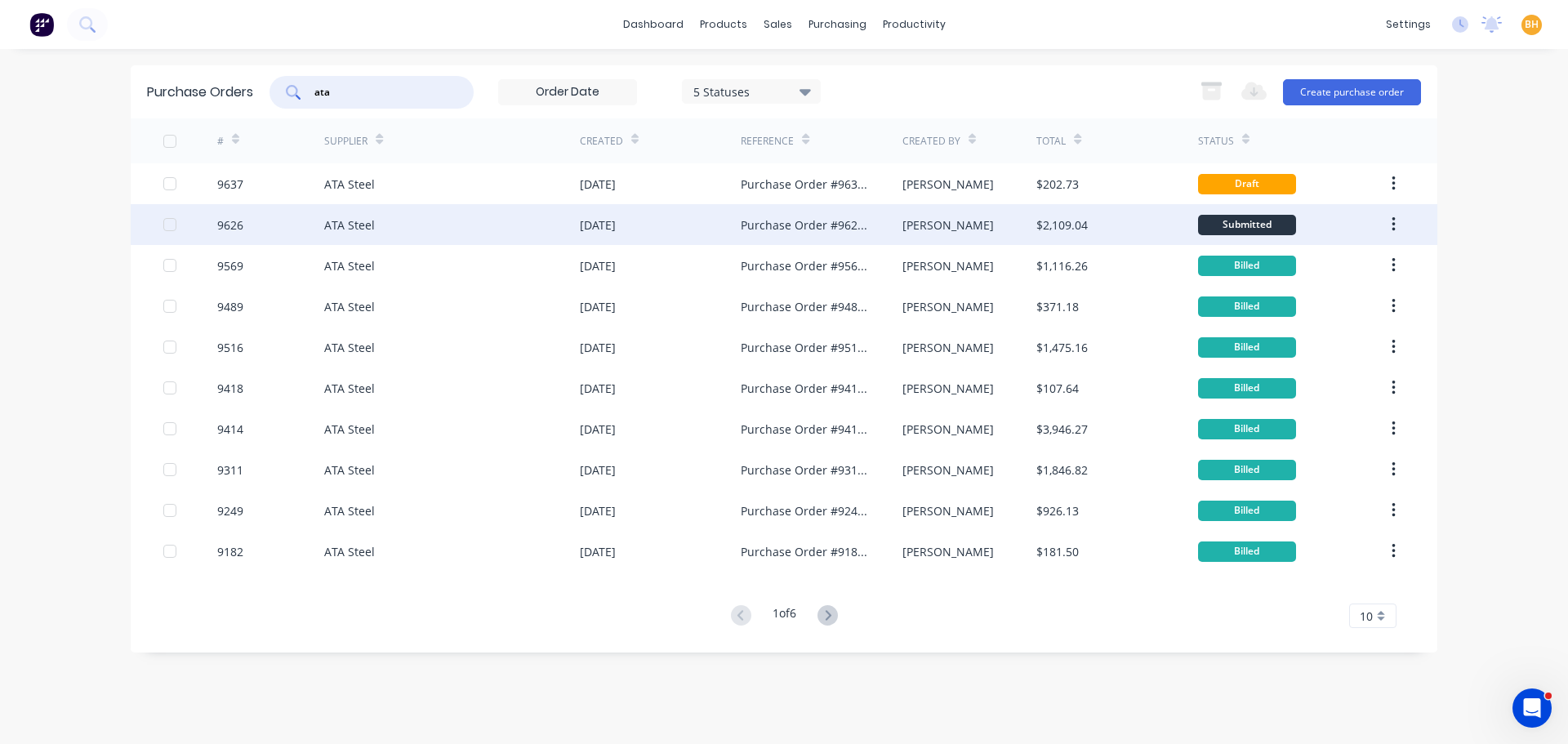
click at [636, 233] on div "[DATE]" at bounding box center [660, 225] width 160 height 41
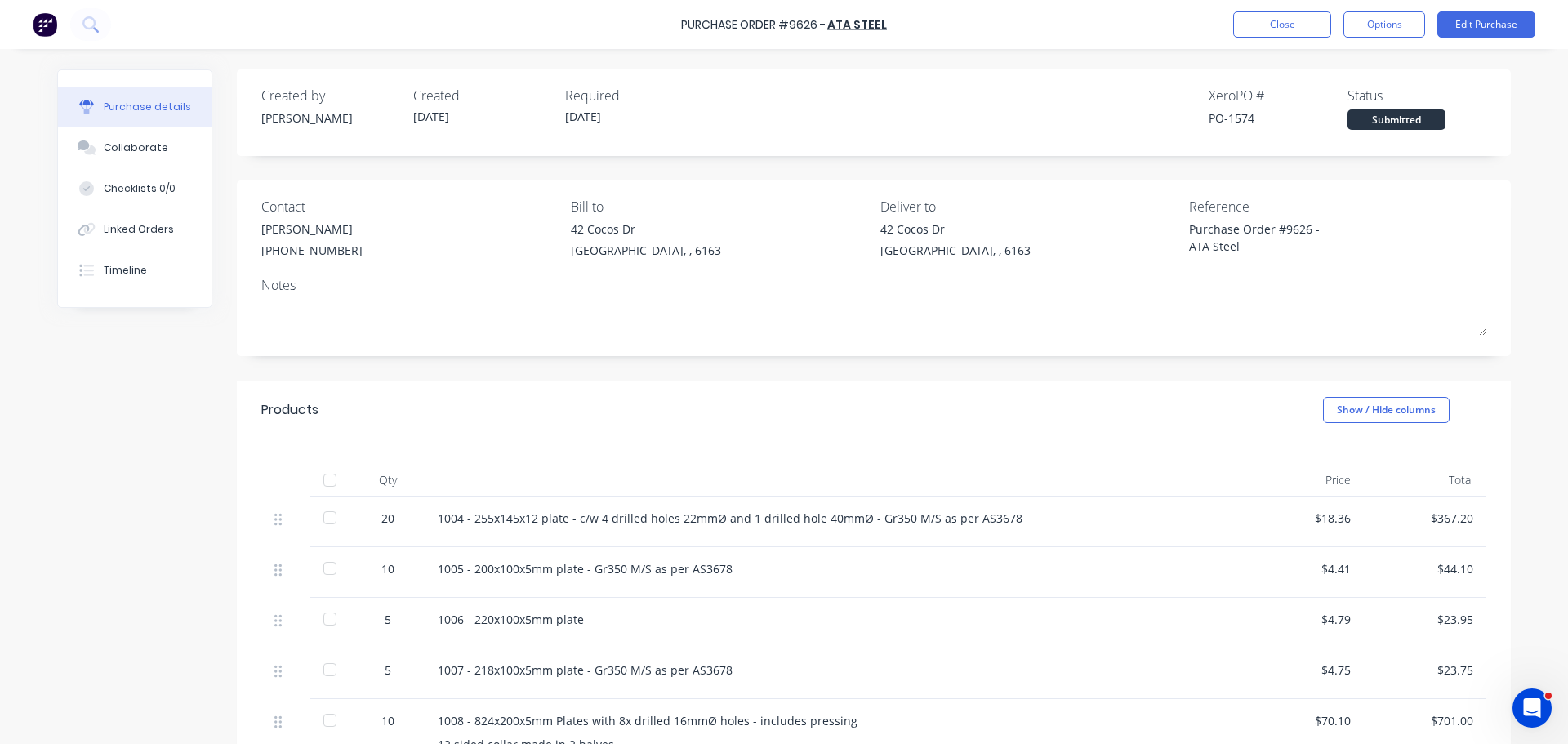
scroll to position [490, 0]
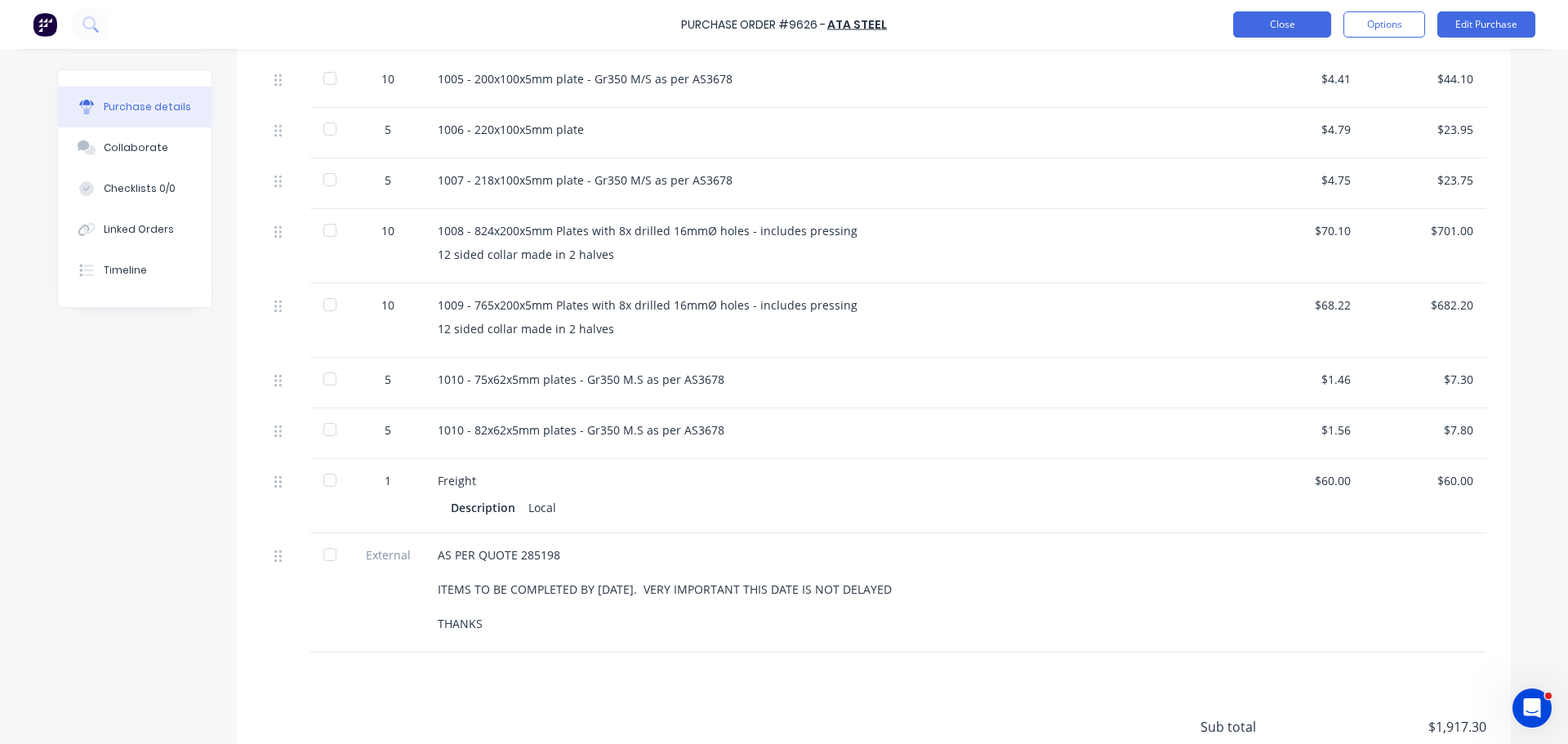
click at [1281, 18] on button "Close" at bounding box center [1282, 24] width 98 height 26
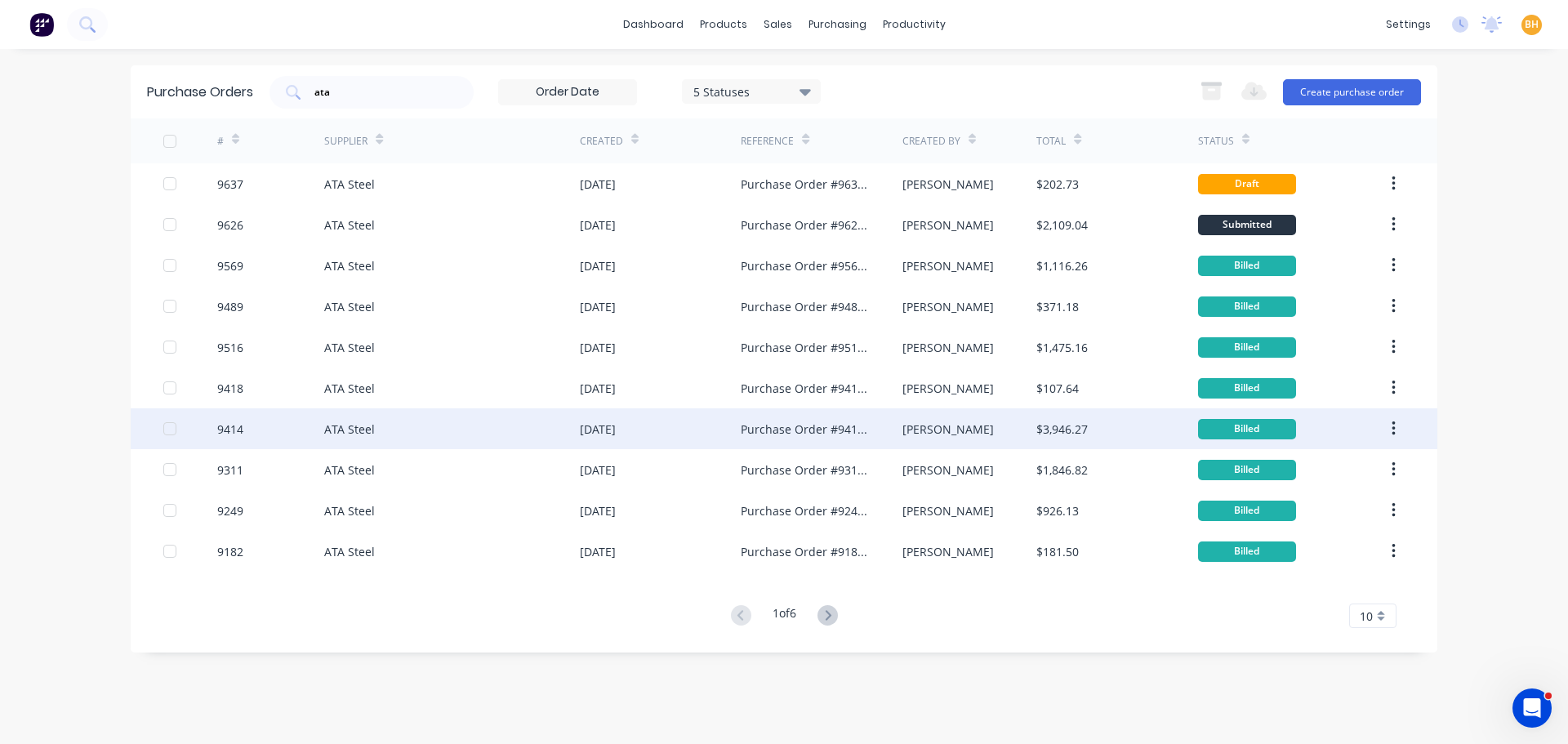
click at [476, 428] on div "ATA Steel" at bounding box center [452, 429] width 255 height 41
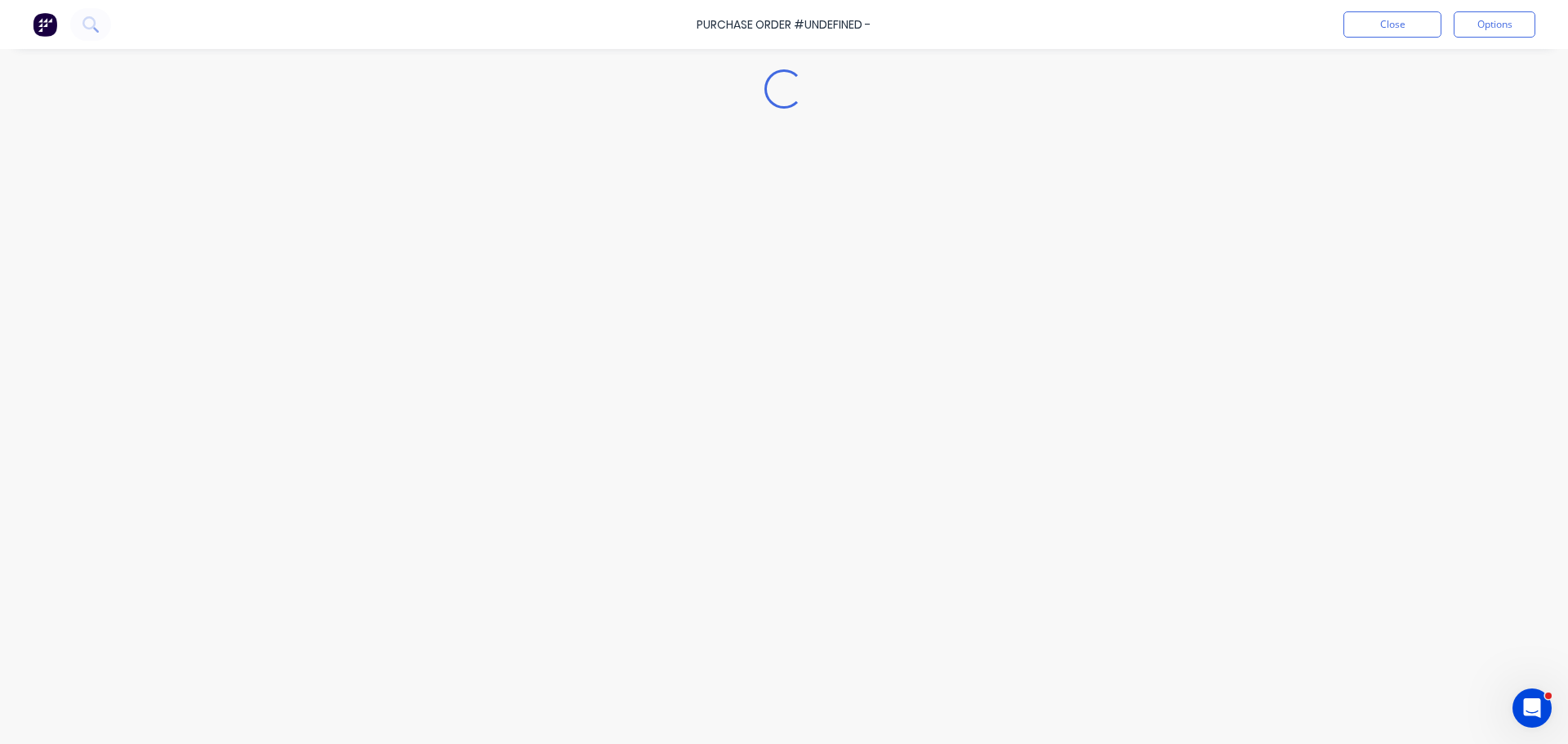
type textarea "x"
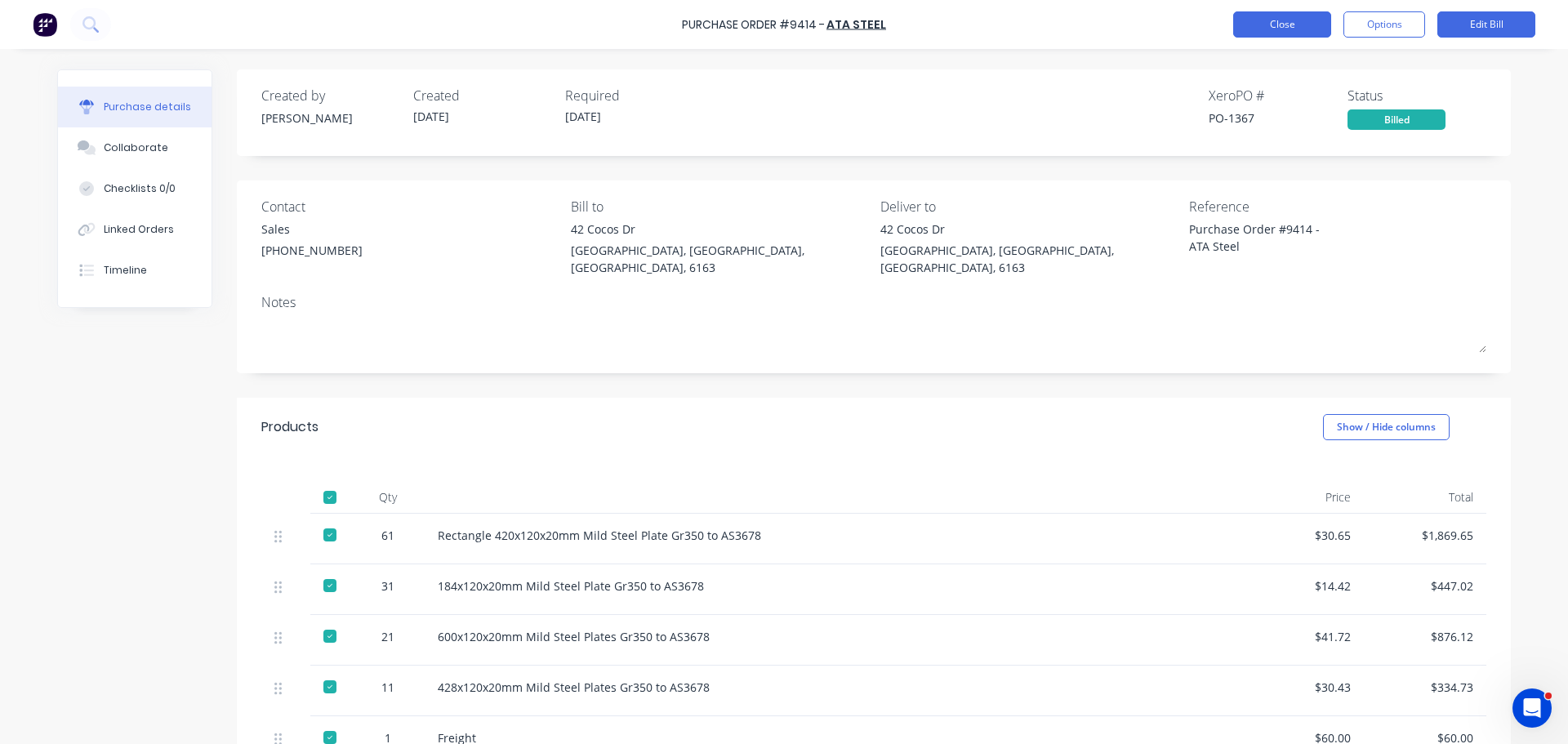
click at [1257, 24] on button "Close" at bounding box center [1282, 24] width 98 height 26
